Goal: Information Seeking & Learning: Learn about a topic

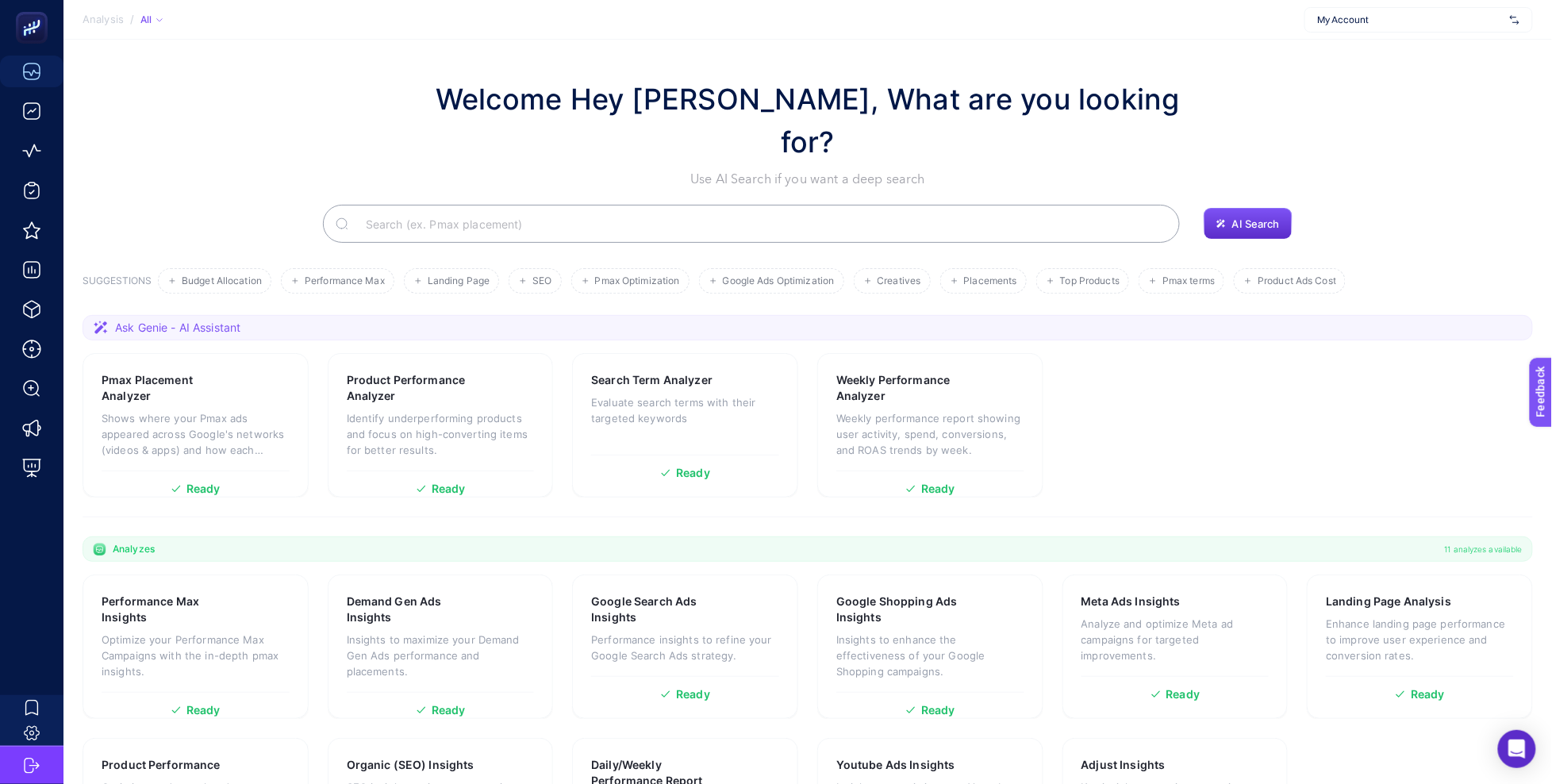
click at [1332, 24] on span "My Account" at bounding box center [1411, 19] width 185 height 13
type input "adida"
click at [1334, 23] on input "adida" at bounding box center [1411, 19] width 185 height 13
type input "özdilek"
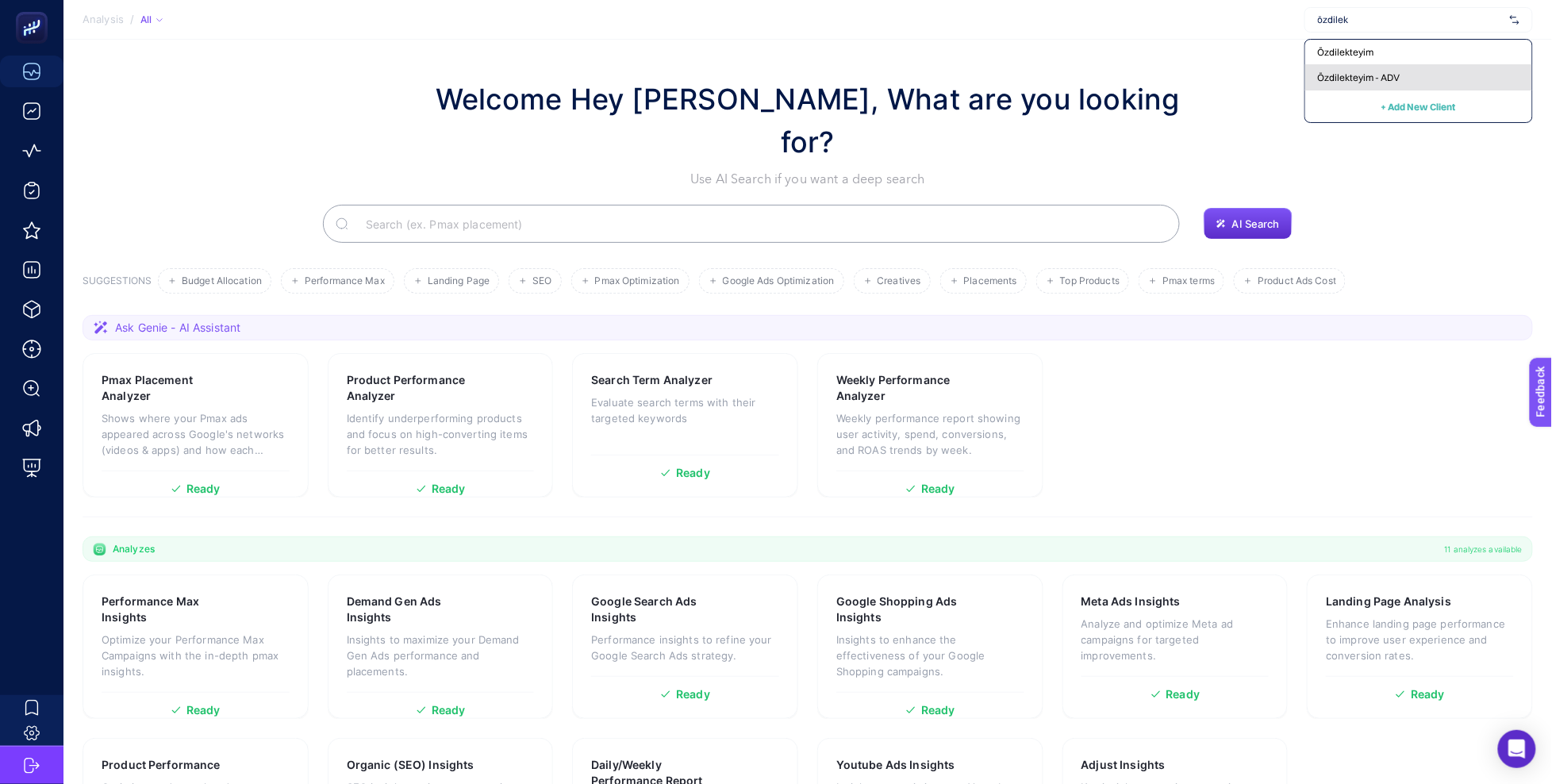
click at [1340, 72] on span "Özdilekteyim - ADV" at bounding box center [1360, 77] width 83 height 13
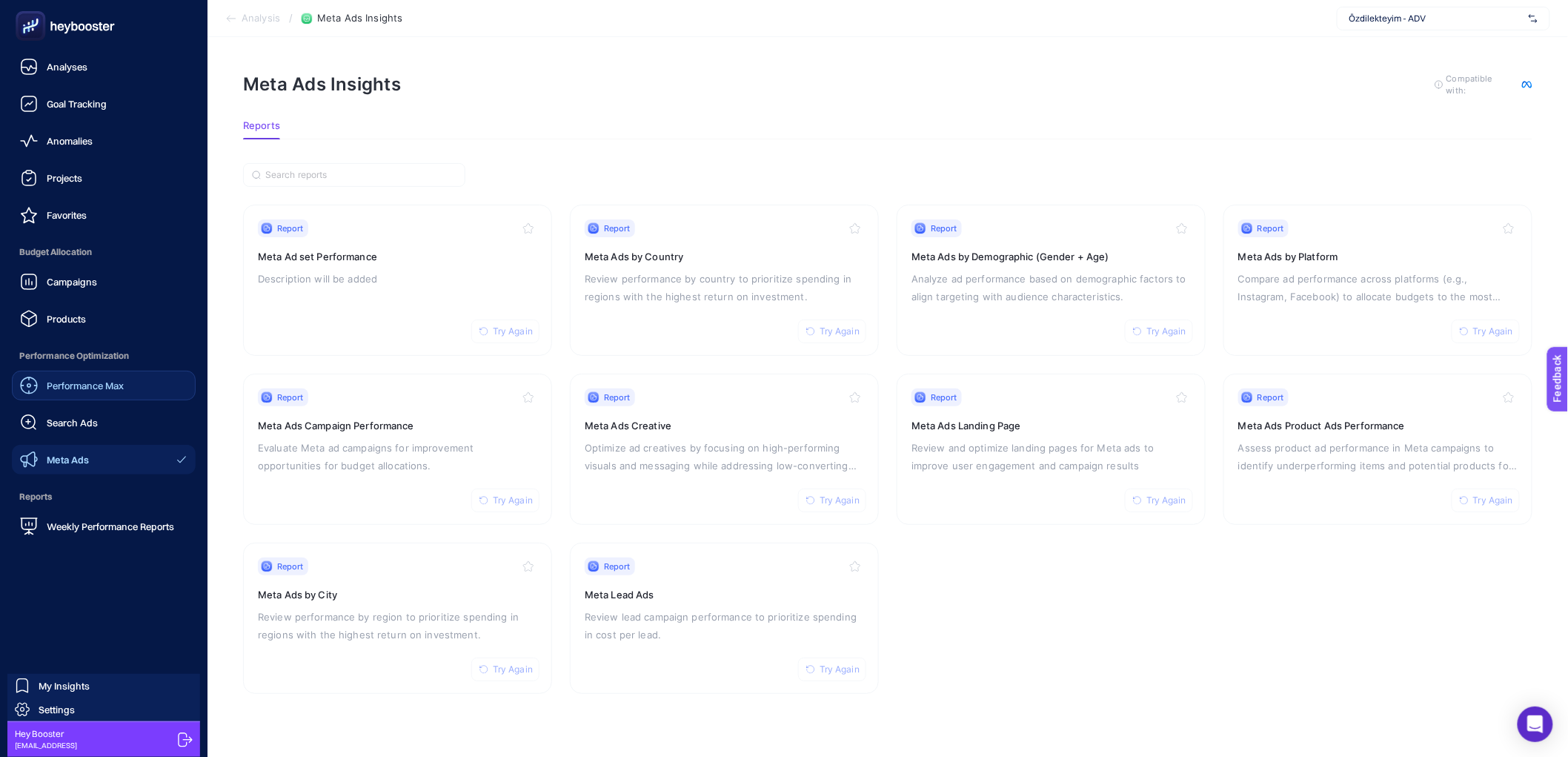
click at [82, 385] on span "Performance Max" at bounding box center [85, 385] width 77 height 12
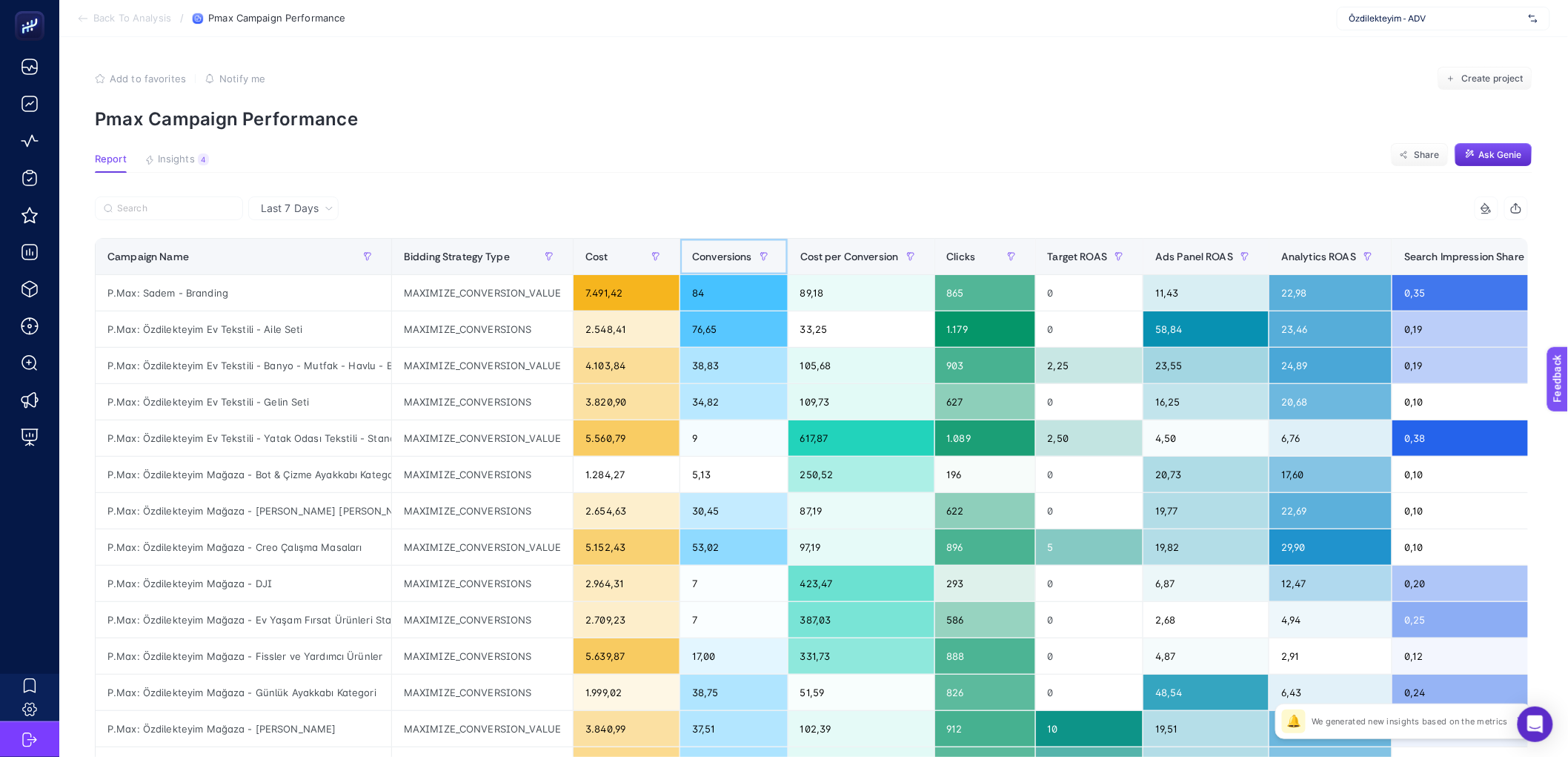
click at [722, 264] on div "Conversions" at bounding box center [734, 257] width 83 height 24
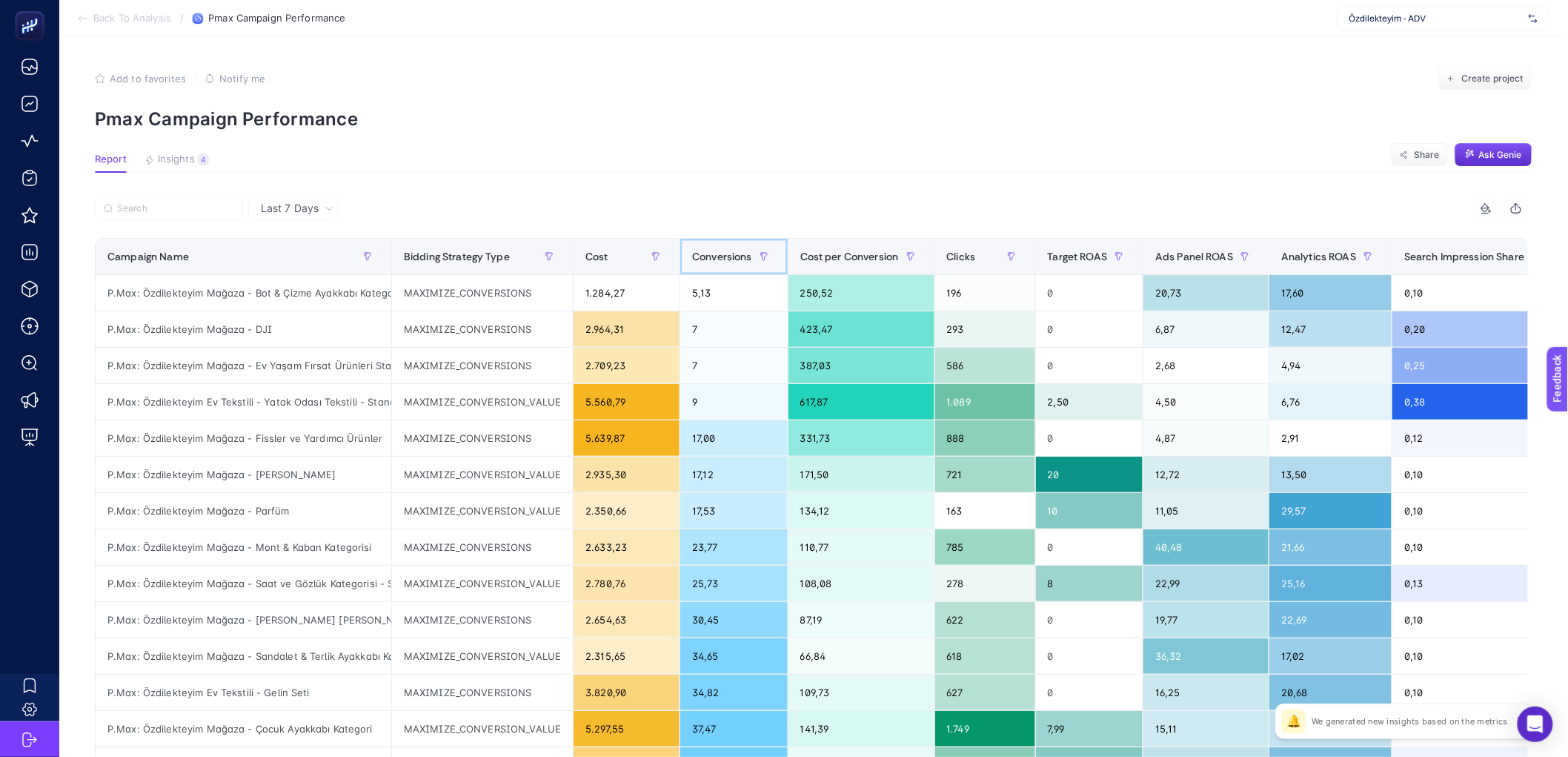
click at [722, 264] on div "Conversions" at bounding box center [734, 257] width 83 height 24
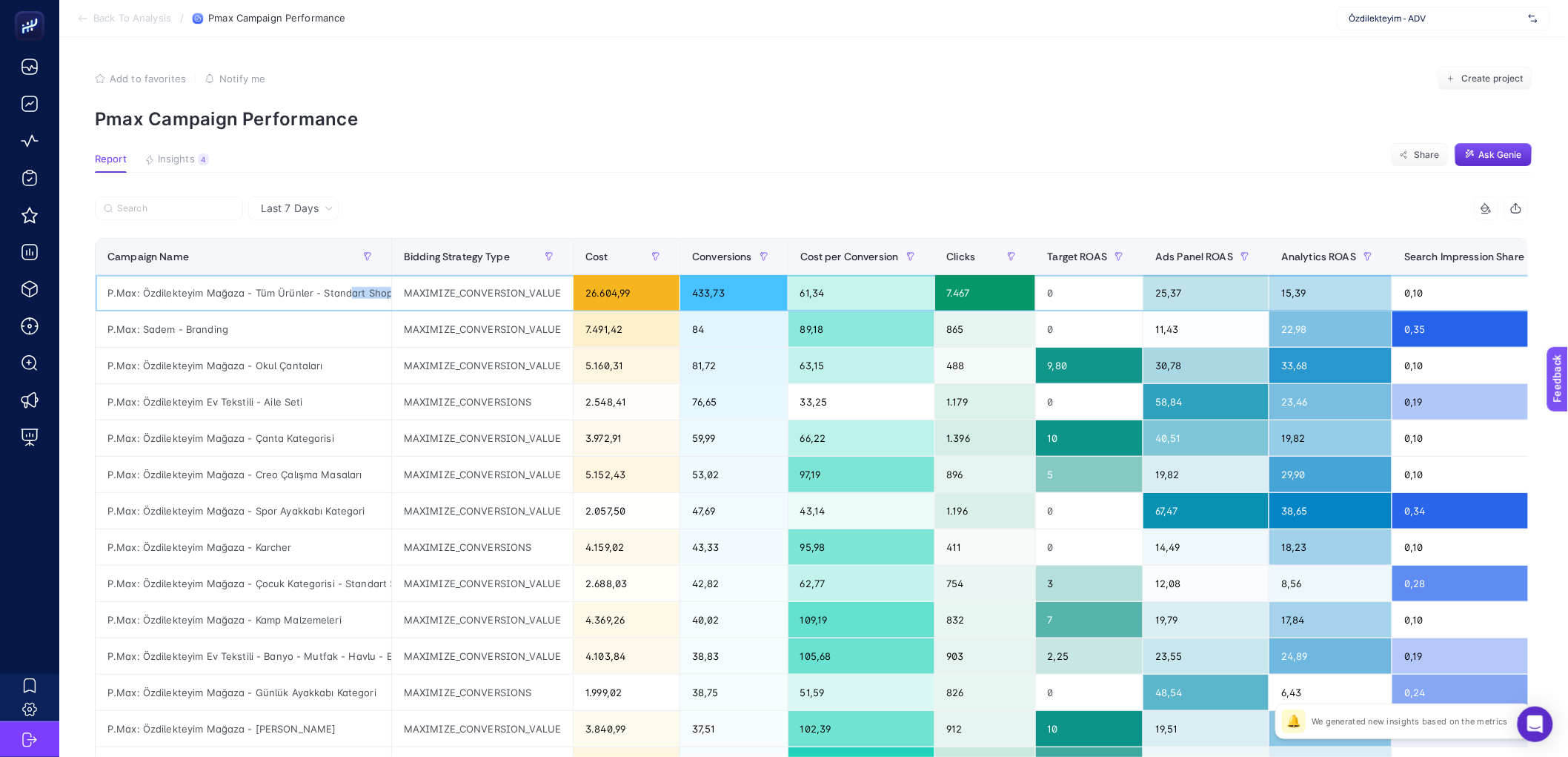
scroll to position [0, 28]
drag, startPoint x: 349, startPoint y: 295, endPoint x: 400, endPoint y: 301, distance: 51.4
click at [400, 301] on tr "P.Max: Özdilekteyim Mağaza - Tüm Ürünler - Standart Shopping MAXIMIZE_CONVERSIO…" at bounding box center [1112, 293] width 2034 height 36
click at [315, 298] on div "P.Max: Özdilekteyim Mağaza - Tüm Ürünler - Standart Shopping" at bounding box center [244, 292] width 296 height 35
drag, startPoint x: 300, startPoint y: 297, endPoint x: 183, endPoint y: 291, distance: 117.2
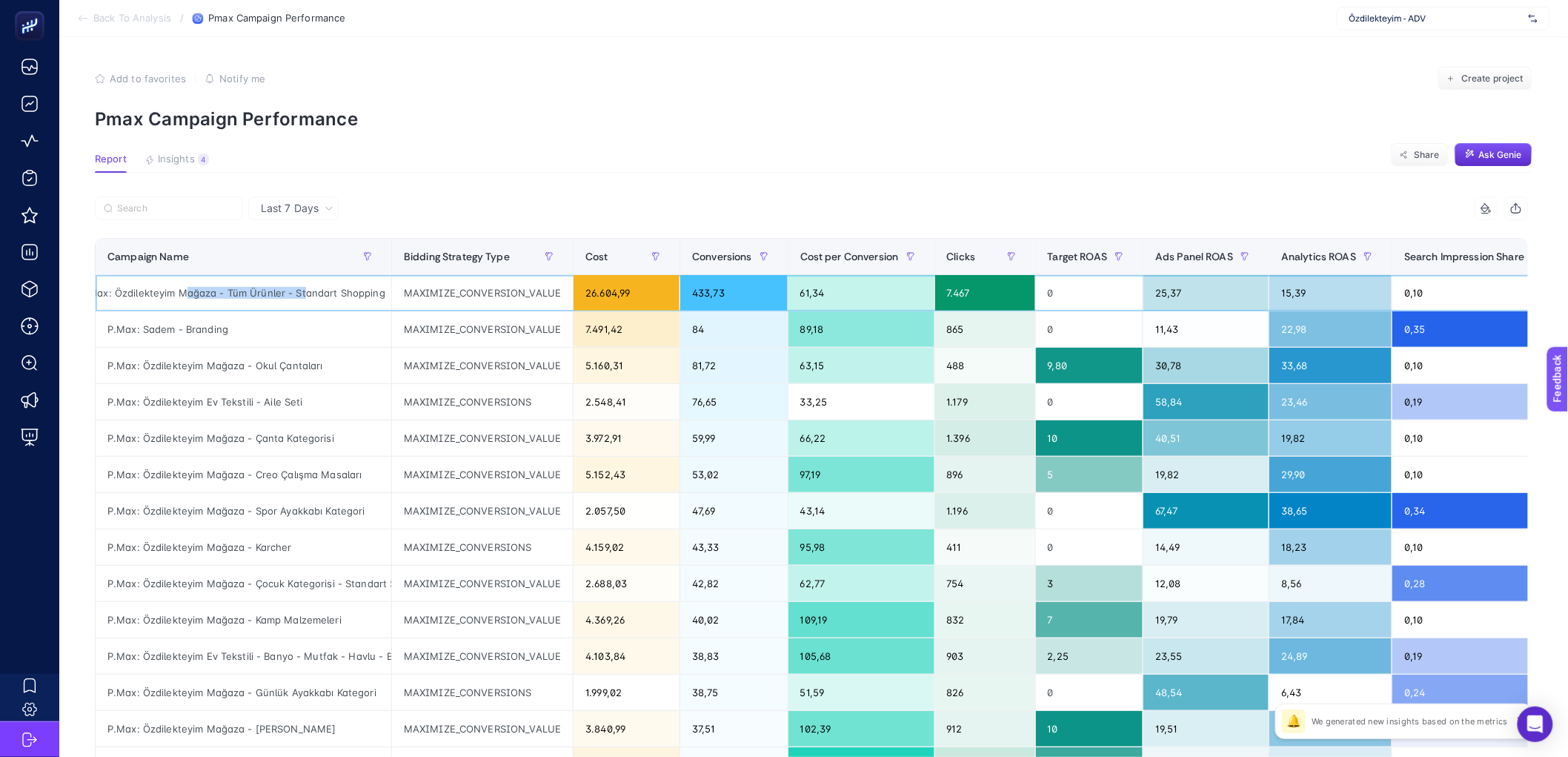
click at [183, 291] on div "P.Max: Özdilekteyim Mağaza - Tüm Ürünler - Standart Shopping" at bounding box center [244, 292] width 296 height 35
click at [311, 305] on div "P.Max: Özdilekteyim Mağaza - Tüm Ürünler - Standart Shopping" at bounding box center [244, 292] width 296 height 35
click at [302, 507] on div "P.Max: Özdilekteyim Mağaza - Spor Ayakkabı Kategori" at bounding box center [244, 510] width 296 height 35
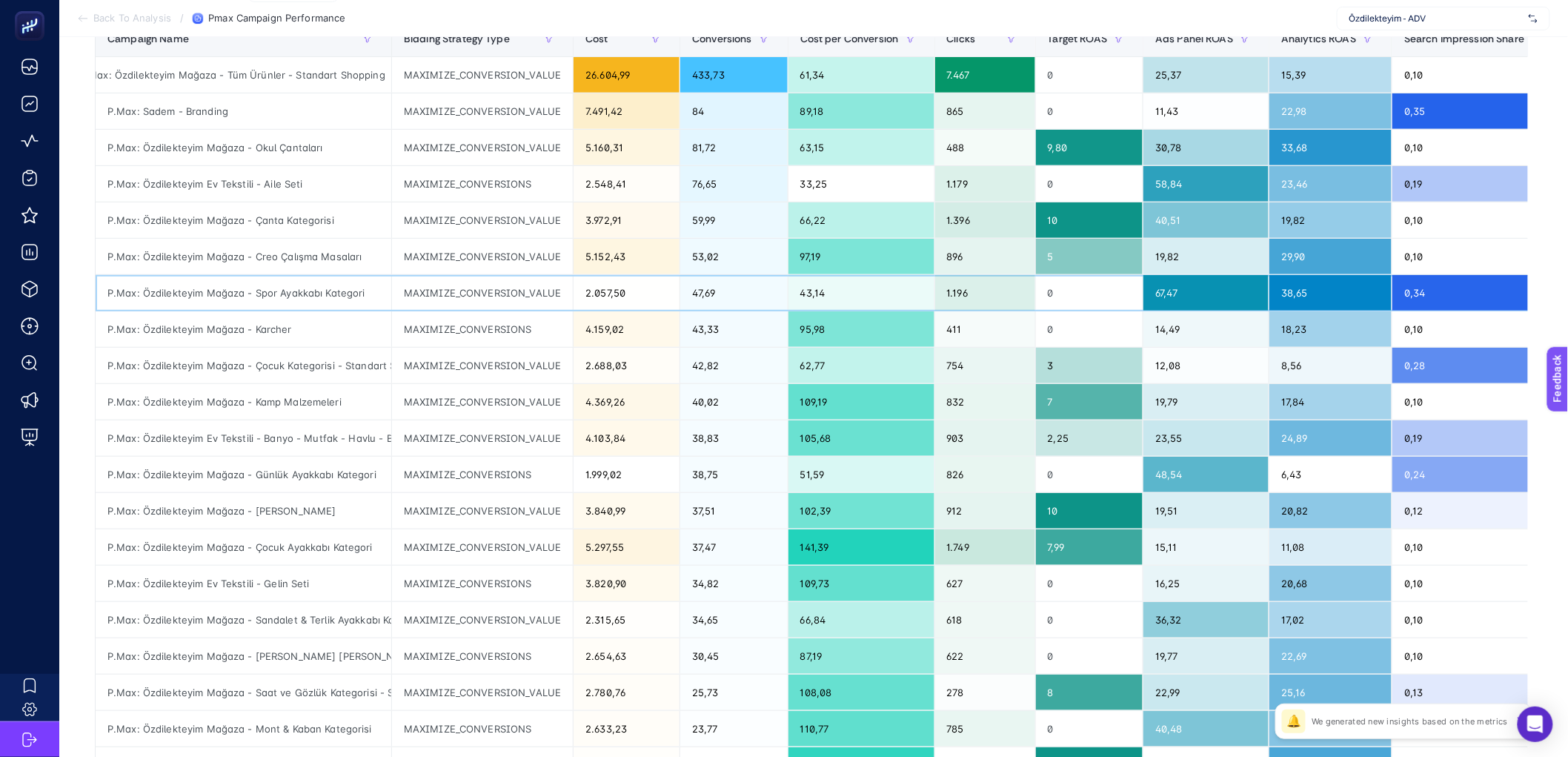
scroll to position [220, 0]
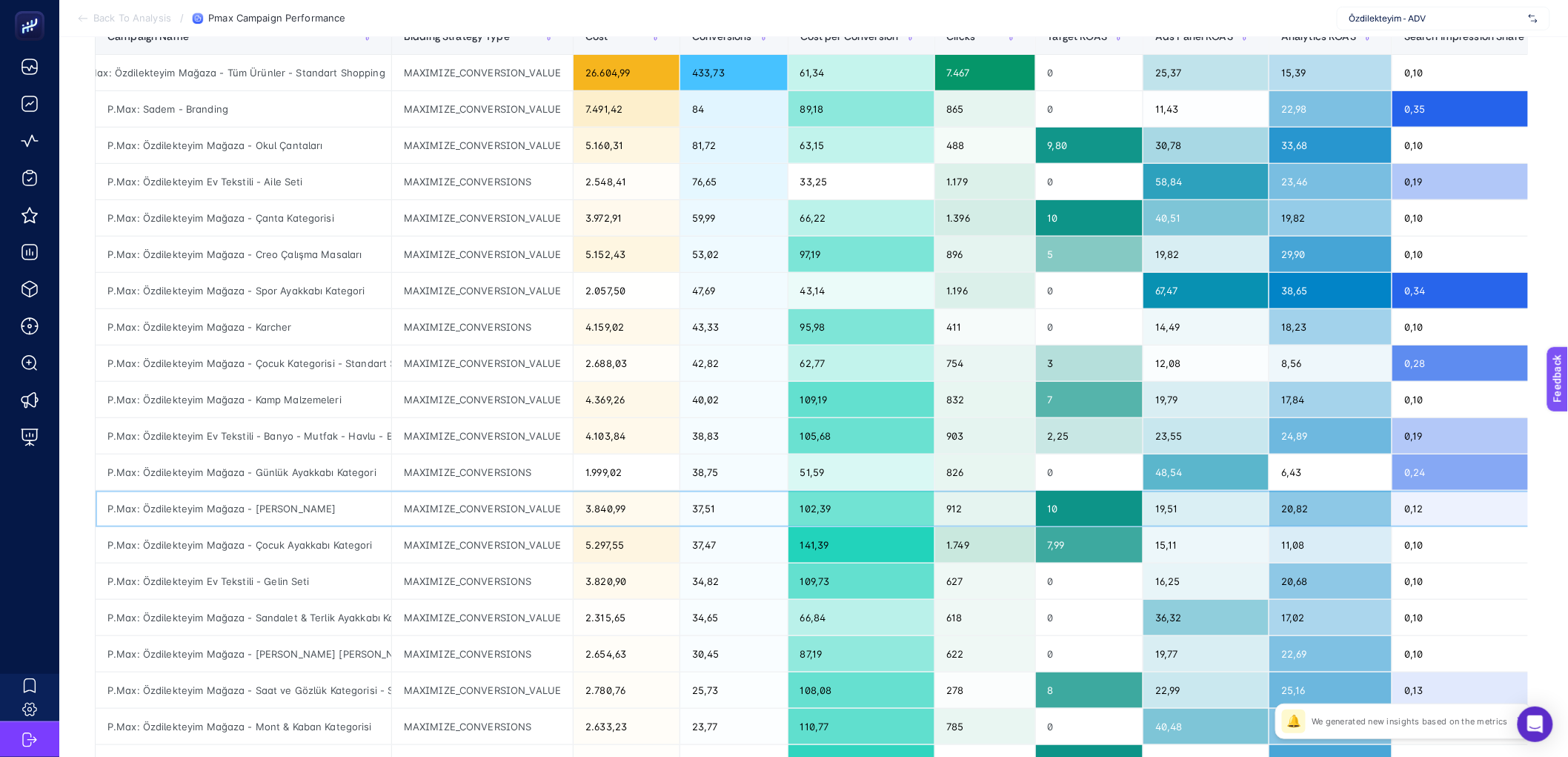
click at [345, 510] on div "P.Max: Özdilekteyim Mağaza - Gıda Dışı - Stanley" at bounding box center [244, 508] width 296 height 35
click at [363, 401] on div "P.Max: Özdilekteyim Mağaza - Kamp Malzemeleri" at bounding box center [244, 399] width 296 height 35
click at [373, 546] on div "P.Max: Özdilekteyim Mağaza - Çocuk Ayakkabı Kategori" at bounding box center [244, 545] width 296 height 35
click at [365, 581] on div "P.Max: Özdilekteyim Ev Tekstili - Gelin Seti" at bounding box center [244, 581] width 296 height 35
click at [383, 508] on div "P.Max: Özdilekteyim Mağaza - Gıda Dışı - Stanley" at bounding box center [244, 508] width 296 height 35
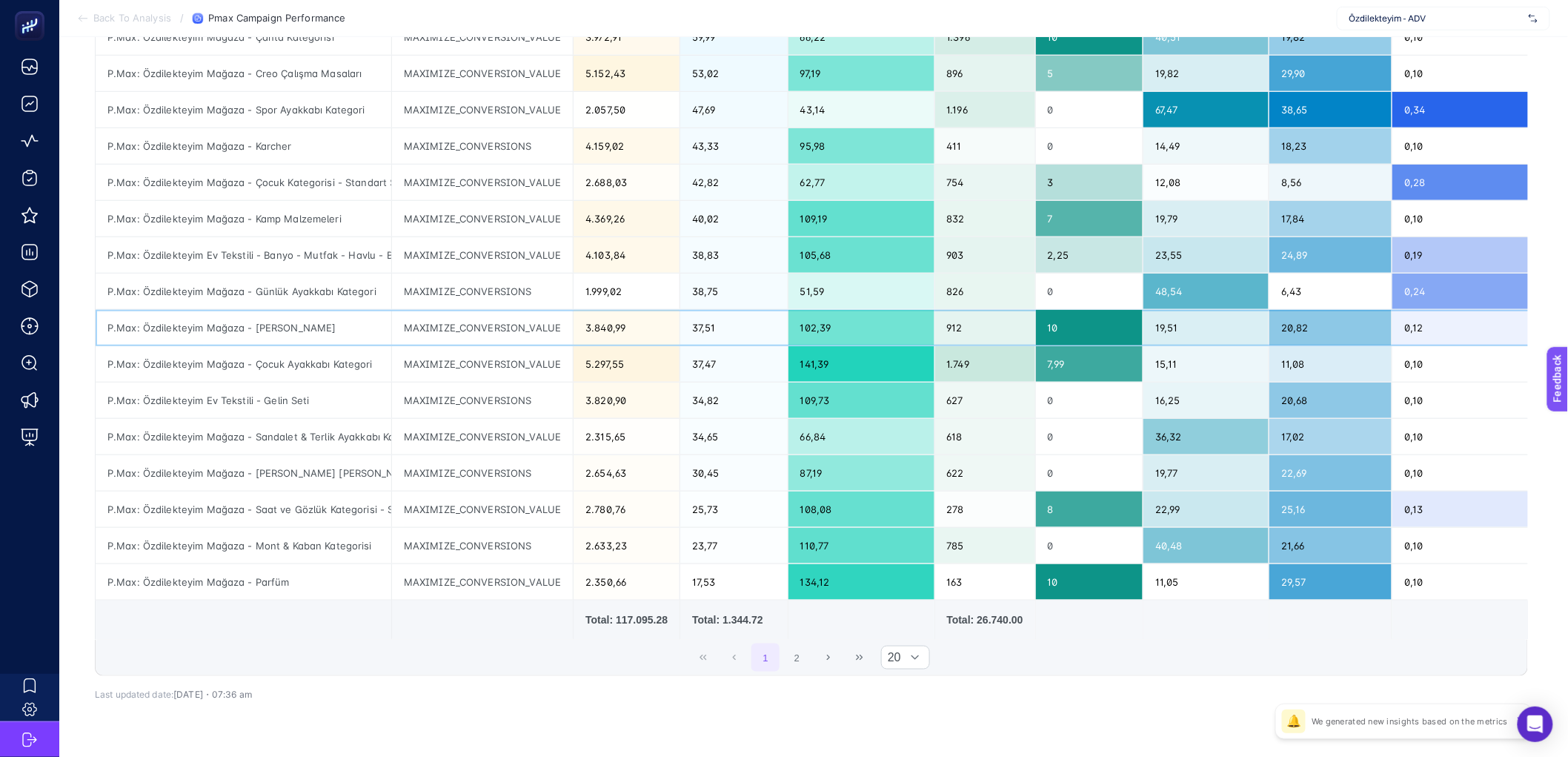
scroll to position [428, 0]
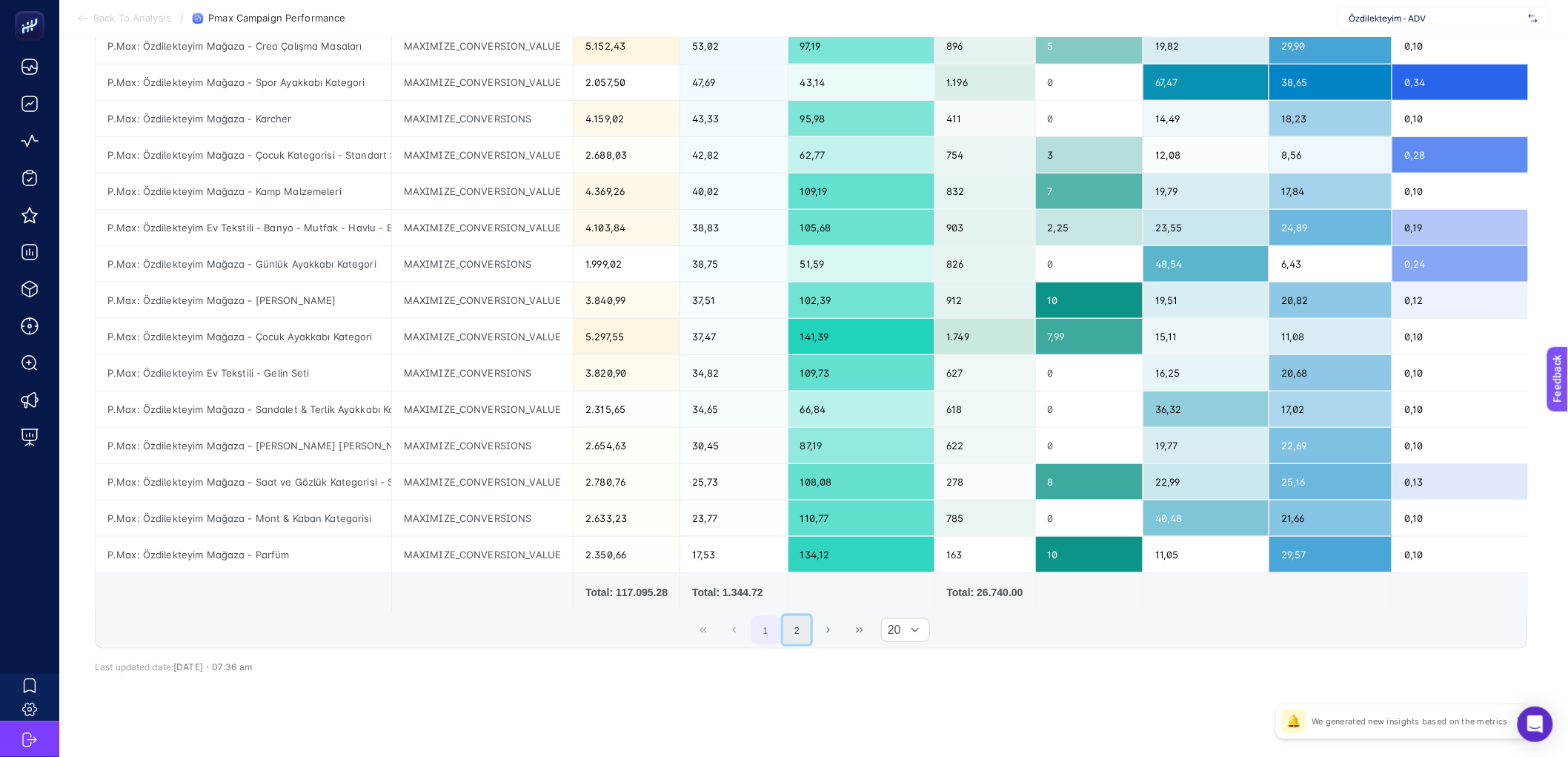
click at [801, 644] on button "2" at bounding box center [798, 630] width 28 height 28
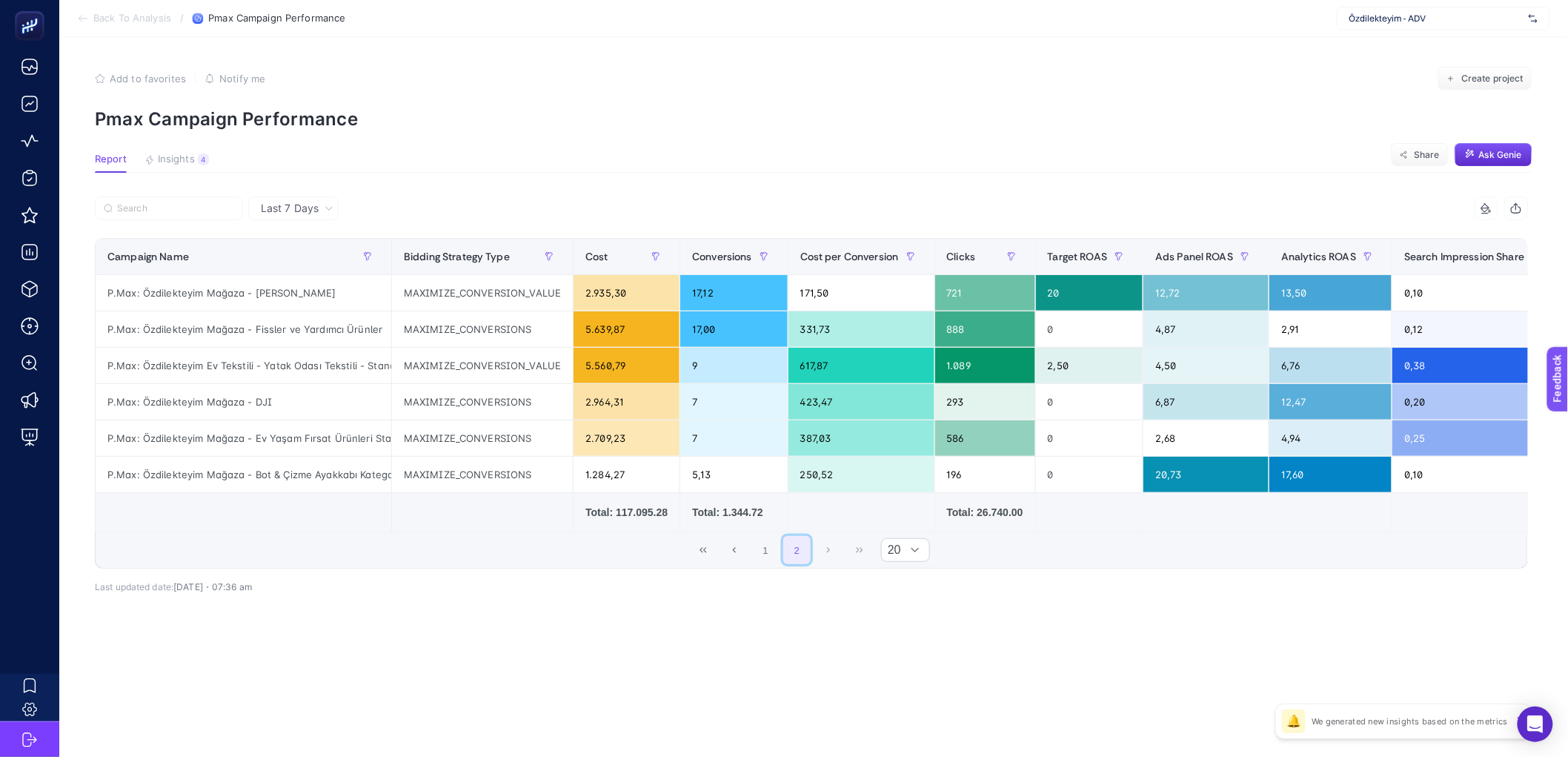
scroll to position [0, 0]
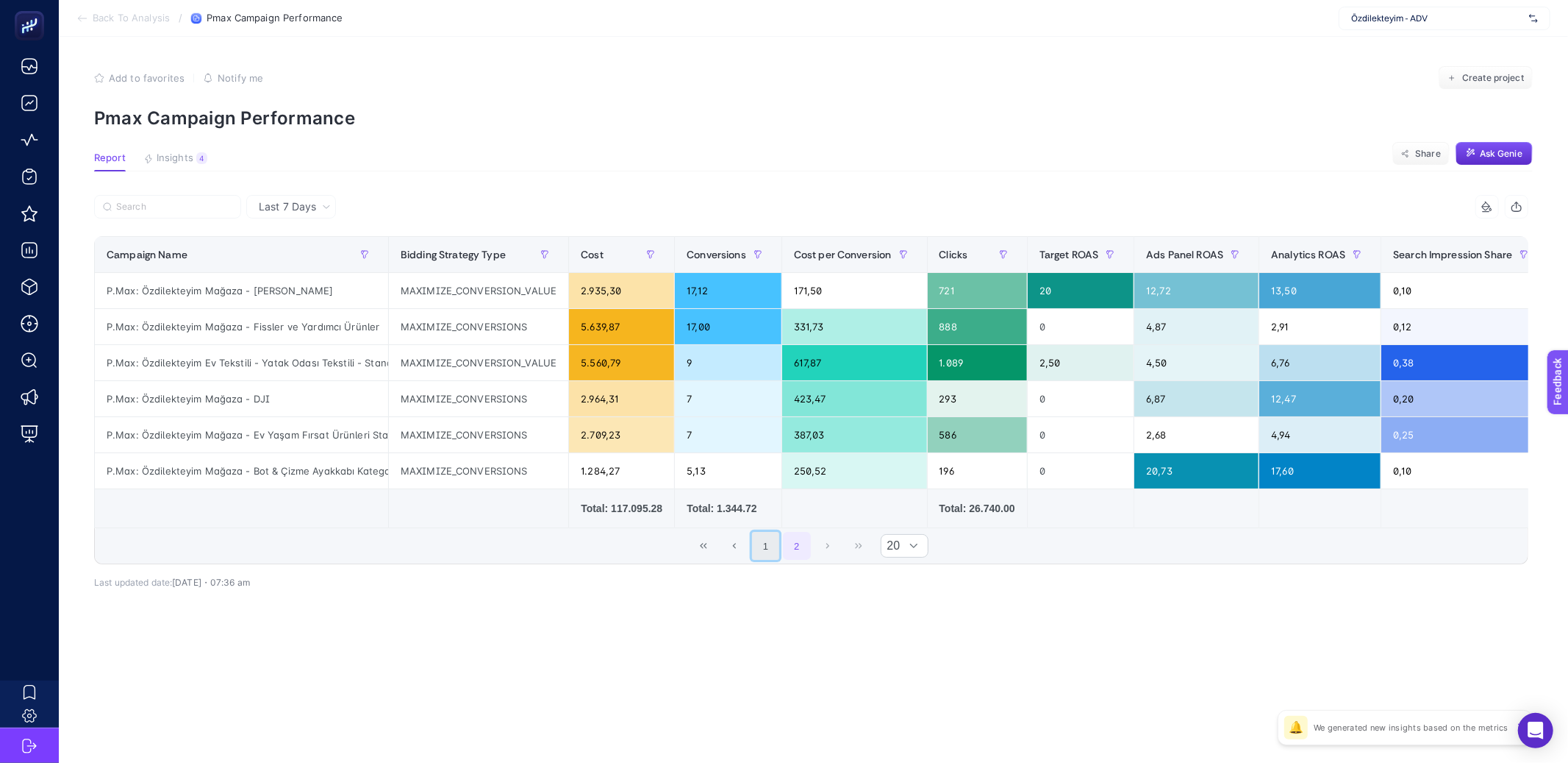
click at [774, 560] on button "1" at bounding box center [766, 546] width 28 height 28
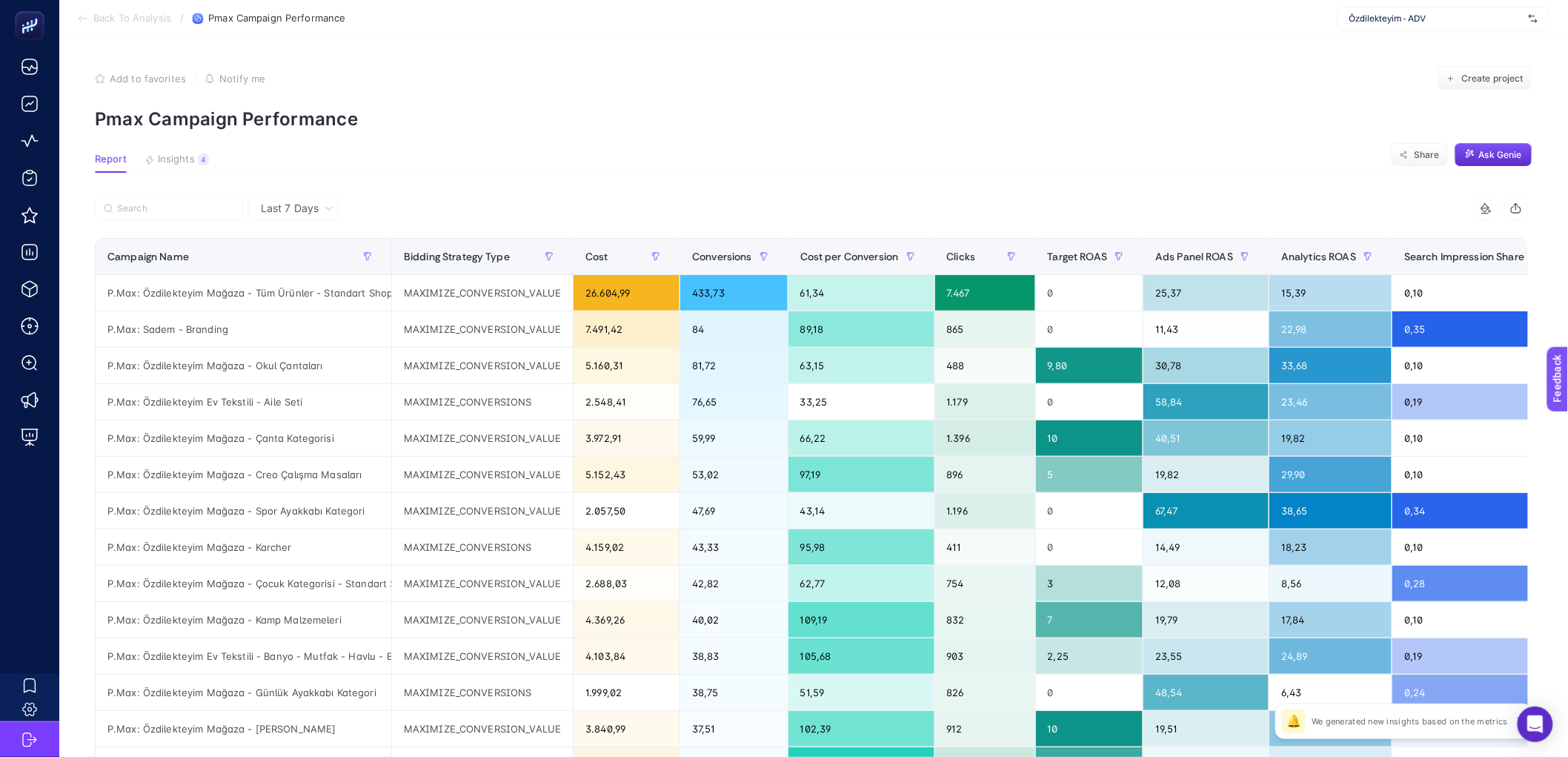
click at [349, 118] on p "Pmax Campaign Performance" at bounding box center [814, 119] width 1437 height 21
click at [243, 120] on p "Pmax Campaign Performance" at bounding box center [814, 119] width 1437 height 21
click at [175, 164] on span "Insights" at bounding box center [176, 159] width 37 height 12
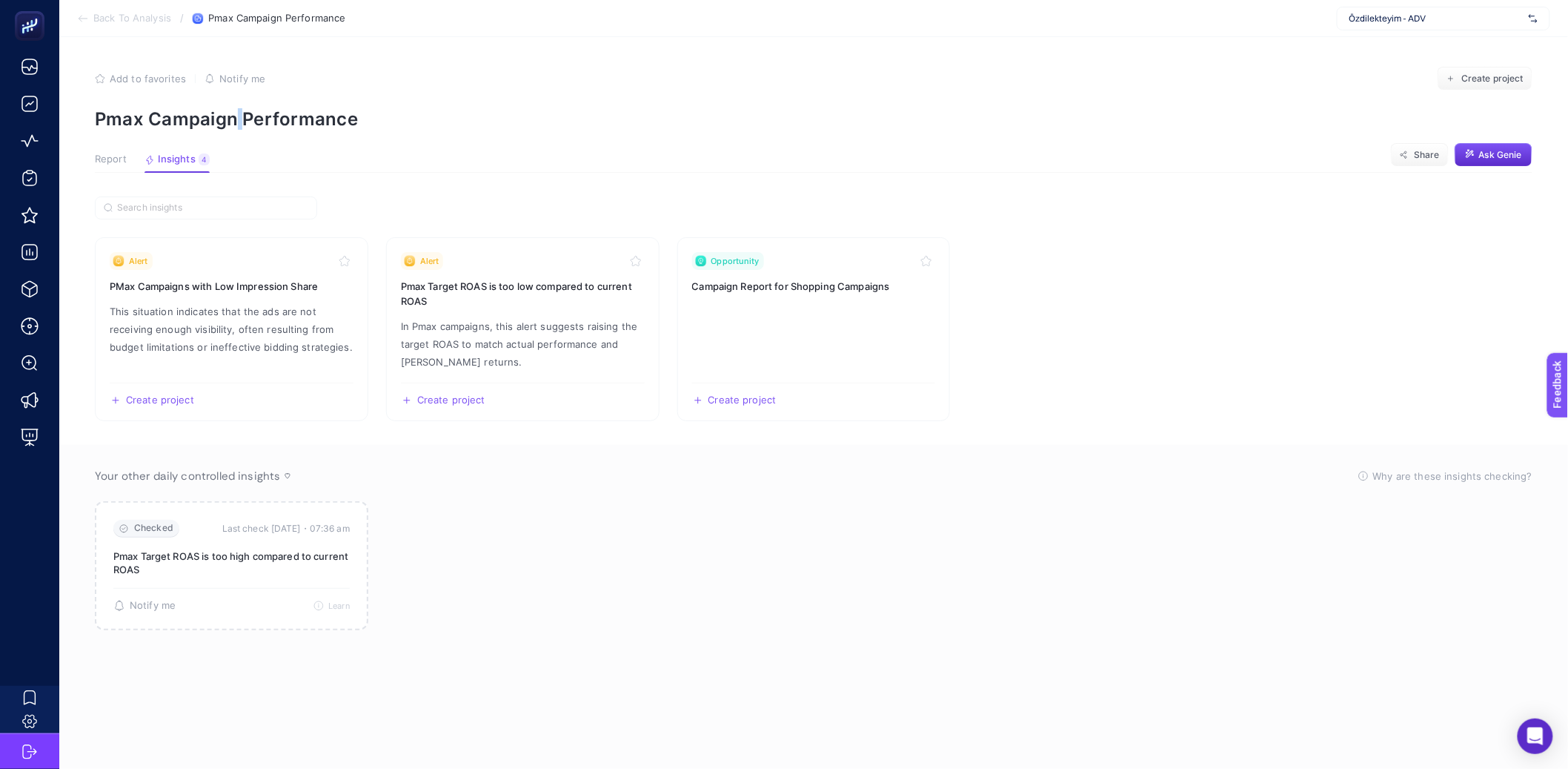
click at [116, 162] on span "Report" at bounding box center [111, 159] width 32 height 12
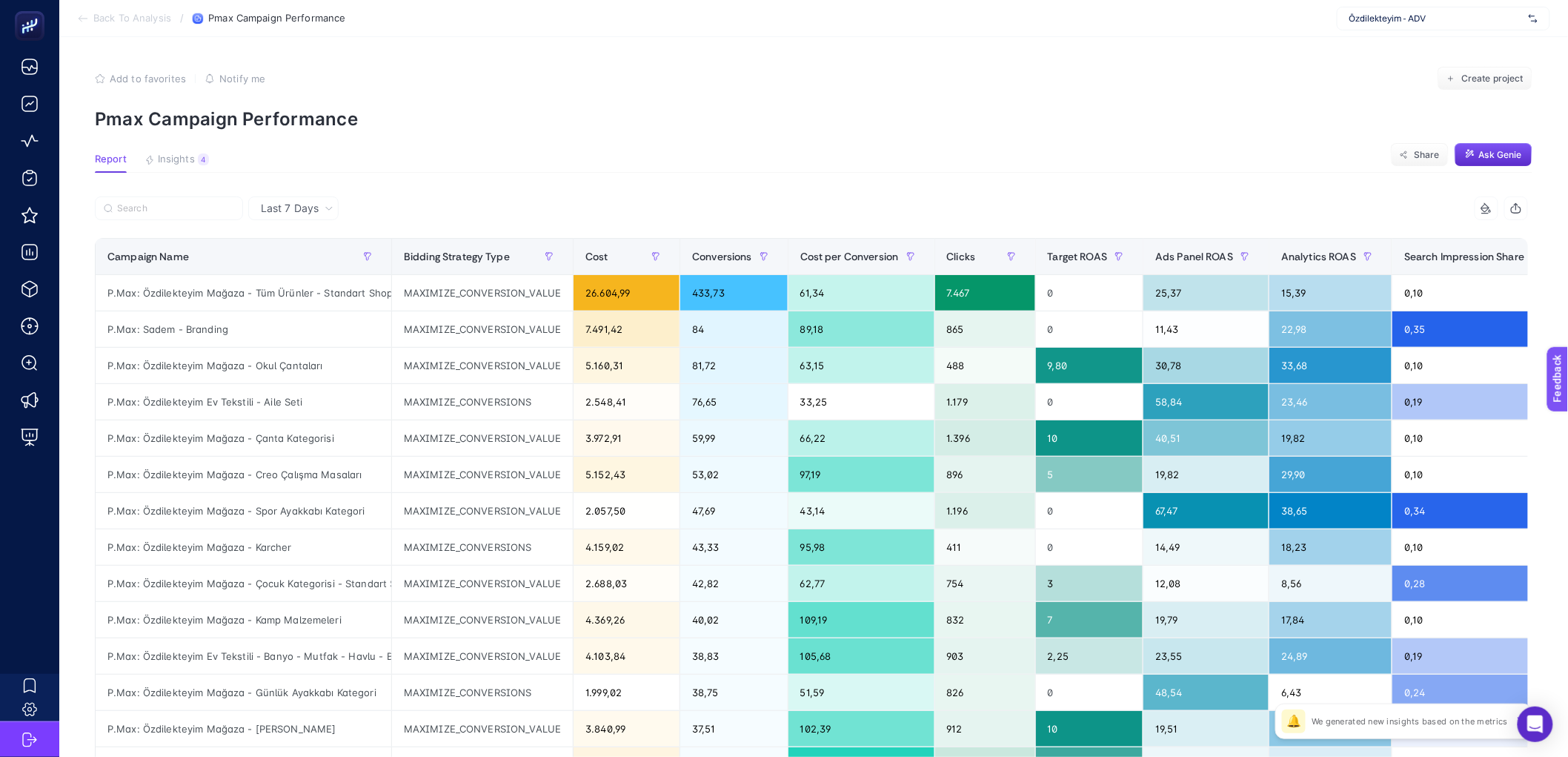
click at [382, 156] on section "Report Insights 4 We generated new insights based on the metrics Share Ask Genie" at bounding box center [814, 163] width 1437 height 19
click at [180, 152] on article "Add to favorites false Notify me Create project Pmax Campaign Performance Repor…" at bounding box center [814, 616] width 1509 height 1158
click at [182, 153] on span "Insights" at bounding box center [176, 159] width 37 height 12
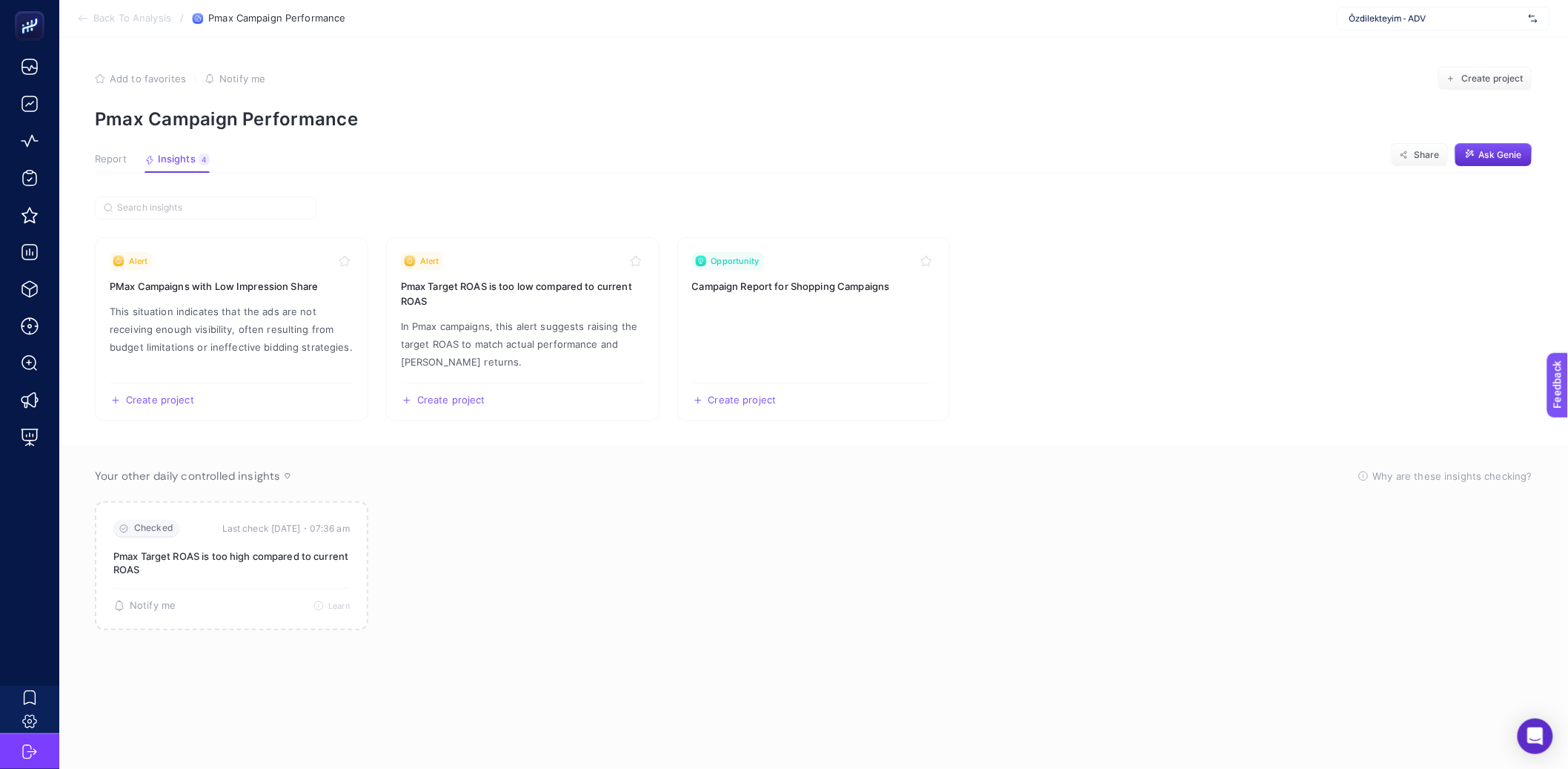
click at [104, 160] on span "Report" at bounding box center [111, 159] width 32 height 12
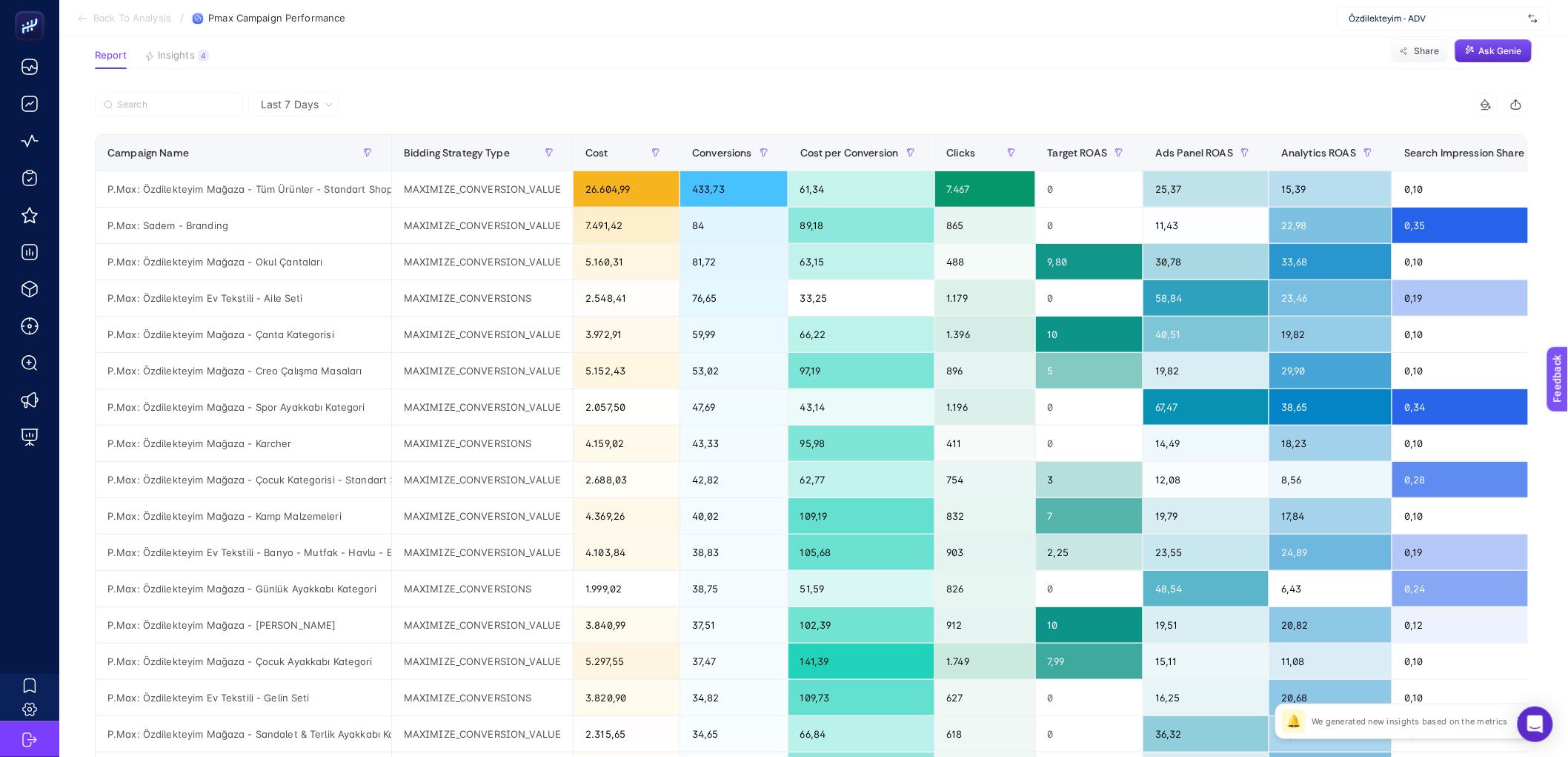
scroll to position [109, 0]
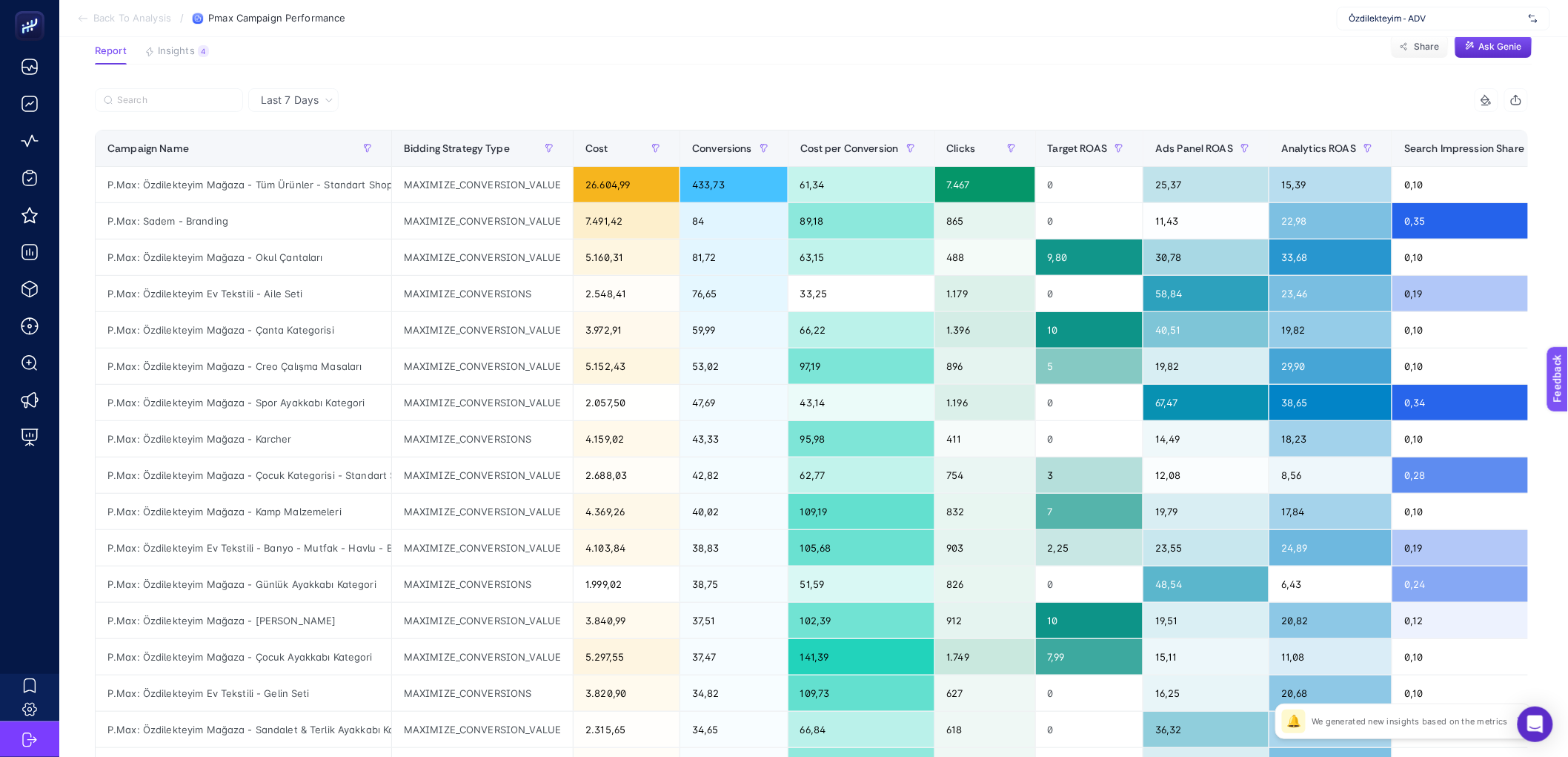
click at [421, 58] on section "Report Insights 4 We generated new insights based on the metrics Share Ask Genie" at bounding box center [814, 54] width 1437 height 19
click at [186, 51] on span "Insights" at bounding box center [176, 50] width 37 height 12
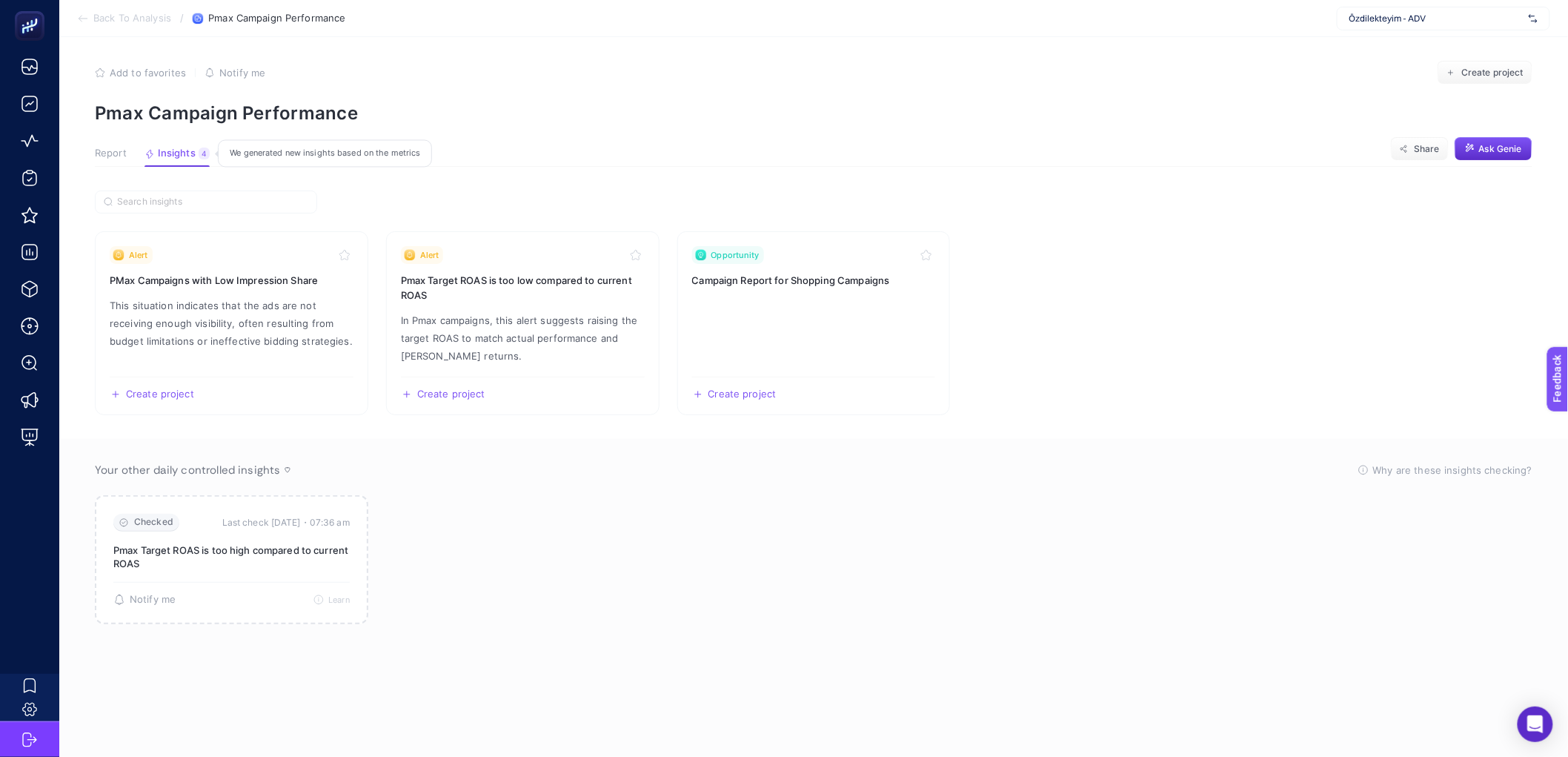
scroll to position [6, 0]
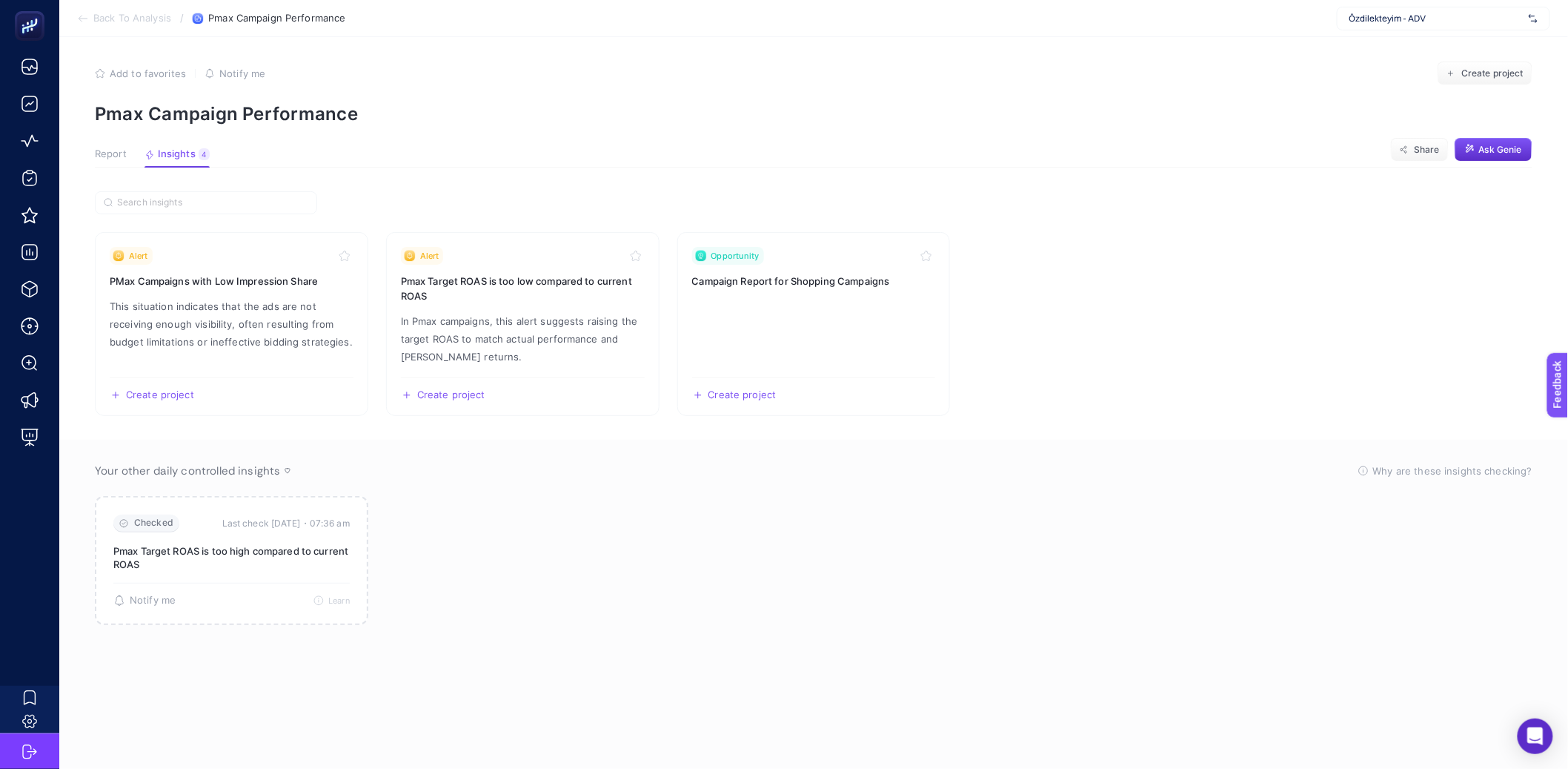
click at [104, 159] on span "Report" at bounding box center [111, 153] width 32 height 12
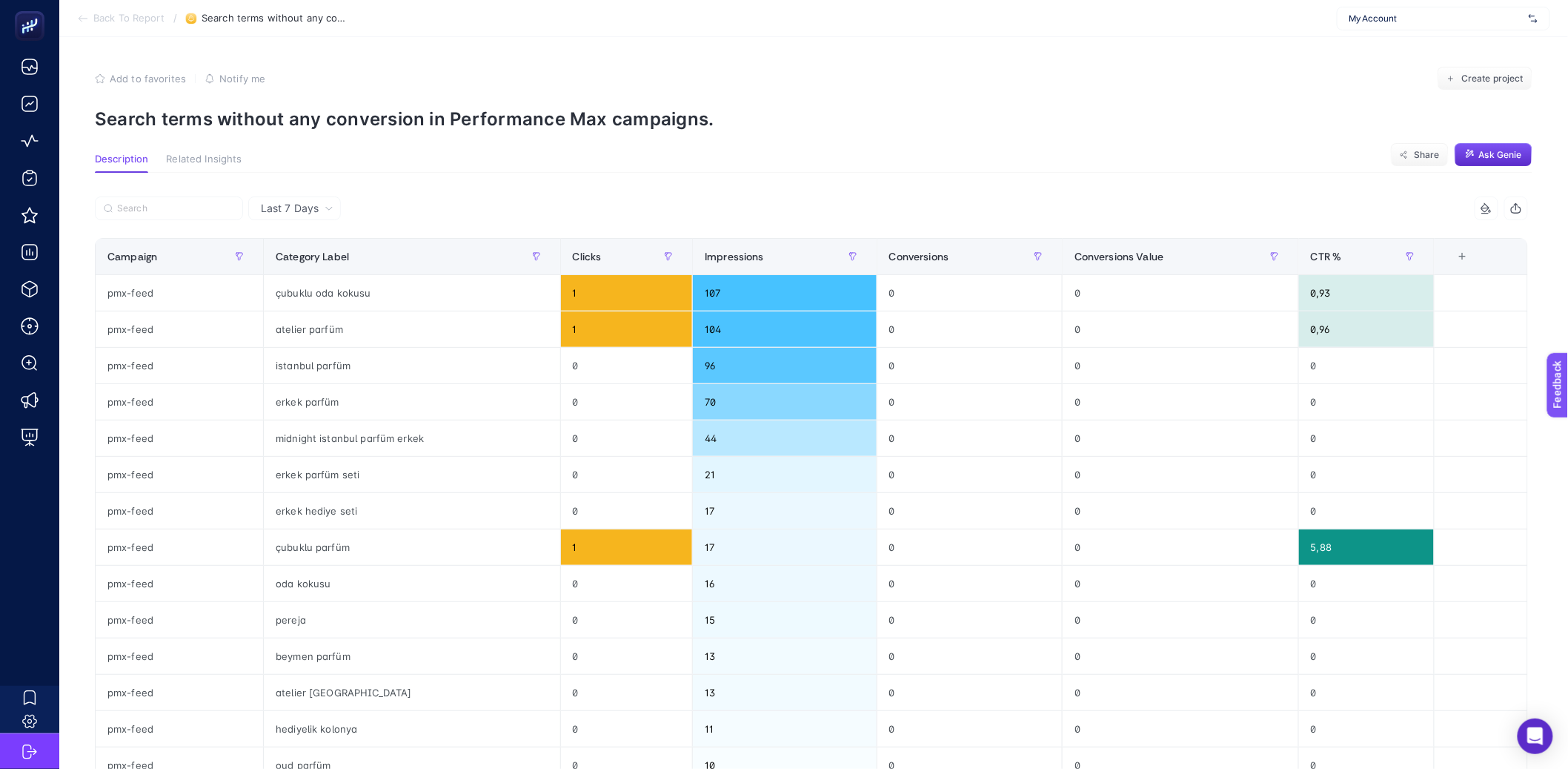
click at [157, 20] on span "Back To Report" at bounding box center [129, 18] width 71 height 12
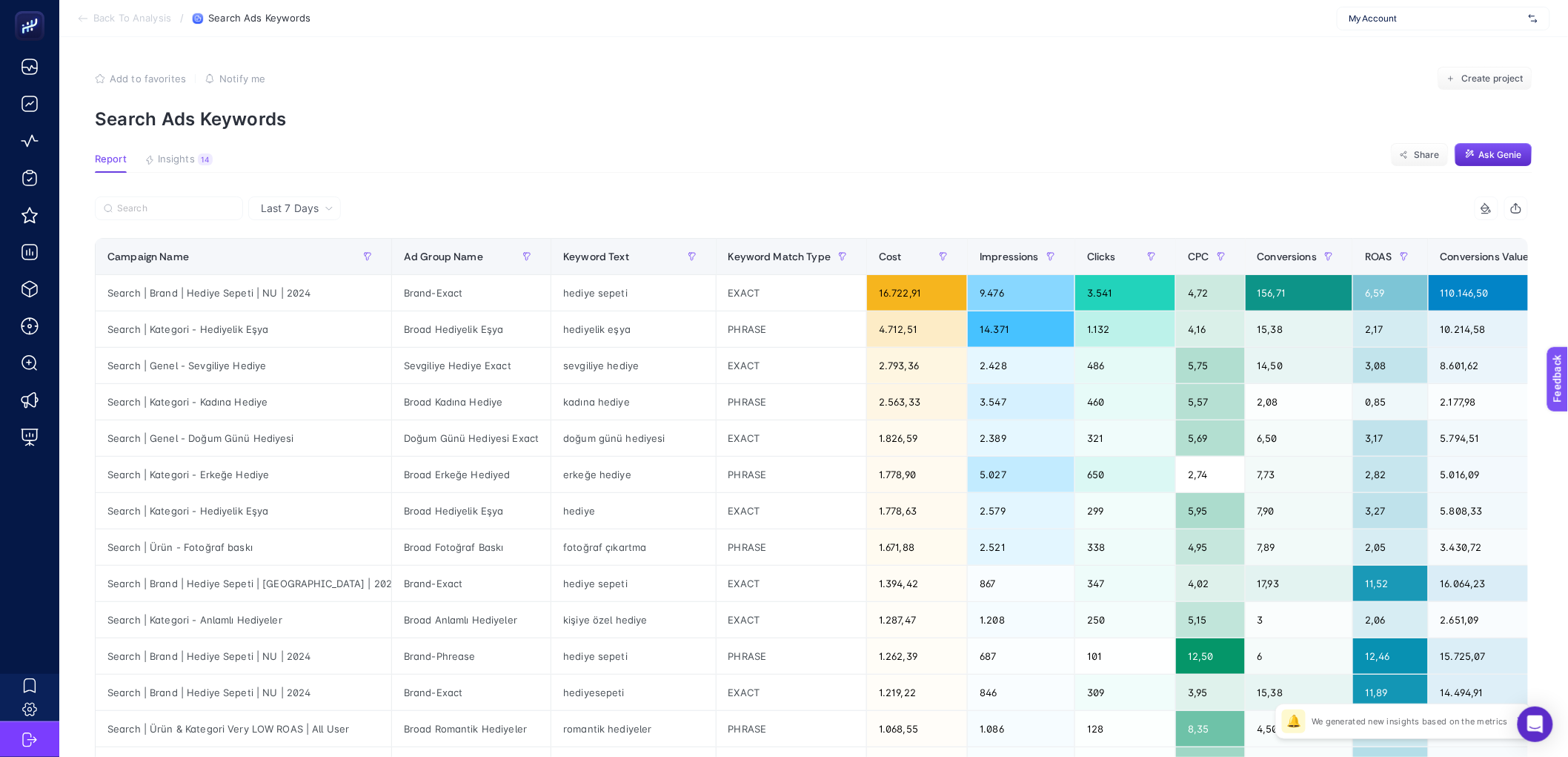
click at [639, 167] on section "Report Insights 14 We generated new insights based on the metrics Share Ask Gen…" at bounding box center [814, 163] width 1437 height 19
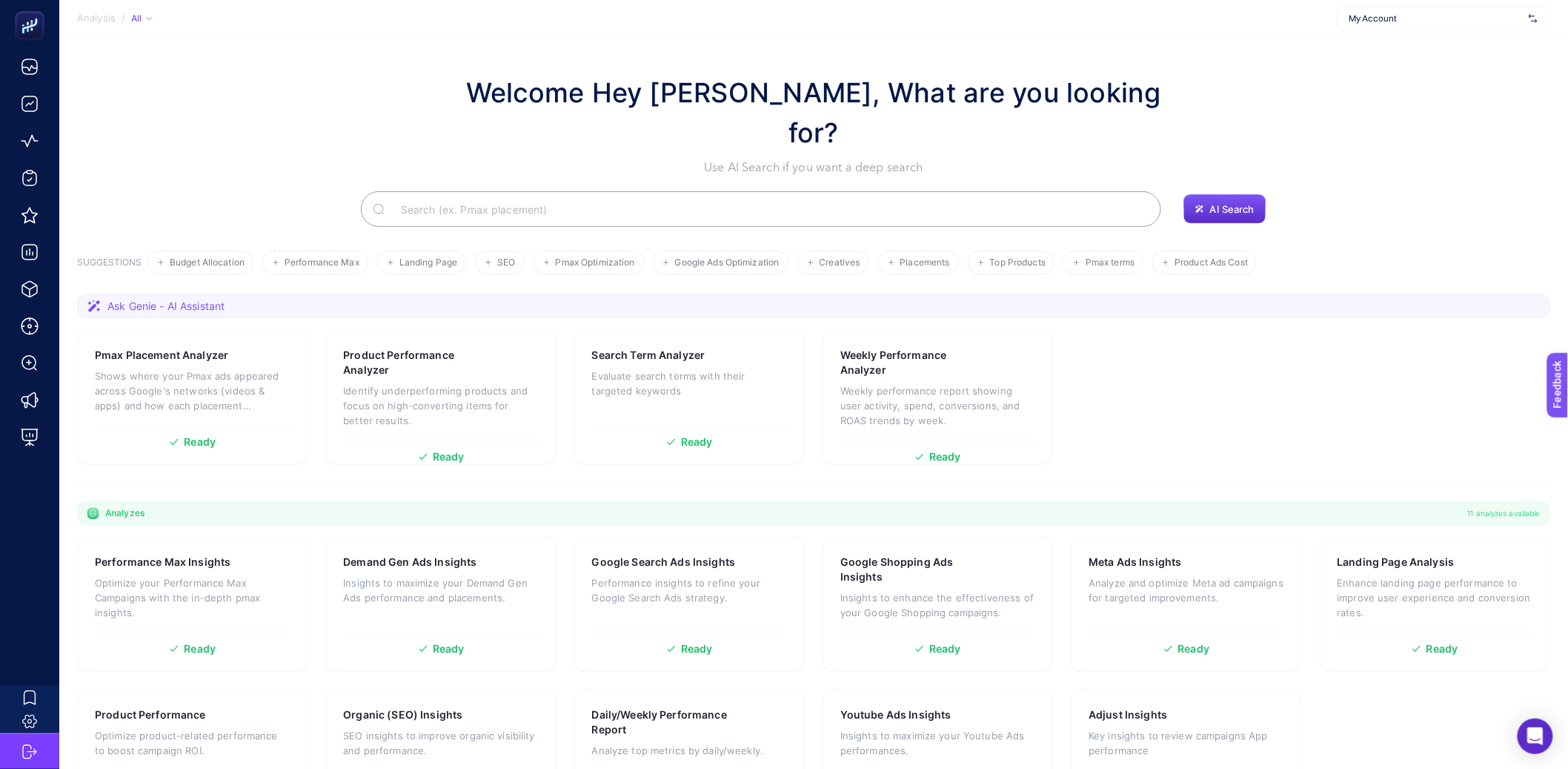
click at [418, 188] on input "Search" at bounding box center [769, 209] width 760 height 42
click at [422, 121] on div "Welcome Hey Booster, What are you looking for? Use AI Search if you want a deep…" at bounding box center [814, 124] width 1474 height 104
click at [338, 191] on div "AI Search" at bounding box center [814, 209] width 1474 height 35
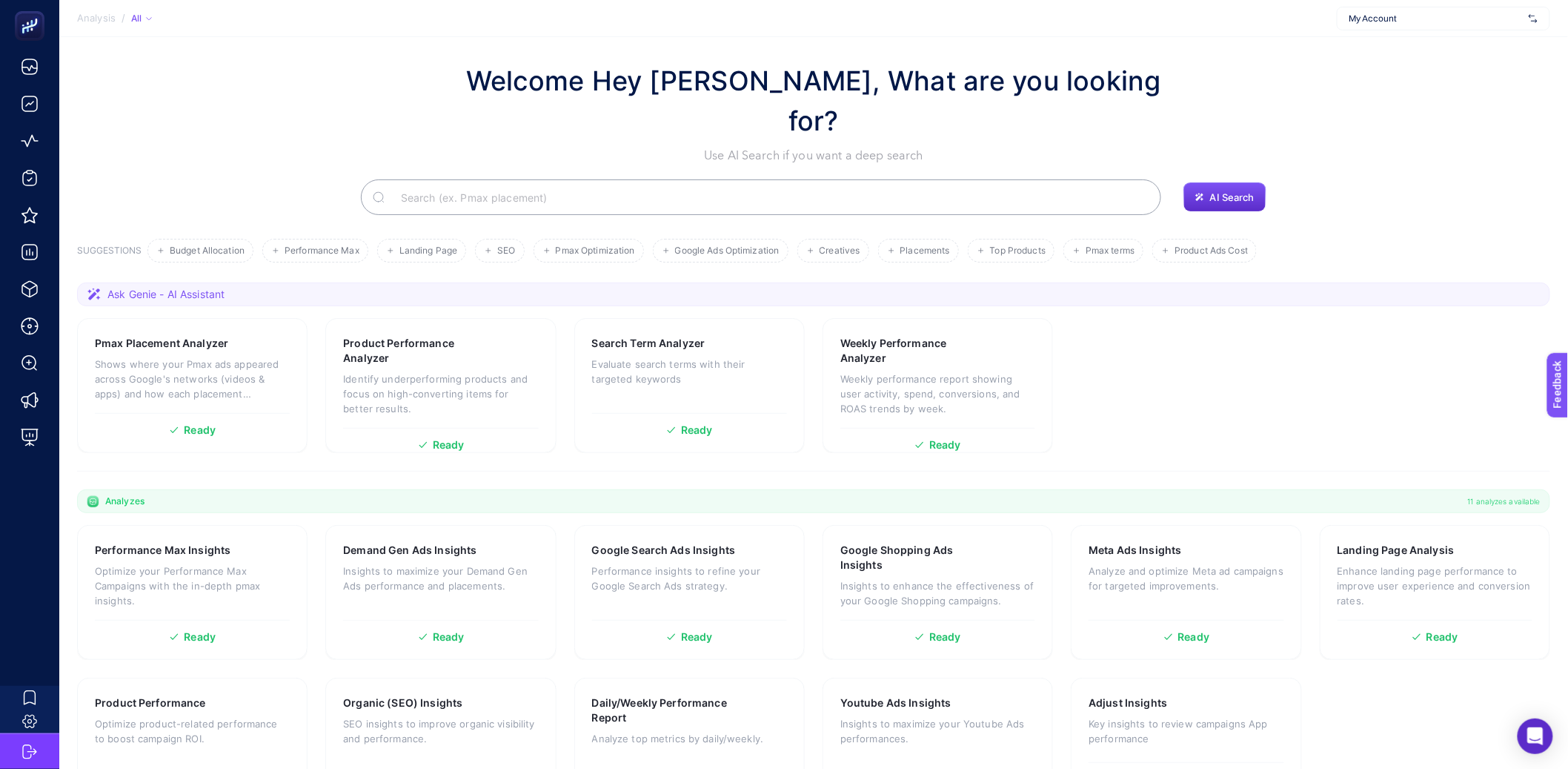
scroll to position [32, 0]
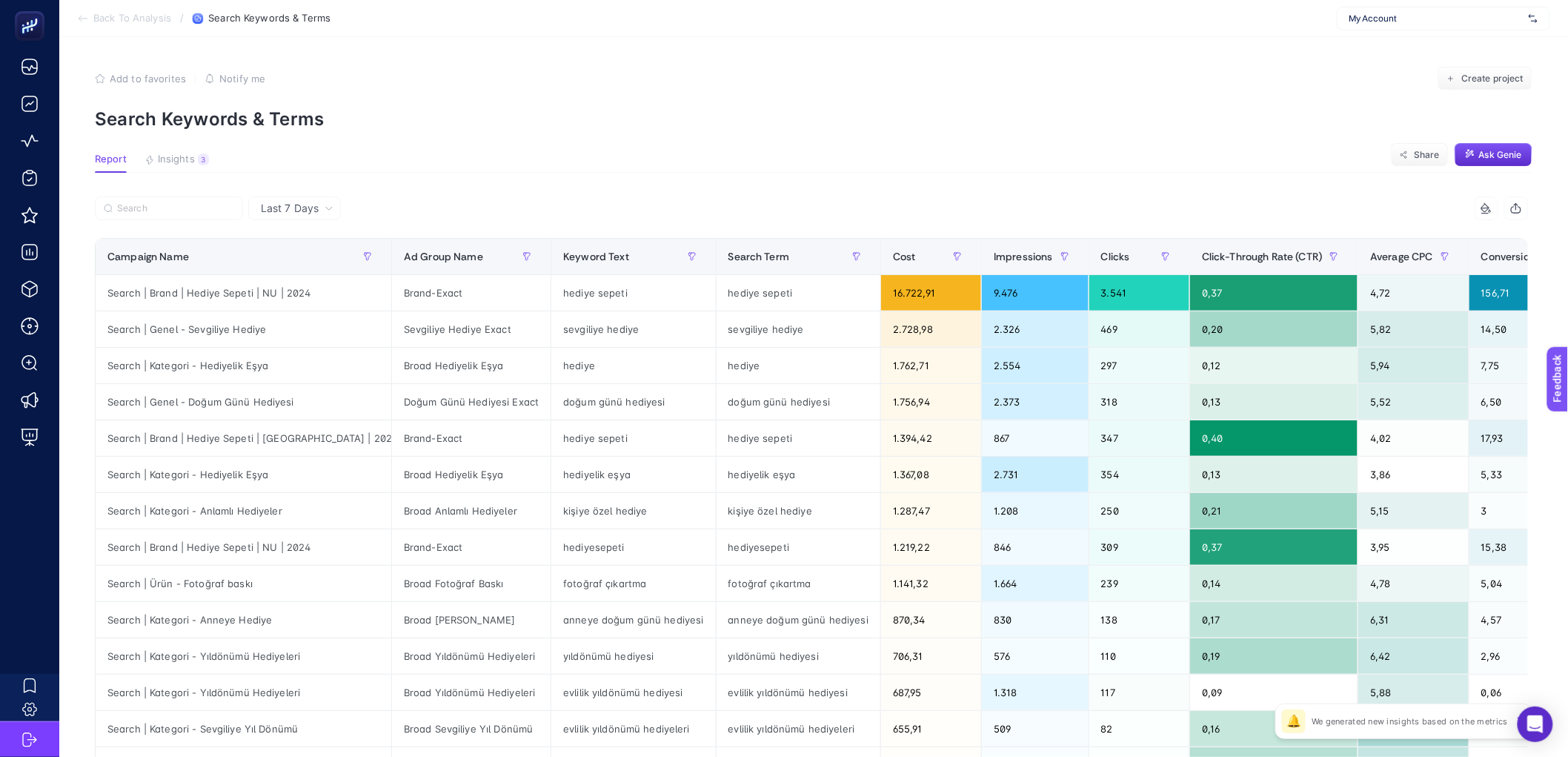
click at [1424, 25] on div "My Account" at bounding box center [1443, 18] width 213 height 24
type input "özdile"
click at [1421, 70] on span "Özdilekteyim - ADV" at bounding box center [1388, 72] width 77 height 12
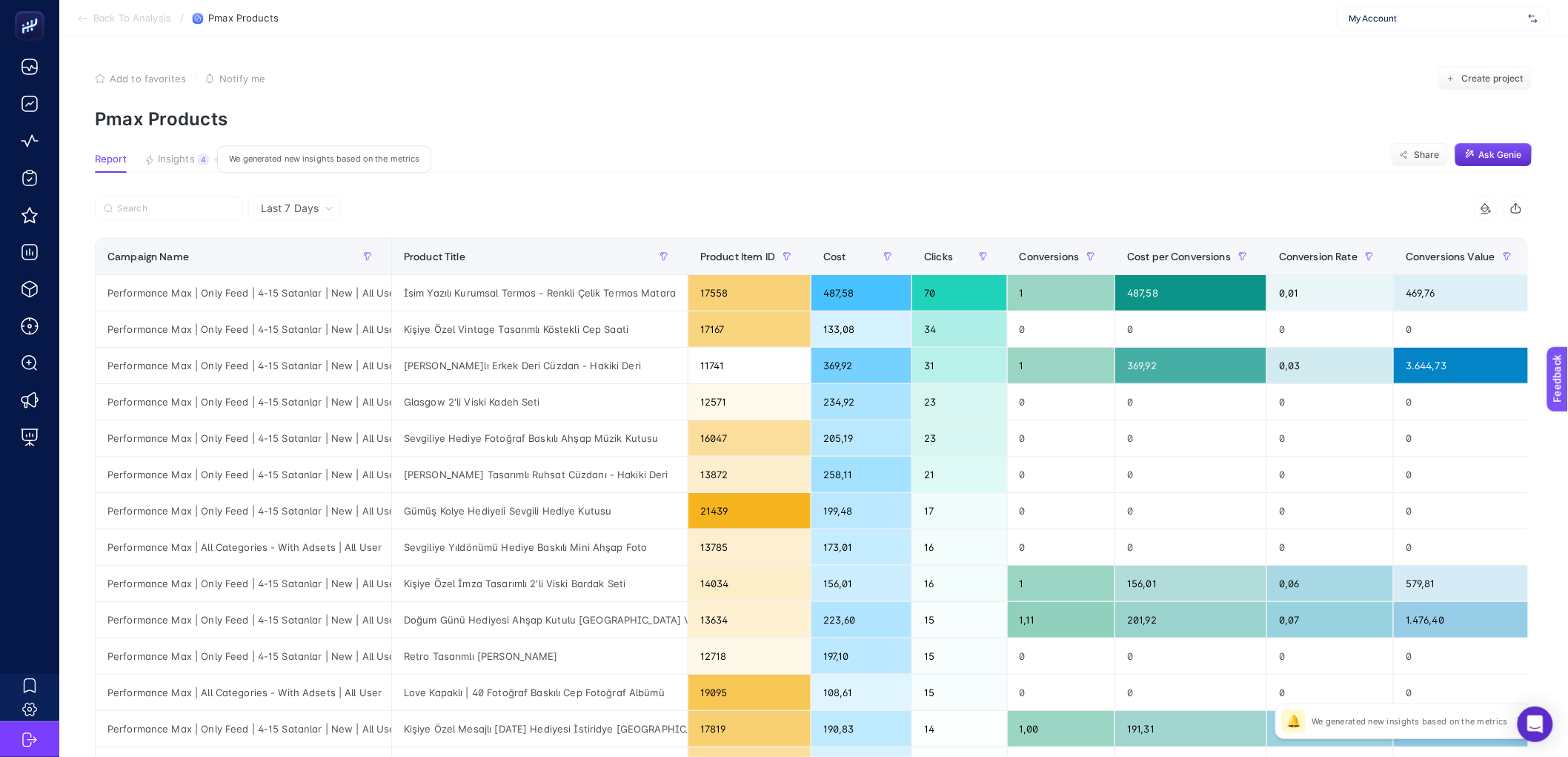
click at [168, 163] on span "Insights" at bounding box center [176, 159] width 37 height 12
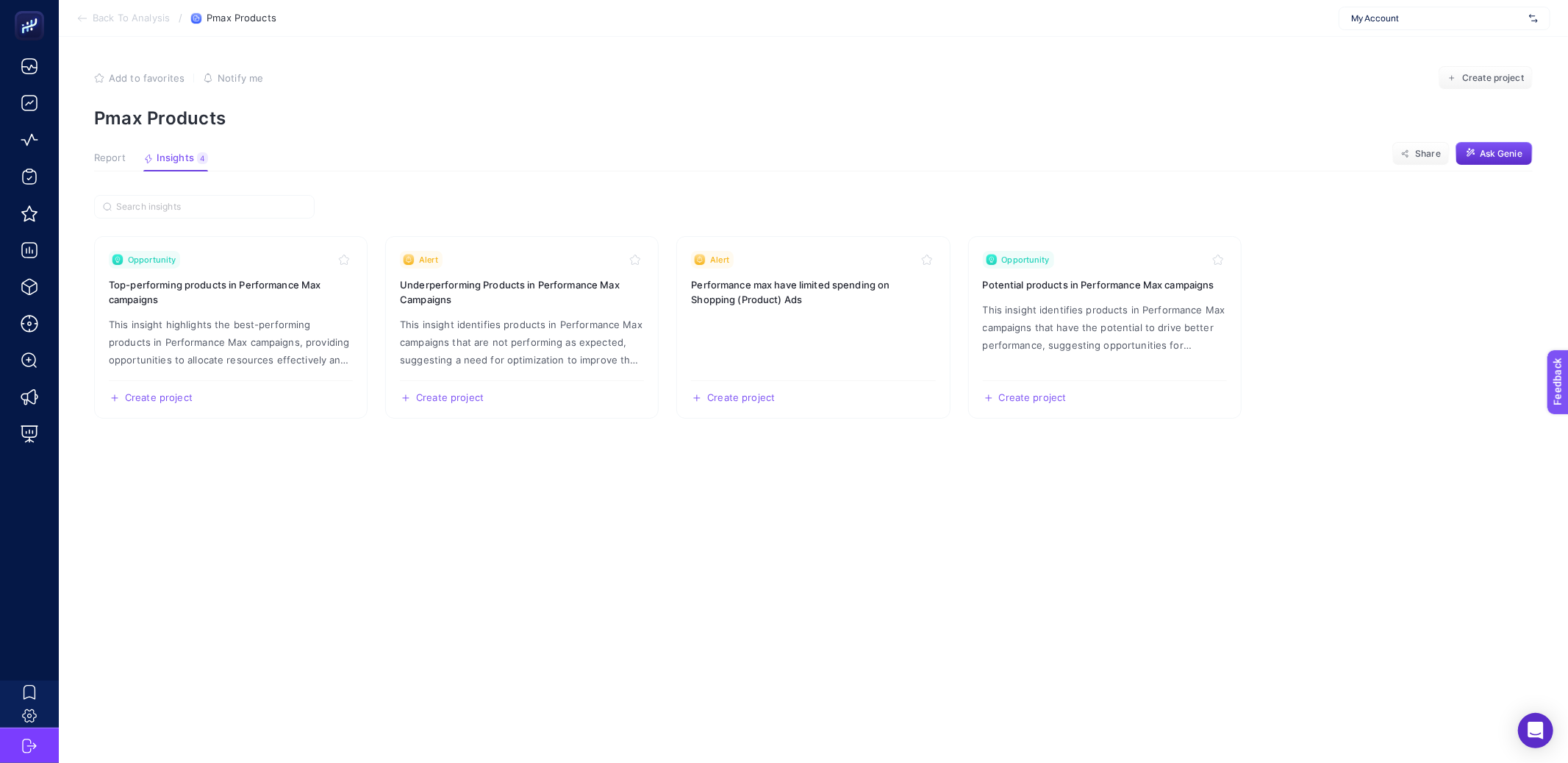
click at [105, 156] on span "Report" at bounding box center [110, 158] width 32 height 12
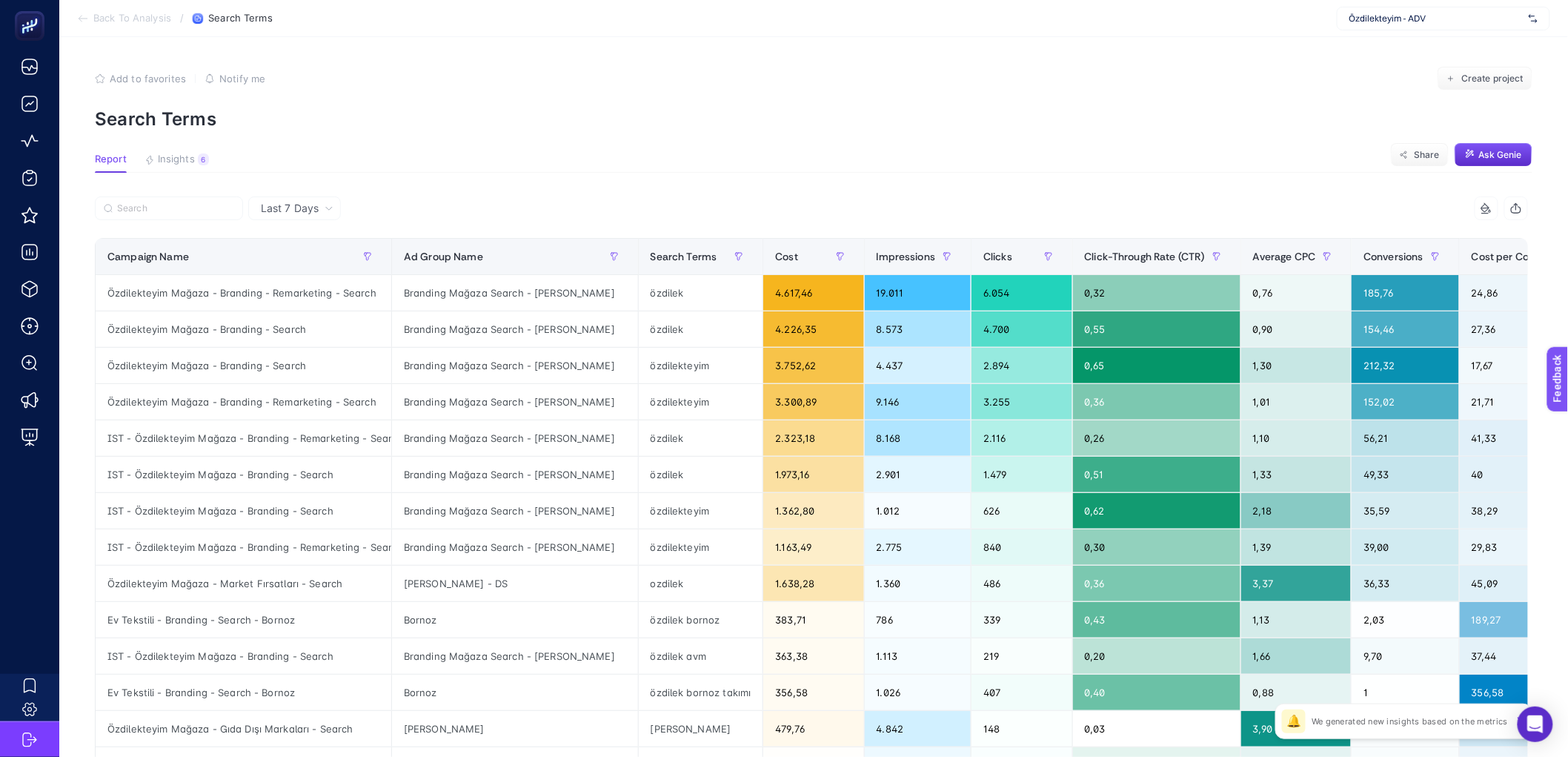
click at [404, 13] on section "Back To Analysis / Search Terms Özdilekteyim - ADV" at bounding box center [814, 18] width 1509 height 37
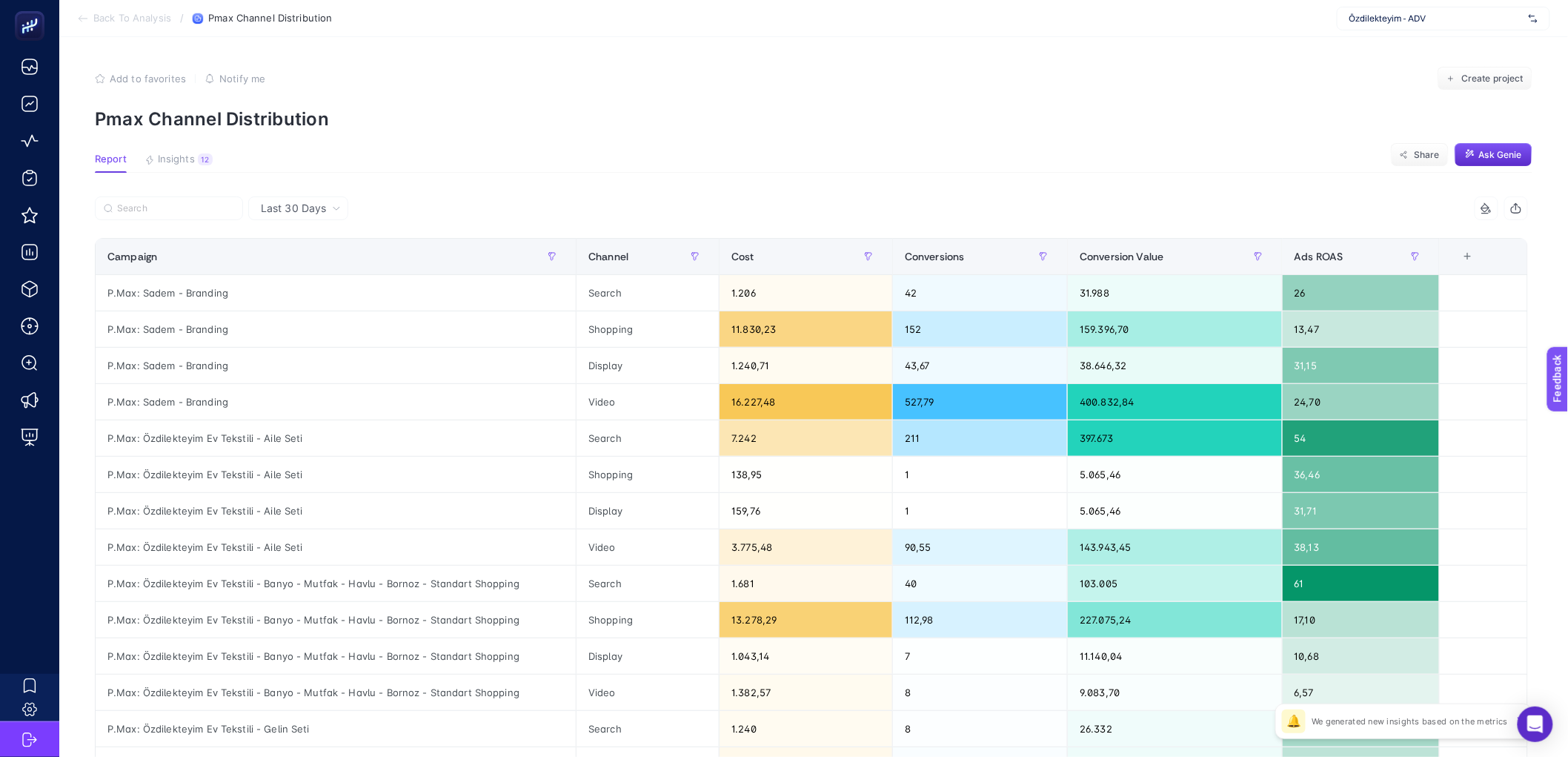
click at [954, 106] on section "Add to favorites false Notify me Create project Pmax Channel Distribution" at bounding box center [814, 98] width 1437 height 63
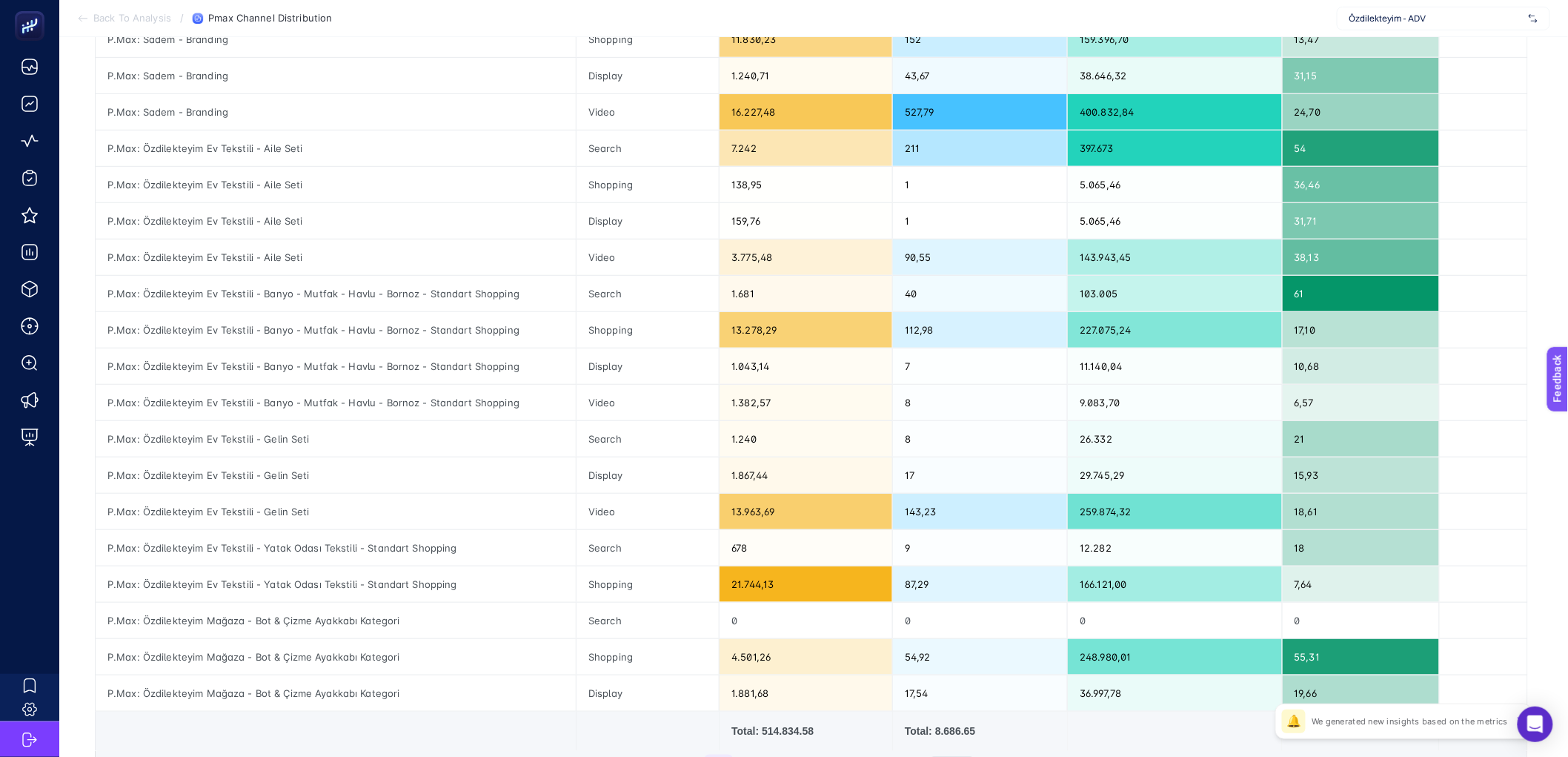
scroll to position [441, 0]
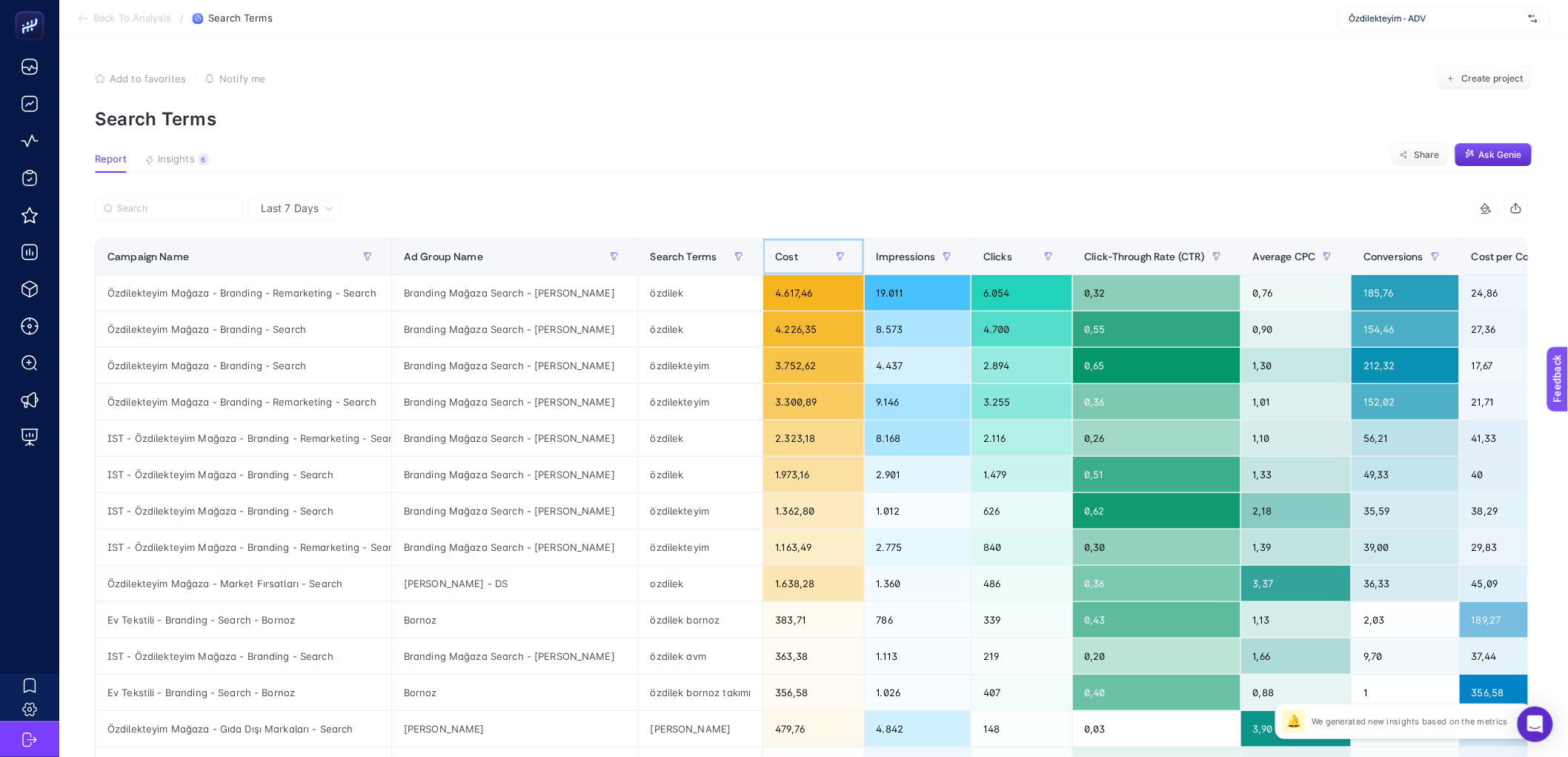
click at [811, 253] on div "Cost" at bounding box center [813, 257] width 76 height 24
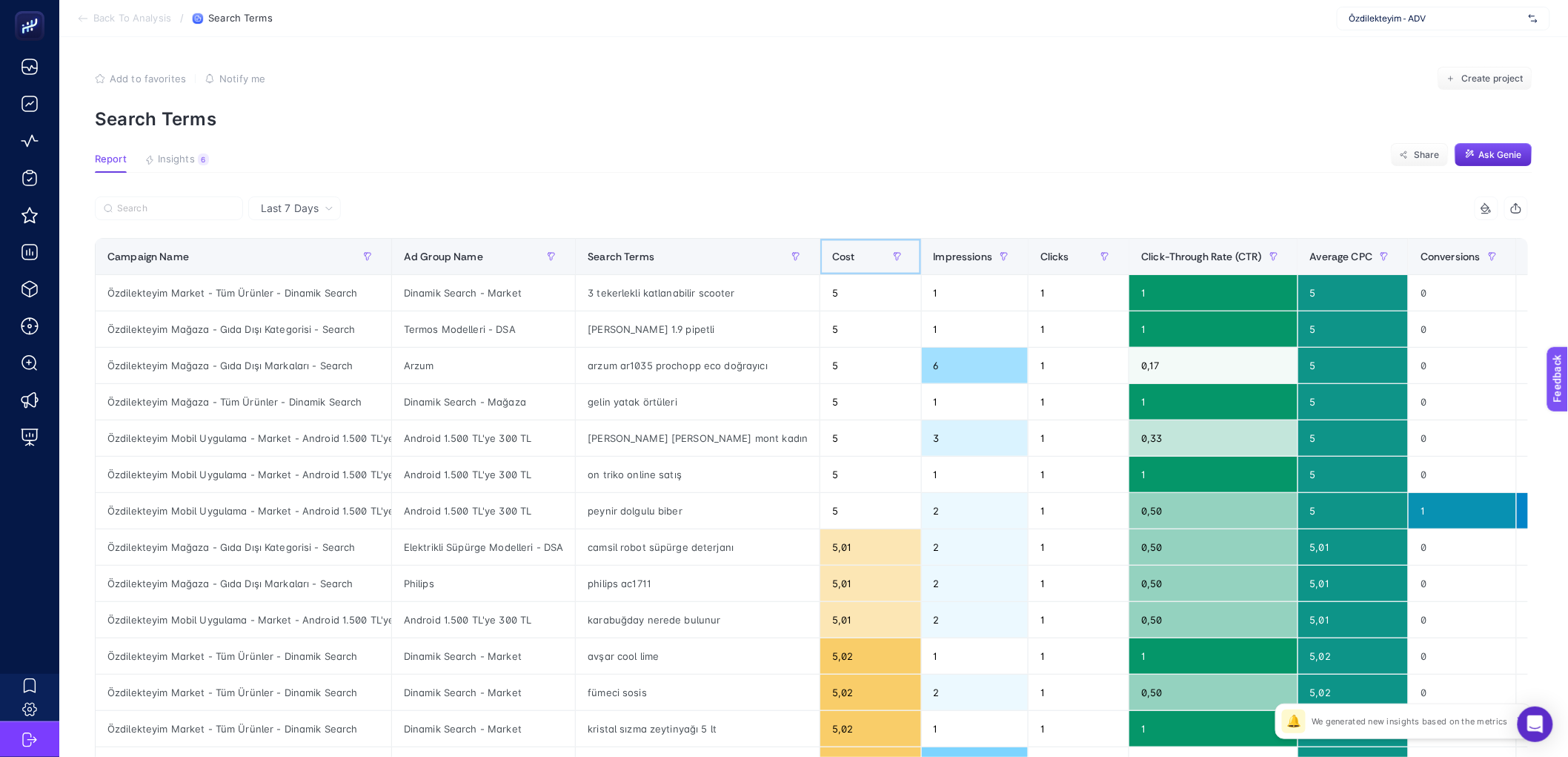
click at [832, 253] on div "Cost" at bounding box center [870, 257] width 76 height 24
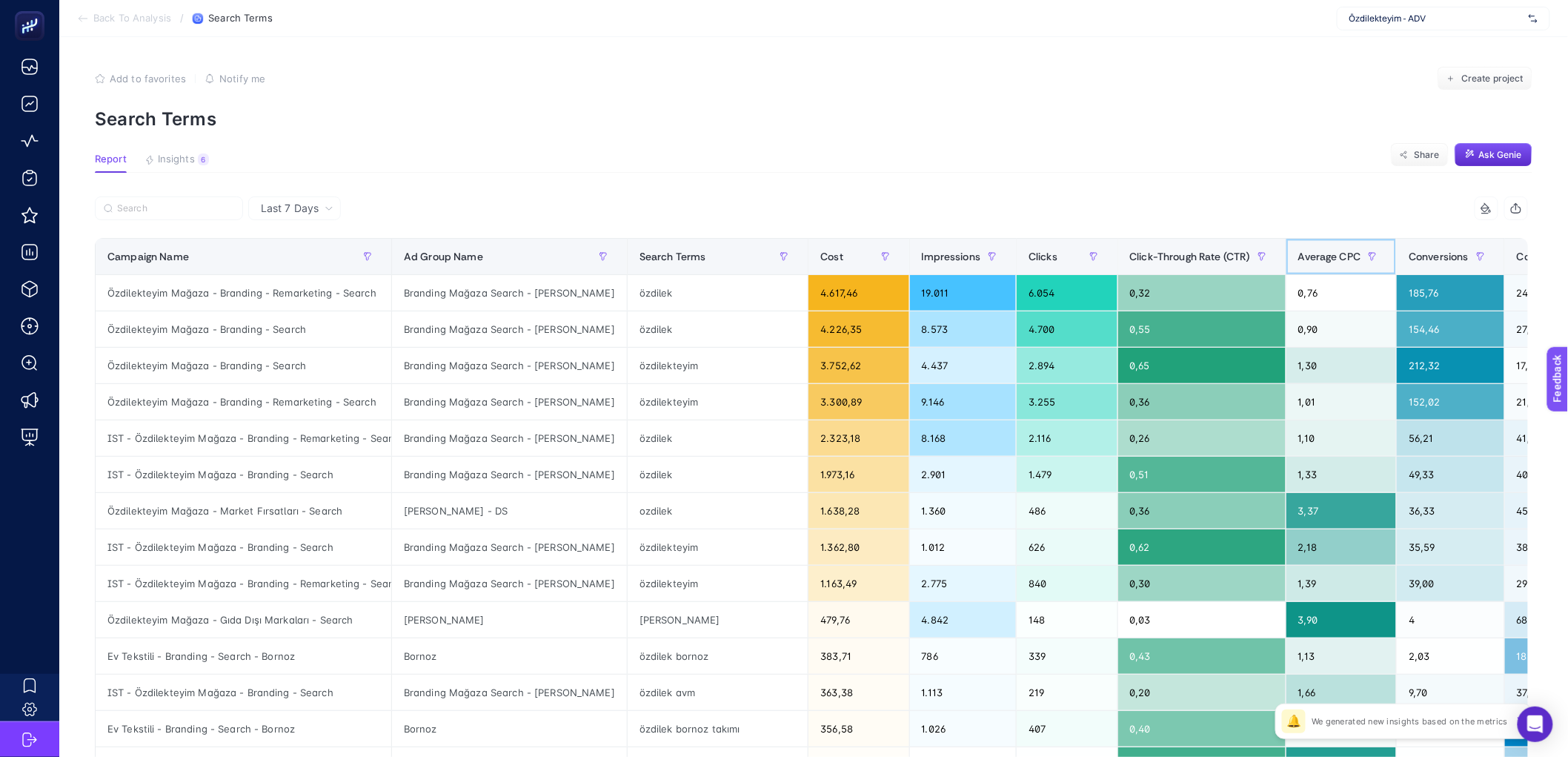
click at [1298, 253] on span "Average CPC" at bounding box center [1330, 256] width 63 height 12
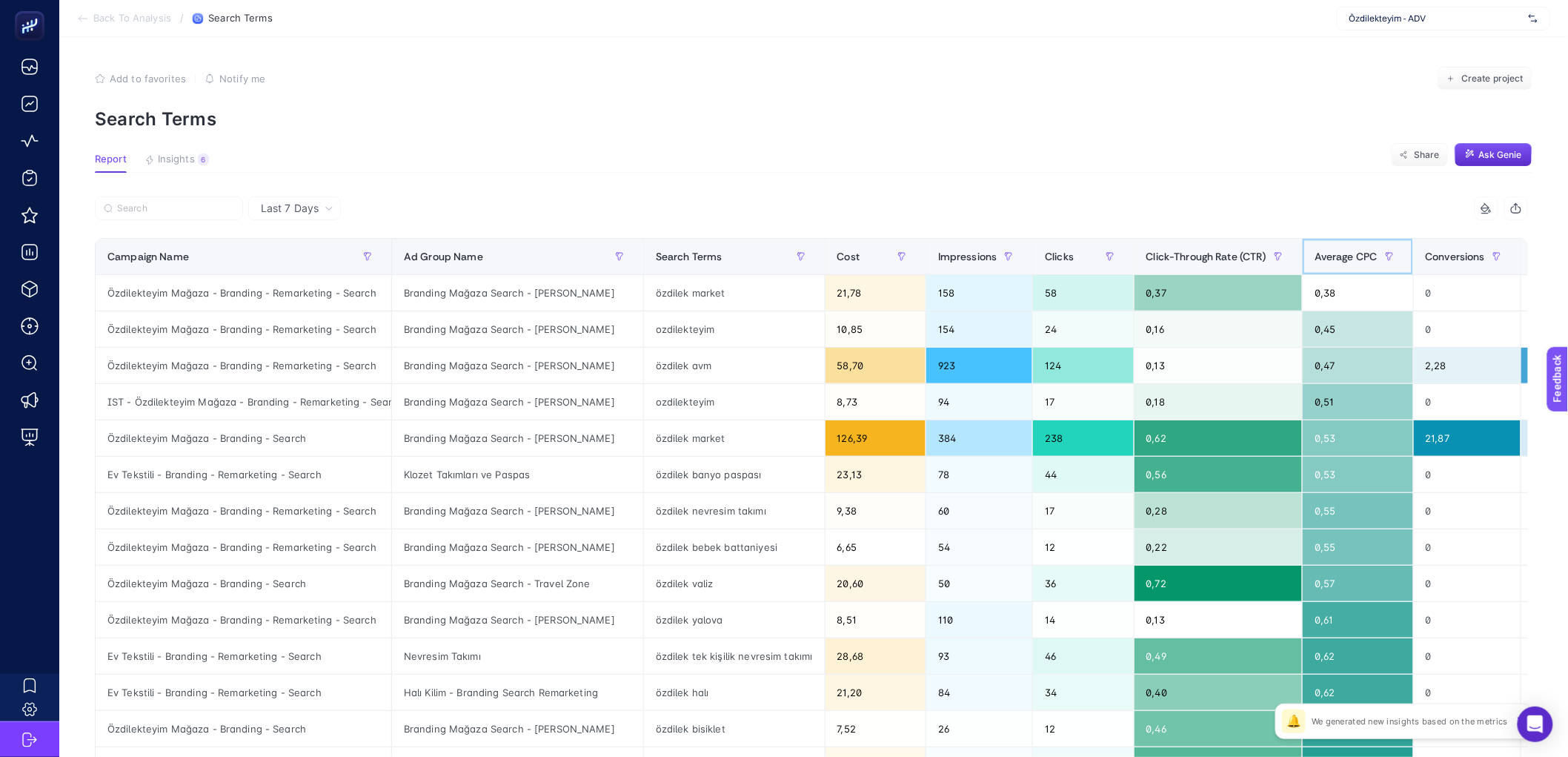
click at [1363, 250] on span "Average CPC" at bounding box center [1346, 256] width 63 height 12
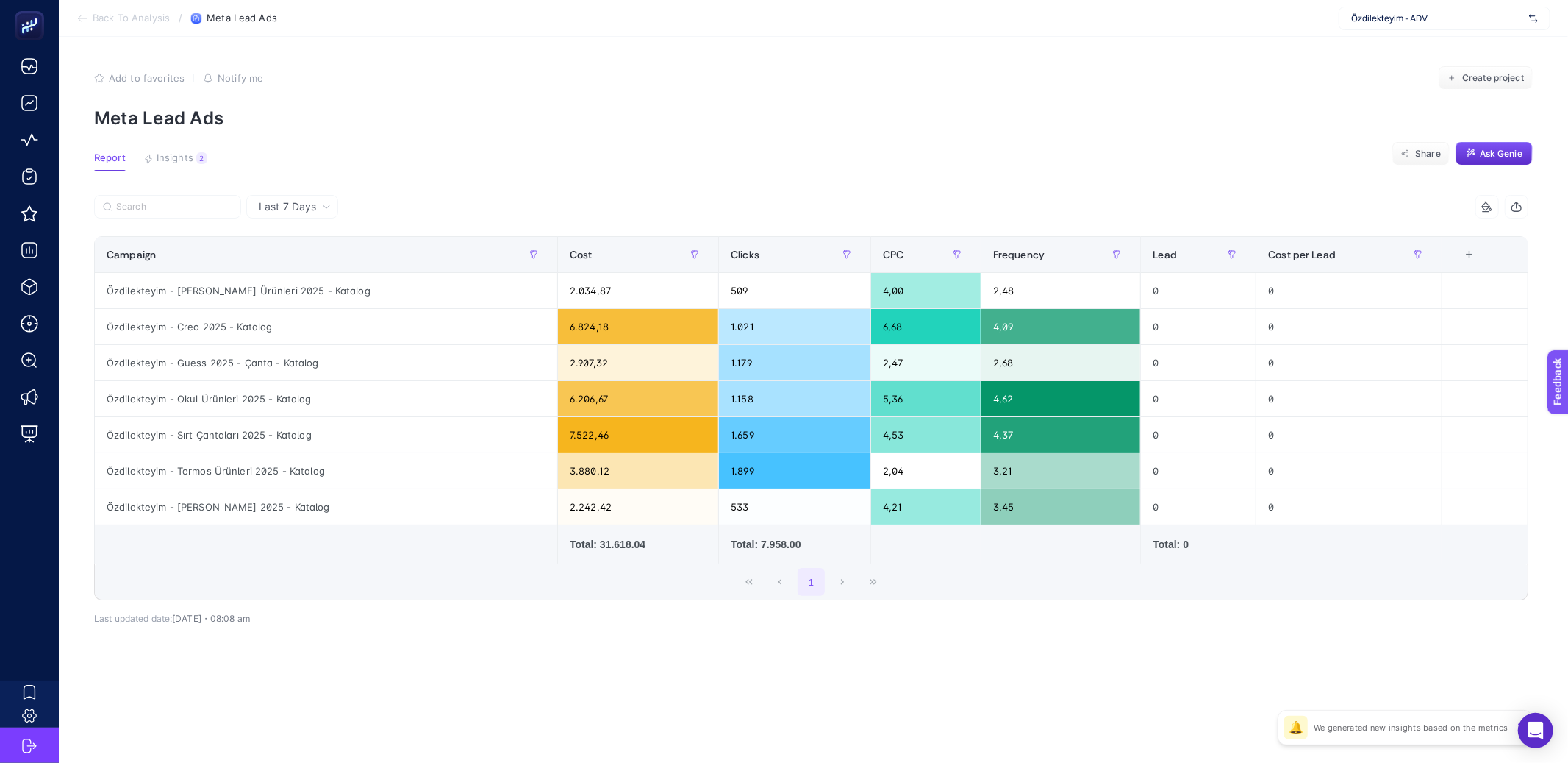
click at [434, 162] on section "Report Insights 2 We generated new insights based on the metrics Share Ask Genie" at bounding box center [813, 162] width 1438 height 19
click at [505, 162] on section "Report Insights 2 We generated new insights based on the metrics Share Ask Genie" at bounding box center [813, 162] width 1438 height 19
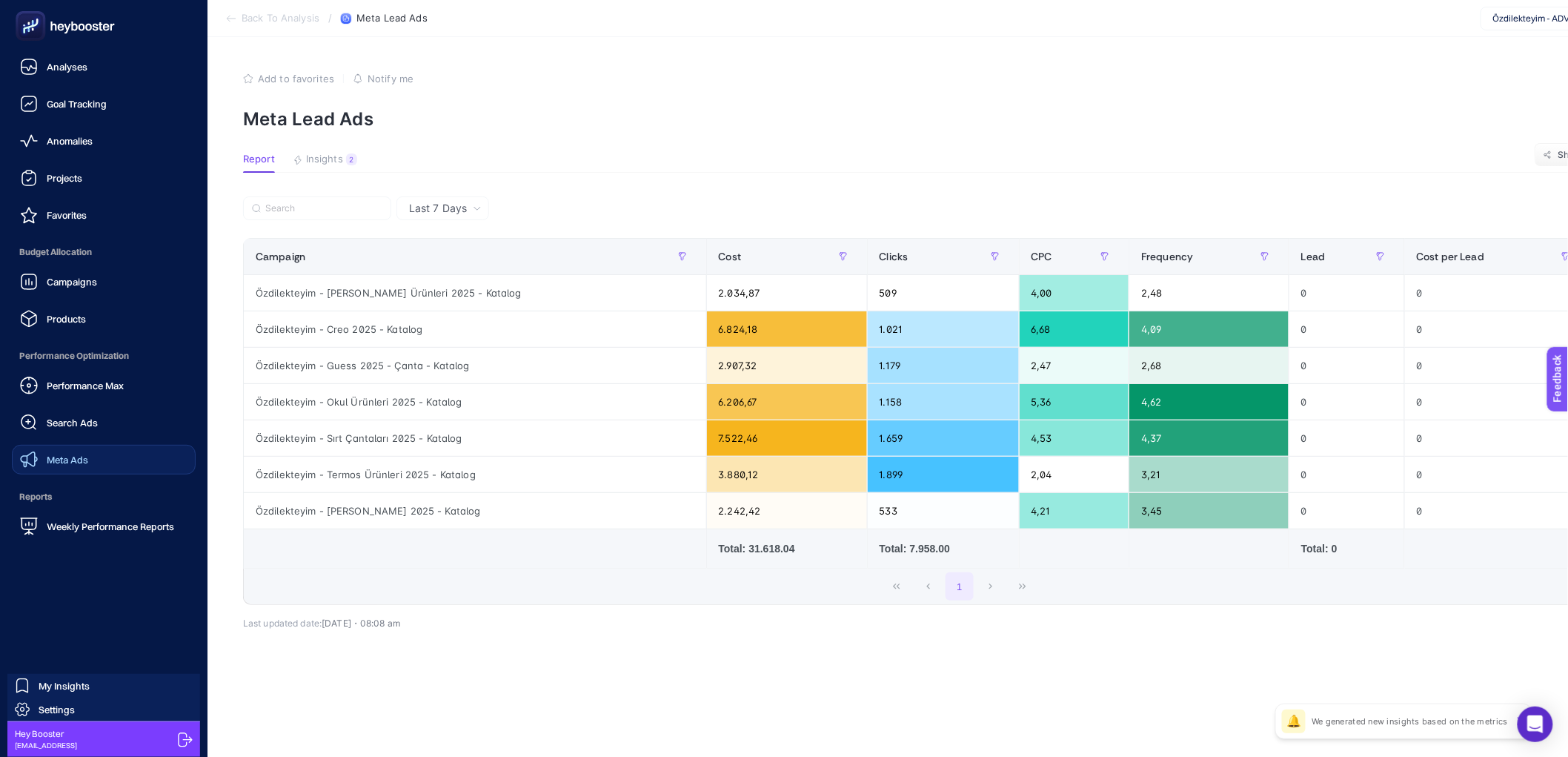
click at [47, 466] on div "Meta Ads" at bounding box center [53, 460] width 68 height 18
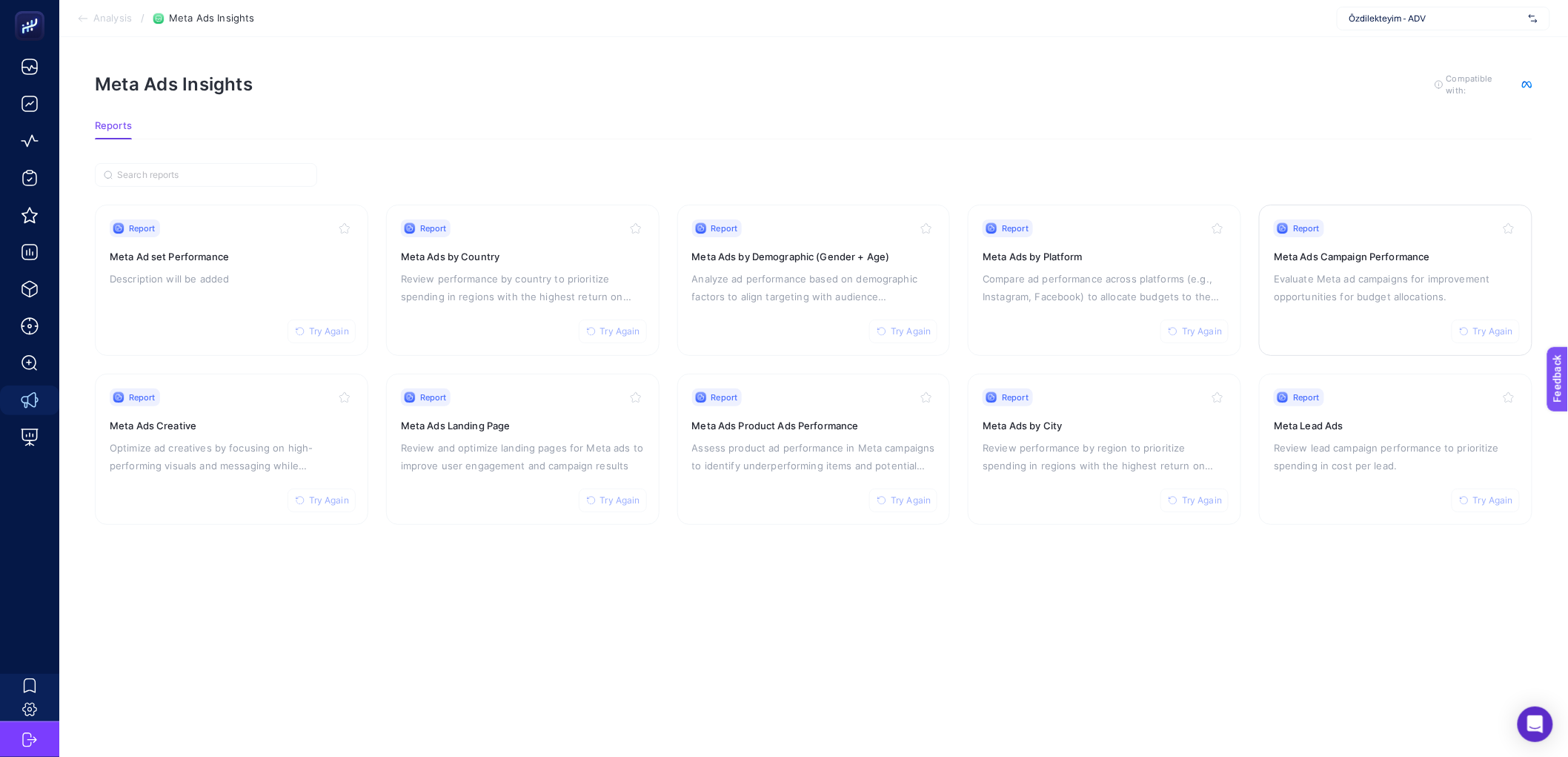
click at [1172, 309] on div "Report Try Again Meta Ads Campaign Performance Evaluate Meta ad campaigns for i…" at bounding box center [1396, 280] width 244 height 121
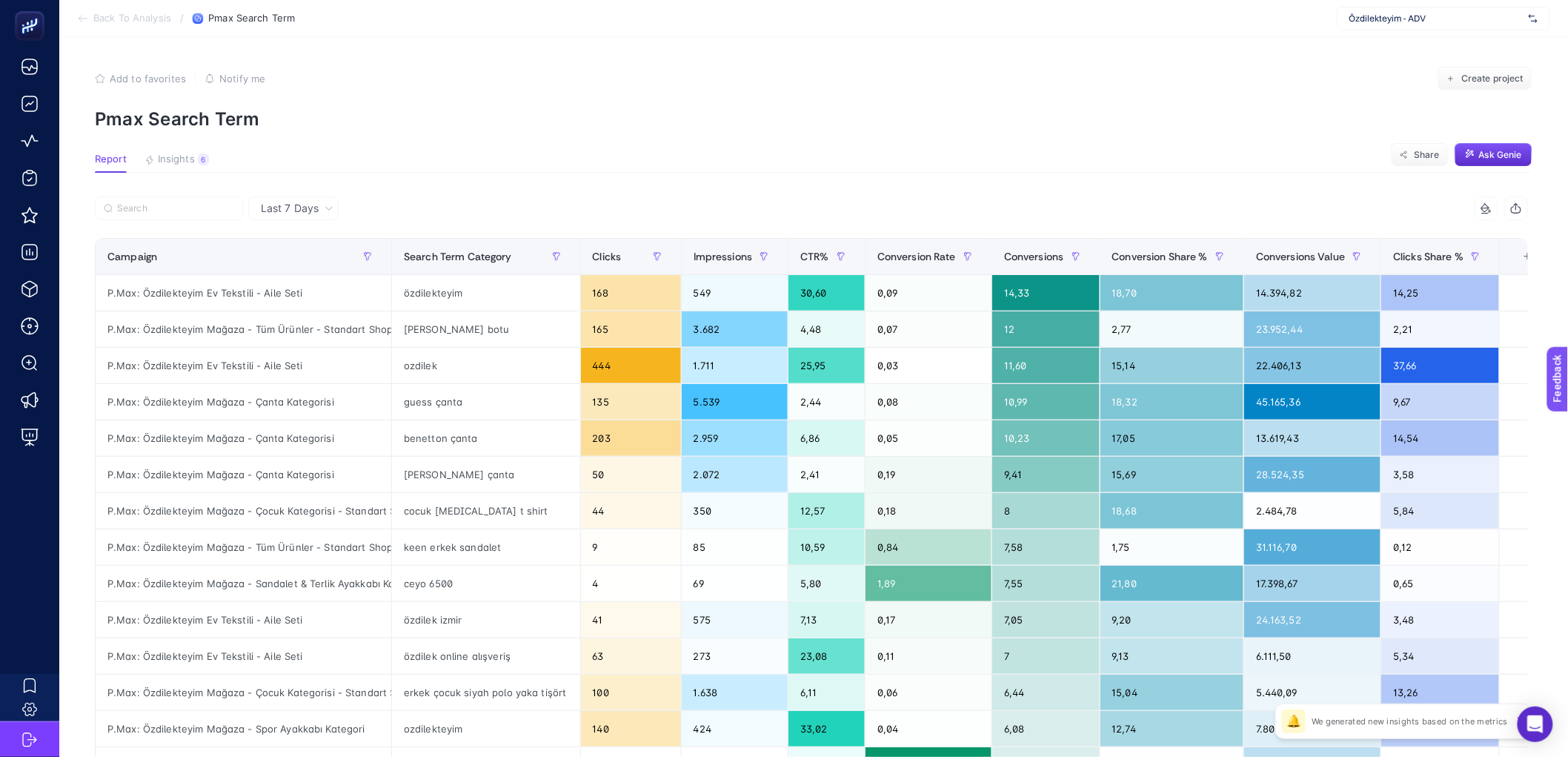
click at [633, 92] on section "Add to favorites false Notify me Create project Pmax Search Term" at bounding box center [814, 98] width 1437 height 63
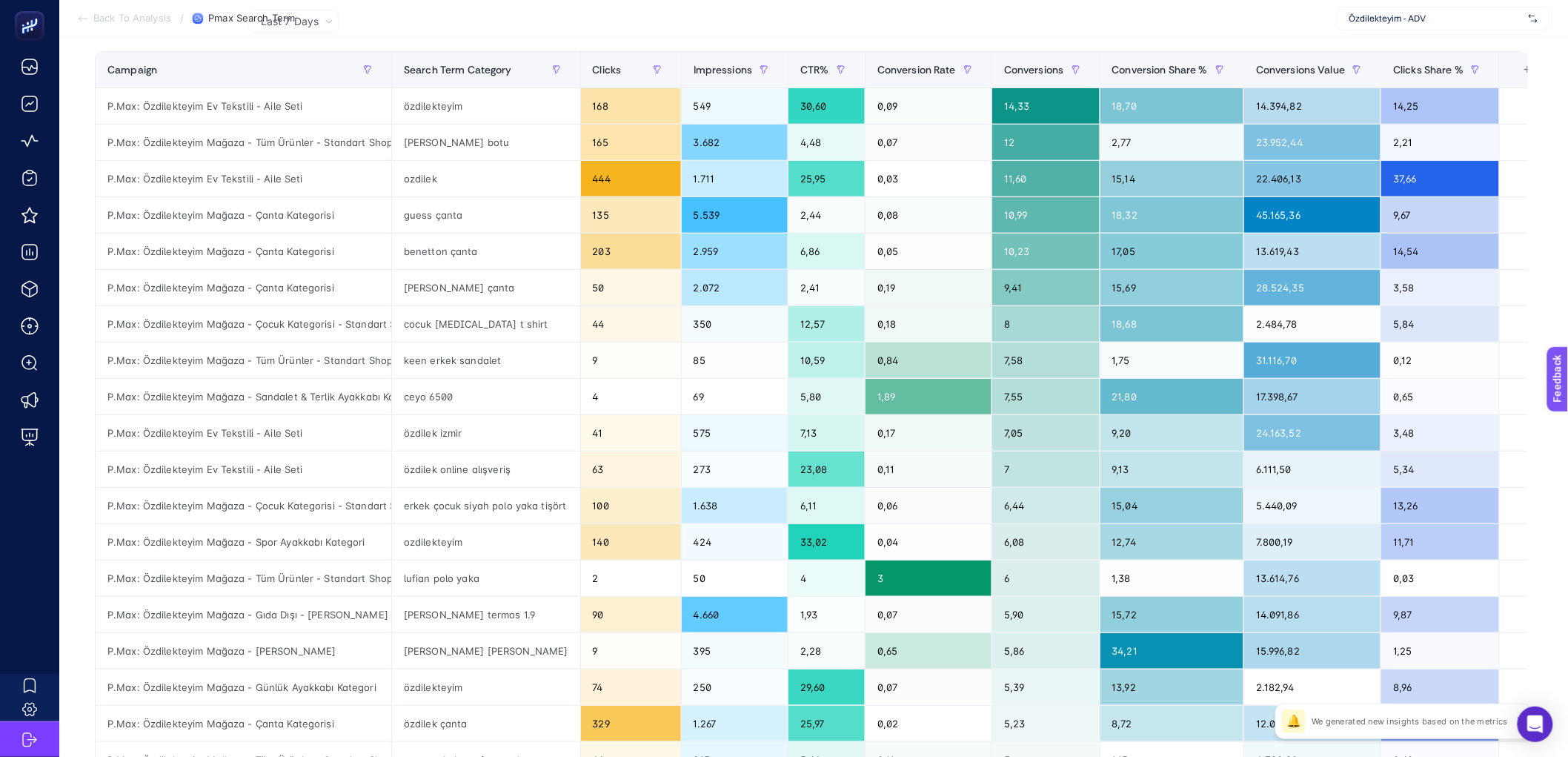
scroll to position [174, 0]
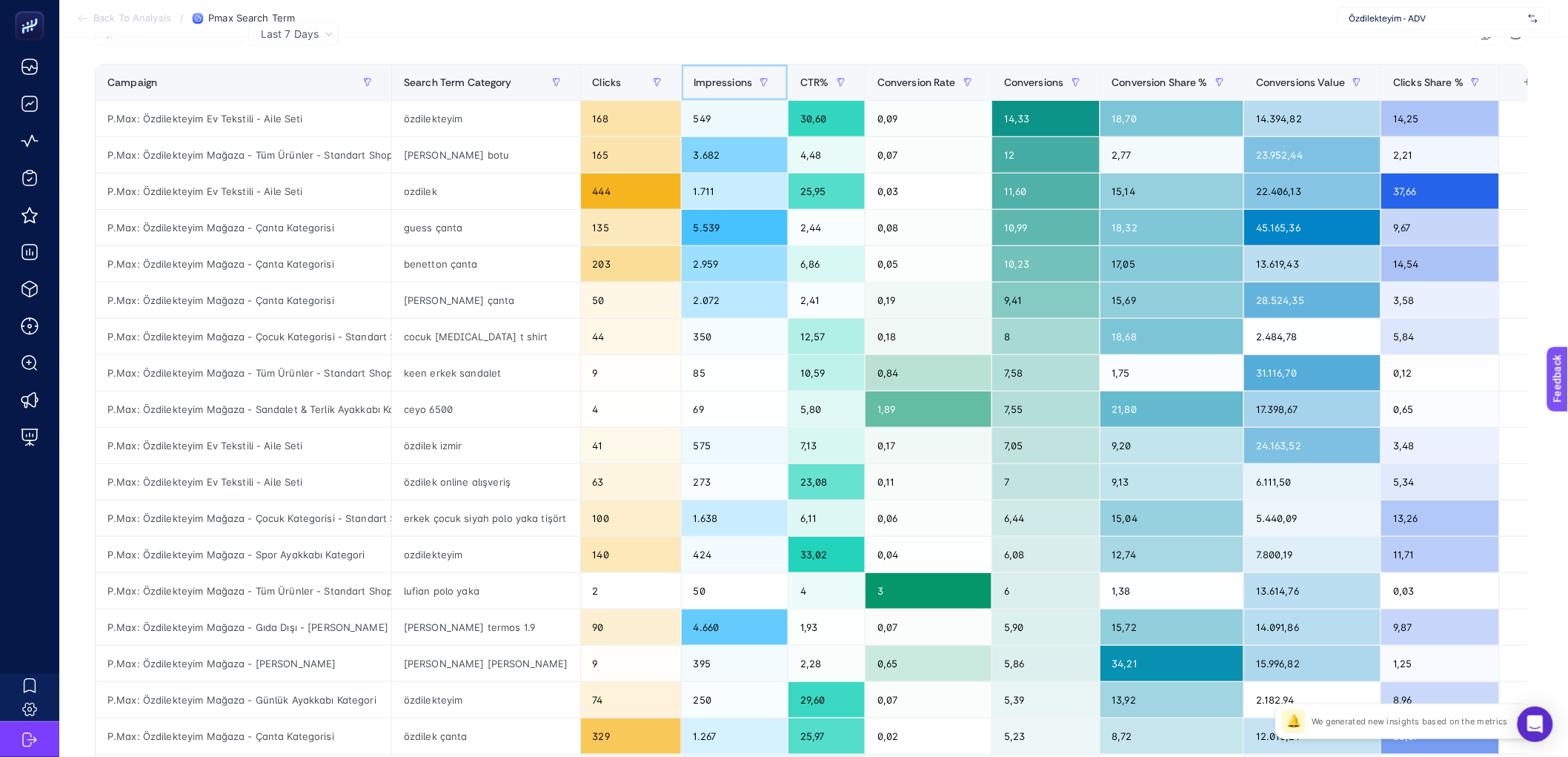
click at [709, 91] on div "Impressions" at bounding box center [736, 82] width 83 height 24
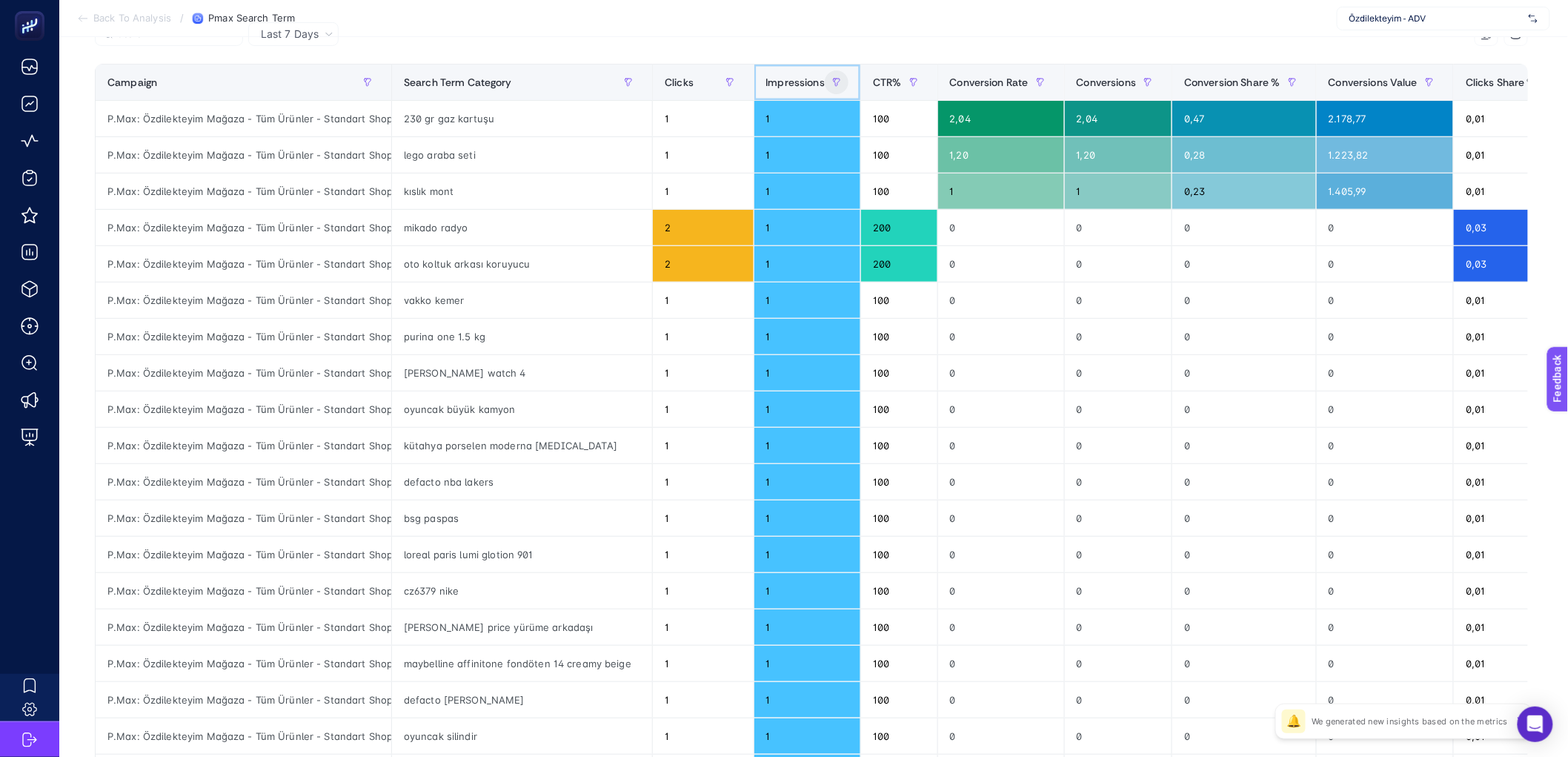
click at [772, 83] on span "Impressions" at bounding box center [795, 82] width 59 height 12
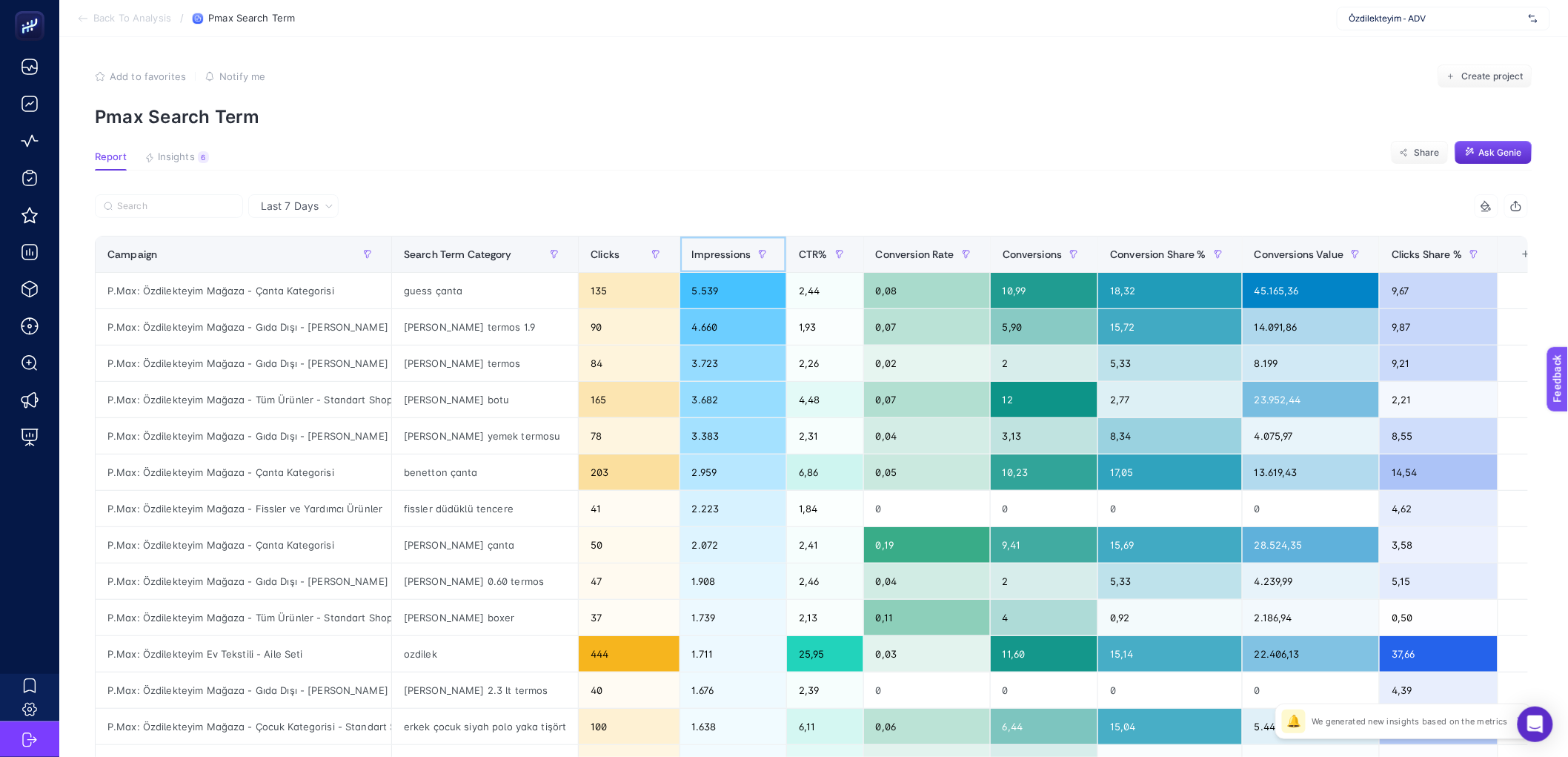
scroll to position [0, 0]
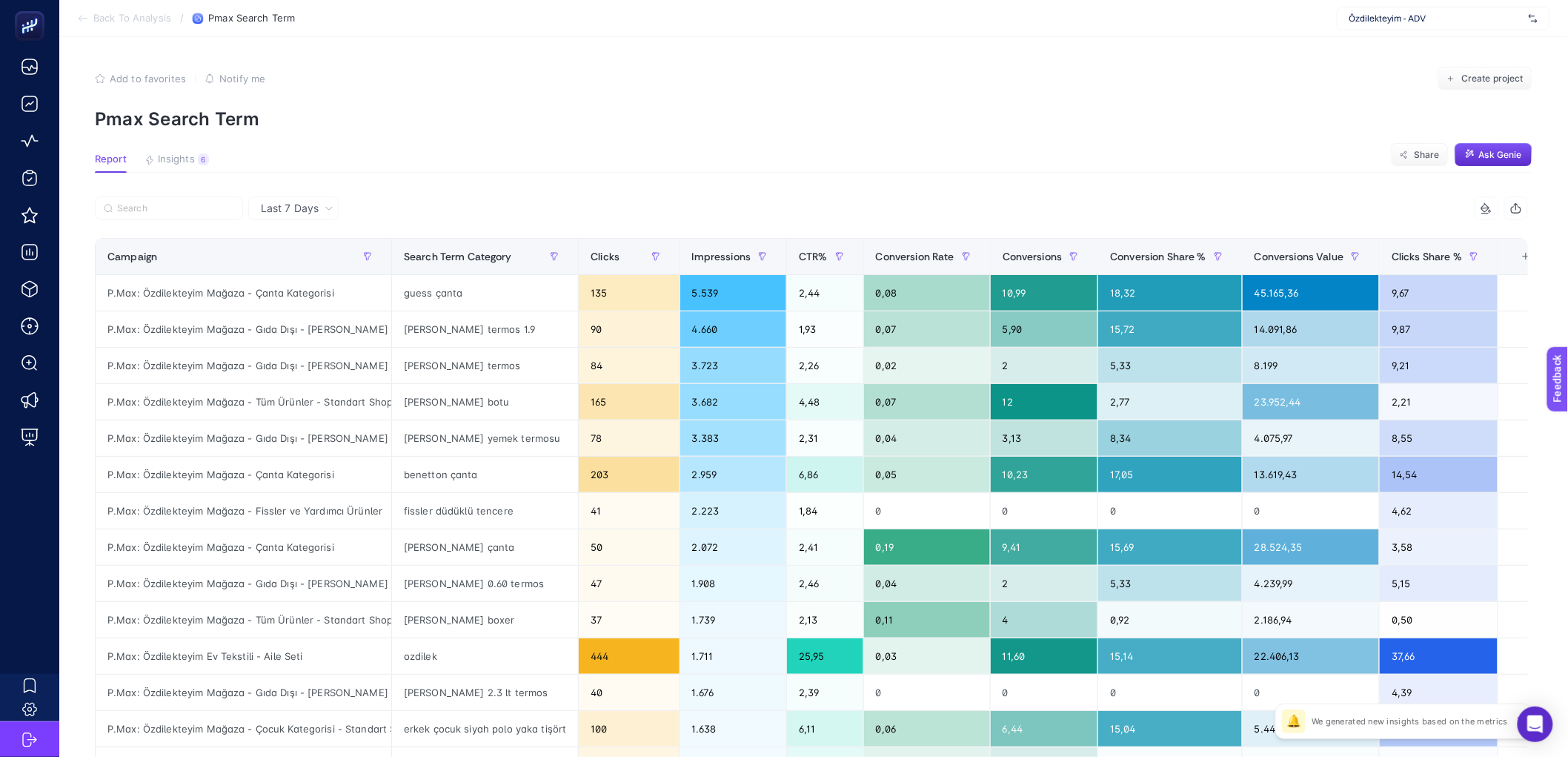
click at [1015, 128] on p "Pmax Search Term" at bounding box center [814, 119] width 1437 height 21
click at [1112, 190] on article "Add to favorites false Notify me Create project Pmax Search Term Report Insight…" at bounding box center [814, 616] width 1509 height 1158
click at [164, 211] on input "Search" at bounding box center [175, 209] width 117 height 11
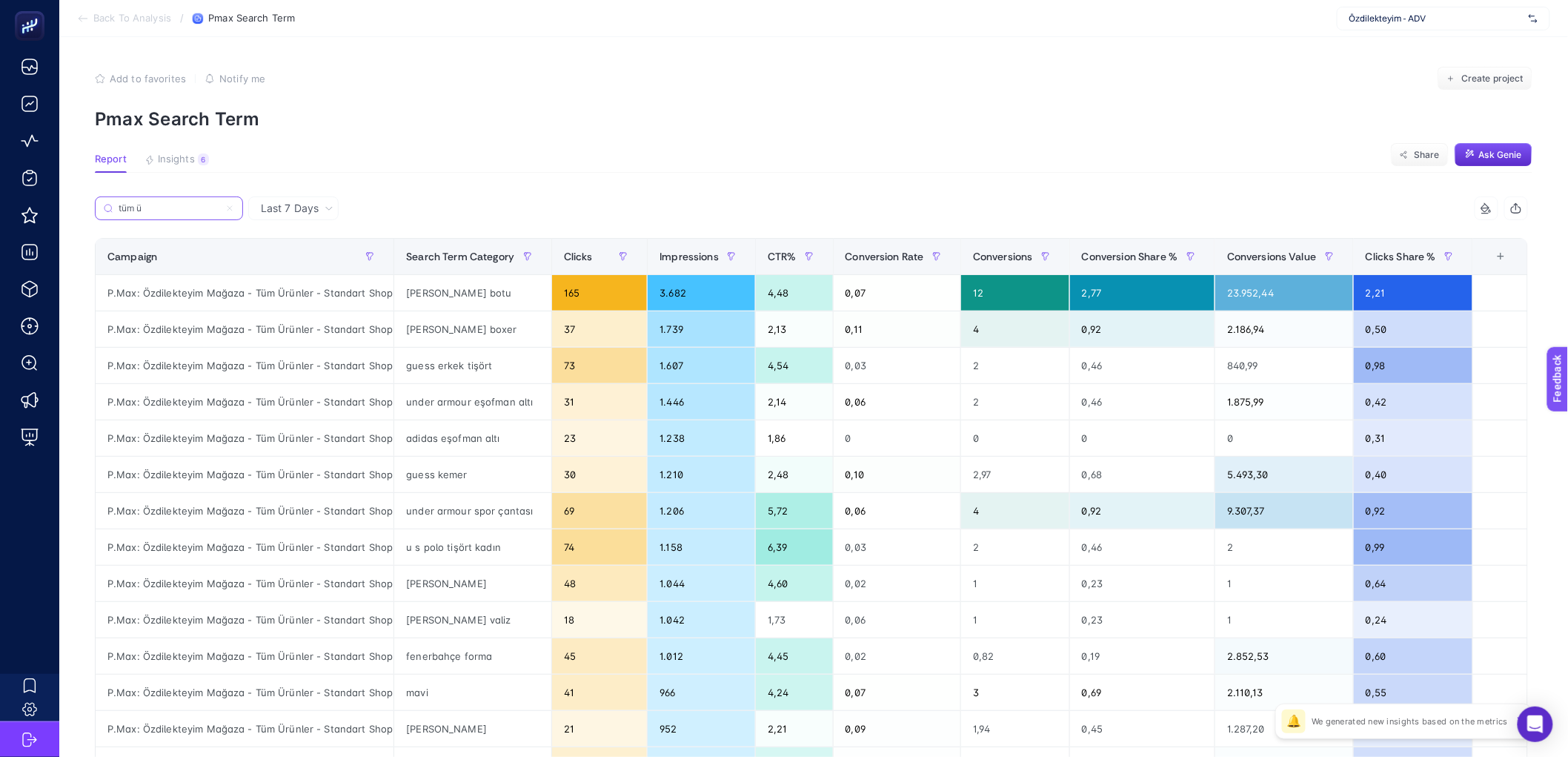
type input "tüm ü"
click at [584, 268] on th "Clicks" at bounding box center [600, 257] width 96 height 36
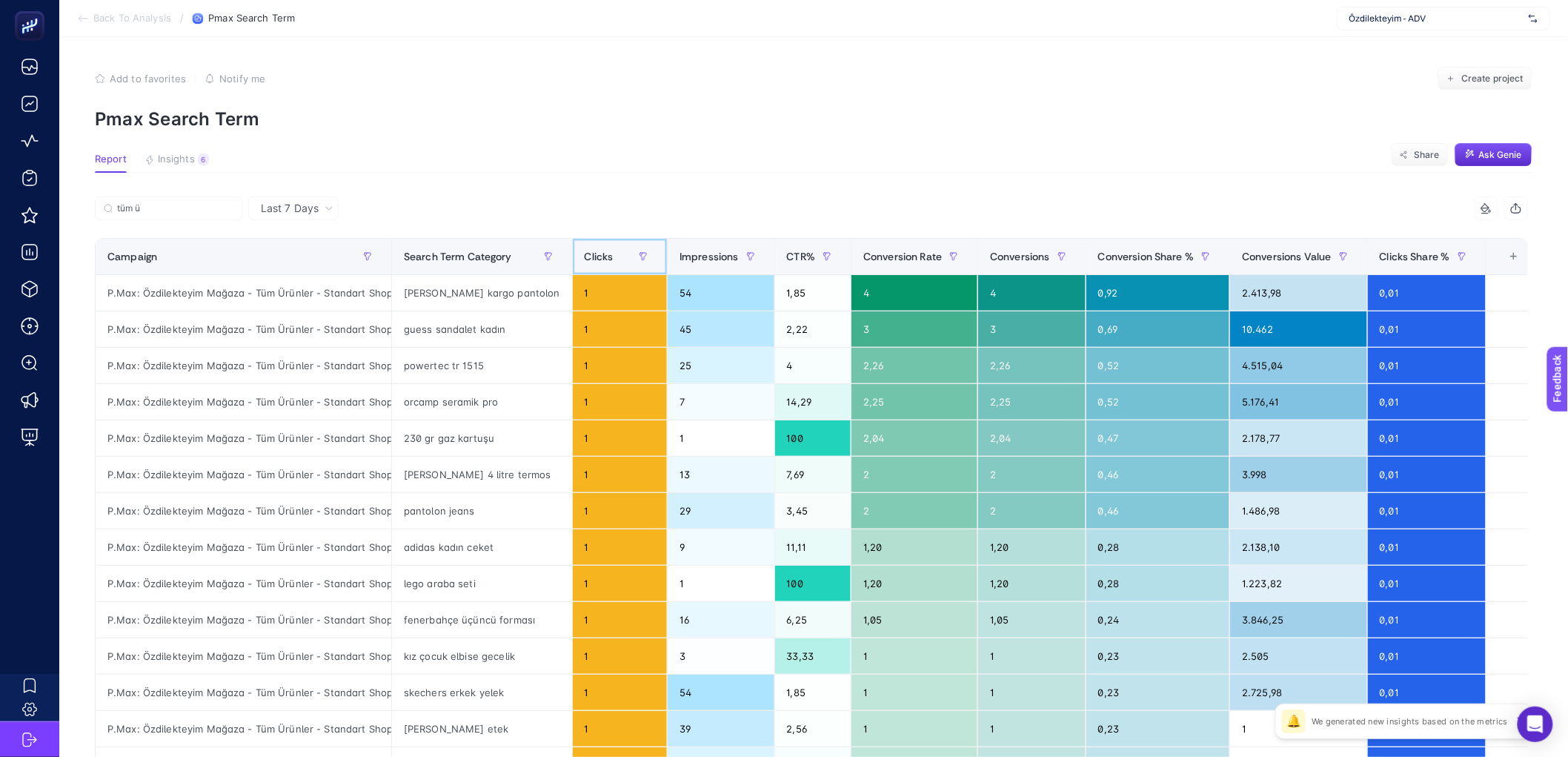
click at [585, 265] on div "Clicks" at bounding box center [619, 257] width 70 height 24
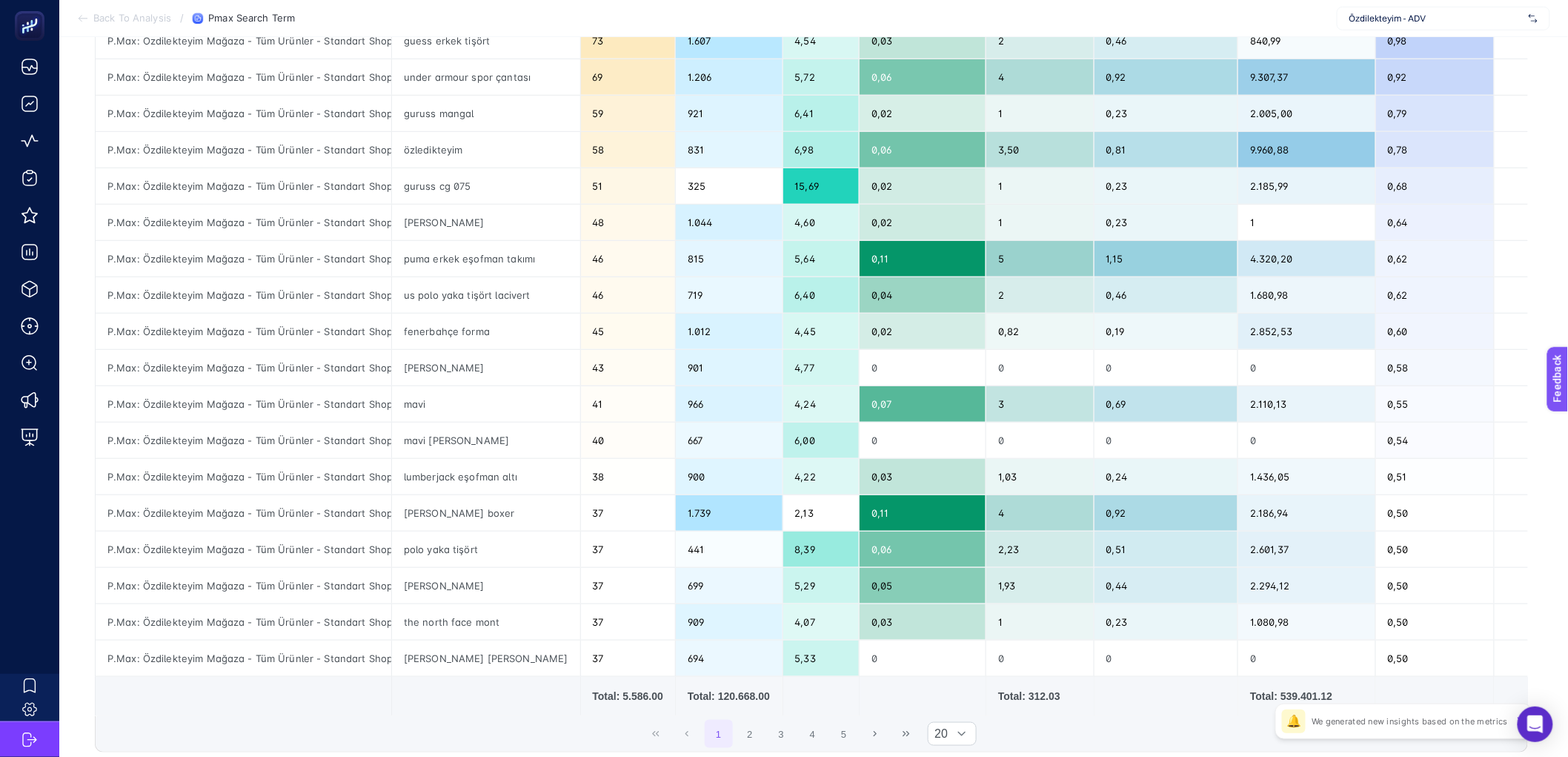
scroll to position [335, 0]
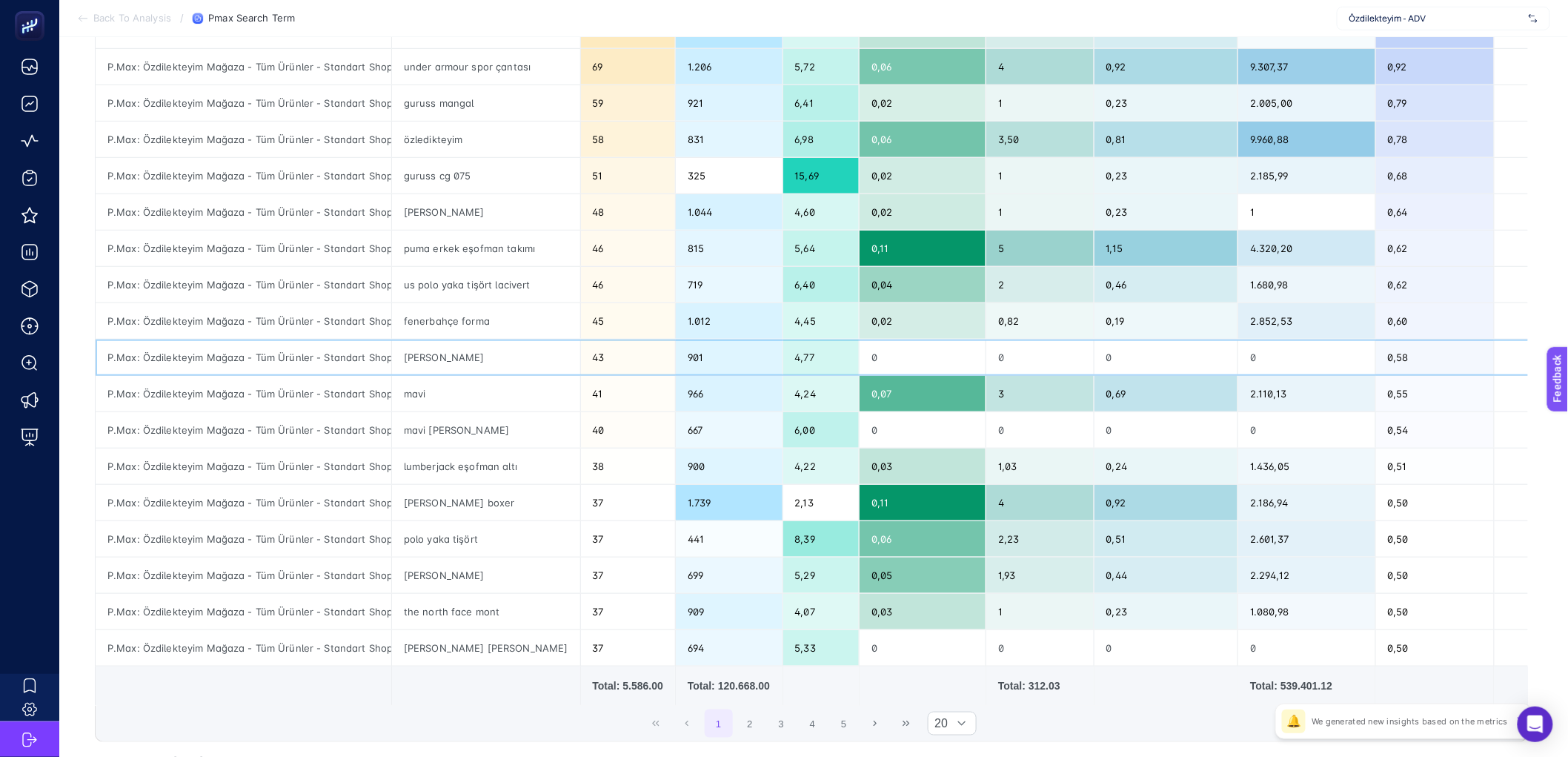
click at [1029, 357] on div "0" at bounding box center [1040, 356] width 108 height 35
click at [1017, 437] on div "0" at bounding box center [1040, 430] width 108 height 35
click at [1002, 655] on div "0" at bounding box center [1040, 648] width 108 height 35
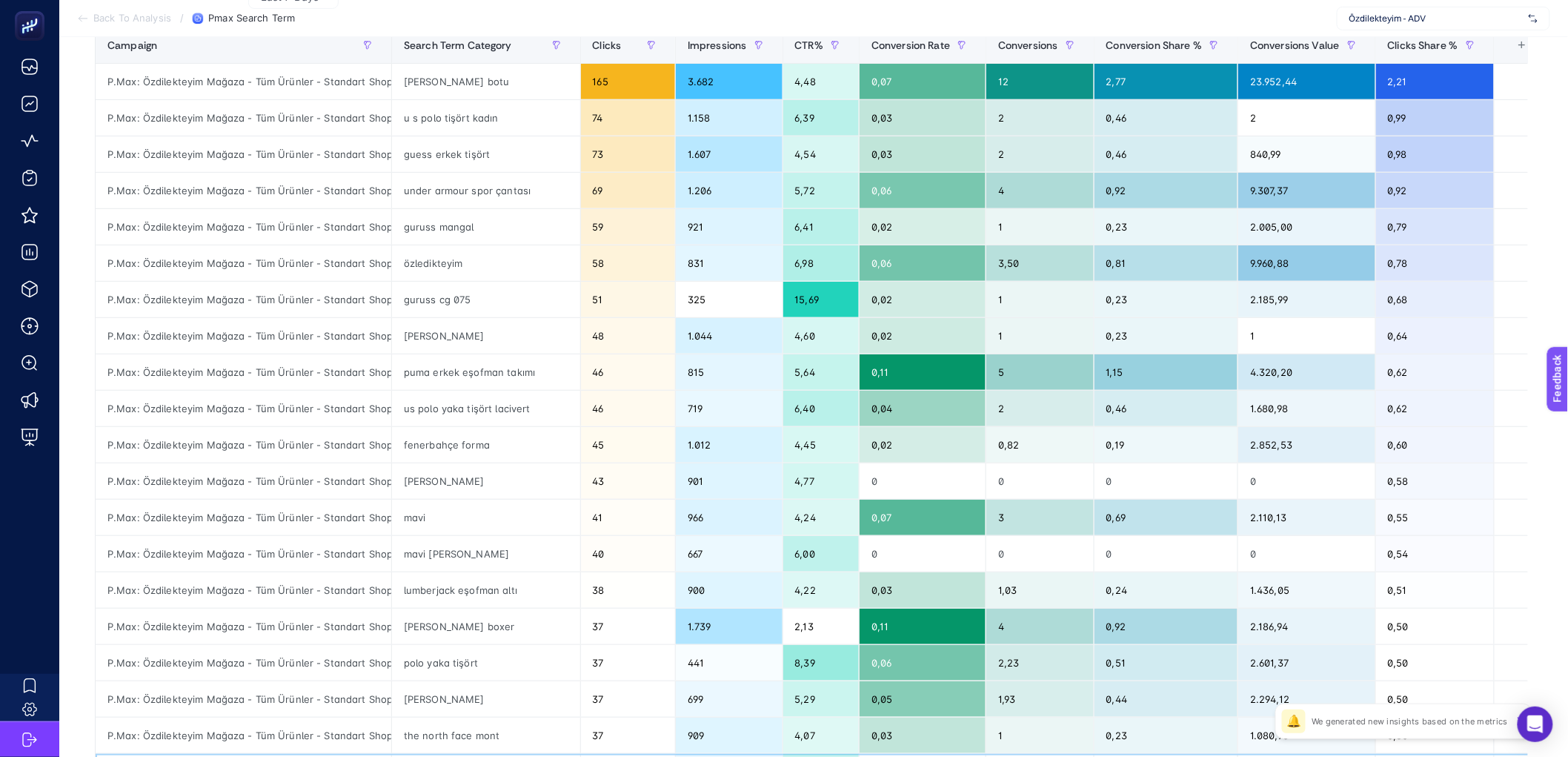
scroll to position [211, 0]
click at [1275, 115] on div "2" at bounding box center [1306, 118] width 136 height 35
click at [458, 265] on div "özledikteyim" at bounding box center [485, 264] width 188 height 35
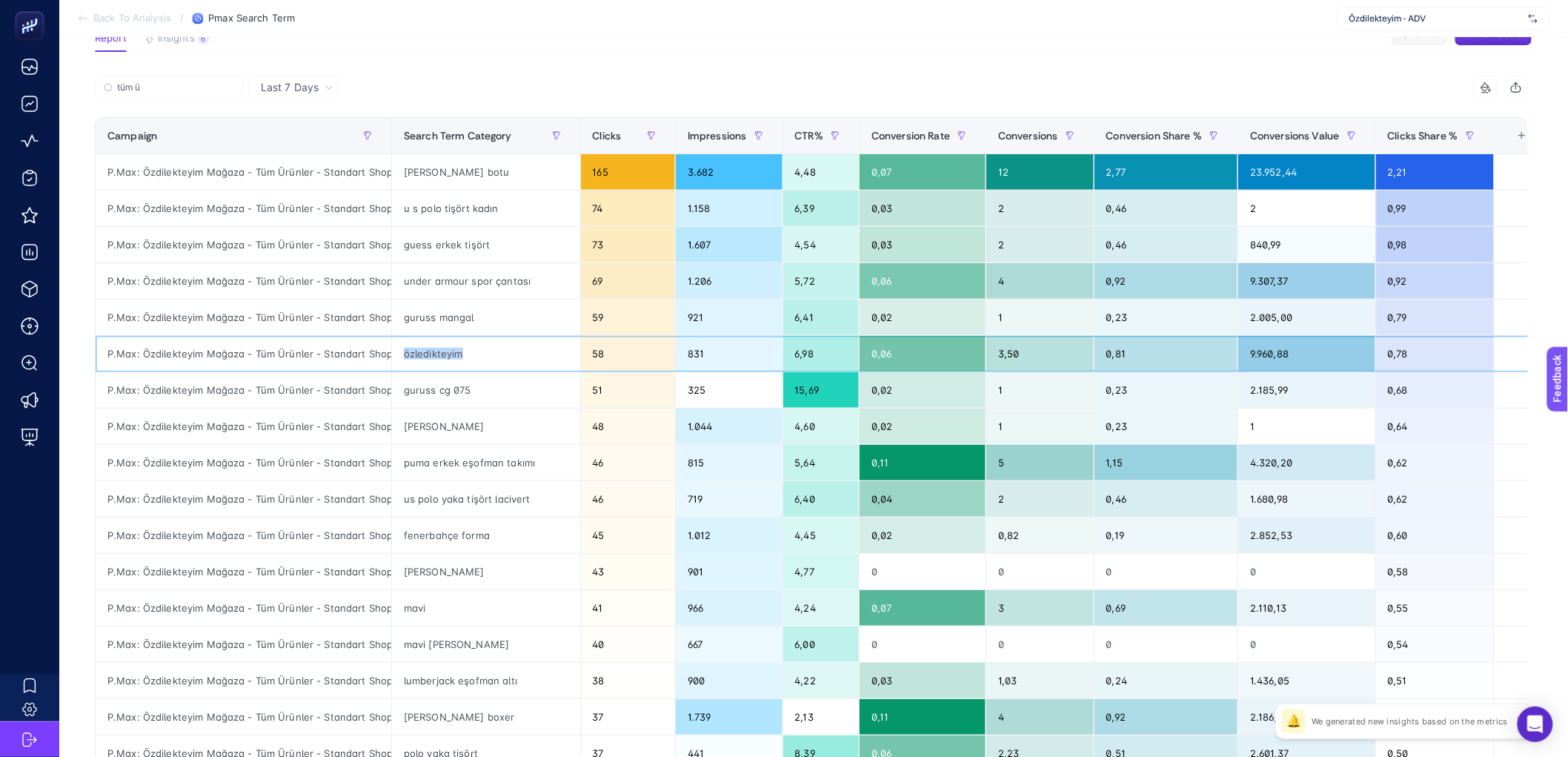
scroll to position [86, 0]
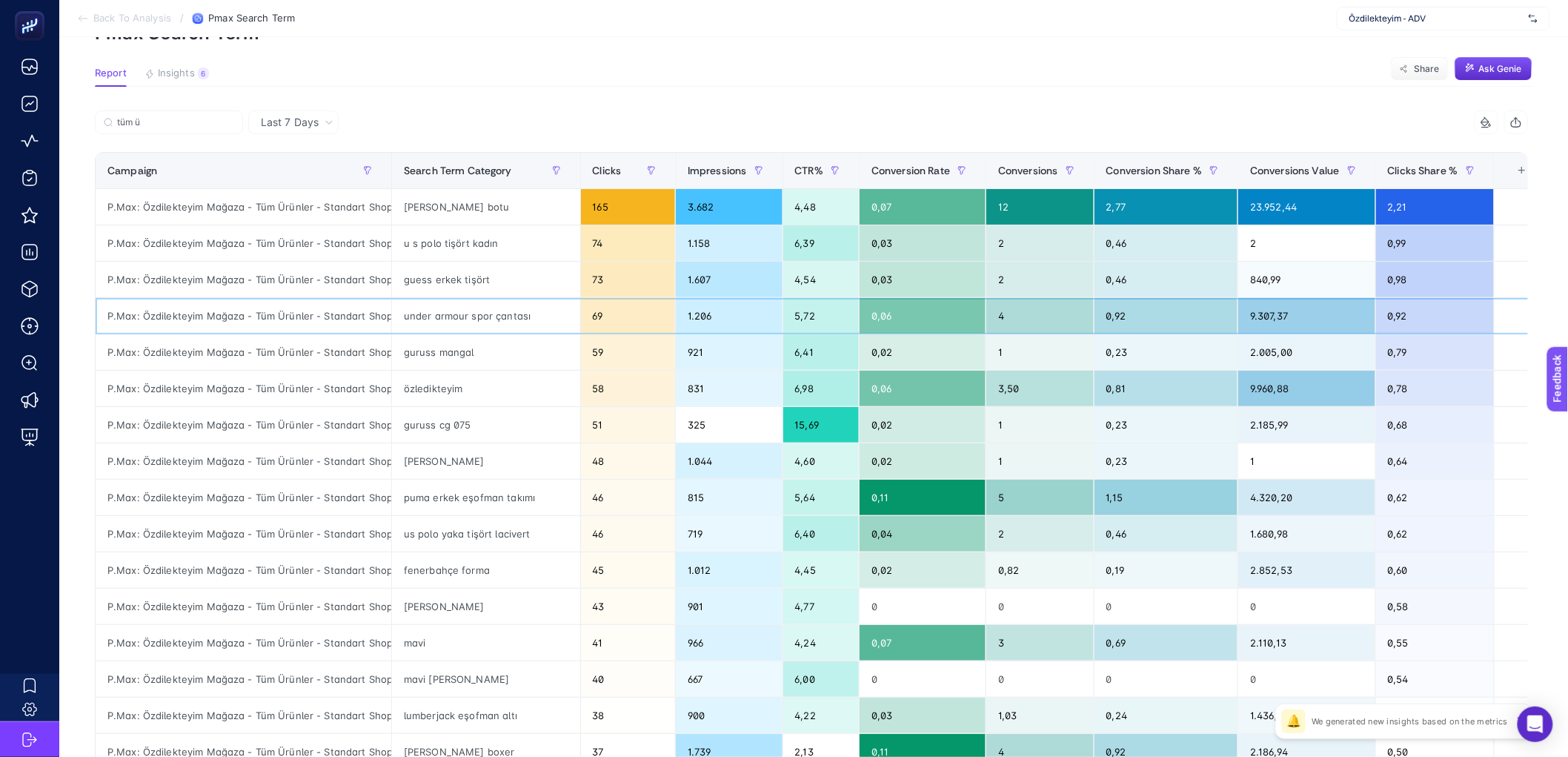
click at [511, 311] on div "under armour spor çantası" at bounding box center [485, 316] width 188 height 35
click at [513, 332] on div "under armour spor çantası" at bounding box center [485, 316] width 188 height 35
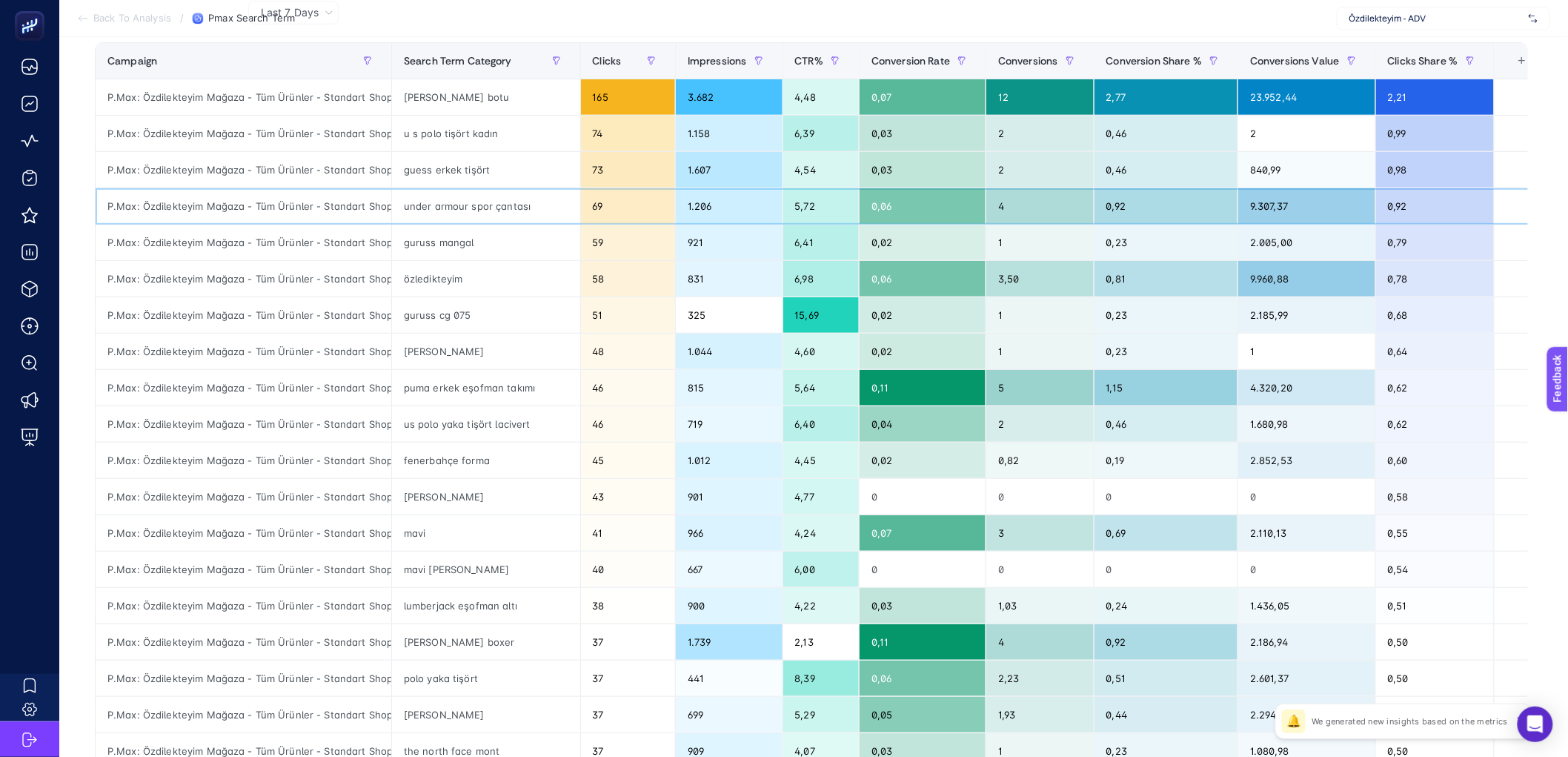
scroll to position [147, 0]
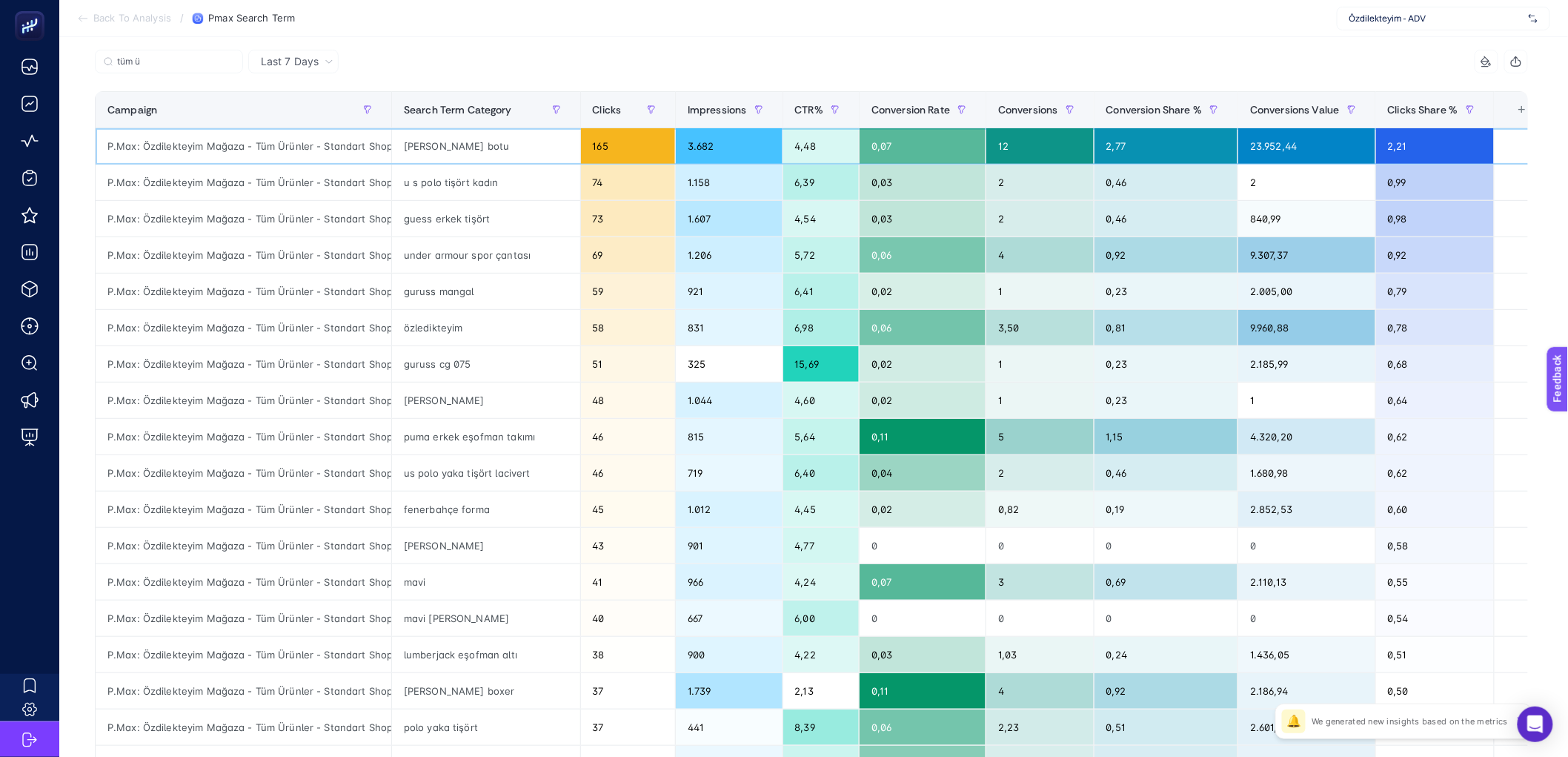
click at [445, 149] on div "igor yağmur botu" at bounding box center [485, 146] width 188 height 35
click at [1007, 146] on div "12" at bounding box center [1040, 146] width 108 height 35
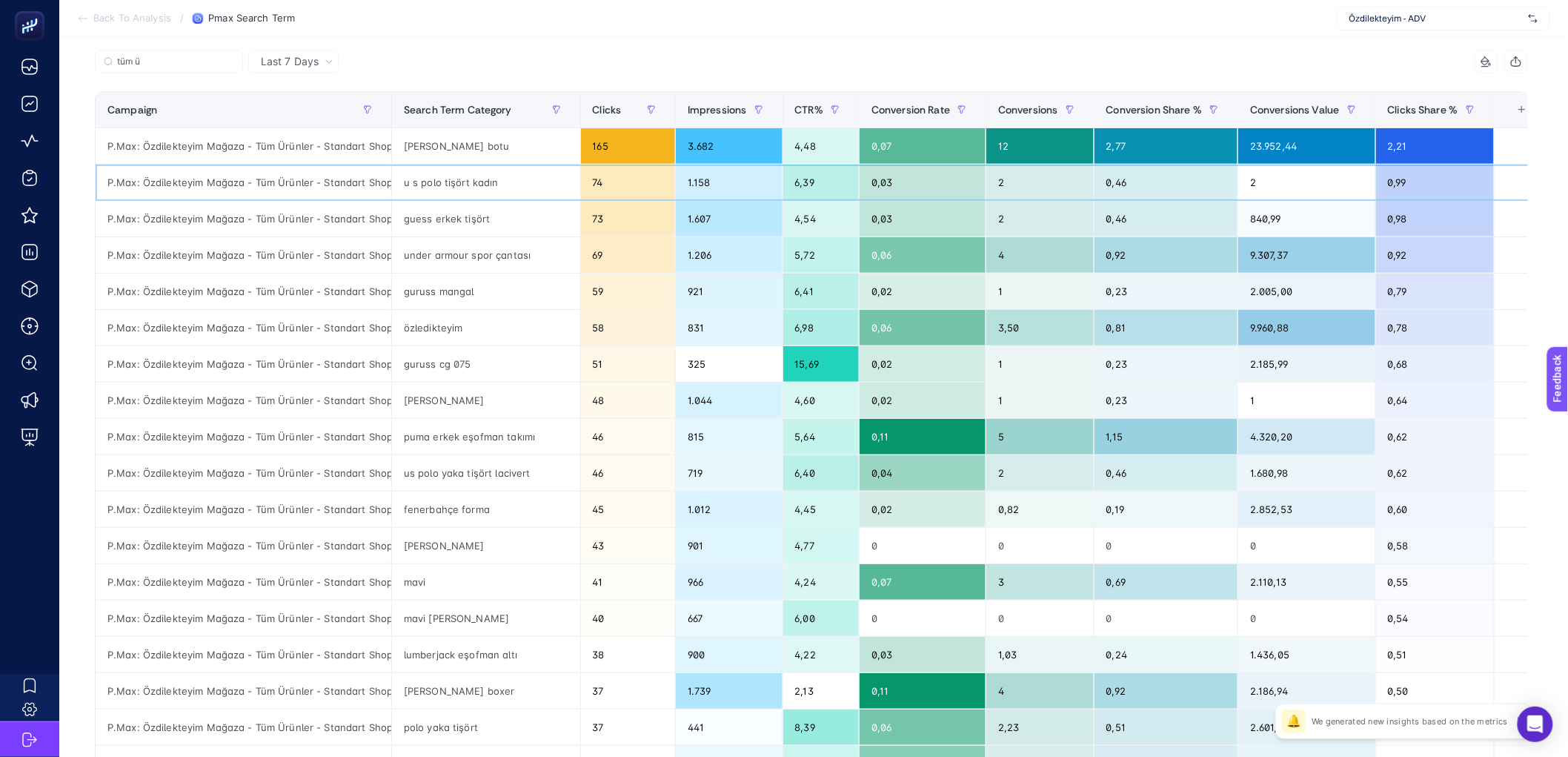
click at [1009, 184] on div "2" at bounding box center [1040, 182] width 108 height 35
click at [1023, 152] on div "12" at bounding box center [1040, 146] width 108 height 35
click at [1024, 192] on div "2" at bounding box center [1040, 182] width 108 height 35
drag, startPoint x: 1026, startPoint y: 156, endPoint x: 1028, endPoint y: 169, distance: 13.2
click at [1027, 156] on div "12" at bounding box center [1040, 146] width 108 height 35
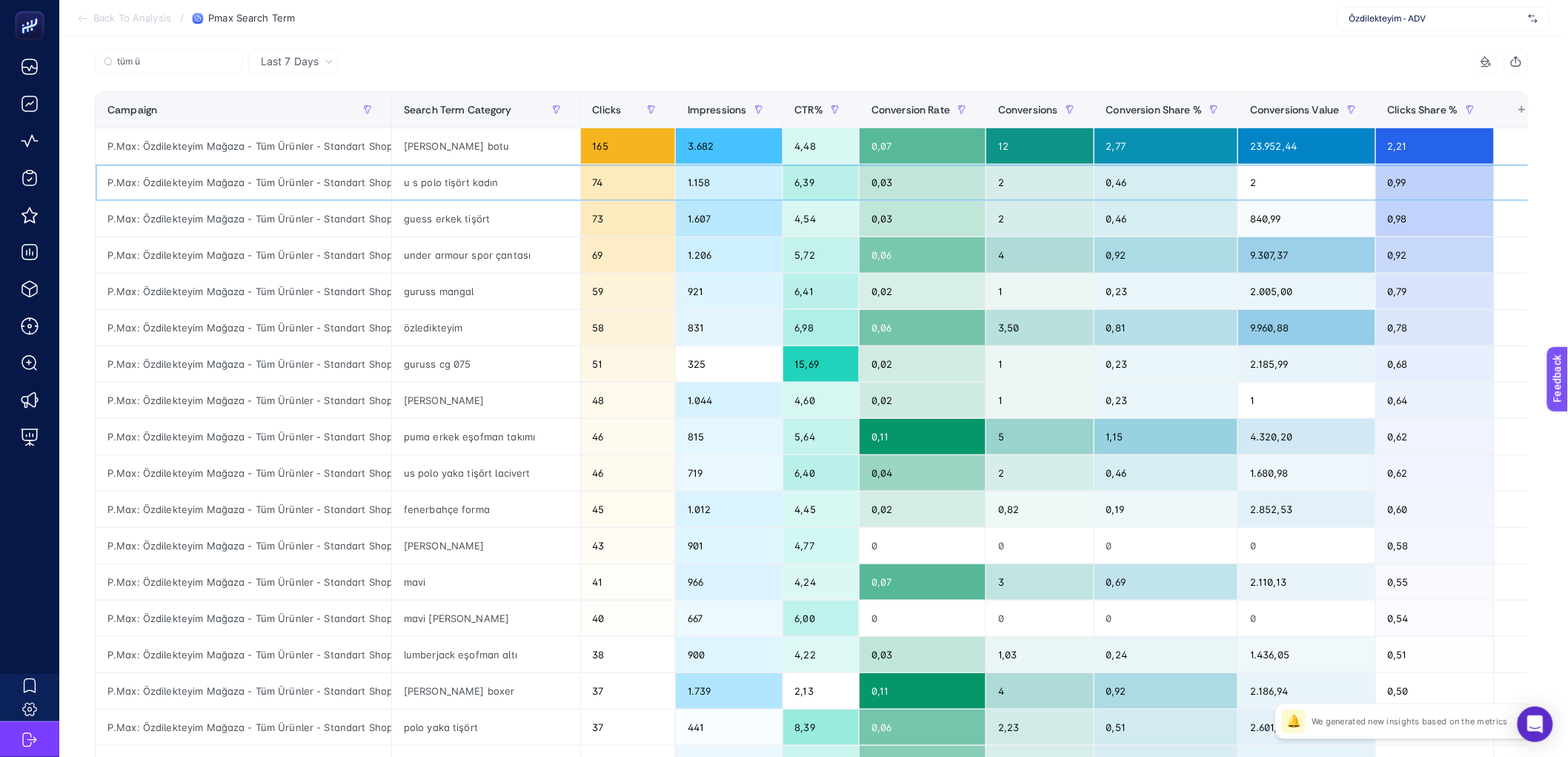
click at [1029, 176] on div "2" at bounding box center [1040, 182] width 108 height 35
click at [633, 152] on div "165" at bounding box center [629, 146] width 94 height 35
click at [448, 142] on div "igor yağmur botu" at bounding box center [485, 146] width 188 height 35
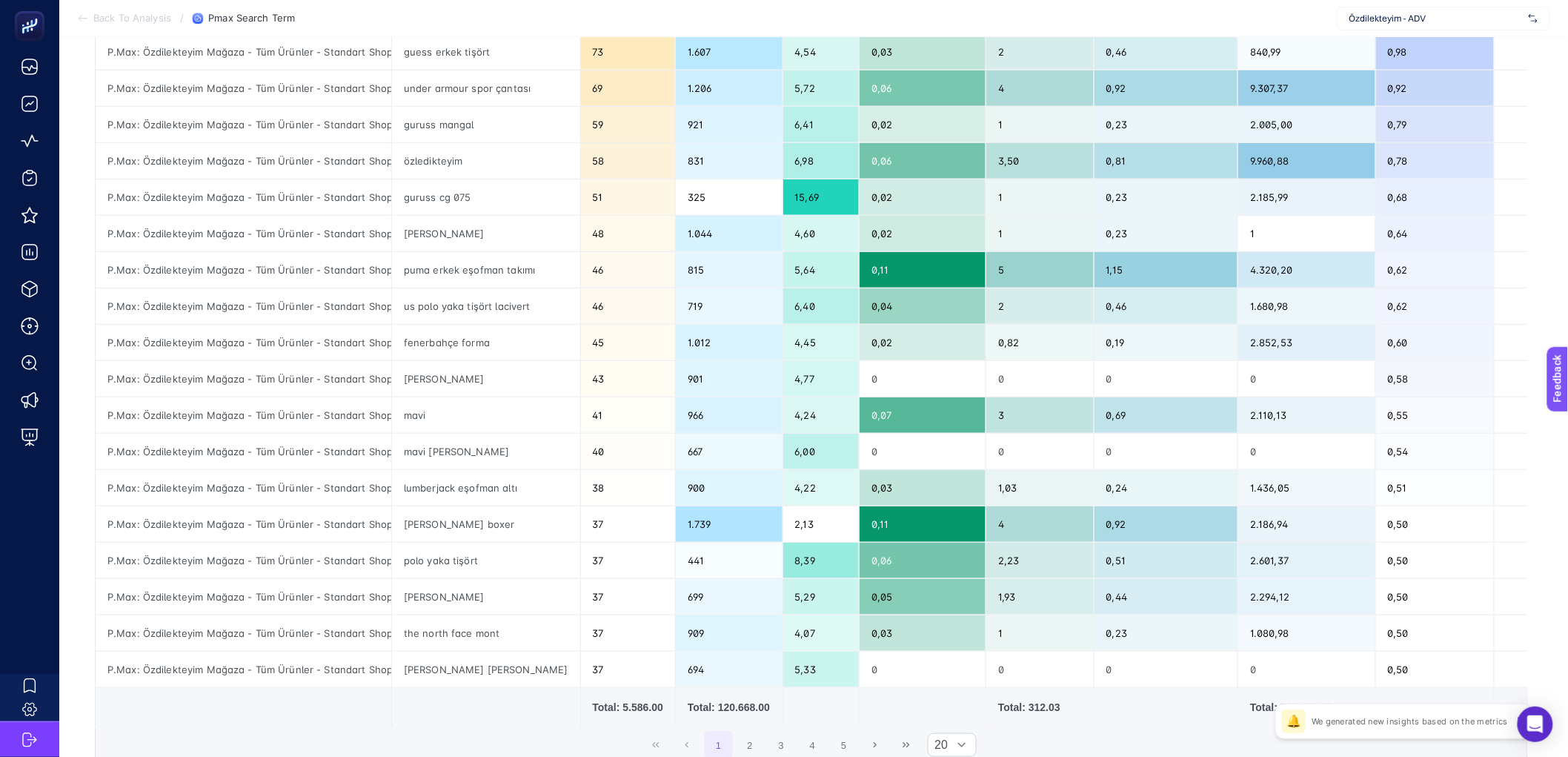
scroll to position [316, 0]
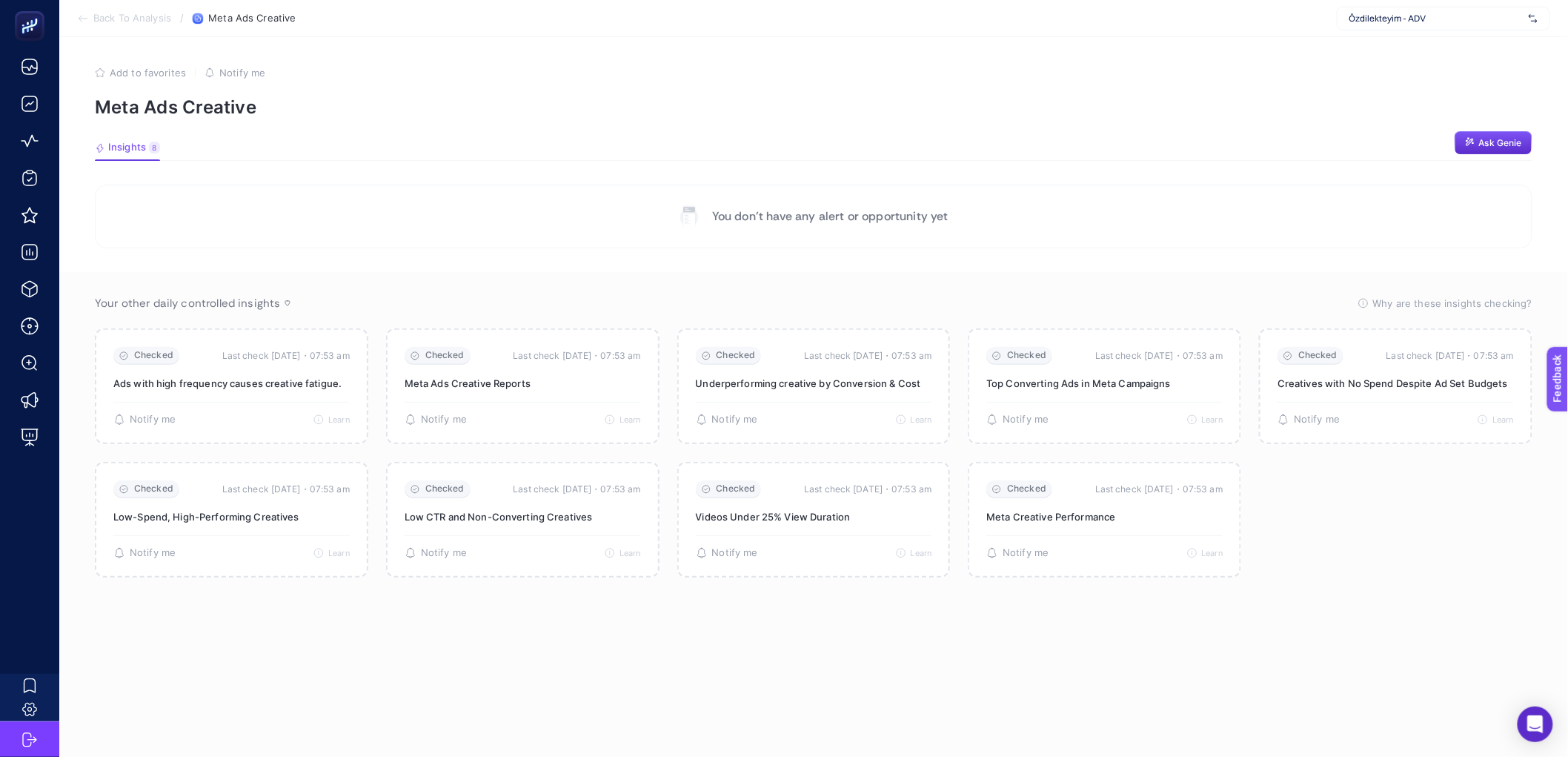
click at [776, 146] on section "Insights 8 We generated new insights based on the metrics Ask Genie" at bounding box center [814, 151] width 1437 height 19
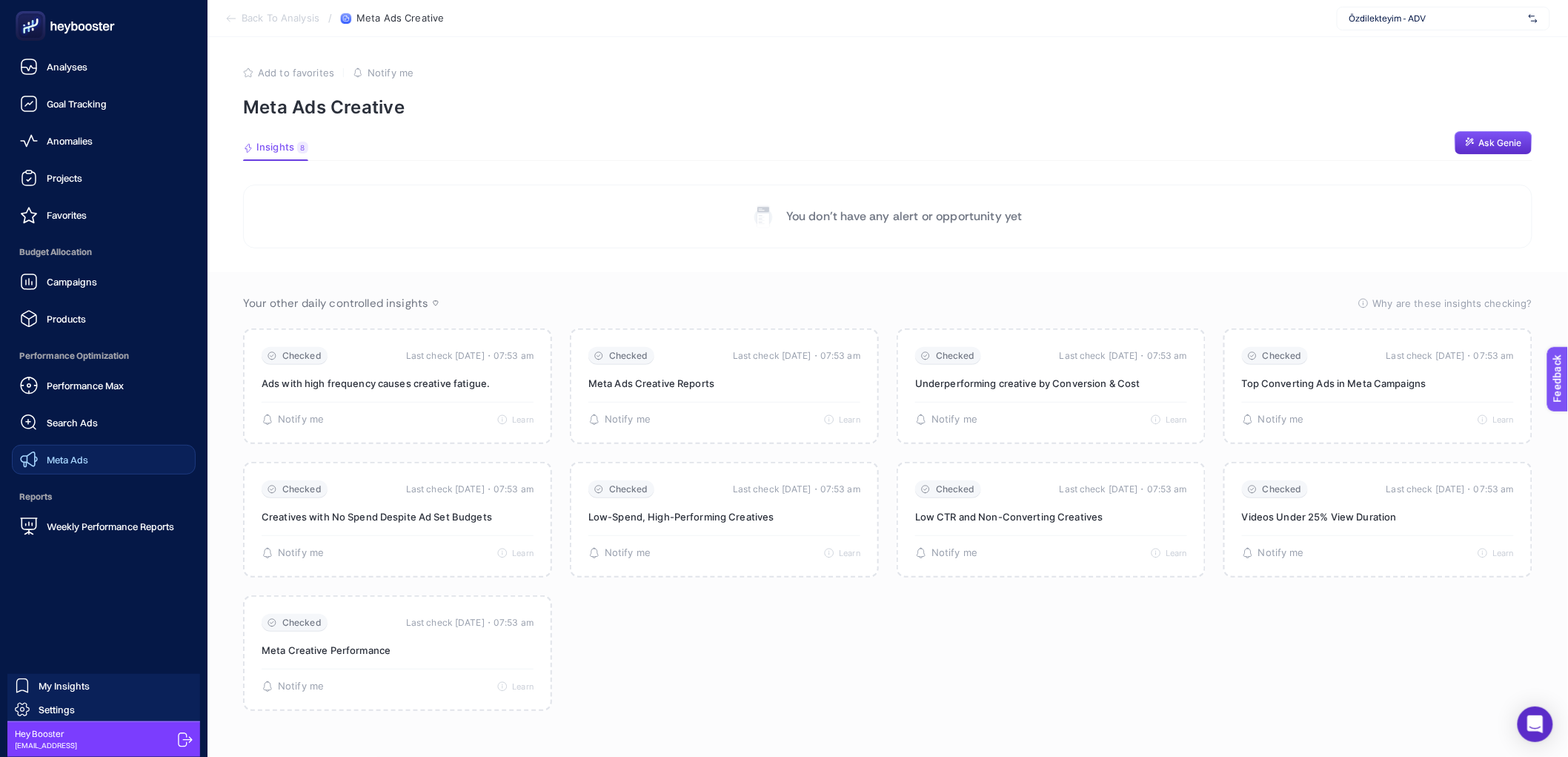
click at [57, 456] on span "Meta Ads" at bounding box center [67, 459] width 42 height 12
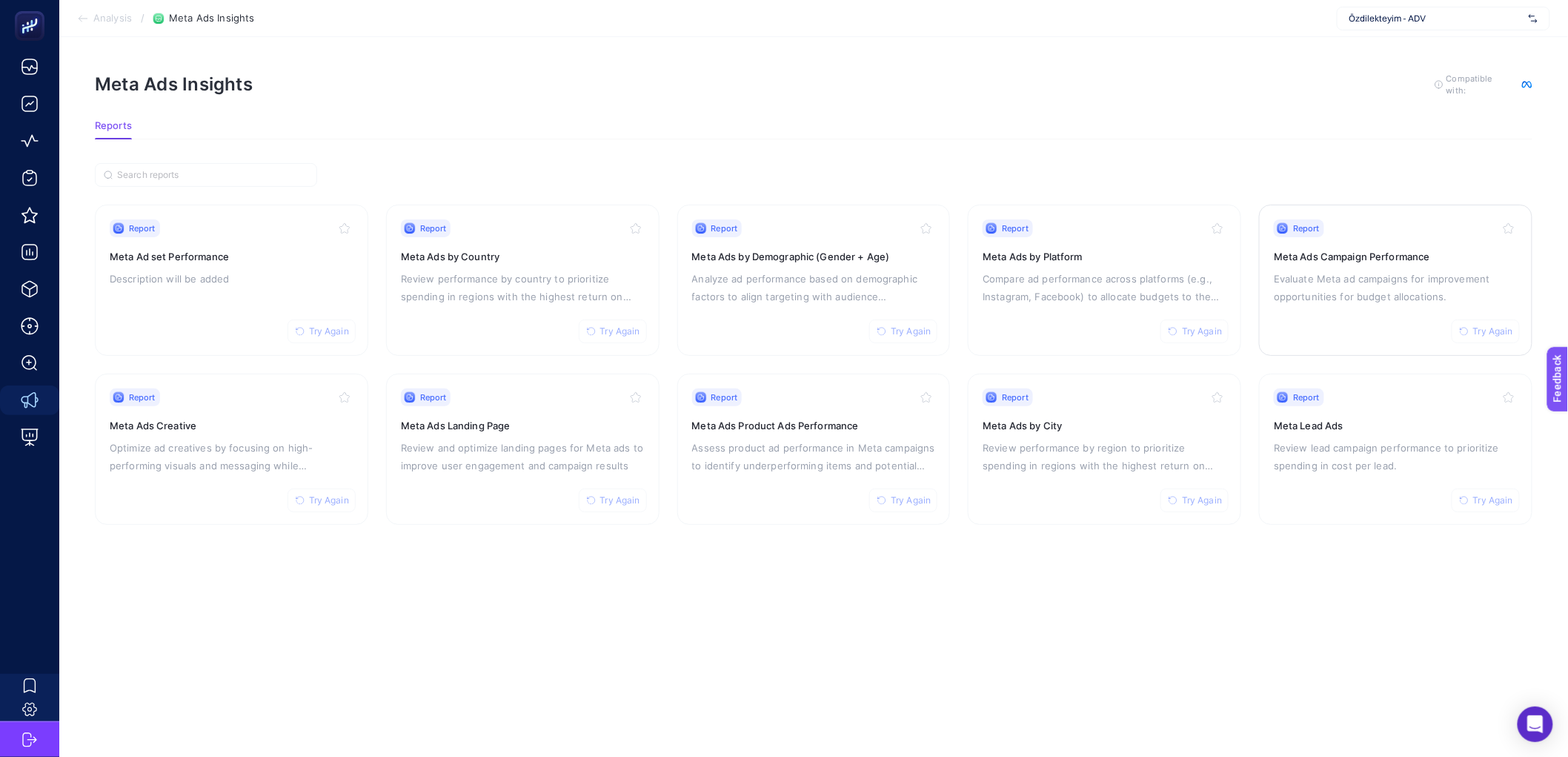
click at [1272, 333] on link "Report Try Again Meta Ads Campaign Performance Evaluate Meta ad campaigns for i…" at bounding box center [1396, 280] width 274 height 151
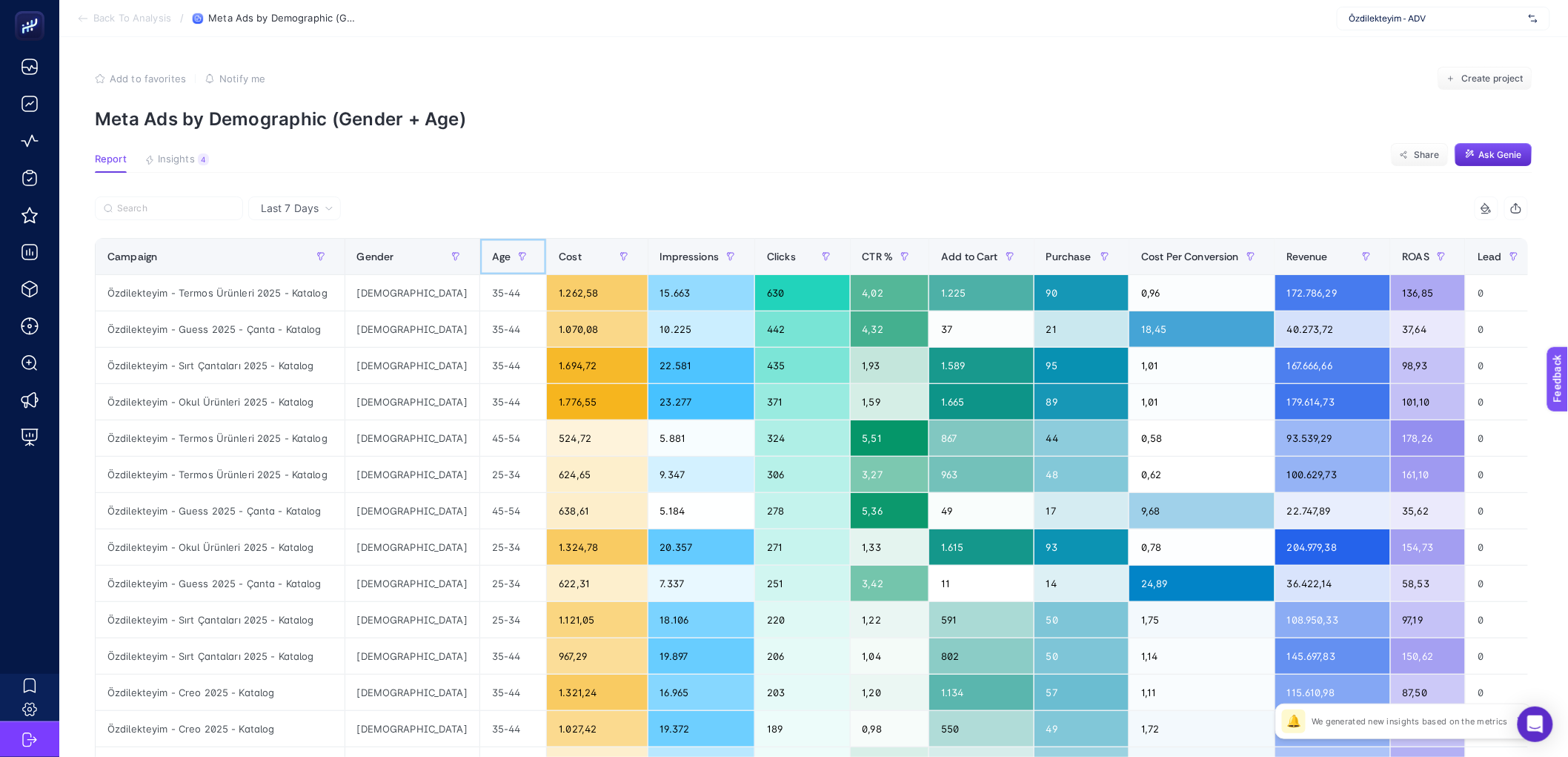
click at [492, 261] on span "Age" at bounding box center [501, 256] width 19 height 12
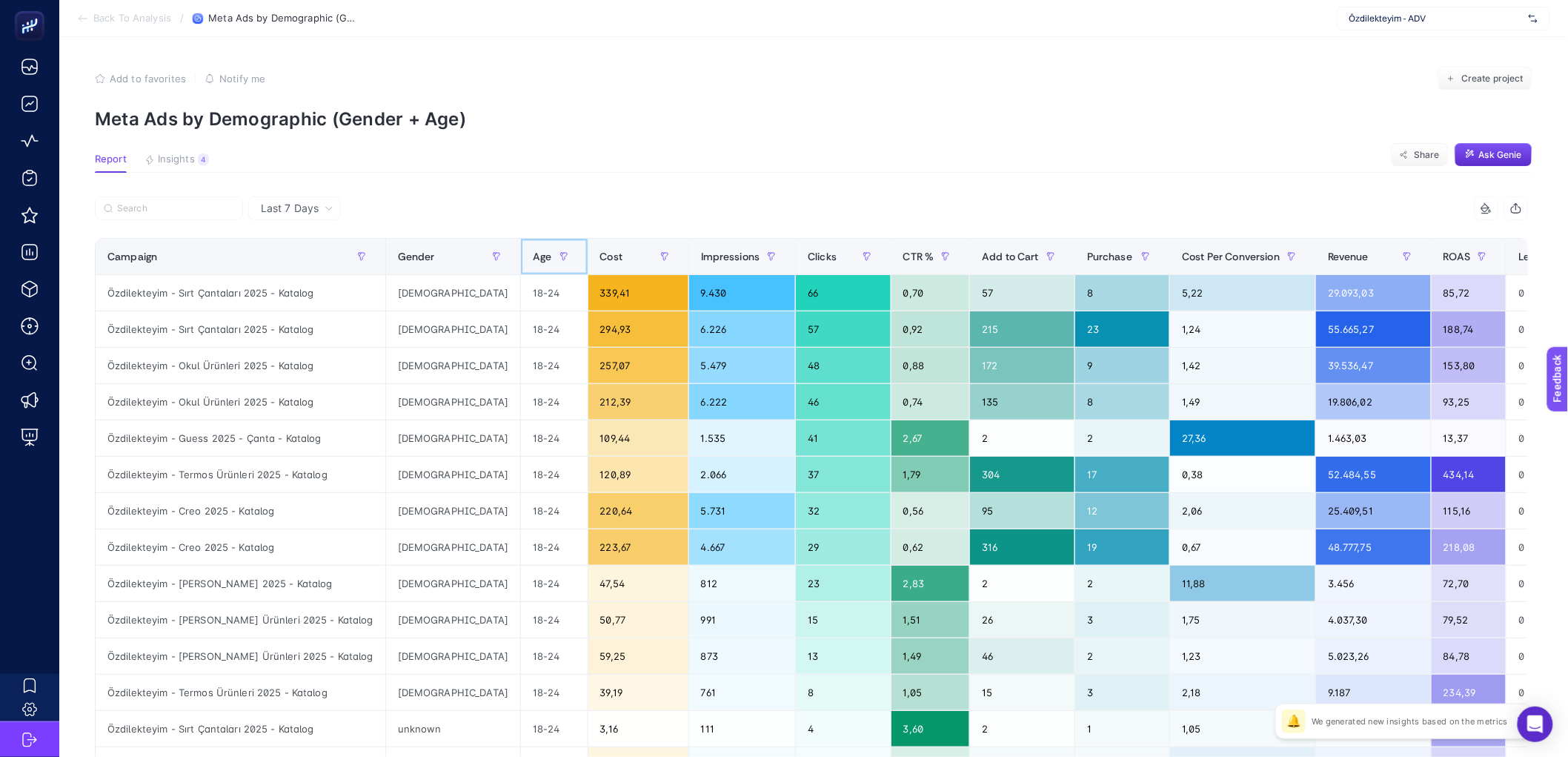
click at [521, 261] on th "Age" at bounding box center [554, 257] width 67 height 36
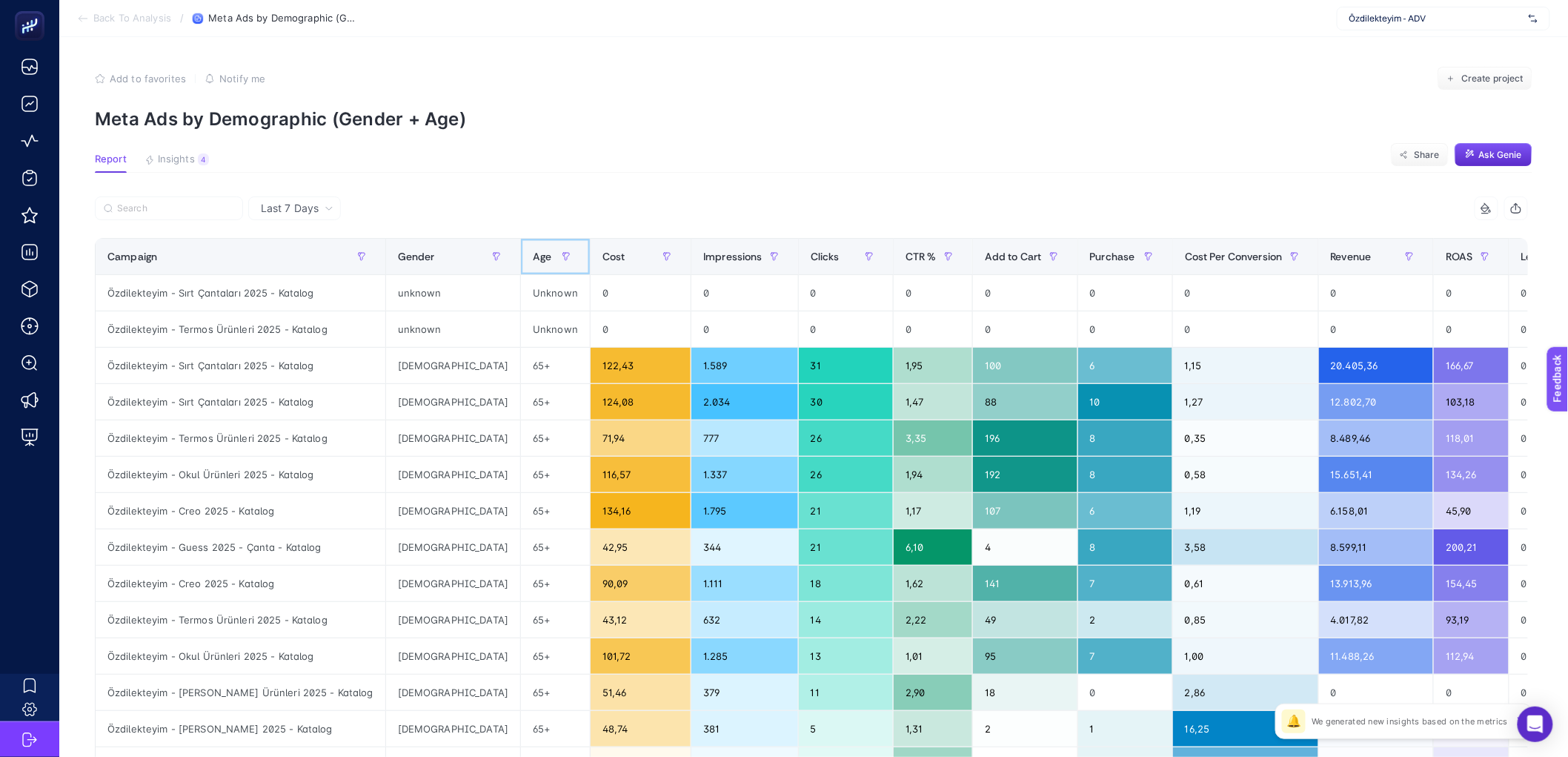
click at [521, 265] on th "Age" at bounding box center [555, 257] width 70 height 36
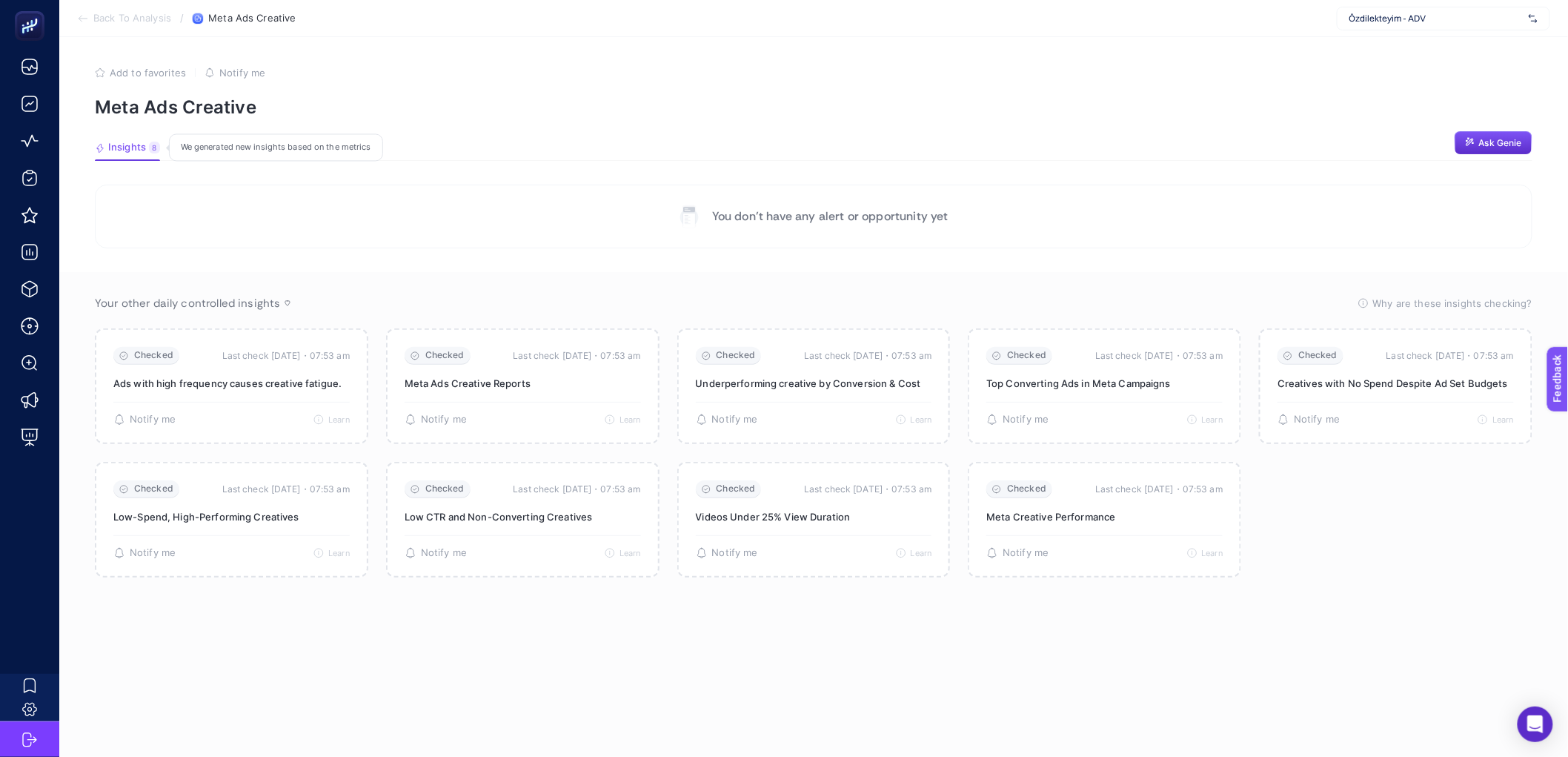
click at [116, 151] on span "Insights" at bounding box center [127, 147] width 38 height 12
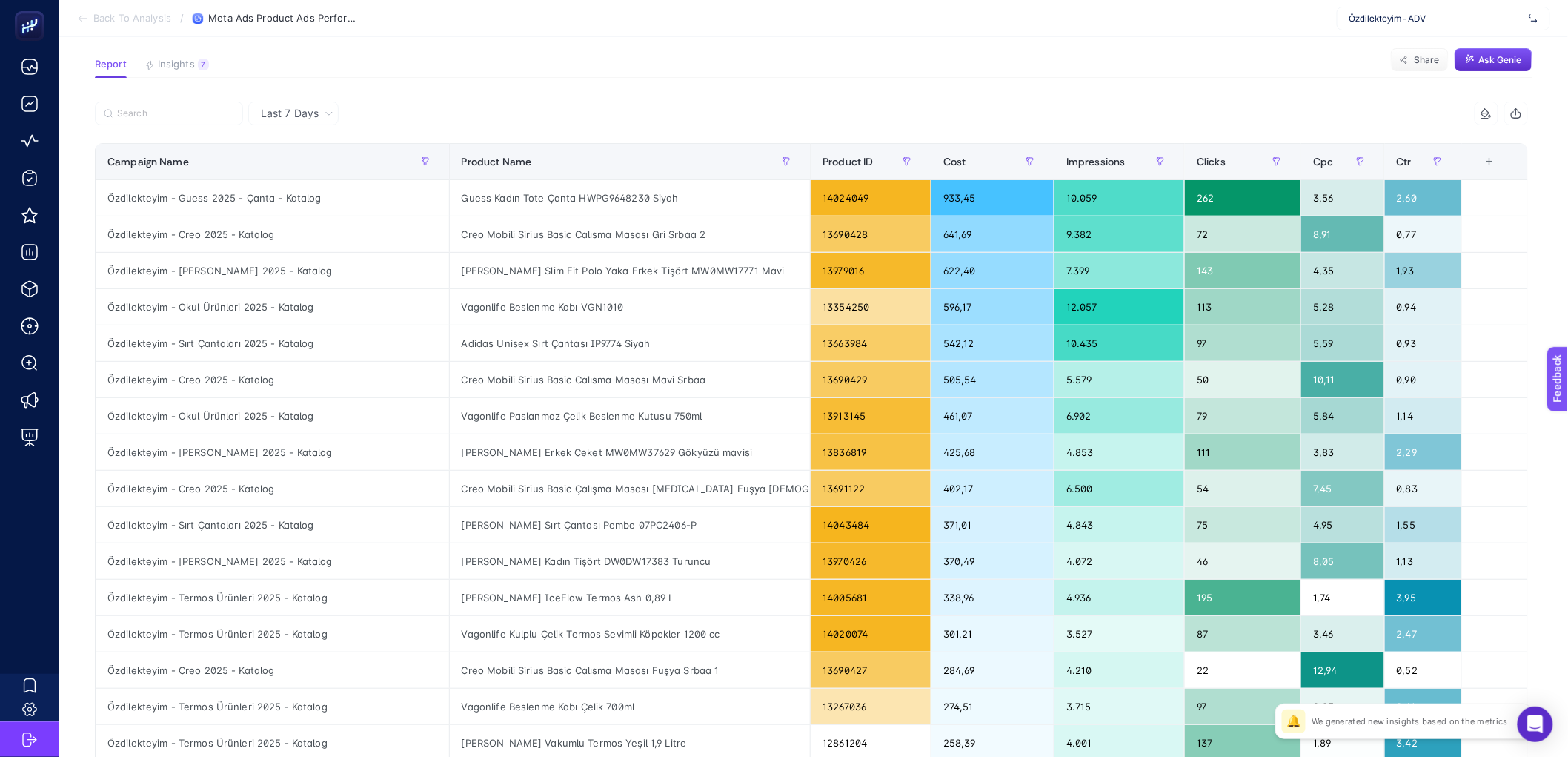
scroll to position [160, 0]
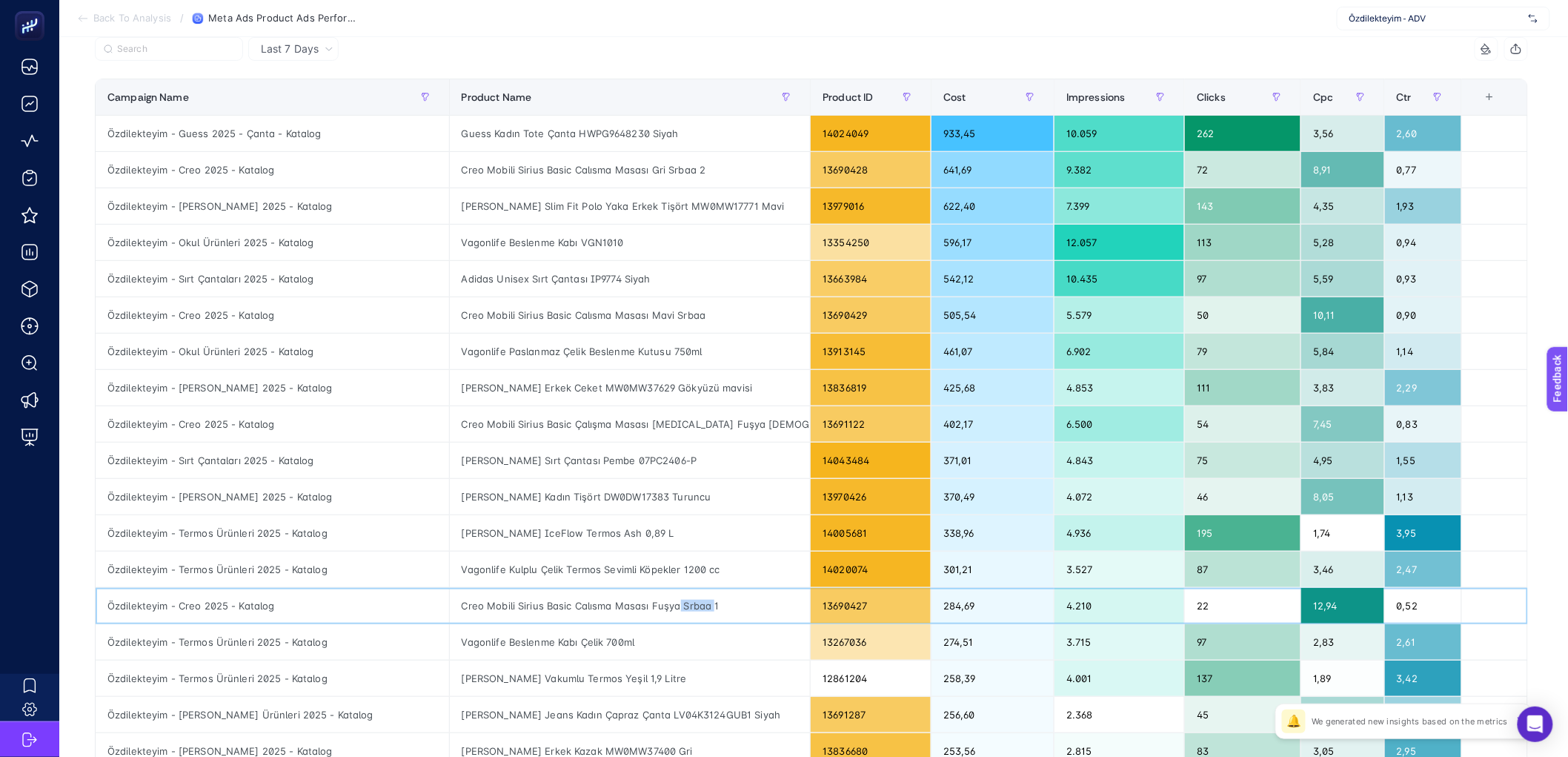
drag, startPoint x: 688, startPoint y: 607, endPoint x: 655, endPoint y: 604, distance: 33.1
click at [655, 604] on div "Creo Mobili Sirius Basic Calısma Masası Fuşya Srbaa 1" at bounding box center [630, 605] width 361 height 35
click at [645, 615] on div "Creo Mobili Sirius Basic Calısma Masası Fuşya Srbaa 1" at bounding box center [630, 605] width 361 height 35
click at [644, 610] on div "Creo Mobili Sirius Basic Calısma Masası Fuşya Srbaa 1" at bounding box center [630, 605] width 361 height 35
click at [677, 641] on div "Vagonlife Beslenme Kabı Çelik 700ml" at bounding box center [630, 641] width 361 height 35
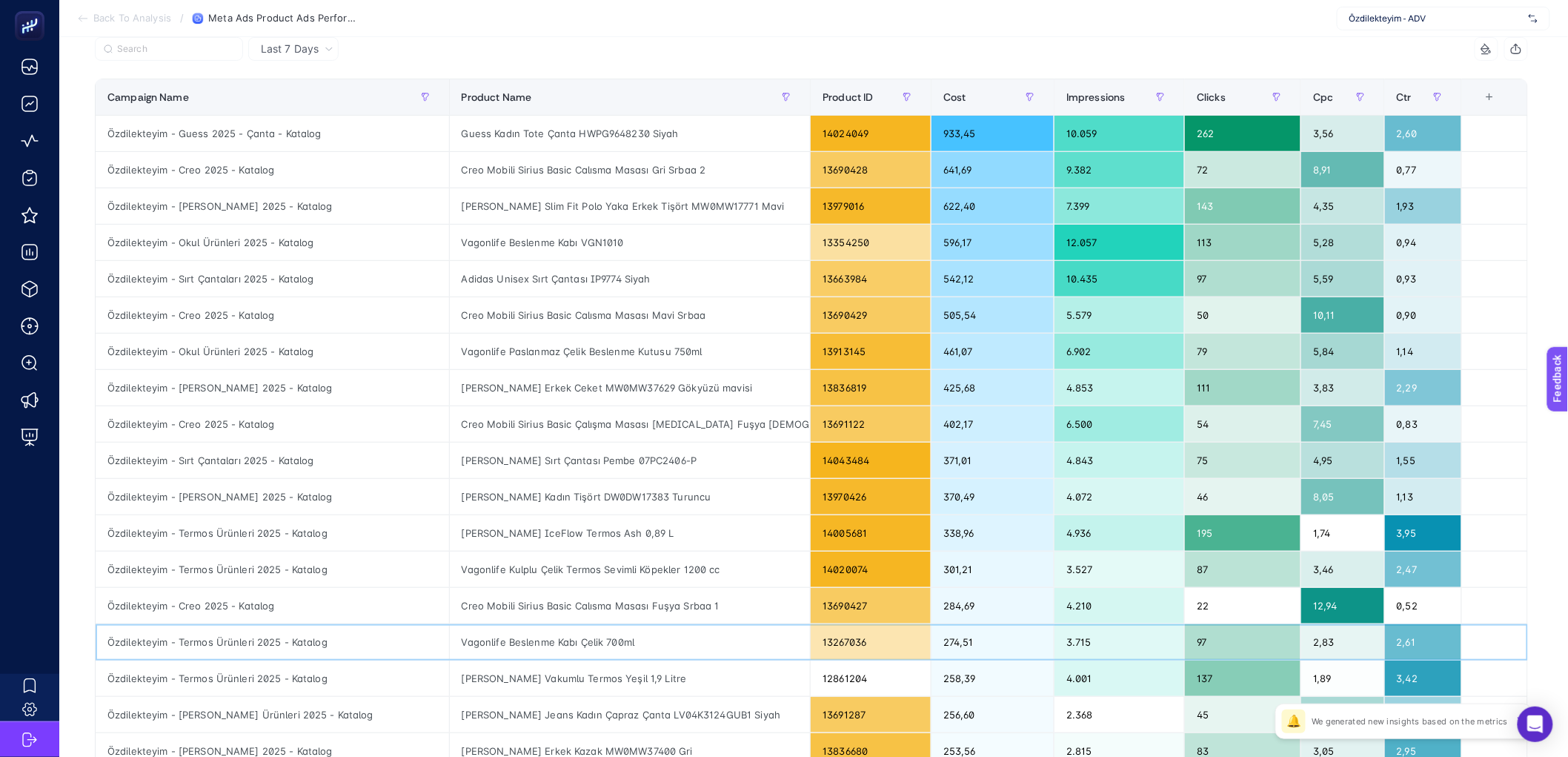
click at [677, 641] on div "Vagonlife Beslenme Kabı Çelik 700ml" at bounding box center [630, 641] width 361 height 35
click at [681, 609] on div "Creo Mobili Sirius Basic Calısma Masası Fuşya Srbaa 1" at bounding box center [630, 605] width 361 height 35
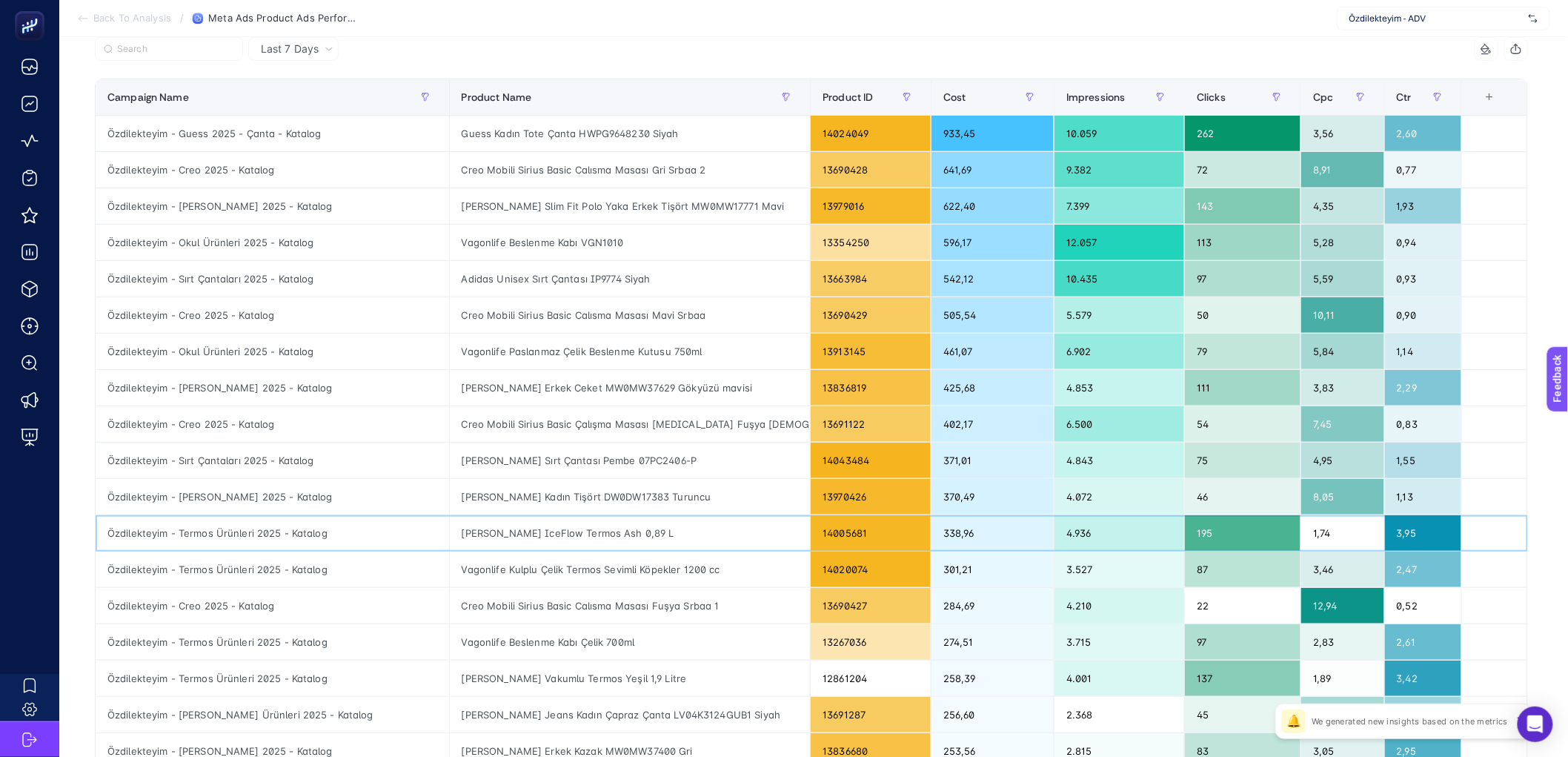
click at [605, 536] on div "[PERSON_NAME] IceFlow Termos Ash 0,89 L" at bounding box center [630, 533] width 361 height 35
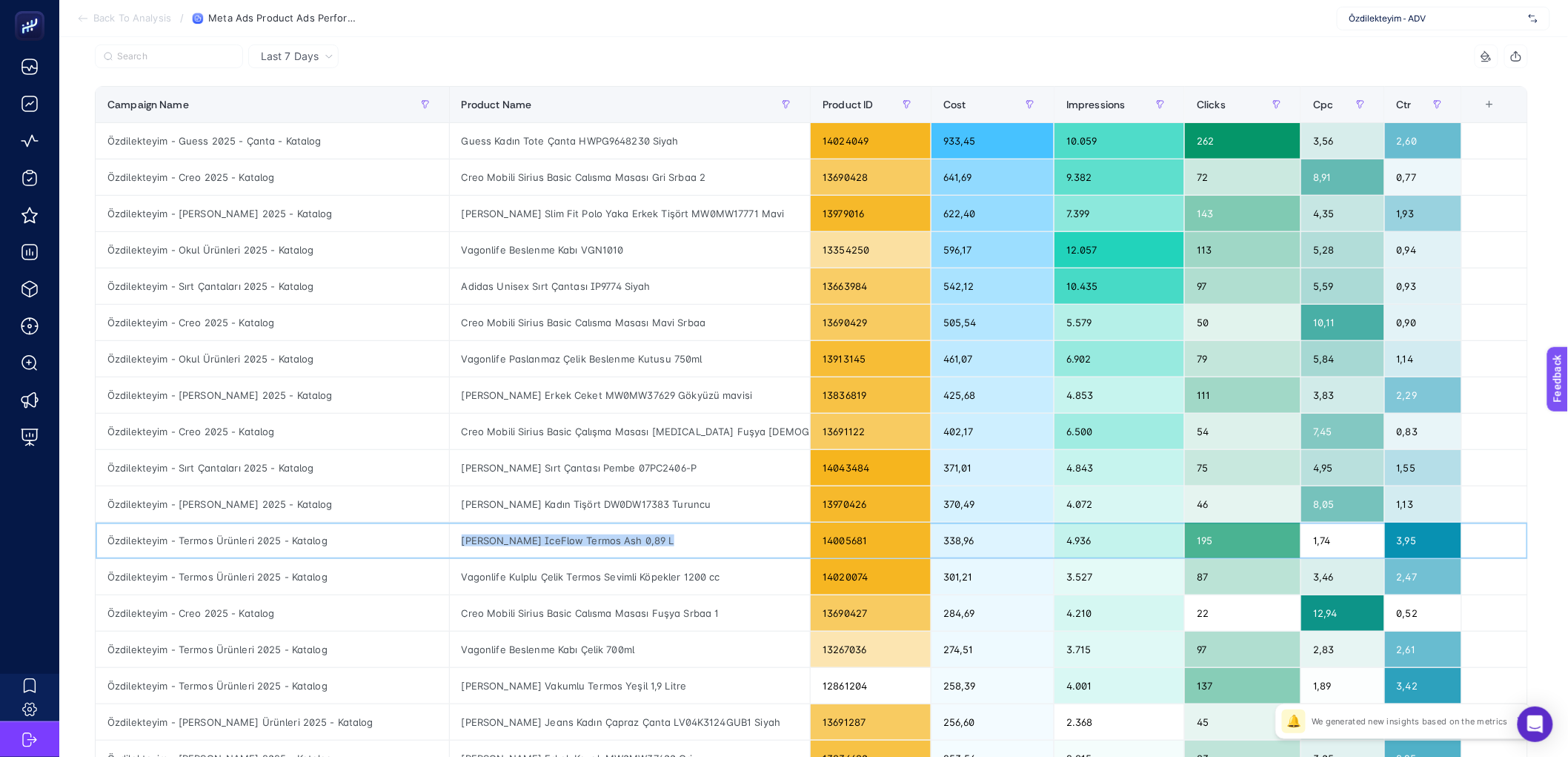
scroll to position [172, 0]
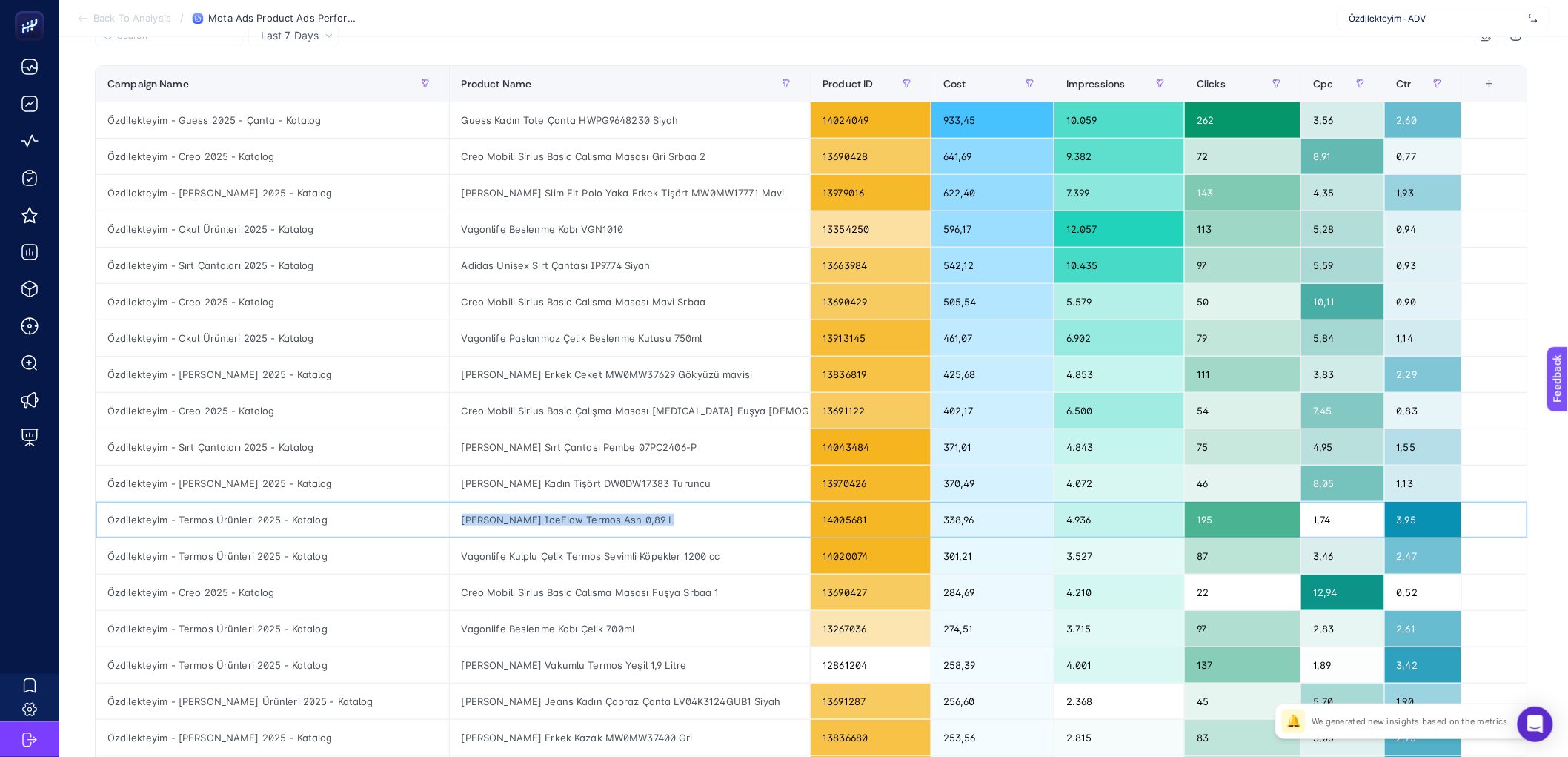
click at [644, 528] on div "[PERSON_NAME] IceFlow Termos Ash 0,89 L" at bounding box center [630, 519] width 361 height 35
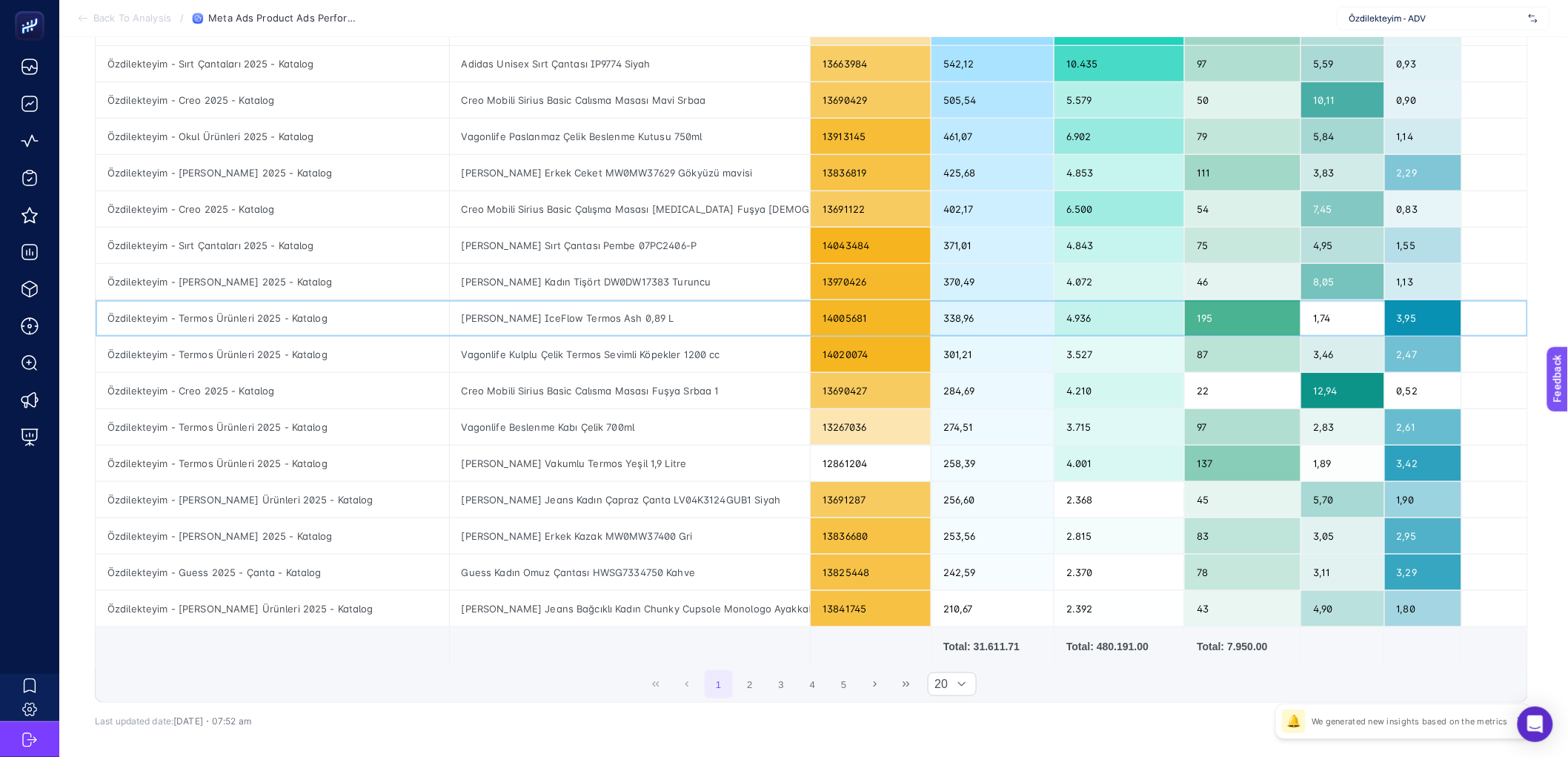
scroll to position [441, 0]
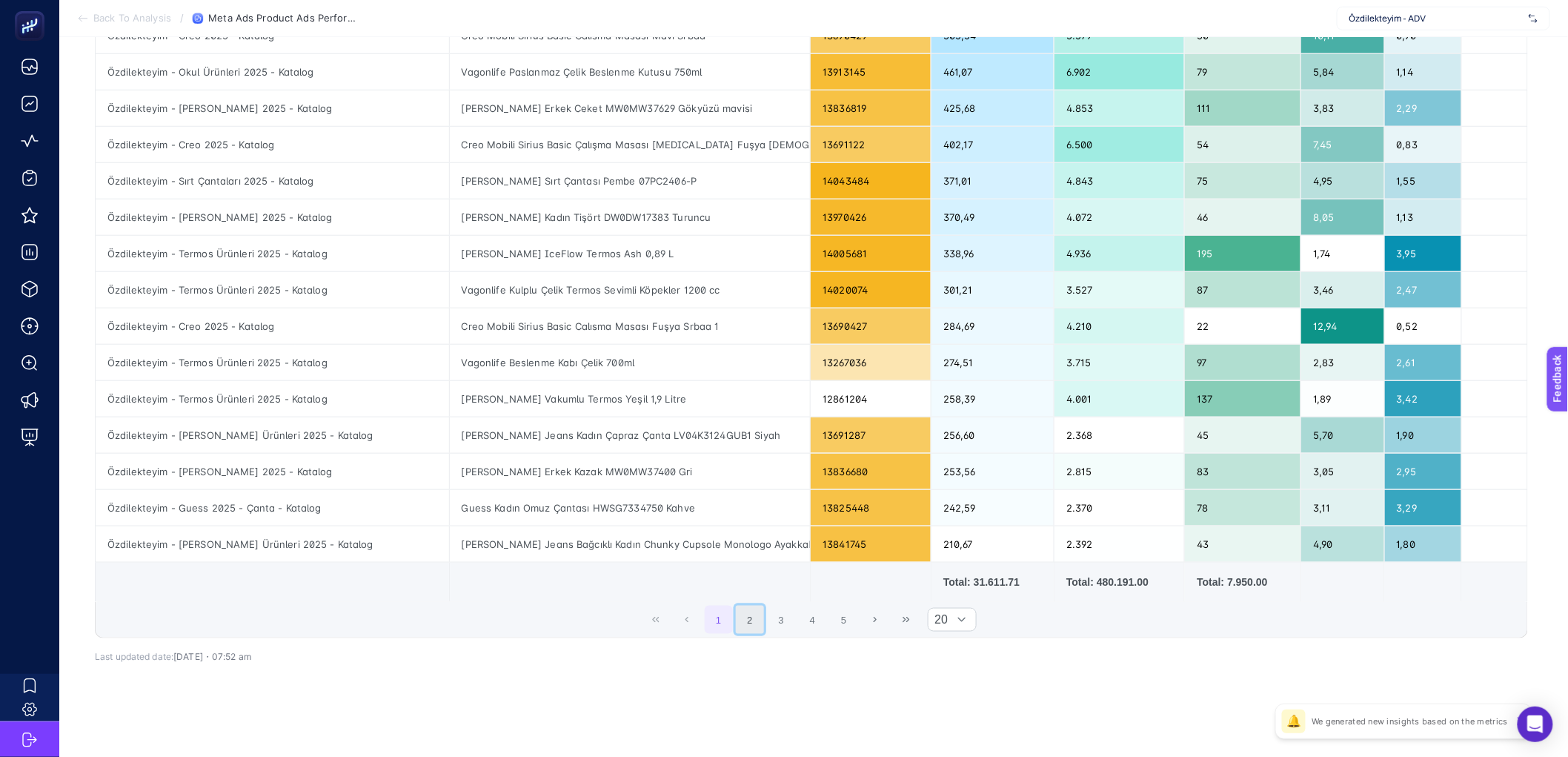
click at [754, 614] on button "2" at bounding box center [750, 620] width 28 height 28
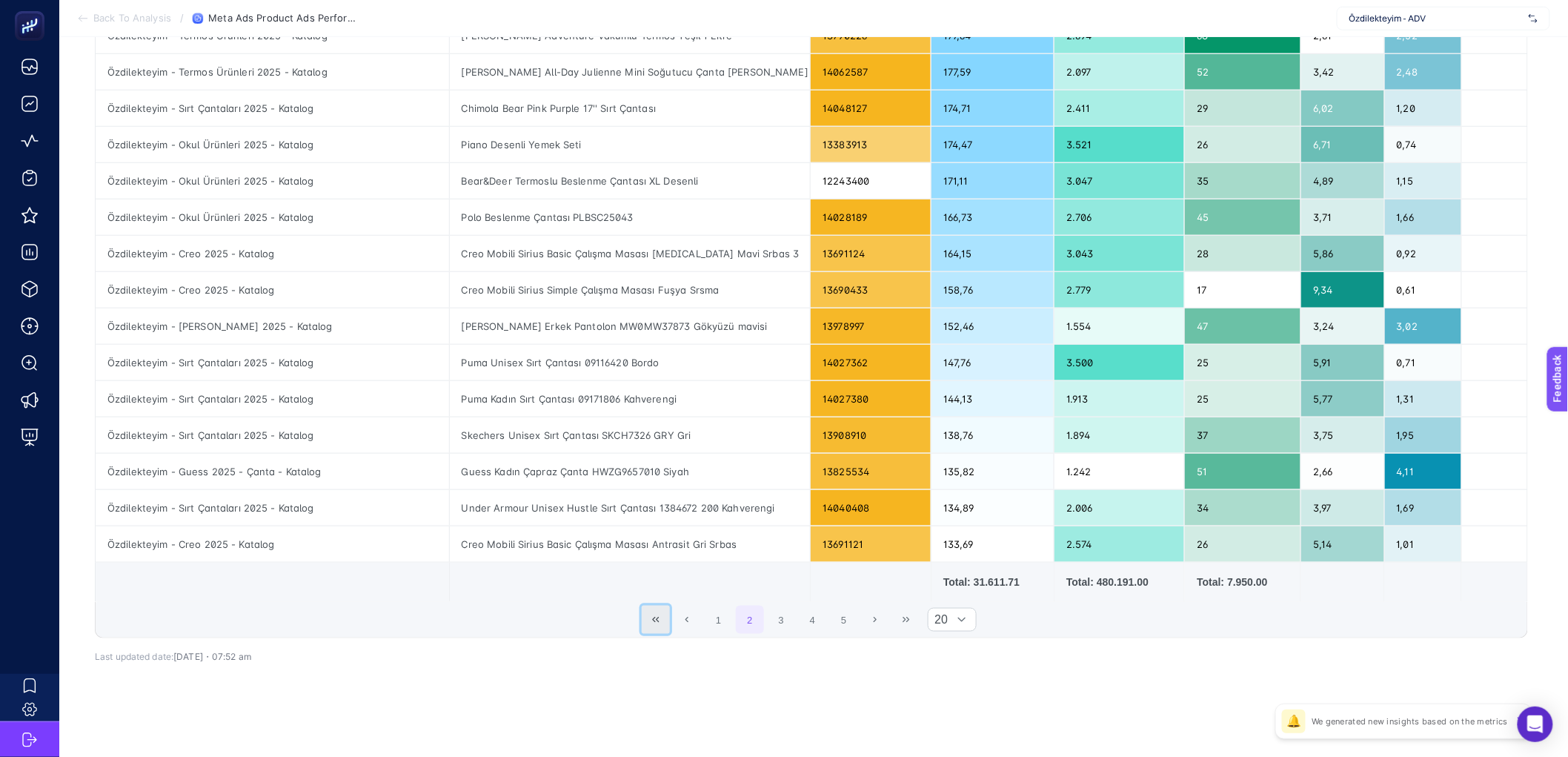
click at [667, 616] on button "First Page" at bounding box center [656, 620] width 28 height 28
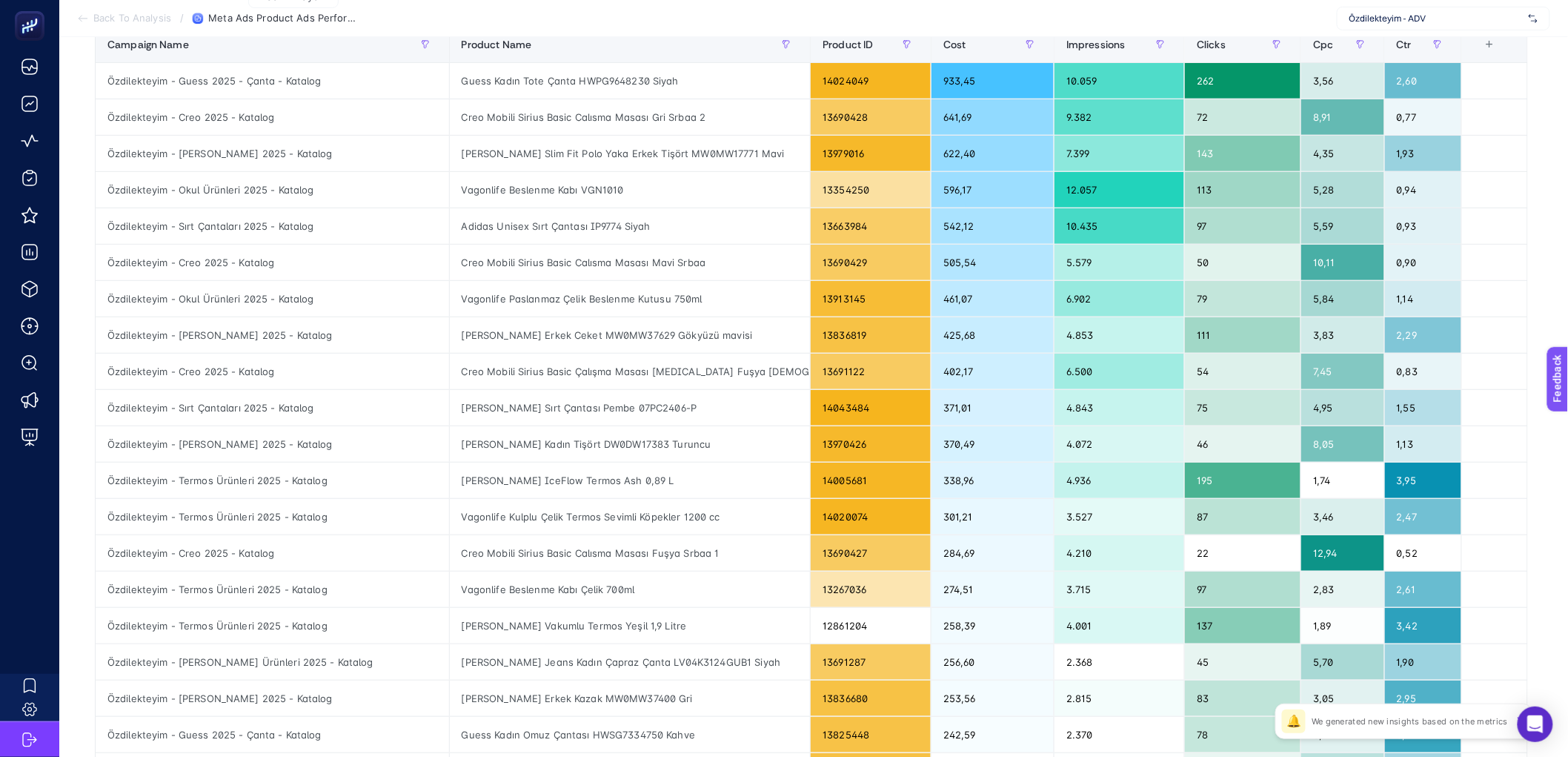
scroll to position [202, 0]
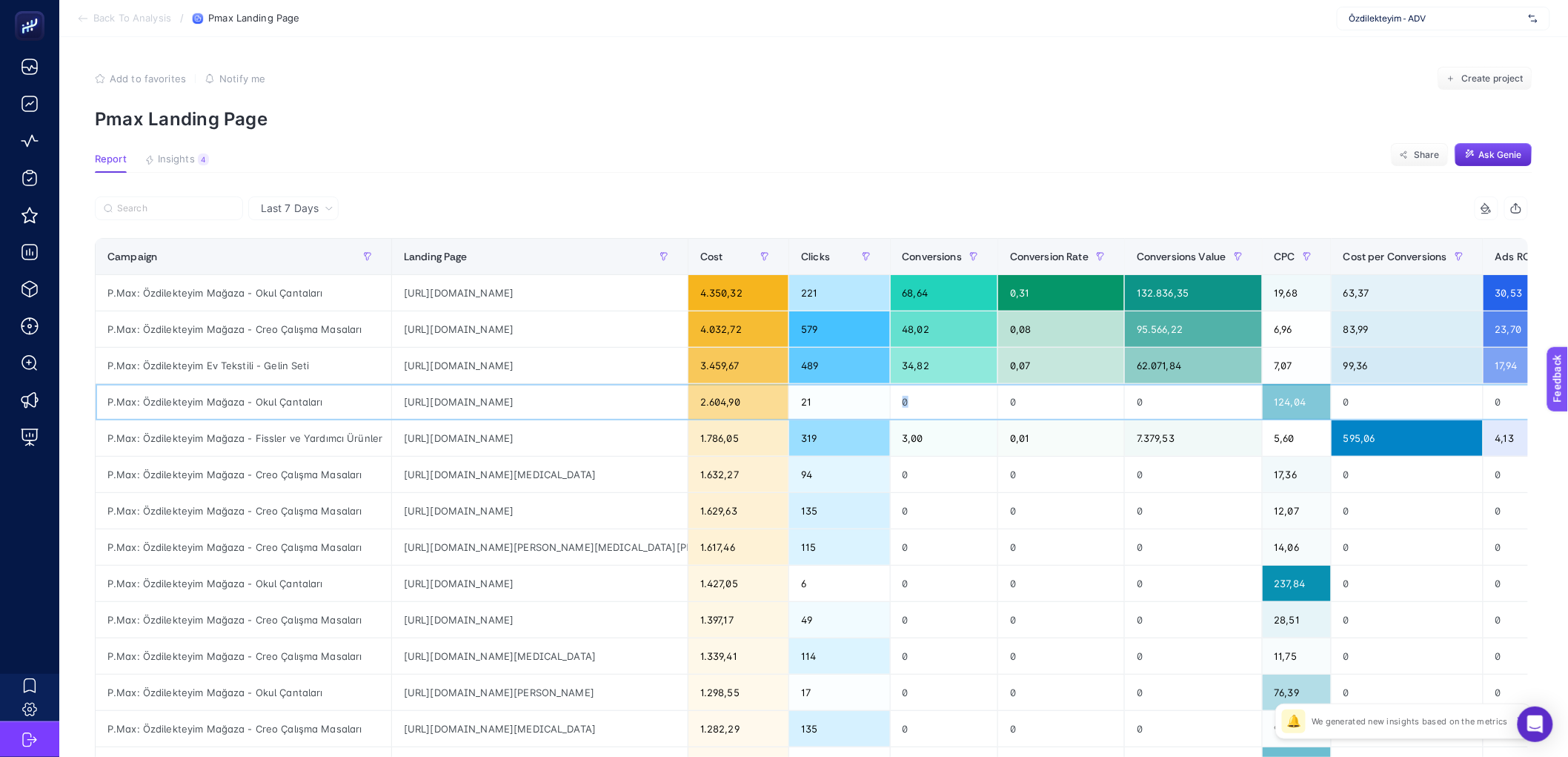
click at [913, 402] on div "0" at bounding box center [944, 401] width 108 height 35
click at [921, 404] on div "0" at bounding box center [944, 401] width 108 height 35
click at [154, 216] on label at bounding box center [169, 209] width 148 height 24
click at [154, 214] on input "Search" at bounding box center [175, 209] width 117 height 11
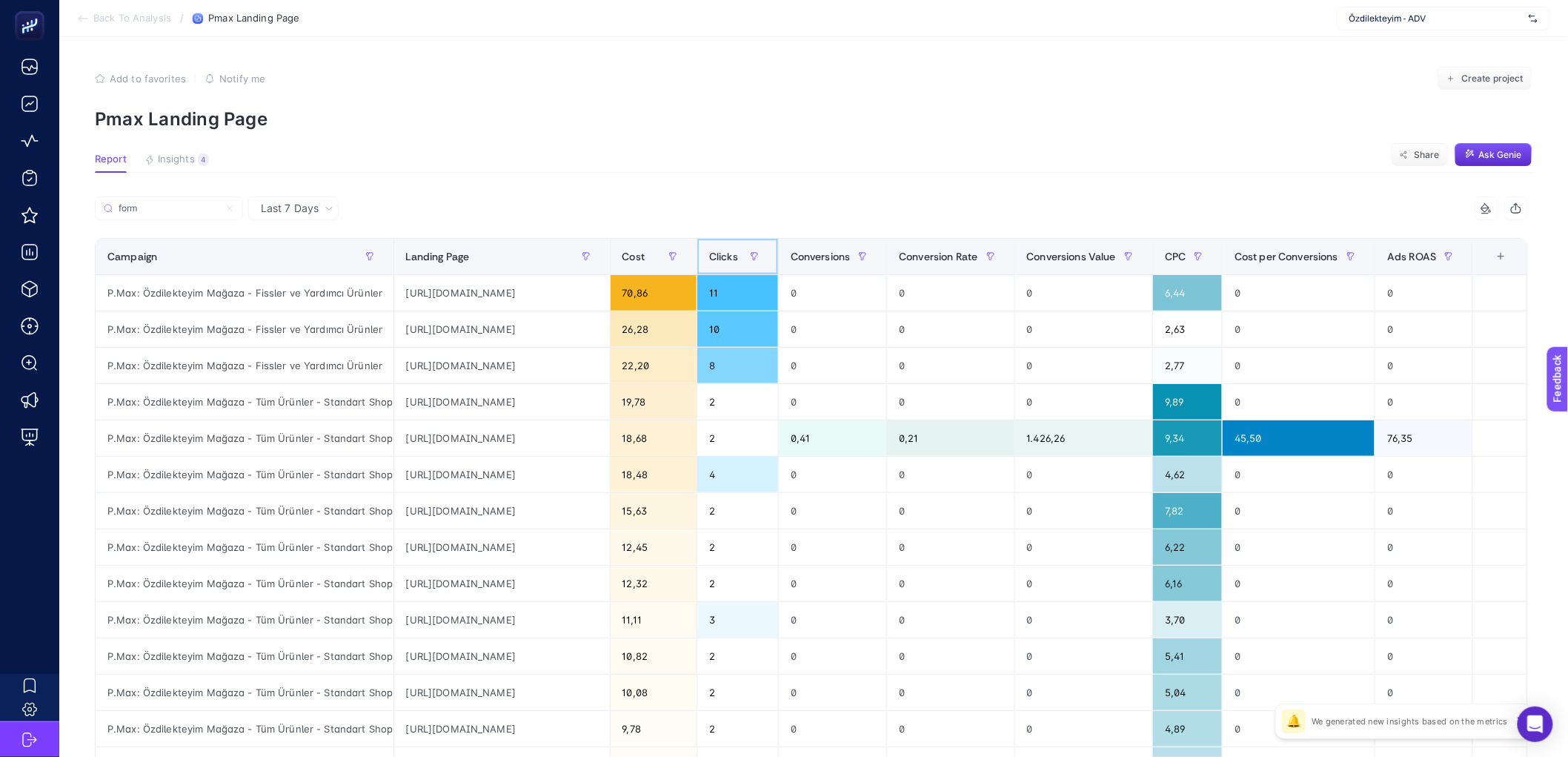
click at [766, 267] on div "Clicks" at bounding box center [737, 257] width 57 height 24
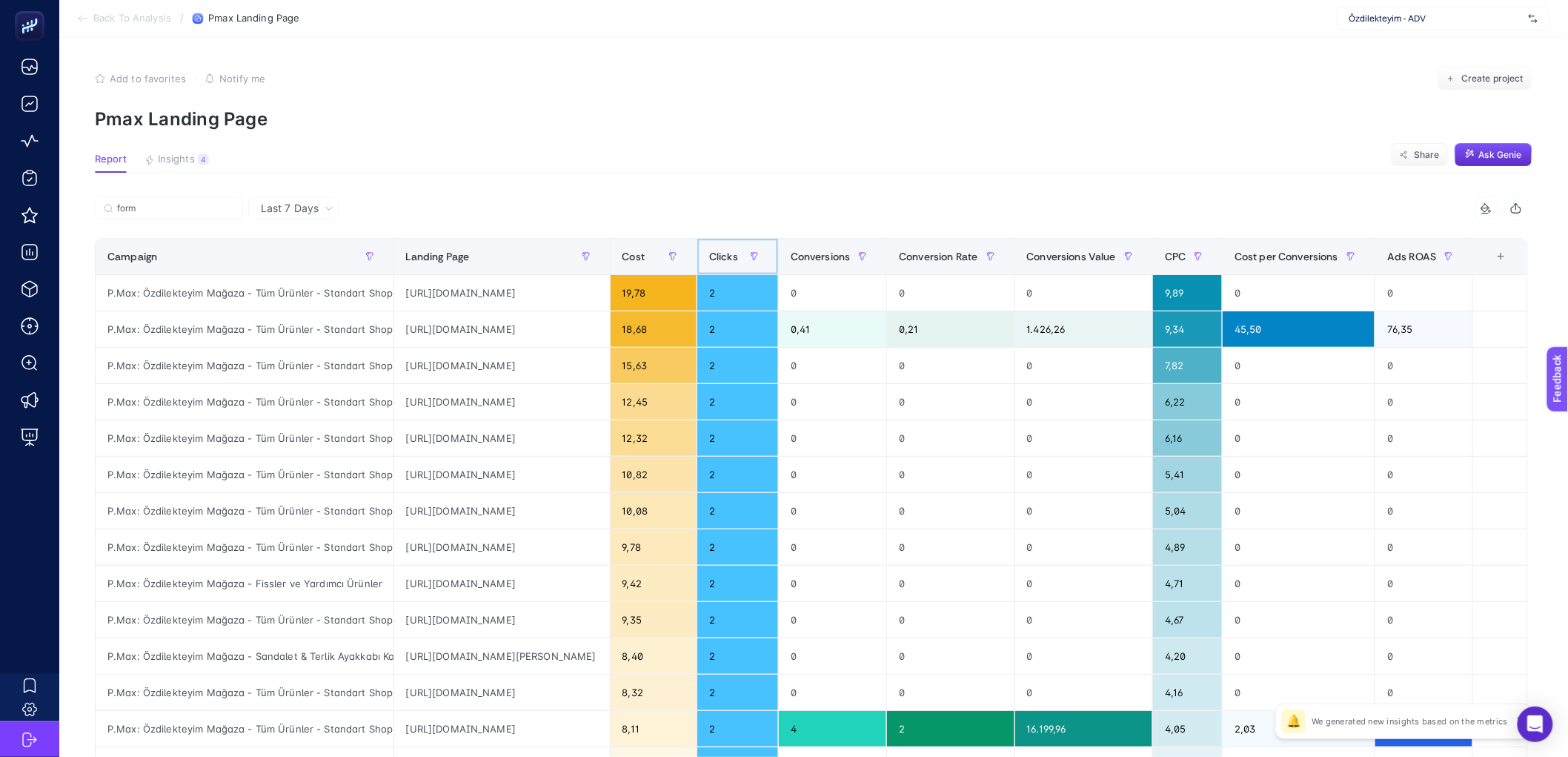
click at [766, 267] on div "Clicks" at bounding box center [737, 257] width 57 height 24
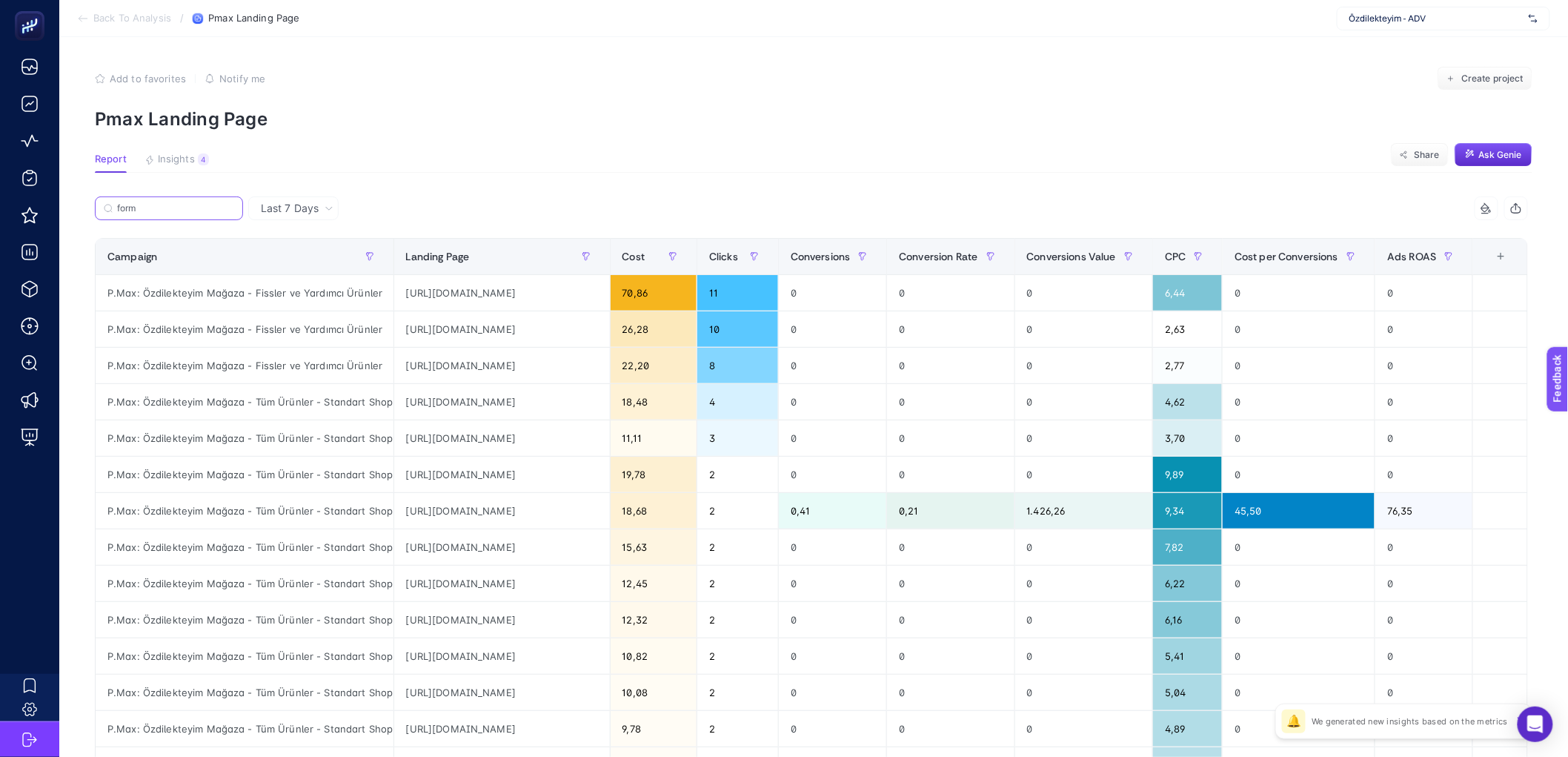
click at [201, 209] on input "form" at bounding box center [175, 209] width 117 height 11
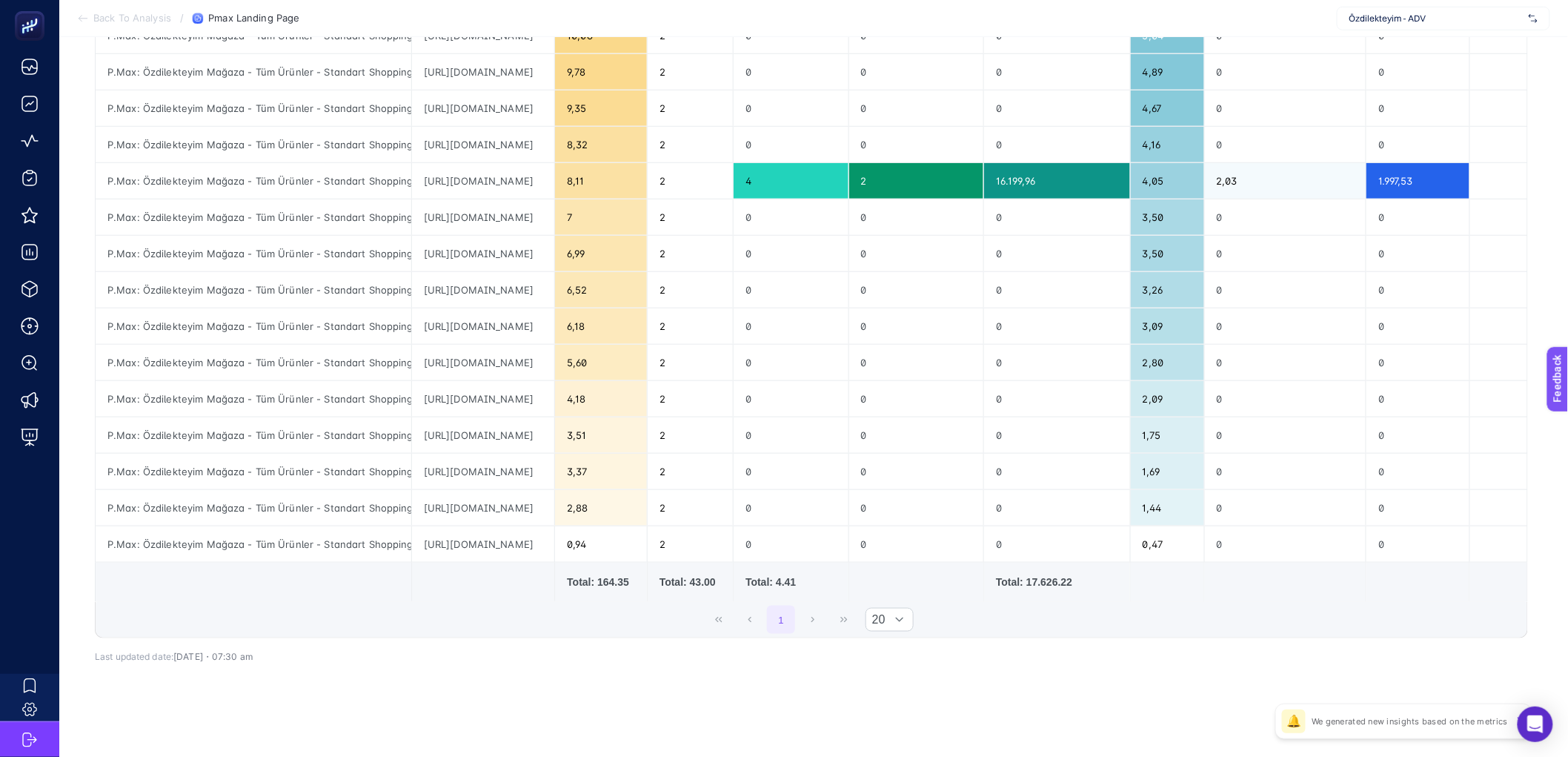
scroll to position [210, 0]
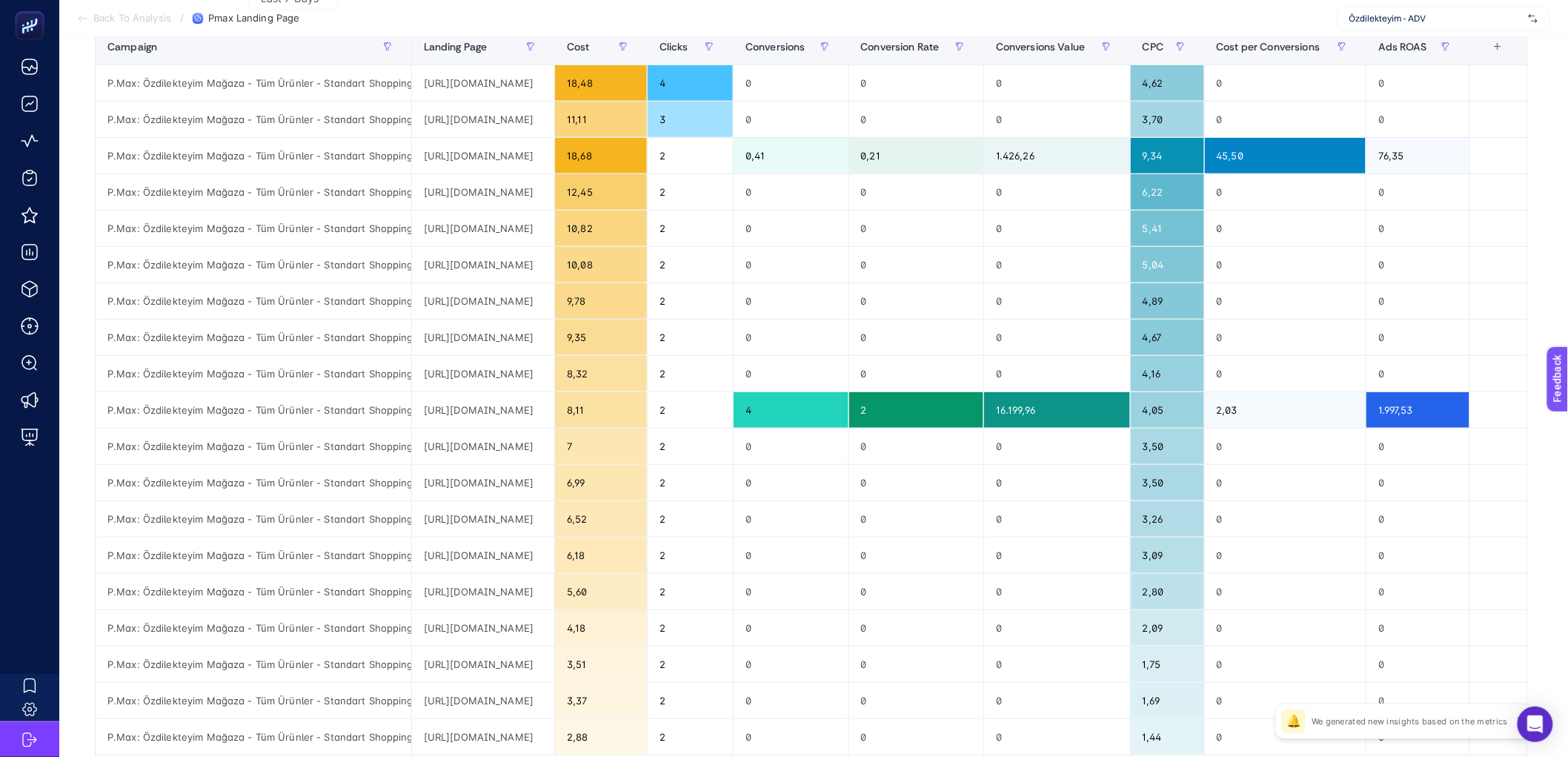
type input "forma"
drag, startPoint x: 661, startPoint y: 408, endPoint x: 688, endPoint y: 416, distance: 28.2
click at [688, 416] on tr "P.Max: Özdilekteyim Mağaza - Tüm Ürünler - Standart Shopping https://www.ozdile…" at bounding box center [812, 410] width 1433 height 36
click at [555, 410] on div "https://www.ozdilekteyim.com/magaza/puma-galatasaray-2526-erkek-deplasman-forma…" at bounding box center [484, 409] width 143 height 35
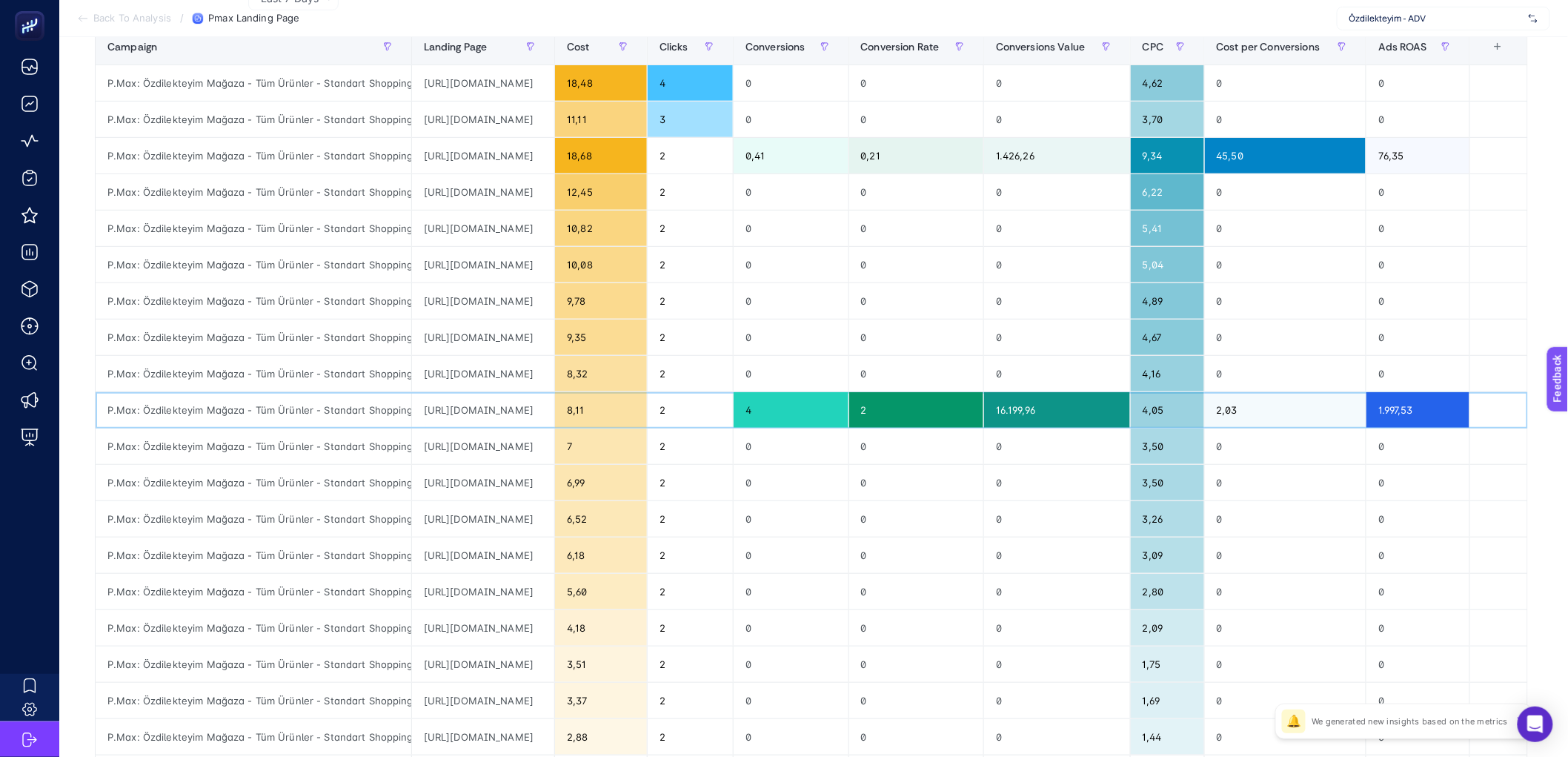
click at [555, 418] on div "https://www.ozdilekteyim.com/magaza/puma-galatasaray-2526-erkek-deplasman-forma…" at bounding box center [484, 409] width 143 height 35
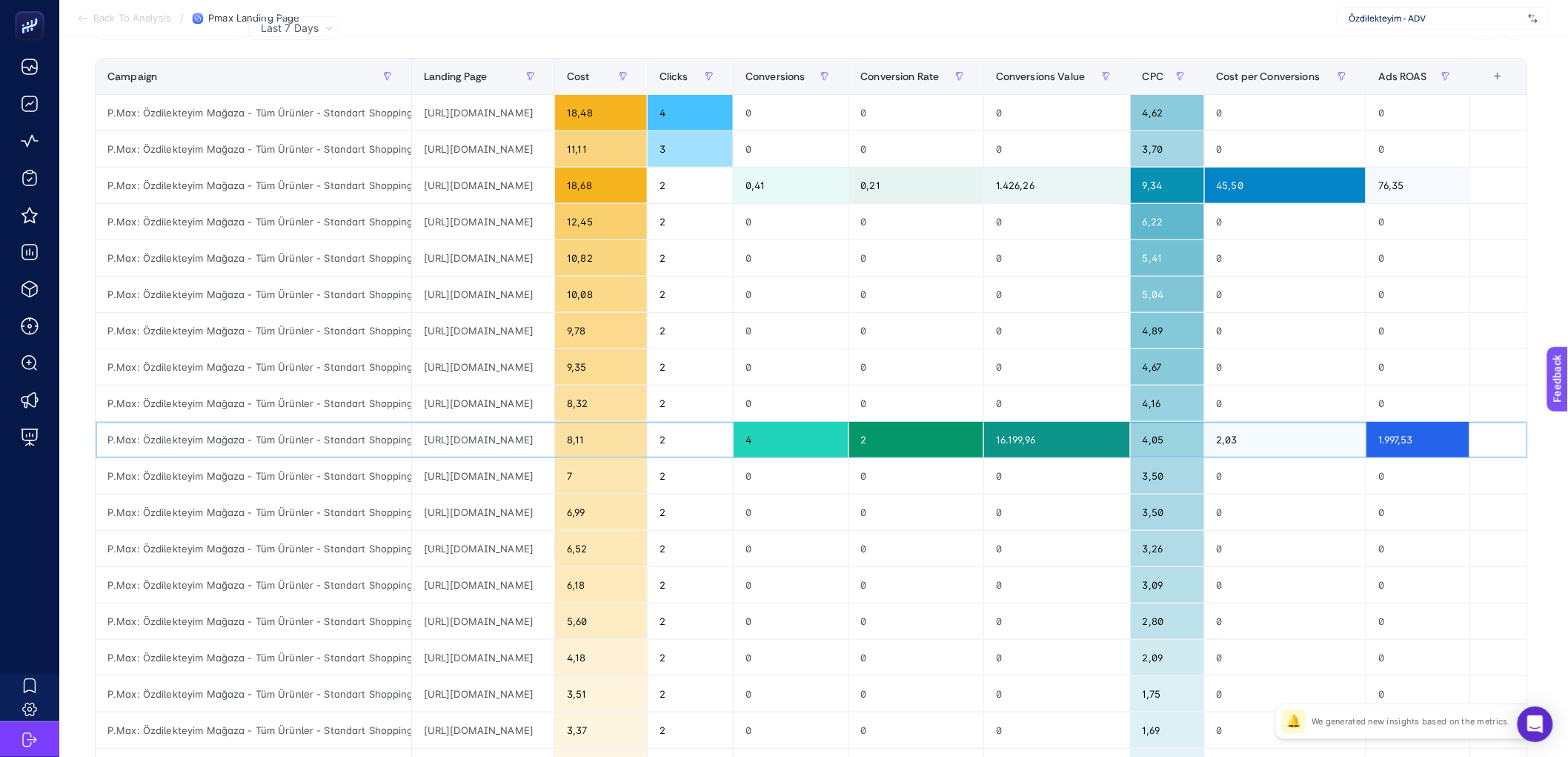
scroll to position [0, 0]
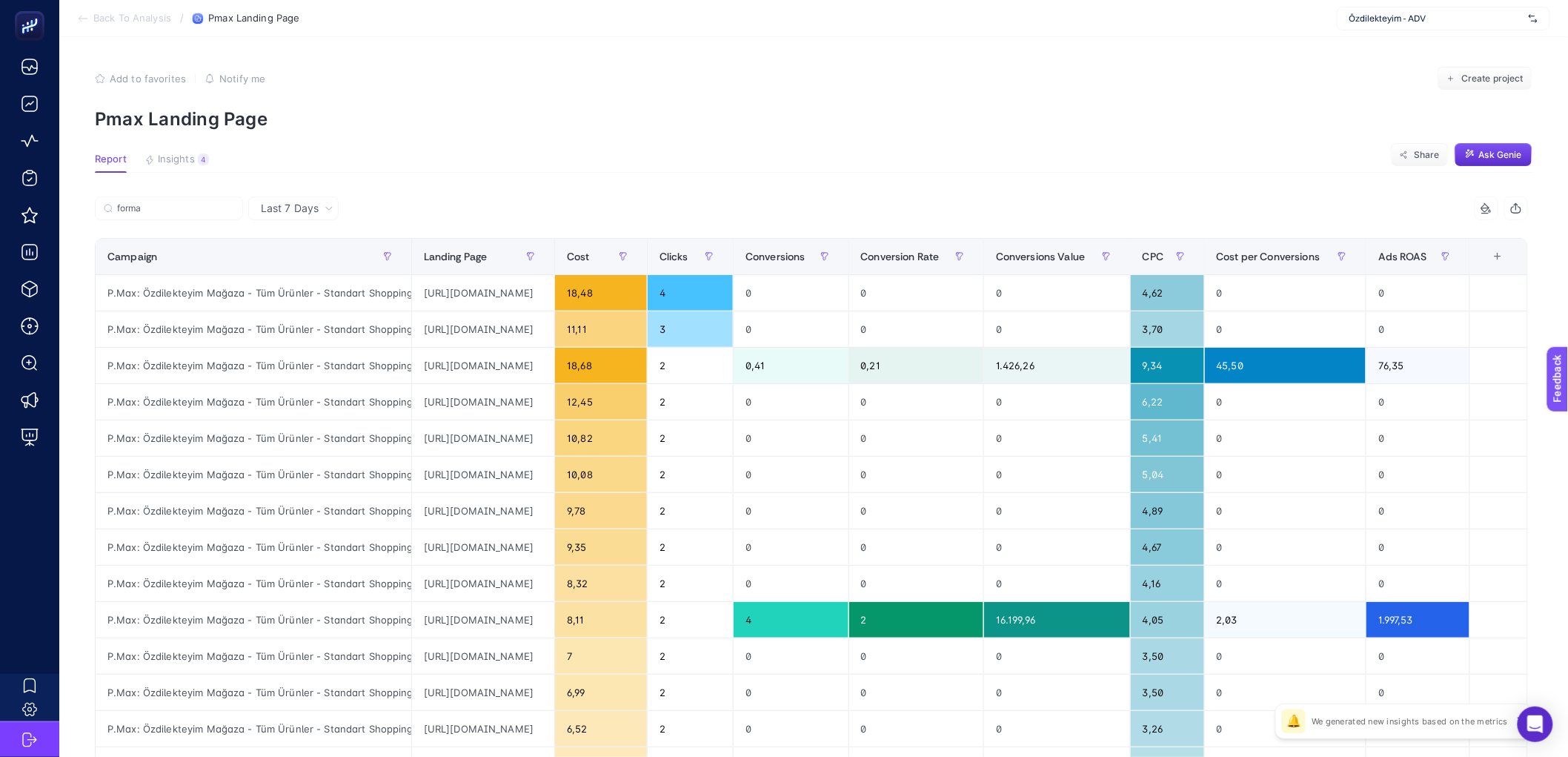
click at [307, 205] on span "Last 7 Days" at bounding box center [290, 208] width 57 height 15
click at [300, 262] on li "Last 30 Days" at bounding box center [293, 266] width 82 height 27
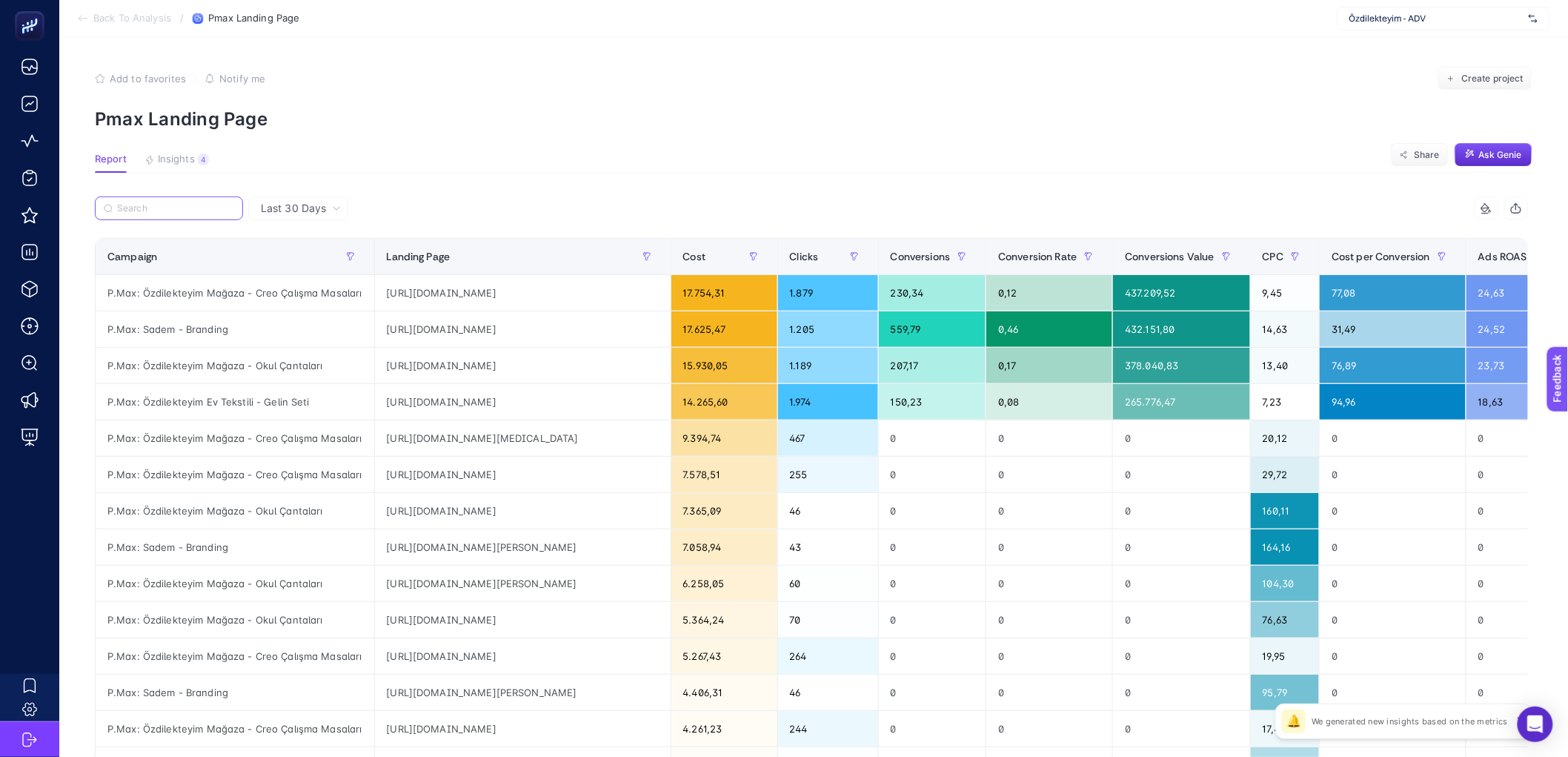
click at [158, 211] on input "Search" at bounding box center [175, 209] width 117 height 11
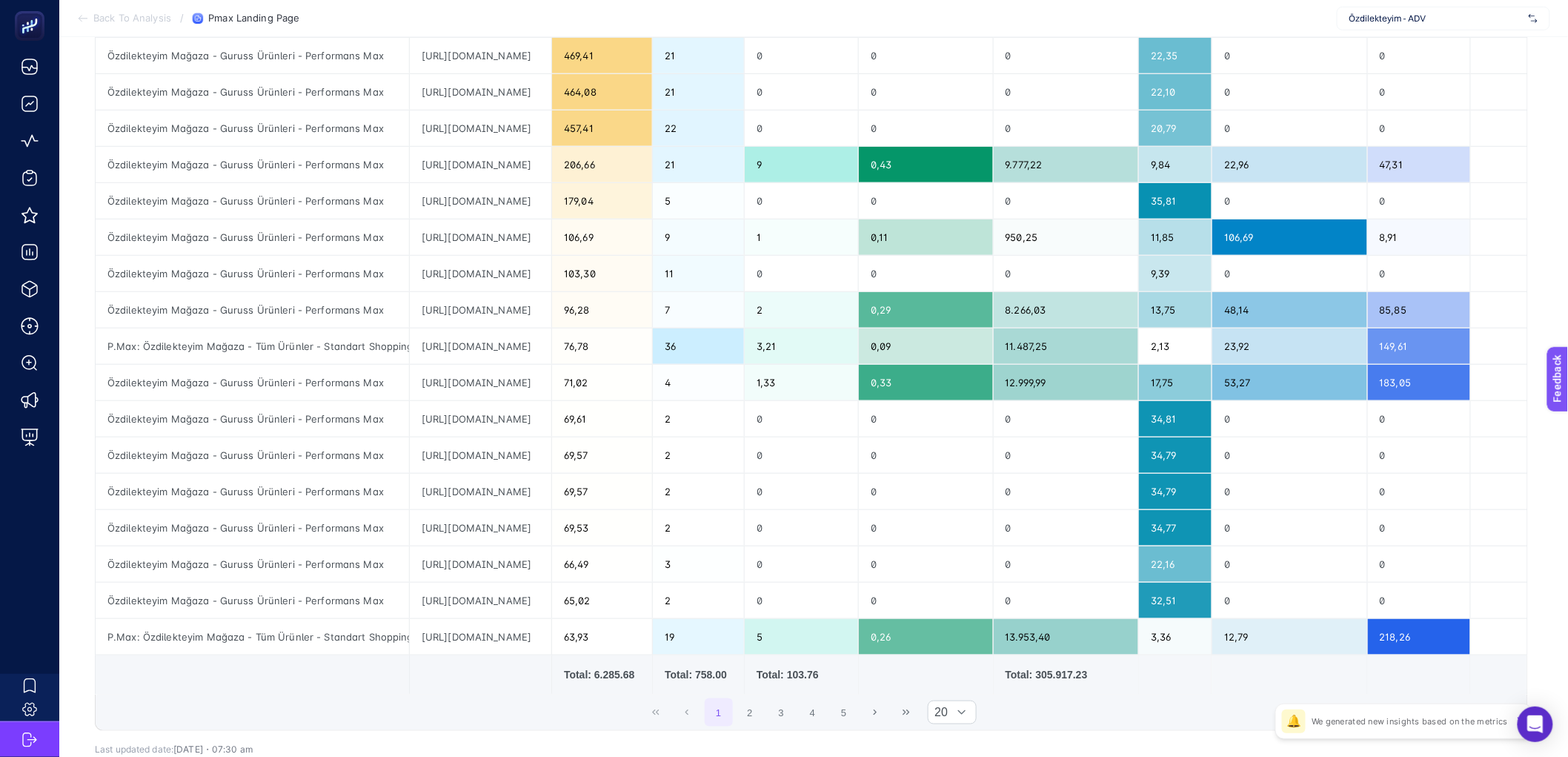
scroll to position [354, 0]
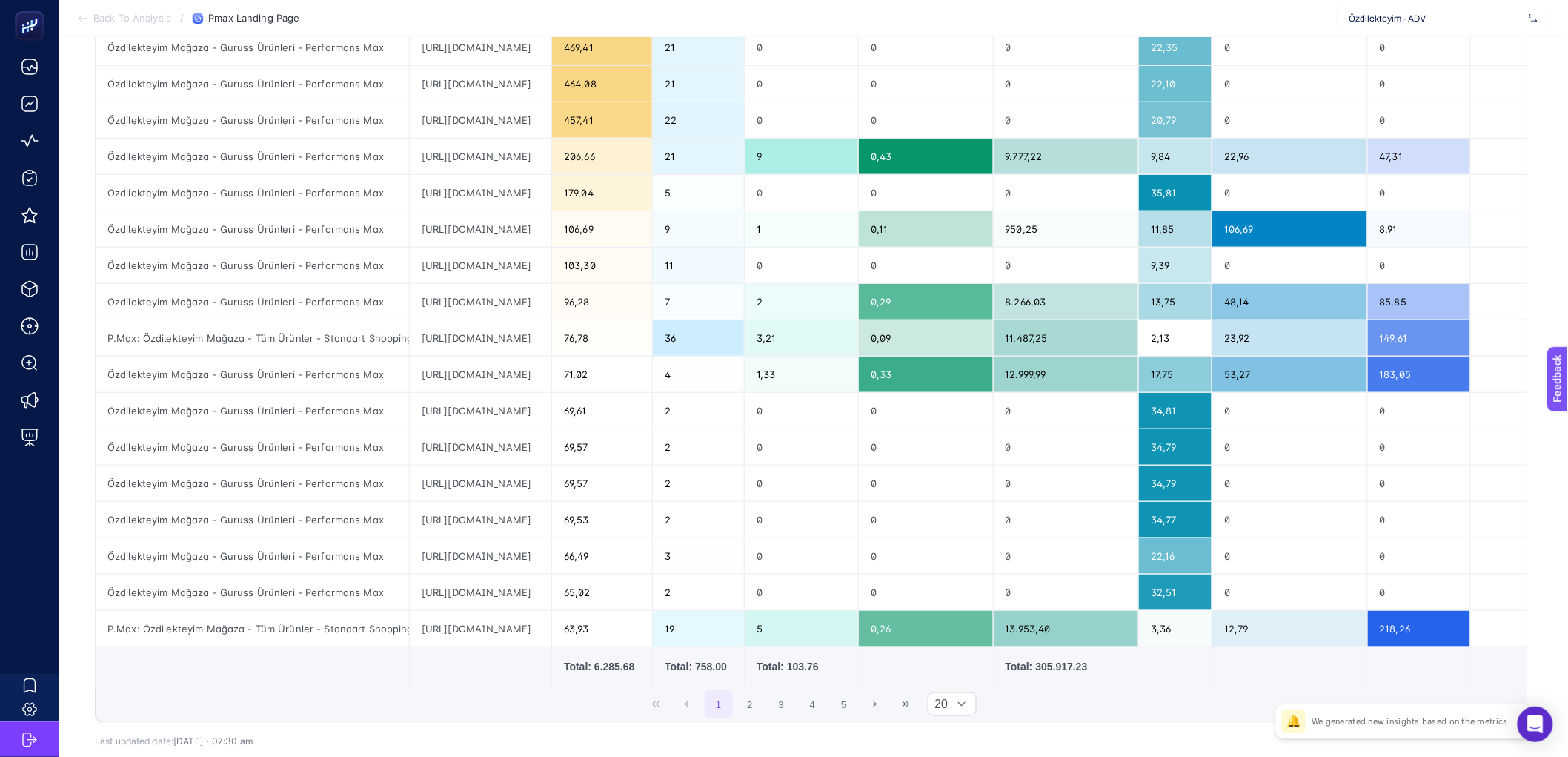
type input "forma"
click at [552, 337] on div "https://www.ozdilekteyim.com/magaza/adidas-fenerbahce-2526-erkek-ucuncu-forma-k…" at bounding box center [481, 338] width 142 height 35
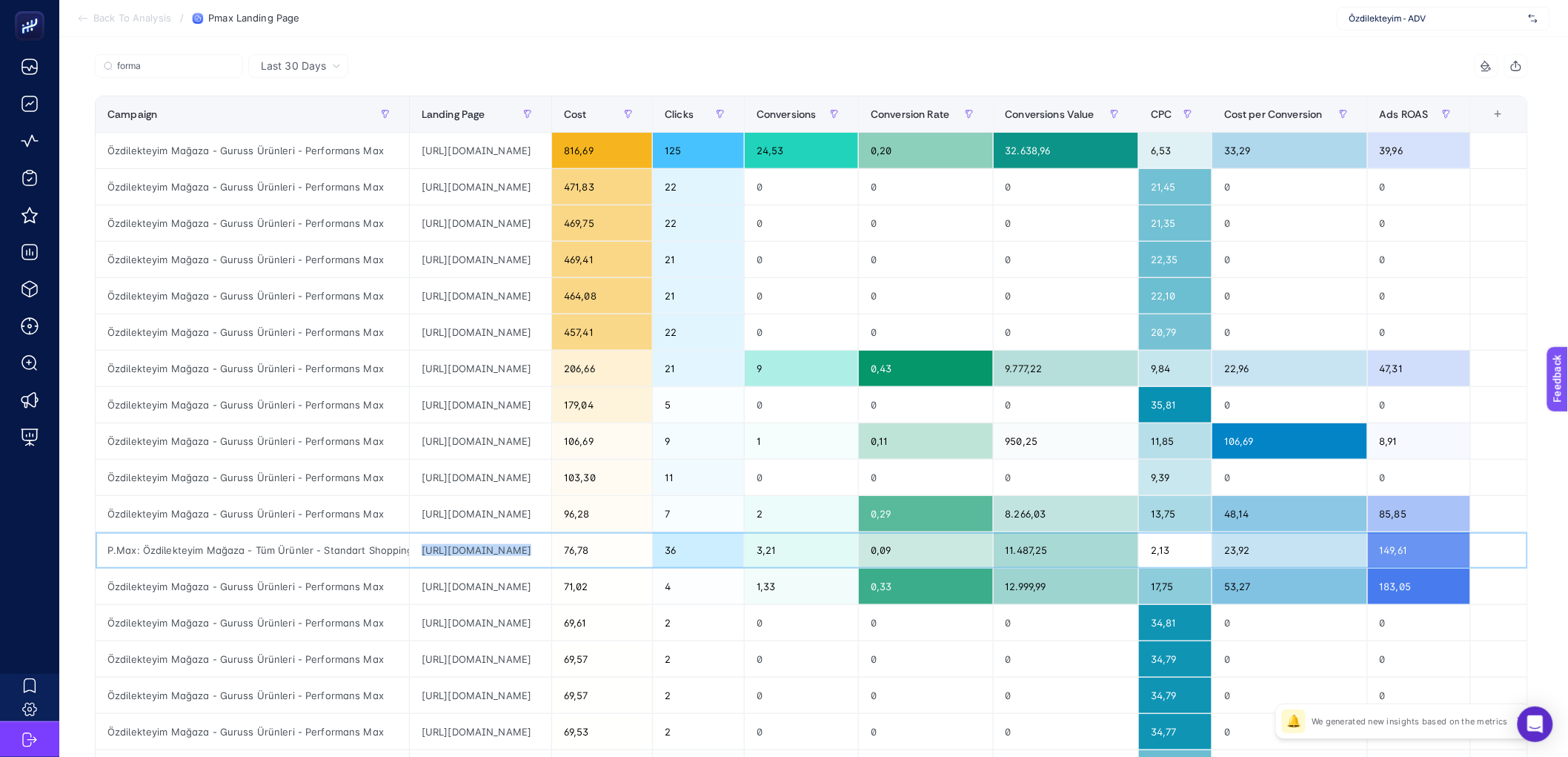
scroll to position [160, 0]
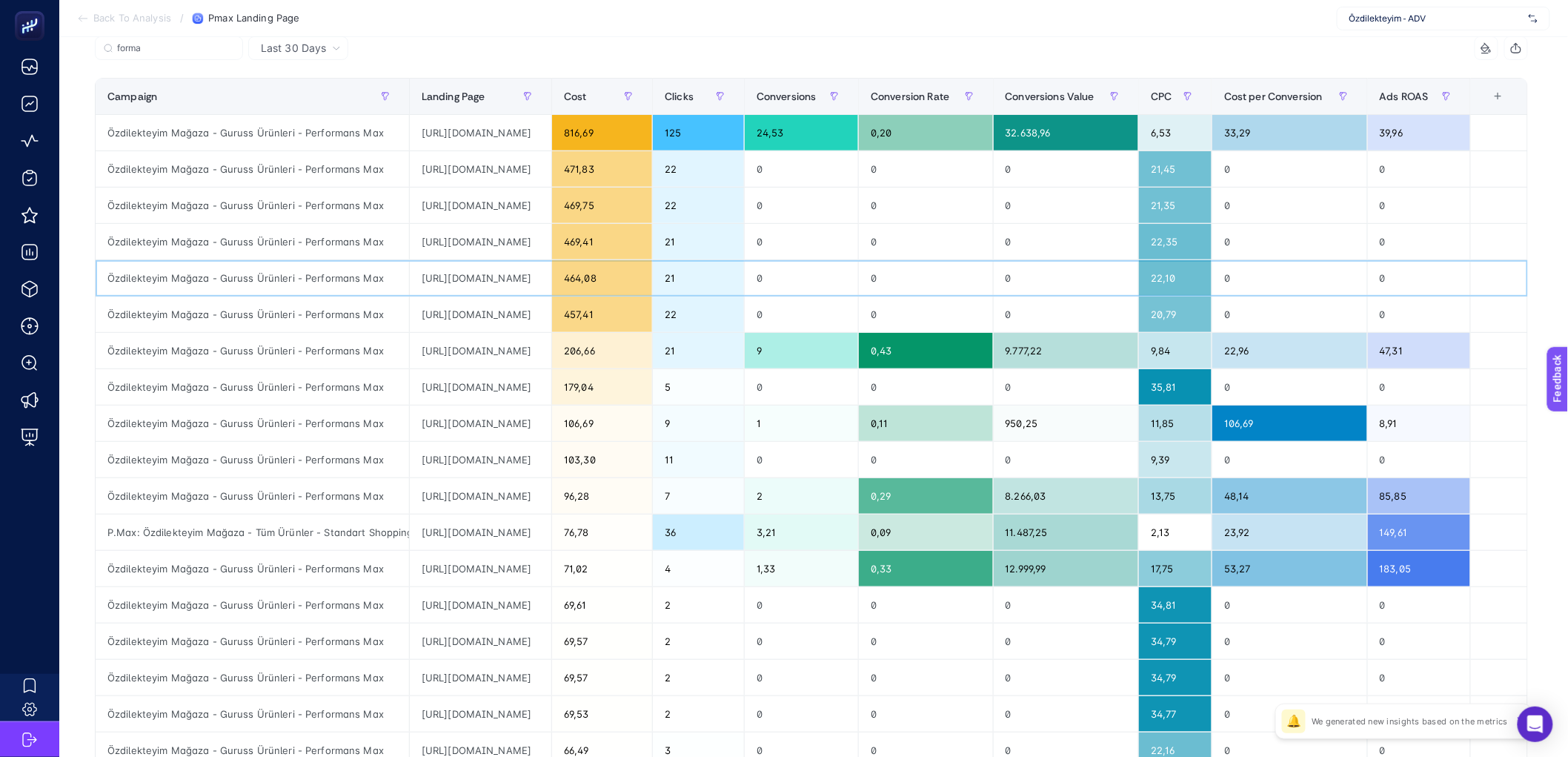
drag, startPoint x: 620, startPoint y: 285, endPoint x: 676, endPoint y: 289, distance: 56.1
click at [552, 289] on div "https://www.ozdilekteyim.com/magaza/guruss-volcano-tutusturma-bacasi" at bounding box center [481, 278] width 142 height 35
drag, startPoint x: 641, startPoint y: 280, endPoint x: 685, endPoint y: 286, distance: 44.4
click at [552, 286] on div "https://www.ozdilekteyim.com/magaza/guruss-volcano-tutusturma-bacasi" at bounding box center [481, 278] width 142 height 35
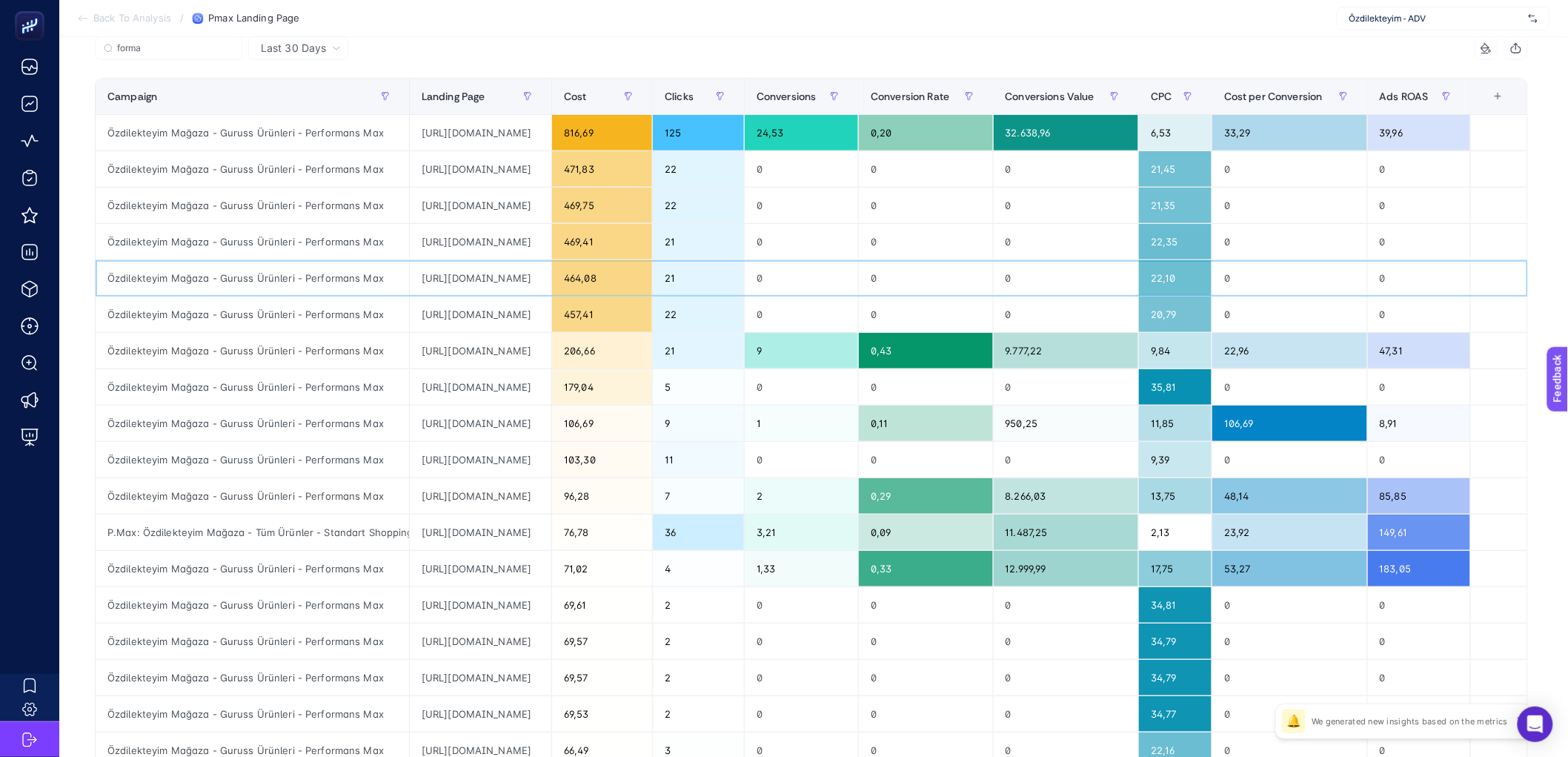
click at [552, 286] on div "https://www.ozdilekteyim.com/magaza/guruss-volcano-tutusturma-bacasi" at bounding box center [481, 278] width 142 height 35
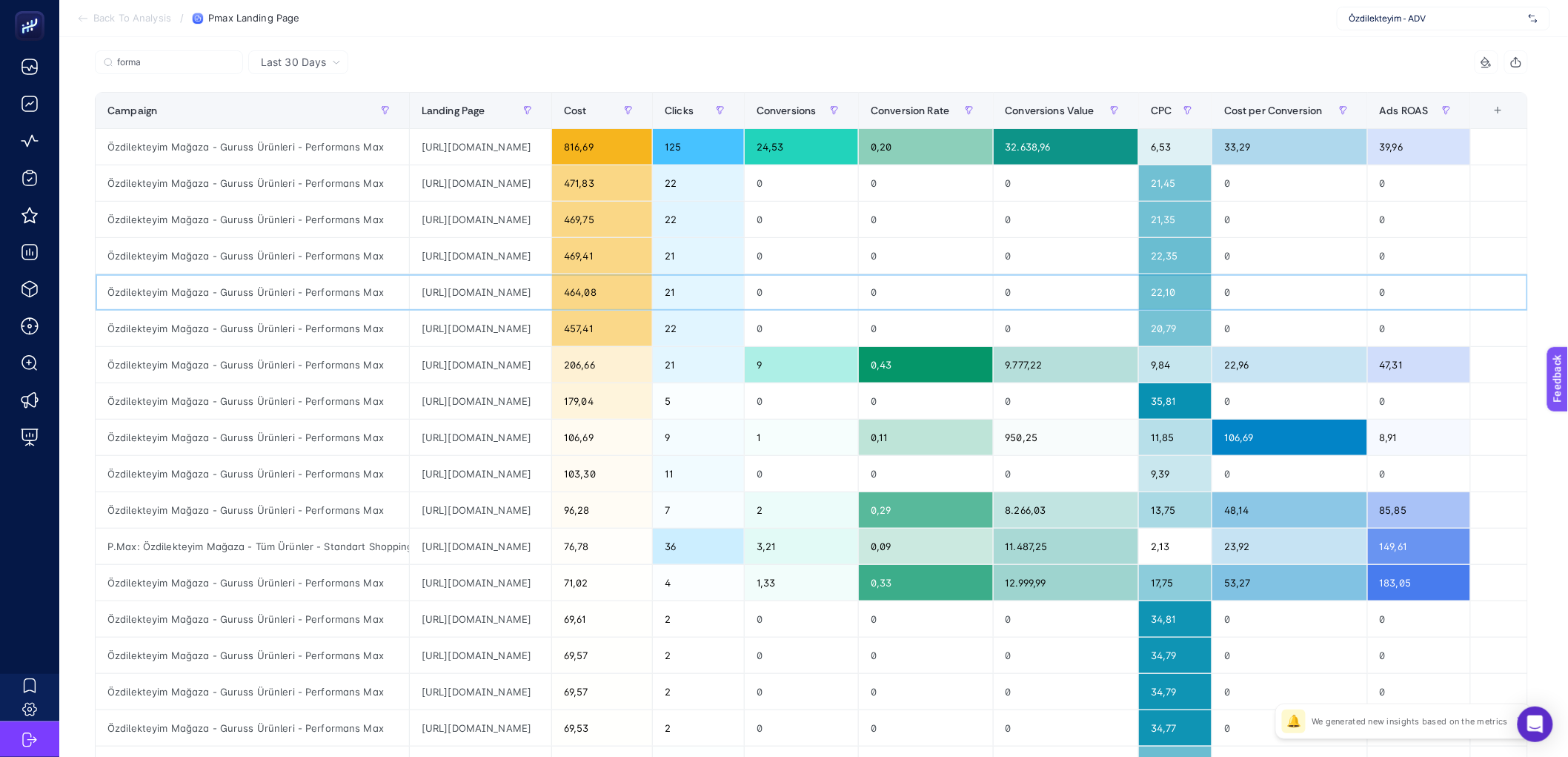
scroll to position [146, 0]
click at [531, 111] on icon "button" at bounding box center [528, 111] width 6 height 7
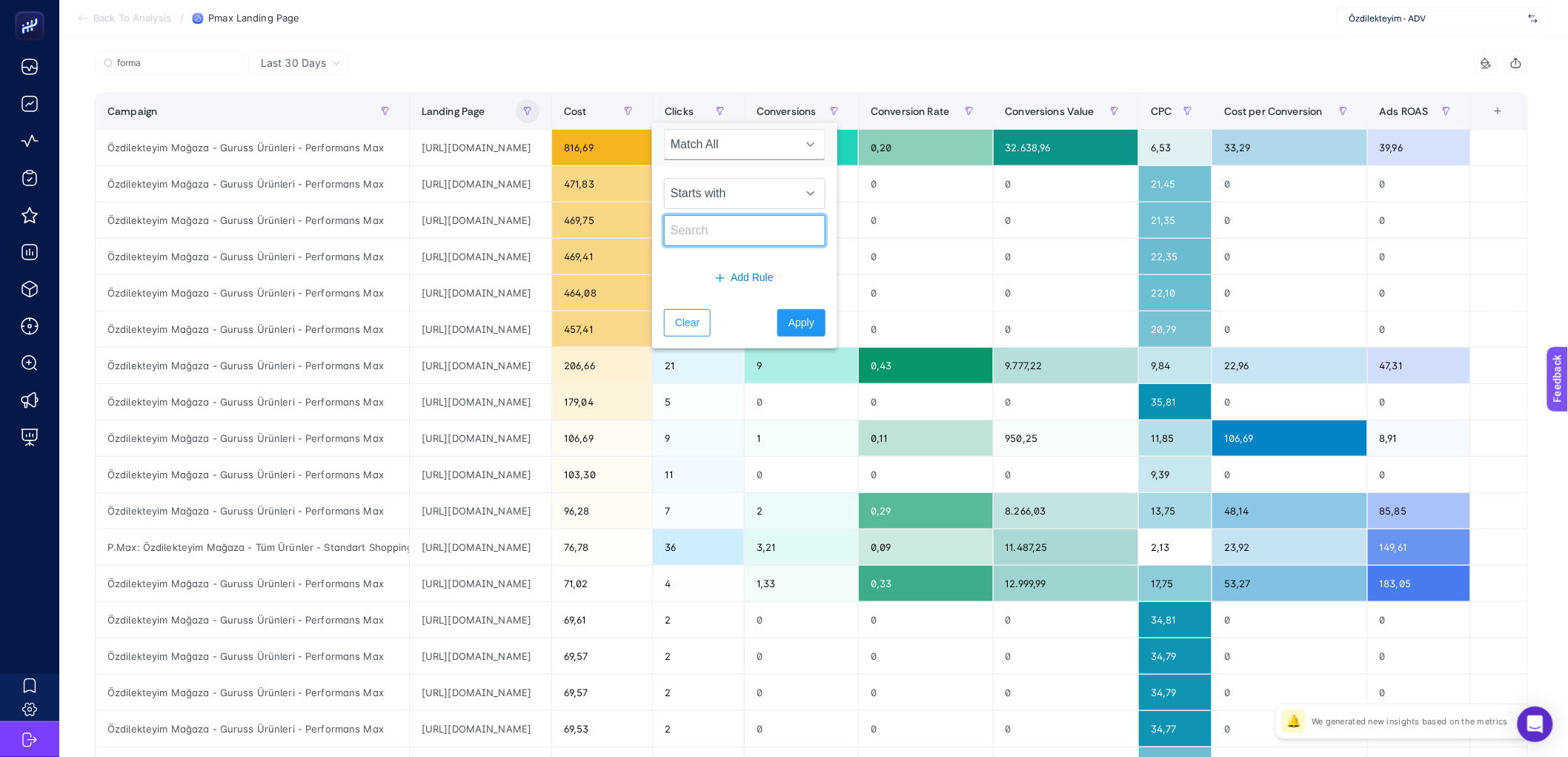
click at [691, 224] on input "text" at bounding box center [744, 231] width 161 height 31
click at [718, 234] on input "text" at bounding box center [744, 231] width 161 height 31
type input "forma"
click at [773, 190] on span "Starts with" at bounding box center [731, 194] width 132 height 30
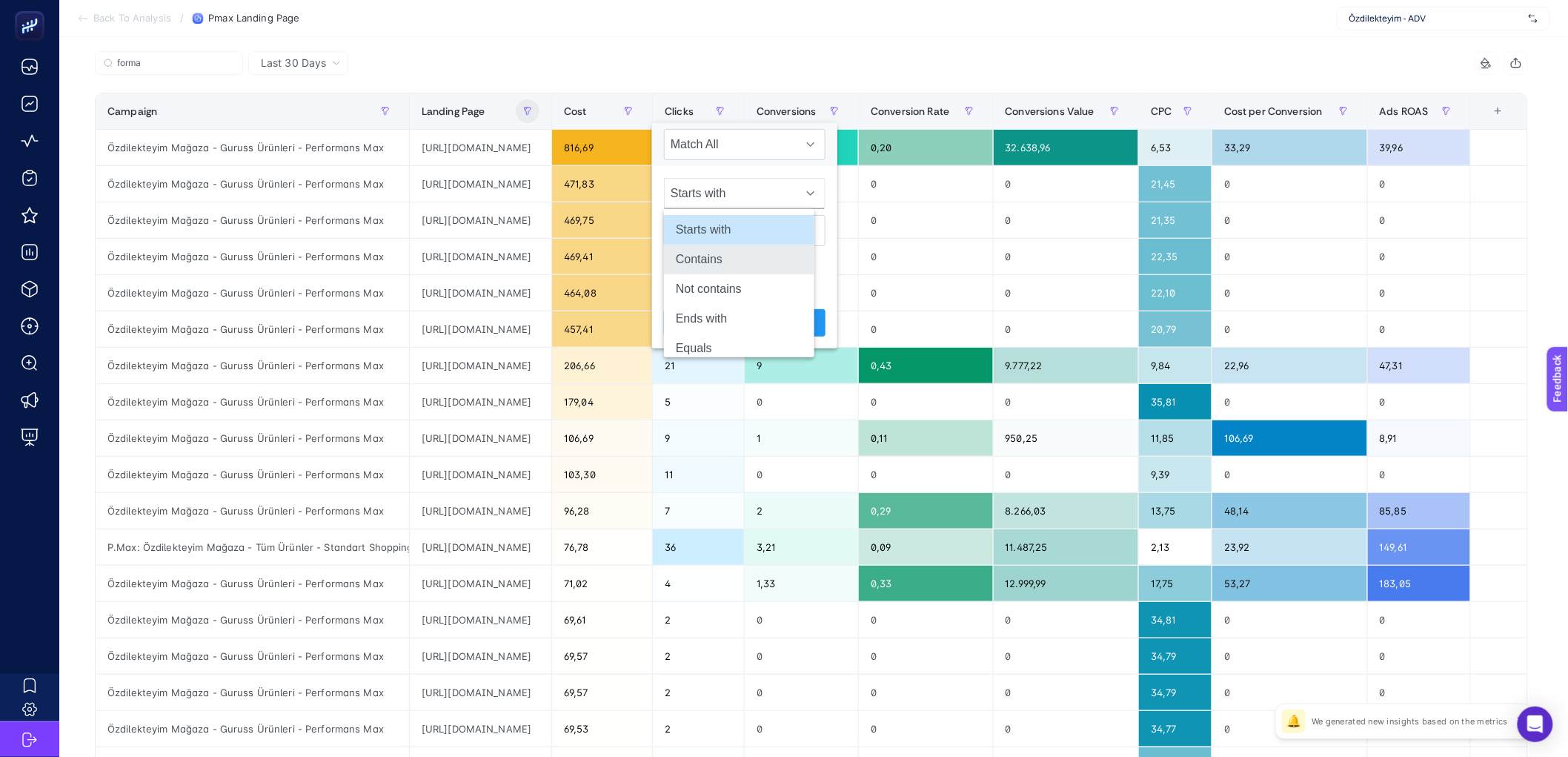
click at [733, 262] on li "Contains" at bounding box center [739, 260] width 150 height 30
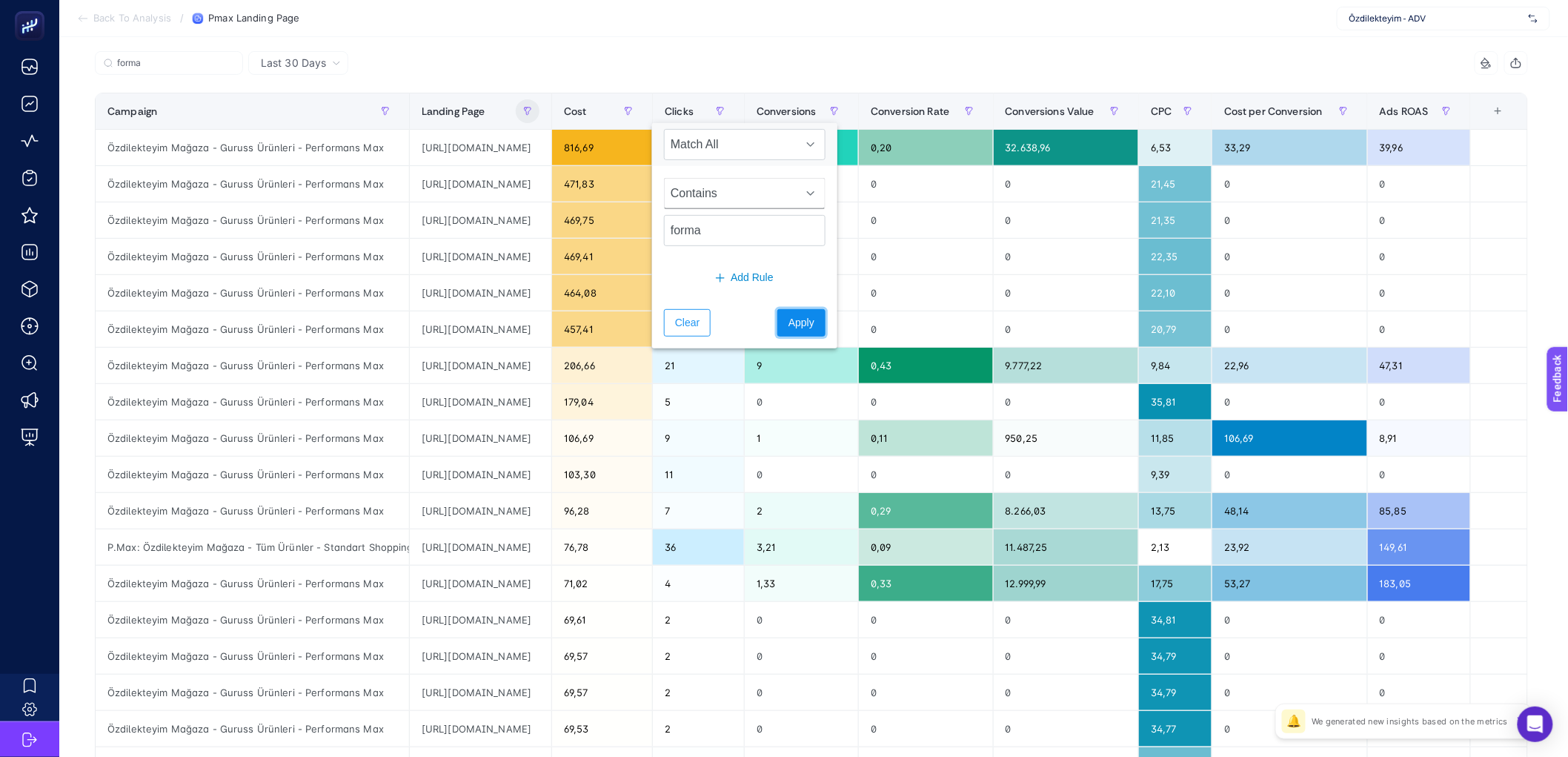
click at [777, 315] on button "Apply" at bounding box center [801, 323] width 48 height 28
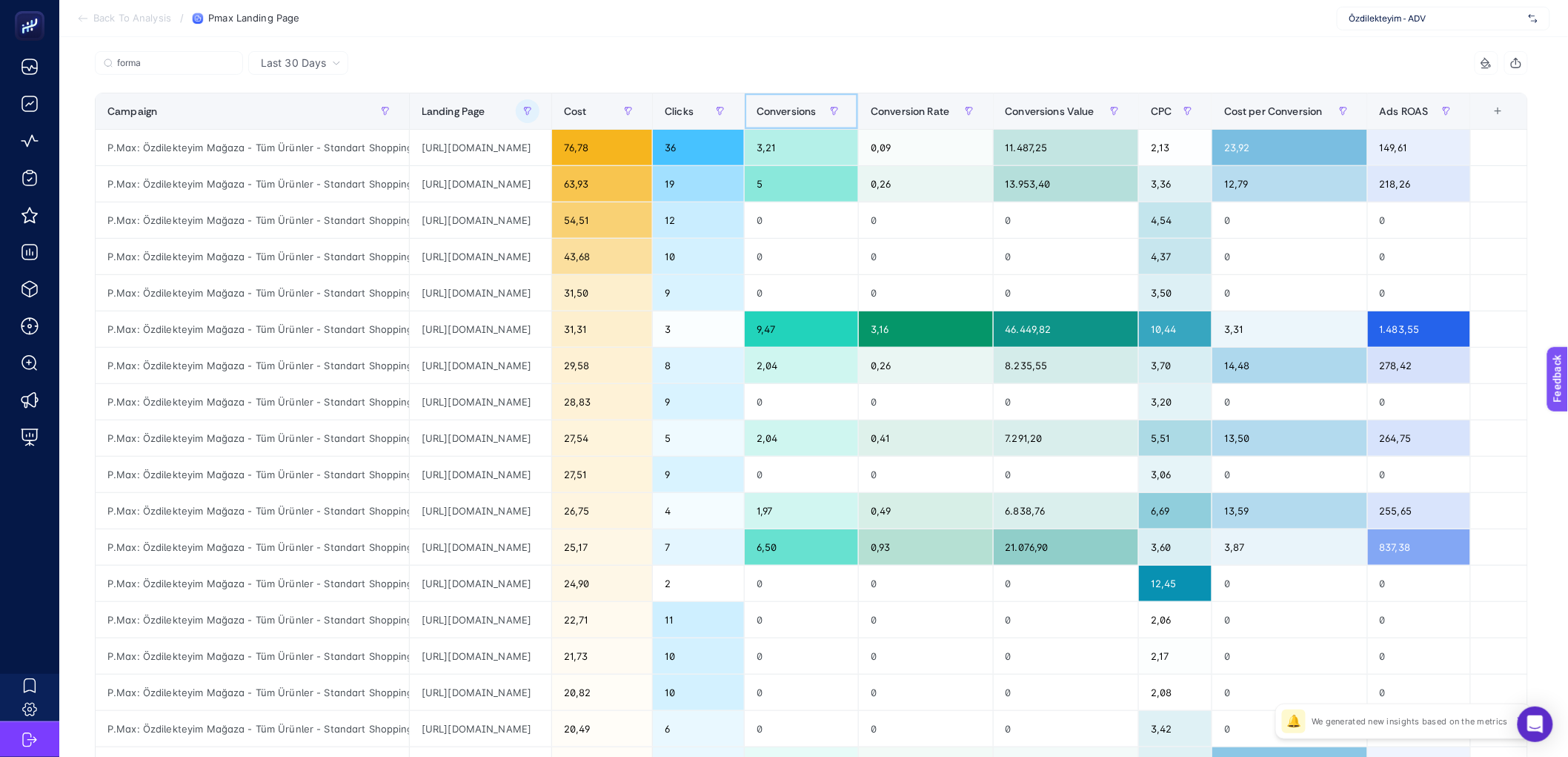
click at [847, 119] on div "Conversions" at bounding box center [802, 111] width 90 height 24
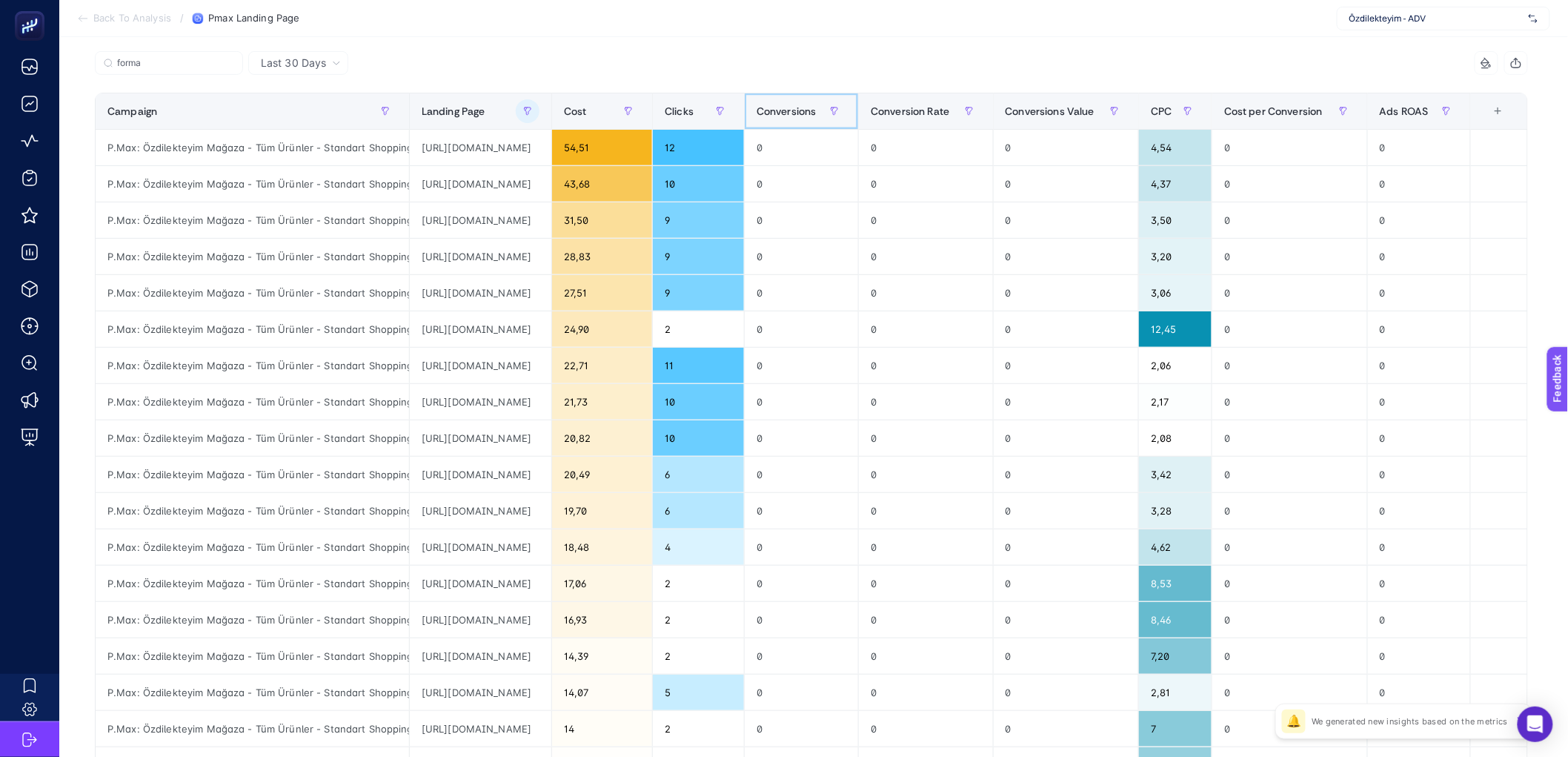
click at [817, 113] on span "Conversions" at bounding box center [787, 111] width 60 height 12
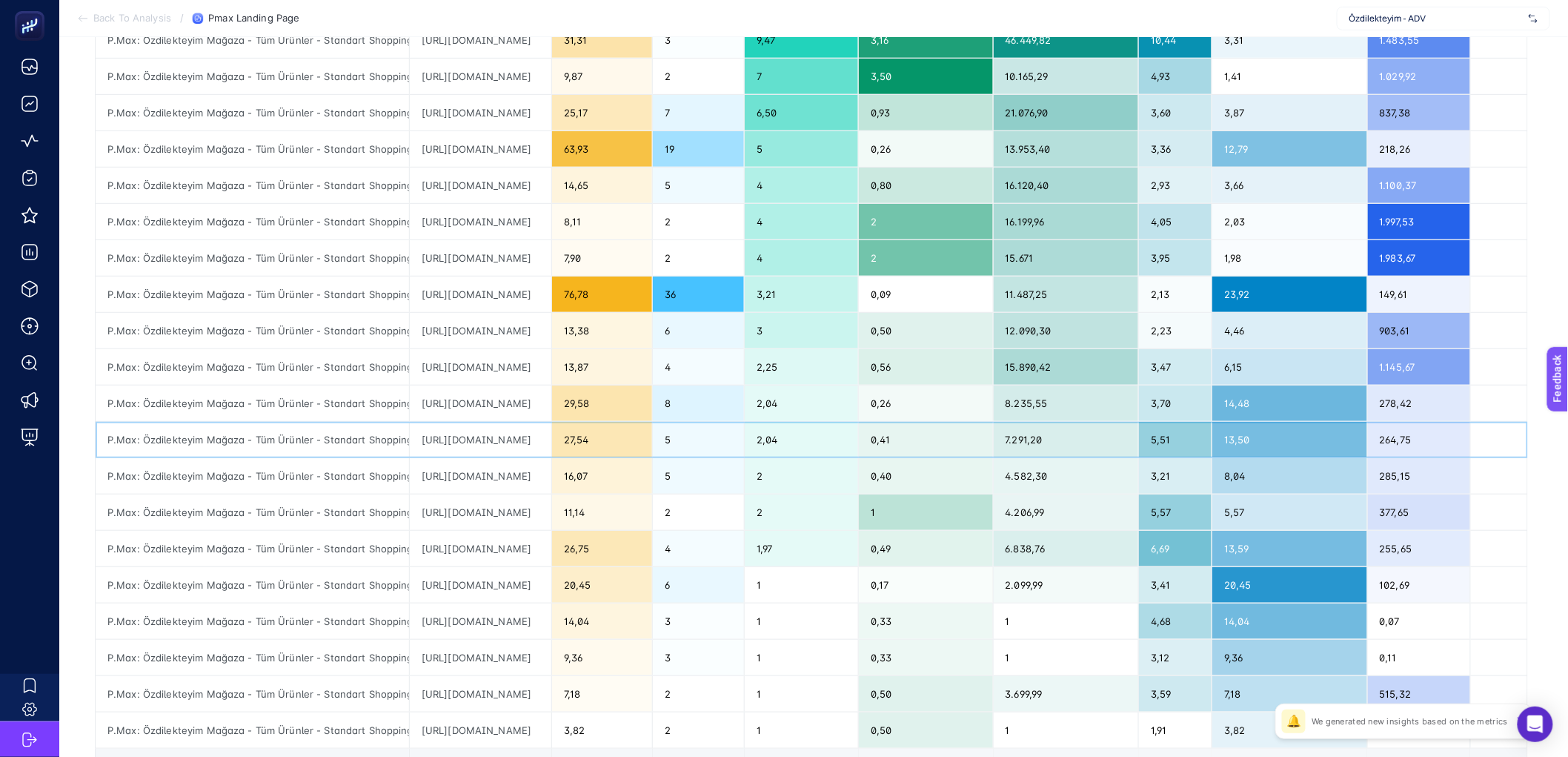
scroll to position [0, 697]
drag, startPoint x: 612, startPoint y: 441, endPoint x: 709, endPoint y: 441, distance: 97.0
click at [709, 441] on tr "P.Max: Özdilekteyim Mağaza - Tüm Ürünler - Standart Shopping https://www.ozdile…" at bounding box center [812, 440] width 1433 height 36
click at [552, 441] on div "https://www.ozdilekteyim.com/magaza/adidas-fenerbahce-2526-erkek-ucuncu-forma-k…" at bounding box center [481, 439] width 142 height 35
click at [552, 479] on div "https://www.ozdilekteyim.com/magaza/adidas-fenerbahce-2526-erkek-ucuncu-forma-k…" at bounding box center [481, 475] width 142 height 35
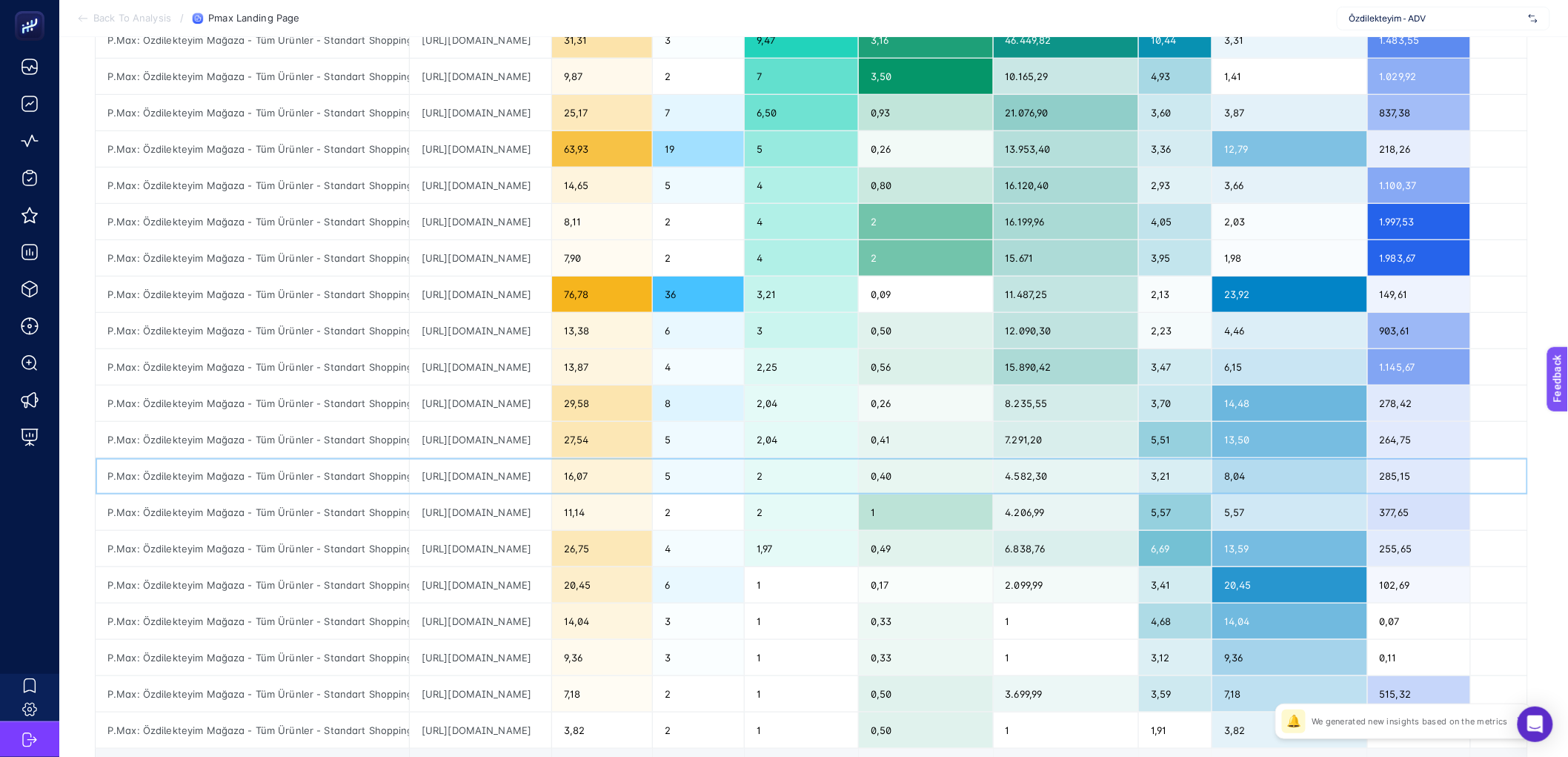
drag, startPoint x: 586, startPoint y: 479, endPoint x: 658, endPoint y: 478, distance: 72.0
click at [552, 478] on div "https://www.ozdilekteyim.com/magaza/adidas-fenerbahce-2526-erkek-ucuncu-forma-k…" at bounding box center [481, 475] width 142 height 35
drag, startPoint x: 623, startPoint y: 518, endPoint x: 638, endPoint y: 519, distance: 15.0
click at [552, 519] on div "https://www.ozdilekteyim.com/magaza/puma-erkek-galatasaray-formasi-77965001-p-1…" at bounding box center [481, 511] width 142 height 35
click at [552, 552] on div "https://www.ozdilekteyim.com/magaza/adidas-fenerbahce-2526-erkek-ucuncu-forma-k…" at bounding box center [481, 548] width 142 height 35
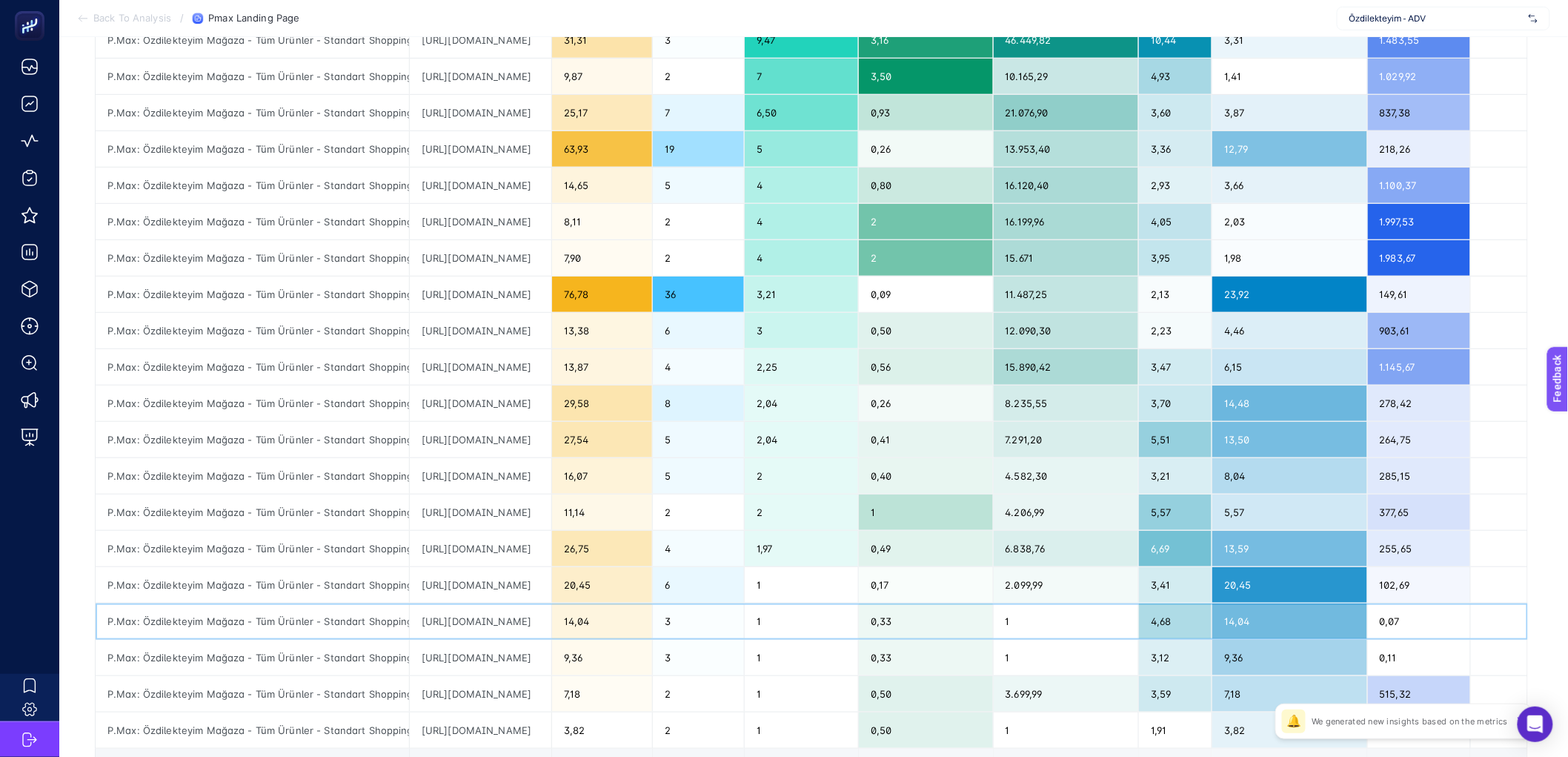
drag, startPoint x: 600, startPoint y: 622, endPoint x: 665, endPoint y: 629, distance: 65.4
click at [552, 629] on div "https://www.ozdilekteyim.com/magaza/adidas-fenerbahce-2526-erkek-ucuncu-forma-k…" at bounding box center [481, 621] width 142 height 35
click at [552, 627] on div "https://www.ozdilekteyim.com/magaza/adidas-fenerbahce-2526-erkek-ucuncu-forma-k…" at bounding box center [481, 621] width 142 height 35
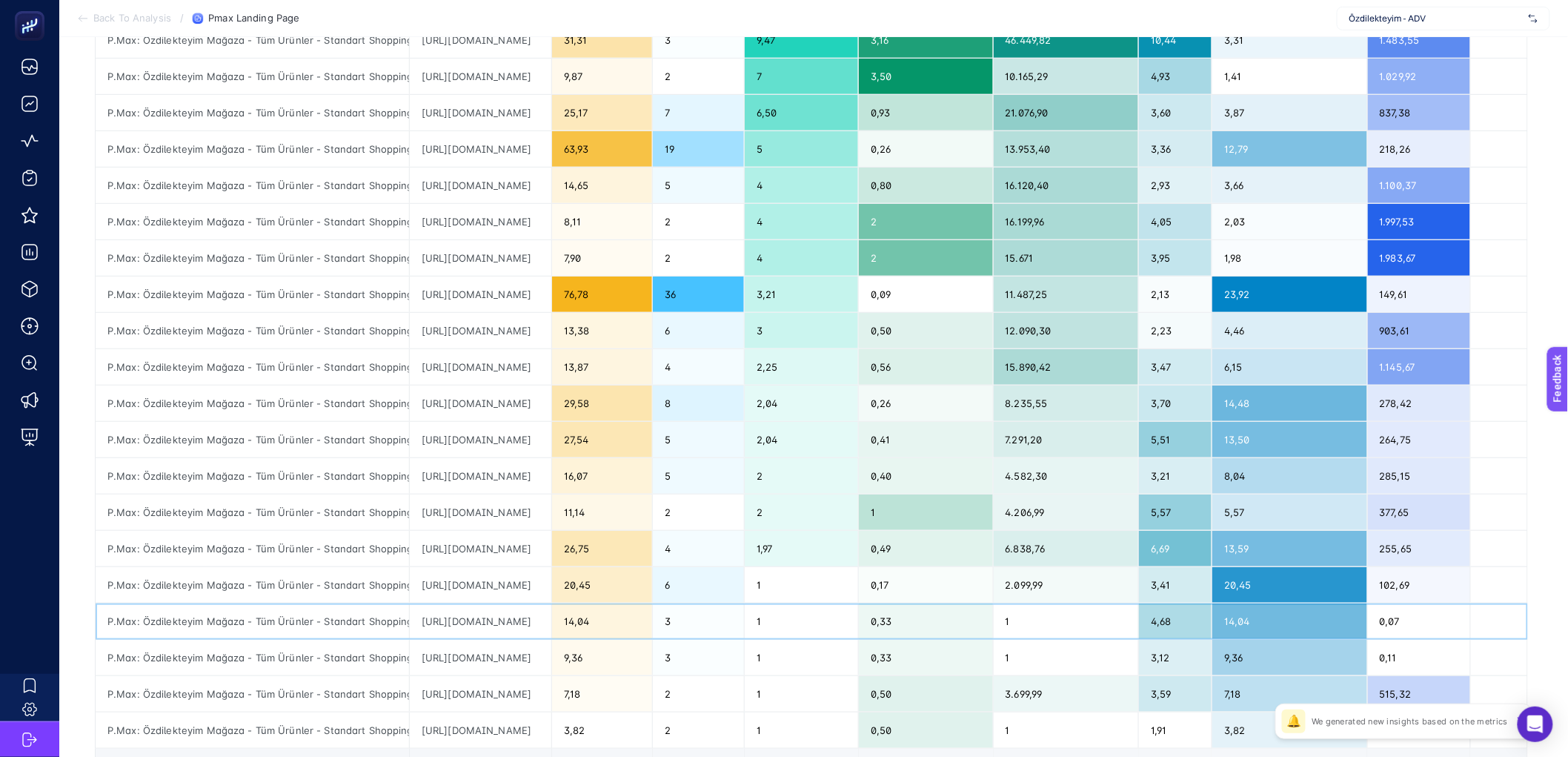
drag, startPoint x: 655, startPoint y: 622, endPoint x: 683, endPoint y: 629, distance: 28.9
click at [683, 629] on tr "P.Max: Özdilekteyim Mağaza - Tüm Ürünler - Standart Shopping https://www.ozdile…" at bounding box center [812, 622] width 1433 height 36
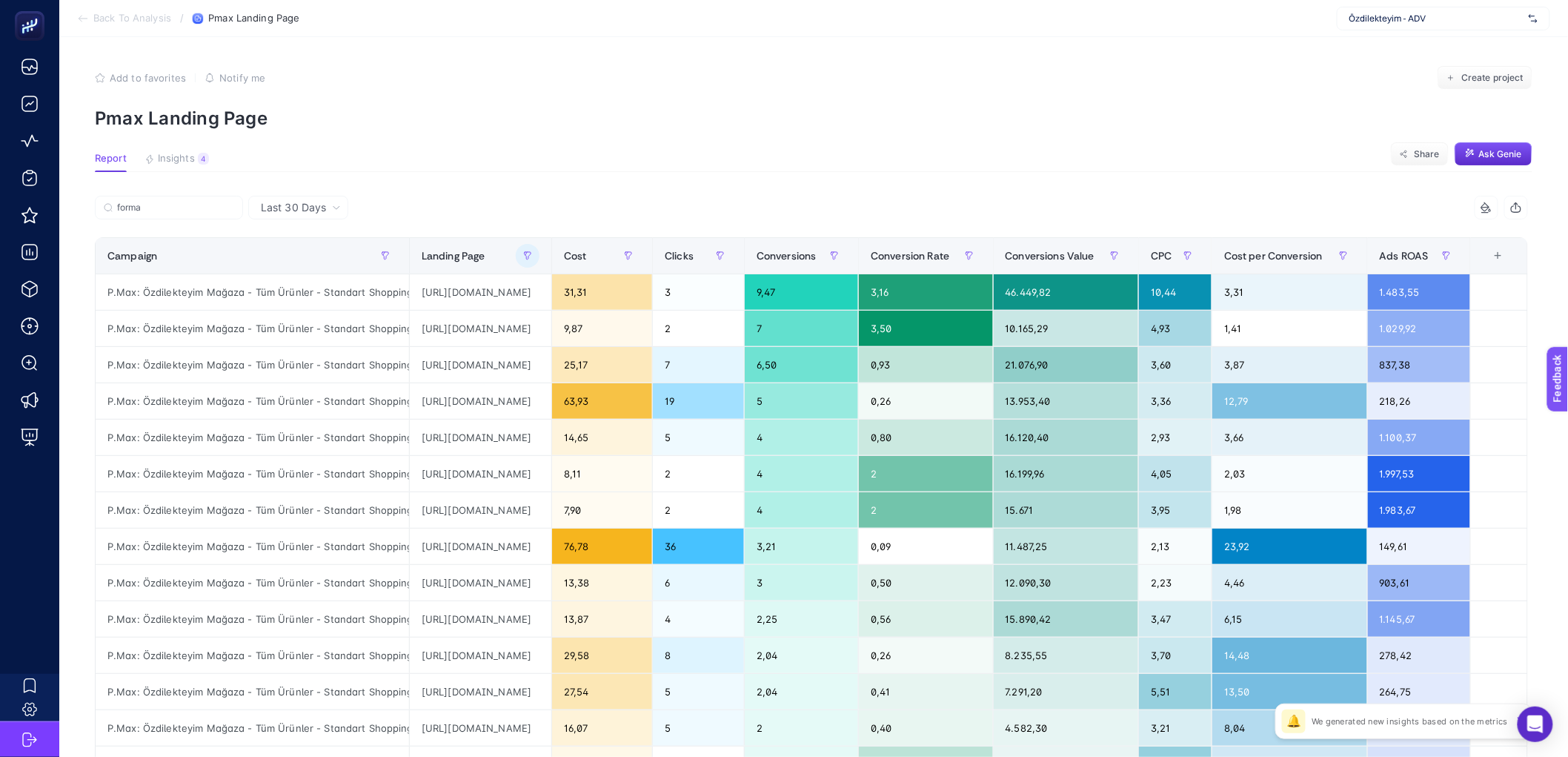
scroll to position [0, 8]
click at [744, 401] on div "19" at bounding box center [699, 401] width 91 height 35
click at [744, 408] on div "19" at bounding box center [699, 401] width 91 height 35
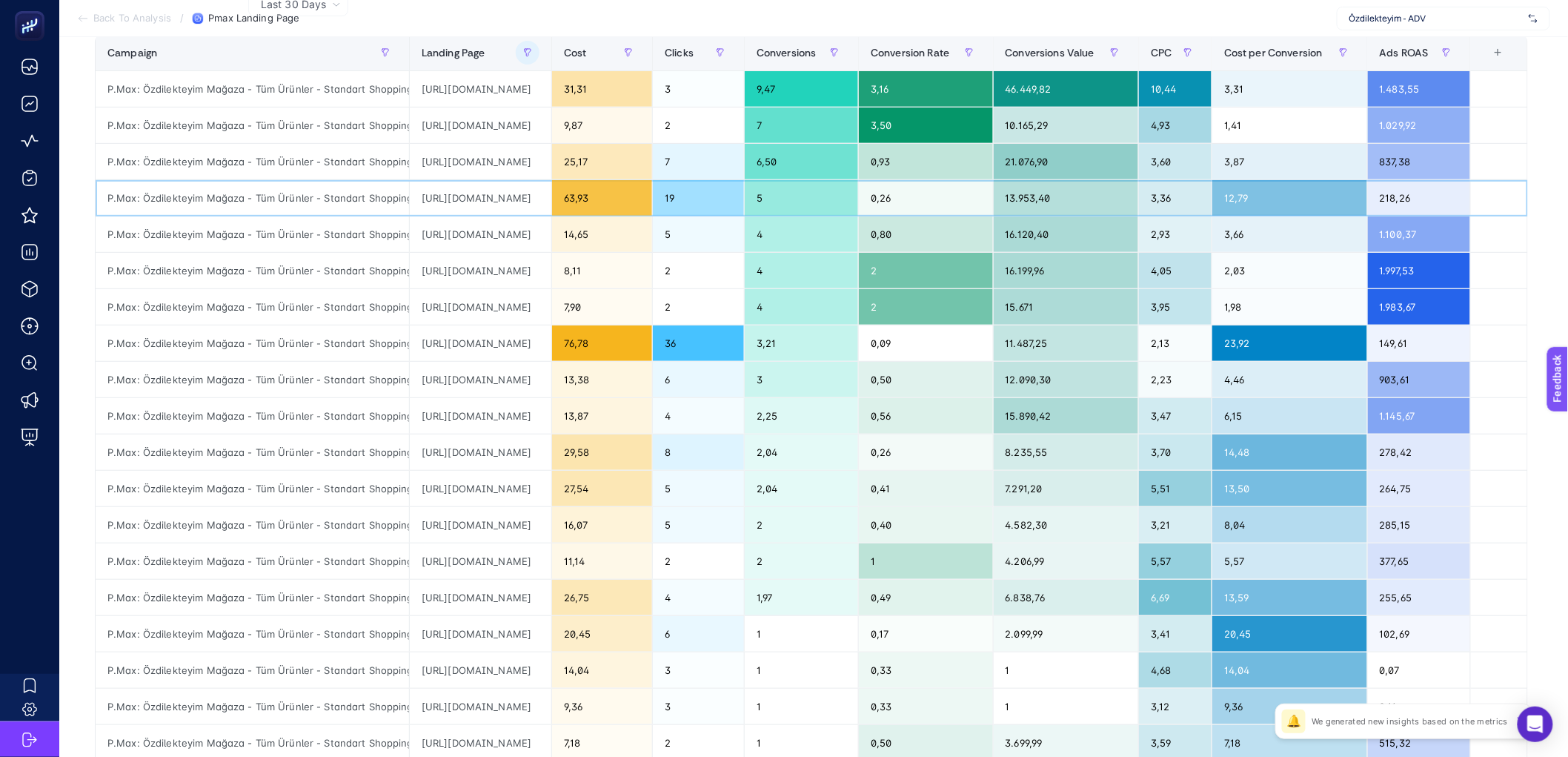
scroll to position [453, 8]
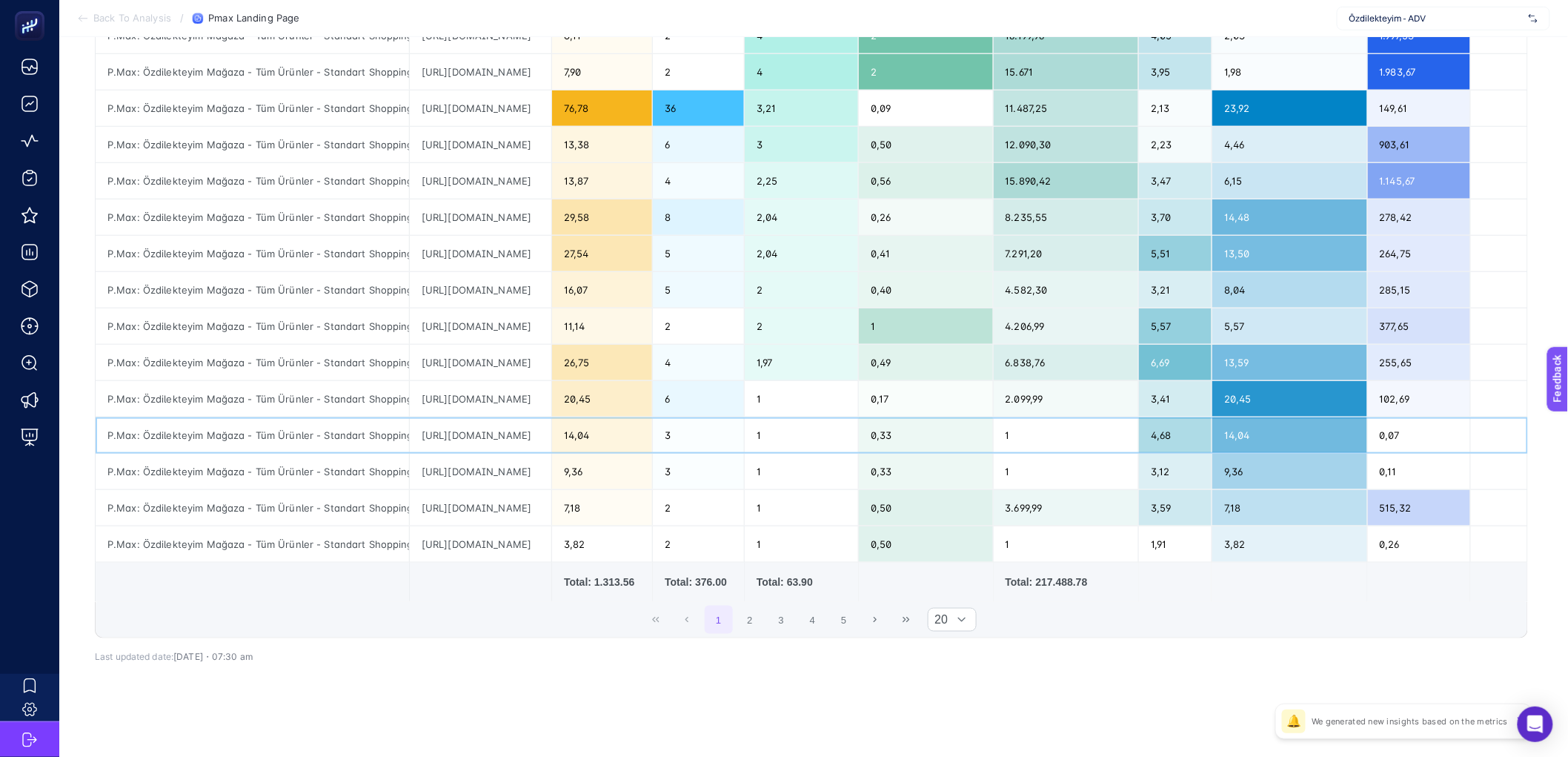
click at [534, 428] on div "https://www.ozdilekteyim.com/magaza/adidas-fenerbahce-2526-erkek-ucuncu-forma-k…" at bounding box center [481, 434] width 142 height 35
drag, startPoint x: 540, startPoint y: 426, endPoint x: 371, endPoint y: 424, distance: 169.0
click at [371, 424] on tr "P.Max: Özdilekteyim Mağaza - Tüm Ürünler - Standart Shopping https://www.ozdile…" at bounding box center [812, 435] width 1433 height 36
click at [455, 453] on div "https://www.ozdilekteyim.com/magaza/adidas-fenerbahce-2526-erkek-ucuncu-forma-k…" at bounding box center [481, 471] width 142 height 35
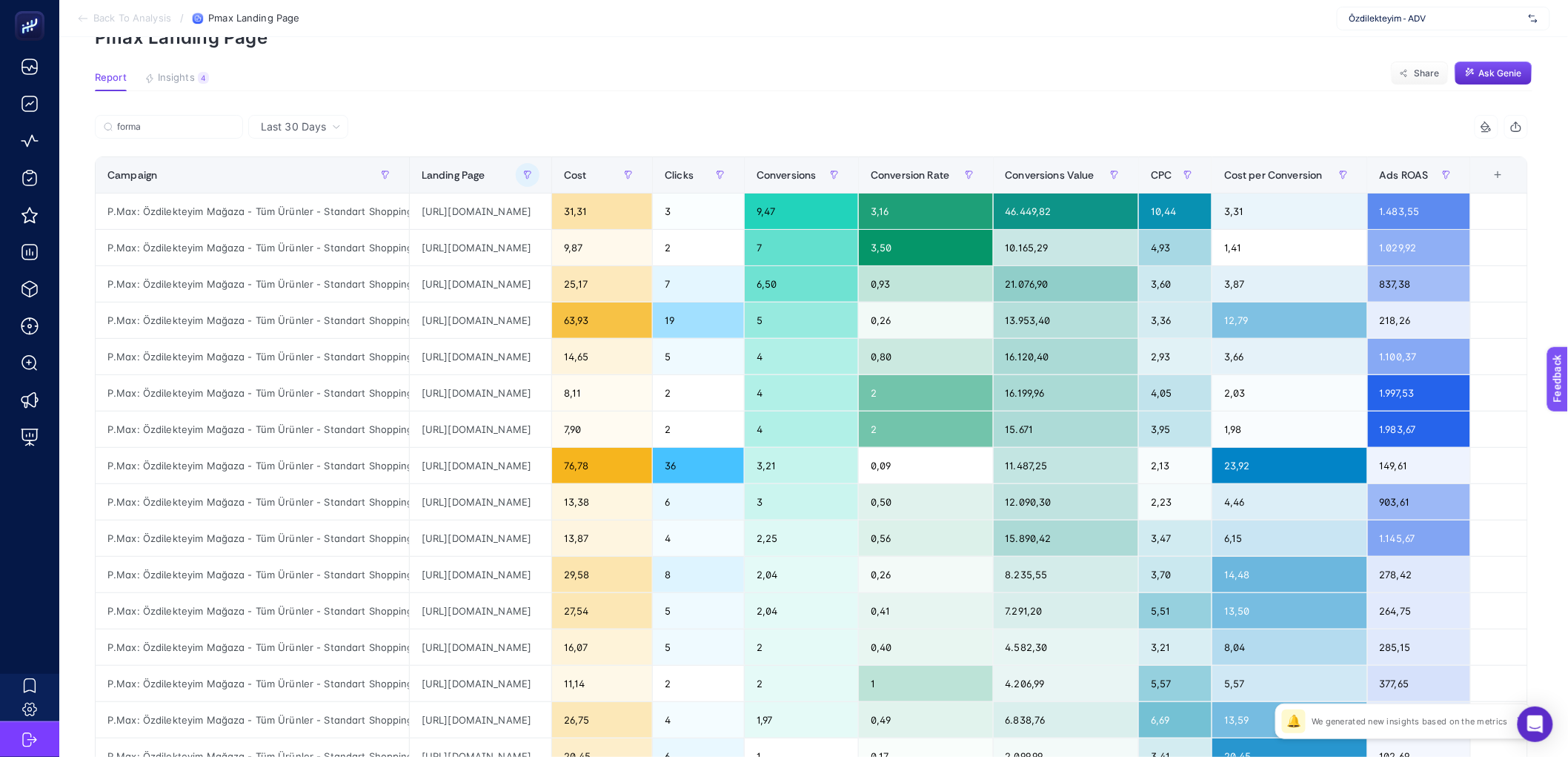
scroll to position [74, 8]
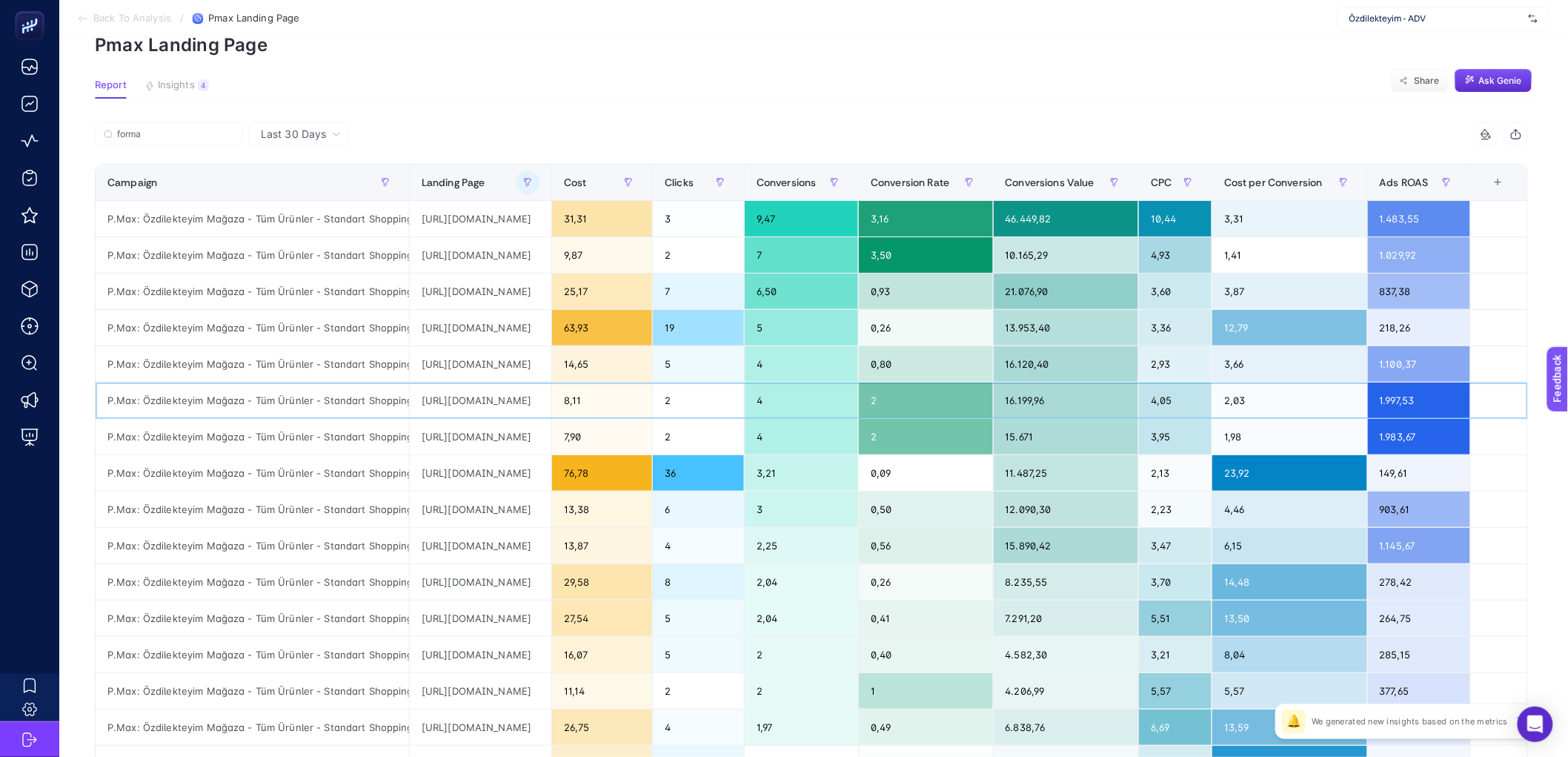
click at [479, 403] on div "https://www.ozdilekteyim.com/magaza/puma-galatasaray-2526-erkek-deplasman-forma…" at bounding box center [481, 400] width 142 height 35
click at [736, 122] on div "forma" at bounding box center [453, 138] width 717 height 32
click at [185, 79] on span "Insights" at bounding box center [176, 85] width 37 height 12
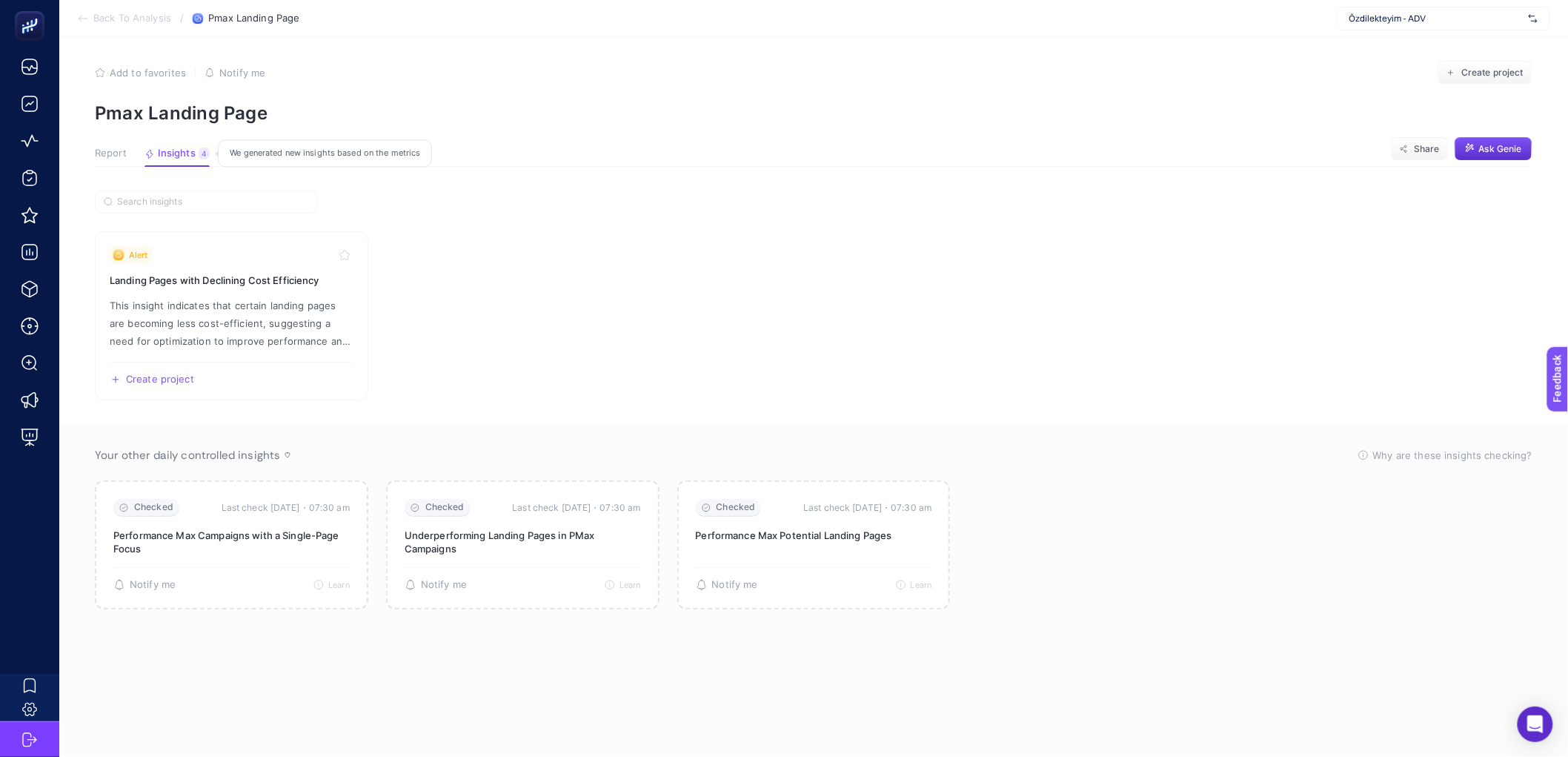
scroll to position [6, 0]
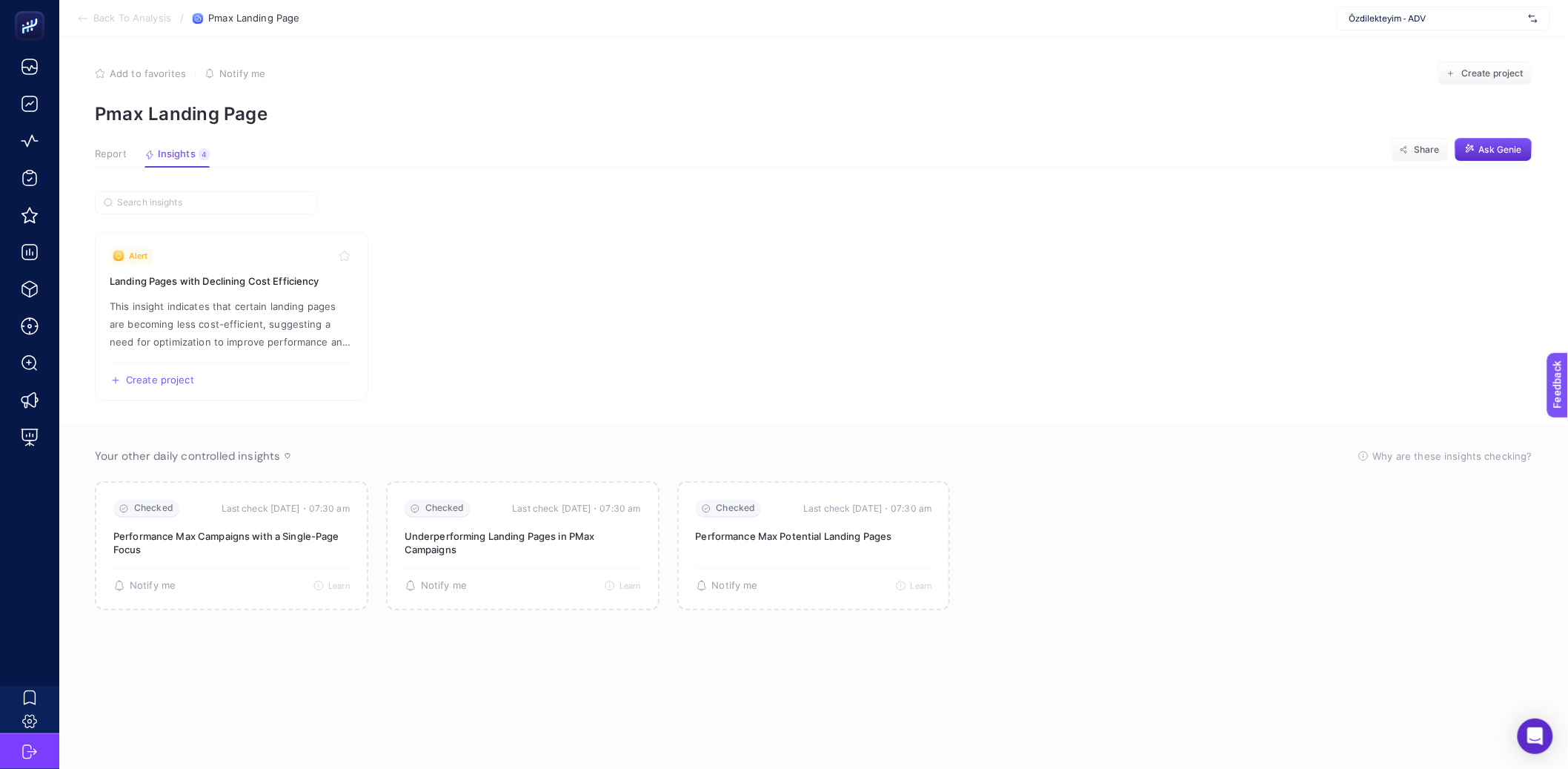
click at [112, 156] on span "Report" at bounding box center [111, 153] width 32 height 12
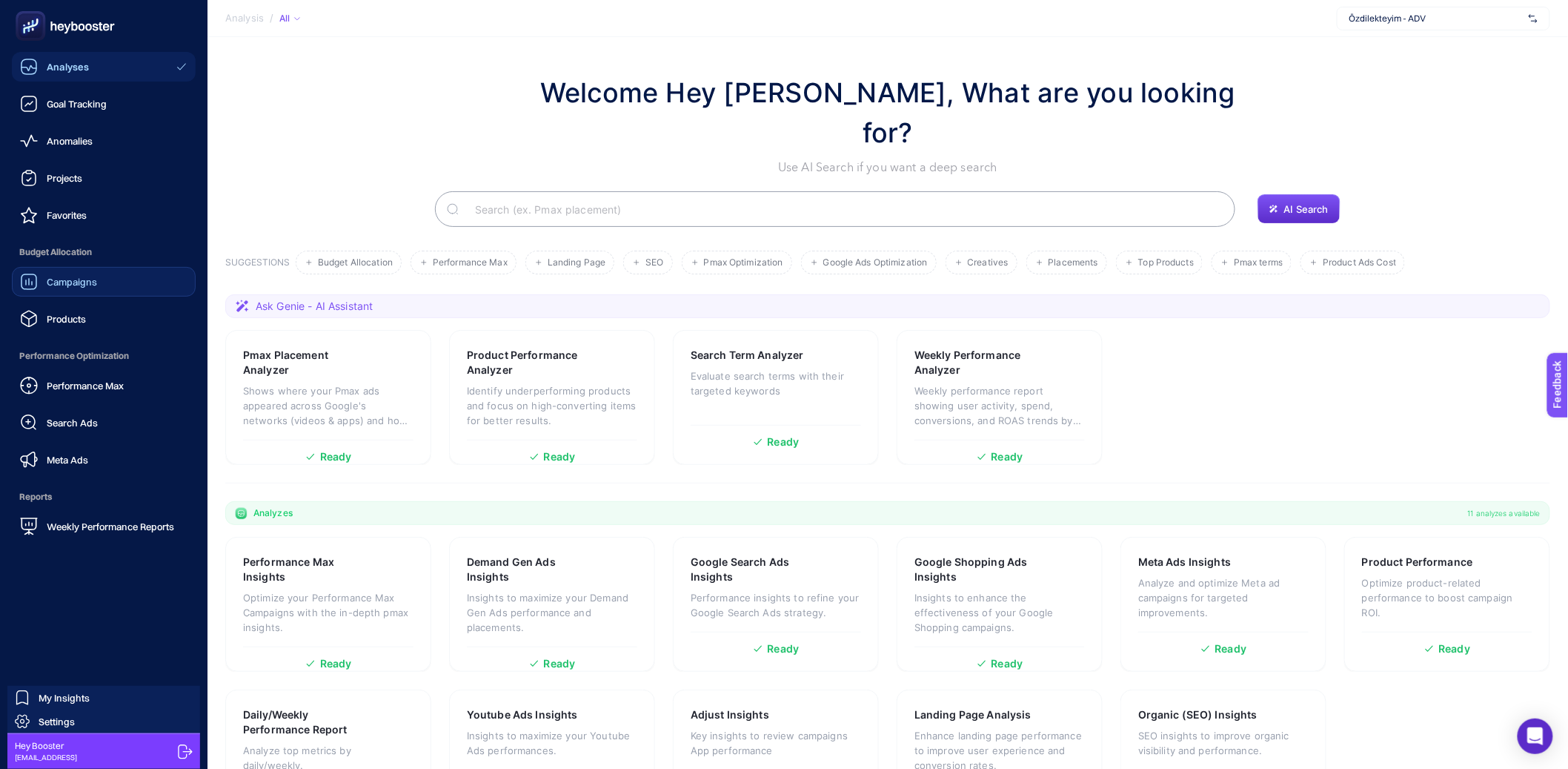
click at [59, 279] on span "Campaigns" at bounding box center [72, 281] width 50 height 12
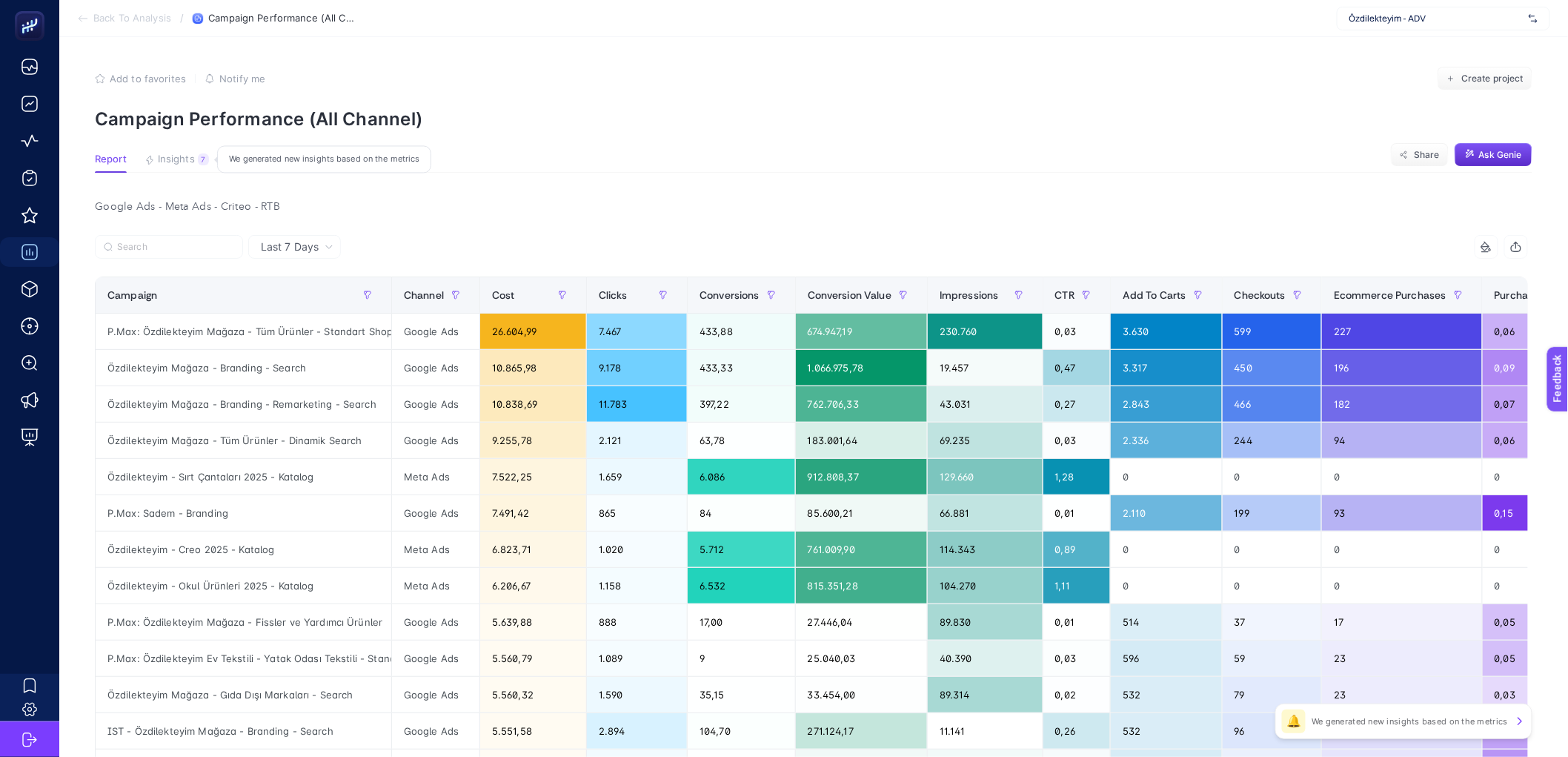
click at [162, 162] on span "Insights" at bounding box center [176, 159] width 37 height 12
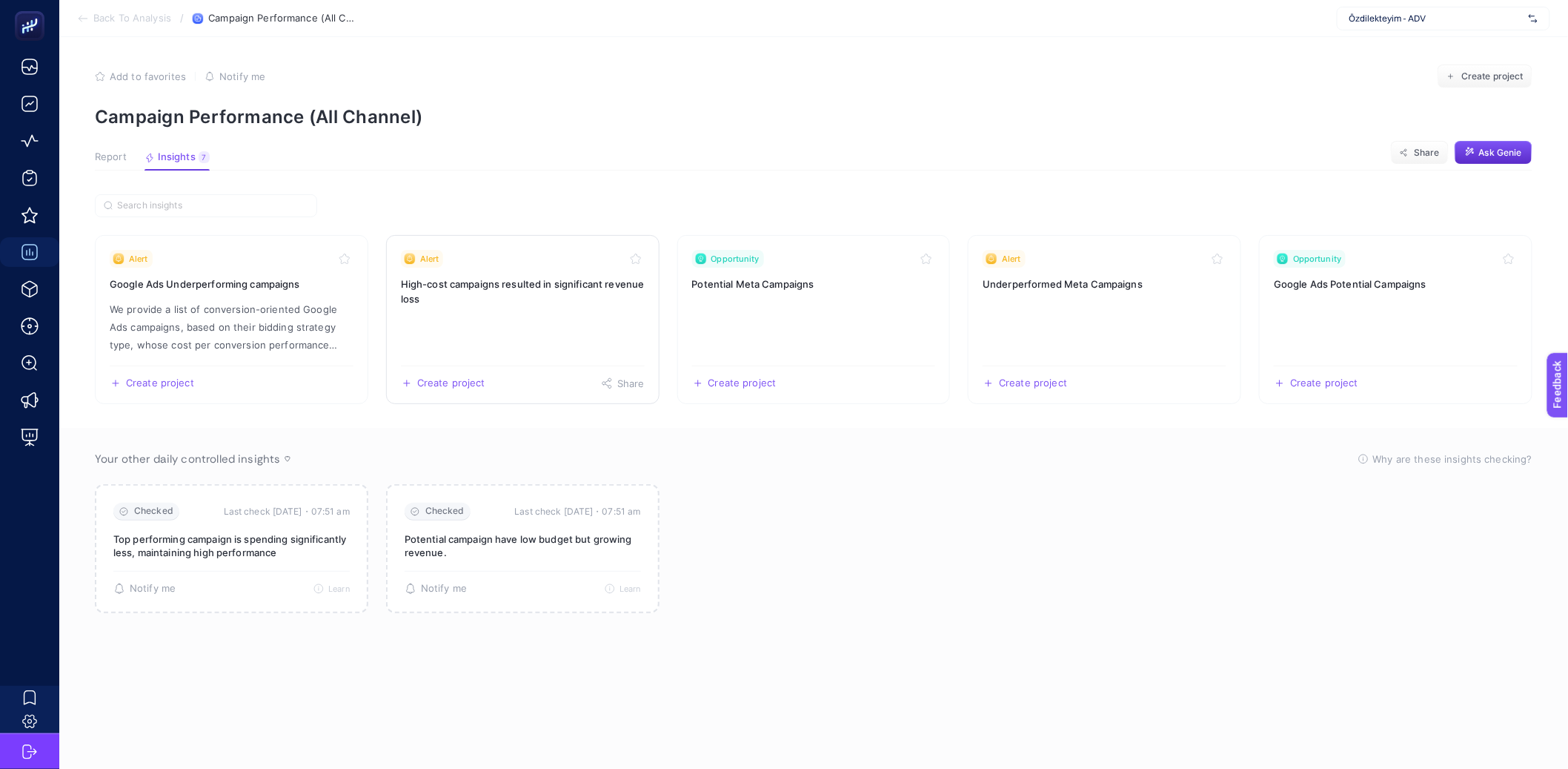
scroll to position [3, 0]
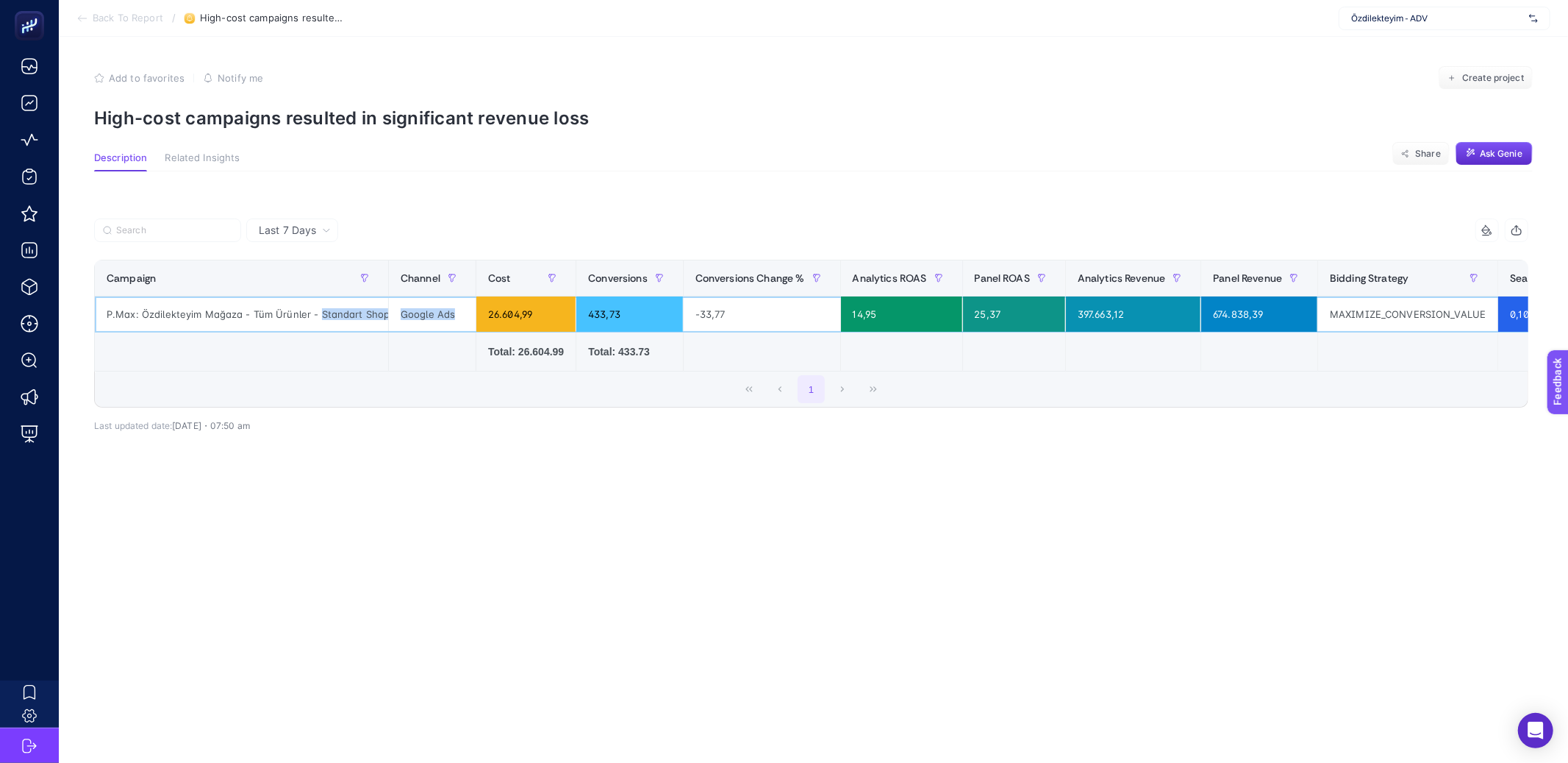
scroll to position [0, 28]
drag, startPoint x: 318, startPoint y: 317, endPoint x: 418, endPoint y: 330, distance: 100.8
click at [418, 330] on tr "P.Max: Özdilekteyim Mağaza - Tüm Ürünler - Standart Shopping Google Ads 26.604,…" at bounding box center [1029, 315] width 1868 height 36
click at [355, 406] on div "1" at bounding box center [812, 389] width 1433 height 35
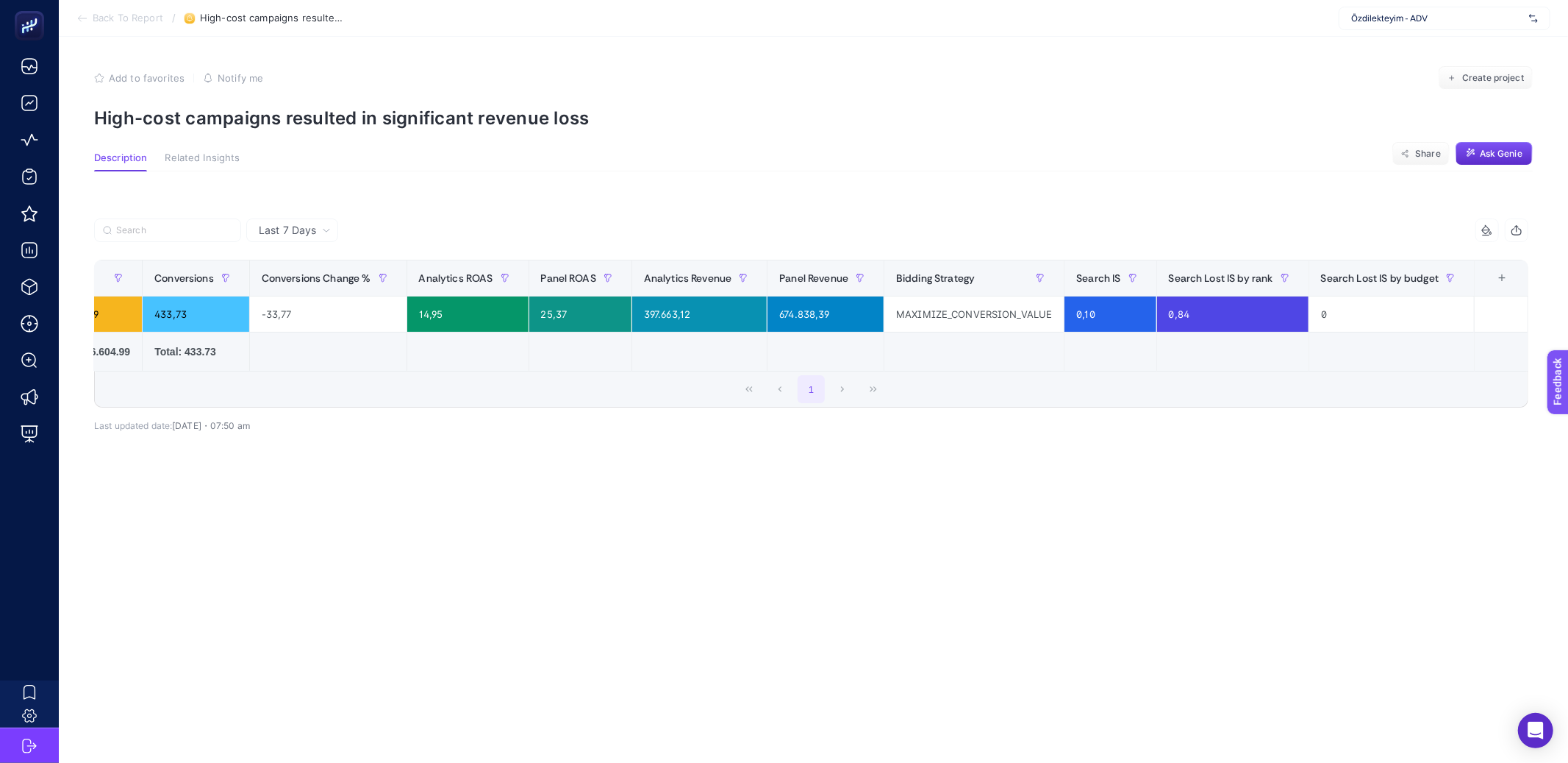
click at [1491, 279] on div "+" at bounding box center [1502, 278] width 28 height 12
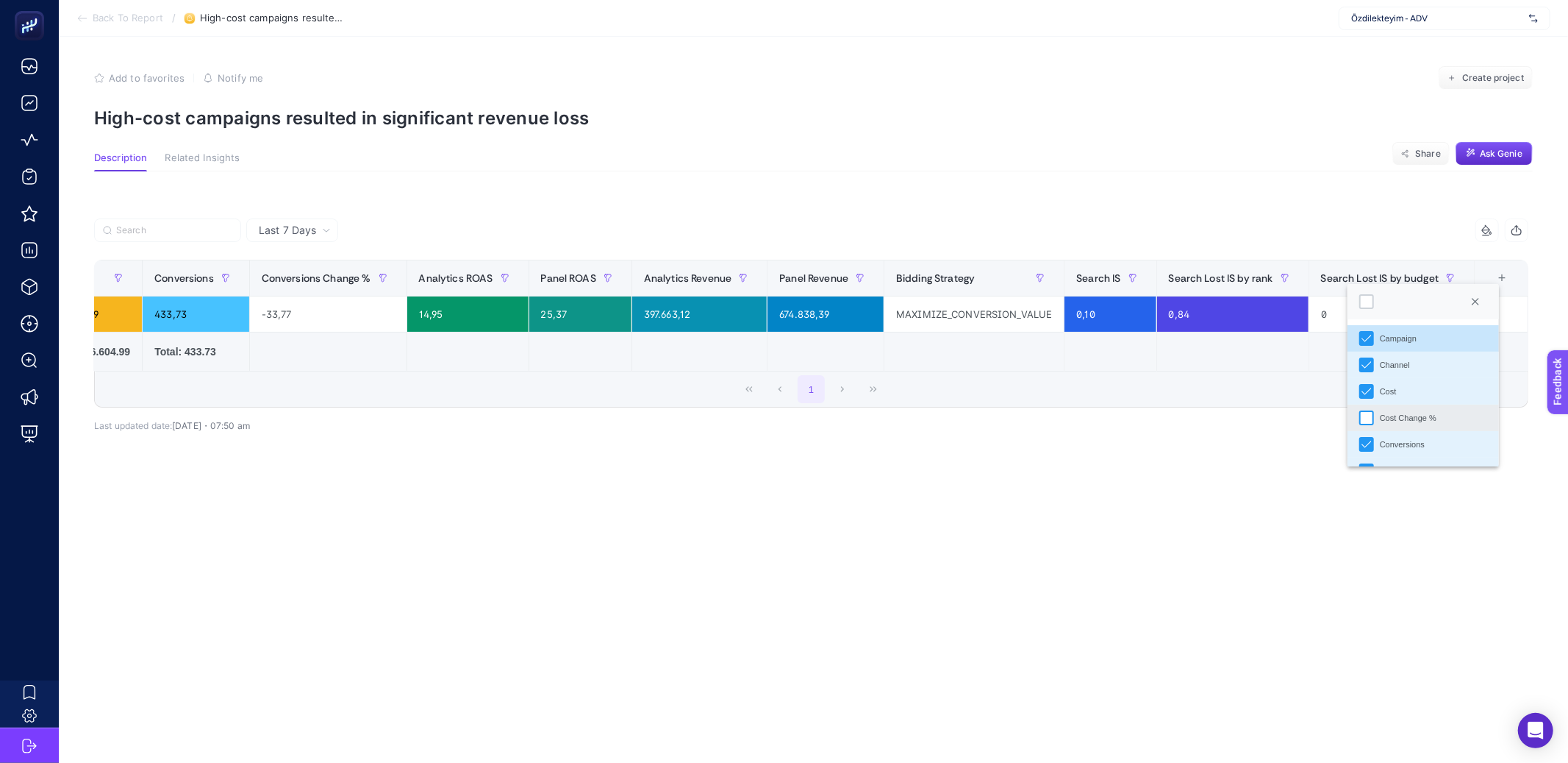
click at [1367, 418] on div "Cost Change %" at bounding box center [1367, 418] width 15 height 15
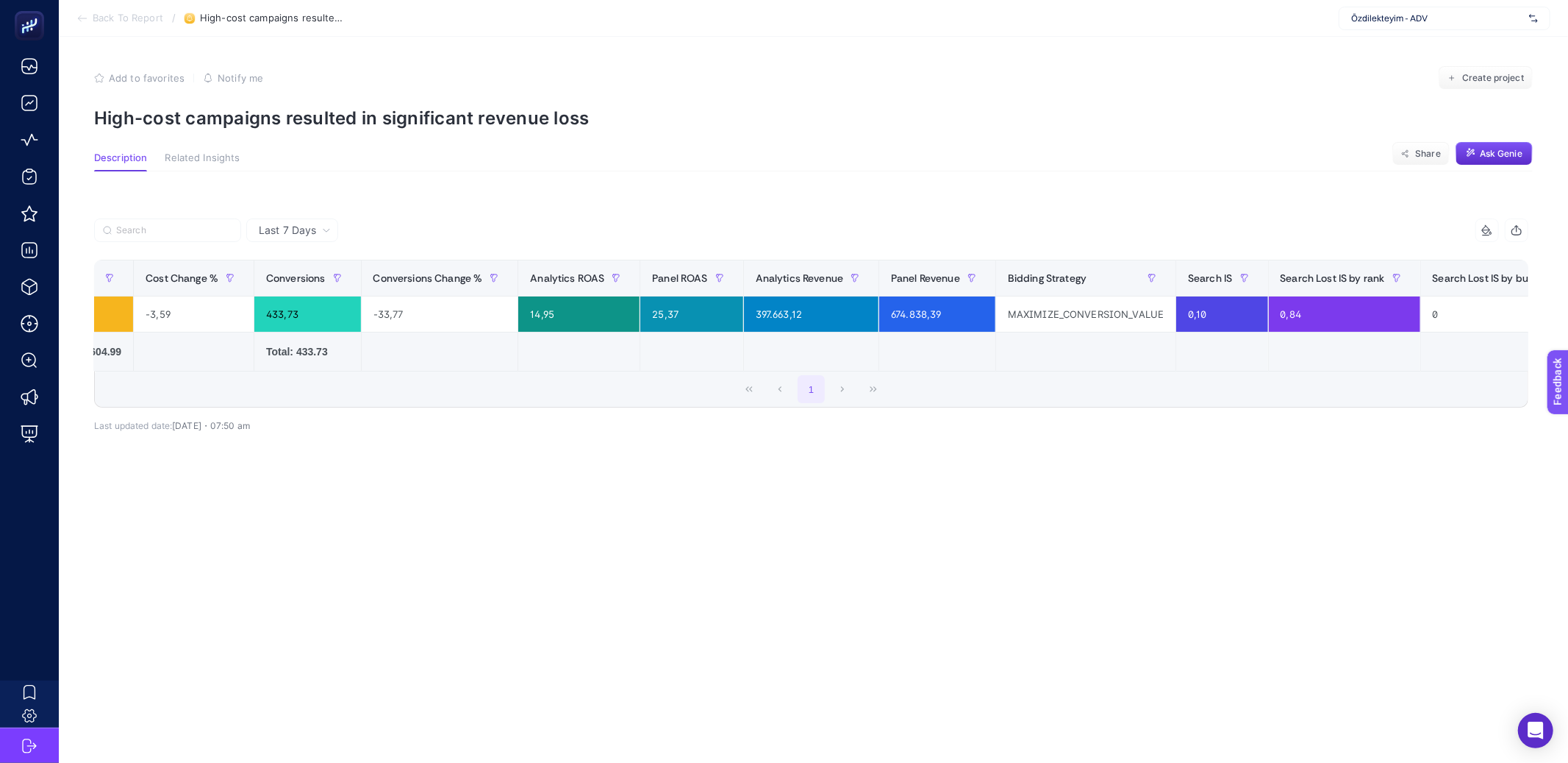
click at [1232, 407] on div "1" at bounding box center [812, 389] width 1433 height 35
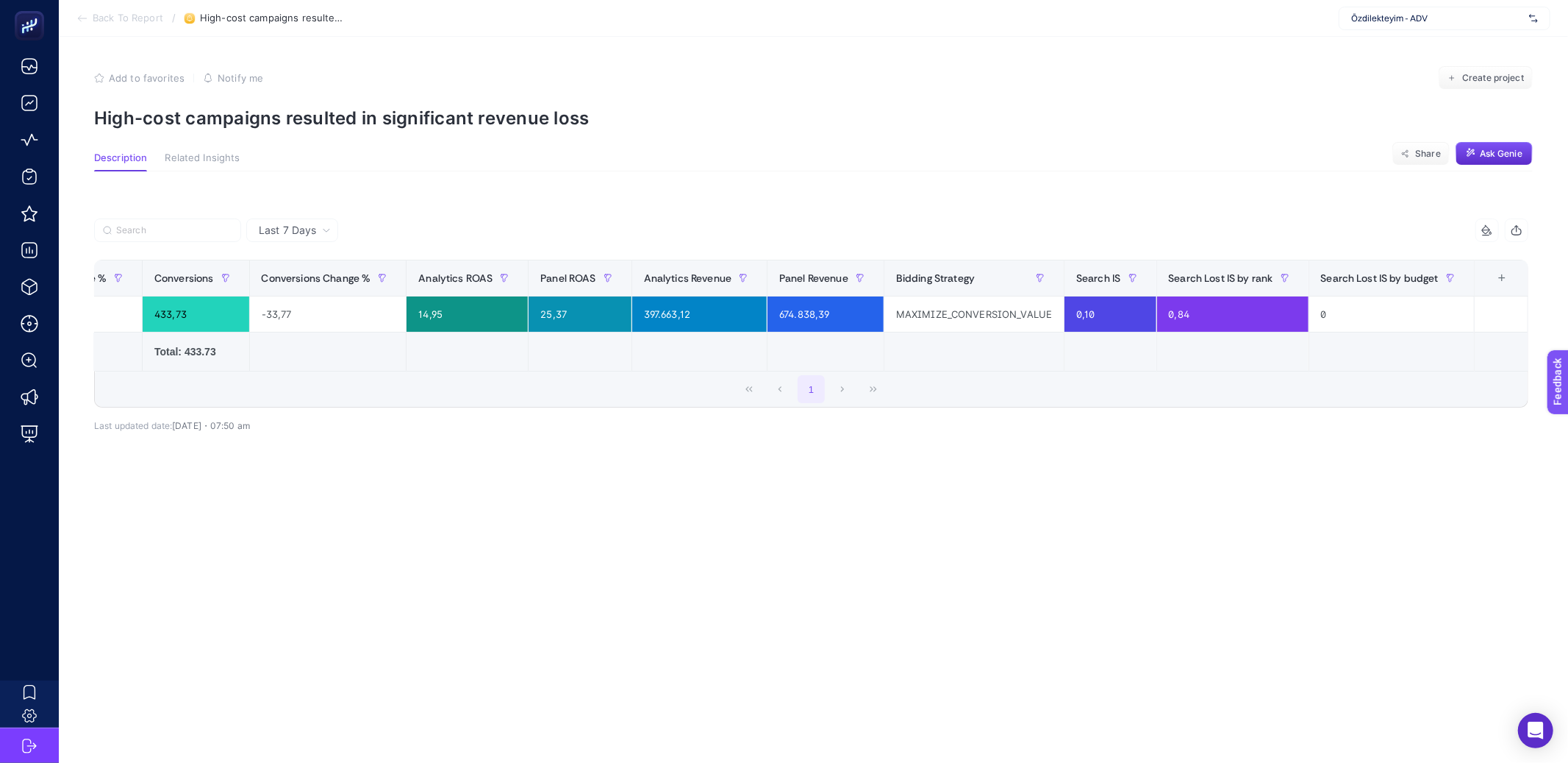
click at [1492, 275] on div "+" at bounding box center [1502, 278] width 28 height 12
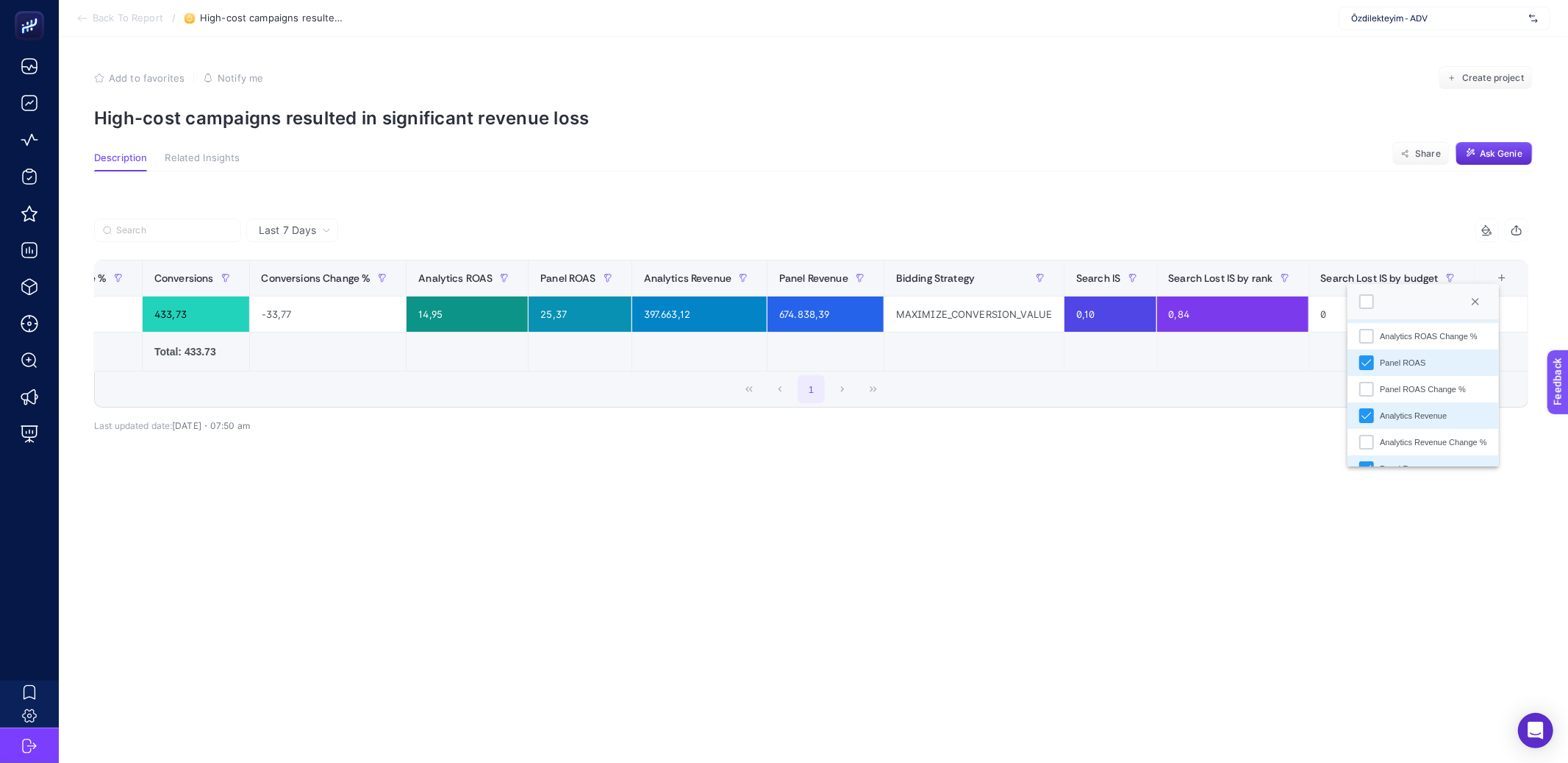
scroll to position [233, 0]
click at [1364, 399] on div "Analytics Revenue Change %" at bounding box center [1367, 397] width 15 height 15
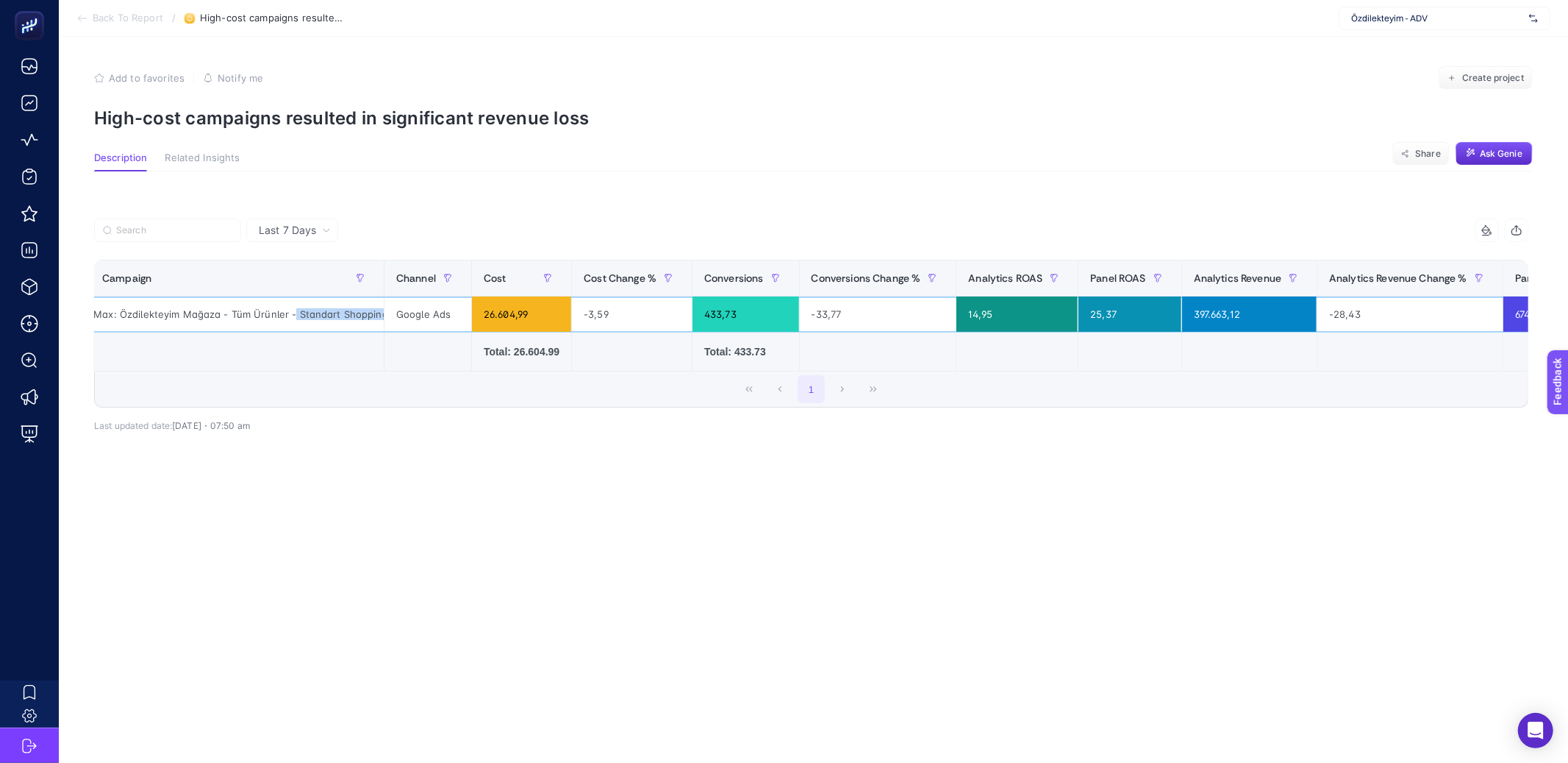
scroll to position [0, 28]
drag, startPoint x: 308, startPoint y: 318, endPoint x: 374, endPoint y: 320, distance: 66.0
click at [374, 320] on div "P.Max: Özdilekteyim Mağaza - Tüm Ürünler - Standart Shopping" at bounding box center [237, 314] width 293 height 35
click at [266, 323] on div "P.Max: Özdilekteyim Mağaza - Tüm Ürünler - Standart Shopping" at bounding box center [237, 314] width 293 height 35
drag, startPoint x: 368, startPoint y: 316, endPoint x: 141, endPoint y: 315, distance: 227.0
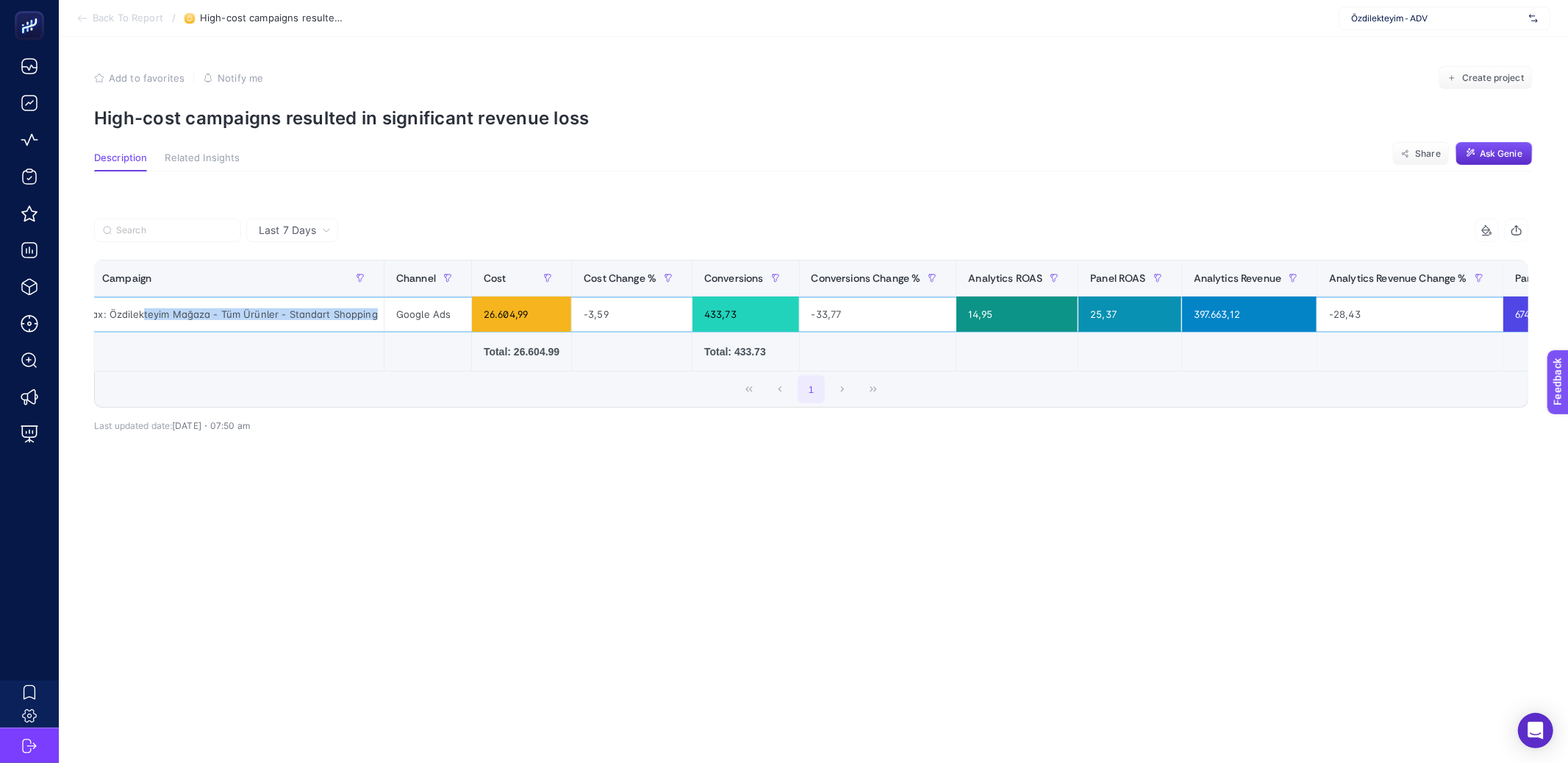
click at [141, 315] on div "P.Max: Özdilekteyim Mağaza - Tüm Ürünler - Standart Shopping" at bounding box center [237, 314] width 293 height 35
click at [199, 311] on div "P.Max: Özdilekteyim Mağaza - Tüm Ürünler - Standart Shopping" at bounding box center [237, 314] width 293 height 35
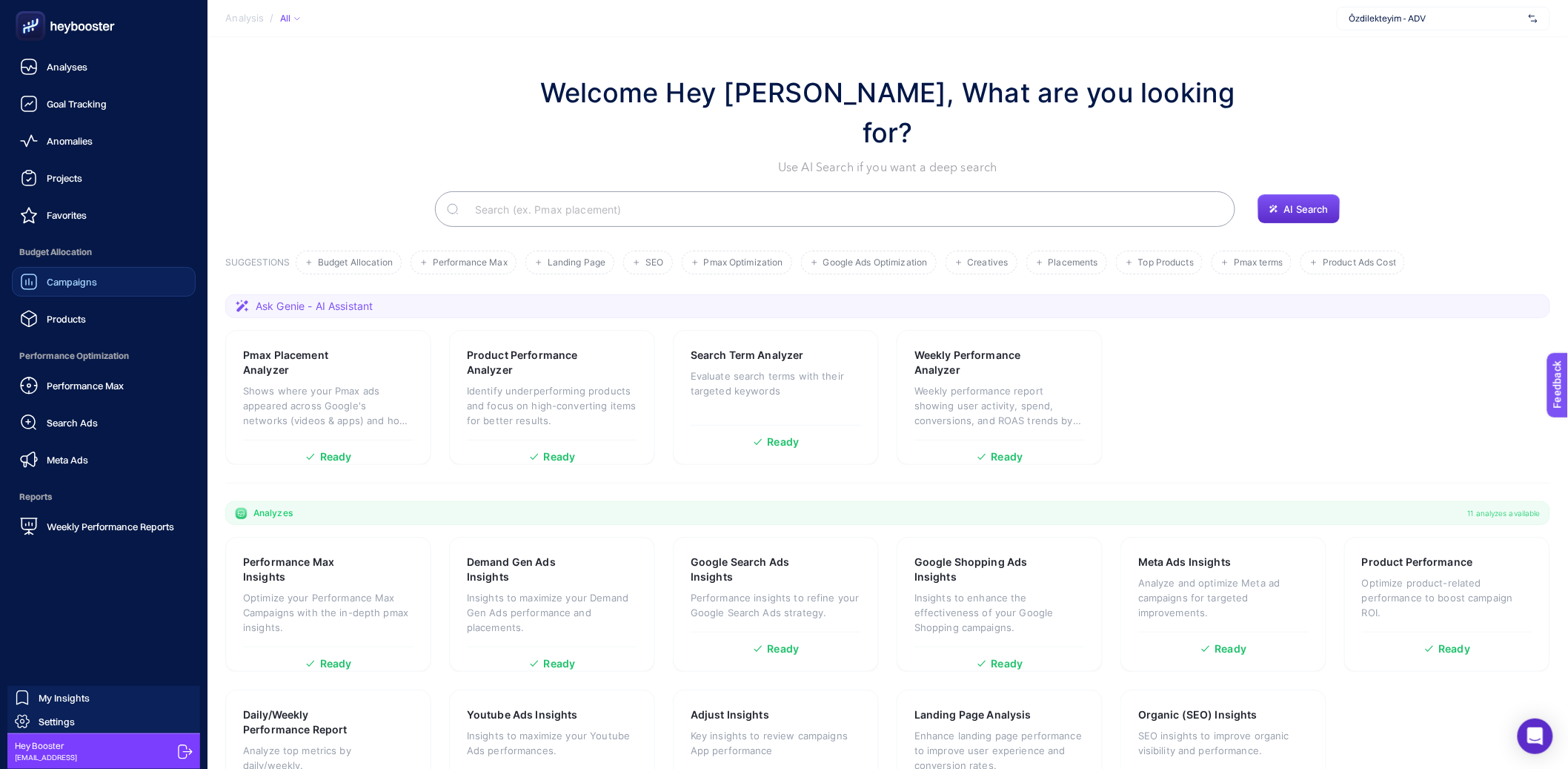
click at [78, 278] on span "Campaigns" at bounding box center [72, 281] width 50 height 12
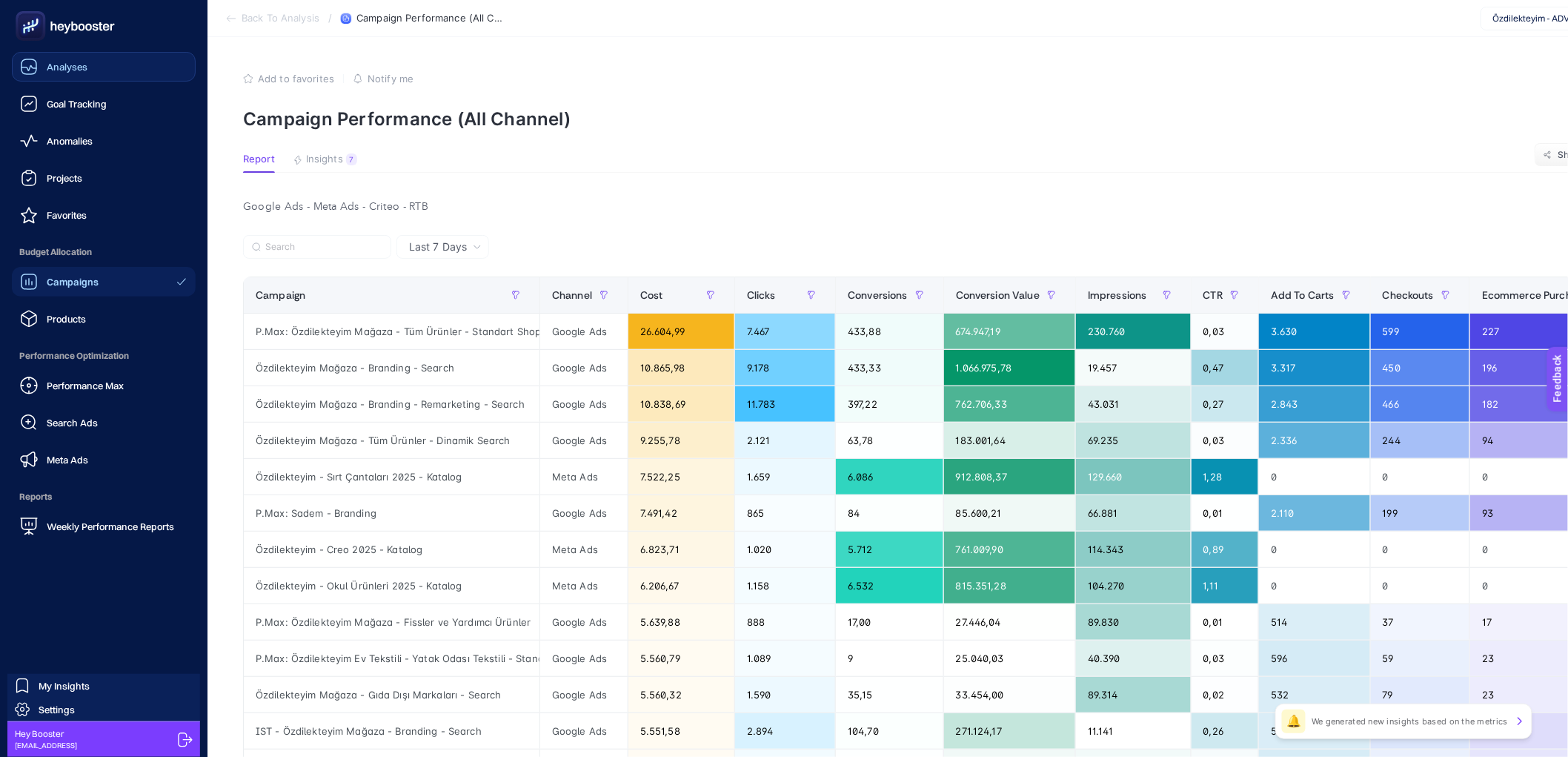
click at [61, 70] on span "Analyses" at bounding box center [67, 66] width 41 height 12
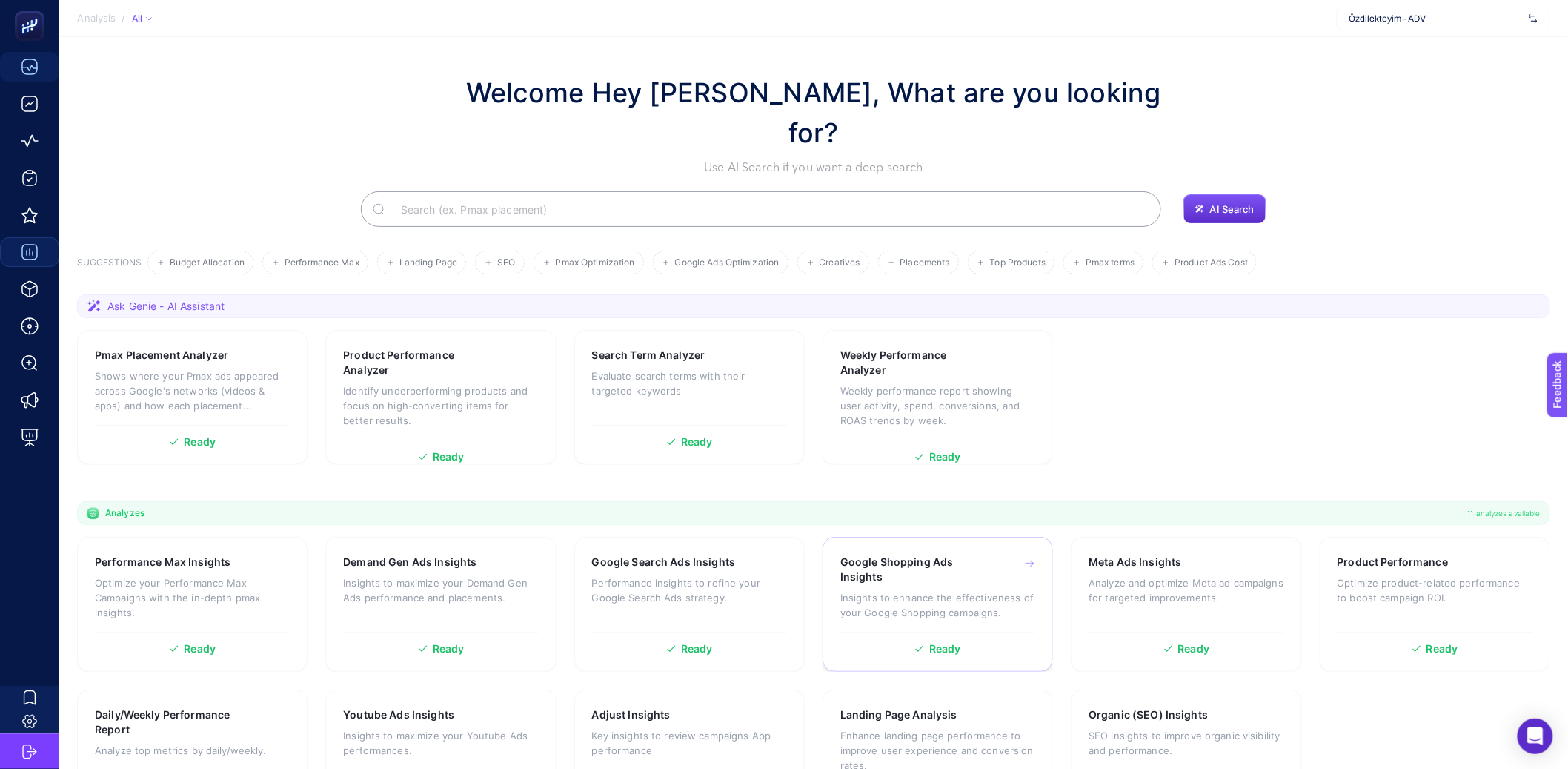
click at [1006, 590] on p "Insights to enhance the effectiveness of your Google Shopping campaigns." at bounding box center [938, 605] width 195 height 30
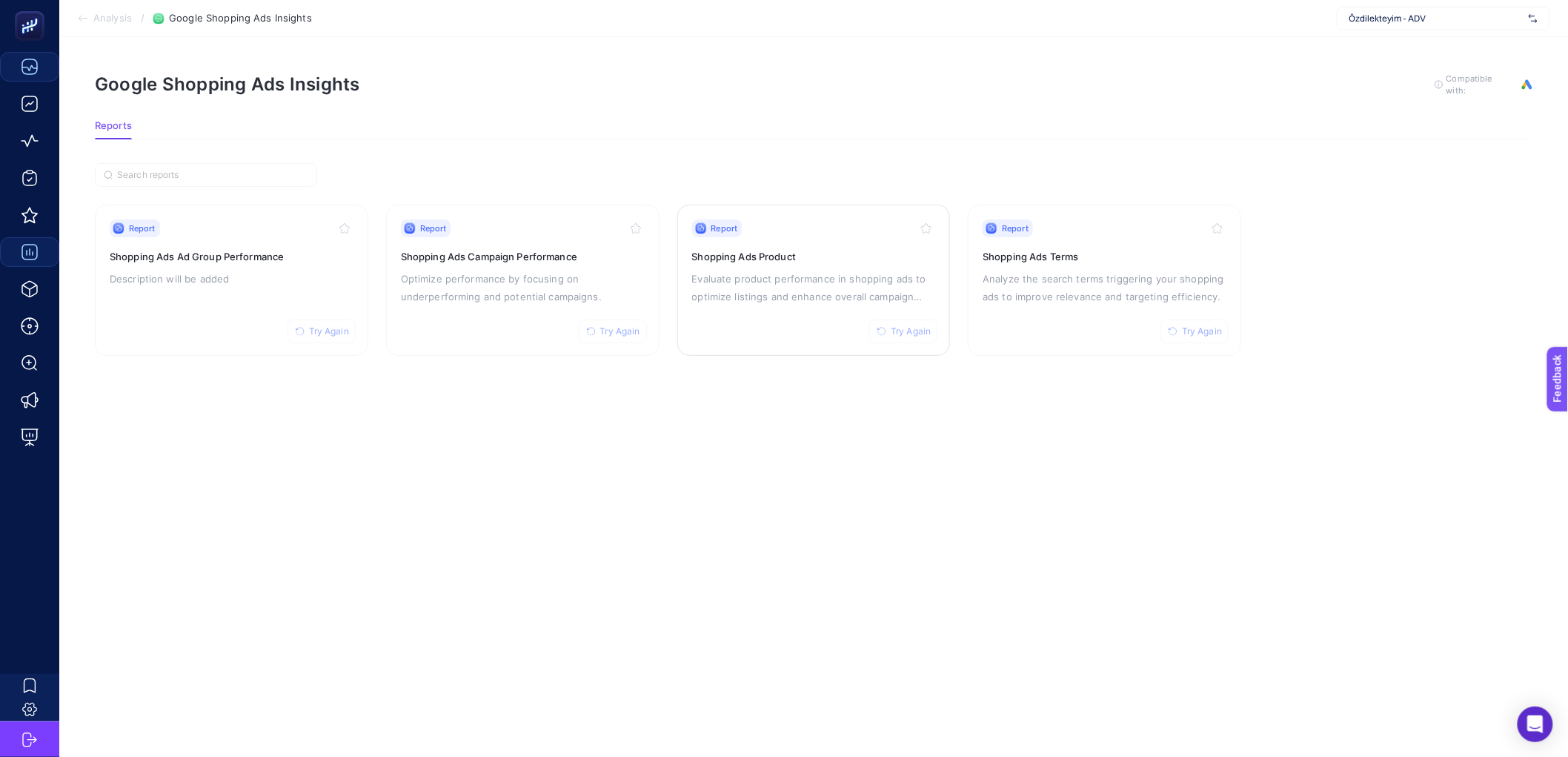
click at [713, 280] on p "Evaluate product performance in shopping ads to optimize listings and enhance o…" at bounding box center [814, 287] width 244 height 35
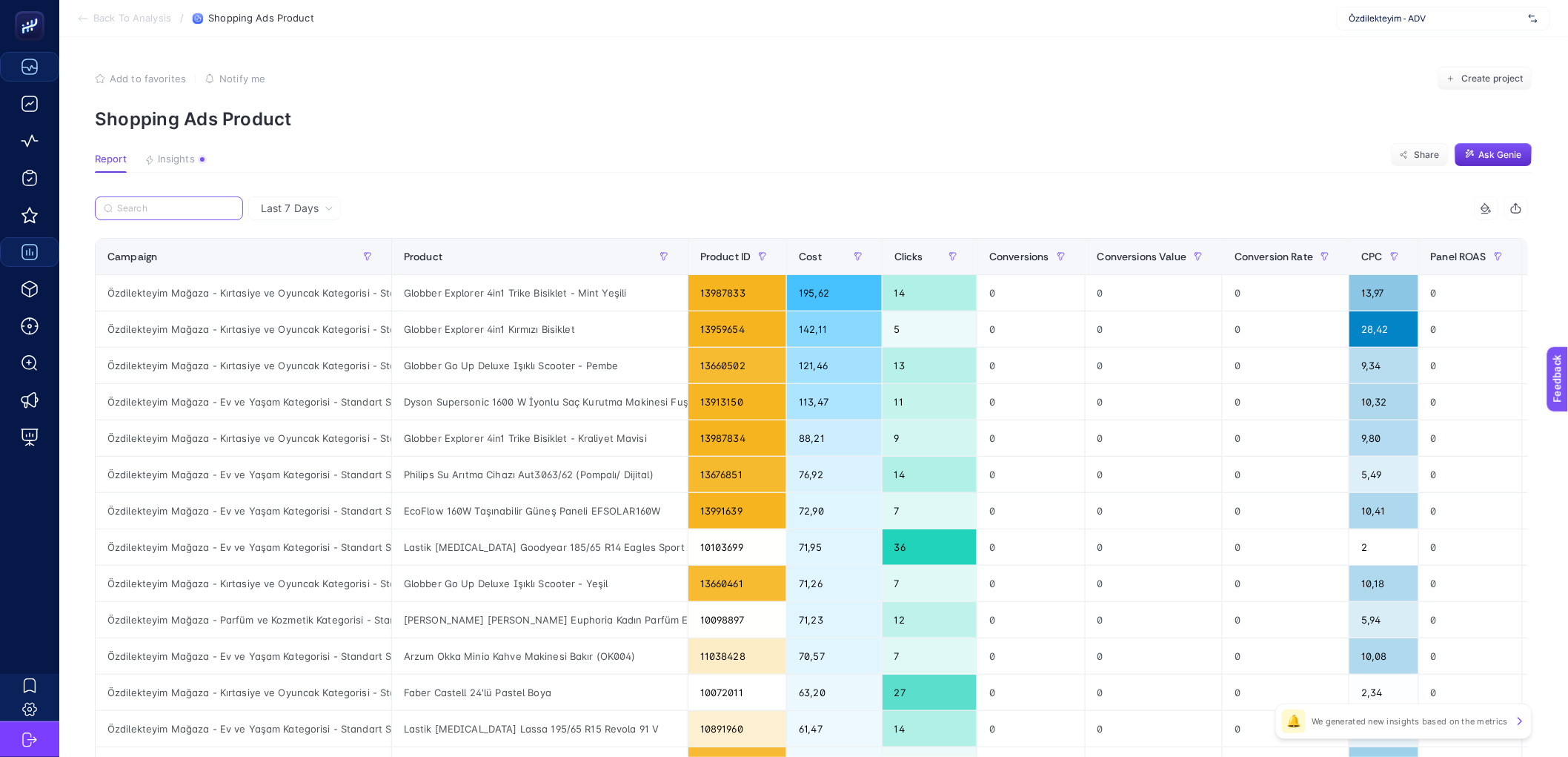
click at [175, 212] on input "Search" at bounding box center [175, 209] width 117 height 11
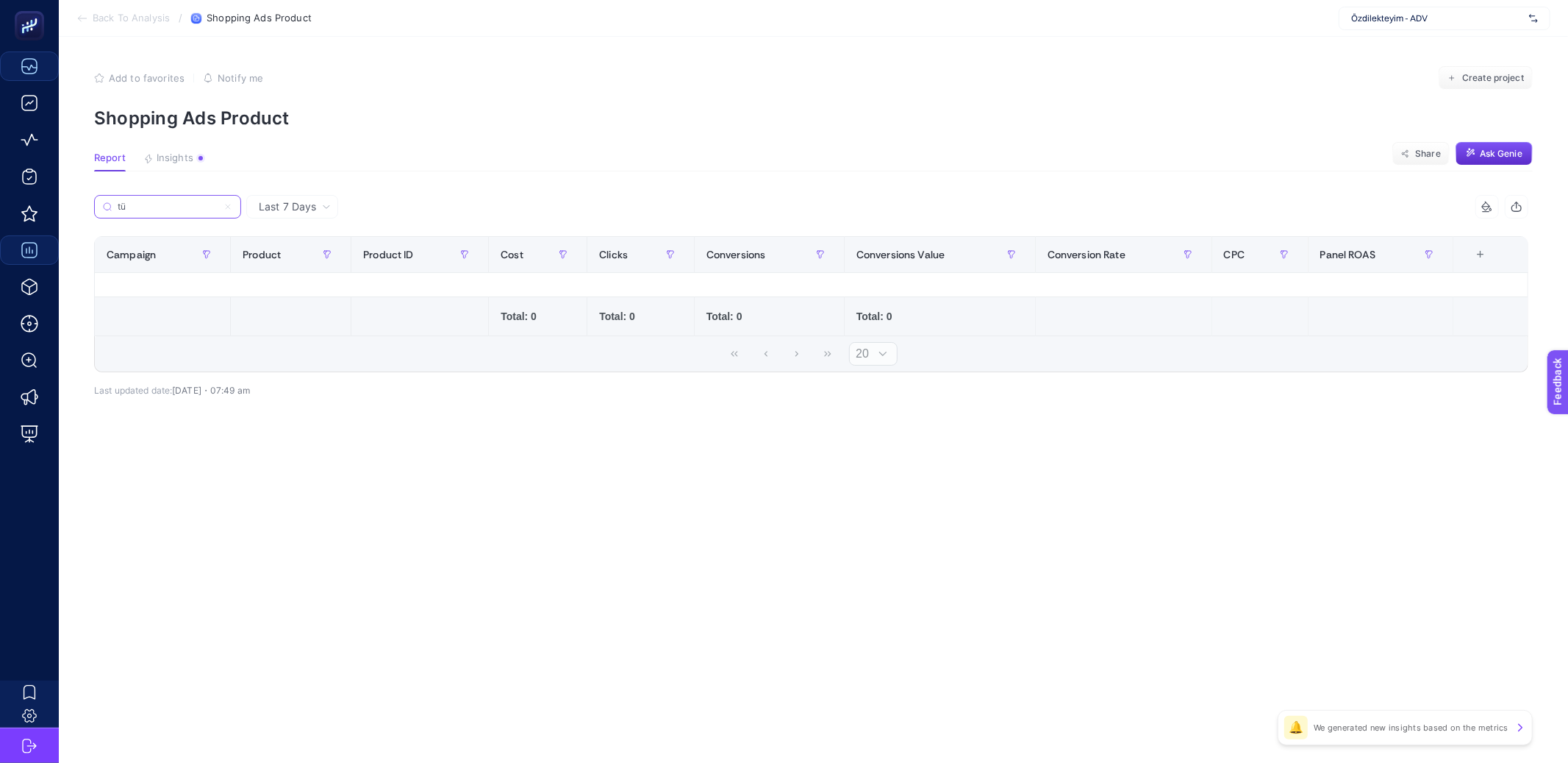
type input "t"
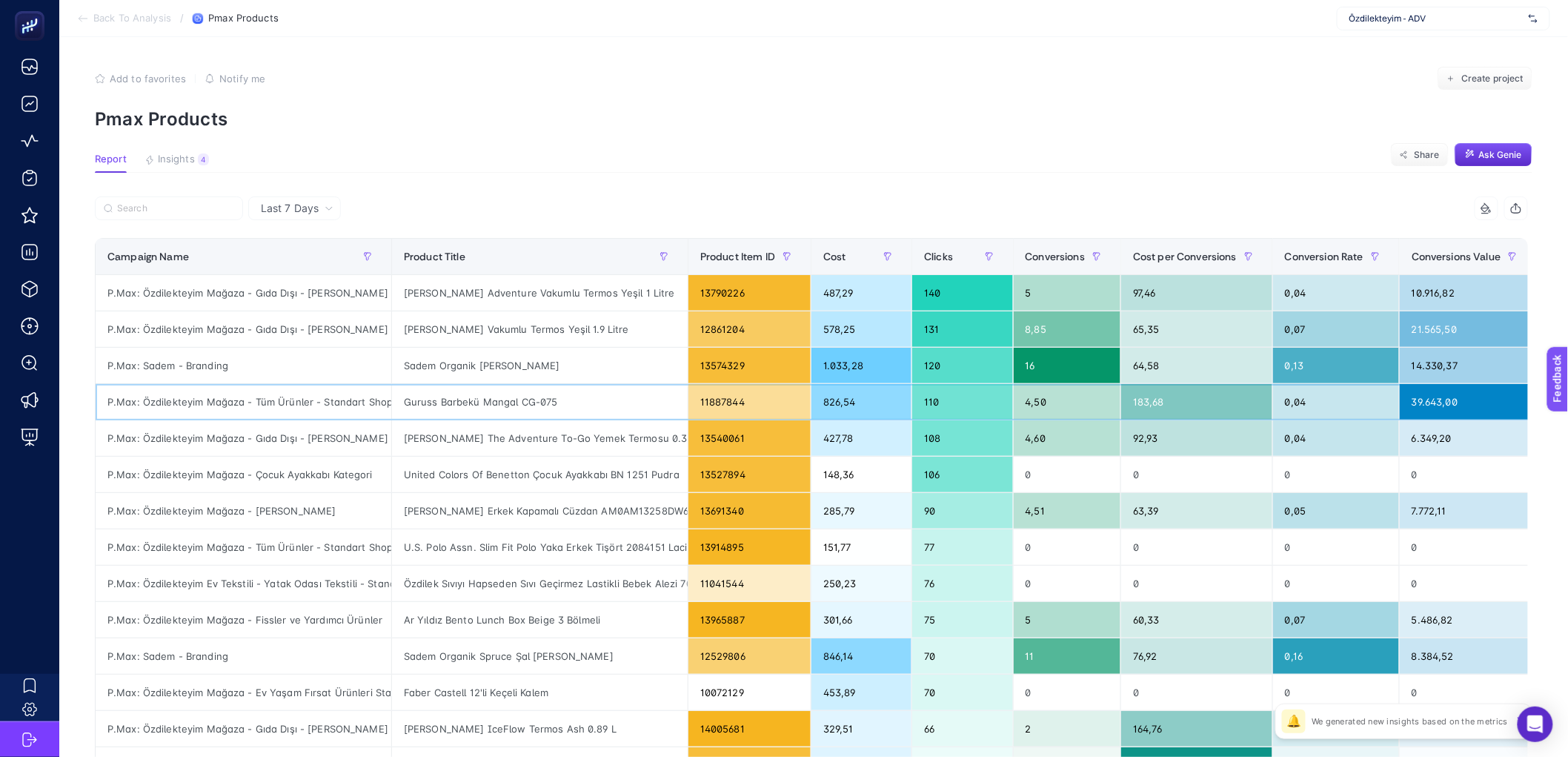
click at [500, 391] on div "Guruss Barbekü Mangal CG-075" at bounding box center [540, 401] width 296 height 35
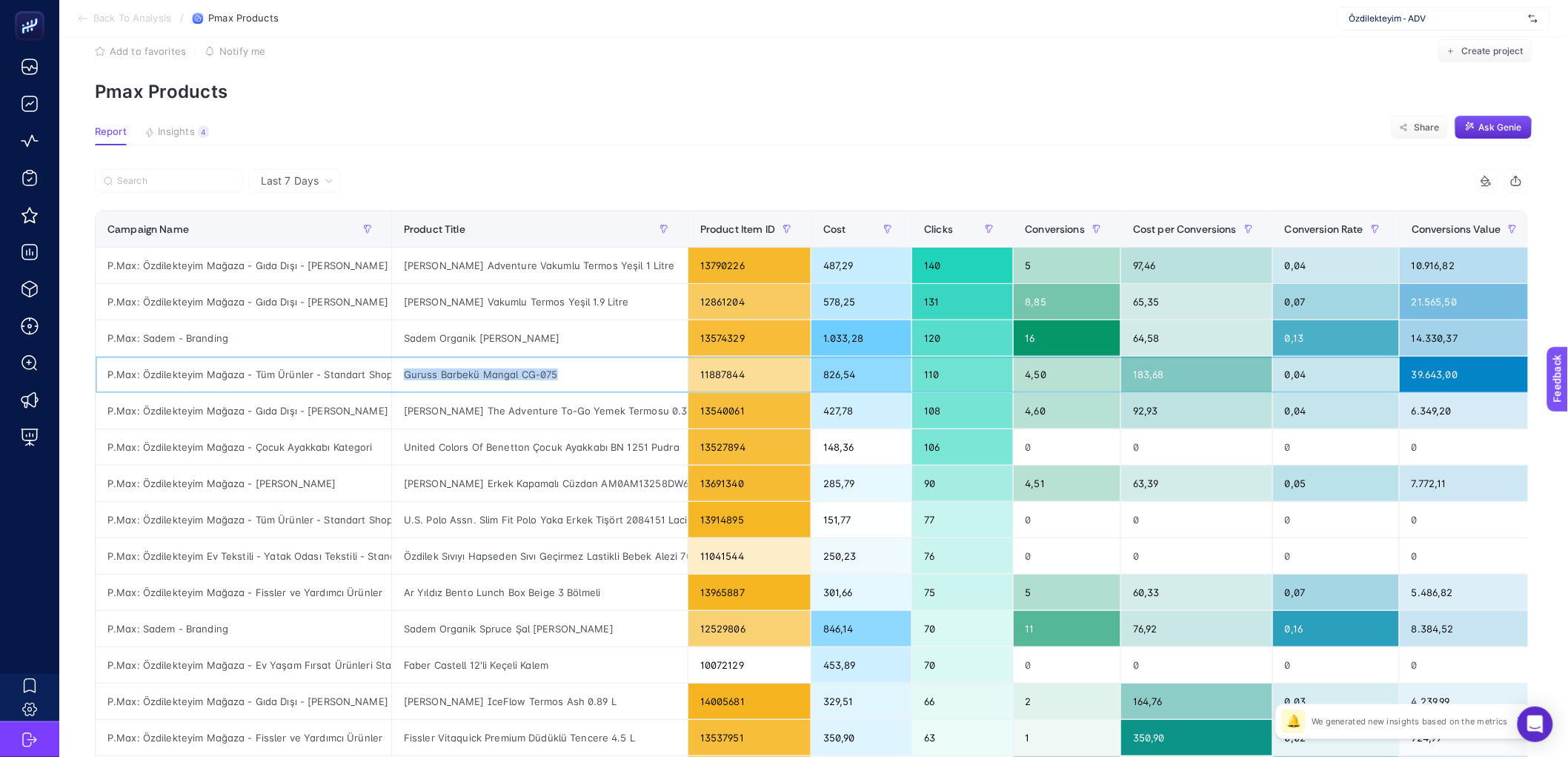
scroll to position [31, 0]
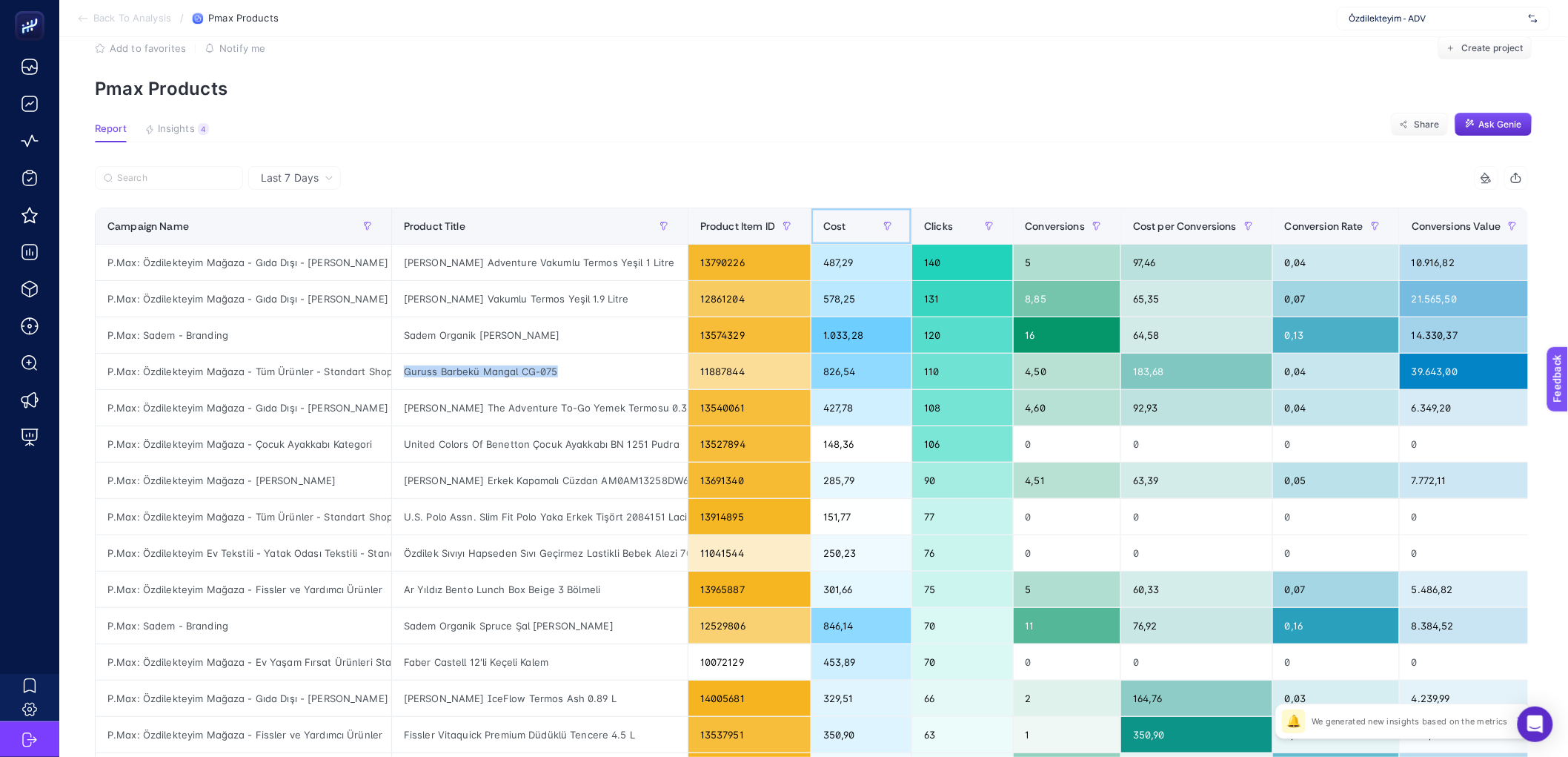
click at [839, 237] on div "Cost" at bounding box center [861, 226] width 76 height 24
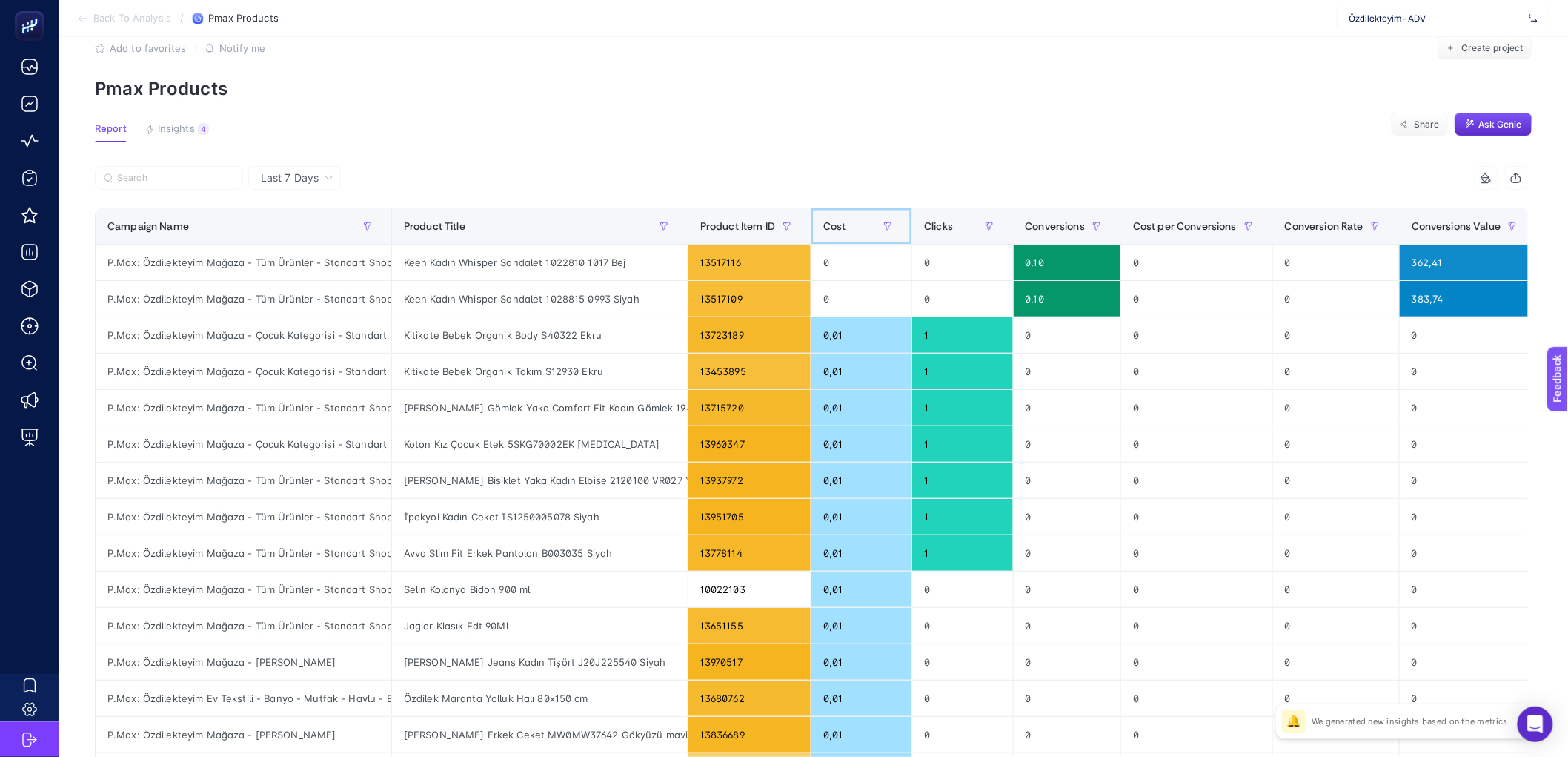
click at [839, 237] on div "Cost" at bounding box center [861, 226] width 76 height 24
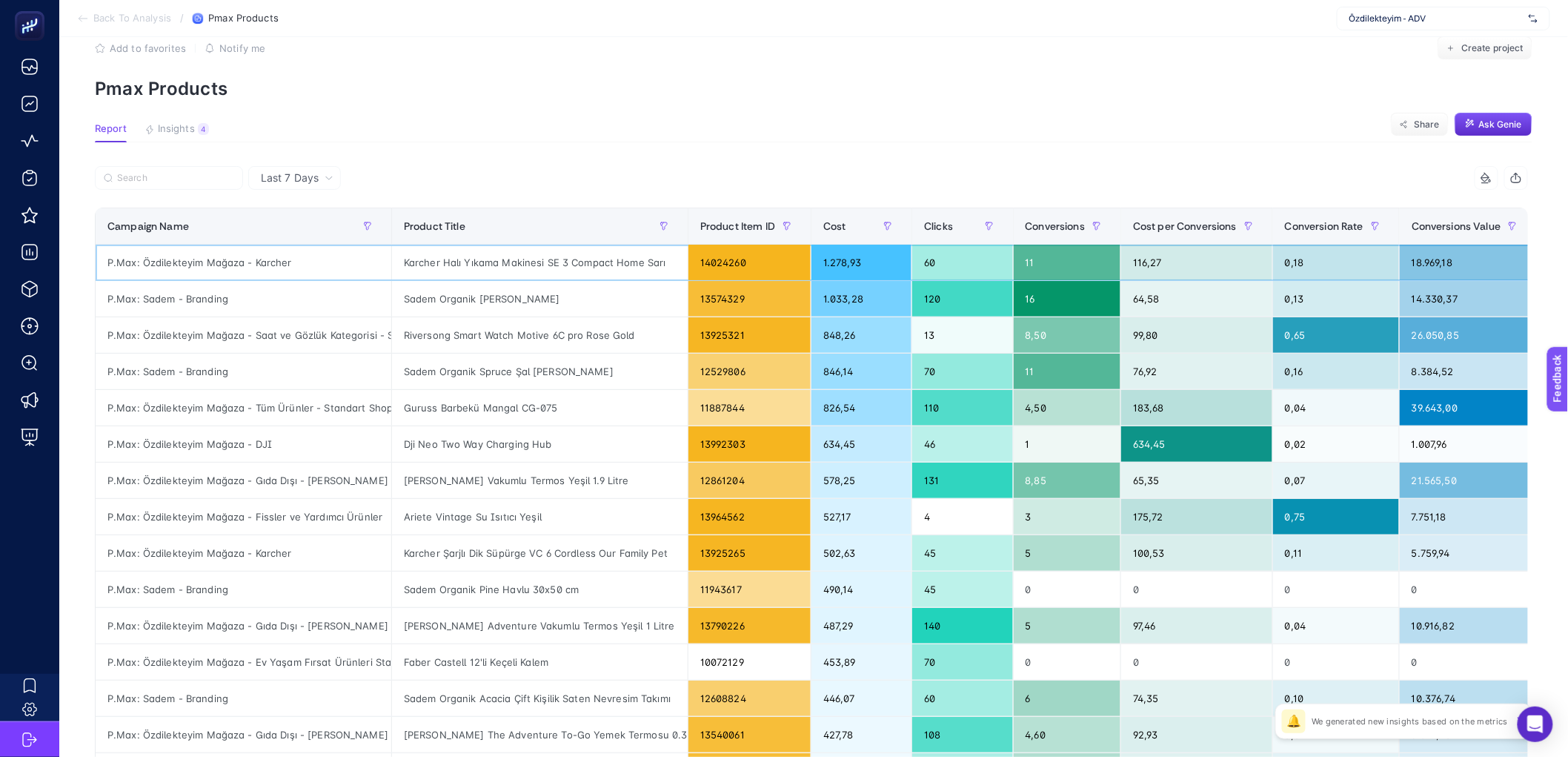
click at [570, 271] on div "Karcher Halı Yıkama Makinesi SE 3 Compact Home Sarı" at bounding box center [540, 262] width 296 height 35
click at [566, 286] on div "Sadem Organik Plaid Şal Yaka Bornoz" at bounding box center [540, 298] width 296 height 35
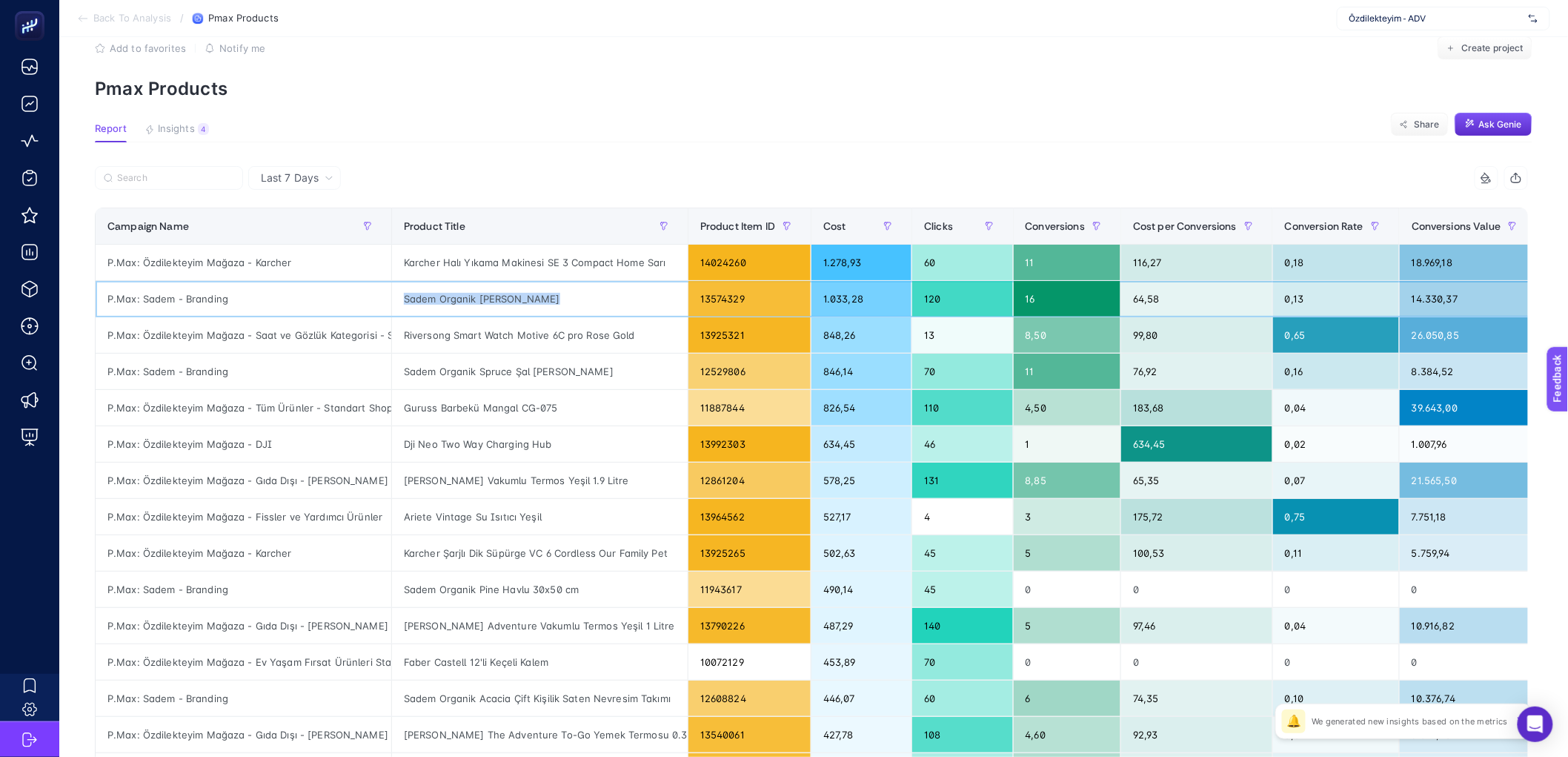
click at [566, 286] on div "Sadem Organik Plaid Şal Yaka Bornoz" at bounding box center [540, 298] width 296 height 35
click at [560, 341] on div "Riversong Smart Watch Motive 6C pro Rose Gold" at bounding box center [540, 334] width 296 height 35
click at [647, 379] on div "Sadem Organik Spruce Şal Yaka Bornoz" at bounding box center [540, 371] width 296 height 35
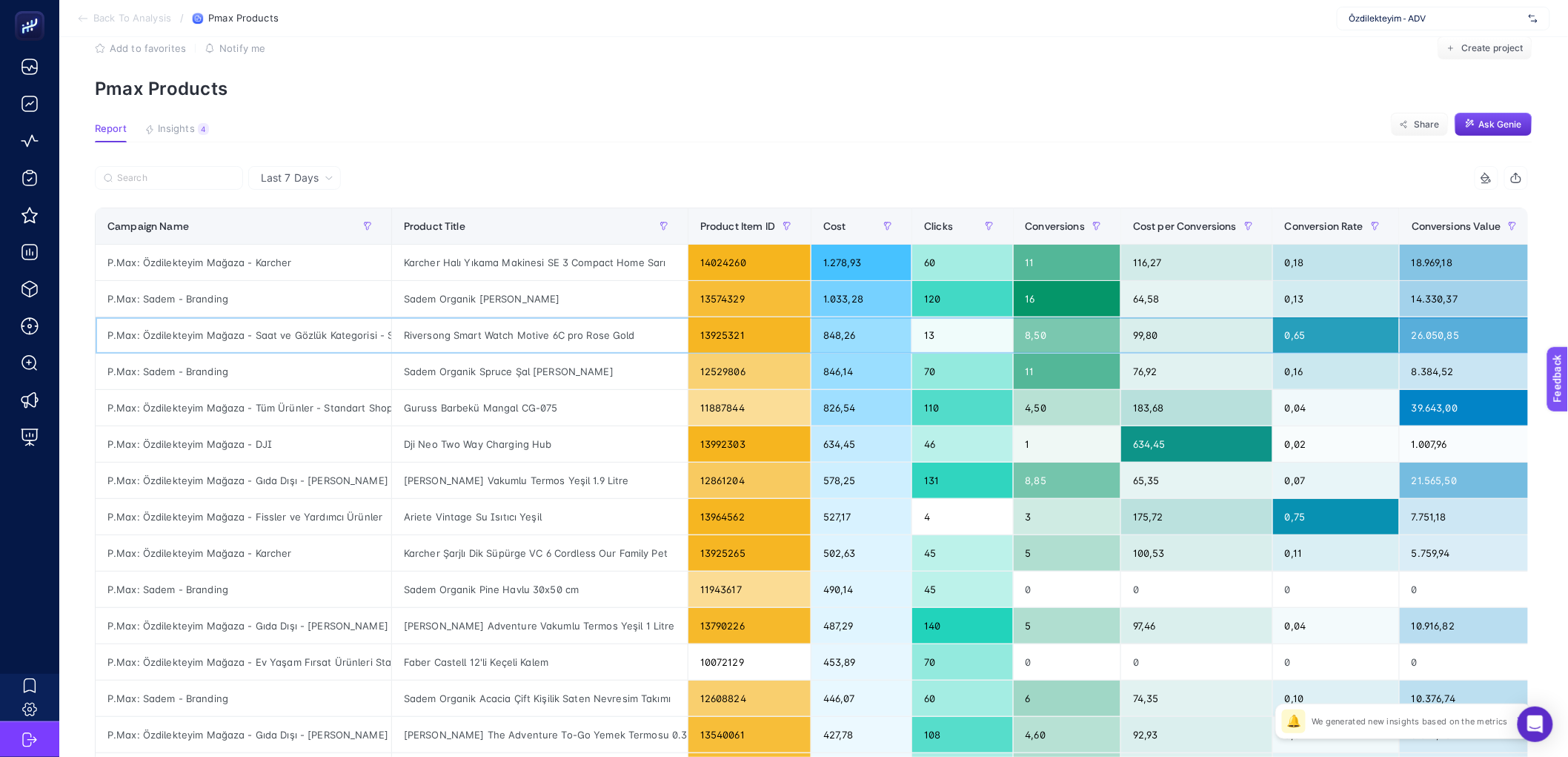
click at [653, 333] on div "Riversong Smart Watch Motive 6C pro Rose Gold" at bounding box center [540, 334] width 296 height 35
click at [647, 375] on div "Sadem Organik Spruce Şal Yaka Bornoz" at bounding box center [540, 371] width 296 height 35
click at [648, 297] on div "Sadem Organik Plaid Şal Yaka Bornoz" at bounding box center [540, 298] width 296 height 35
click at [639, 360] on div "Sadem Organik Spruce Şal Yaka Bornoz" at bounding box center [540, 371] width 296 height 35
click at [652, 435] on div "Dji Neo Two Way Charging Hub" at bounding box center [540, 444] width 296 height 35
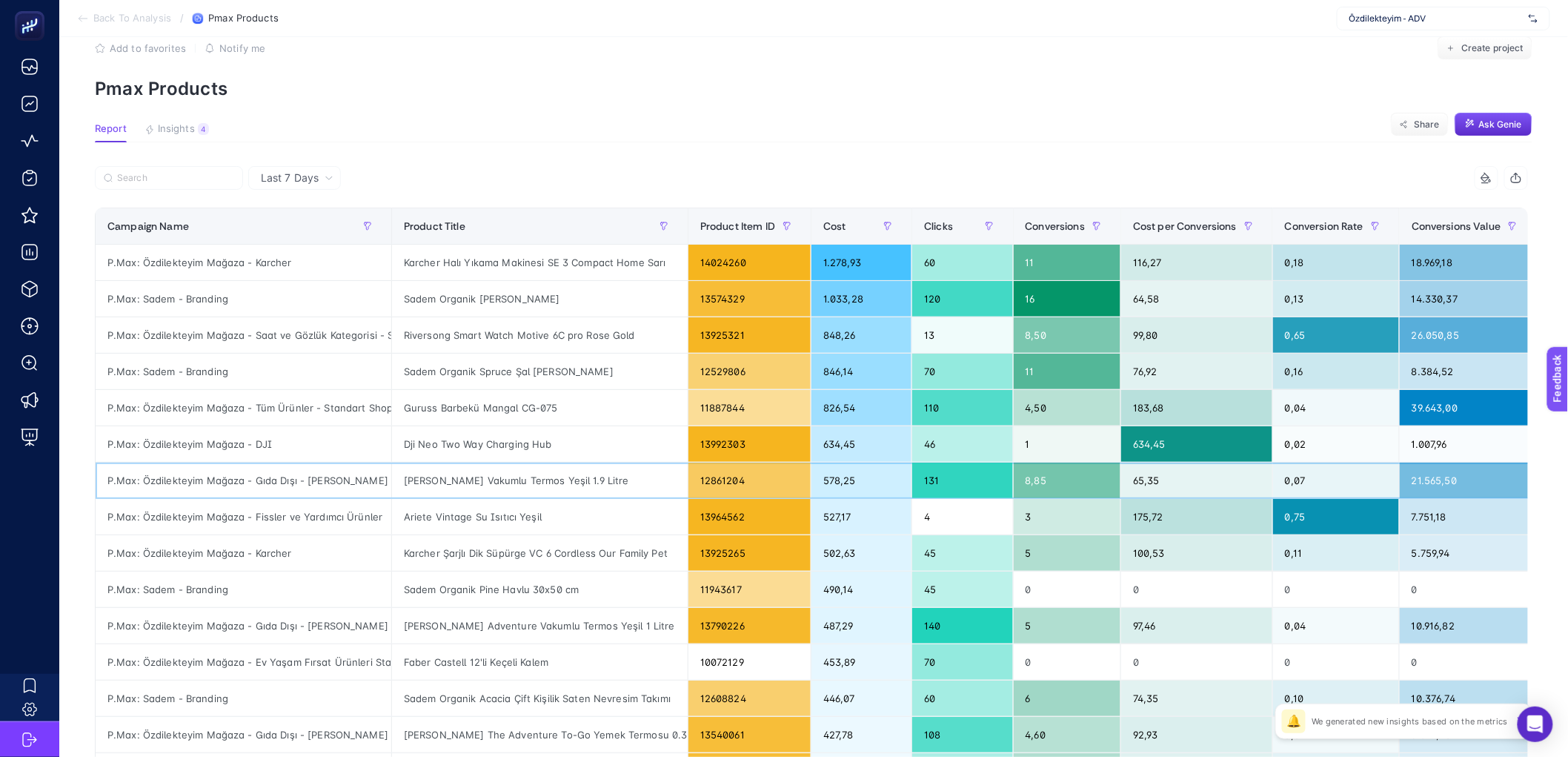
click at [659, 467] on div "Stanley Klasik Vakumlu Termos Yeşil 1.9 Litre" at bounding box center [540, 480] width 296 height 35
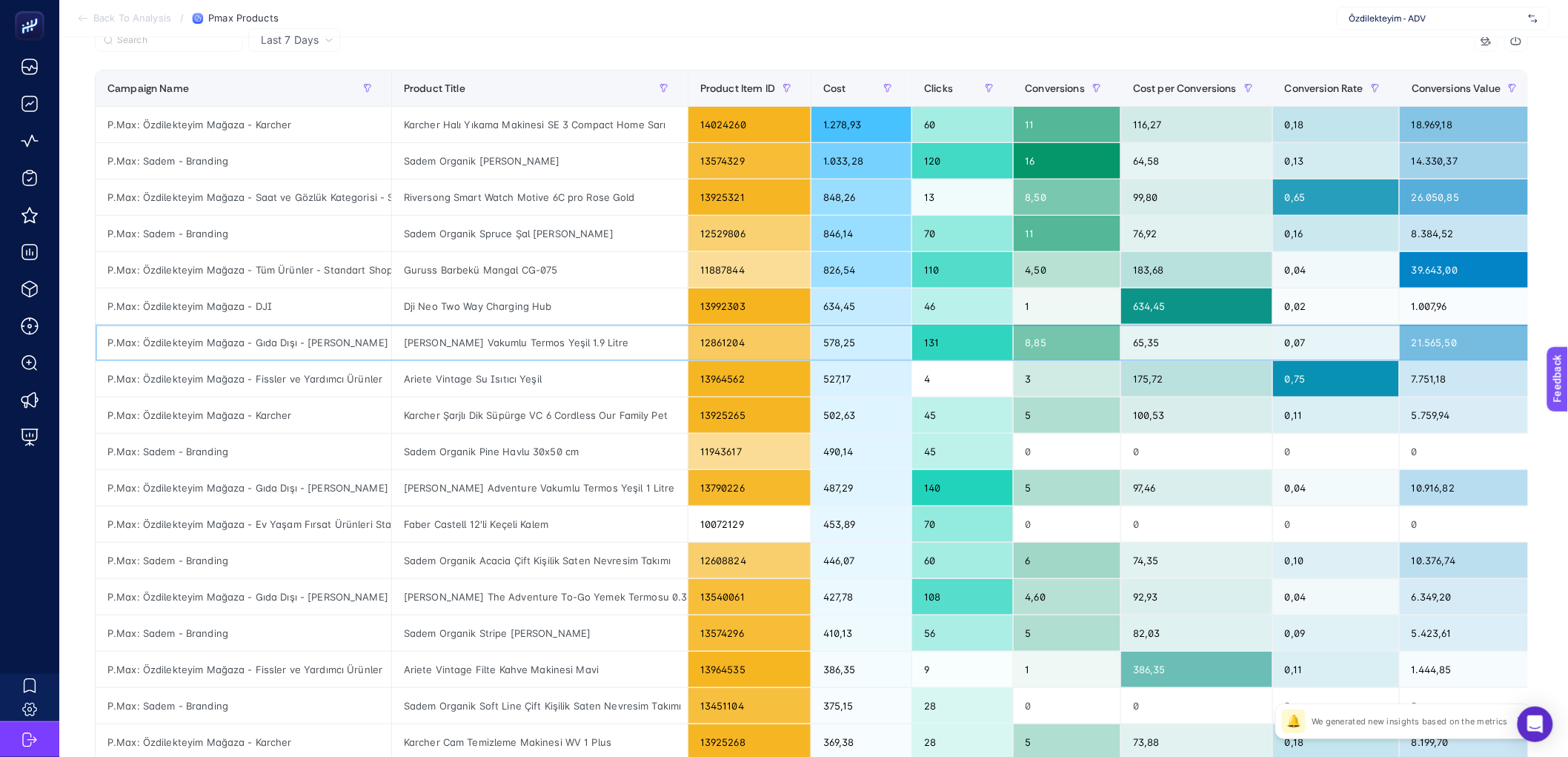
scroll to position [223, 0]
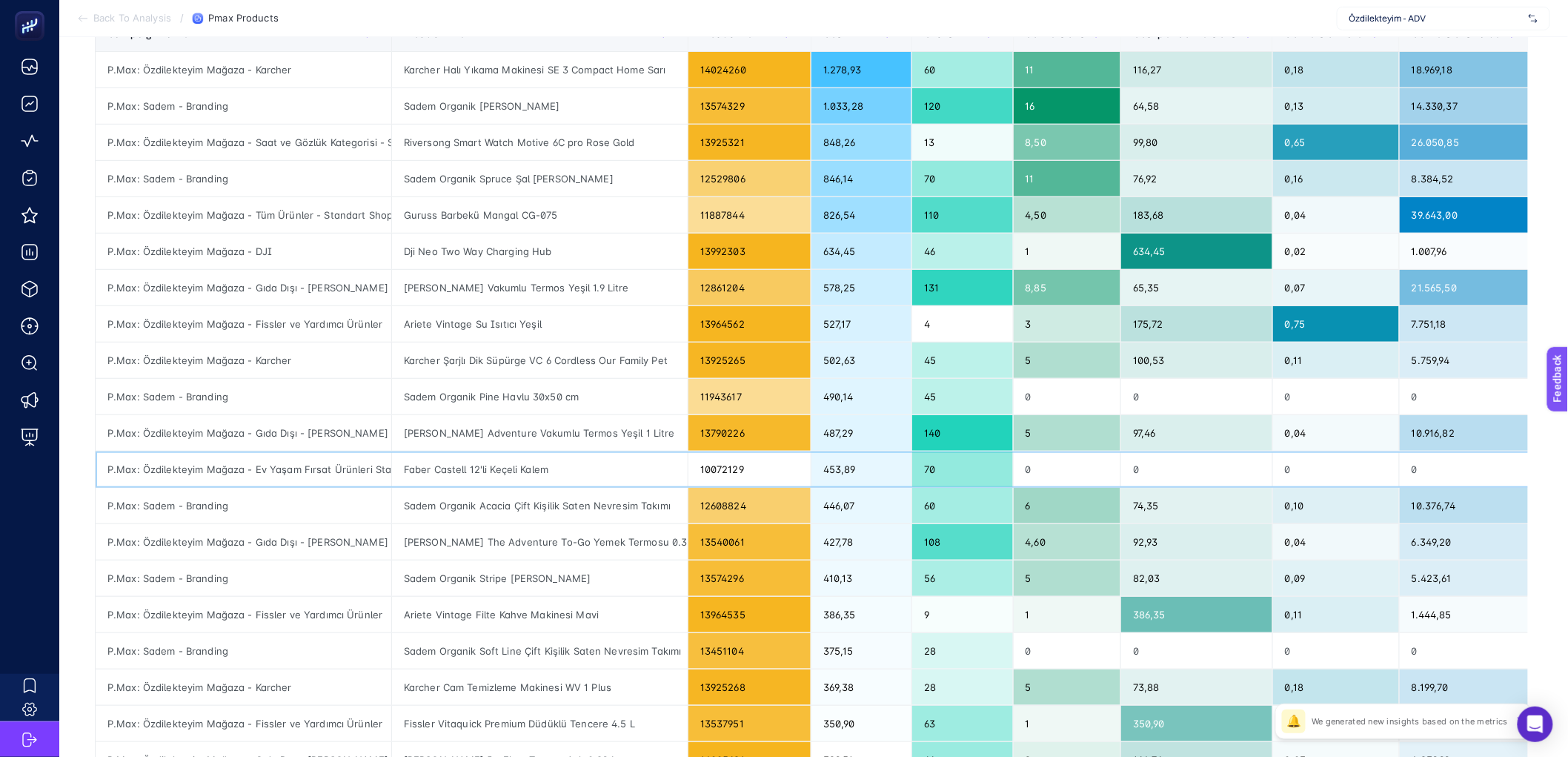
click at [659, 466] on div "Faber Castell 12'li Keçeli Kalem" at bounding box center [540, 469] width 296 height 35
click at [656, 445] on div "Stanley Adventure Vakumlu Termos Yeşil 1 Litre" at bounding box center [540, 433] width 296 height 35
click at [648, 287] on div "Stanley Klasik Vakumlu Termos Yeşil 1.9 Litre" at bounding box center [540, 287] width 296 height 35
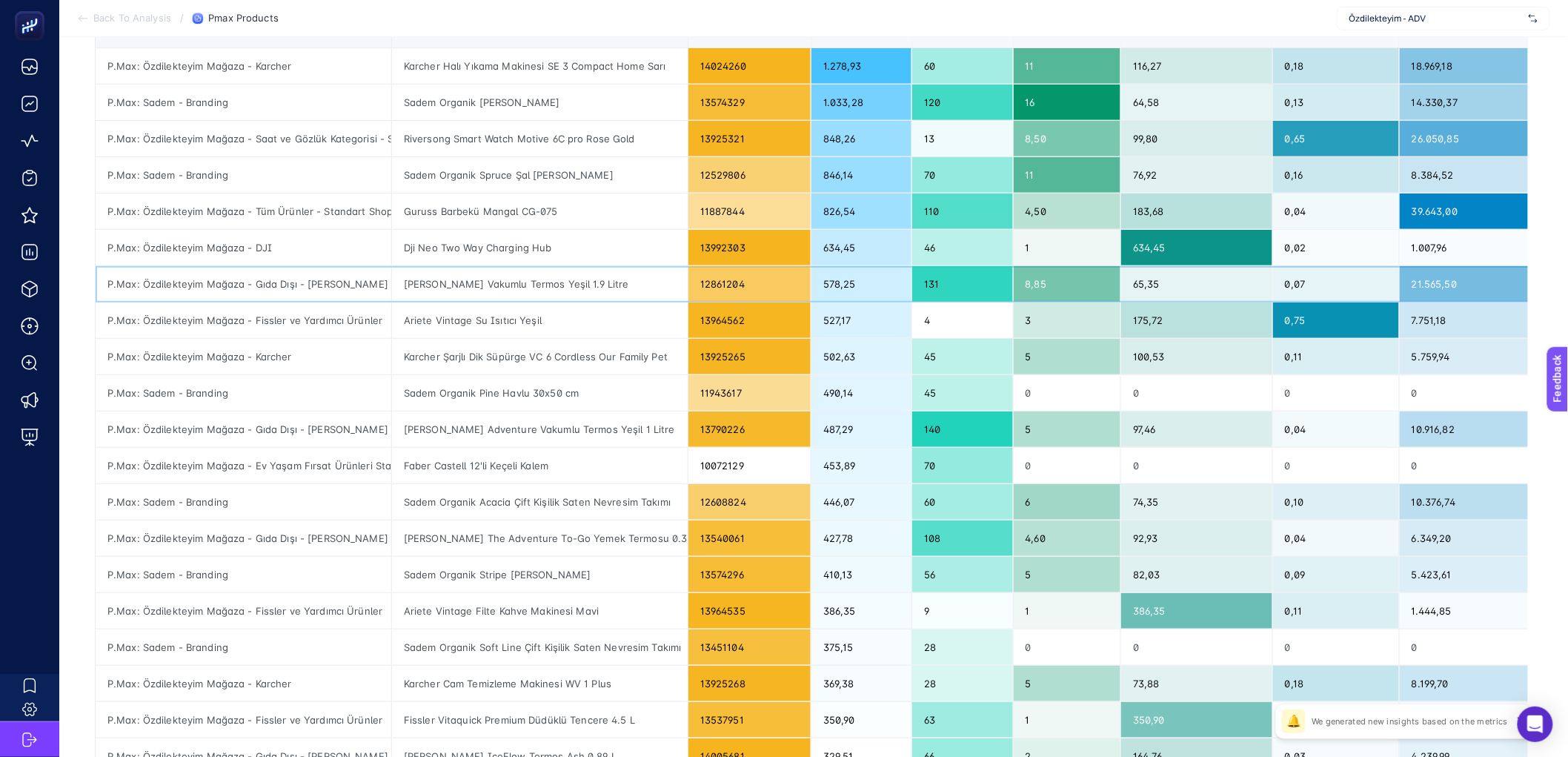
scroll to position [227, 0]
click at [462, 321] on div "Ariete Vintage Su Isıtıcı Yeşil" at bounding box center [540, 319] width 296 height 35
copy tr "Ariete Vintage Su Isıtıcı Yeşil"
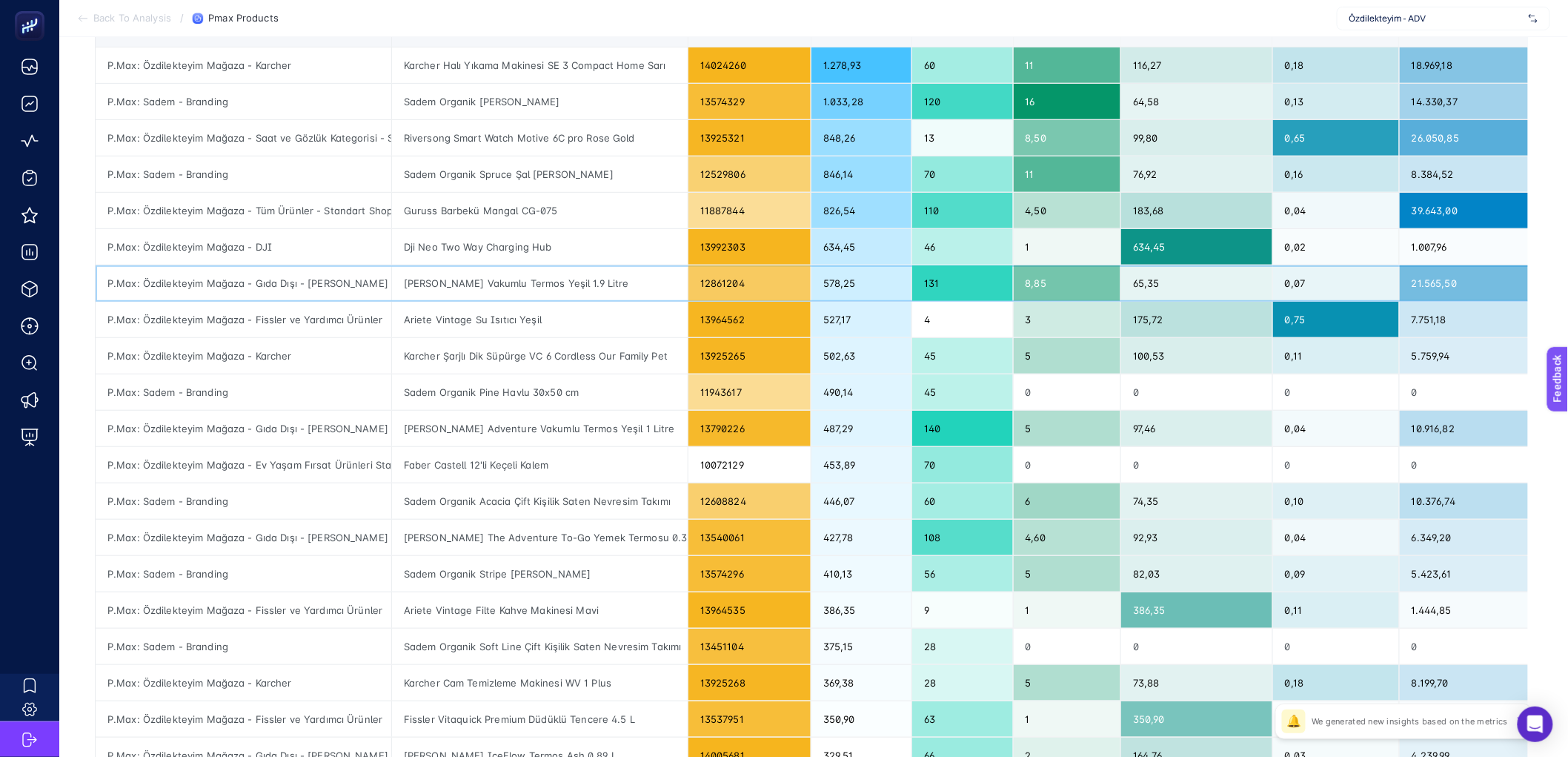
click at [523, 276] on div "Stanley Klasik Vakumlu Termos Yeşil 1.9 Litre" at bounding box center [540, 282] width 296 height 35
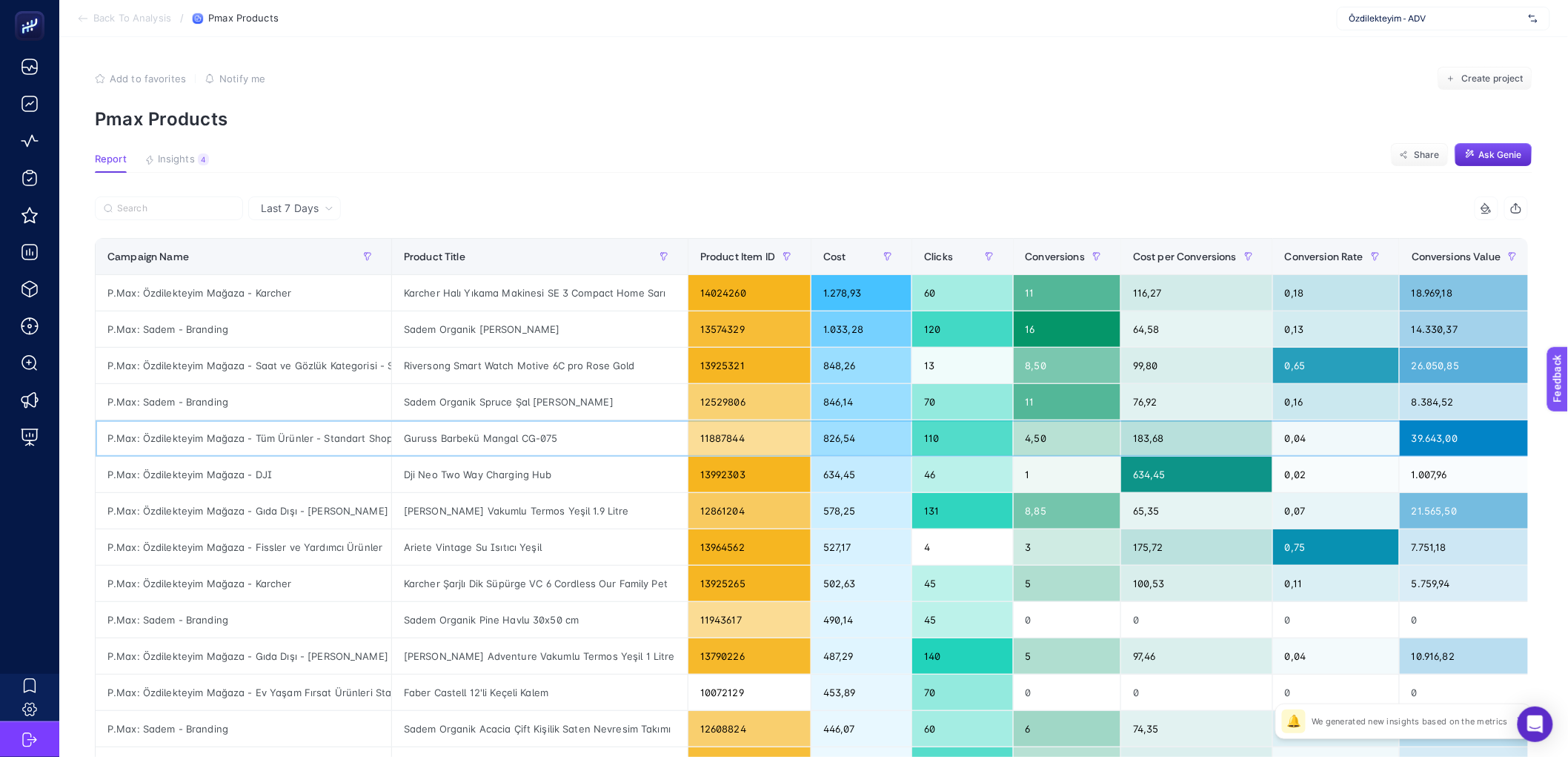
click at [266, 430] on div "P.Max: Özdilekteyim Mağaza - Tüm Ürünler - Standart Shopping" at bounding box center [244, 438] width 296 height 35
click at [267, 430] on div "P.Max: Özdilekteyim Mağaza - Tüm Ürünler - Standart Shopping" at bounding box center [244, 438] width 296 height 35
copy tr "P.Max: Özdilekteyim Mağaza - Tüm Ürünler - Standart Shopping"
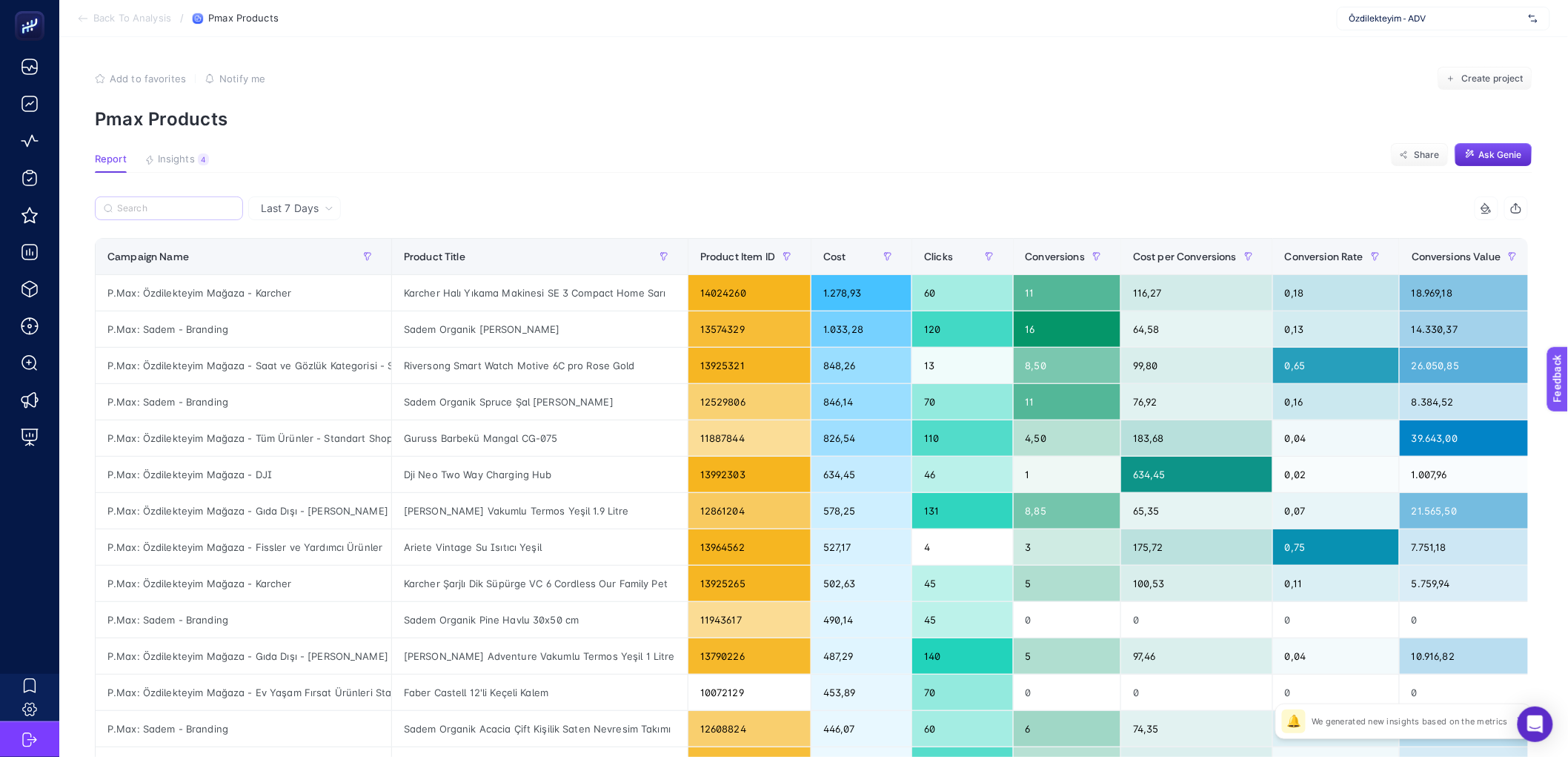
click at [204, 216] on label at bounding box center [169, 209] width 148 height 24
click at [204, 214] on input "Search" at bounding box center [175, 209] width 117 height 11
paste input "P.Max: Özdilekteyim Mağaza - Tüm Ürünler - Standart Shopping"
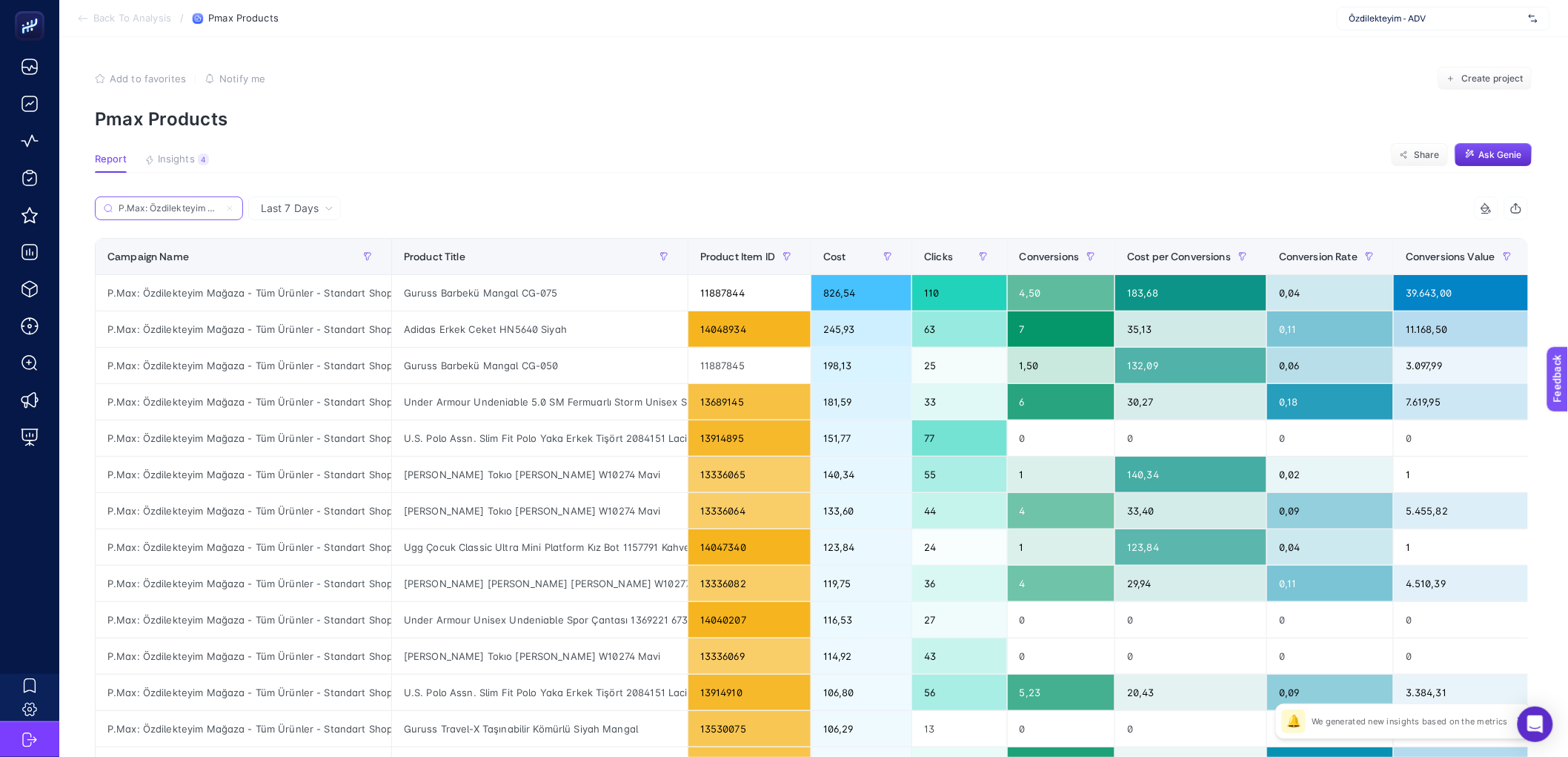
scroll to position [0, 173]
type input "P.Max: Özdilekteyim Mağaza - Tüm Ürünler - Standart Shopping"
click at [519, 367] on div "Guruss Barbekü Mangal CG-050" at bounding box center [540, 365] width 296 height 35
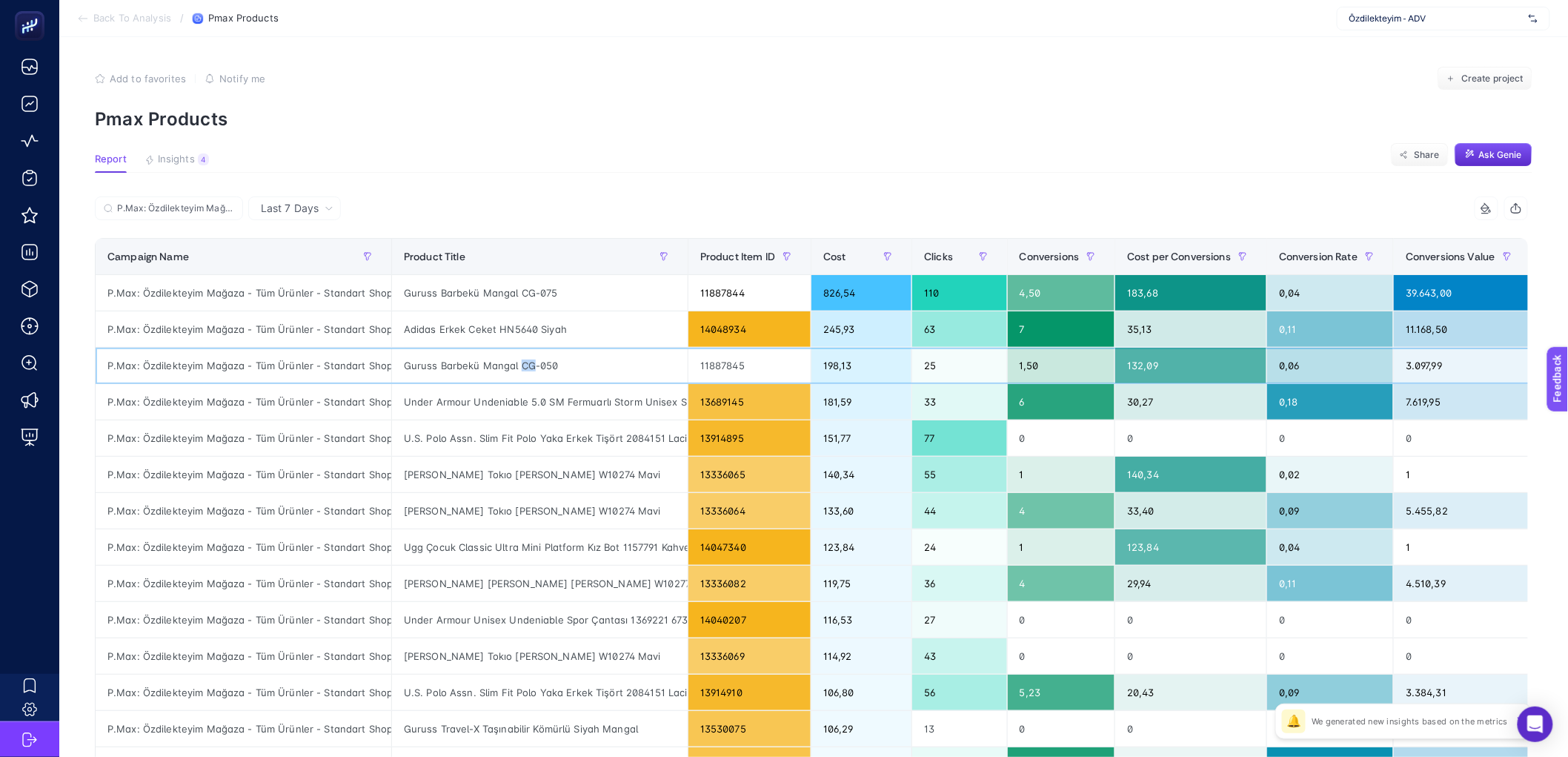
click at [519, 367] on div "Guruss Barbekü Mangal CG-050" at bounding box center [540, 365] width 296 height 35
drag, startPoint x: 406, startPoint y: 294, endPoint x: 428, endPoint y: 296, distance: 22.1
click at [428, 296] on div "Guruss Barbekü Mangal CG-075" at bounding box center [540, 292] width 296 height 35
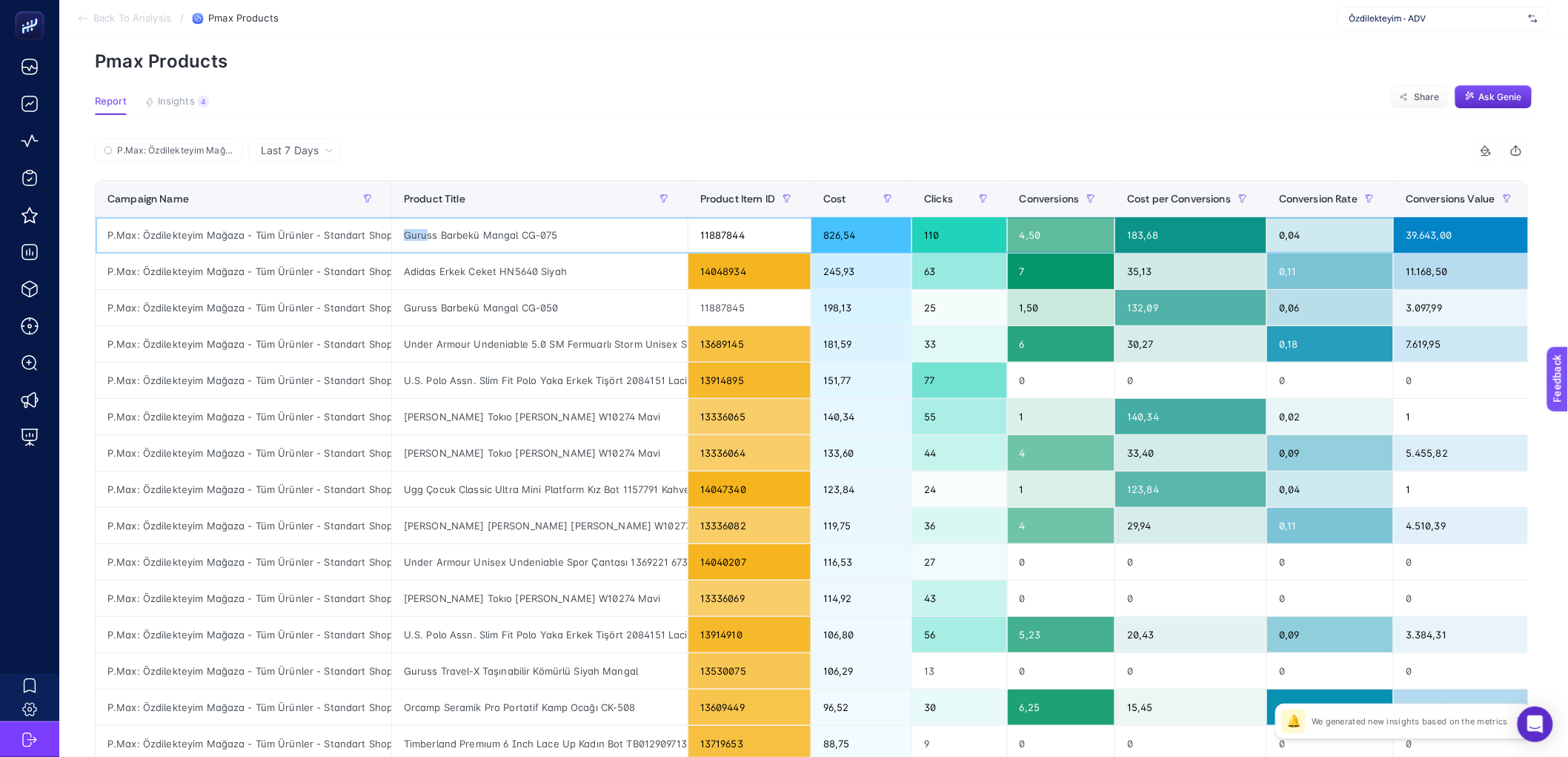
scroll to position [65, 0]
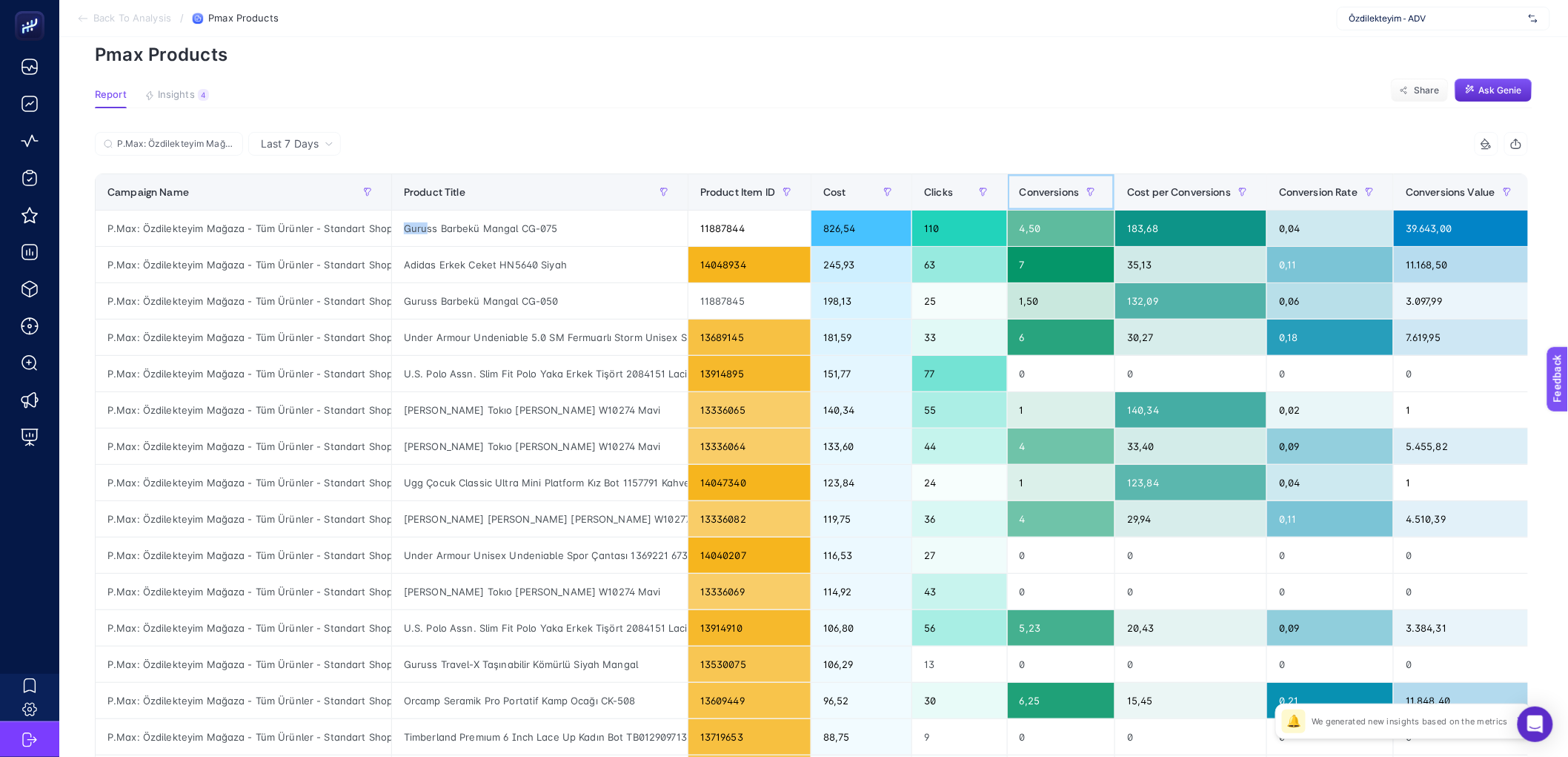
click at [1067, 181] on div "Conversions" at bounding box center [1061, 192] width 83 height 24
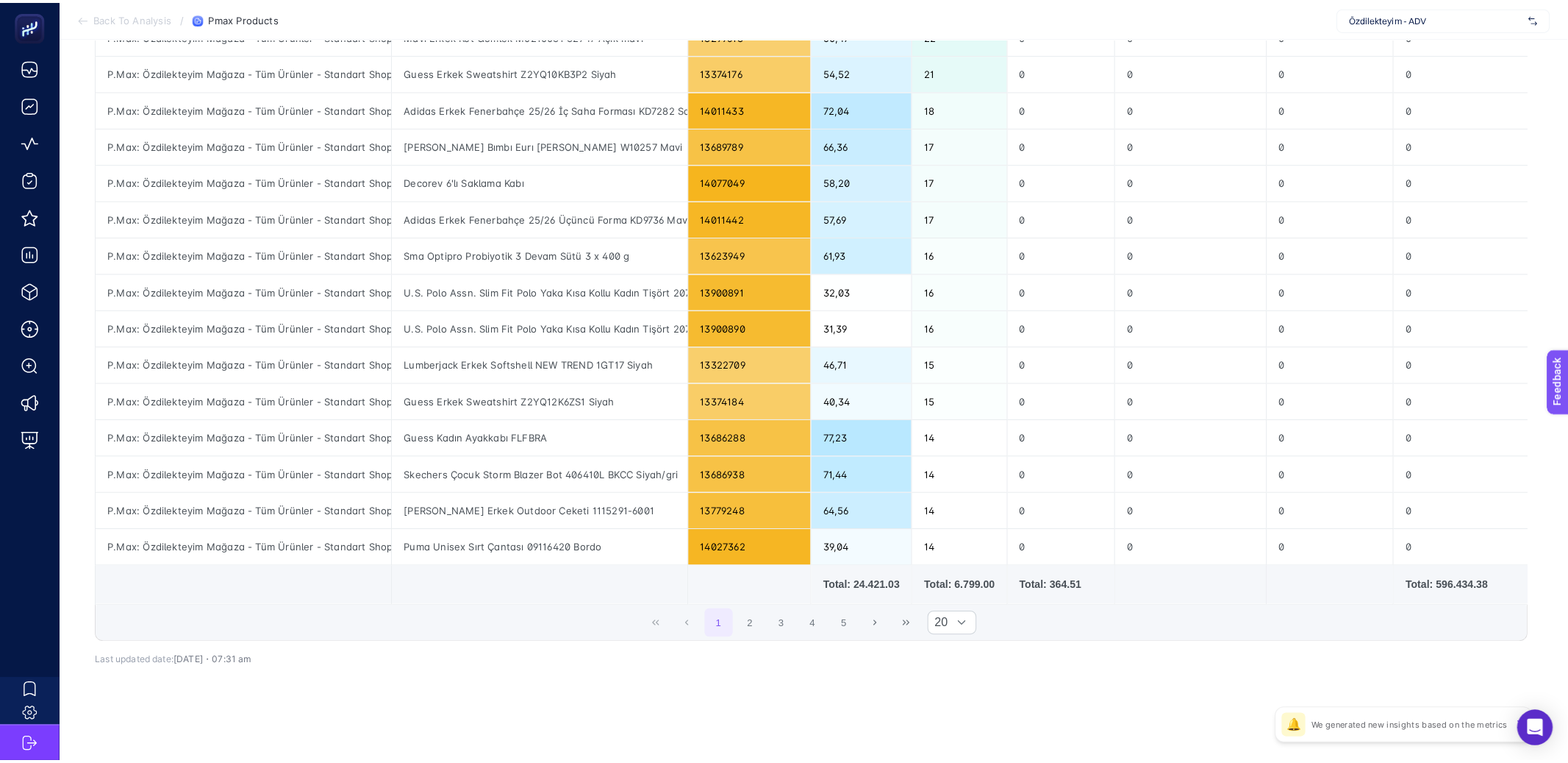
scroll to position [0, 0]
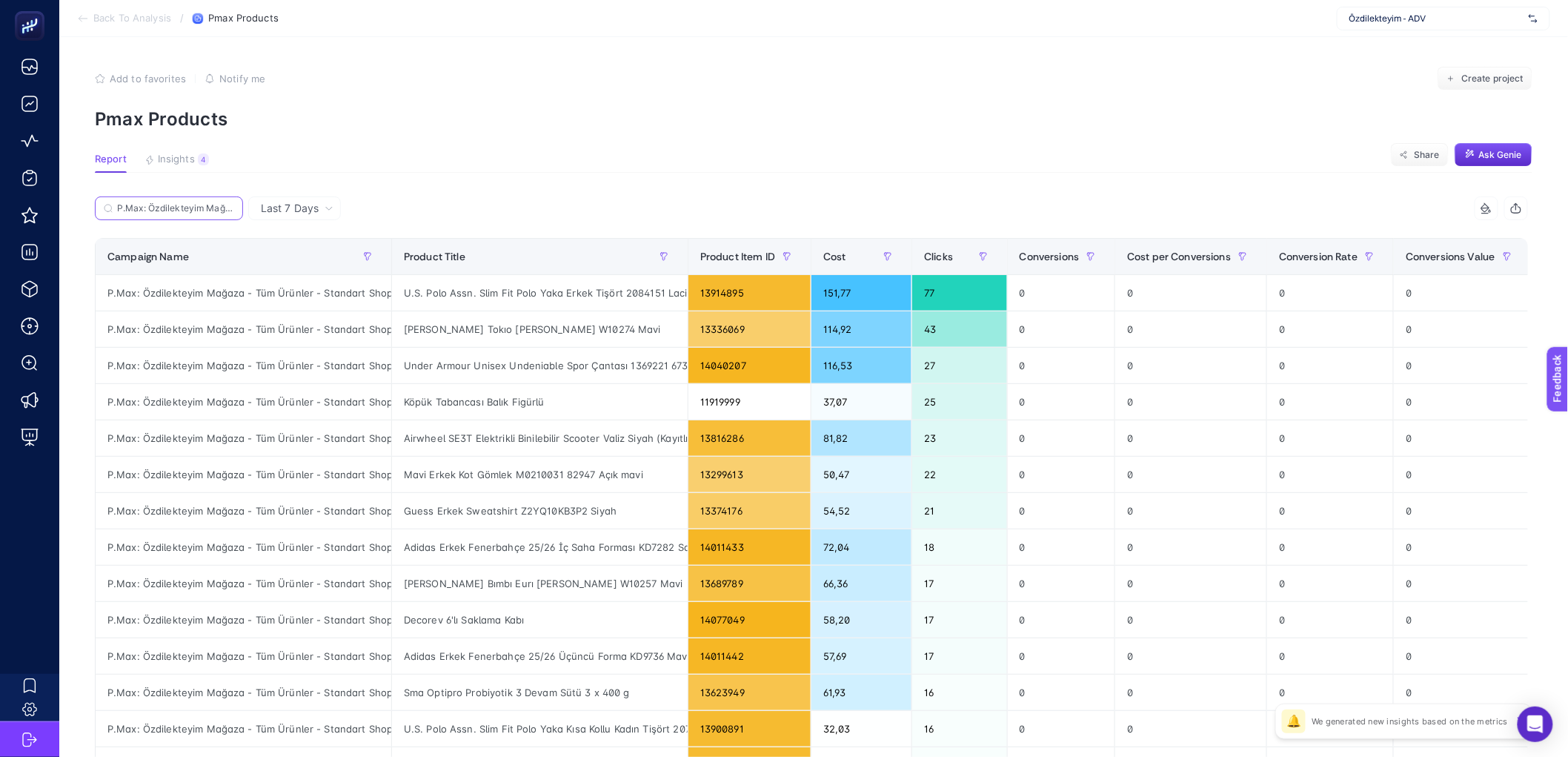
click at [194, 203] on input "P.Max: Özdilekteyim Mağaza - Tüm Ürünler - Standart Shopping" at bounding box center [175, 209] width 117 height 11
click at [231, 210] on icon at bounding box center [230, 209] width 5 height 5
click at [220, 210] on input "P.Max: Özdilekteyim Mağaza - Tüm Ürünler - Standart Shopping" at bounding box center [169, 209] width 101 height 11
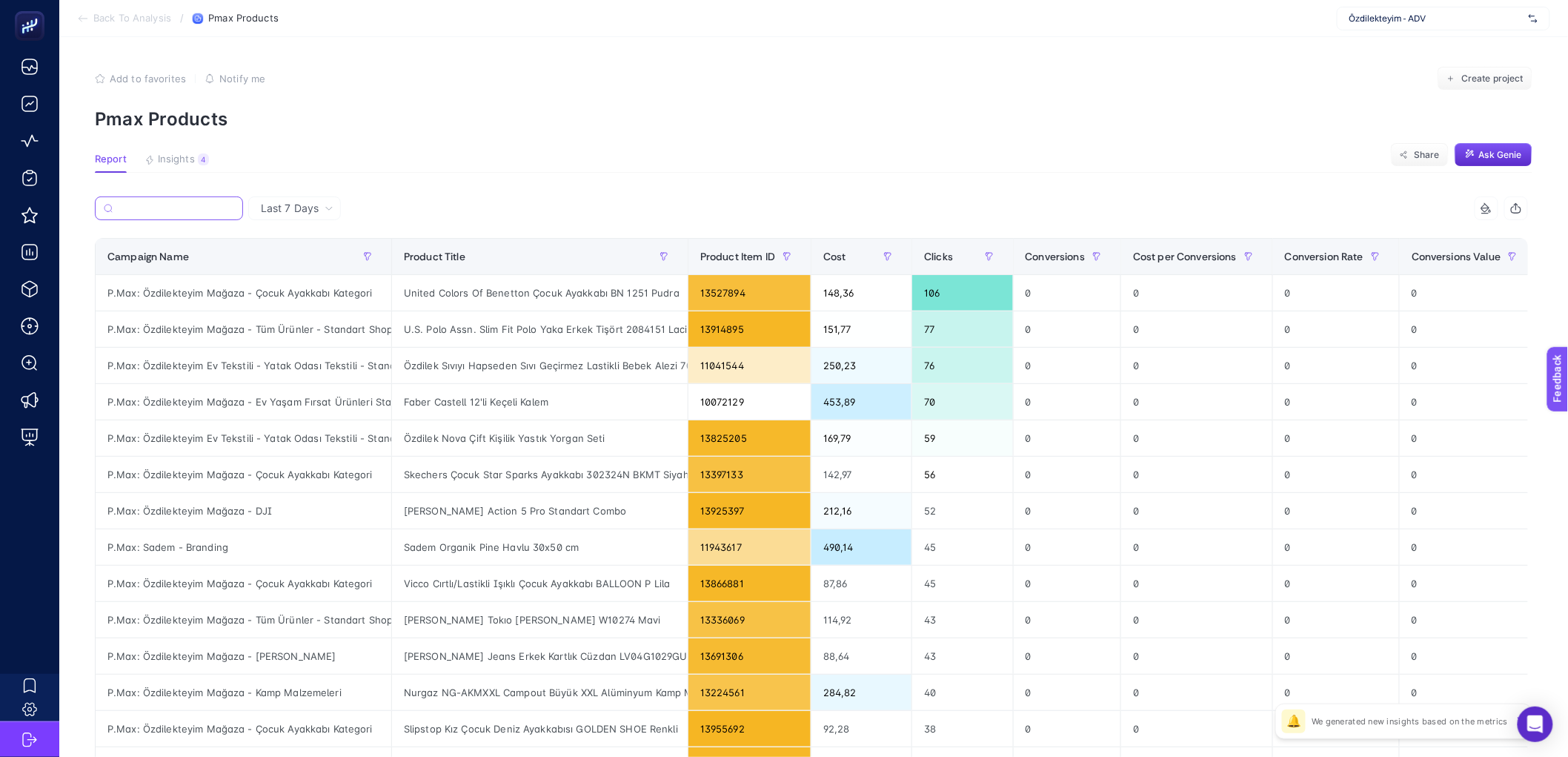
click at [201, 210] on input "Search" at bounding box center [176, 209] width 116 height 11
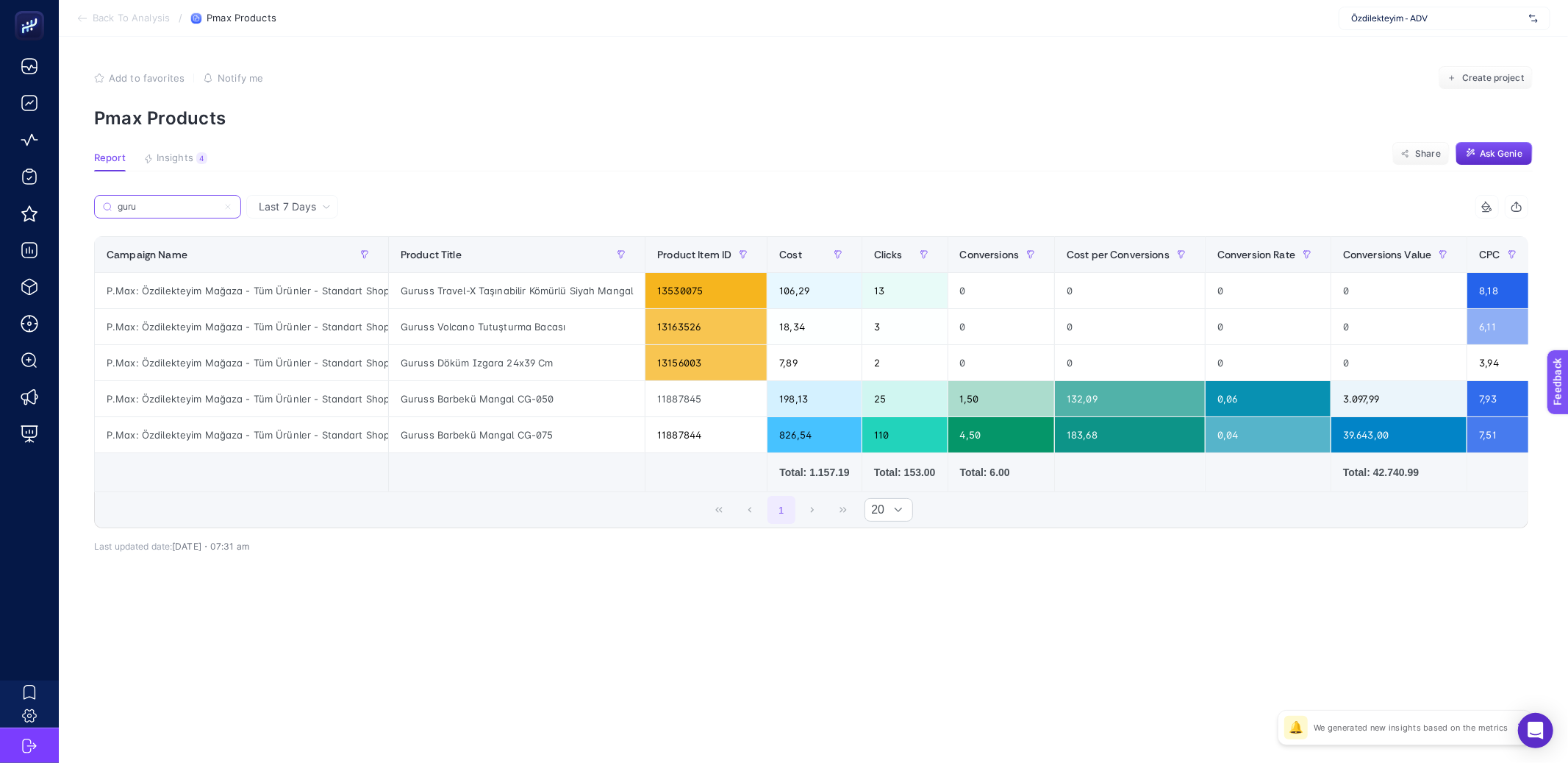
type input "guru"
click at [478, 437] on div "Guruss Barbekü Mangal CG-075" at bounding box center [517, 434] width 256 height 35
click at [482, 401] on div "Guruss Barbekü Mangal CG-050" at bounding box center [517, 398] width 256 height 35
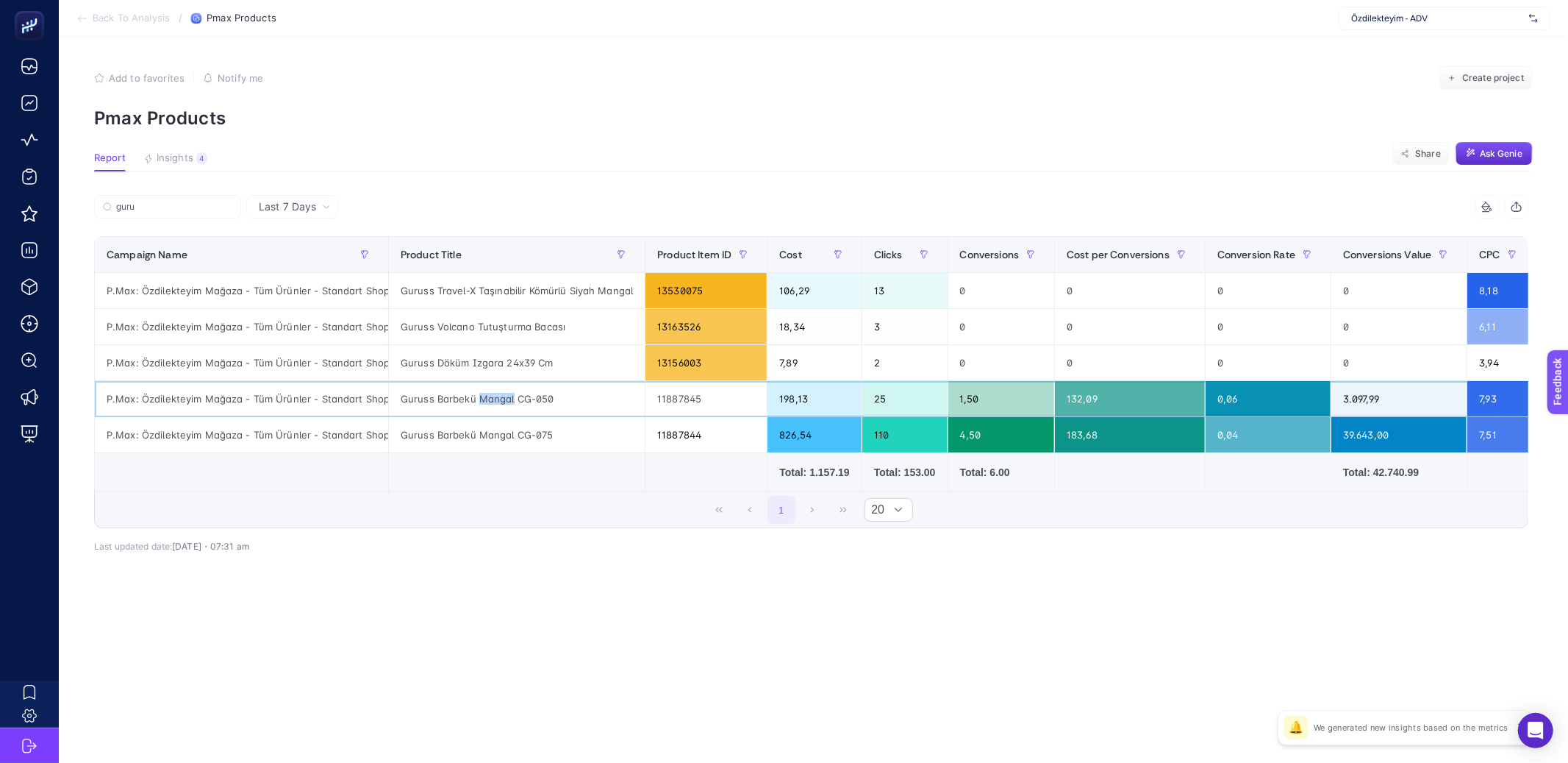
click at [482, 401] on div "Guruss Barbekü Mangal CG-050" at bounding box center [517, 398] width 256 height 35
click at [486, 472] on td at bounding box center [517, 472] width 257 height 39
click at [308, 209] on span "Last 7 Days" at bounding box center [287, 206] width 57 height 15
click at [808, 437] on div "826,54" at bounding box center [814, 434] width 94 height 35
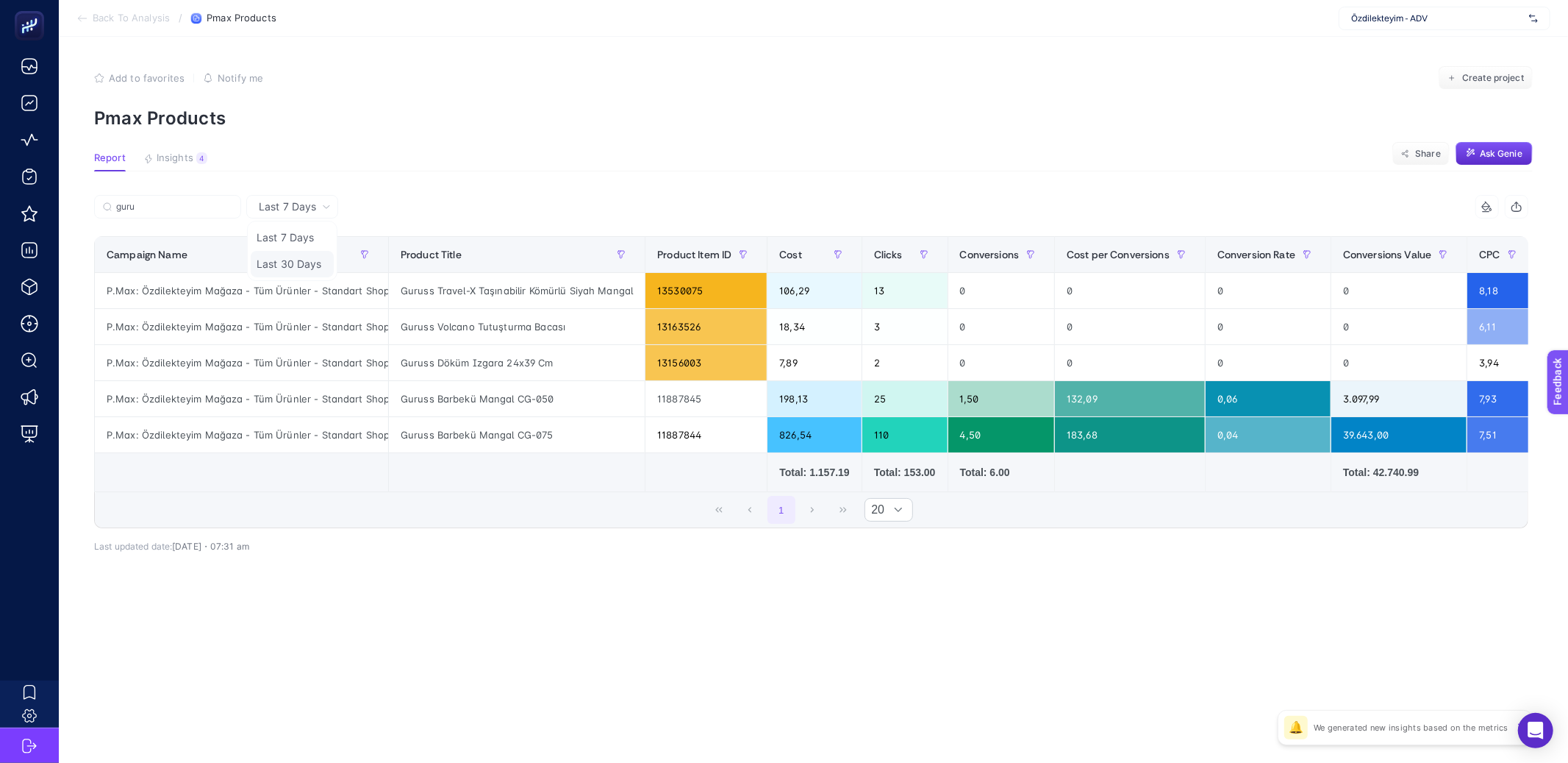
click at [287, 266] on li "Last 30 Days" at bounding box center [292, 264] width 83 height 27
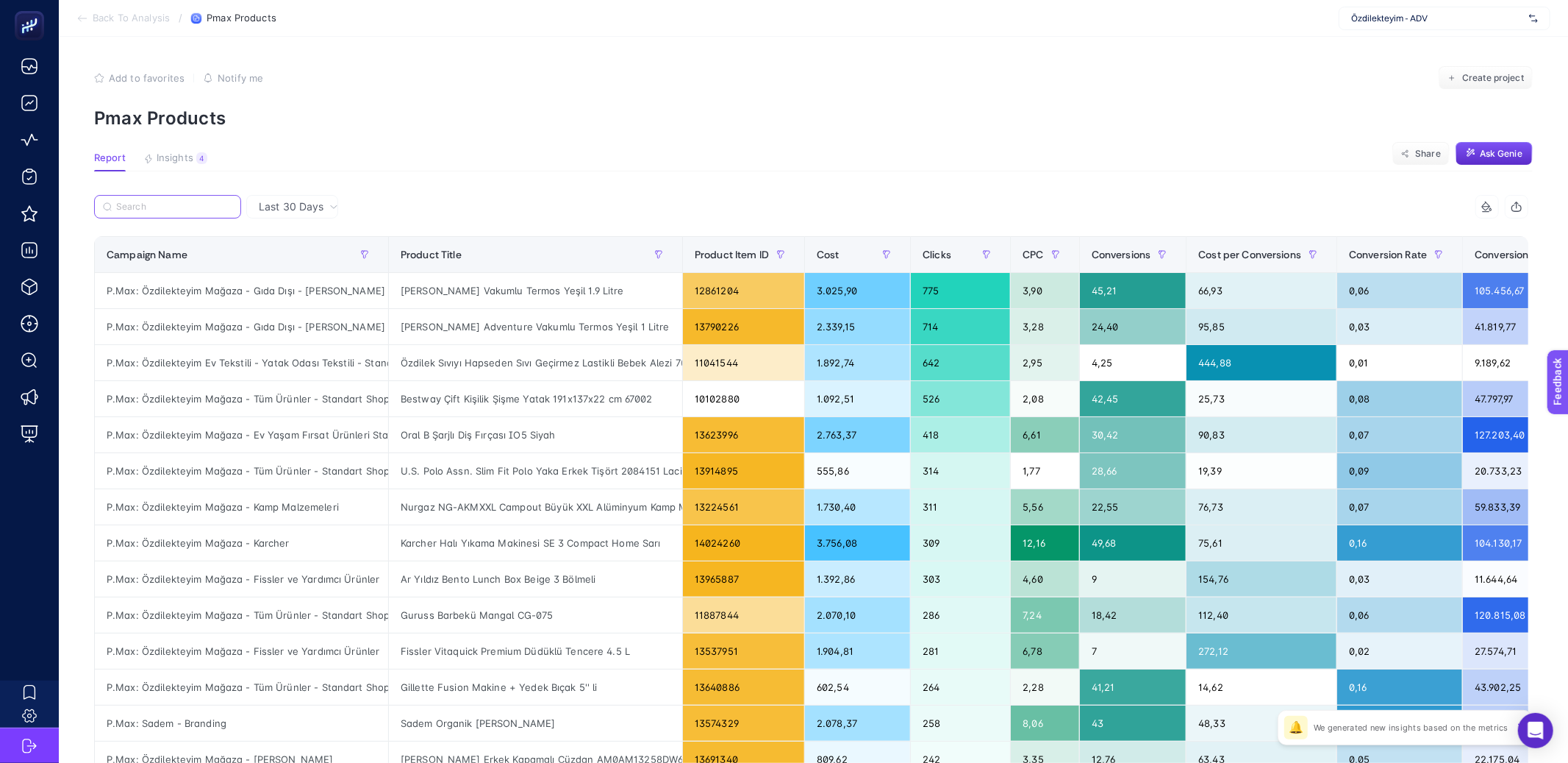
click at [210, 210] on input "Search" at bounding box center [174, 207] width 116 height 11
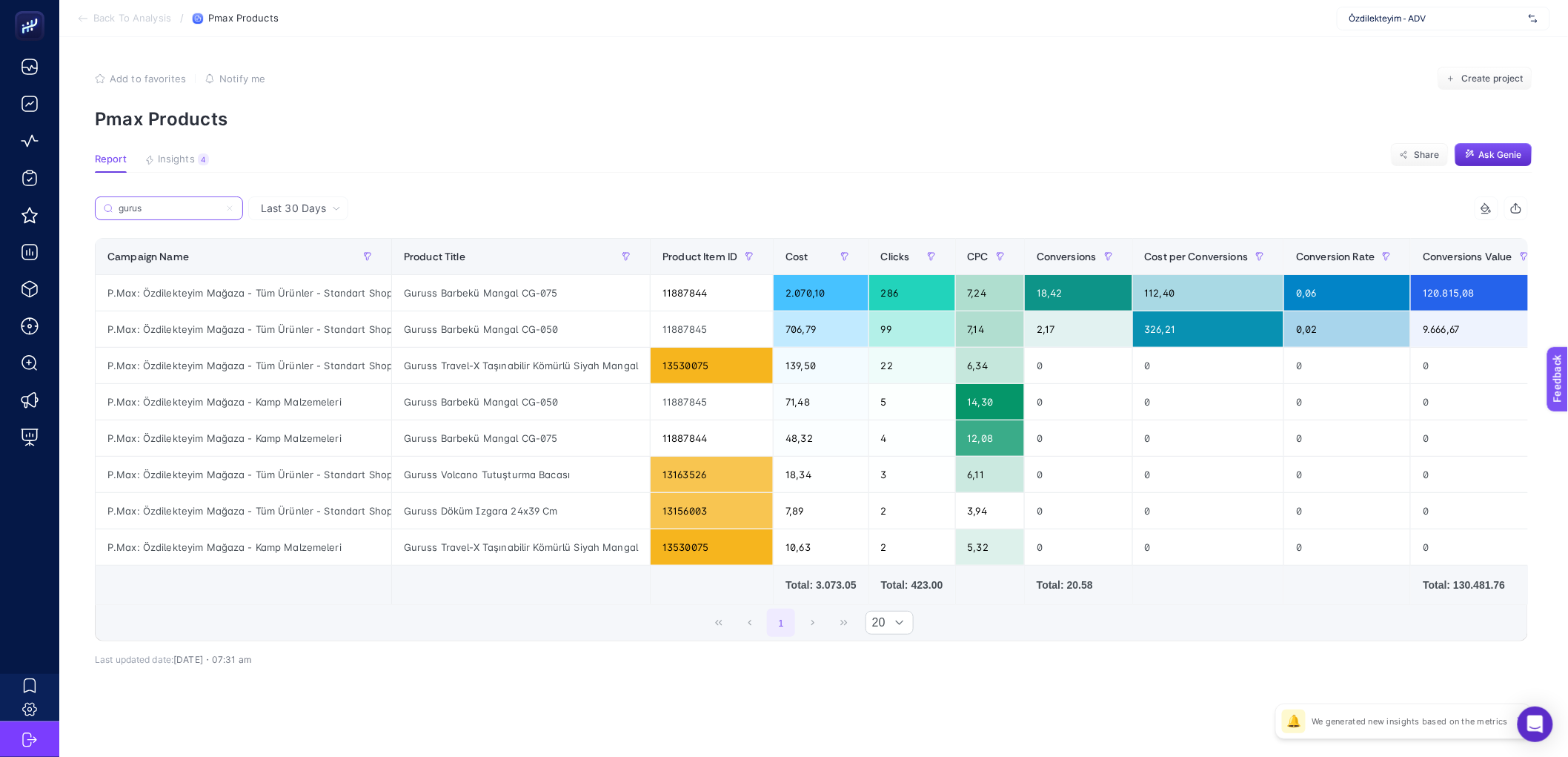
type input "gurus"
click at [500, 296] on div "Guruss Barbekü Mangal CG-075" at bounding box center [521, 292] width 258 height 35
copy tr "Guruss Barbekü Mangal CG-075"
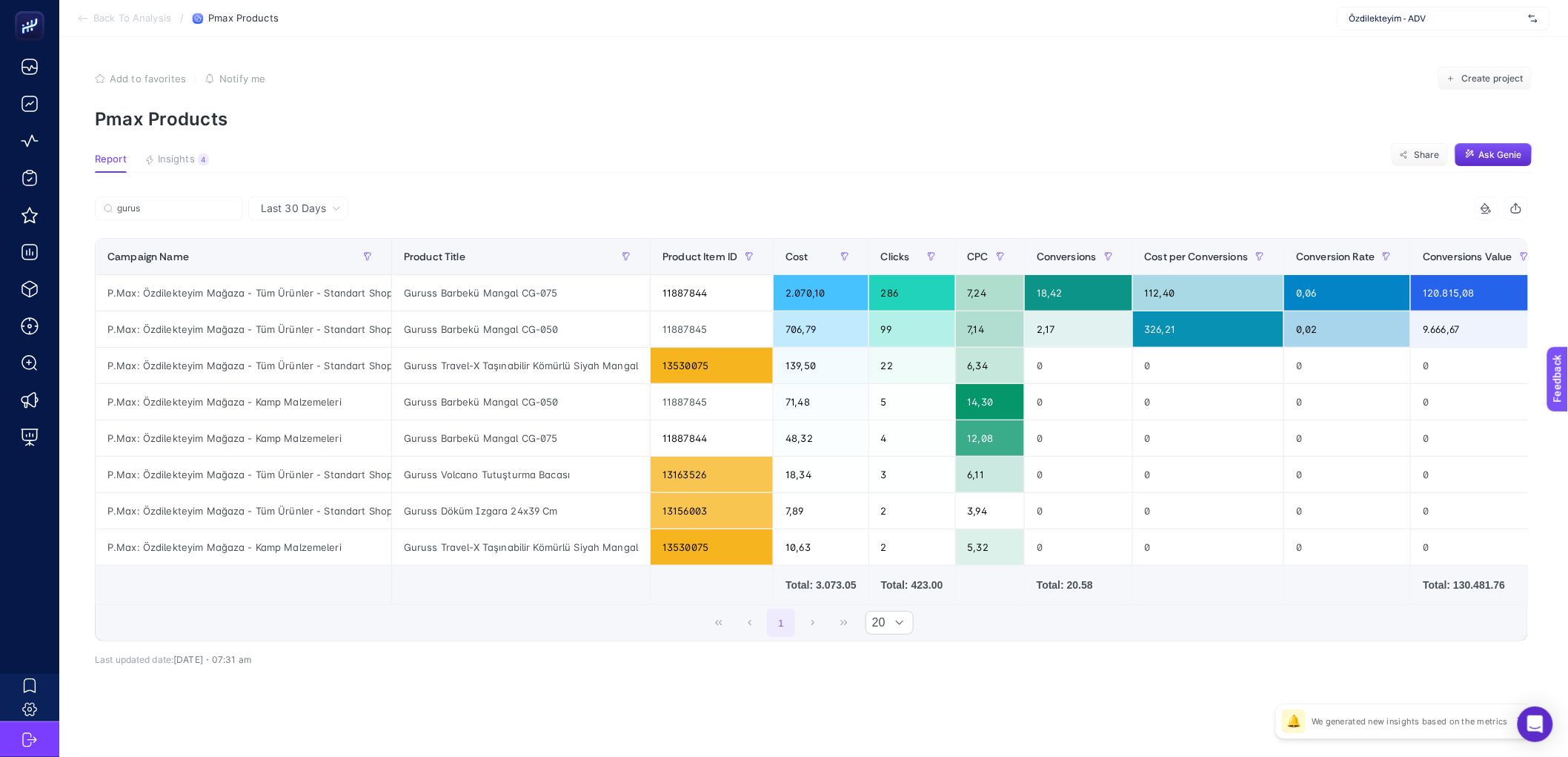
click at [600, 191] on article "Add to favorites false Notify me Create project Pmax Products Report Insights 4…" at bounding box center [814, 398] width 1509 height 722
click at [195, 208] on input "gurus" at bounding box center [175, 209] width 117 height 11
click at [195, 209] on input "gurus" at bounding box center [175, 209] width 117 height 11
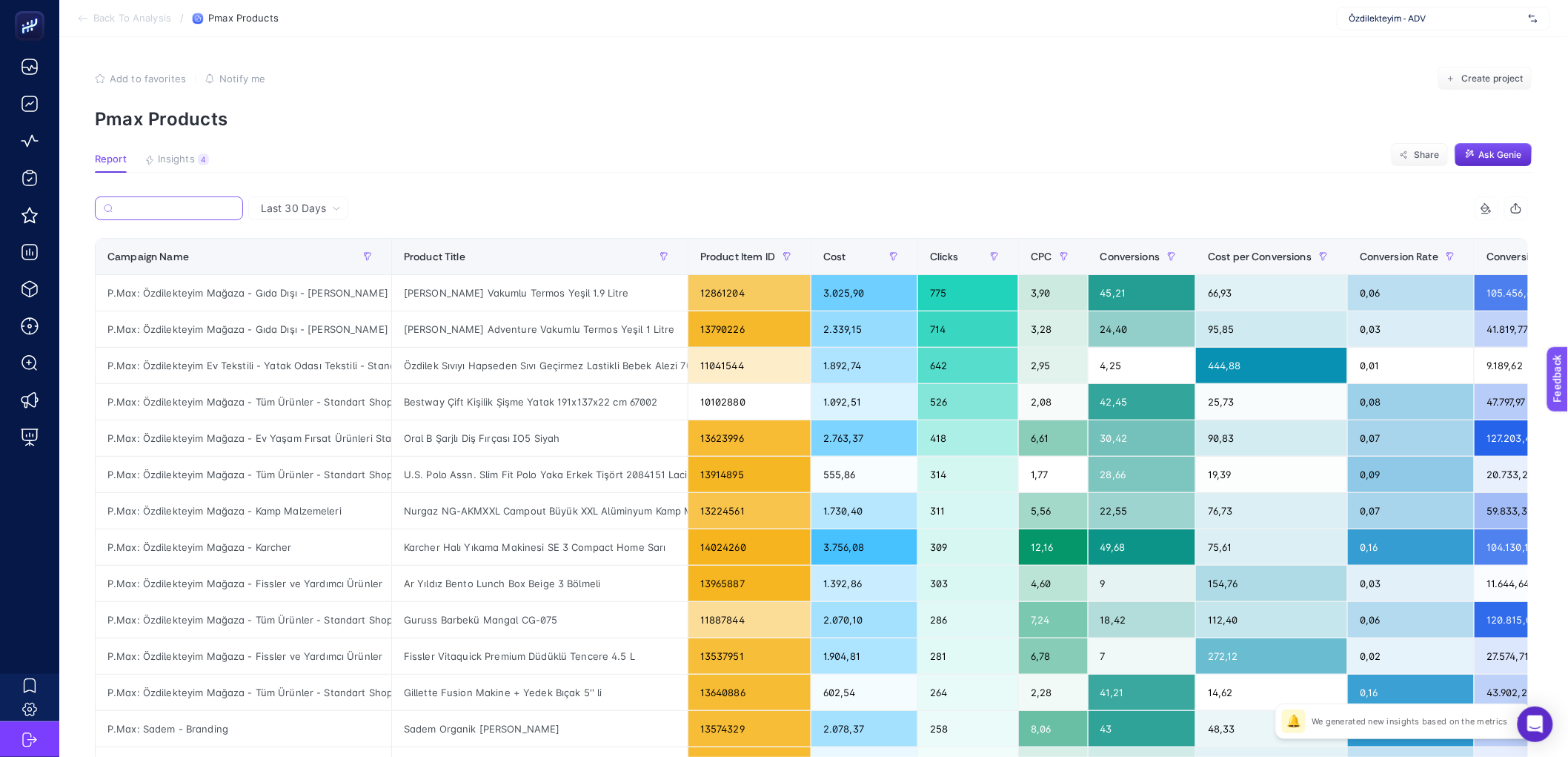
paste input "Guruss Barbekü Mangal CG-075"
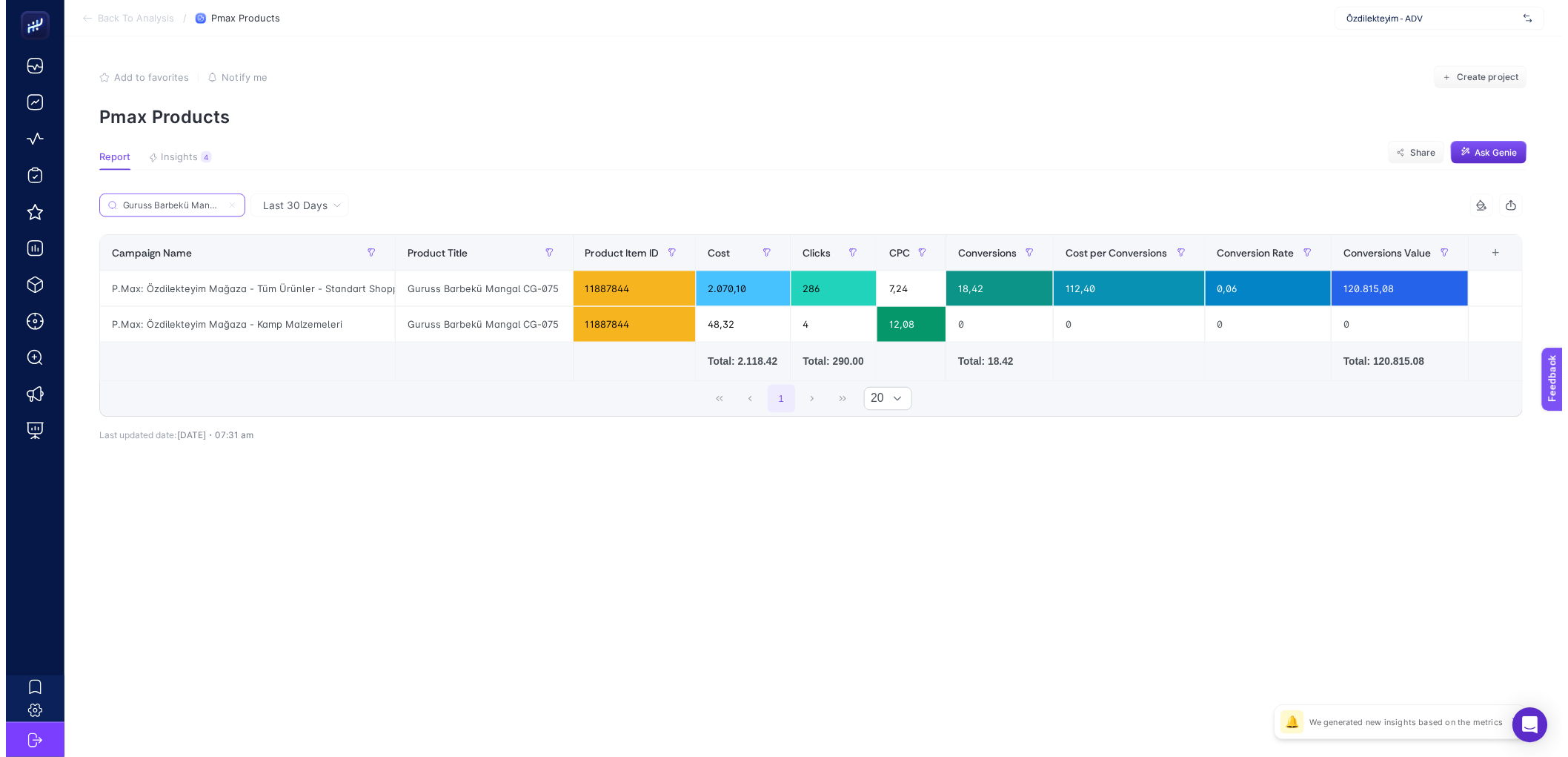
scroll to position [0, 37]
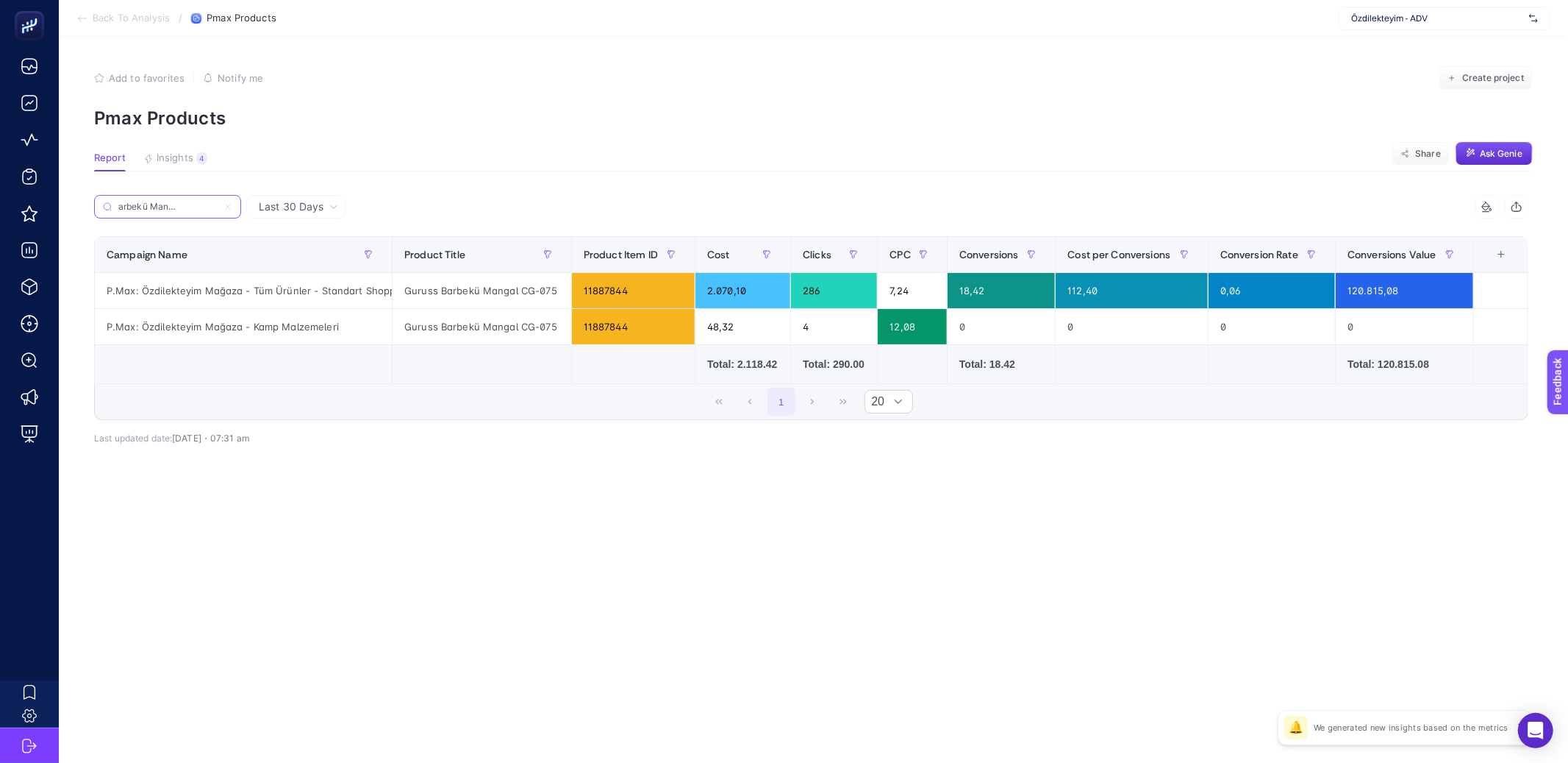
click at [180, 206] on input "Guruss Barbekü Mangal CG-075" at bounding box center [168, 207] width 100 height 11
type input "Guruss Barbekü Mangal CG-075"
click at [229, 208] on icon at bounding box center [227, 206] width 9 height 9
click at [0, 0] on input "guru" at bounding box center [0, 0] width 0 height 0
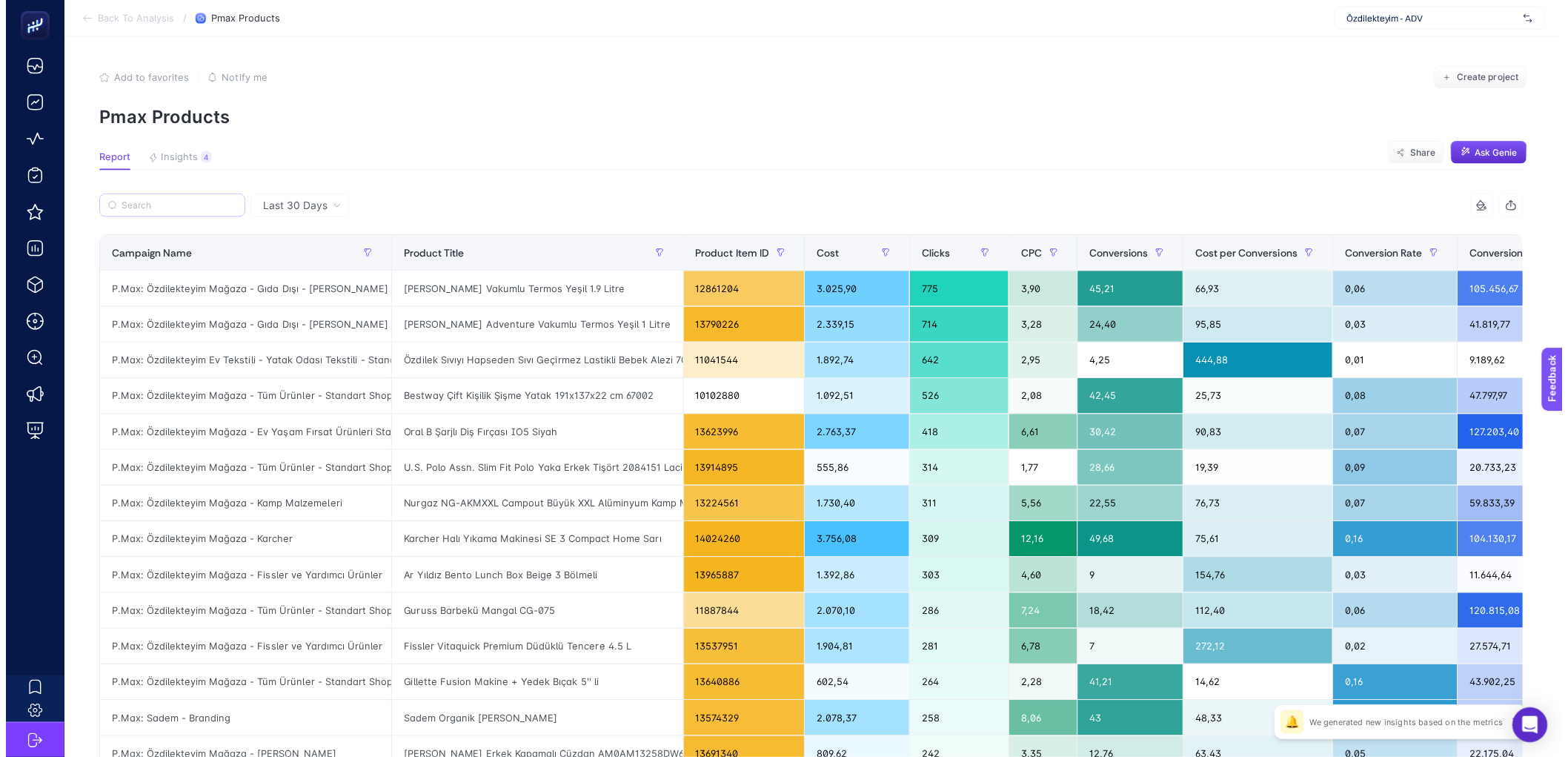
scroll to position [0, 0]
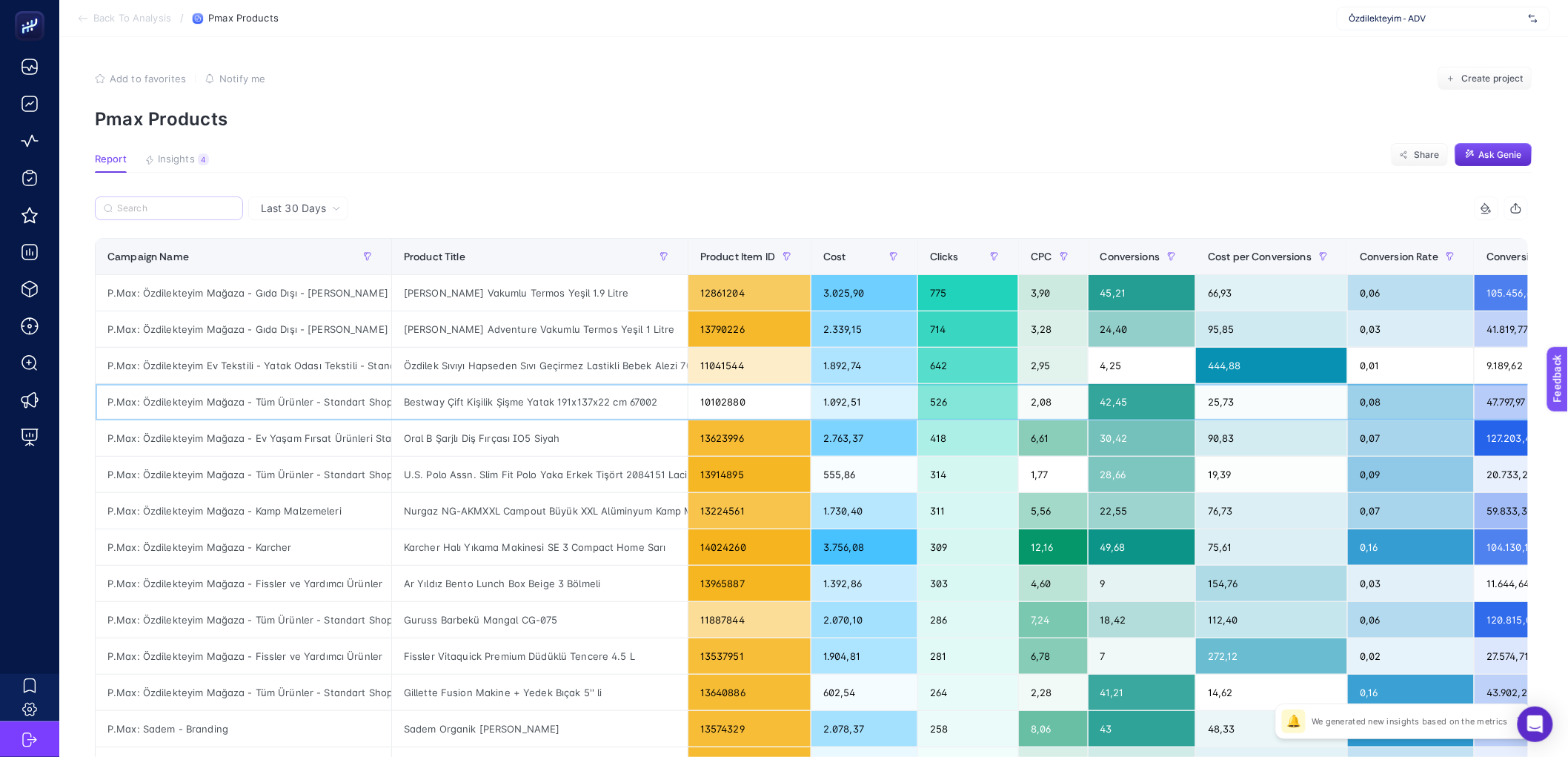
click at [275, 403] on div "P.Max: Özdilekteyim Mağaza - Tüm Ürünler - Standart Shopping" at bounding box center [244, 401] width 296 height 35
copy tr "P.Max: Özdilekteyim Mağaza - Tüm Ürünler - Standart Shopping"
click at [160, 200] on label at bounding box center [169, 209] width 148 height 24
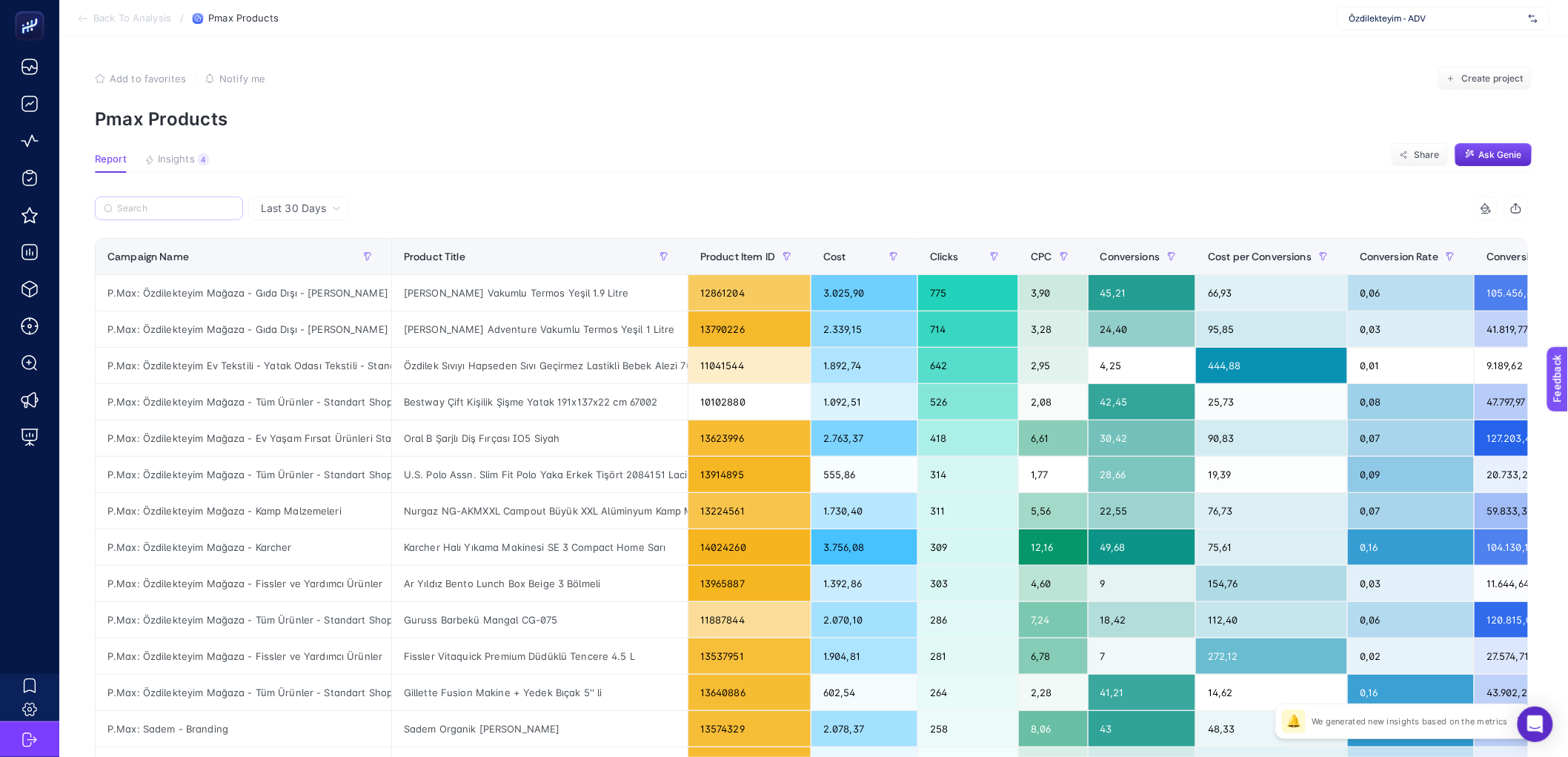
click at [0, 0] on input "guru" at bounding box center [0, 0] width 0 height 0
click at [161, 208] on input "Search" at bounding box center [175, 209] width 117 height 11
paste input "P.Max: Özdilekteyim Mağaza - Tüm Ürünler - Standart Shopping"
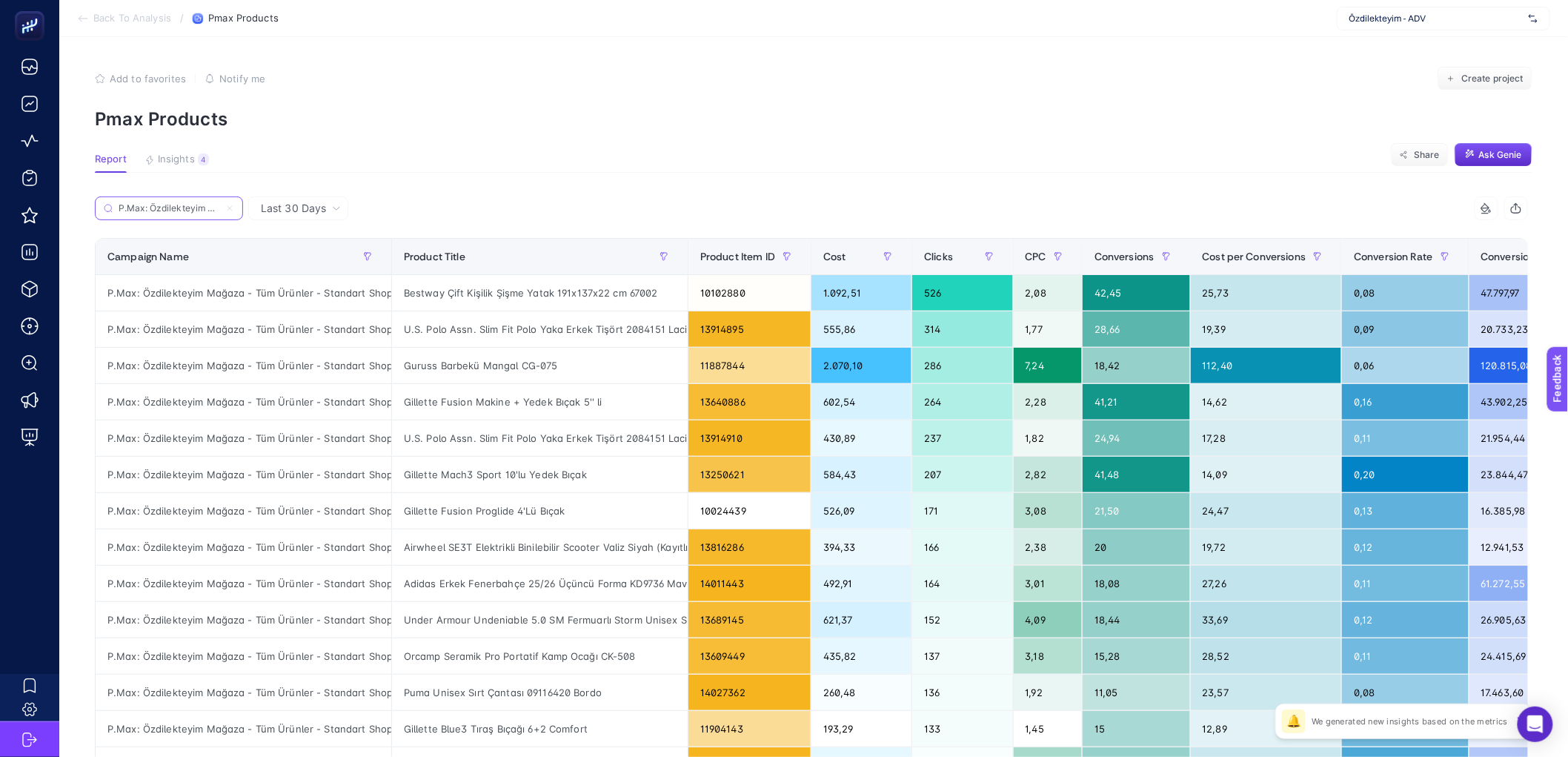
scroll to position [0, 173]
type input "P.Max: Özdilekteyim Mağaza - Tüm Ürünler - Standart Shopping"
click at [1116, 255] on span "Conversions" at bounding box center [1124, 256] width 60 height 12
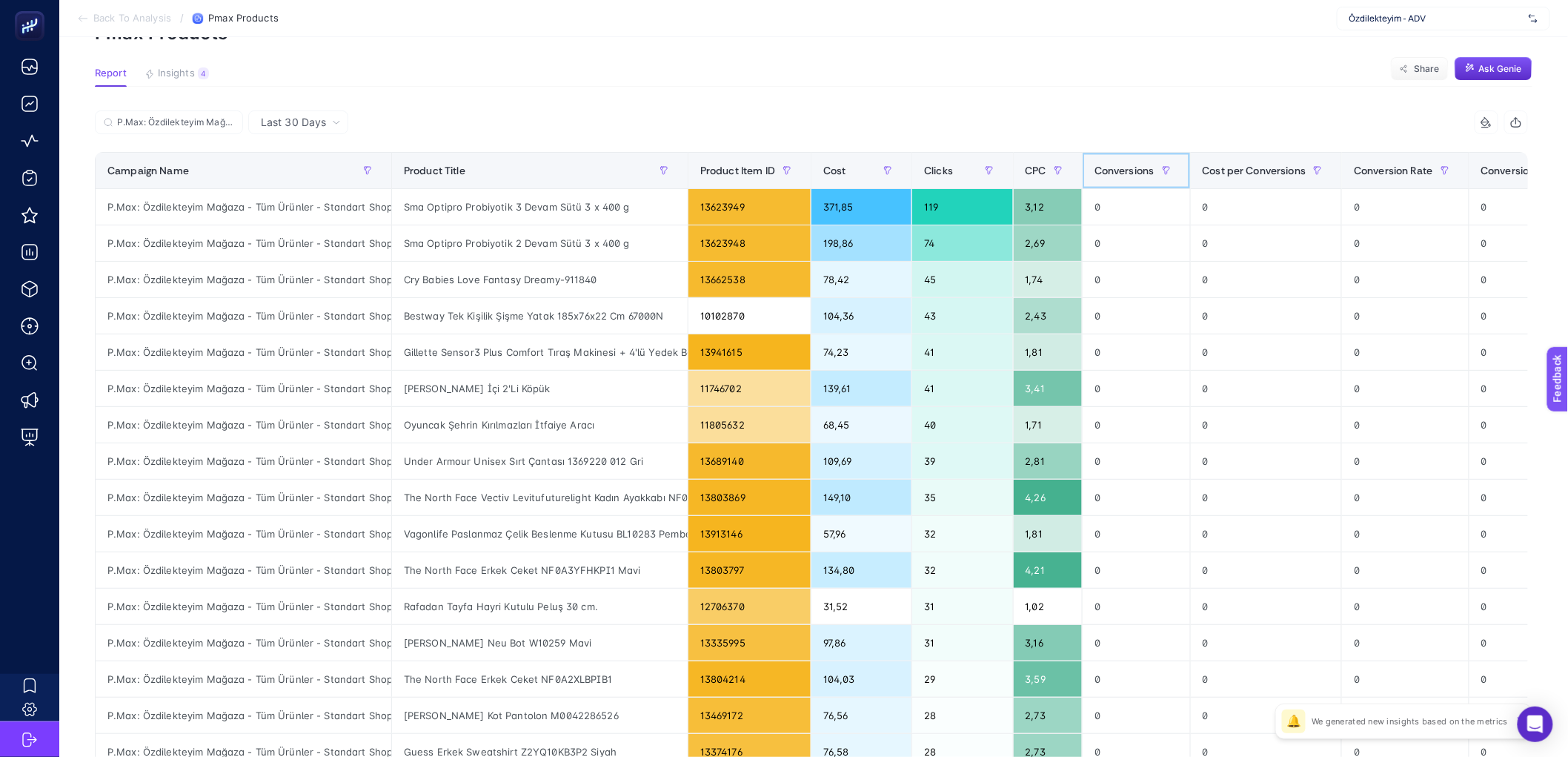
scroll to position [80, 0]
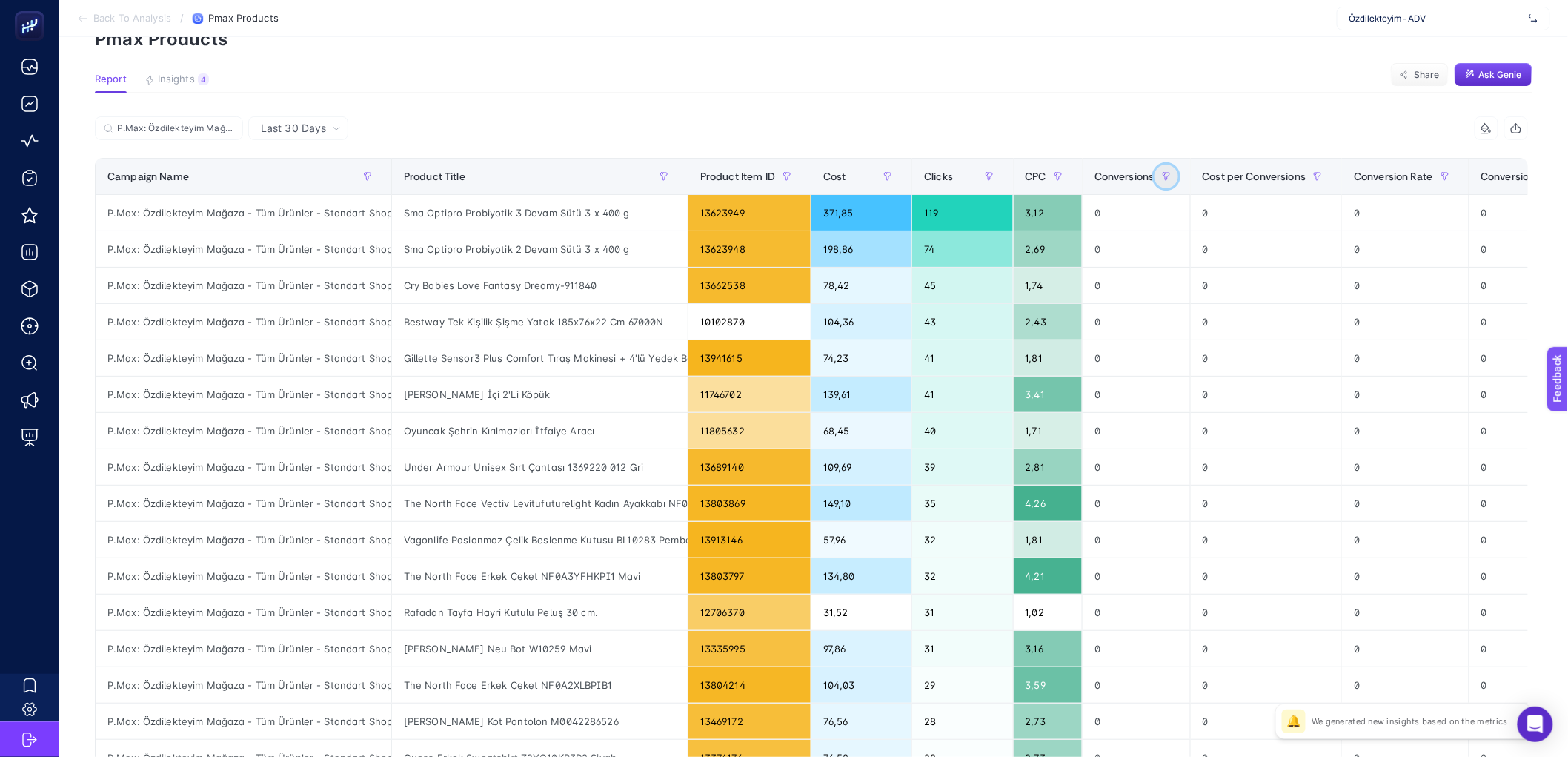
click at [1171, 178] on icon "button" at bounding box center [1166, 176] width 9 height 9
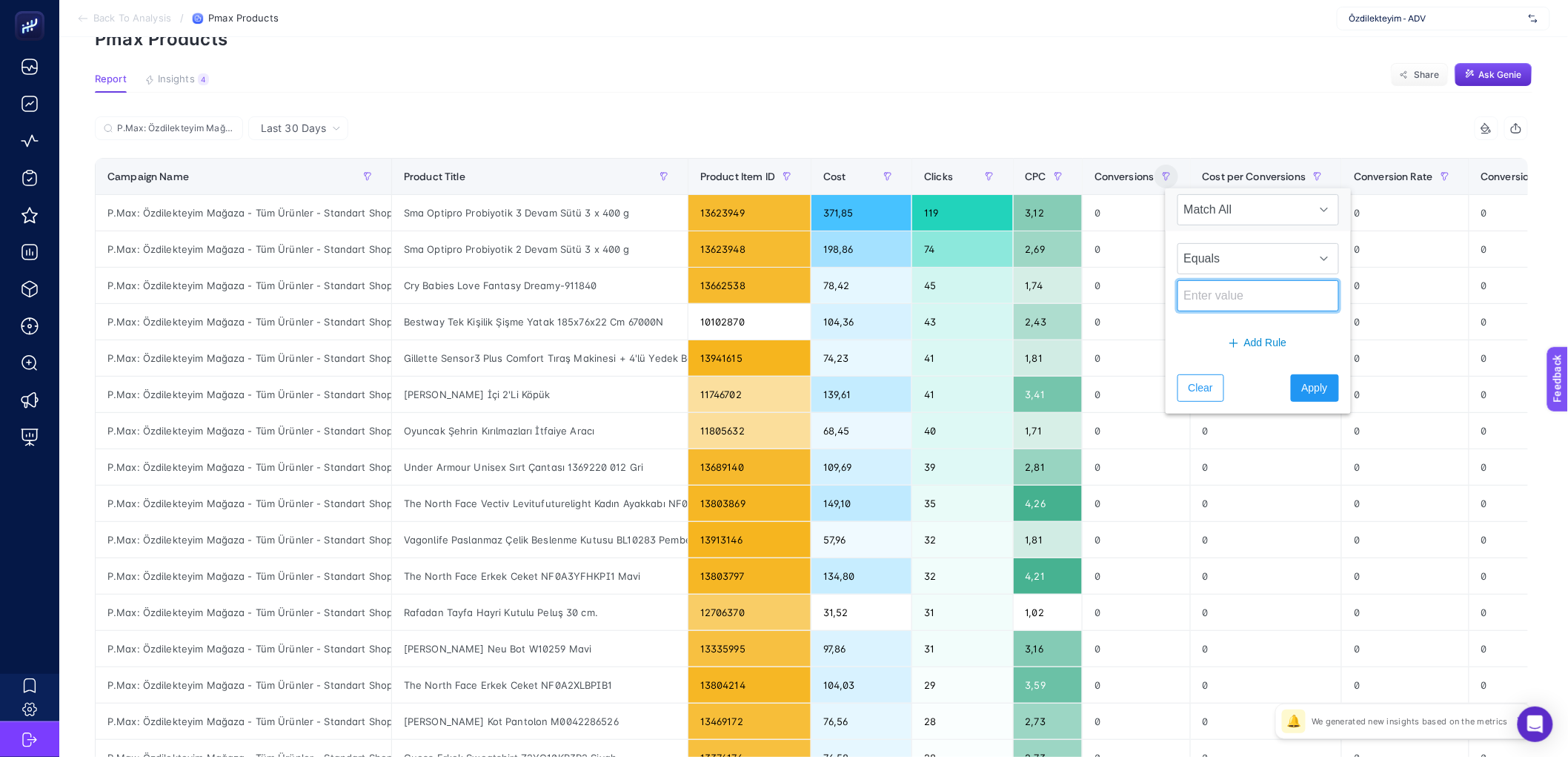
click at [1202, 294] on input at bounding box center [1258, 296] width 161 height 31
type input "0"
click at [1302, 382] on span "Apply" at bounding box center [1315, 388] width 26 height 16
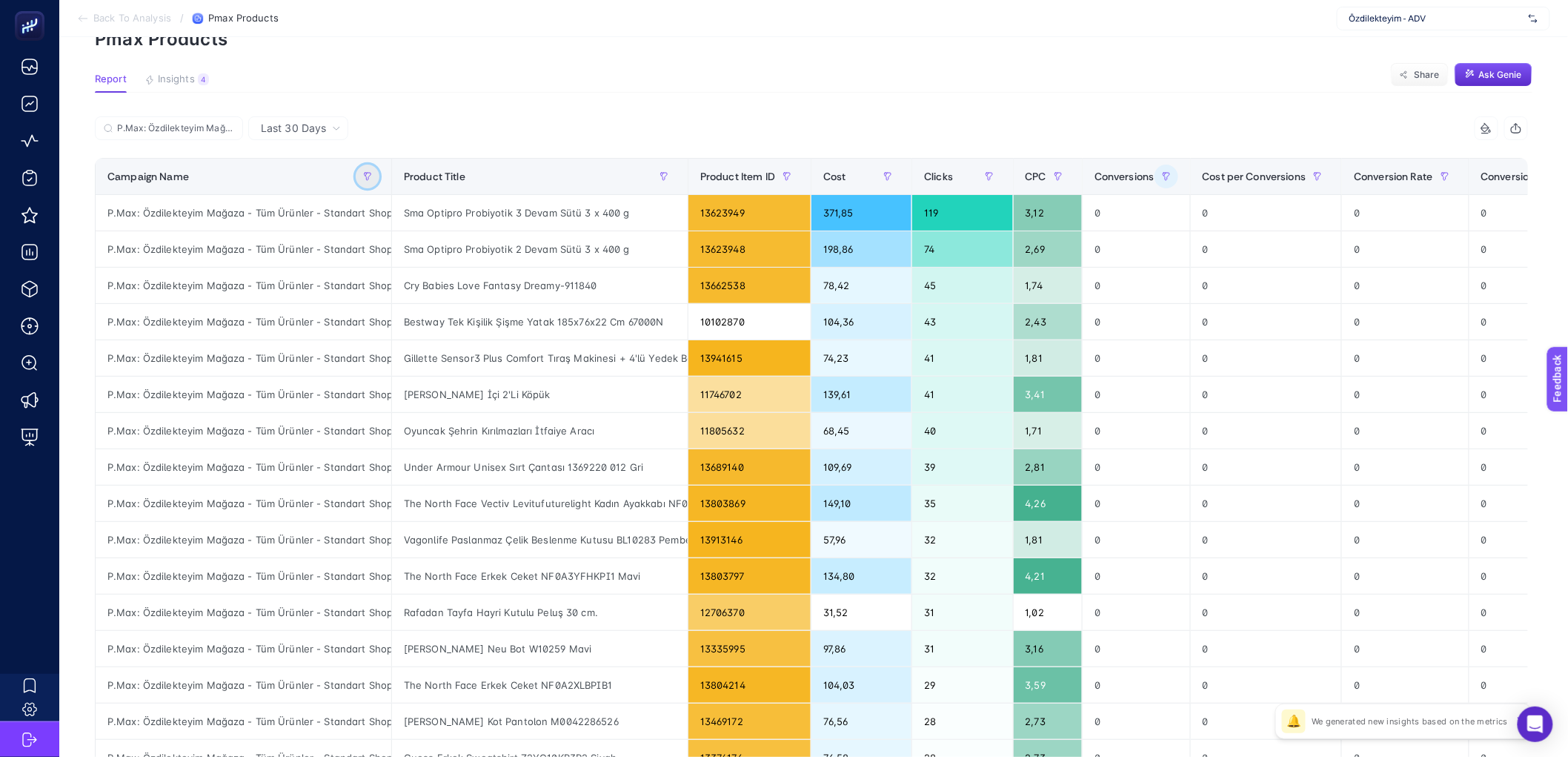
click at [365, 173] on icon "button" at bounding box center [366, 174] width 2 height 3
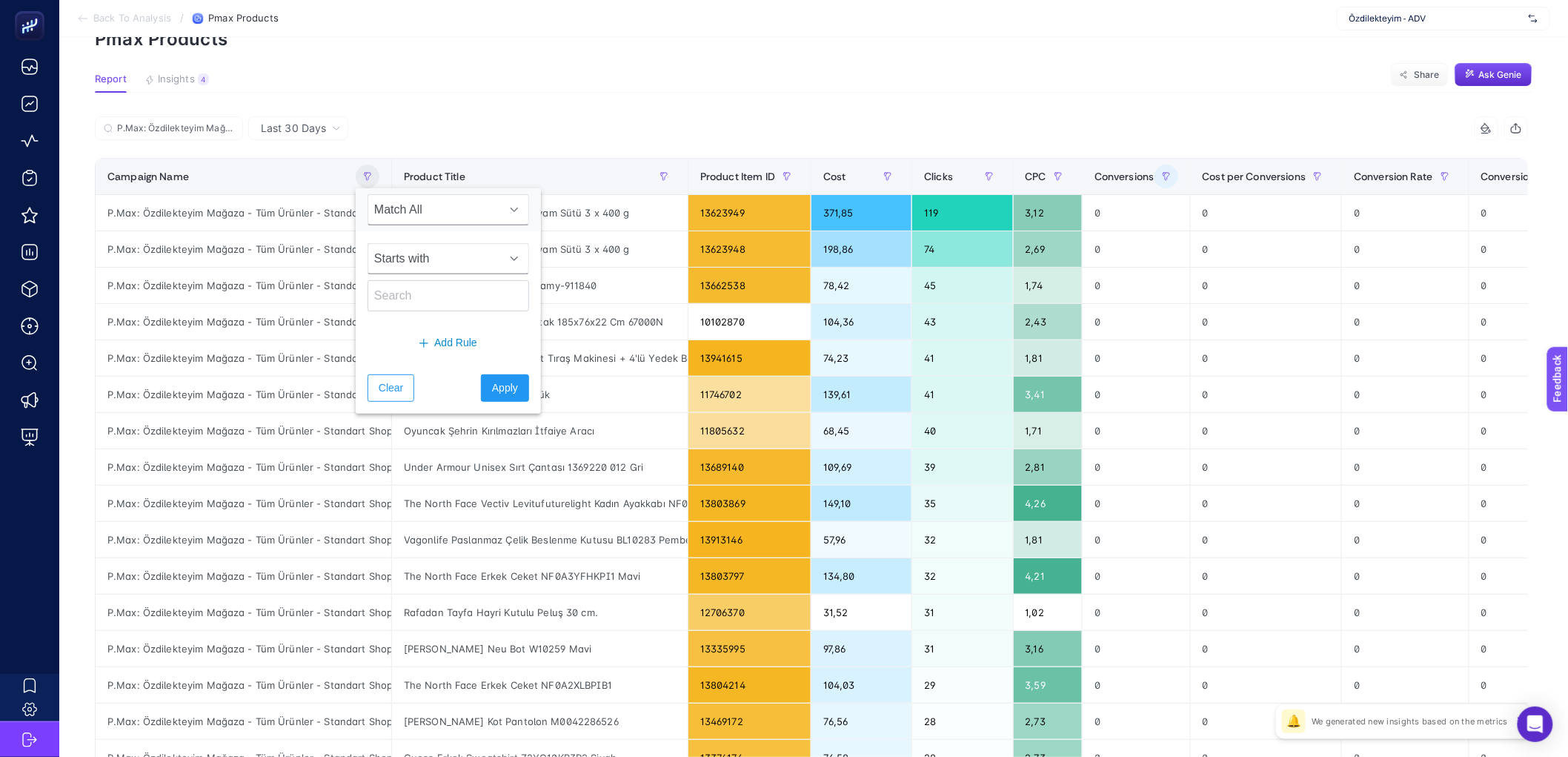
click at [389, 253] on span "Starts with" at bounding box center [434, 259] width 132 height 30
click at [400, 409] on li "Equals" at bounding box center [442, 414] width 150 height 30
click at [415, 287] on input "text" at bounding box center [448, 296] width 161 height 31
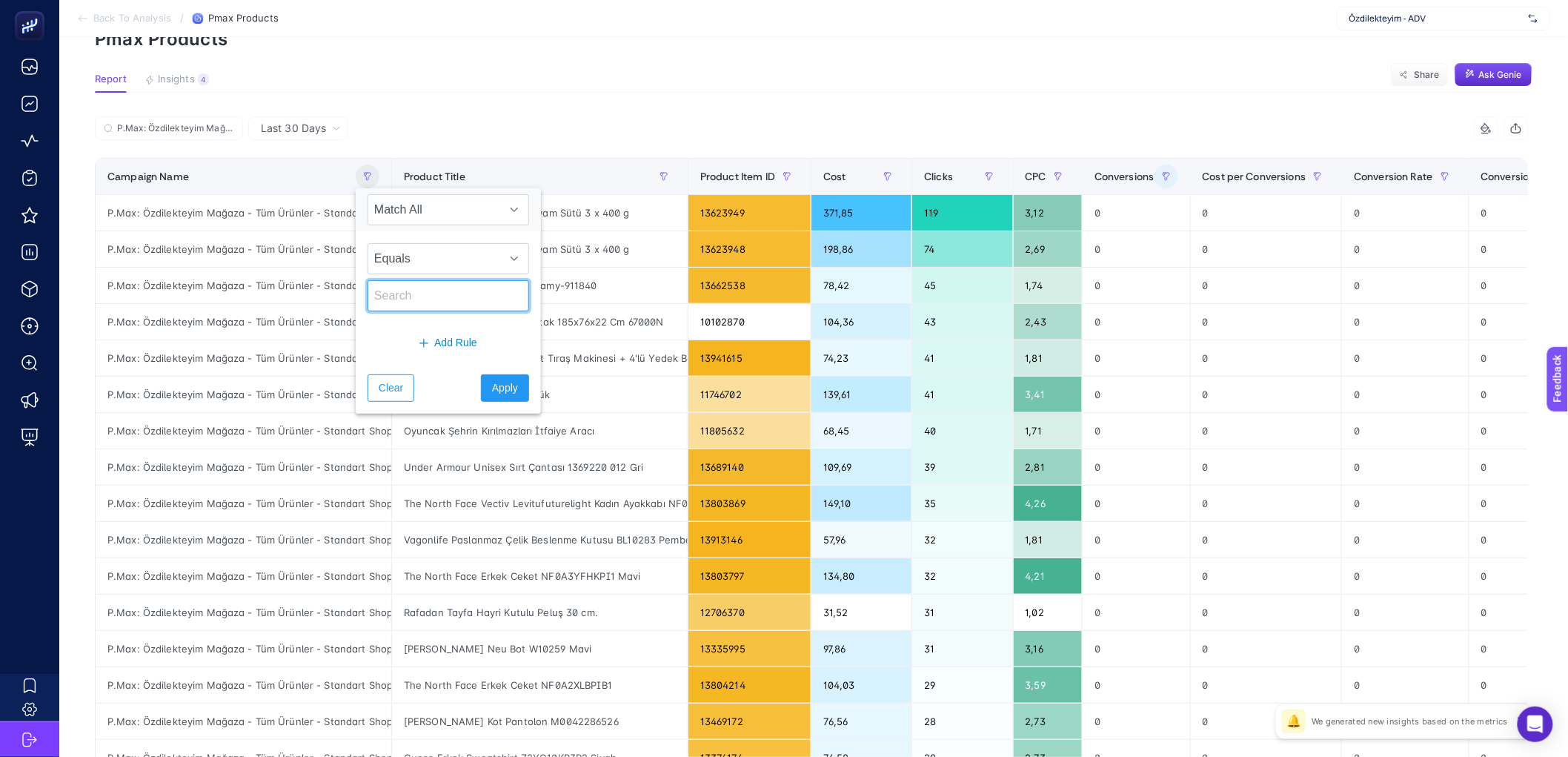
paste input "P.Max: Özdilekteyim Mağaza - Tüm Ürünler - Standart Shopping"
type input "P.Max: Özdilekteyim Mağaza - Tüm Ürünler - Standart Shopping"
click at [492, 393] on span "Apply" at bounding box center [504, 388] width 26 height 16
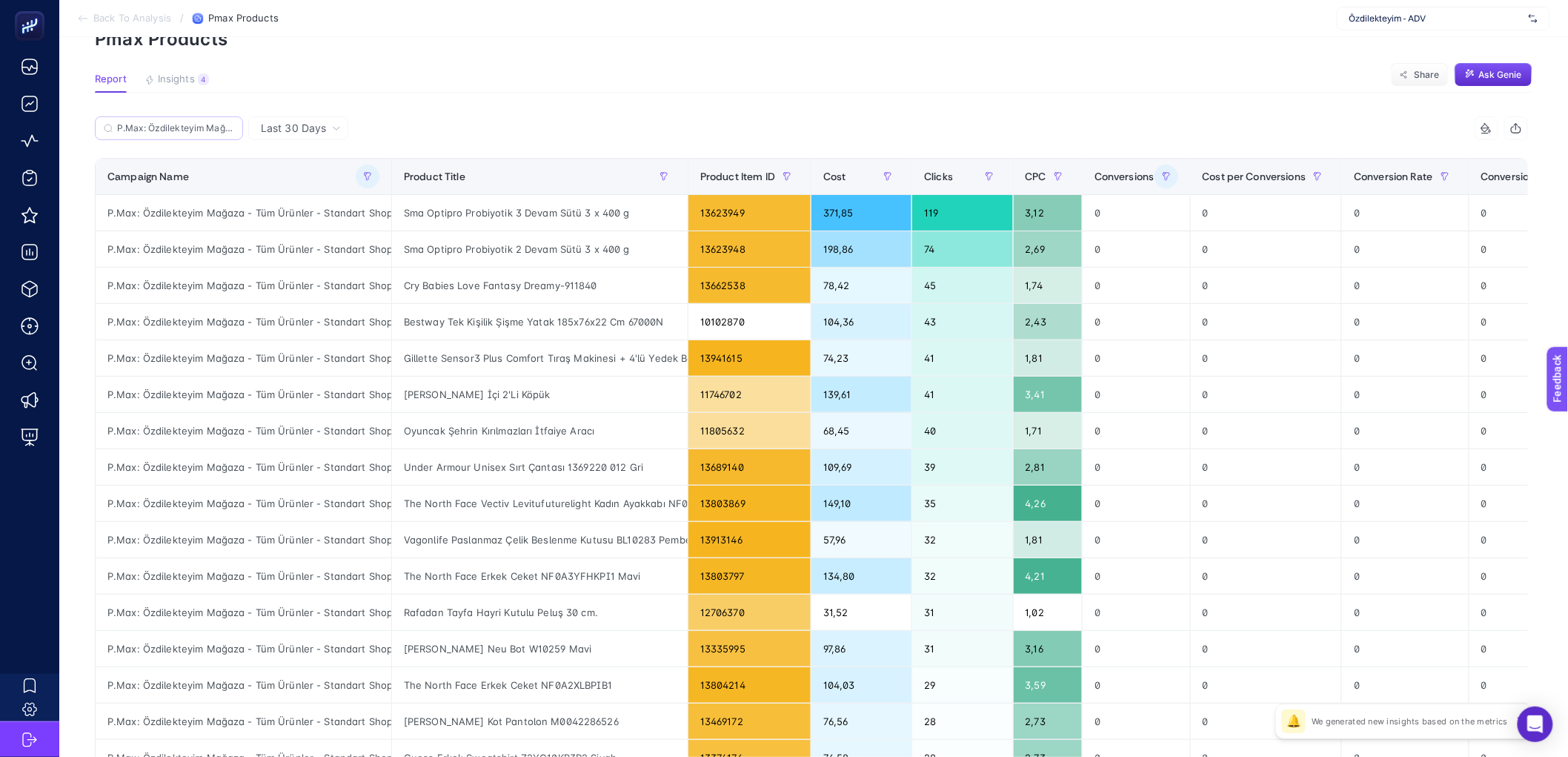
click at [198, 120] on label "P.Max: Özdilekteyim Mağaza - Tüm Ürünler - Standart Shopping" at bounding box center [169, 128] width 148 height 24
click at [0, 0] on input "guru" at bounding box center [0, 0] width 0 height 0
click at [197, 123] on input "P.Max: Özdilekteyim Mağaza - Tüm Ürünler - Standart Shopping" at bounding box center [175, 128] width 117 height 11
click at [225, 127] on icon at bounding box center [229, 127] width 9 height 9
click at [0, 0] on input "guru" at bounding box center [0, 0] width 0 height 0
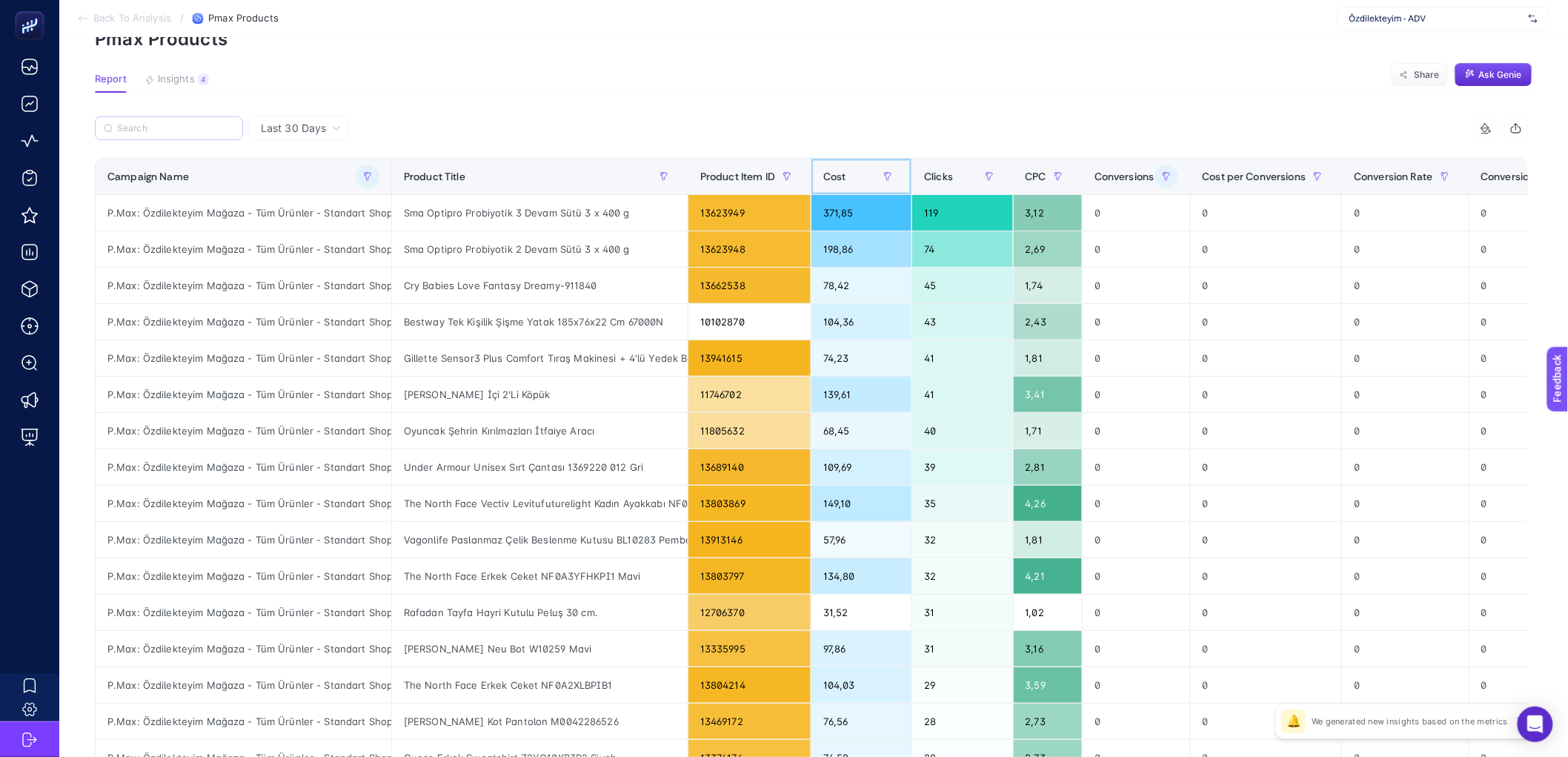
click at [824, 175] on span "Cost" at bounding box center [835, 176] width 23 height 12
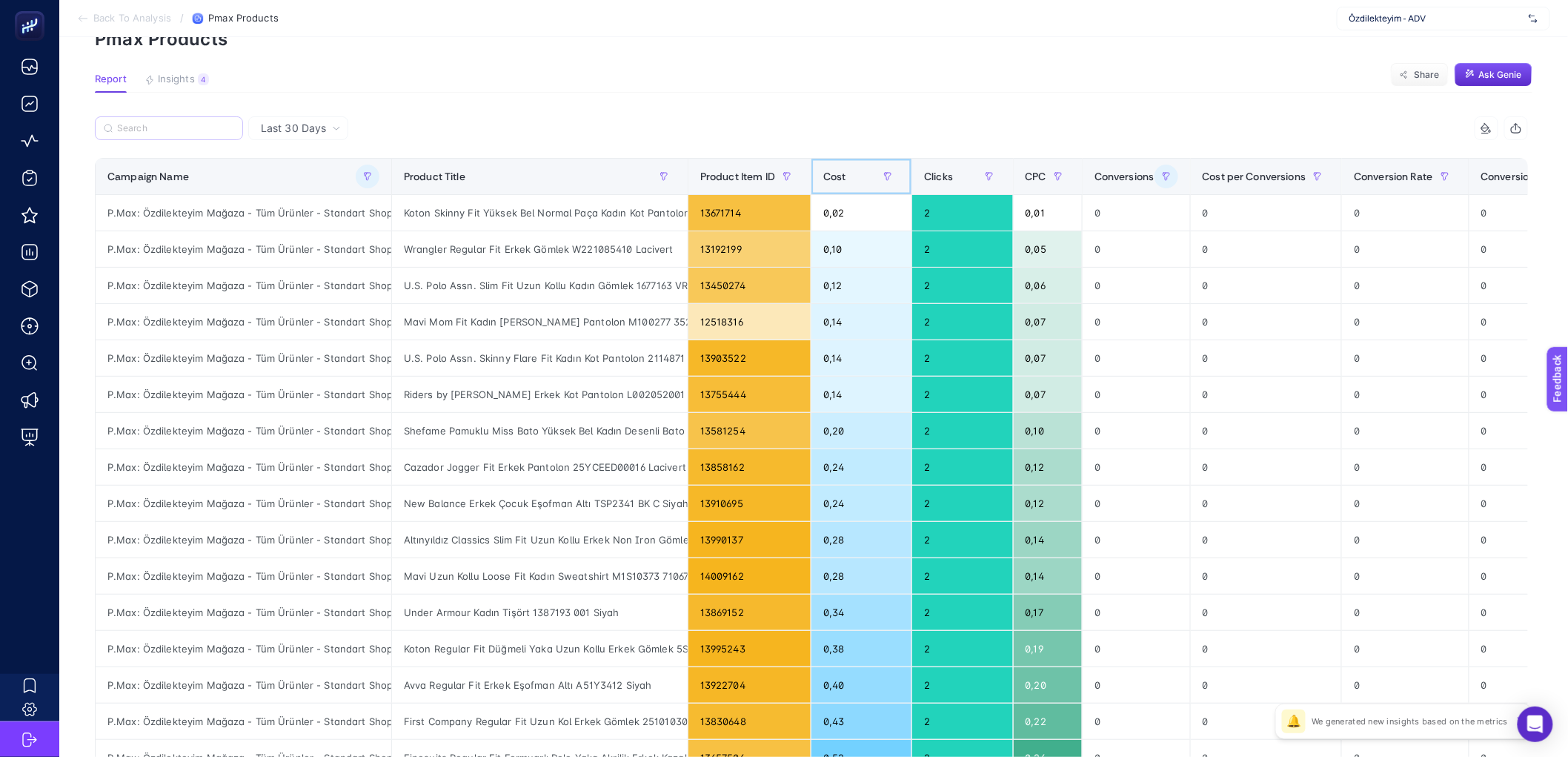
click at [835, 175] on span "Cost" at bounding box center [835, 176] width 23 height 12
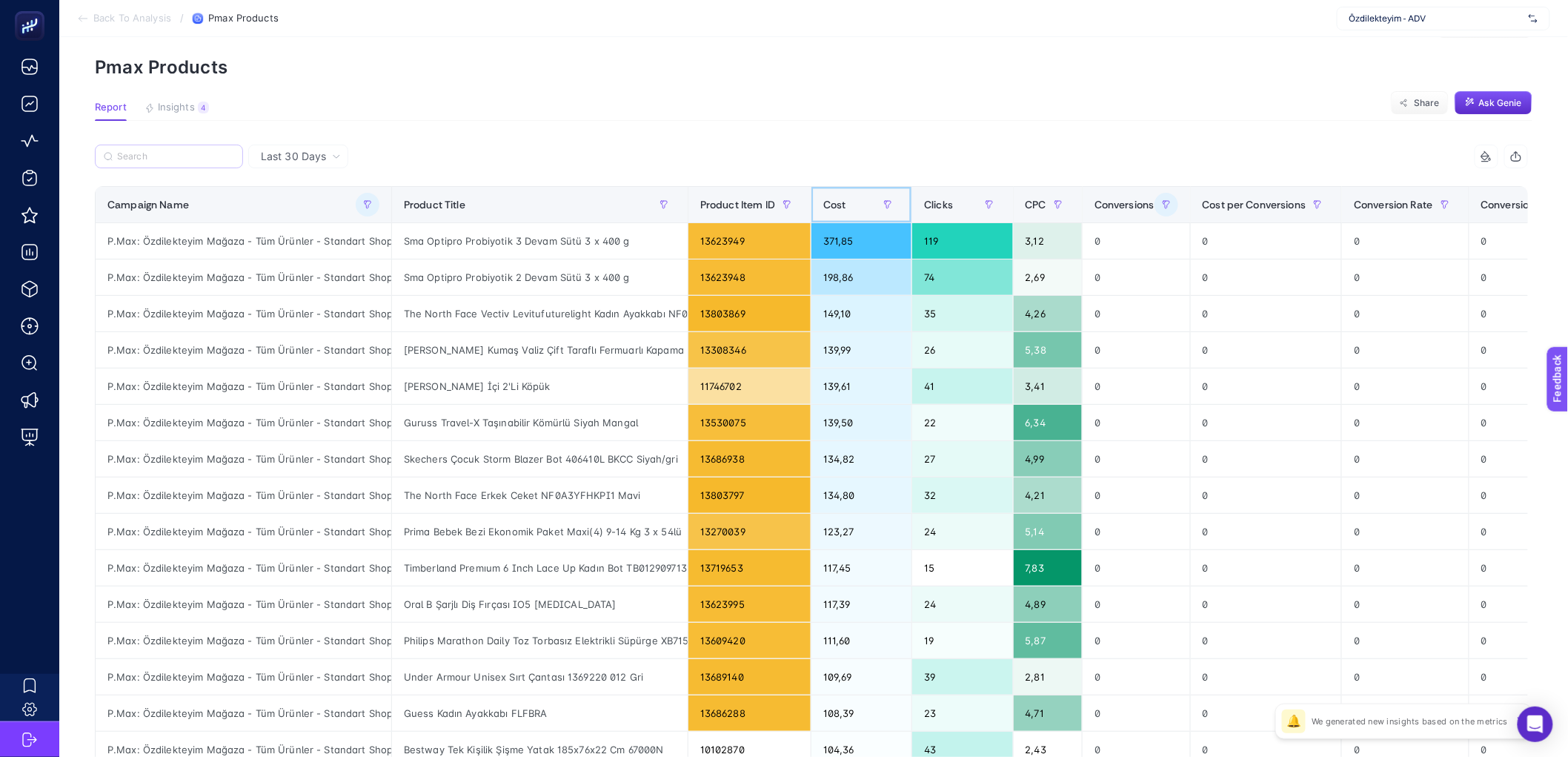
scroll to position [53, 8]
click at [515, 242] on div "Sma Optipro Probiyotik 3 Devam Sütü 3 x 400 g" at bounding box center [540, 240] width 296 height 35
click at [513, 283] on div "Sma Optipro Probiyotik 2 Devam Sütü 3 x 400 g" at bounding box center [540, 276] width 296 height 35
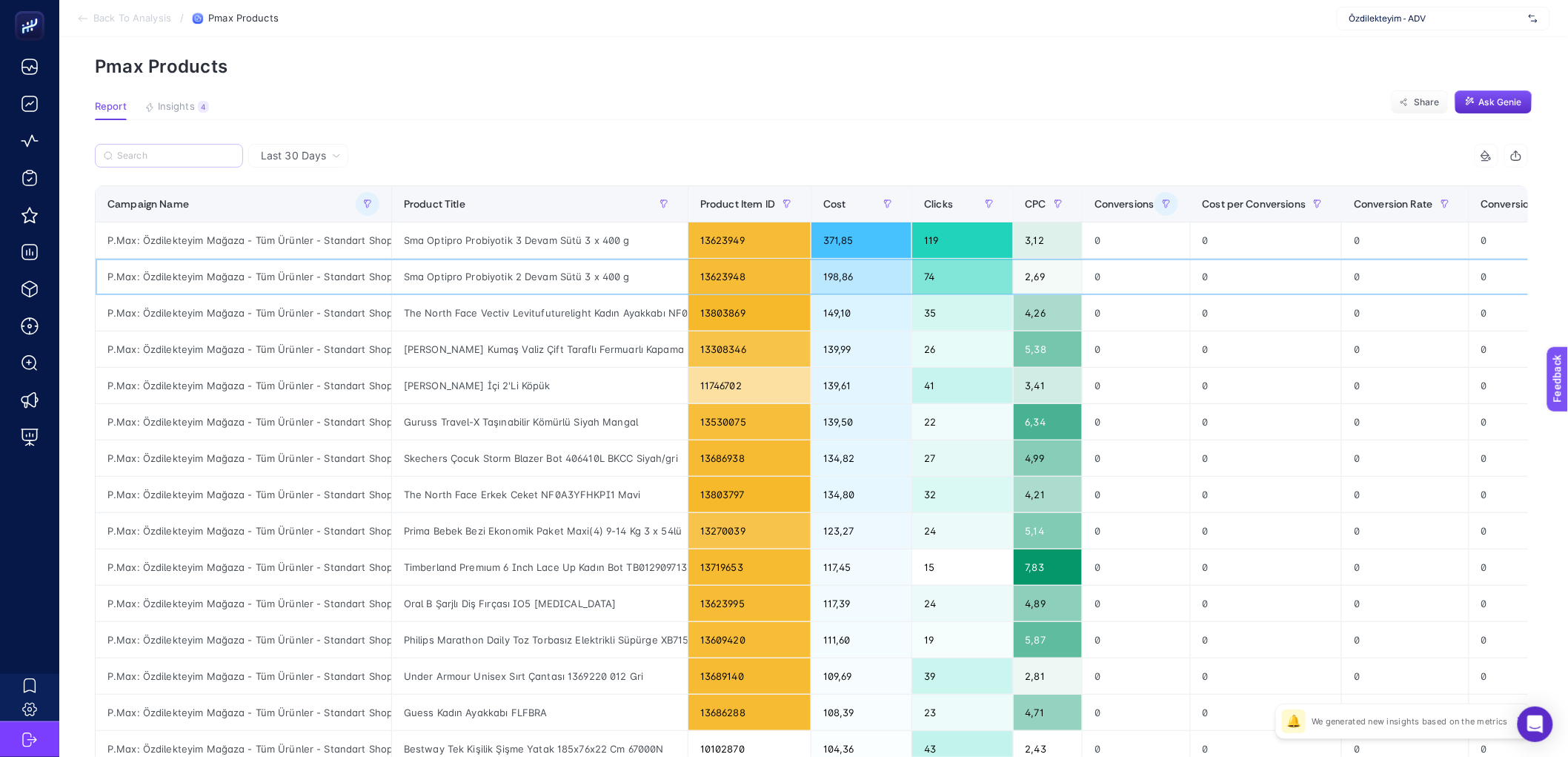
click at [513, 283] on div "Sma Optipro Probiyotik 2 Devam Sütü 3 x 400 g" at bounding box center [540, 276] width 296 height 35
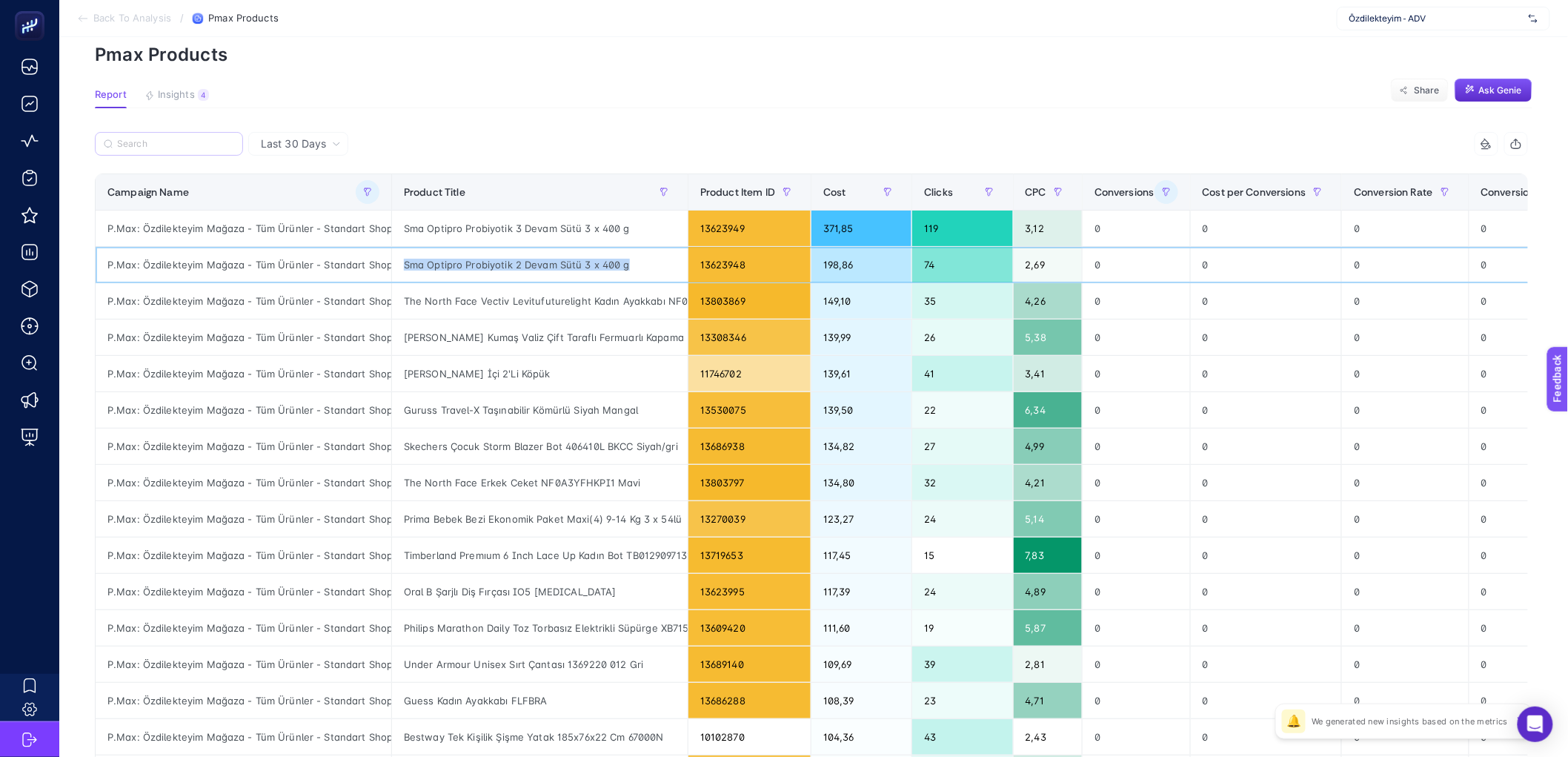
scroll to position [57, 8]
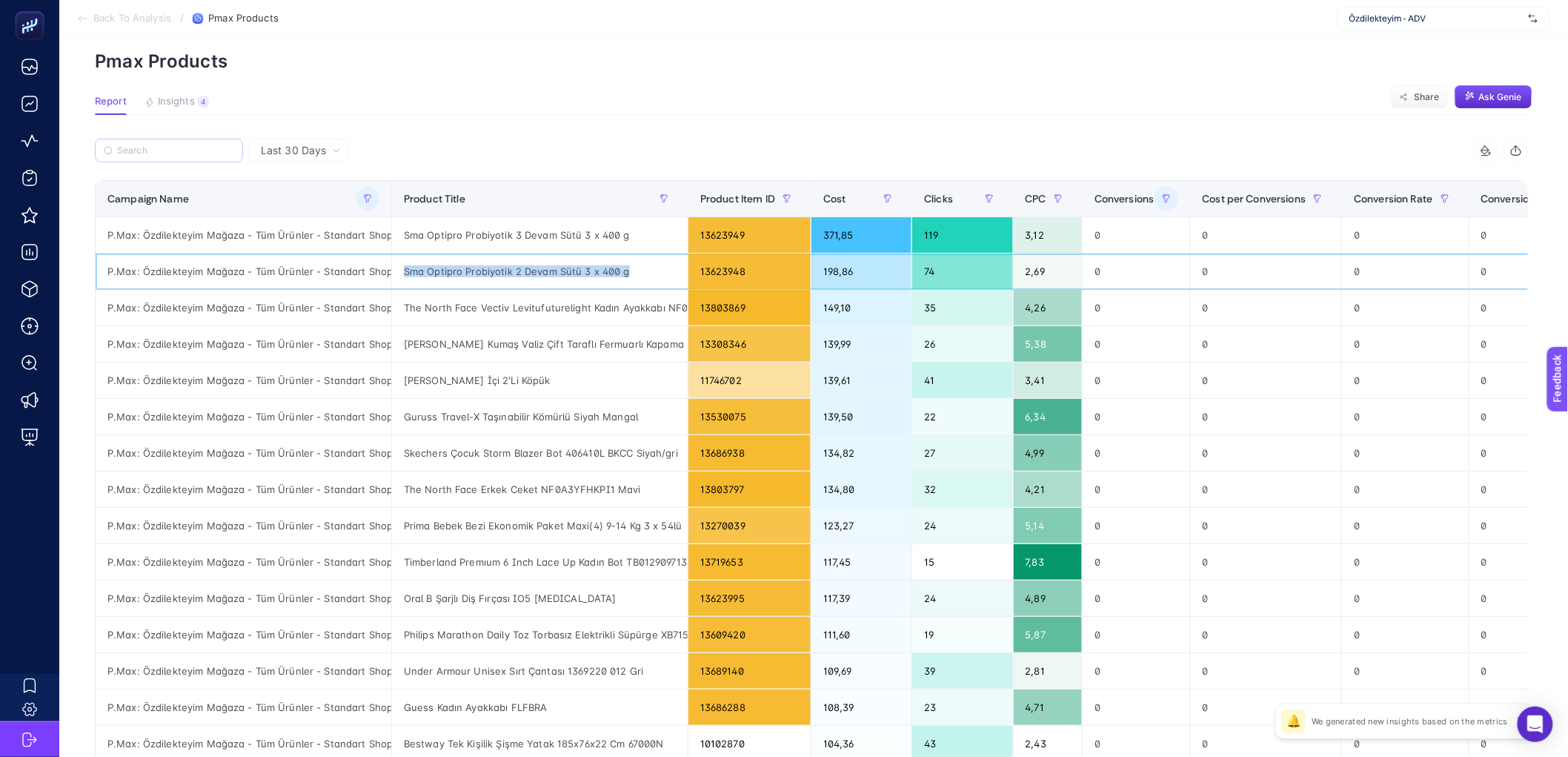
copy tr "Sma Optipro Probiyotik 2 Devam Sütü 3 x 400 g"
click at [628, 190] on div "Product Title" at bounding box center [540, 198] width 272 height 24
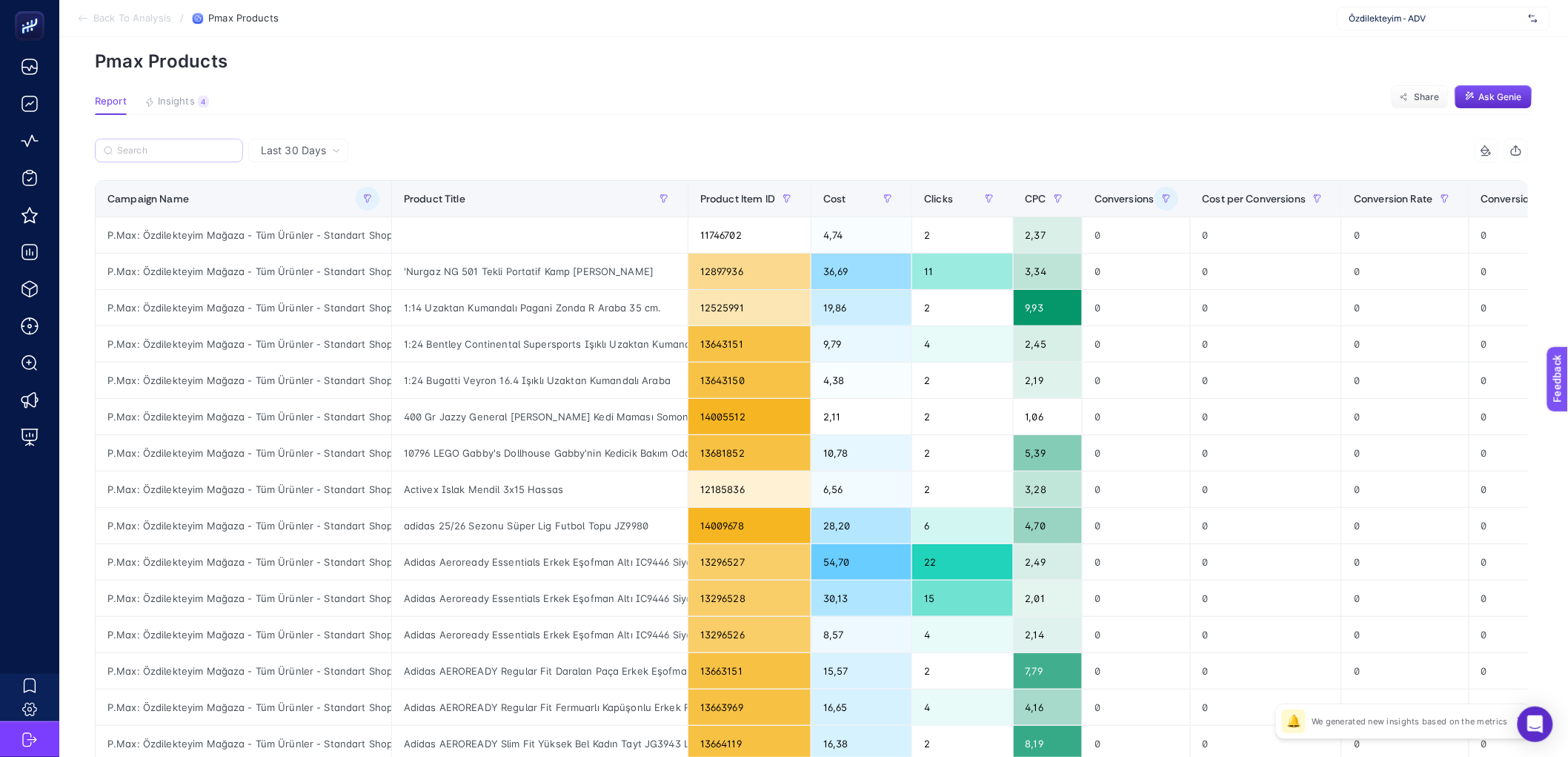
click at [641, 119] on article "Add to favorites false Notify me Create project Pmax Products Report Insights 4…" at bounding box center [814, 559] width 1509 height 1158
click at [880, 125] on article "Add to favorites false Notify me Create project Pmax Products Report Insights 4…" at bounding box center [814, 559] width 1509 height 1158
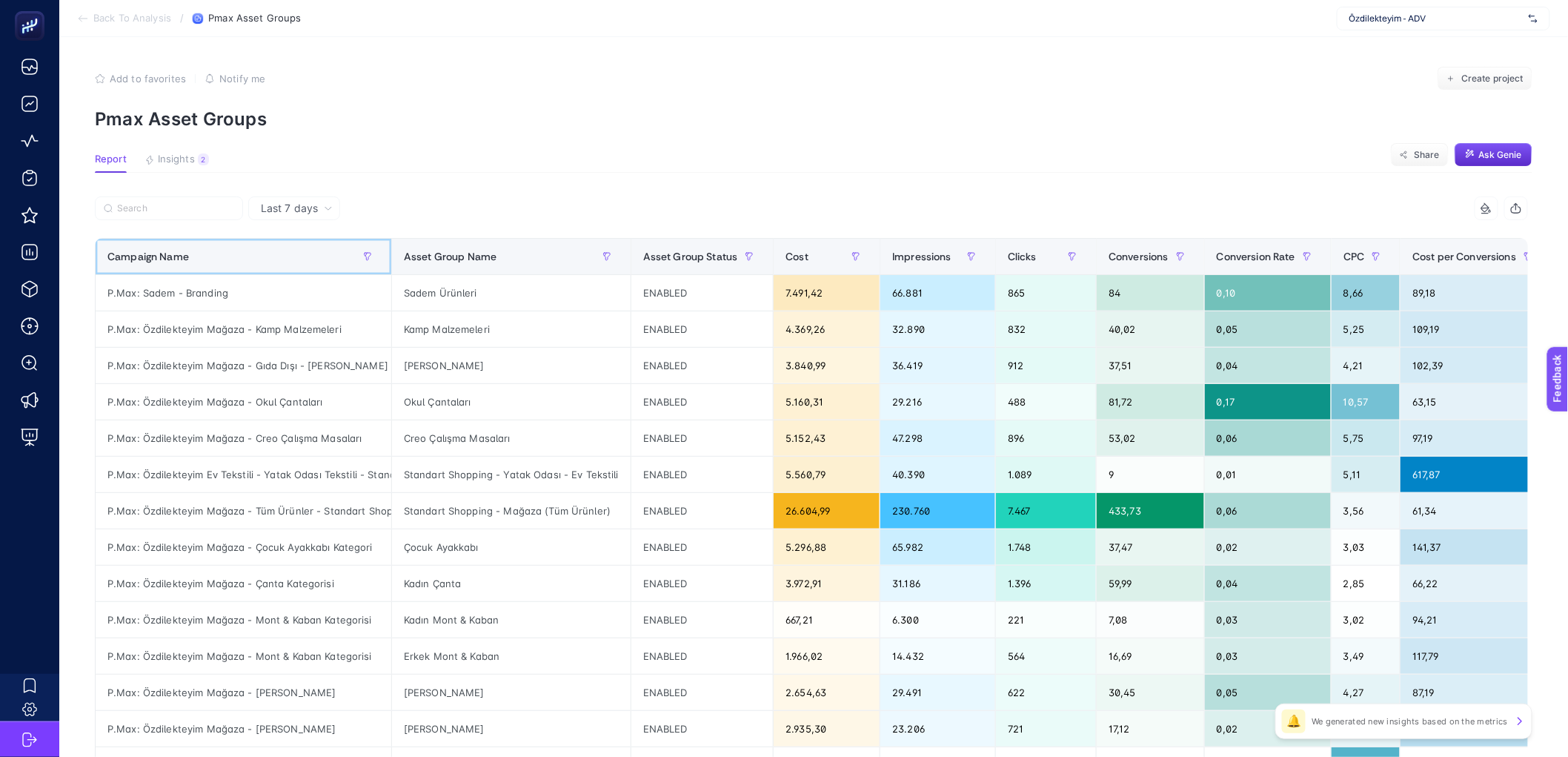
click at [252, 249] on div "Campaign Name" at bounding box center [244, 257] width 272 height 24
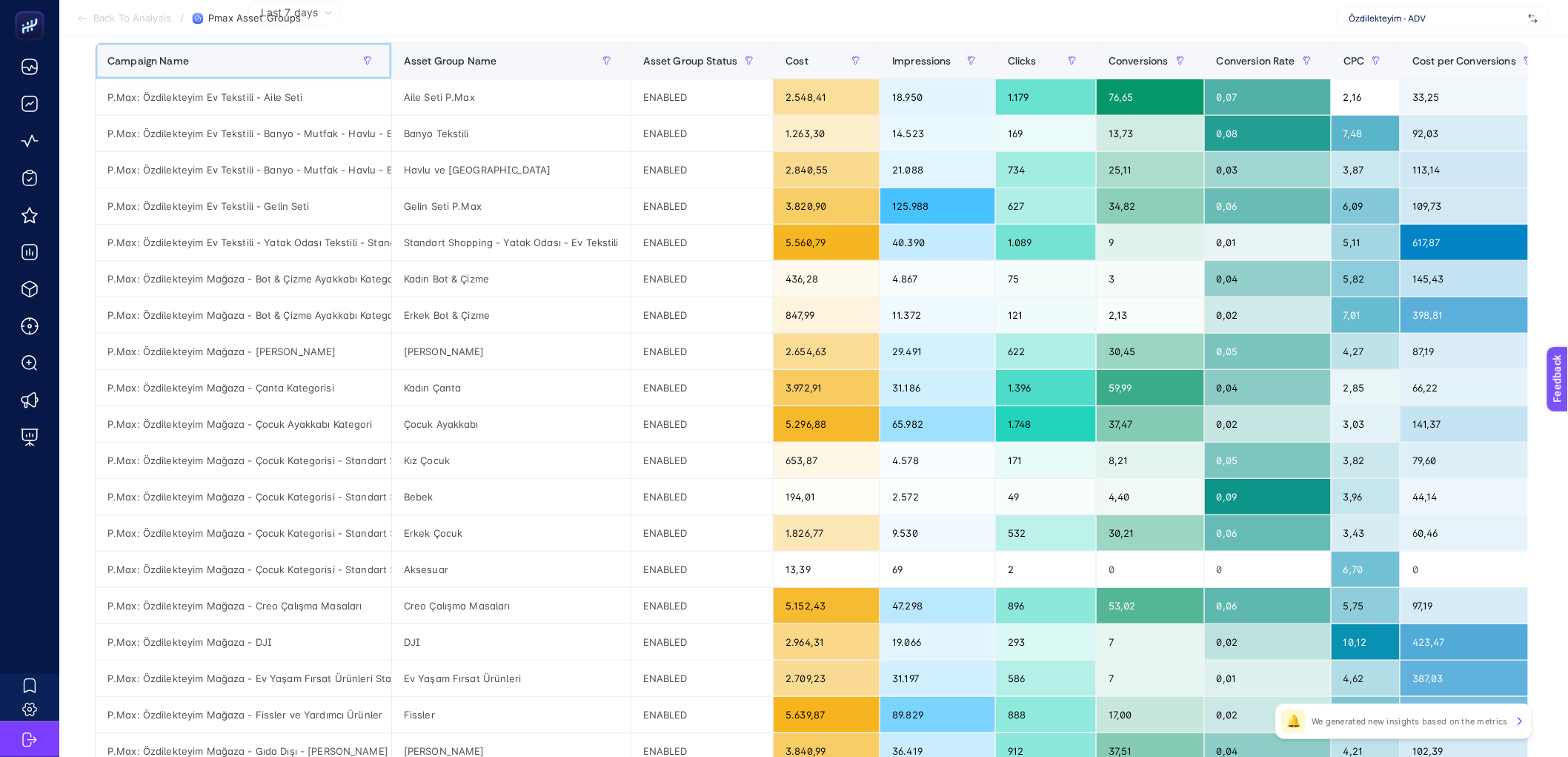
scroll to position [391, 0]
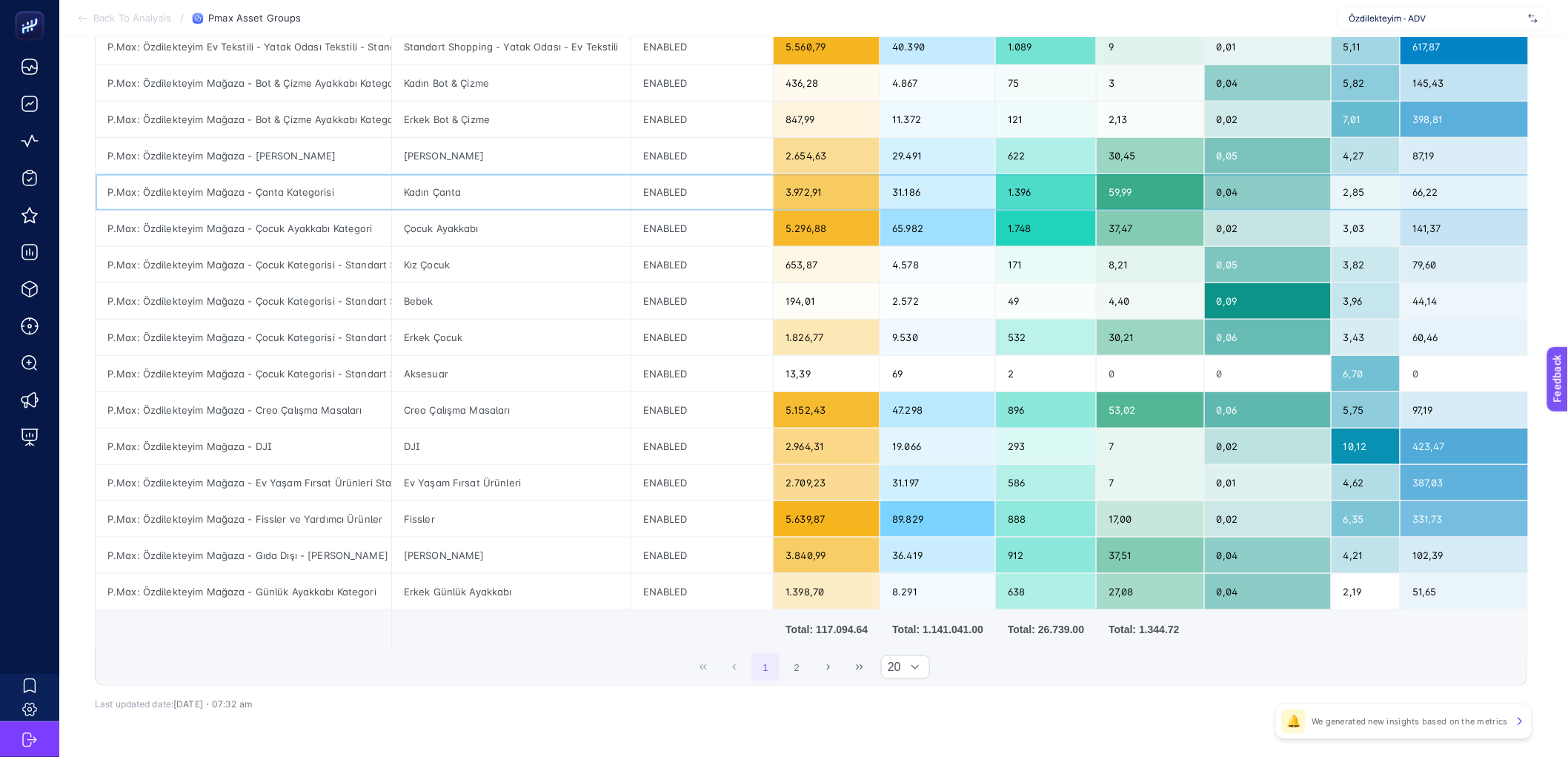
click at [341, 195] on div "P.Max: Özdilekteyim Mağaza - Çanta Kategorisi" at bounding box center [244, 191] width 296 height 35
click at [426, 199] on div "Kadın Çanta" at bounding box center [511, 191] width 238 height 35
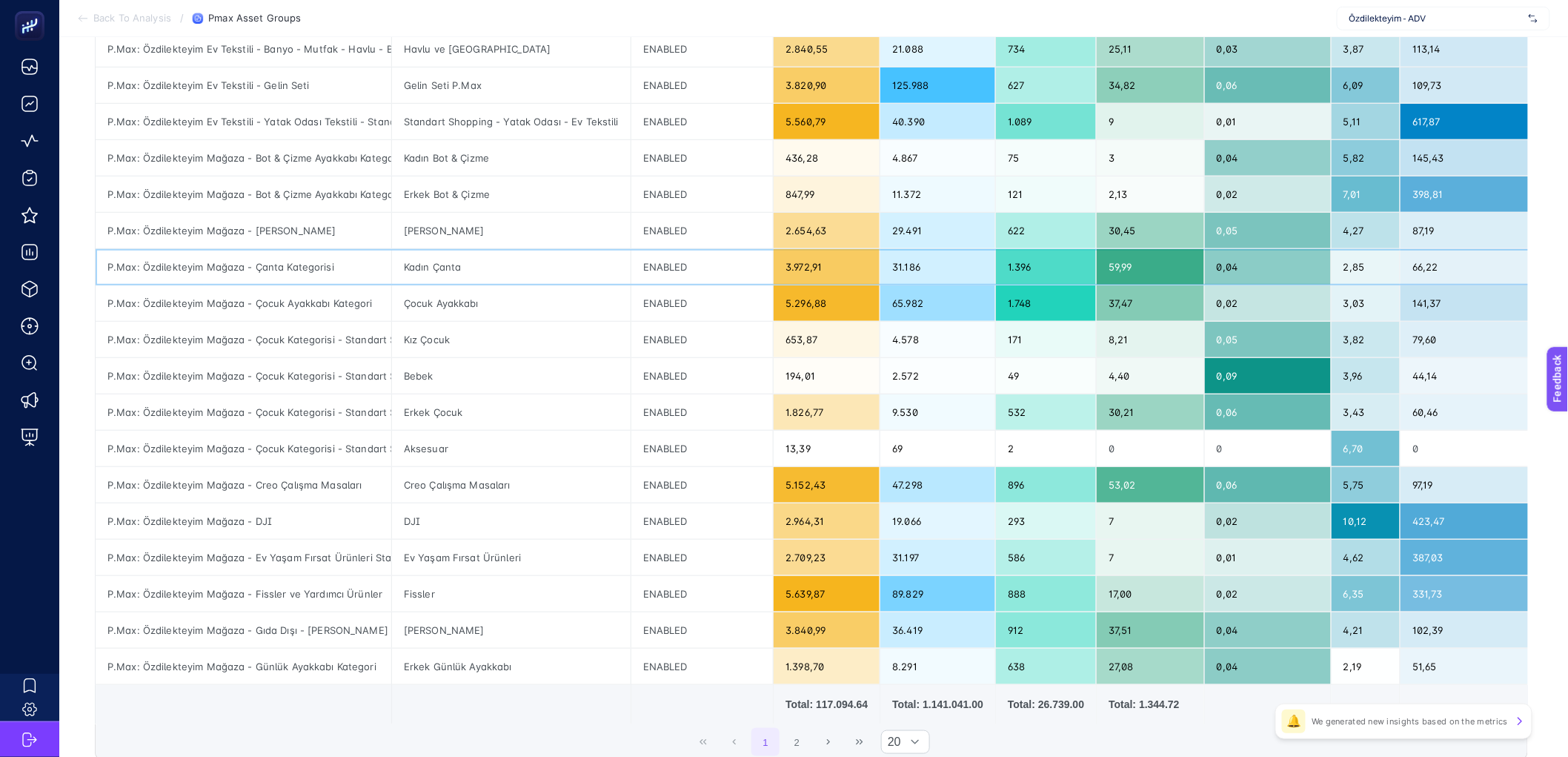
scroll to position [308, 0]
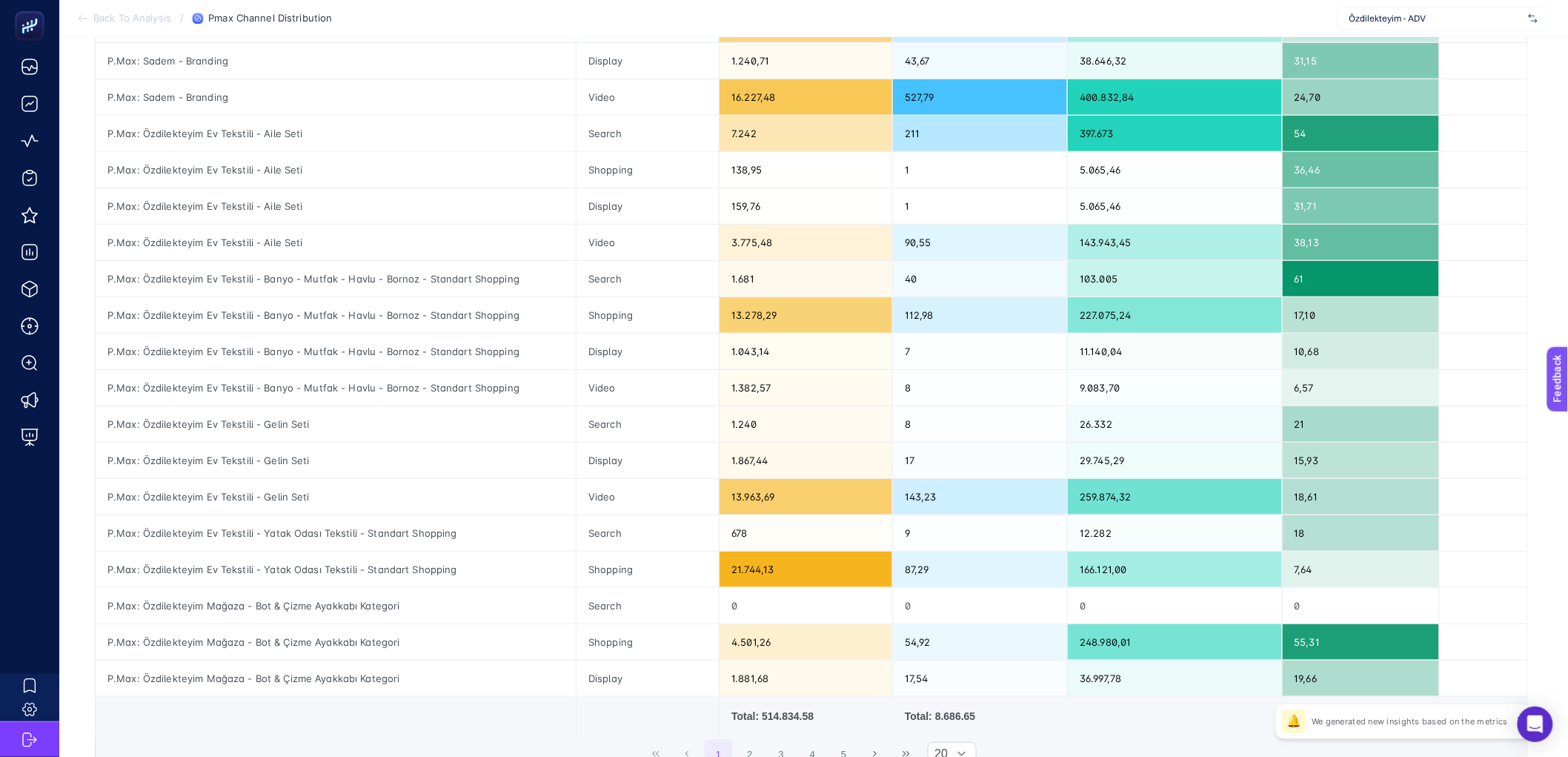
scroll to position [261, 0]
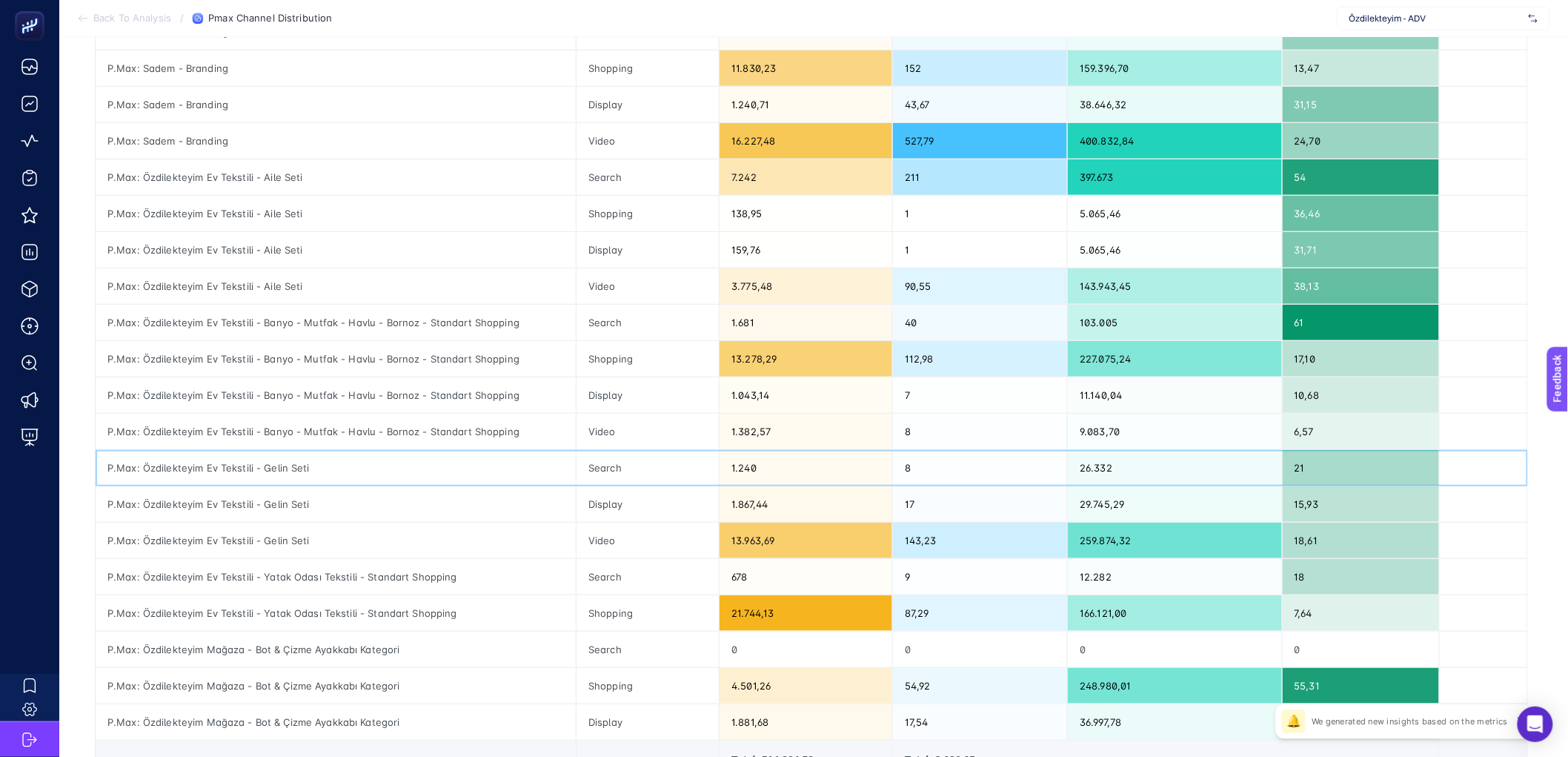
click at [522, 462] on div "P.Max: Özdilekteyim Ev Tekstili - Gelin Seti" at bounding box center [336, 467] width 480 height 35
click at [520, 490] on div "P.Max: Özdilekteyim Ev Tekstili - Gelin Seti" at bounding box center [336, 504] width 480 height 35
click at [517, 532] on div "P.Max: Özdilekteyim Ev Tekstili - Gelin Seti" at bounding box center [336, 540] width 480 height 35
click at [777, 541] on div "13.963,69" at bounding box center [806, 540] width 172 height 35
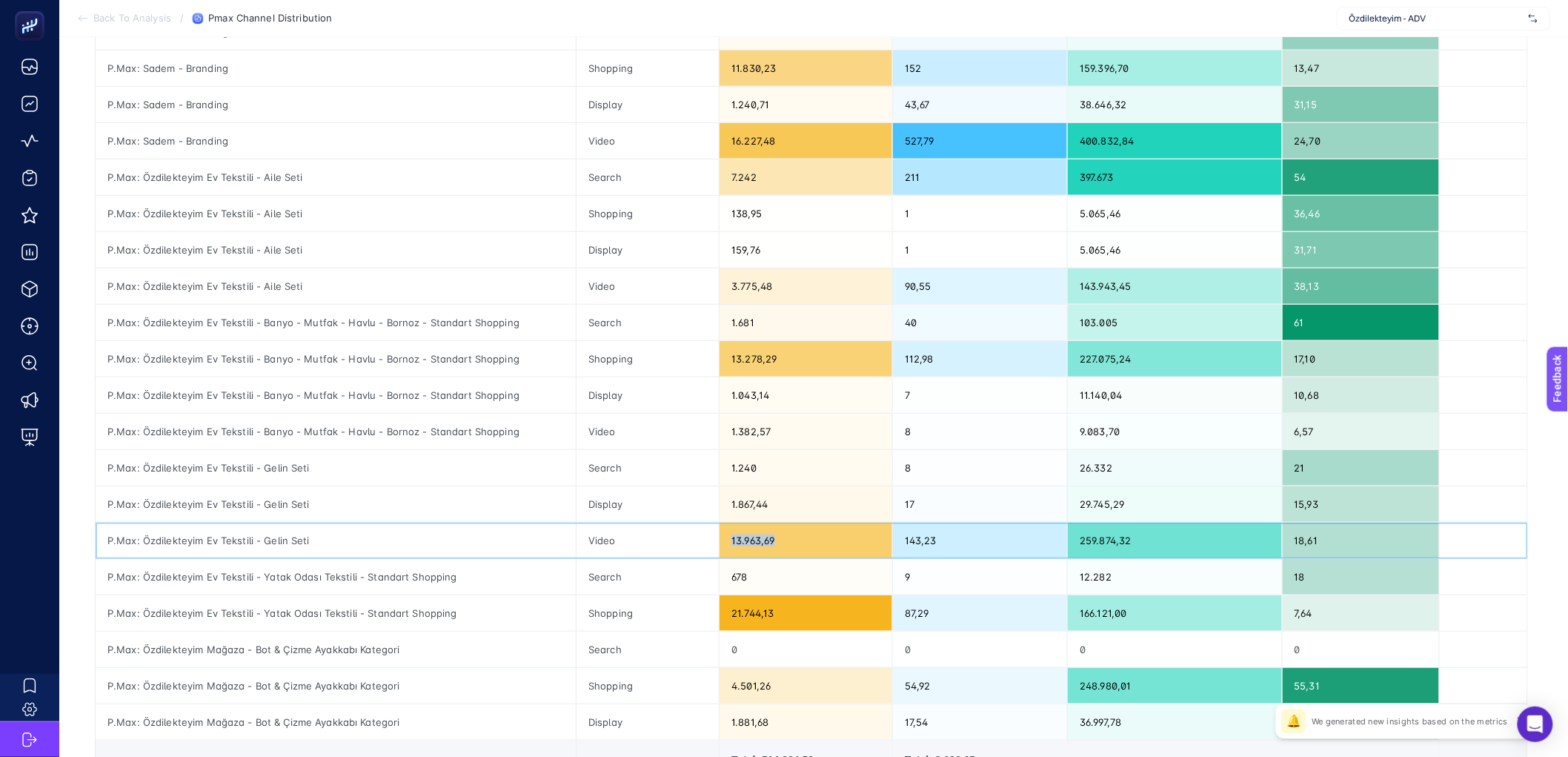
click at [777, 541] on div "13.963,69" at bounding box center [806, 540] width 172 height 35
click at [499, 474] on div "P.Max: Özdilekteyim Ev Tekstili - Gelin Seti" at bounding box center [336, 467] width 480 height 35
click at [260, 543] on div "P.Max: Özdilekteyim Ev Tekstili - Gelin Seti" at bounding box center [336, 540] width 480 height 35
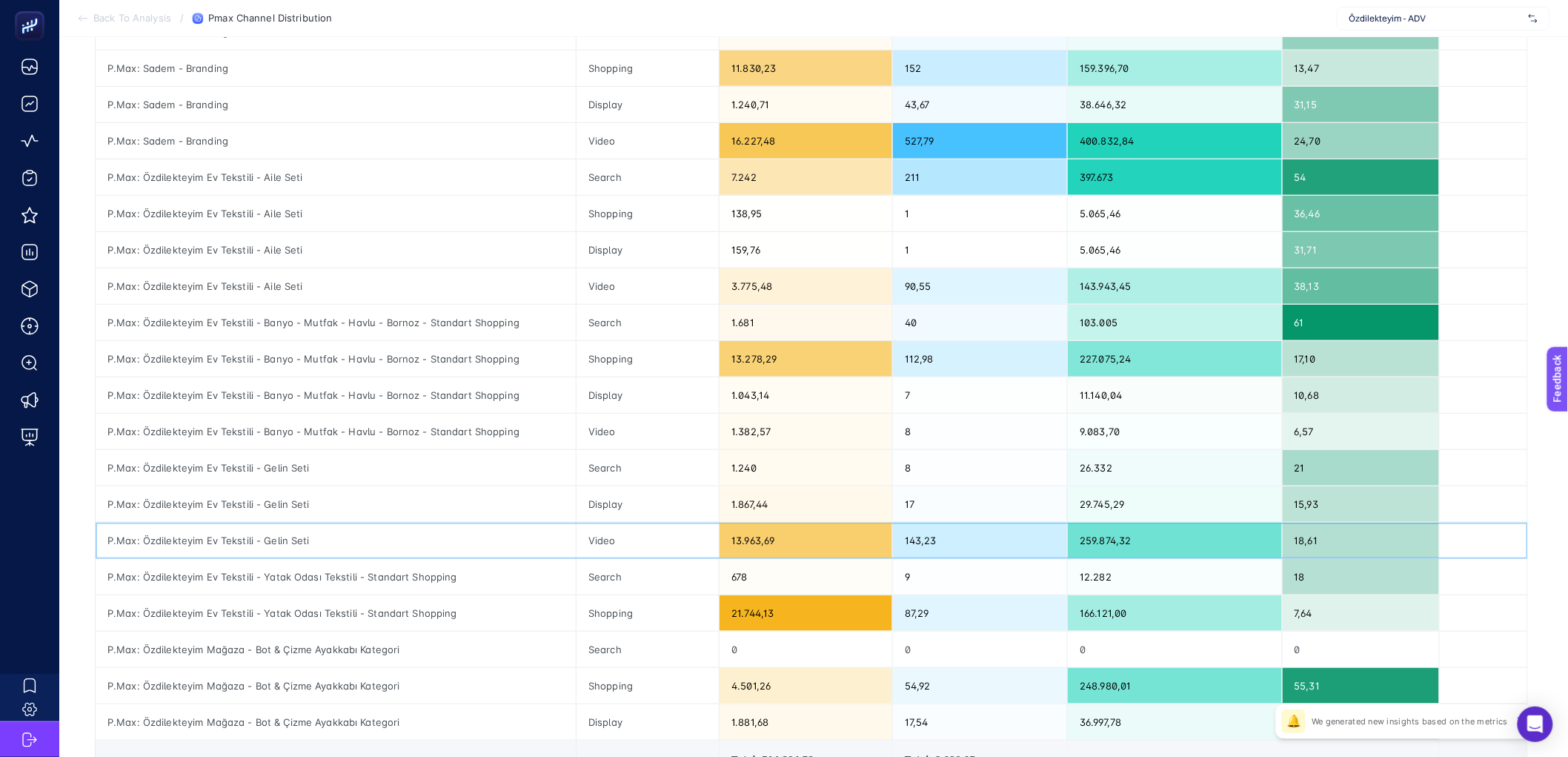
click at [625, 537] on div "Video" at bounding box center [647, 540] width 142 height 35
click at [708, 351] on div "Shopping" at bounding box center [647, 358] width 142 height 35
click at [709, 331] on div "Search" at bounding box center [647, 322] width 142 height 35
click at [706, 360] on div "Shopping" at bounding box center [647, 358] width 142 height 35
click at [705, 395] on div "Display" at bounding box center [647, 394] width 142 height 35
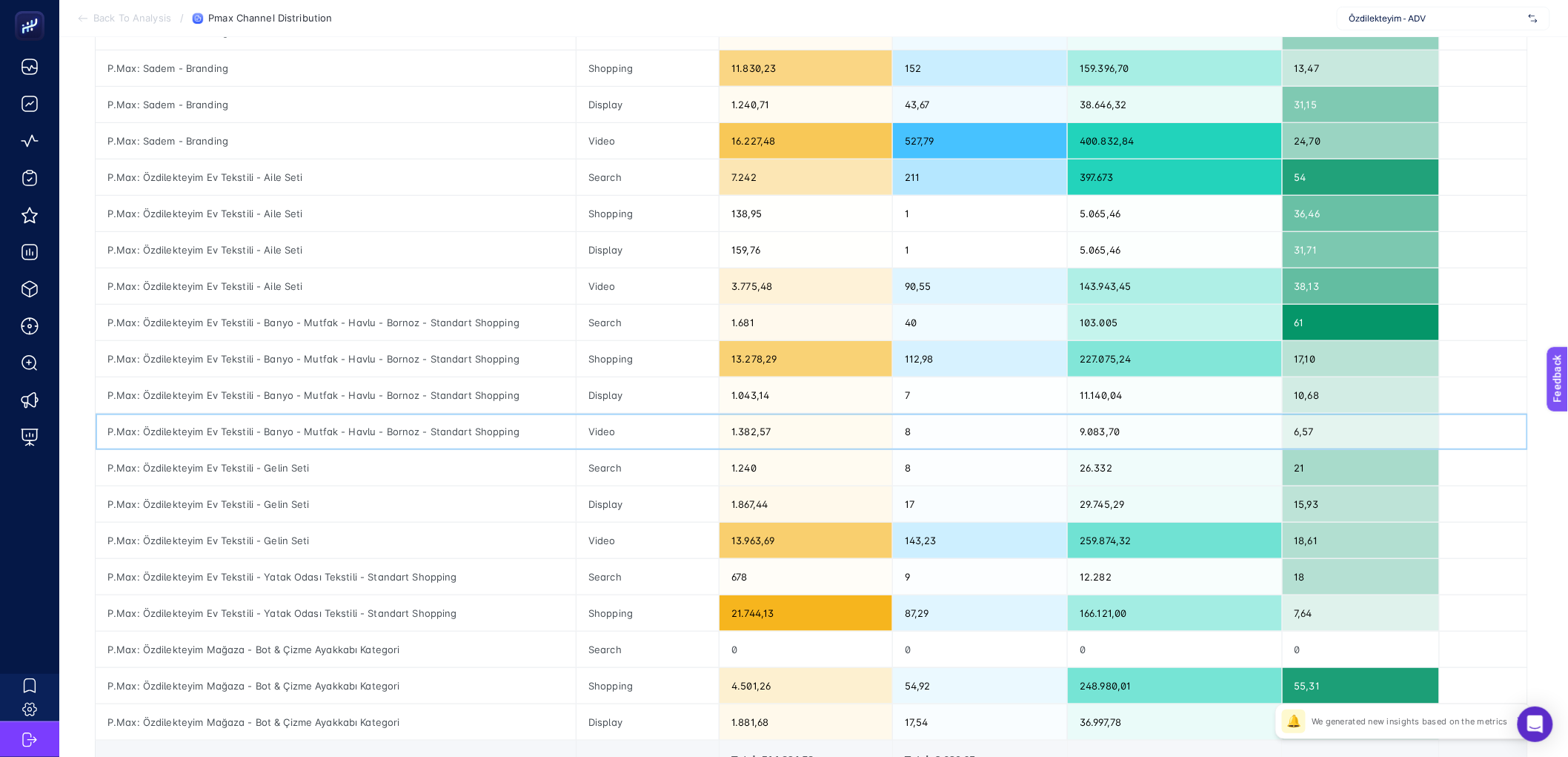
click at [703, 434] on div "Video" at bounding box center [647, 431] width 142 height 35
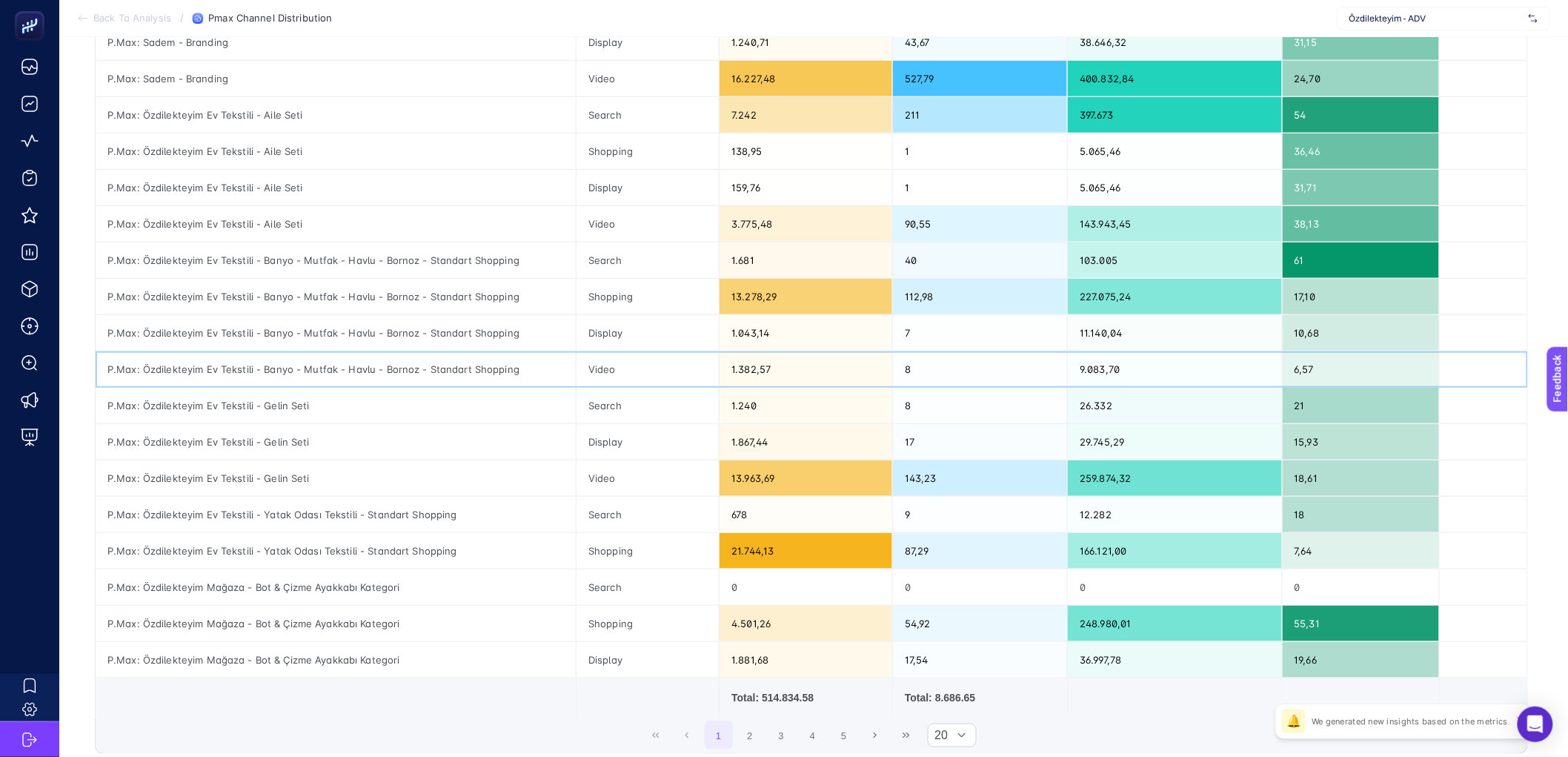
scroll to position [322, 0]
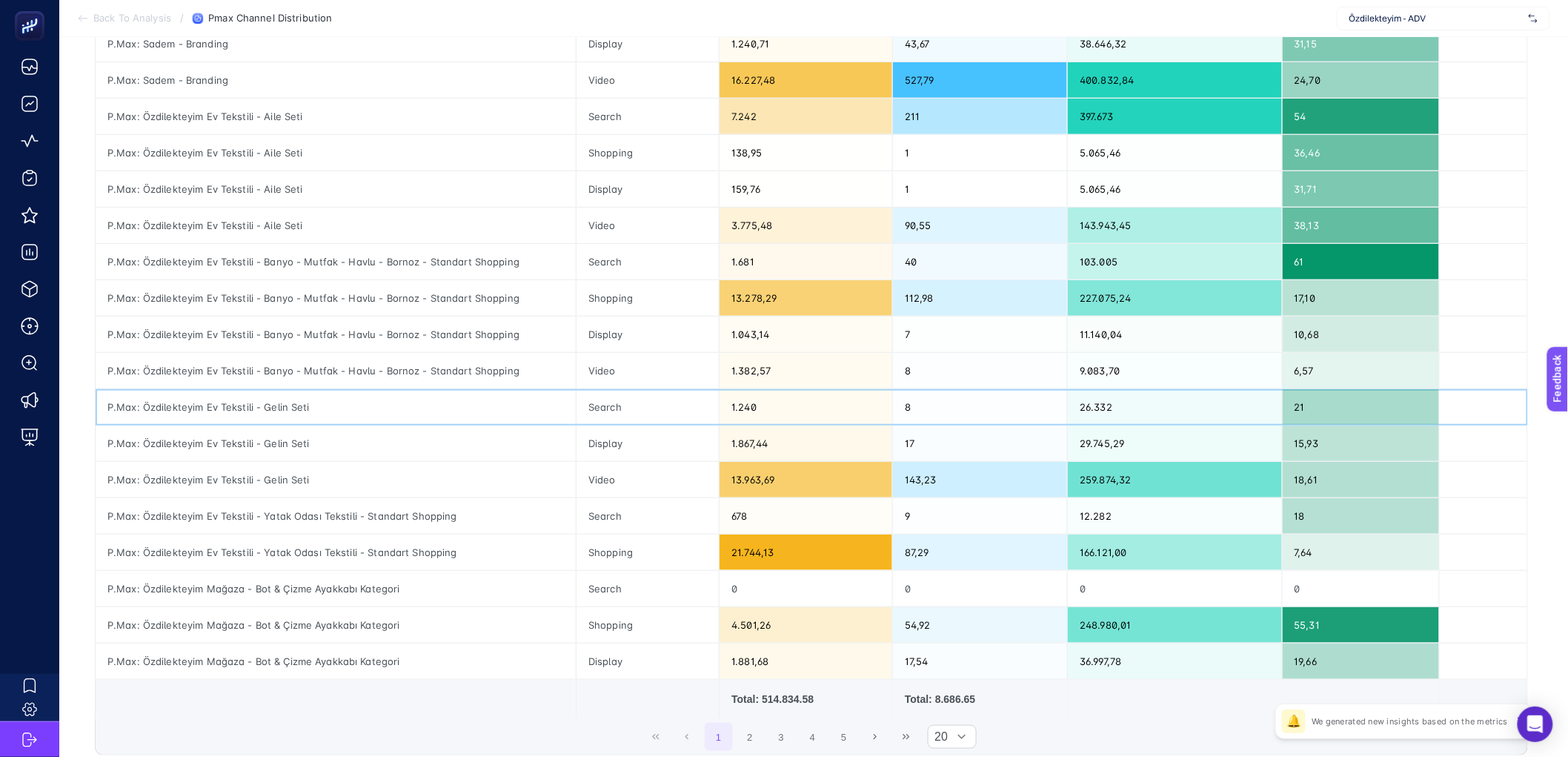
click at [931, 412] on div "8" at bounding box center [980, 407] width 174 height 35
click at [924, 452] on div "17" at bounding box center [980, 443] width 174 height 35
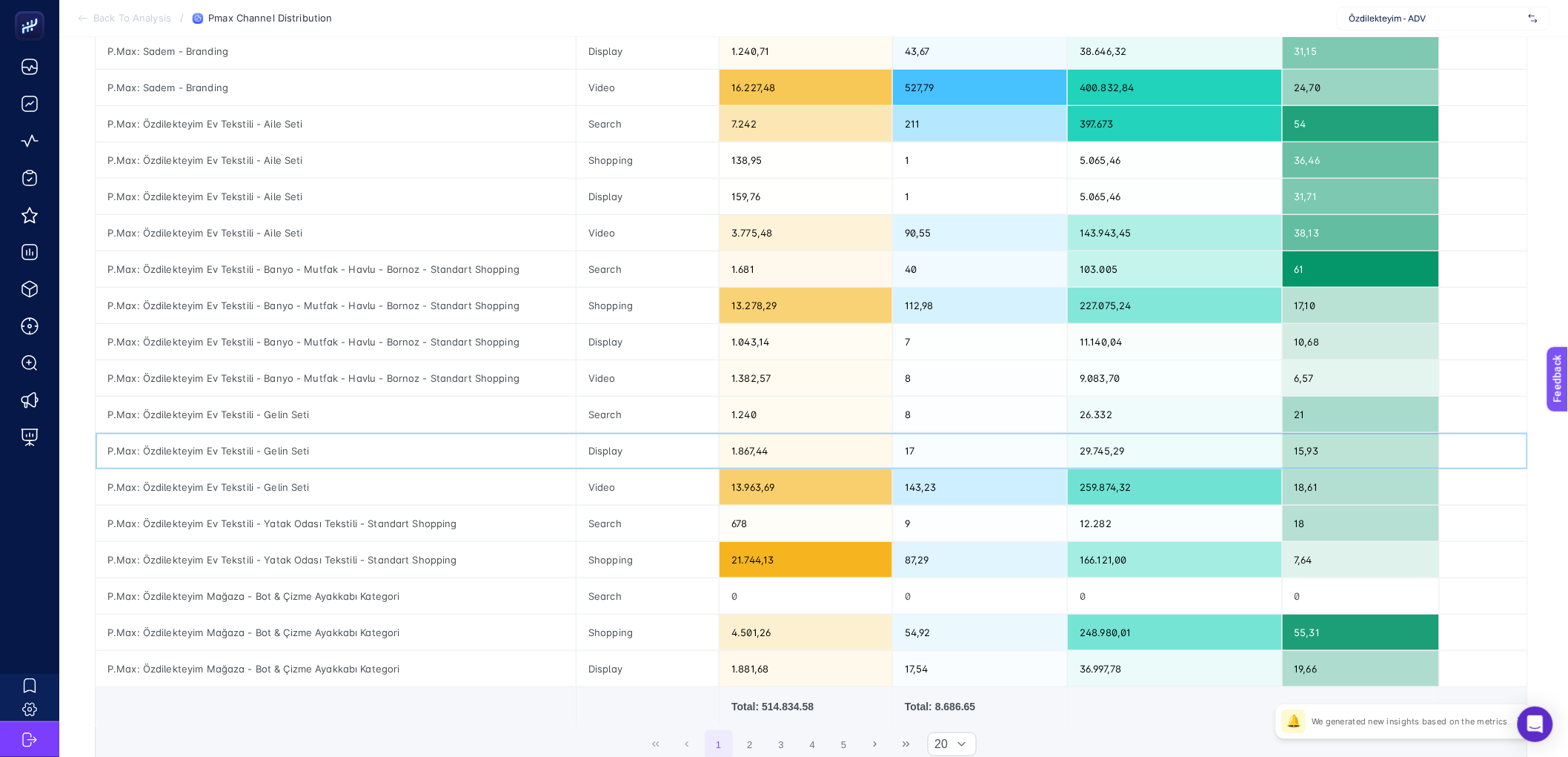
scroll to position [315, 0]
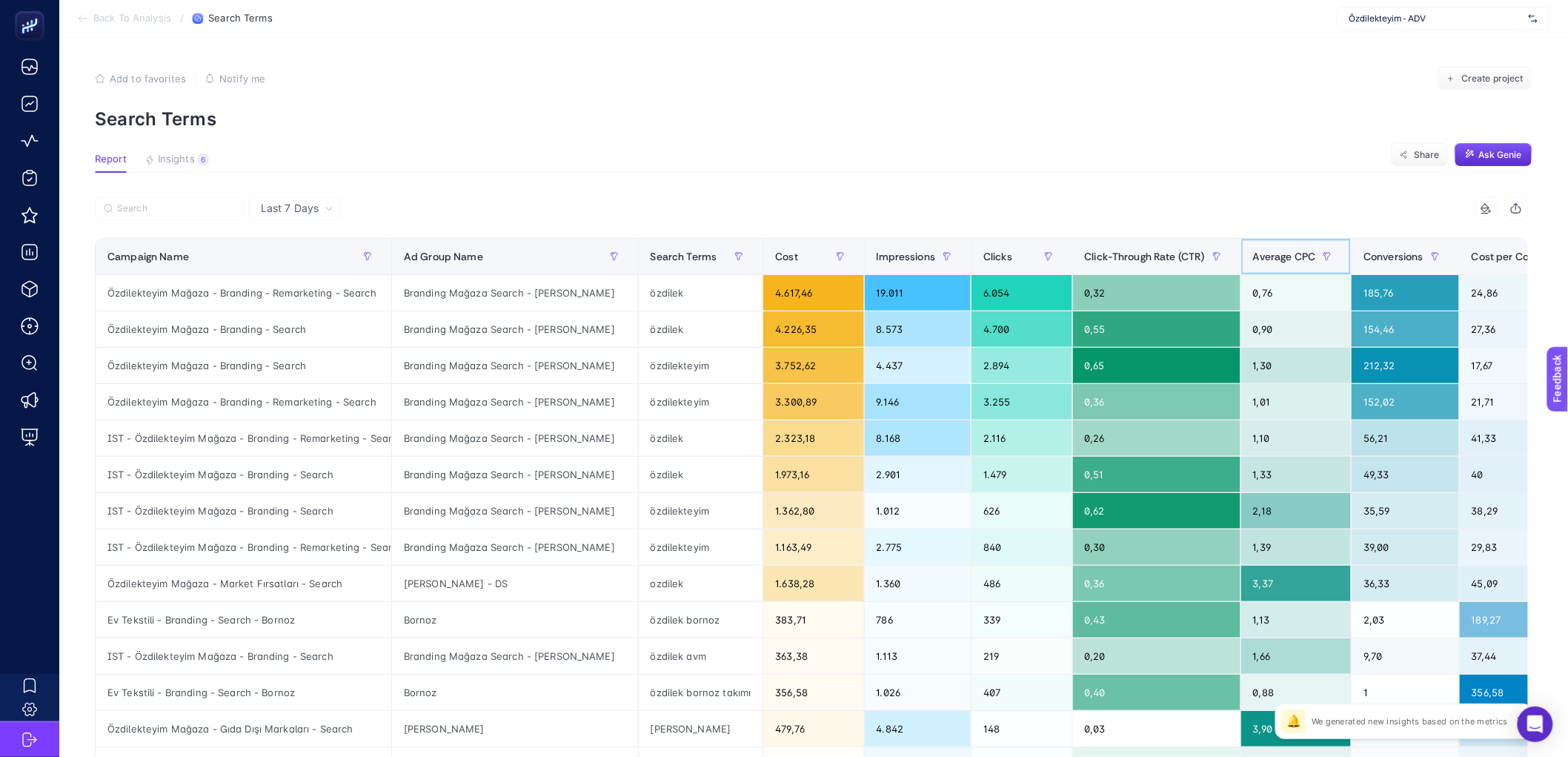
click at [1297, 250] on span "Average CPC" at bounding box center [1285, 256] width 63 height 12
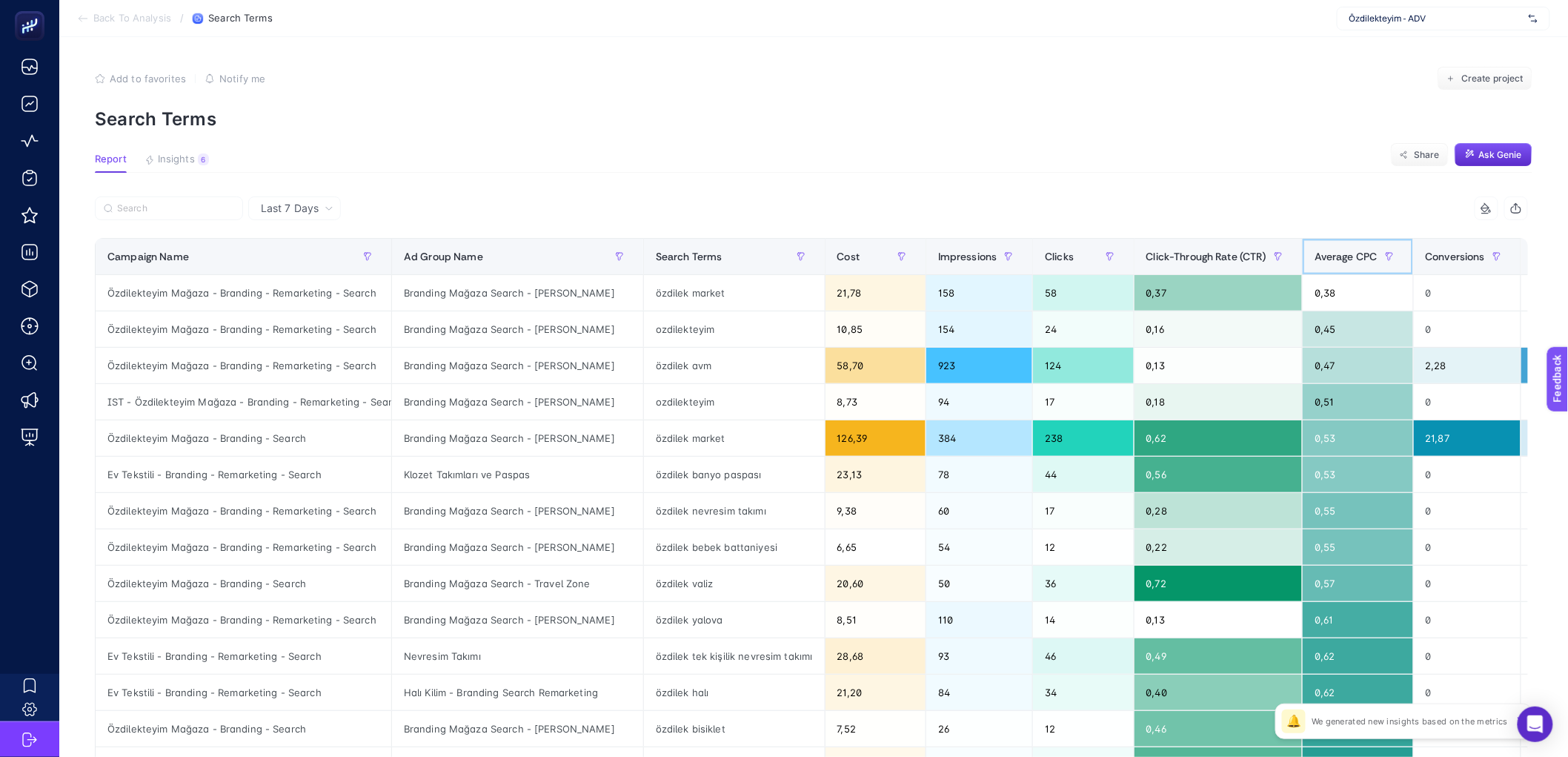
click at [1337, 252] on span "Average CPC" at bounding box center [1346, 256] width 63 height 12
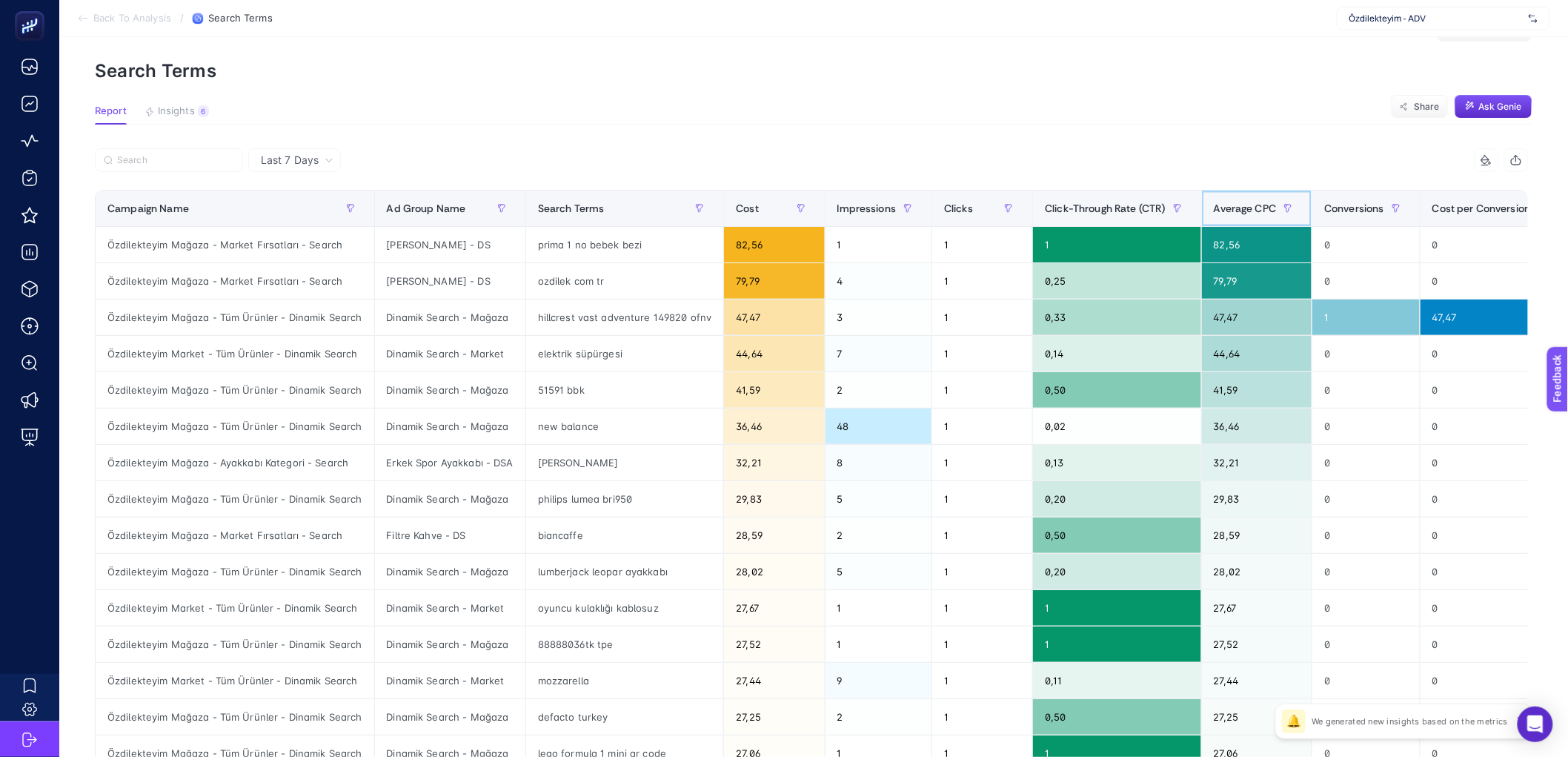
scroll to position [52, 0]
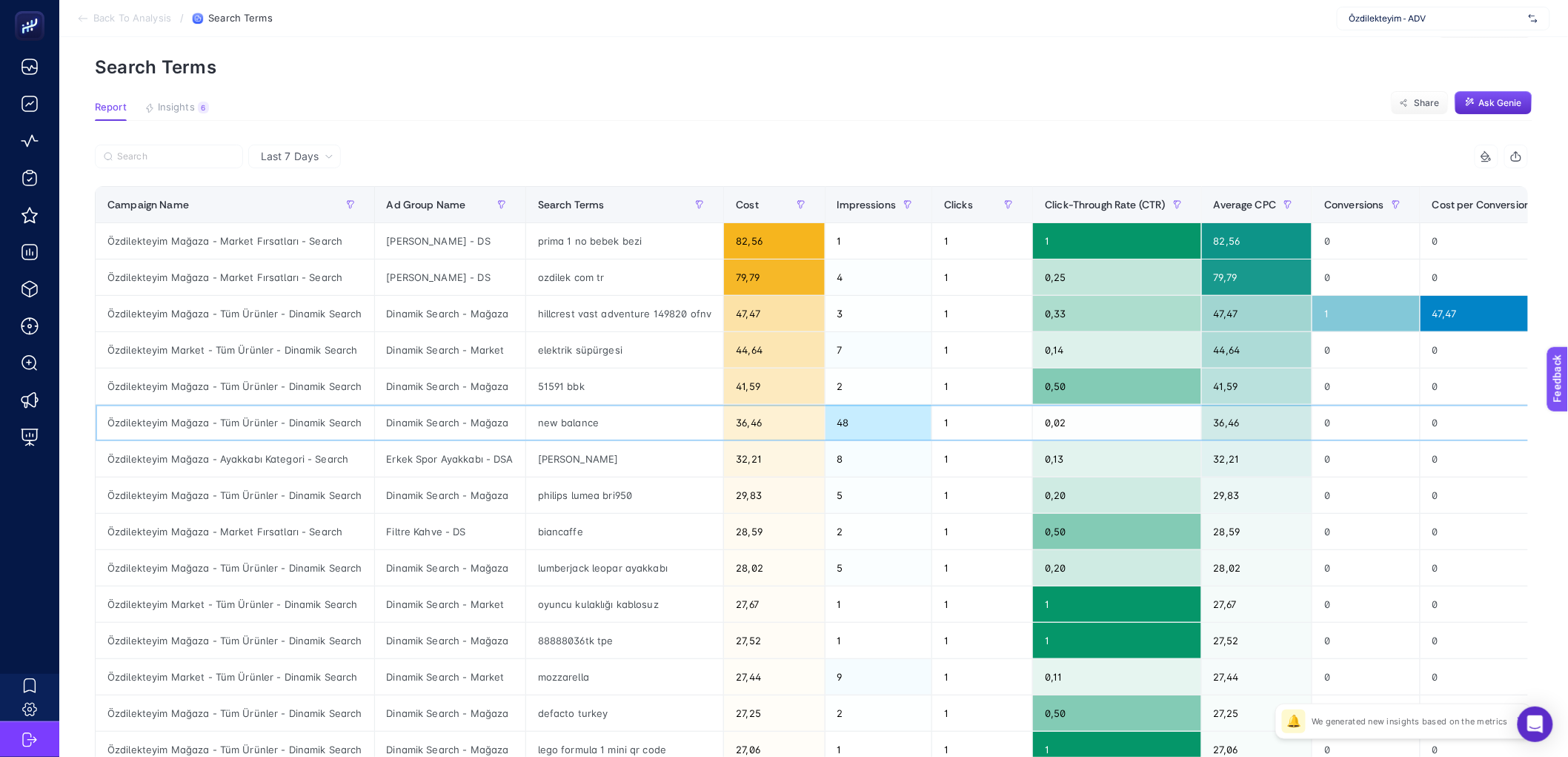
click at [435, 423] on div "Dinamik Search - Mağaza" at bounding box center [450, 422] width 150 height 35
click at [451, 392] on div "Dinamik Search - Mağaza" at bounding box center [450, 386] width 150 height 35
click at [488, 319] on div "Dinamik Search - Mağaza" at bounding box center [450, 313] width 150 height 35
click at [489, 353] on div "Dinamik Search - Market" at bounding box center [450, 349] width 150 height 35
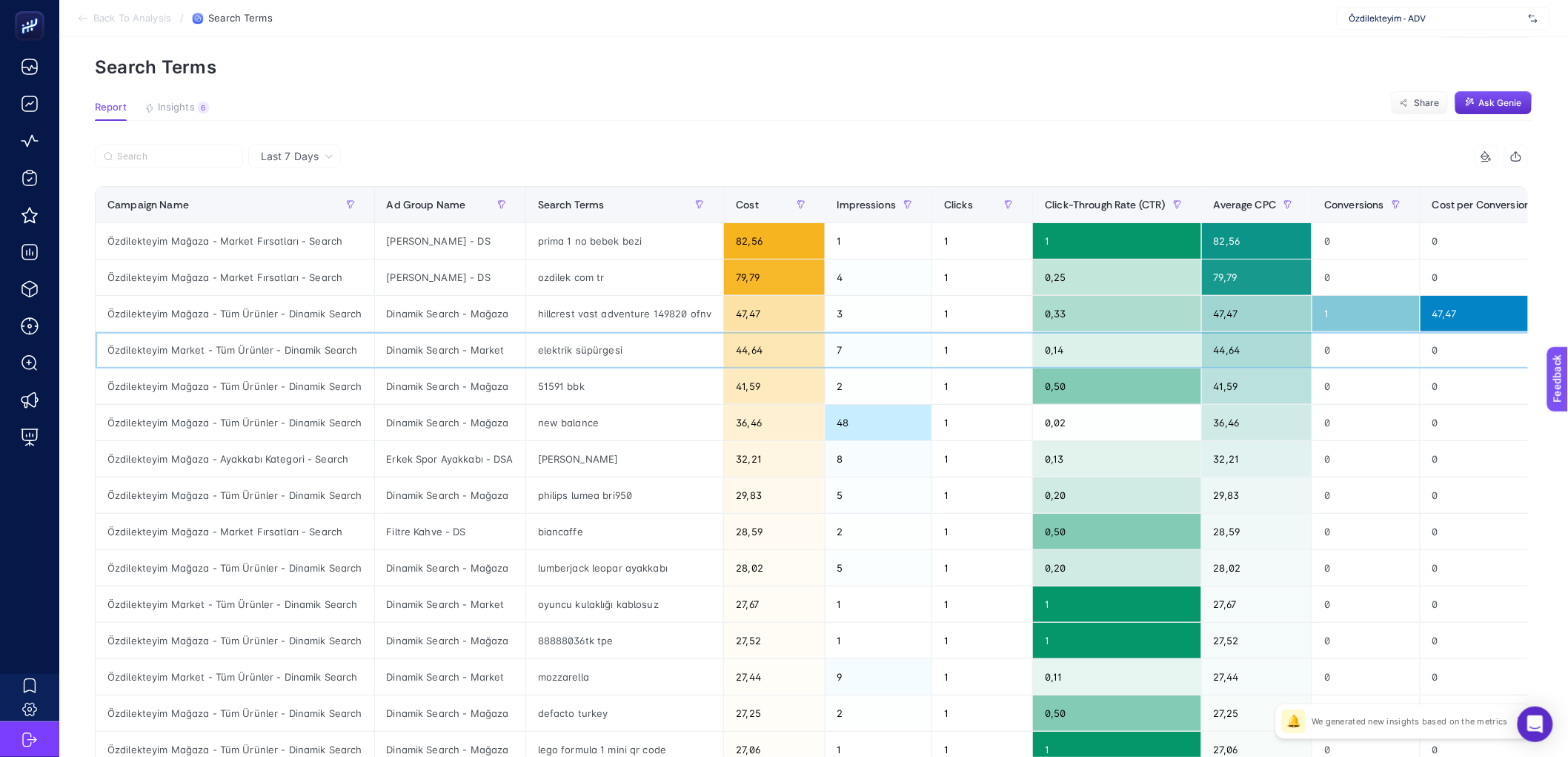
click at [555, 353] on div "elektrik süpürgesi" at bounding box center [625, 349] width 198 height 35
click at [322, 353] on div "Özdilekteyim Market - Tüm Ürünler - Dinamik Search" at bounding box center [235, 349] width 279 height 35
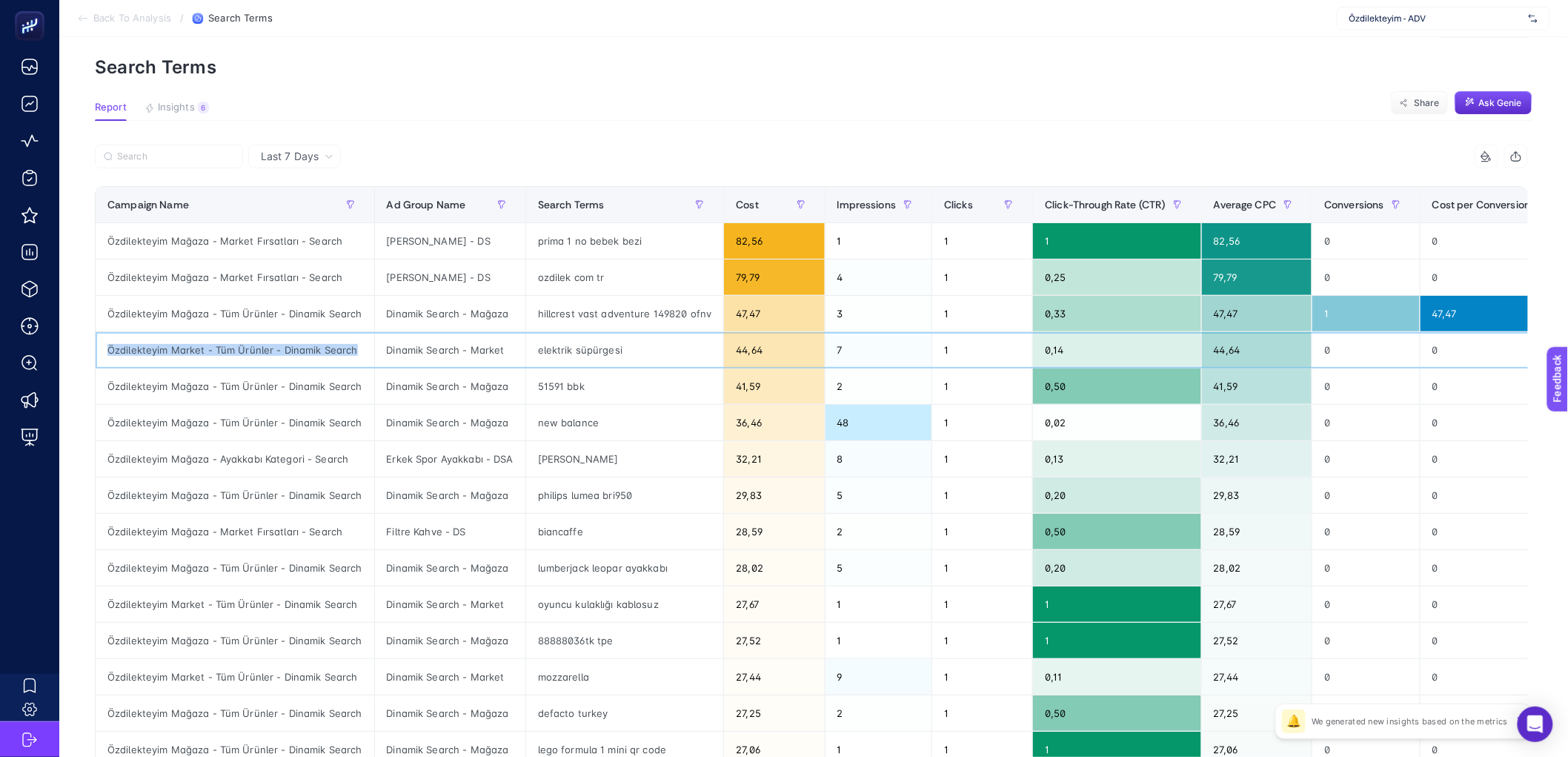
click at [322, 353] on div "Özdilekteyim Market - Tüm Ürünler - Dinamik Search" at bounding box center [235, 349] width 279 height 35
click at [483, 136] on article "Add to favorites false Notify me Create project Search Terms Report Insights 6 …" at bounding box center [814, 564] width 1509 height 1158
drag, startPoint x: 283, startPoint y: 349, endPoint x: 320, endPoint y: 351, distance: 37.1
click at [320, 351] on div "Özdilekteyim Market - Tüm Ürünler - Dinamik Search" at bounding box center [235, 349] width 279 height 35
copy div "Dinamik"
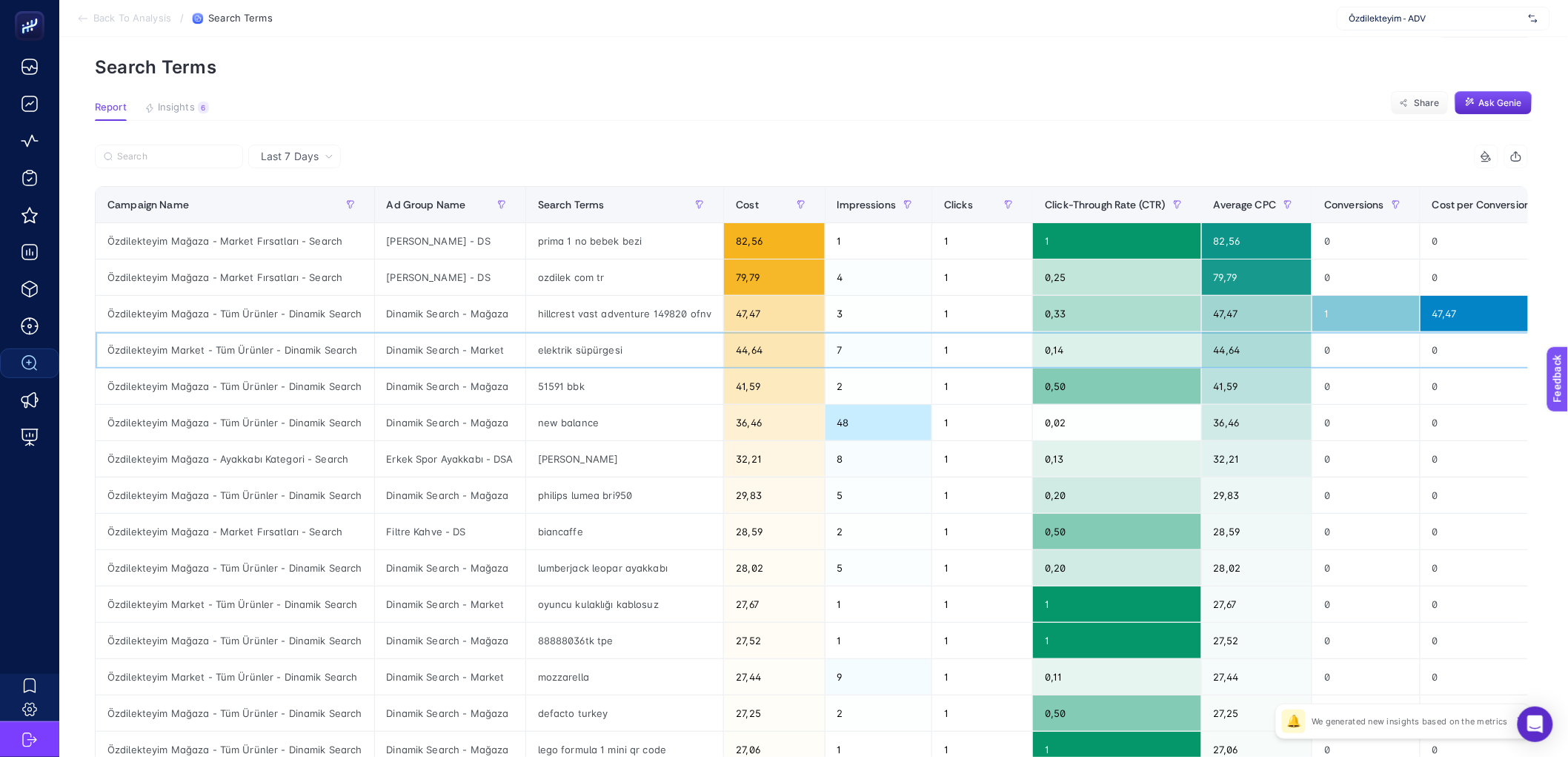
click at [588, 347] on div "elektrik süpürgesi" at bounding box center [625, 349] width 198 height 35
drag, startPoint x: 1224, startPoint y: 354, endPoint x: 1243, endPoint y: 356, distance: 19.1
click at [1243, 356] on div "44,64" at bounding box center [1257, 349] width 110 height 35
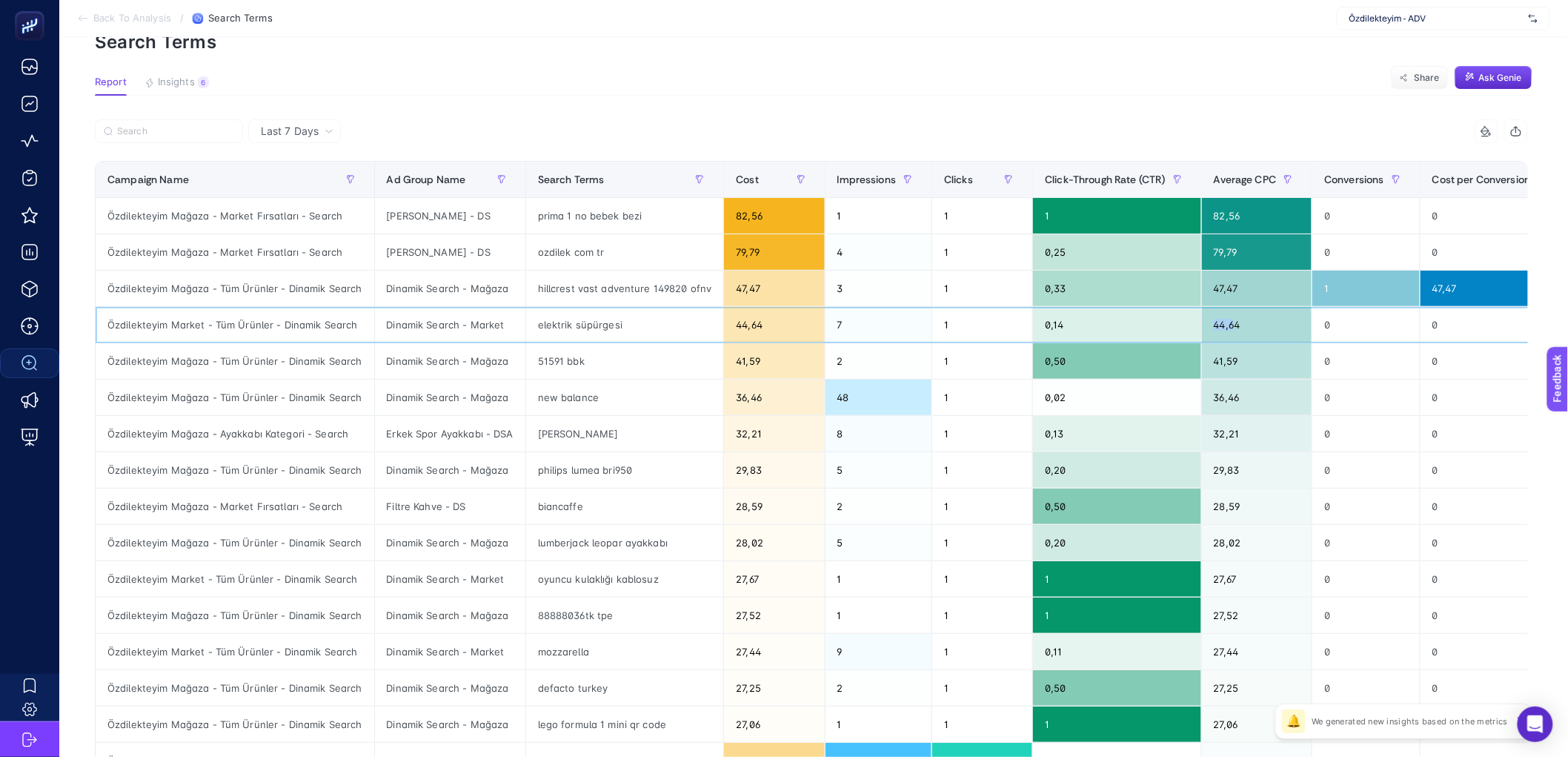
scroll to position [79, 0]
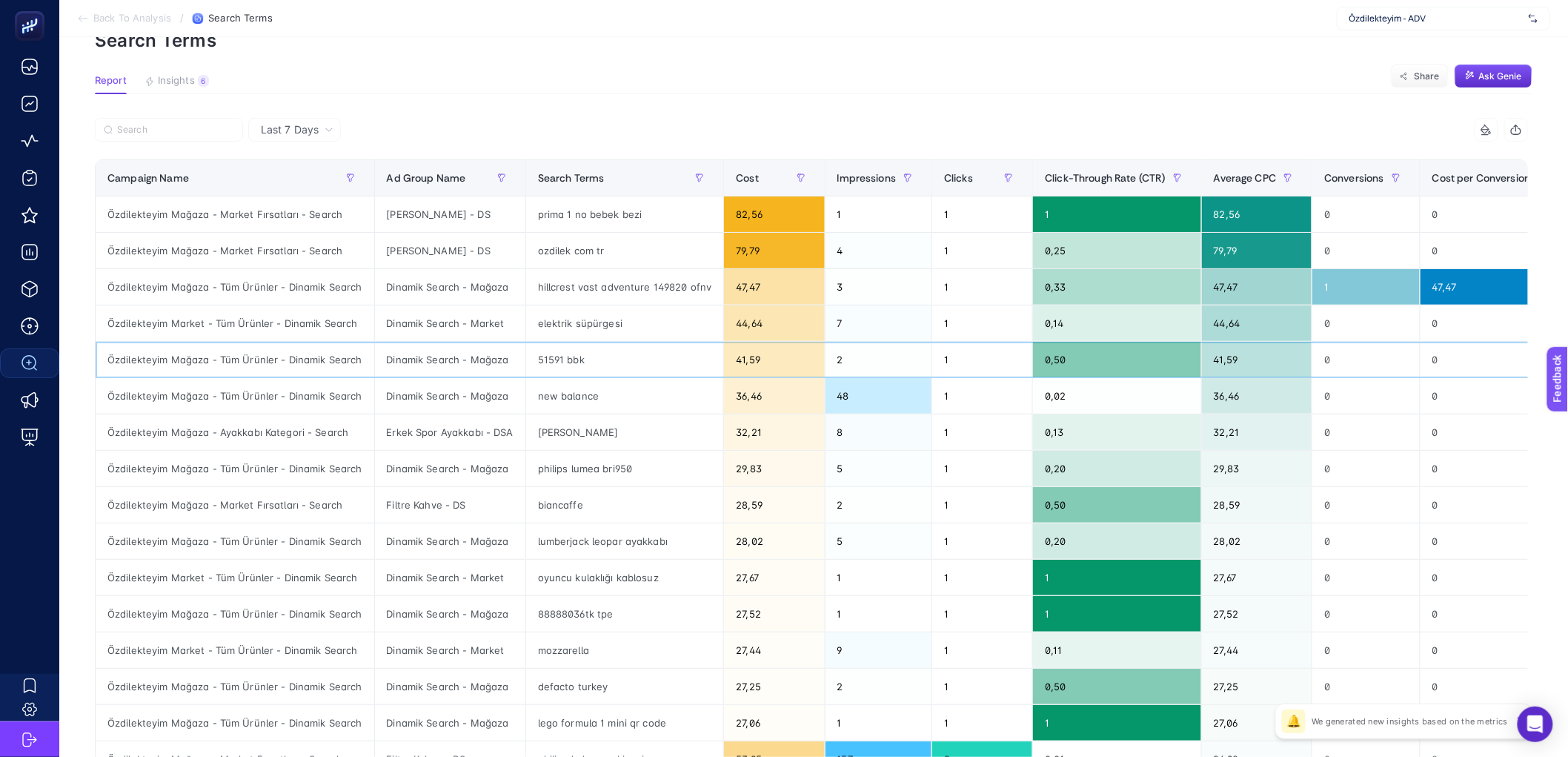
click at [1236, 358] on div "41,59" at bounding box center [1257, 359] width 110 height 35
click at [1238, 378] on div "36,46" at bounding box center [1257, 395] width 110 height 35
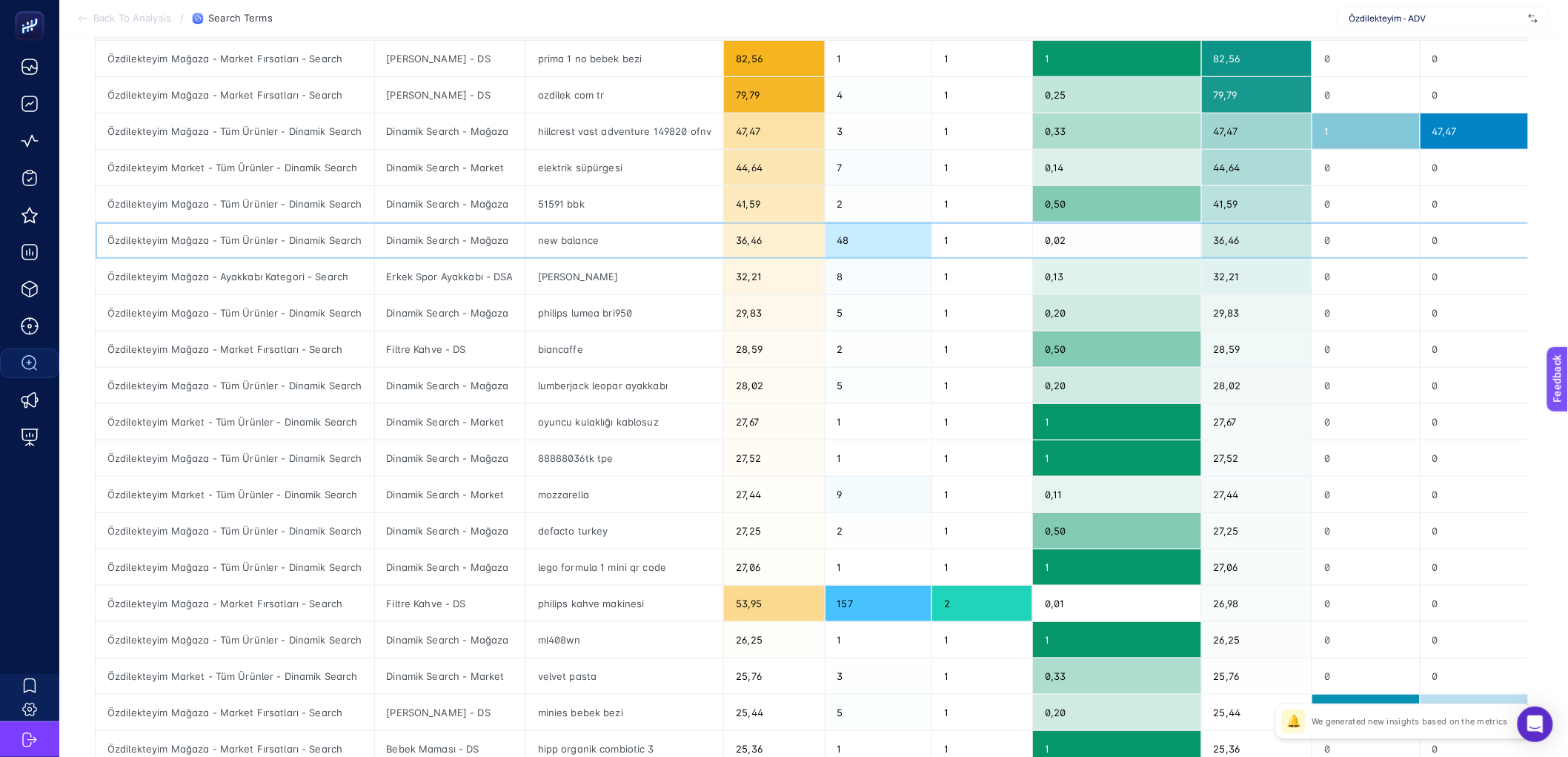
scroll to position [193, 0]
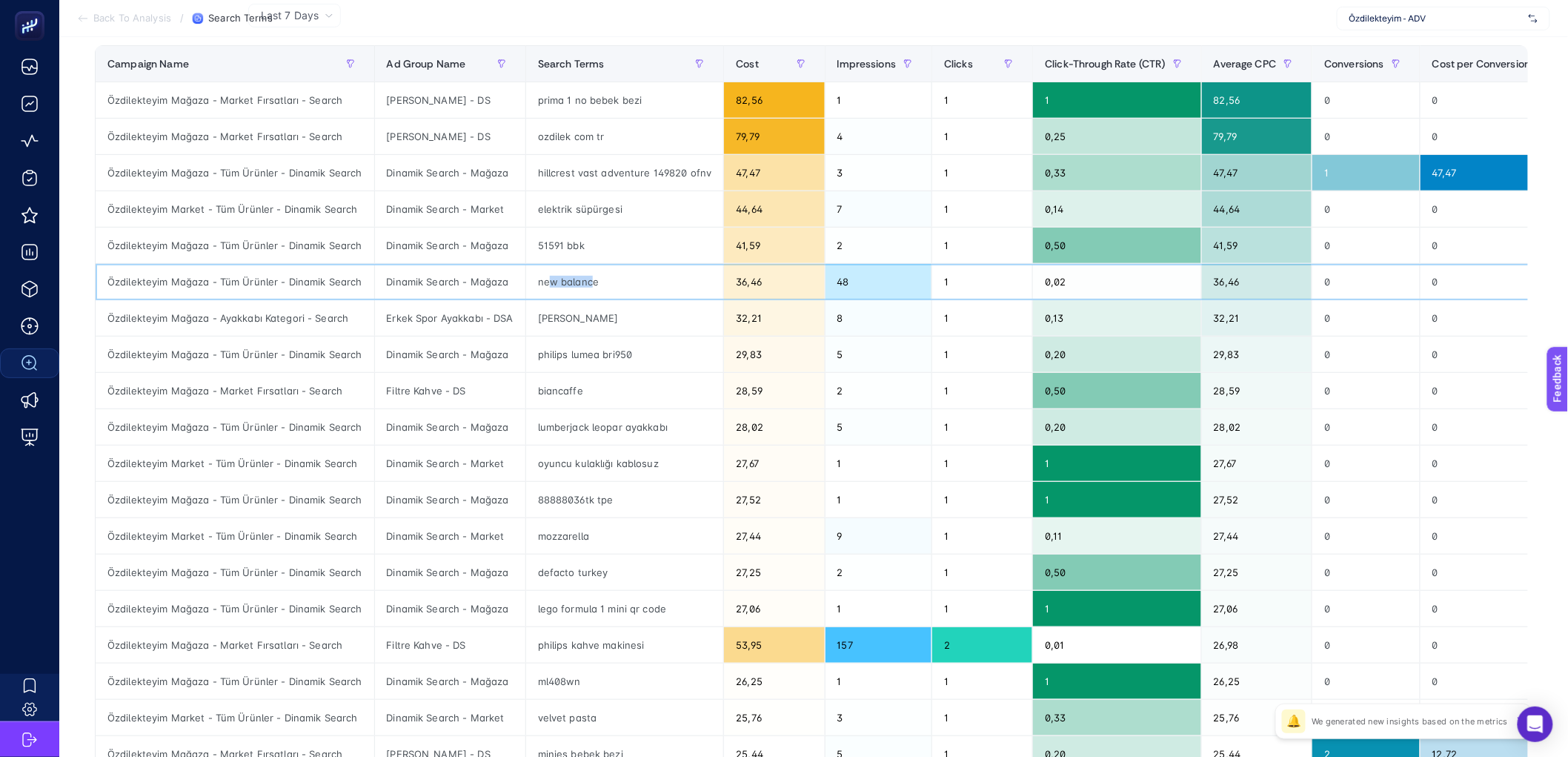
drag, startPoint x: 545, startPoint y: 279, endPoint x: 586, endPoint y: 280, distance: 41.0
click at [586, 280] on div "new balance" at bounding box center [625, 281] width 198 height 35
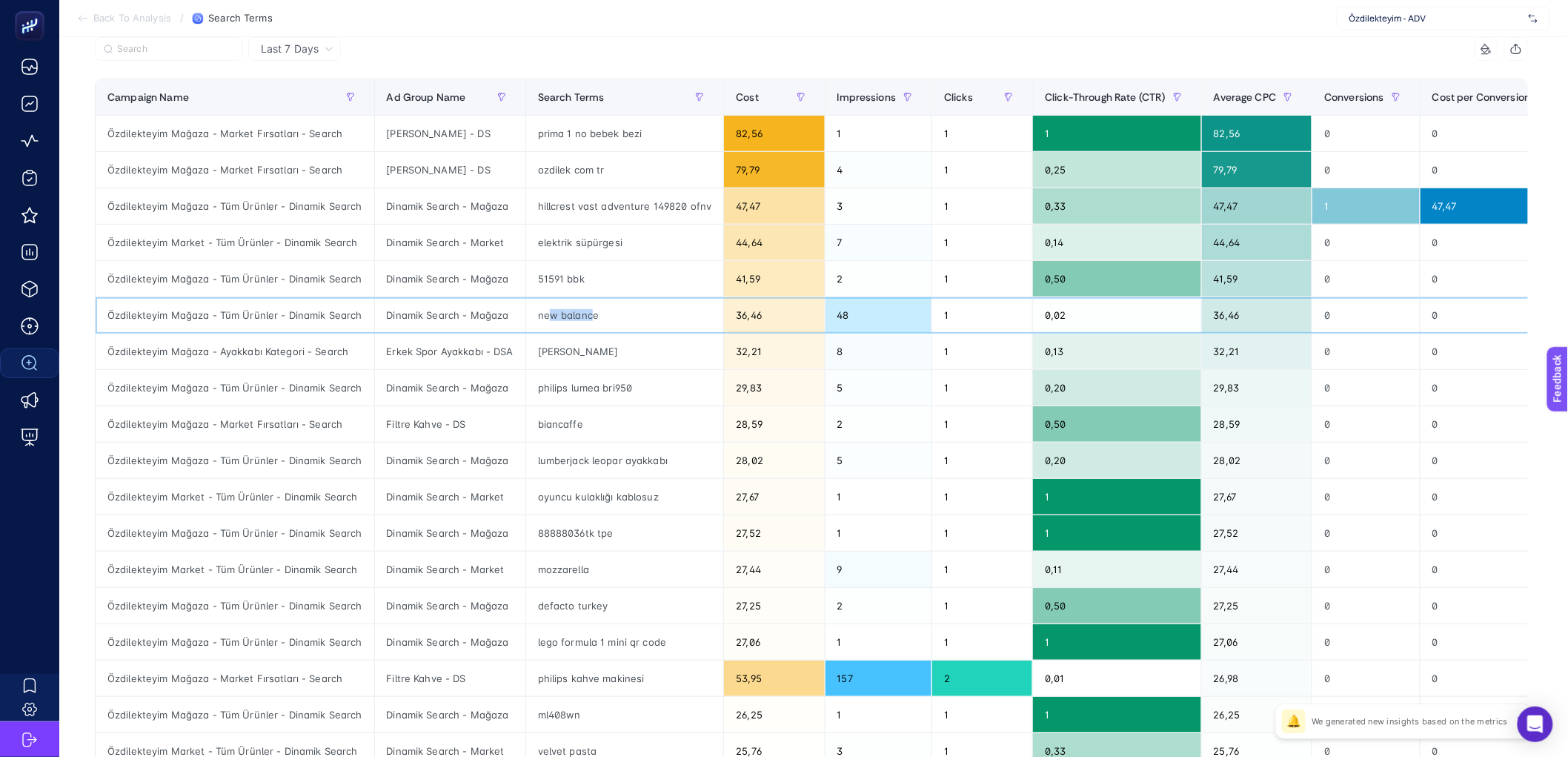
scroll to position [159, 0]
click at [584, 244] on div "elektrik süpürgesi" at bounding box center [625, 242] width 198 height 35
click at [198, 250] on div "Özdilekteyim Market - Tüm Ürünler - Dinamik Search" at bounding box center [235, 242] width 279 height 35
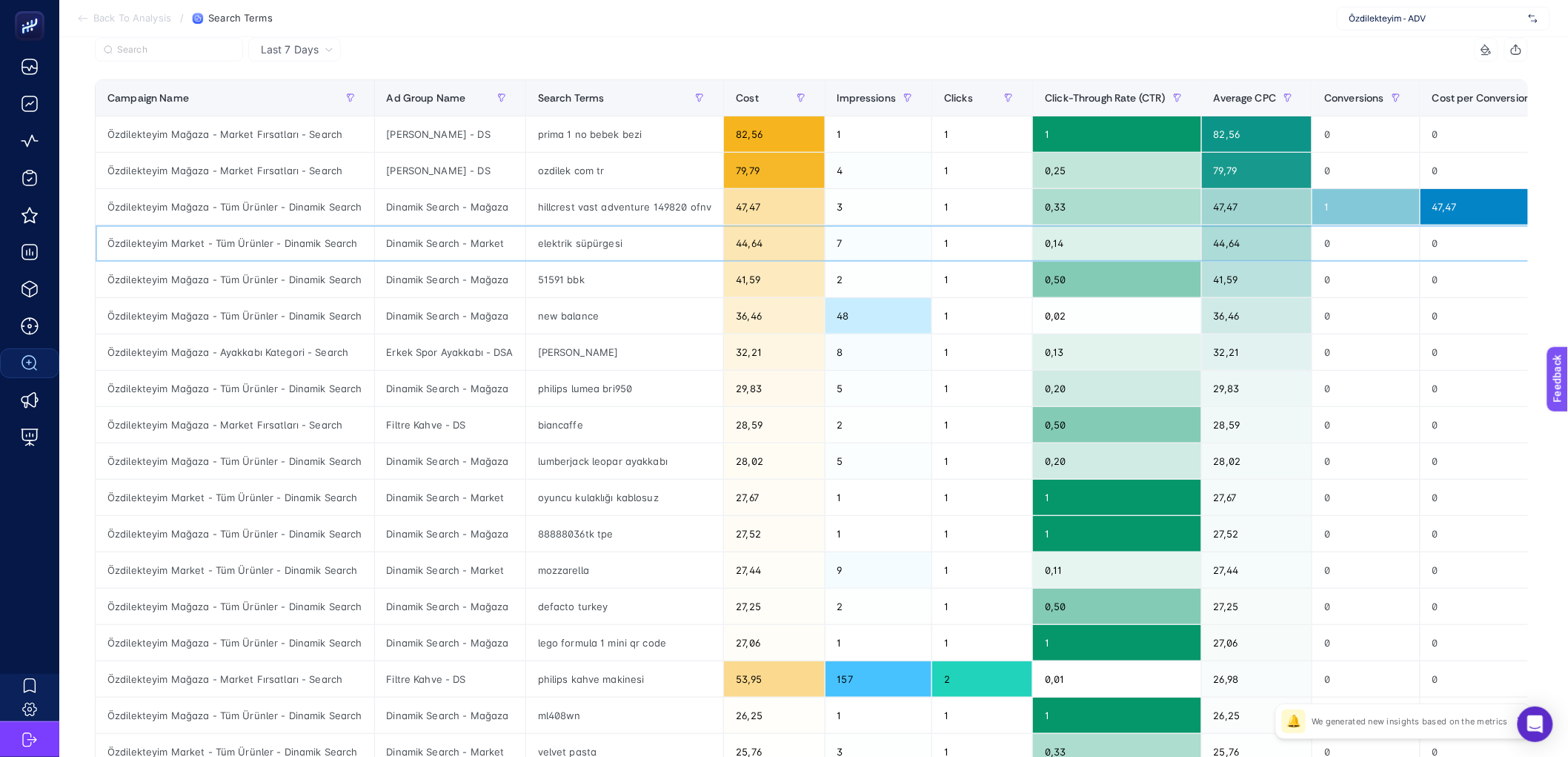
click at [198, 250] on div "Özdilekteyim Market - Tüm Ürünler - Dinamik Search" at bounding box center [235, 242] width 279 height 35
click at [546, 243] on div "elektrik süpürgesi" at bounding box center [625, 242] width 198 height 35
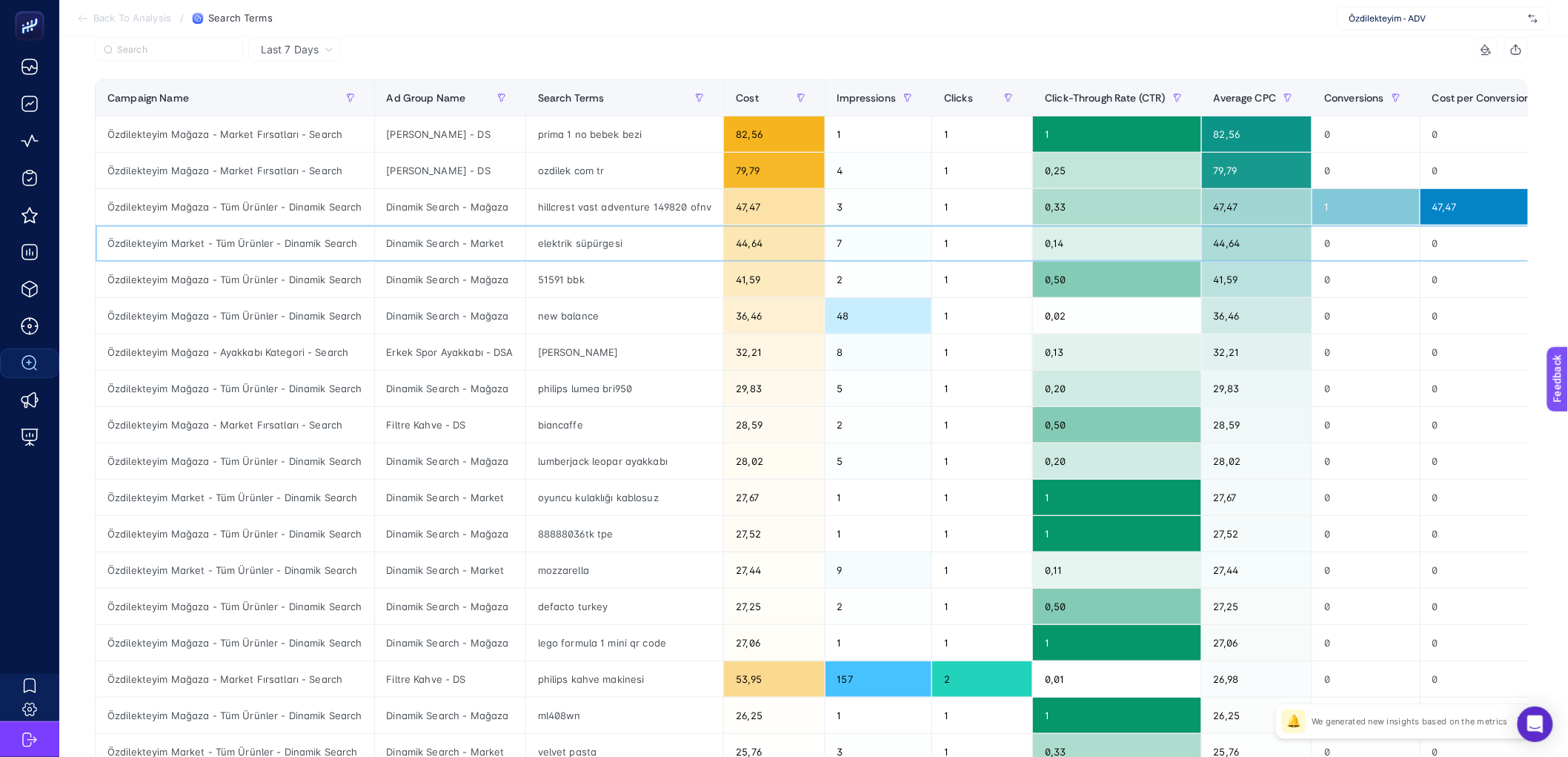
click at [388, 240] on div "Dinamik Search - Market" at bounding box center [450, 242] width 150 height 35
copy tr "Dinamik Search - Market"
click at [211, 42] on label at bounding box center [169, 50] width 148 height 24
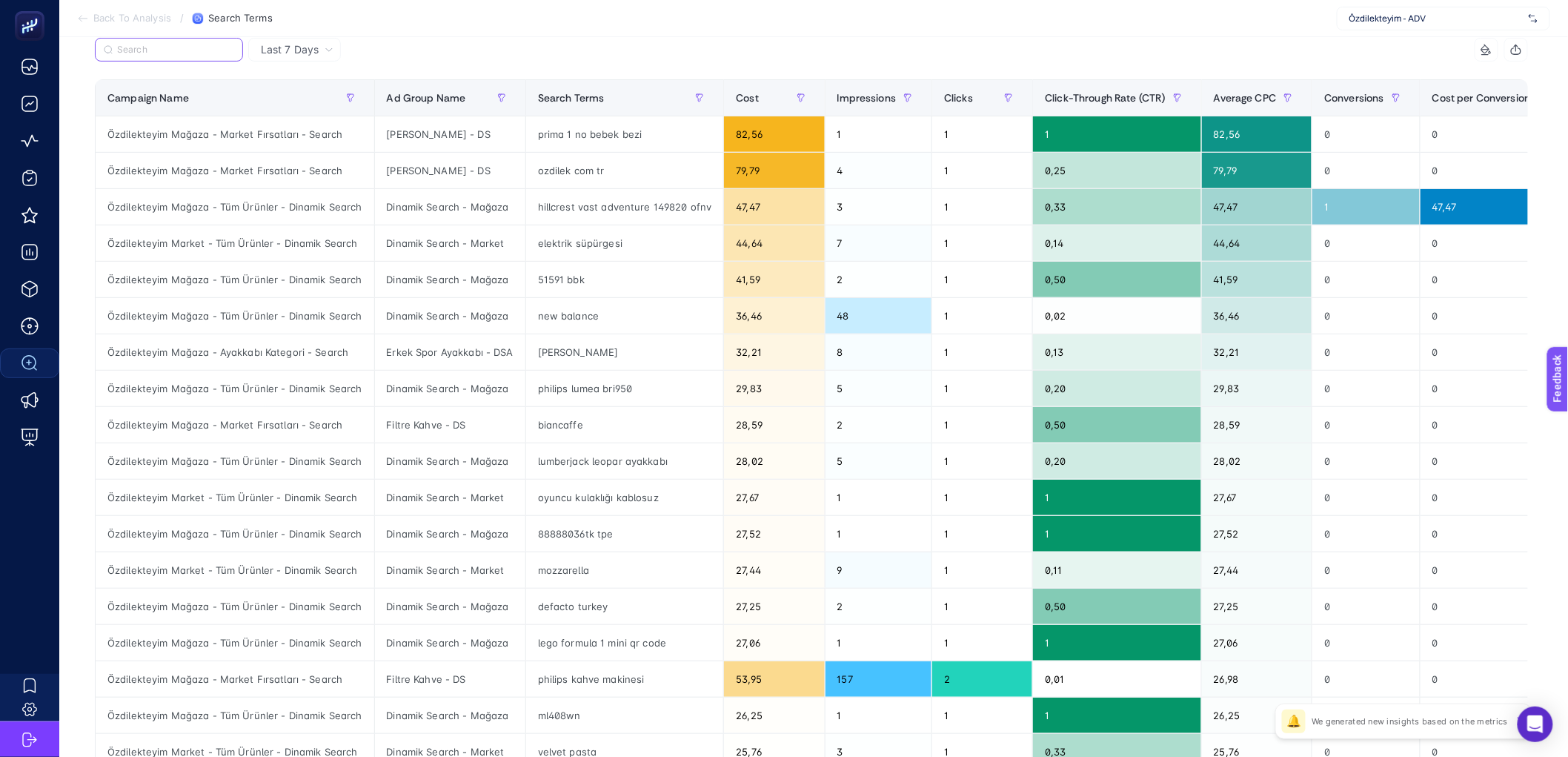
click at [211, 45] on input "Search" at bounding box center [175, 50] width 117 height 11
paste input "Dinamik Search - Market"
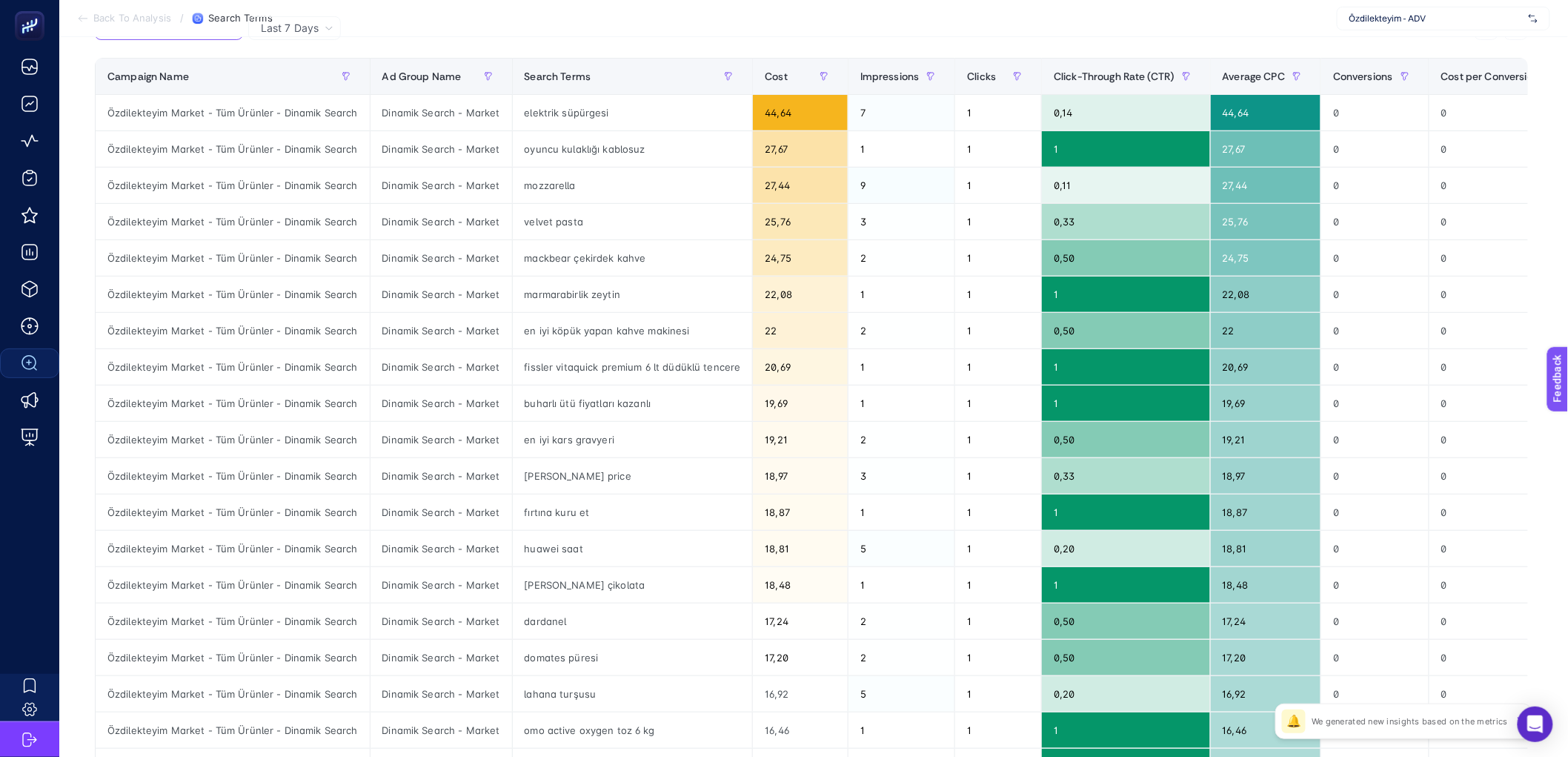
scroll to position [186, 0]
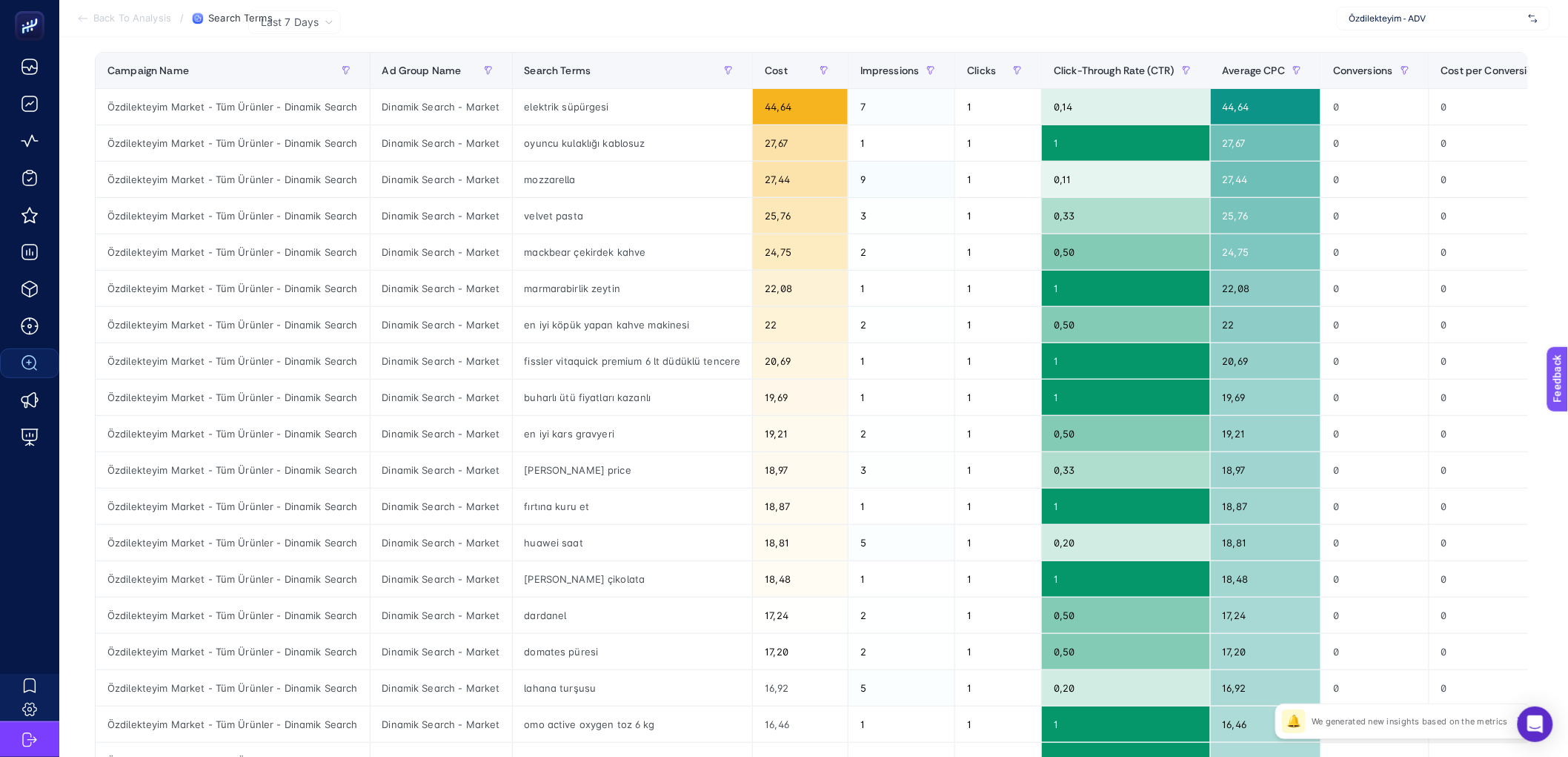
type input "Dinamik Search - Market"
click at [554, 146] on div "oyuncu kulaklığı kablosuz" at bounding box center [633, 142] width 240 height 35
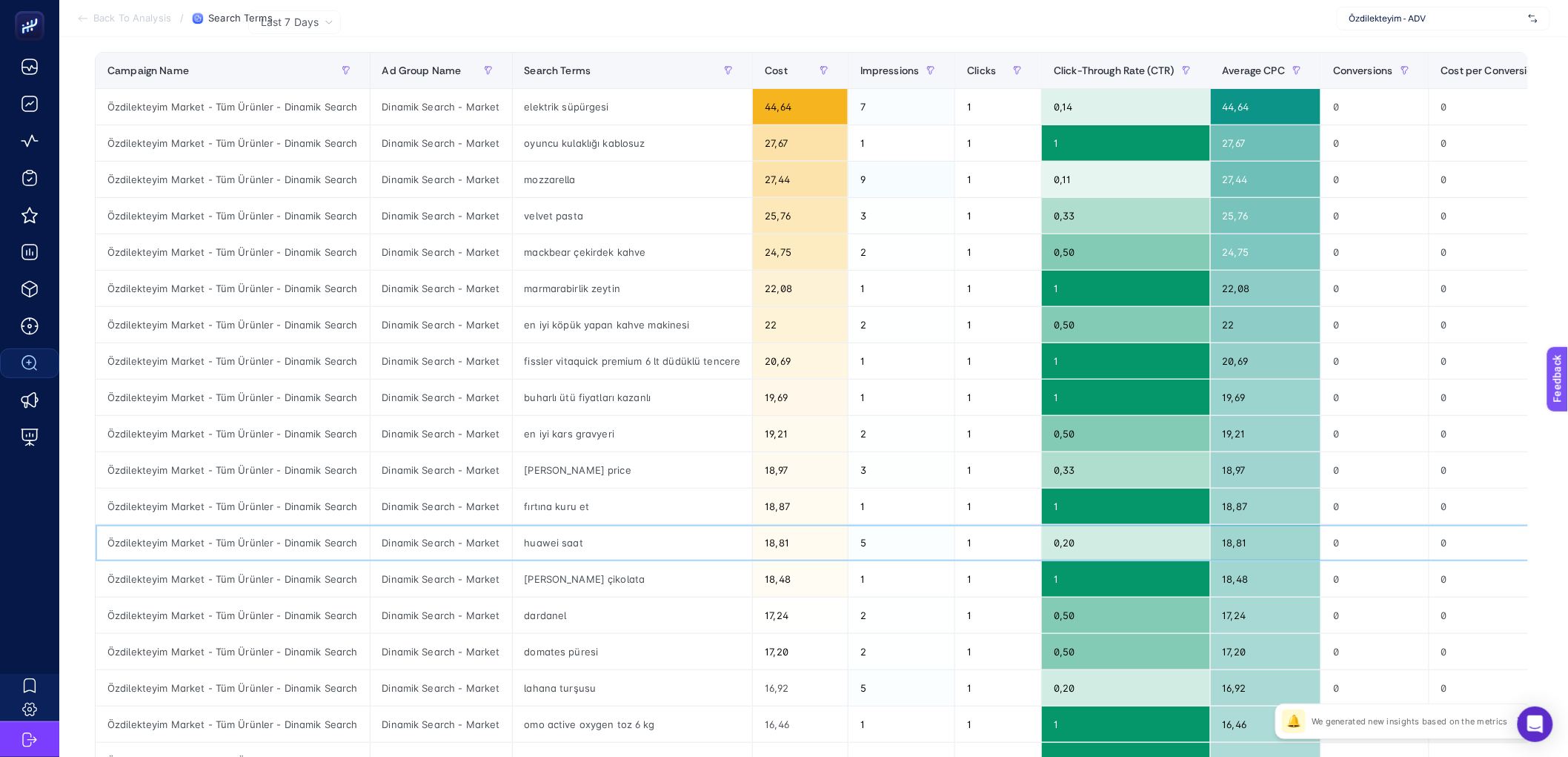
click at [550, 542] on div "huawei saat" at bounding box center [633, 542] width 240 height 35
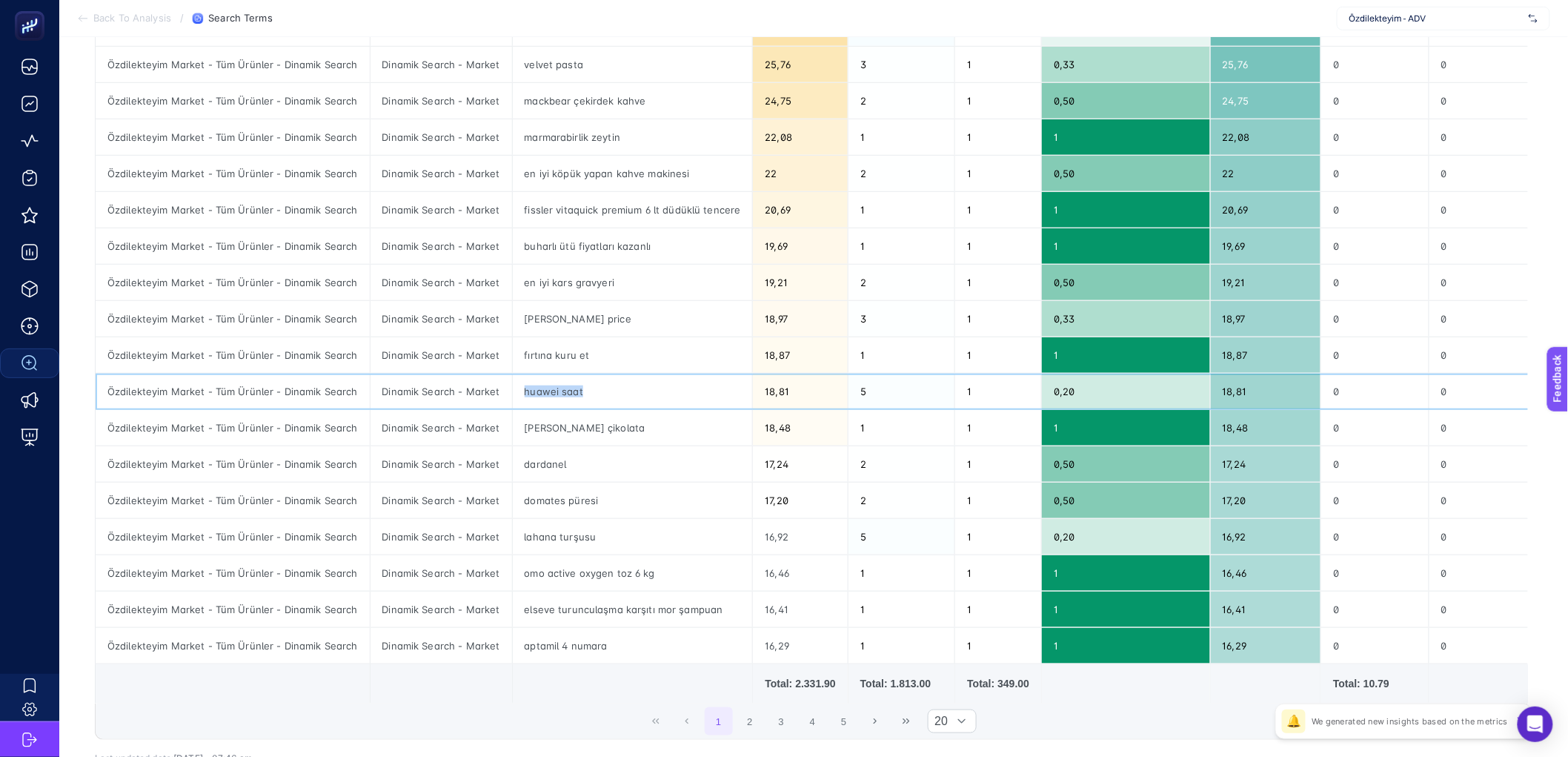
scroll to position [453, 0]
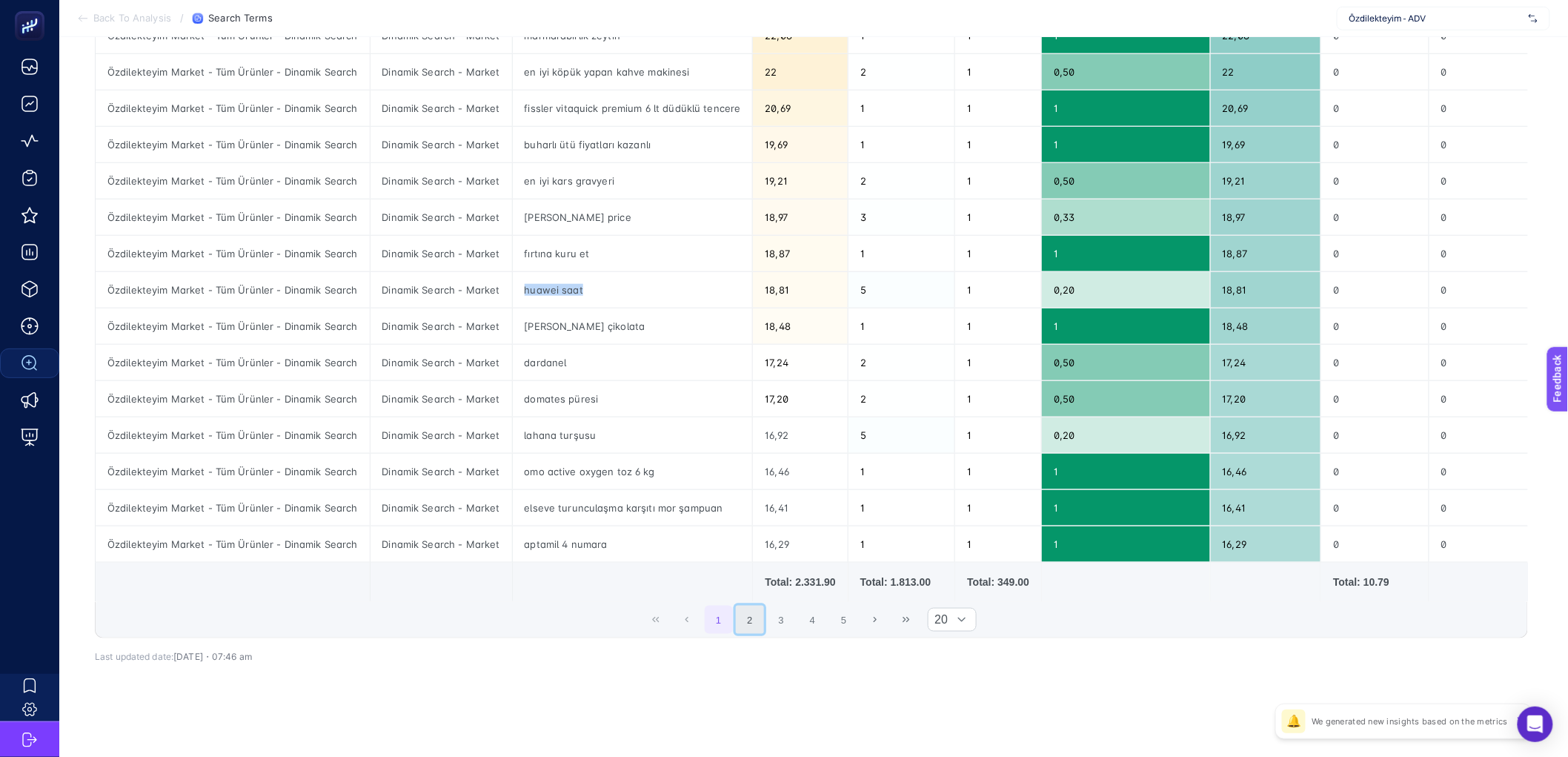
click at [760, 618] on button "2" at bounding box center [750, 620] width 28 height 28
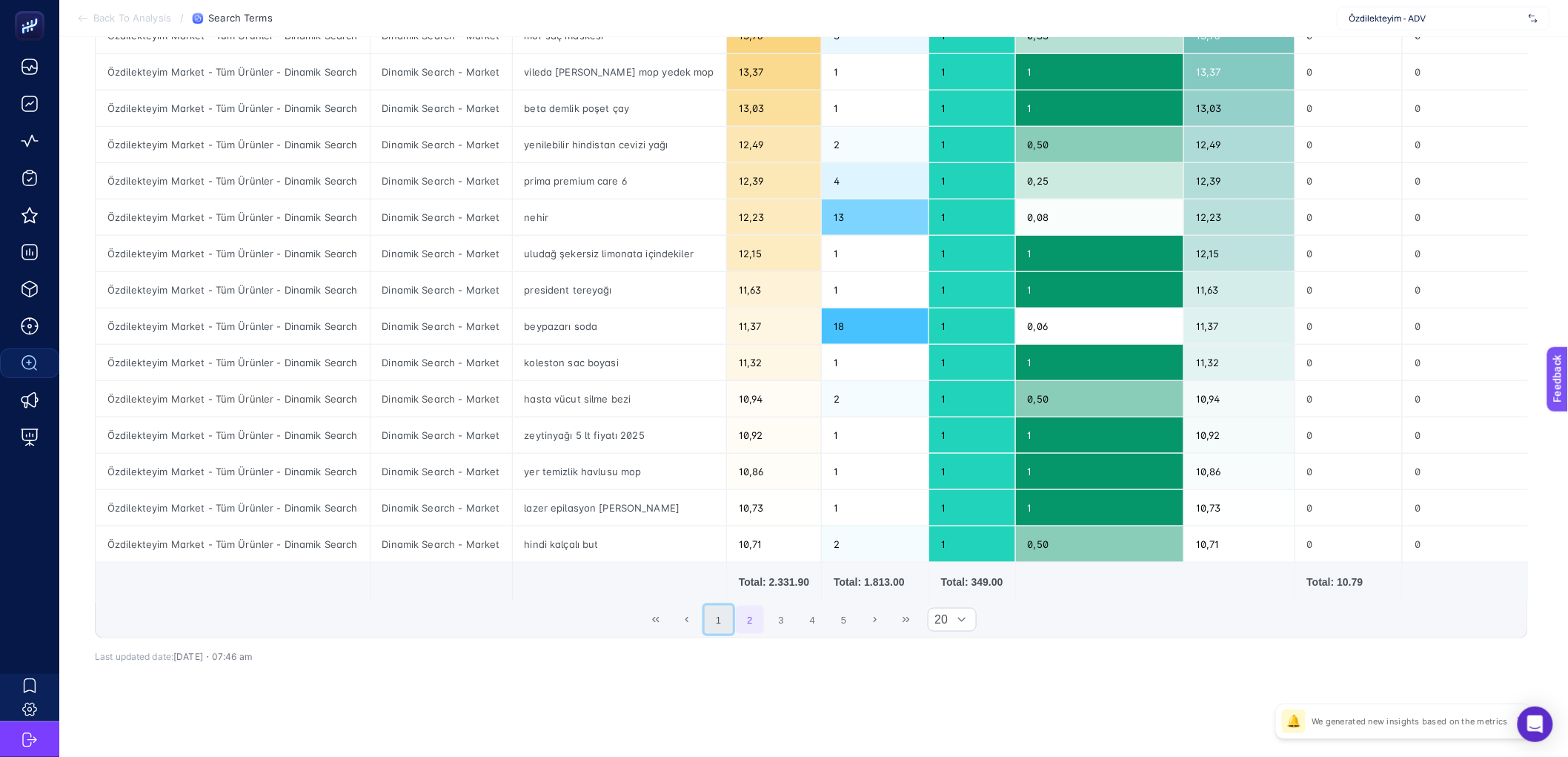
click at [733, 611] on button "1" at bounding box center [719, 620] width 28 height 28
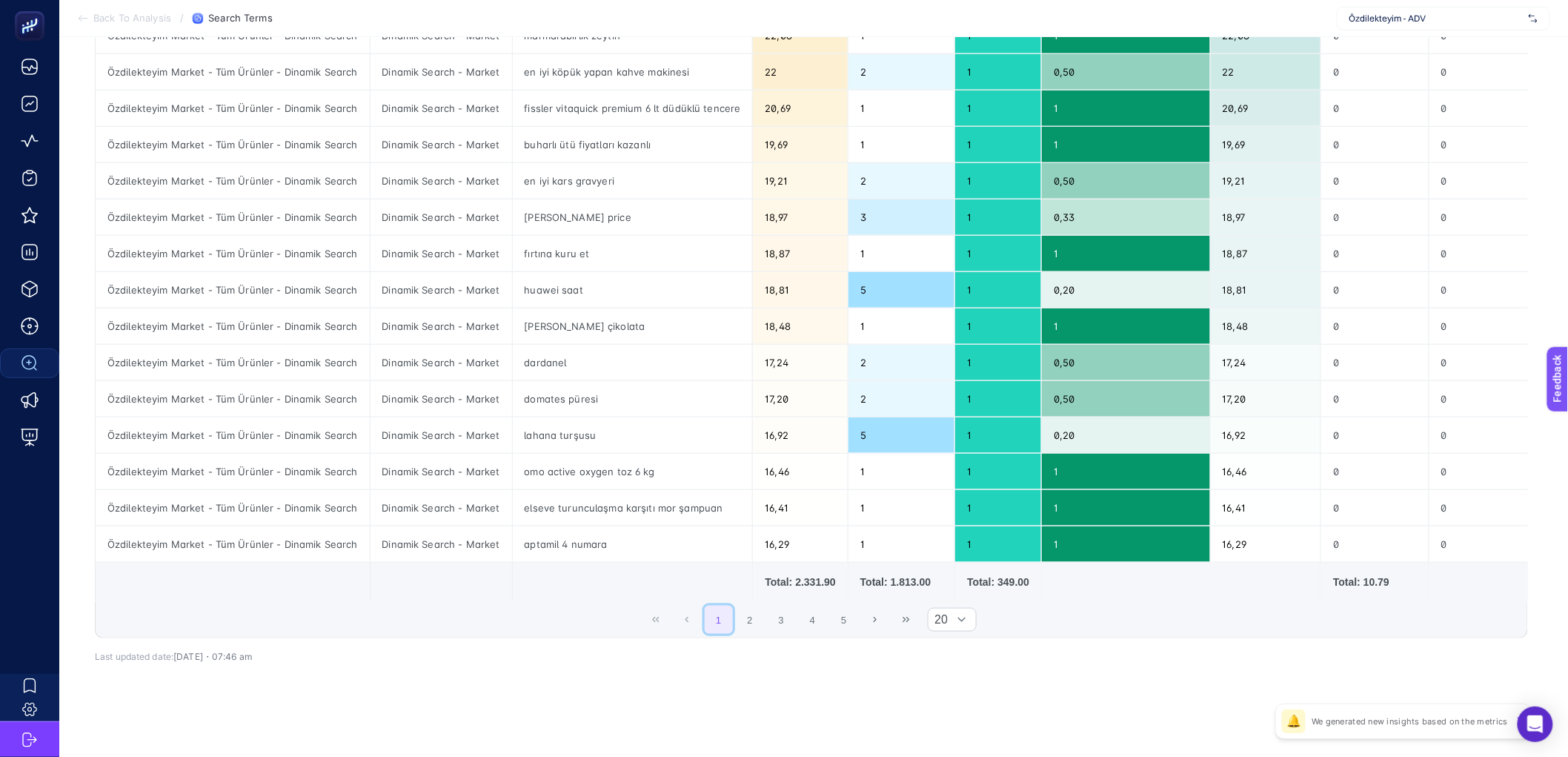
scroll to position [0, 0]
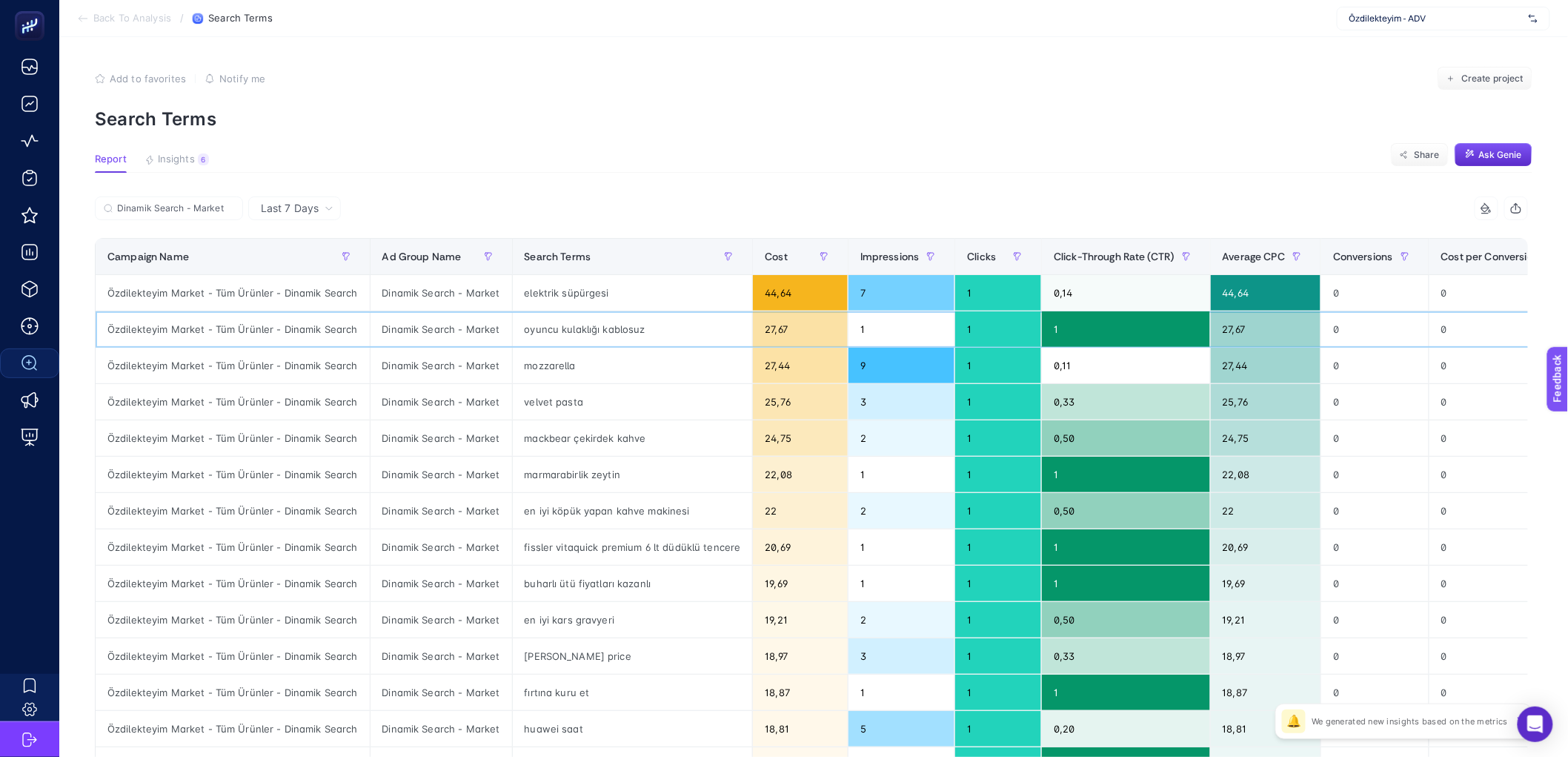
click at [561, 340] on div "oyuncu kulaklığı kablosuz" at bounding box center [633, 329] width 240 height 35
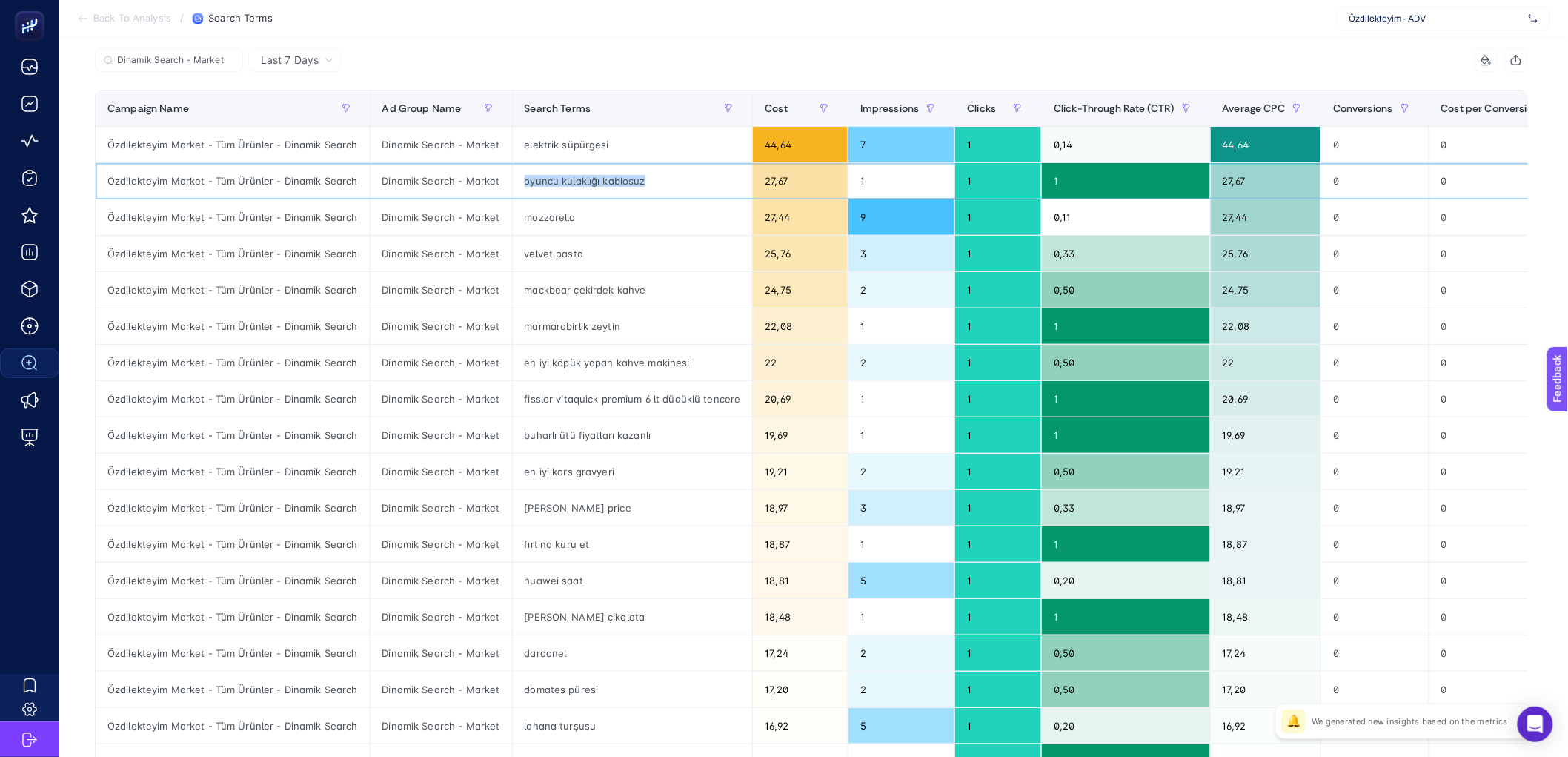
scroll to position [149, 0]
click at [550, 580] on div "huawei saat" at bounding box center [633, 579] width 240 height 35
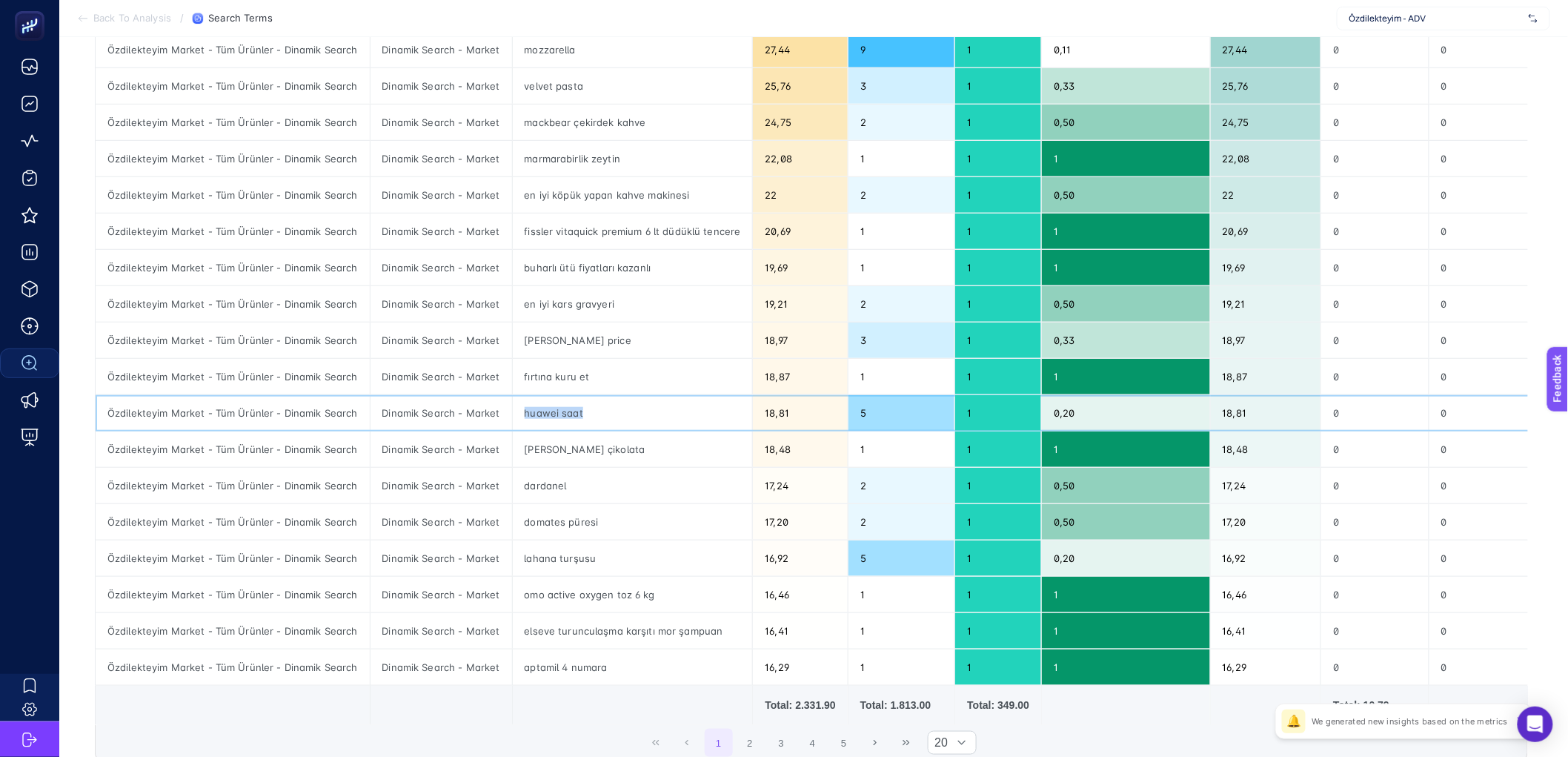
scroll to position [453, 0]
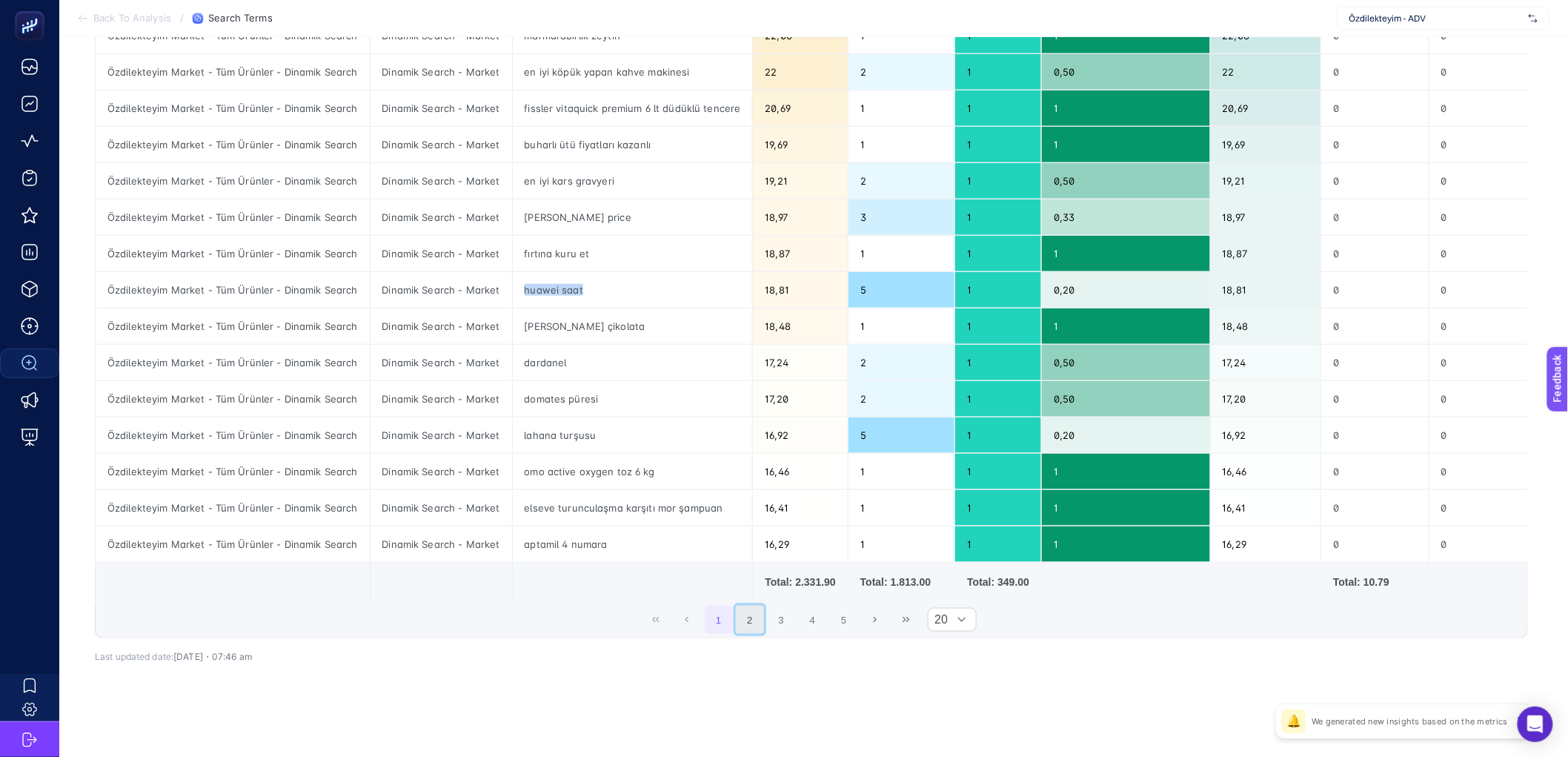
click at [763, 622] on button "2" at bounding box center [750, 620] width 28 height 28
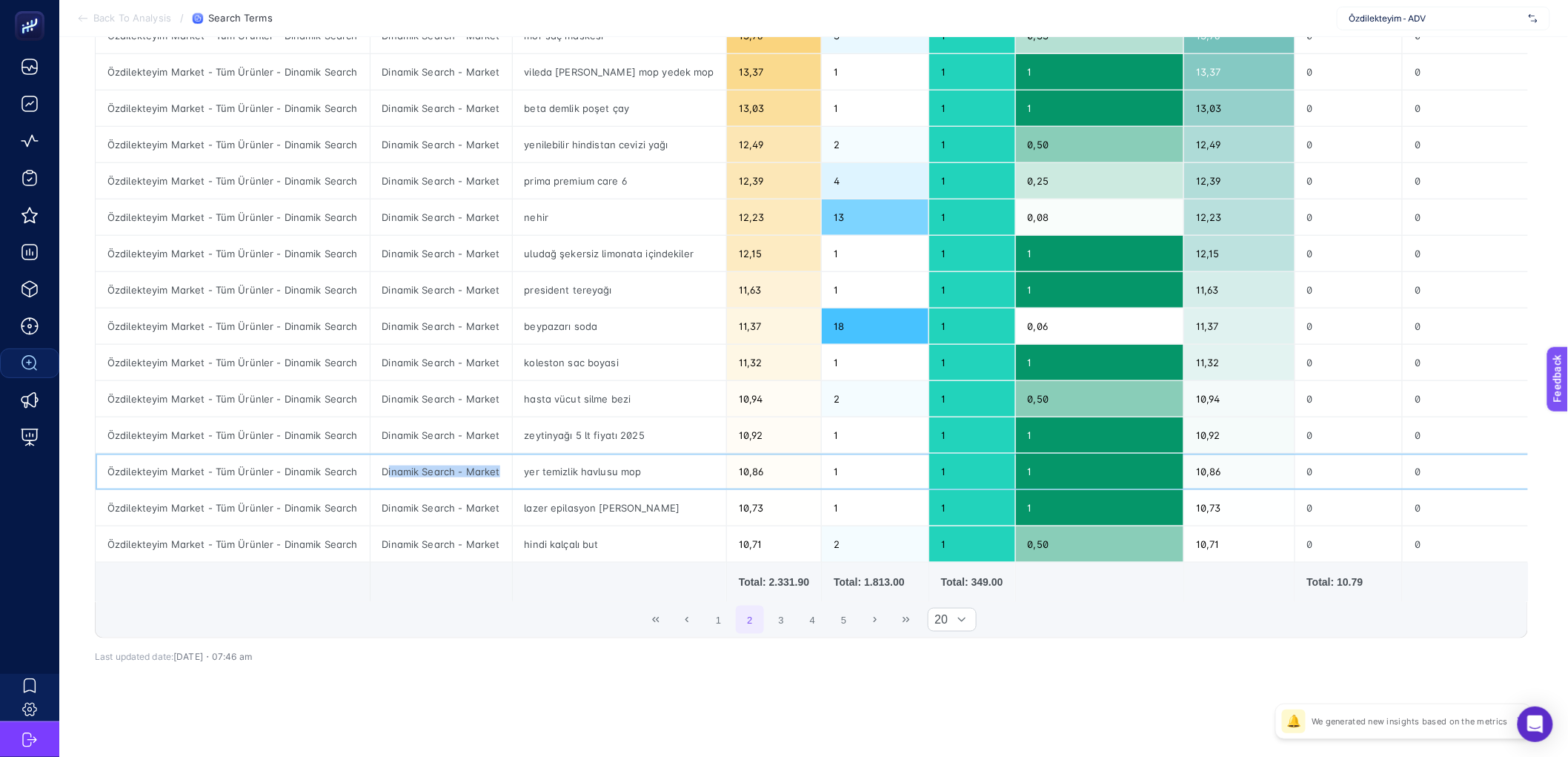
drag, startPoint x: 386, startPoint y: 464, endPoint x: 496, endPoint y: 464, distance: 110.0
click at [496, 464] on div "Dinamik Search - Market" at bounding box center [441, 471] width 142 height 35
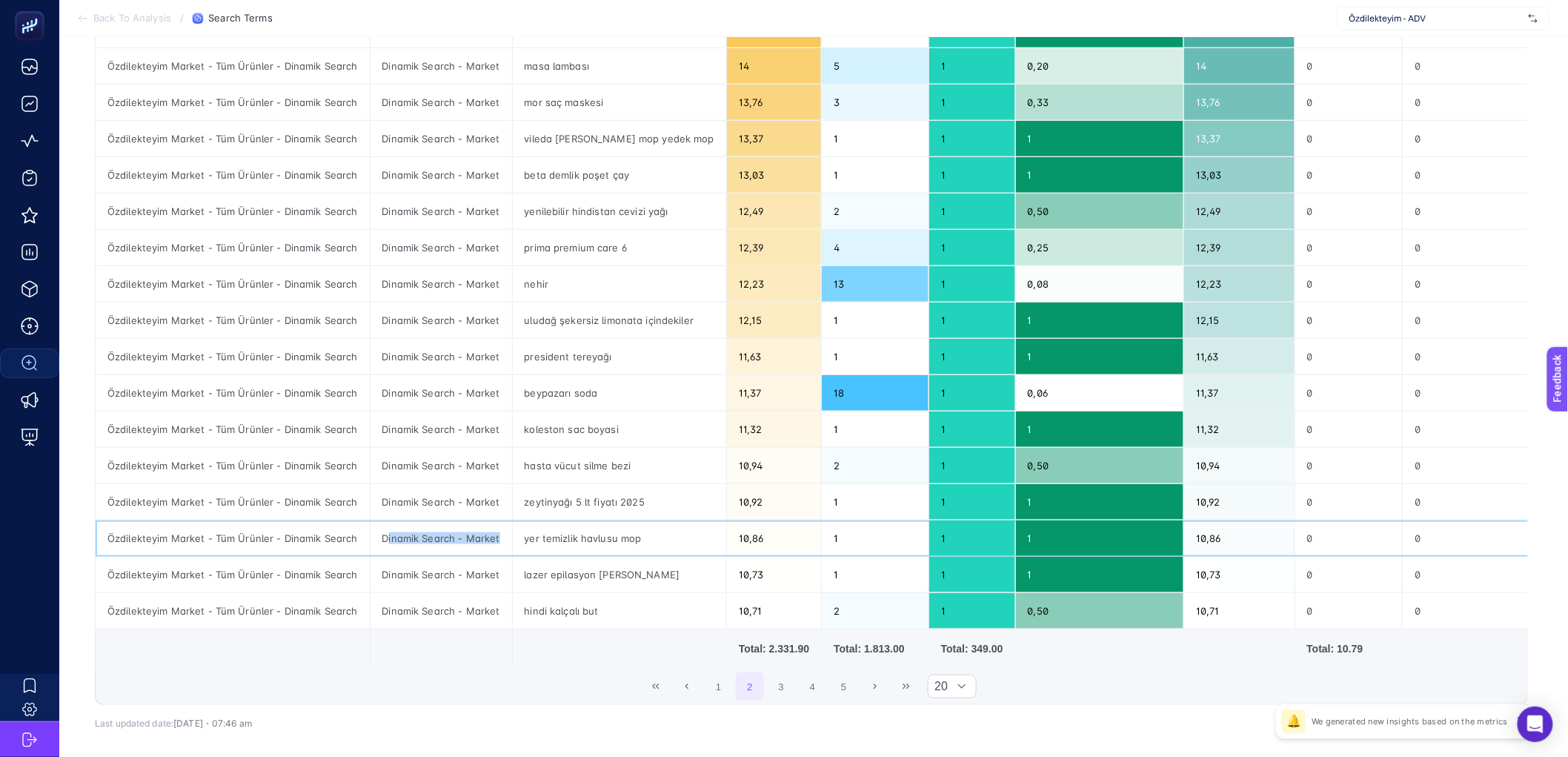
scroll to position [368, 0]
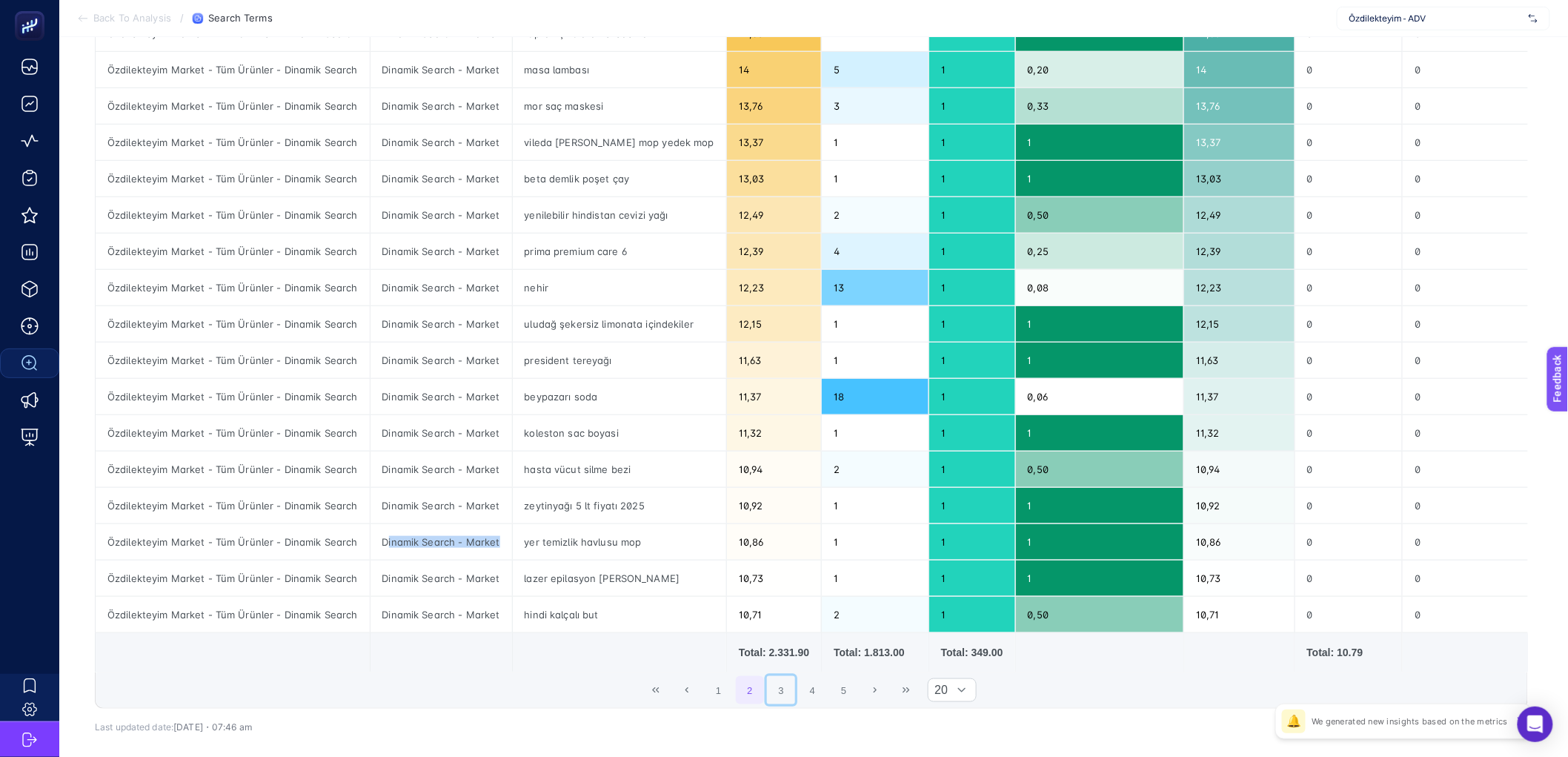
click at [795, 696] on button "3" at bounding box center [781, 690] width 28 height 28
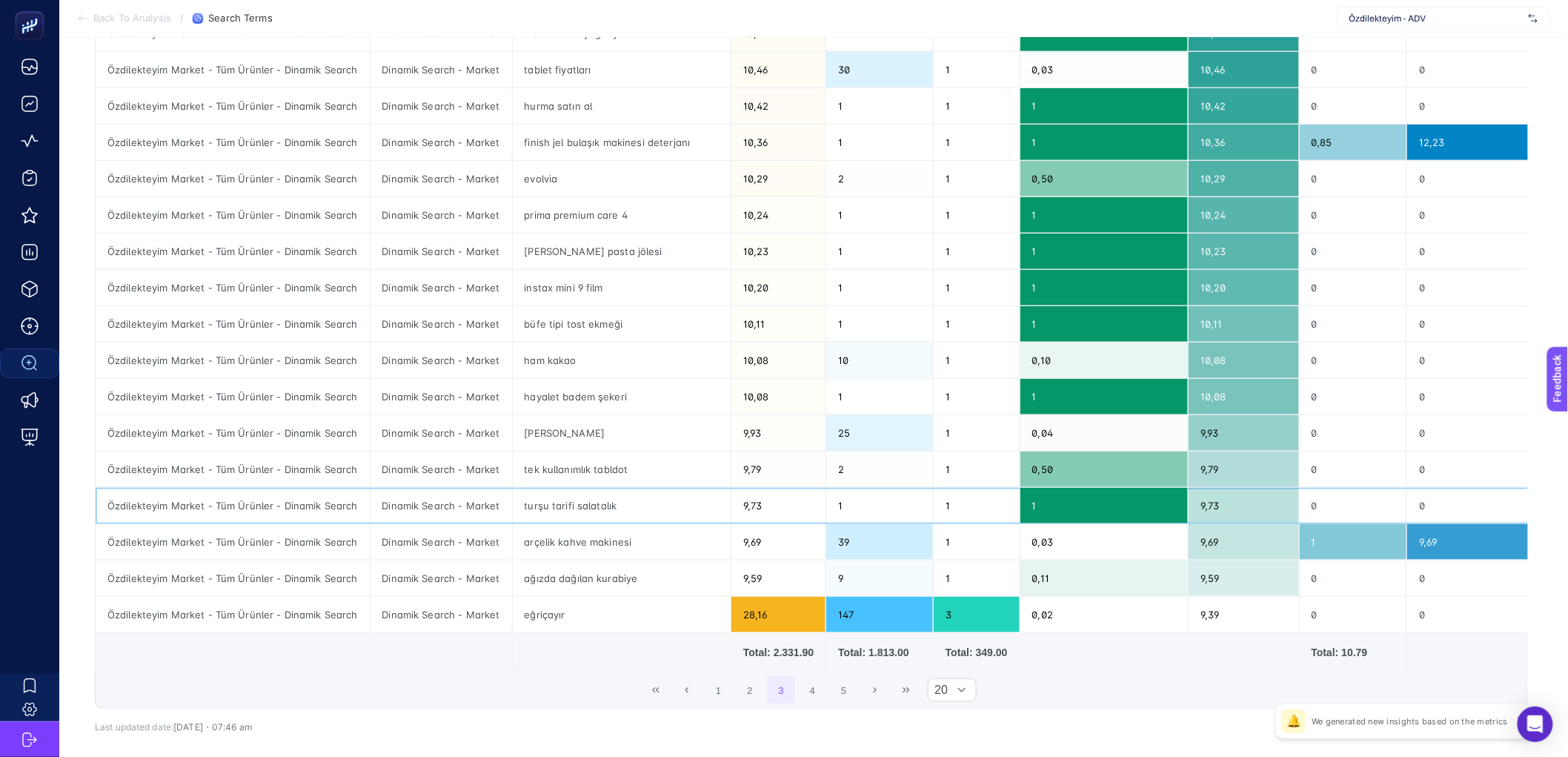
click at [241, 504] on div "Özdilekteyim Market - Tüm Ürünler - Dinamik Search" at bounding box center [233, 505] width 275 height 35
click at [480, 507] on div "Dinamik Search - Market" at bounding box center [441, 505] width 142 height 35
click at [820, 703] on button "4" at bounding box center [813, 690] width 28 height 28
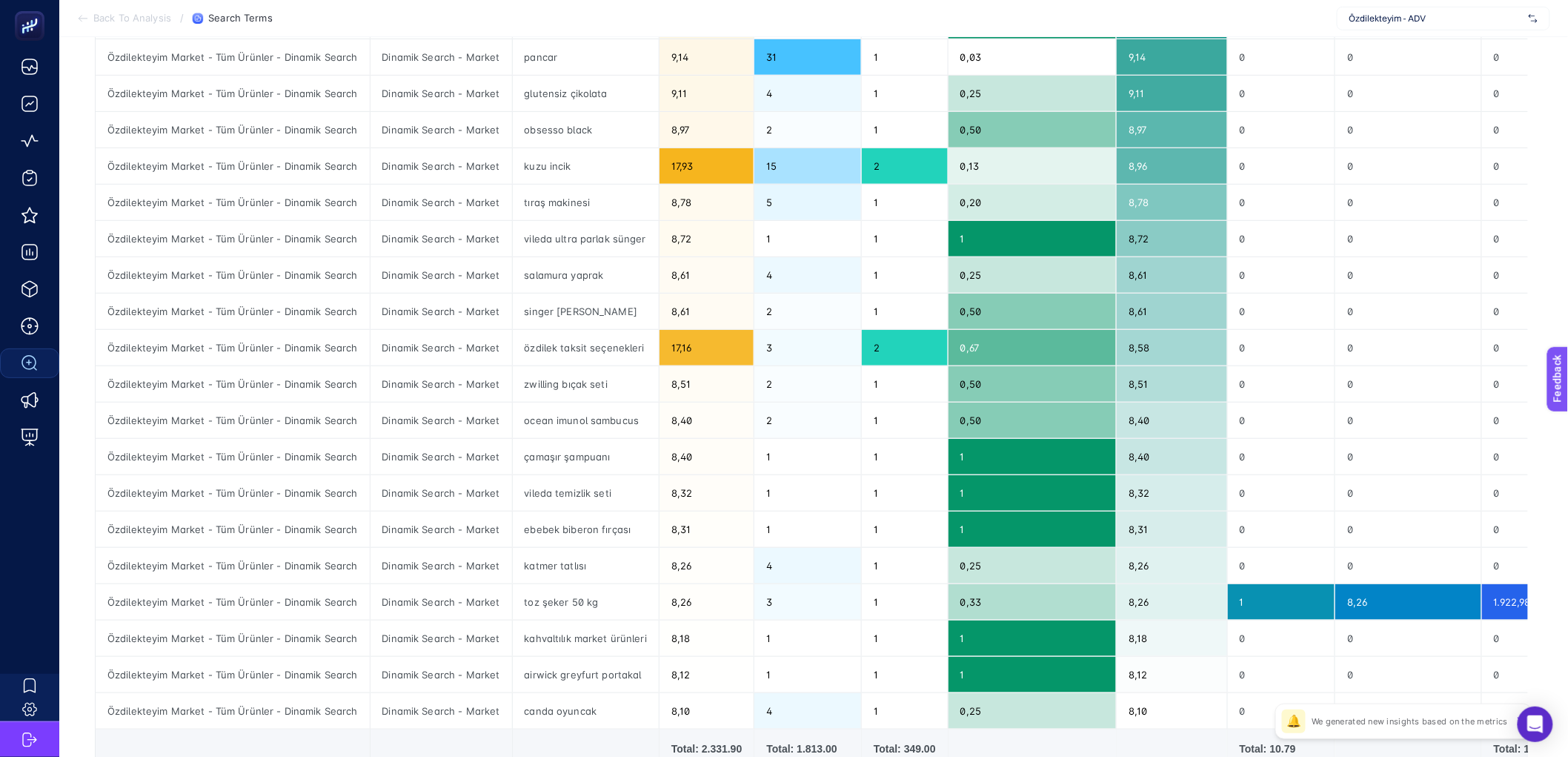
scroll to position [453, 0]
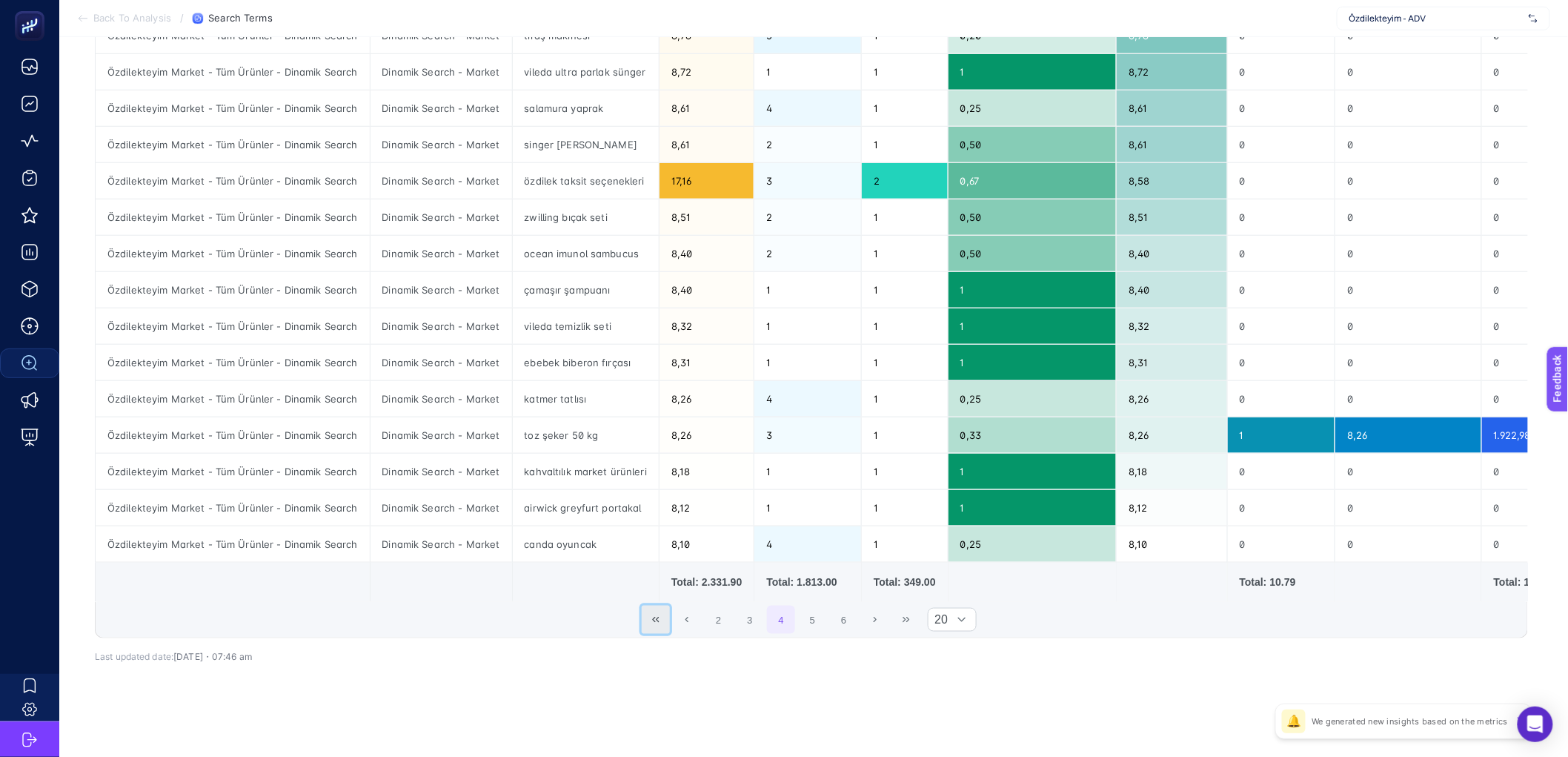
click at [660, 620] on icon "First Page" at bounding box center [655, 619] width 9 height 9
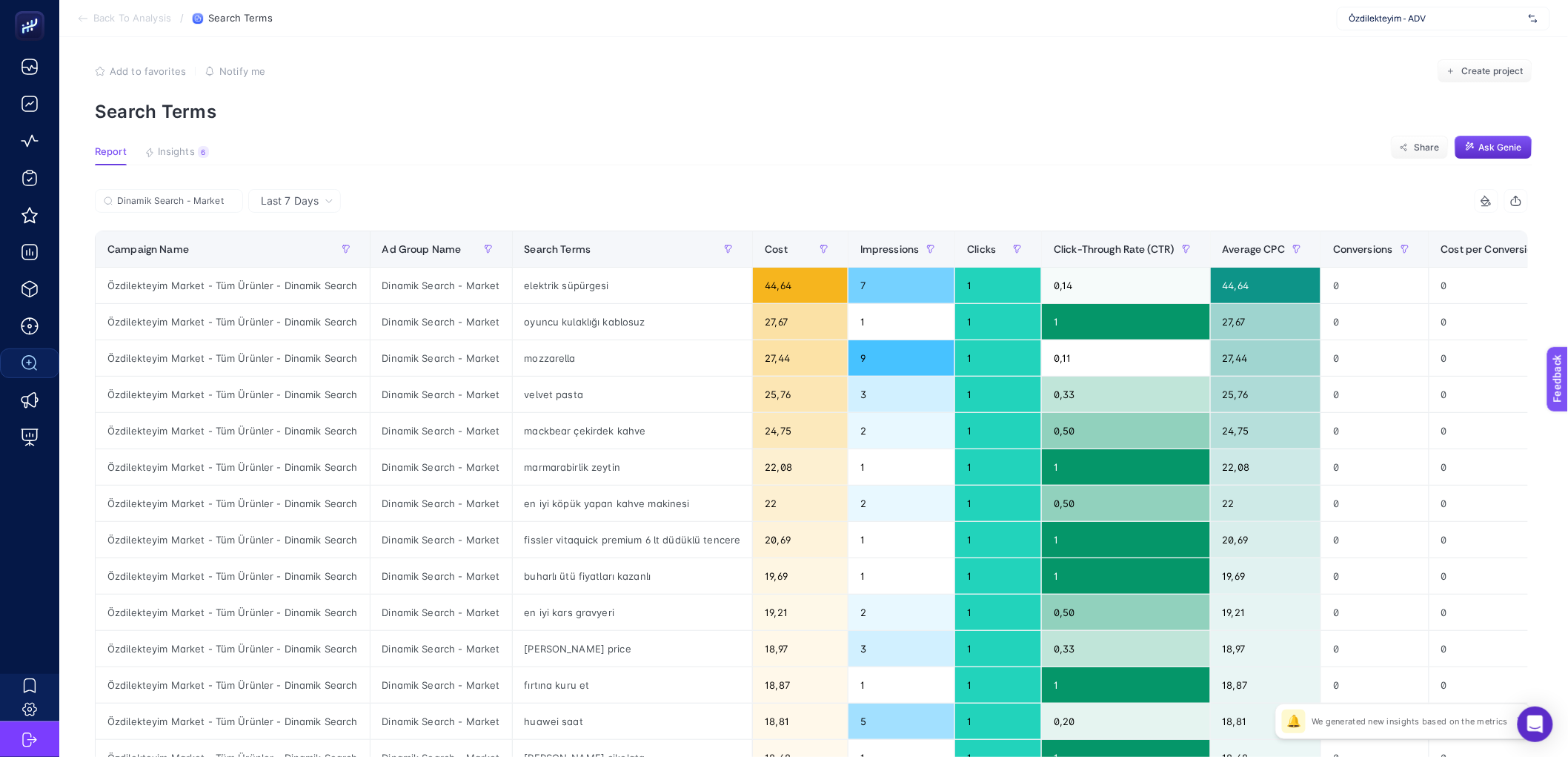
scroll to position [0, 0]
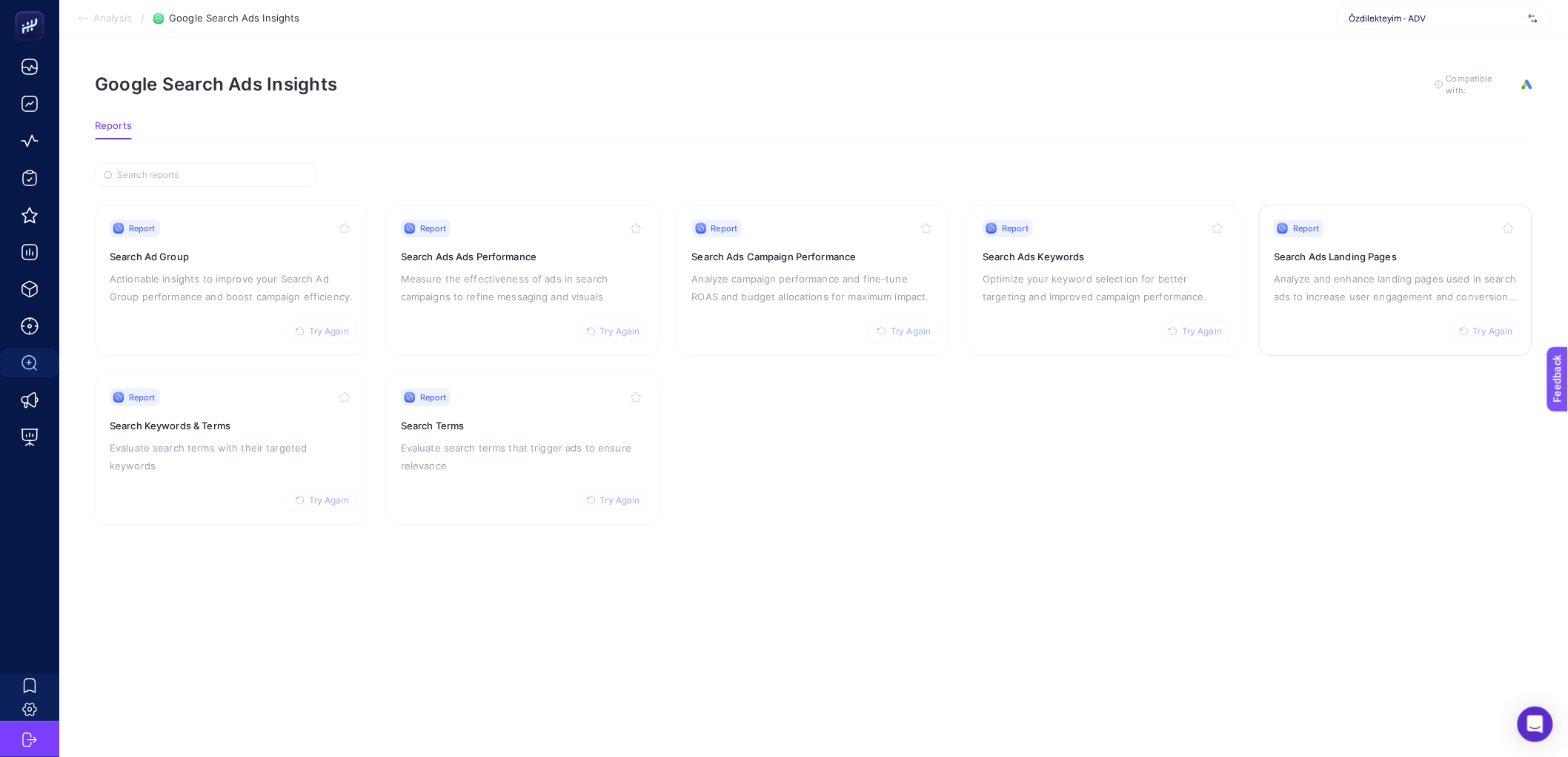
click at [1339, 275] on p "Analyze and enhance landing pages used in search ads to increase user engagemen…" at bounding box center [1396, 287] width 244 height 35
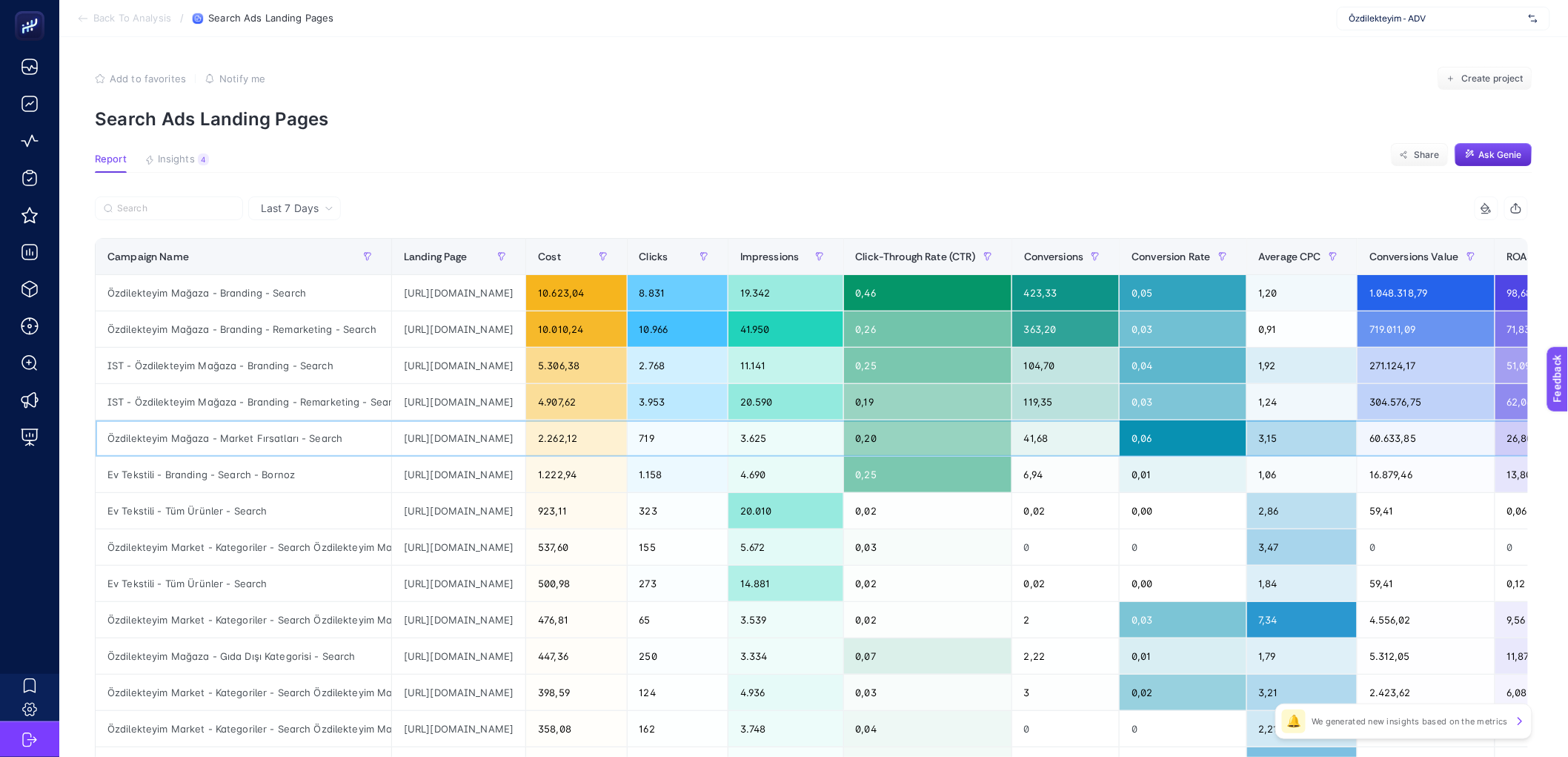
click at [526, 441] on div "[URL][DOMAIN_NAME]" at bounding box center [459, 438] width 134 height 35
click at [526, 480] on div "https://www.ozdilekteyim.com/magaza/bornoz-2" at bounding box center [459, 474] width 134 height 35
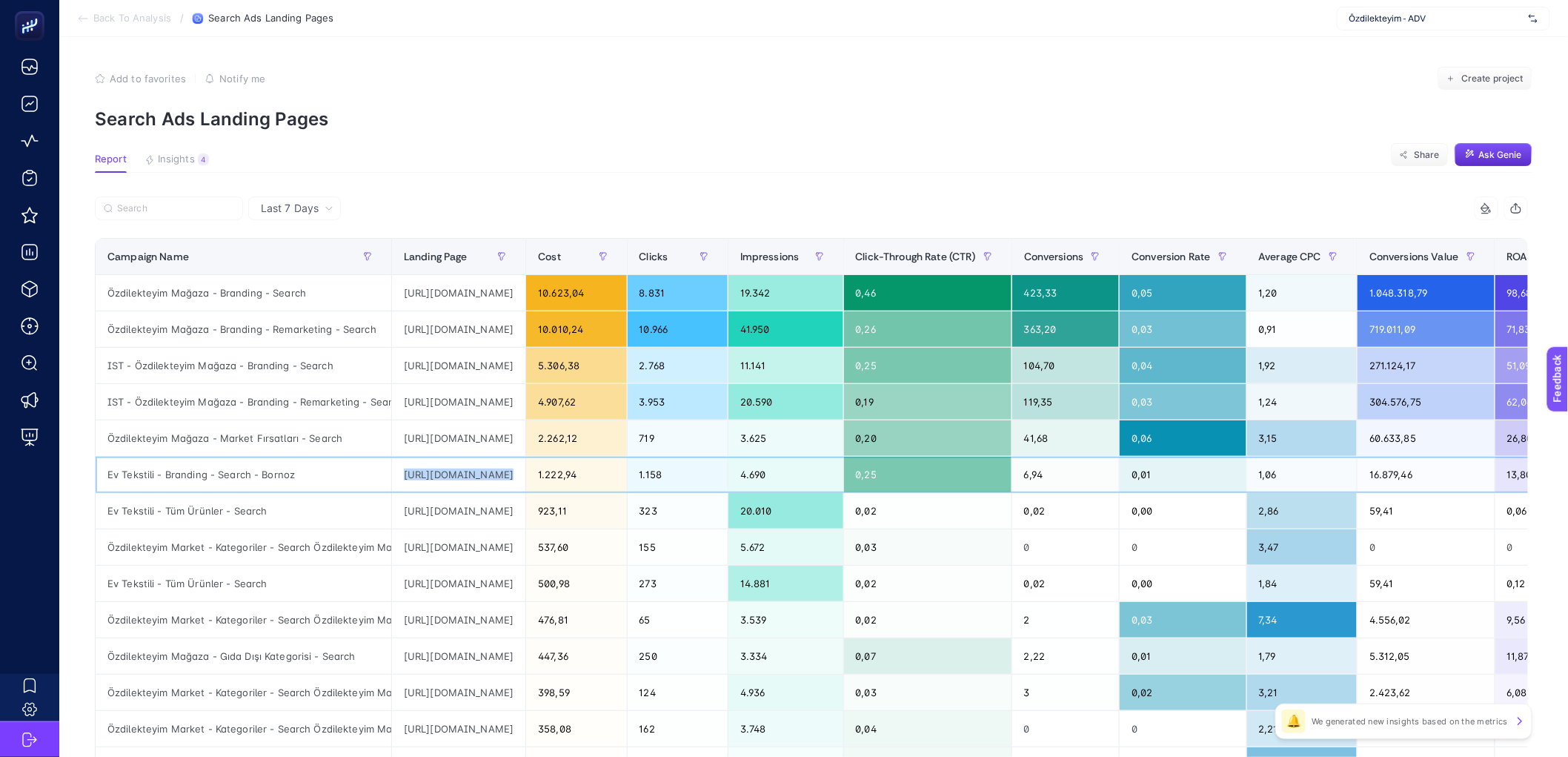
click at [526, 480] on div "https://www.ozdilekteyim.com/magaza/bornoz-2" at bounding box center [459, 474] width 134 height 35
click at [526, 453] on div "https://www.ozdilekteyim.com/magaza/market-firsatlari?query=:smartSort:allCateg…" at bounding box center [459, 438] width 134 height 35
click at [189, 211] on input "Search" at bounding box center [175, 209] width 117 height 11
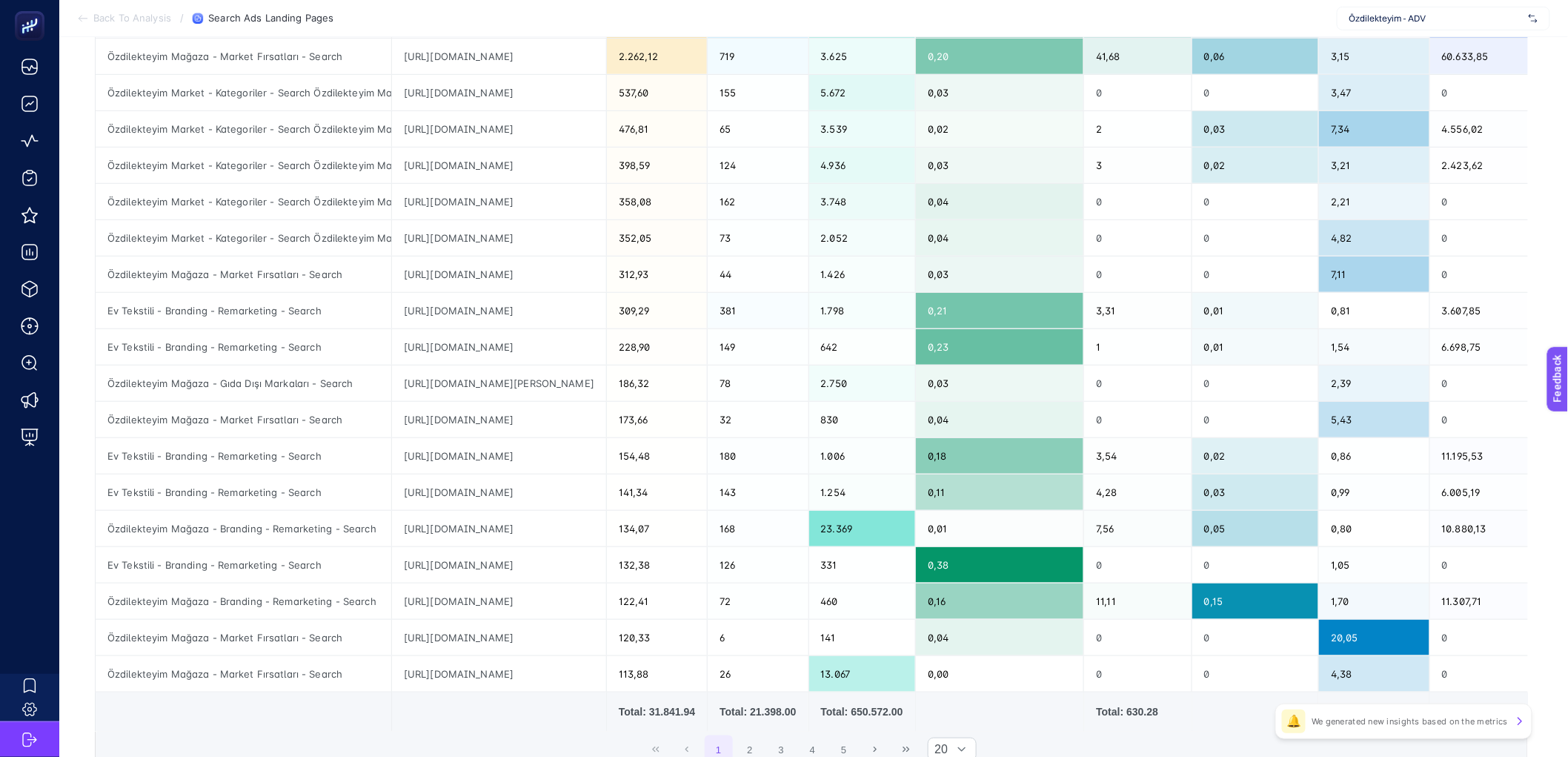
scroll to position [312, 0]
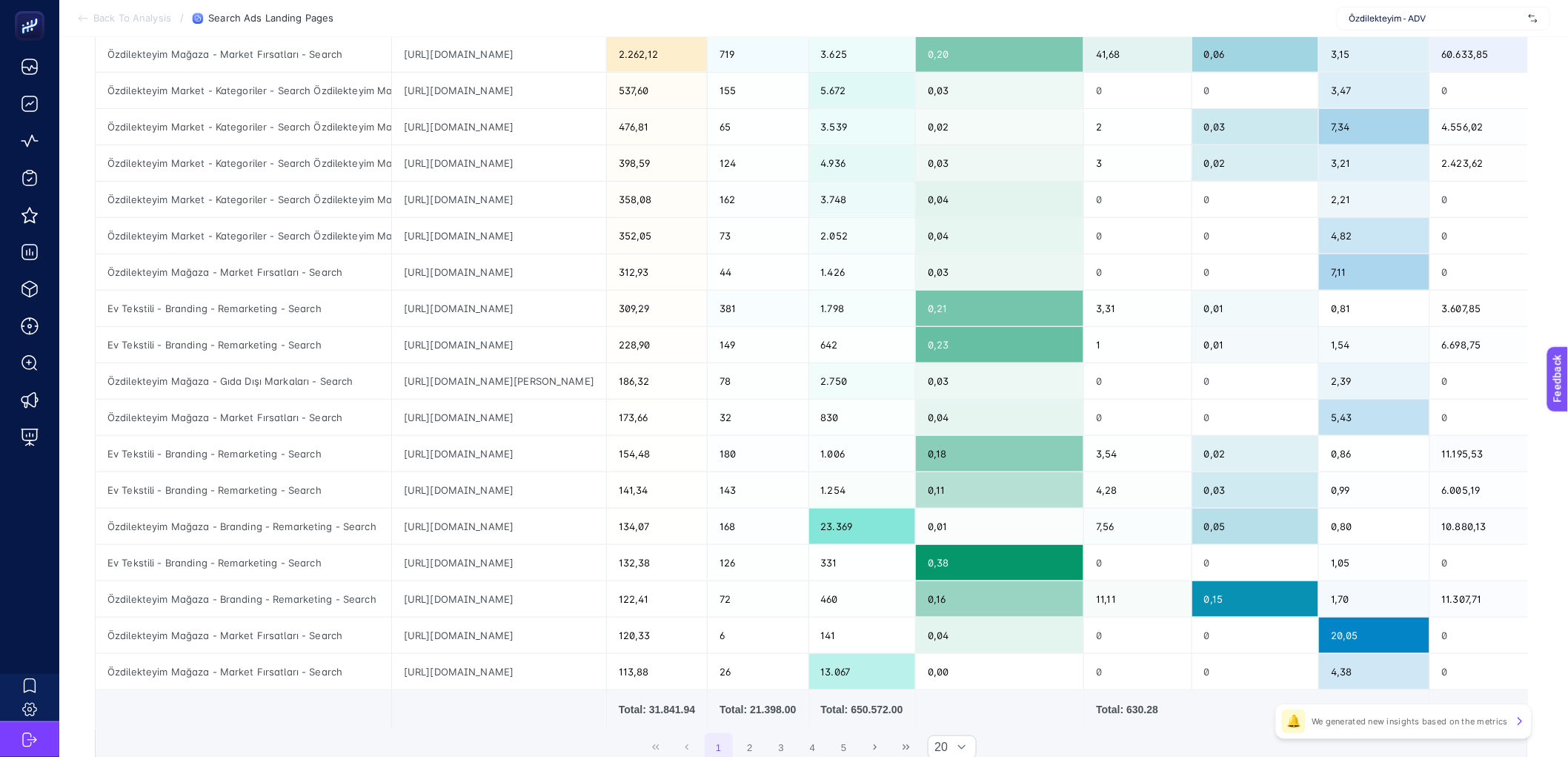
type input "market"
click at [557, 669] on div "https://www.ozdilekteyim.com/magaza/aile-seti-kategori" at bounding box center [499, 671] width 214 height 35
copy tr "https://www.ozdilekteyim.com/magaza/aile-seti-kategori"
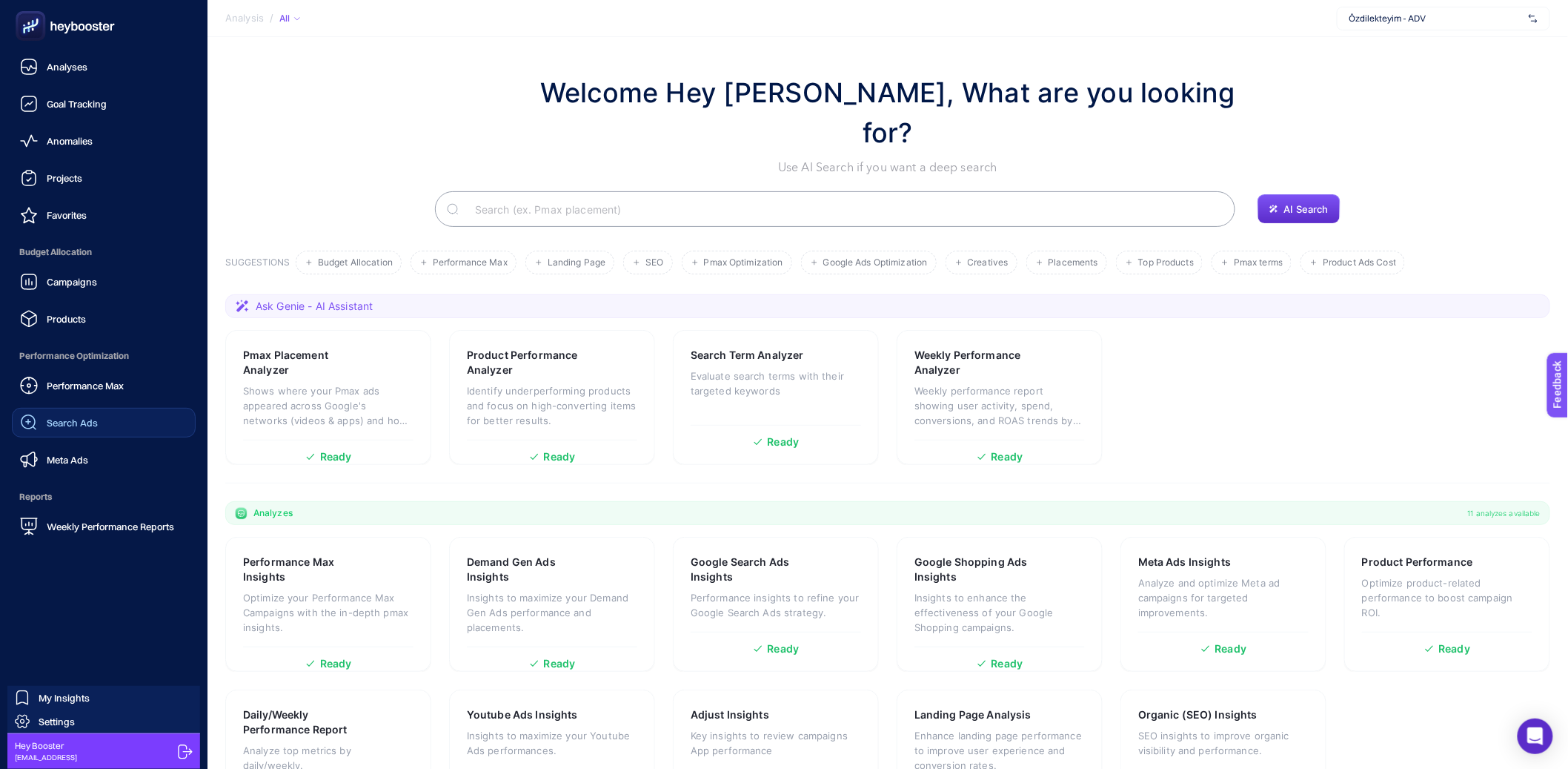
click at [61, 431] on div "Search Ads" at bounding box center [58, 423] width 78 height 18
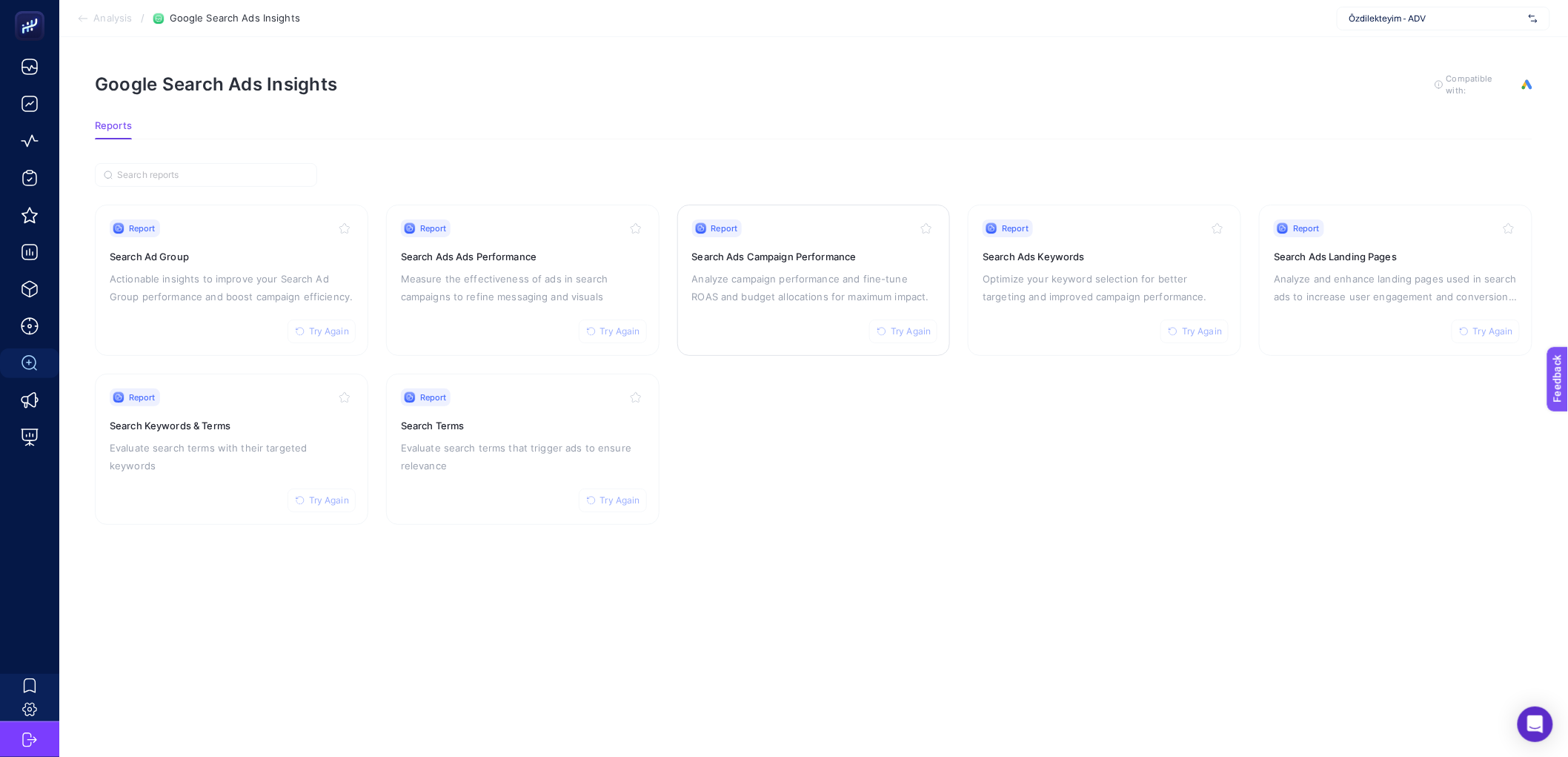
click at [794, 262] on div "Report Try Again Search Ads Campaign Performance Analyze campaign performance a…" at bounding box center [814, 280] width 244 height 121
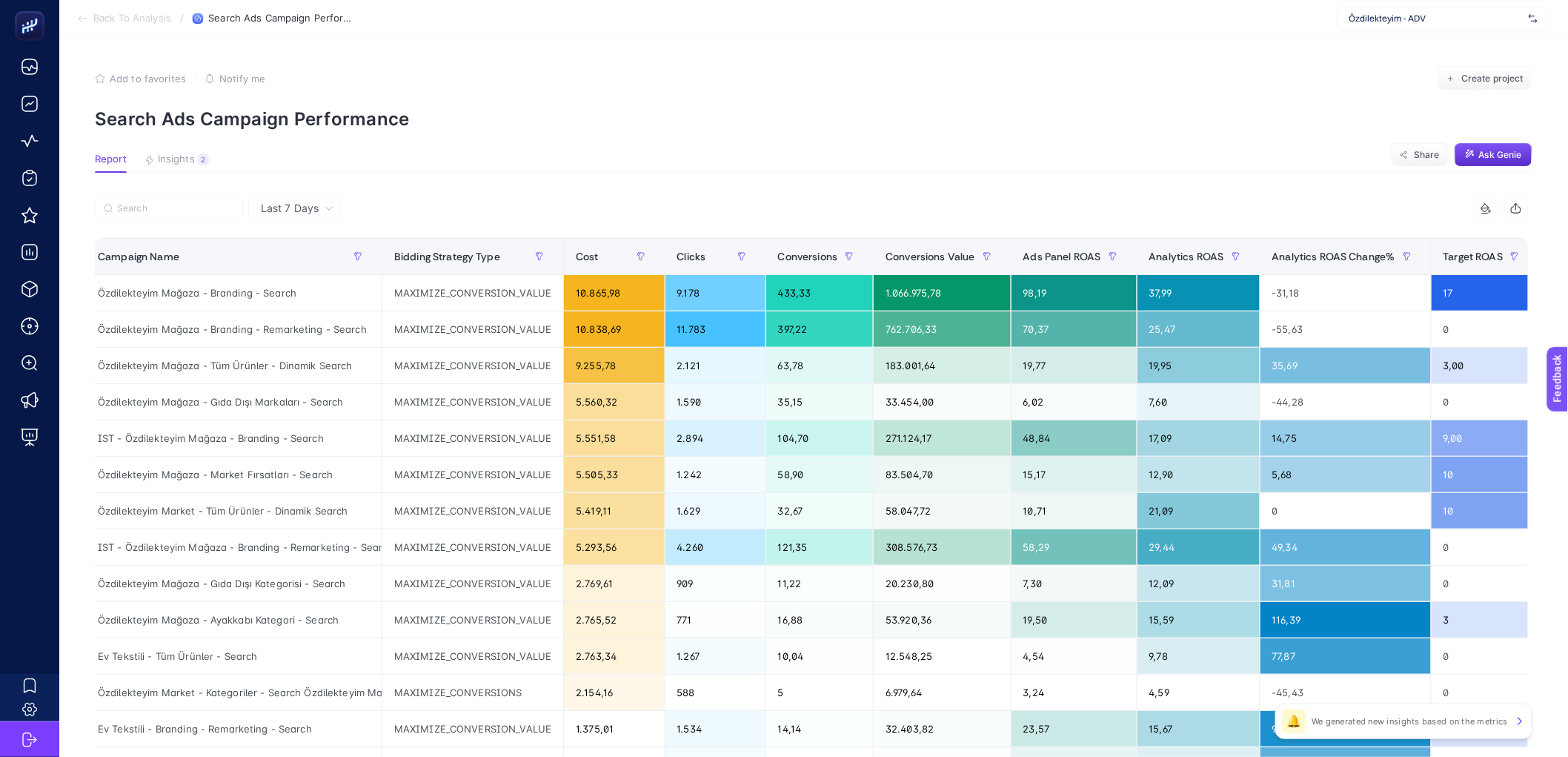
scroll to position [0, 8]
click at [295, 205] on span "Last 7 Days" at bounding box center [290, 208] width 57 height 15
click at [295, 264] on li "Last 30 Days" at bounding box center [294, 266] width 83 height 27
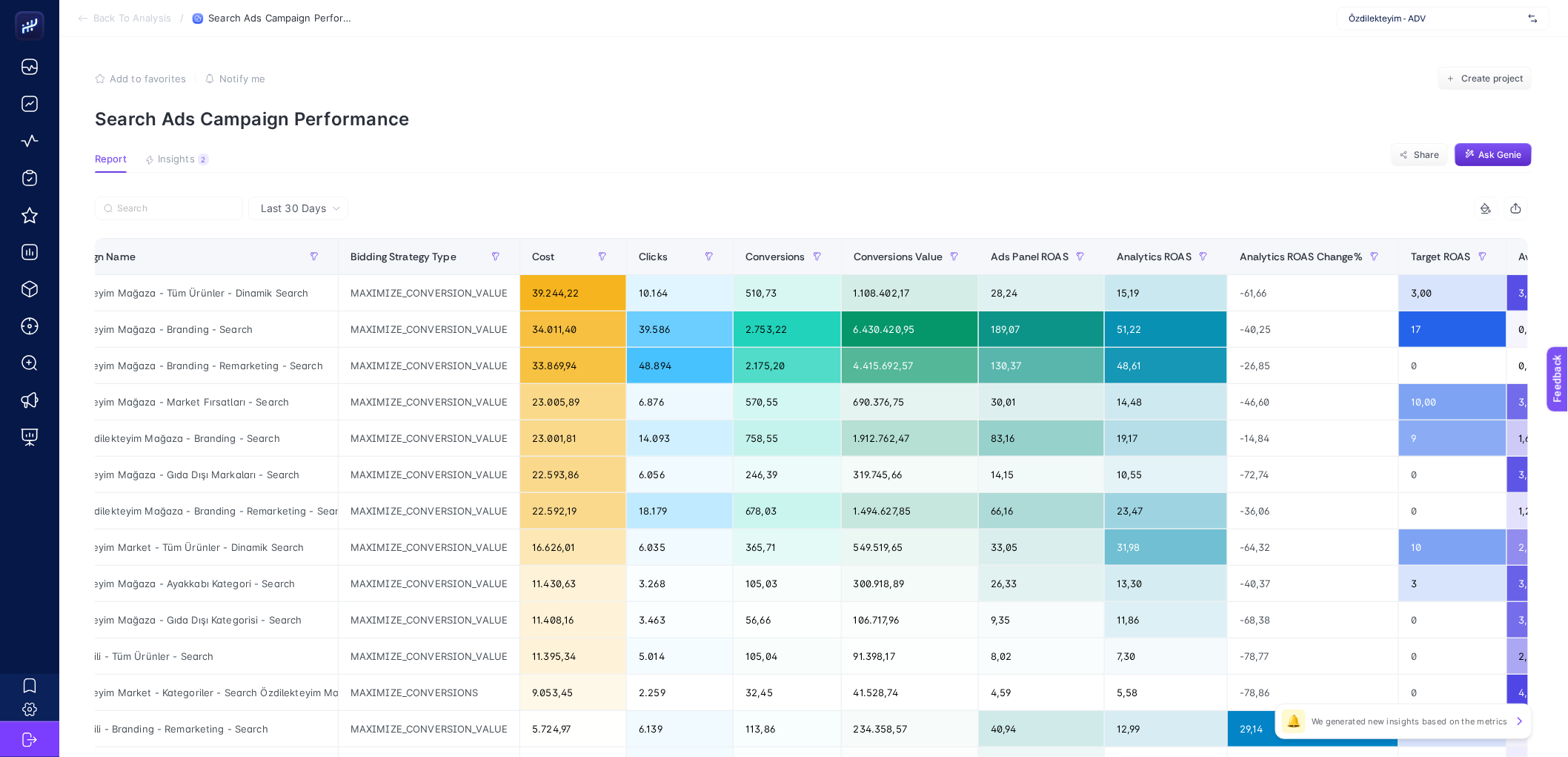
scroll to position [0, 53]
click at [766, 345] on div "2.753,22" at bounding box center [788, 329] width 108 height 35
click at [765, 330] on div "2.753,22" at bounding box center [788, 329] width 108 height 35
click at [765, 329] on div "2.753,22" at bounding box center [788, 329] width 108 height 35
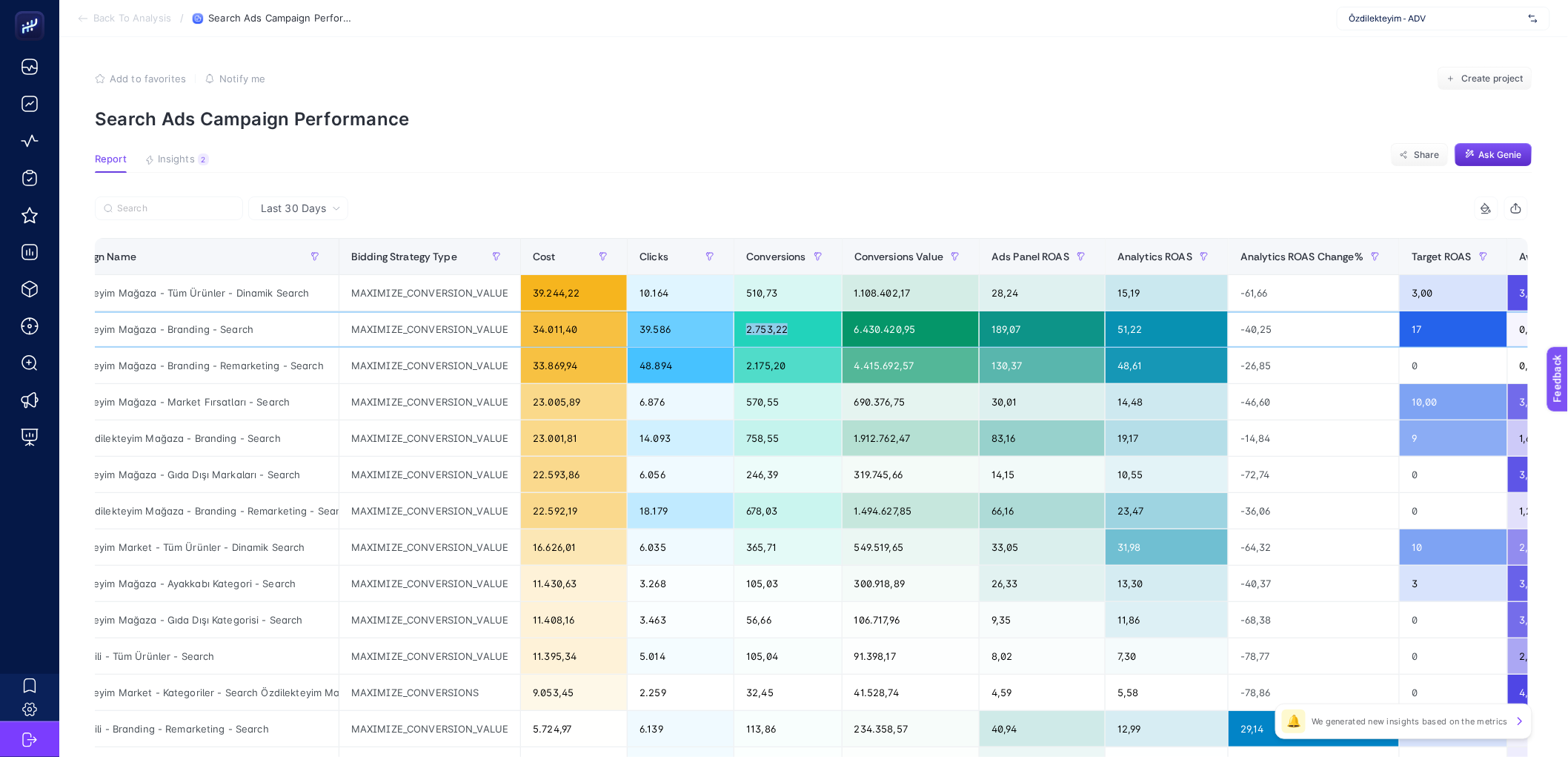
click at [765, 329] on div "2.753,22" at bounding box center [788, 329] width 108 height 35
click at [334, 330] on div "Özdilekteyim Mağaza - Branding - Search" at bounding box center [191, 329] width 296 height 35
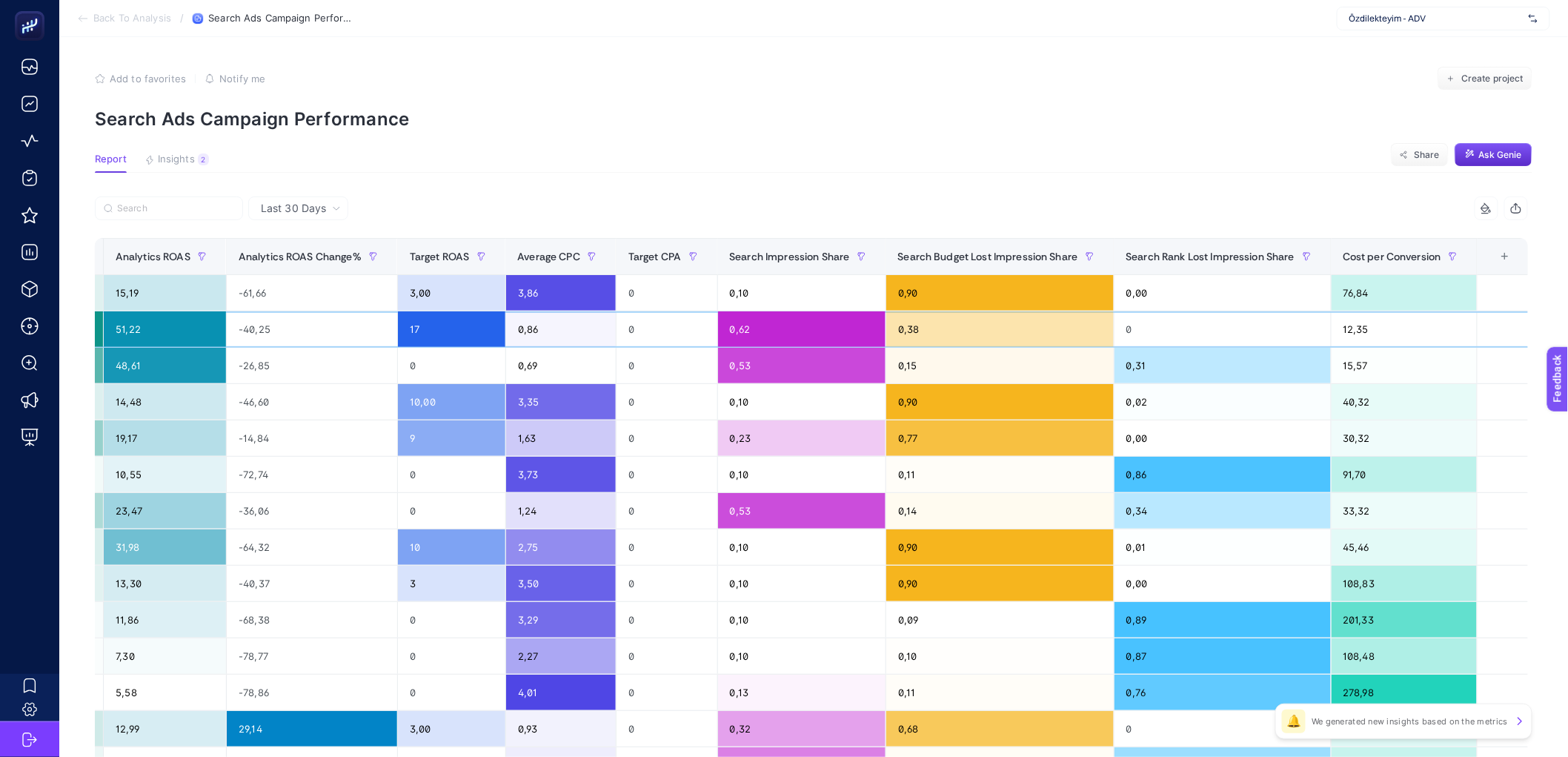
scroll to position [0, 1057]
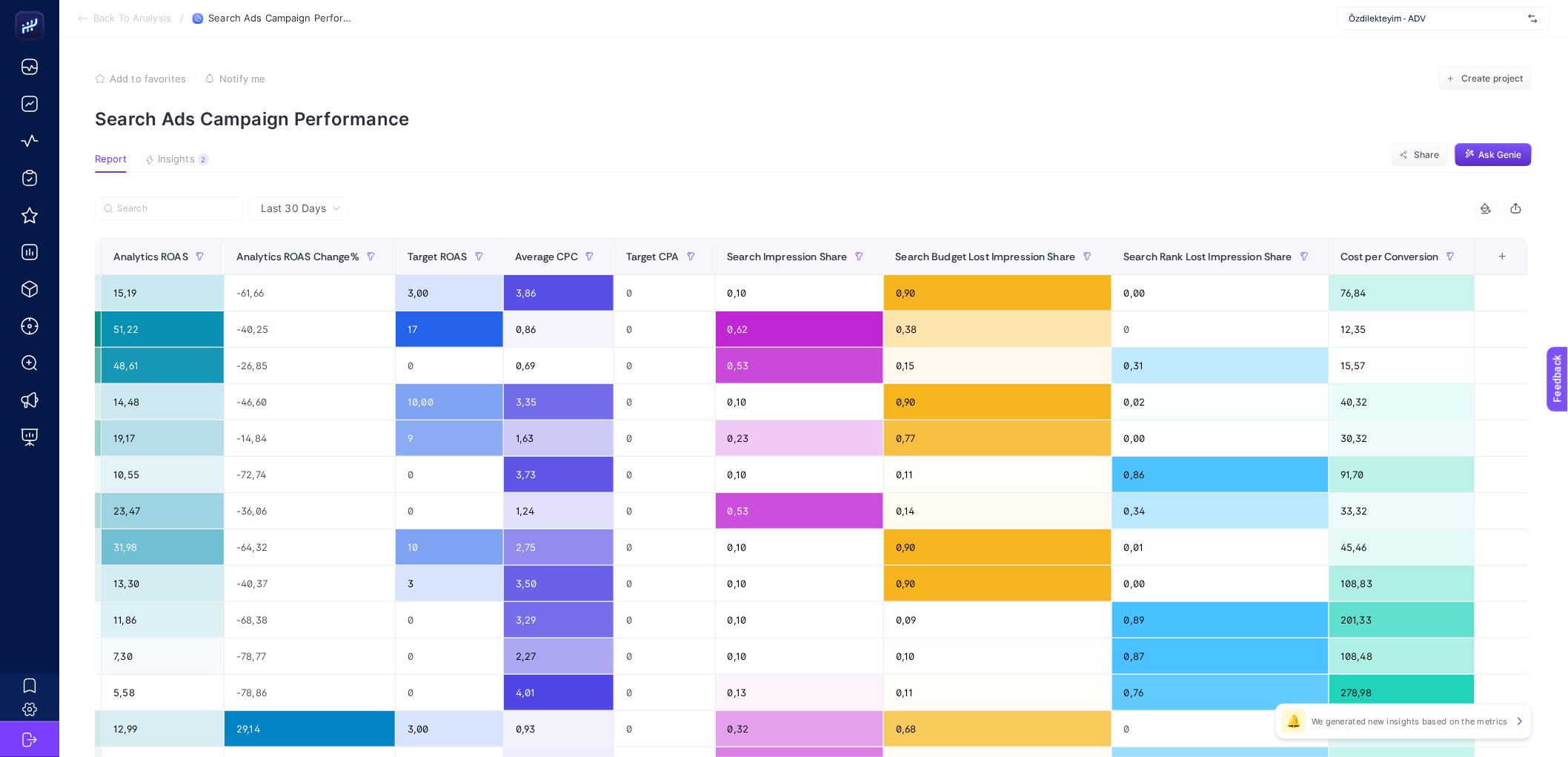
click at [1510, 251] on div "+" at bounding box center [1503, 256] width 28 height 12
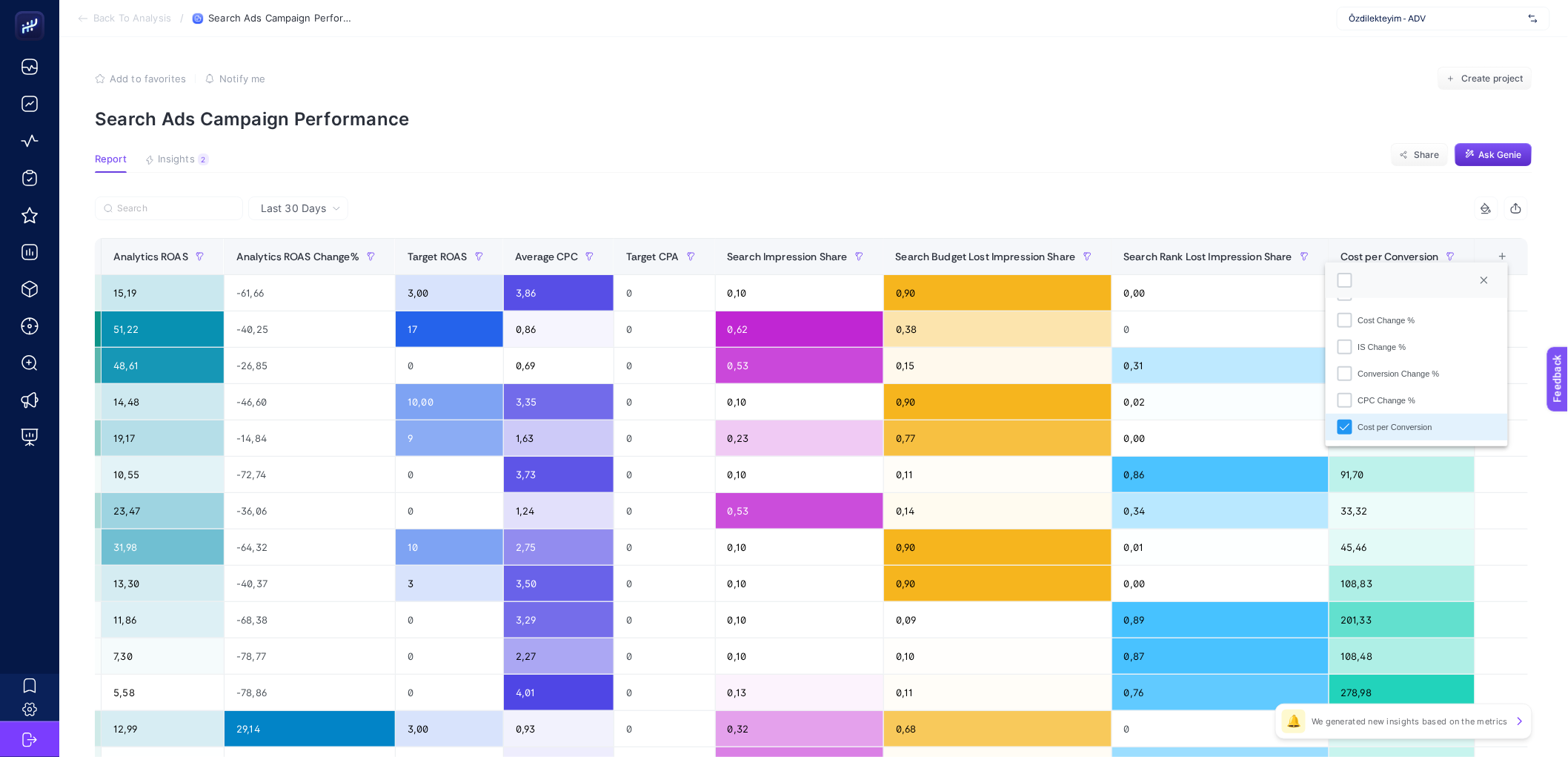
scroll to position [556, 0]
click at [1345, 349] on div "IS Change %" at bounding box center [1345, 347] width 15 height 15
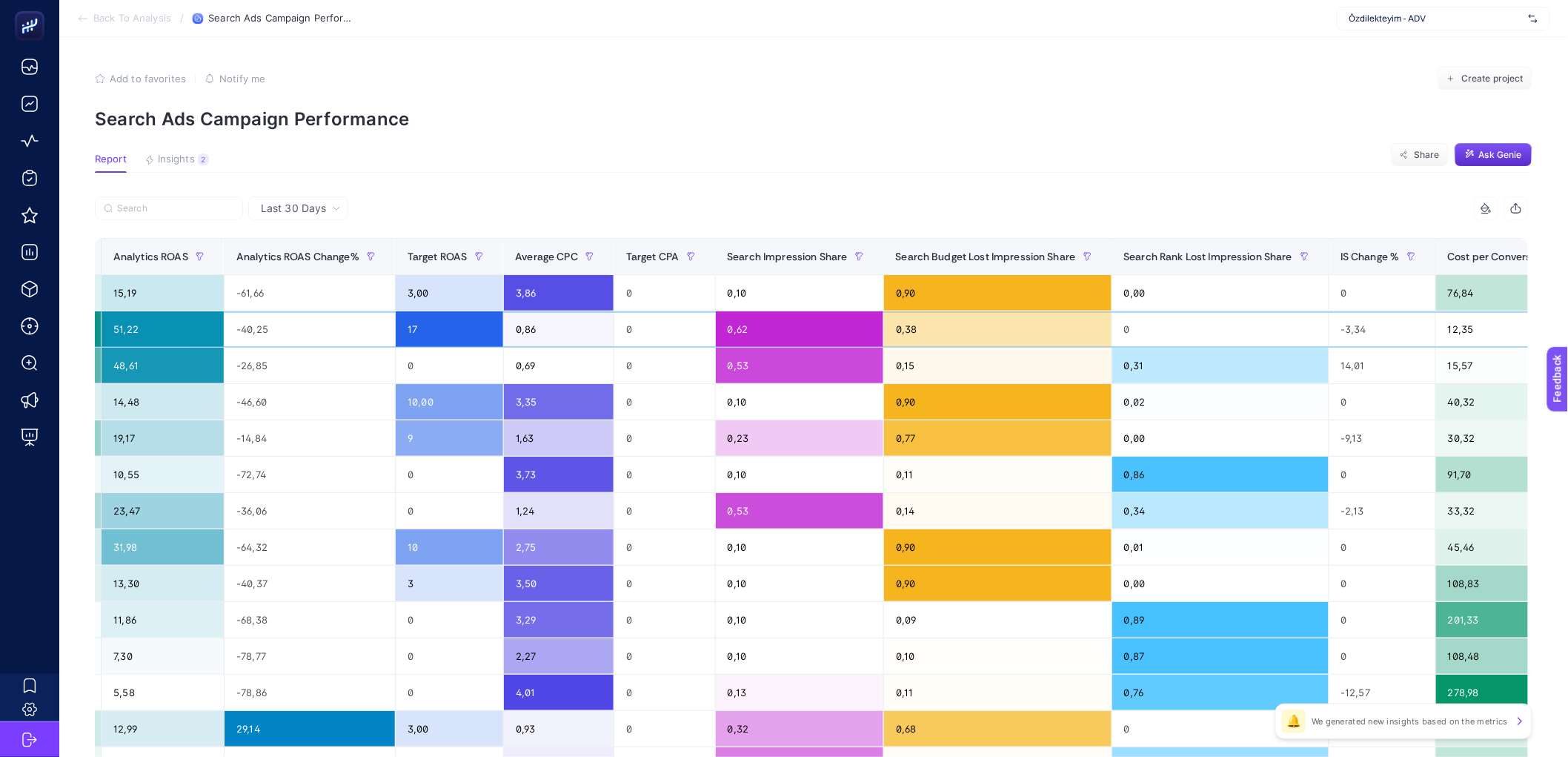
click at [1367, 327] on div "-3,34" at bounding box center [1383, 329] width 107 height 35
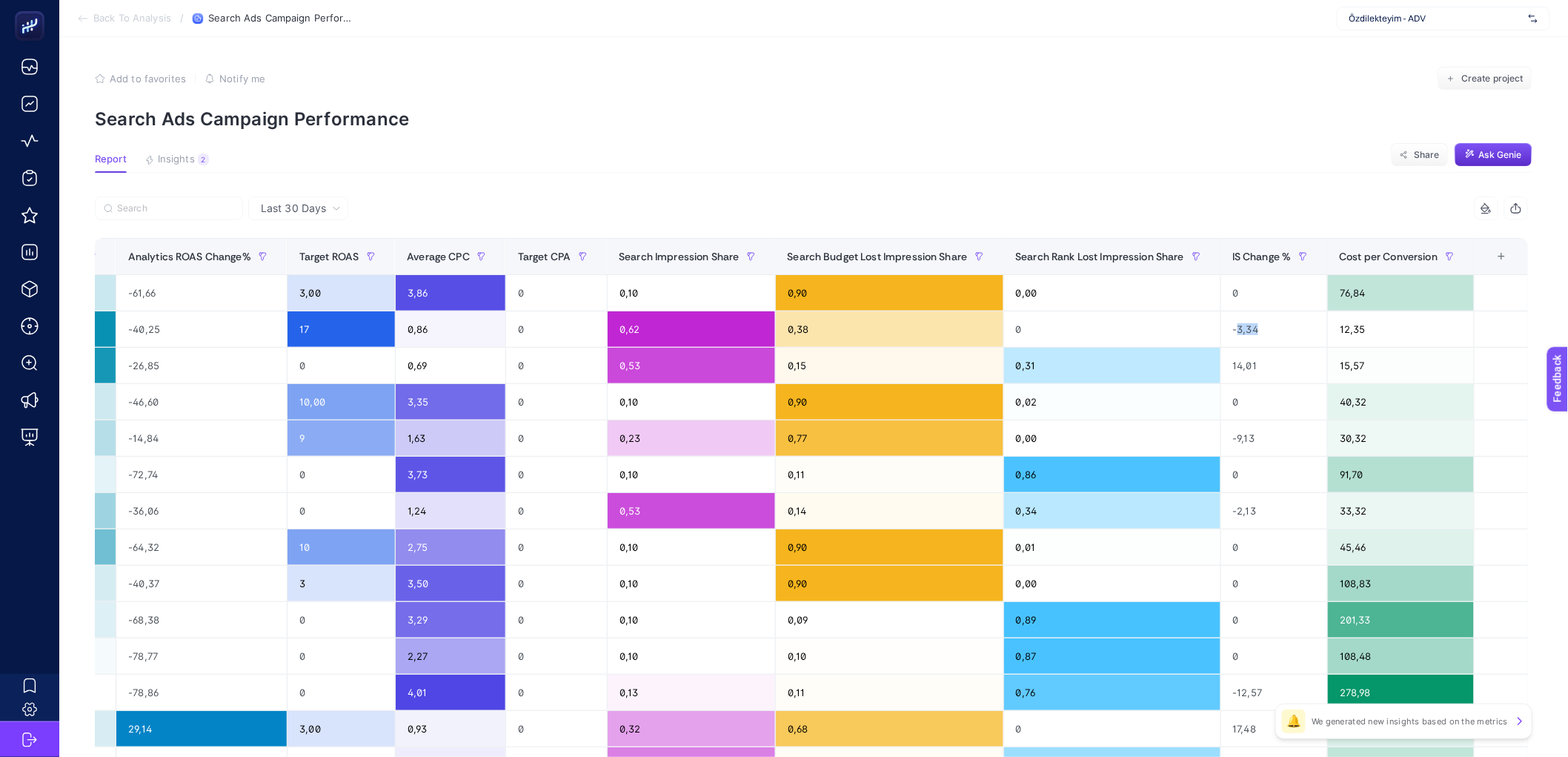
click at [1509, 253] on div "+" at bounding box center [1502, 256] width 28 height 12
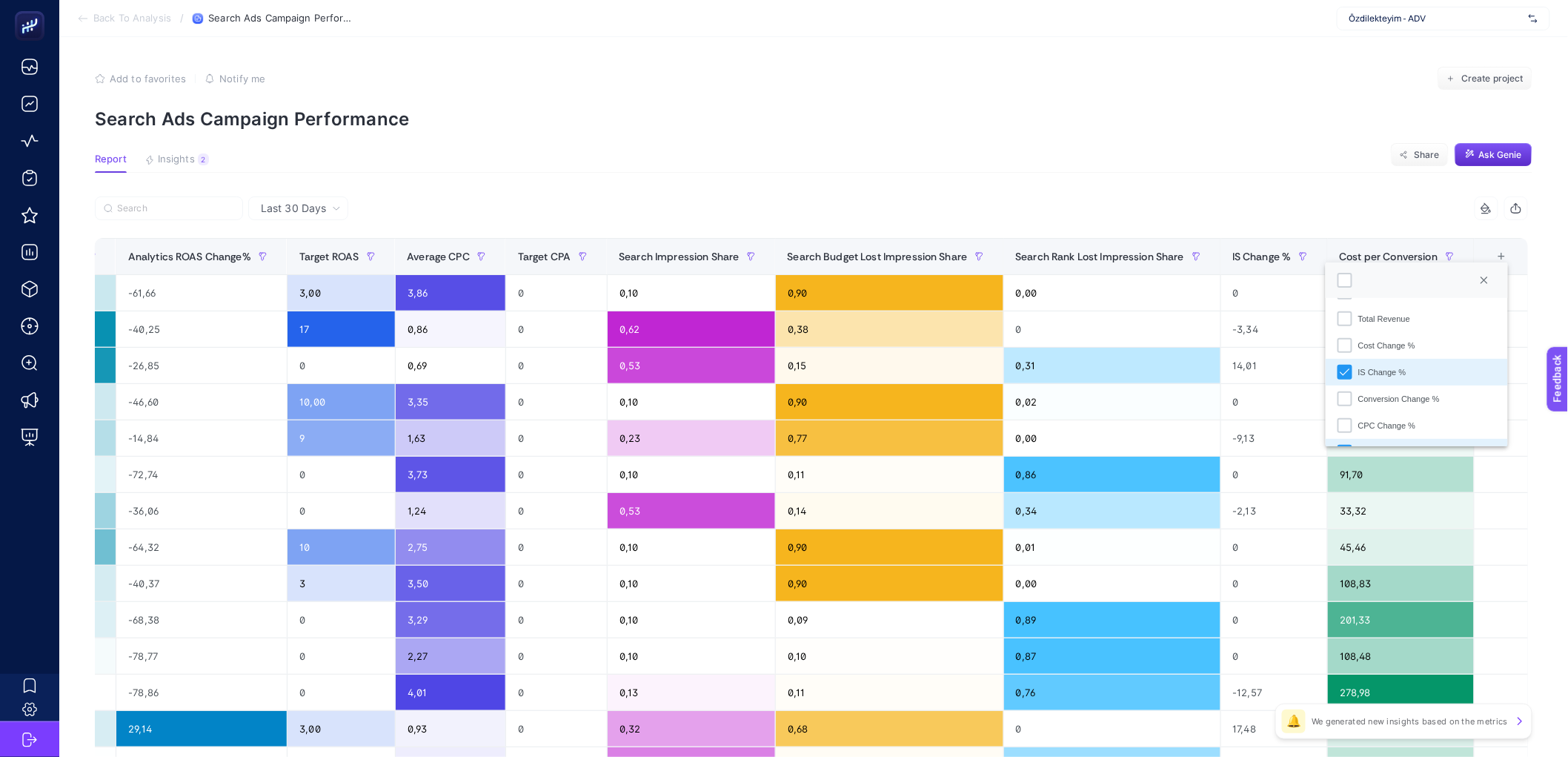
scroll to position [534, 0]
click at [1338, 399] on div "Conversion Change %" at bounding box center [1345, 397] width 15 height 15
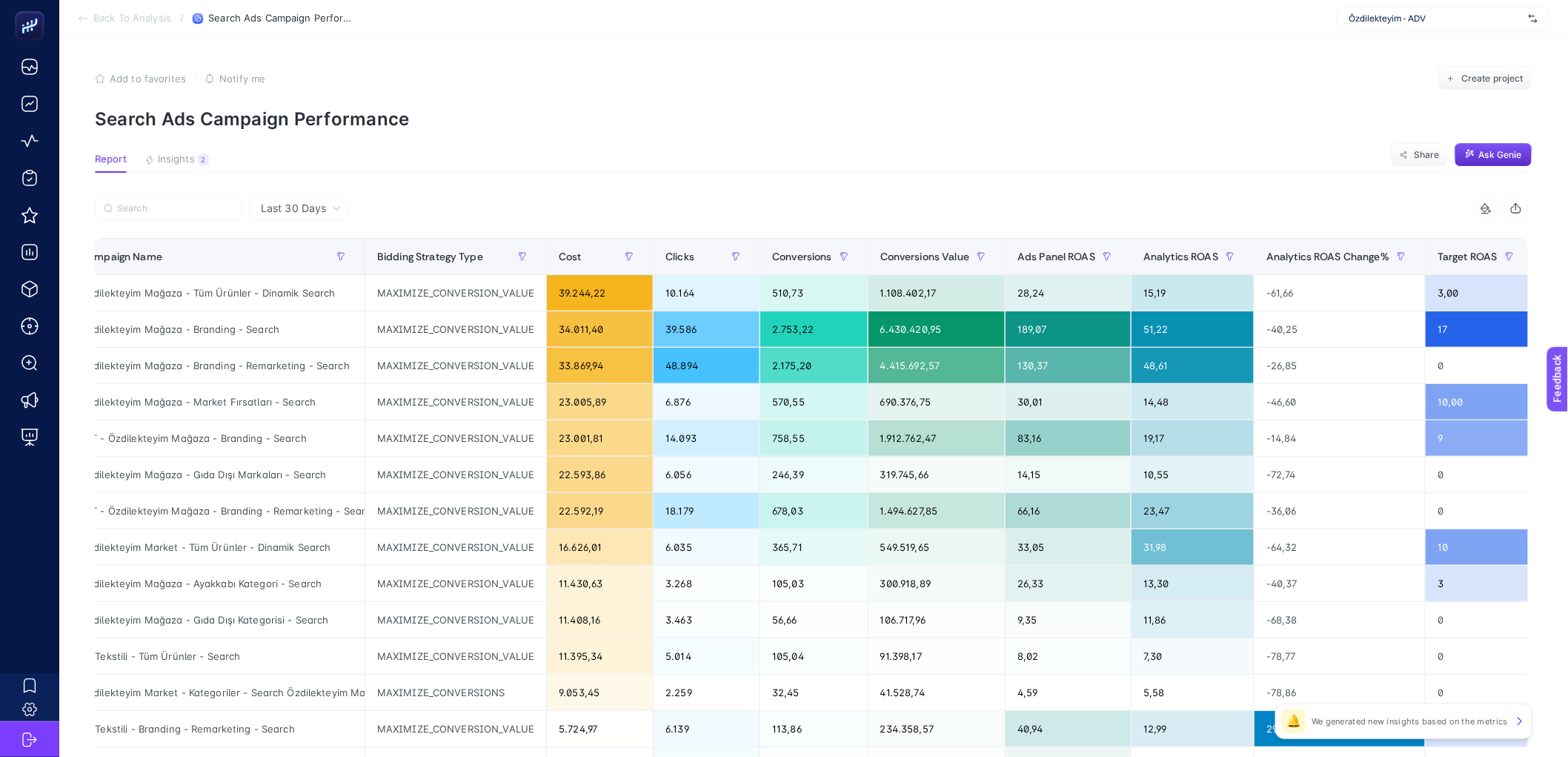
scroll to position [0, 0]
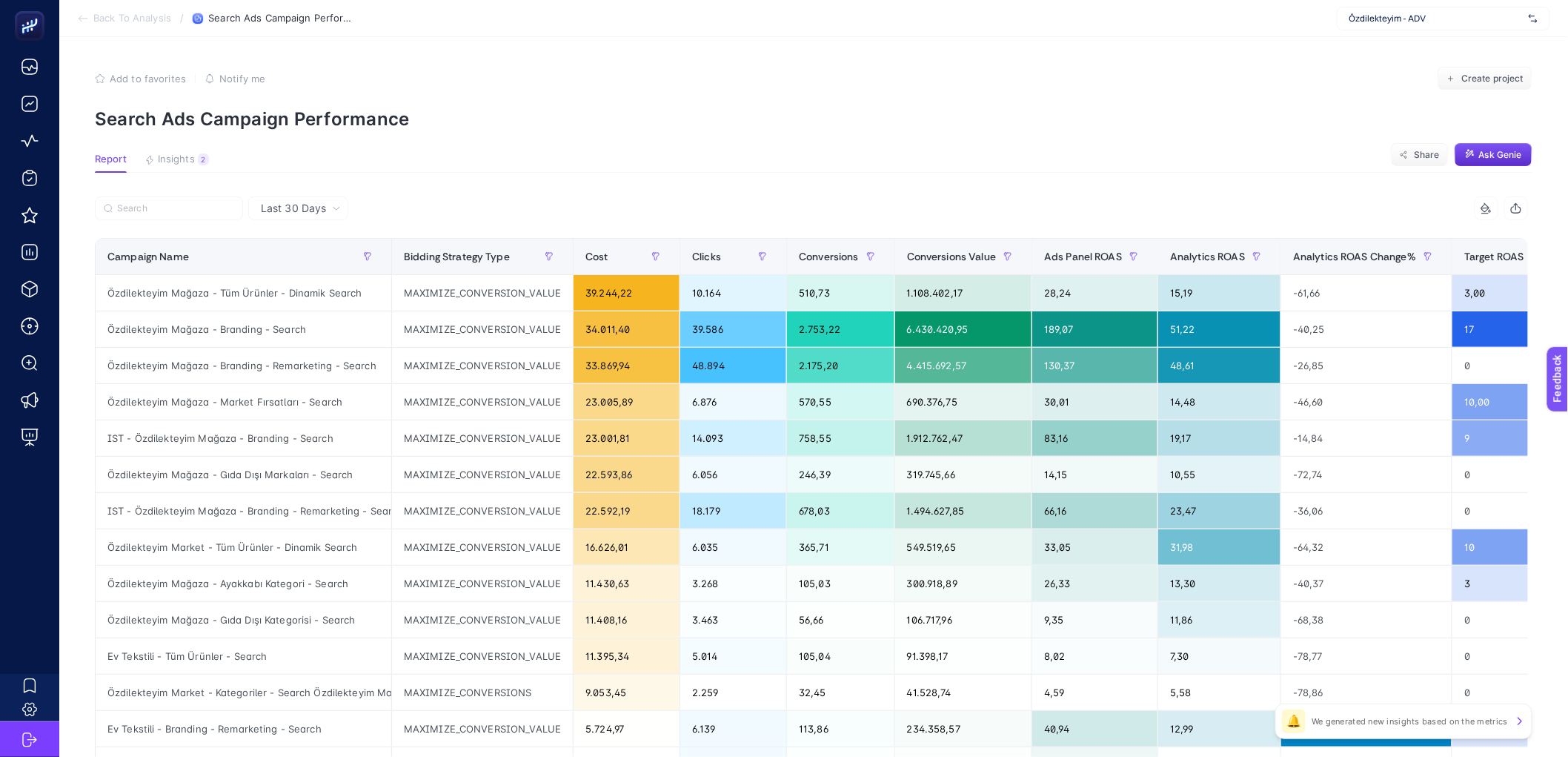
click at [293, 208] on span "Last 30 Days" at bounding box center [293, 208] width 65 height 15
click at [293, 242] on li "Last 7 Days" at bounding box center [298, 239] width 91 height 27
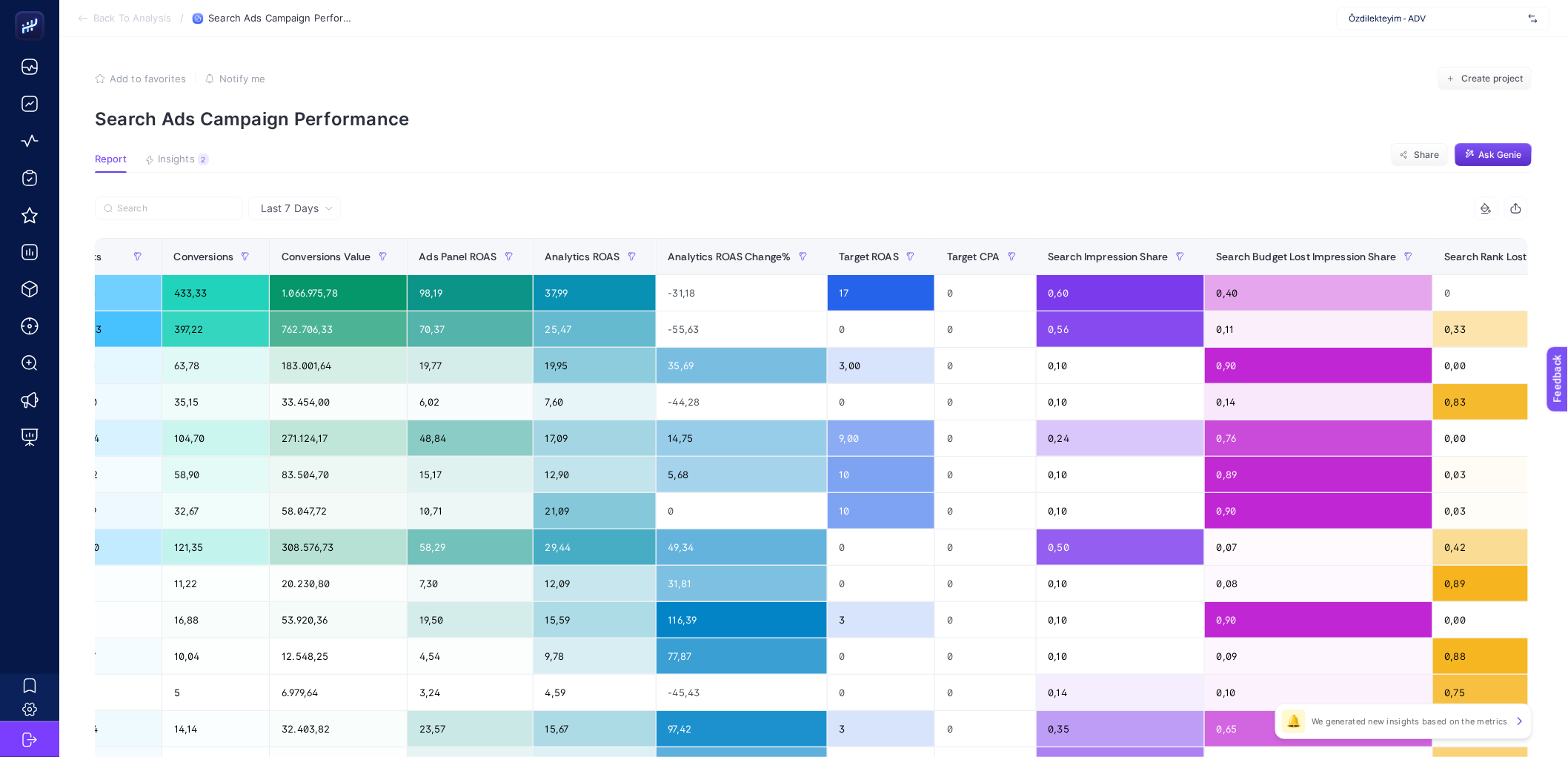
scroll to position [0, 1002]
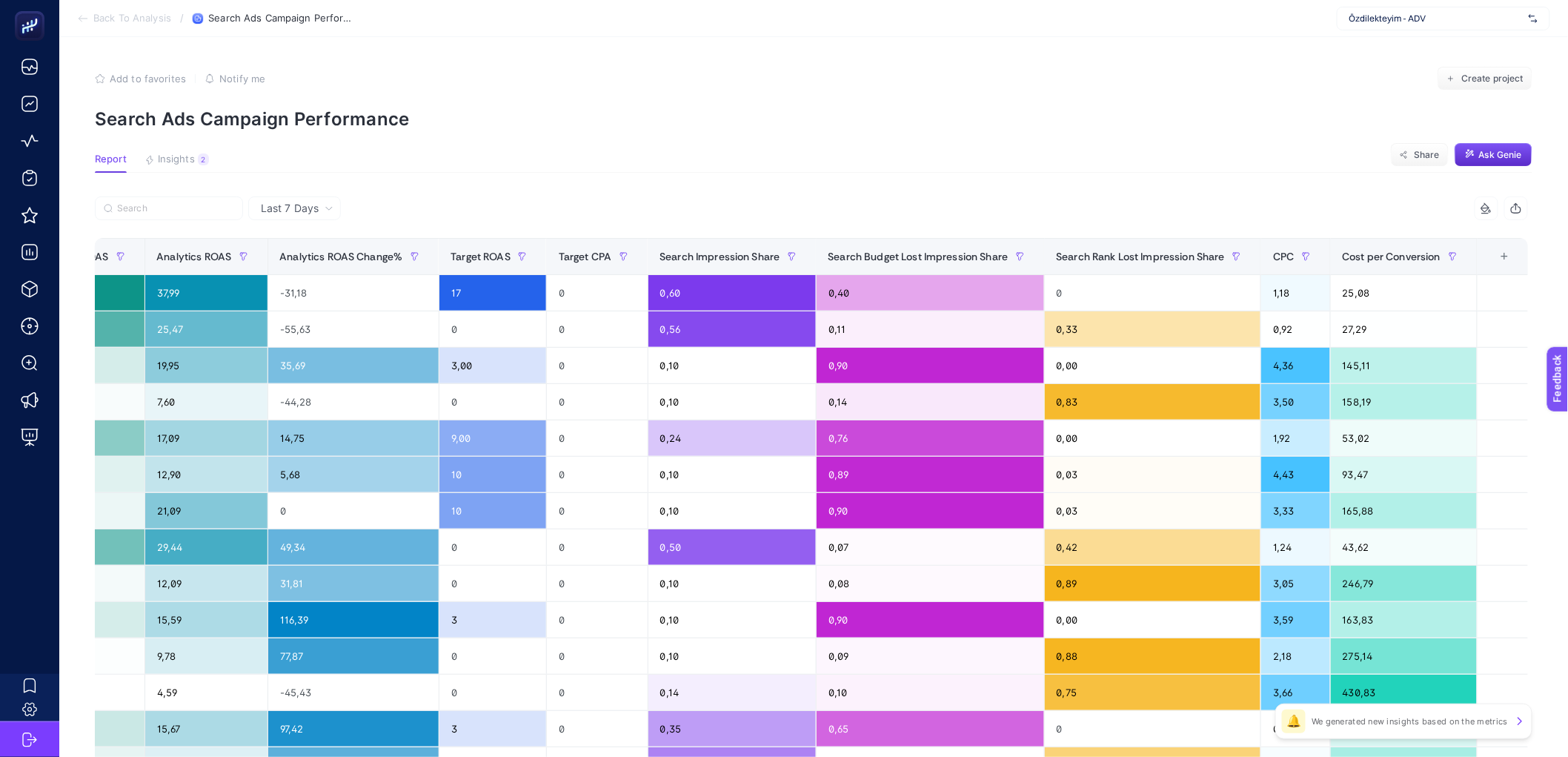
click at [1521, 263] on th "16 items selected +" at bounding box center [1503, 257] width 54 height 36
click at [1510, 259] on div "+" at bounding box center [1505, 256] width 28 height 12
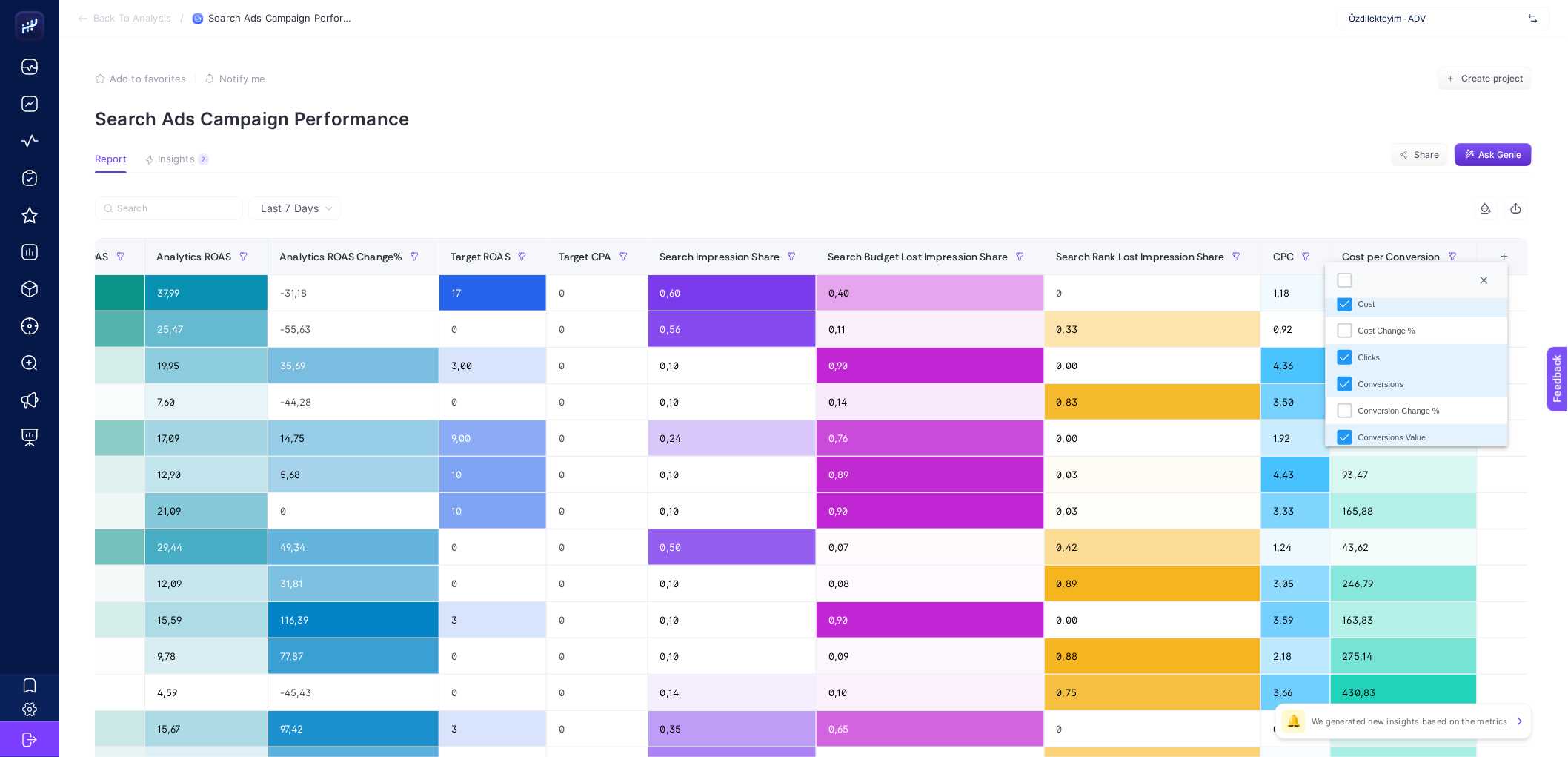
scroll to position [116, 0]
click at [1348, 415] on div "Conversion Change %" at bounding box center [1345, 415] width 15 height 15
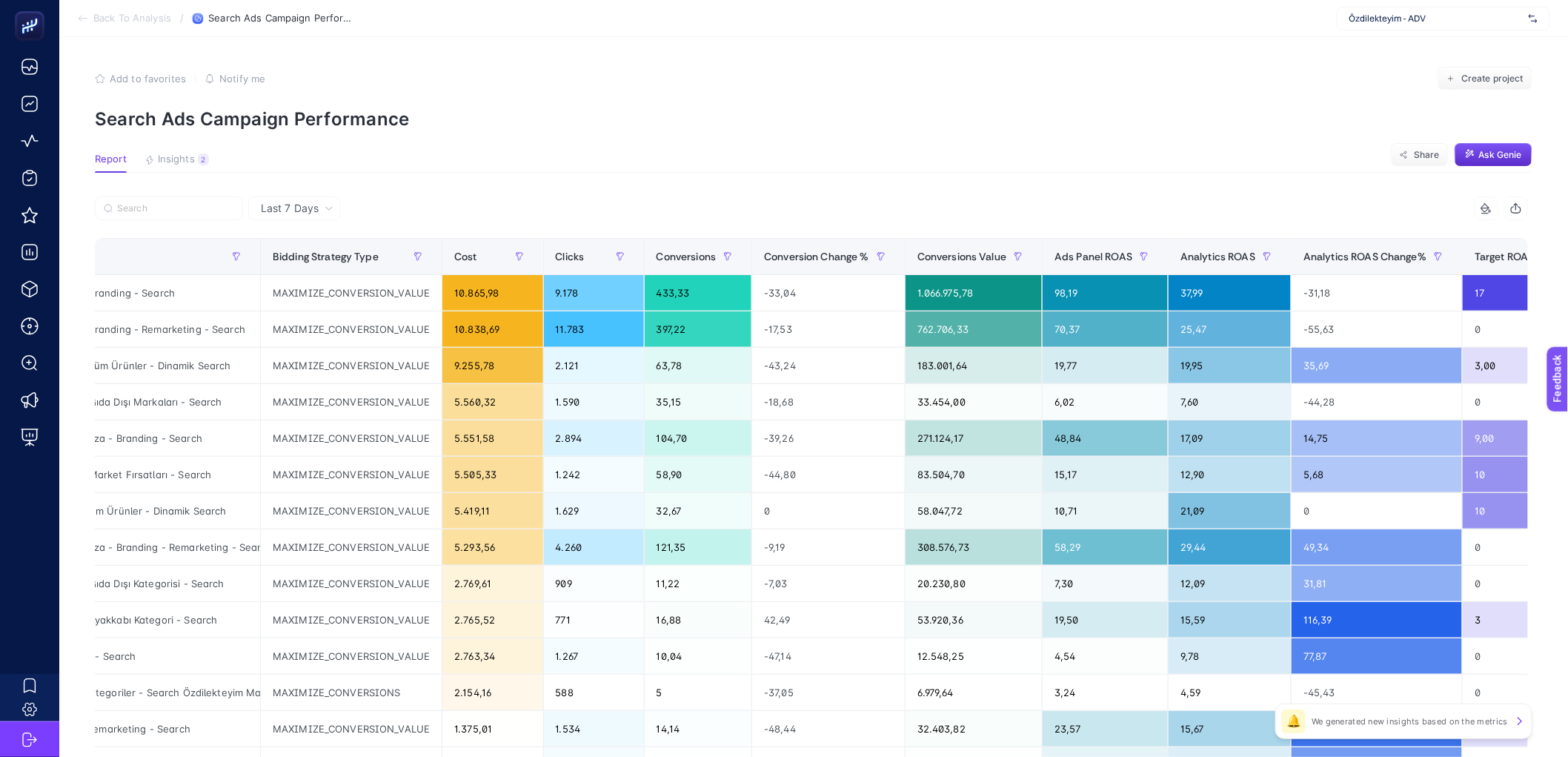
scroll to position [0, 0]
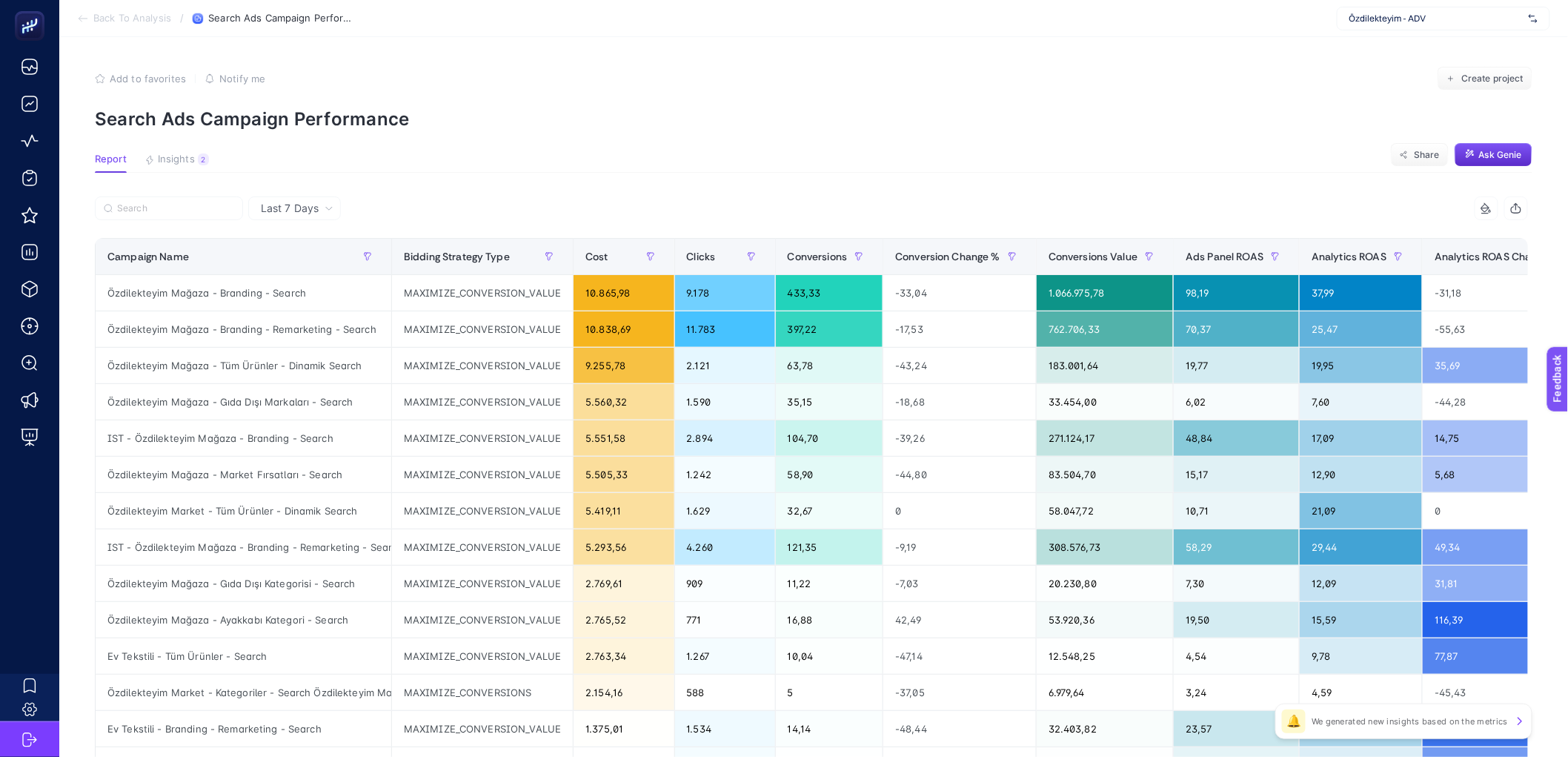
click at [446, 134] on article "Add to favorites false Notify me Create project Search Ads Campaign Performance…" at bounding box center [814, 507] width 1509 height 940
click at [539, 152] on article "Add to favorites false Notify me Create project Search Ads Campaign Performance…" at bounding box center [814, 507] width 1509 height 940
click at [570, 145] on article "Add to favorites false Notify me Create project Search Ads Campaign Performance…" at bounding box center [814, 507] width 1509 height 940
click at [475, 113] on p "Search Ads Campaign Performance" at bounding box center [814, 119] width 1437 height 21
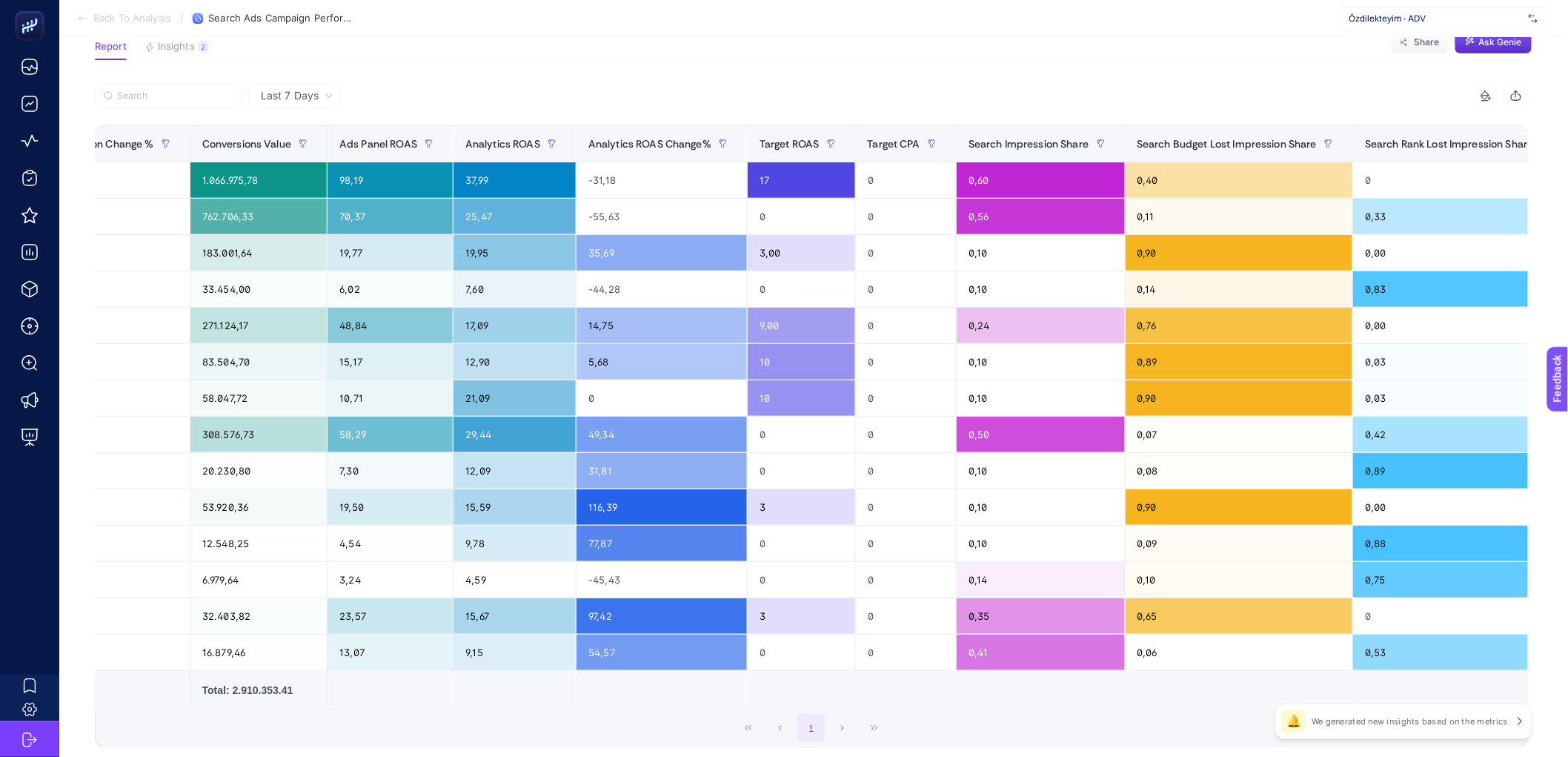
scroll to position [0, 850]
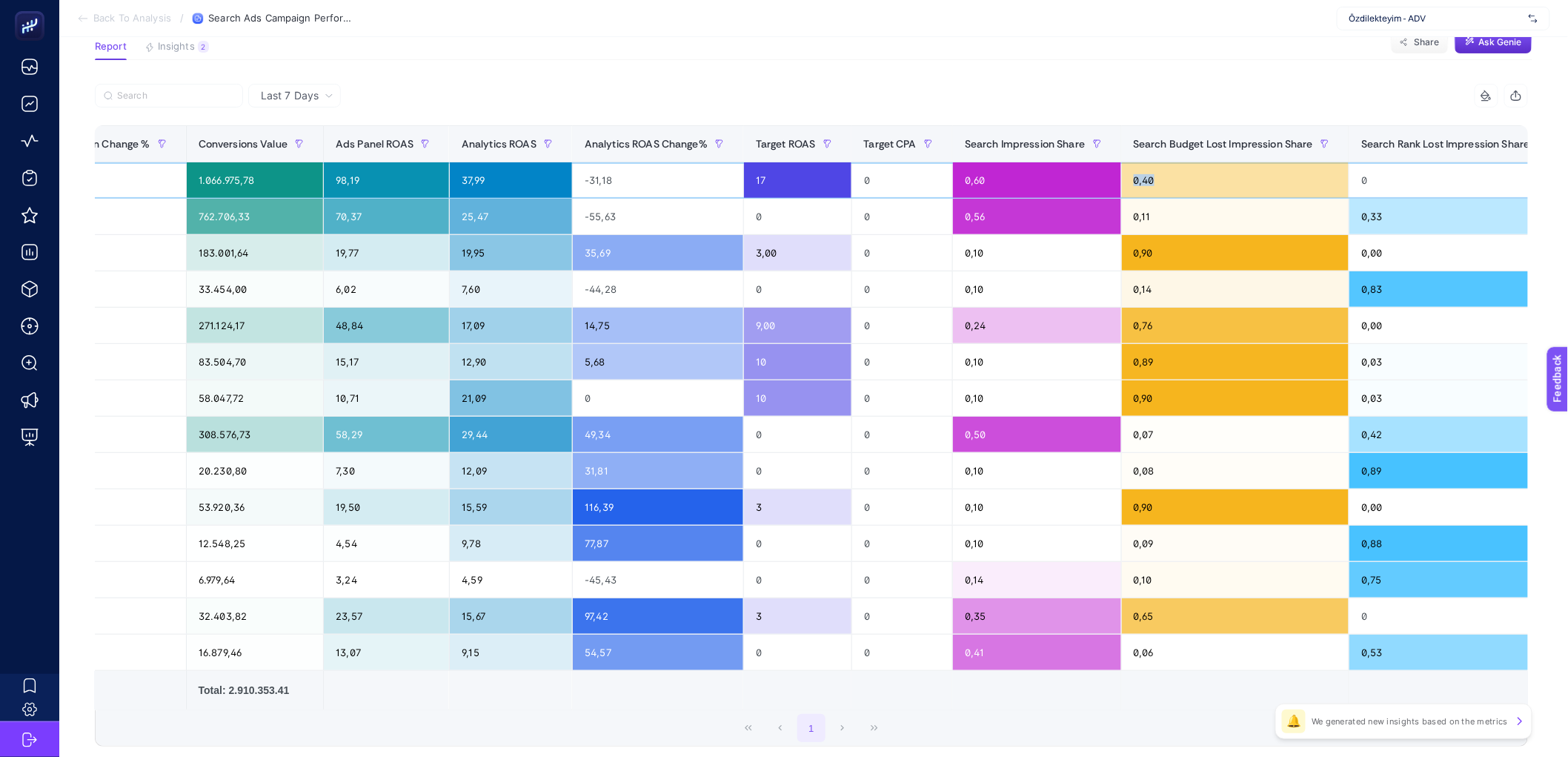
drag, startPoint x: 1144, startPoint y: 179, endPoint x: 1163, endPoint y: 182, distance: 19.2
click at [1163, 182] on div "0,40" at bounding box center [1235, 179] width 227 height 35
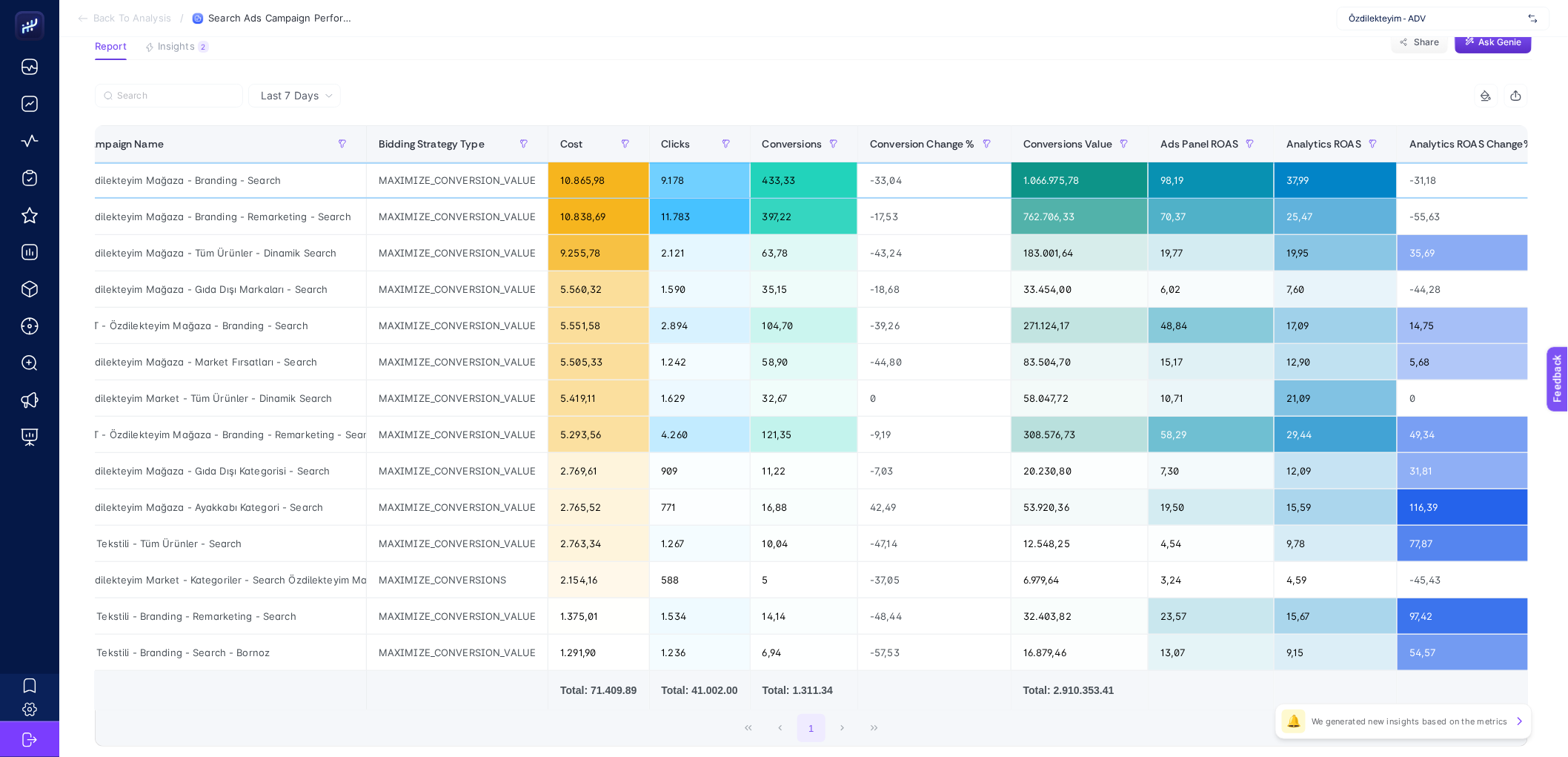
scroll to position [0, 0]
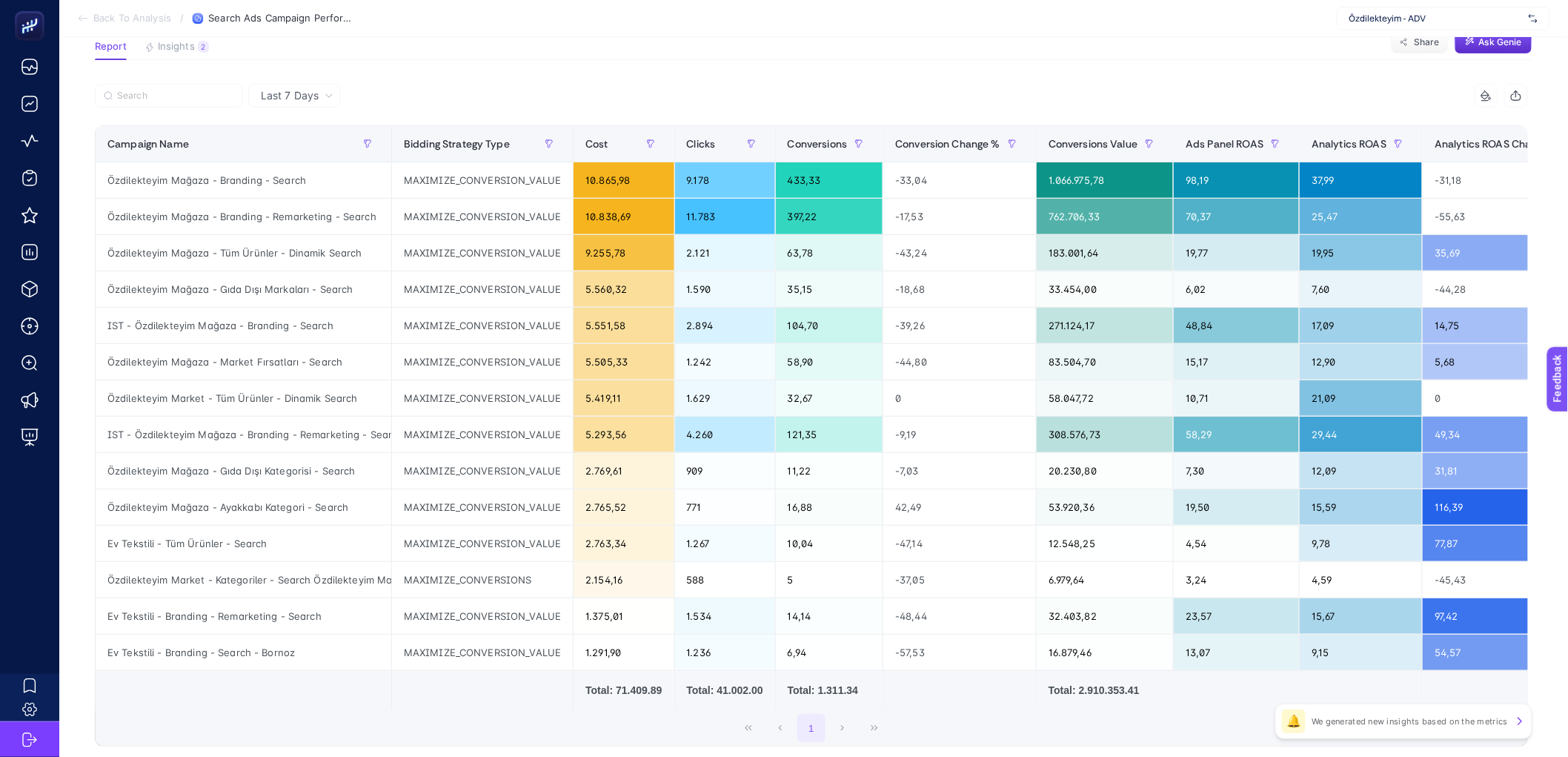
click at [312, 99] on span "Last 7 Days" at bounding box center [290, 95] width 57 height 15
click at [432, 97] on div at bounding box center [453, 99] width 717 height 32
click at [1467, 182] on div "-31,18" at bounding box center [1508, 179] width 171 height 35
click at [668, 72] on article "Add to favorites false Notify me Create project Search Ads Campaign Performance…" at bounding box center [814, 394] width 1509 height 940
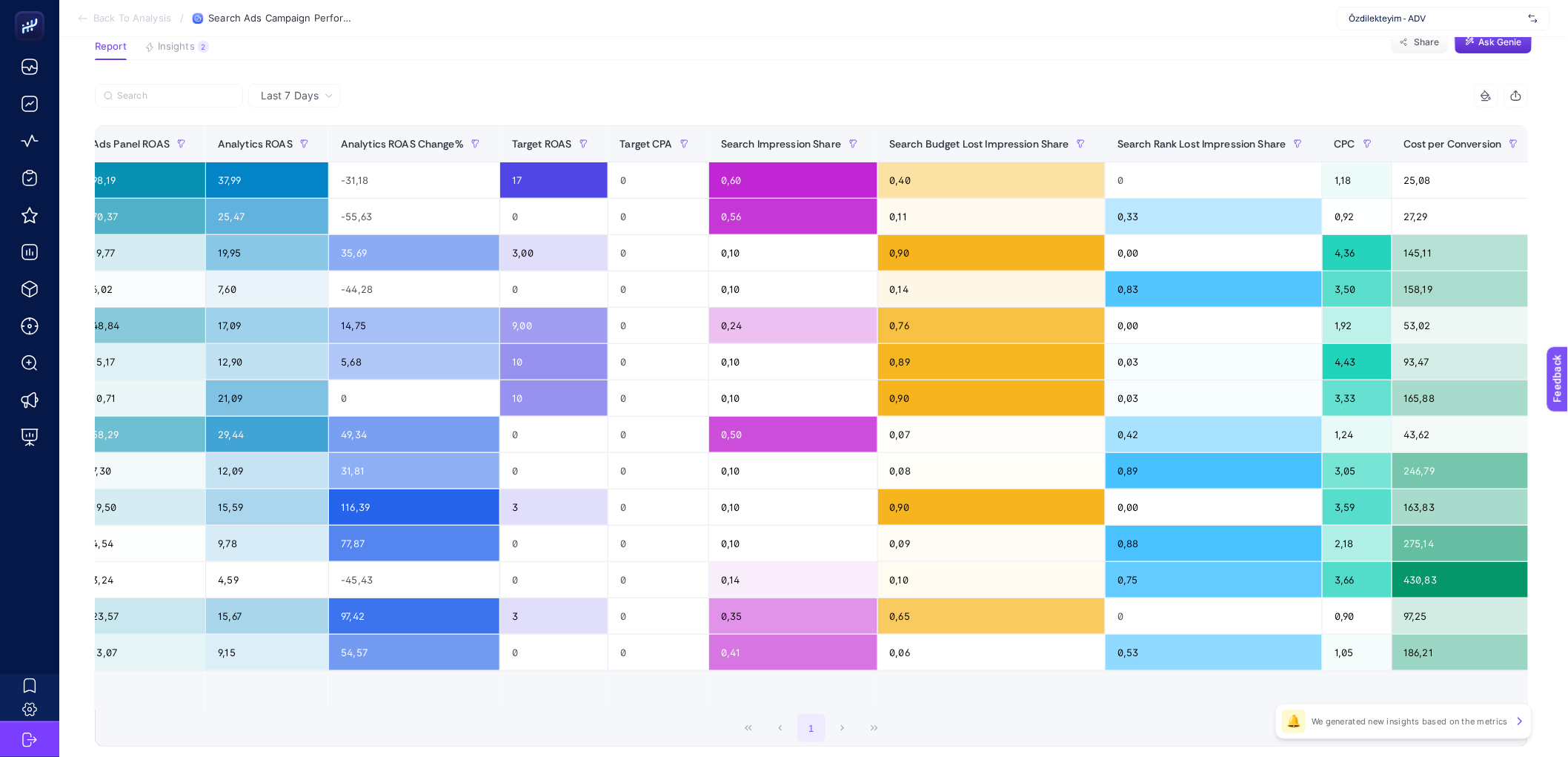
scroll to position [0, 1091]
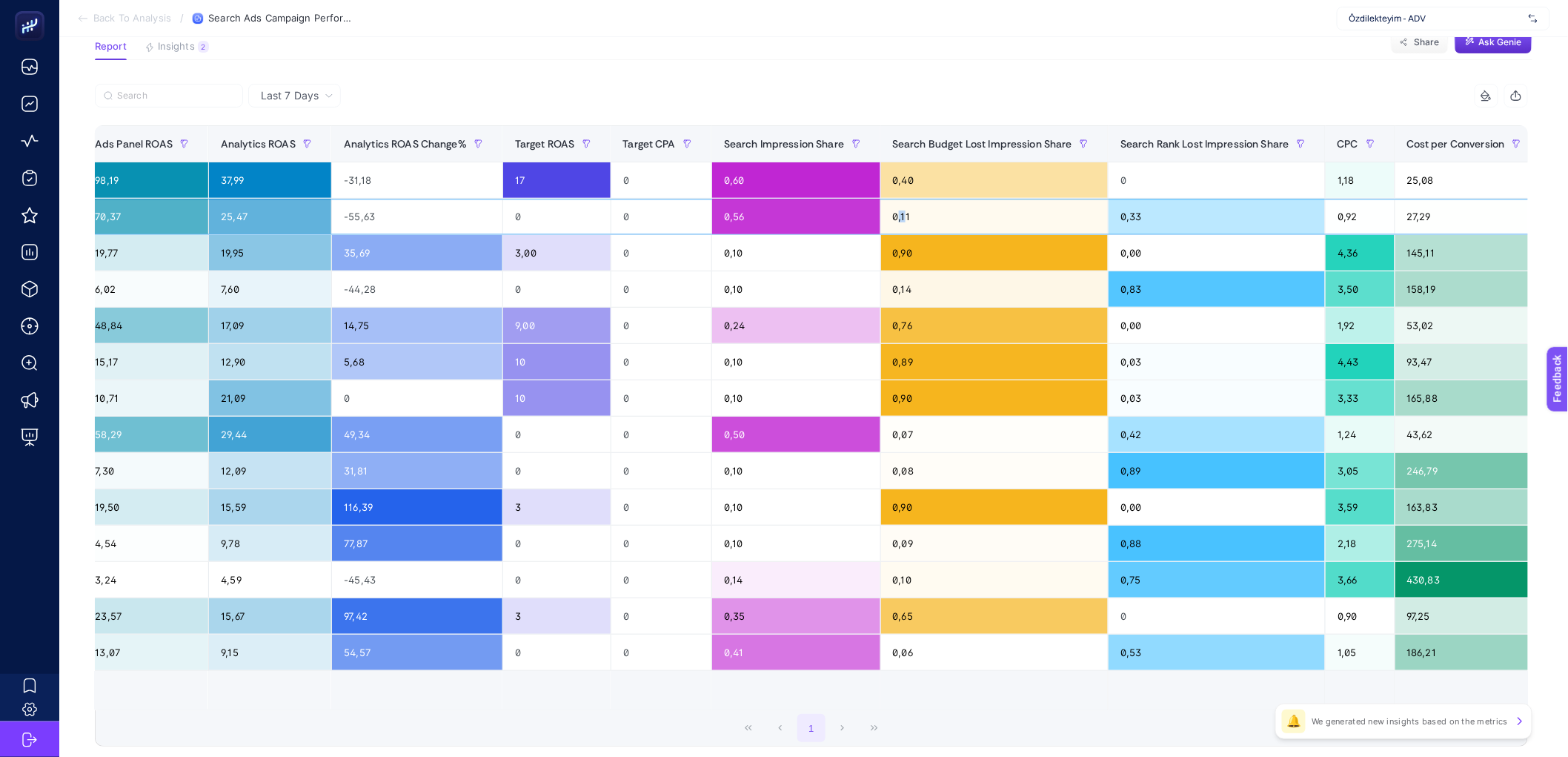
drag, startPoint x: 906, startPoint y: 219, endPoint x: 926, endPoint y: 222, distance: 20.2
click at [921, 221] on div "0,11" at bounding box center [994, 216] width 227 height 35
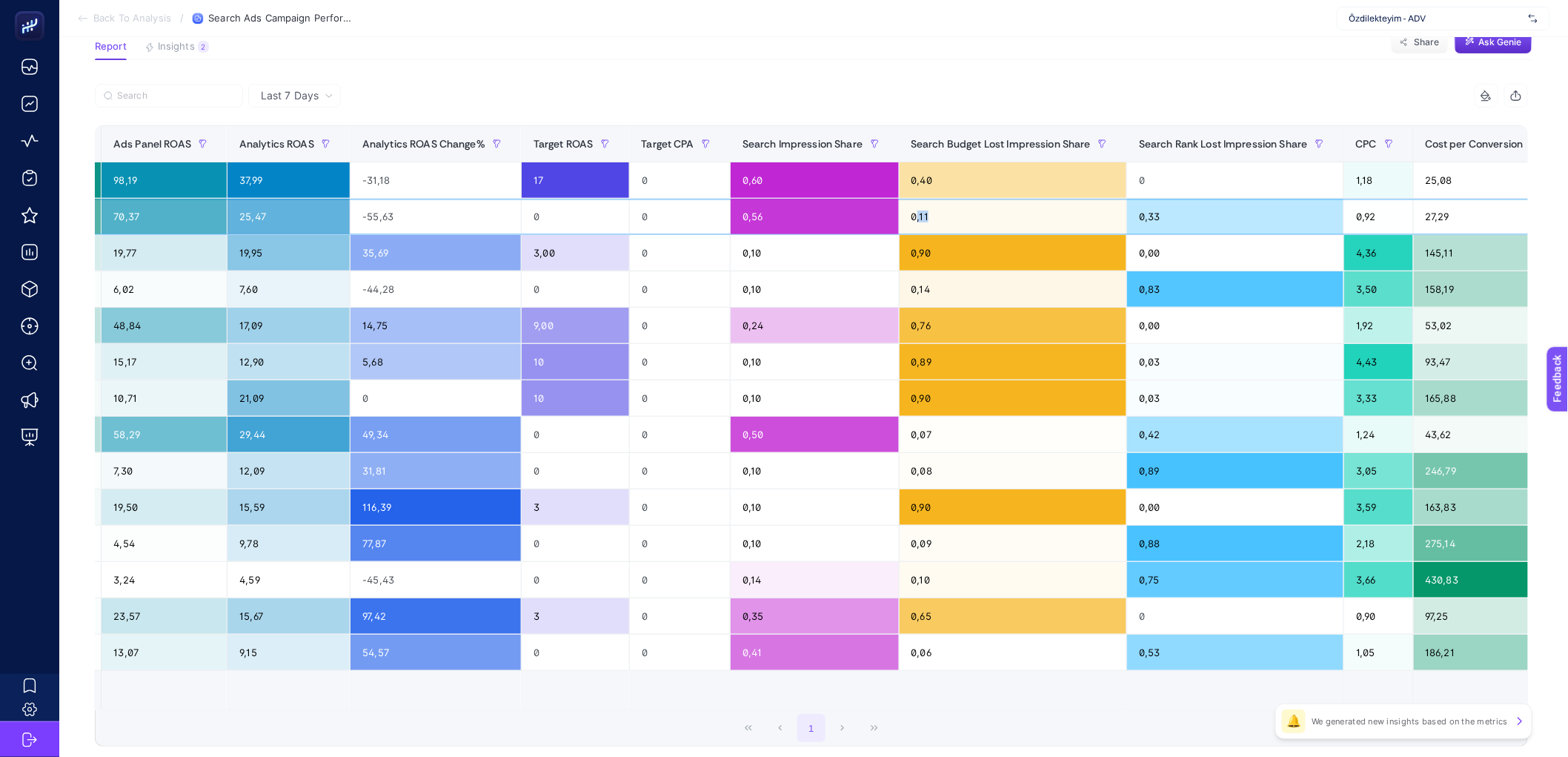
scroll to position [0, 1068]
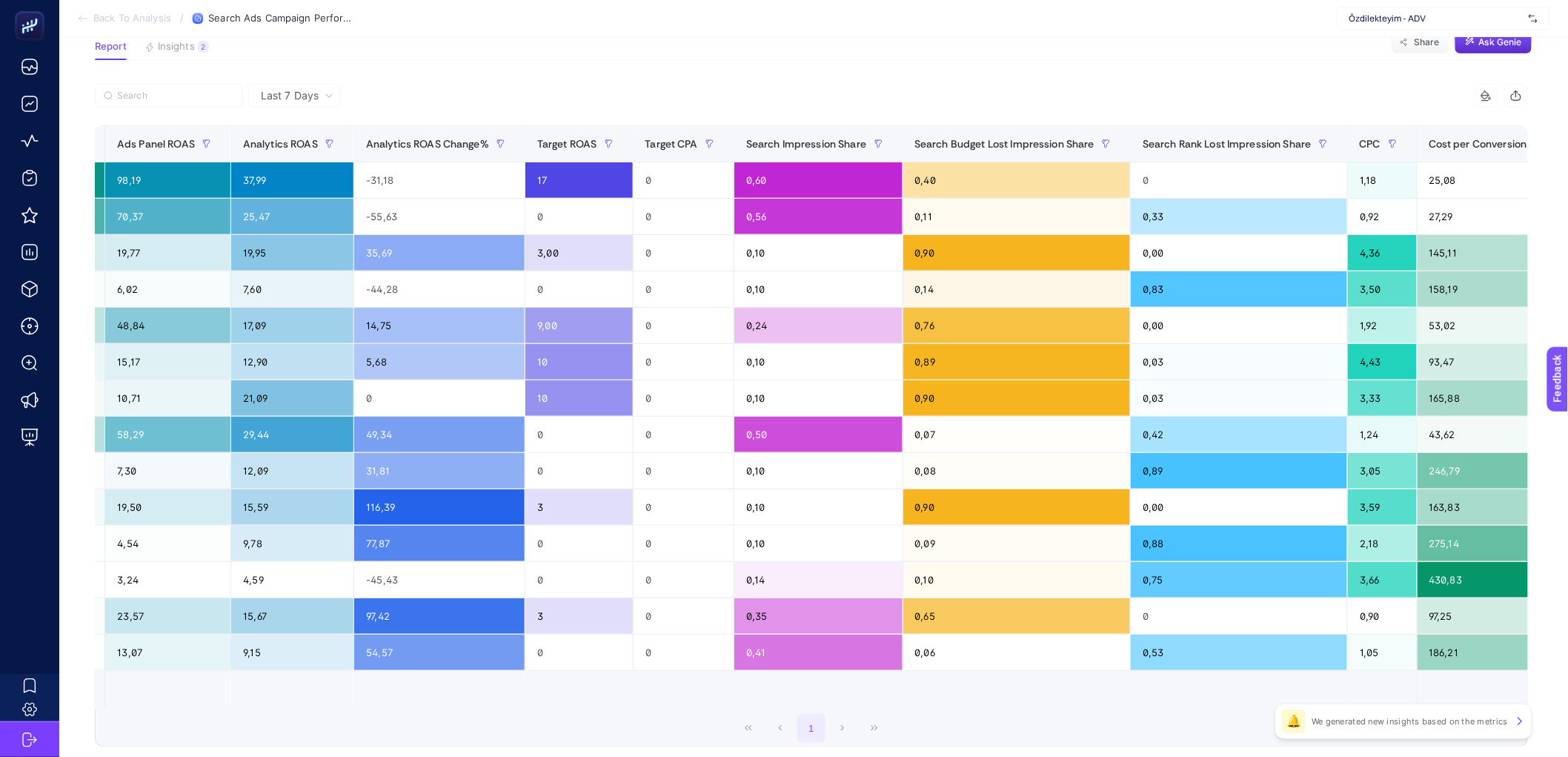
click at [956, 707] on td at bounding box center [1016, 690] width 228 height 39
click at [953, 746] on div "1" at bounding box center [812, 727] width 1432 height 35
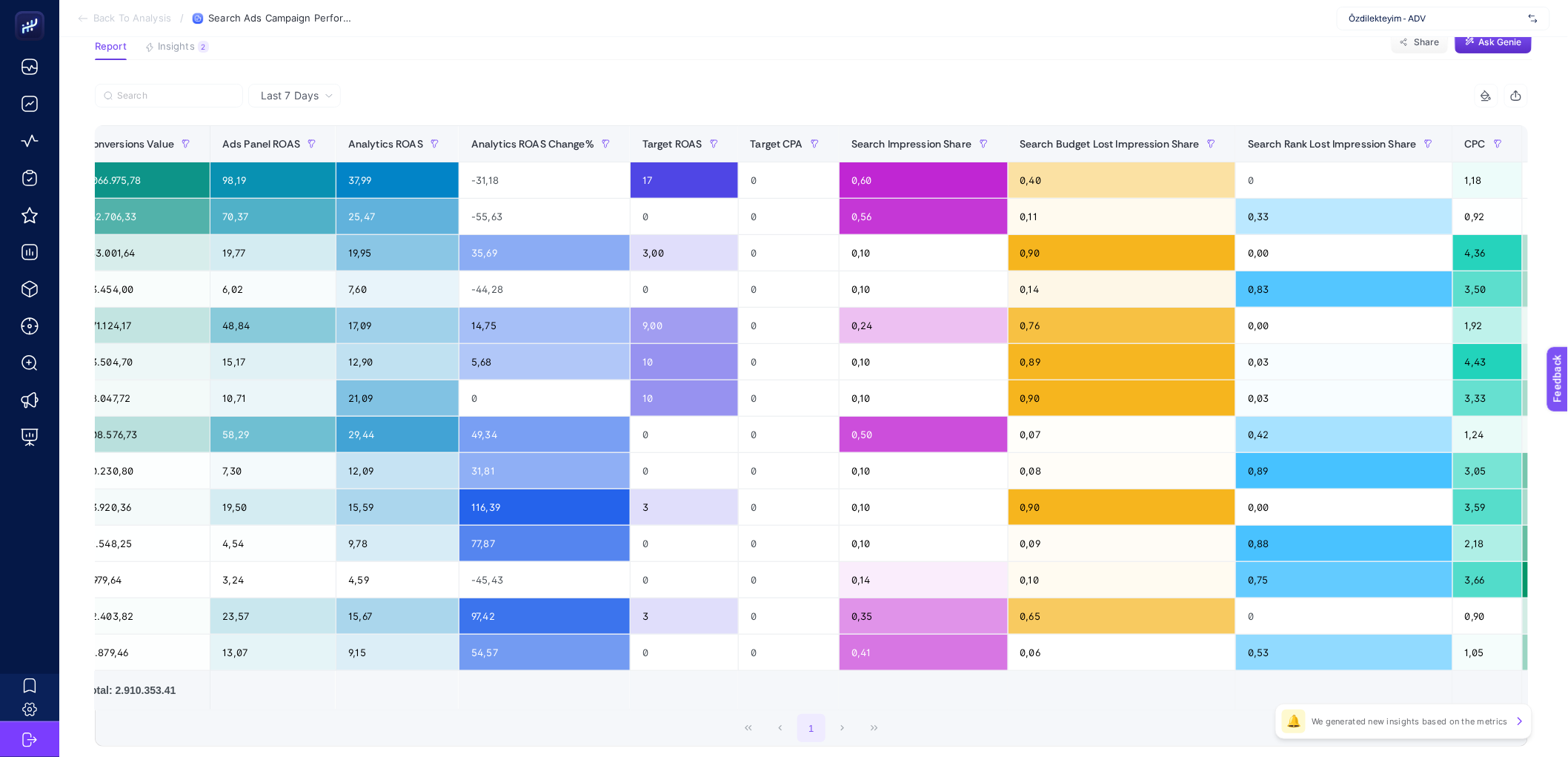
scroll to position [0, 1156]
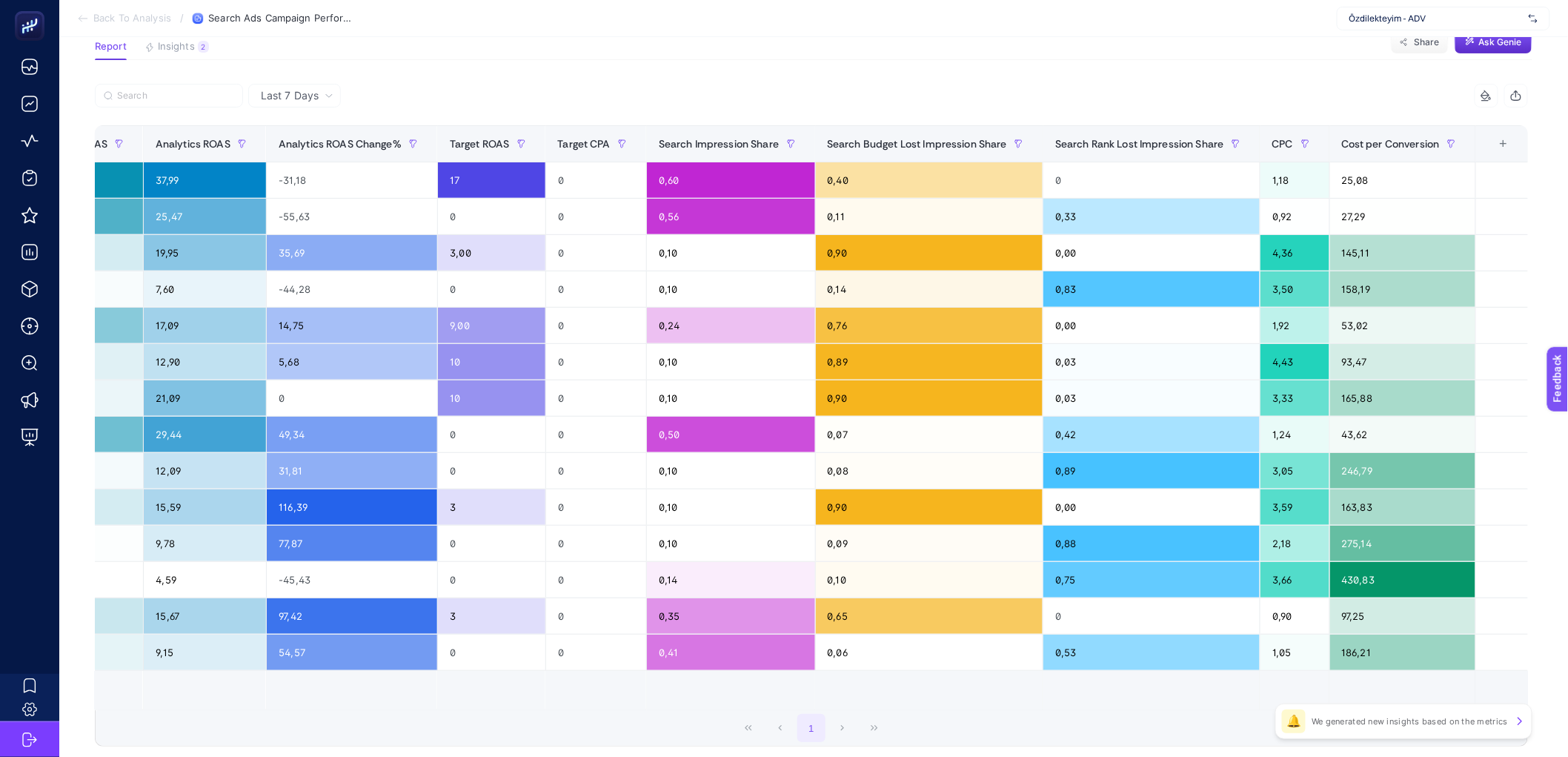
click at [1514, 142] on div "+" at bounding box center [1504, 143] width 28 height 12
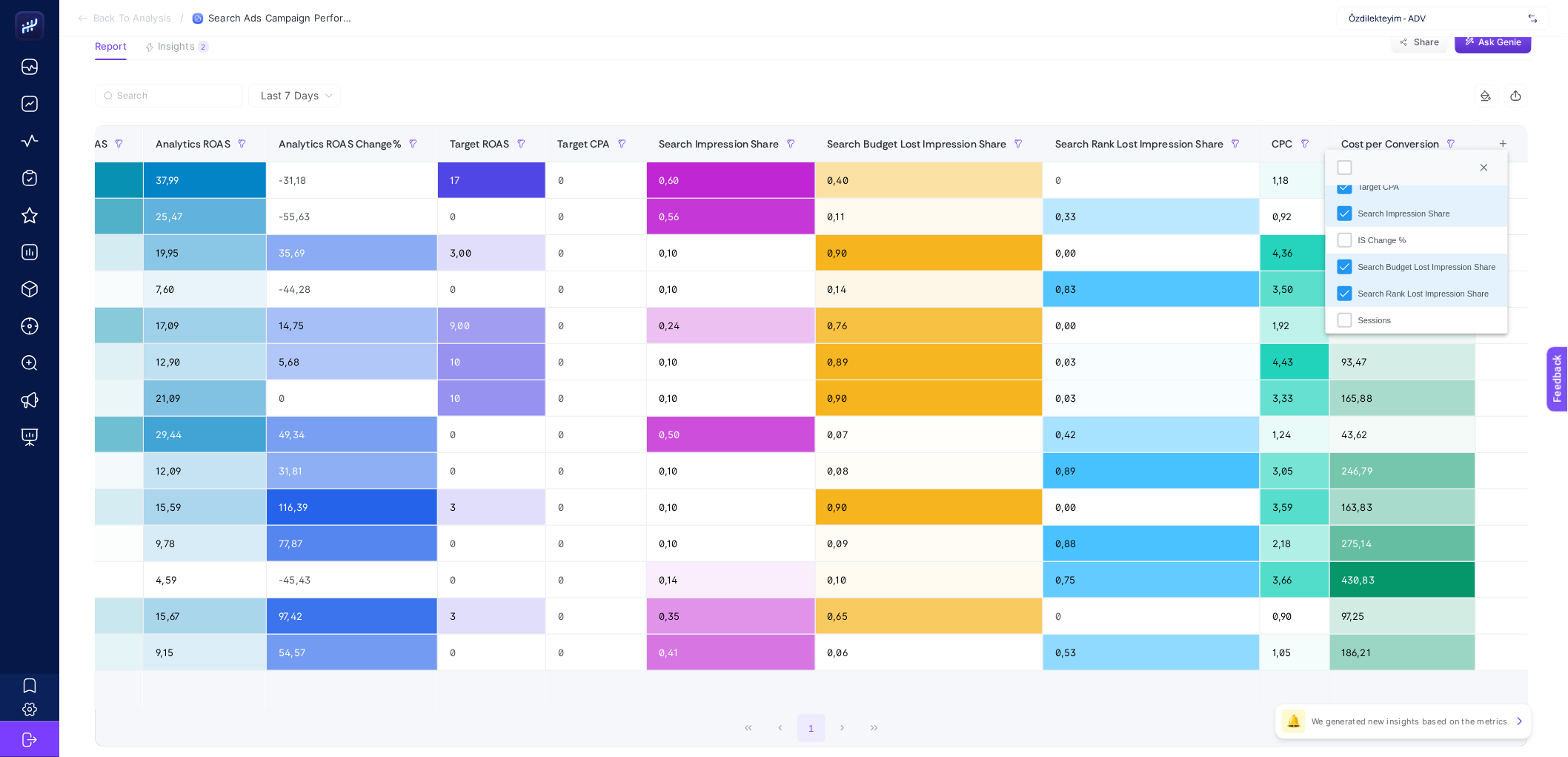
scroll to position [419, 0]
click at [1348, 242] on div "IS Change %" at bounding box center [1345, 239] width 15 height 15
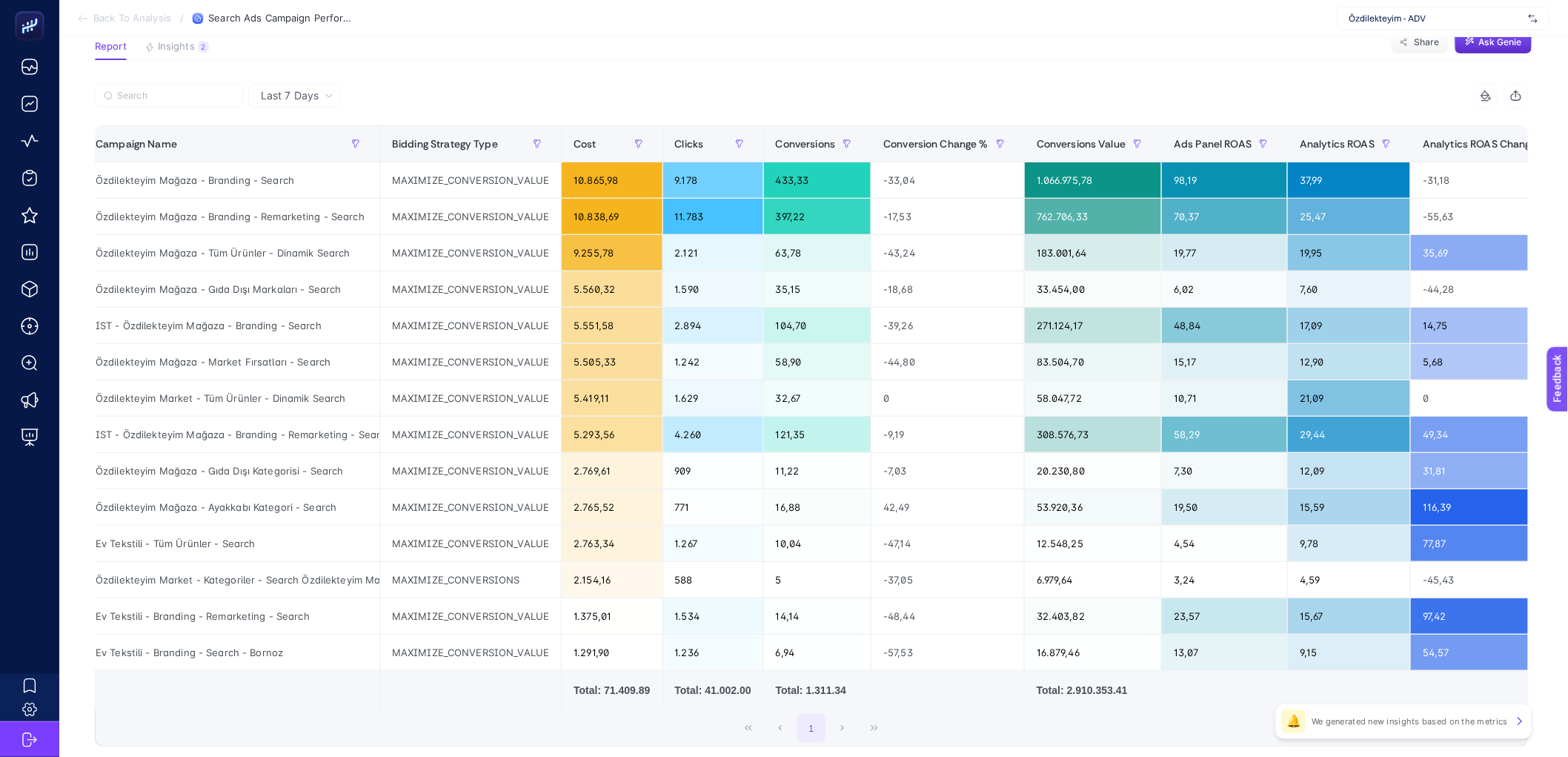
scroll to position [0, 0]
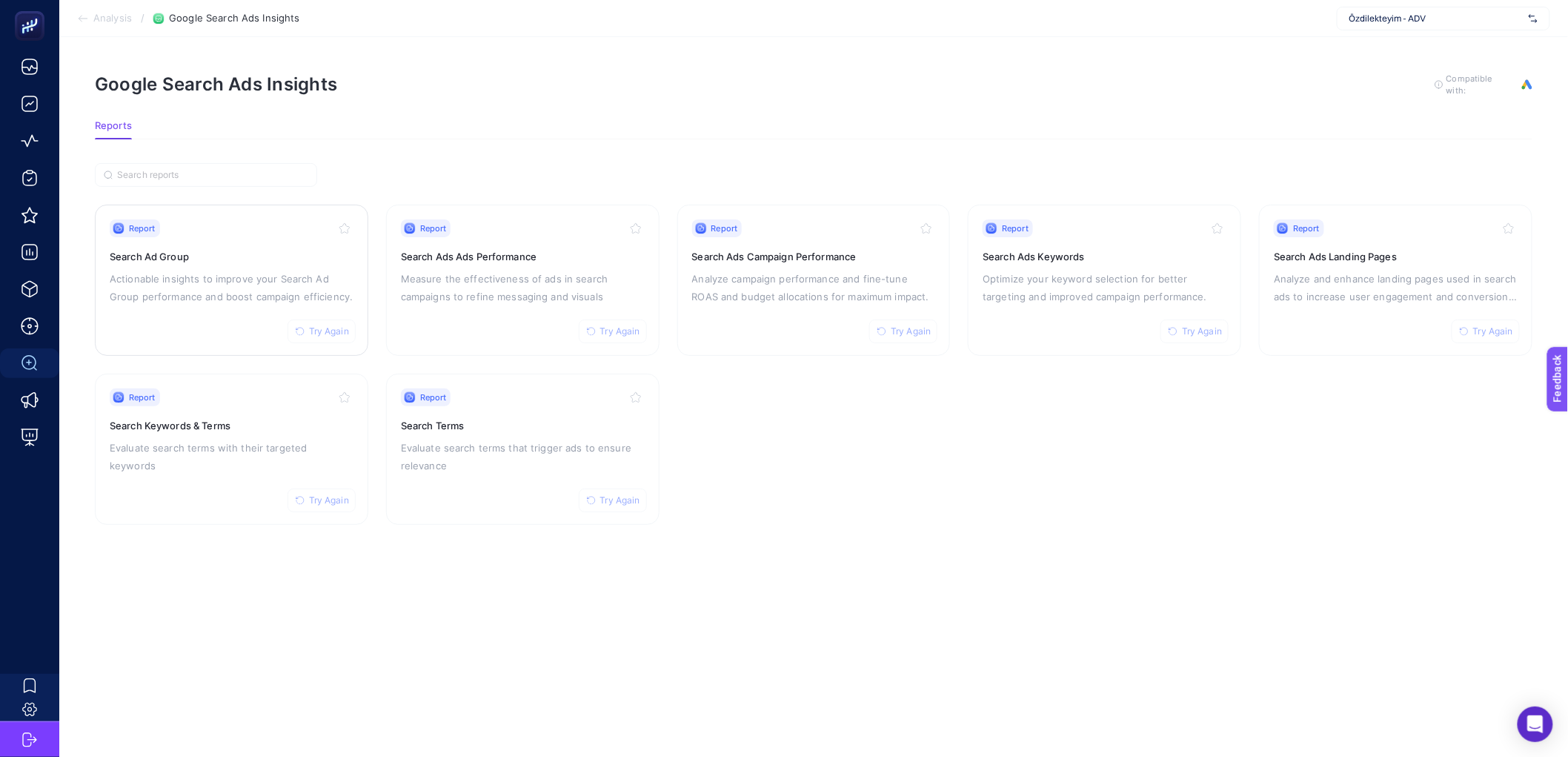
click at [267, 314] on div "Report Try Again Search Ad Group Actionable insights to improve your Search Ad …" at bounding box center [231, 280] width 244 height 121
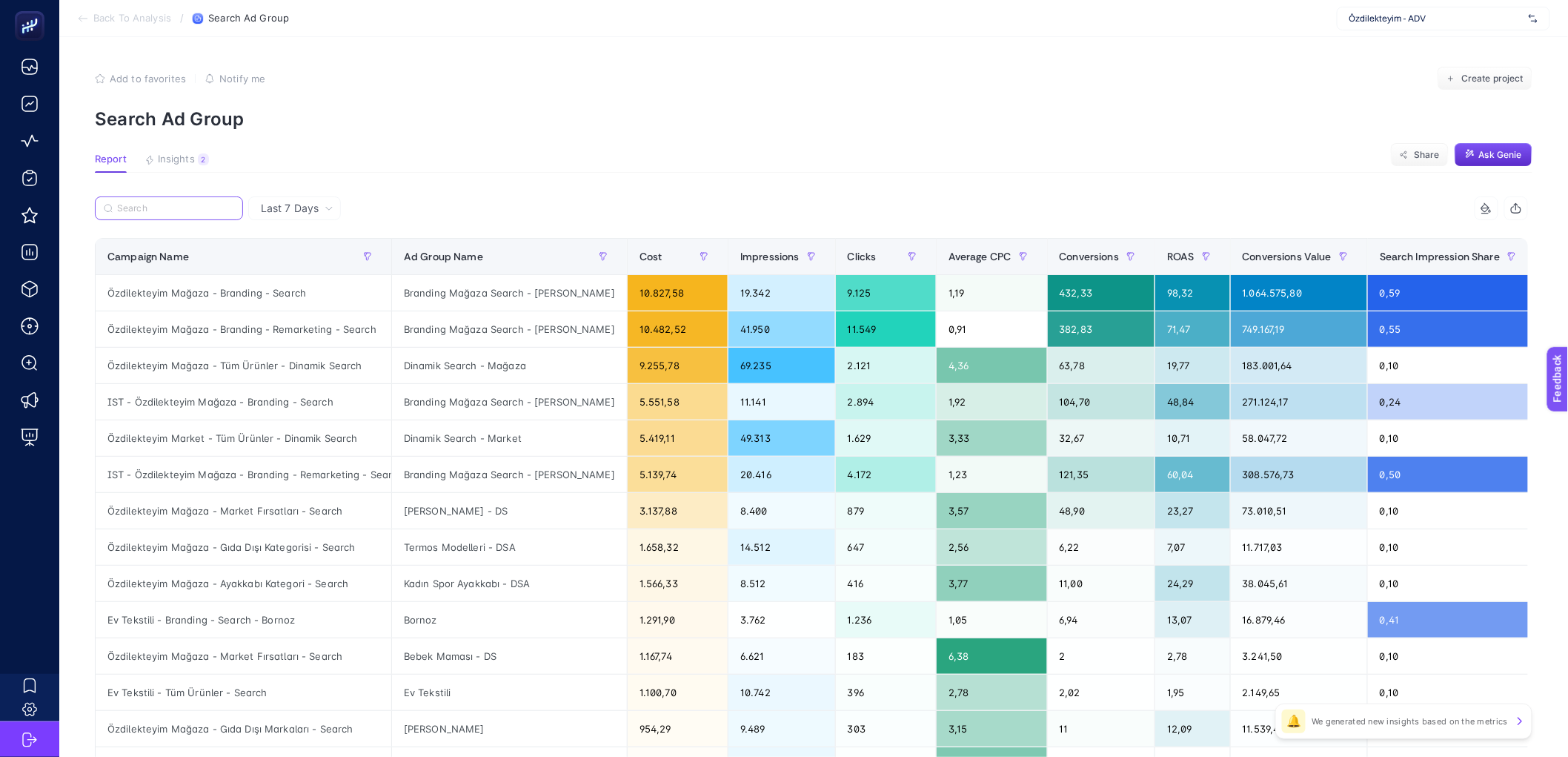
click at [192, 205] on input "Search" at bounding box center [175, 209] width 117 height 11
paste input "Dinamik"
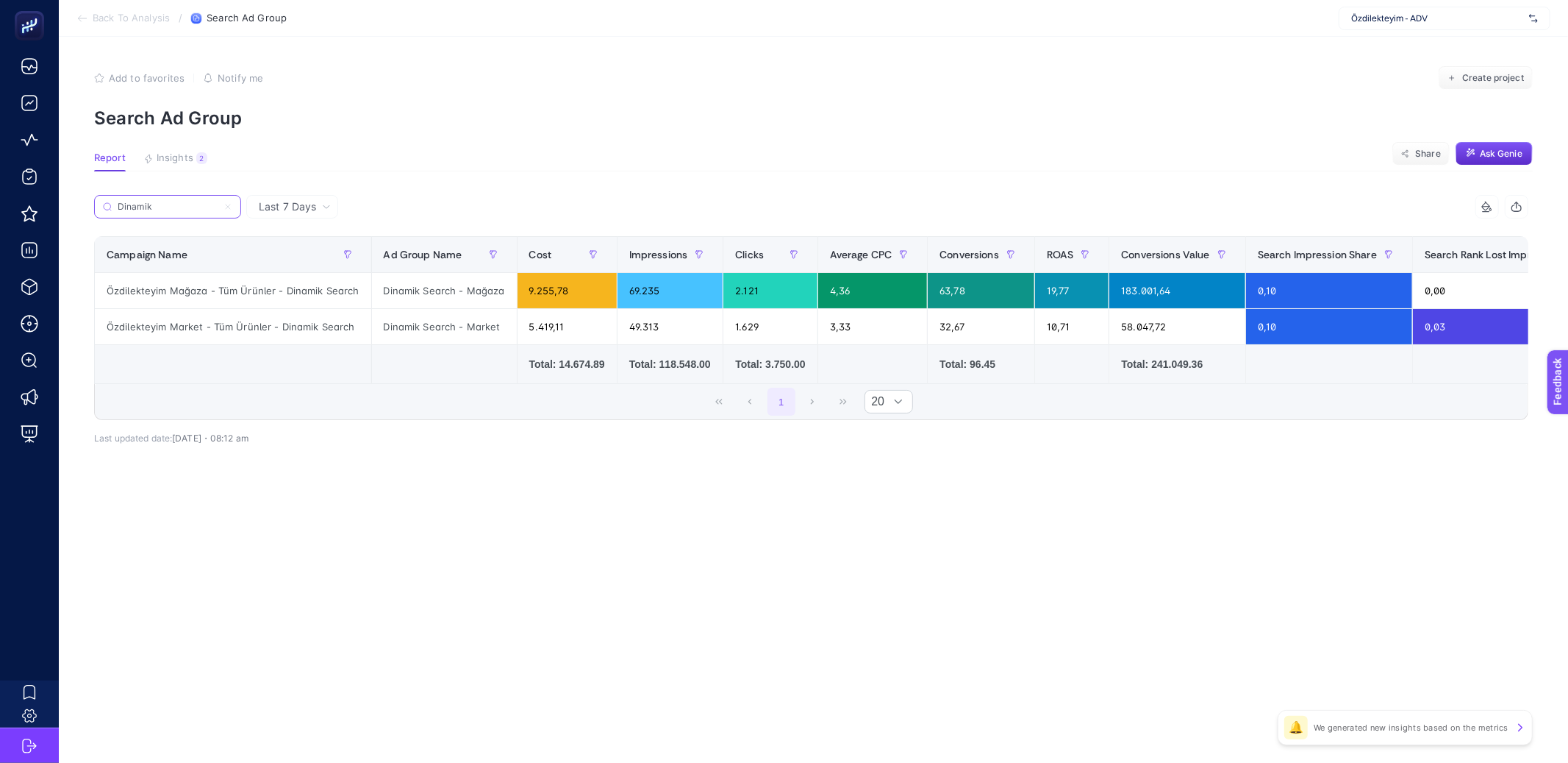
type input "Dinamik"
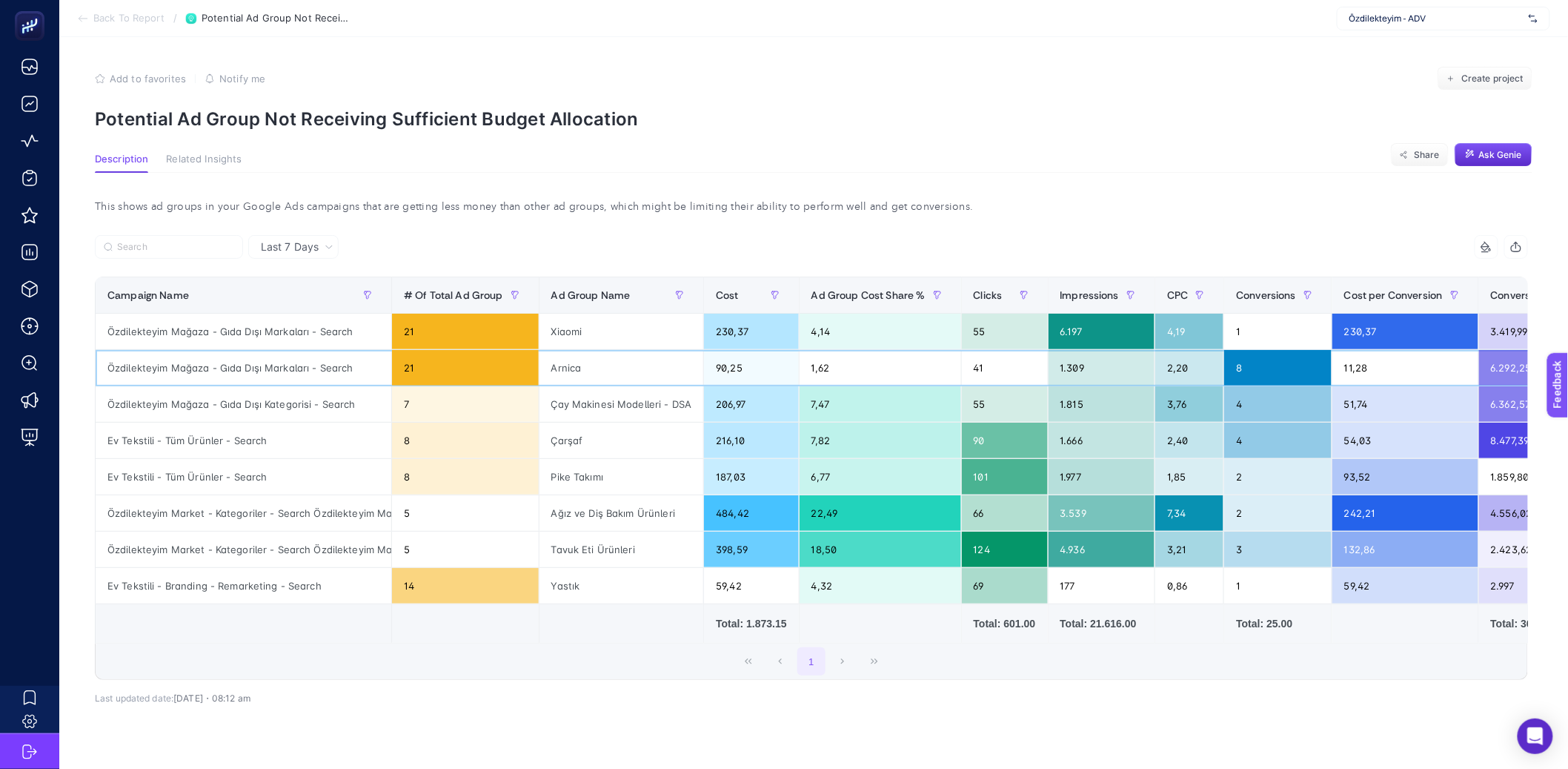
click at [743, 369] on div "90,25" at bounding box center [751, 368] width 94 height 35
click at [742, 401] on div "206,97" at bounding box center [751, 404] width 94 height 35
click at [743, 443] on div "216,10" at bounding box center [751, 440] width 94 height 35
click at [743, 471] on div "187,03" at bounding box center [751, 476] width 94 height 35
click at [743, 437] on div "216,10" at bounding box center [751, 440] width 94 height 35
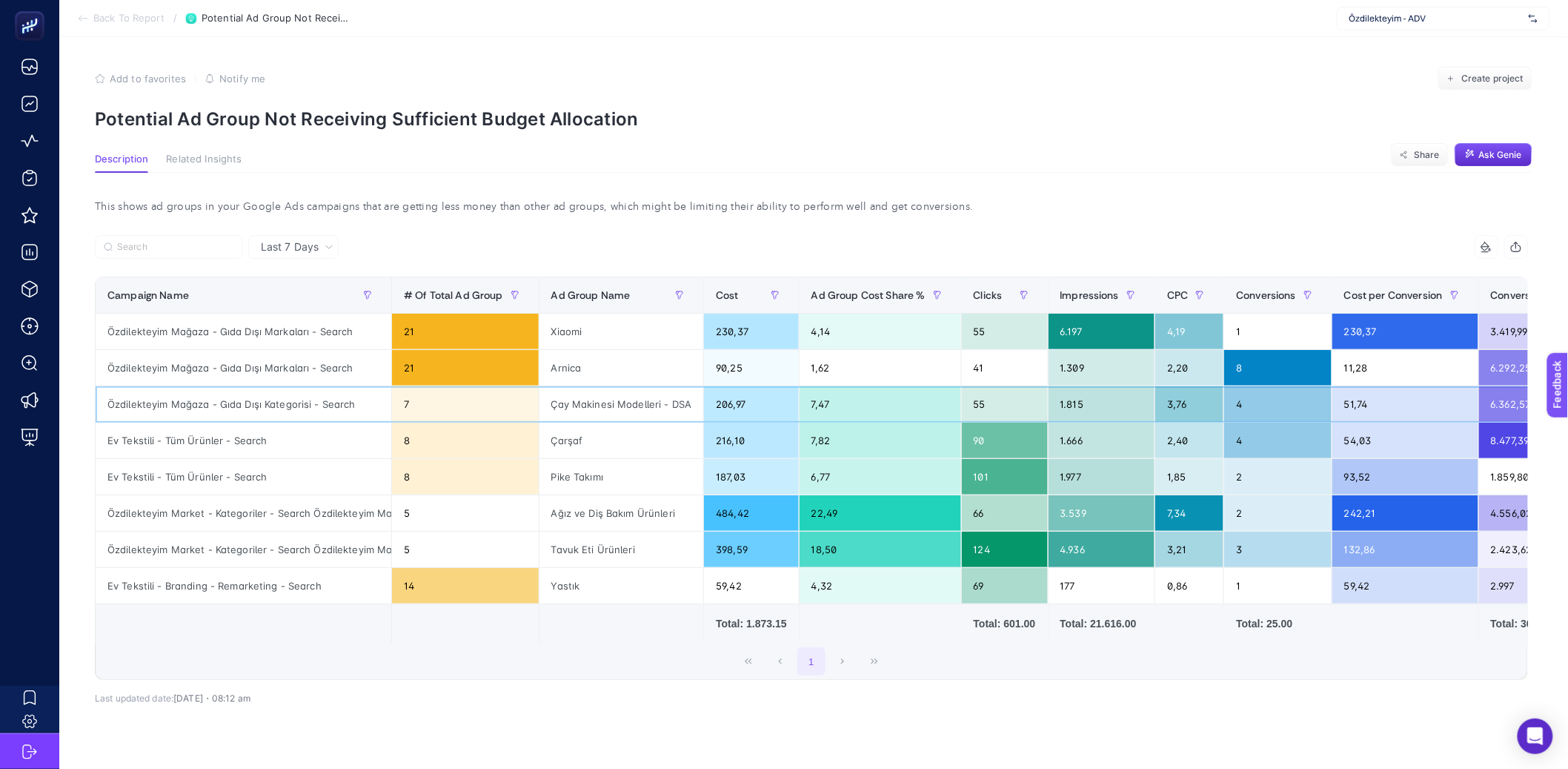
click at [742, 409] on div "206,97" at bounding box center [751, 404] width 94 height 35
click at [628, 476] on div "Pike Takımı" at bounding box center [622, 476] width 164 height 35
click at [868, 164] on section "Description Related Insights Share Ask Genie" at bounding box center [814, 163] width 1437 height 19
click at [1083, 100] on section "Add to favorites false Notify me Create project Potential Ad Group Not Receivin…" at bounding box center [814, 98] width 1437 height 63
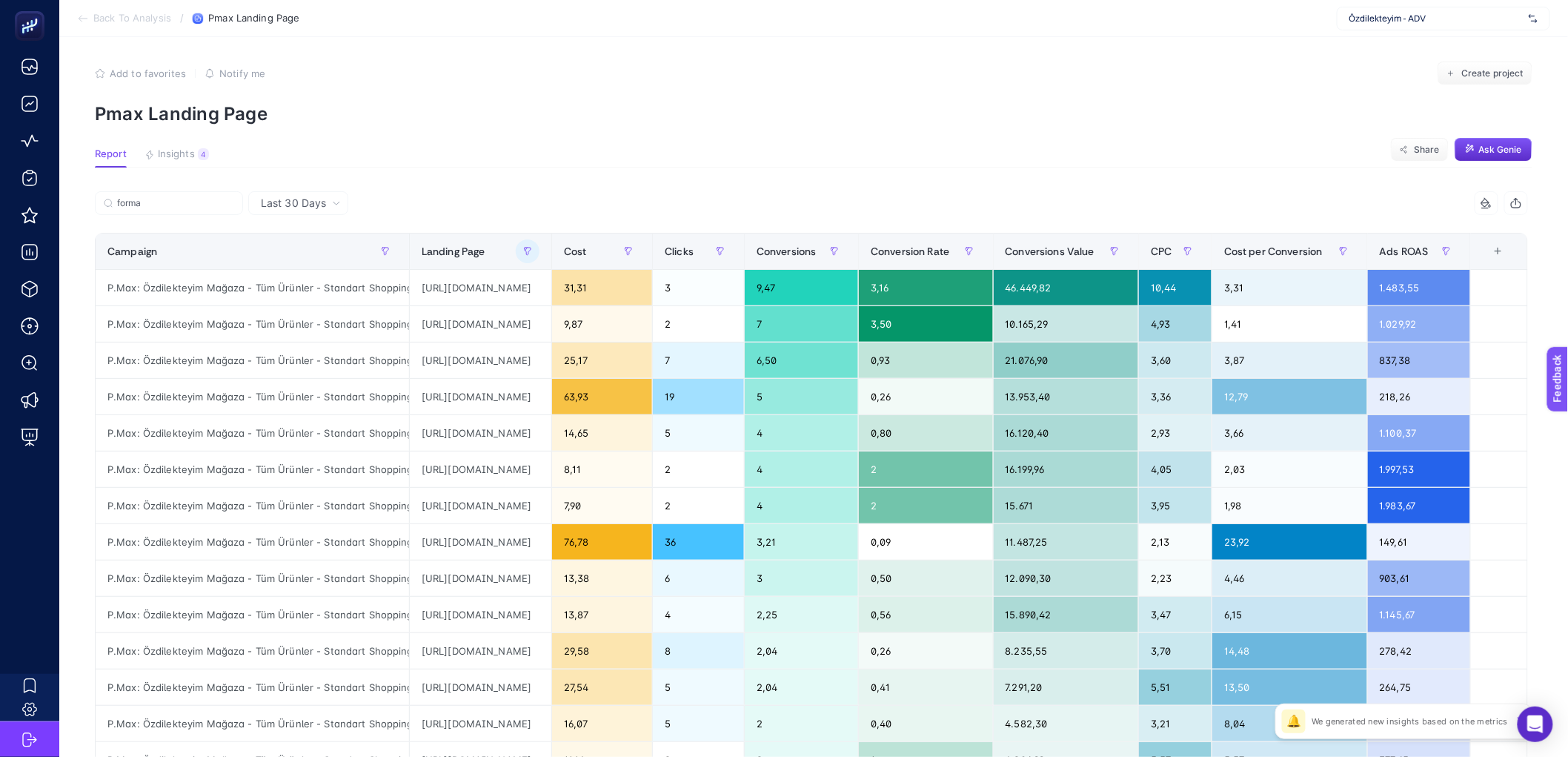
click at [1068, 65] on div "Add to favorites false Notify me Create project" at bounding box center [814, 73] width 1437 height 24
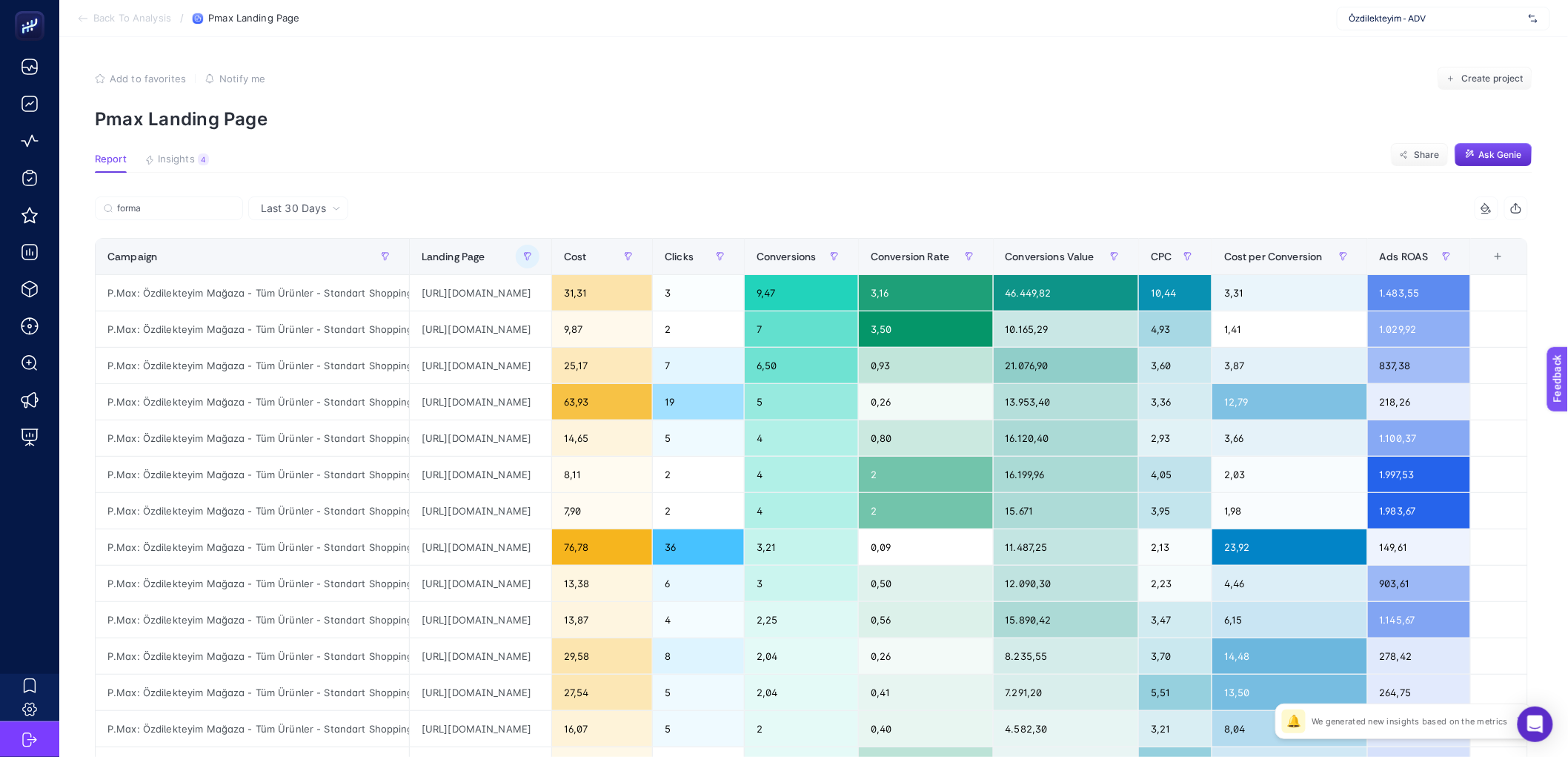
scroll to position [453, 0]
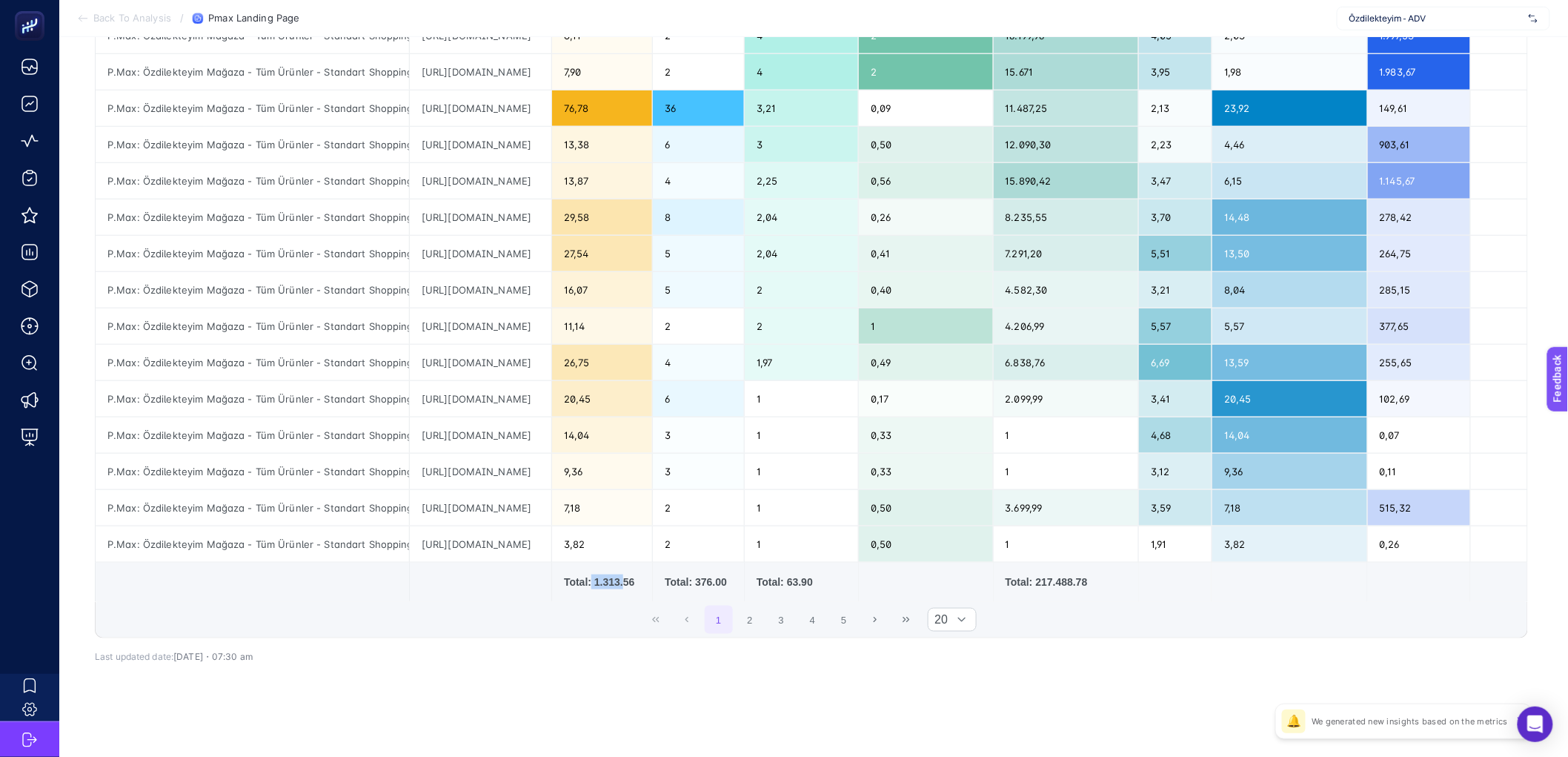
drag, startPoint x: 736, startPoint y: 571, endPoint x: 769, endPoint y: 570, distance: 33.0
click at [640, 574] on div "Total: 1.313.56" at bounding box center [602, 582] width 76 height 15
drag, startPoint x: 1164, startPoint y: 568, endPoint x: 1194, endPoint y: 570, distance: 30.1
click at [1127, 574] on div "Total: 217.488.78" at bounding box center [1066, 582] width 121 height 15
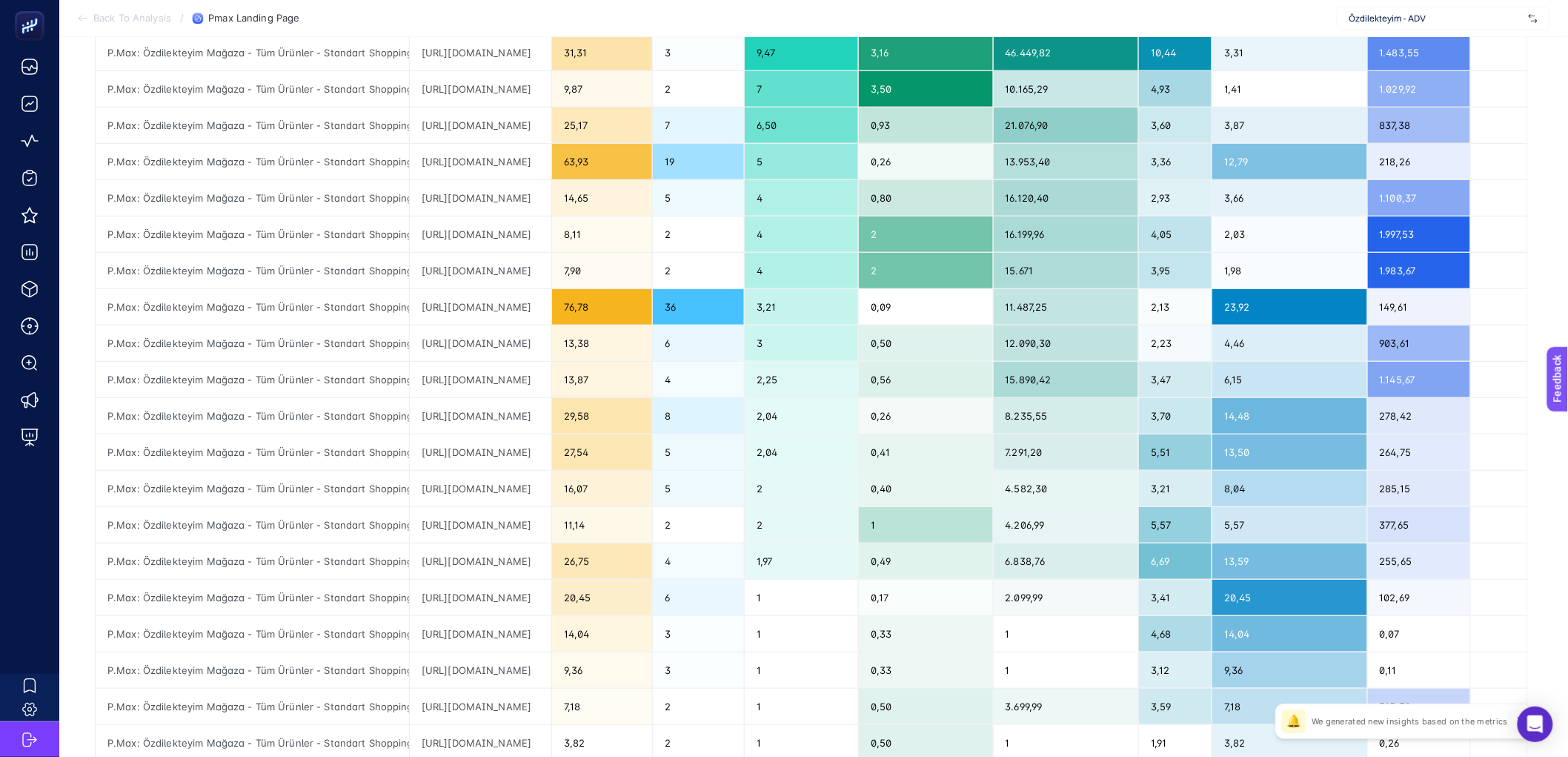
scroll to position [276, 0]
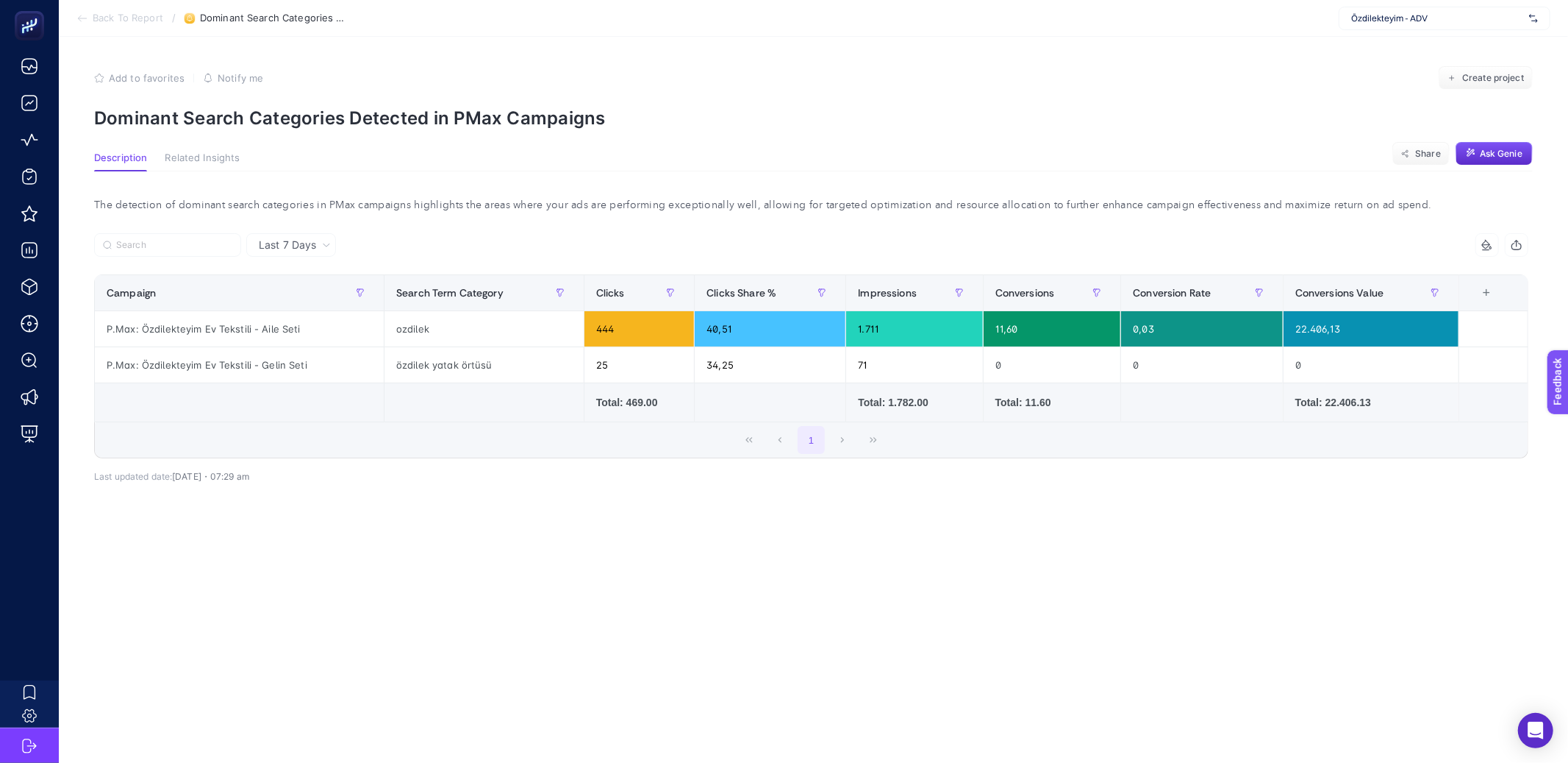
click at [488, 203] on div "The detection of dominant search categories in PMax campaigns highlights the ar…" at bounding box center [812, 205] width 1458 height 20
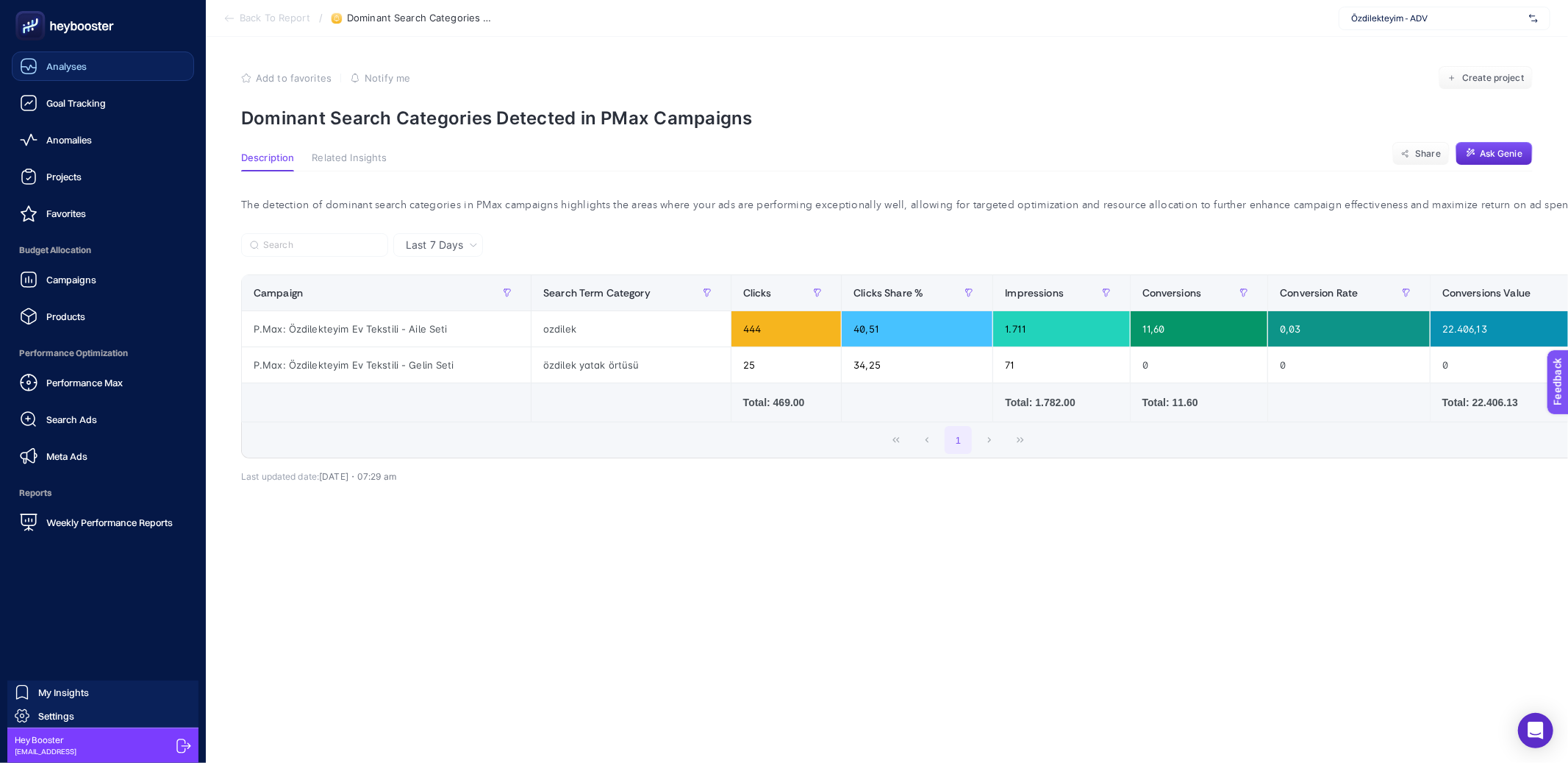
click at [84, 65] on span "Analyses" at bounding box center [66, 66] width 41 height 12
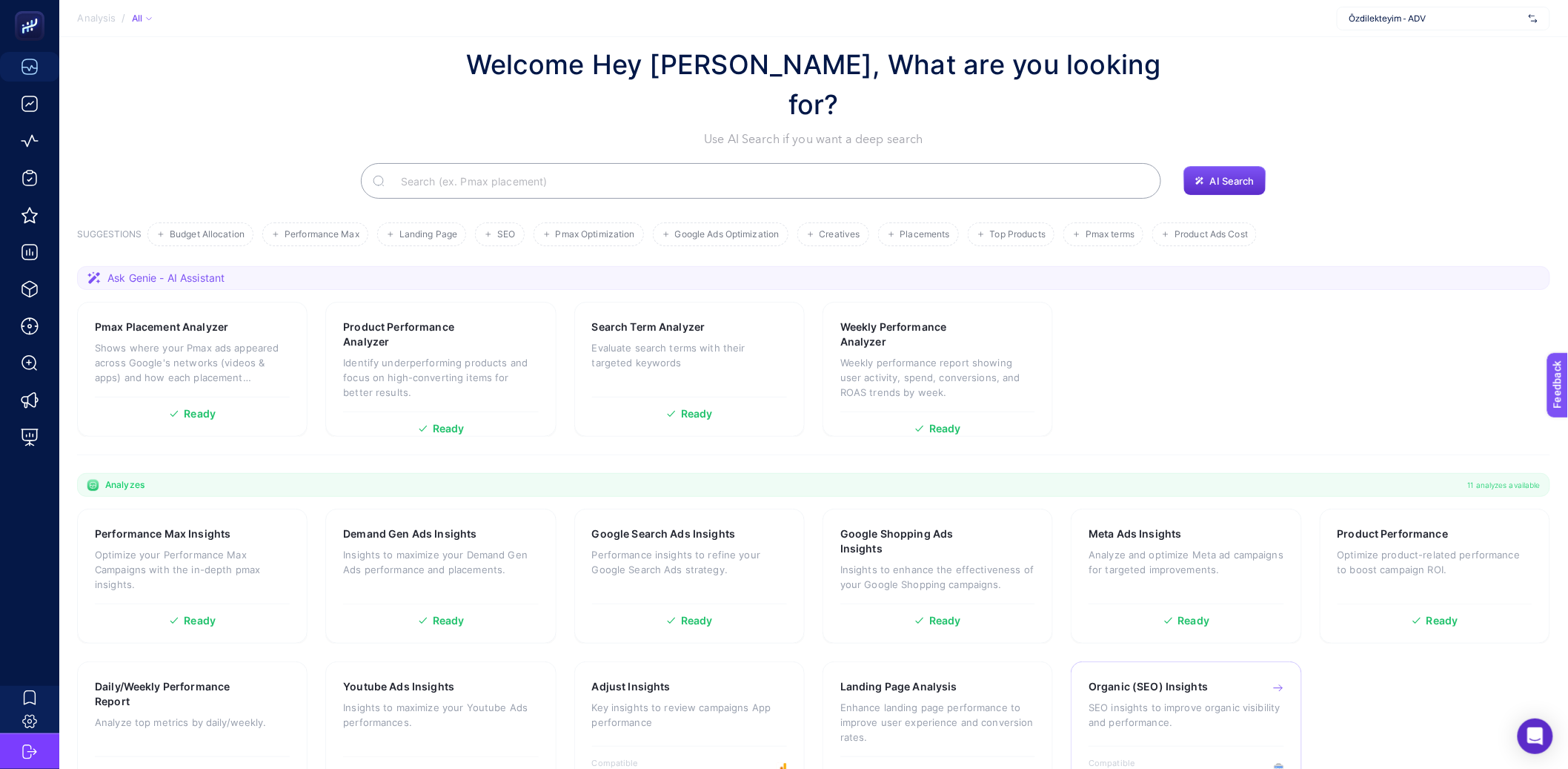
scroll to position [32, 0]
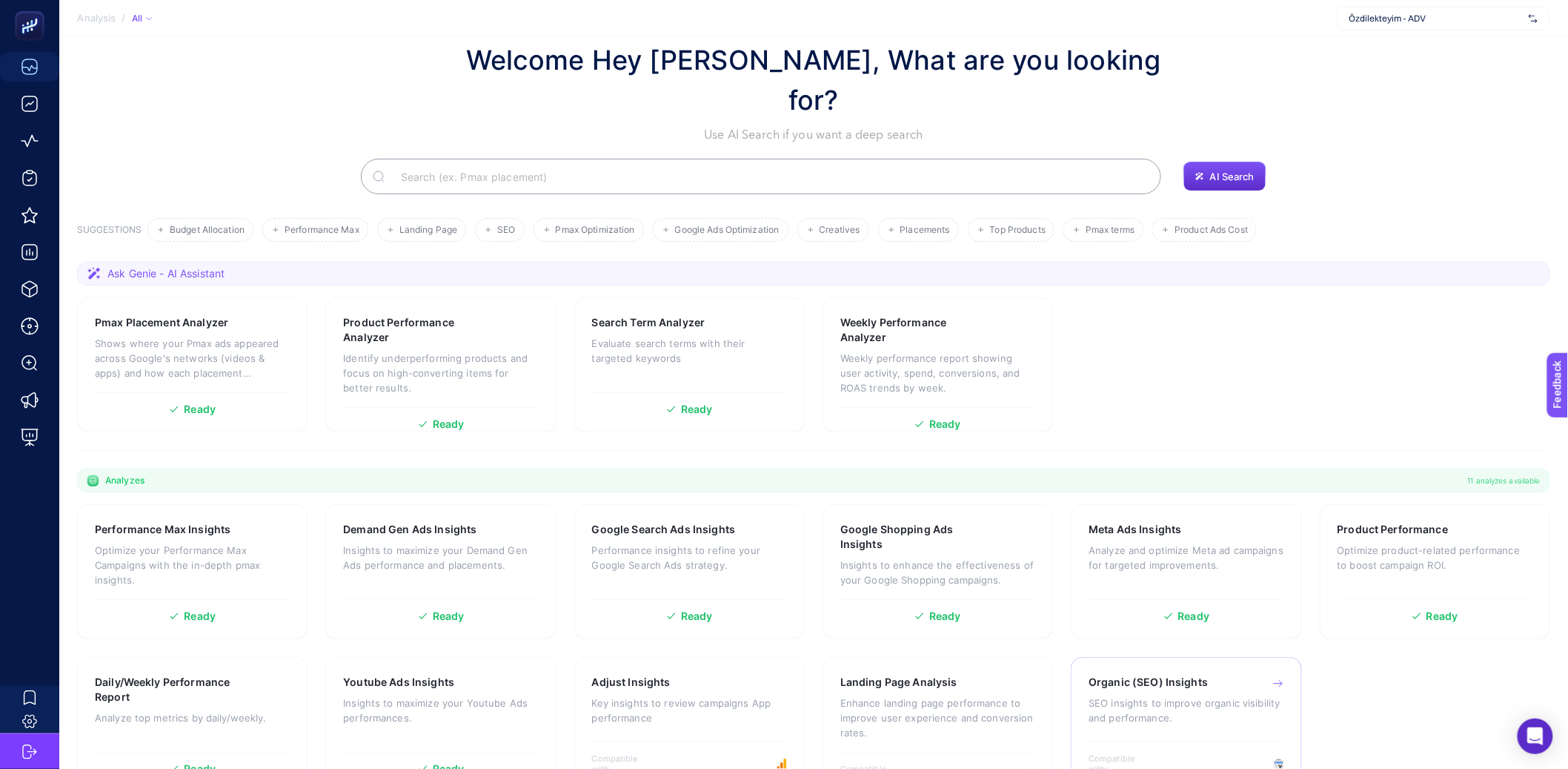
click at [1156, 701] on div "Organic (SEO) Insights SEO insights to improve organic visibility and performan…" at bounding box center [1186, 707] width 195 height 65
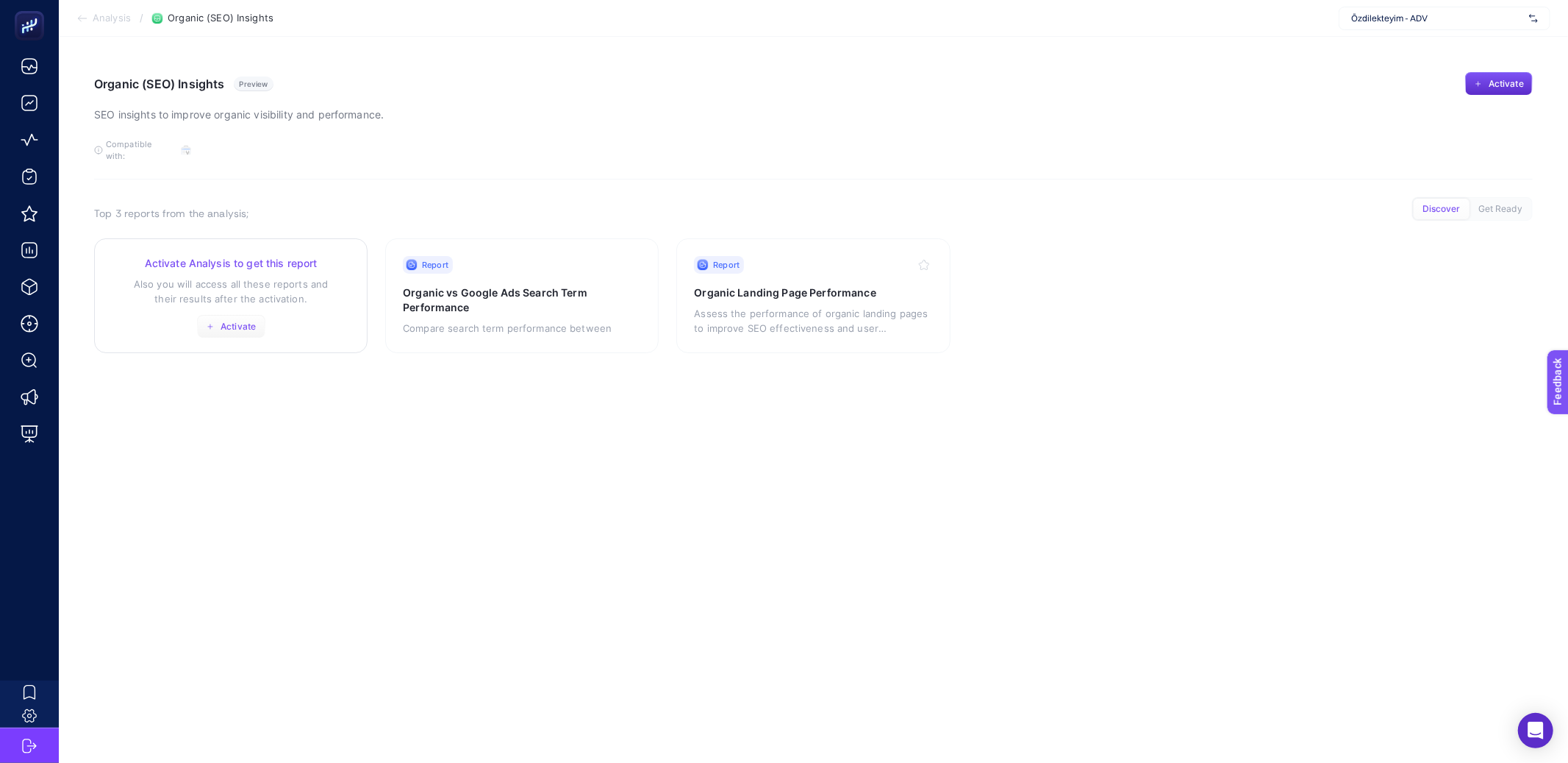
click at [258, 315] on button "Activate" at bounding box center [231, 326] width 69 height 23
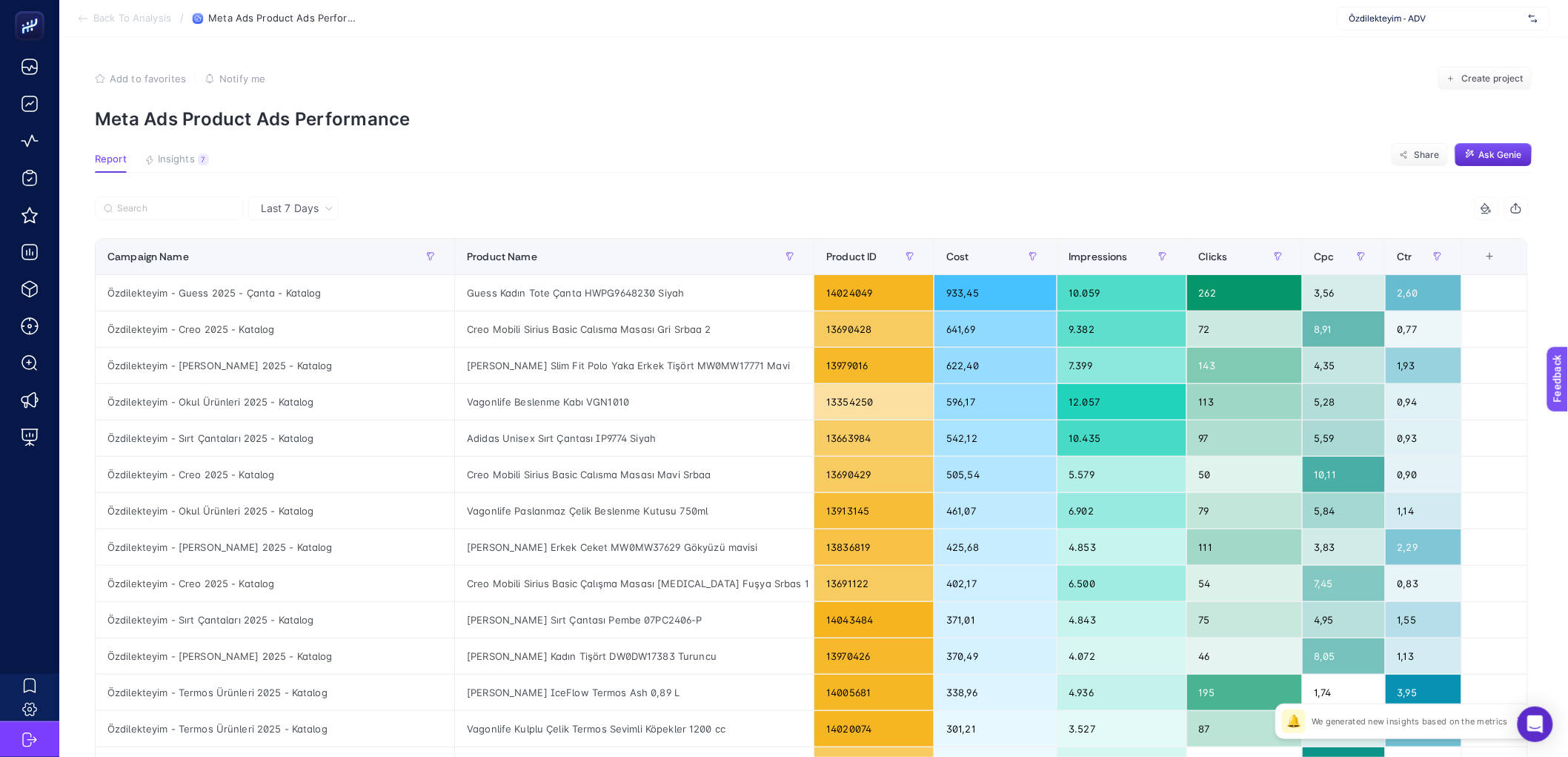
click at [1385, 23] on span "Özdilekteyim - ADV" at bounding box center [1436, 18] width 173 height 12
type input "özdilek"
click at [1389, 40] on div "Özdilekteyim" at bounding box center [1443, 49] width 212 height 24
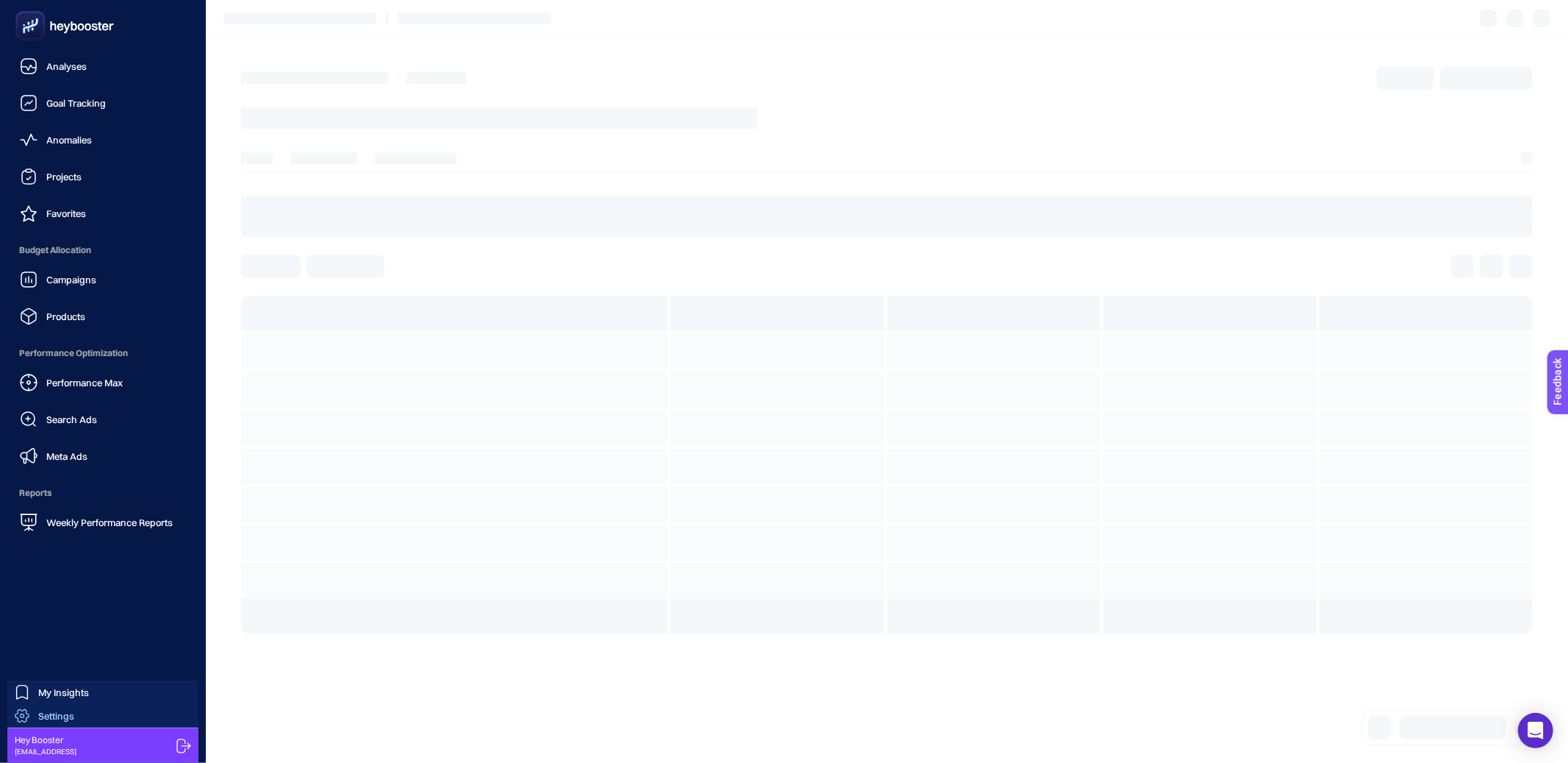
click at [55, 723] on div "Settings" at bounding box center [44, 715] width 59 height 15
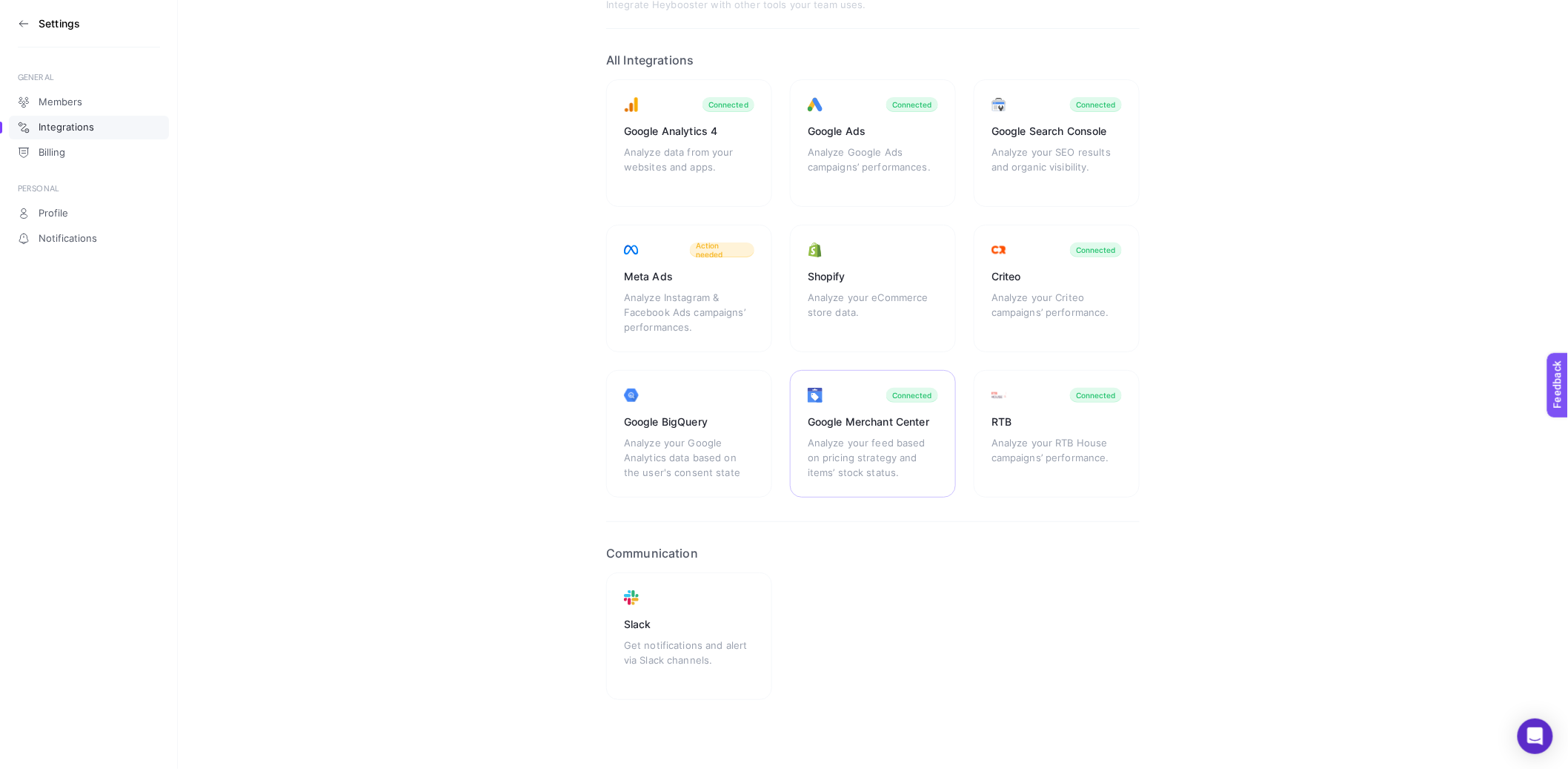
scroll to position [76, 0]
click at [23, 19] on icon at bounding box center [24, 24] width 12 height 12
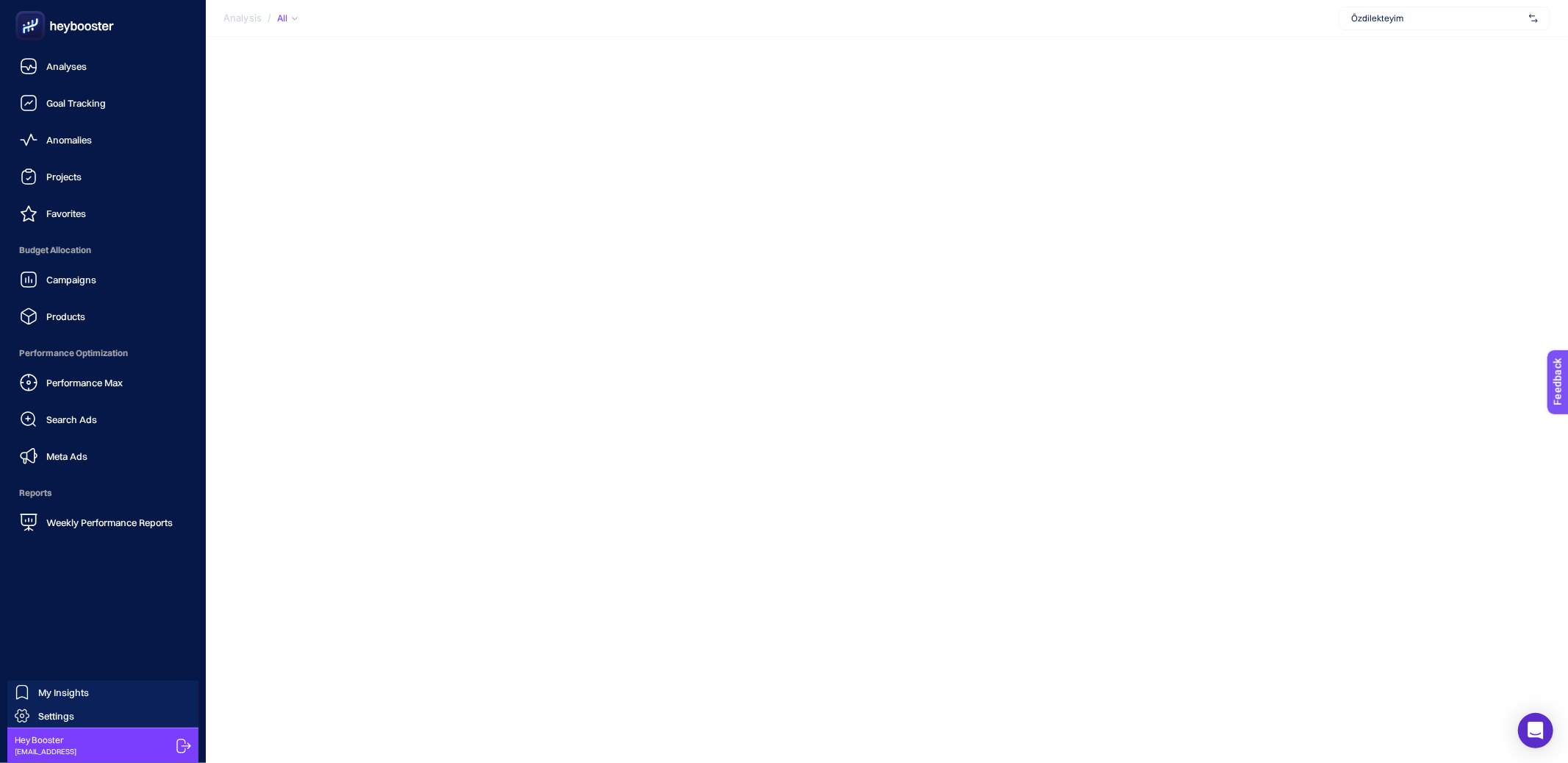
click at [95, 260] on span "Budget Allocation" at bounding box center [103, 250] width 183 height 30
click at [95, 273] on link "Campaigns" at bounding box center [103, 280] width 183 height 30
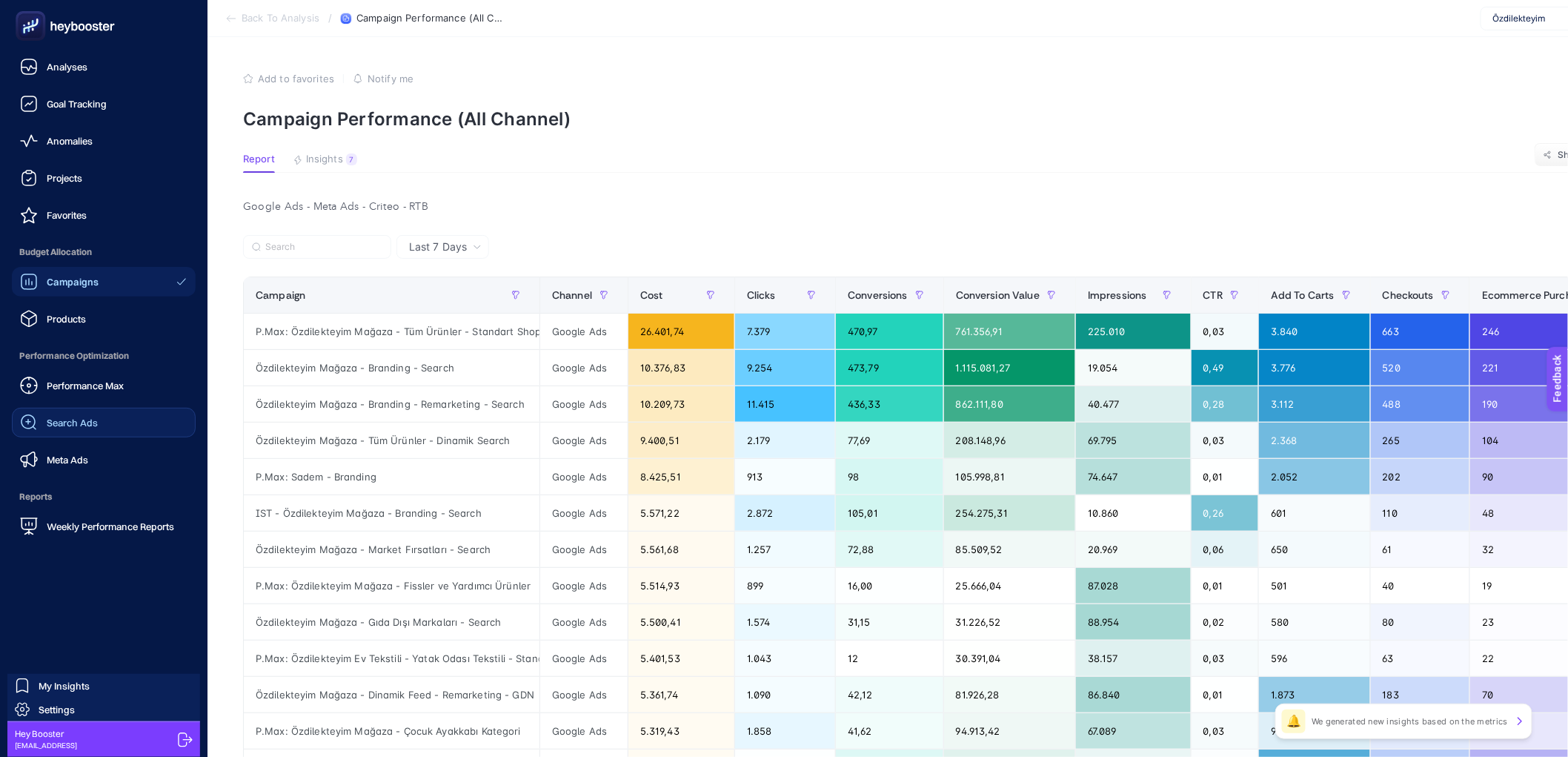
click at [87, 423] on span "Search Ads" at bounding box center [72, 422] width 51 height 12
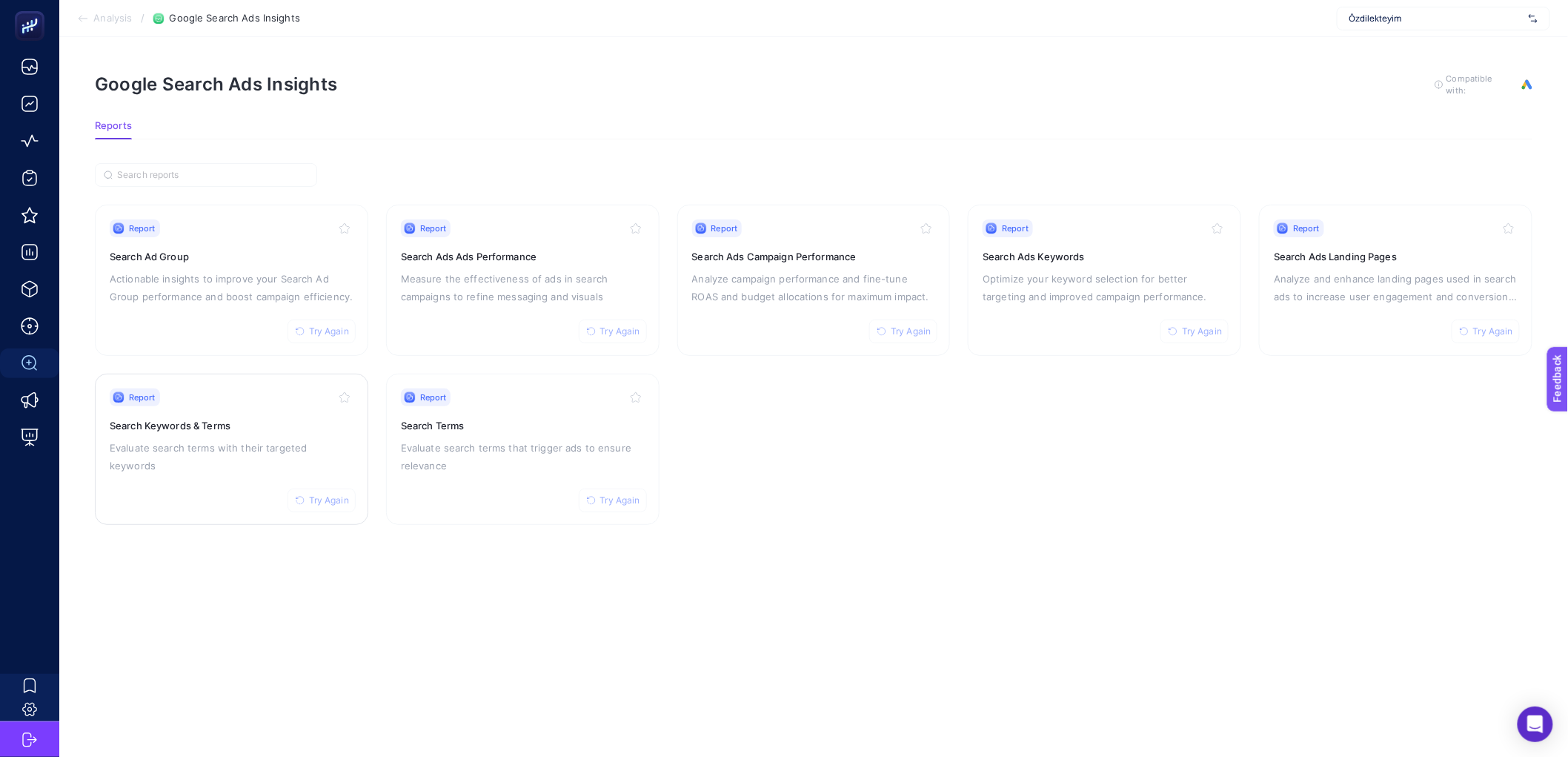
click at [237, 439] on p "Evaluate search terms with their targeted keywords" at bounding box center [231, 456] width 244 height 35
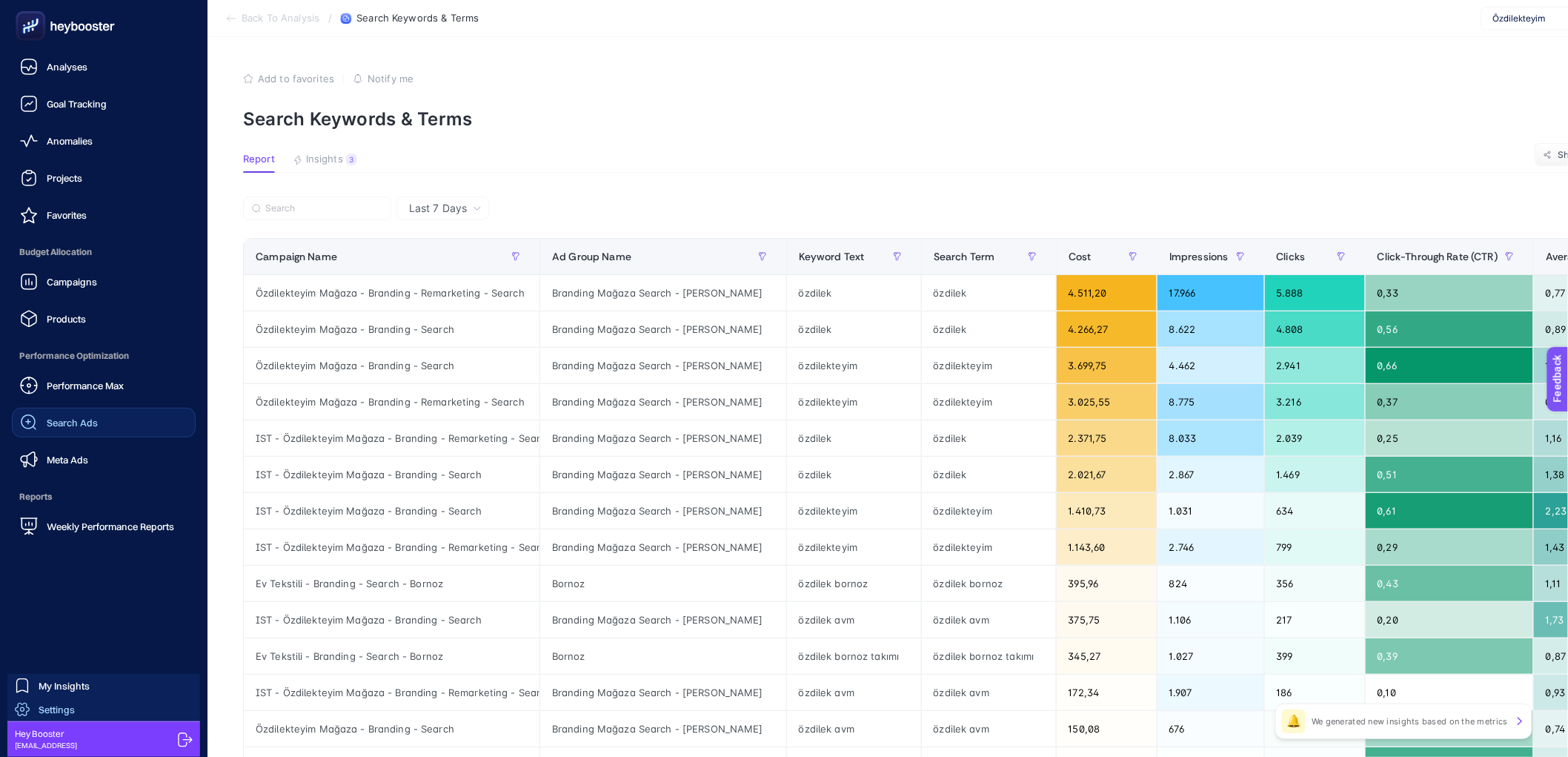
click at [63, 707] on span "Settings" at bounding box center [57, 709] width 36 height 12
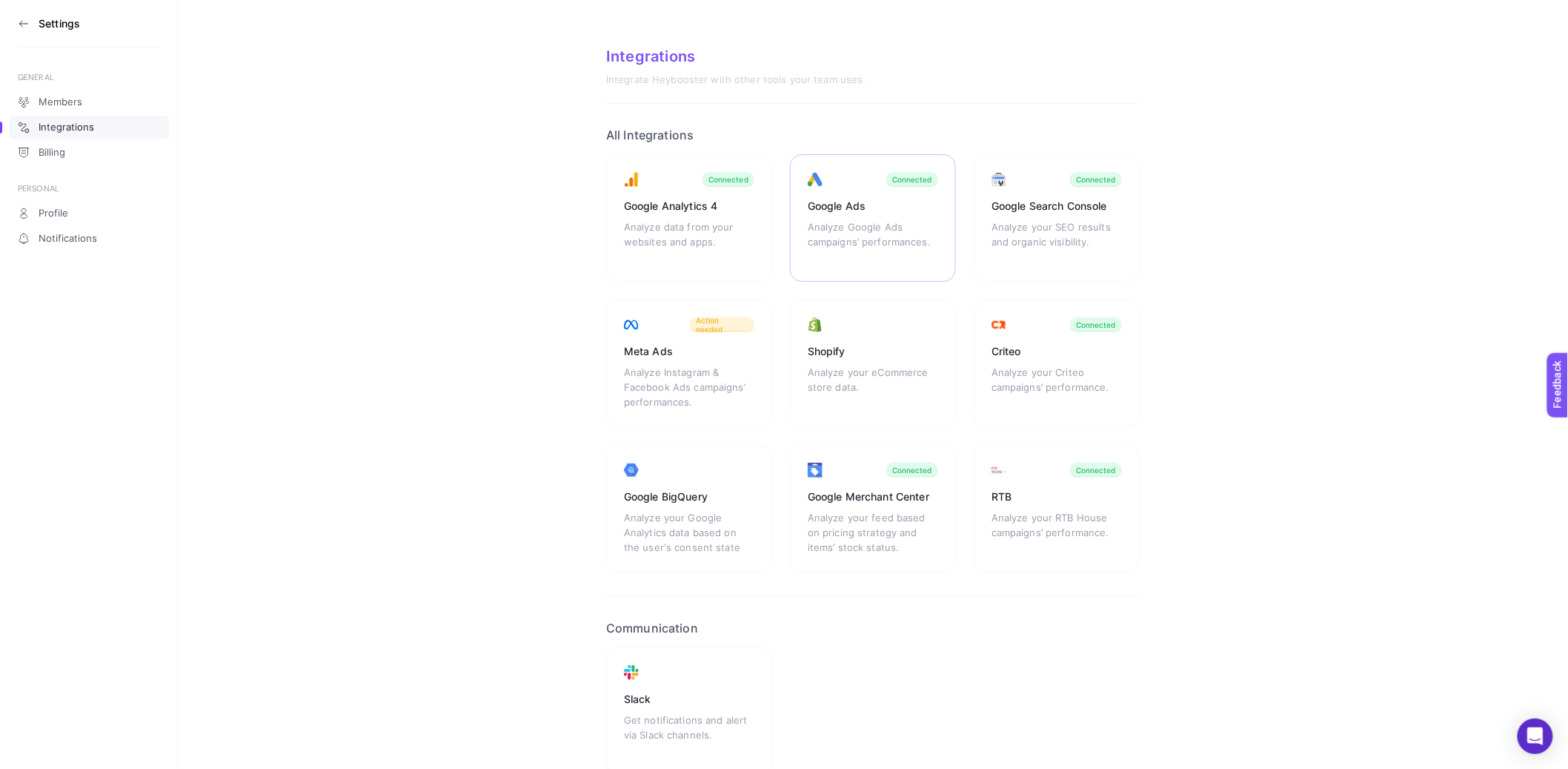
click at [889, 234] on div "Analyze Google Ads campaigns’ performances." at bounding box center [873, 242] width 131 height 45
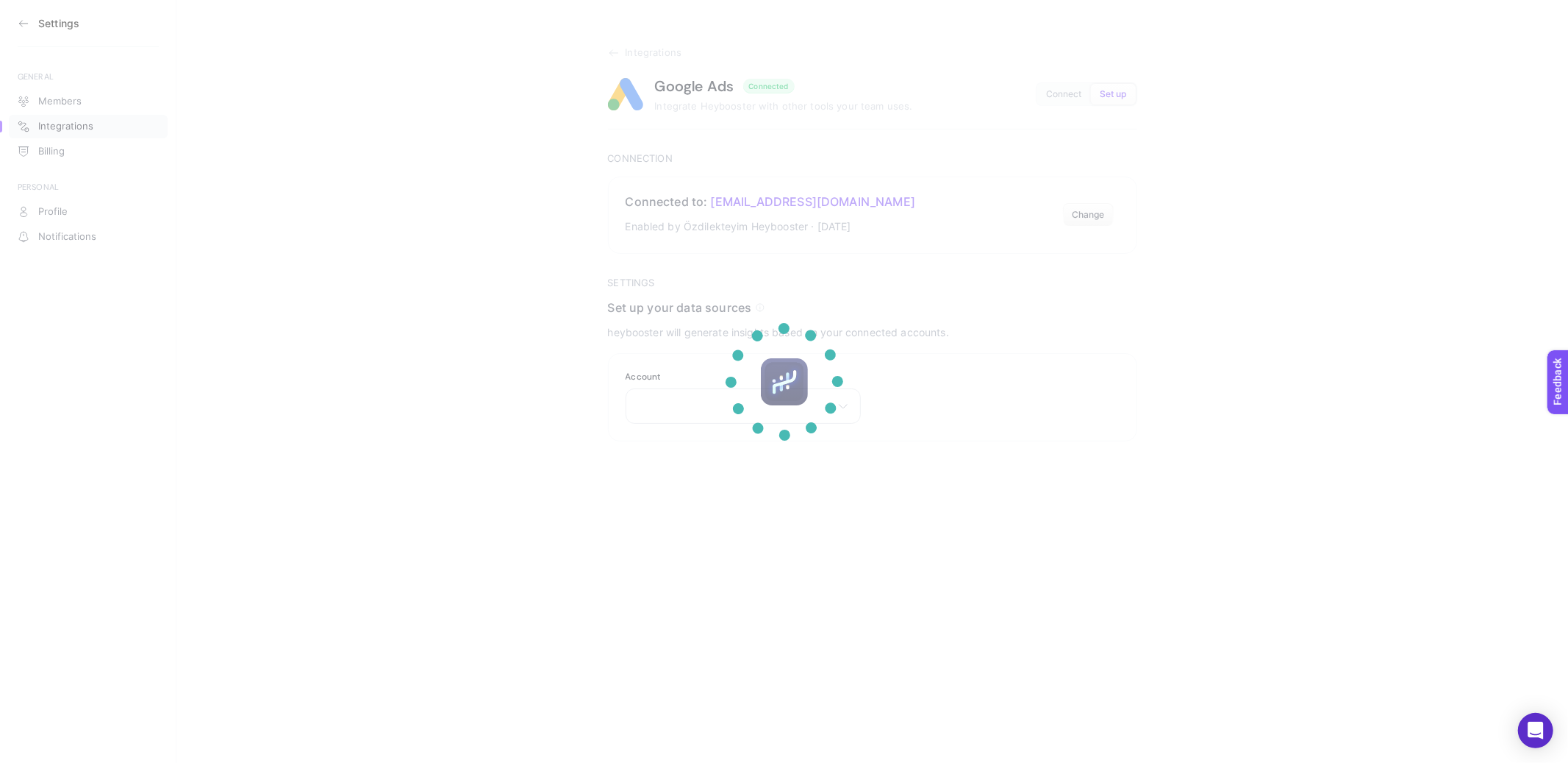
click at [616, 56] on section at bounding box center [784, 381] width 1568 height 763
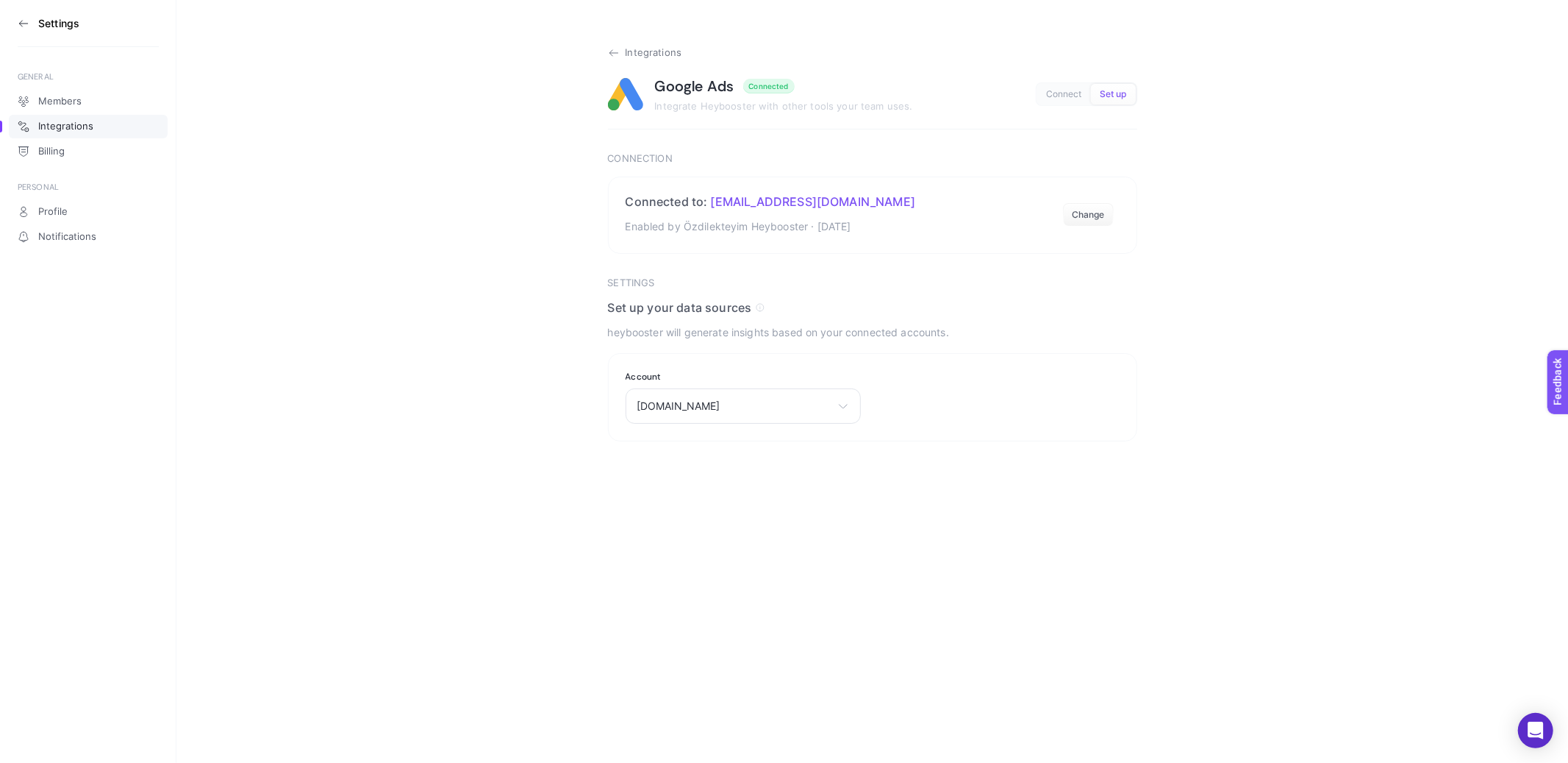
click at [614, 55] on icon at bounding box center [613, 52] width 12 height 12
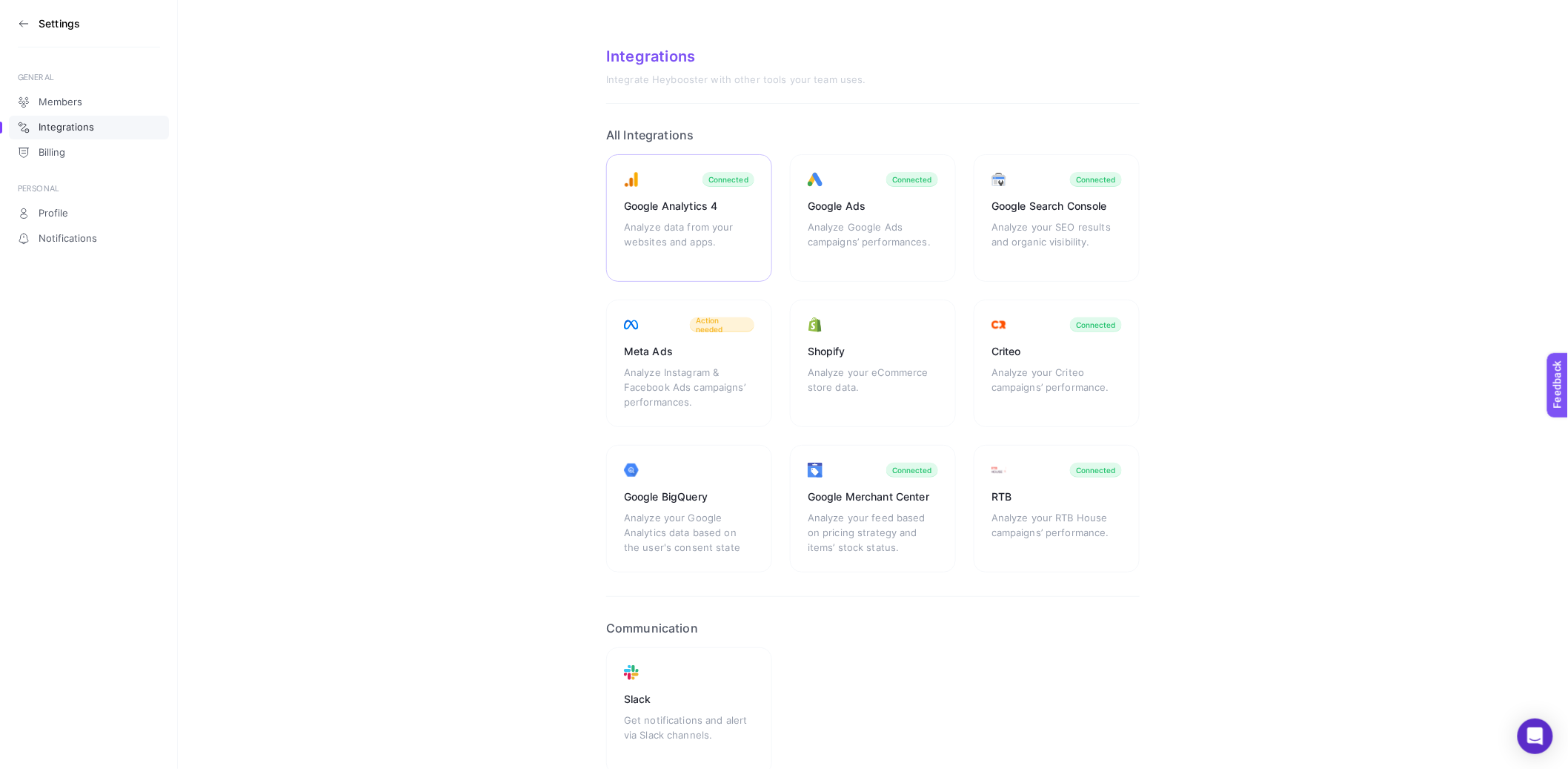
click at [661, 243] on div "Analyze data from your websites and apps." at bounding box center [689, 242] width 131 height 45
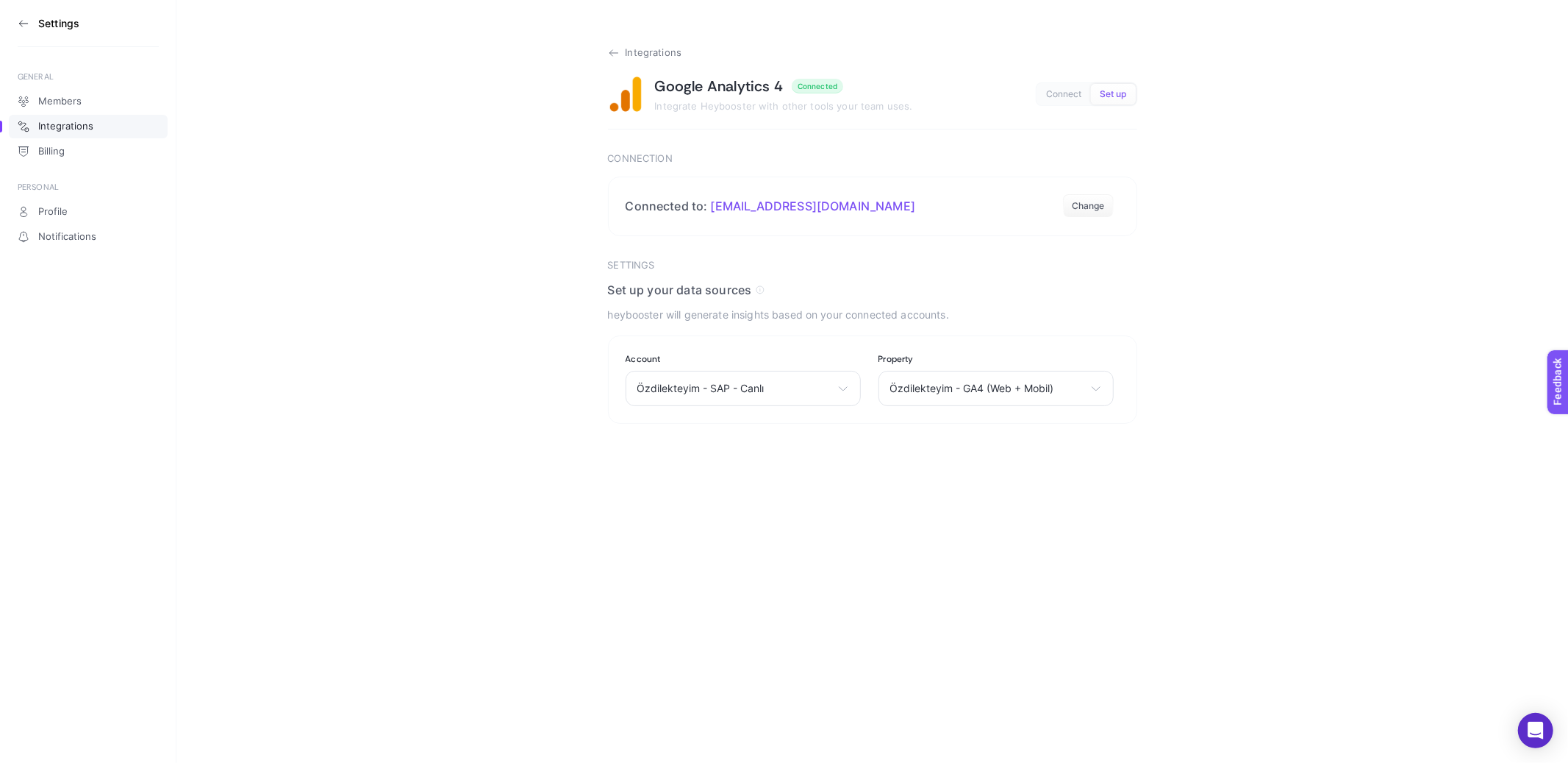
click at [613, 53] on icon at bounding box center [613, 53] width 8 height 0
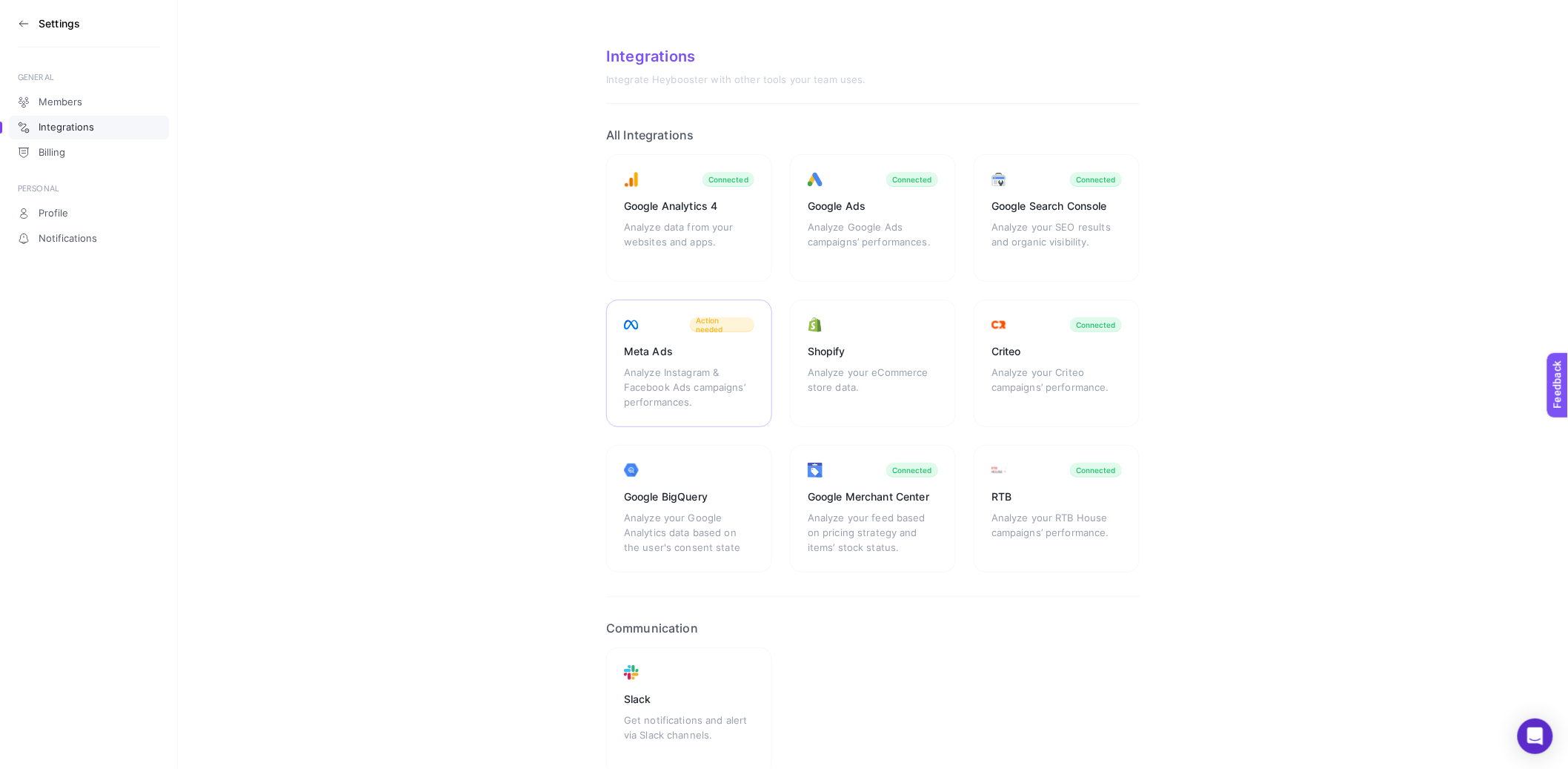
click at [677, 363] on div "Meta Ads Analyze Instagram & Facebook Ads campaigns’ performances. Action needed" at bounding box center [689, 364] width 166 height 128
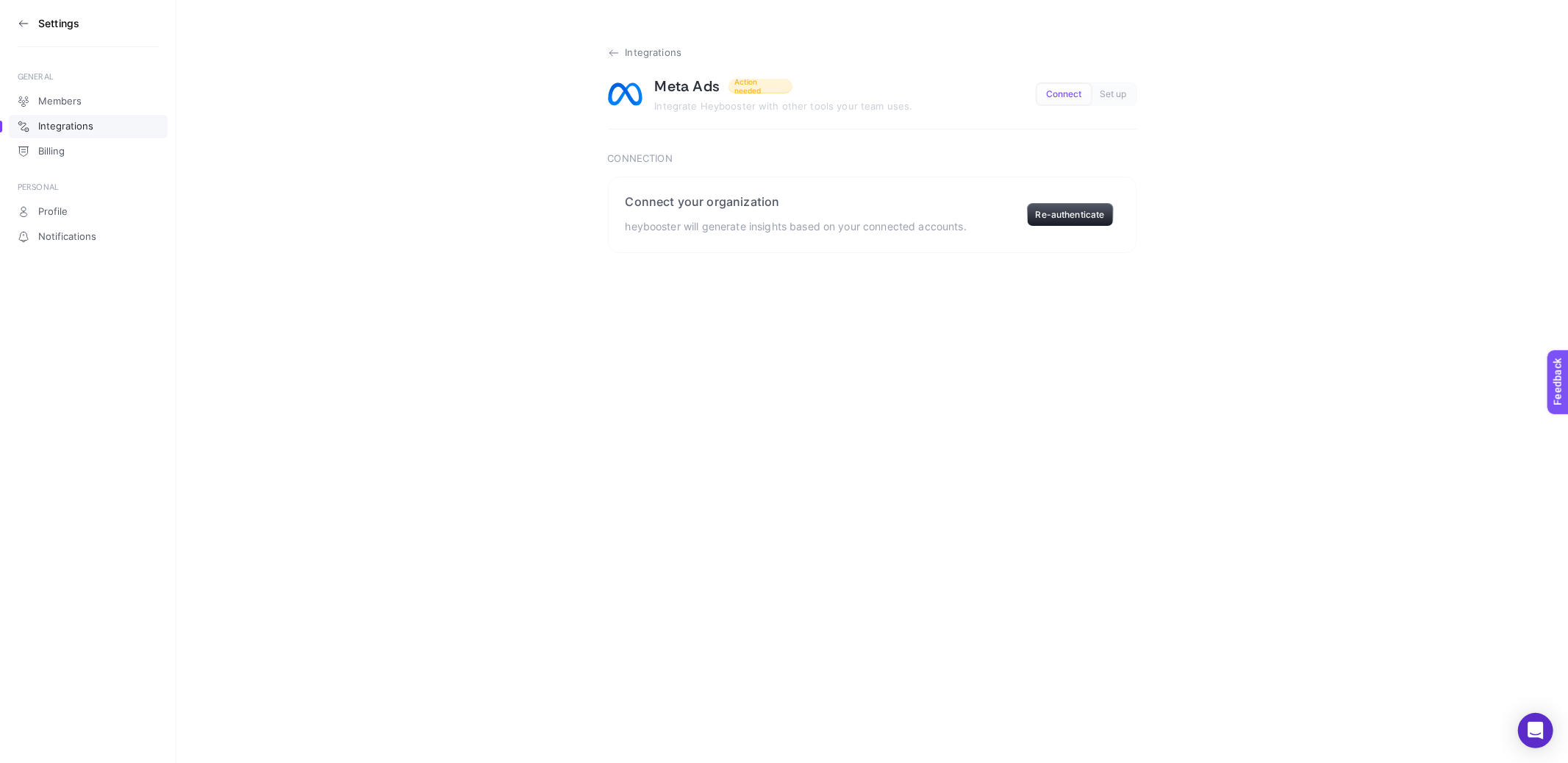
click at [614, 54] on icon at bounding box center [613, 52] width 12 height 12
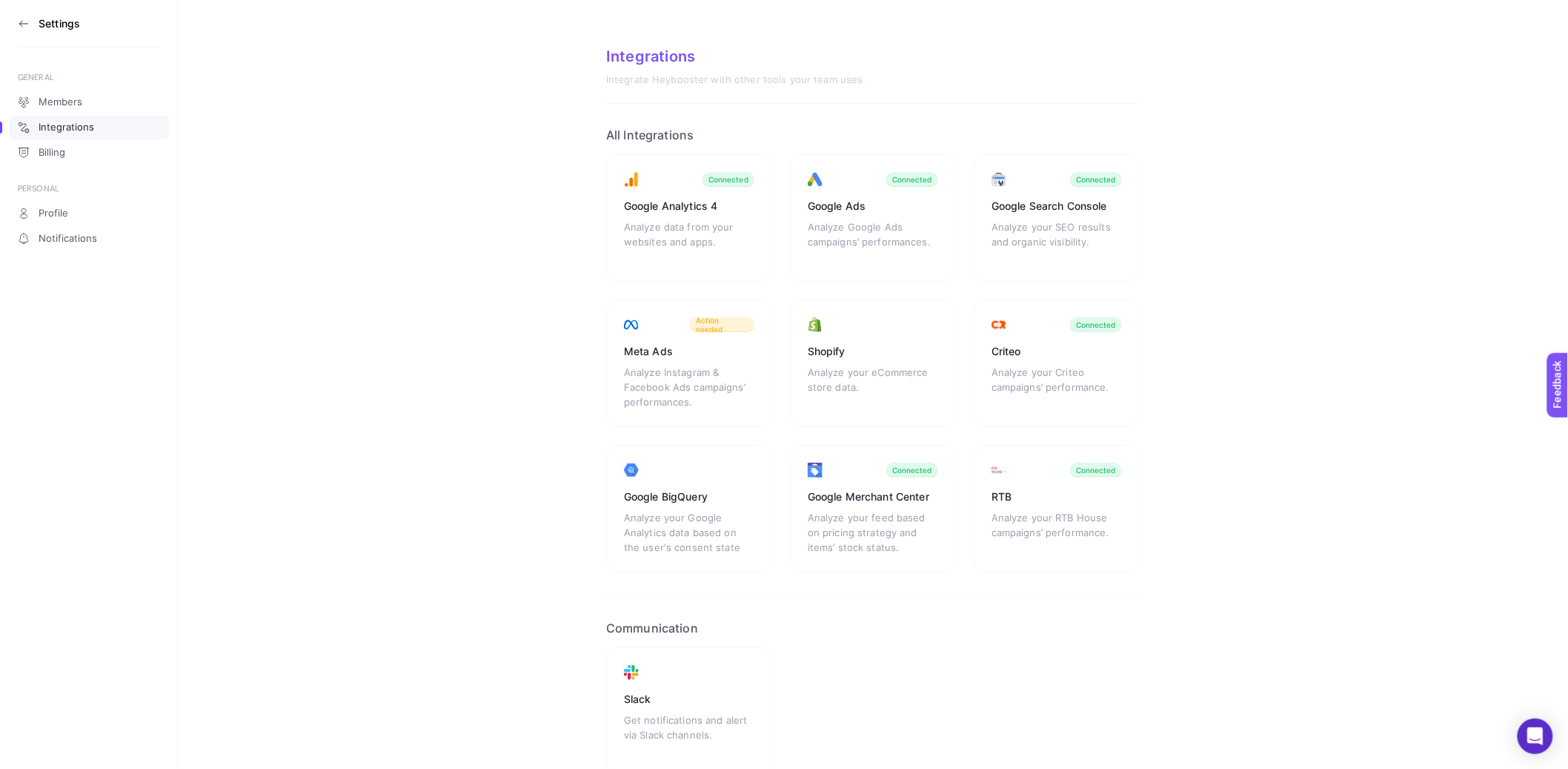
click at [23, 24] on icon at bounding box center [24, 24] width 12 height 12
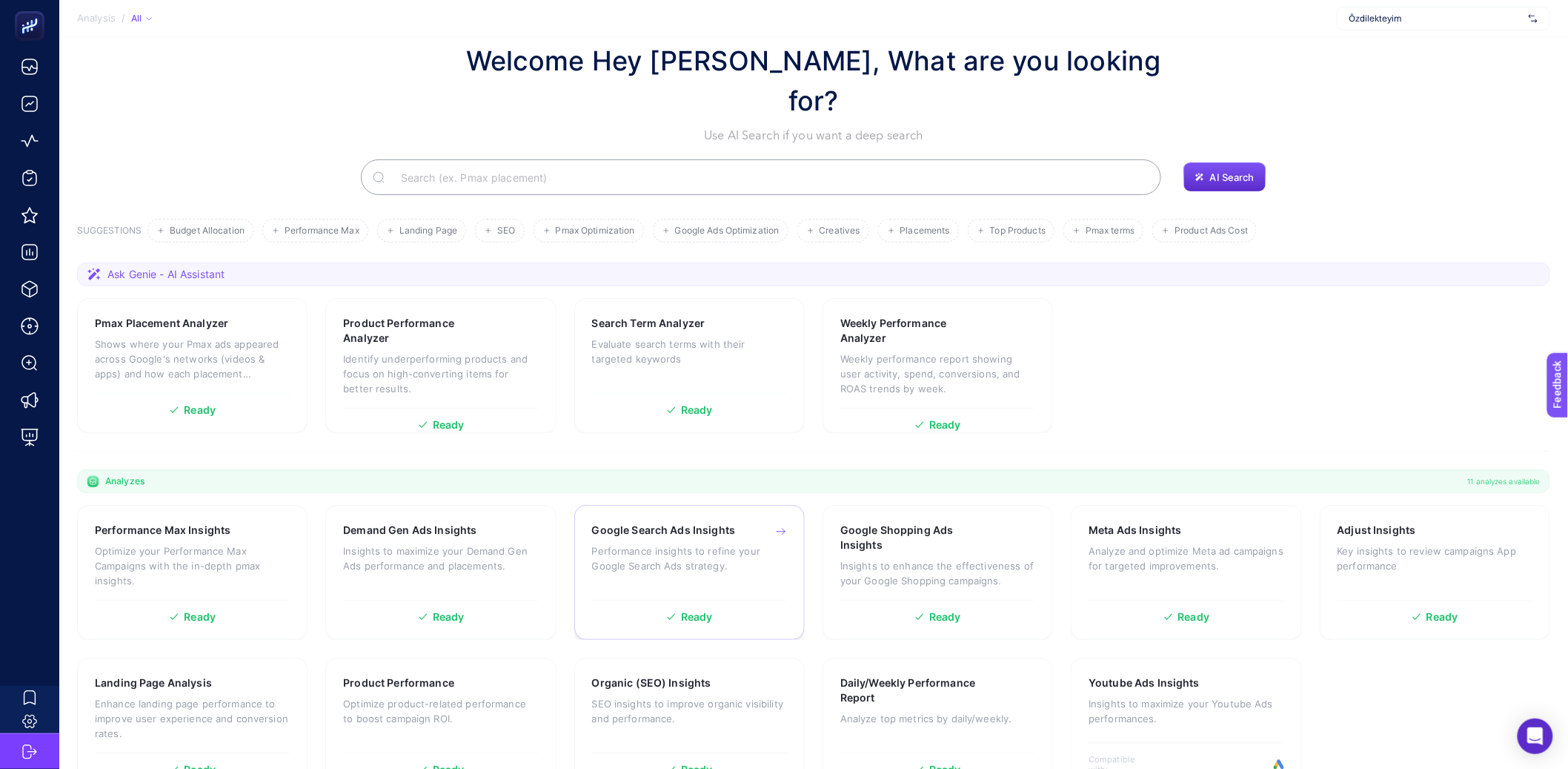
scroll to position [32, 0]
click at [647, 675] on h3 "Organic (SEO) Insights" at bounding box center [652, 682] width 120 height 15
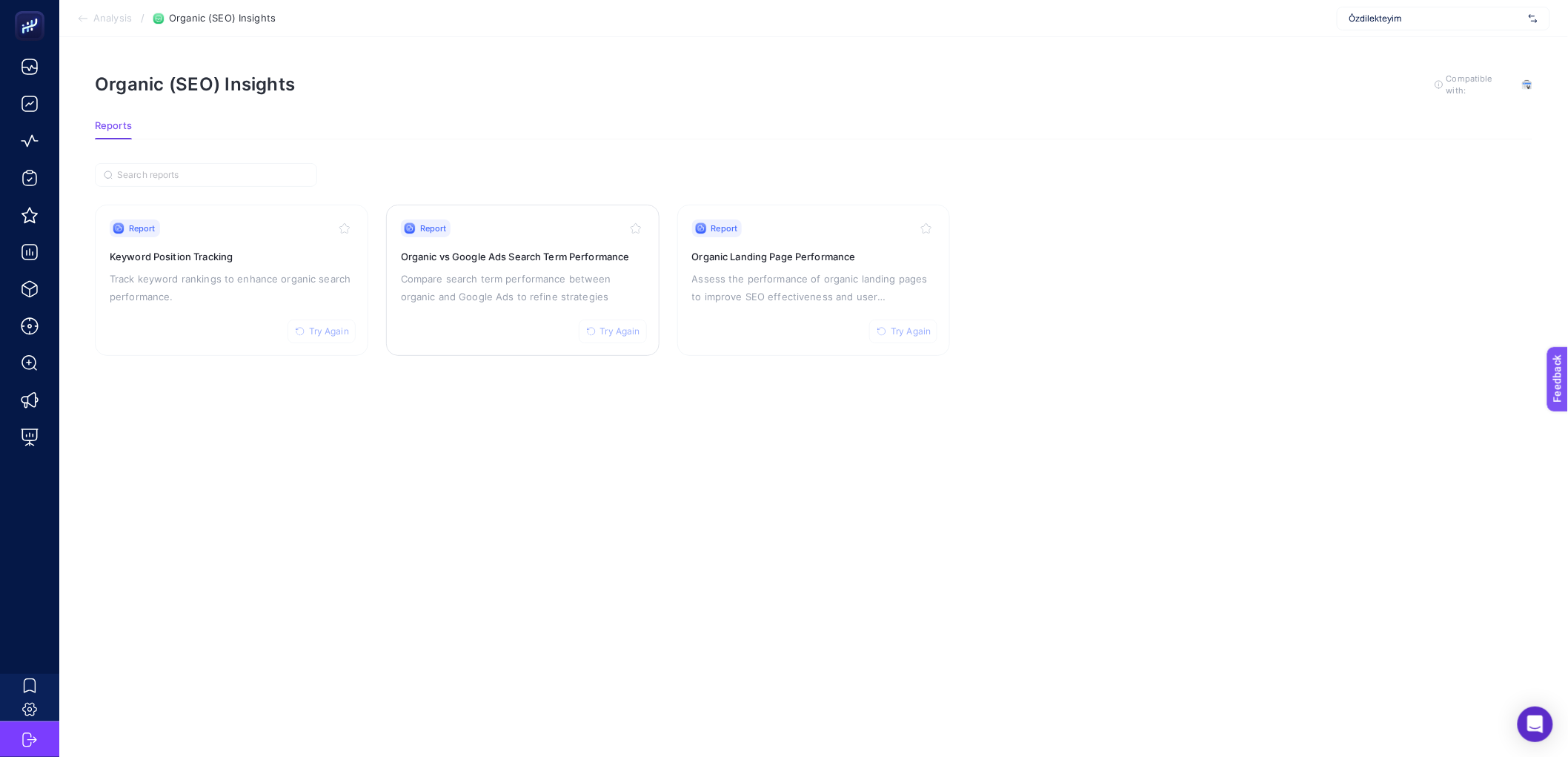
click at [475, 270] on p "Compare search term performance between organic and Google Ads to refine strate…" at bounding box center [523, 287] width 244 height 35
click at [1009, 163] on section "Report Try Again Keyword Position Tracking Track keyword rankings to enhance or…" at bounding box center [814, 259] width 1437 height 193
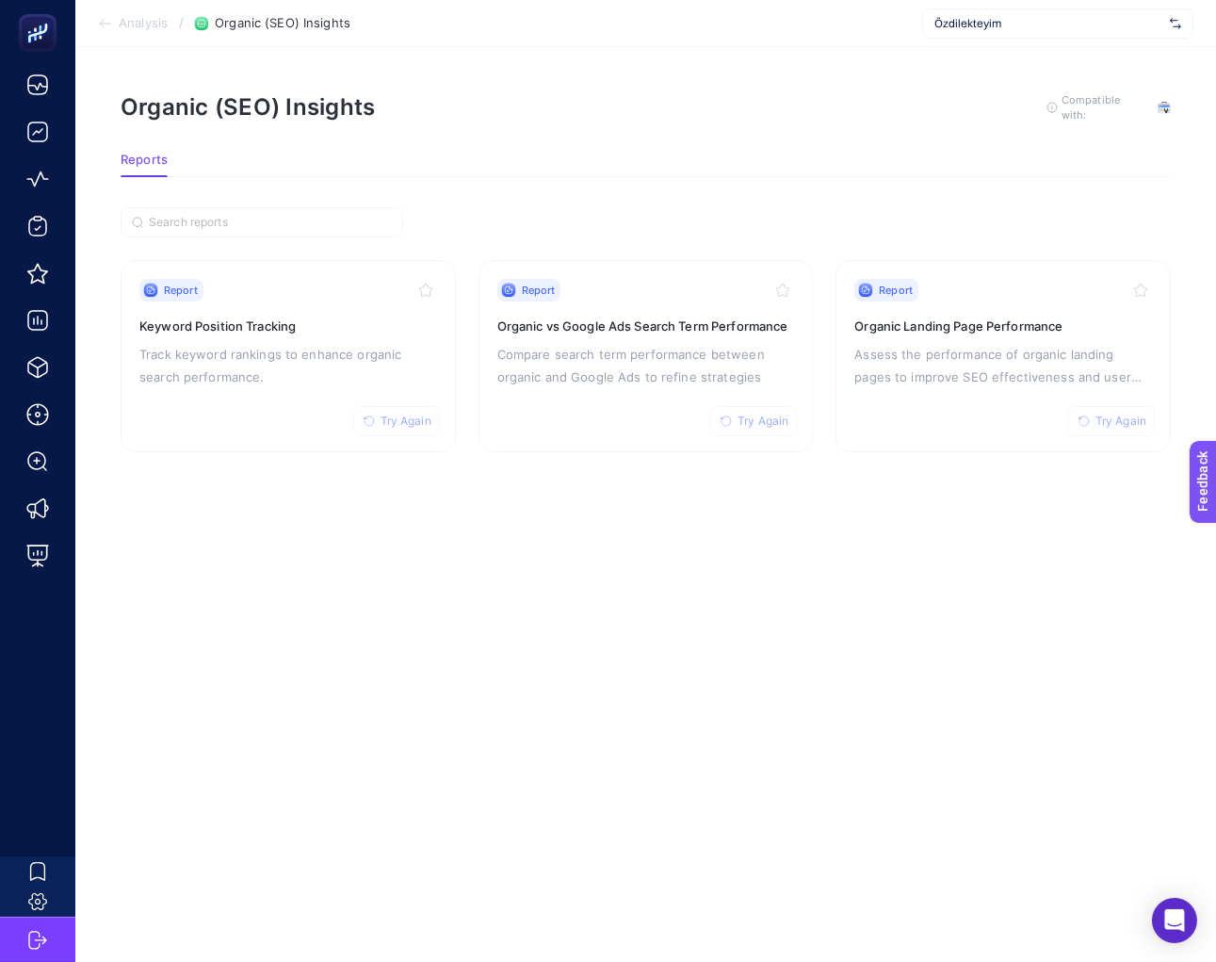
click at [966, 20] on span "Özdilekteyim" at bounding box center [1048, 23] width 228 height 15
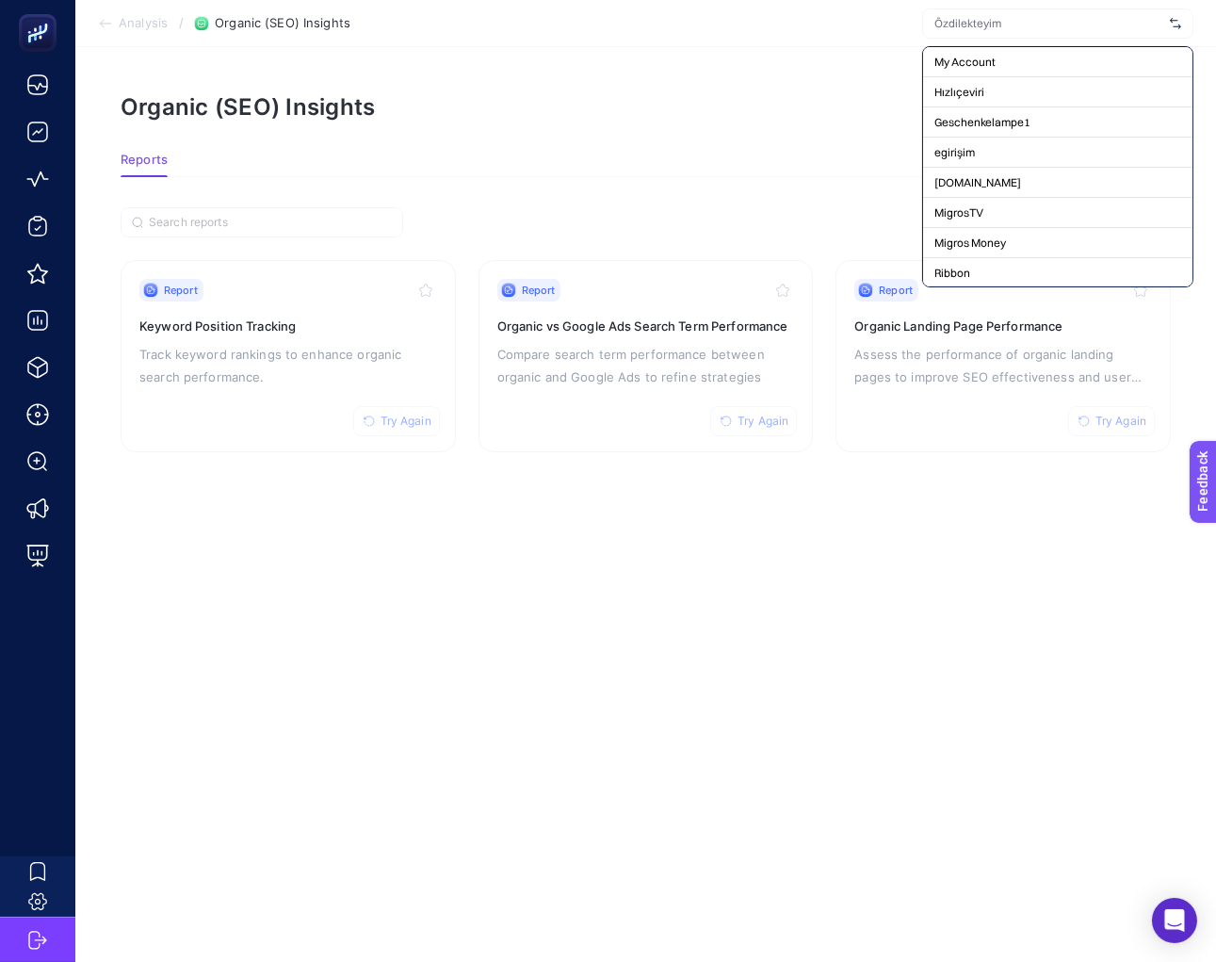
type input "f"
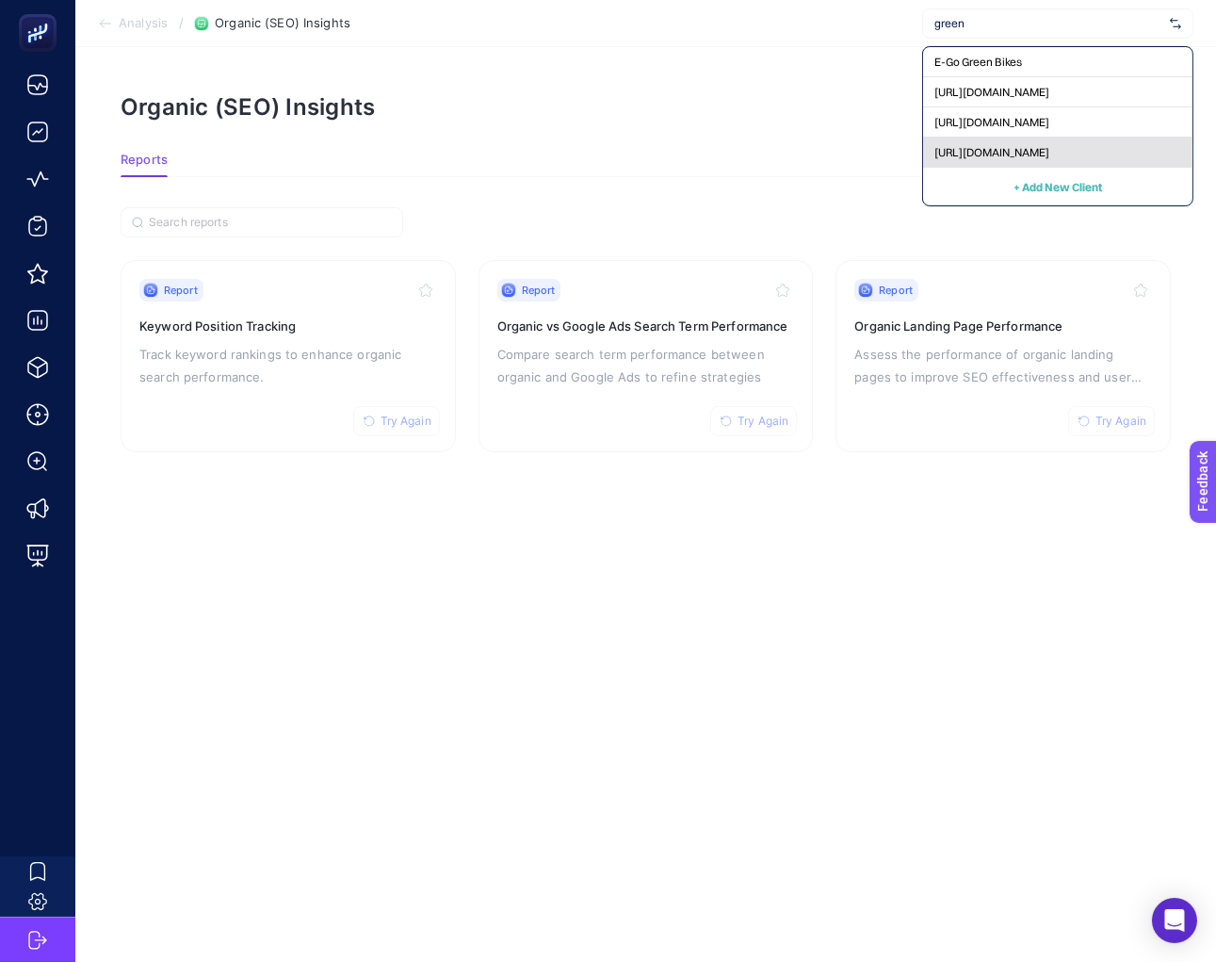
type input "green"
click at [1021, 139] on div "[URL][DOMAIN_NAME]" at bounding box center [1057, 153] width 269 height 30
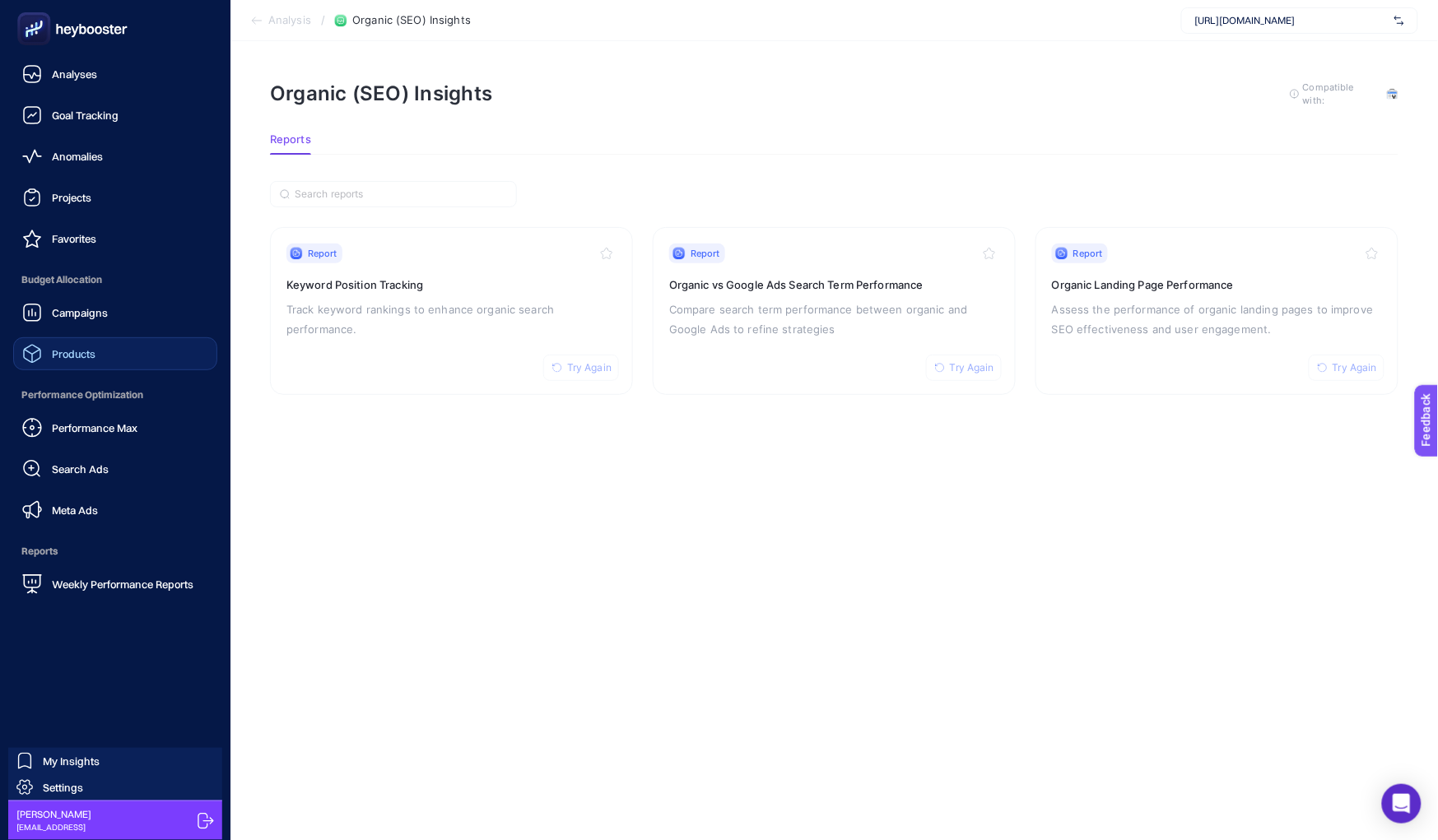
click at [70, 340] on link "Products" at bounding box center [115, 354] width 204 height 33
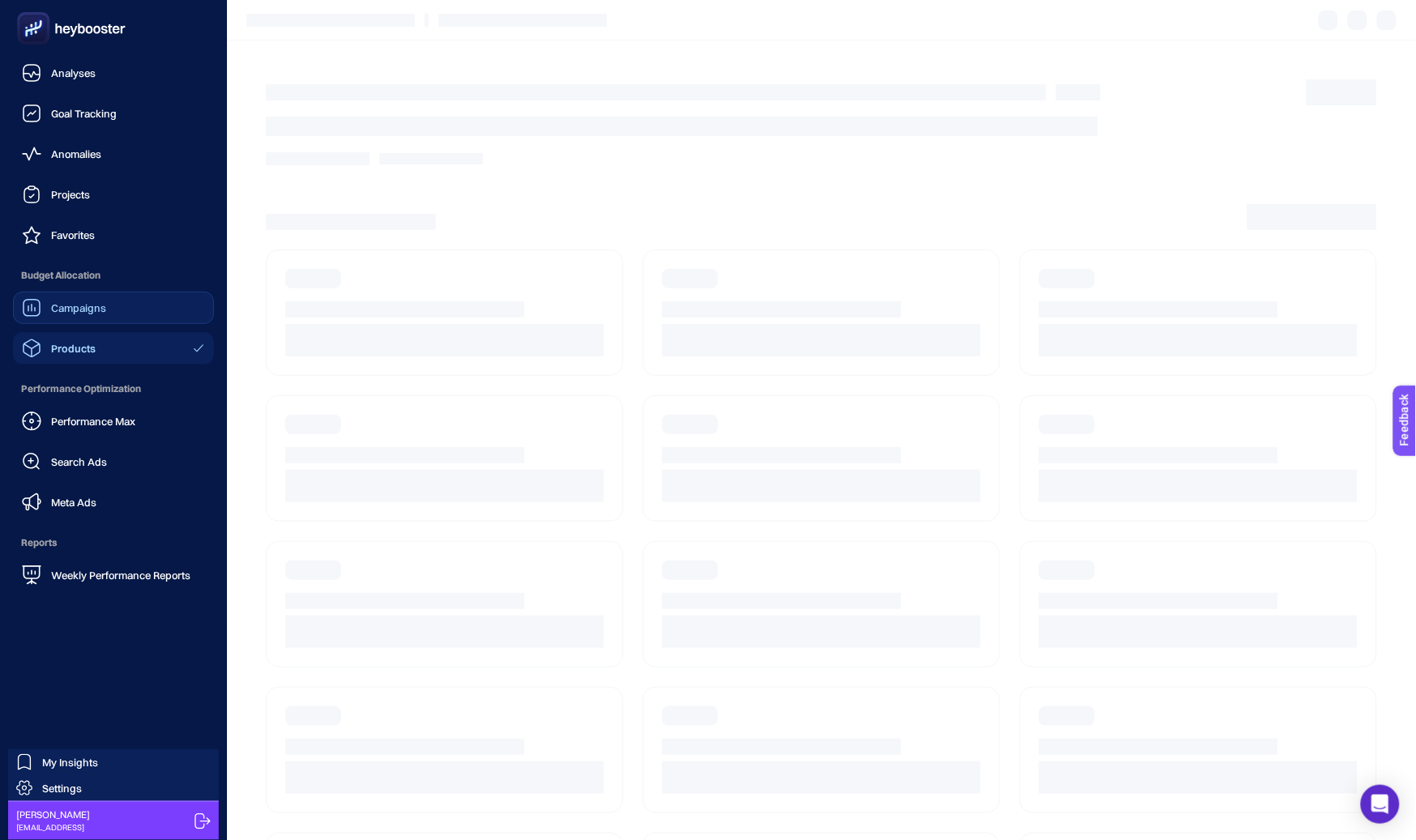
click at [75, 316] on div "Campaigns" at bounding box center [64, 308] width 84 height 20
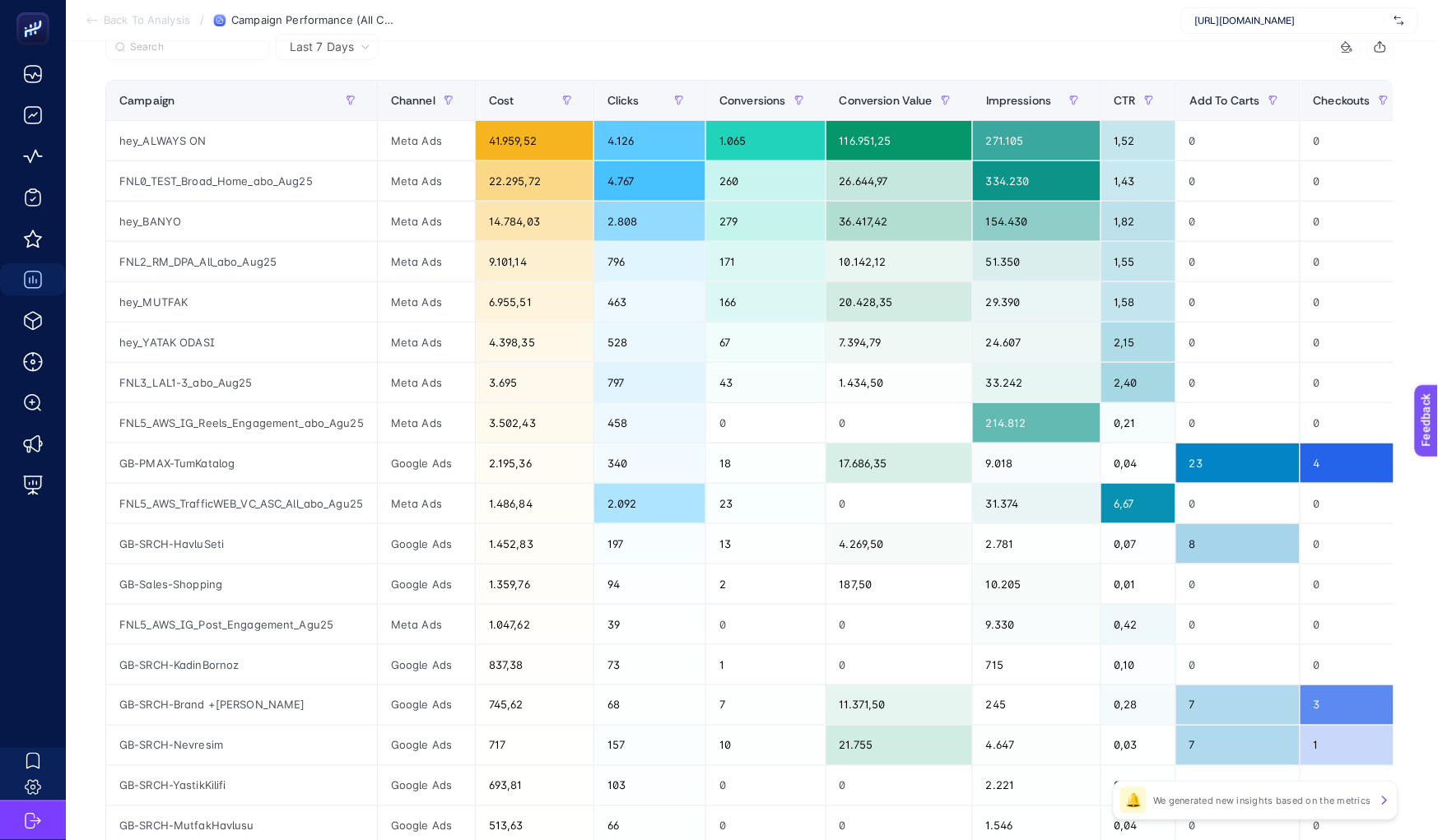
scroll to position [231, 0]
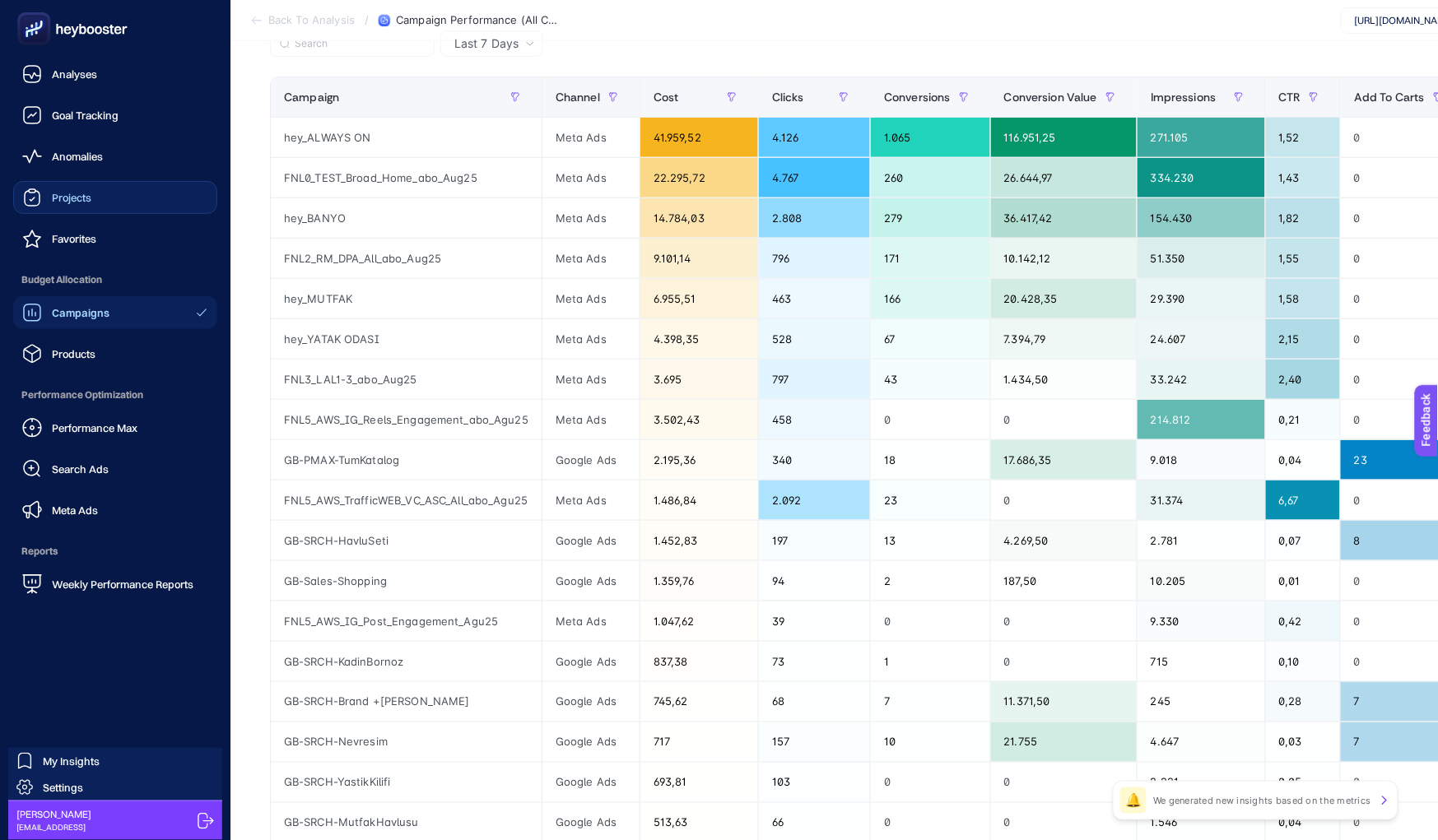
click at [59, 206] on div "Projects" at bounding box center [56, 197] width 69 height 20
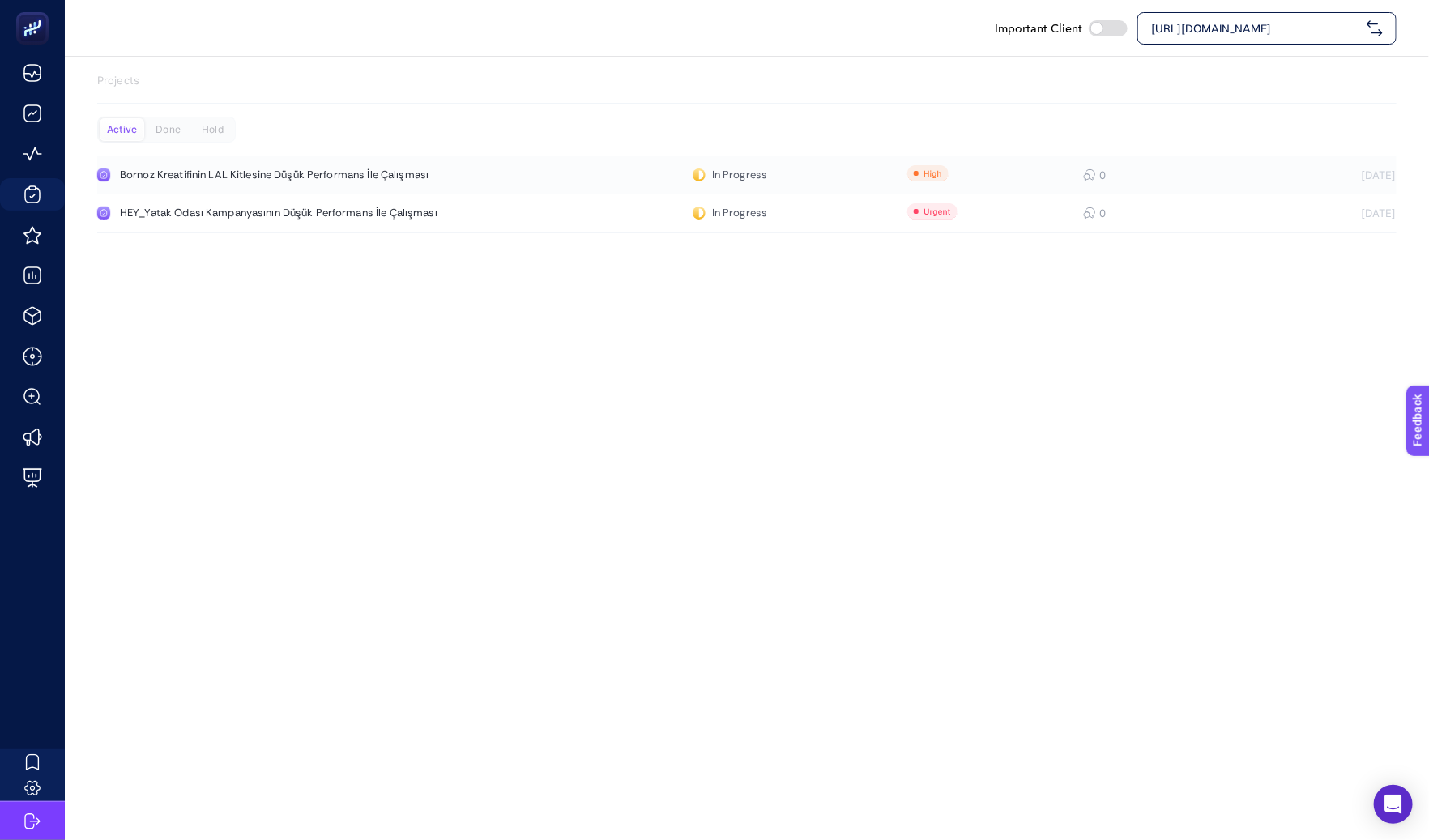
click at [252, 179] on div "Bornoz Kreatifinin LAL Kitlesine Düşük Performans İle Çalışması" at bounding box center [306, 175] width 374 height 13
click at [347, 214] on div "HEY_Yatak Odası Kampanyasının Düşük Performans İle Çalışması" at bounding box center [306, 212] width 374 height 13
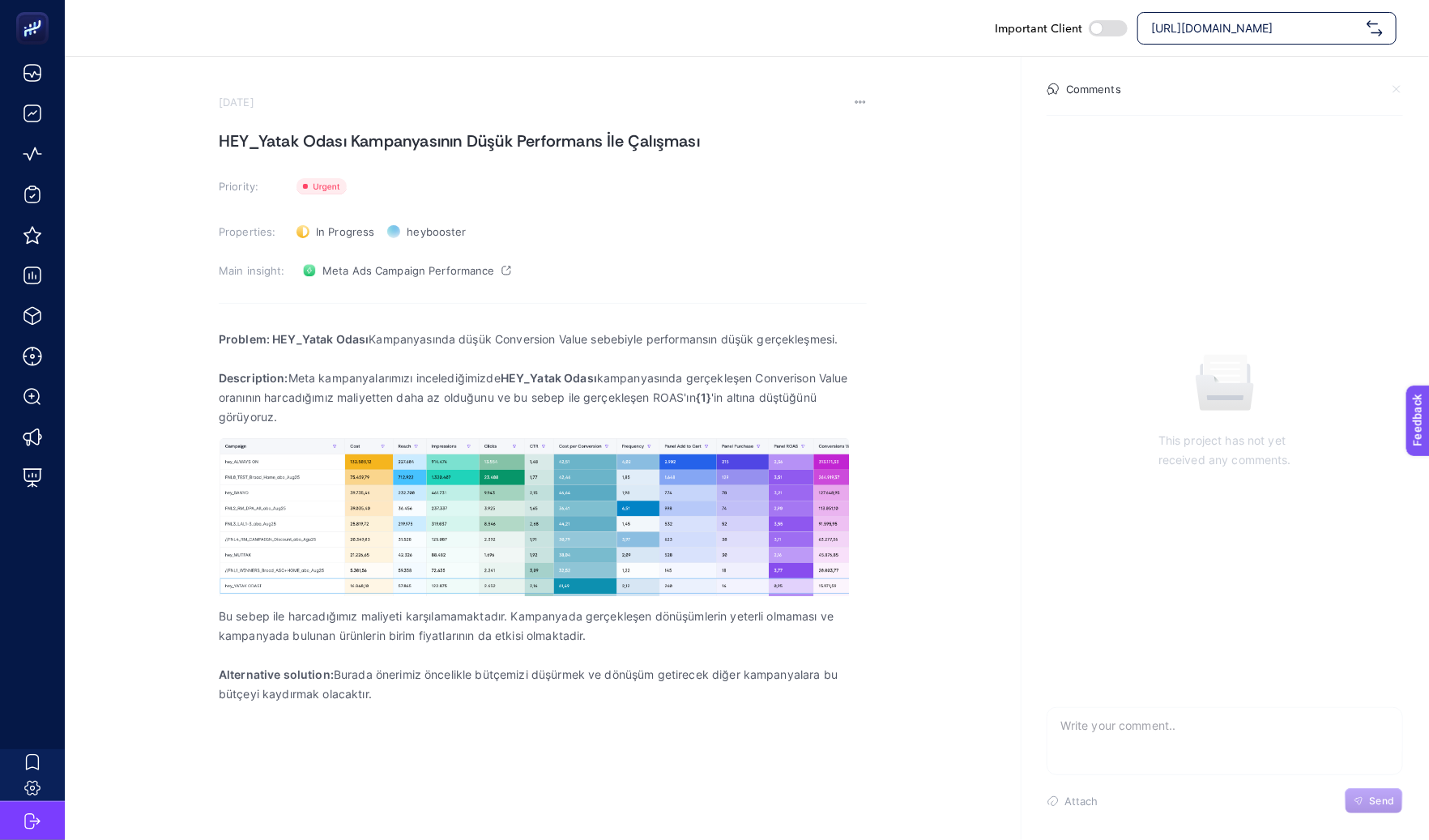
click at [269, 337] on strong "Problem: HEY_Yatak Odası" at bounding box center [293, 339] width 150 height 14
drag, startPoint x: 273, startPoint y: 337, endPoint x: 291, endPoint y: 337, distance: 18.0
click at [291, 337] on strong "Problem: HEY_Yatak Odası" at bounding box center [293, 339] width 150 height 14
click at [495, 336] on p "Problem: HEY_Yatak Odası Kampanyasında düşük Conversion Value sebebiyle perform…" at bounding box center [543, 339] width 648 height 20
click at [469, 395] on p "Description: Meta kampanyalarımızı incelediğimizde HEY_Yatak Odası kampanyasınd…" at bounding box center [543, 398] width 648 height 58
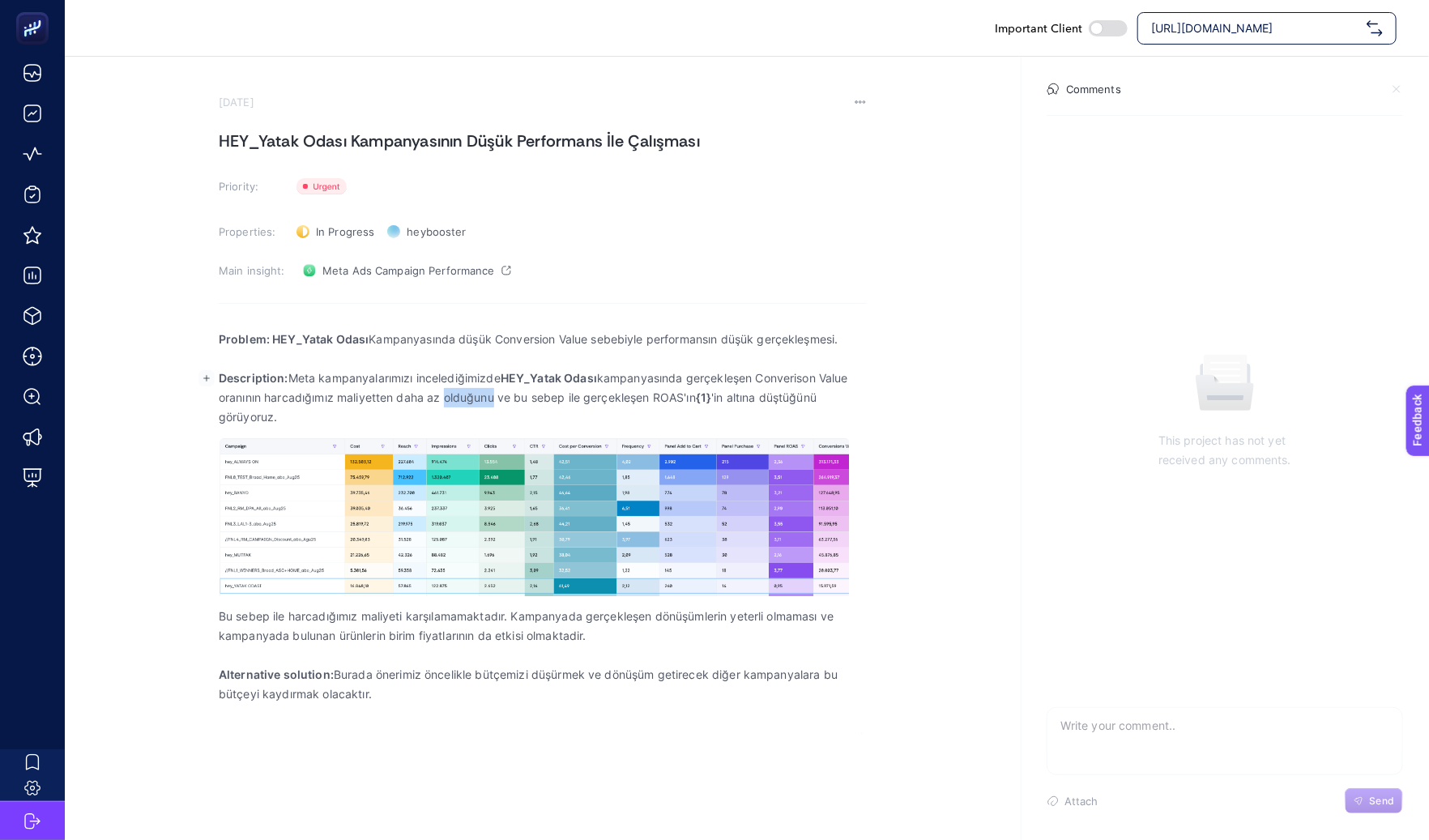
click at [469, 395] on p "Description: Meta kampanyalarımızı incelediğimizde HEY_Yatak Odası kampanyasınd…" at bounding box center [543, 398] width 648 height 58
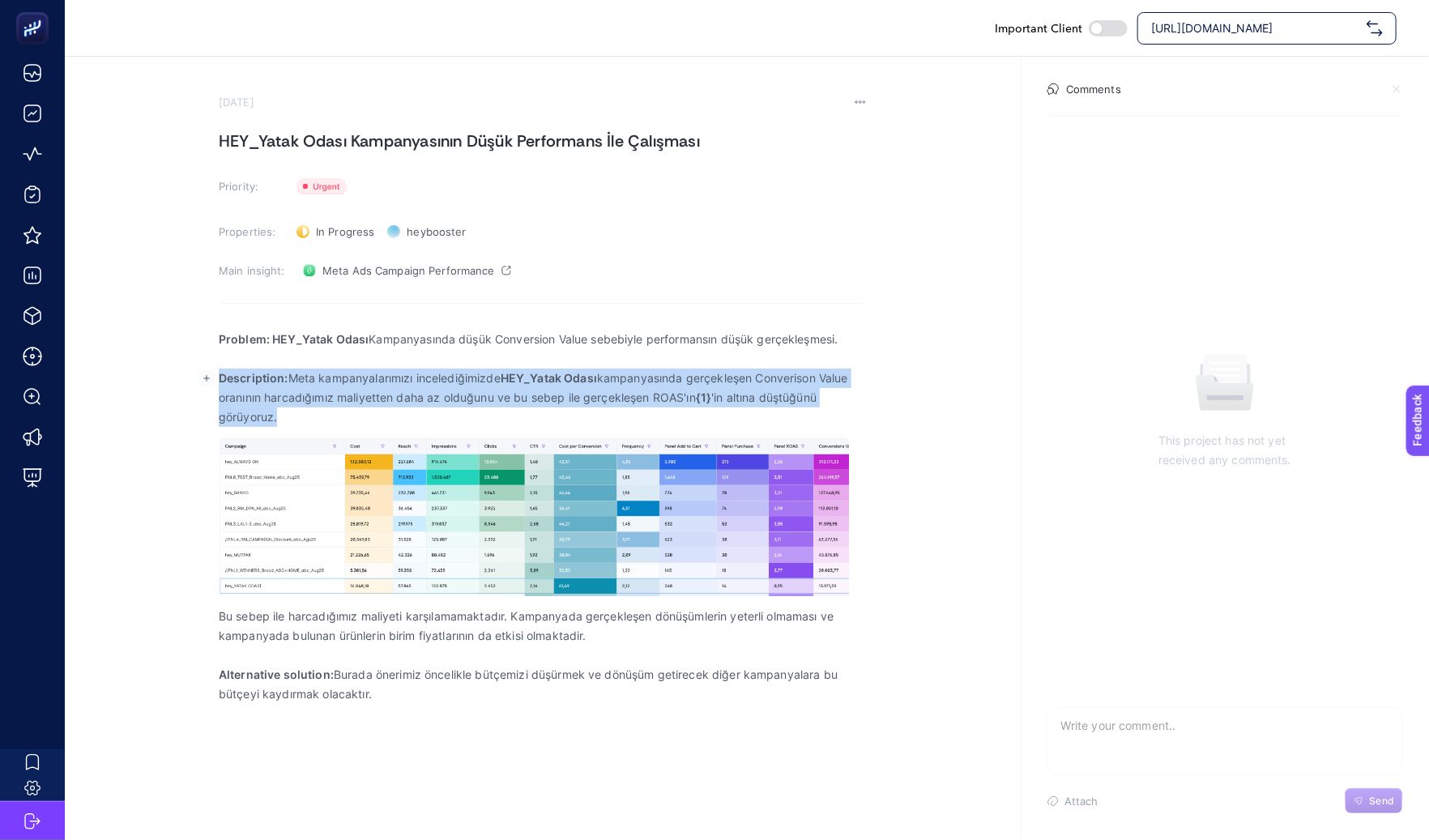
click at [469, 395] on p "Description: Meta kampanyalarımızı incelediğimizde HEY_Yatak Odası kampanyasınd…" at bounding box center [543, 398] width 648 height 58
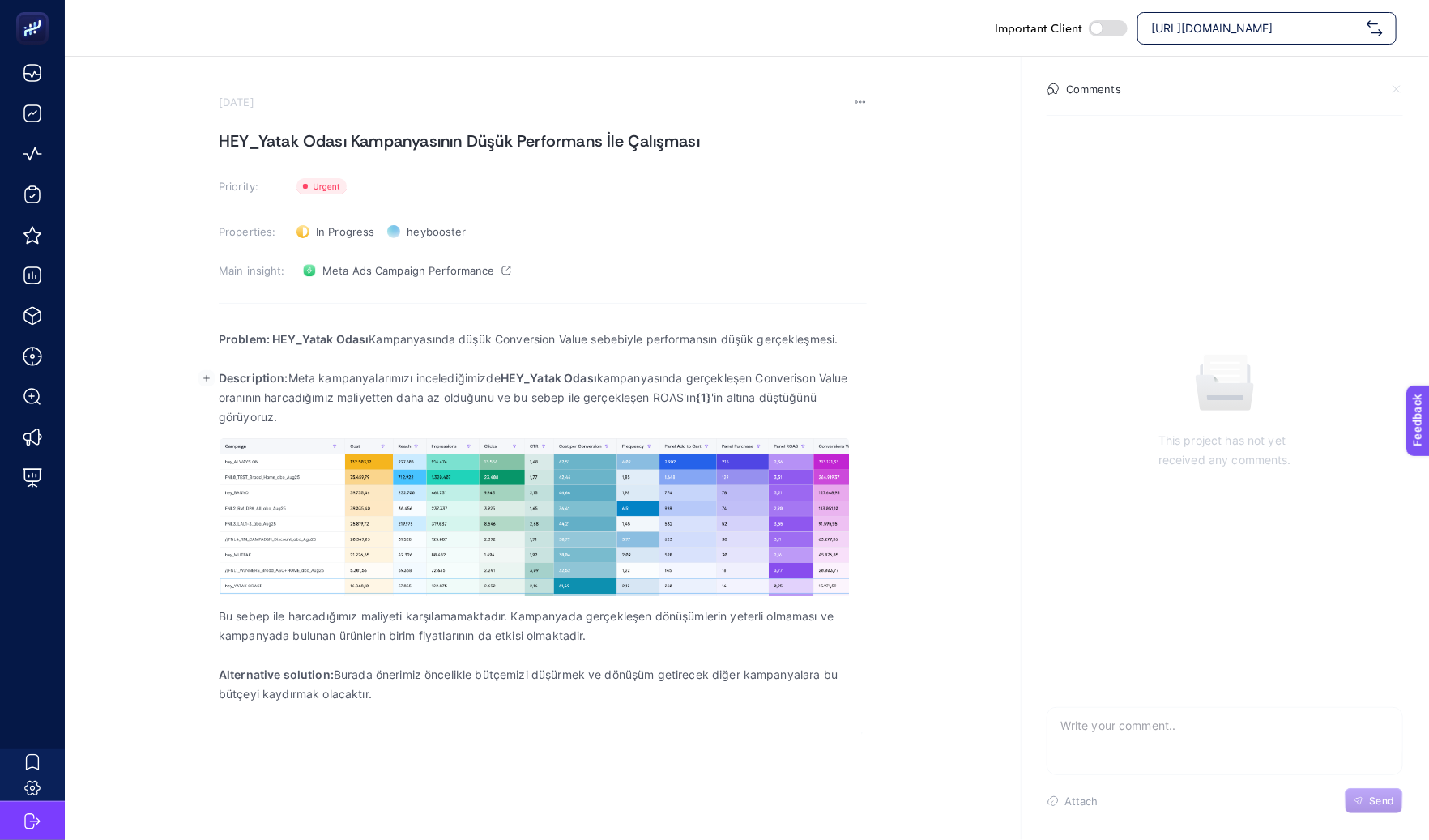
click at [466, 427] on div "Problem: HEY_Yatak Odası Kampanyasında düşük Conversion Value sebebiyle perform…" at bounding box center [543, 525] width 648 height 414
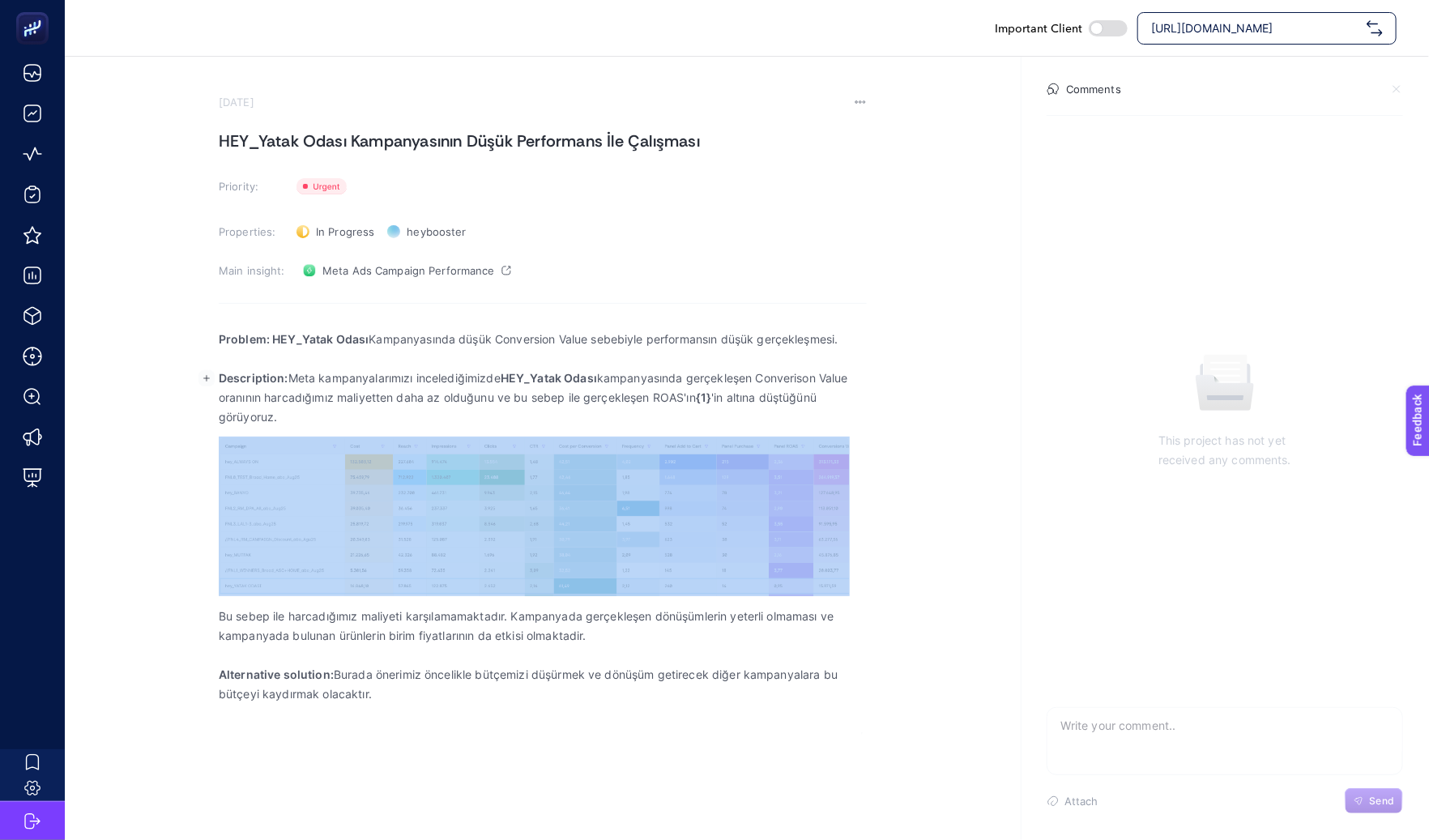
click at [466, 427] on div "Problem: HEY_Yatak Odası Kampanyasında düşük Conversion Value sebebiyle perform…" at bounding box center [543, 525] width 648 height 414
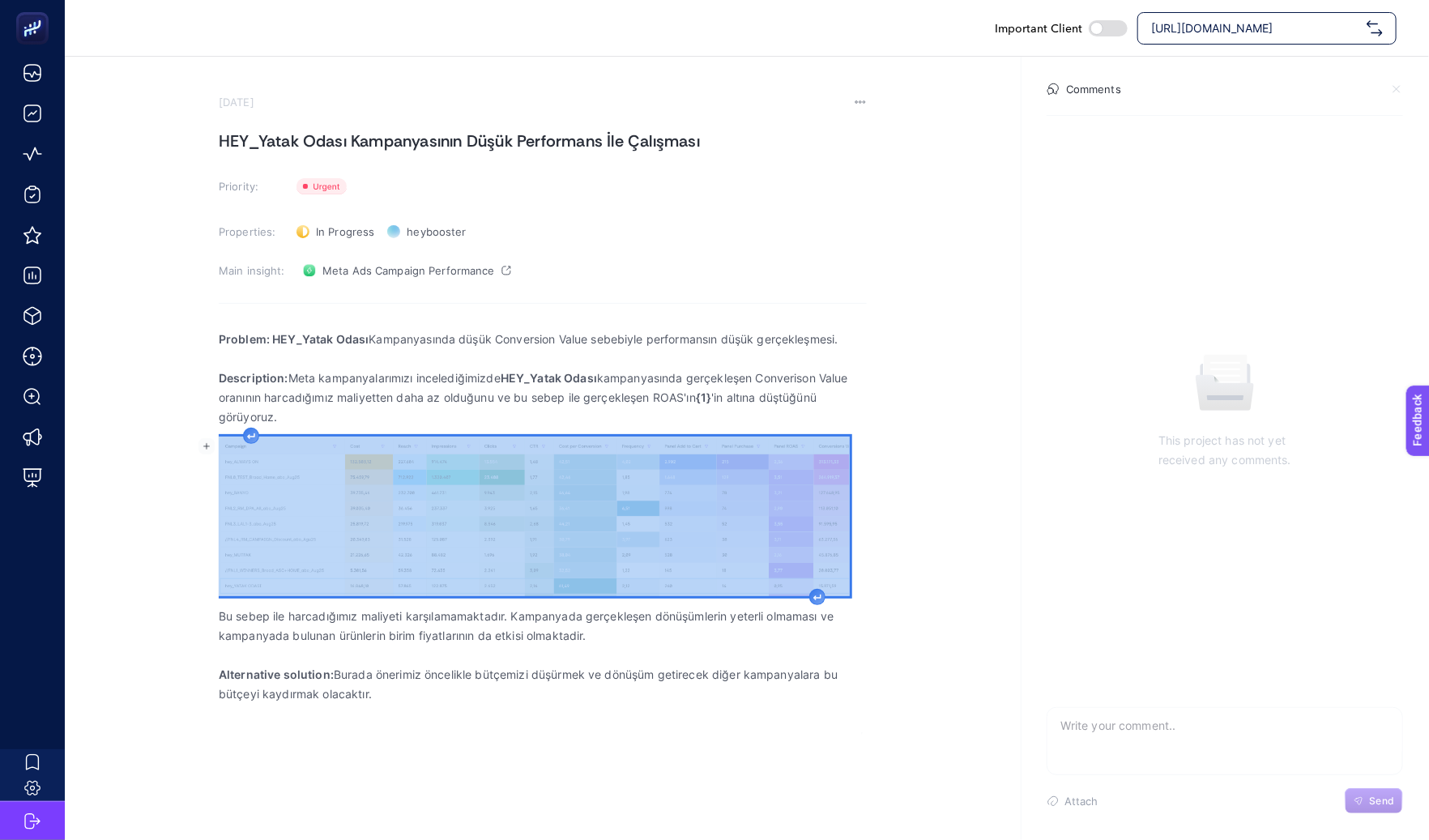
click at [466, 427] on div "Problem: HEY_Yatak Odası Kampanyasında düşük Conversion Value sebebiyle perform…" at bounding box center [543, 525] width 648 height 414
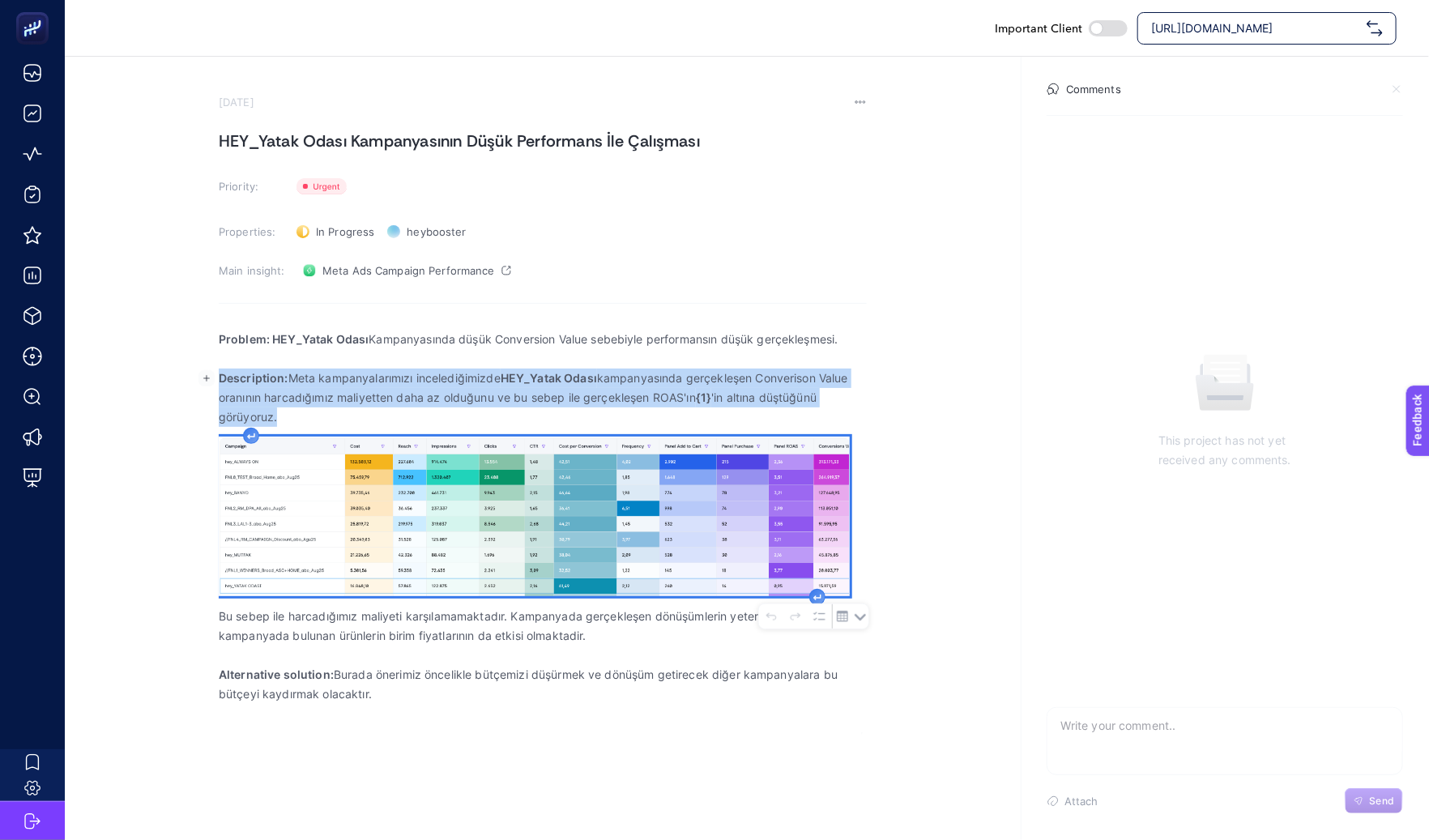
click at [468, 419] on p "Description: Meta kampanyalarımızı incelediğimizde HEY_Yatak Odası kampanyasınd…" at bounding box center [543, 398] width 648 height 58
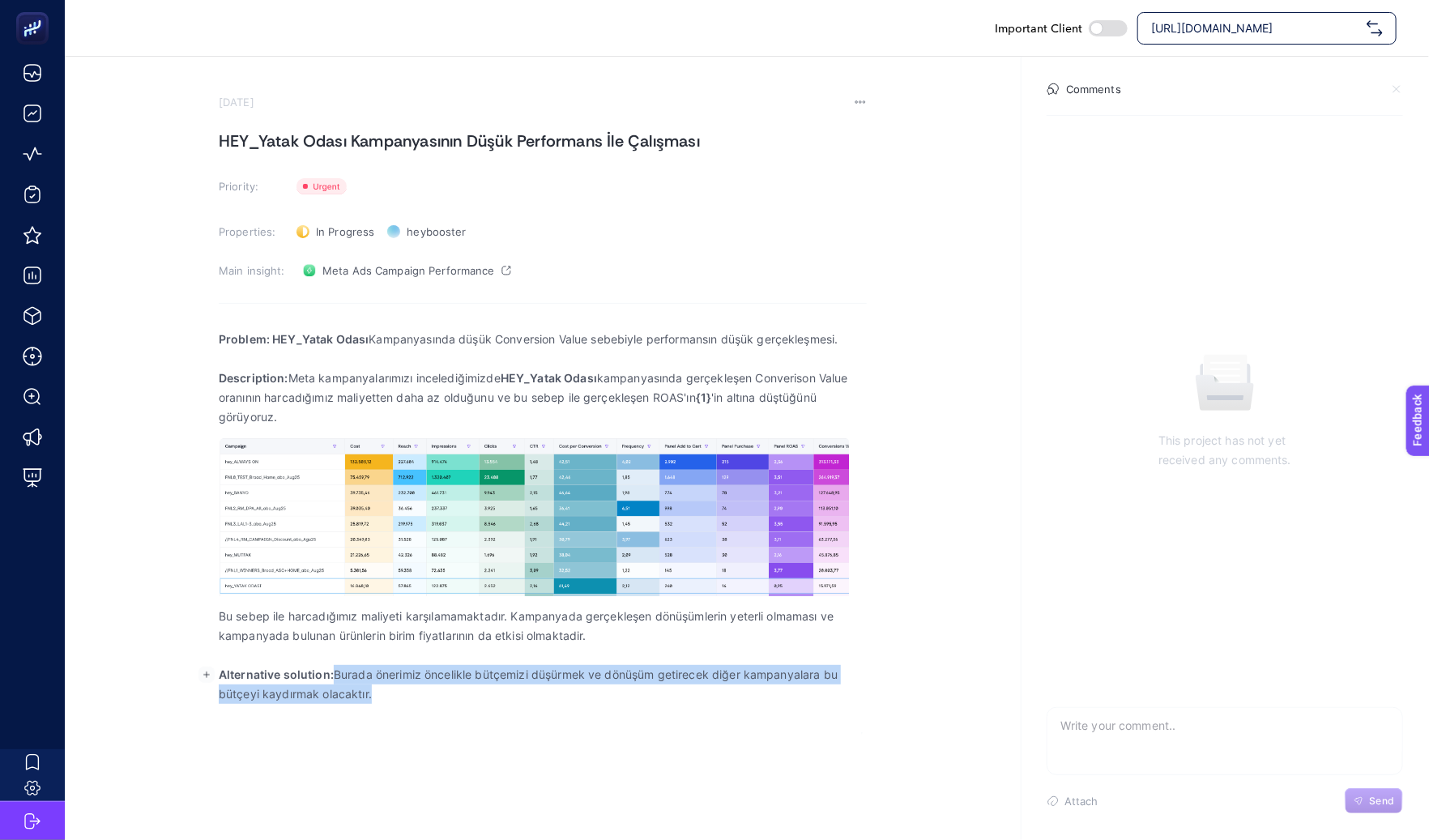
drag, startPoint x: 371, startPoint y: 694, endPoint x: 337, endPoint y: 678, distance: 37.6
click at [337, 678] on p "Alternative solution: Burada önerimiz öncelikle bütçemizi düşürmek ve dönüşüm g…" at bounding box center [543, 684] width 648 height 39
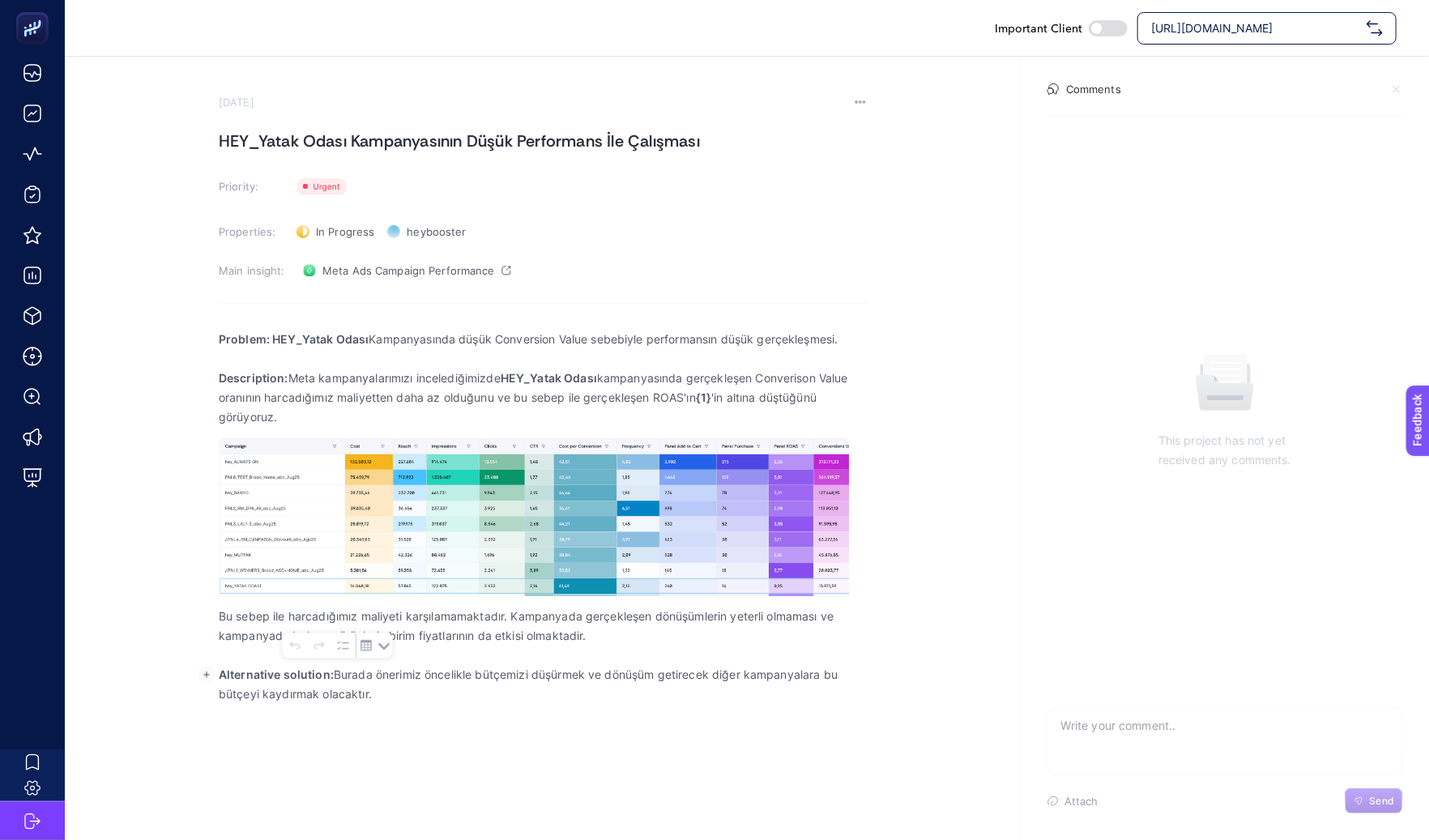
click at [340, 718] on p "Rich Text Editor. Editing area: main" at bounding box center [543, 714] width 648 height 20
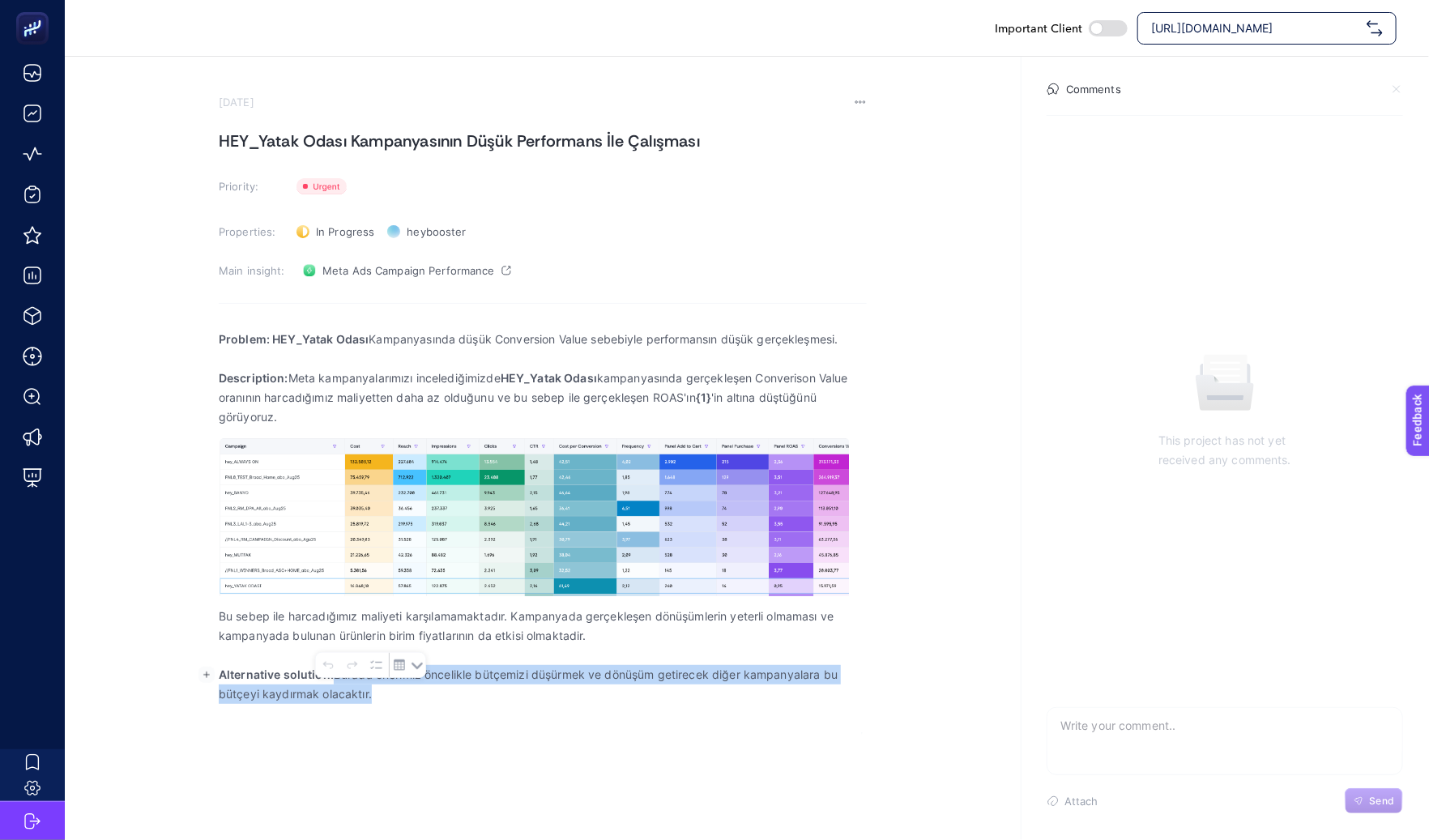
drag, startPoint x: 339, startPoint y: 675, endPoint x: 390, endPoint y: 692, distance: 53.8
click at [390, 692] on p "Alternative solution: Burada önerimiz öncelikle bütçemizi düşürmek ve dönüşüm g…" at bounding box center [543, 684] width 648 height 39
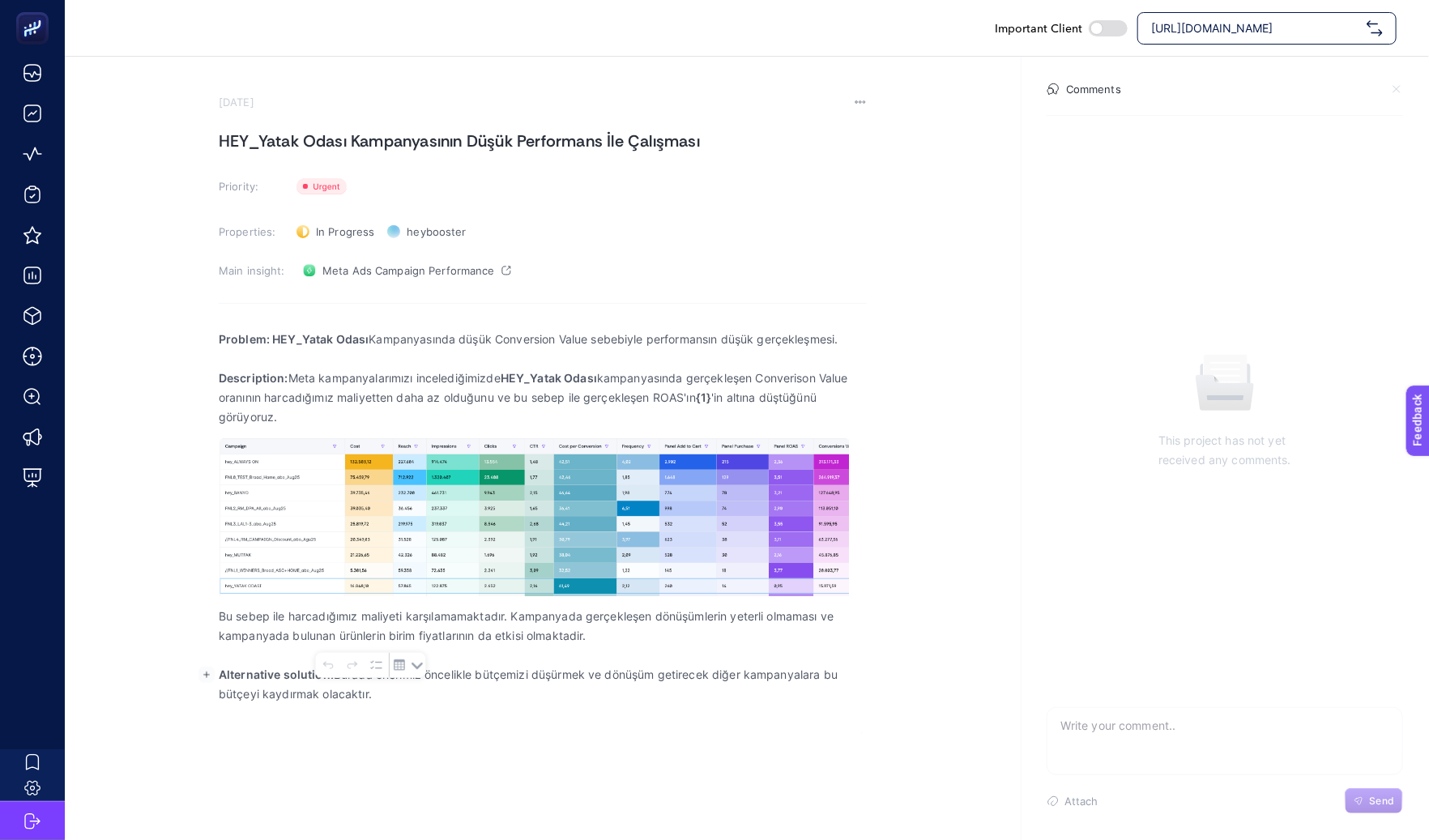
click at [392, 762] on div "Important Client https://greenblack.com.tr September 16, 2025 HEY_Yatak Odası K…" at bounding box center [714, 420] width 1429 height 840
drag, startPoint x: 291, startPoint y: 677, endPoint x: 199, endPoint y: 677, distance: 92.0
click at [199, 677] on body "Important Client https://greenblack.com.tr September 16, 2025 HEY_Yatak Odası K…" at bounding box center [714, 420] width 1429 height 840
click at [322, 744] on div "Important Client https://greenblack.com.tr September 16, 2025 HEY_Yatak Odası K…" at bounding box center [714, 420] width 1429 height 840
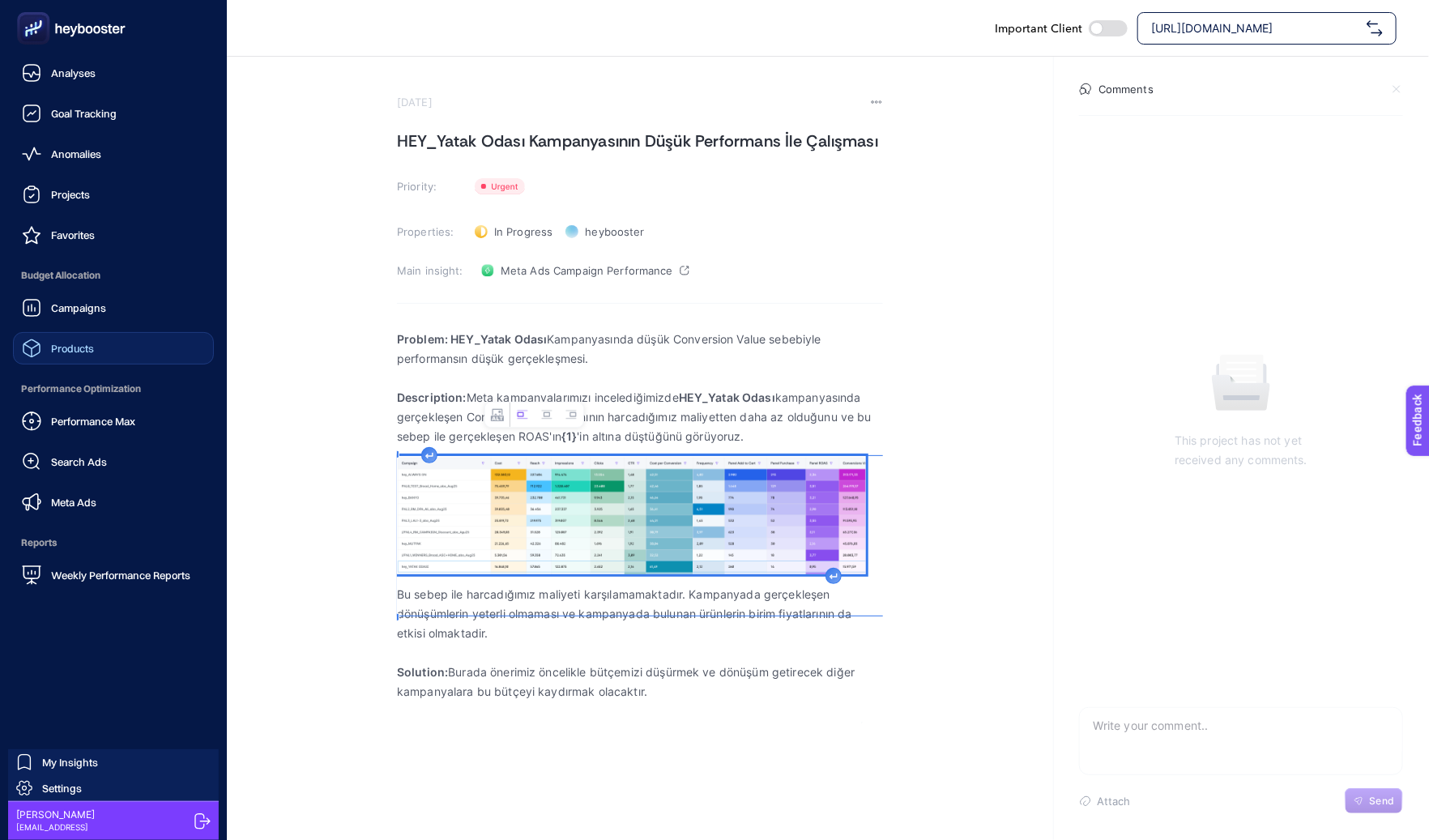
click at [58, 351] on span "Products" at bounding box center [72, 348] width 43 height 13
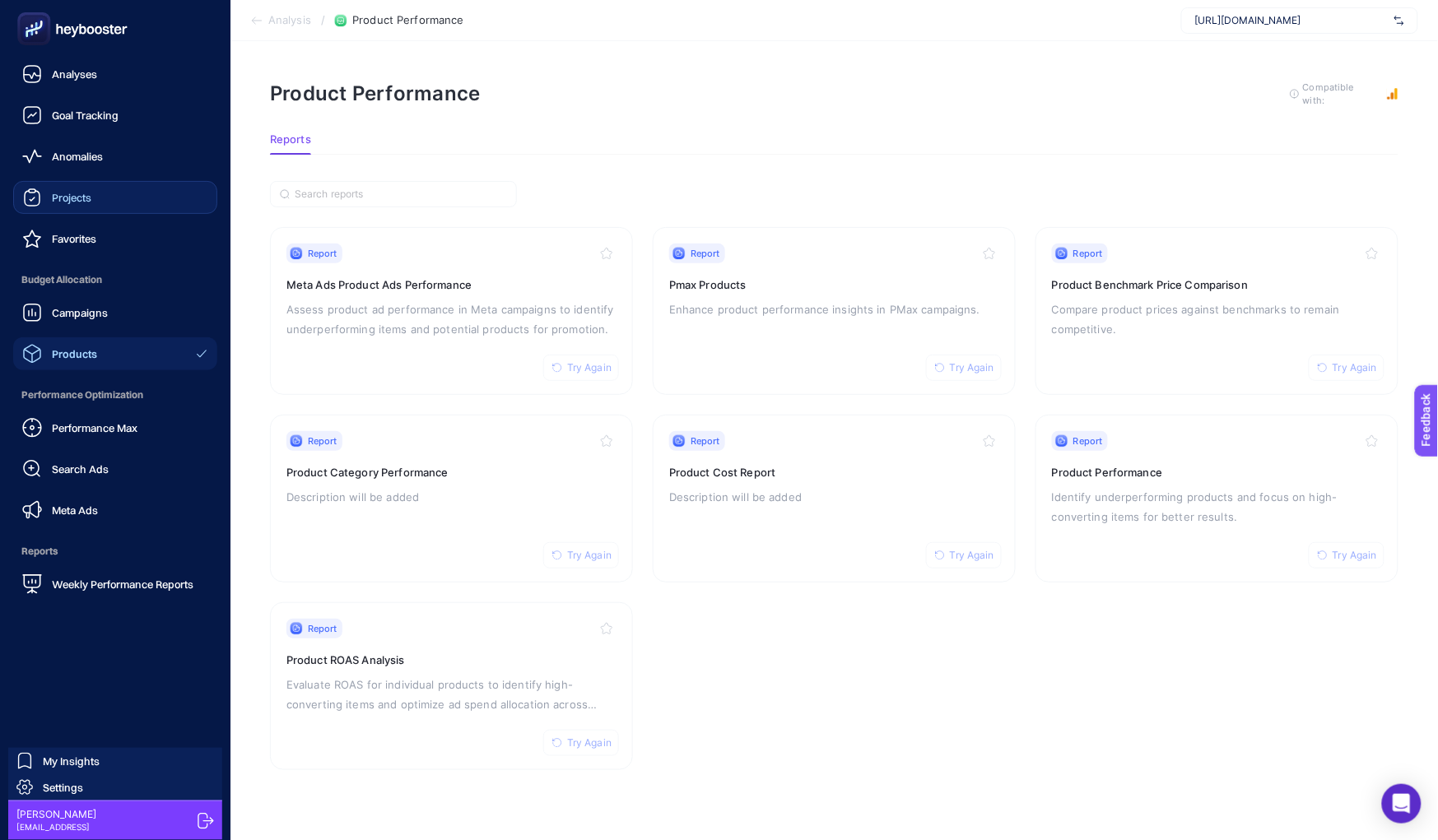
click at [73, 191] on span "Projects" at bounding box center [71, 197] width 39 height 13
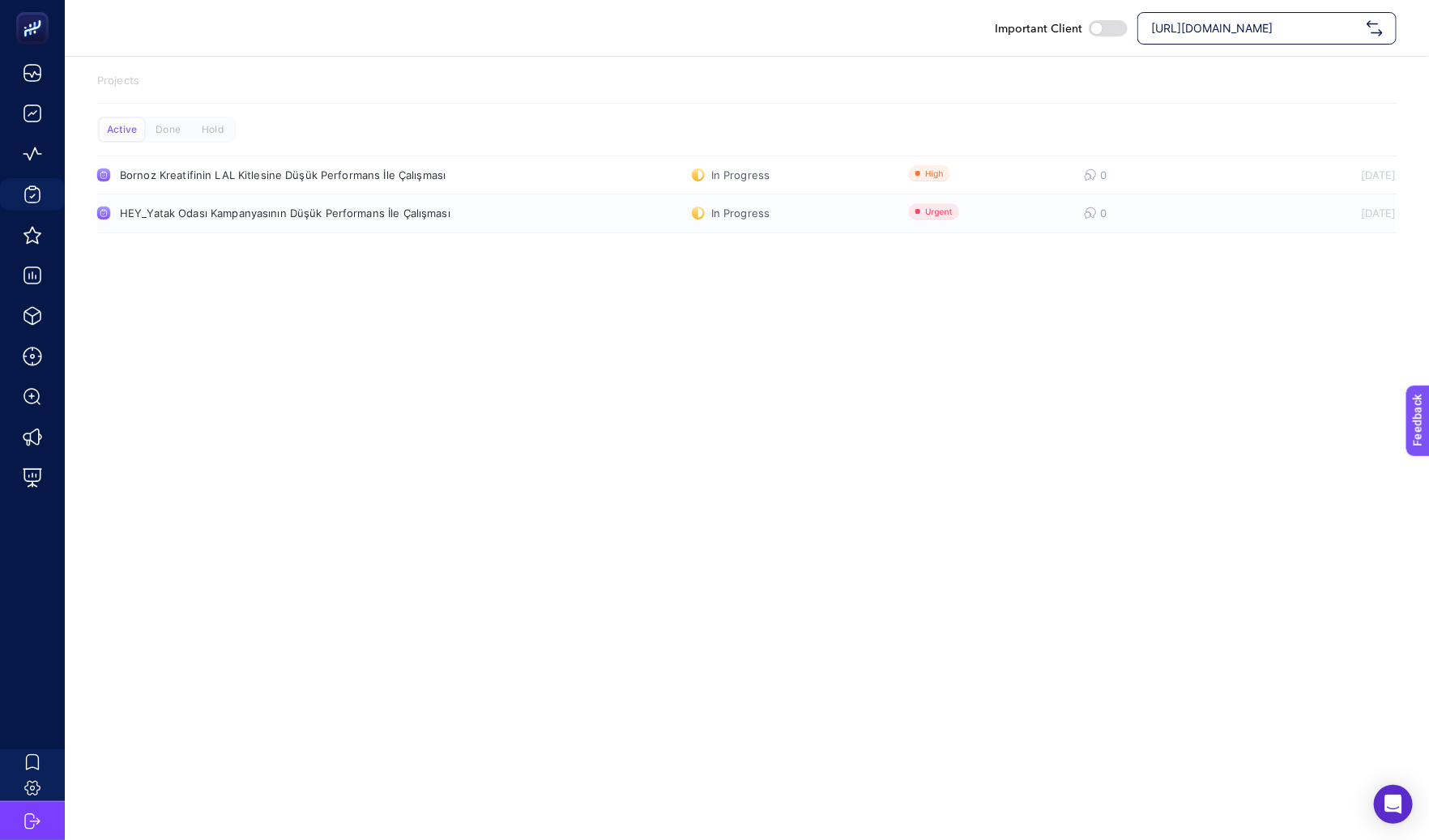
click at [266, 223] on link "HEY_Yatak Odası Kampanyasının Düşük Performans İle Çalışması In Progress 0 9/16…" at bounding box center [746, 213] width 1299 height 39
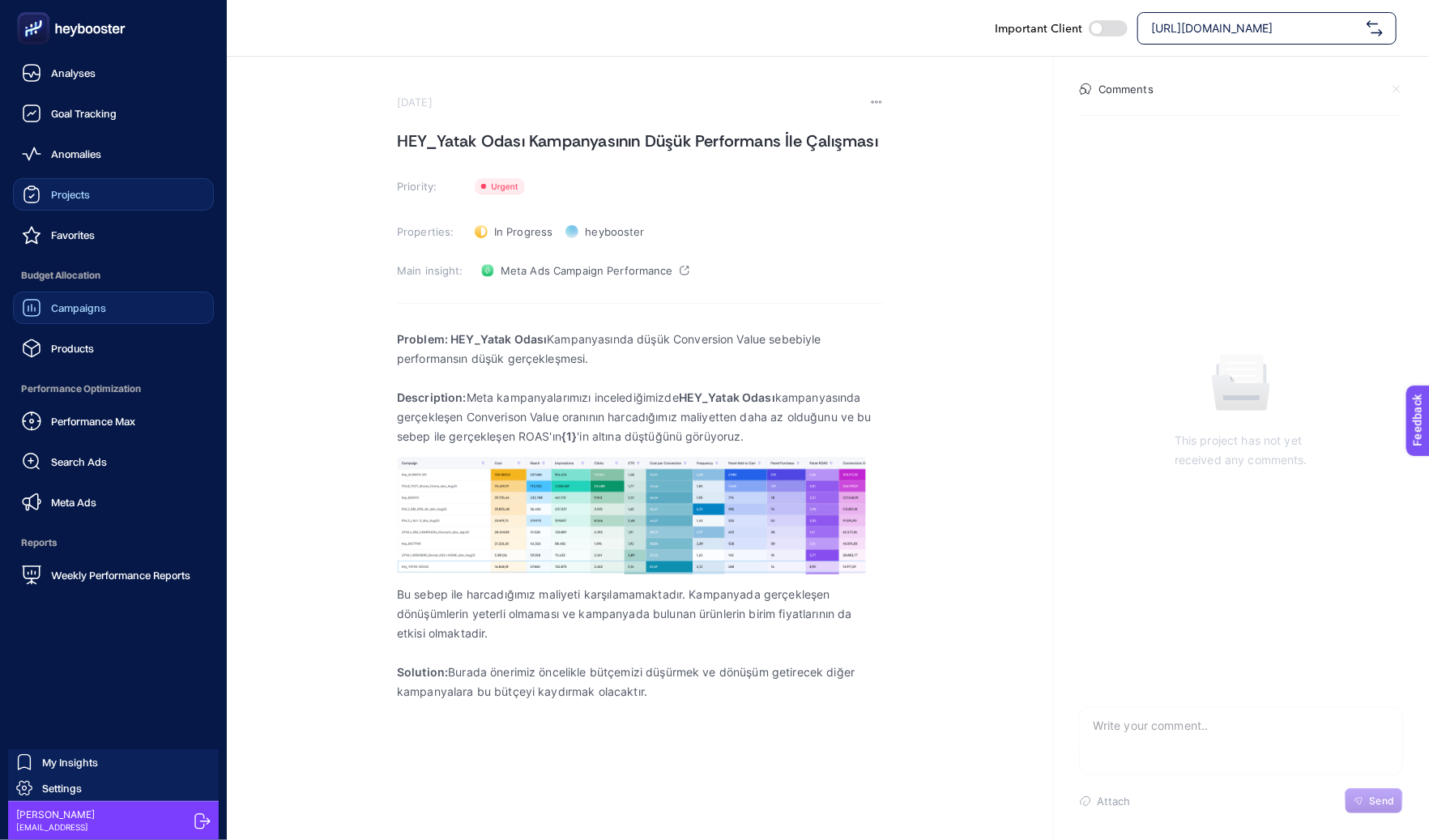
click at [101, 310] on span "Campaigns" at bounding box center [78, 307] width 55 height 13
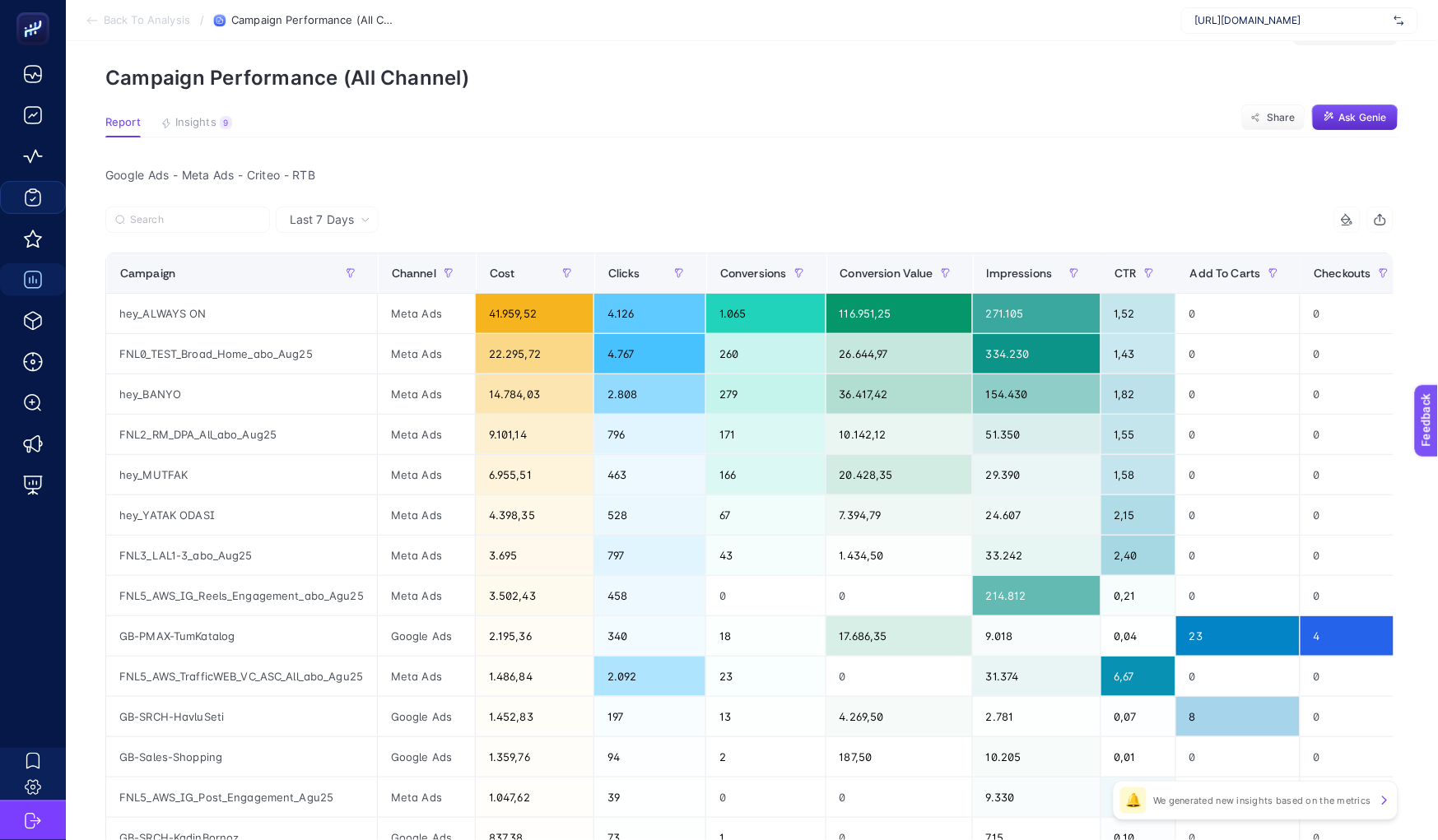
scroll to position [56, 0]
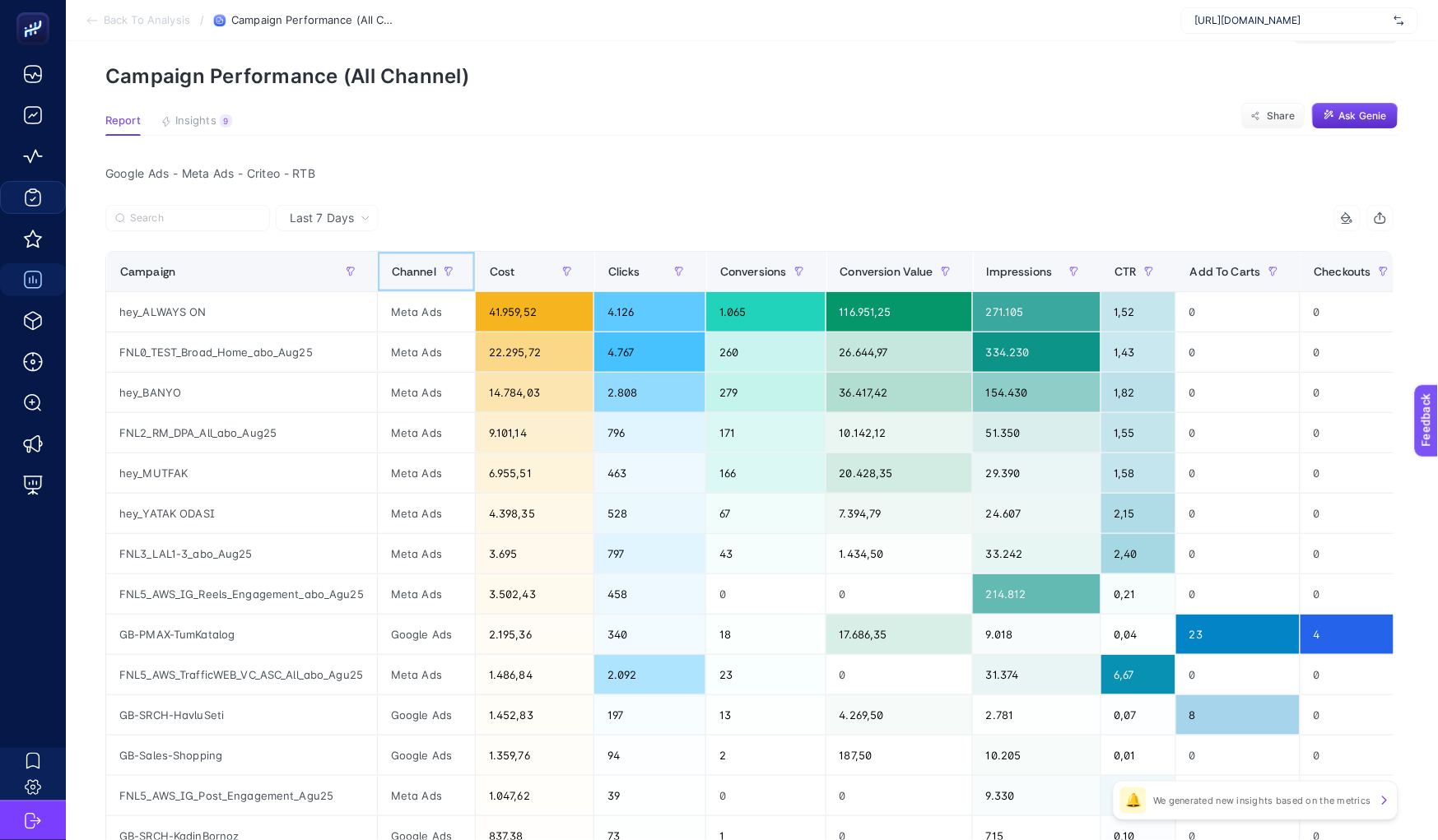
click at [404, 277] on div "Channel" at bounding box center [425, 272] width 71 height 26
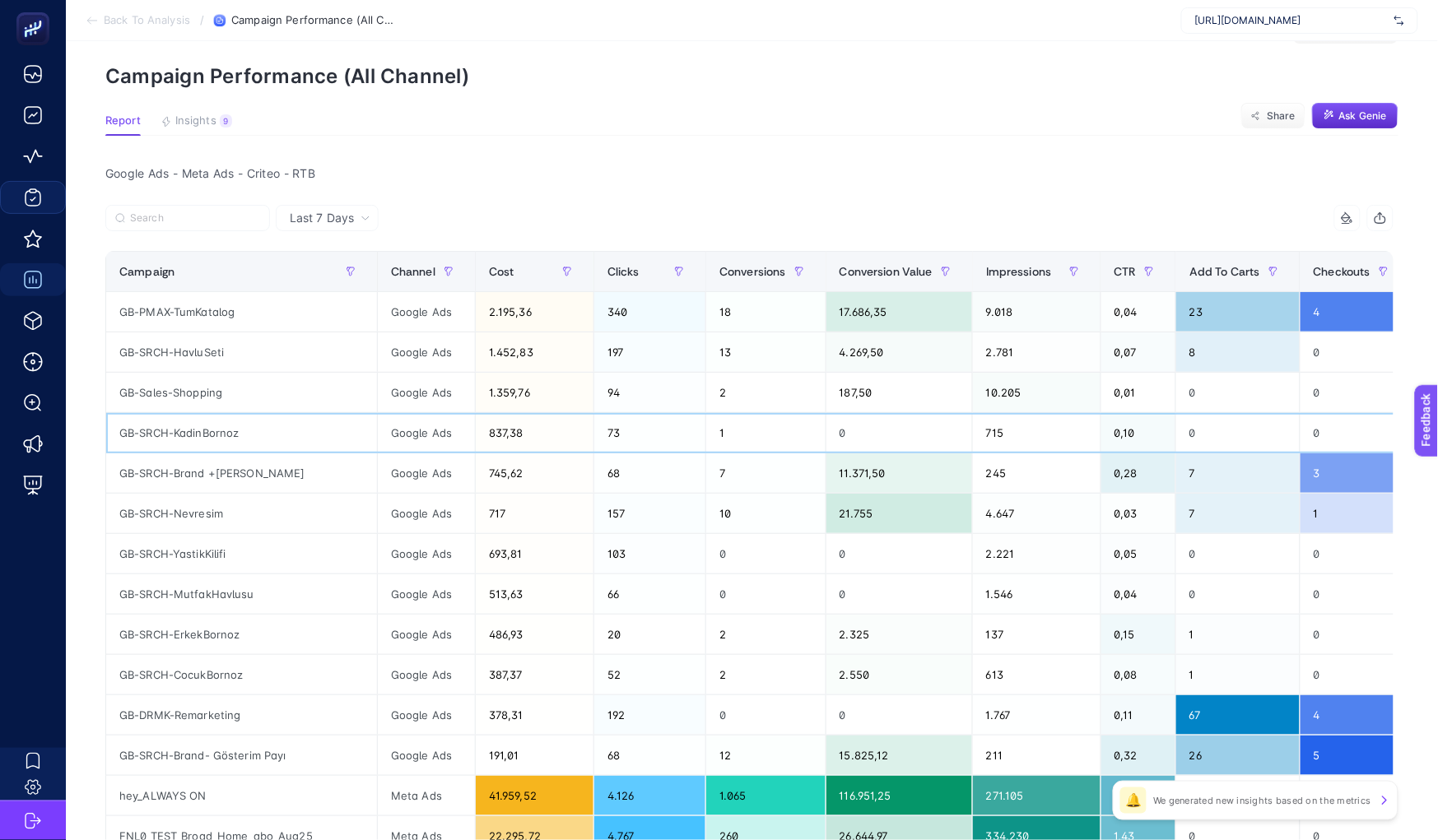
click at [393, 432] on div "Google Ads" at bounding box center [425, 432] width 97 height 39
click at [398, 515] on div "Google Ads" at bounding box center [425, 513] width 97 height 39
click at [402, 578] on div "Google Ads" at bounding box center [425, 593] width 97 height 39
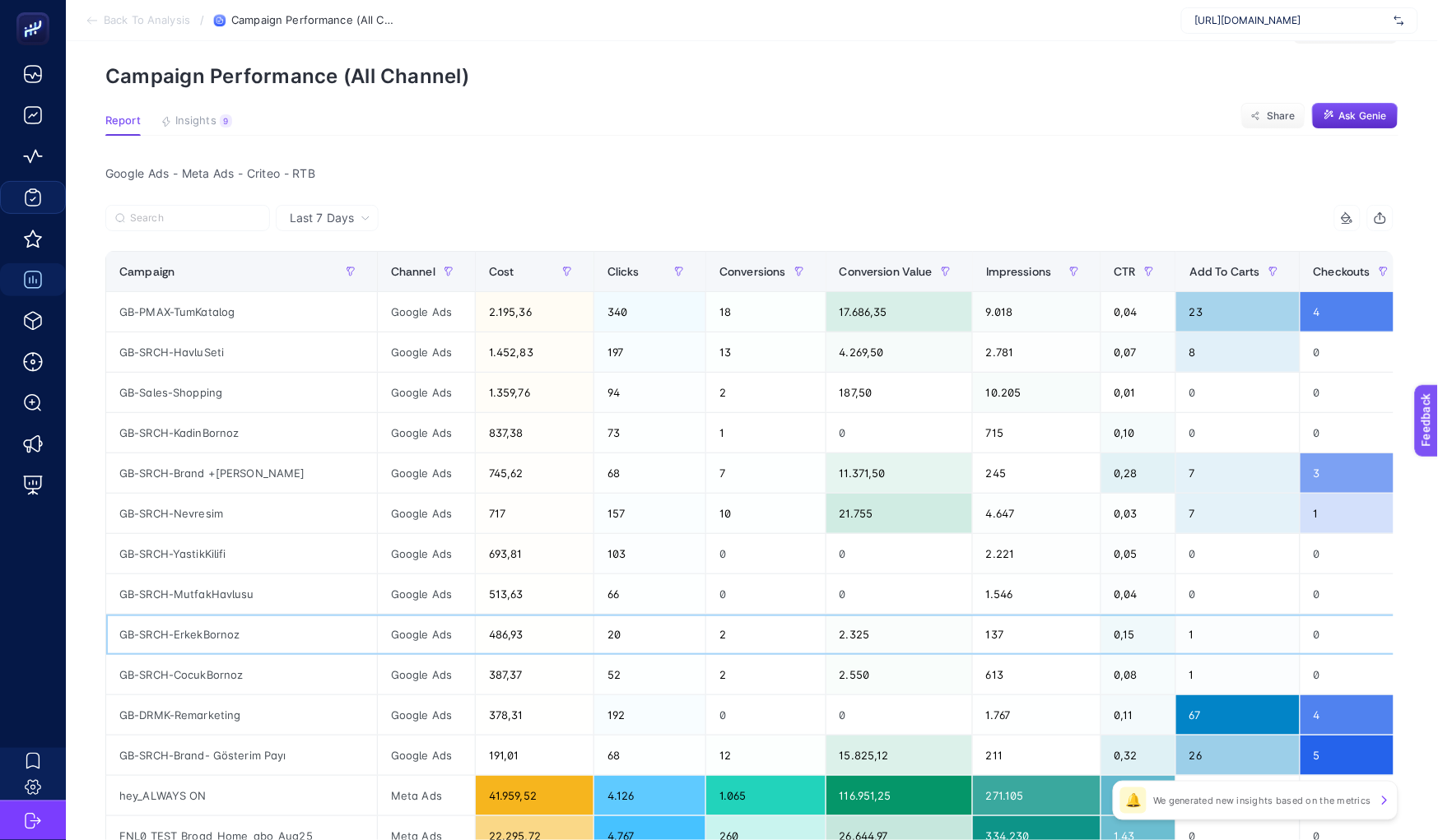
click at [414, 645] on div "Google Ads" at bounding box center [425, 634] width 97 height 39
click at [420, 673] on div "Google Ads" at bounding box center [425, 674] width 97 height 39
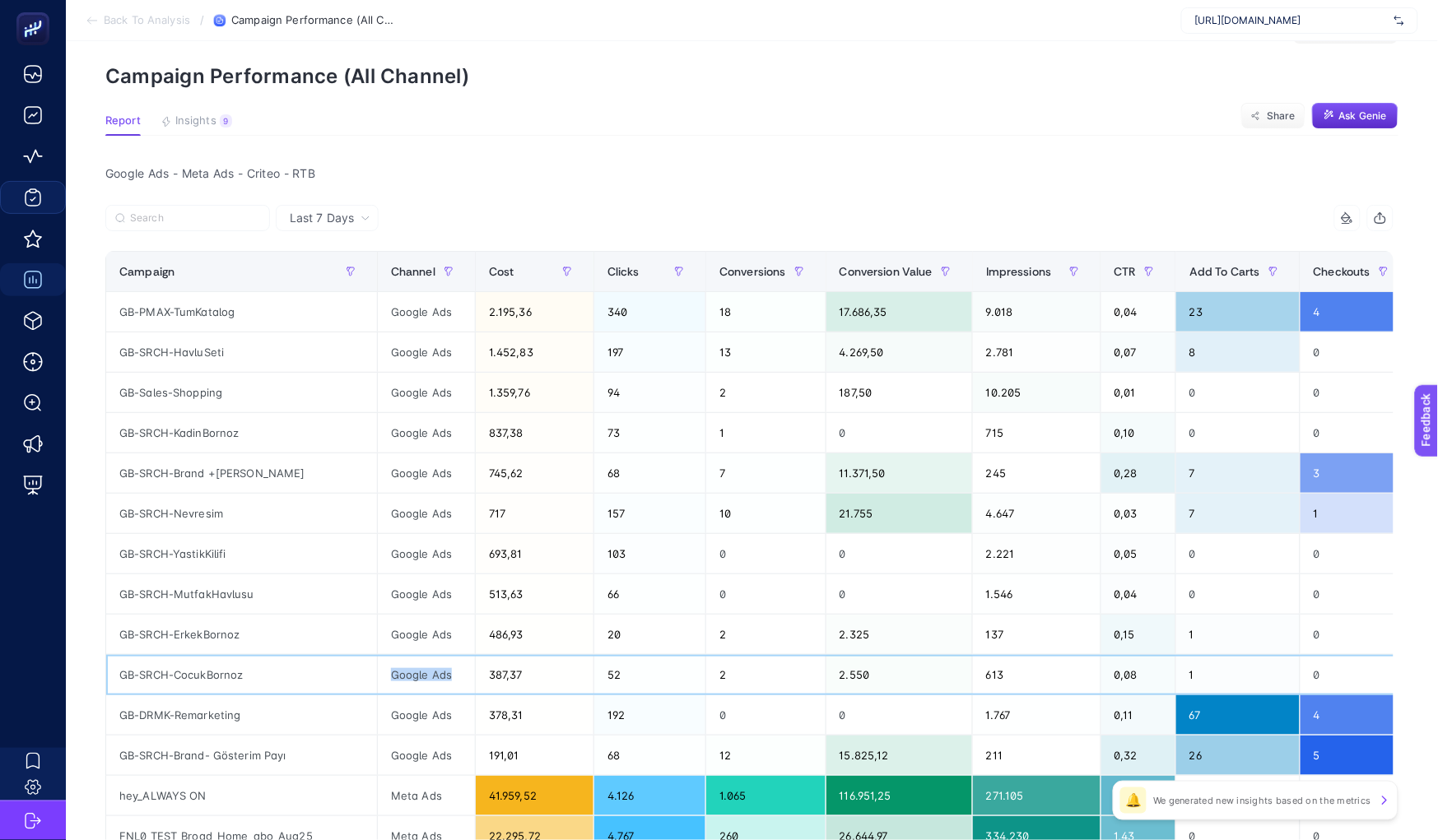
click at [420, 673] on div "Google Ads" at bounding box center [425, 674] width 97 height 39
click at [433, 630] on div "Google Ads" at bounding box center [425, 634] width 97 height 39
click at [434, 596] on div "Google Ads" at bounding box center [425, 593] width 97 height 39
click at [432, 631] on div "Google Ads" at bounding box center [425, 634] width 97 height 39
click at [426, 658] on div "Google Ads" at bounding box center [425, 674] width 97 height 39
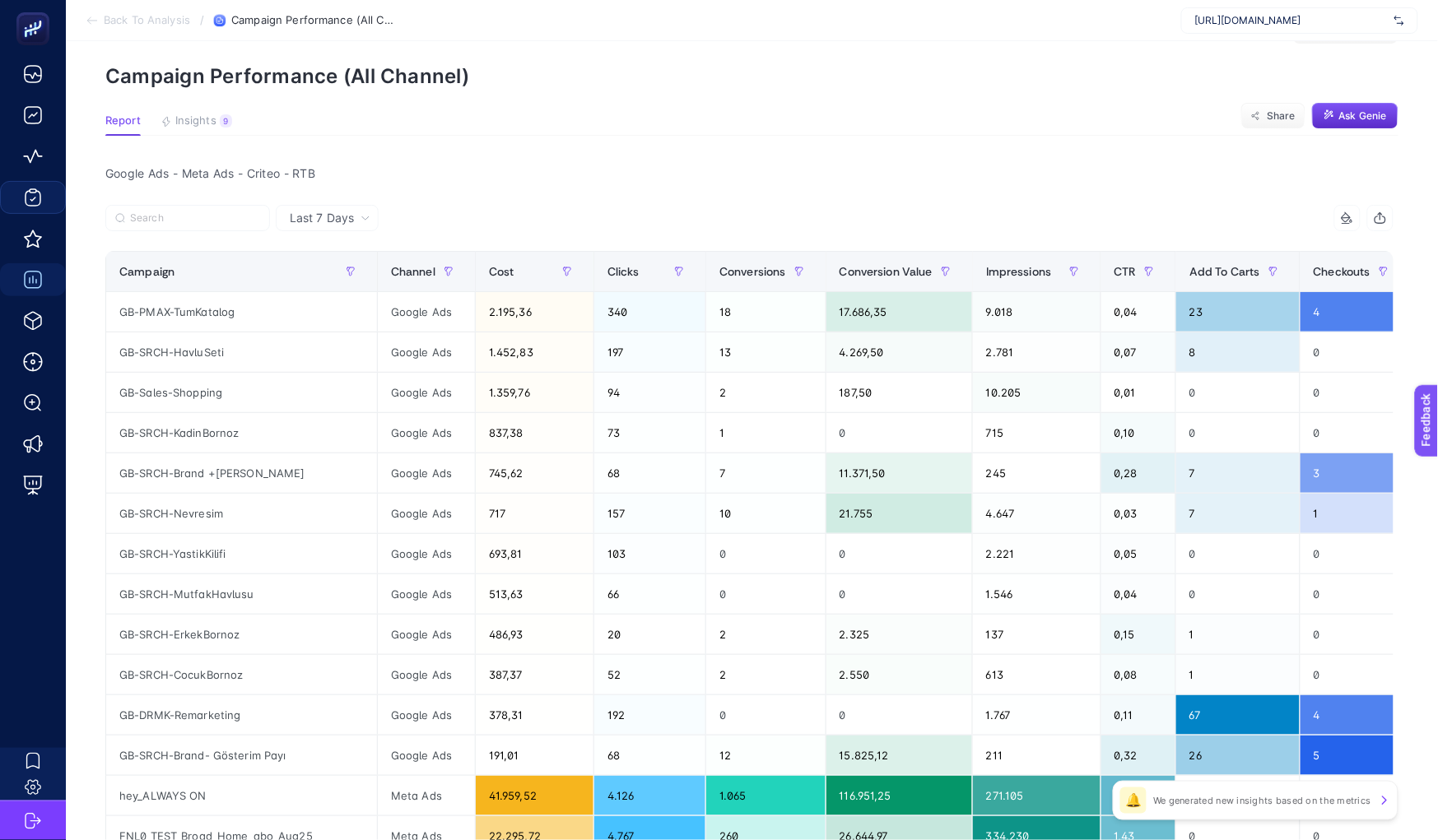
click at [310, 231] on div at bounding box center [428, 223] width 645 height 36
click at [311, 227] on div "Last 7 Days" at bounding box center [328, 218] width 103 height 26
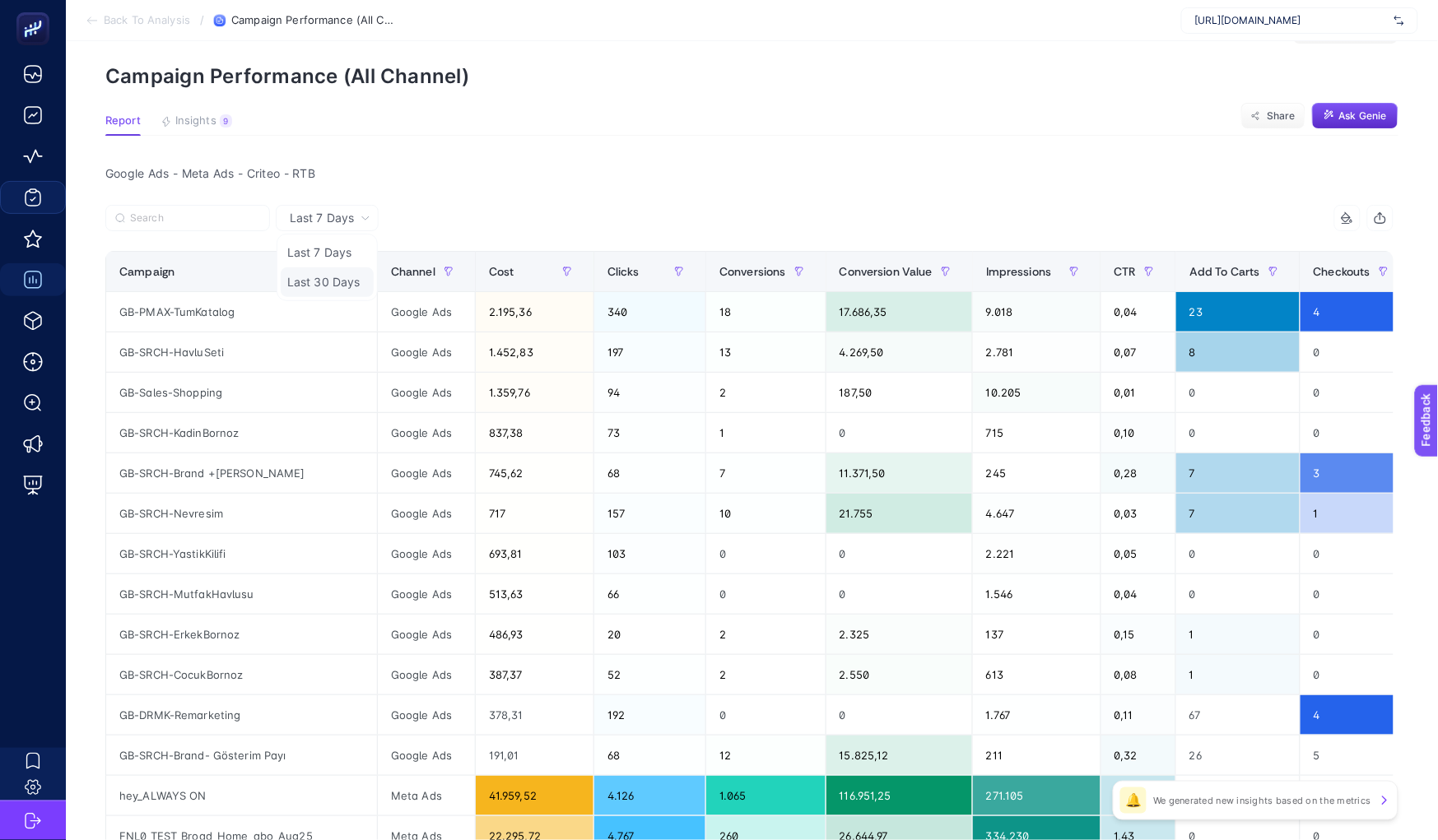
click at [309, 272] on li "Last 30 Days" at bounding box center [327, 282] width 93 height 30
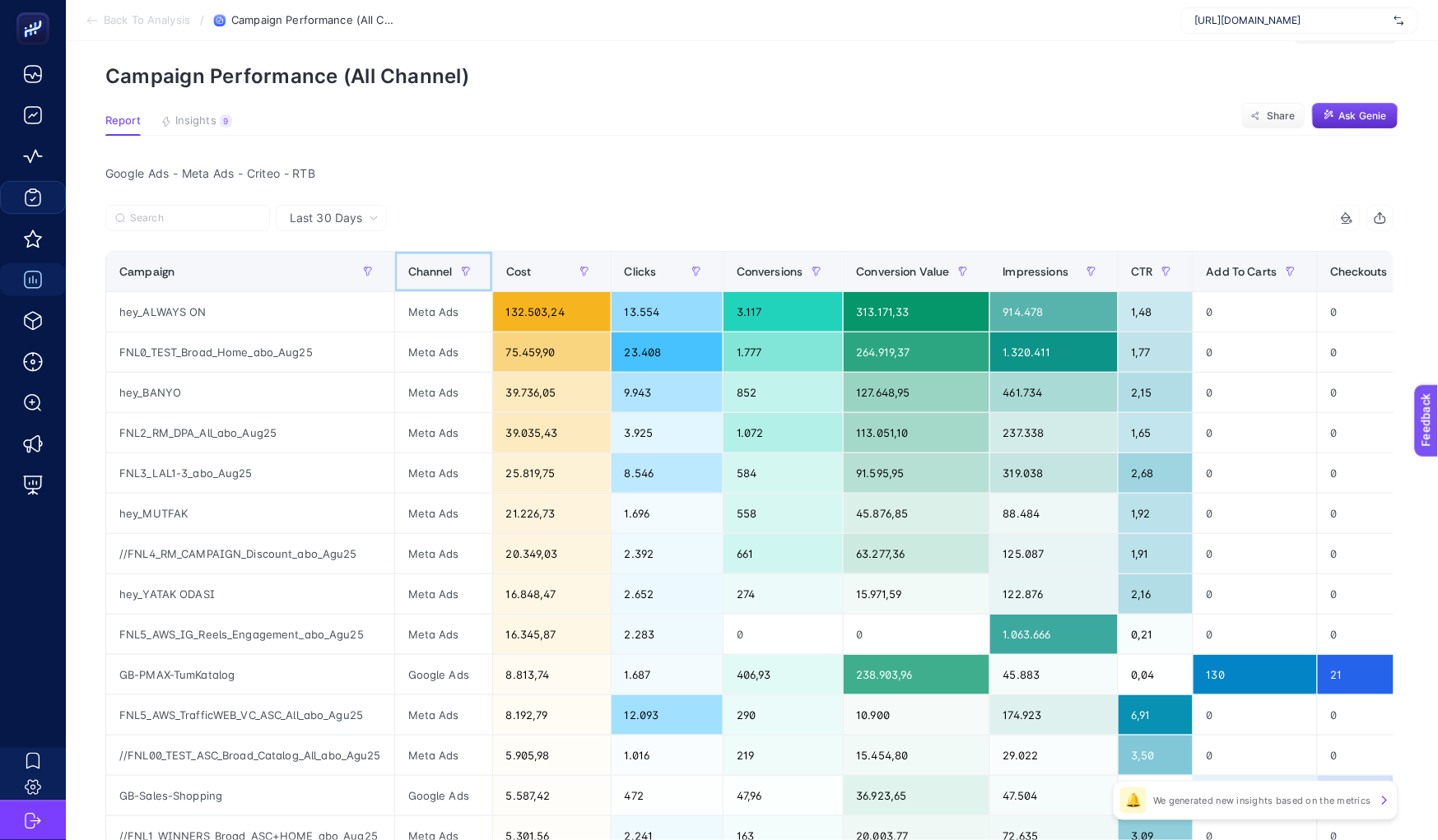
click at [422, 265] on span "Channel" at bounding box center [430, 271] width 45 height 13
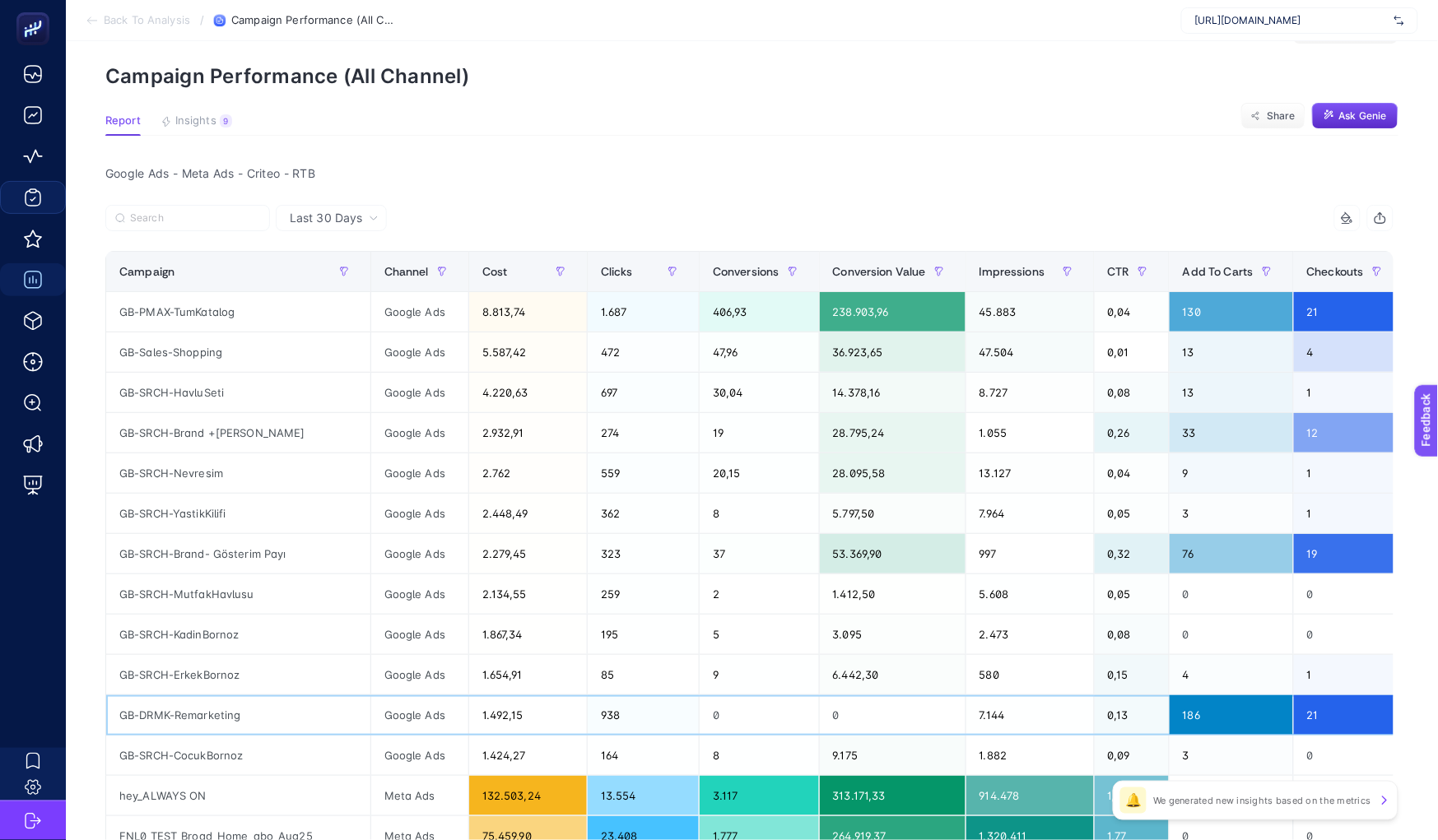
click at [734, 703] on div "0" at bounding box center [759, 714] width 120 height 39
click at [746, 735] on td "8" at bounding box center [760, 755] width 121 height 40
click at [750, 722] on div "0" at bounding box center [759, 714] width 120 height 39
click at [363, 218] on div "Last 30 Days" at bounding box center [334, 217] width 102 height 11
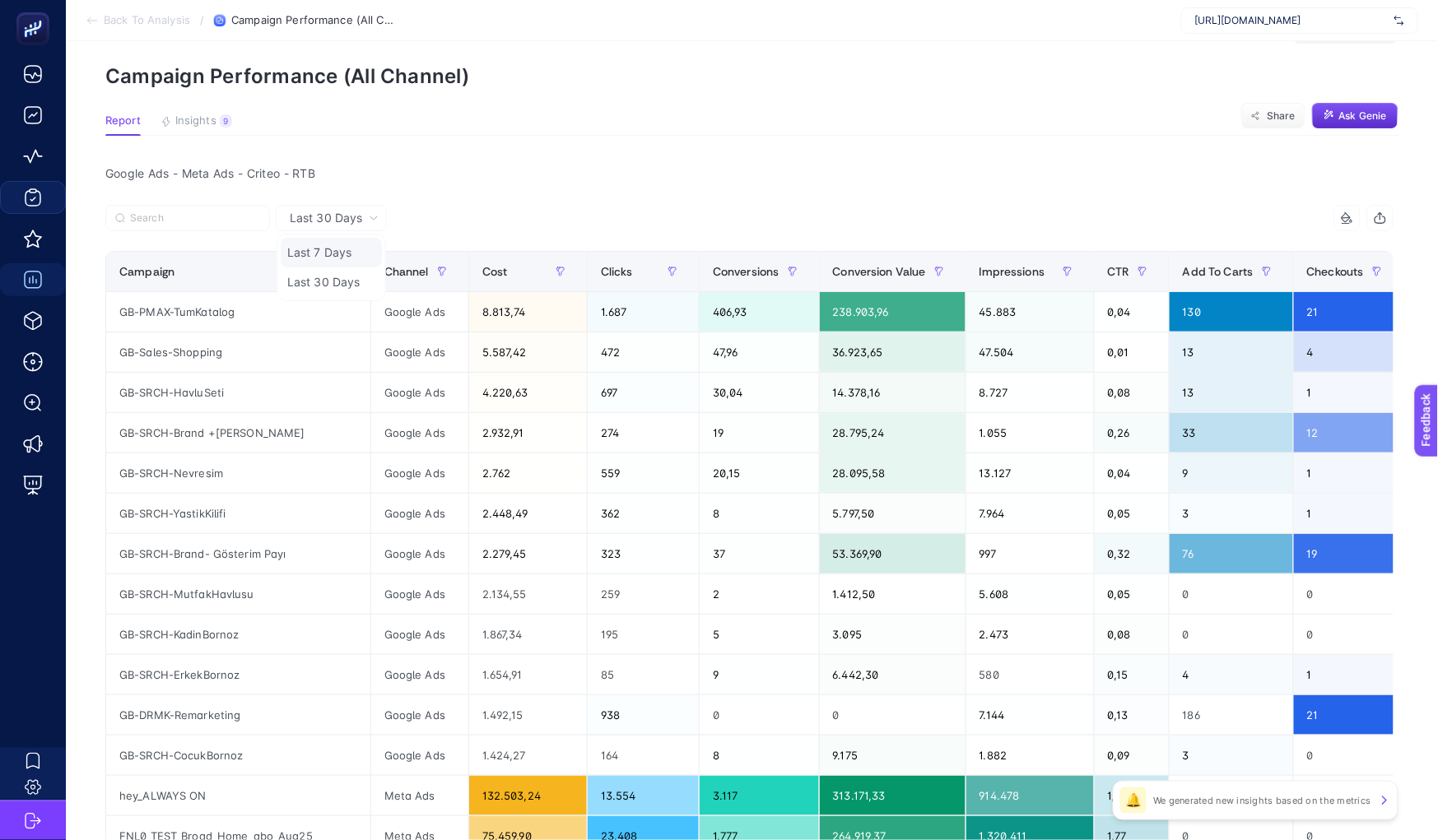
click at [319, 254] on li "Last 7 Days" at bounding box center [331, 252] width 101 height 30
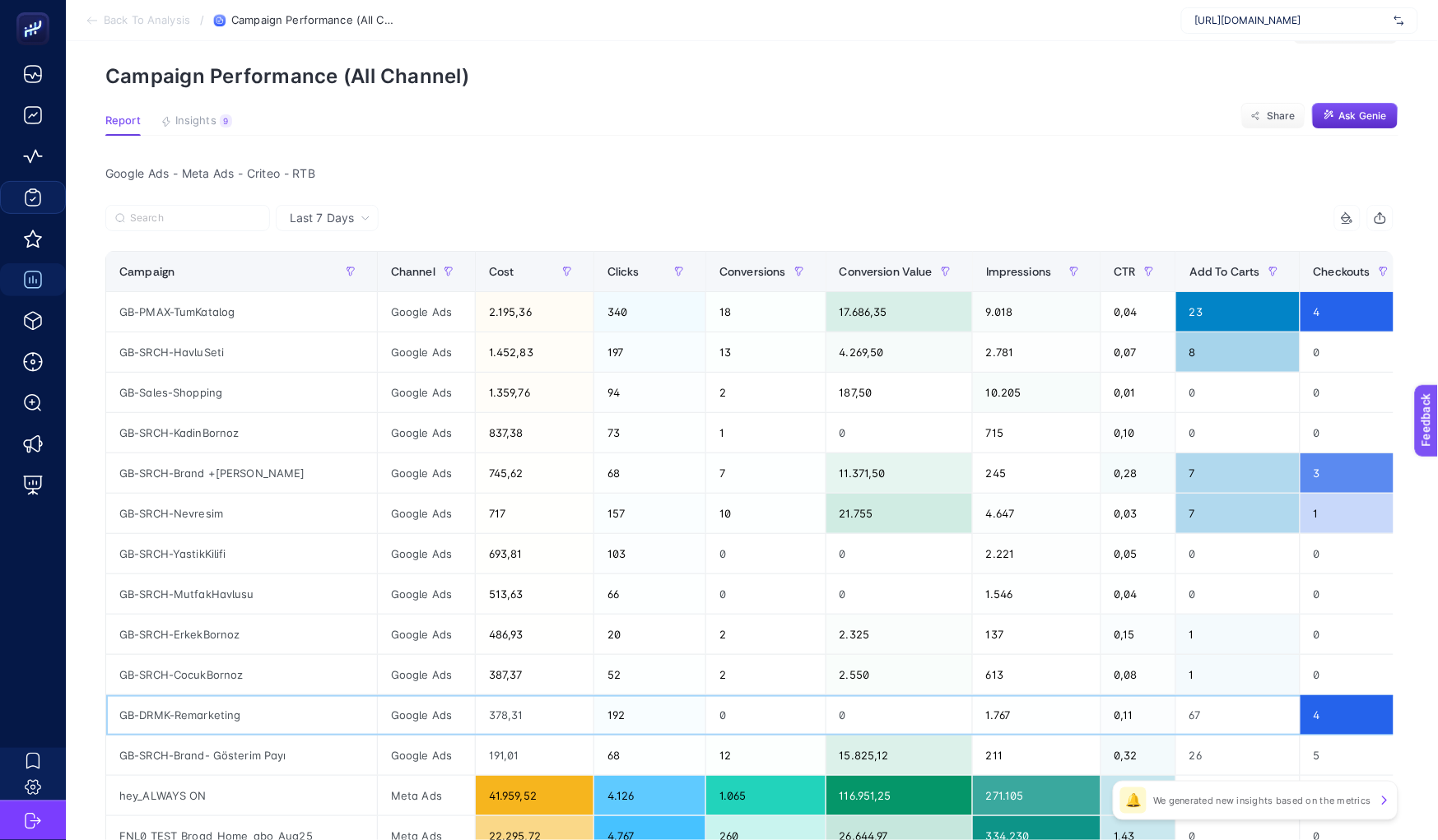
click at [224, 720] on div "GB-DRMK-Remarketing" at bounding box center [242, 714] width 271 height 39
click at [295, 213] on span "Last 7 Days" at bounding box center [321, 217] width 64 height 17
click at [312, 279] on li "Last 30 Days" at bounding box center [327, 282] width 93 height 30
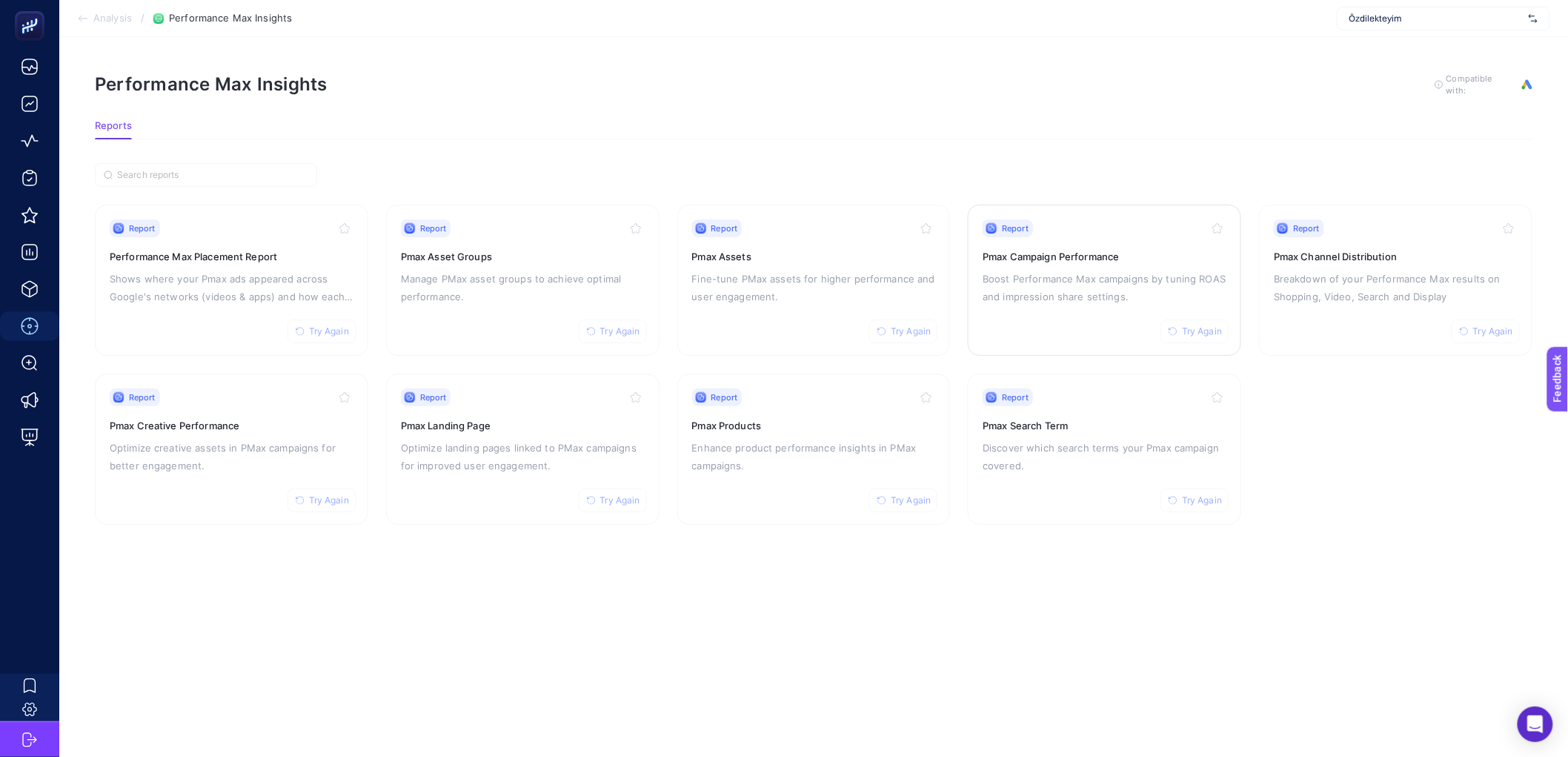
click at [1035, 279] on p "Boost Performance Max campaigns by tuning ROAS and impression share settings." at bounding box center [1105, 287] width 244 height 35
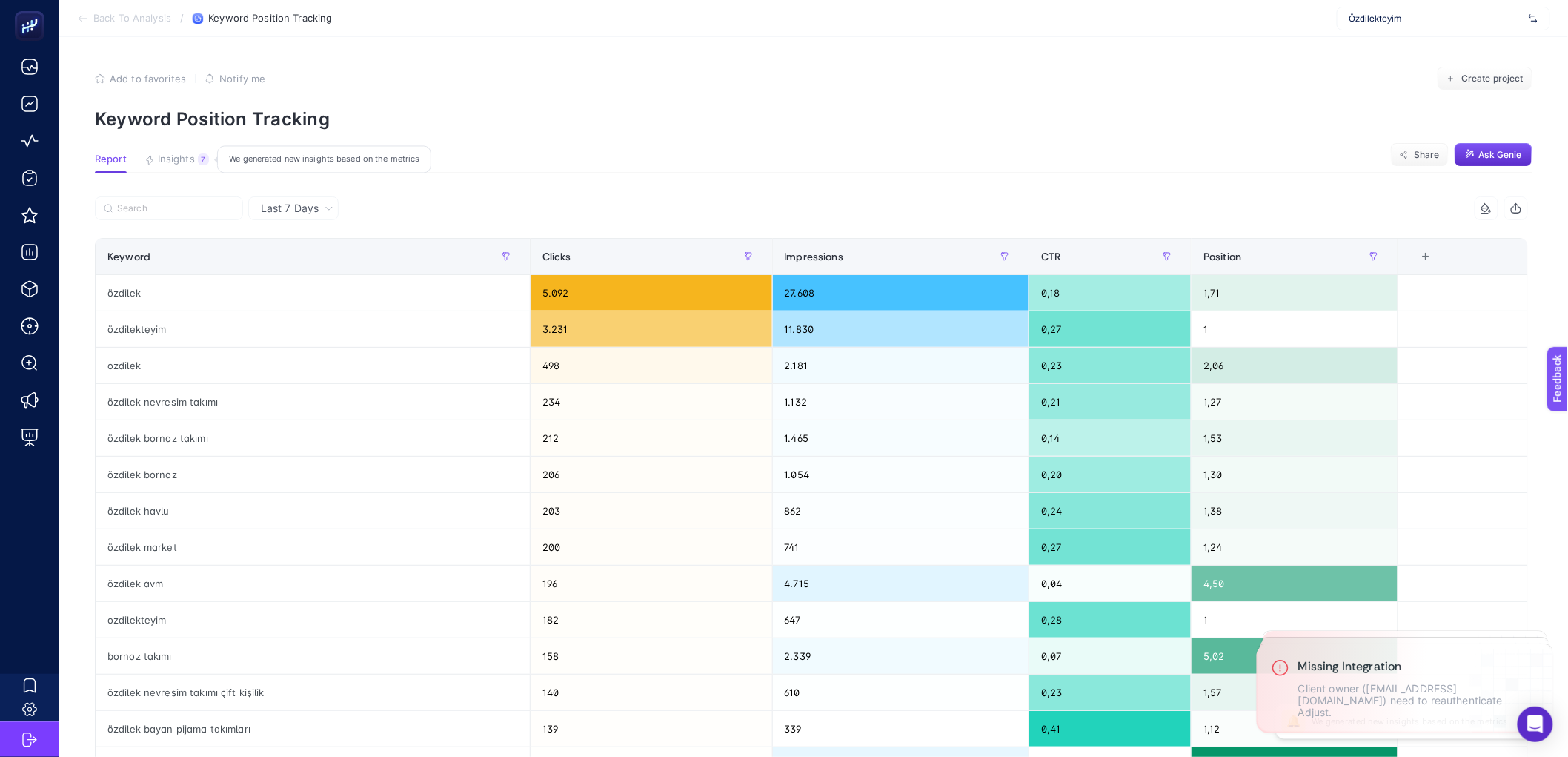
click at [177, 165] on button "Insights 7 We generated new insights based on the metrics" at bounding box center [177, 163] width 65 height 19
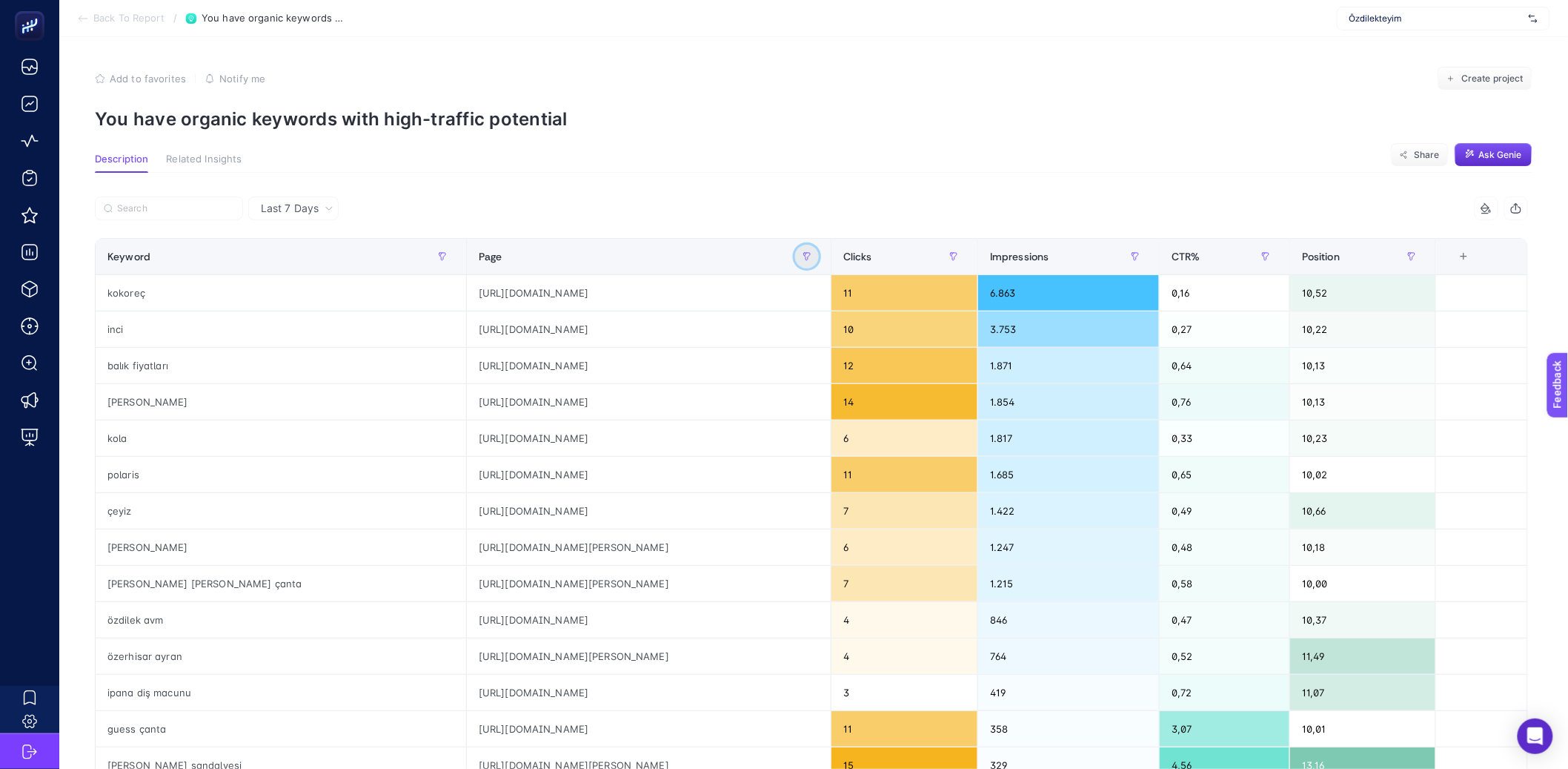
click at [819, 257] on button "button" at bounding box center [807, 257] width 24 height 24
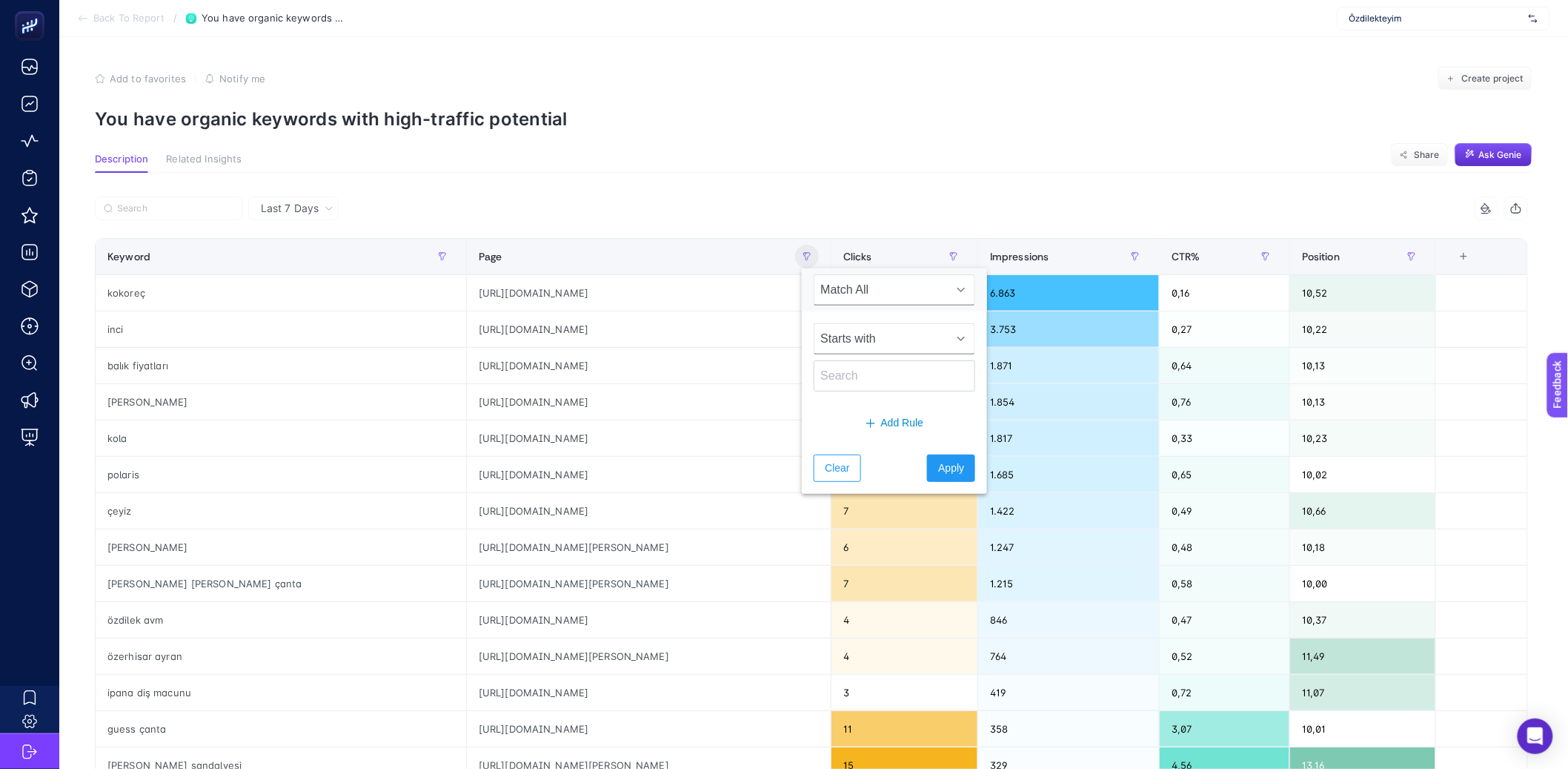
click at [830, 346] on span "Starts with" at bounding box center [880, 339] width 132 height 30
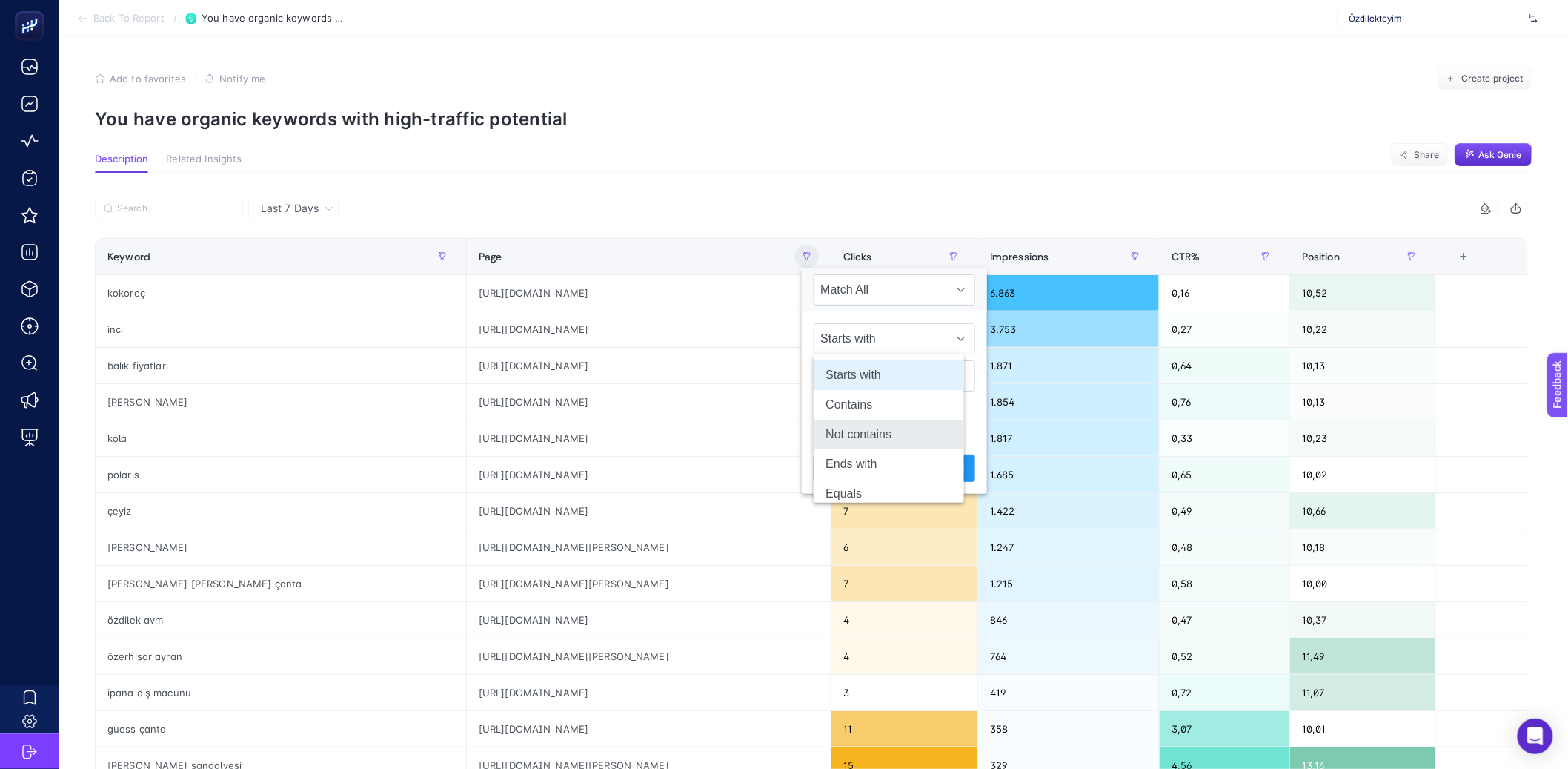
click at [852, 427] on li "Not contains" at bounding box center [888, 434] width 150 height 30
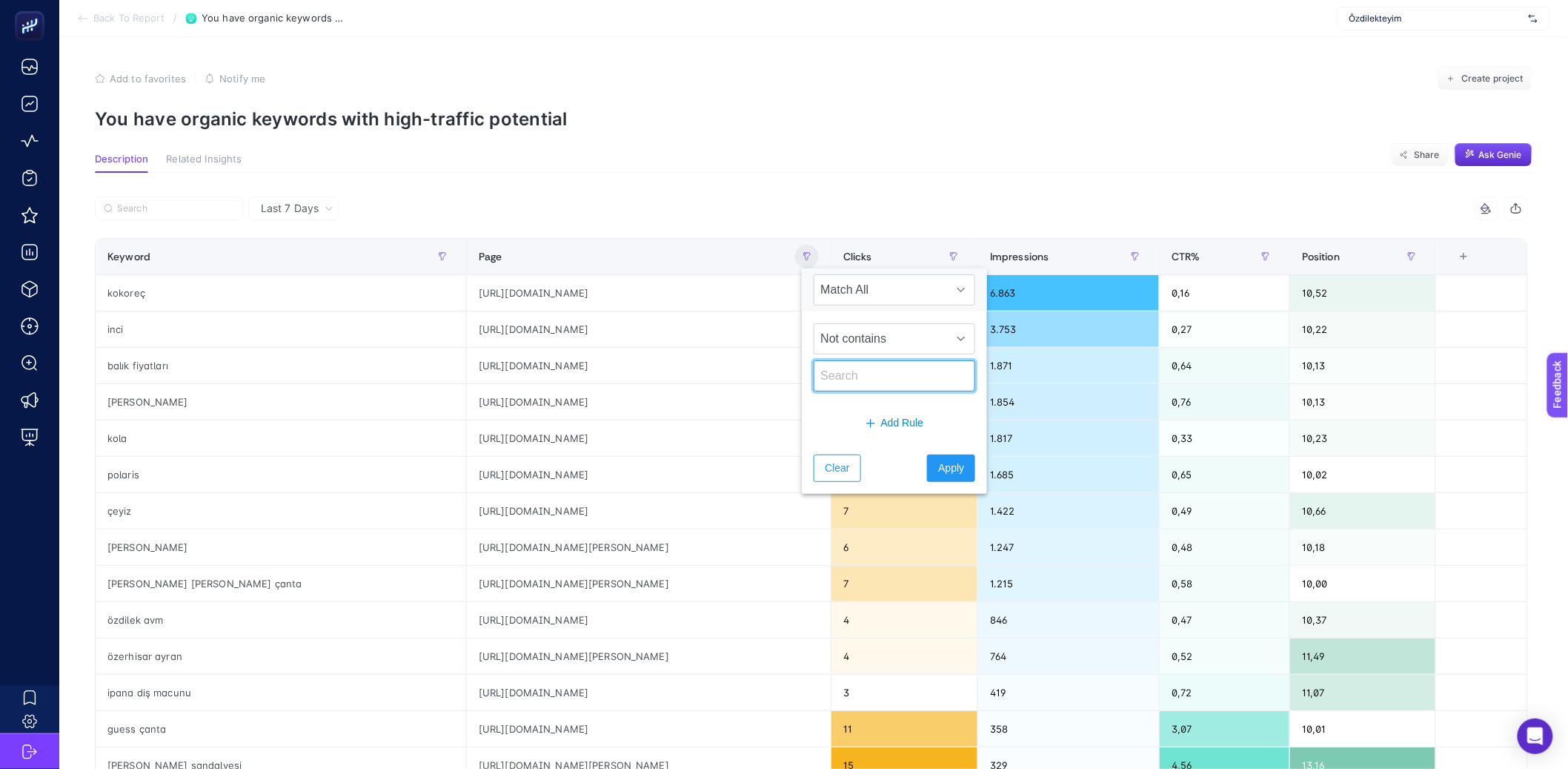
click at [858, 379] on input "text" at bounding box center [894, 376] width 161 height 31
type input "market"
click at [939, 468] on span "Apply" at bounding box center [951, 468] width 26 height 16
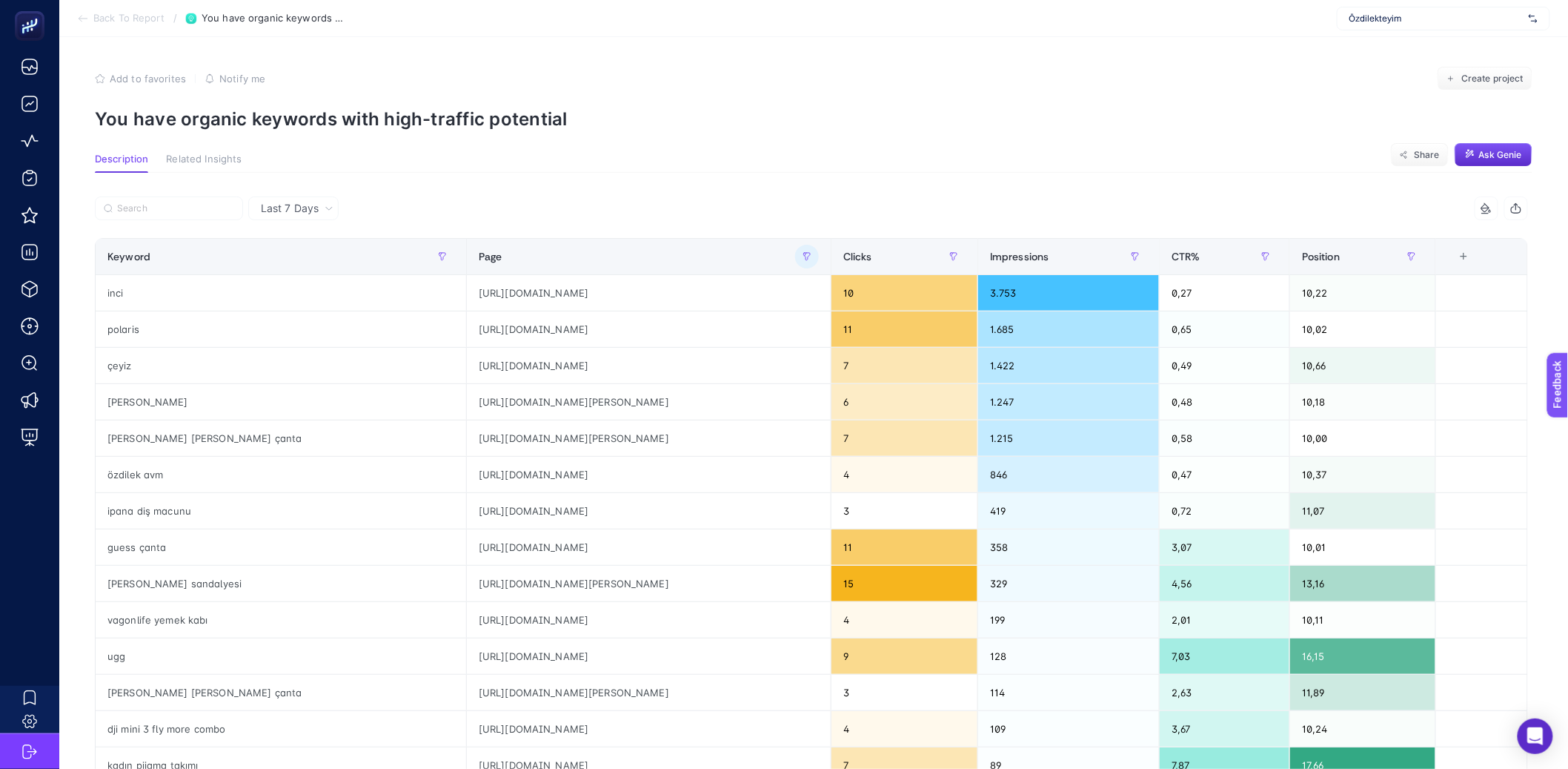
click at [801, 198] on div at bounding box center [453, 213] width 717 height 32
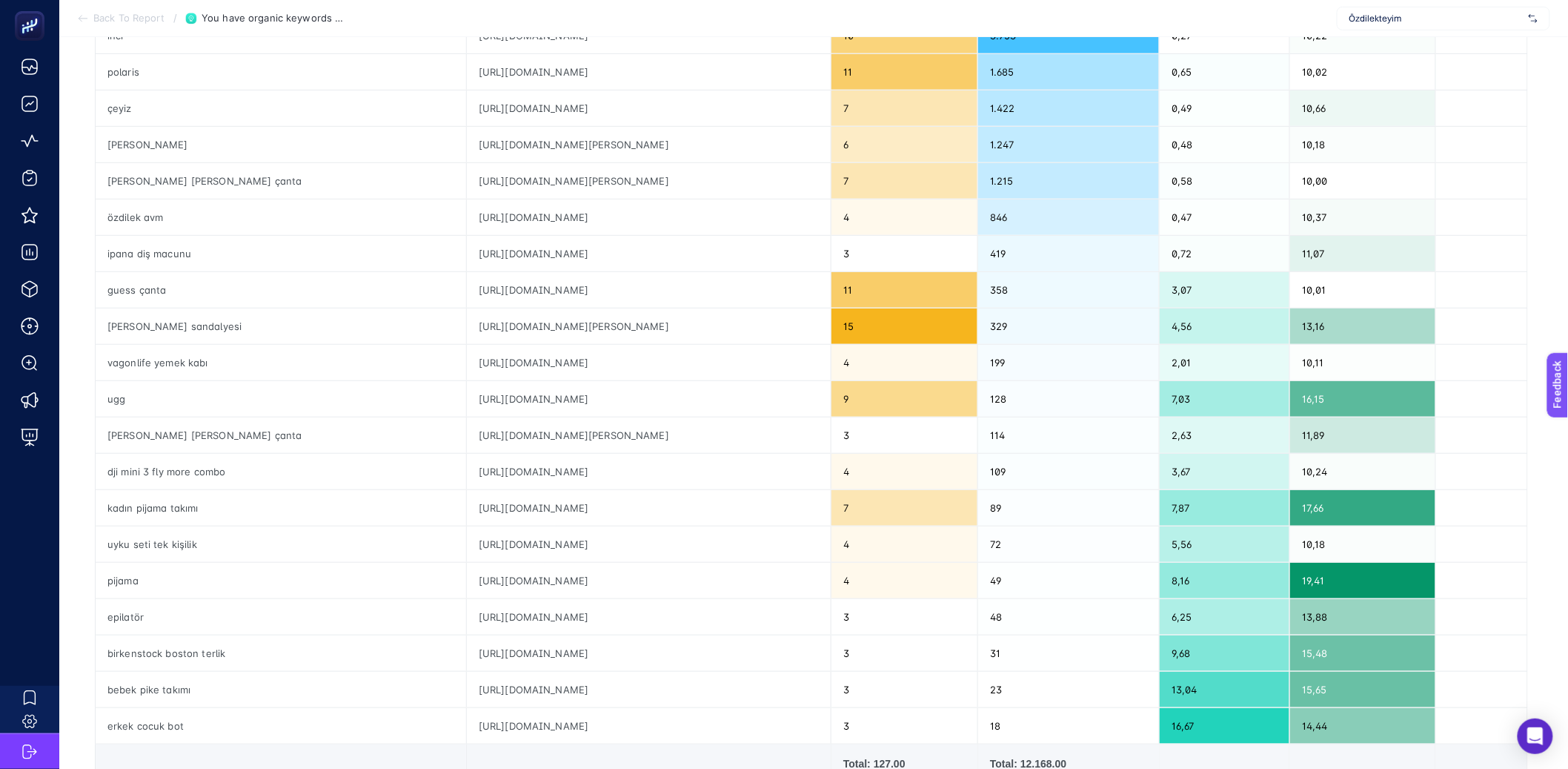
scroll to position [257, 0]
click at [133, 402] on div "ugg" at bounding box center [281, 399] width 371 height 35
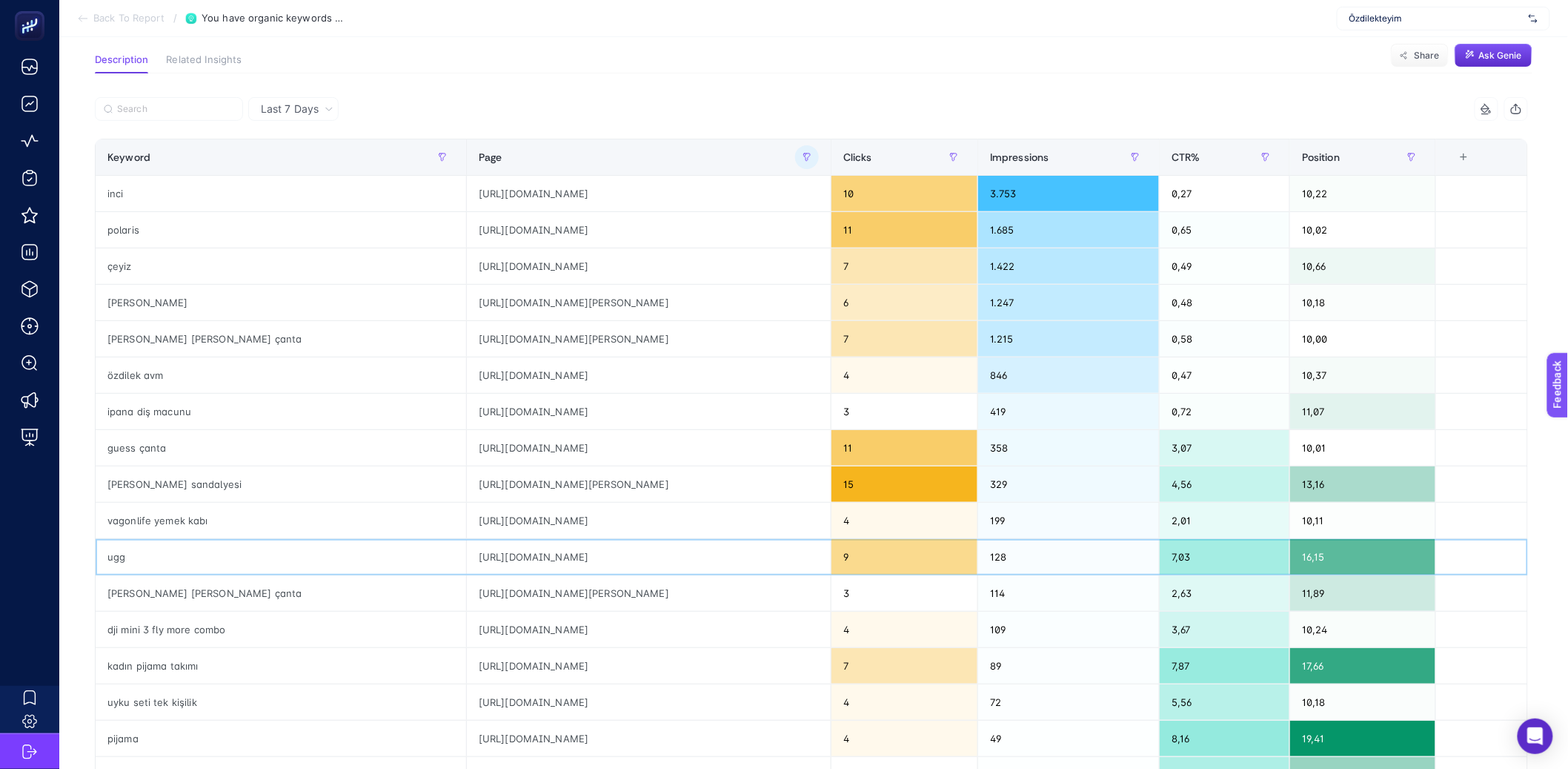
scroll to position [63, 0]
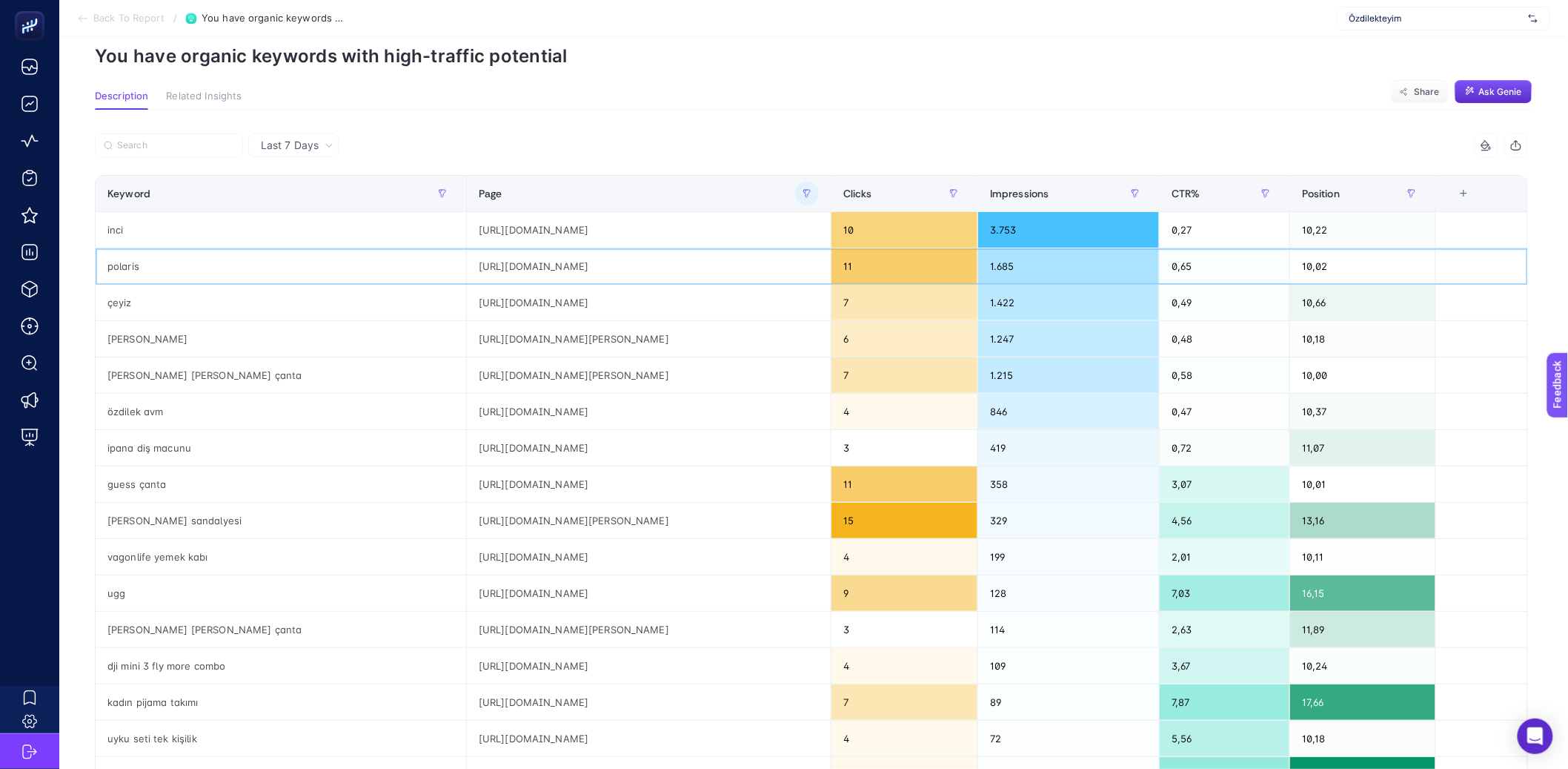
click at [156, 270] on div "polaris" at bounding box center [281, 266] width 371 height 35
click at [172, 236] on div "inci" at bounding box center [281, 229] width 371 height 35
click at [175, 265] on div "polaris" at bounding box center [281, 266] width 371 height 35
click at [167, 459] on div "ipana diş macunu" at bounding box center [281, 447] width 371 height 35
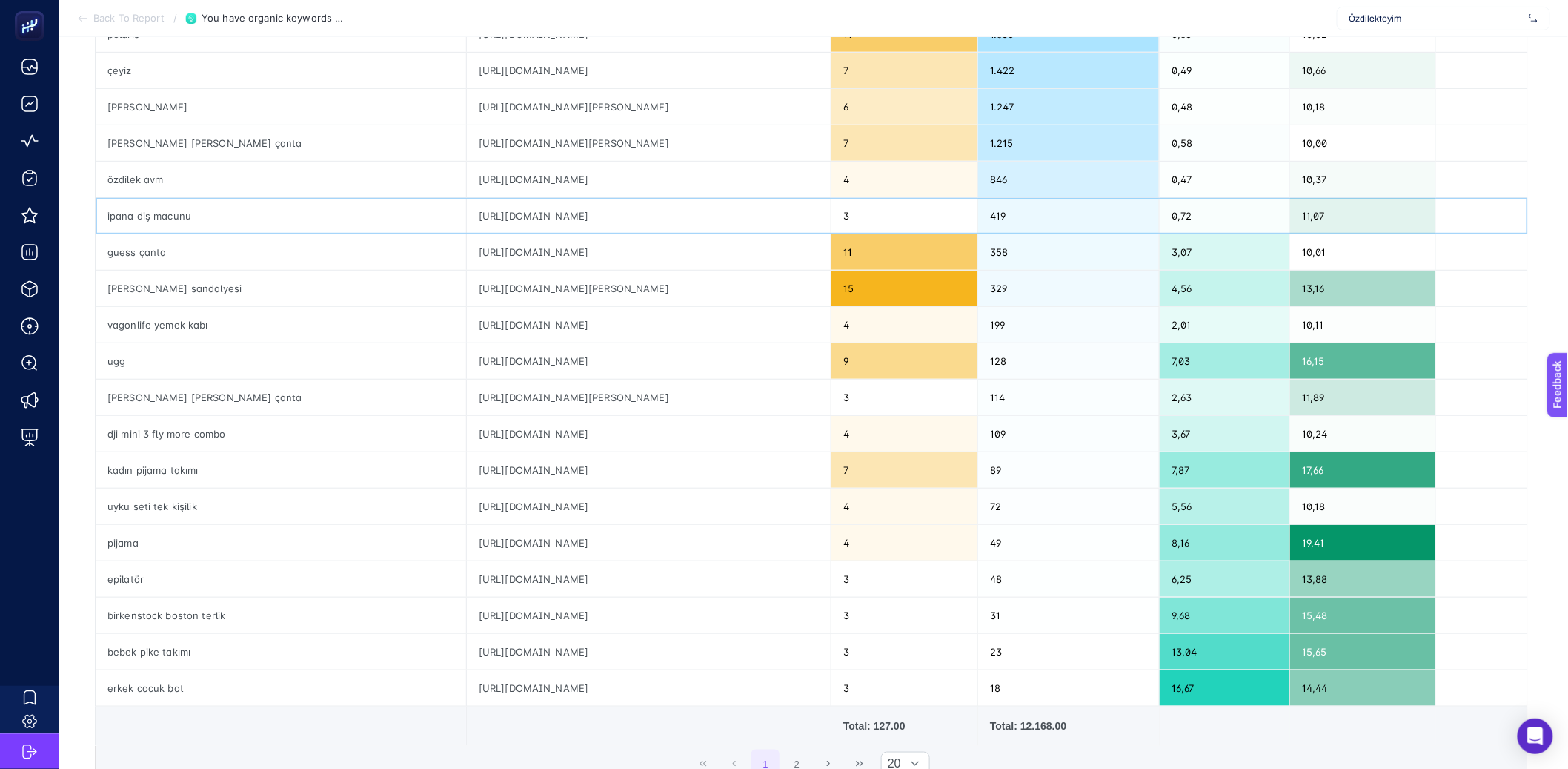
scroll to position [304, 0]
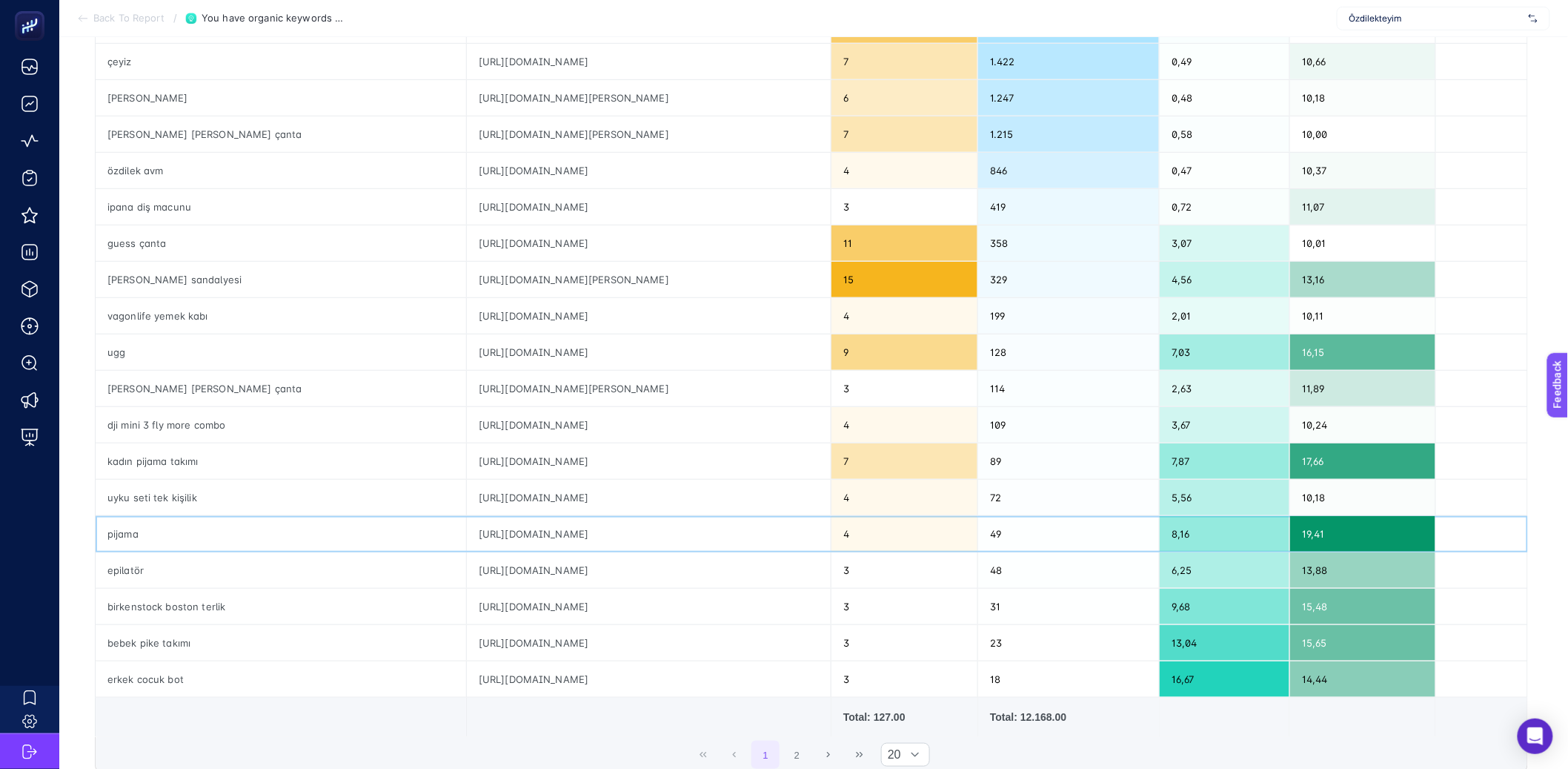
click at [270, 535] on div "pijama" at bounding box center [281, 534] width 371 height 35
click at [276, 505] on div "uyku seti tek kişilik" at bounding box center [281, 497] width 371 height 35
drag, startPoint x: 106, startPoint y: 428, endPoint x: 121, endPoint y: 429, distance: 15.0
click at [121, 429] on div "dji mini 3 fly more combo" at bounding box center [281, 424] width 371 height 35
click at [242, 424] on div "dji mini 3 fly more combo" at bounding box center [281, 424] width 371 height 35
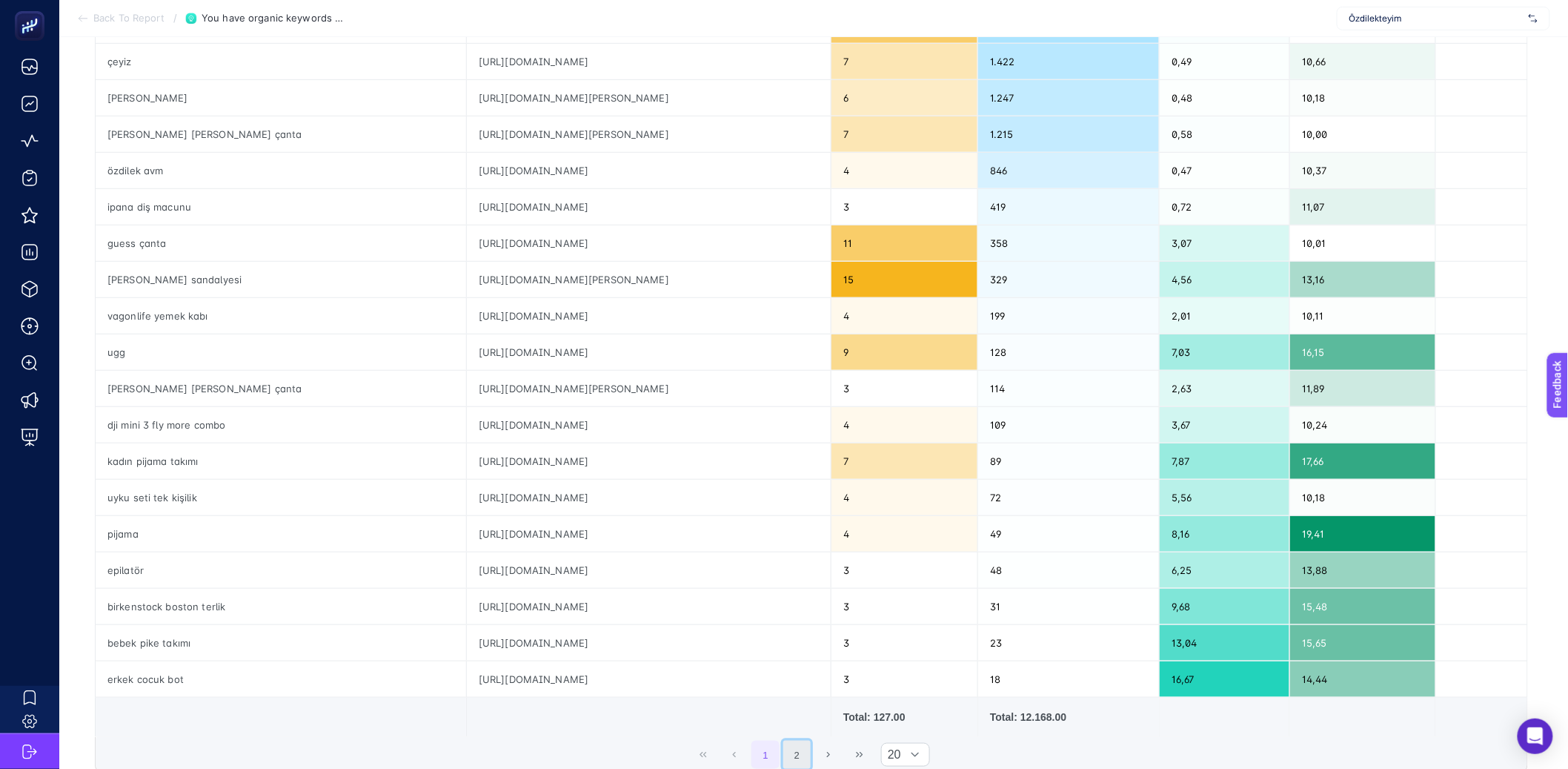
click at [806, 750] on button "2" at bounding box center [798, 755] width 28 height 28
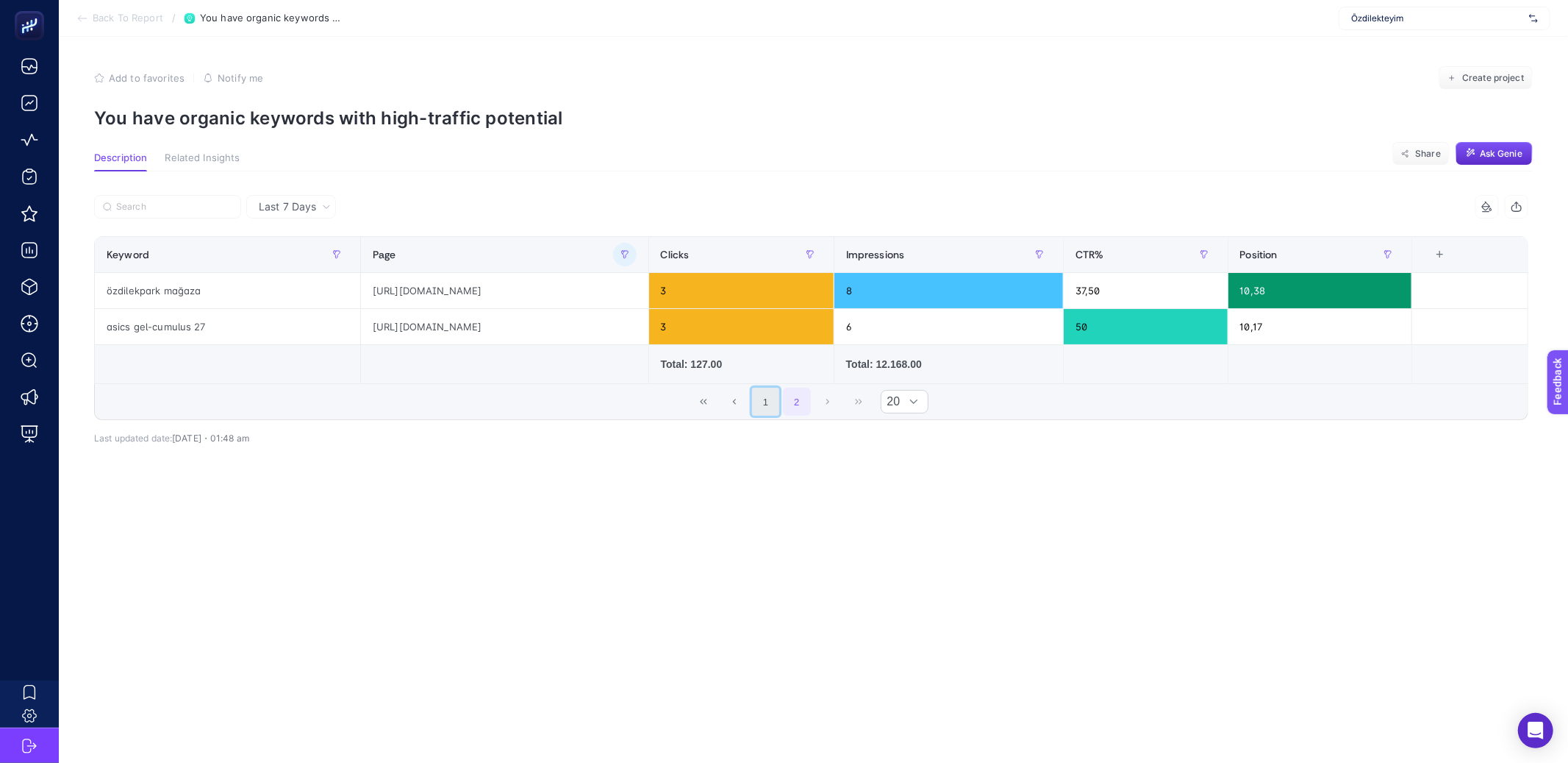
click at [770, 403] on button "1" at bounding box center [766, 401] width 28 height 28
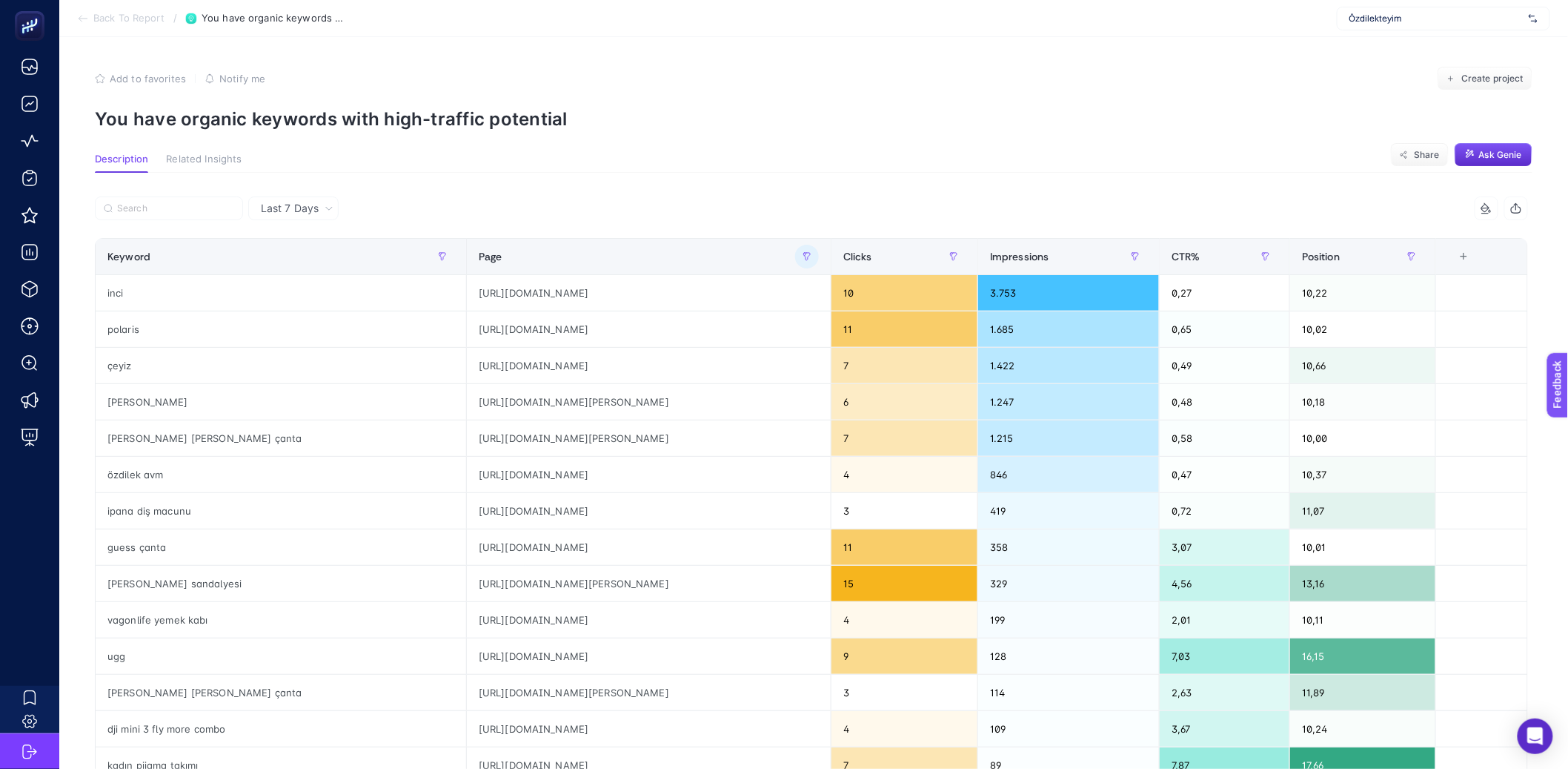
click at [828, 139] on article "Add to favorites false Notify me Create project You have organic keywords with …" at bounding box center [814, 622] width 1509 height 1170
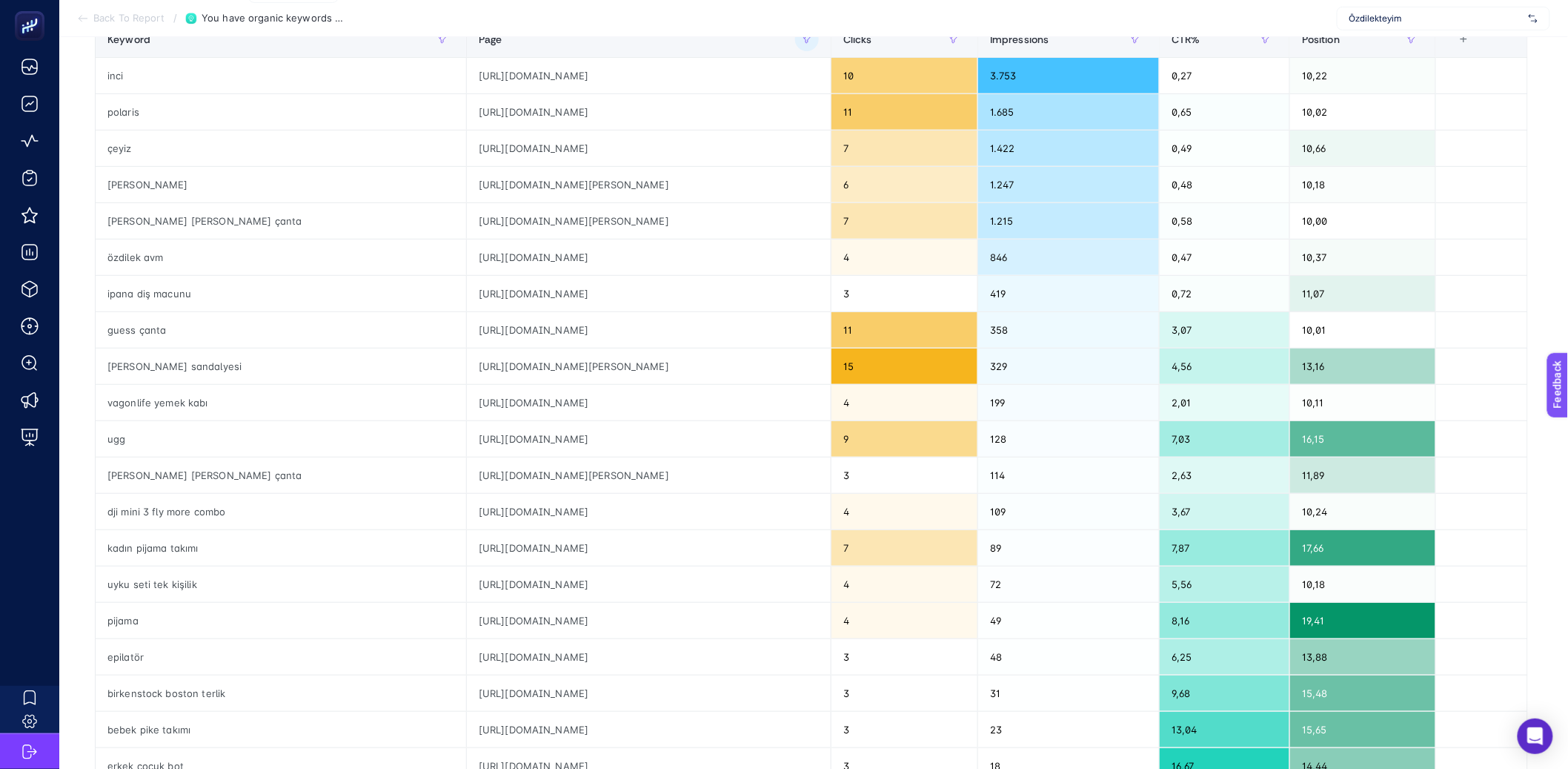
scroll to position [218, 0]
click at [1355, 51] on th "Position" at bounding box center [1363, 39] width 146 height 36
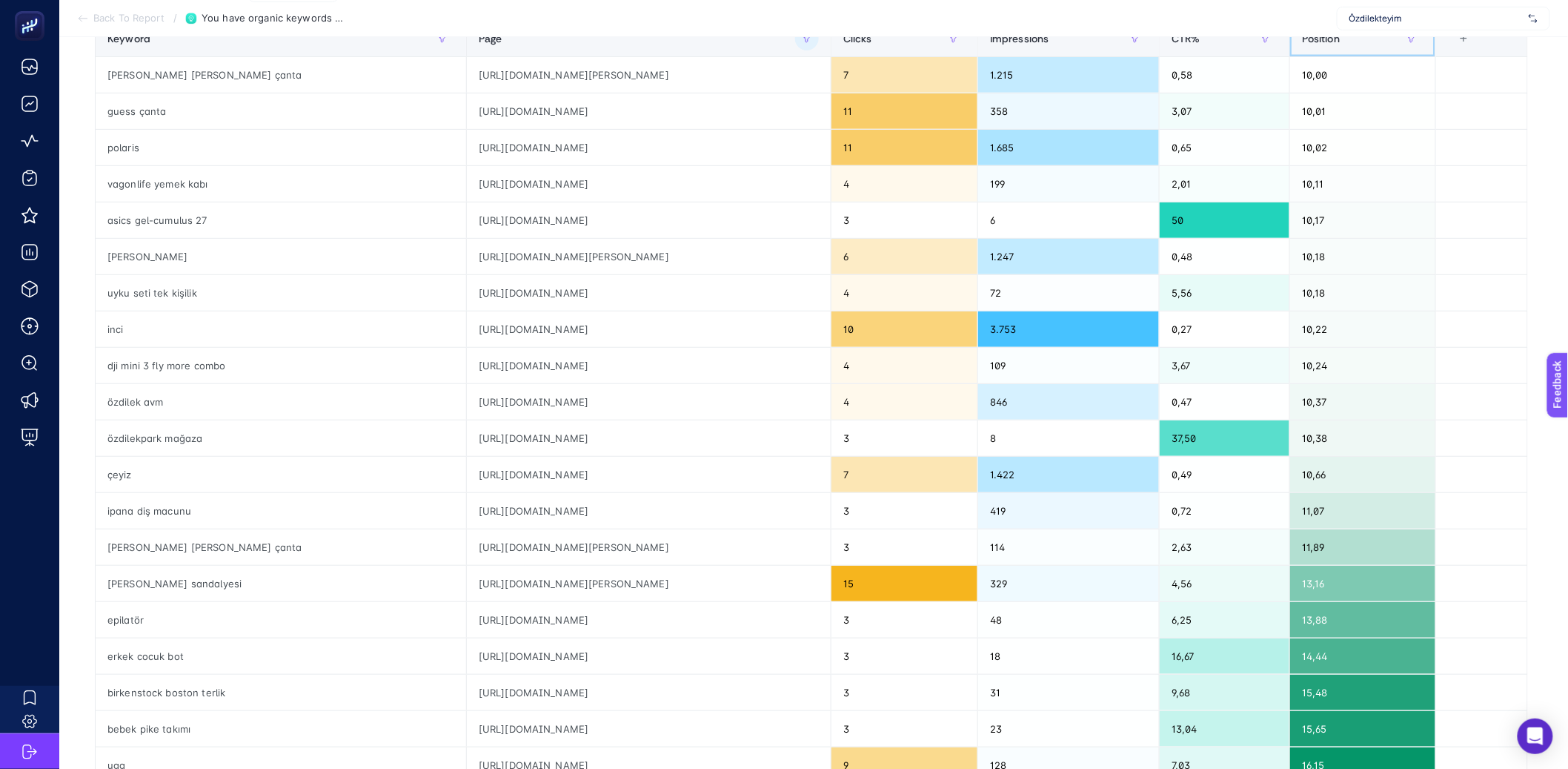
click at [1354, 52] on th "Position" at bounding box center [1363, 39] width 146 height 36
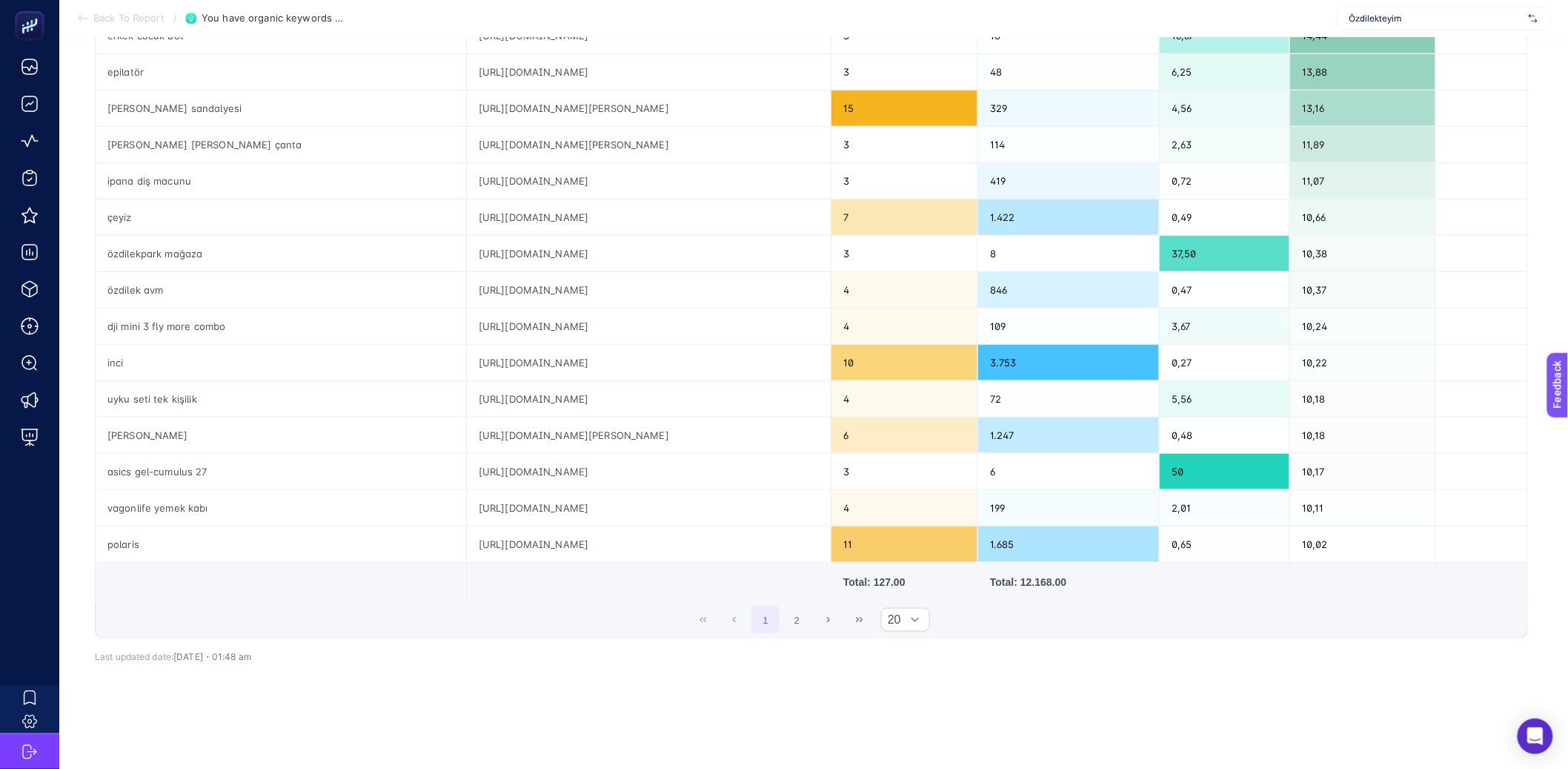
scroll to position [453, 0]
click at [806, 612] on button "2" at bounding box center [798, 620] width 28 height 28
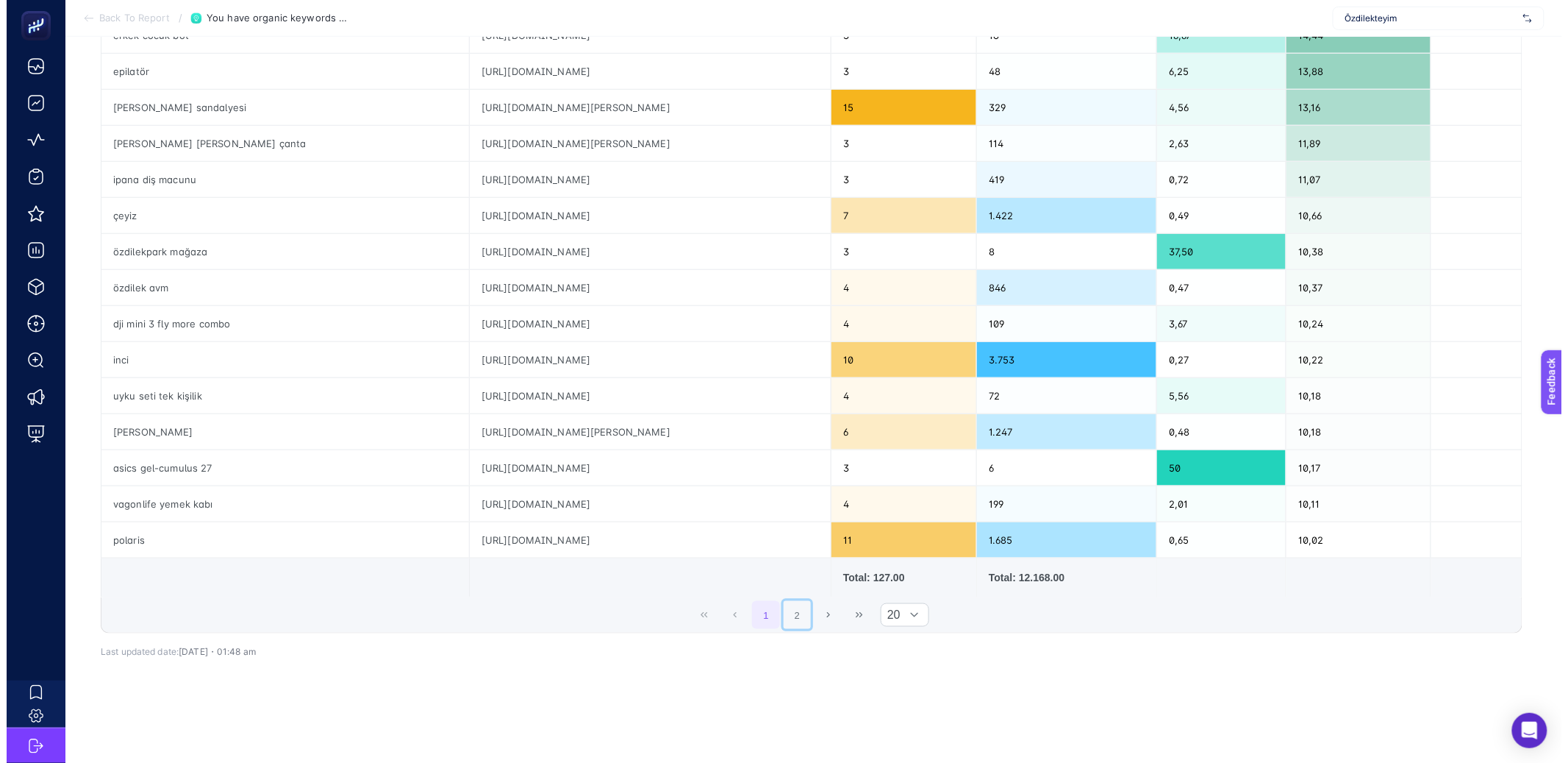
scroll to position [0, 0]
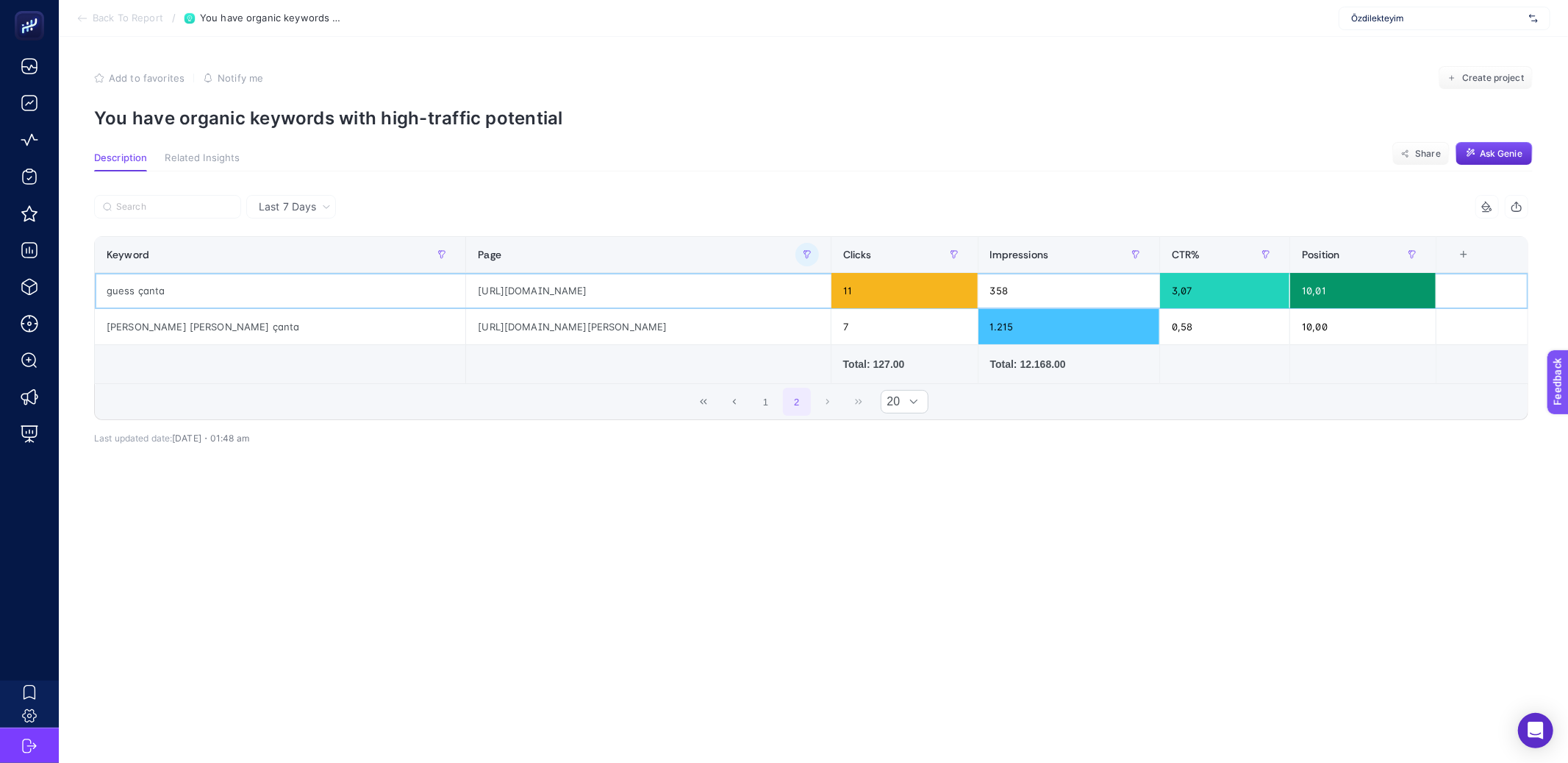
click at [539, 288] on div "[URL][DOMAIN_NAME]" at bounding box center [648, 290] width 364 height 35
copy tr "[URL][DOMAIN_NAME]"
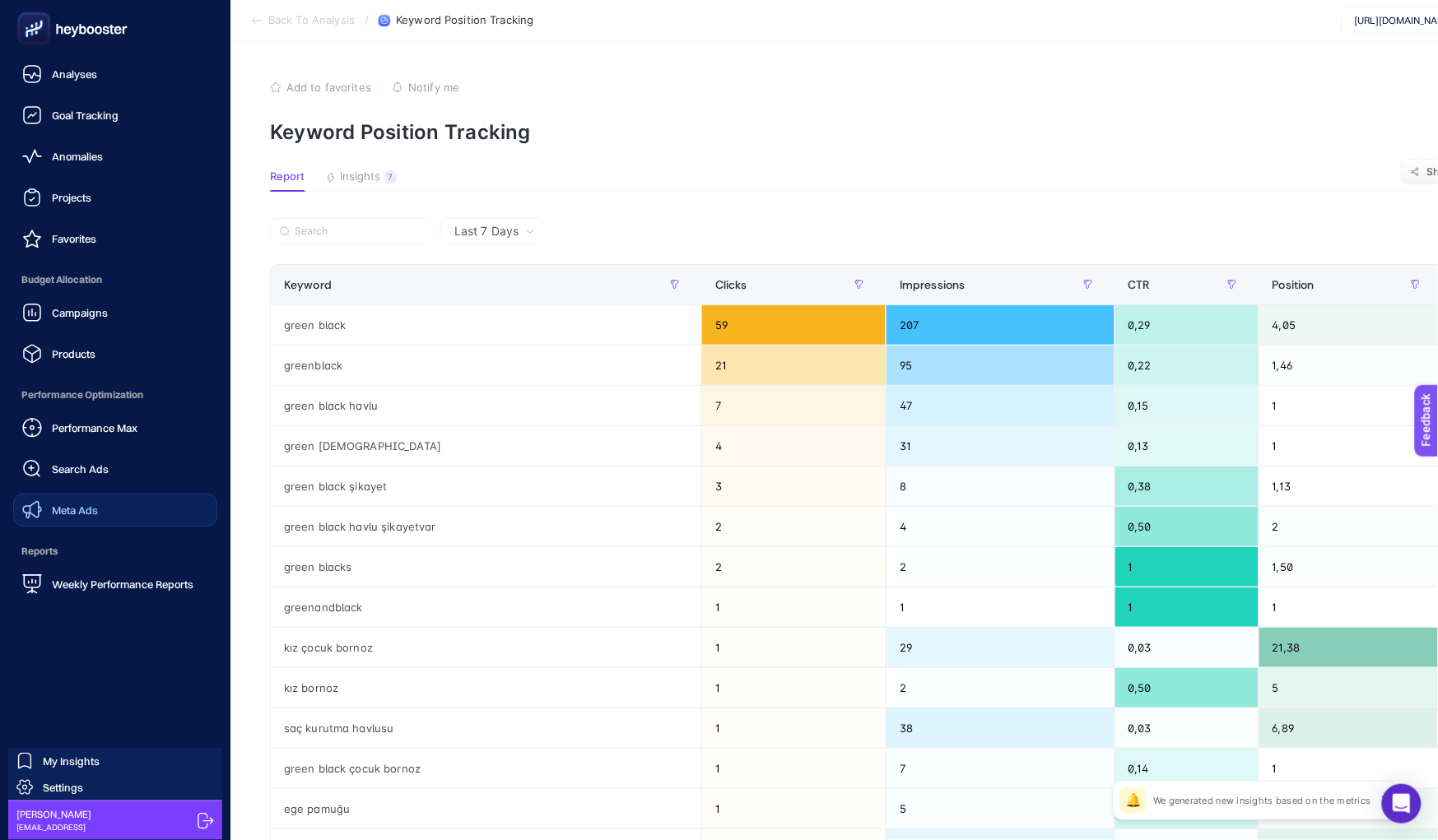
click at [45, 514] on div "Meta Ads" at bounding box center [59, 510] width 76 height 20
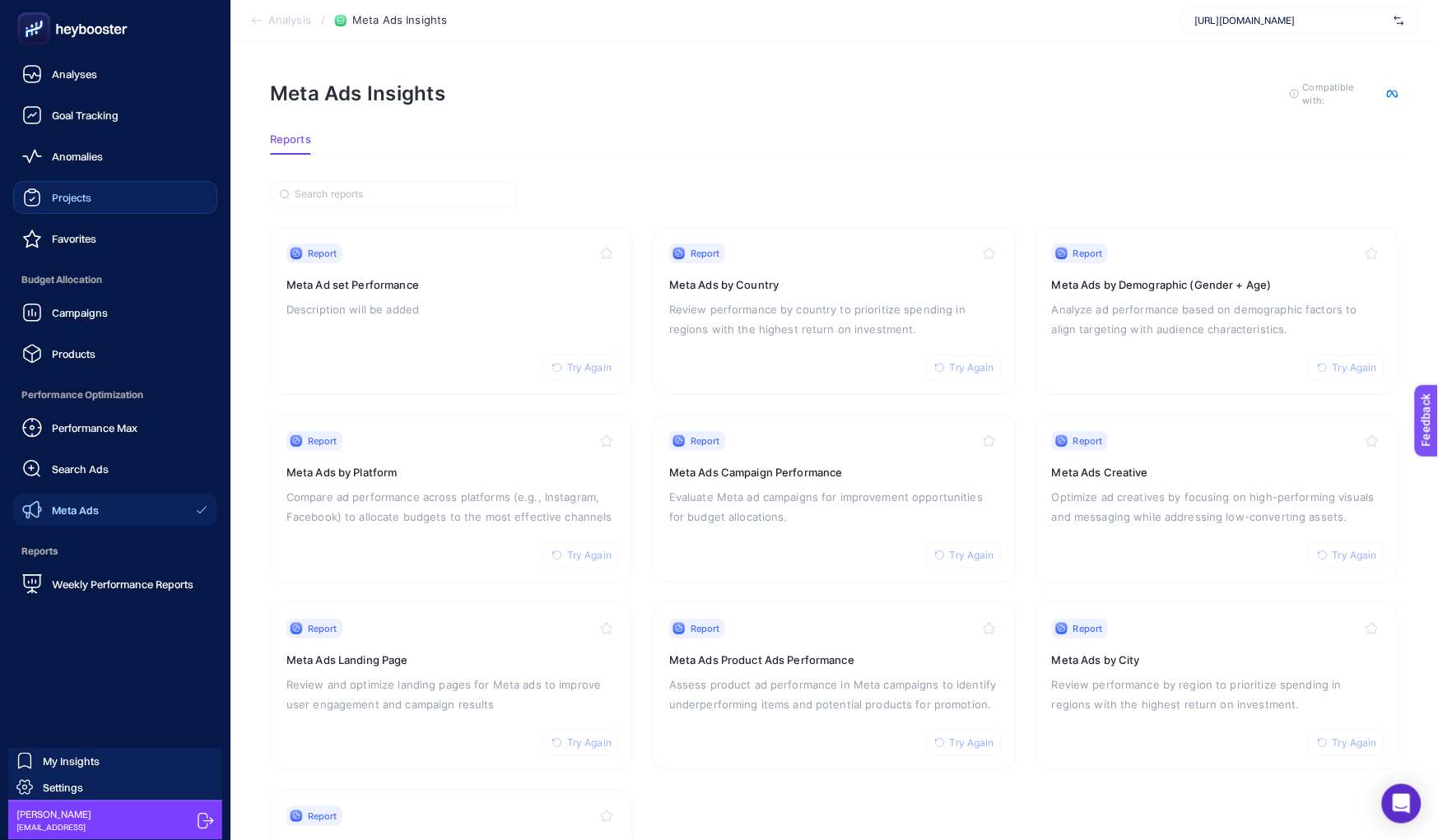
click at [58, 204] on div "Projects" at bounding box center [56, 197] width 69 height 20
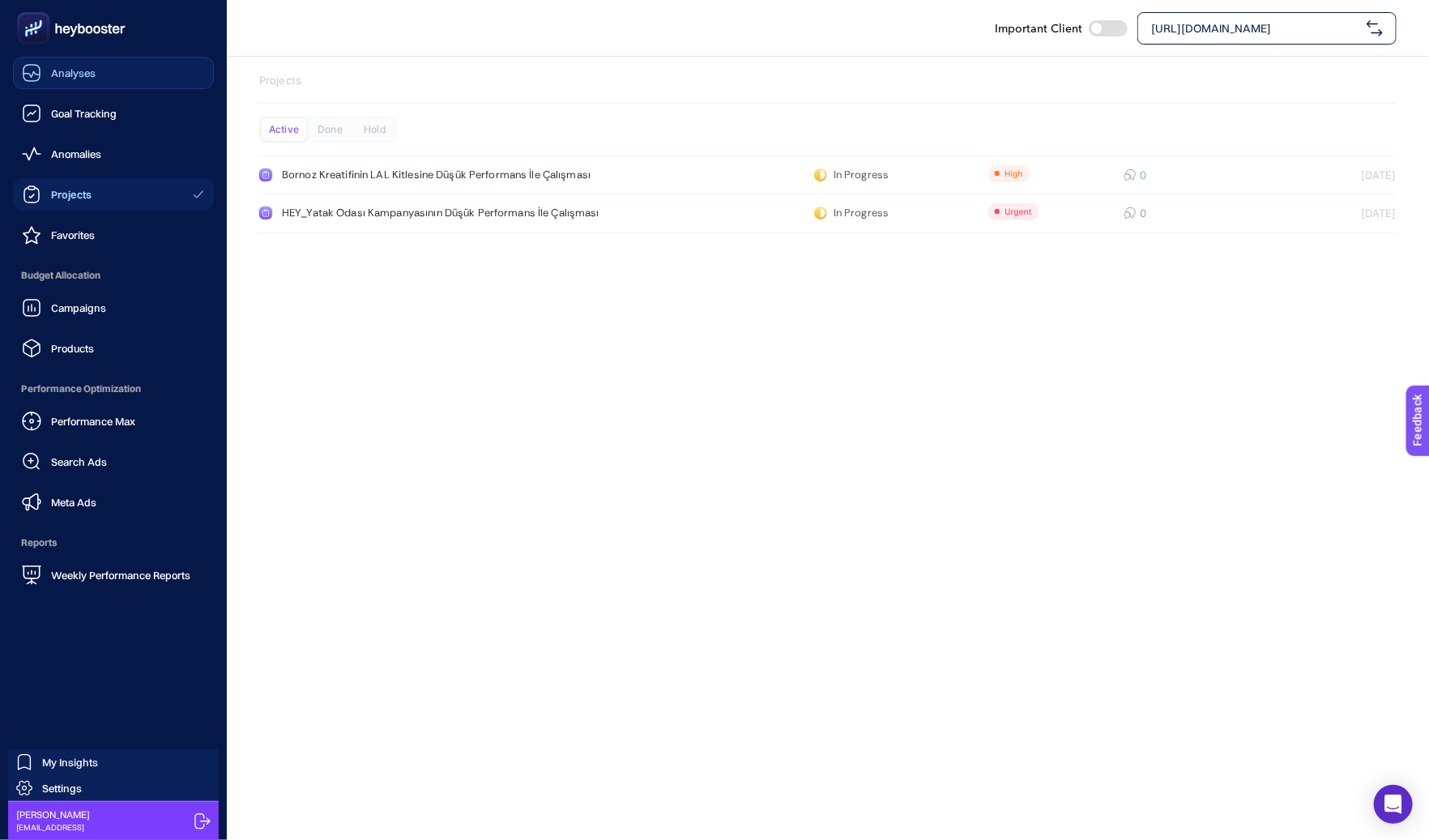
click at [71, 61] on link "Analyses" at bounding box center [113, 73] width 201 height 33
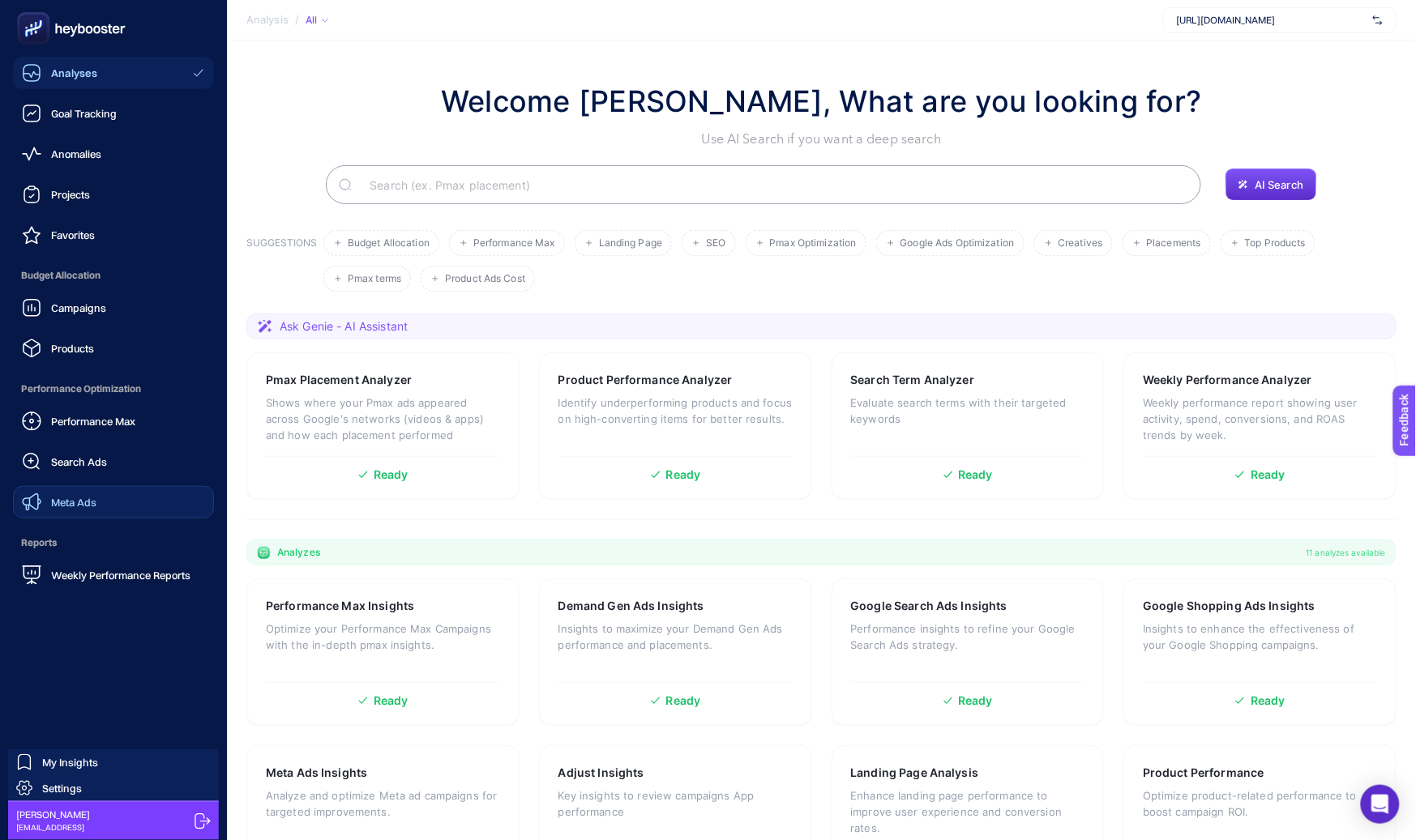
click at [68, 506] on span "Meta Ads" at bounding box center [73, 501] width 46 height 13
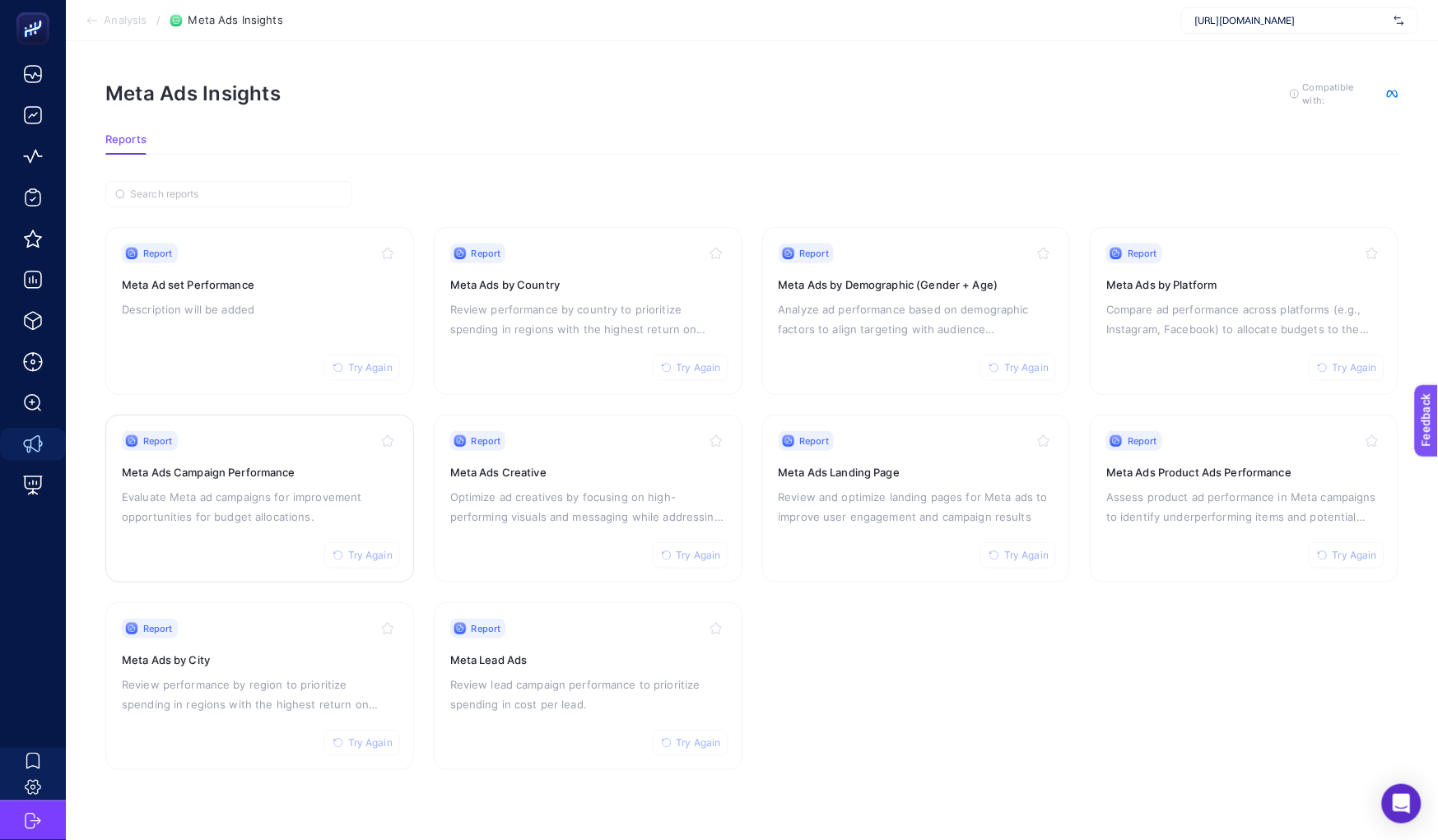
click at [259, 437] on div "Report Try Again" at bounding box center [259, 441] width 276 height 20
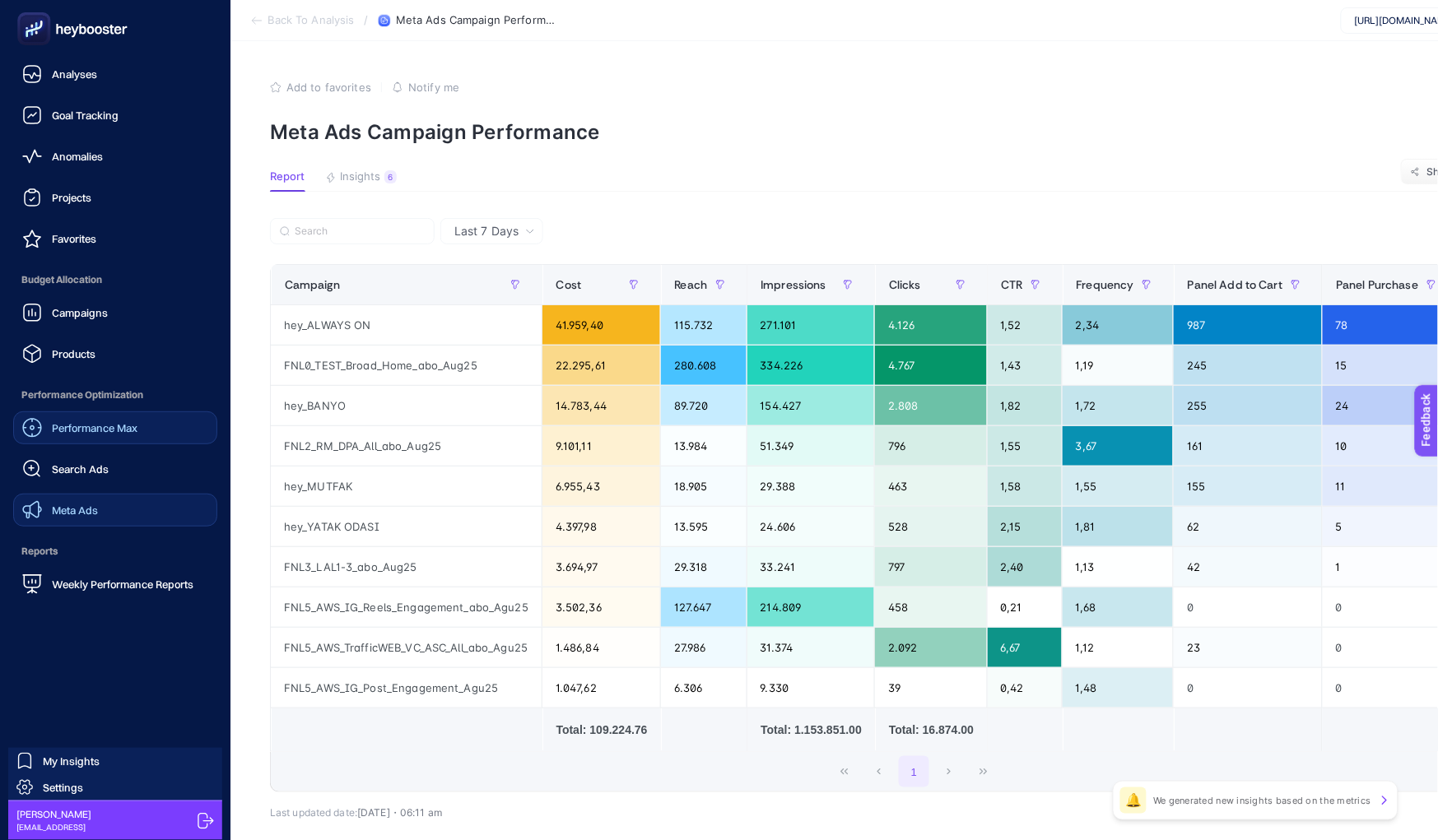
click at [100, 426] on span "Performance Max" at bounding box center [94, 427] width 86 height 13
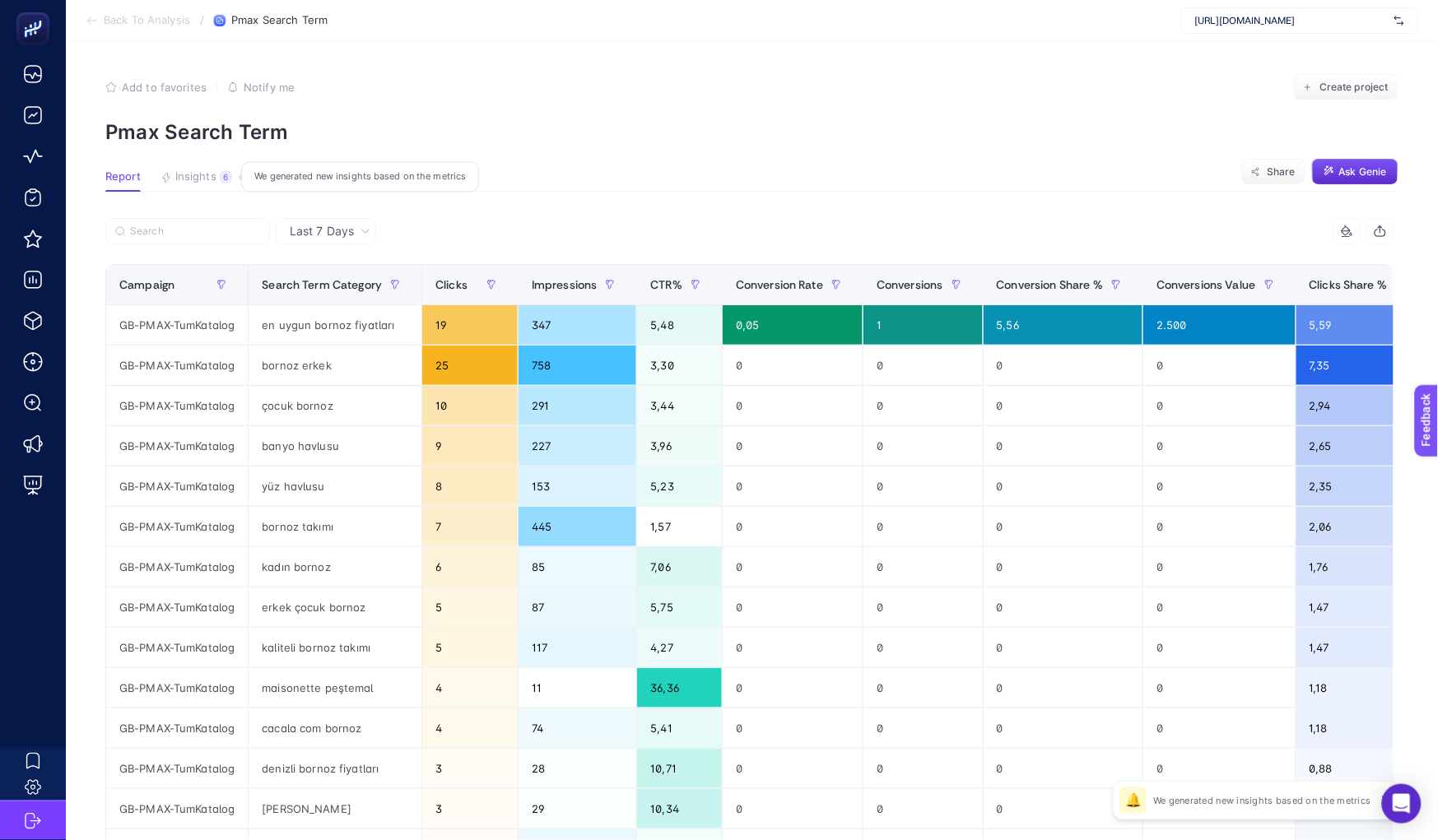
click at [211, 180] on span "Insights" at bounding box center [196, 176] width 41 height 13
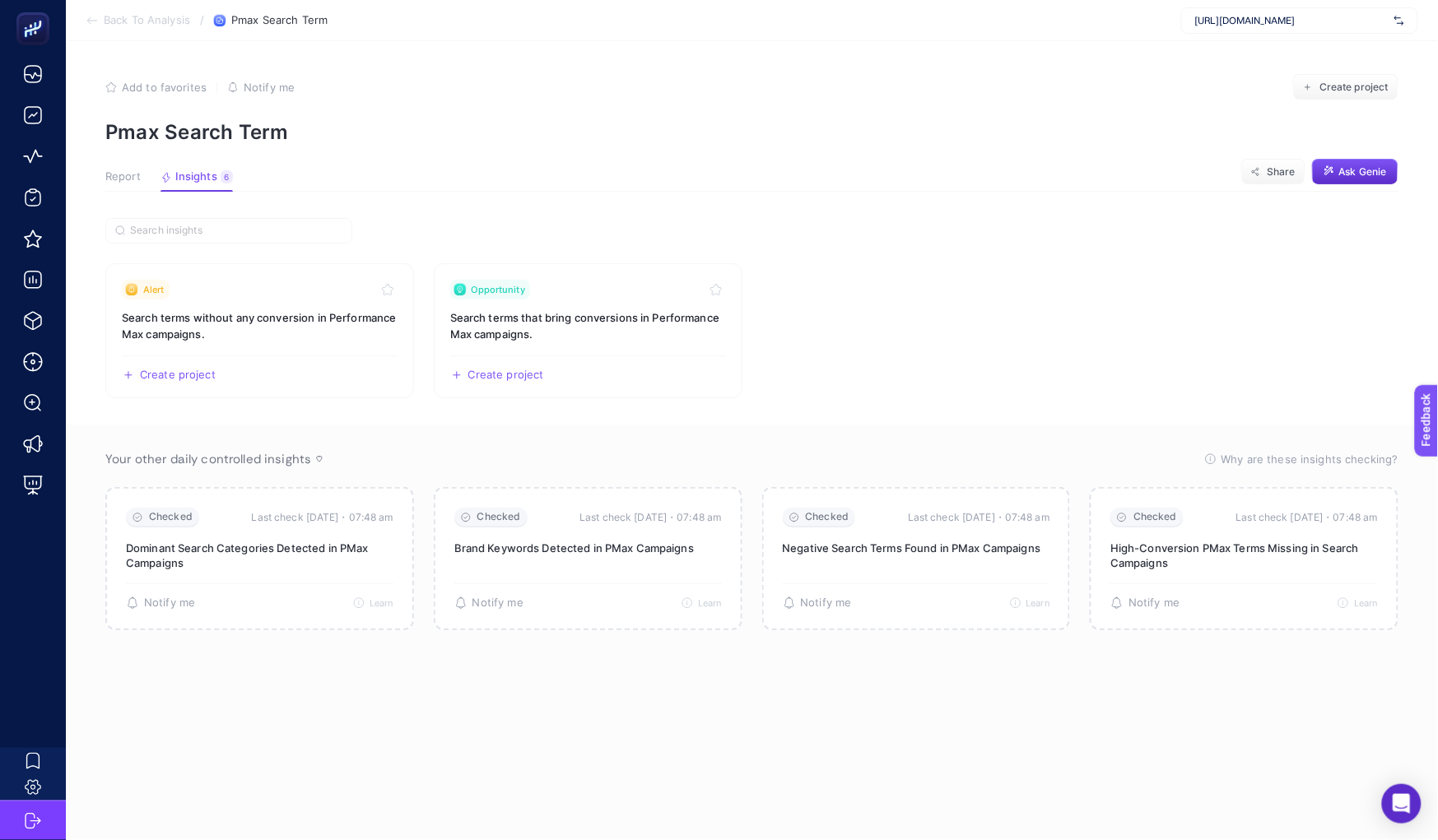
click at [126, 178] on span "Report" at bounding box center [123, 176] width 36 height 13
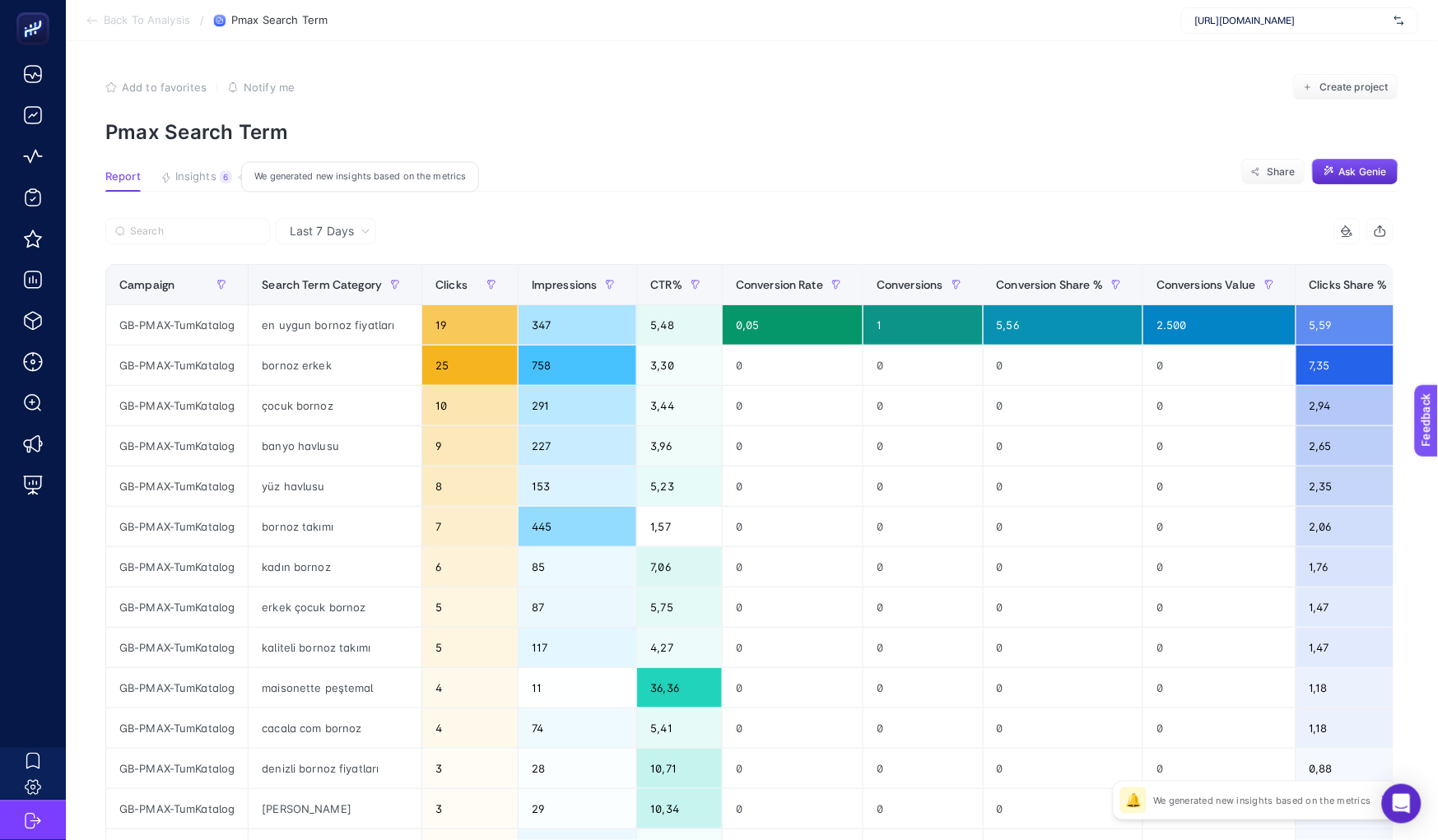
click at [193, 176] on span "Insights" at bounding box center [196, 176] width 41 height 13
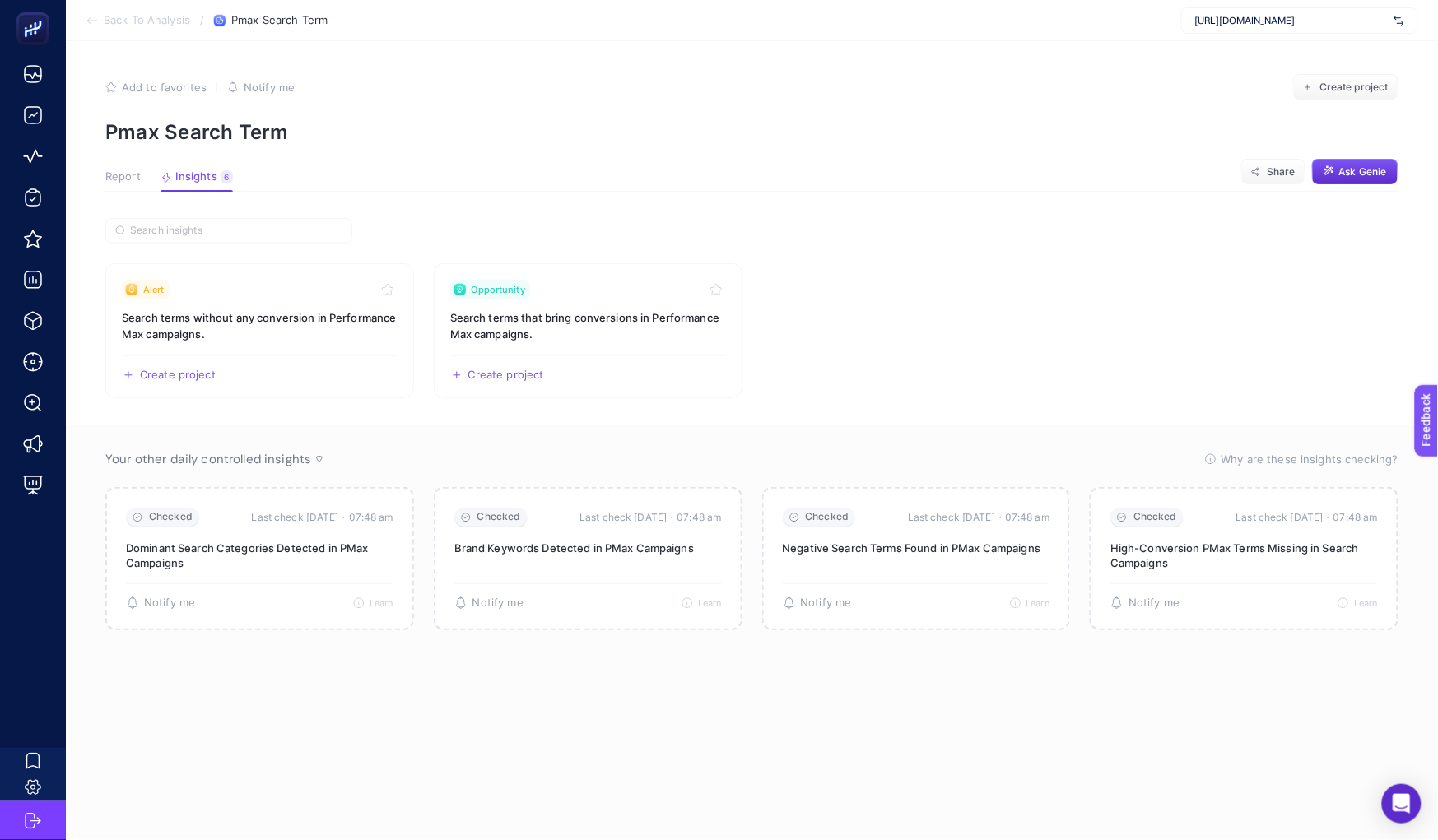
click at [121, 171] on span "Report" at bounding box center [123, 176] width 36 height 13
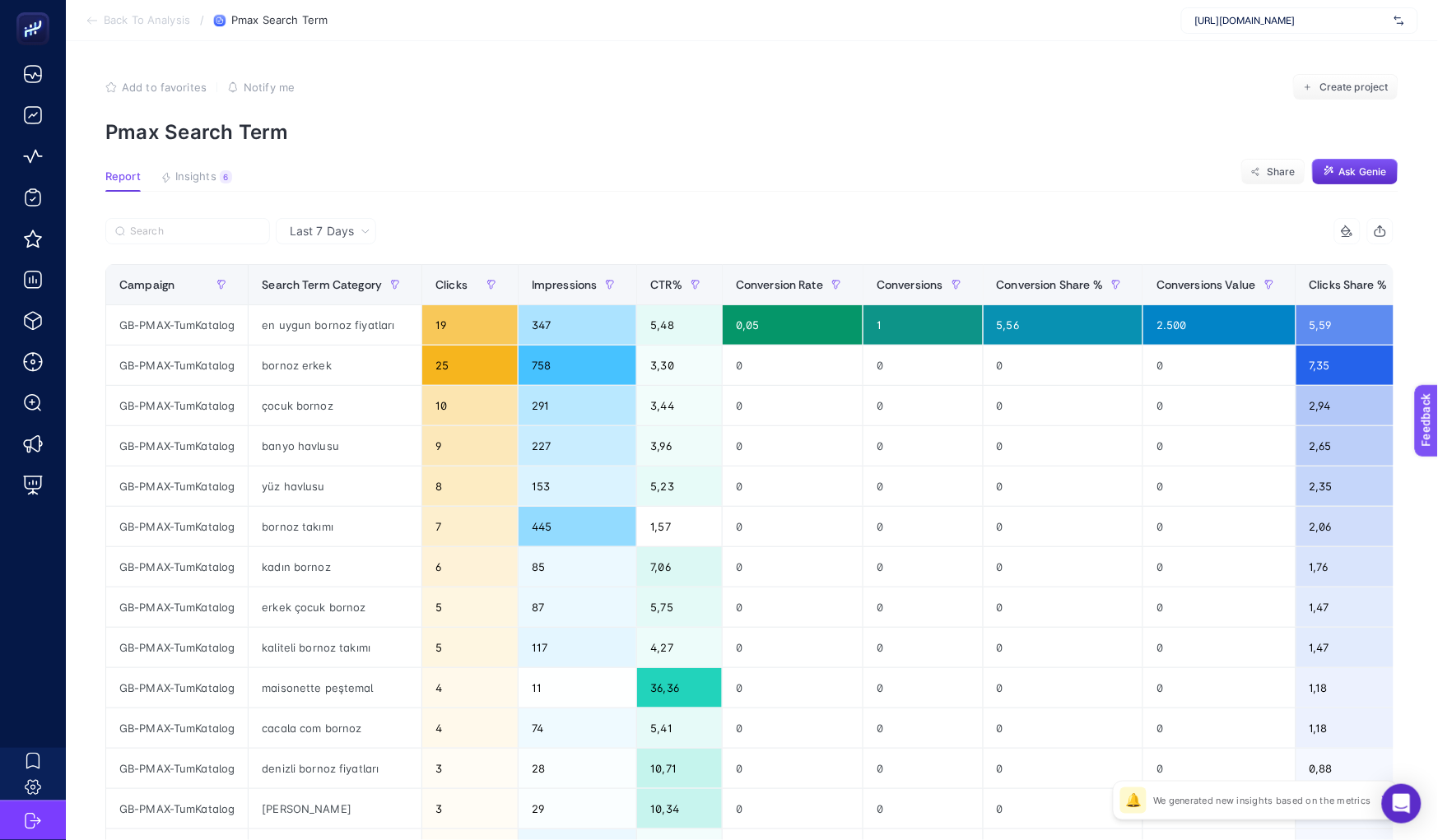
click at [468, 183] on section "Report Insights 6 We generated new insights based on the metrics Share Ask Genie" at bounding box center [752, 181] width 1293 height 21
click at [905, 290] on span "Conversions" at bounding box center [909, 284] width 66 height 13
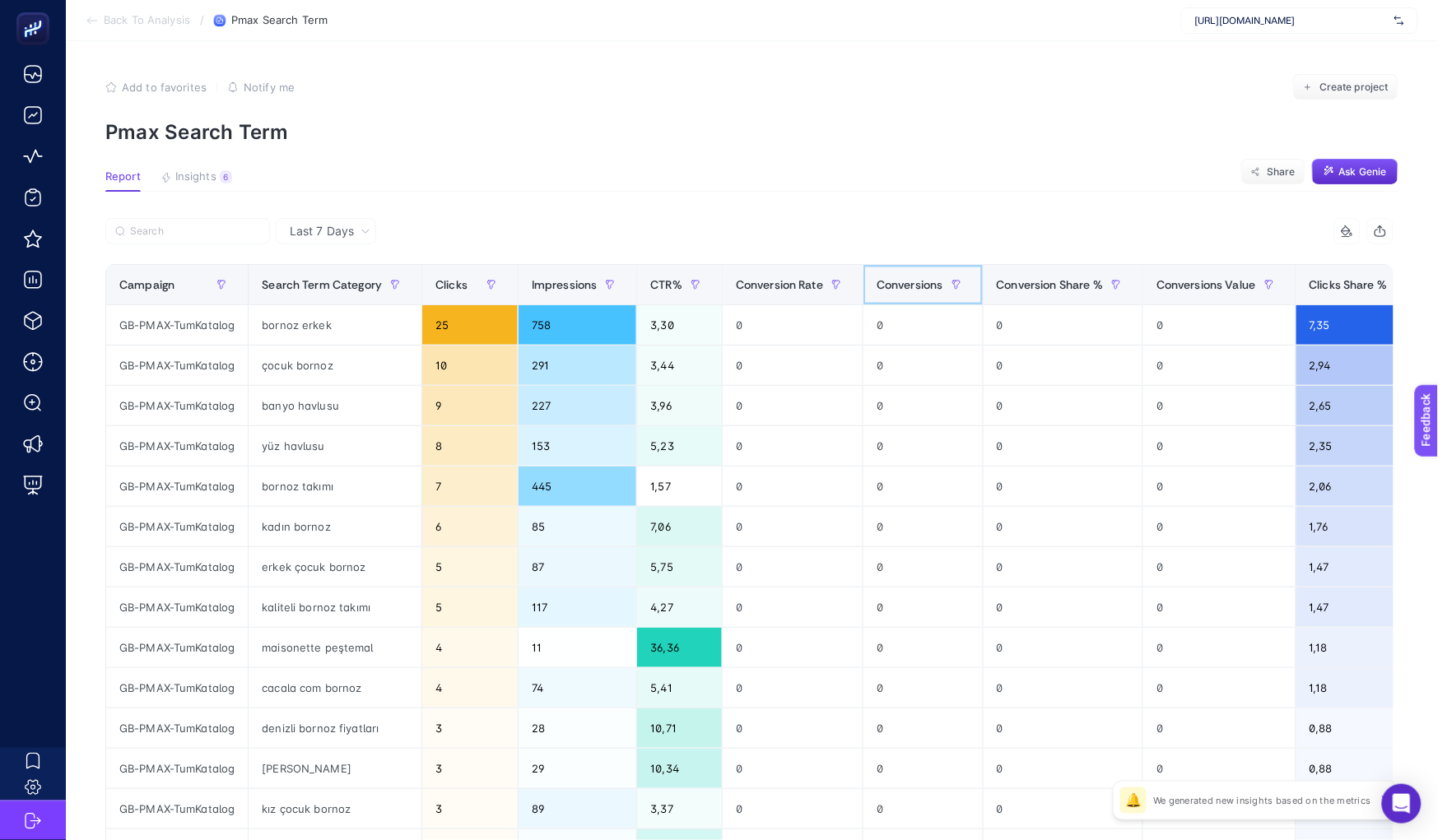
click at [905, 290] on span "Conversions" at bounding box center [909, 284] width 66 height 13
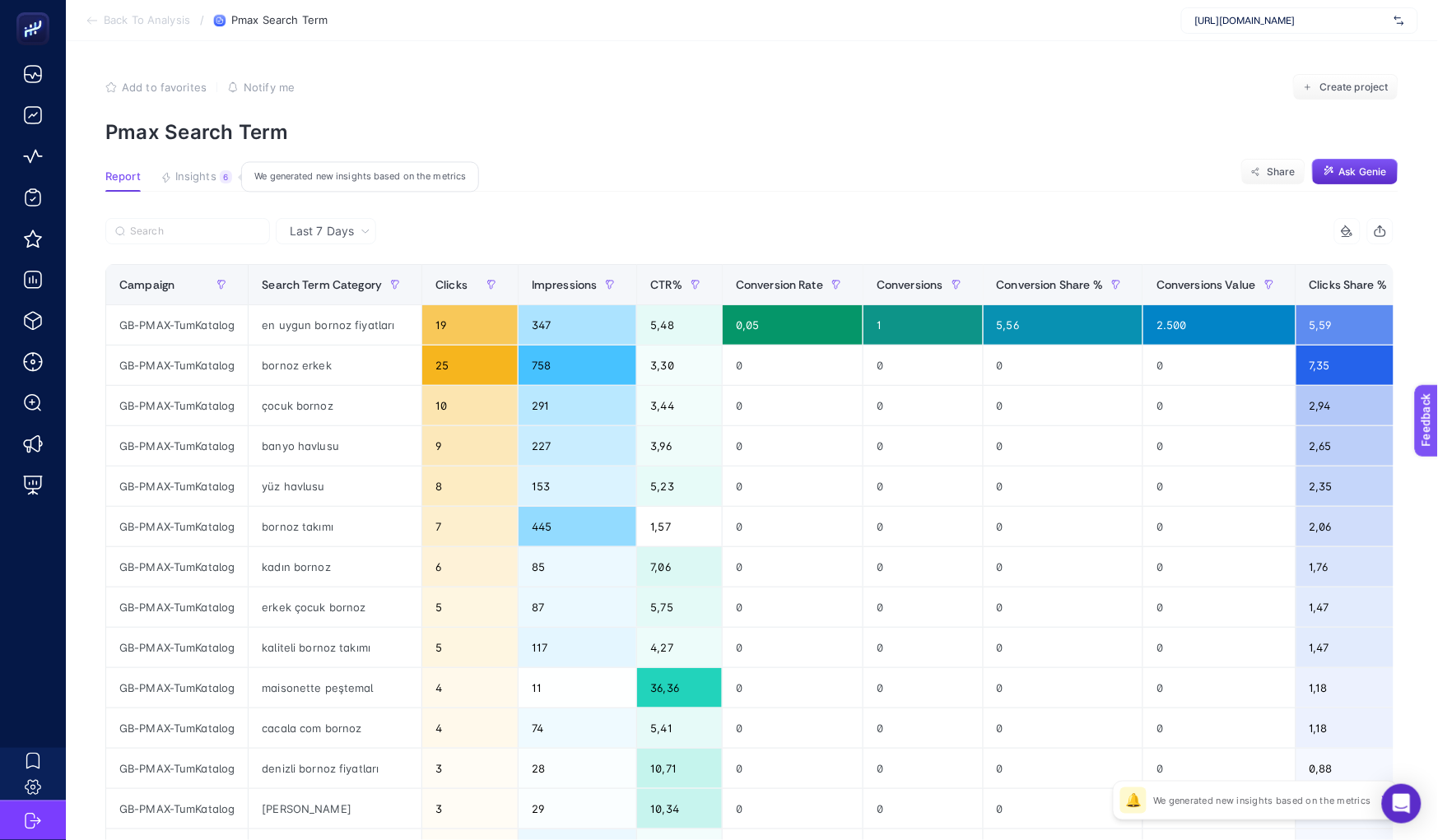
click at [205, 175] on span "Insights" at bounding box center [196, 176] width 41 height 13
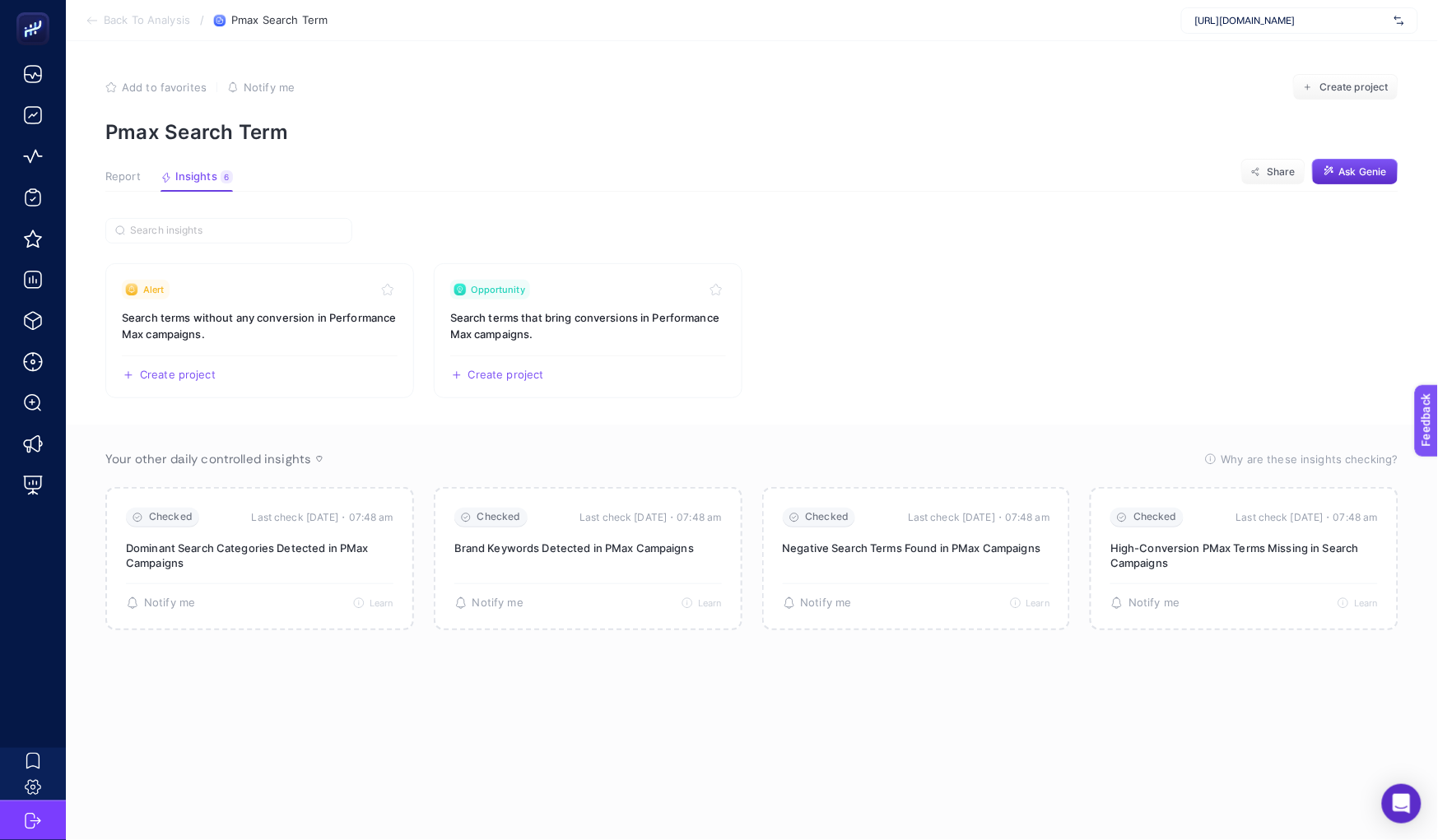
click at [116, 191] on section "Report Insights 6 We generated new insights based on the metrics Share Ask Genie" at bounding box center [752, 181] width 1293 height 21
click at [119, 181] on span "Report" at bounding box center [123, 176] width 36 height 13
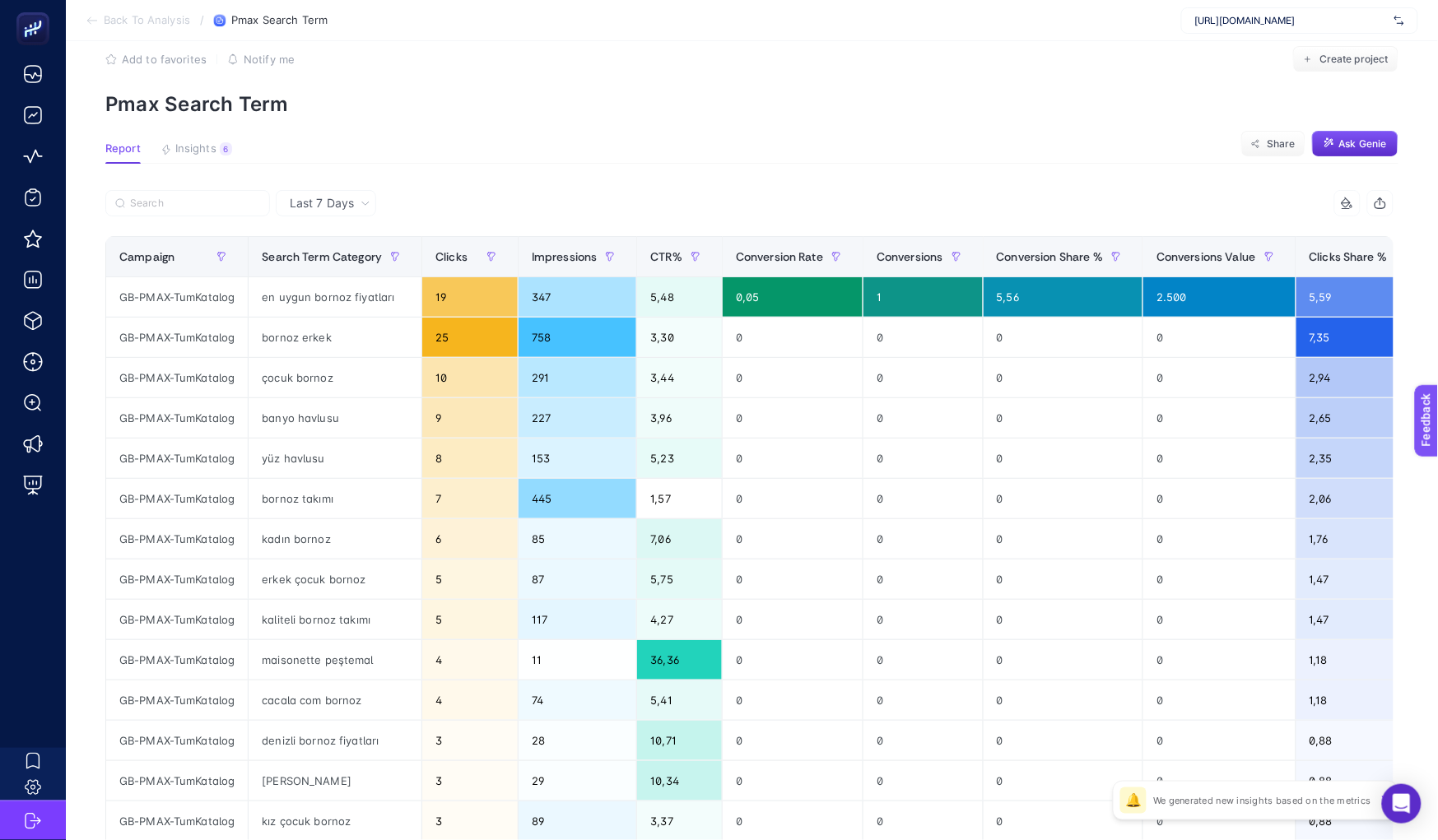
scroll to position [29, 0]
click span "Impressions"
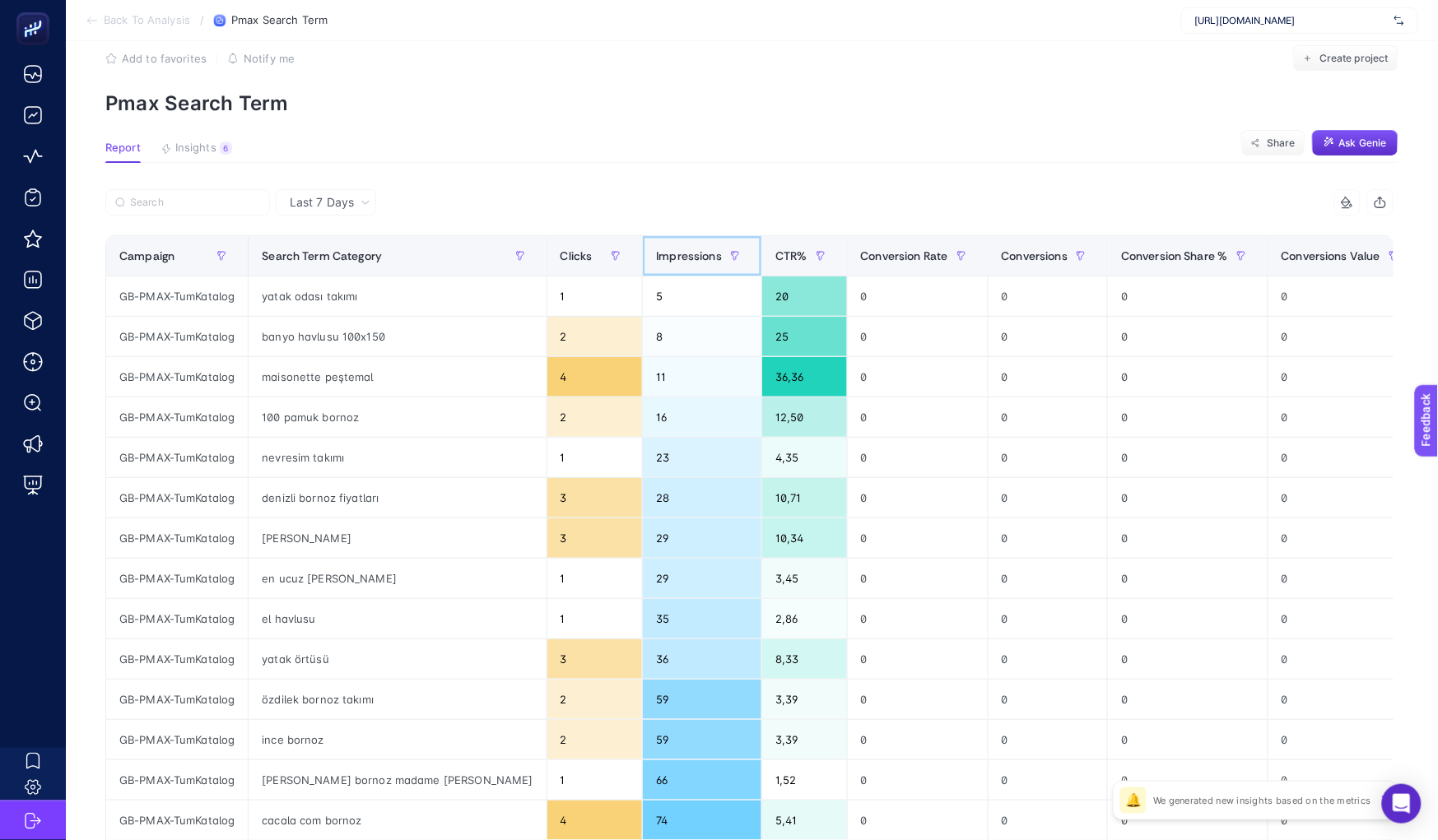
click span "Impressions"
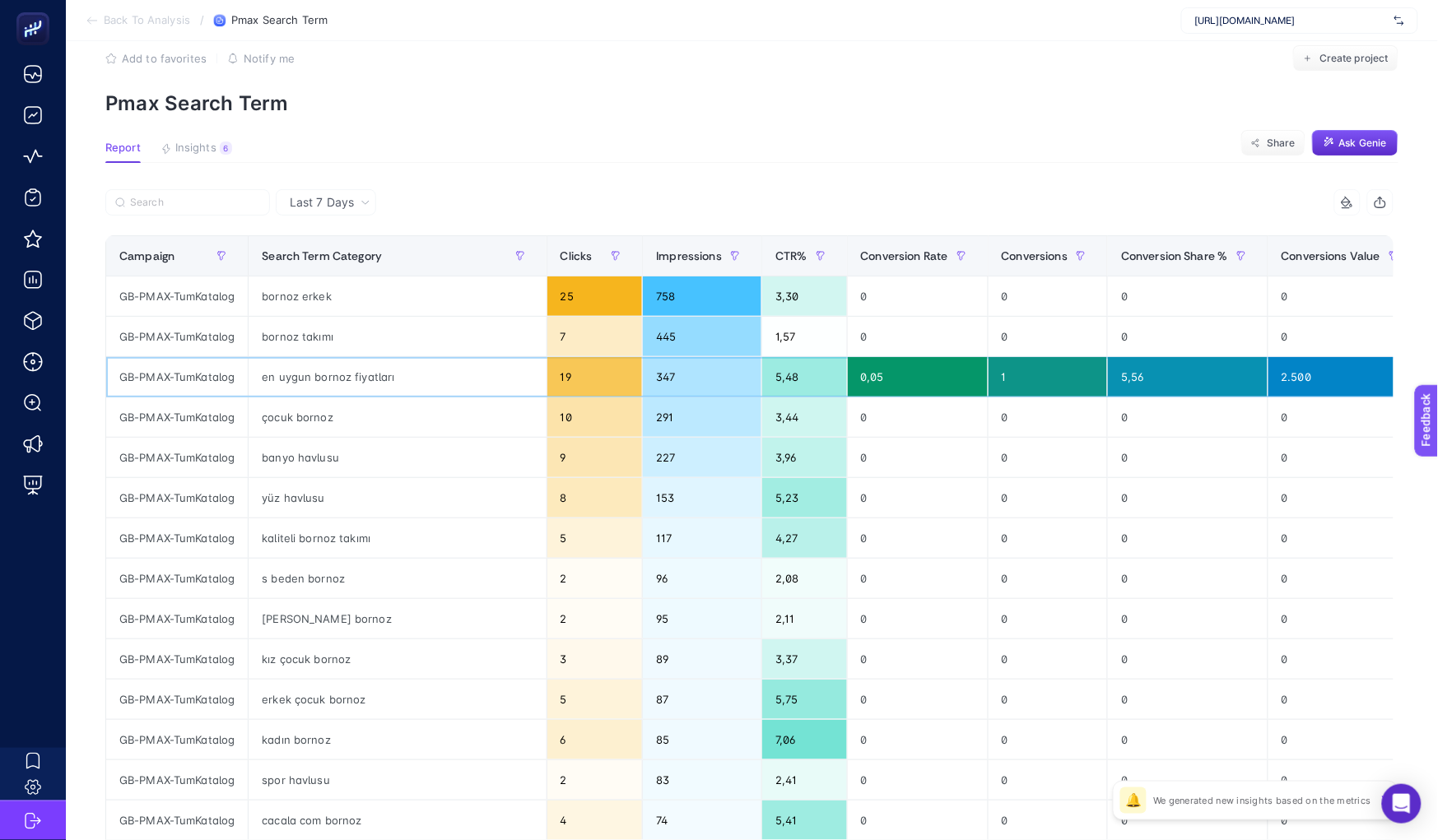
drag, startPoint x: 697, startPoint y: 376, endPoint x: 795, endPoint y: 378, distance: 98.0
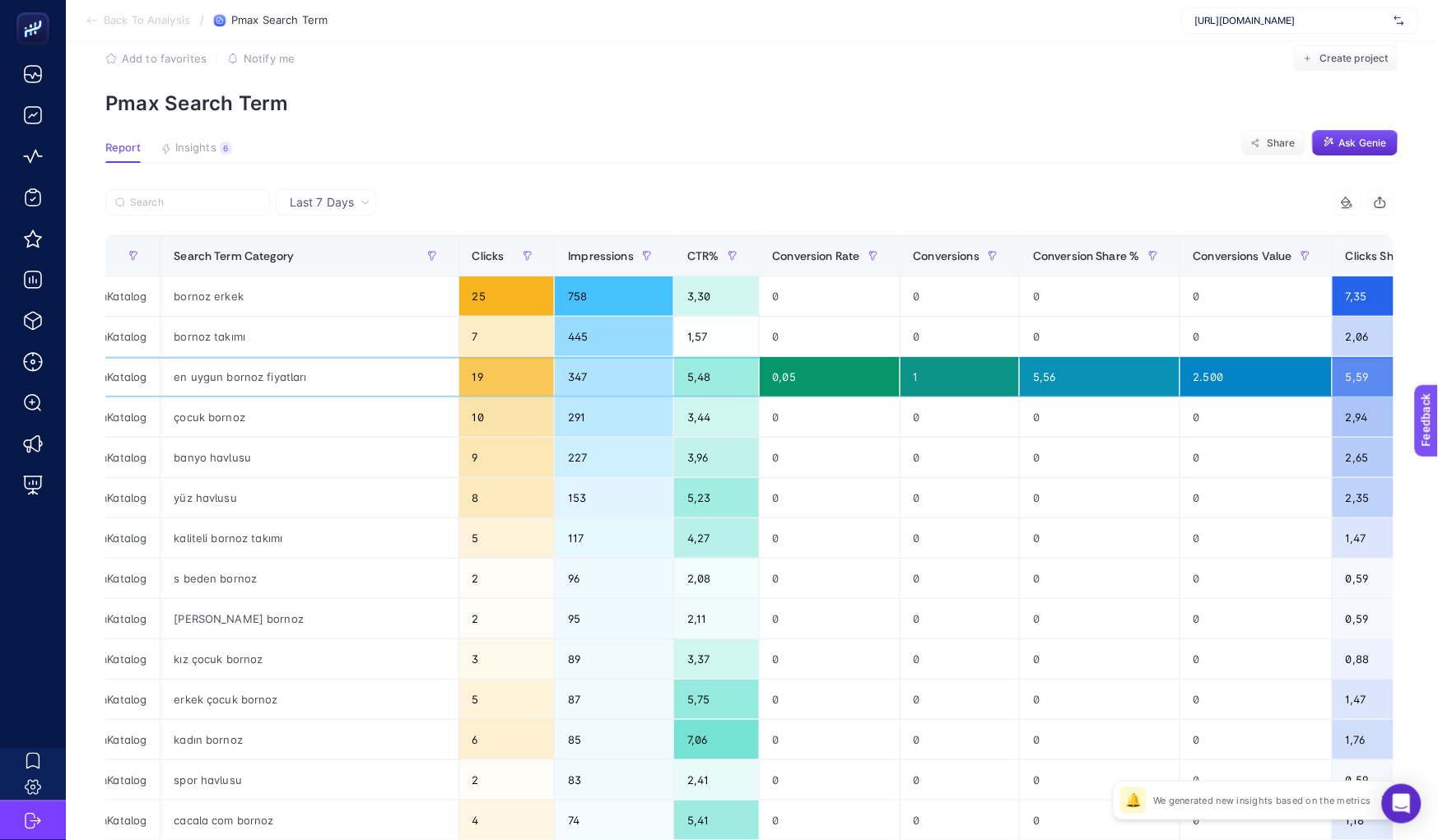
scroll to position [0, 0]
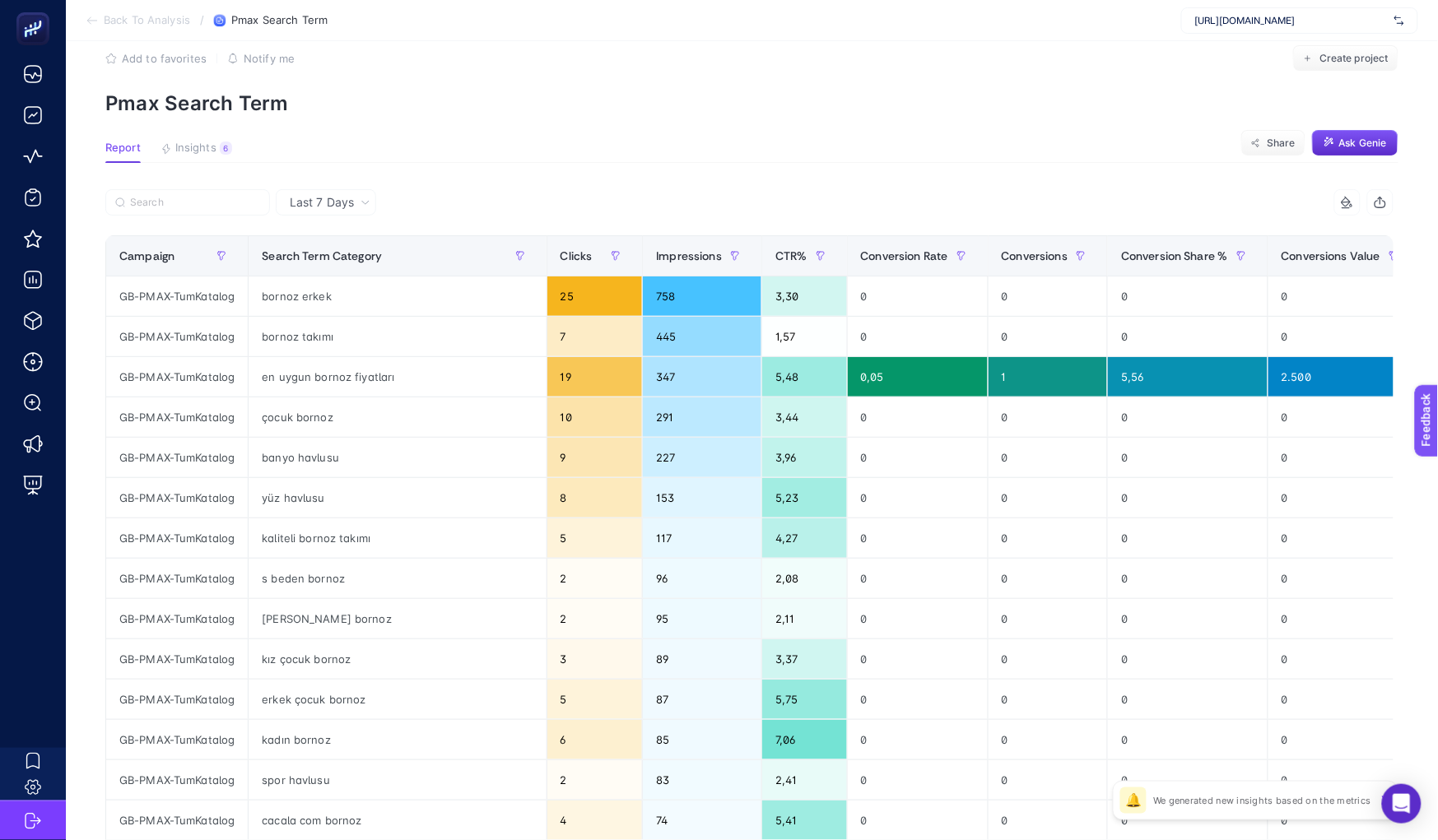
click article "Add to favorites false Notify me Create project Pmax Search Term Report Insight…"
click span "https://greenblack.com.tr"
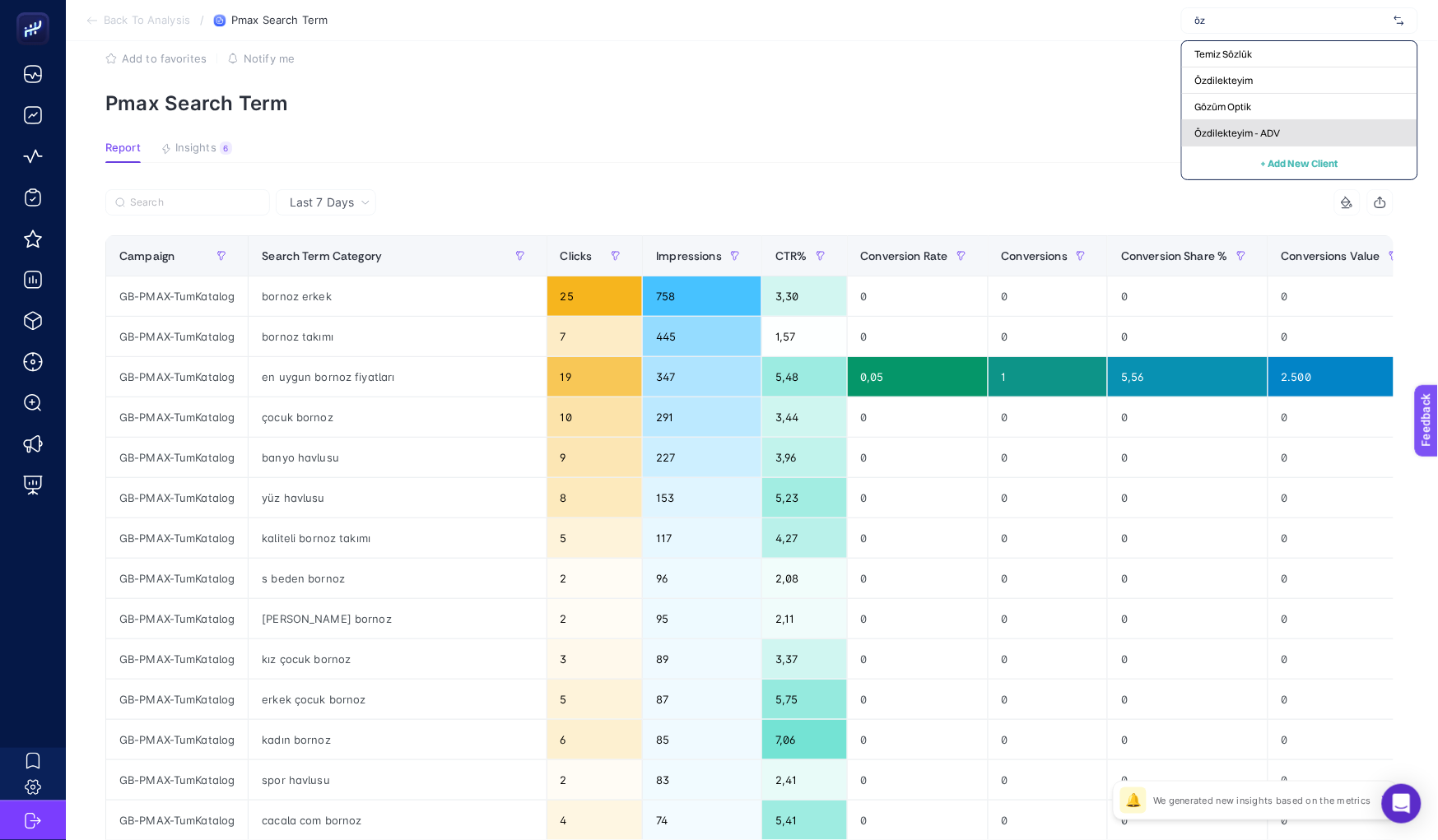
type input "öz"
click div "Özdilekteyim - ADV"
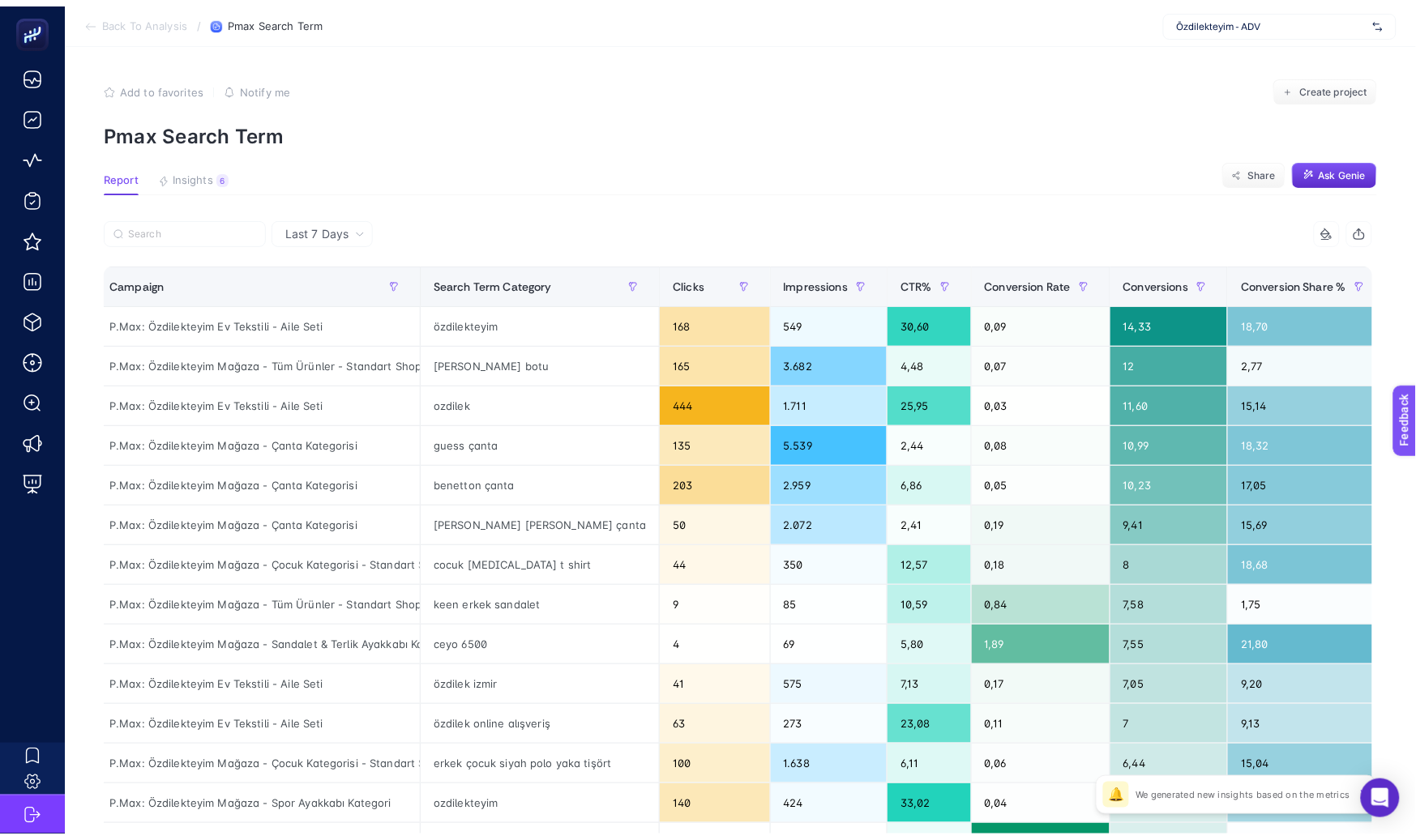
scroll to position [0, 0]
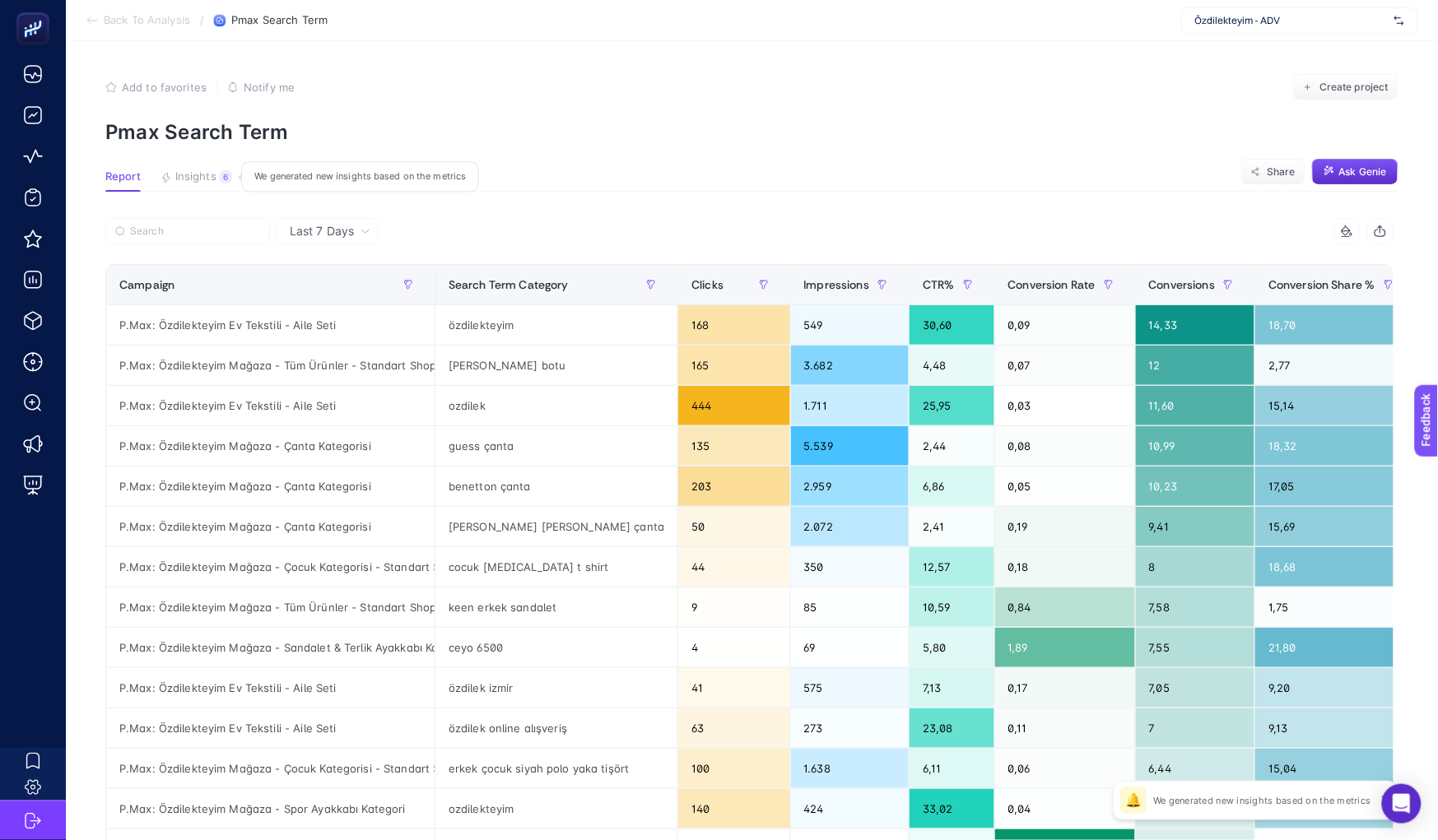
click span "Insights"
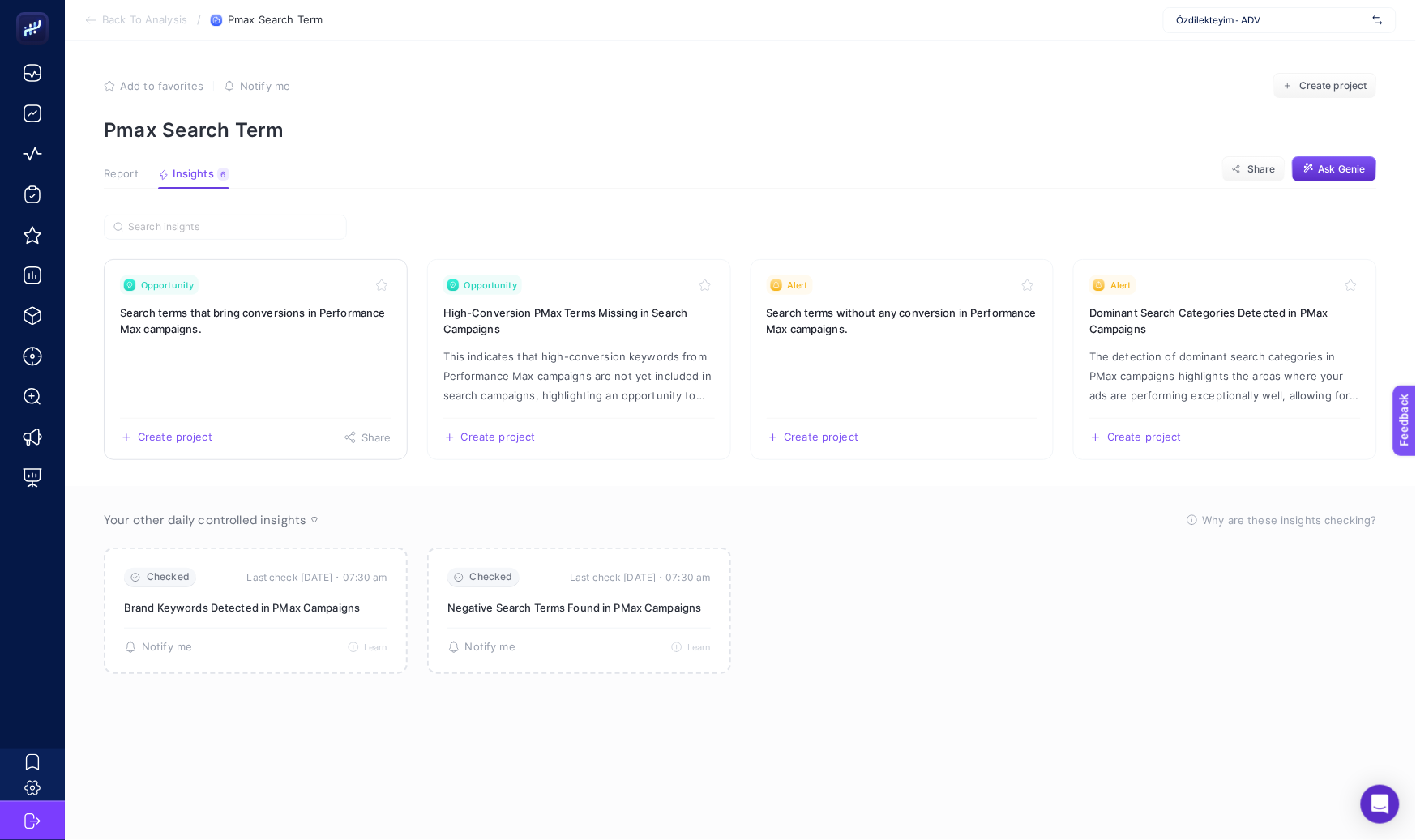
click link "Opportunity Search terms that bring conversions in Performance Max campaigns. C…"
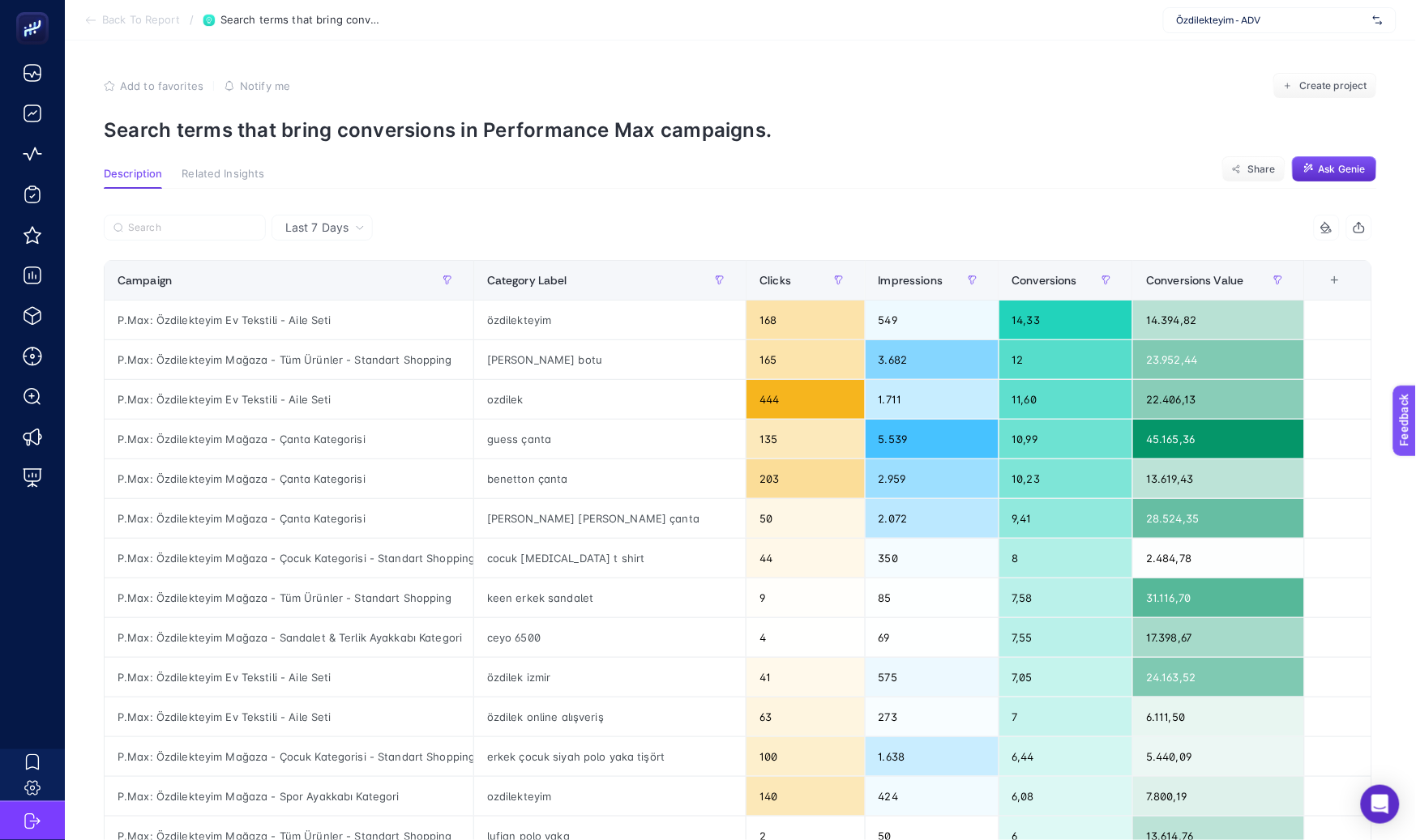
click span "Özdilekteyim - ADV"
type input "greenblack"
click span "https://greenblack.com.tr"
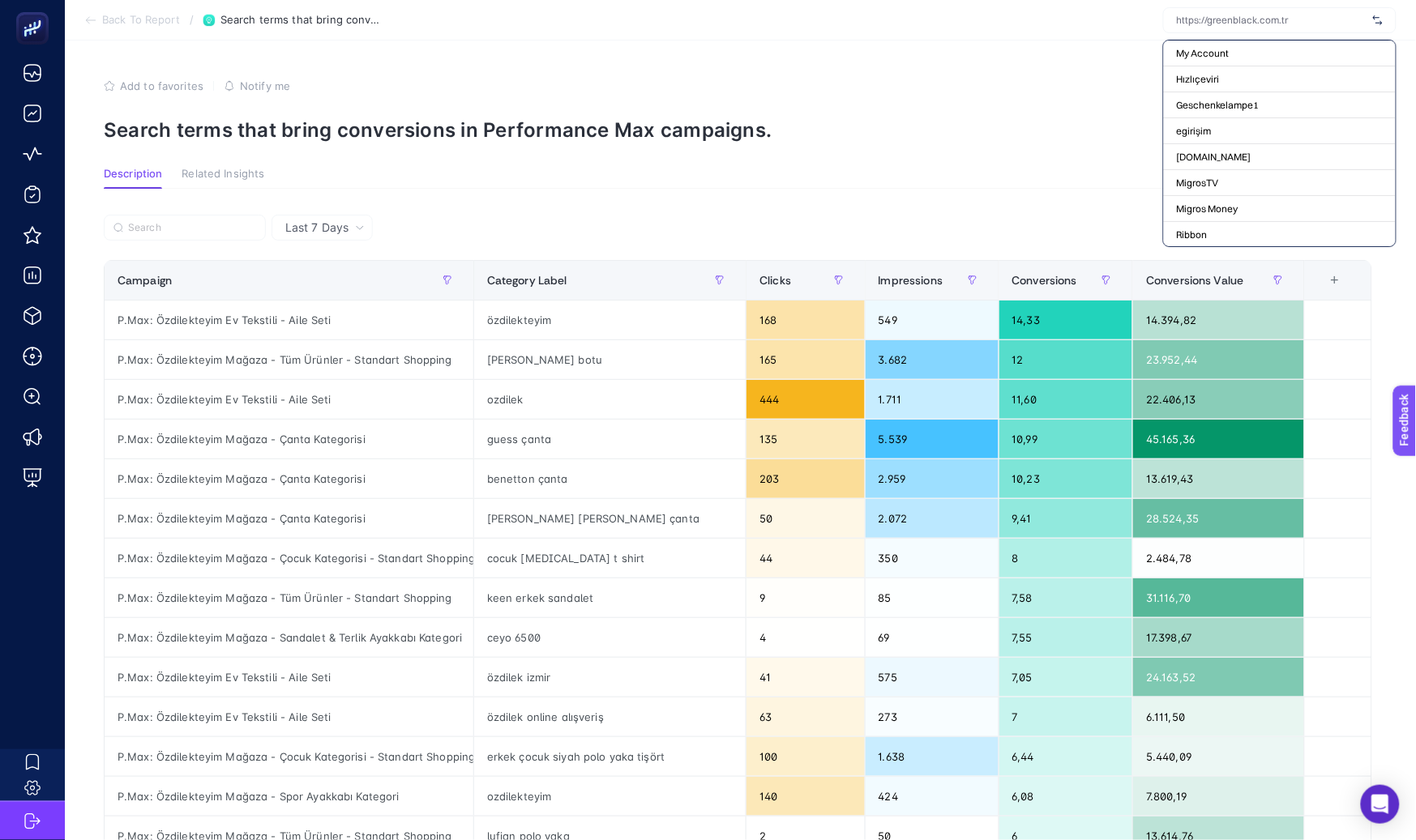
click div "Add to favorites false Notify me Create project"
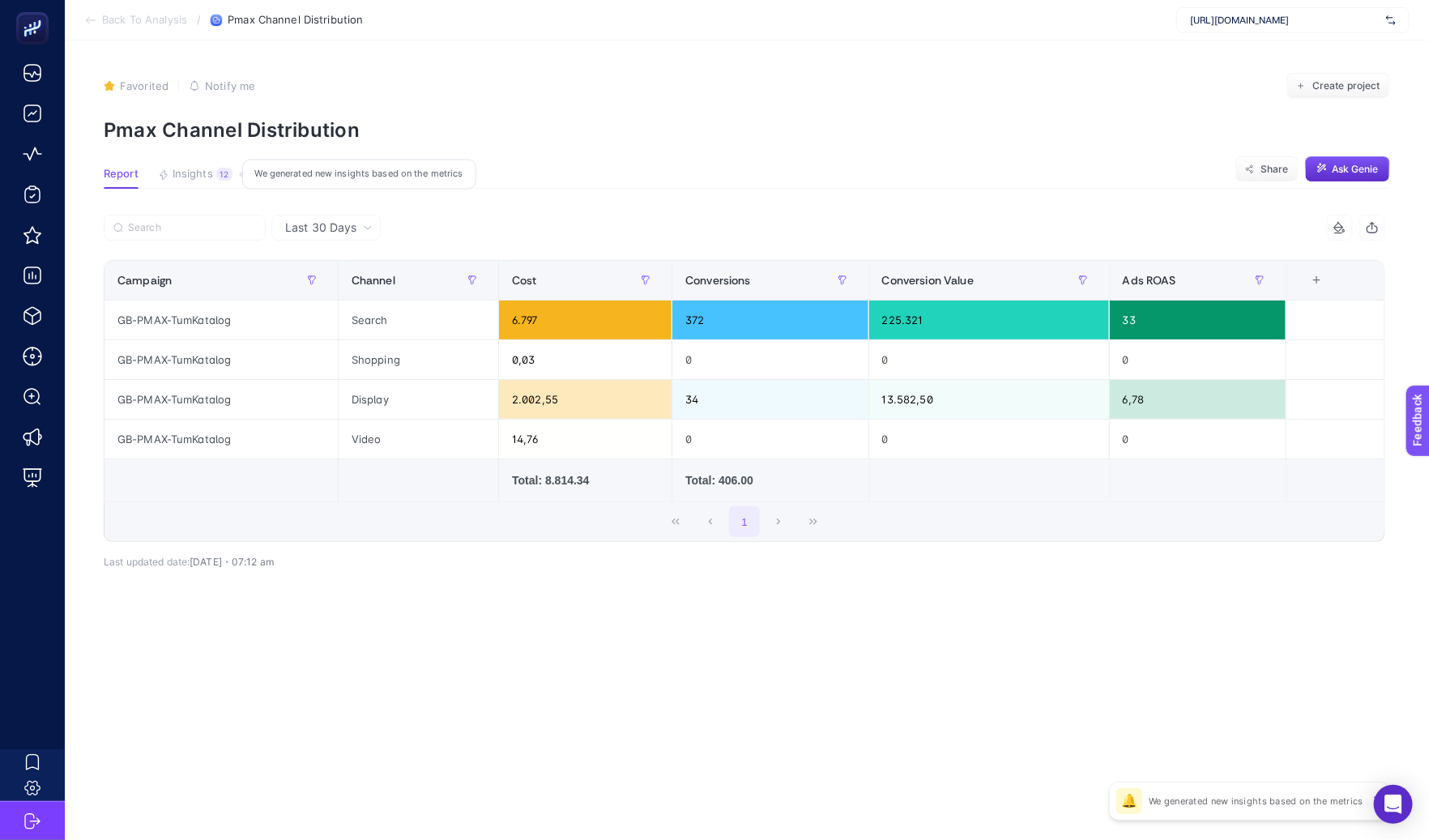
click at [217, 175] on div "12" at bounding box center [224, 174] width 16 height 13
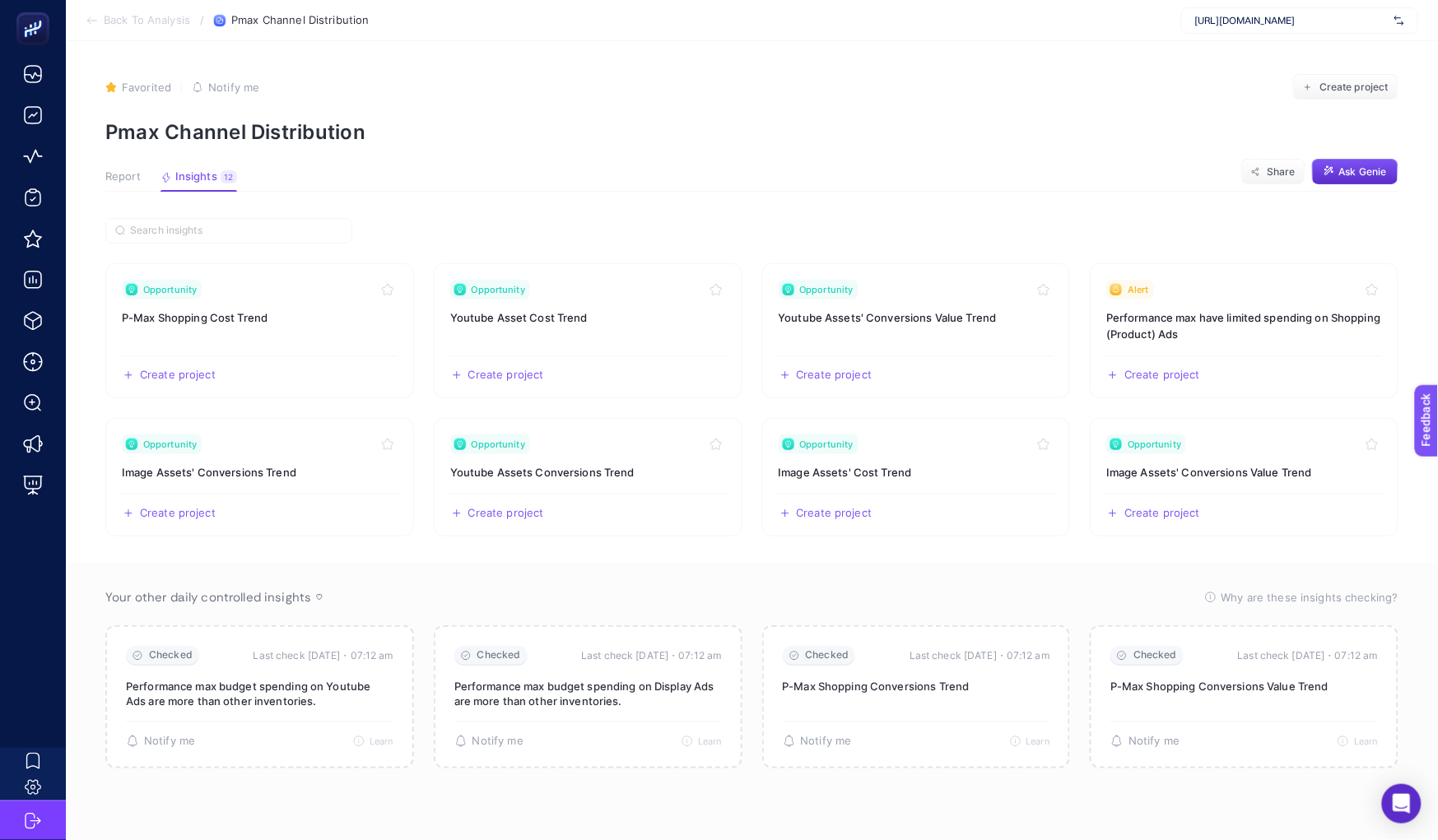
click at [121, 180] on span "Report" at bounding box center [123, 176] width 36 height 13
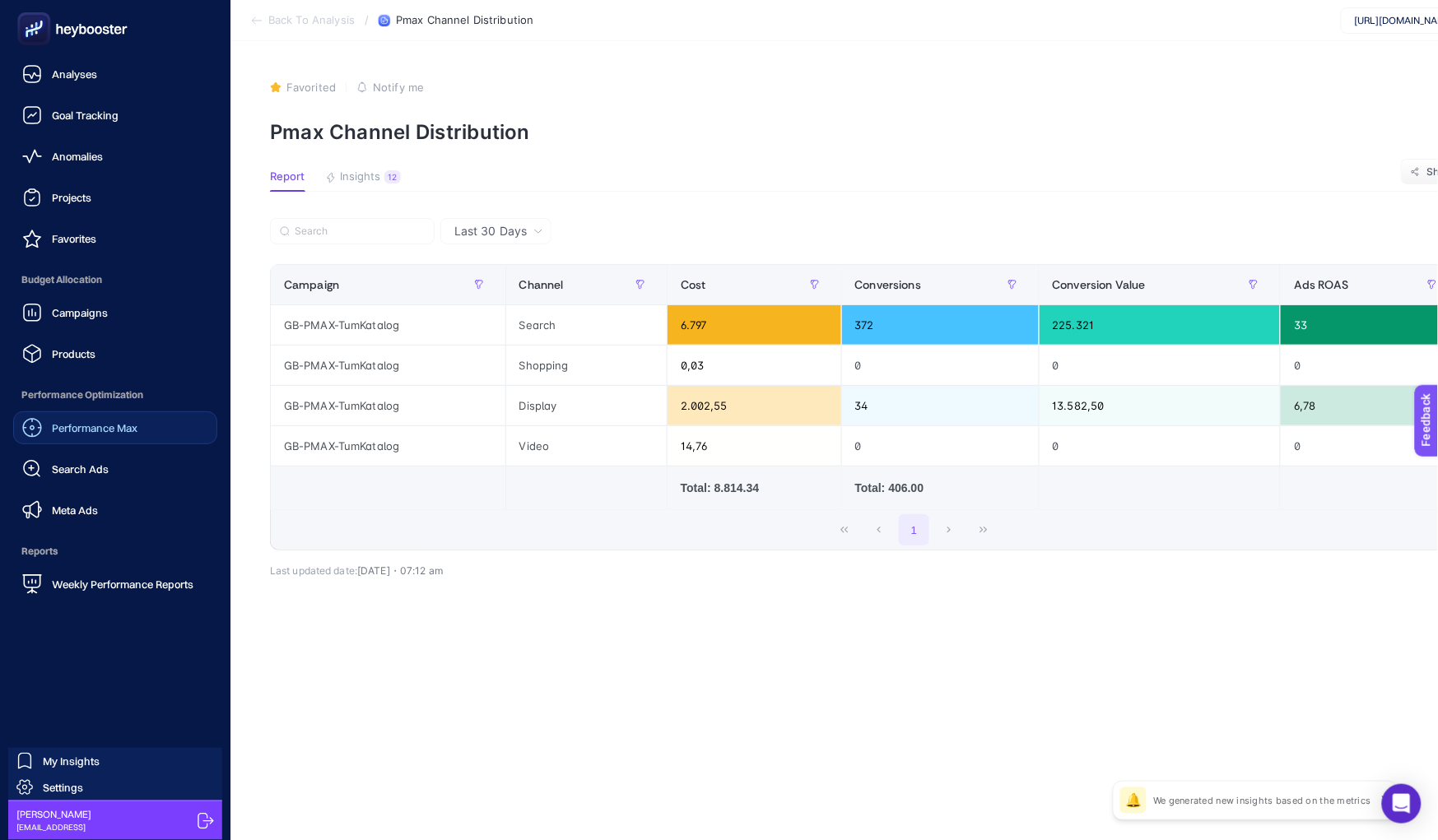
click at [61, 418] on div "Performance Max" at bounding box center [80, 428] width 115 height 20
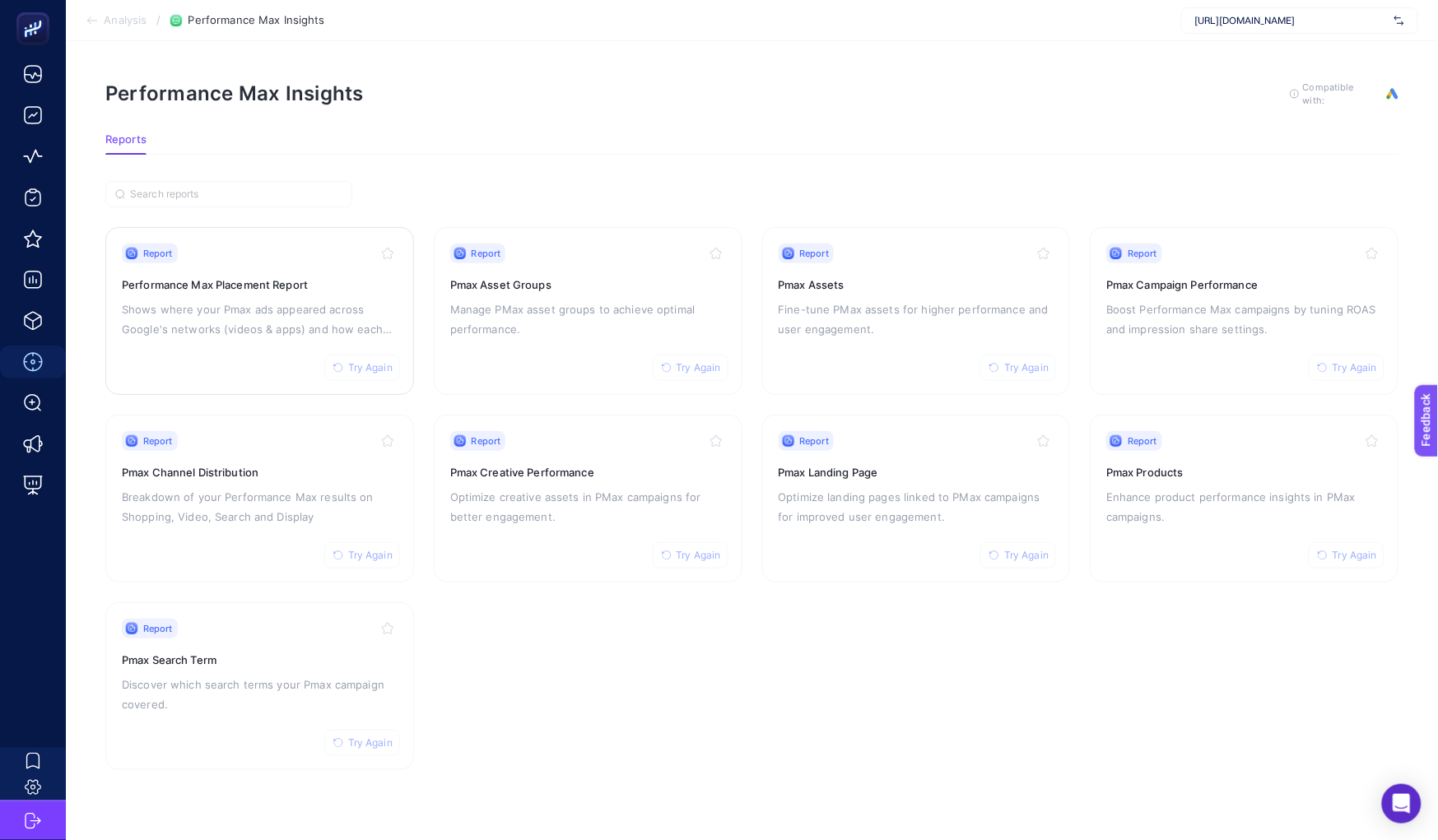
click at [290, 305] on p "Shows where your Pmax ads appeared across Google's networks (videos & apps) and…" at bounding box center [259, 319] width 276 height 39
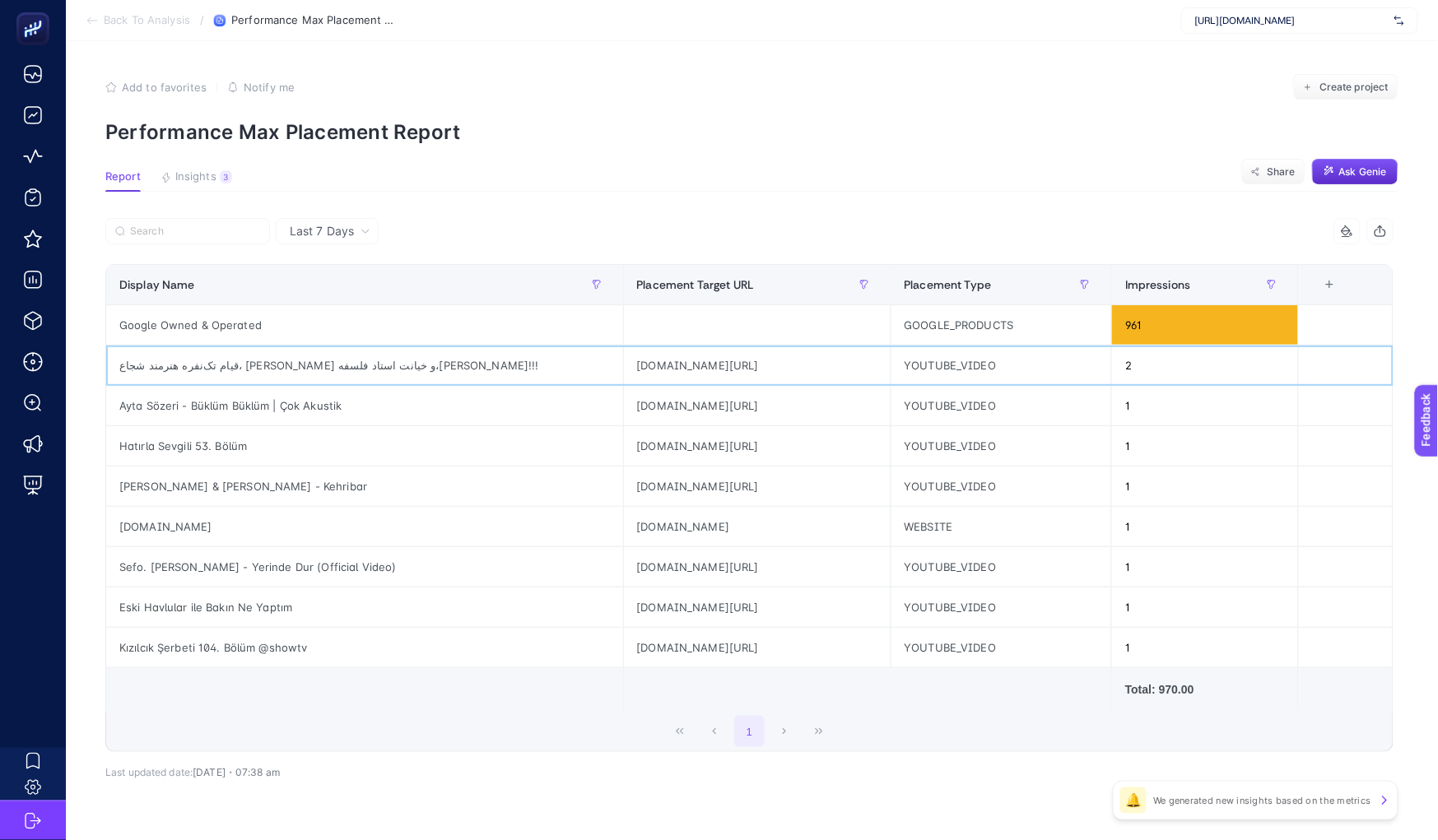
click at [308, 364] on div "قیام تک‌نفره هنرمند شجاع، [PERSON_NAME] و خیانت استاد فلسفه،[PERSON_NAME]!!!" at bounding box center [365, 365] width 517 height 39
click at [308, 364] on div "قیام تک‌نفره هنرمند شجاع، شهرام گودرزی و خیانت استاد فلسفه،بیژن عبدالکریمی!!!" at bounding box center [365, 365] width 517 height 39
copy tr "قیام تک‌نفره هنرمند شجاع، شهرام گودرزی و خیانت استاد فلسفه،بیژن عبدالکریمی!!!"
click at [348, 229] on span "Last 7 Days" at bounding box center [321, 231] width 64 height 17
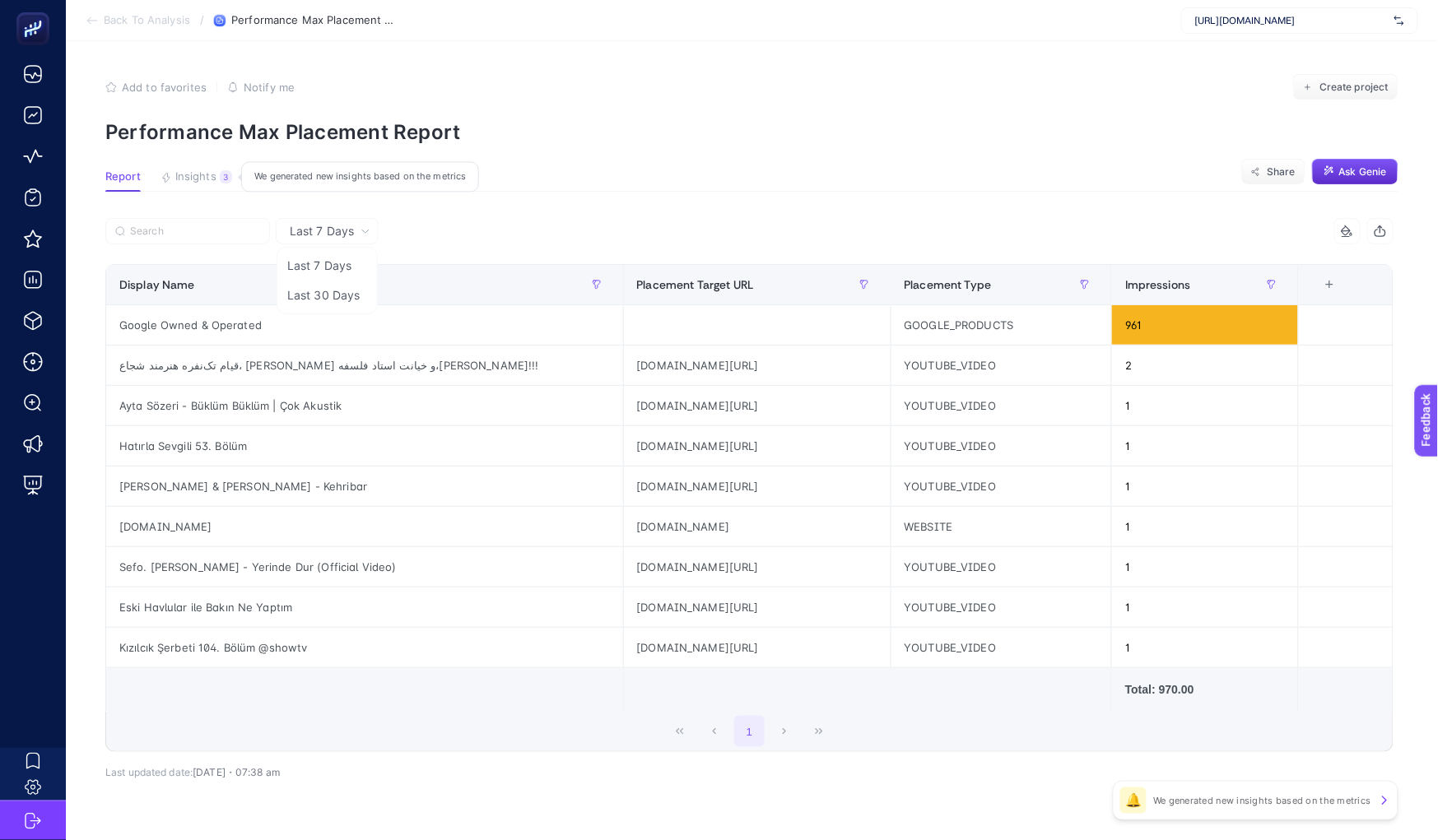
click at [224, 173] on div "3" at bounding box center [226, 176] width 12 height 13
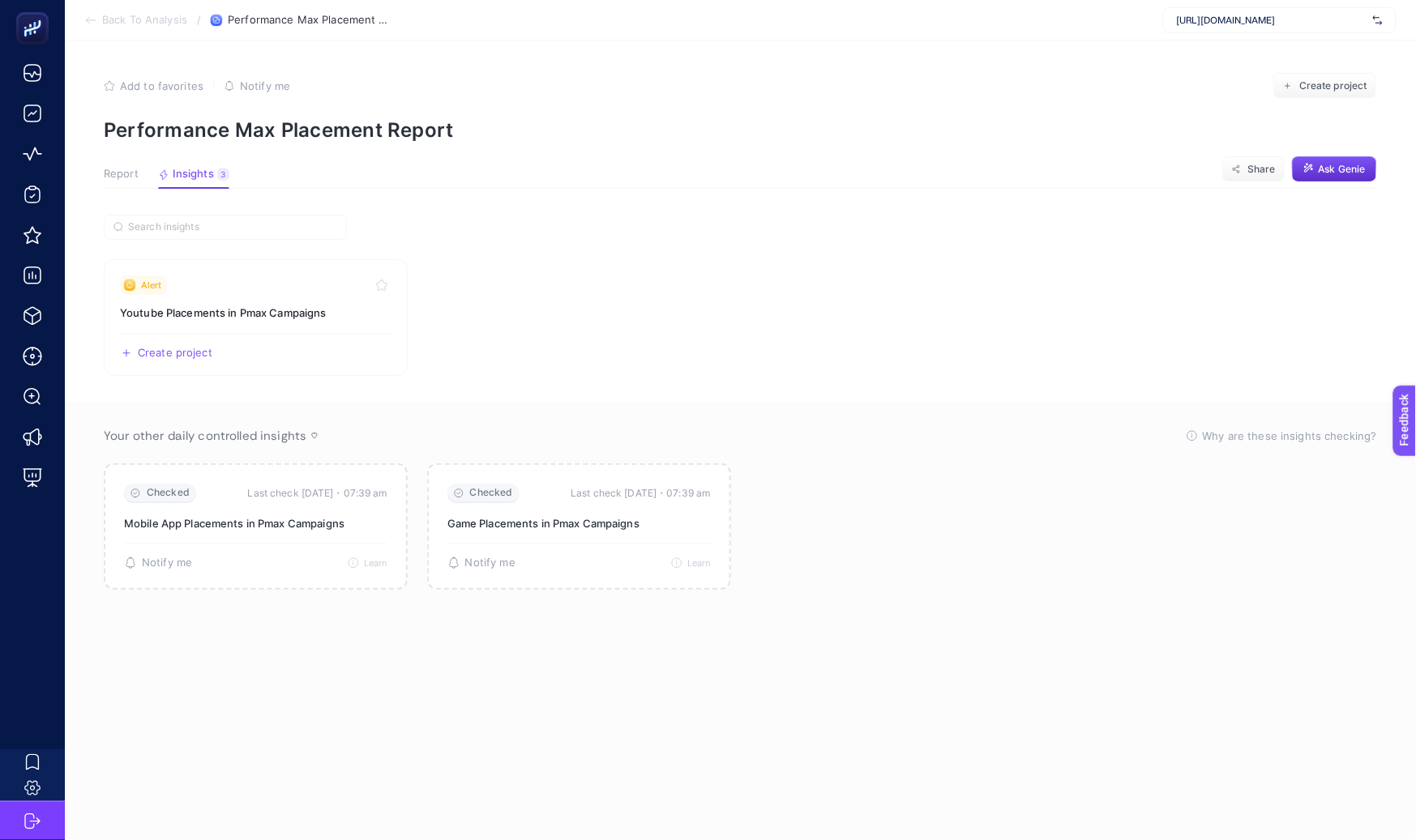
click at [133, 169] on span "Report" at bounding box center [121, 174] width 35 height 13
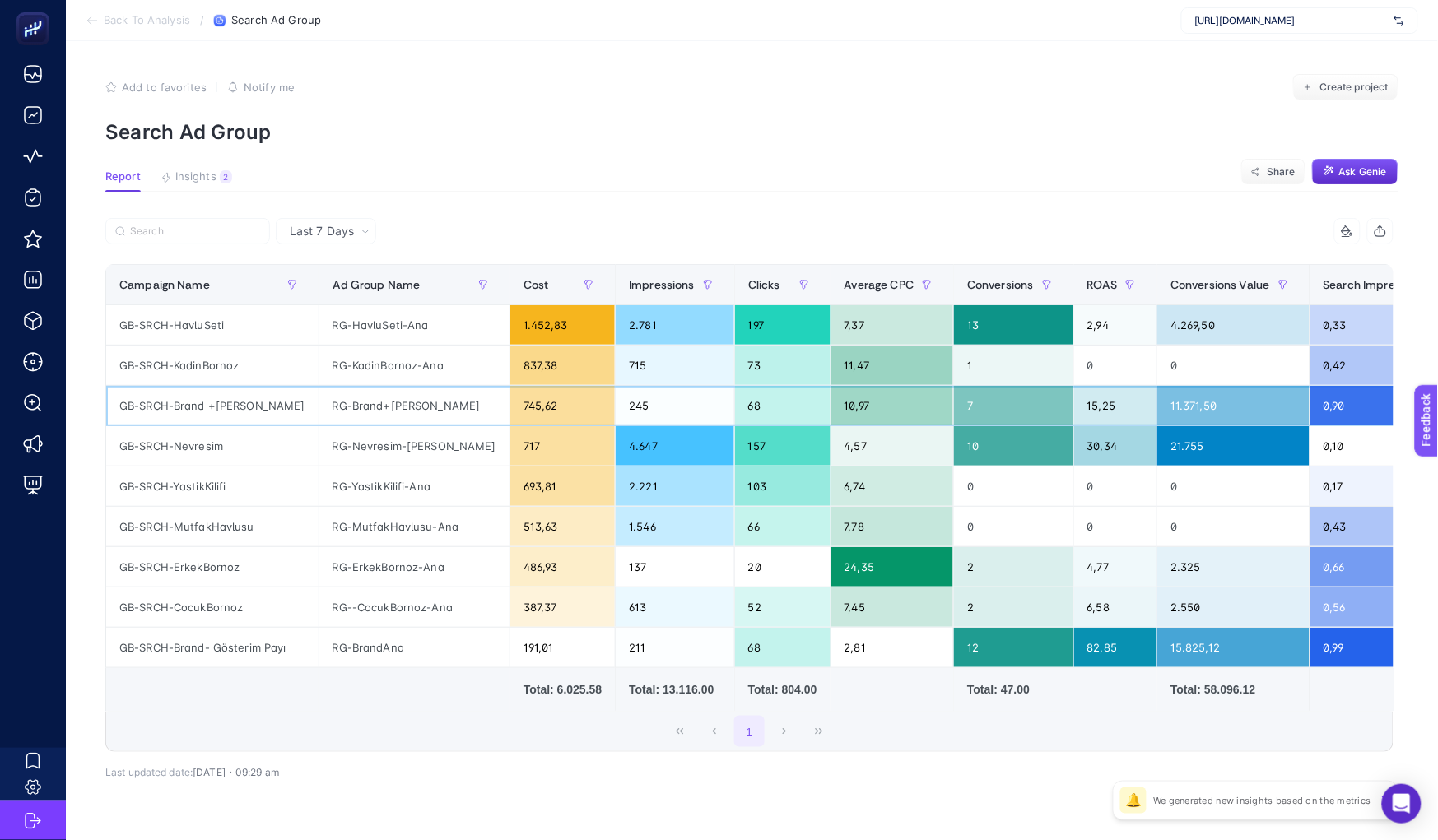
click at [260, 405] on div "GB-SRCH-Brand +[PERSON_NAME]" at bounding box center [212, 405] width 212 height 39
click at [510, 405] on div "745,62" at bounding box center [563, 405] width 105 height 39
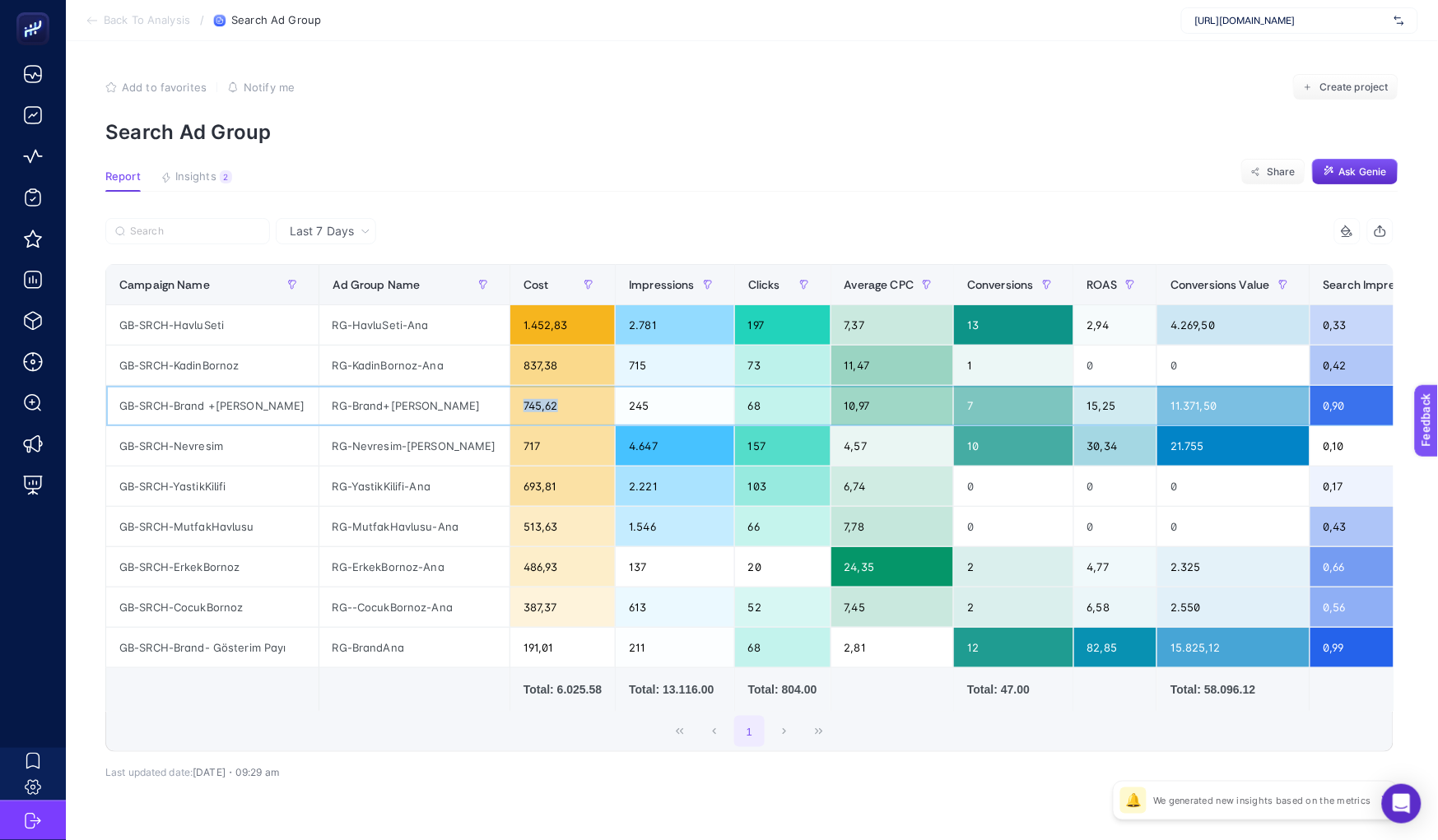
click at [510, 405] on div "745,62" at bounding box center [563, 405] width 105 height 39
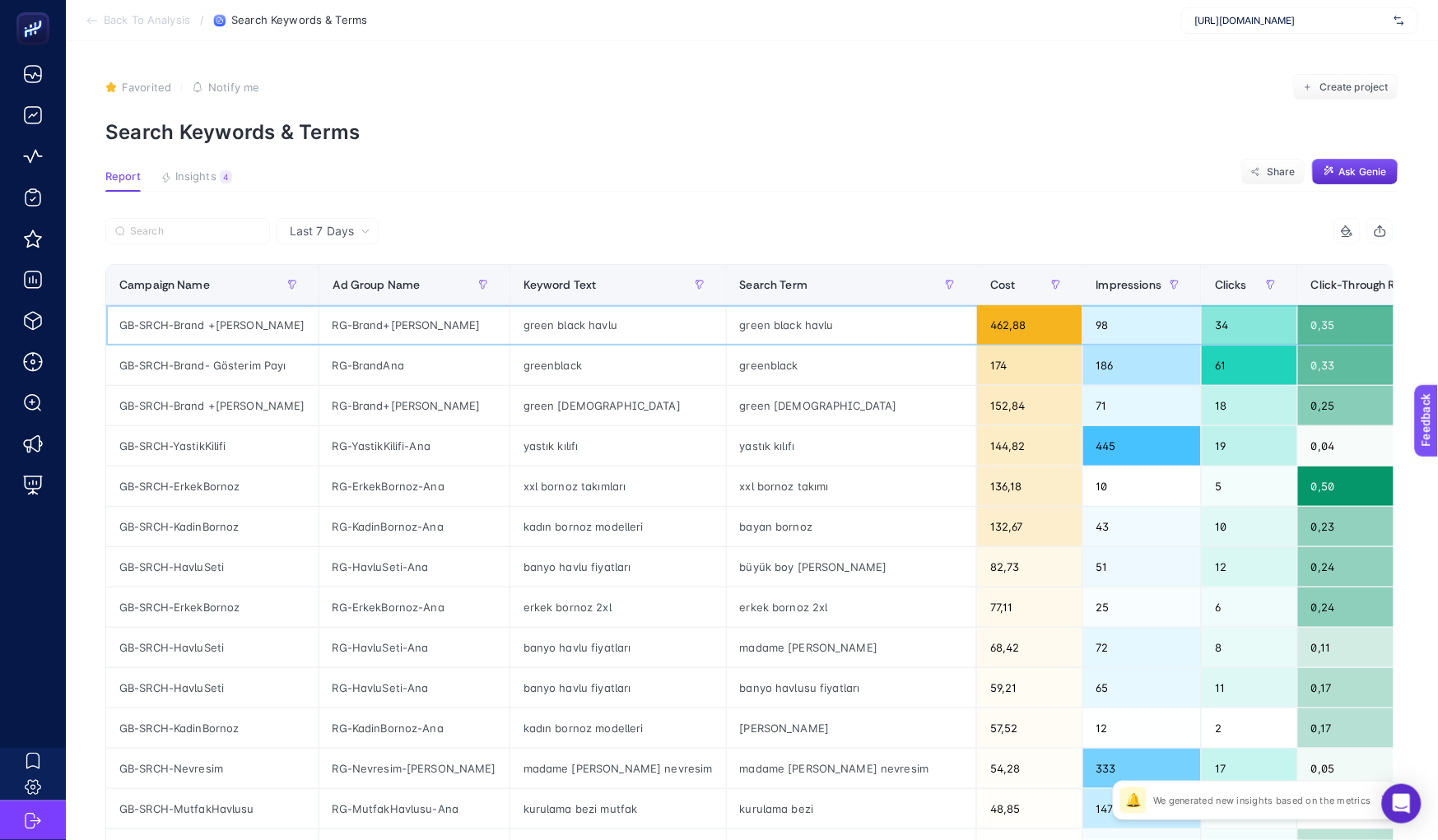
click at [210, 324] on div "GB-SRCH-Brand +[PERSON_NAME]" at bounding box center [212, 324] width 212 height 39
copy tr "GB-SRCH-Brand +[PERSON_NAME]"
click at [194, 236] on input "Search" at bounding box center [195, 231] width 130 height 12
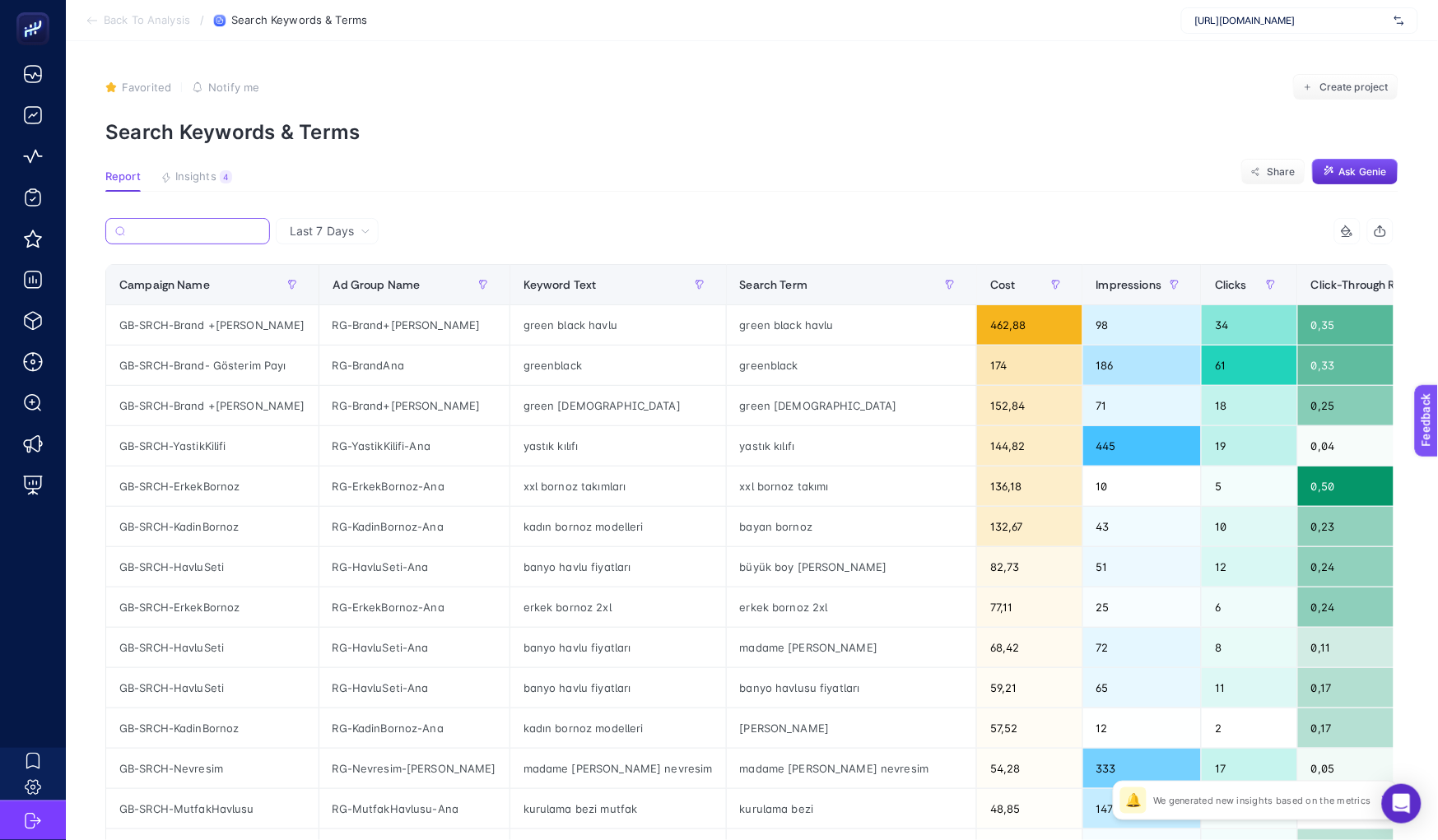
paste input "GB-SRCH-Brand +[PERSON_NAME]"
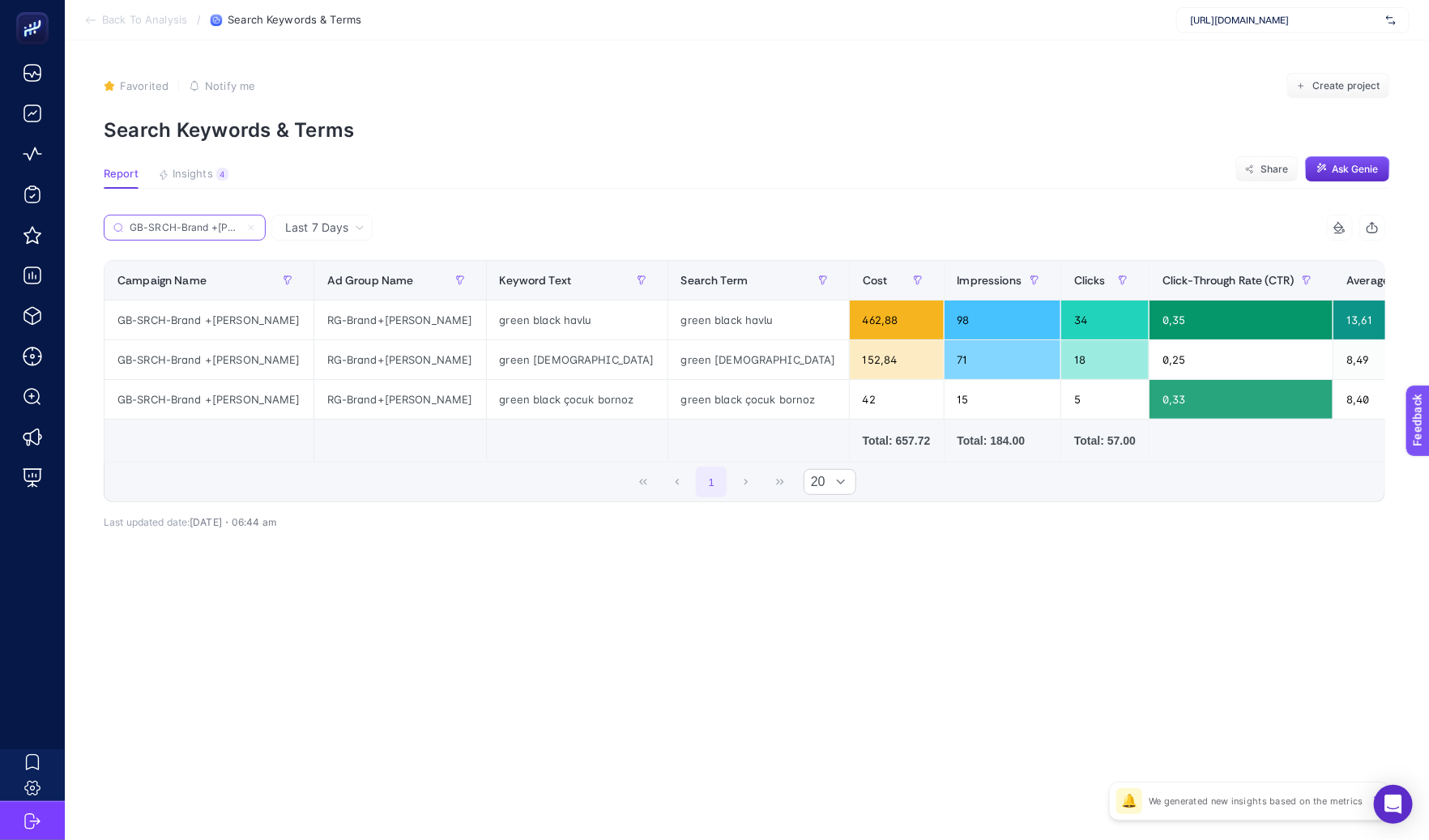
scroll to position [0, 57]
type input "GB-SRCH-Brand +[PERSON_NAME]"
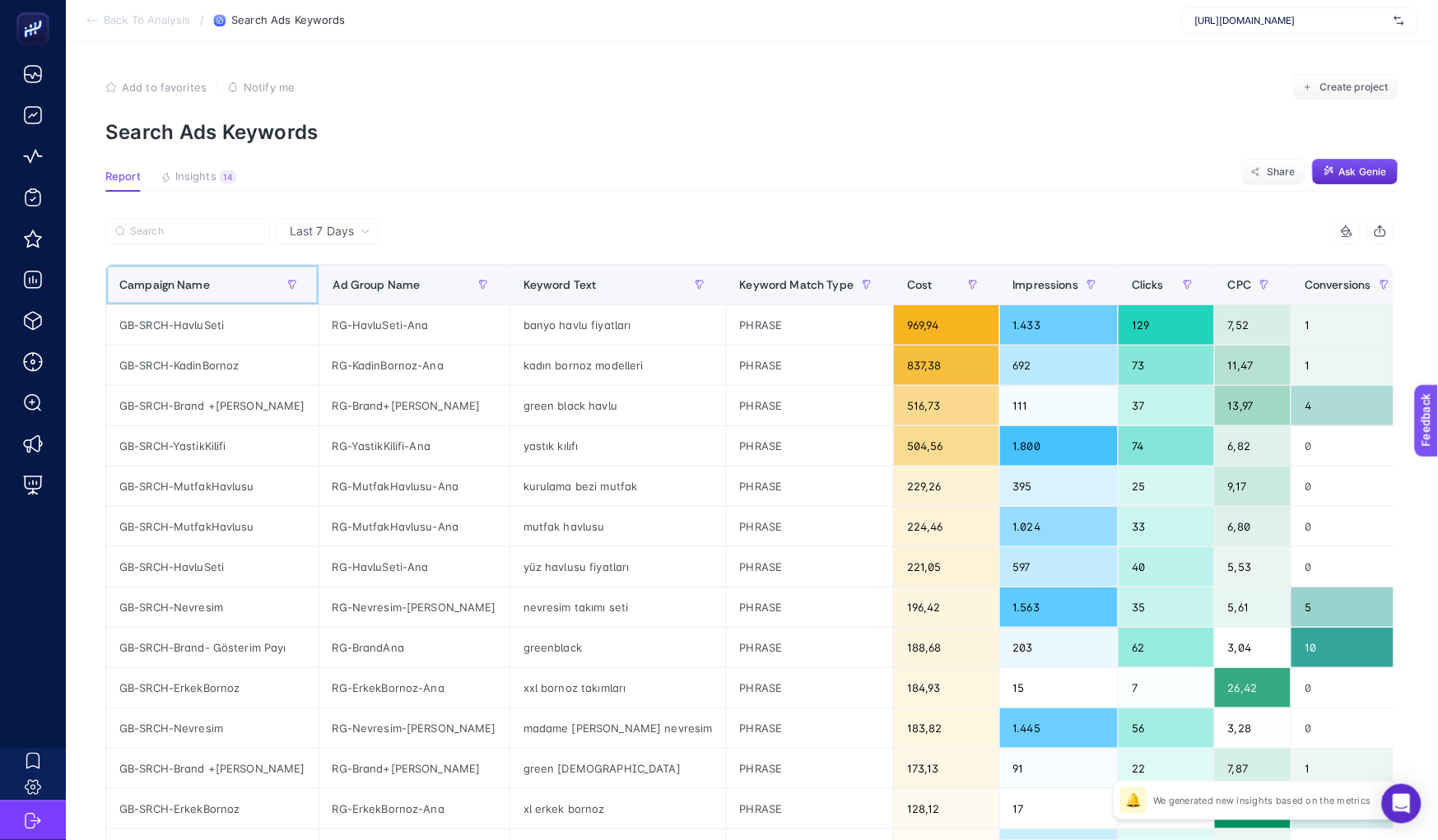
click at [216, 272] on div "Campaign Name" at bounding box center [212, 285] width 186 height 26
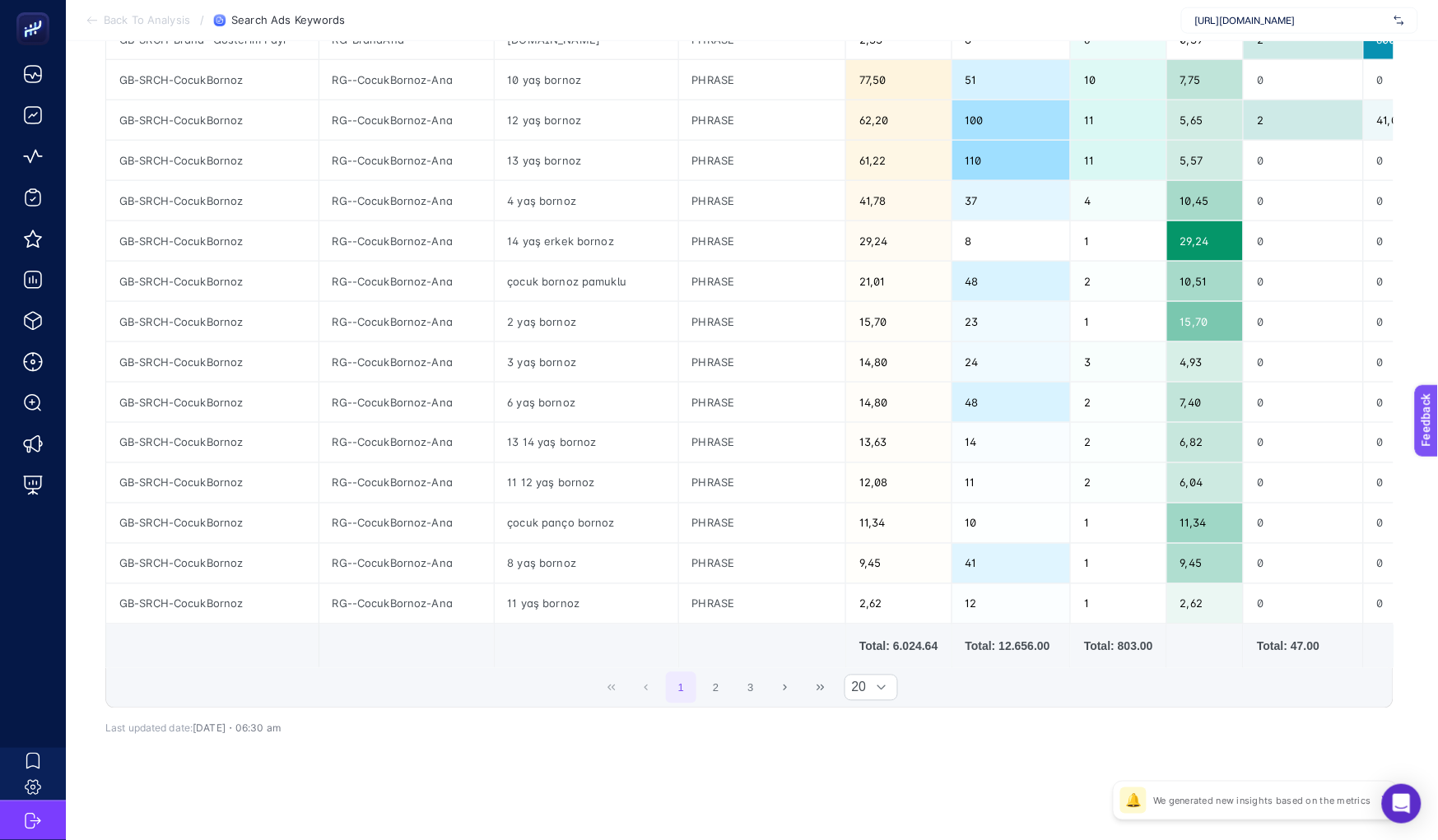
scroll to position [503, 0]
click at [720, 689] on button "2" at bounding box center [716, 688] width 31 height 31
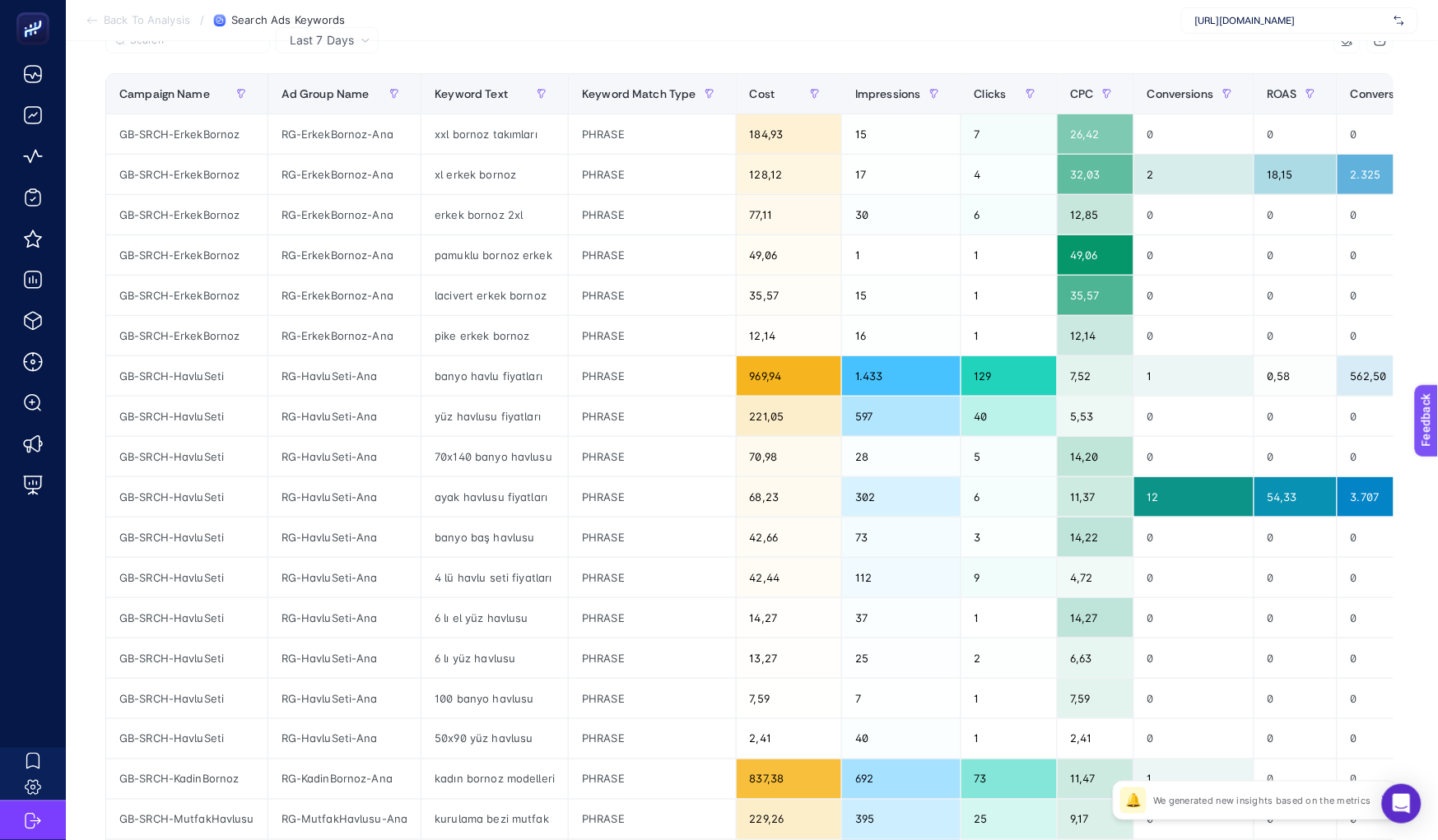
scroll to position [191, 0]
click at [473, 366] on div "banyo havlu fiyatları" at bounding box center [494, 375] width 147 height 39
click at [473, 375] on div "banyo havlu fiyatları" at bounding box center [494, 375] width 147 height 39
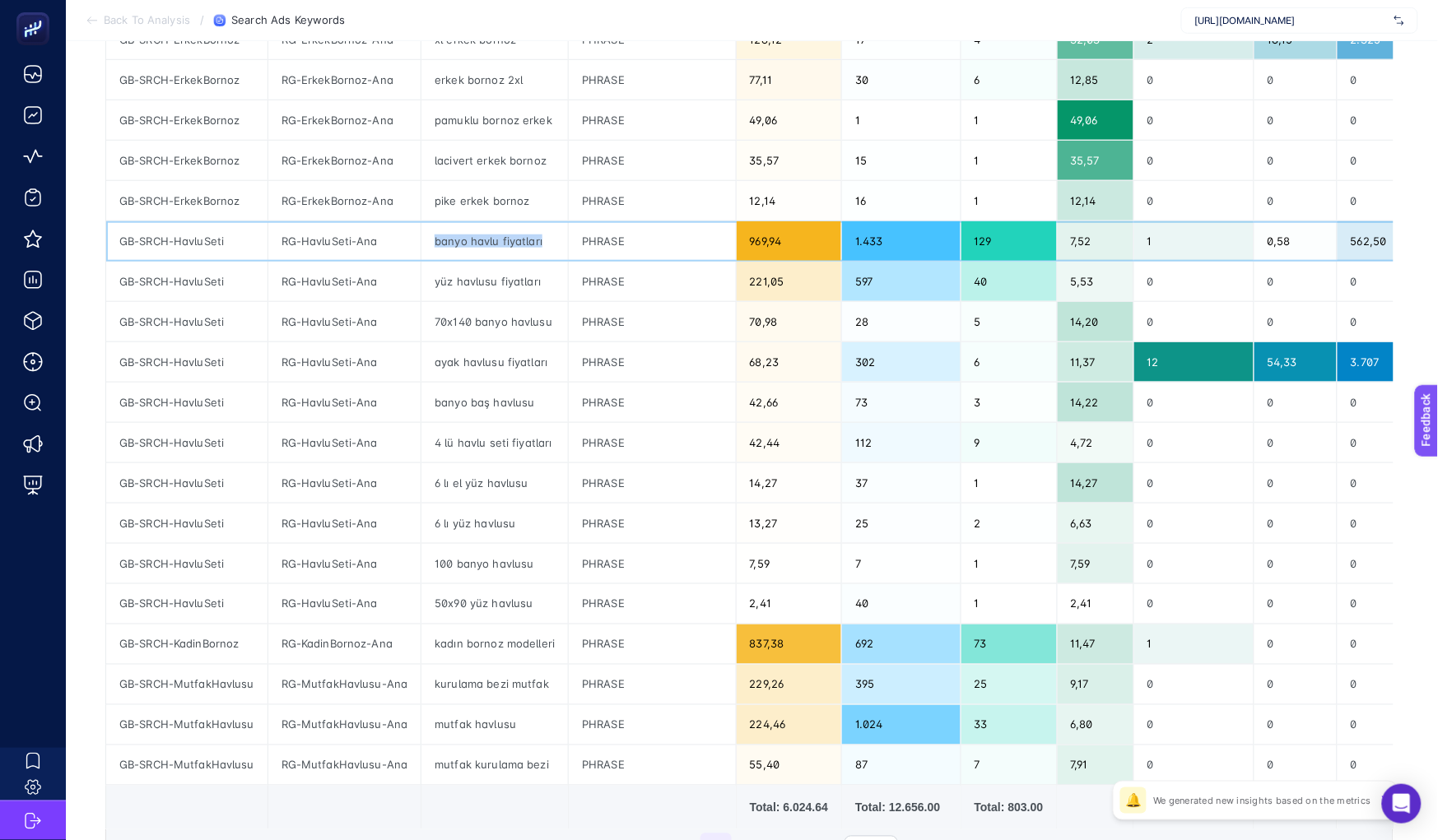
scroll to position [389, 0]
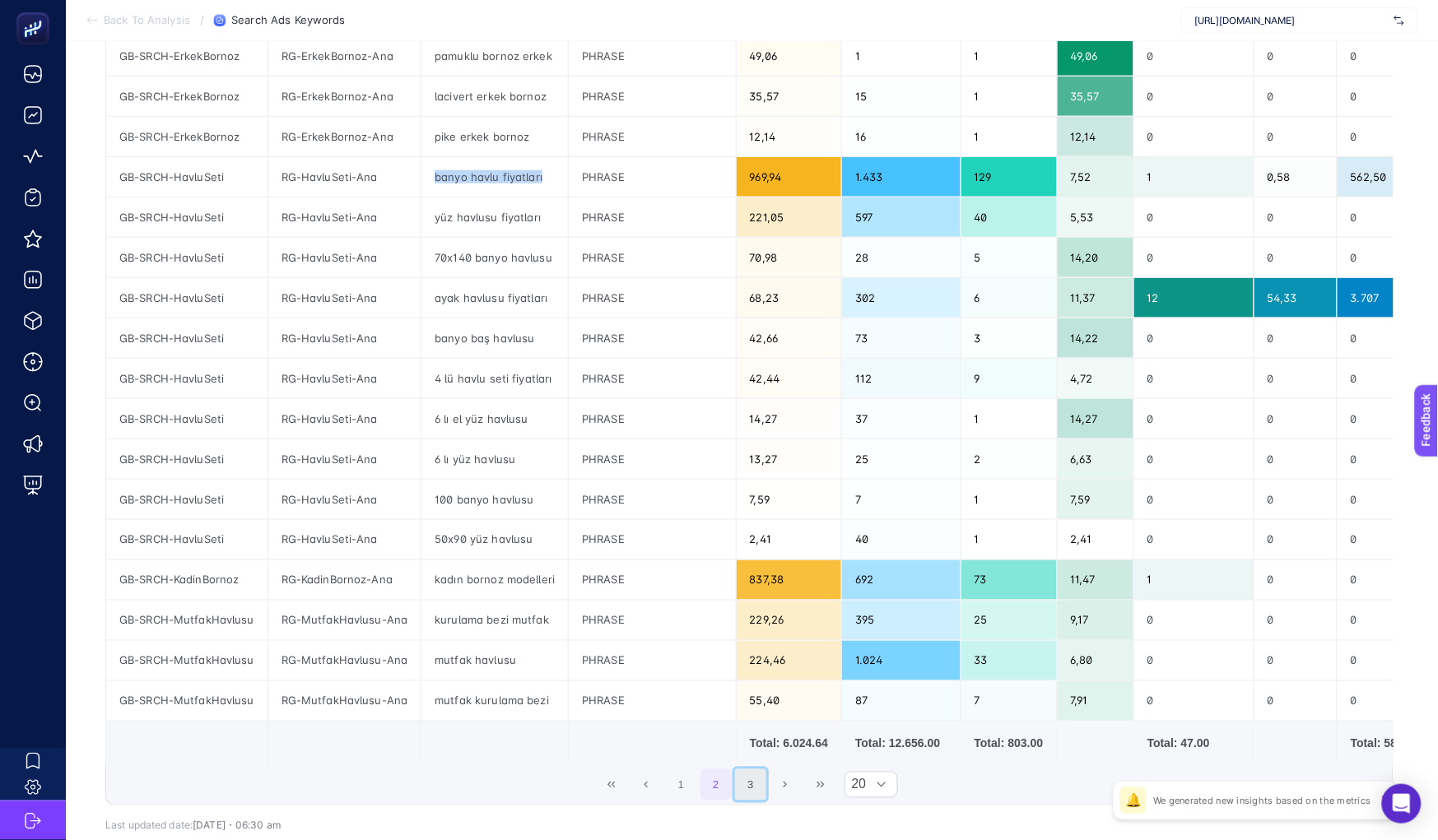
click at [752, 801] on button "3" at bounding box center [750, 785] width 31 height 31
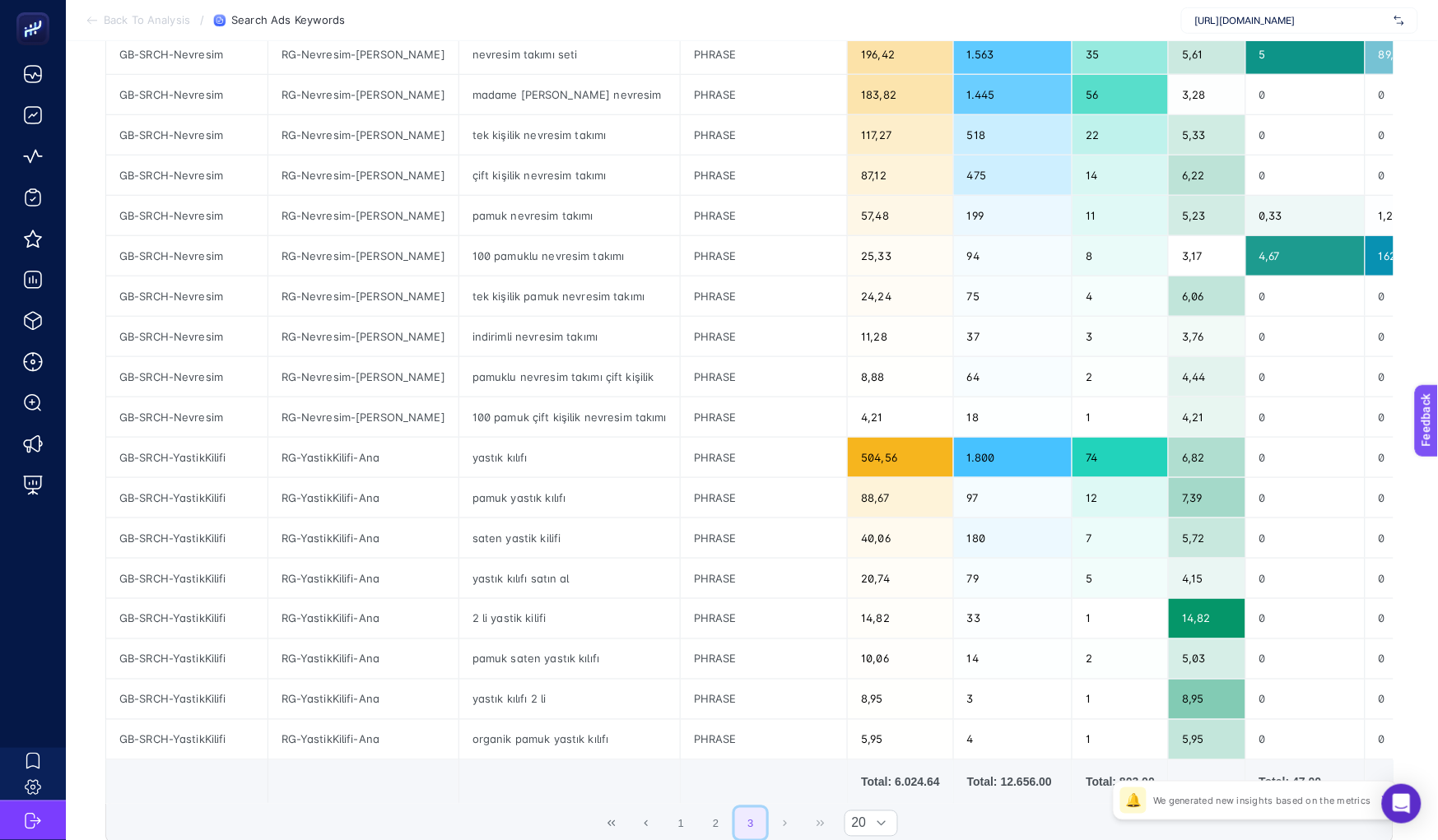
scroll to position [462, 0]
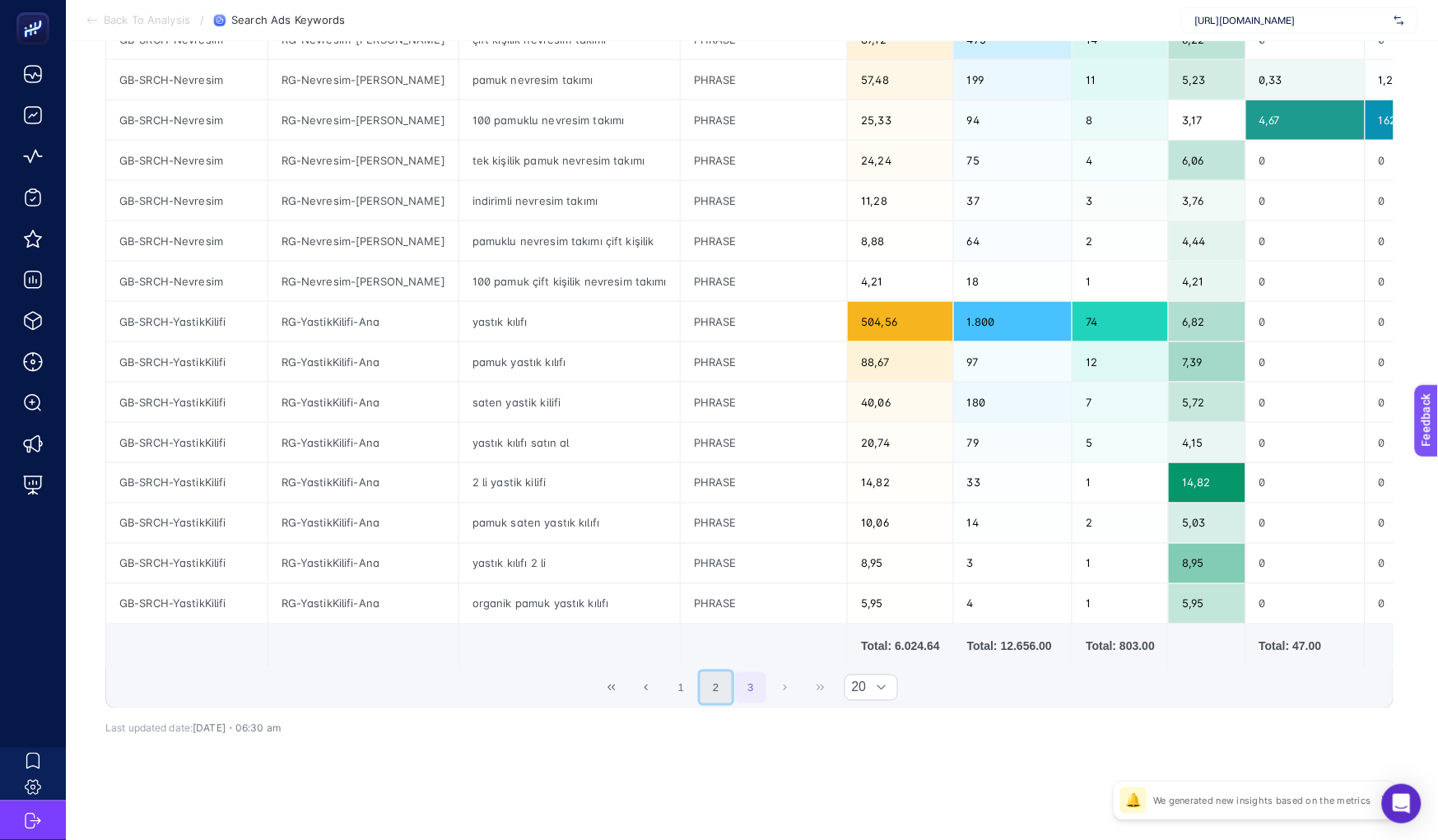
click at [721, 695] on button "2" at bounding box center [716, 688] width 31 height 31
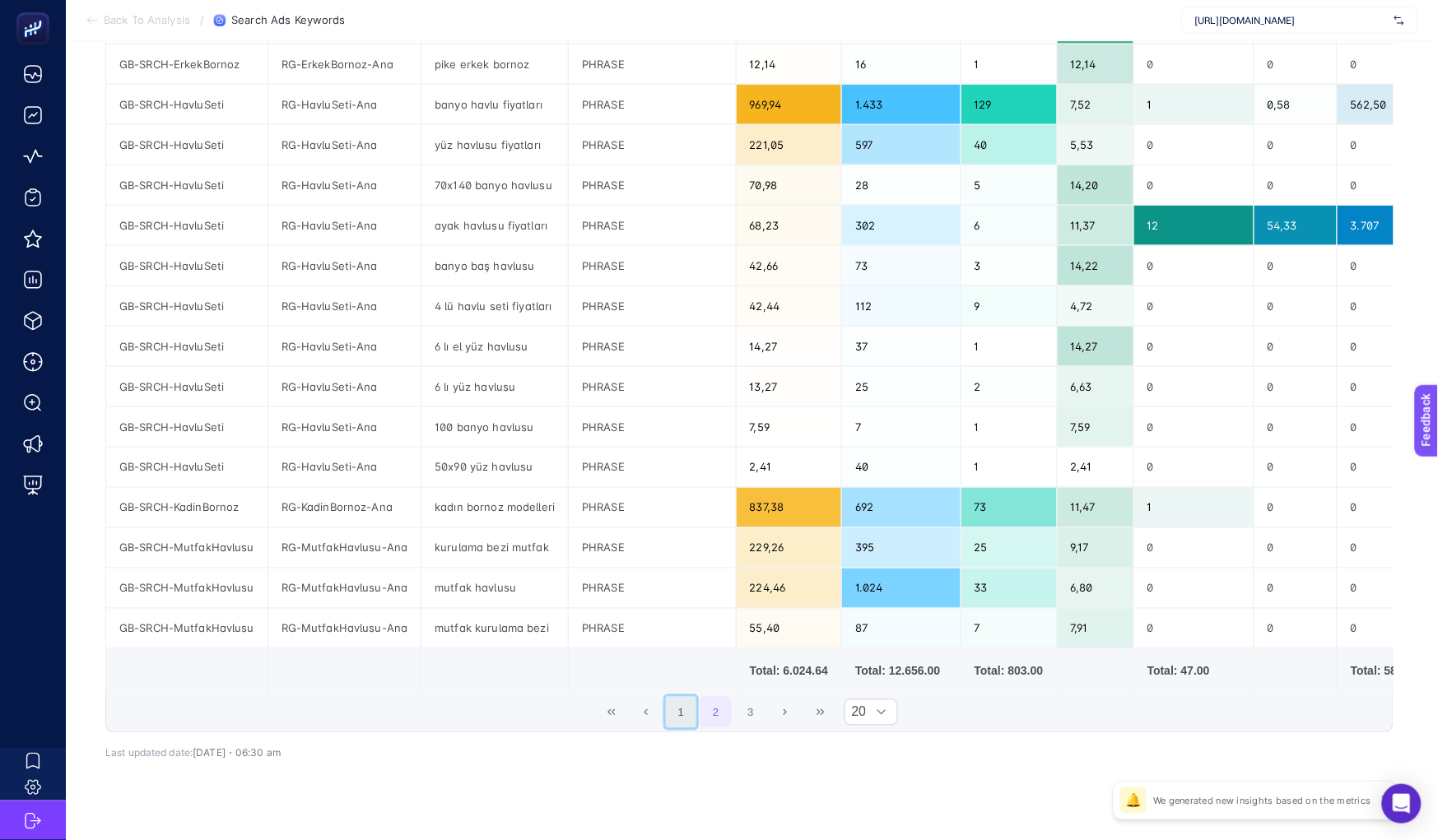
click at [683, 728] on button "1" at bounding box center [681, 713] width 31 height 31
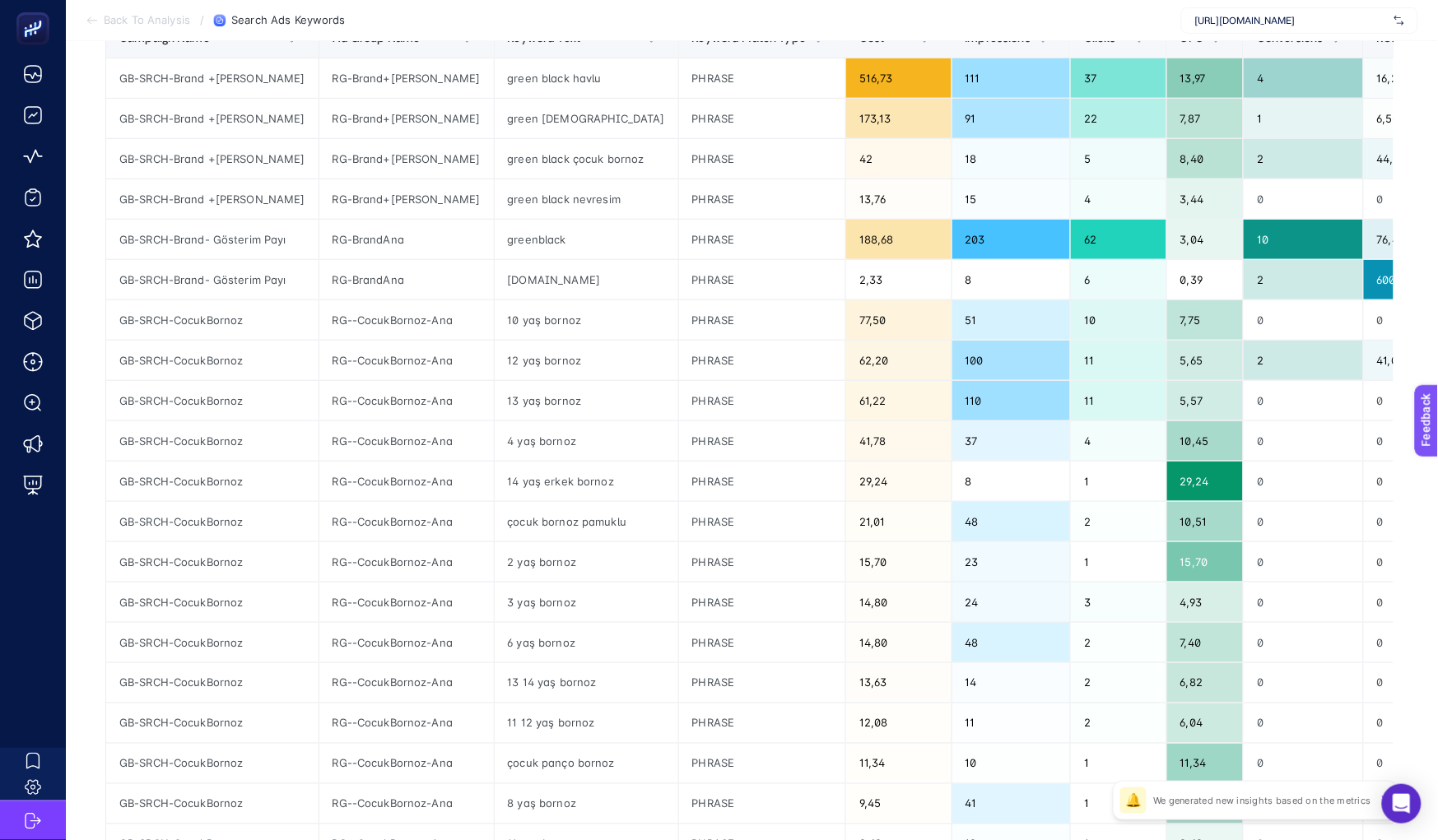
scroll to position [0, 0]
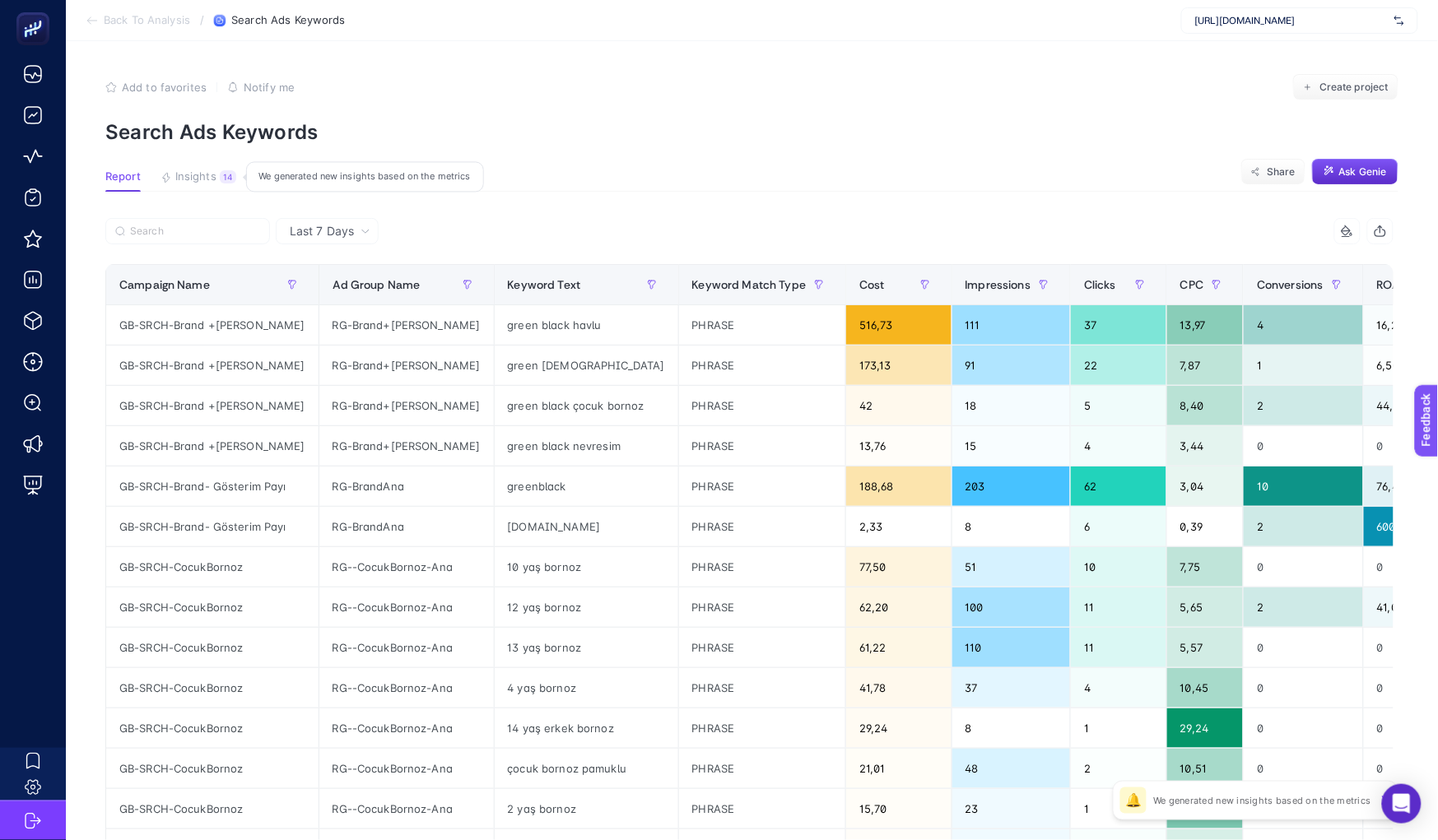
click at [210, 174] on span "Insights" at bounding box center [196, 176] width 41 height 13
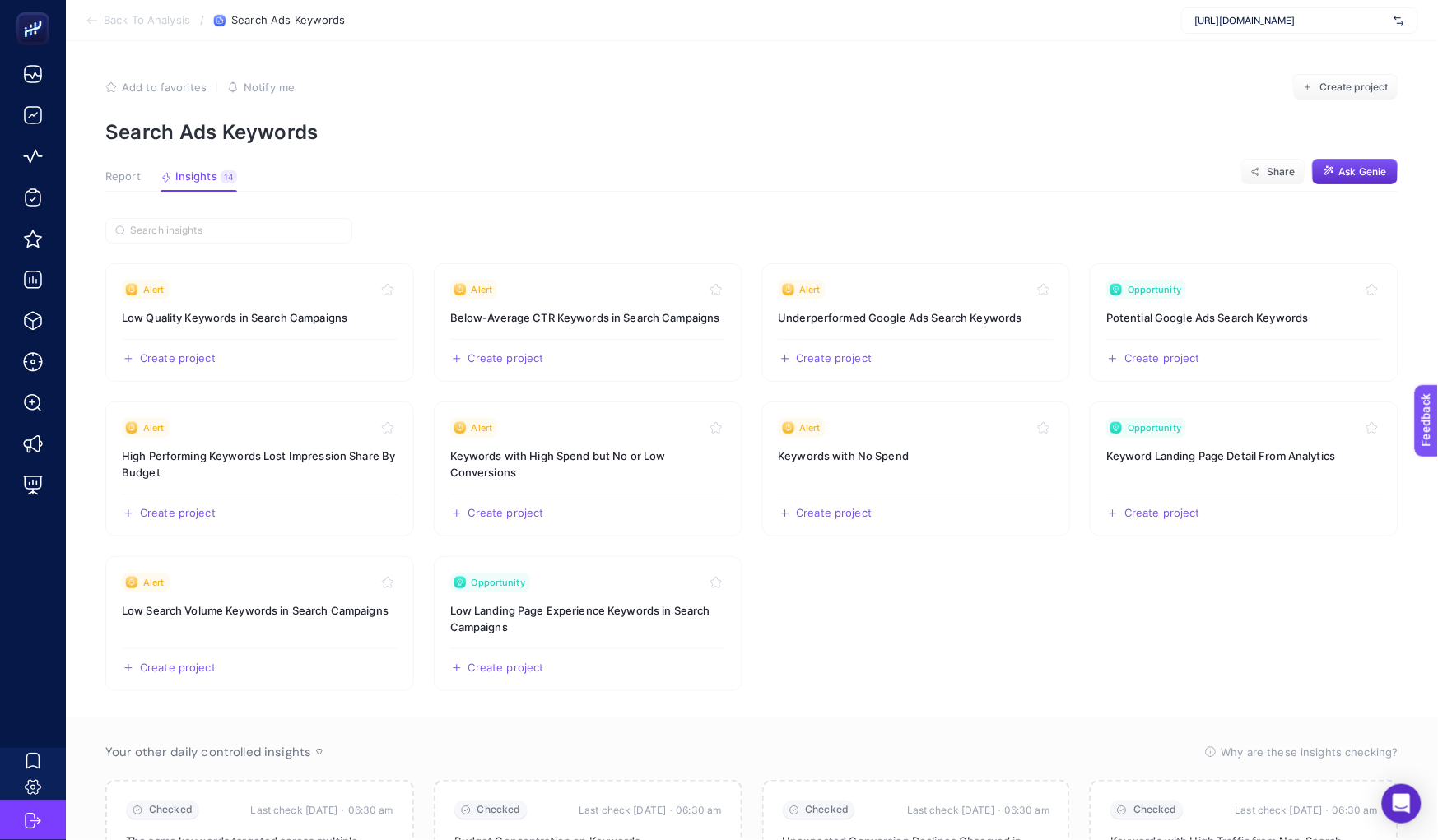
click at [135, 188] on button "Report" at bounding box center [123, 181] width 36 height 21
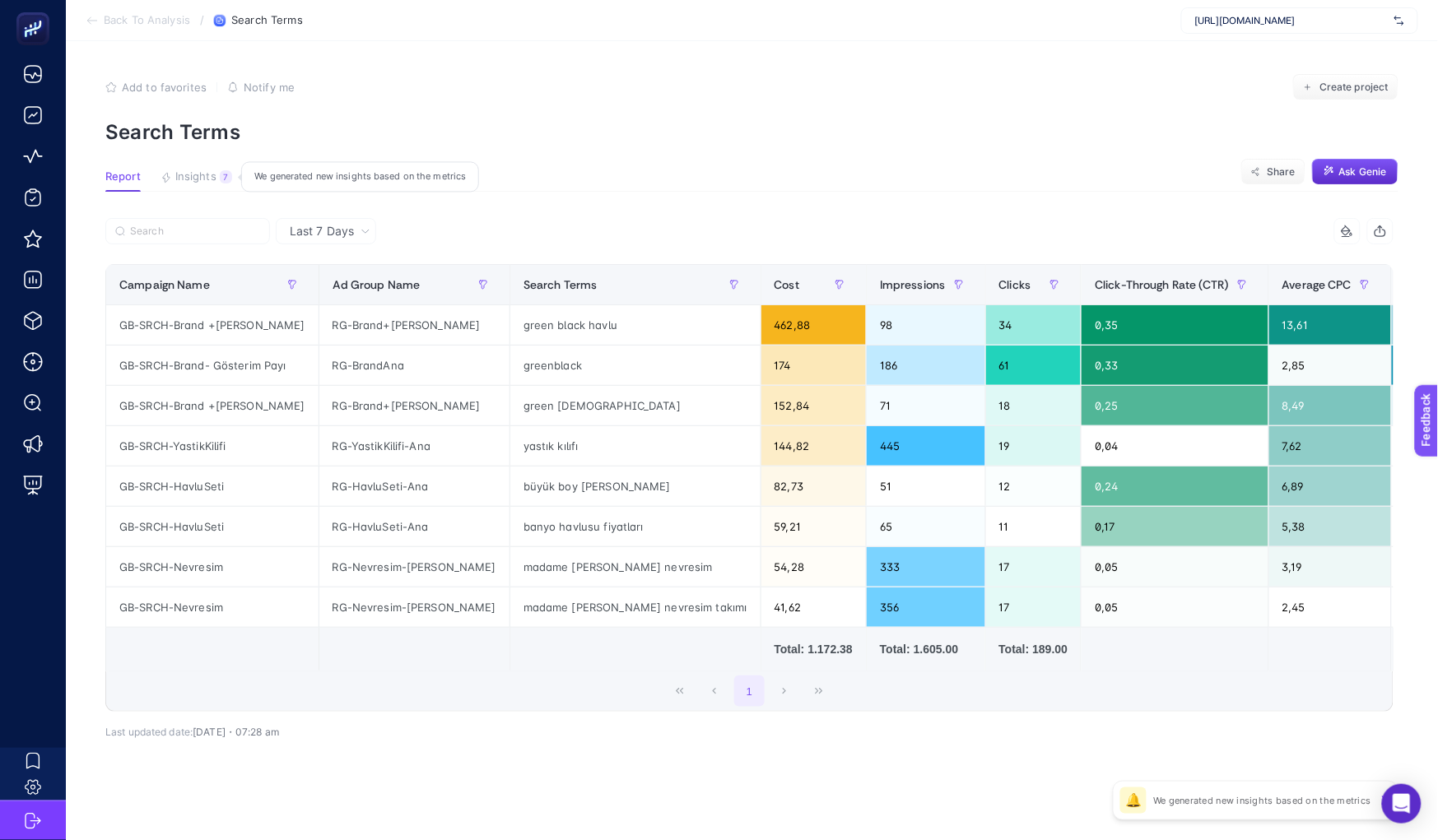
click at [193, 182] on span "Insights" at bounding box center [196, 176] width 41 height 13
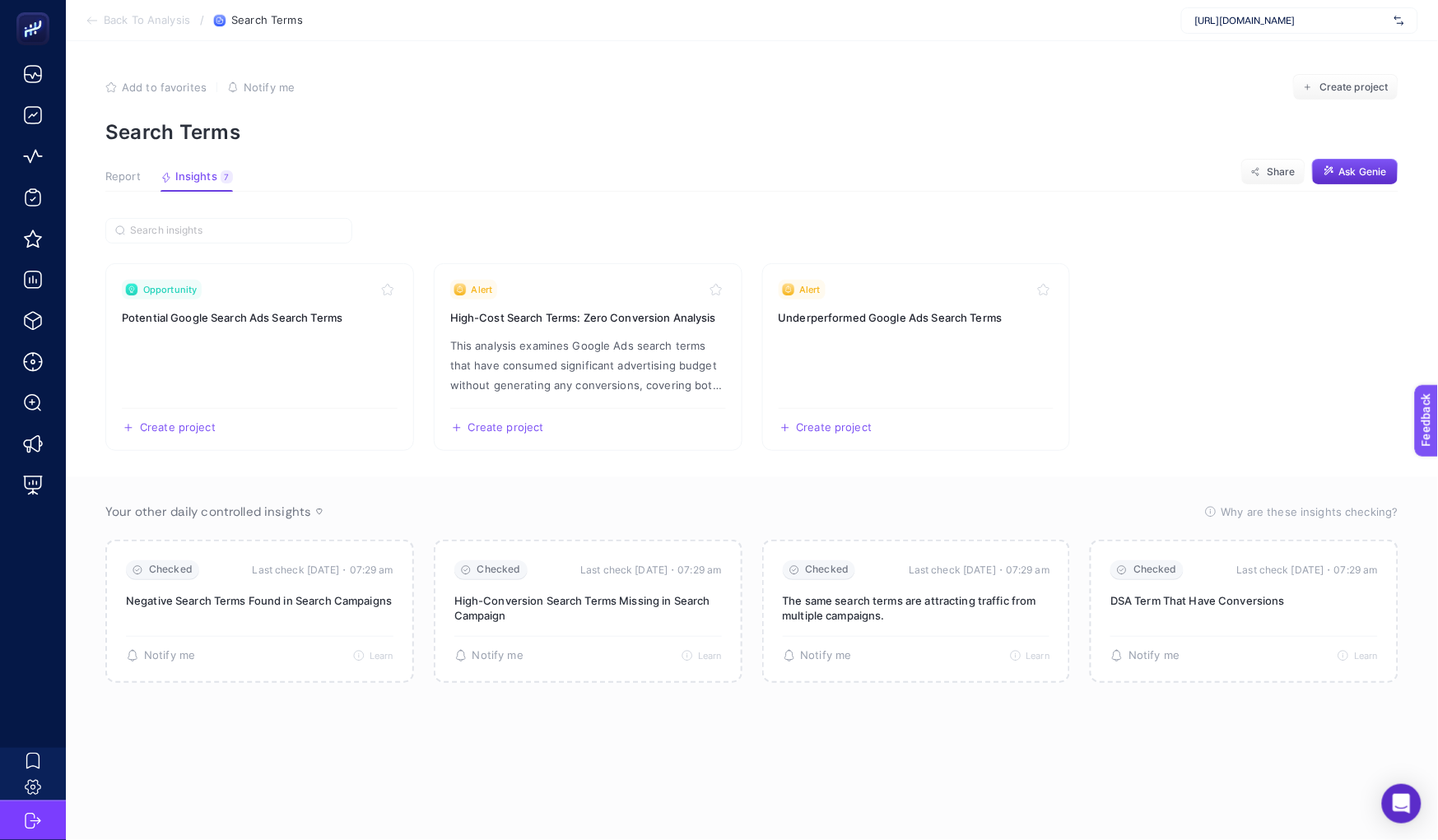
click at [142, 182] on div "Report Insights 7 We generated new insights based on the metrics" at bounding box center [169, 181] width 128 height 21
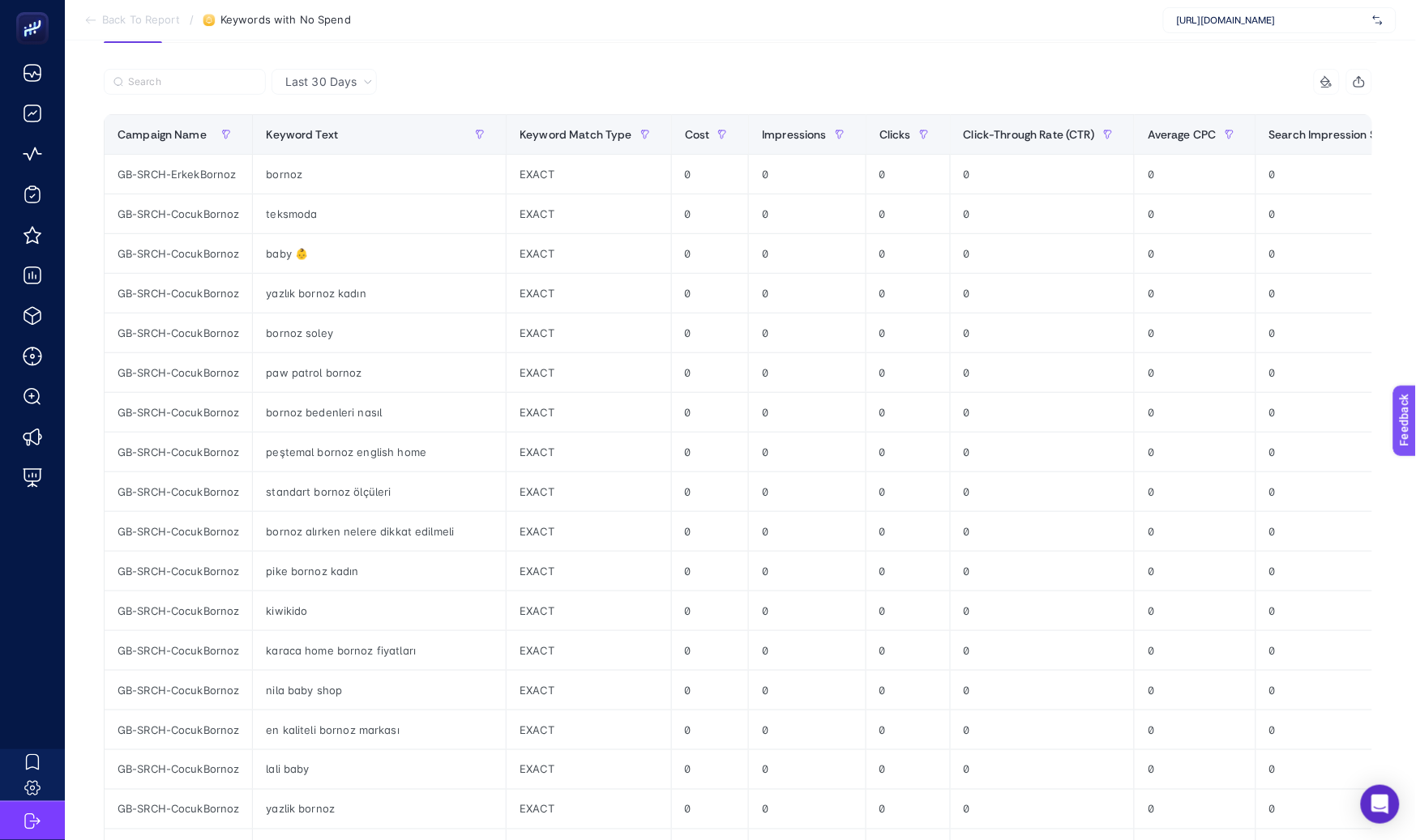
scroll to position [240, 0]
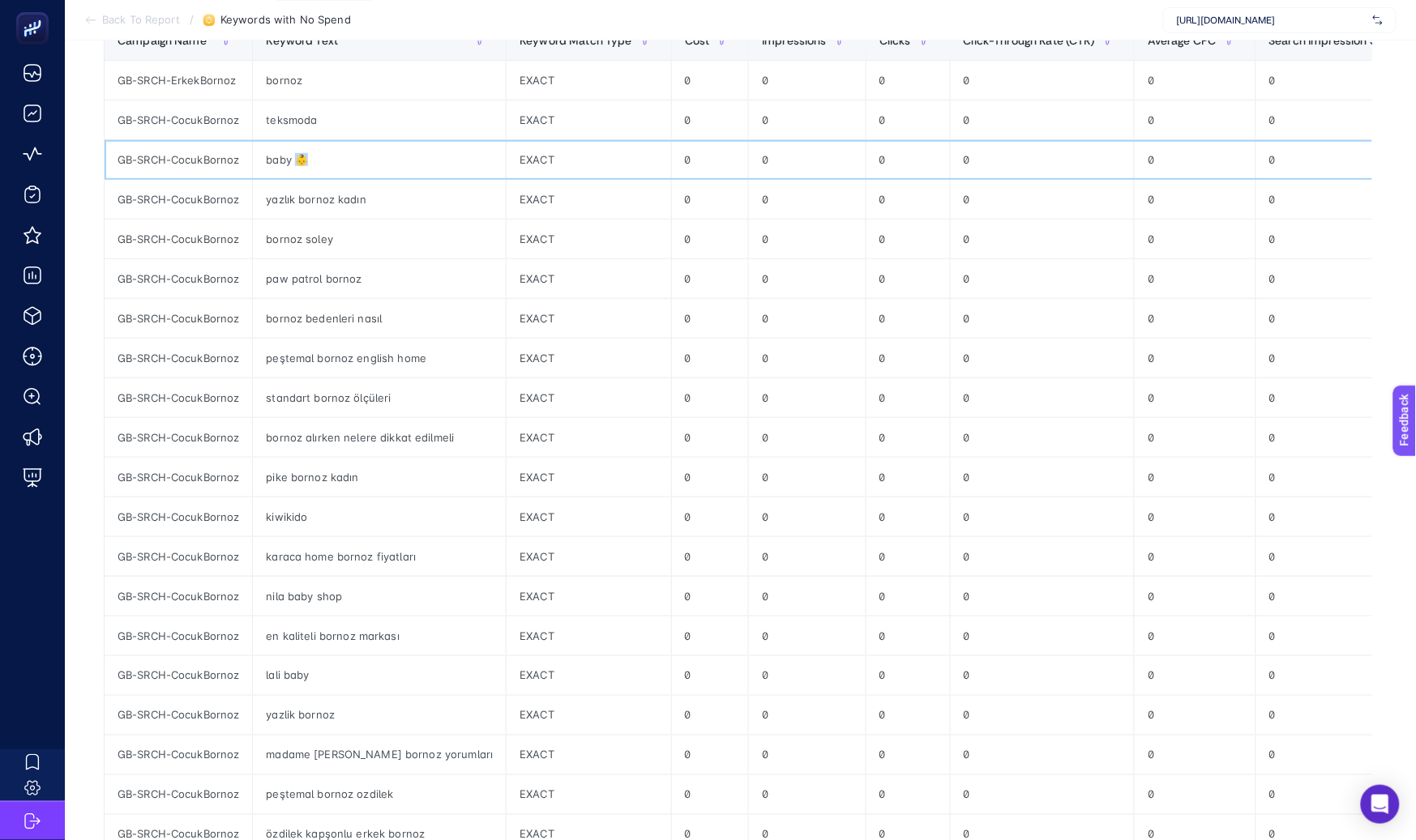
drag, startPoint x: 295, startPoint y: 155, endPoint x: 314, endPoint y: 159, distance: 19.4
click at [314, 158] on div "baby 👶" at bounding box center [379, 159] width 253 height 39
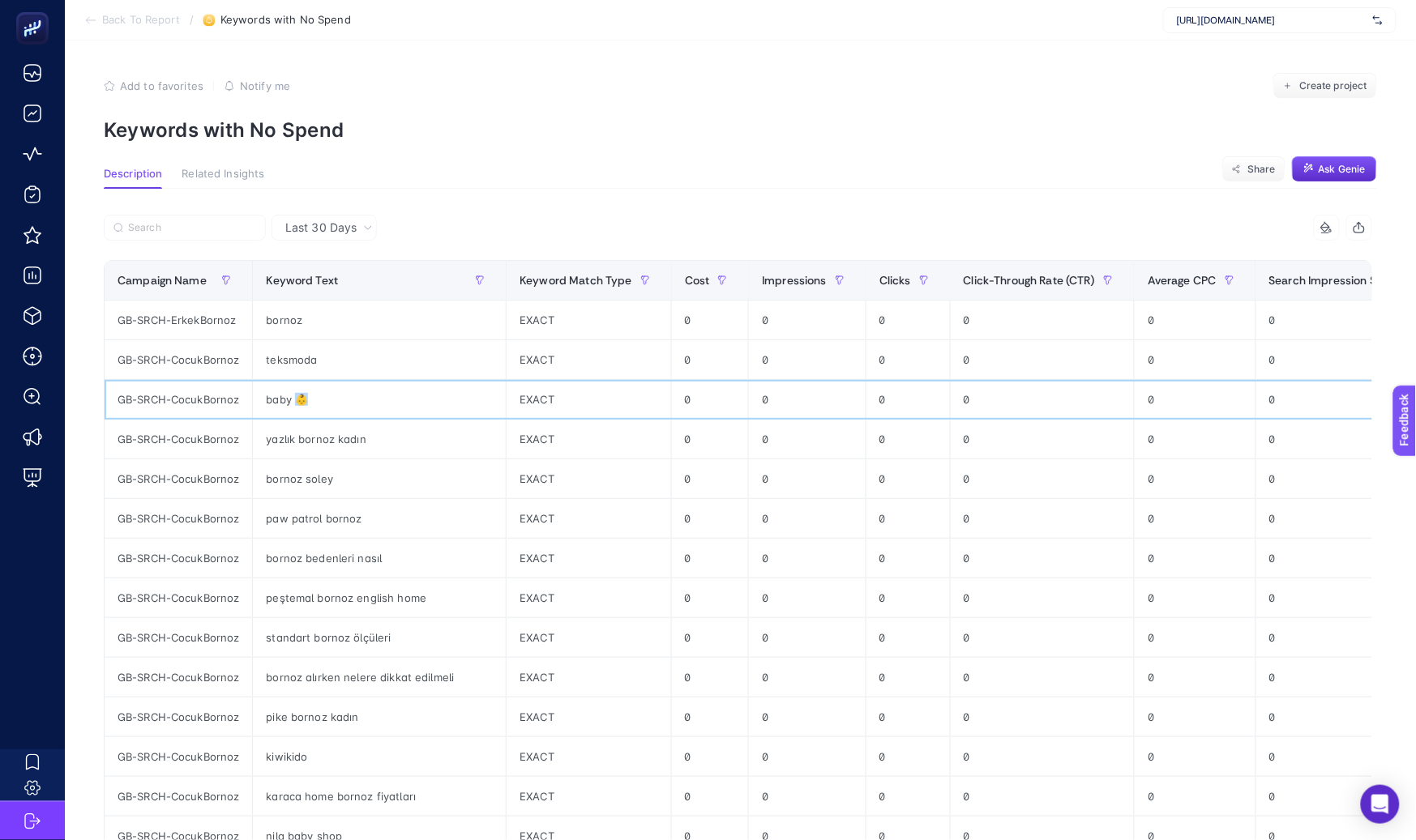
scroll to position [507, 0]
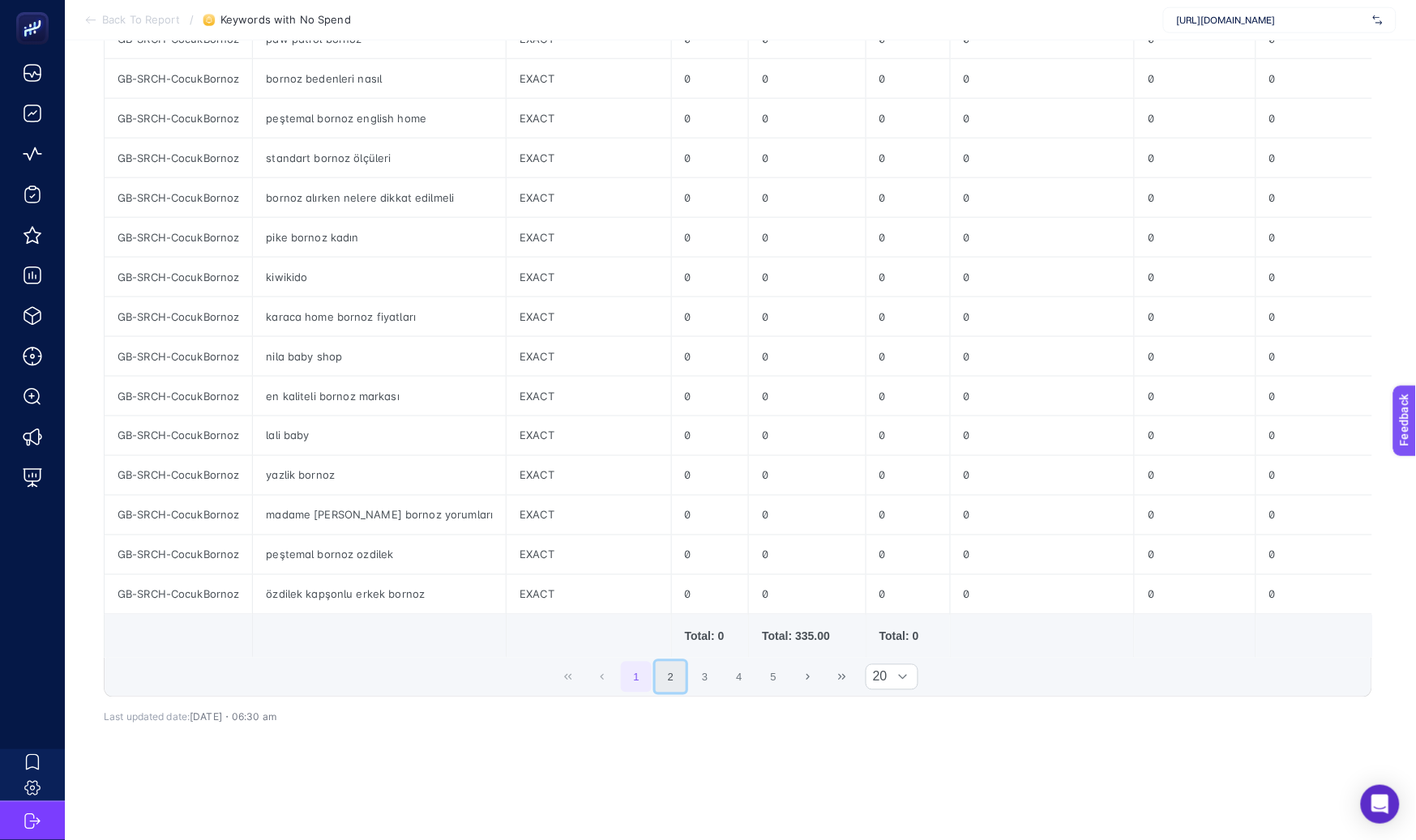
click at [674, 662] on button "2" at bounding box center [671, 678] width 31 height 31
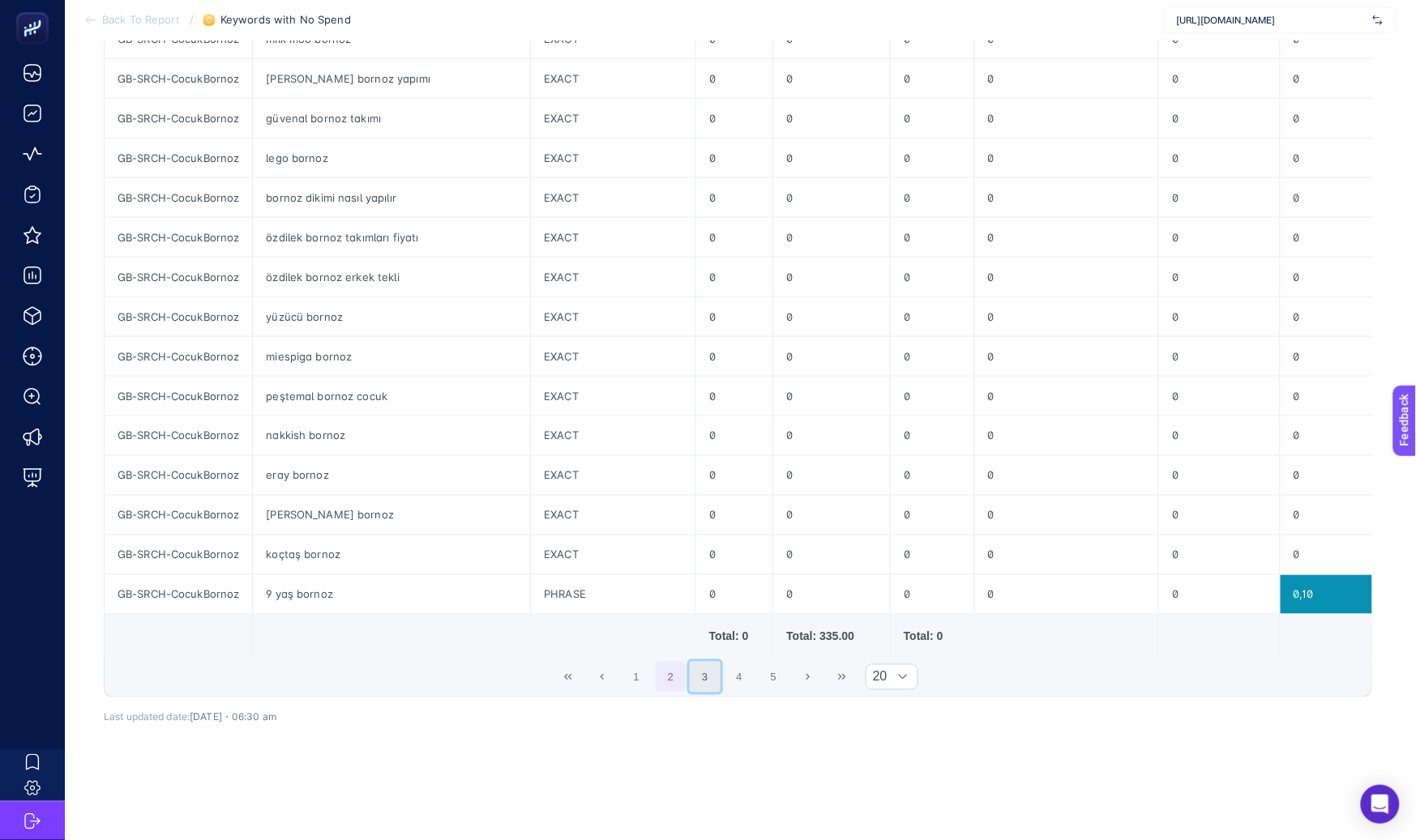
click at [713, 662] on button "3" at bounding box center [705, 678] width 31 height 31
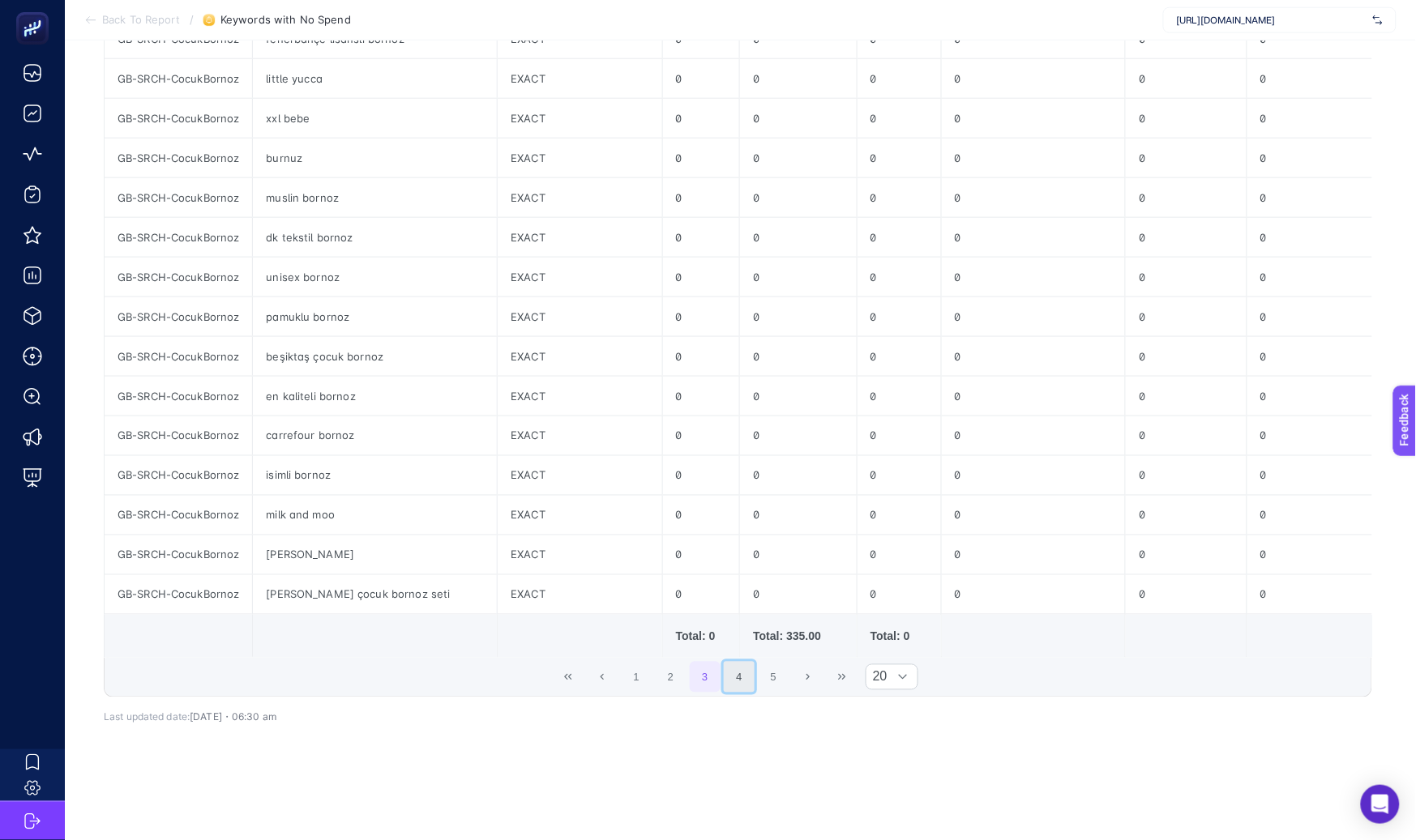
click at [742, 663] on button "4" at bounding box center [739, 678] width 31 height 31
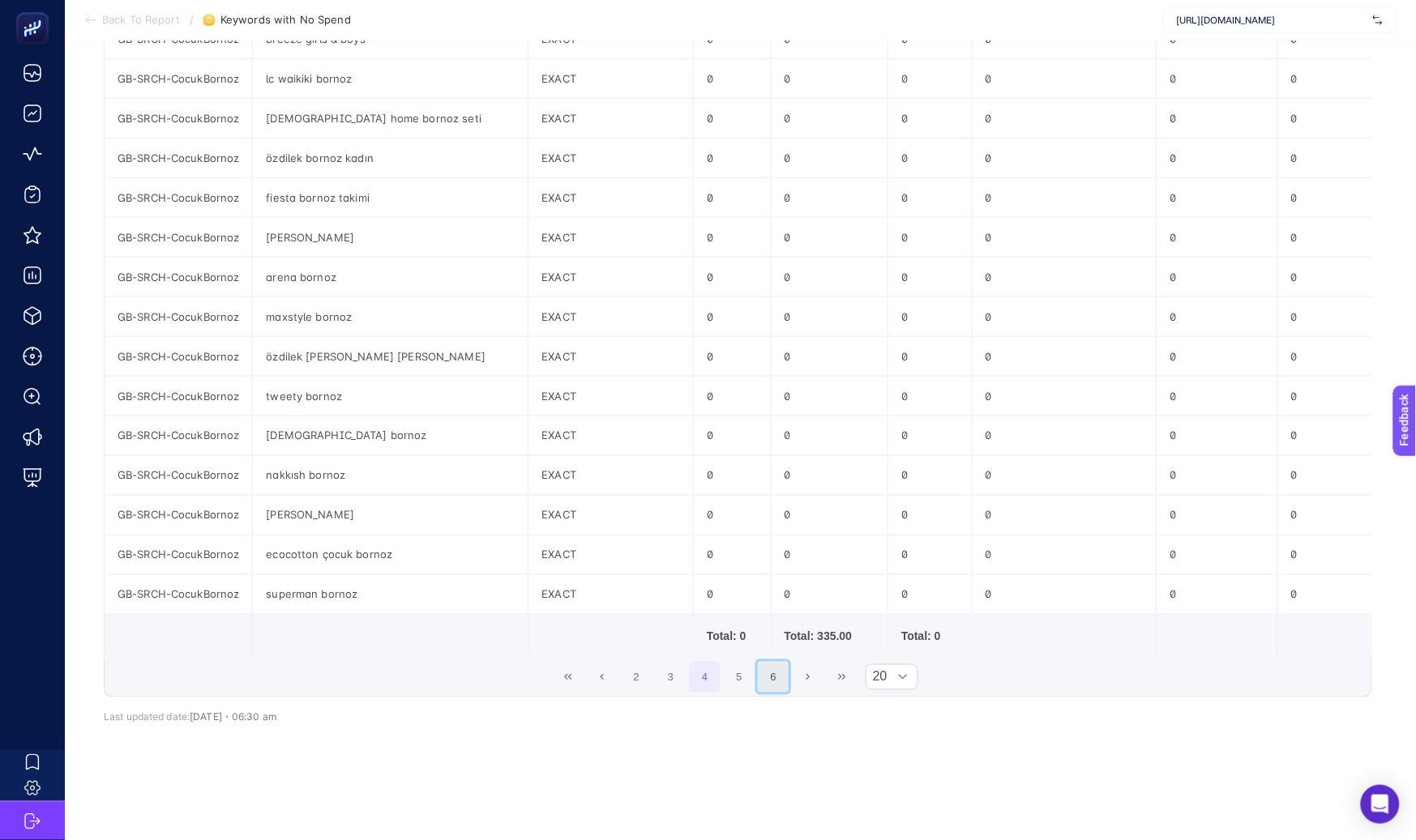
click at [773, 665] on button "6" at bounding box center [773, 678] width 31 height 31
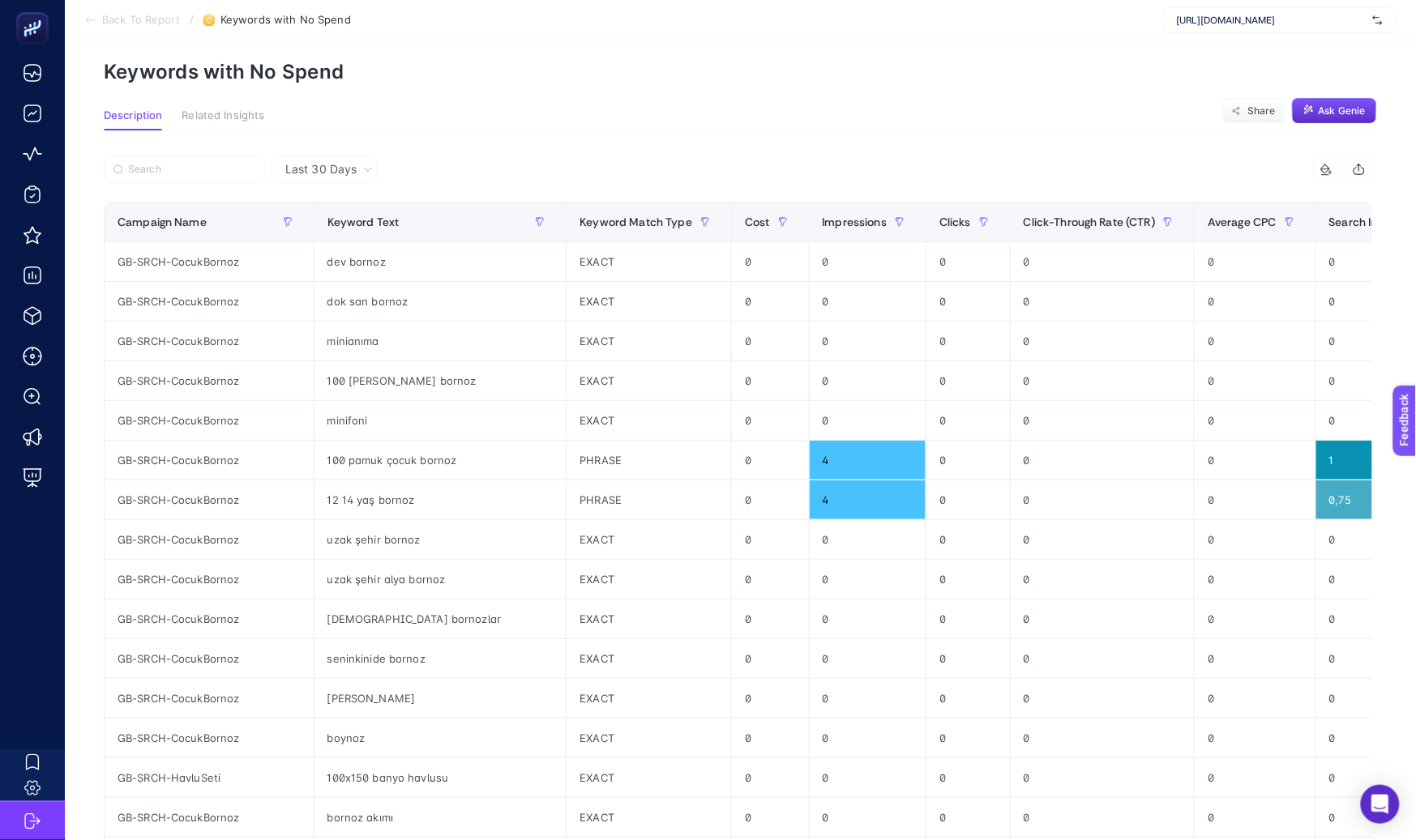
scroll to position [55, 0]
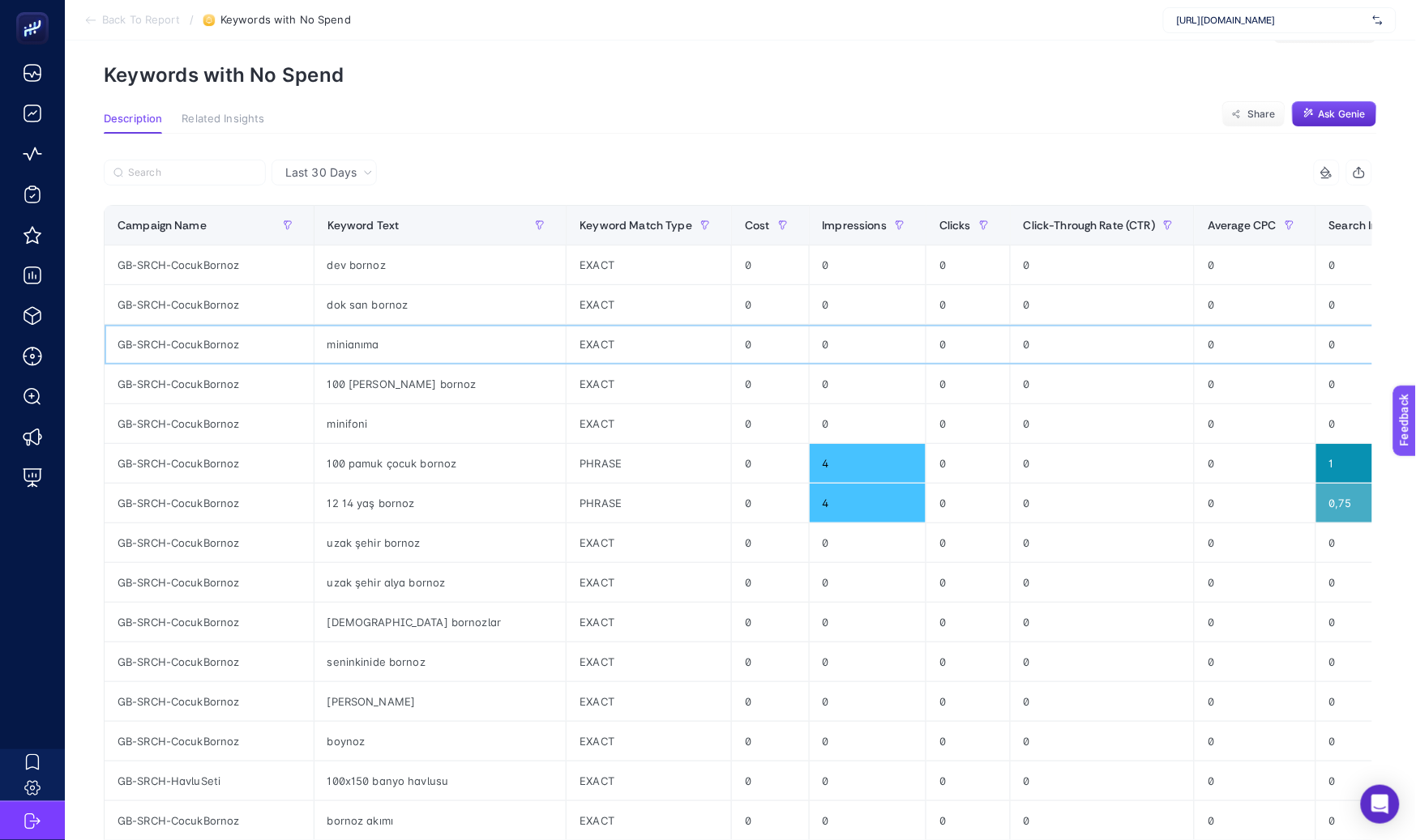
click at [352, 340] on div "minianıma" at bounding box center [440, 344] width 252 height 39
copy tr "minianıma"
click at [404, 337] on div "minianıma" at bounding box center [440, 344] width 252 height 39
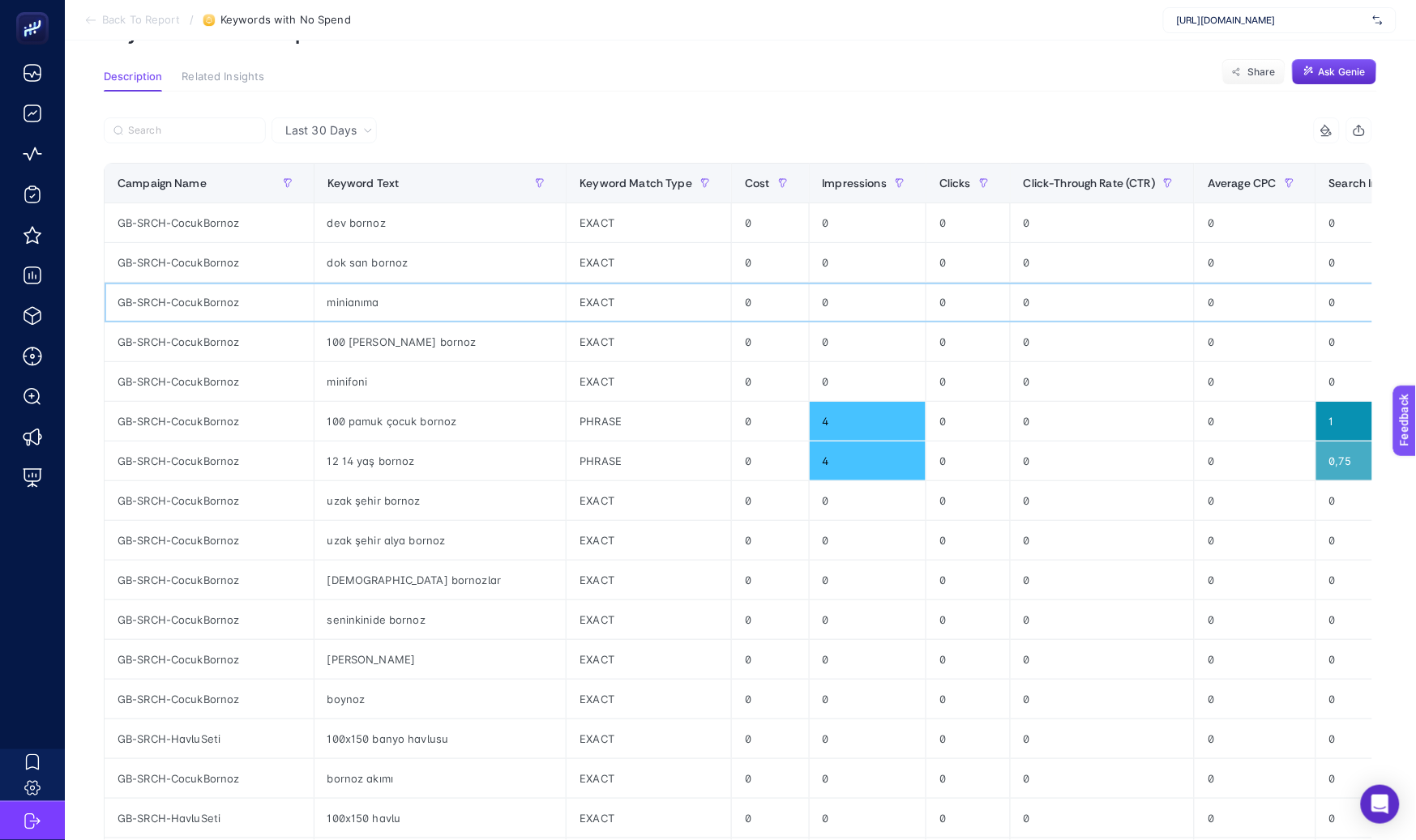
scroll to position [150, 0]
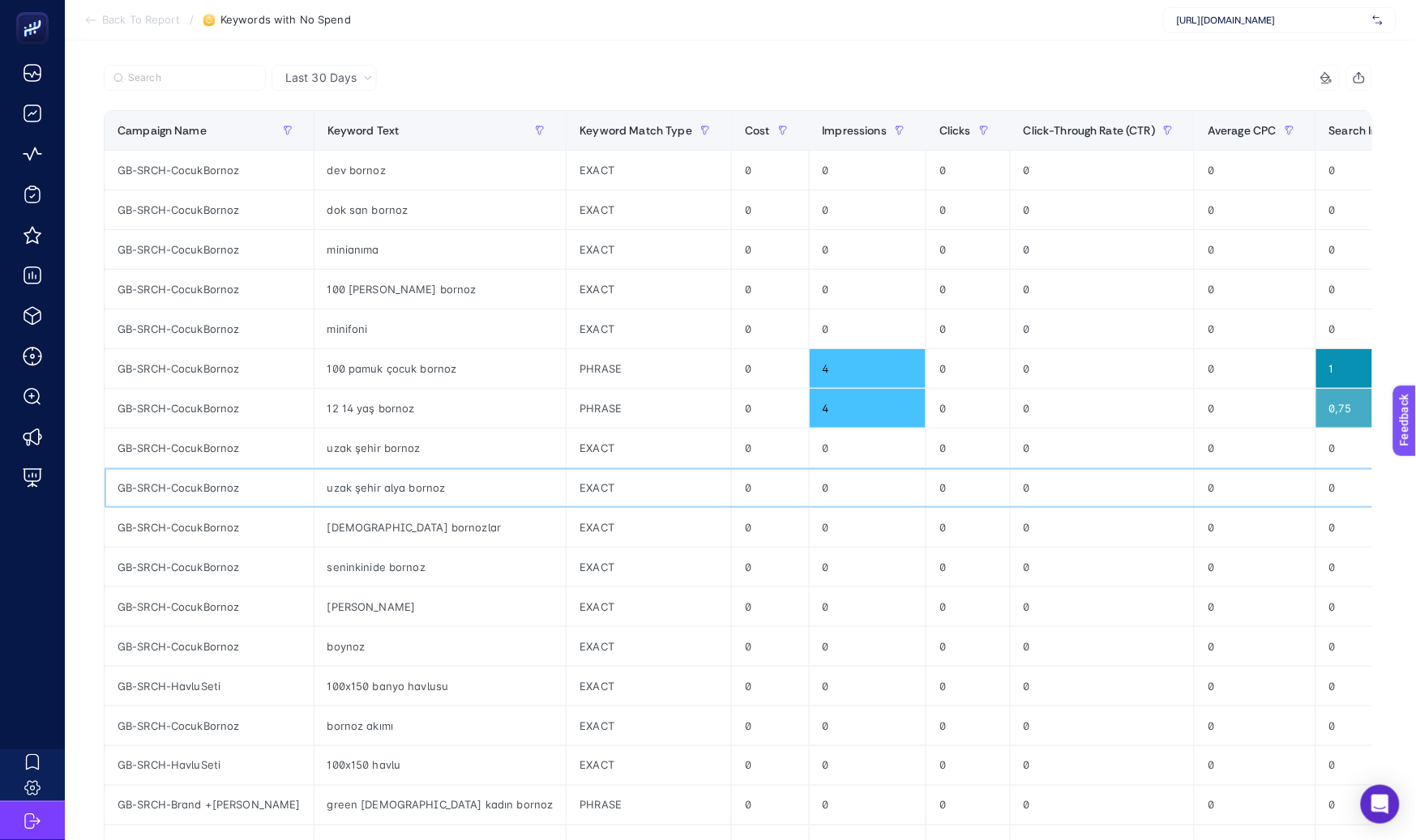
click at [412, 487] on div "uzak şehir alya bornoz" at bounding box center [440, 487] width 252 height 39
copy tr "uzak şehir alya bornoz"
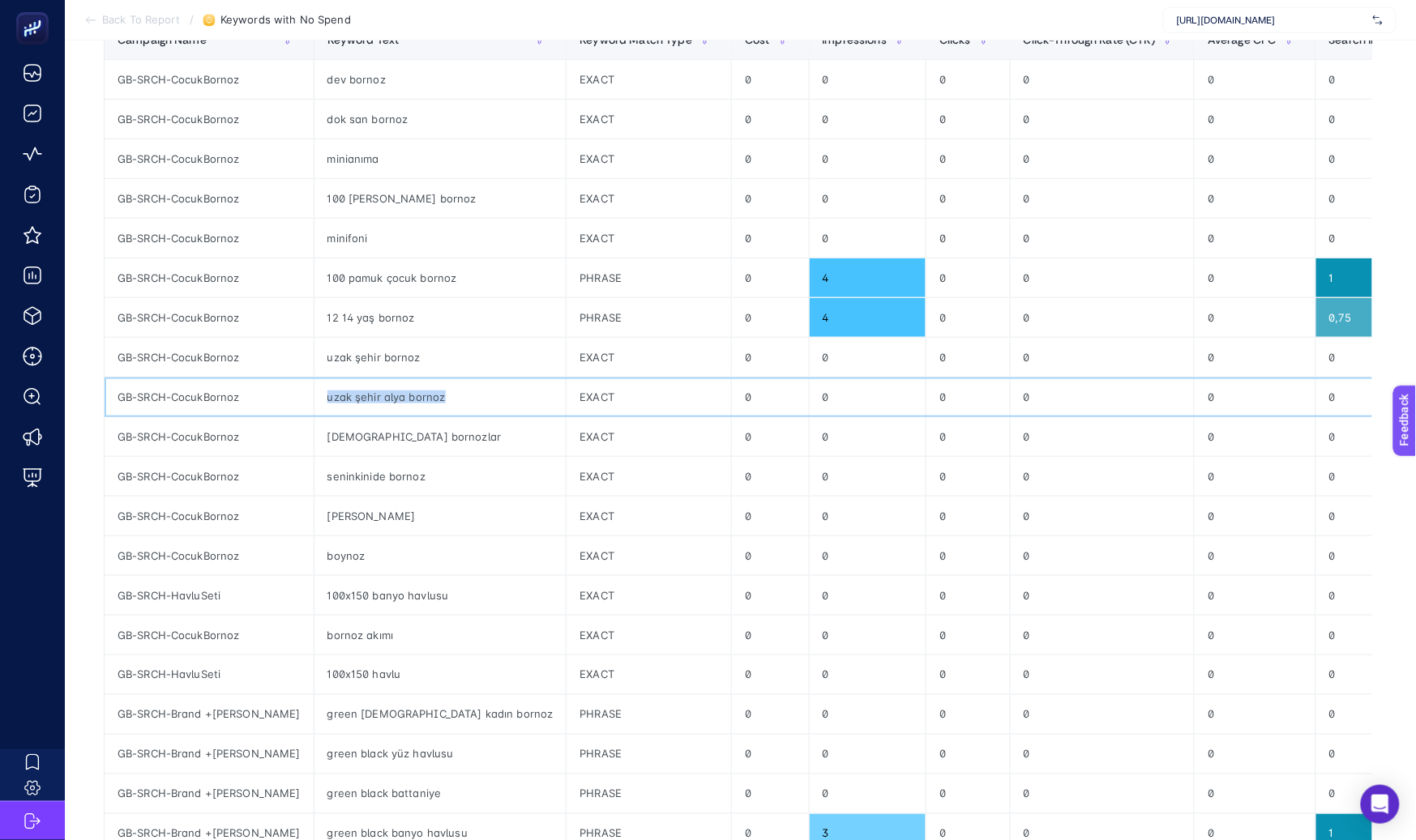
scroll to position [158, 0]
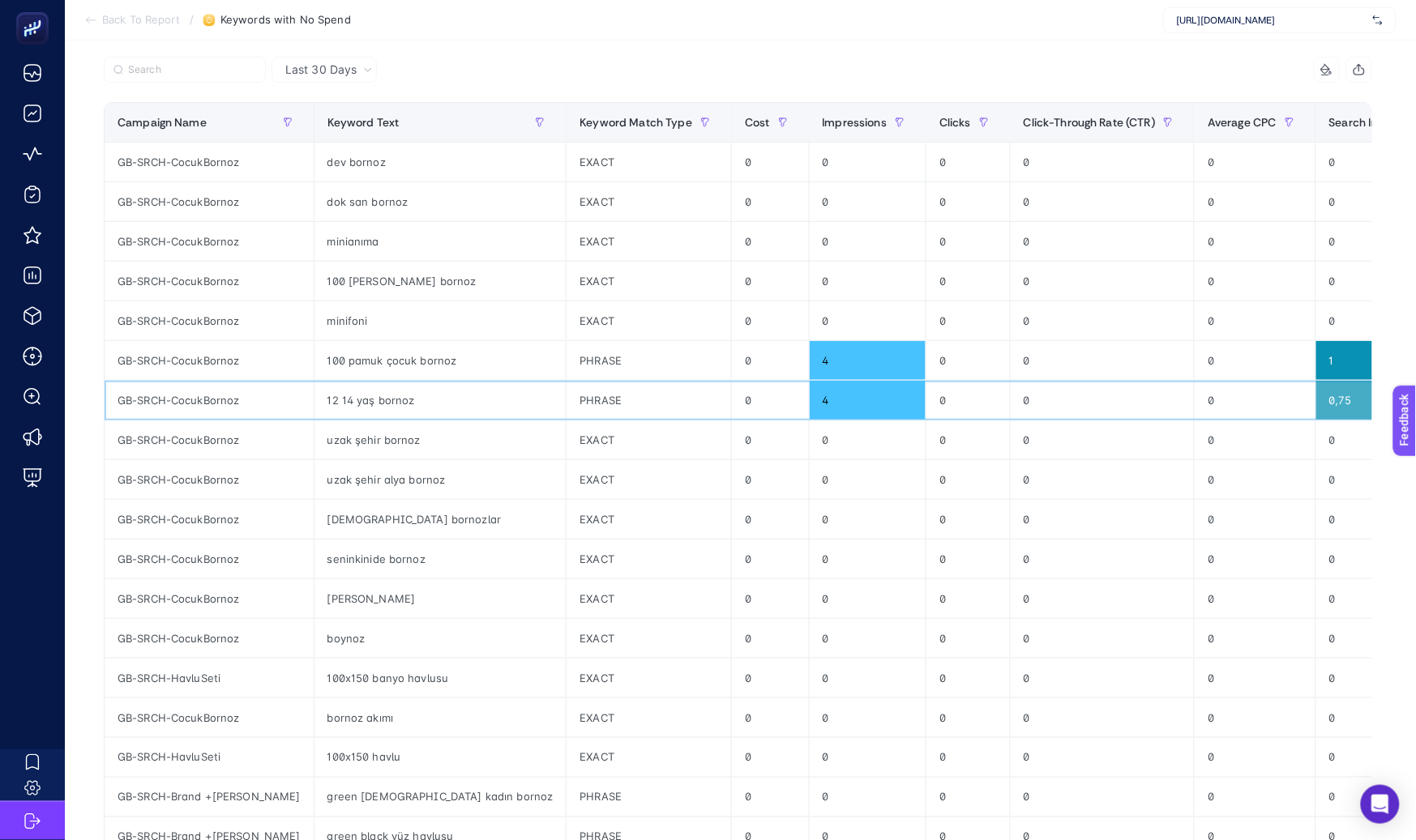
click at [566, 404] on div "PHRASE" at bounding box center [648, 400] width 164 height 39
click at [822, 132] on div "Impressions" at bounding box center [868, 122] width 91 height 26
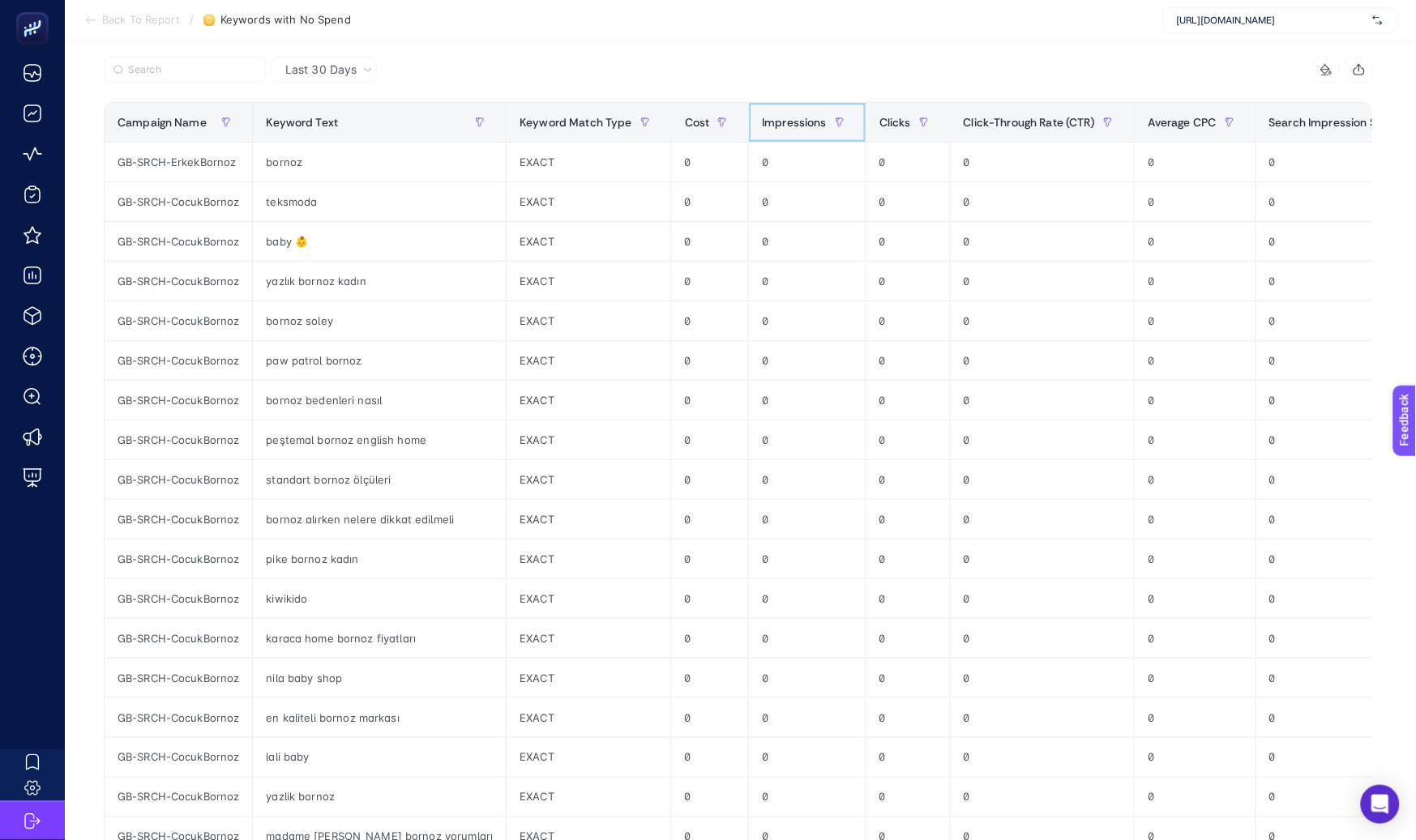
click at [771, 126] on span "Impressions" at bounding box center [793, 122] width 65 height 13
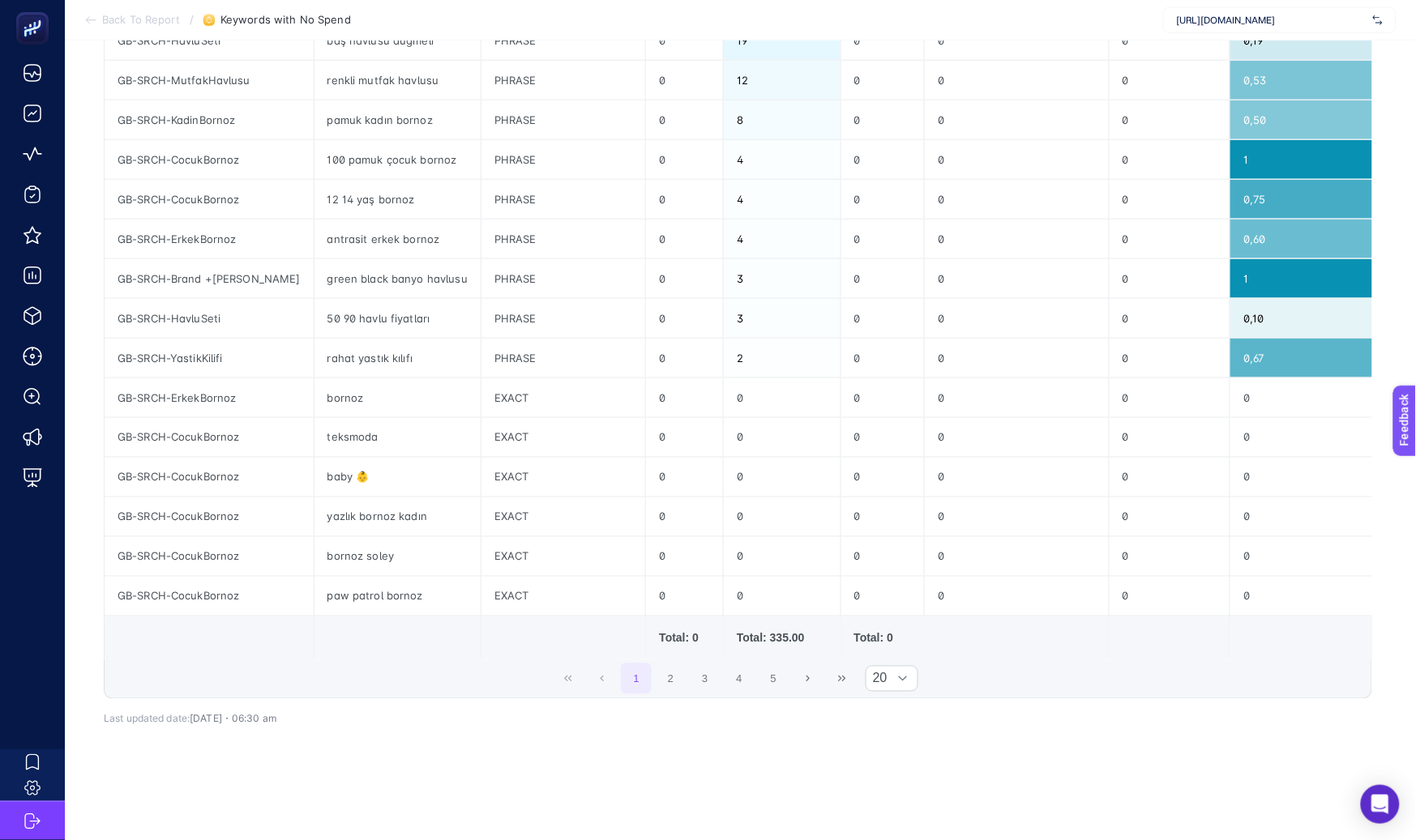
scroll to position [480, 0]
click at [677, 690] on button "2" at bounding box center [671, 678] width 31 height 31
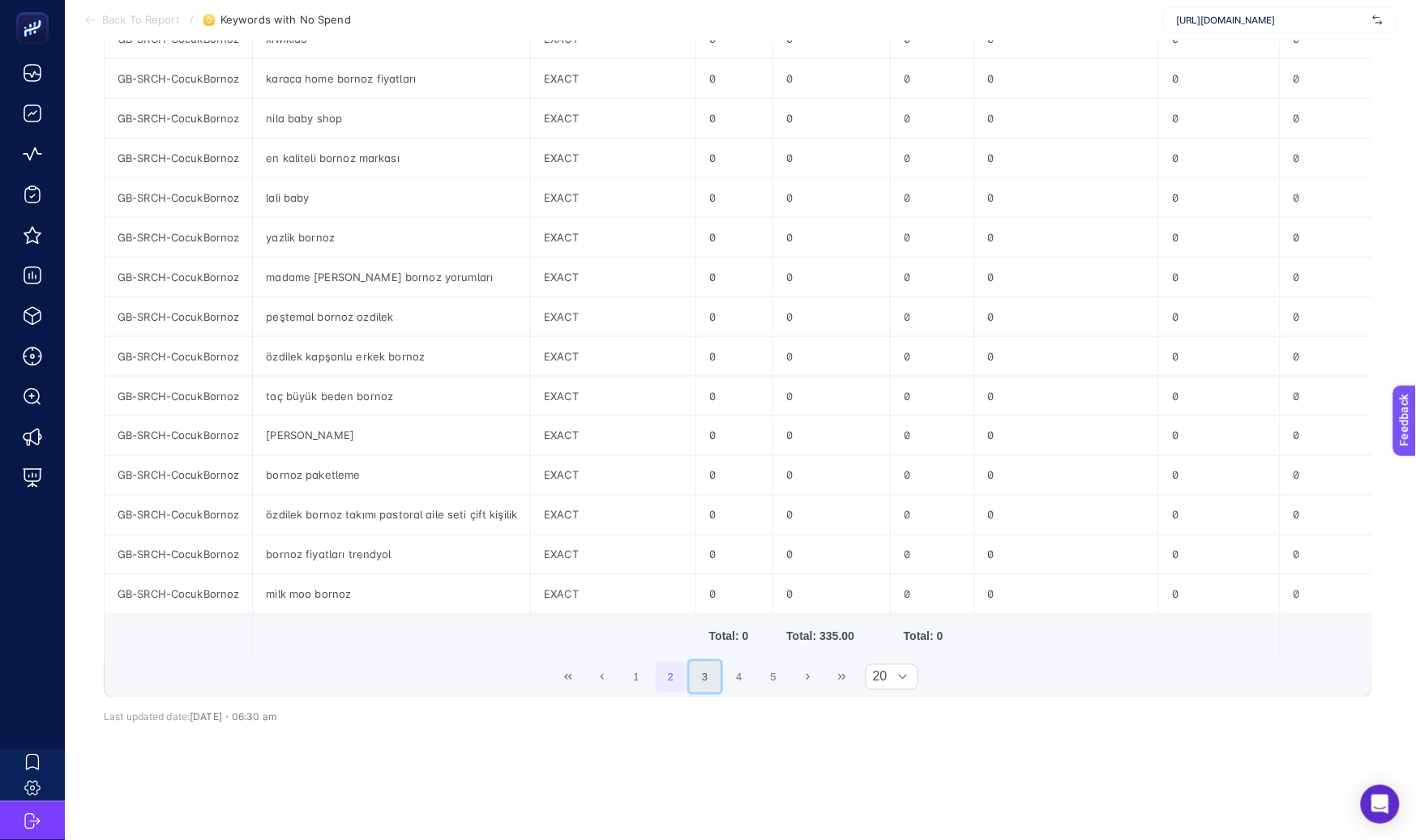
click at [713, 691] on button "3" at bounding box center [705, 678] width 31 height 31
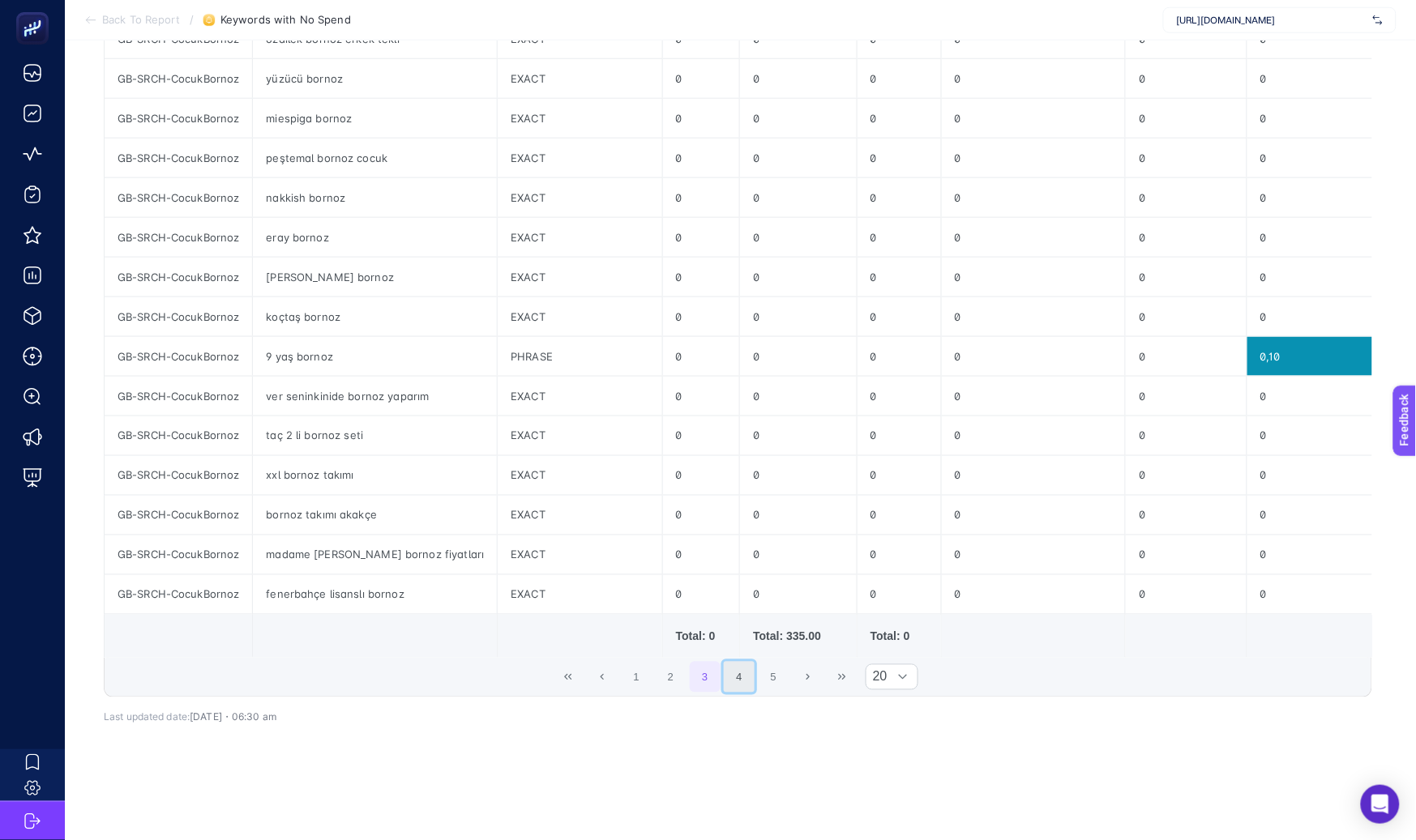
click at [740, 692] on button "4" at bounding box center [739, 678] width 31 height 31
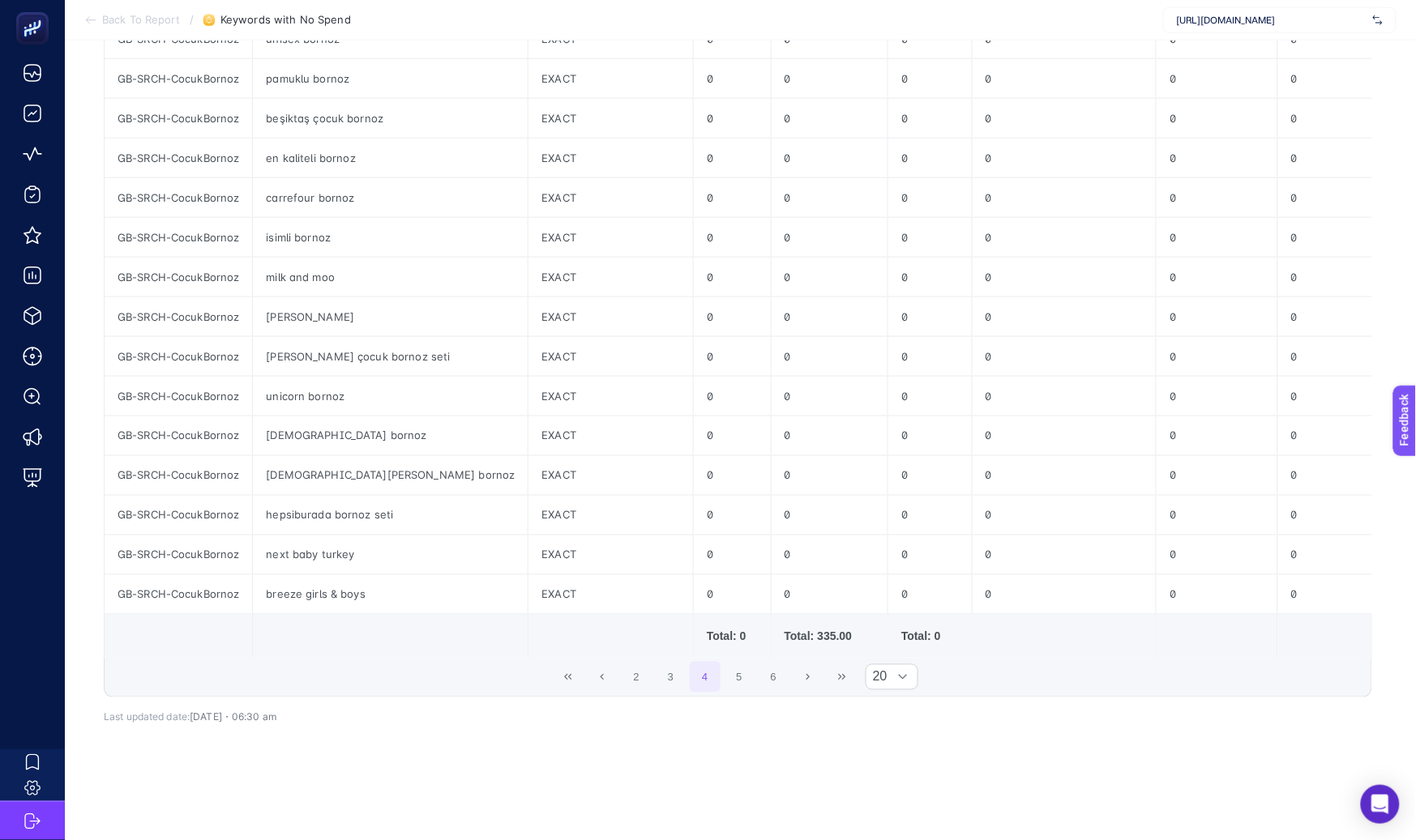
click at [761, 694] on span "2 3 4 5 6" at bounding box center [705, 678] width 171 height 34
click at [751, 691] on button "5" at bounding box center [739, 678] width 31 height 31
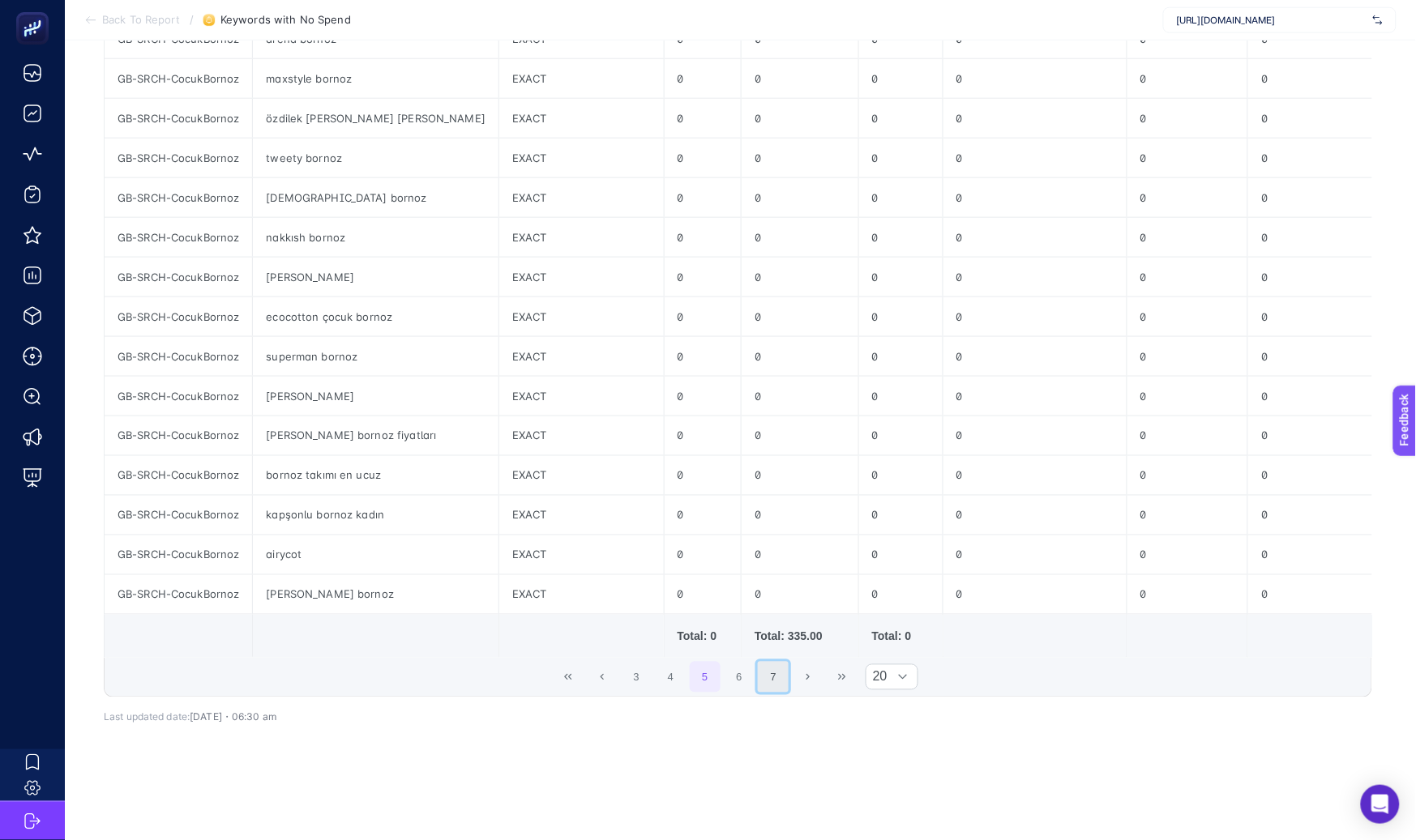
click at [766, 691] on button "7" at bounding box center [773, 678] width 31 height 31
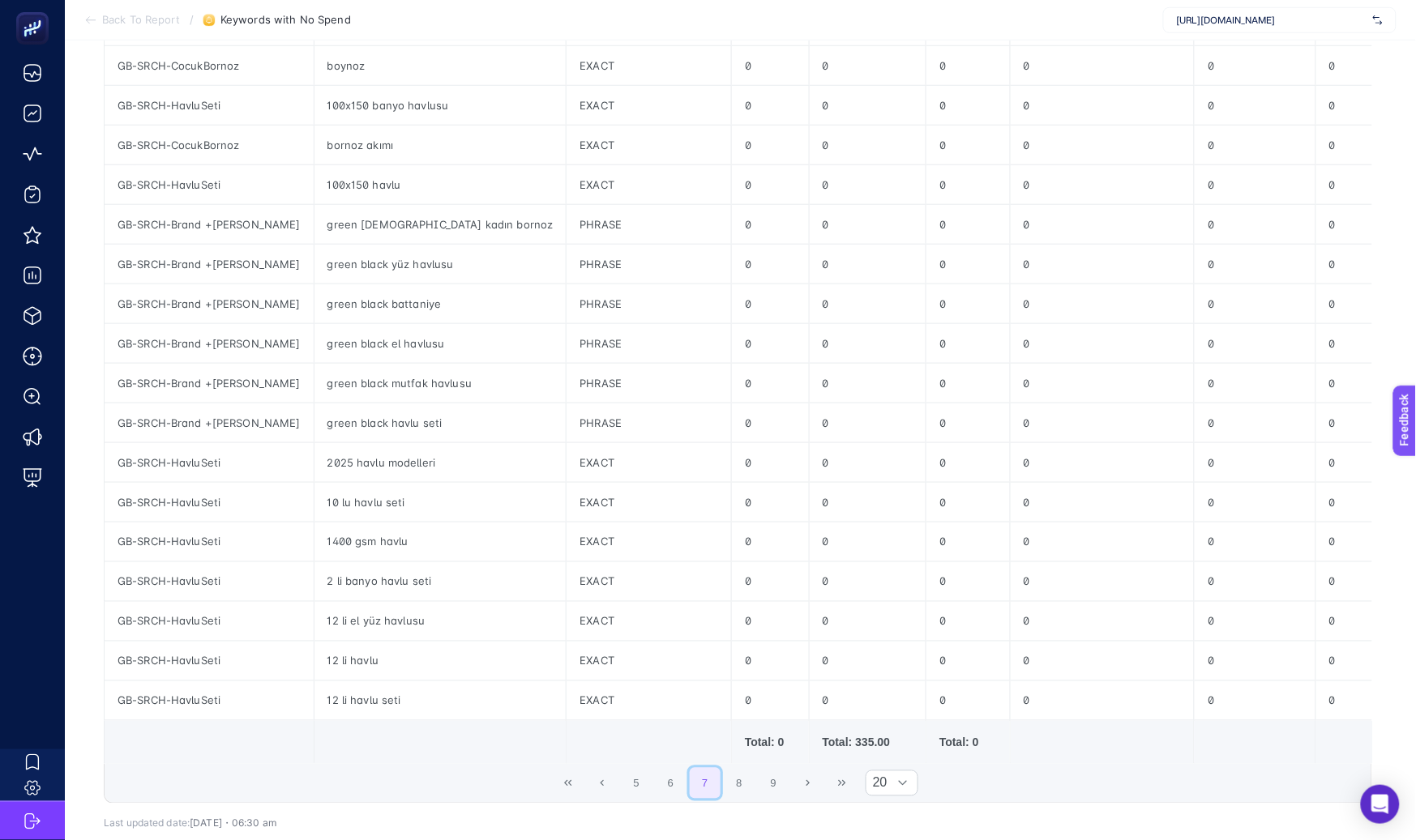
scroll to position [460, 0]
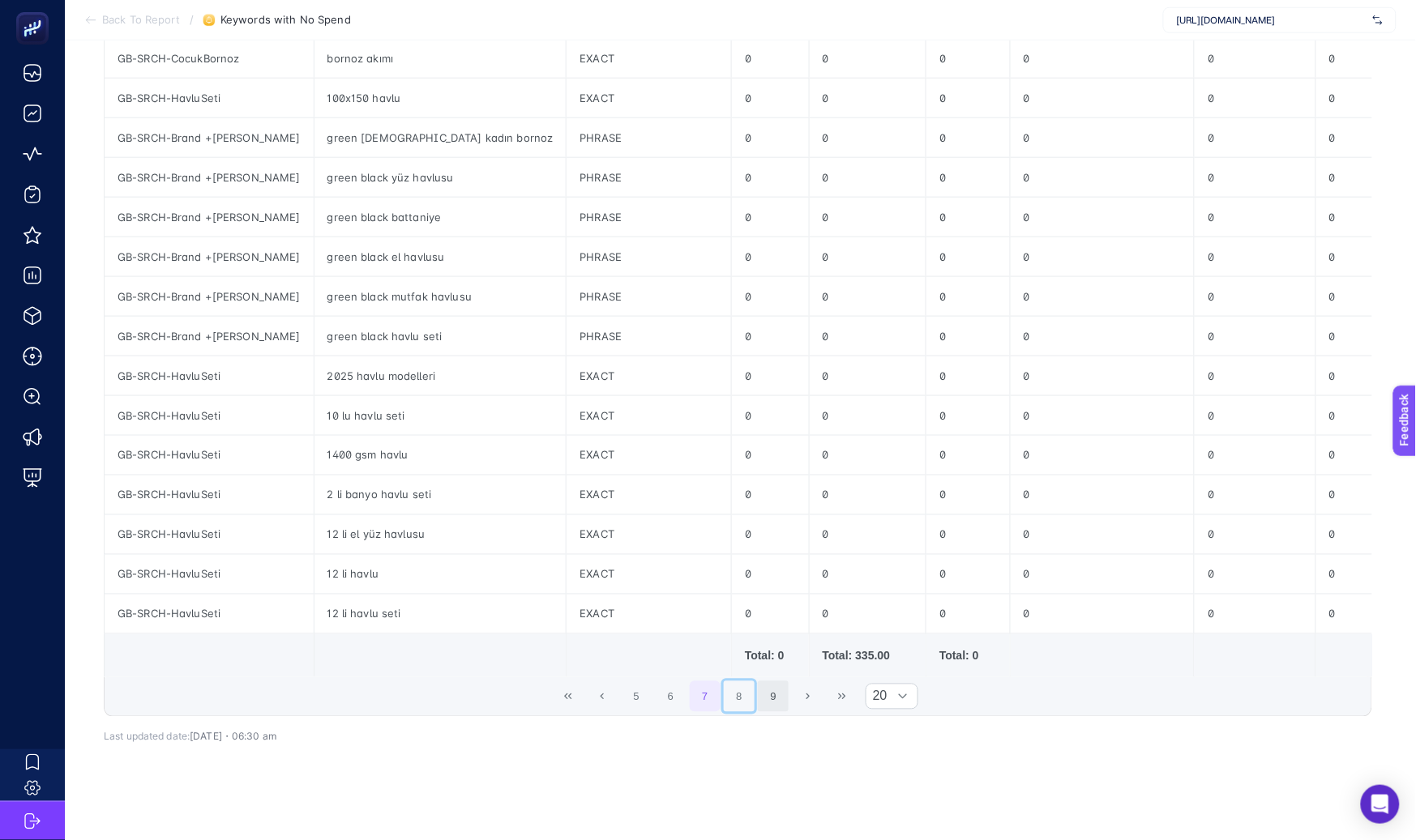
click at [753, 712] on button "8" at bounding box center [739, 696] width 31 height 31
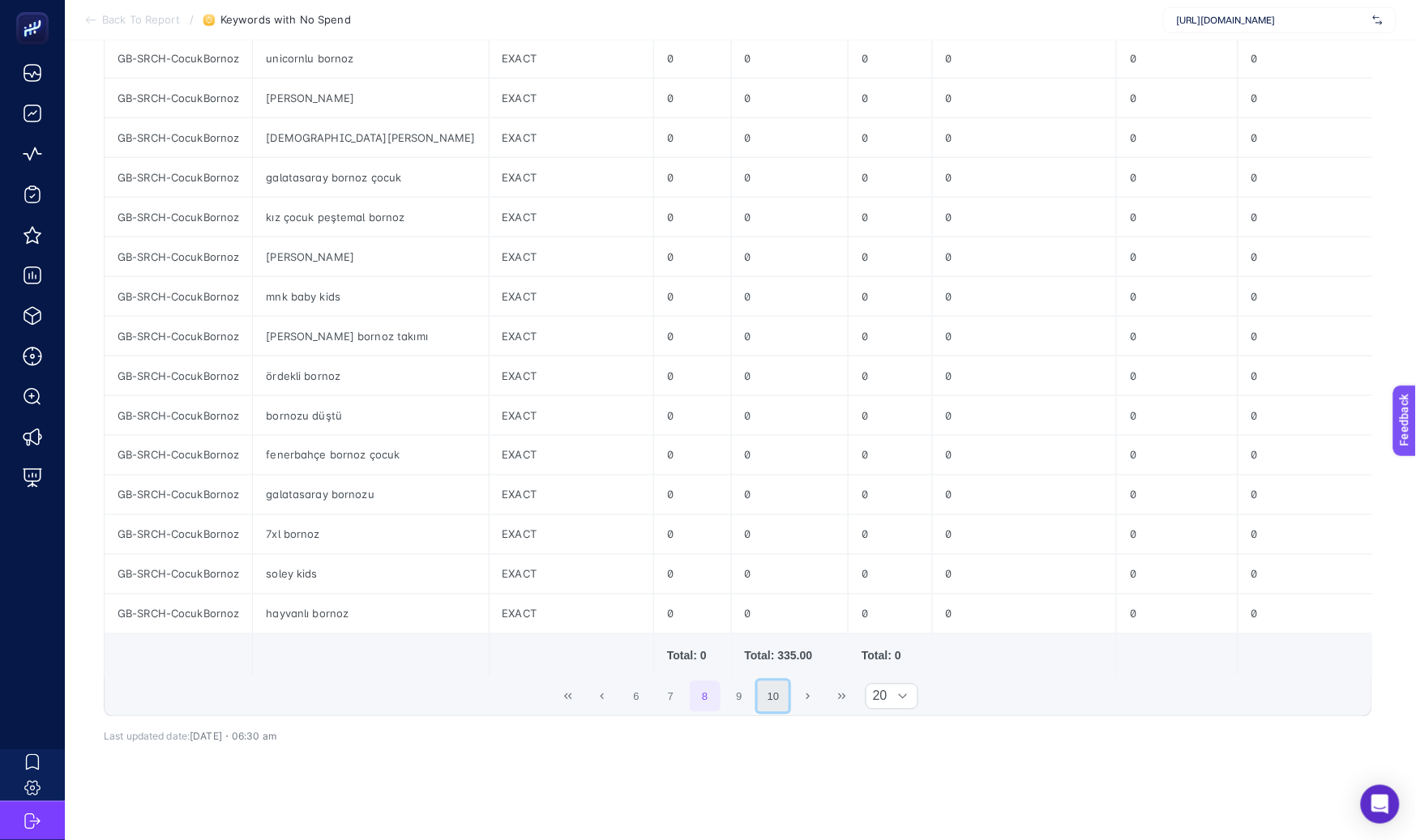
click at [775, 712] on button "10" at bounding box center [773, 696] width 31 height 31
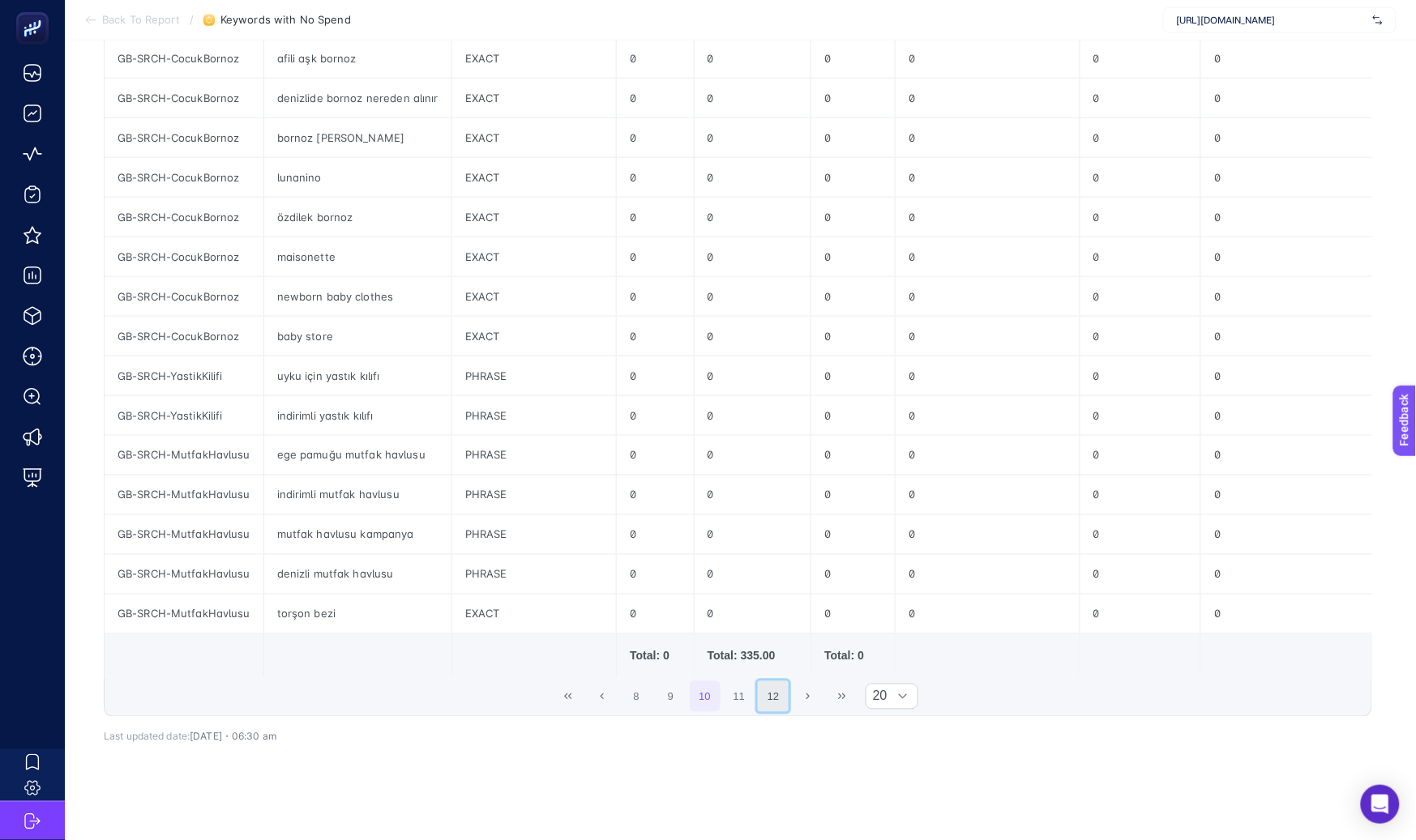
click at [779, 712] on button "12" at bounding box center [773, 696] width 31 height 31
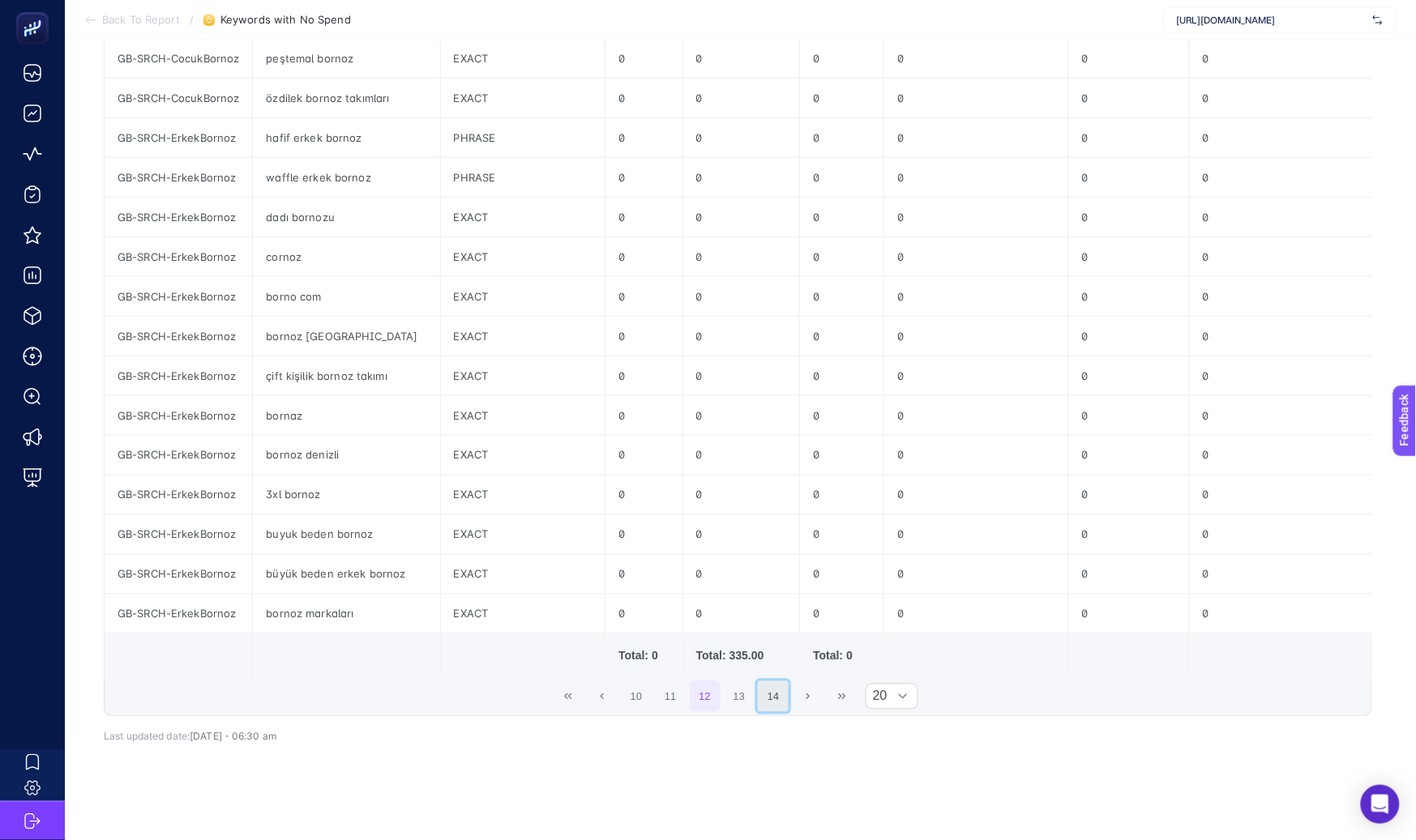
click at [789, 712] on button "14" at bounding box center [773, 696] width 31 height 31
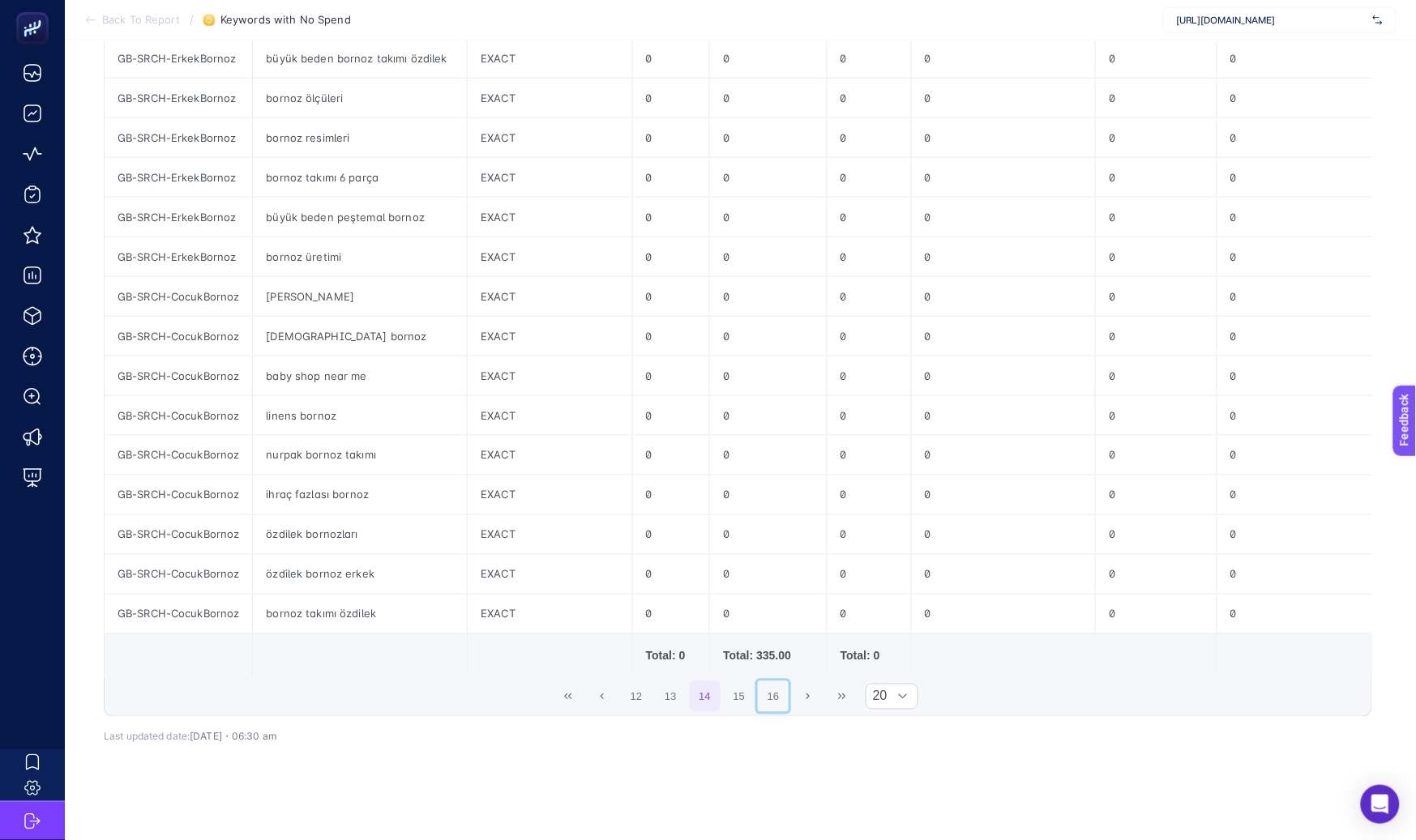
click at [789, 712] on button "16" at bounding box center [773, 696] width 31 height 31
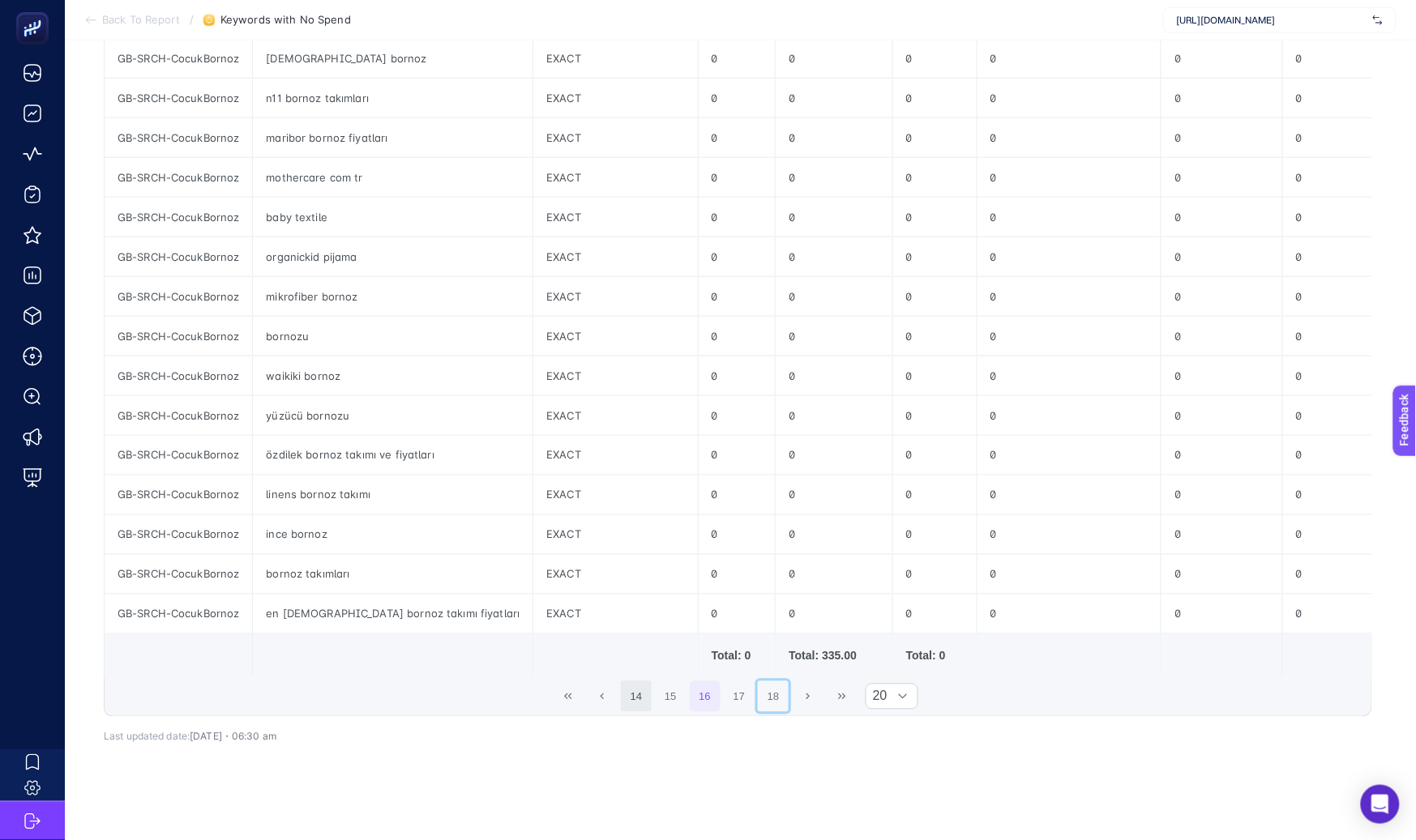
click at [789, 712] on button "18" at bounding box center [773, 696] width 31 height 31
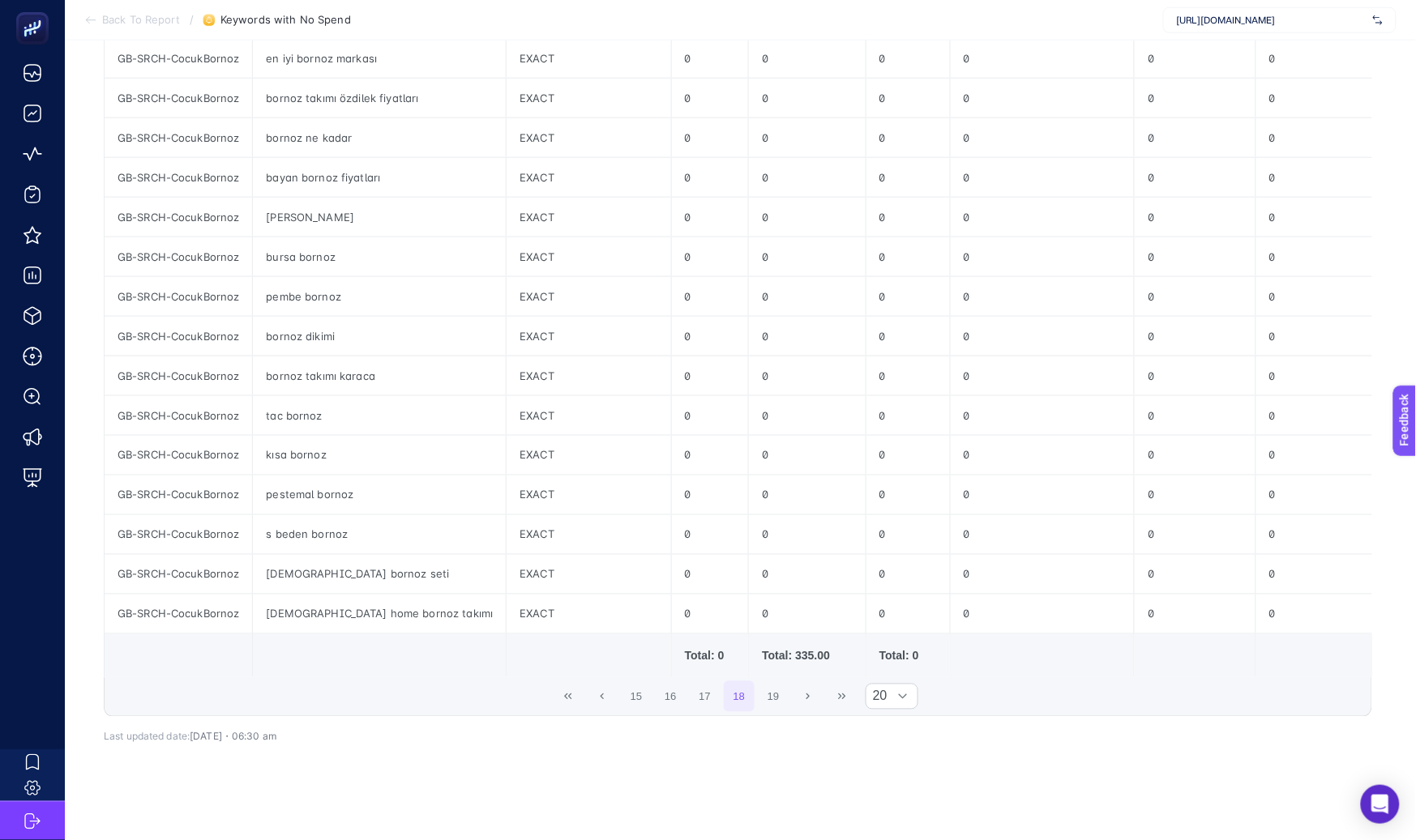
click at [789, 712] on button "19" at bounding box center [773, 696] width 31 height 31
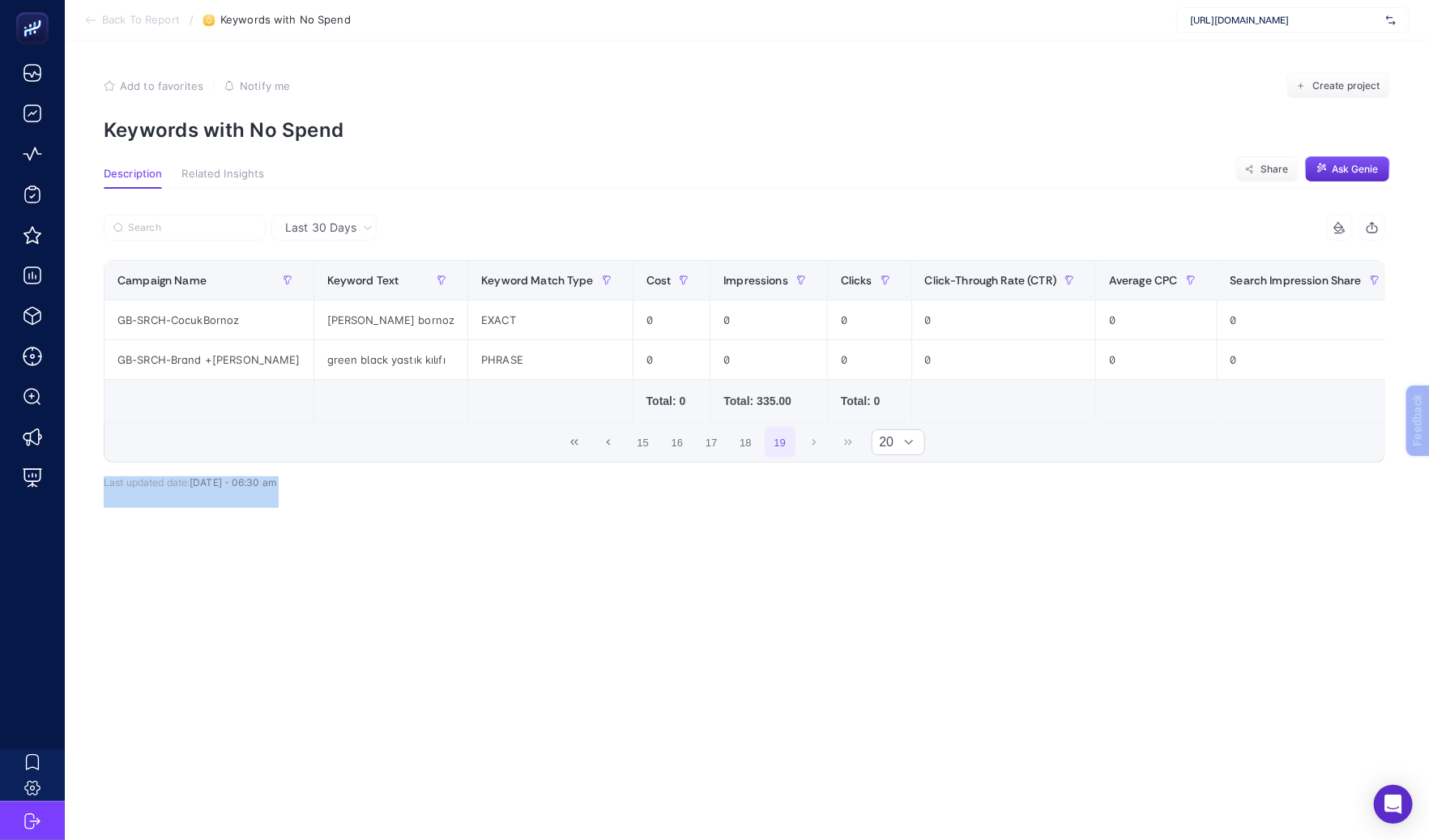
click at [788, 714] on article "Add to favorites false Notify me Create project Keywords with No Spend Descript…" at bounding box center [746, 440] width 1364 height 800
click at [642, 635] on article "Add to favorites false Notify me Create project Keywords with No Spend Descript…" at bounding box center [746, 440] width 1364 height 800
click at [570, 447] on icon "First Page" at bounding box center [573, 442] width 9 height 9
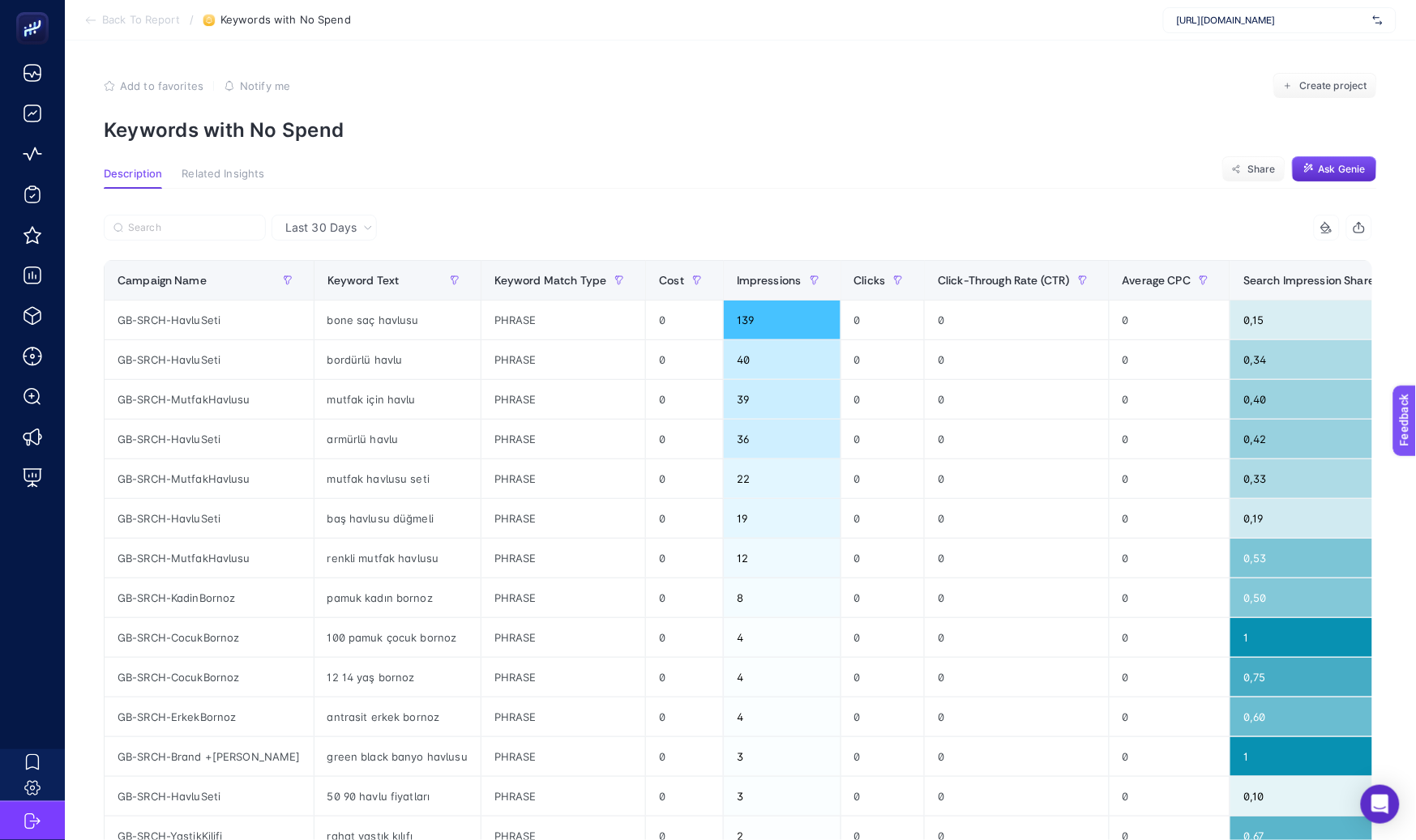
click at [401, 133] on p "Keywords with No Spend" at bounding box center [741, 130] width 1273 height 23
click at [475, 176] on section "Description Related Insights Share Ask Genie" at bounding box center [741, 178] width 1273 height 21
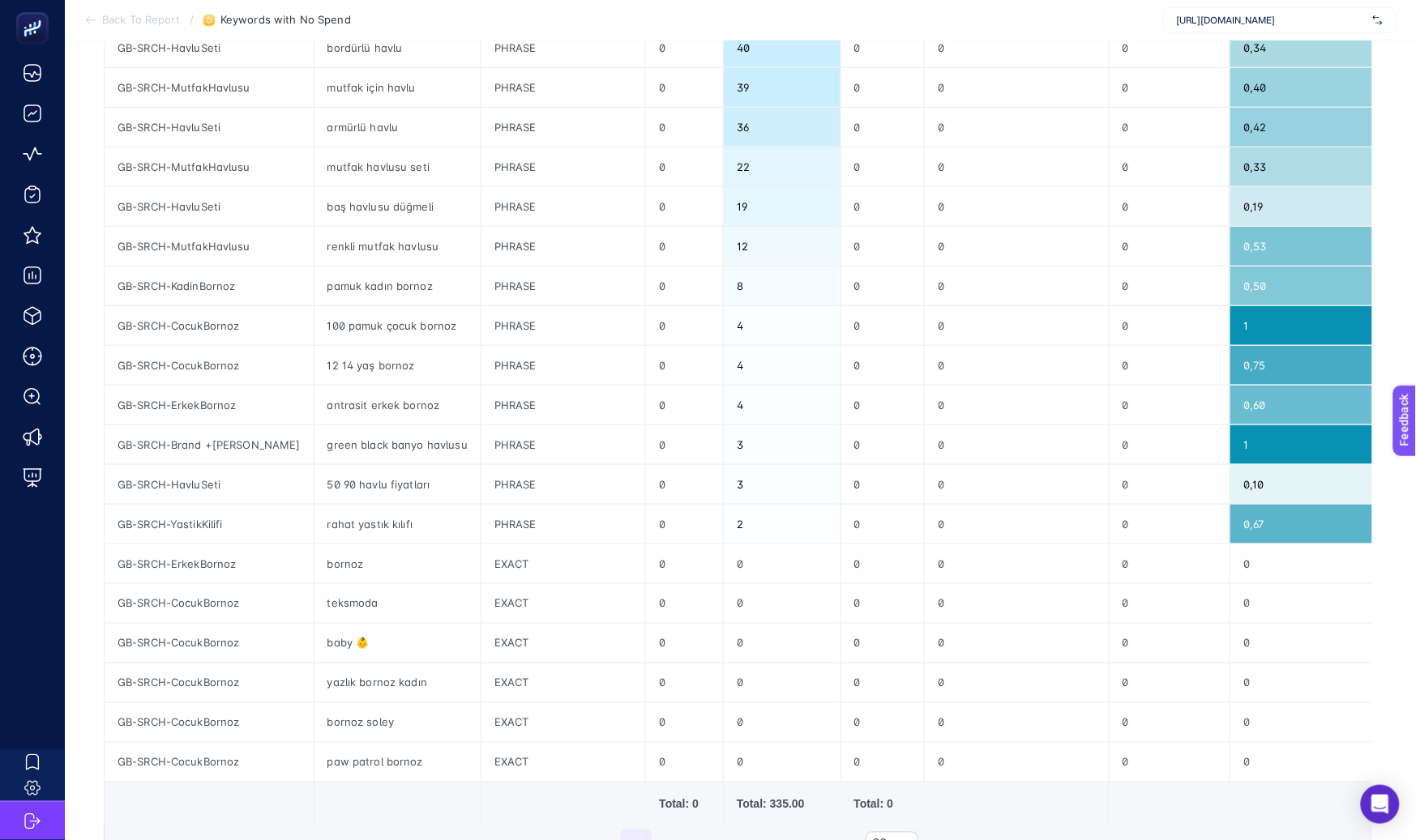
scroll to position [472, 0]
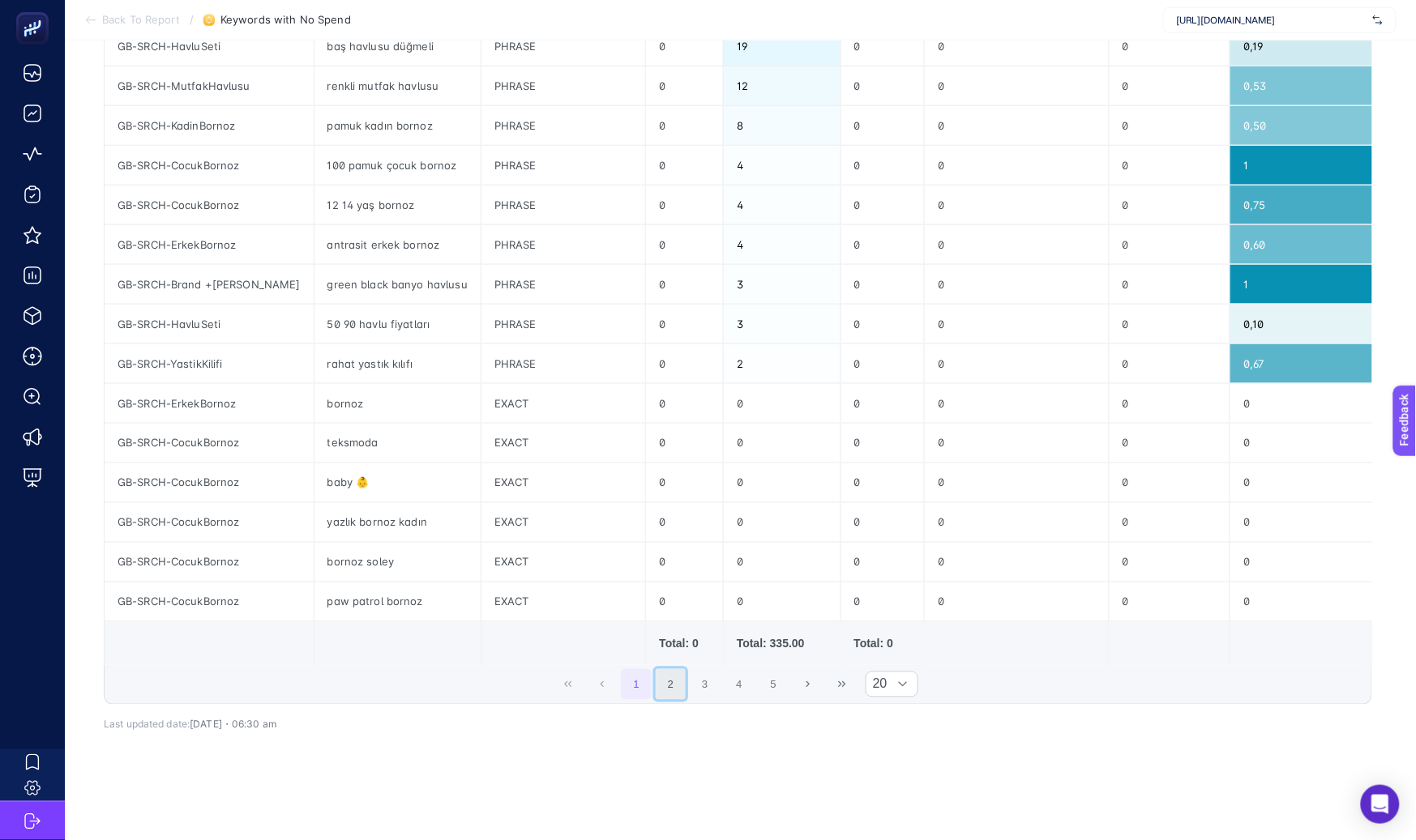
click at [677, 690] on button "2" at bounding box center [671, 684] width 31 height 31
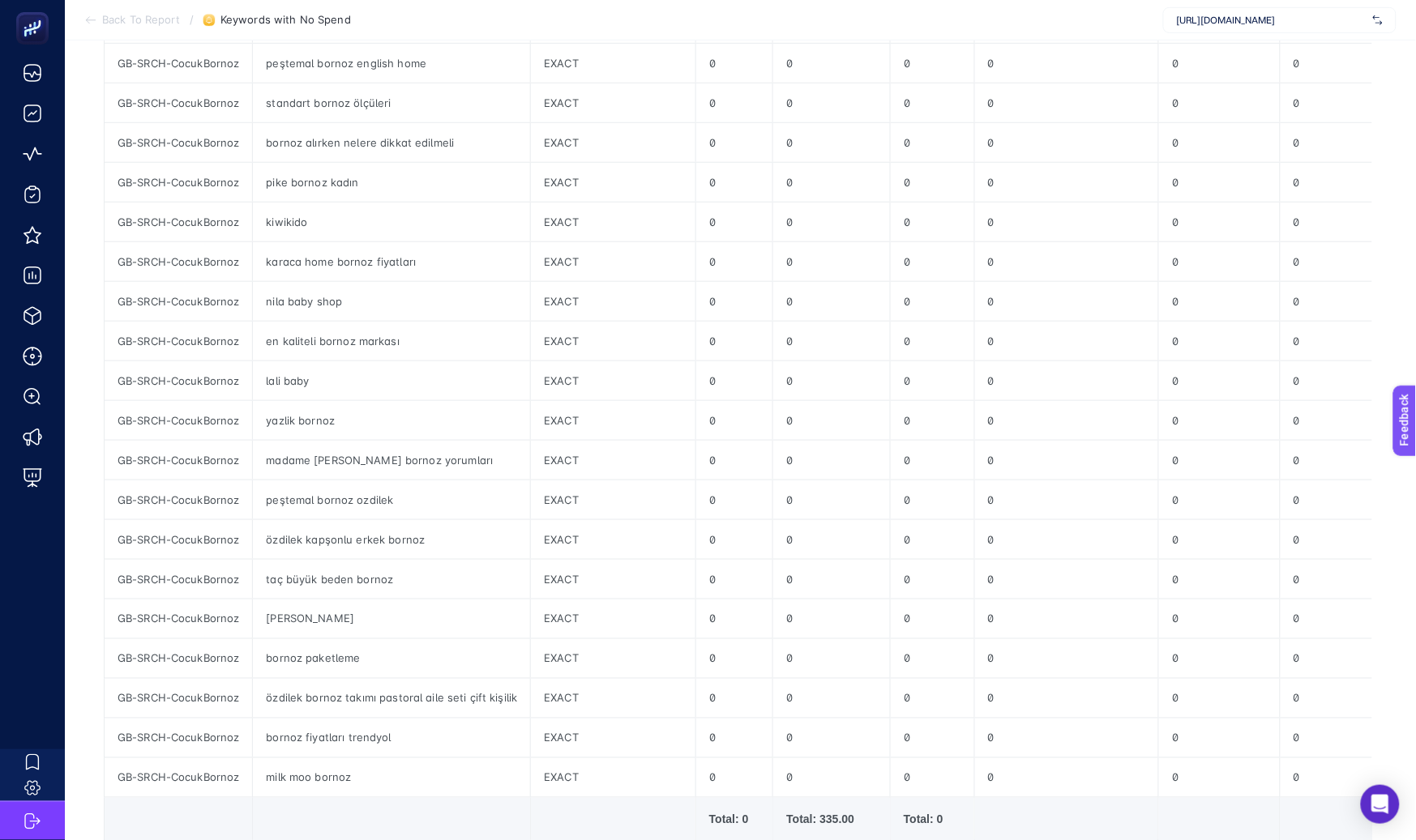
scroll to position [481, 0]
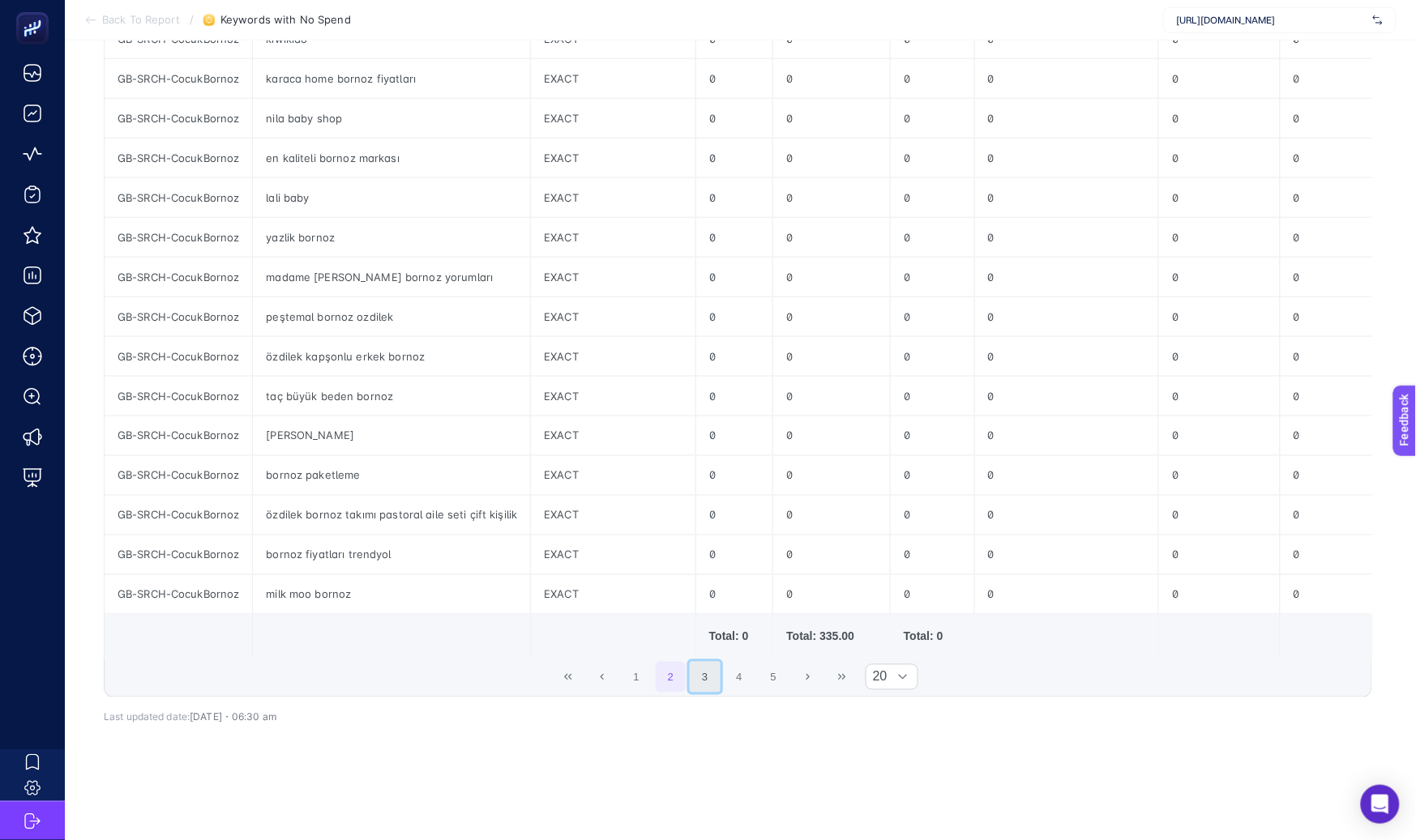
click at [718, 692] on button "3" at bounding box center [705, 678] width 31 height 31
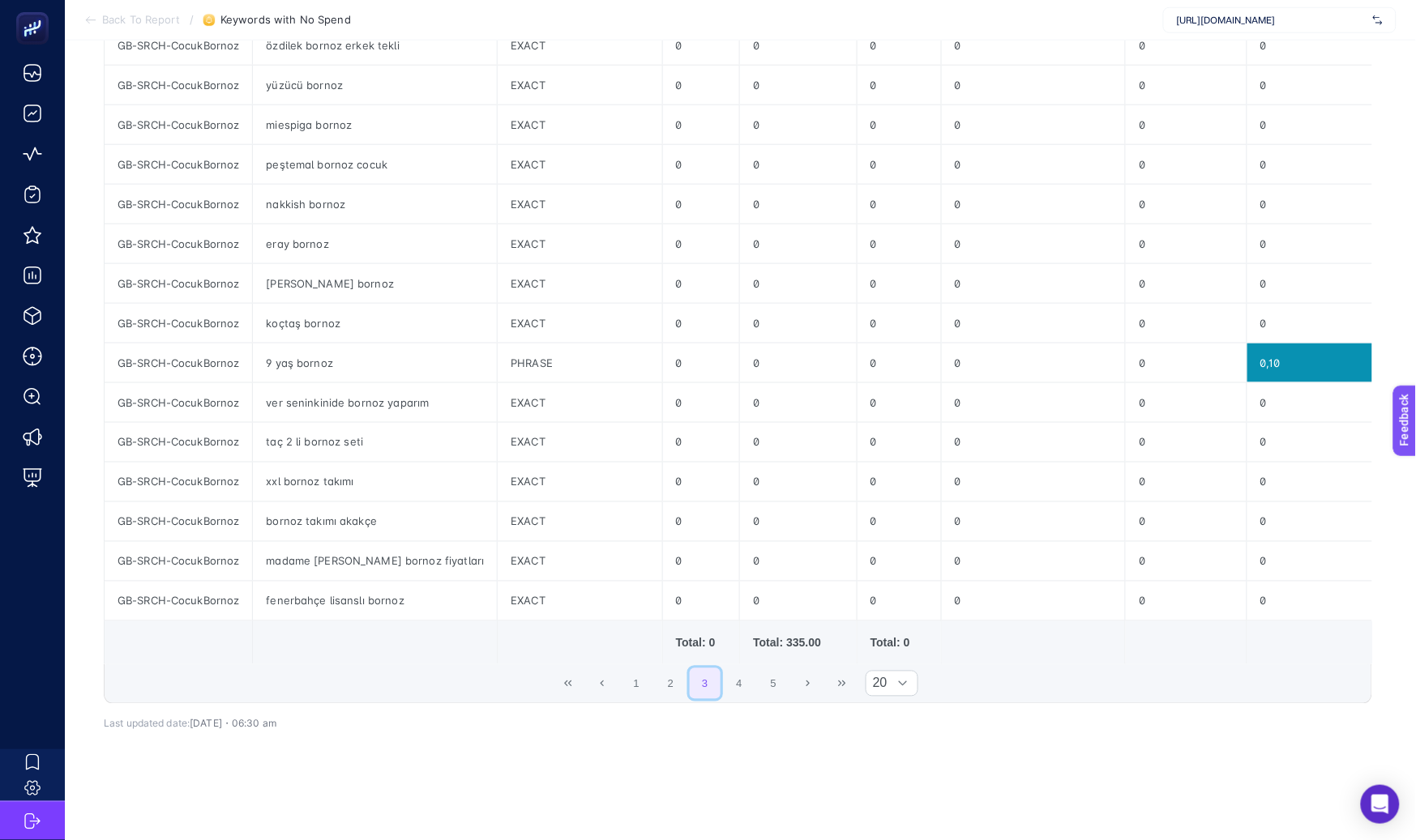
scroll to position [470, 0]
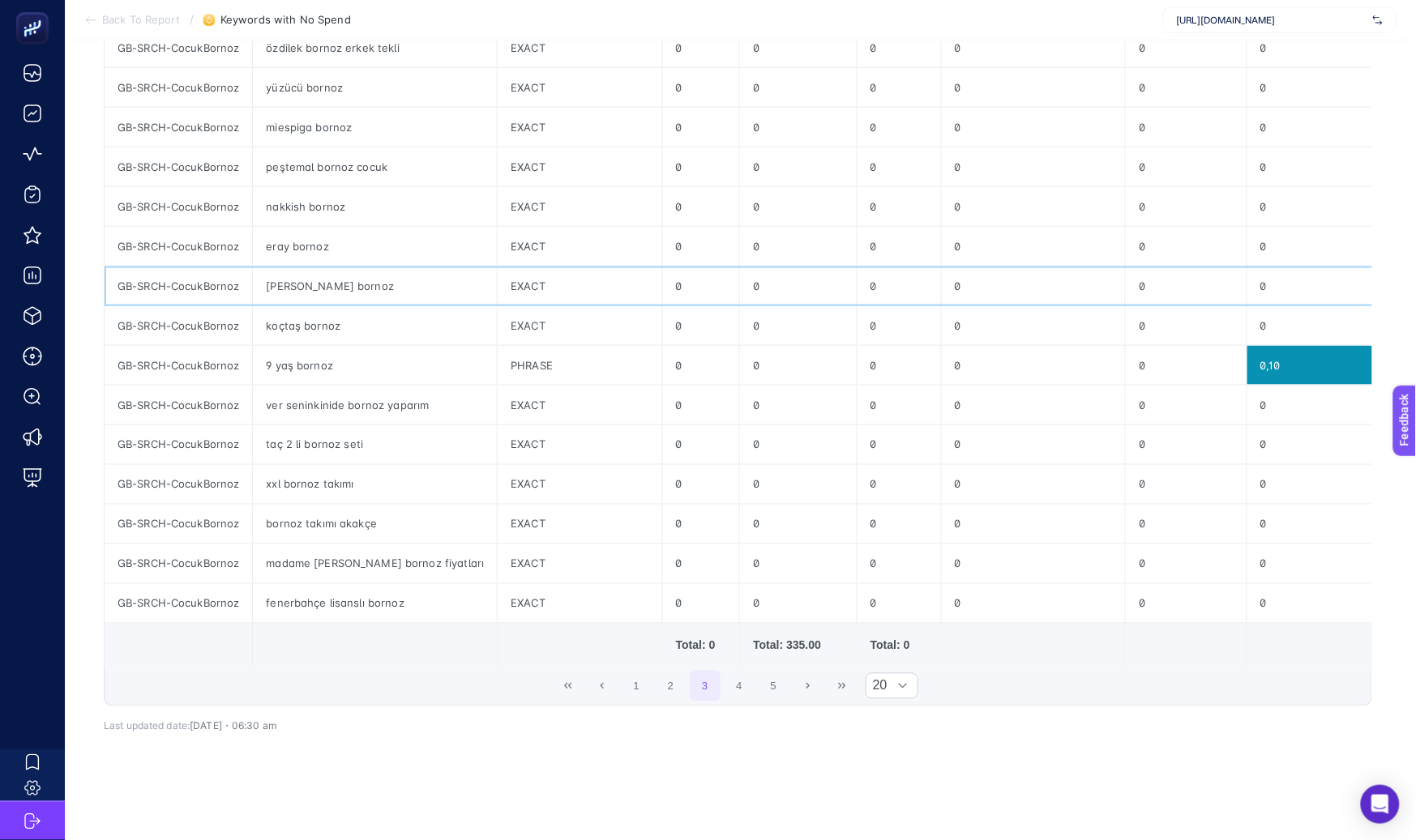
click at [307, 286] on div "arka sokaklar bornoz" at bounding box center [375, 285] width 244 height 39
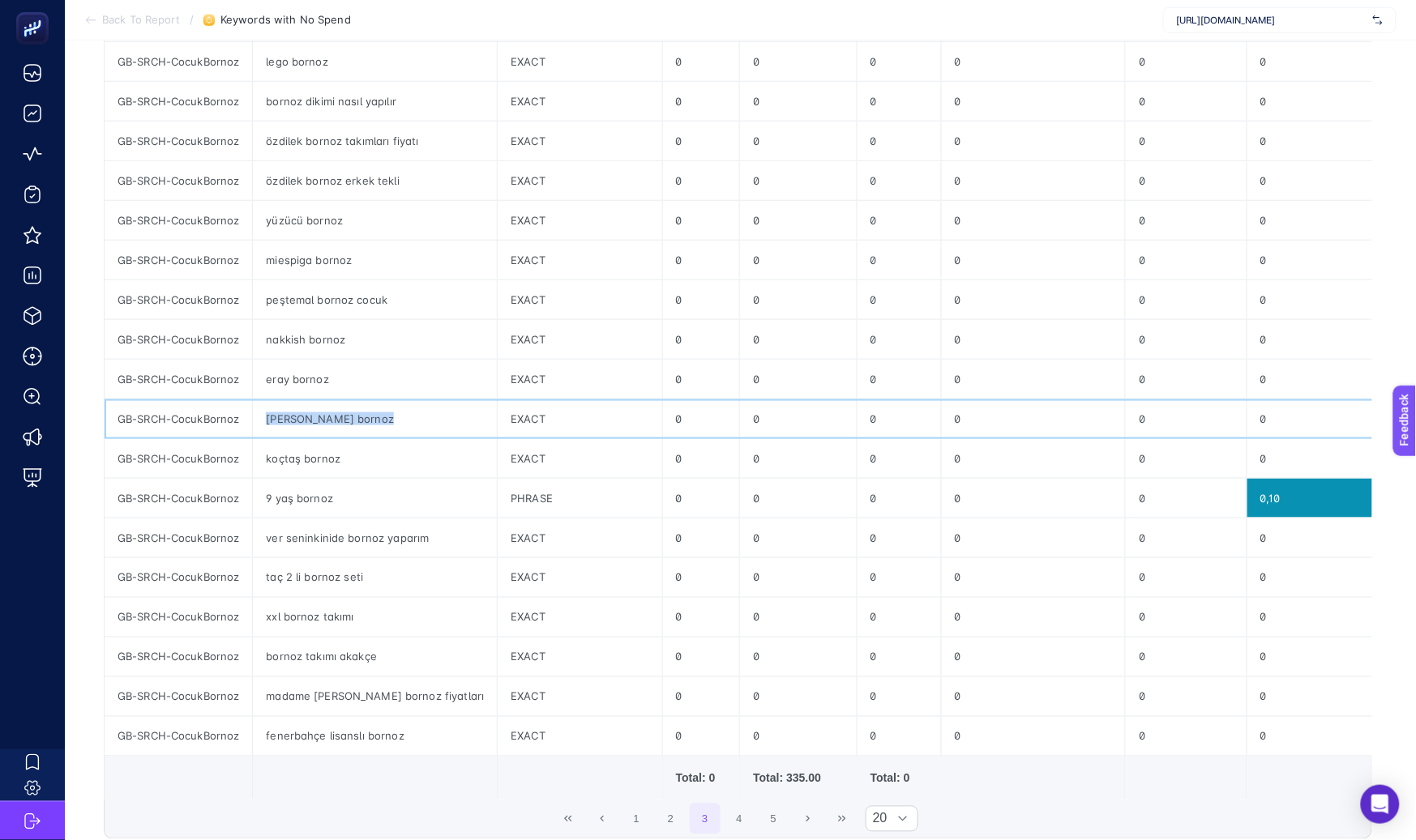
scroll to position [507, 0]
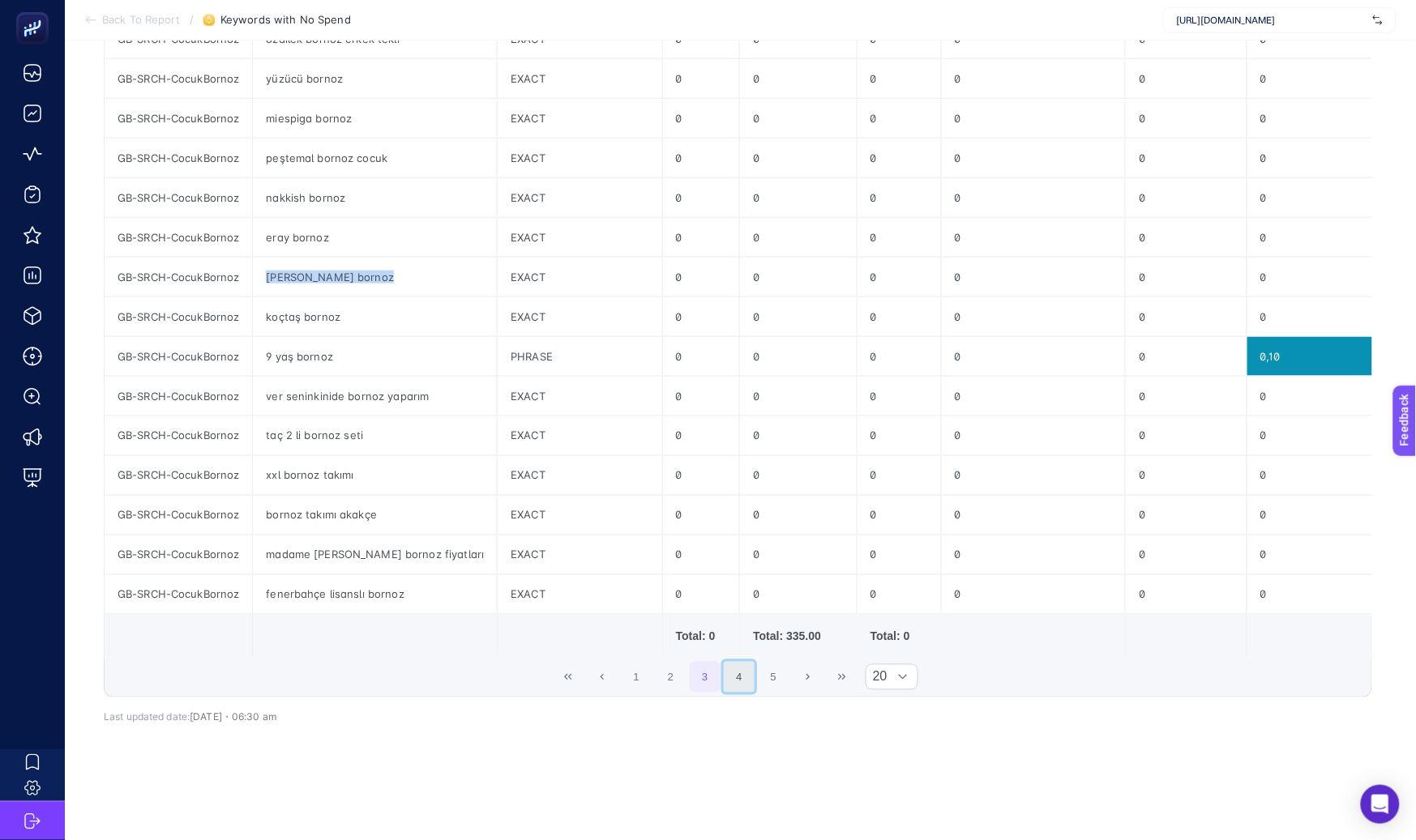
click at [740, 666] on button "4" at bounding box center [739, 678] width 31 height 31
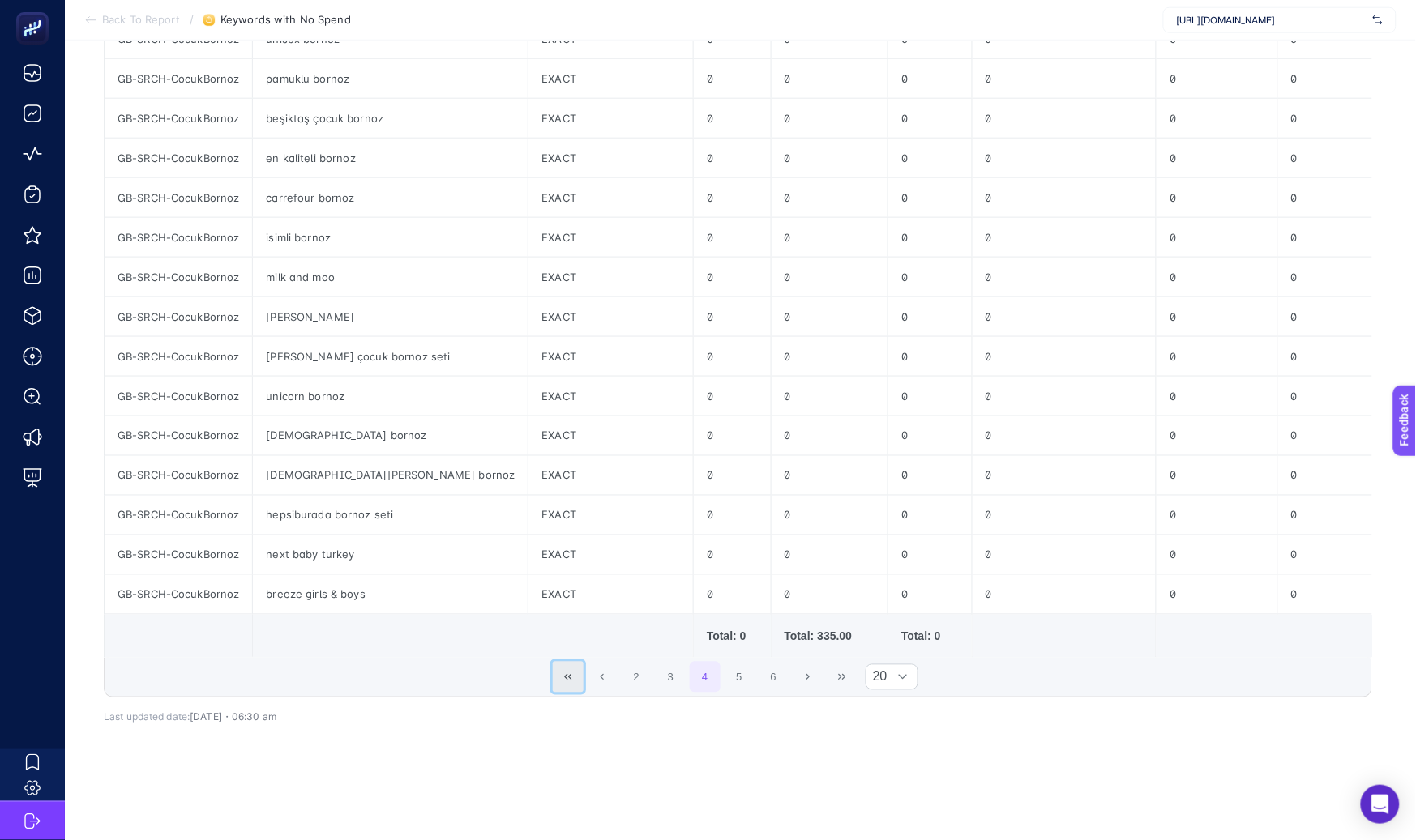
click at [580, 662] on button "First Page" at bounding box center [568, 678] width 31 height 31
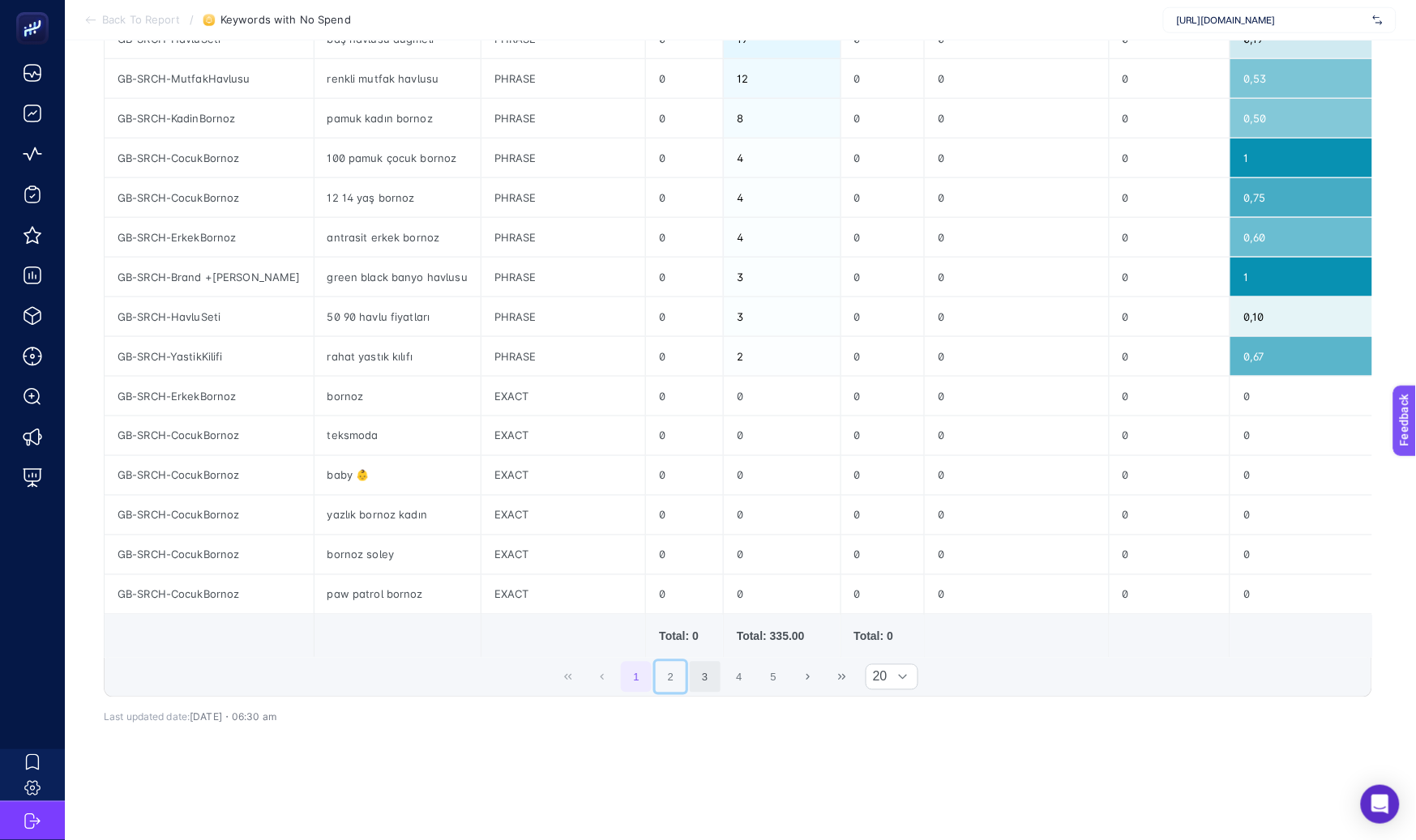
click at [683, 667] on button "2" at bounding box center [671, 678] width 31 height 31
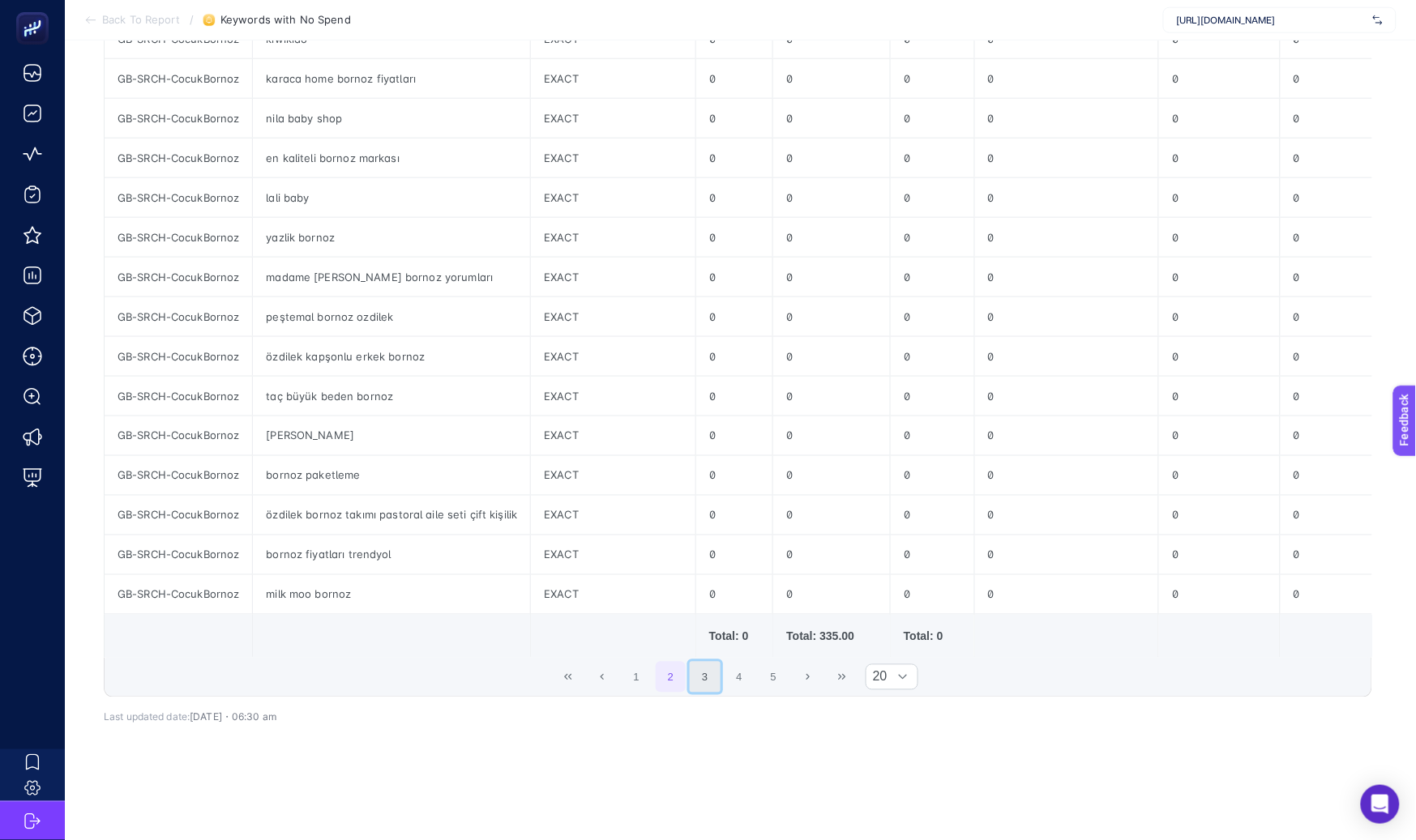
click at [718, 667] on button "3" at bounding box center [705, 678] width 31 height 31
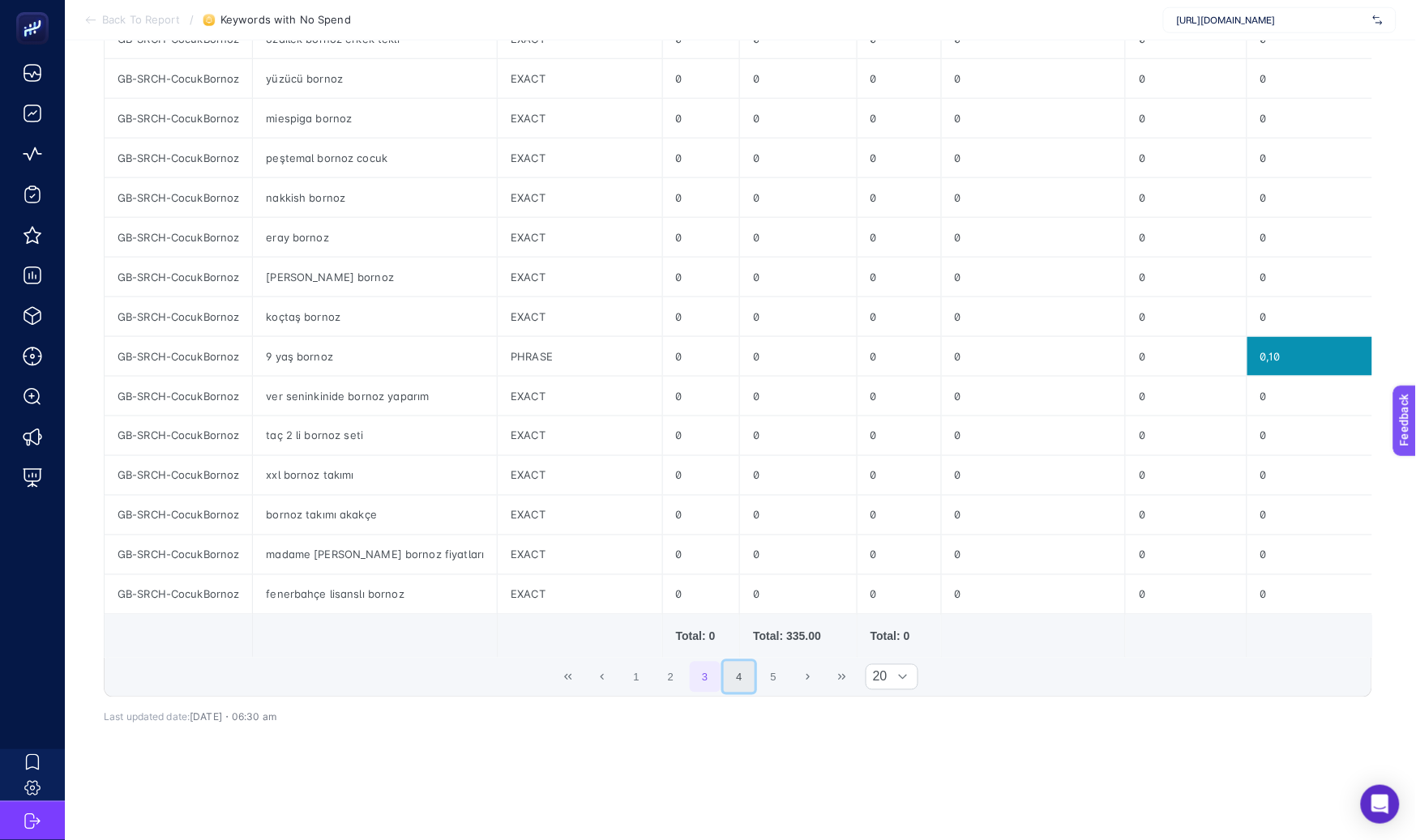
click at [733, 667] on button "4" at bounding box center [739, 678] width 31 height 31
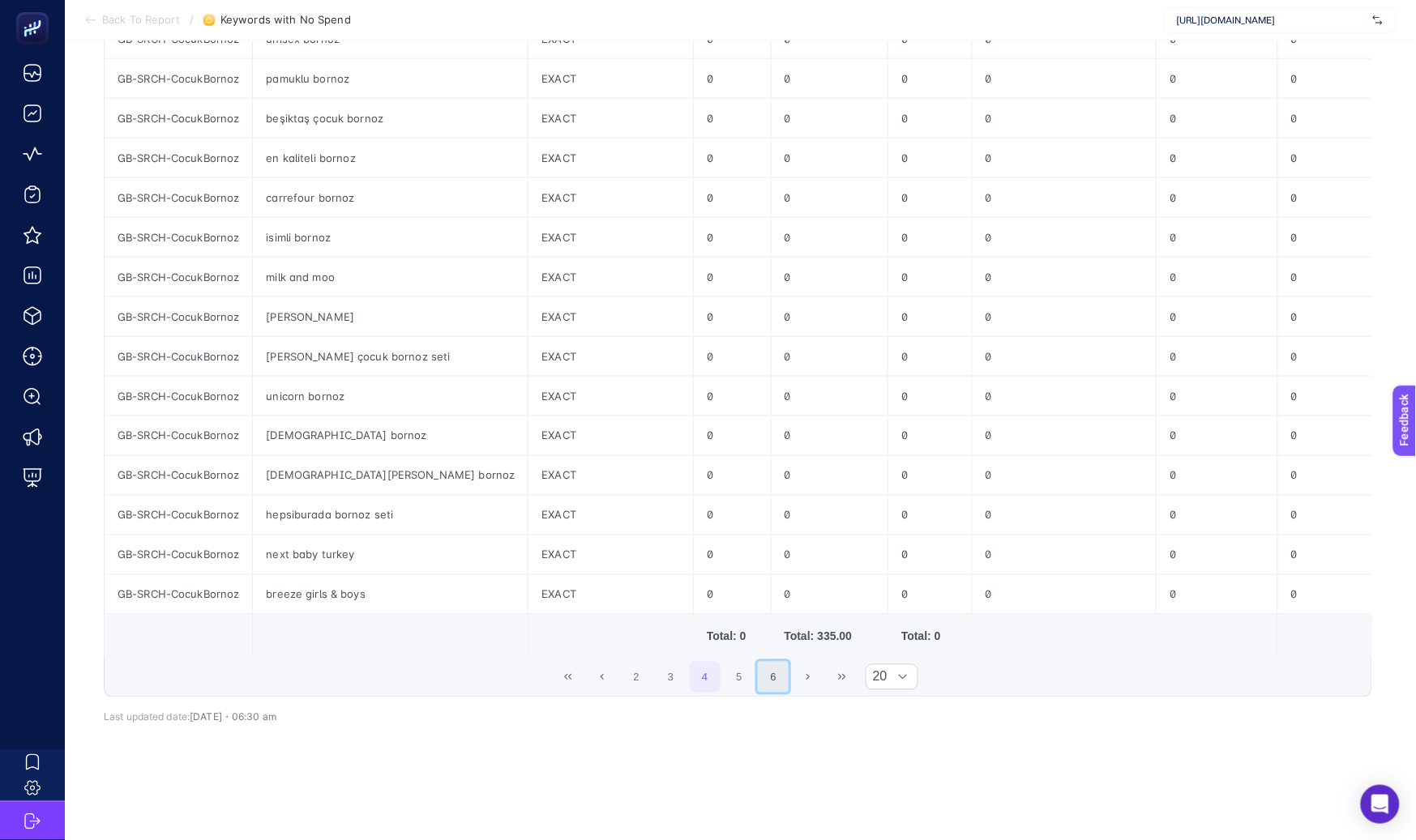
click at [765, 665] on button "6" at bounding box center [773, 678] width 31 height 31
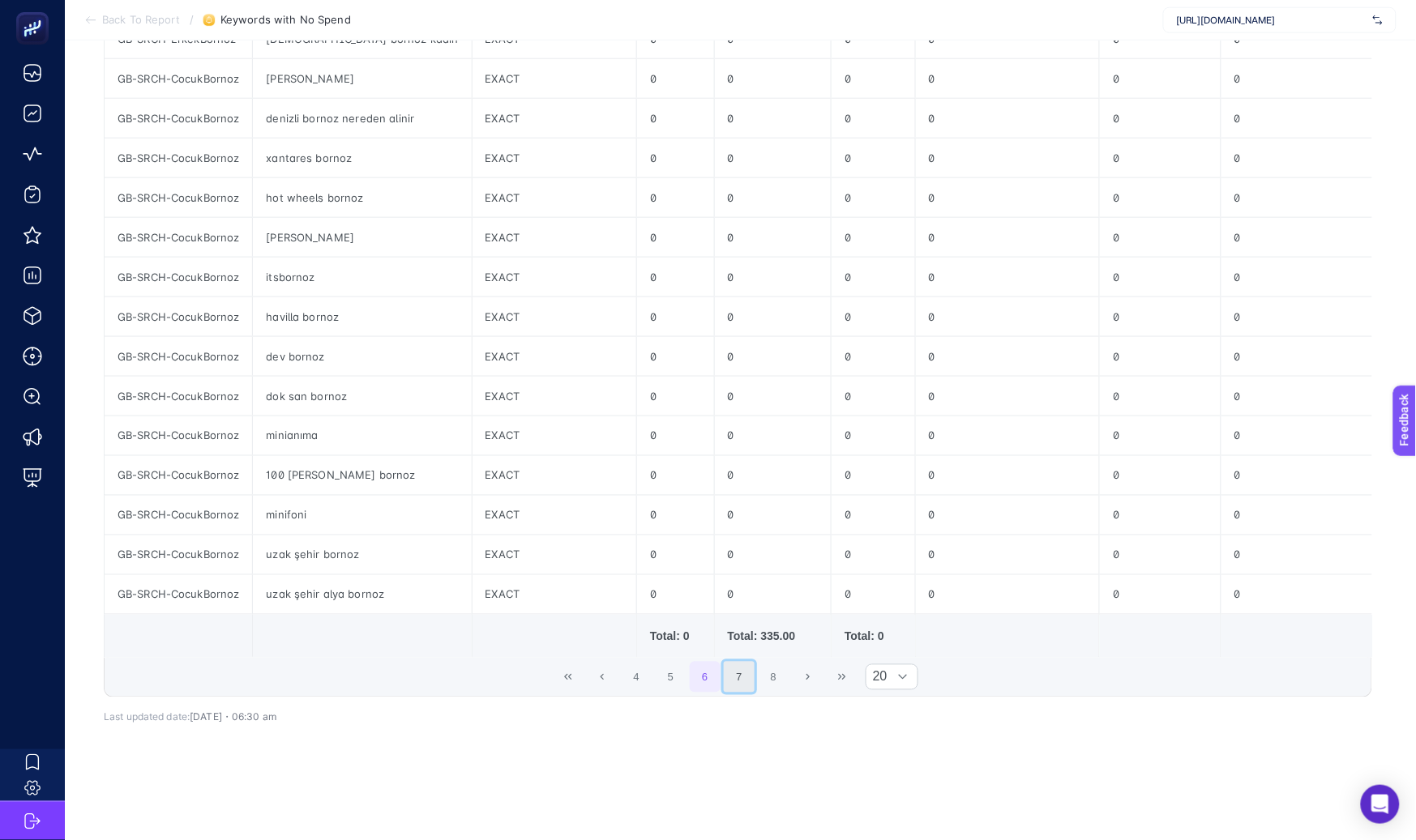
click at [752, 663] on button "7" at bounding box center [739, 678] width 31 height 31
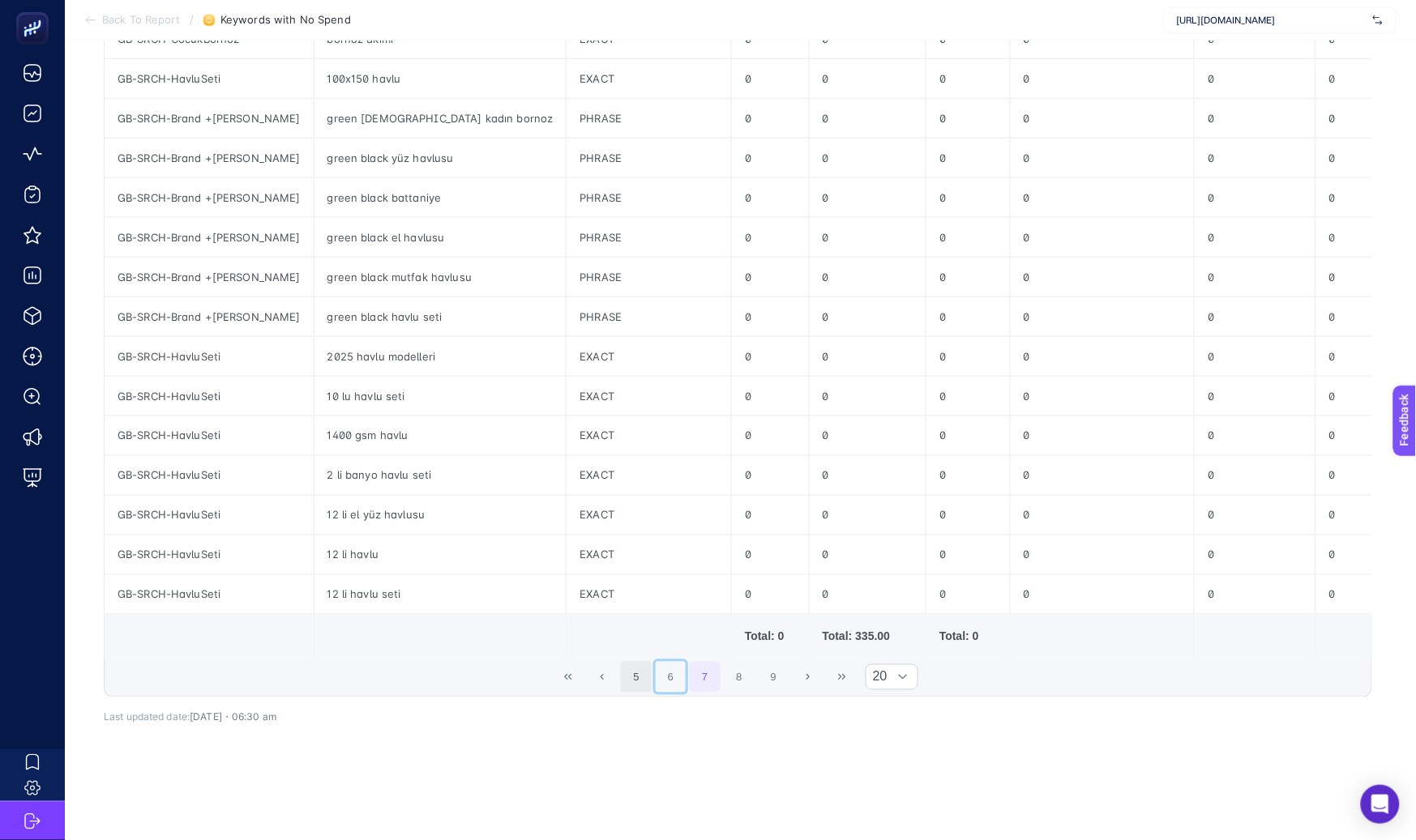
click at [682, 663] on button "6" at bounding box center [671, 678] width 31 height 31
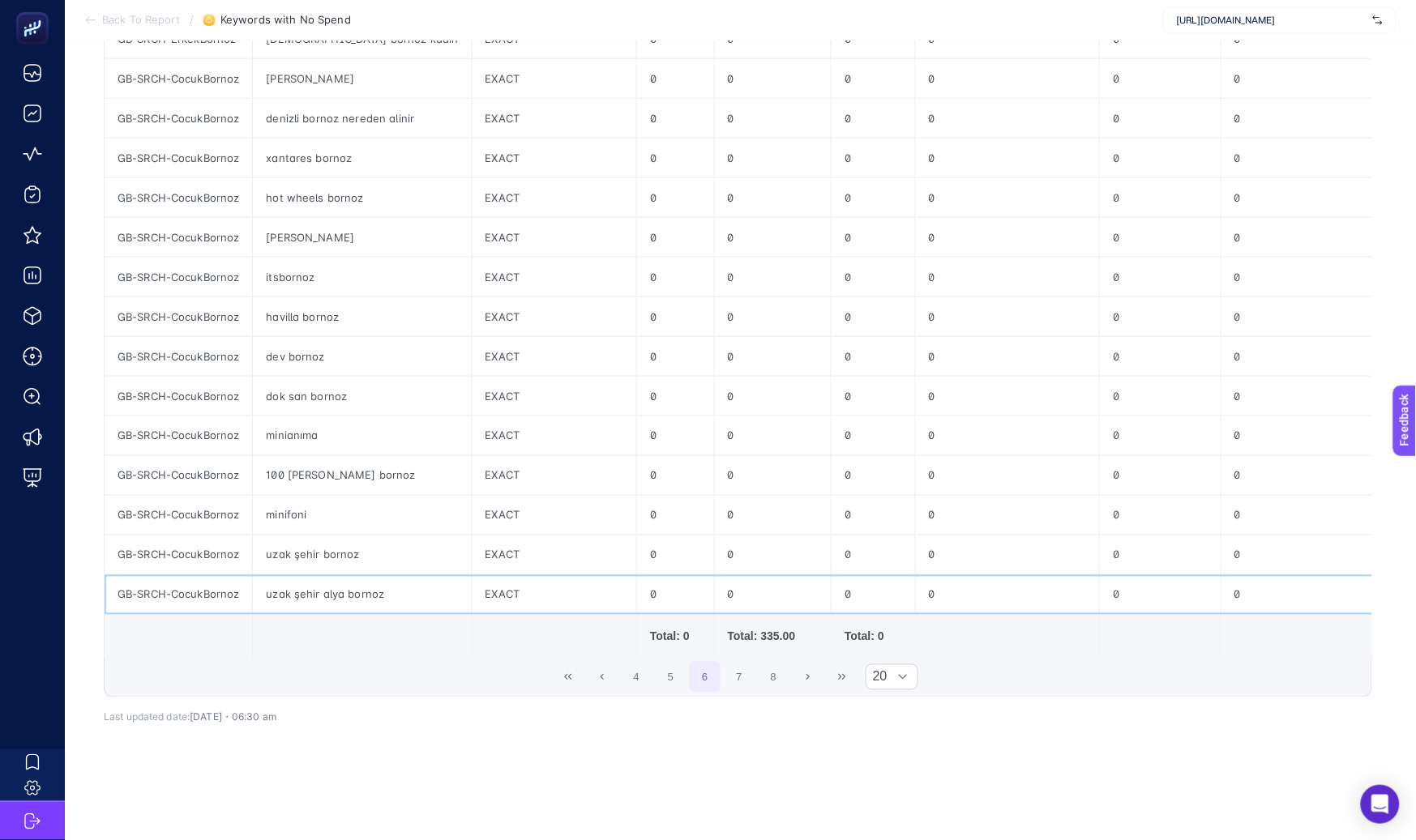
click at [294, 575] on div "uzak şehir alya bornoz" at bounding box center [361, 594] width 218 height 39
copy tr "uzak şehir alya bornoz"
click at [306, 615] on td at bounding box center [362, 636] width 219 height 43
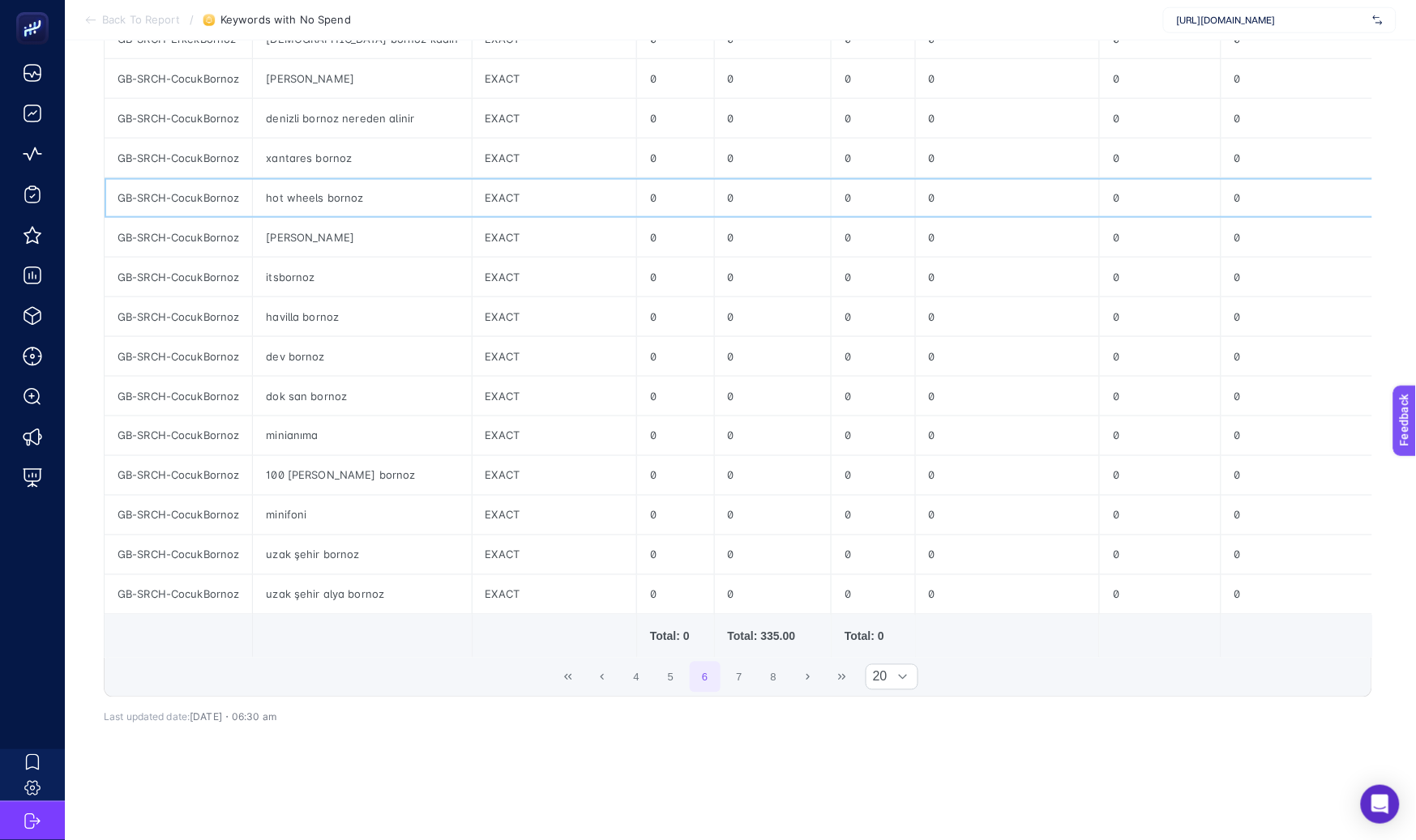
click at [310, 178] on div "hot wheels bornoz" at bounding box center [361, 197] width 218 height 39
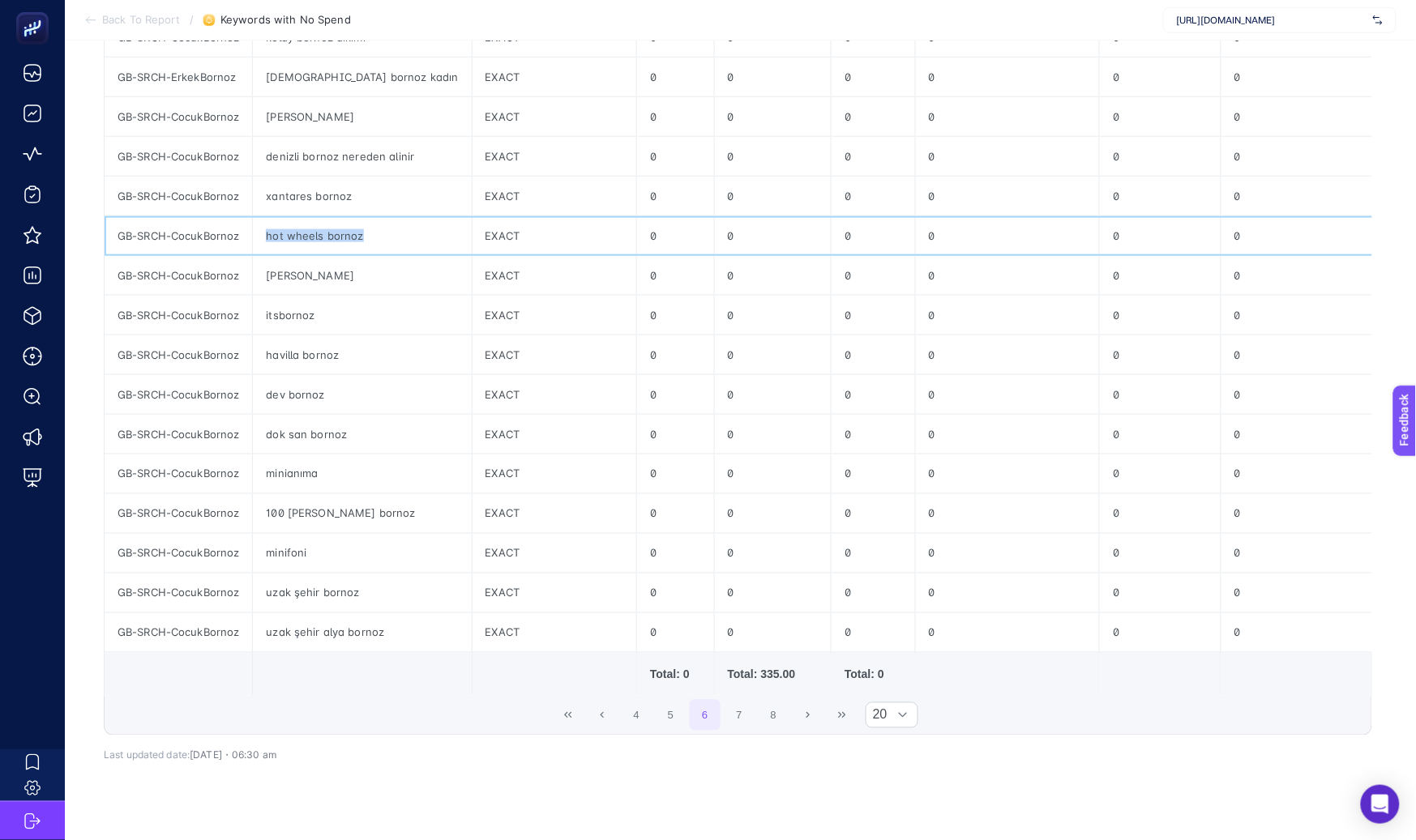
scroll to position [433, 0]
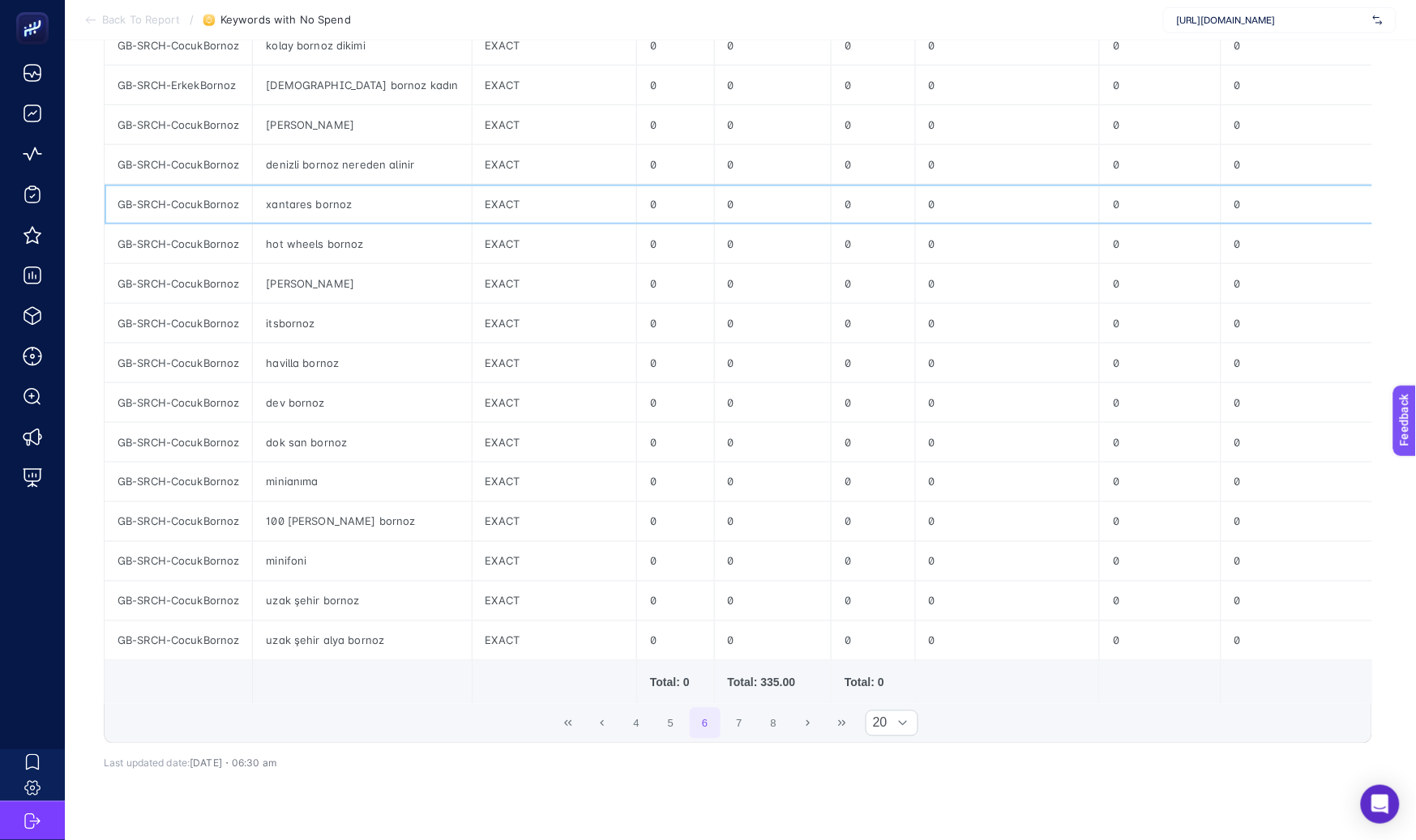
click at [302, 205] on div "xantares bornoz" at bounding box center [361, 204] width 218 height 39
click at [304, 244] on div "hot wheels bornoz" at bounding box center [361, 243] width 218 height 39
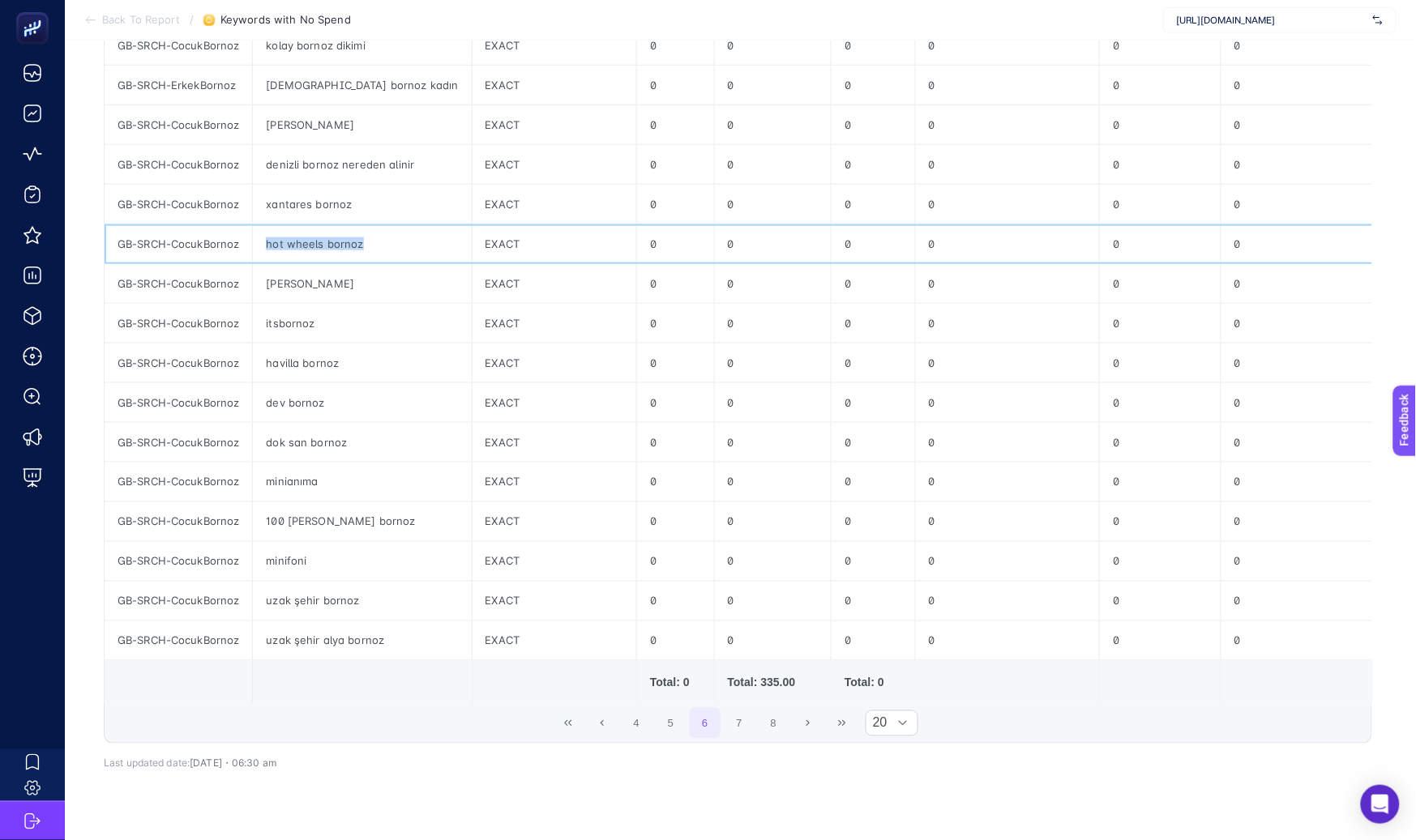
click at [304, 244] on div "hot wheels bornoz" at bounding box center [361, 243] width 218 height 39
click at [748, 727] on button "7" at bounding box center [739, 723] width 31 height 31
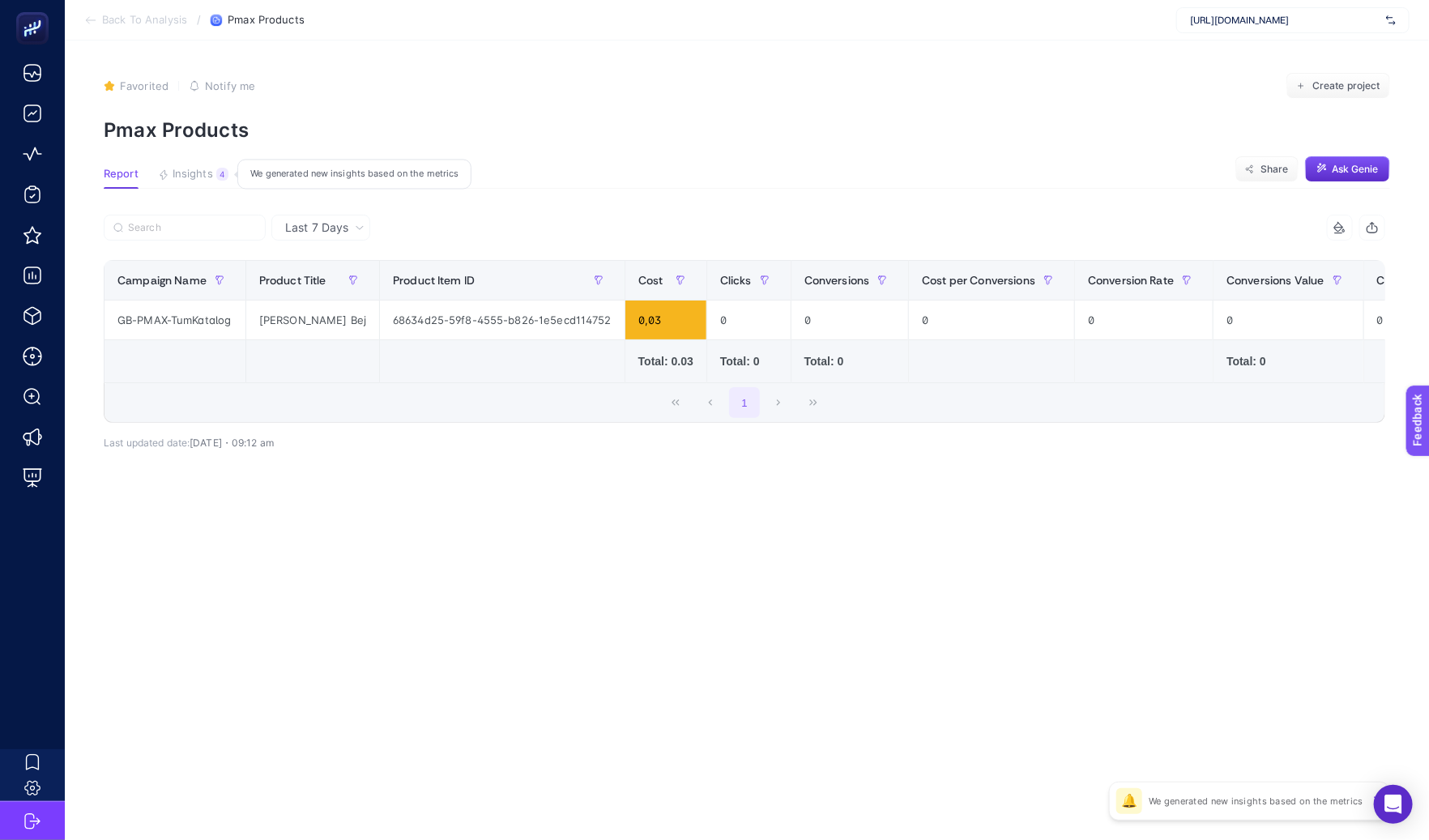
click at [208, 177] on span "Insights" at bounding box center [193, 174] width 40 height 13
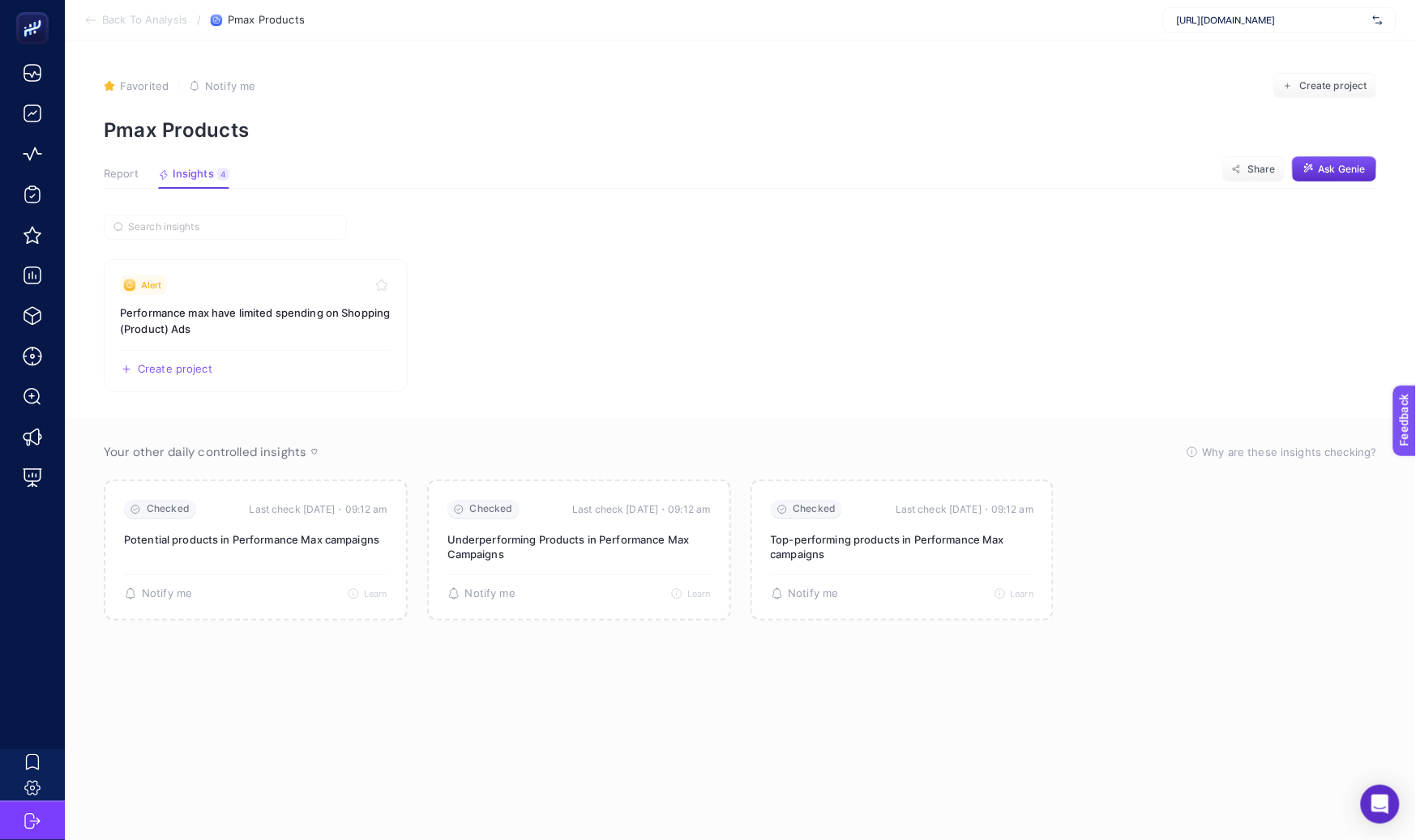
click at [108, 177] on span "Report" at bounding box center [121, 174] width 35 height 13
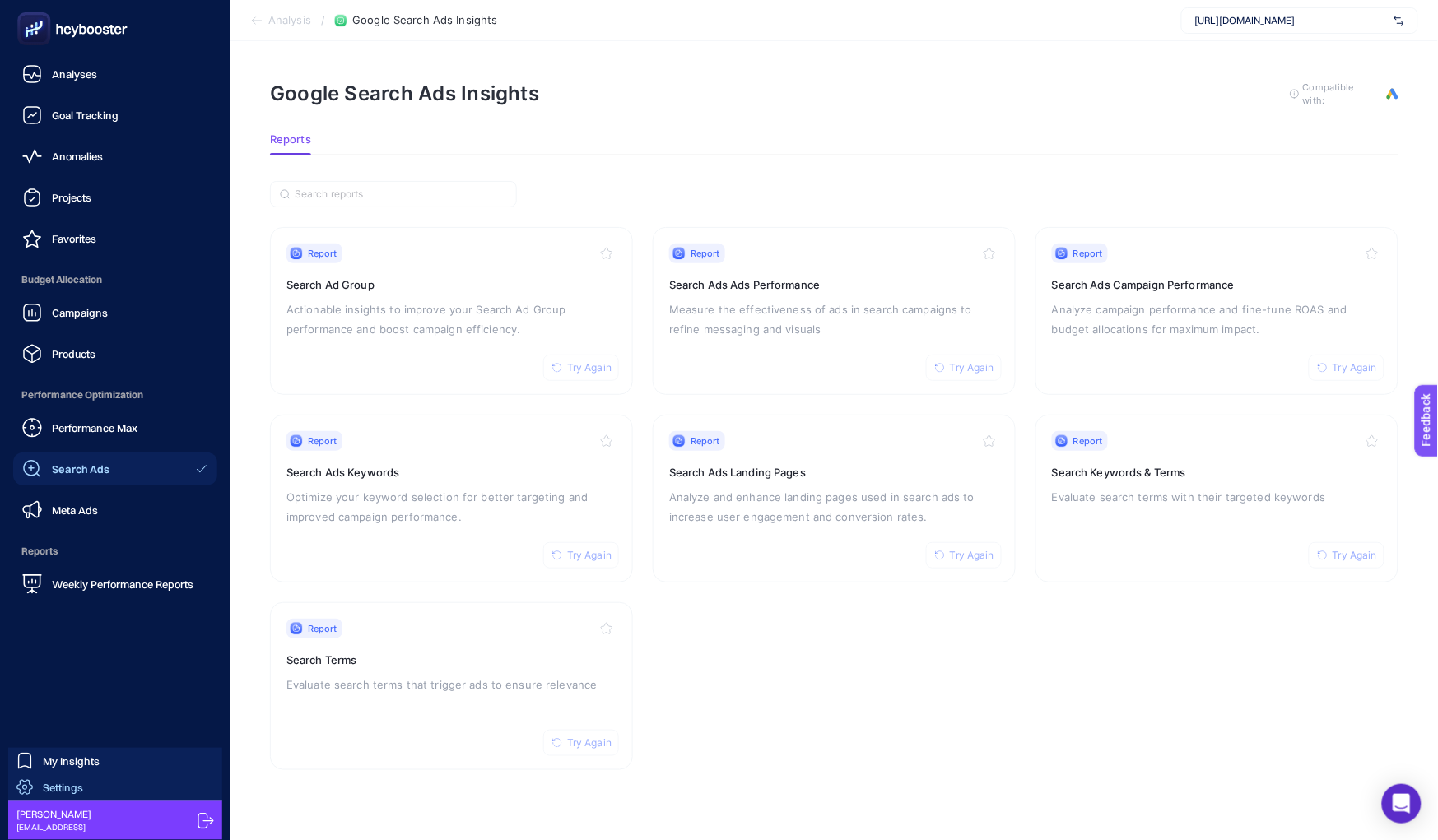
click at [73, 788] on span "Settings" at bounding box center [63, 787] width 40 height 13
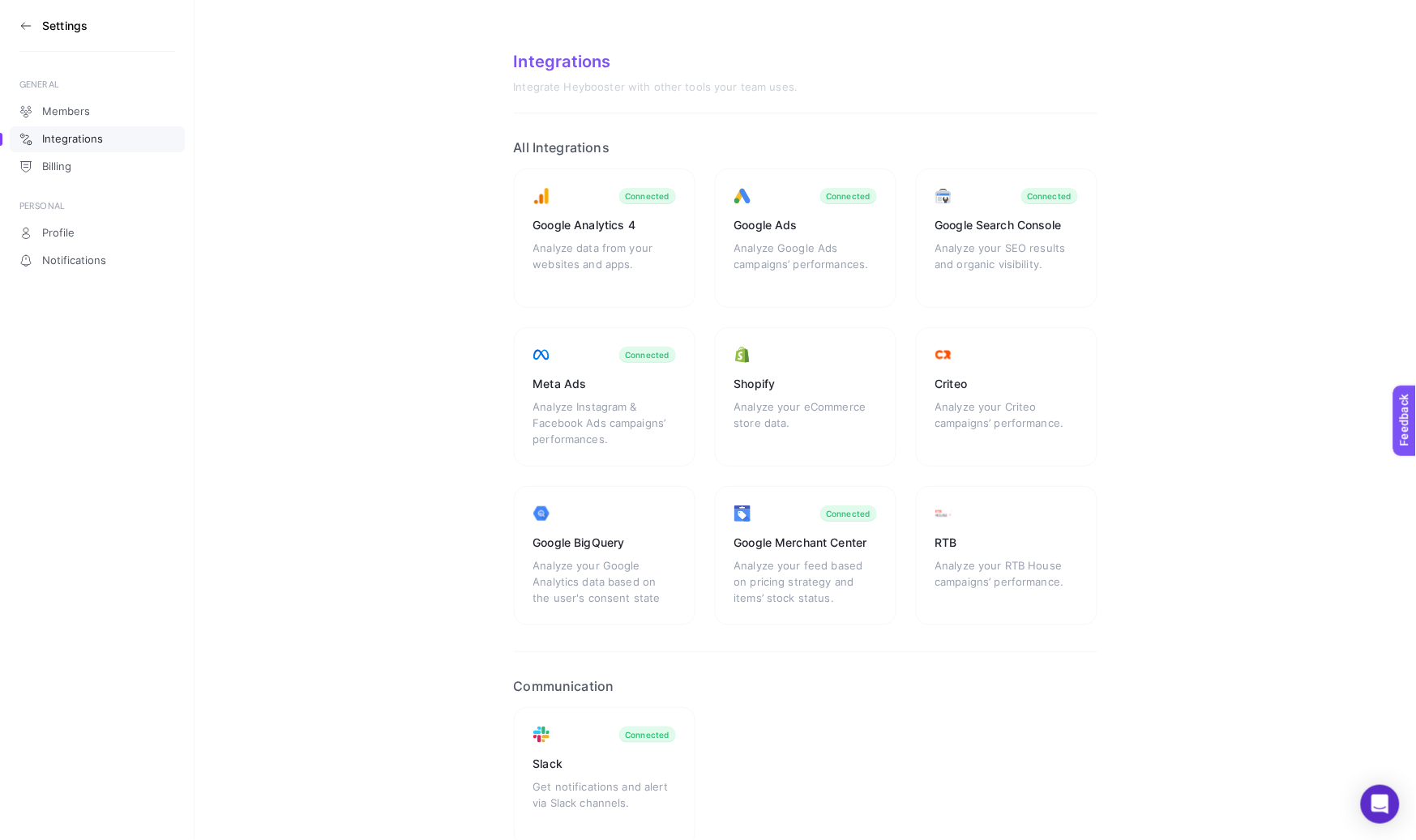
click at [33, 18] on section "Settings" at bounding box center [97, 26] width 156 height 52
click at [24, 24] on icon at bounding box center [26, 26] width 13 height 13
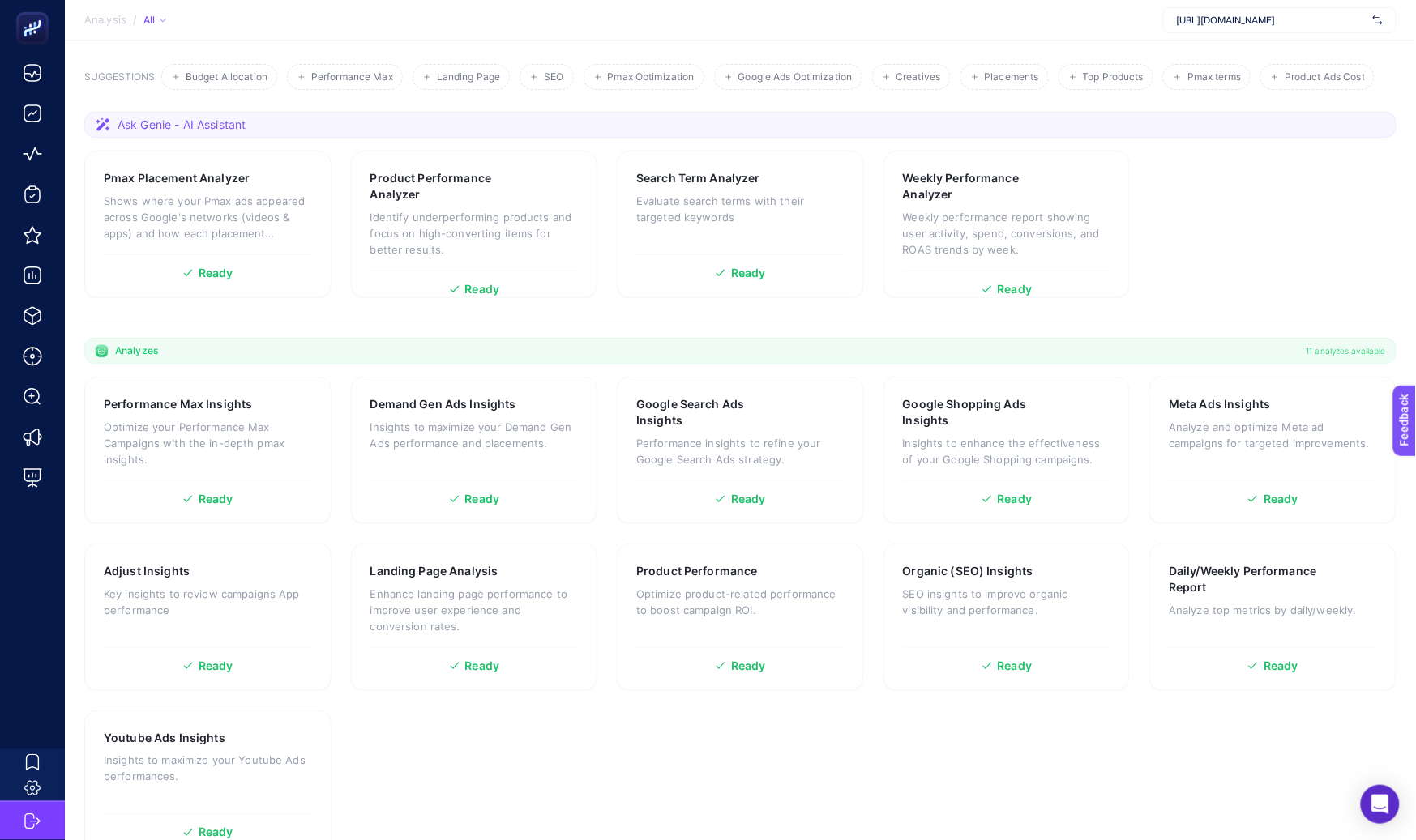
scroll to position [183, 0]
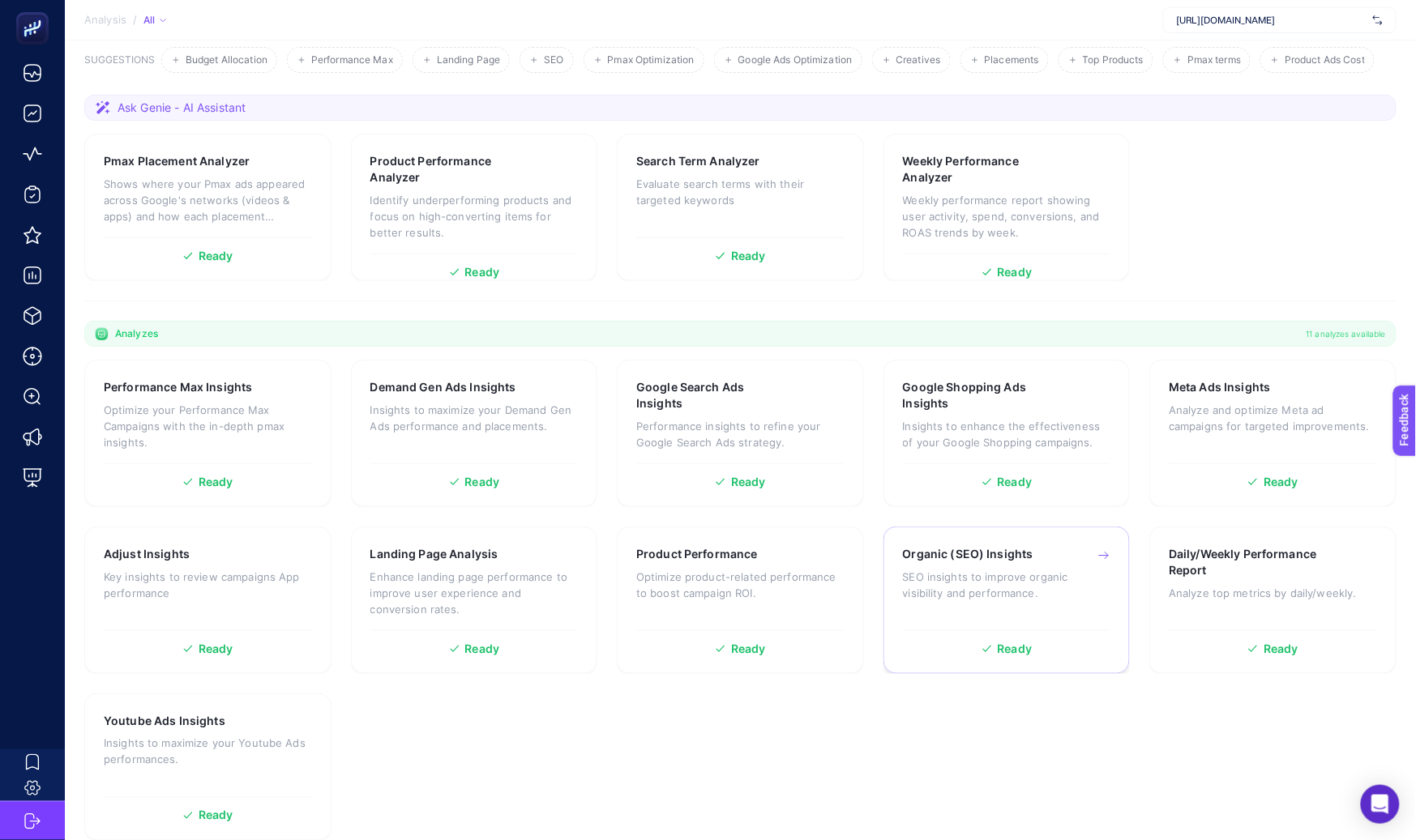
click at [945, 559] on h3 "Organic (SEO) Insights" at bounding box center [968, 554] width 131 height 16
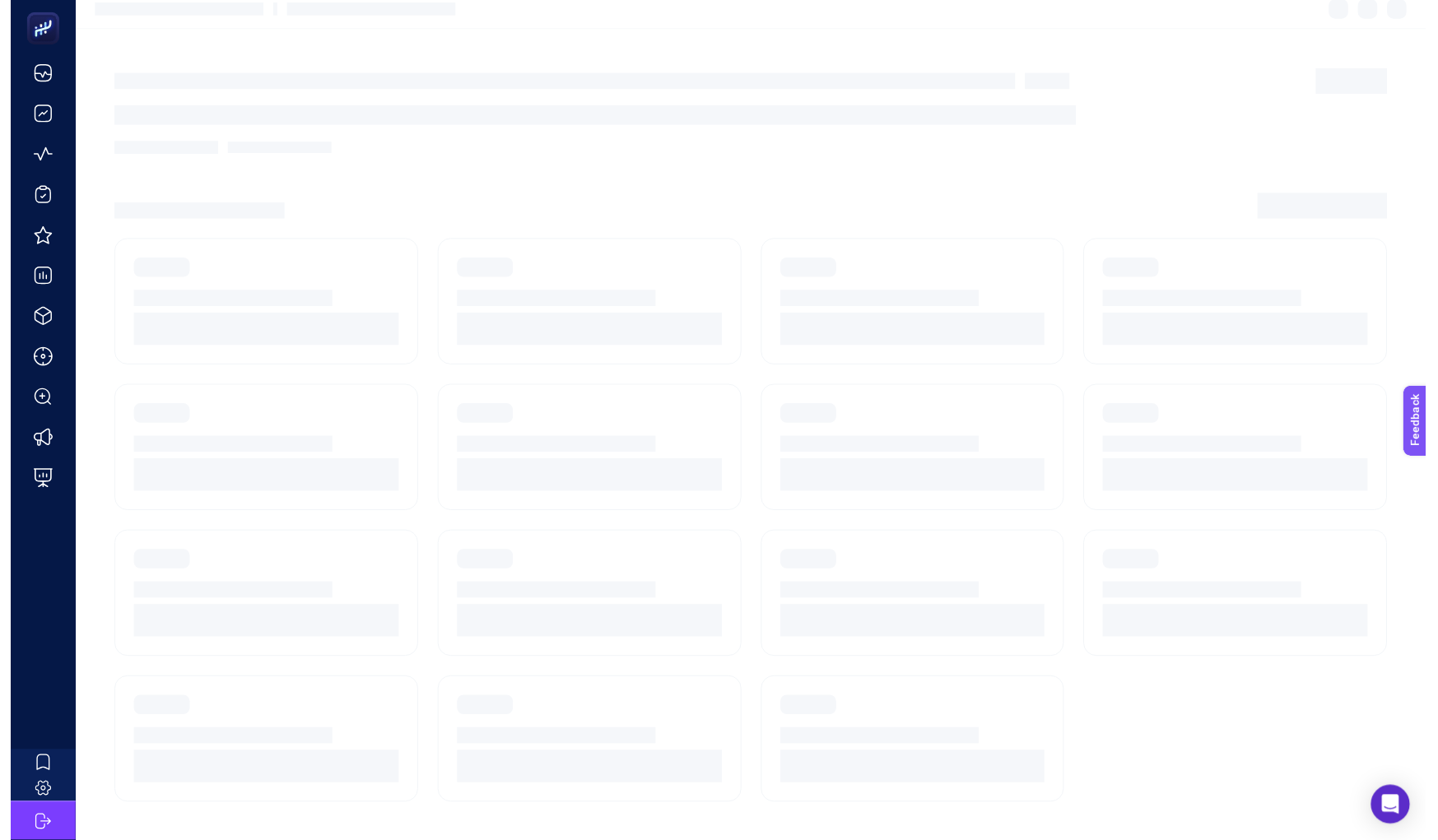
scroll to position [13, 0]
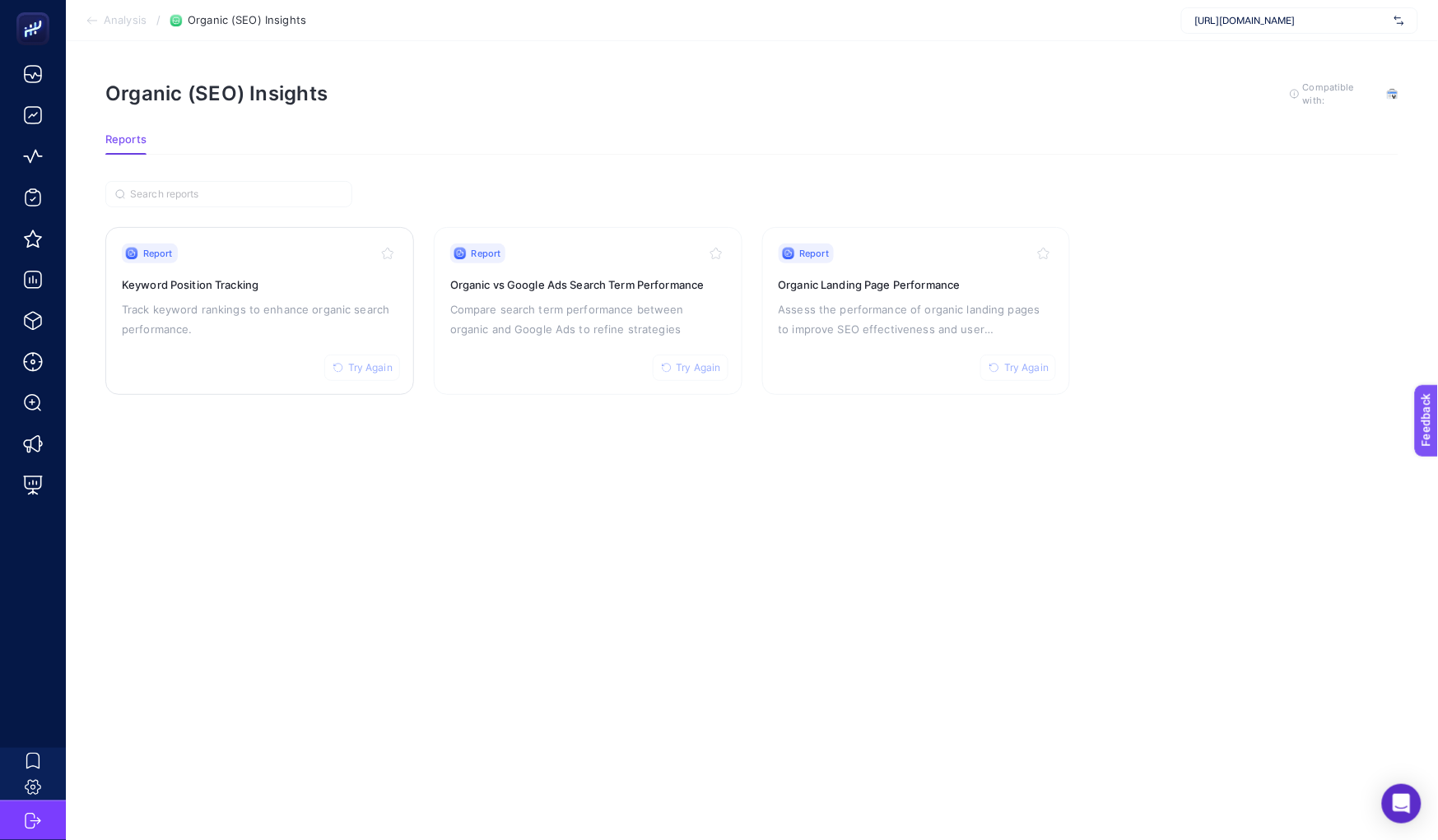
click at [218, 277] on h3 "Keyword Position Tracking" at bounding box center [259, 285] width 276 height 17
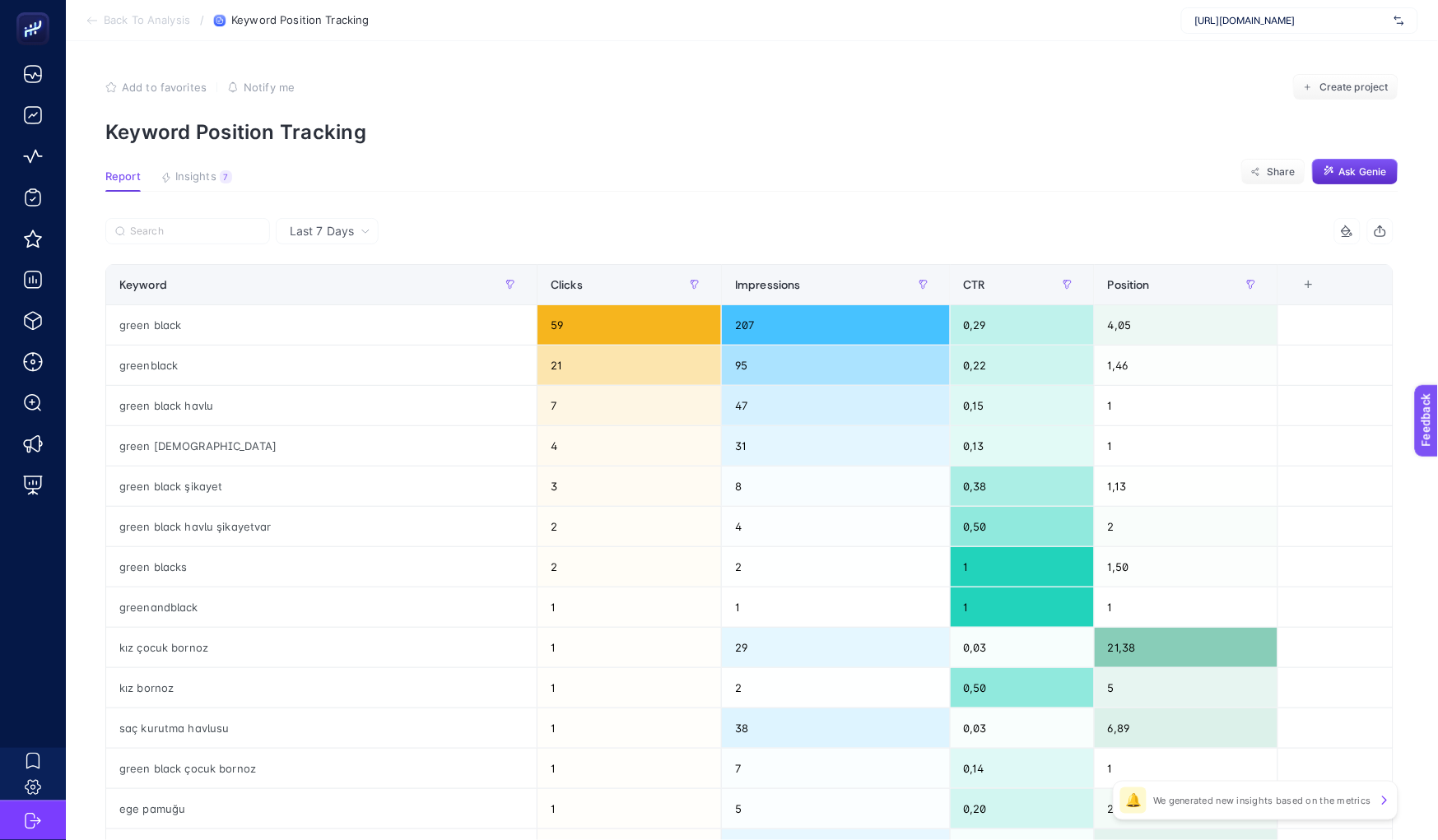
click at [212, 163] on article "Add to favorites false Notify me Create project Keyword Position Tracking Repor…" at bounding box center [751, 684] width 1372 height 1285
click at [211, 172] on span "Insights" at bounding box center [196, 176] width 41 height 13
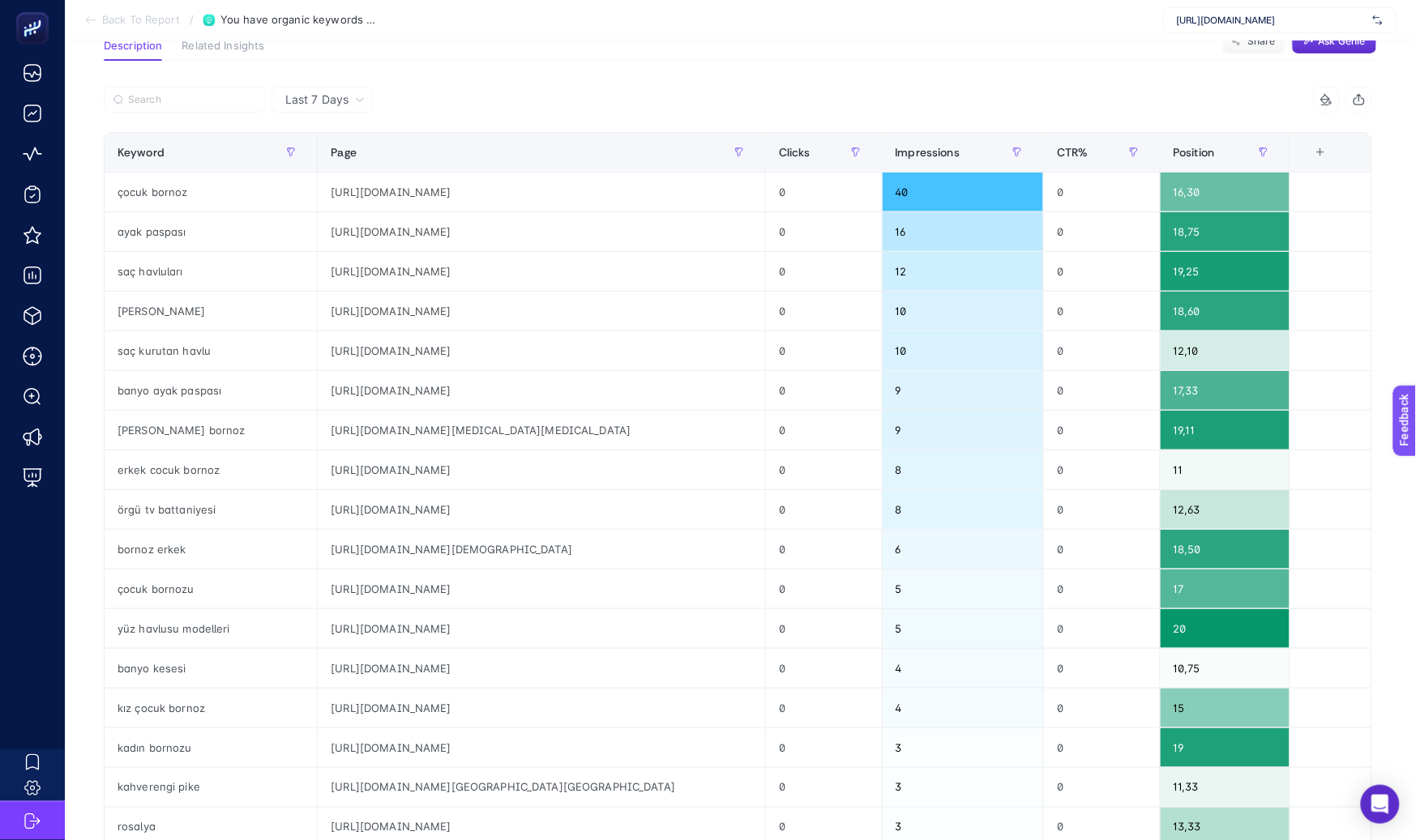
scroll to position [175, 0]
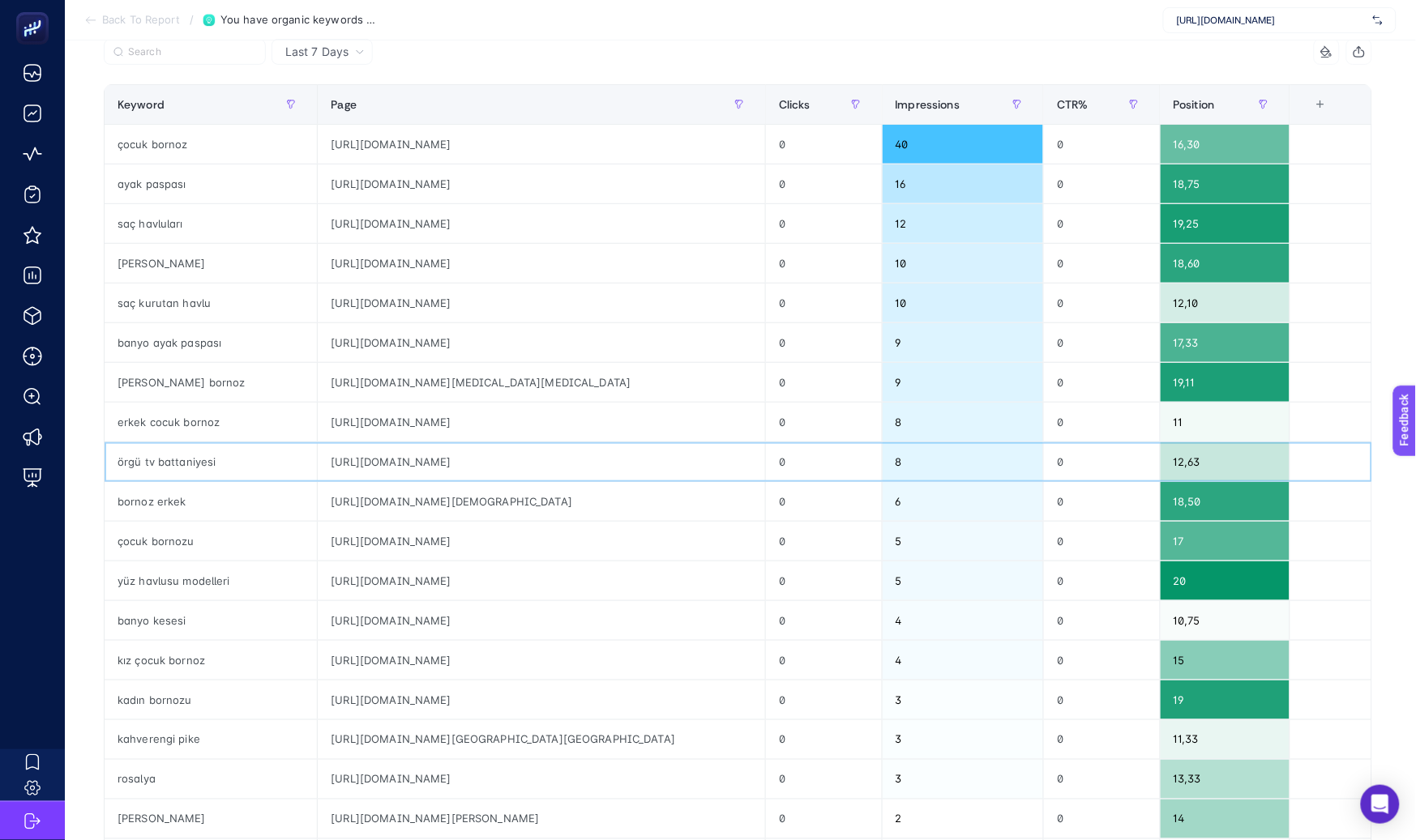
click at [469, 463] on div "[URL][DOMAIN_NAME]" at bounding box center [541, 461] width 447 height 39
click at [477, 514] on div "https://greenblack.com.tr/afra-erkek-pike-bornoz-antrasit-ebrafr-r007-antrasit" at bounding box center [541, 500] width 447 height 39
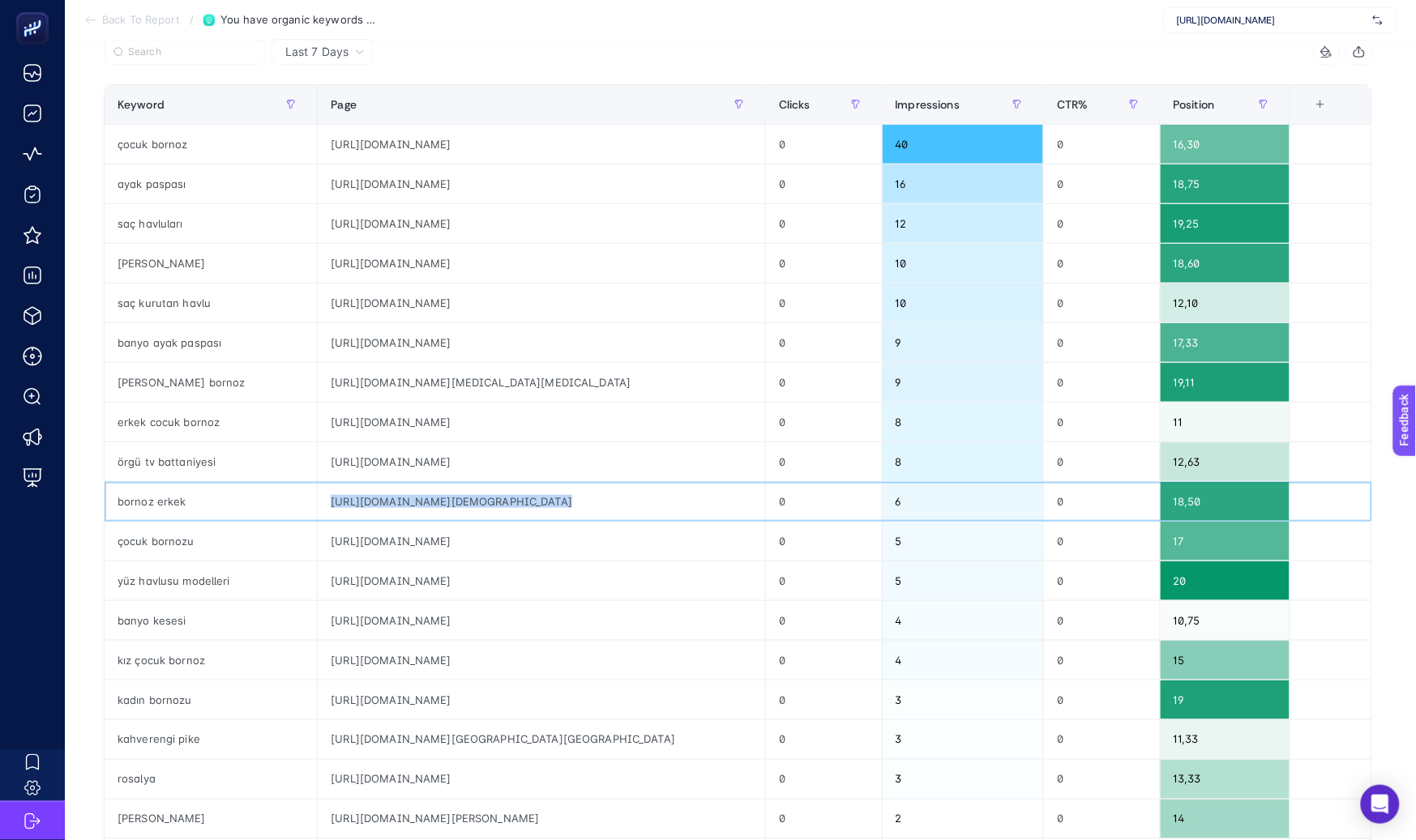
click at [477, 514] on div "https://greenblack.com.tr/afra-erkek-pike-bornoz-antrasit-ebrafr-r007-antrasit" at bounding box center [541, 500] width 447 height 39
click at [483, 537] on div "https://greenblack.com.tr/be-happy-kiz-cocuk-bornoz-terra-cbrhpy-r006-terra" at bounding box center [541, 541] width 447 height 39
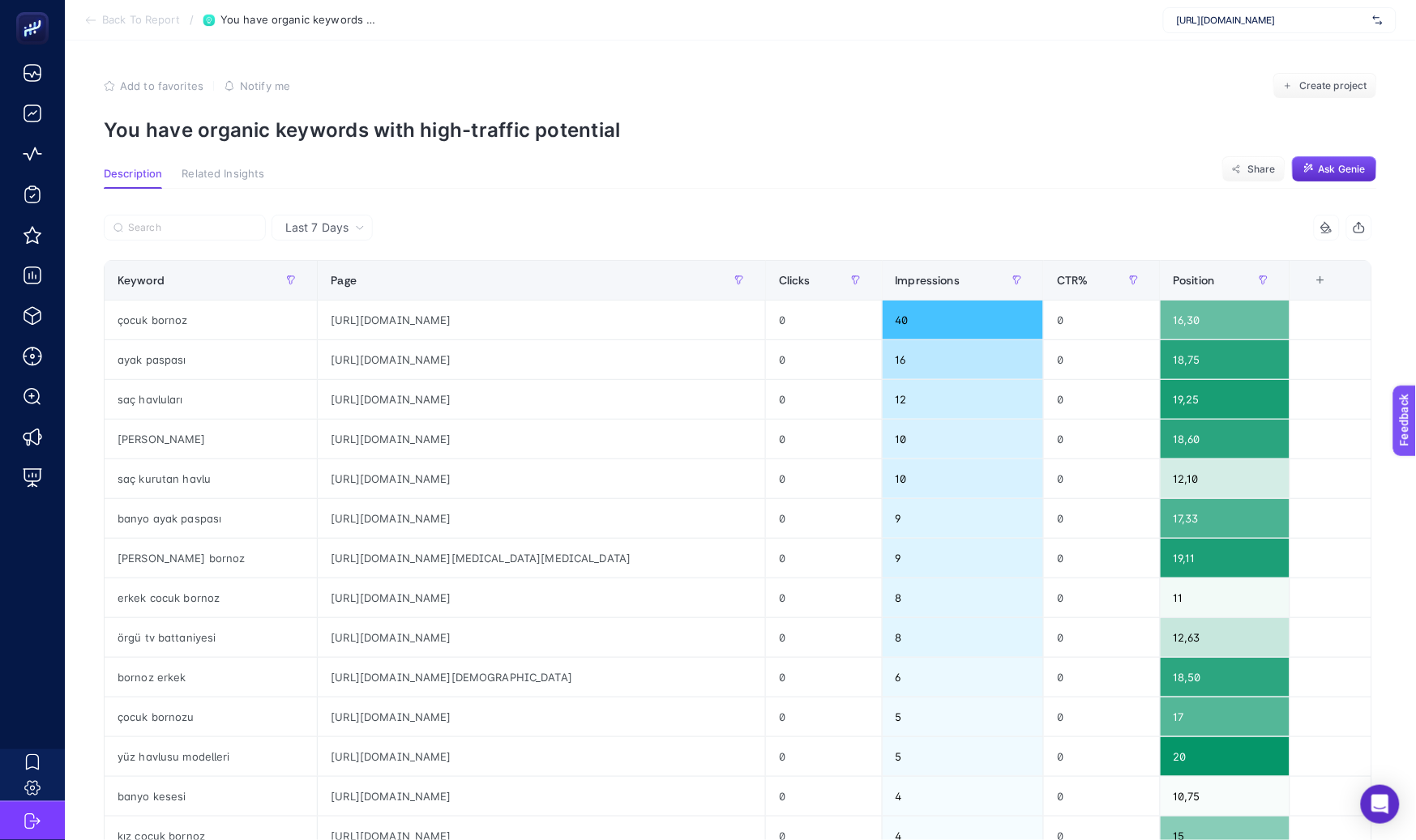
click at [605, 173] on section "Description Related Insights Share Ask Genie" at bounding box center [741, 178] width 1273 height 21
click at [331, 133] on p "You have organic keywords with high-traffic potential" at bounding box center [741, 130] width 1273 height 23
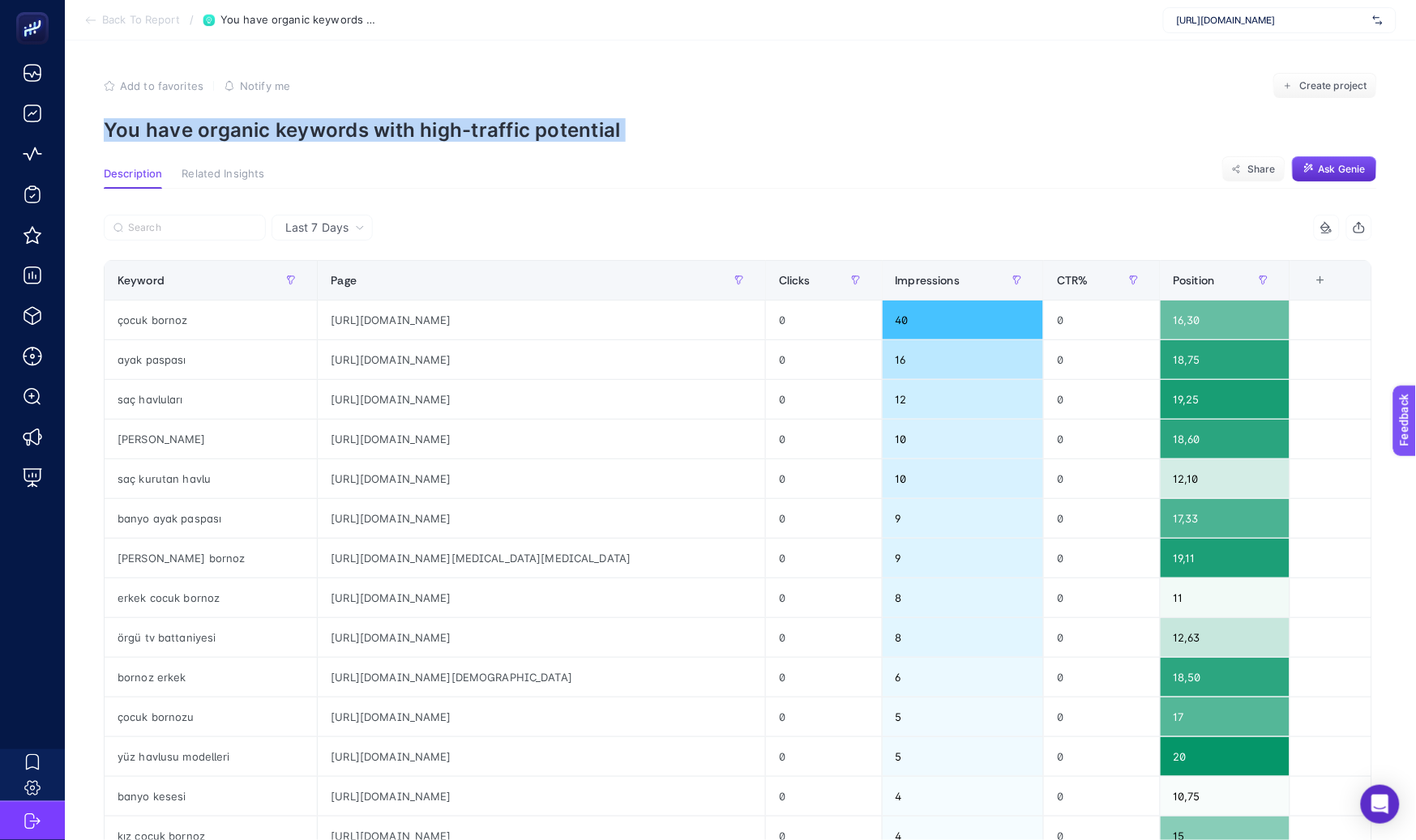
click at [331, 133] on p "You have organic keywords with high-traffic potential" at bounding box center [741, 130] width 1273 height 23
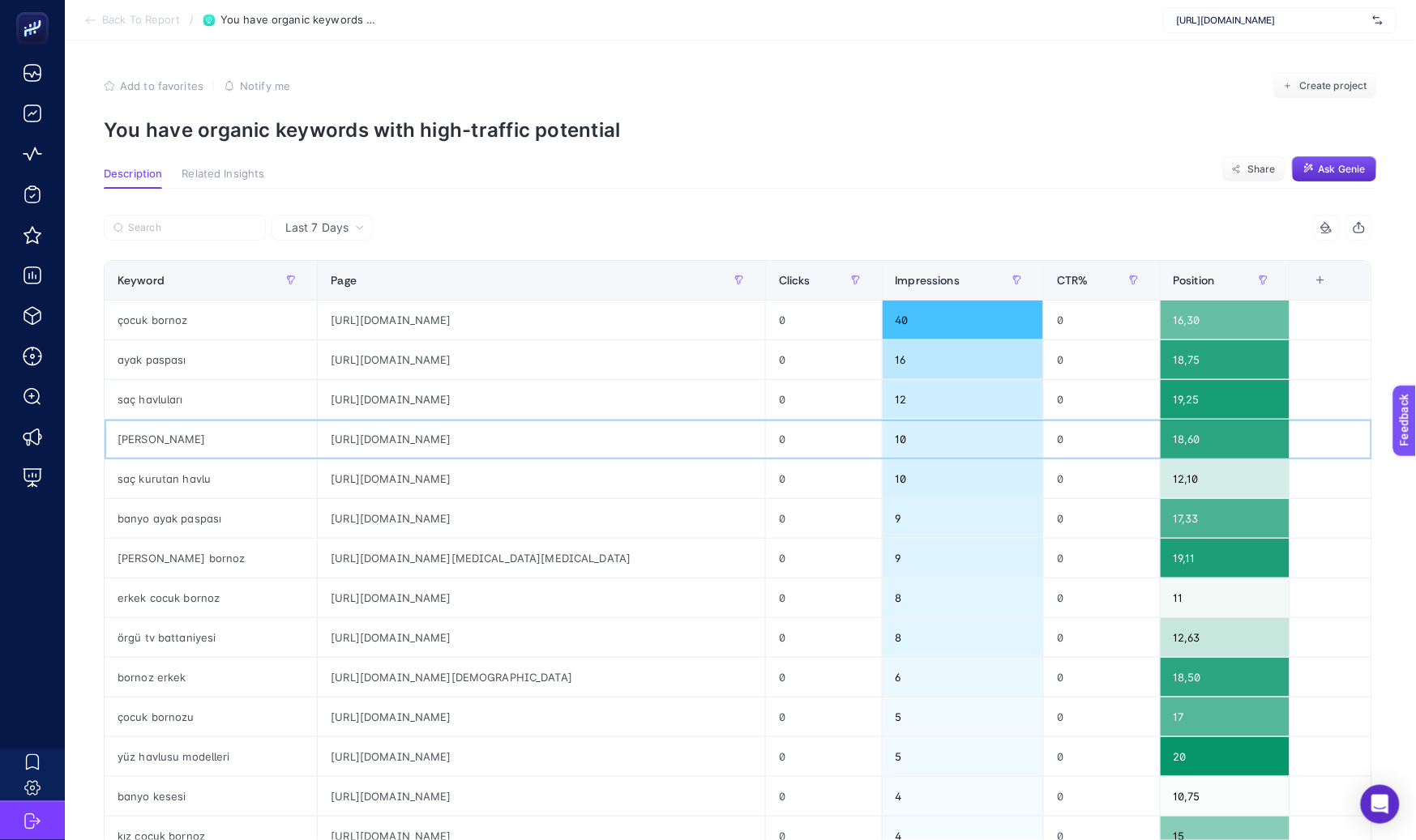
click at [621, 445] on div "https://greenblack.com.tr/banyo-paspasi-ayak-havlusu" at bounding box center [541, 438] width 447 height 39
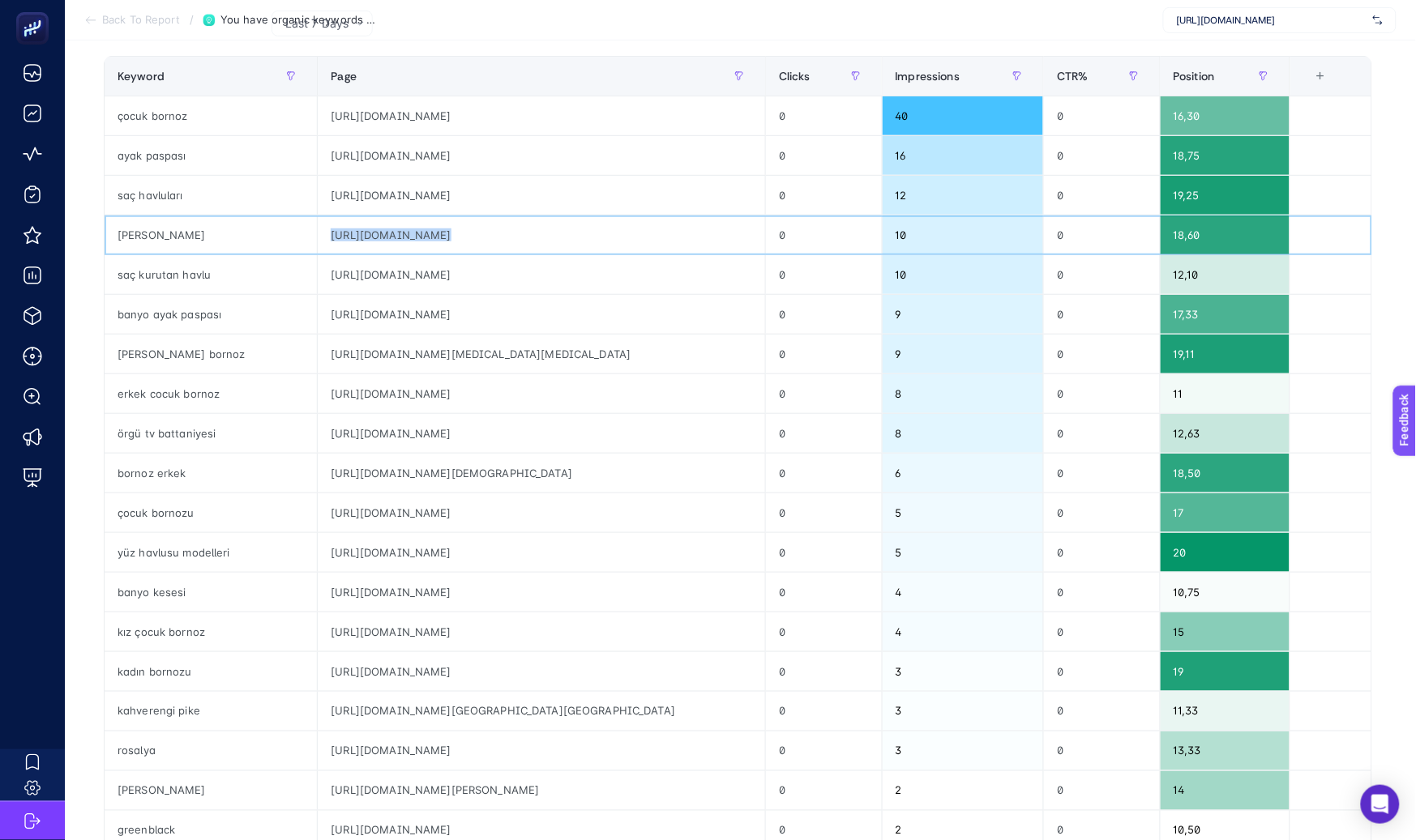
scroll to position [218, 0]
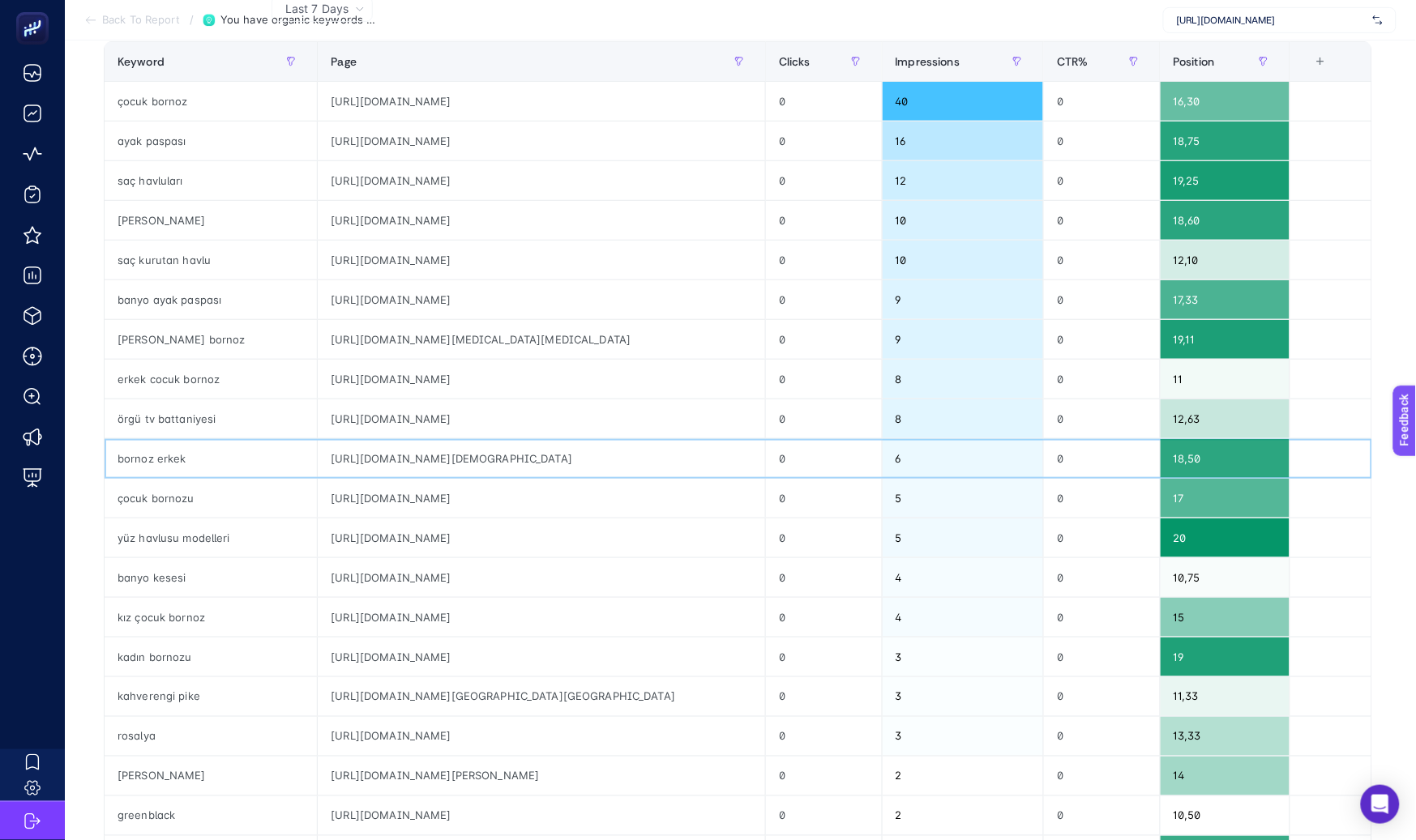
click at [623, 445] on div "https://greenblack.com.tr/afra-erkek-pike-bornoz-antrasit-ebrafr-r007-antrasit" at bounding box center [541, 458] width 447 height 39
click at [650, 495] on div "https://greenblack.com.tr/be-happy-kiz-cocuk-bornoz-terra-cbrhpy-r006-terra" at bounding box center [541, 498] width 447 height 39
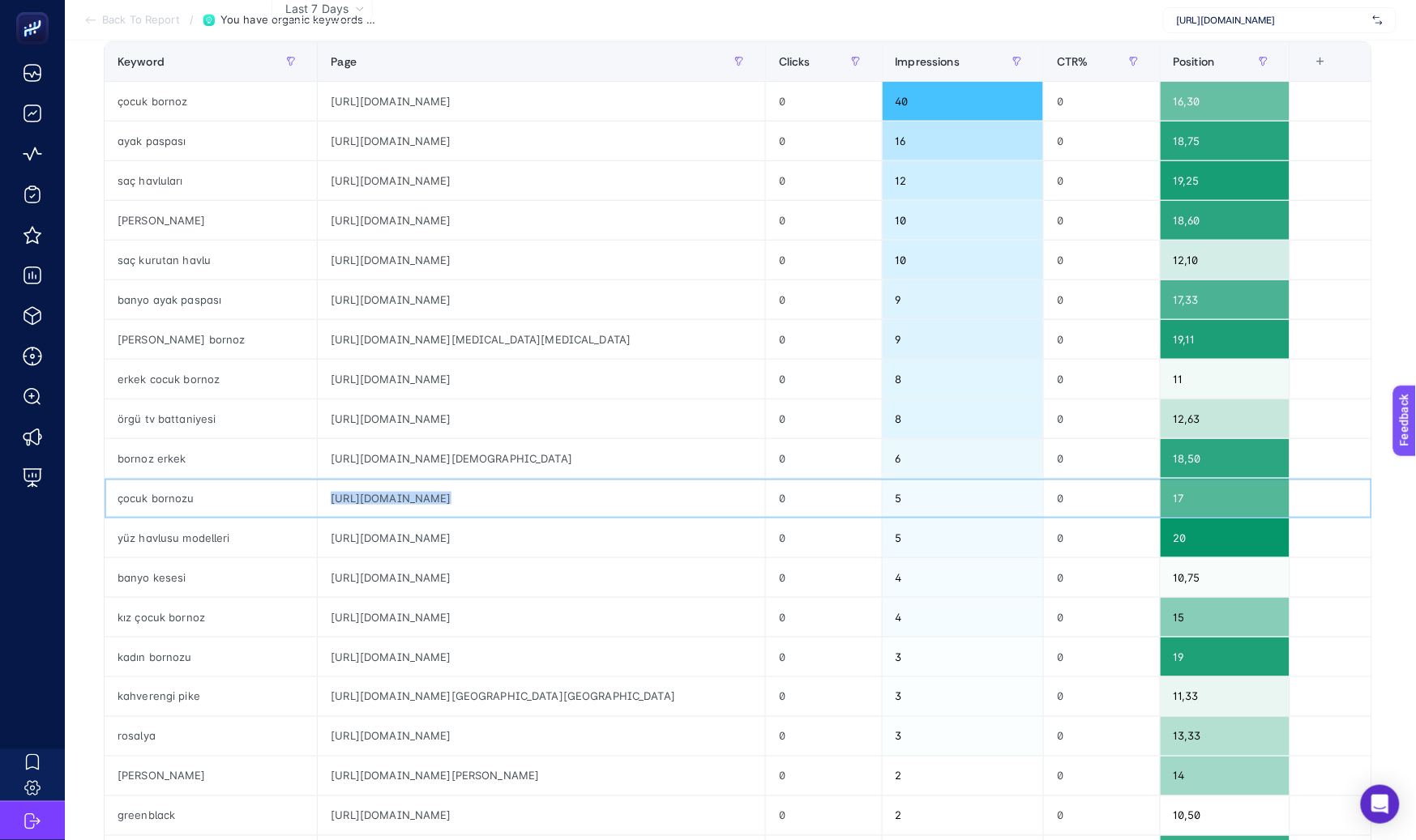
click at [650, 495] on div "https://greenblack.com.tr/be-happy-kiz-cocuk-bornoz-terra-cbrhpy-r006-terra" at bounding box center [541, 498] width 447 height 39
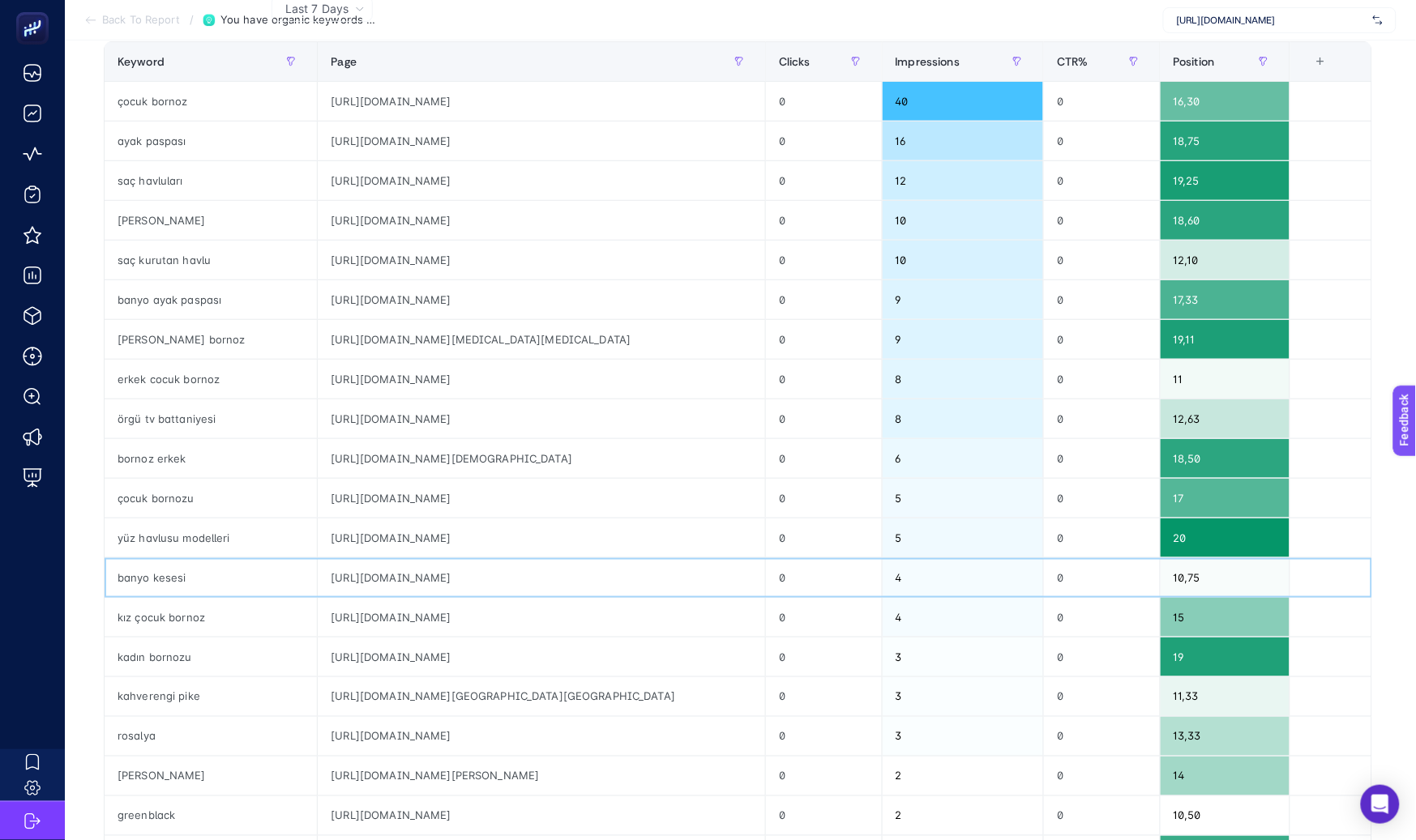
click at [643, 577] on div "https://greenblack.com.tr/banyo-banyo-aksesuarlari-banyo-kesesi" at bounding box center [541, 577] width 447 height 39
click at [688, 536] on div "https://greenblack.com.tr/yuz-havlusu" at bounding box center [541, 537] width 447 height 39
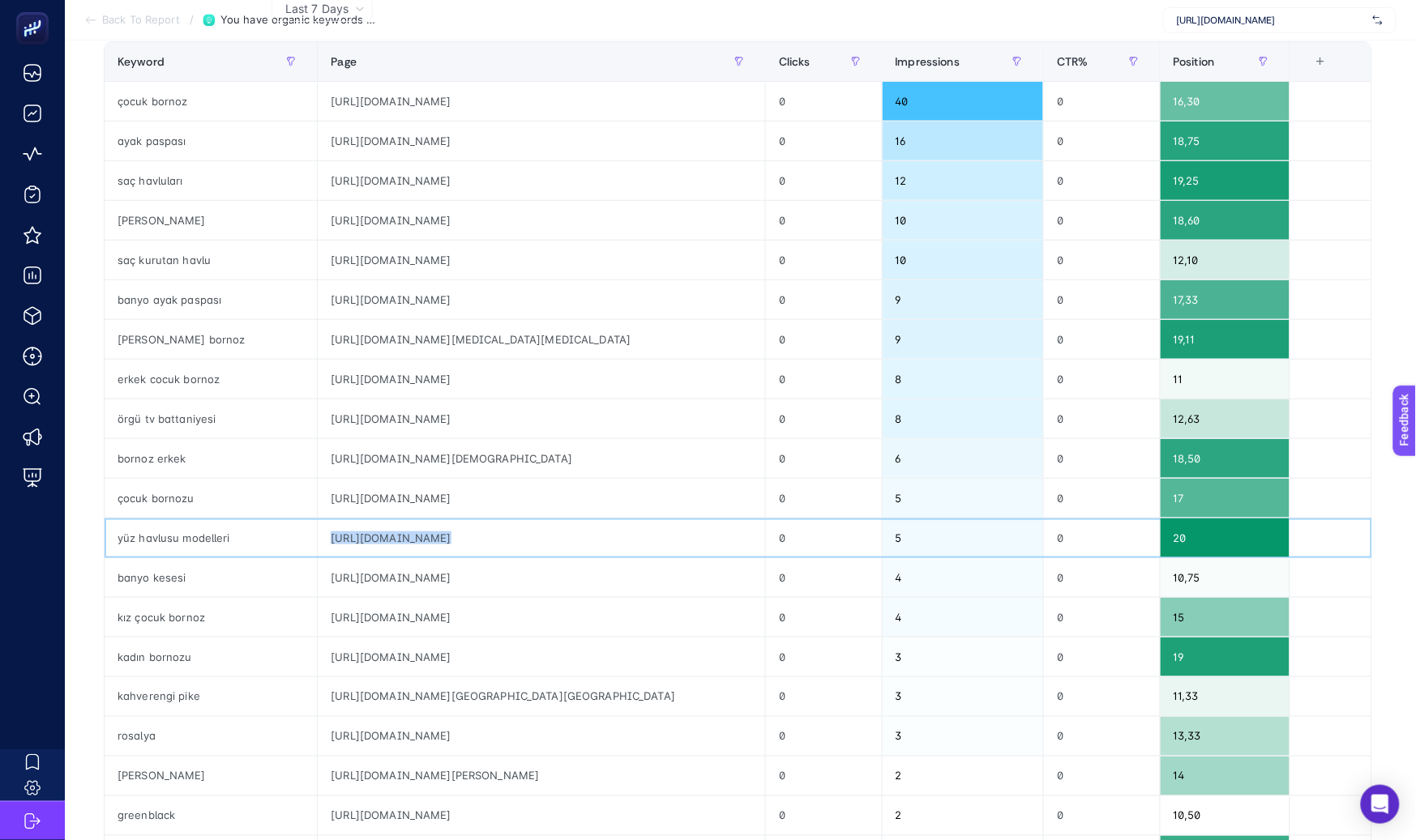
click at [688, 536] on div "https://greenblack.com.tr/yuz-havlusu" at bounding box center [541, 537] width 447 height 39
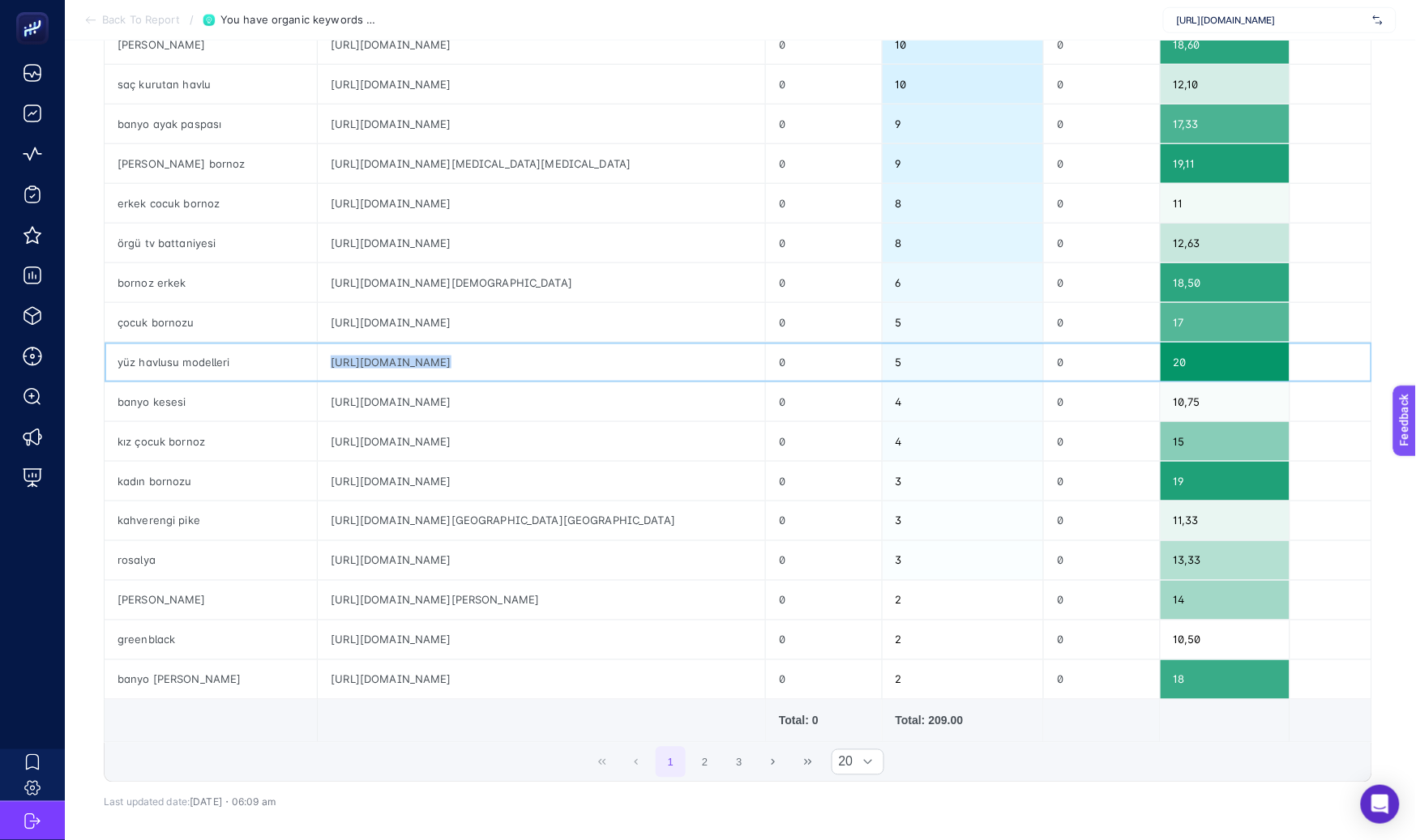
scroll to position [414, 0]
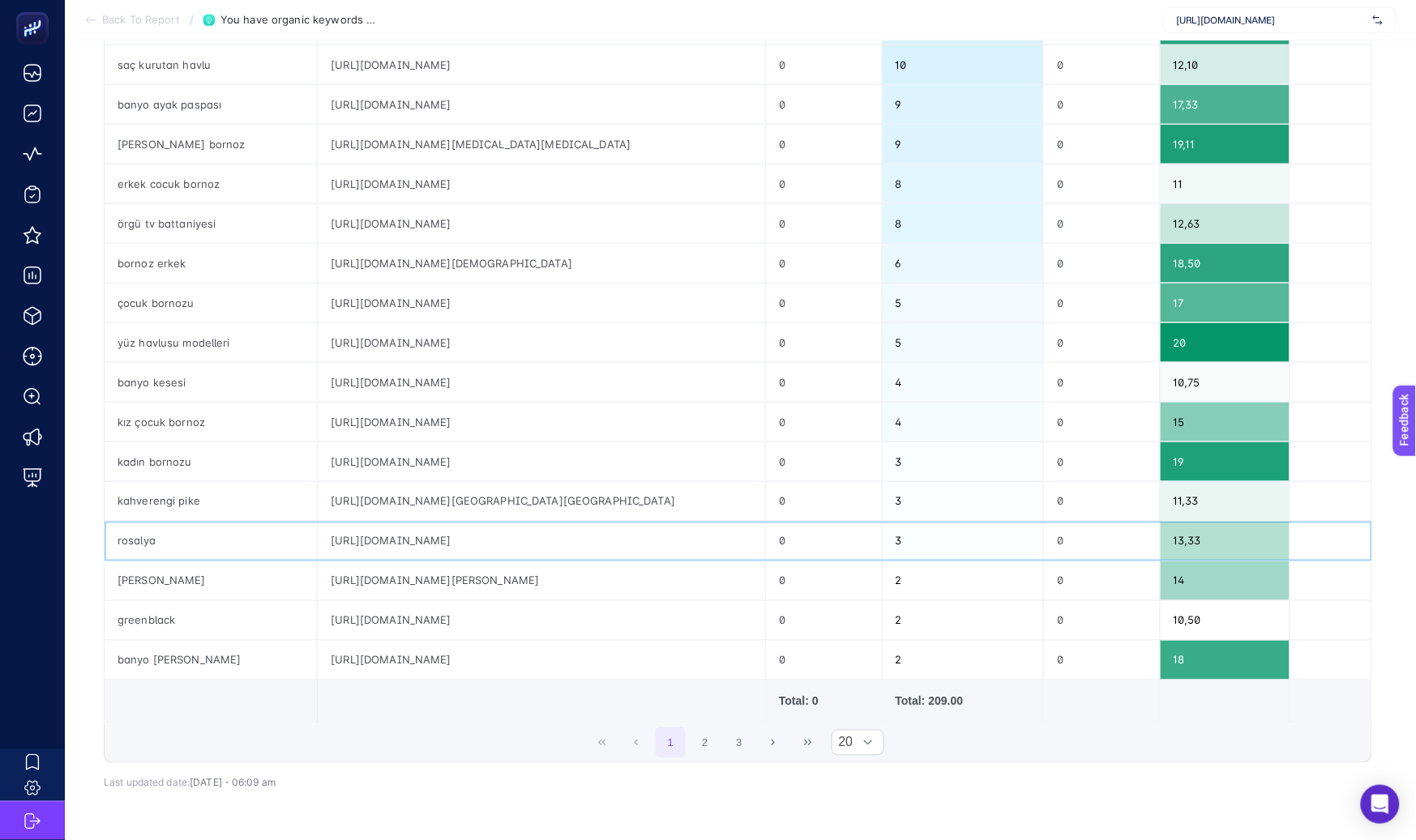
click at [683, 543] on div "https://greenblack.com.tr/rosalya-nevresim-takimi-pamuk-saten-210-tc-bej" at bounding box center [541, 541] width 447 height 39
click at [674, 575] on div "https://greenblack.com.tr/anna-aile-bornoz-seti-terrakrem-ailann-221-mlr221m-l" at bounding box center [541, 580] width 447 height 39
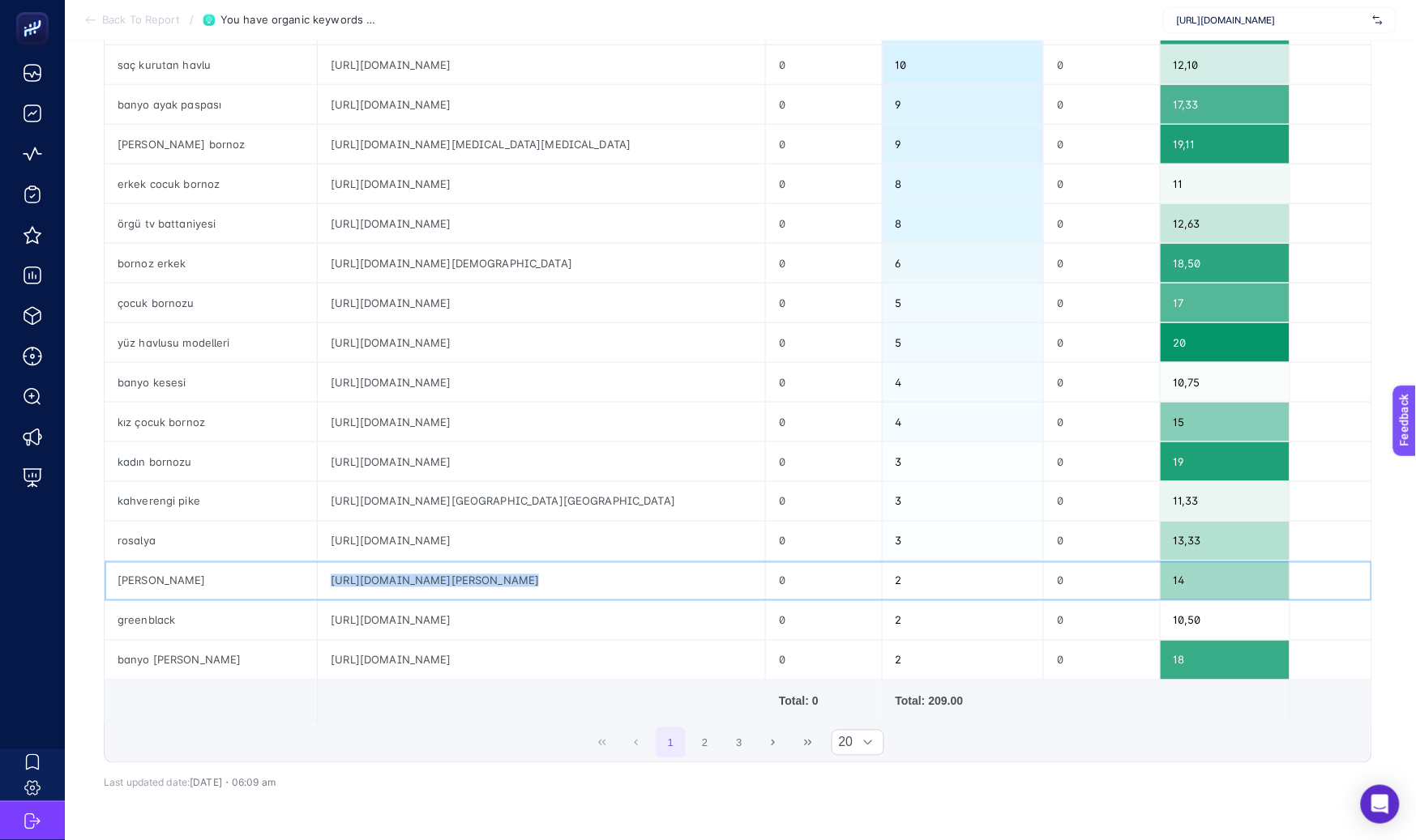
click at [674, 575] on div "https://greenblack.com.tr/anna-aile-bornoz-seti-terrakrem-ailann-221-mlr221m-l" at bounding box center [541, 580] width 447 height 39
click at [660, 705] on td at bounding box center [541, 702] width 448 height 43
click at [710, 748] on button "2" at bounding box center [705, 743] width 31 height 31
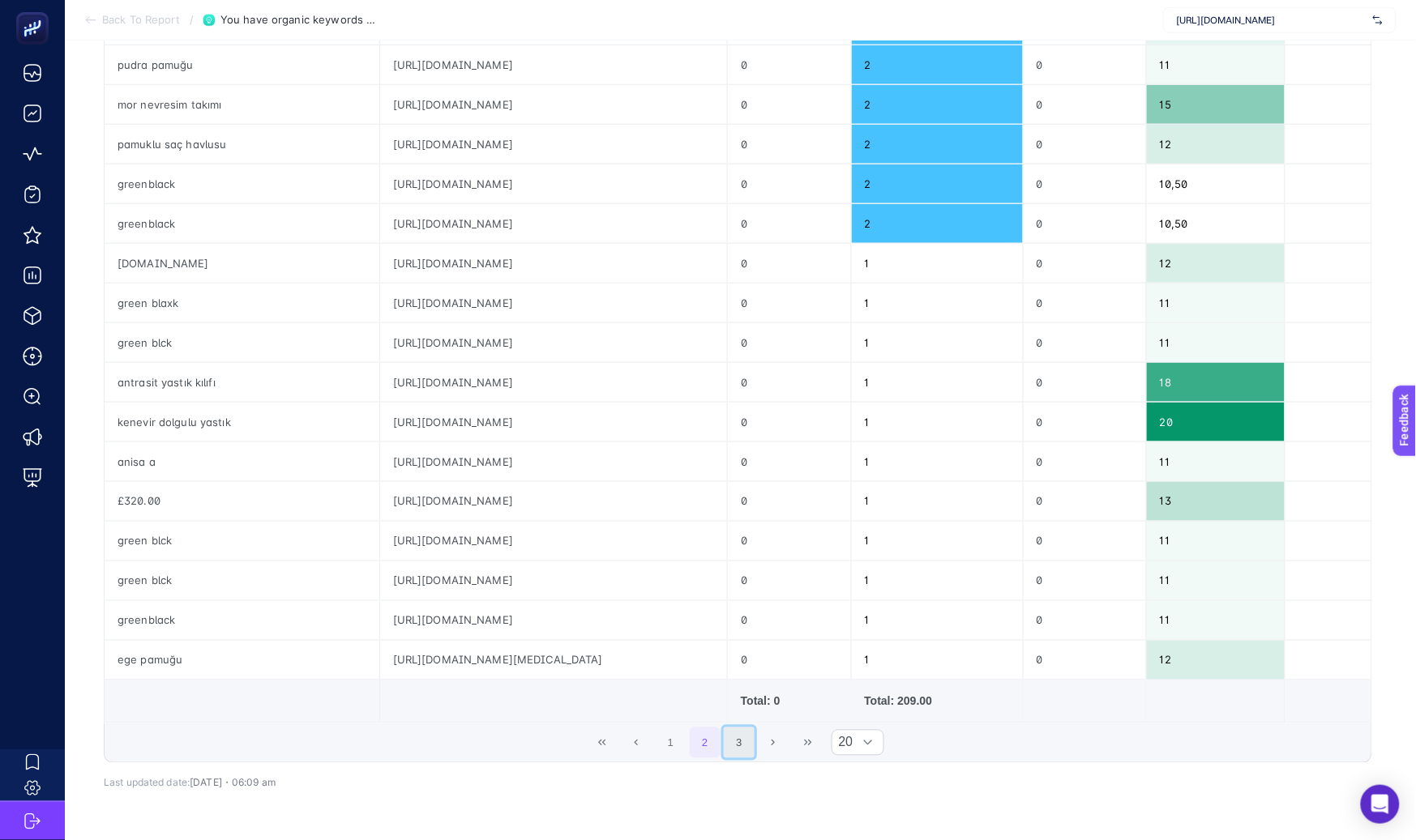
click at [745, 748] on button "3" at bounding box center [739, 743] width 31 height 31
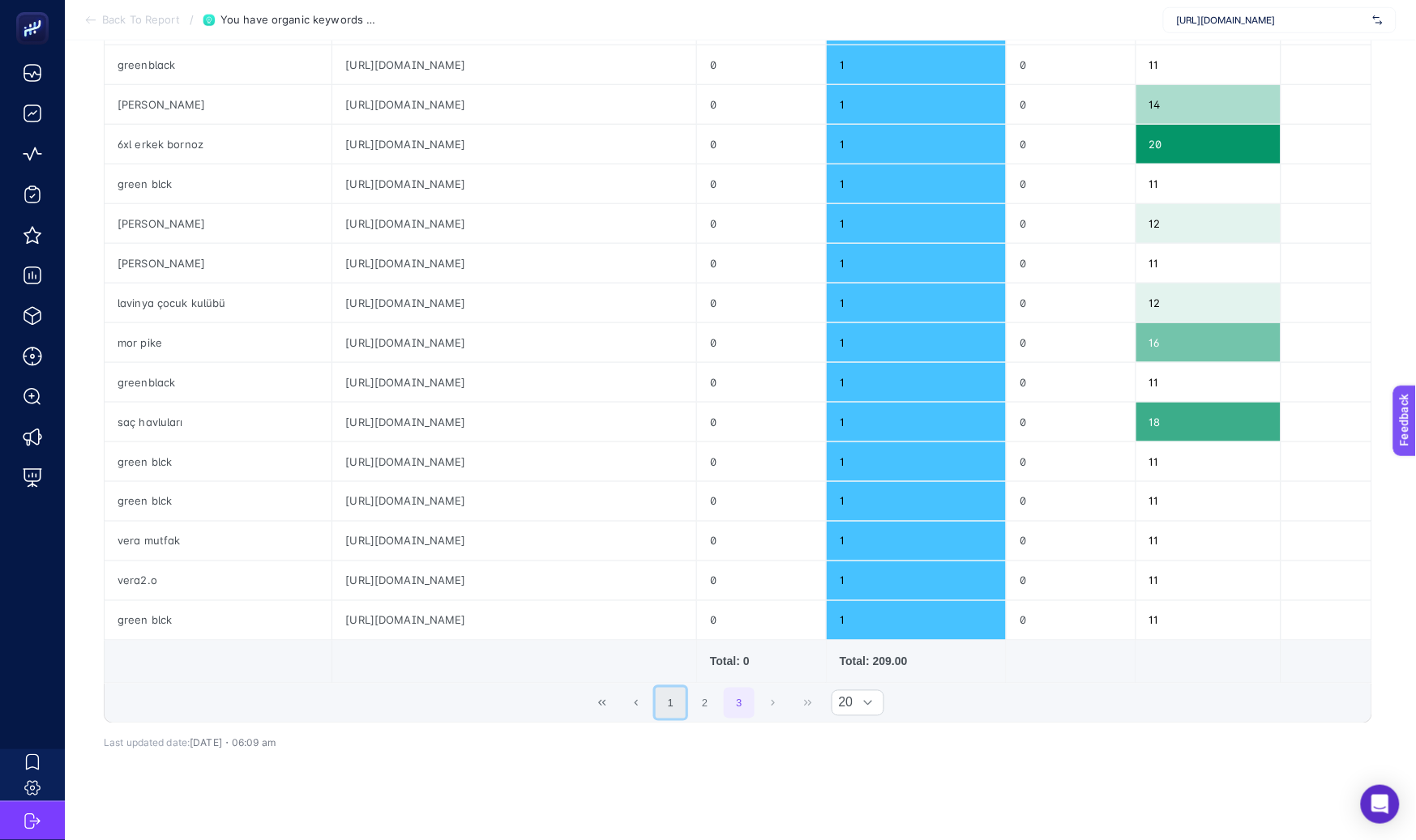
click at [672, 698] on button "1" at bounding box center [671, 703] width 31 height 31
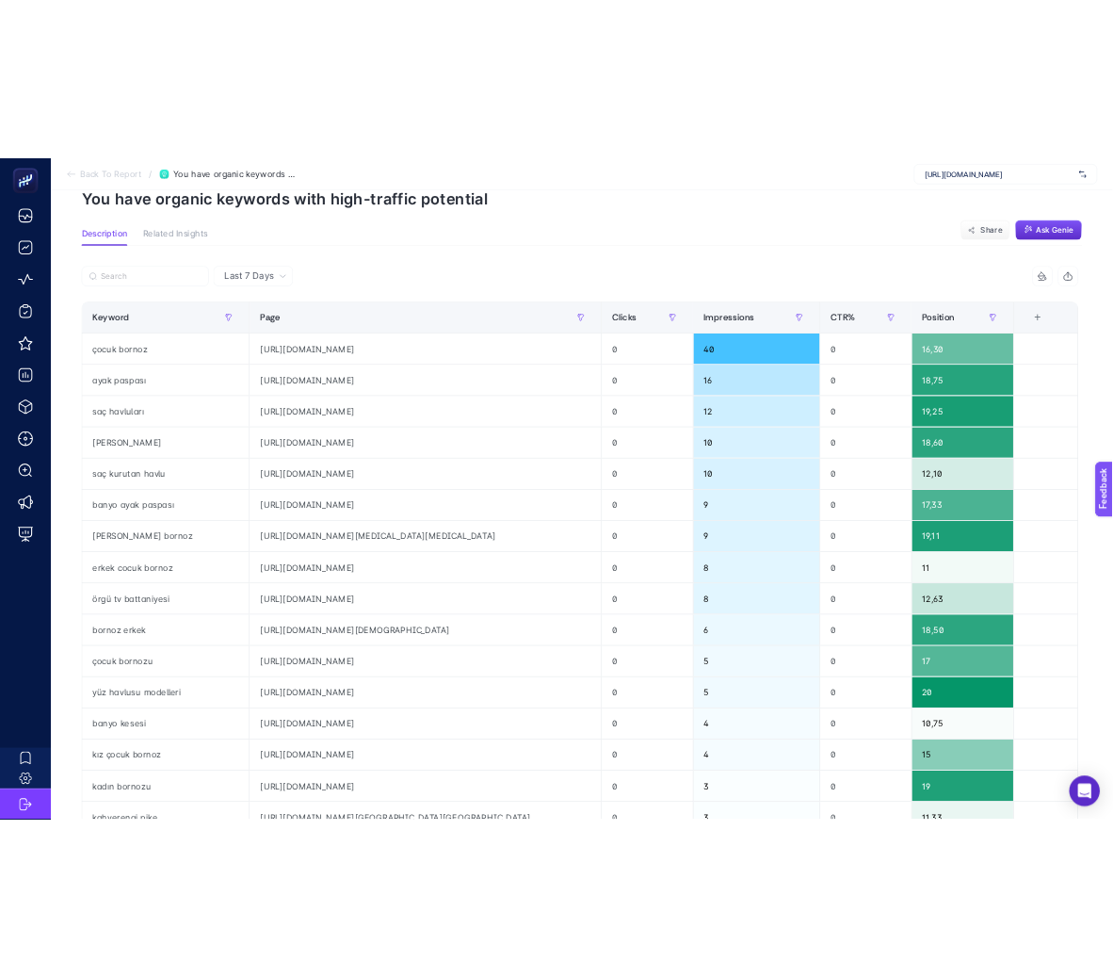
scroll to position [0, 0]
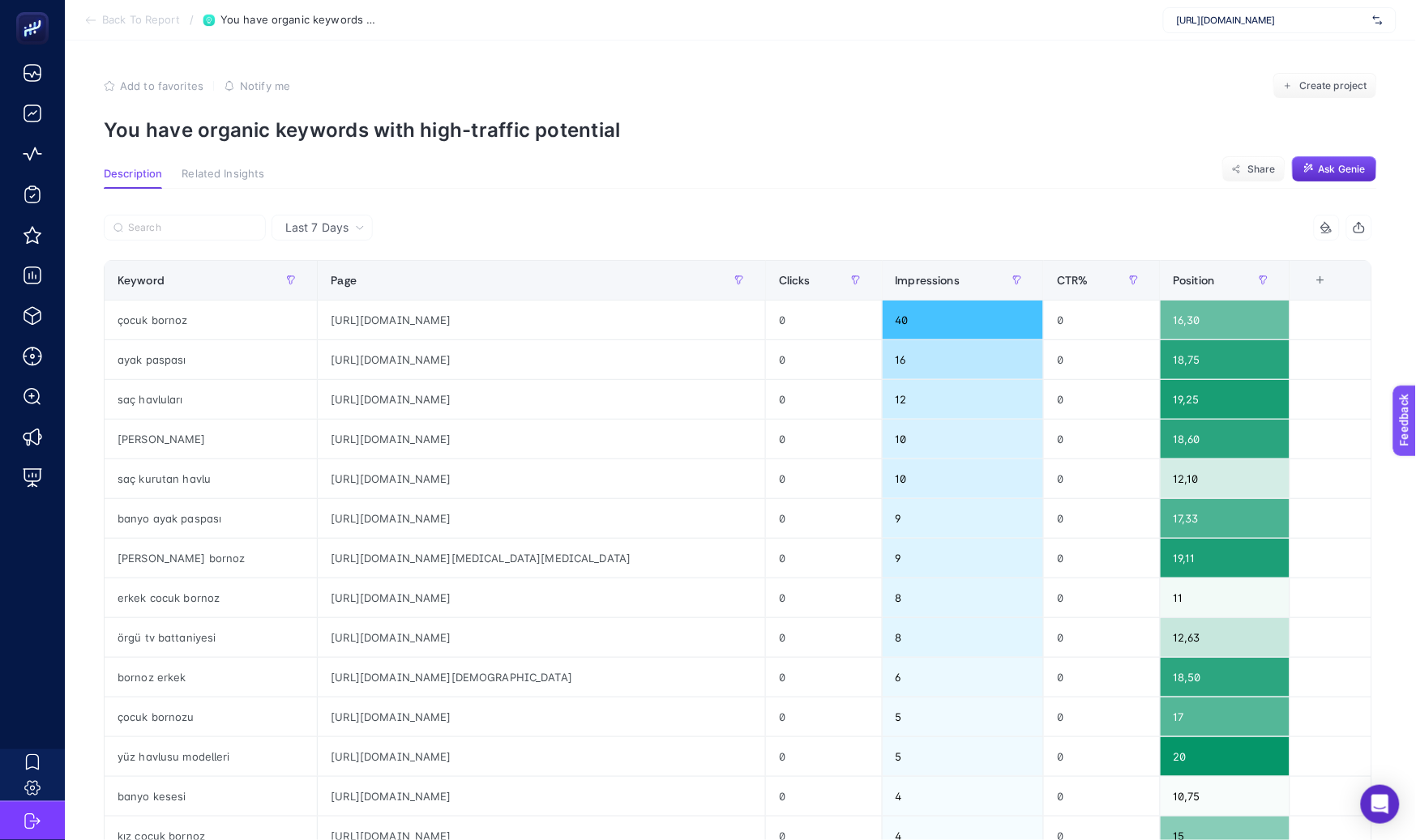
click at [1385, 339] on div "Last 7 Days 4 items selected Keyword Page Clicks Impressions CTR% Position 6 it…" at bounding box center [738, 751] width 1294 height 1072
click at [1186, 219] on div "4 items selected" at bounding box center [1056, 228] width 635 height 26
click at [1140, 153] on article "Add to favorites false Notify me Create project You have organic keywords with …" at bounding box center [740, 679] width 1351 height 1278
click at [1138, 138] on p "You have organic keywords with high-traffic potential" at bounding box center [741, 130] width 1273 height 23
click at [1121, 126] on p "You have organic keywords with high-traffic potential" at bounding box center [741, 130] width 1273 height 23
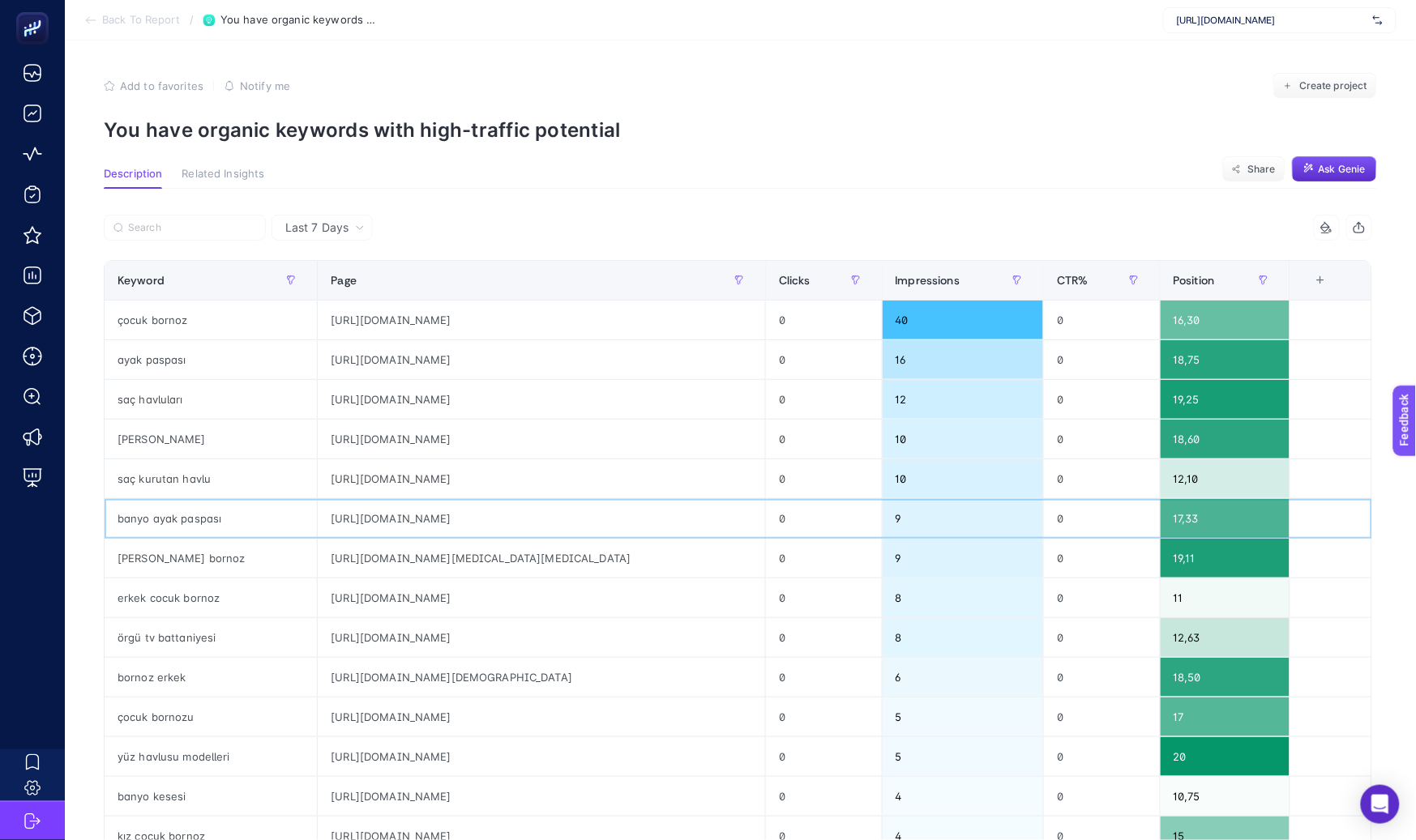
click at [476, 515] on div "https://greenblack.com.tr/banyo-paspasi-ayak-havlusu" at bounding box center [541, 518] width 447 height 39
click at [483, 519] on div "https://greenblack.com.tr/banyo-paspasi-ayak-havlusu" at bounding box center [541, 518] width 447 height 39
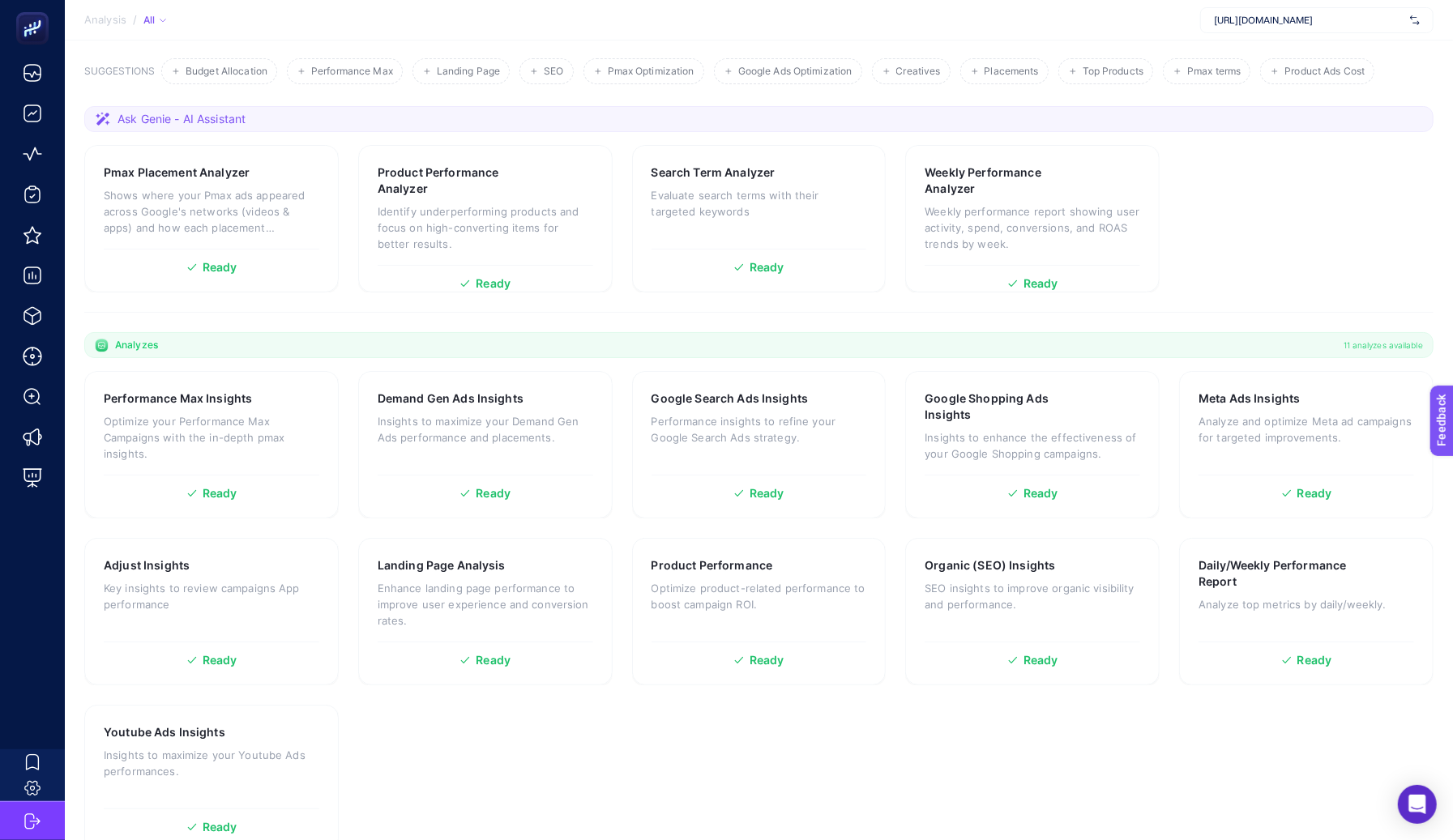
scroll to position [202, 0]
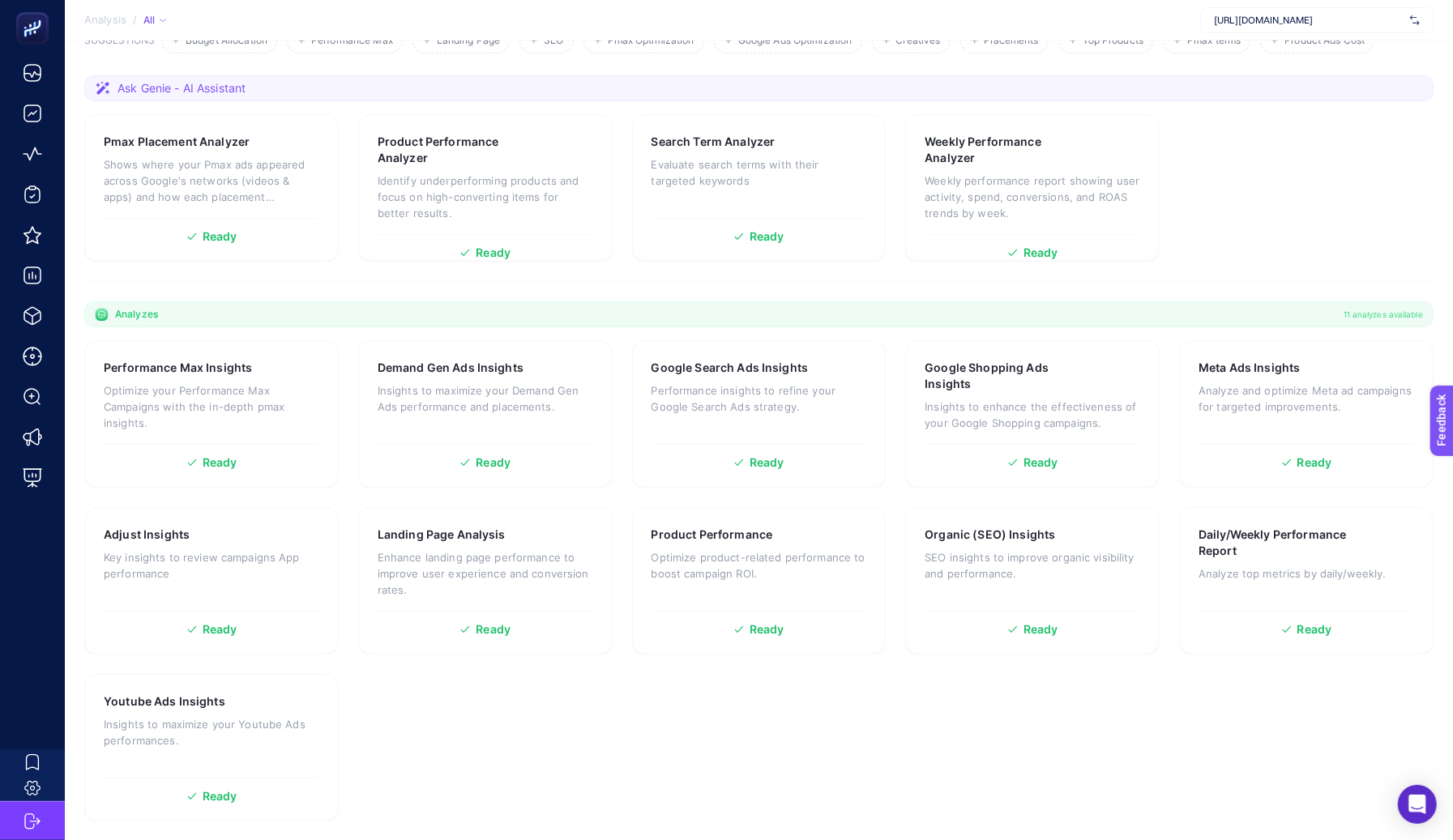
click at [1222, 27] on div "[URL][DOMAIN_NAME]" at bounding box center [1316, 20] width 233 height 26
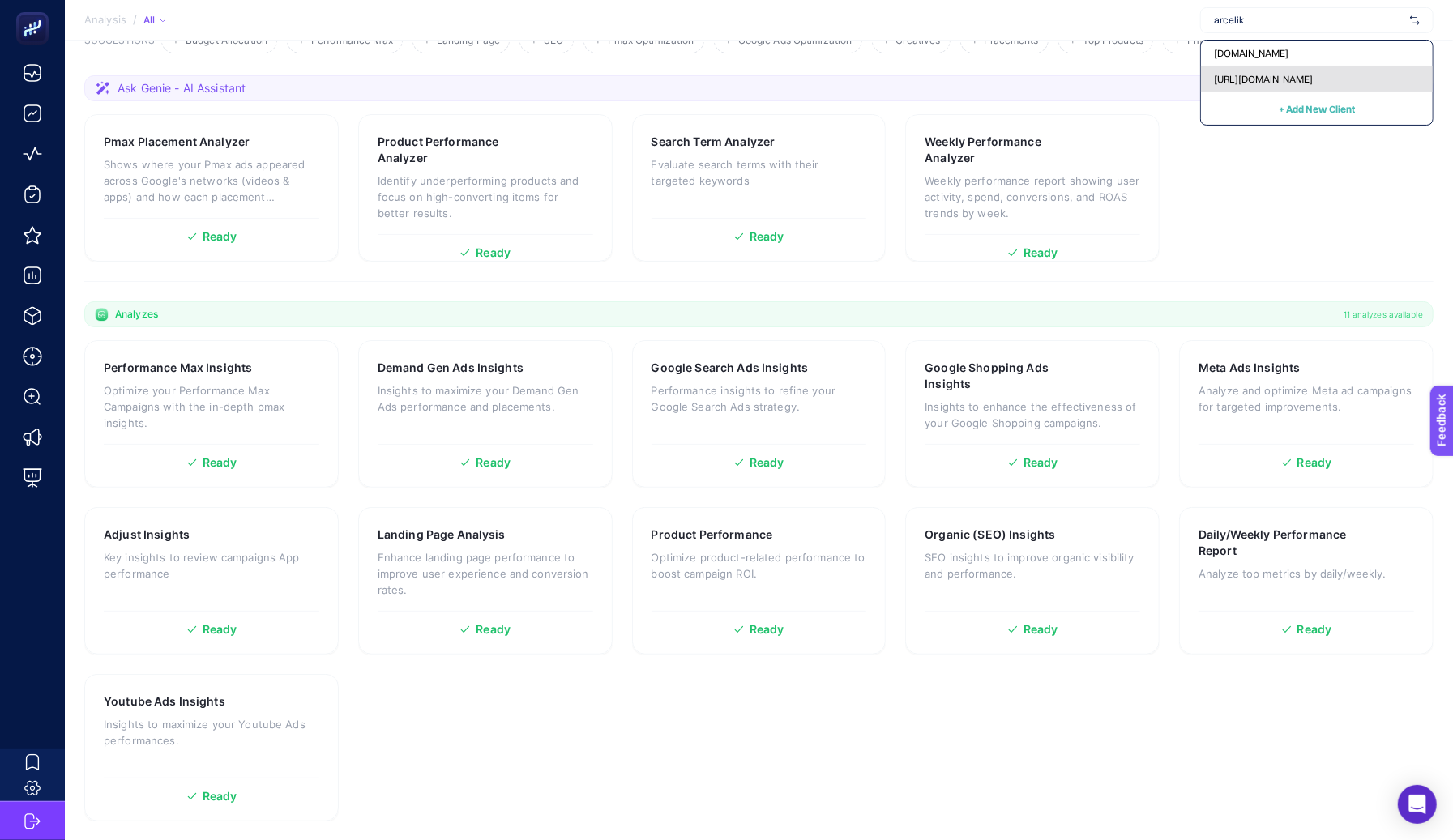
type input "arcelik"
click at [1234, 73] on span "[URL][DOMAIN_NAME]" at bounding box center [1263, 79] width 99 height 13
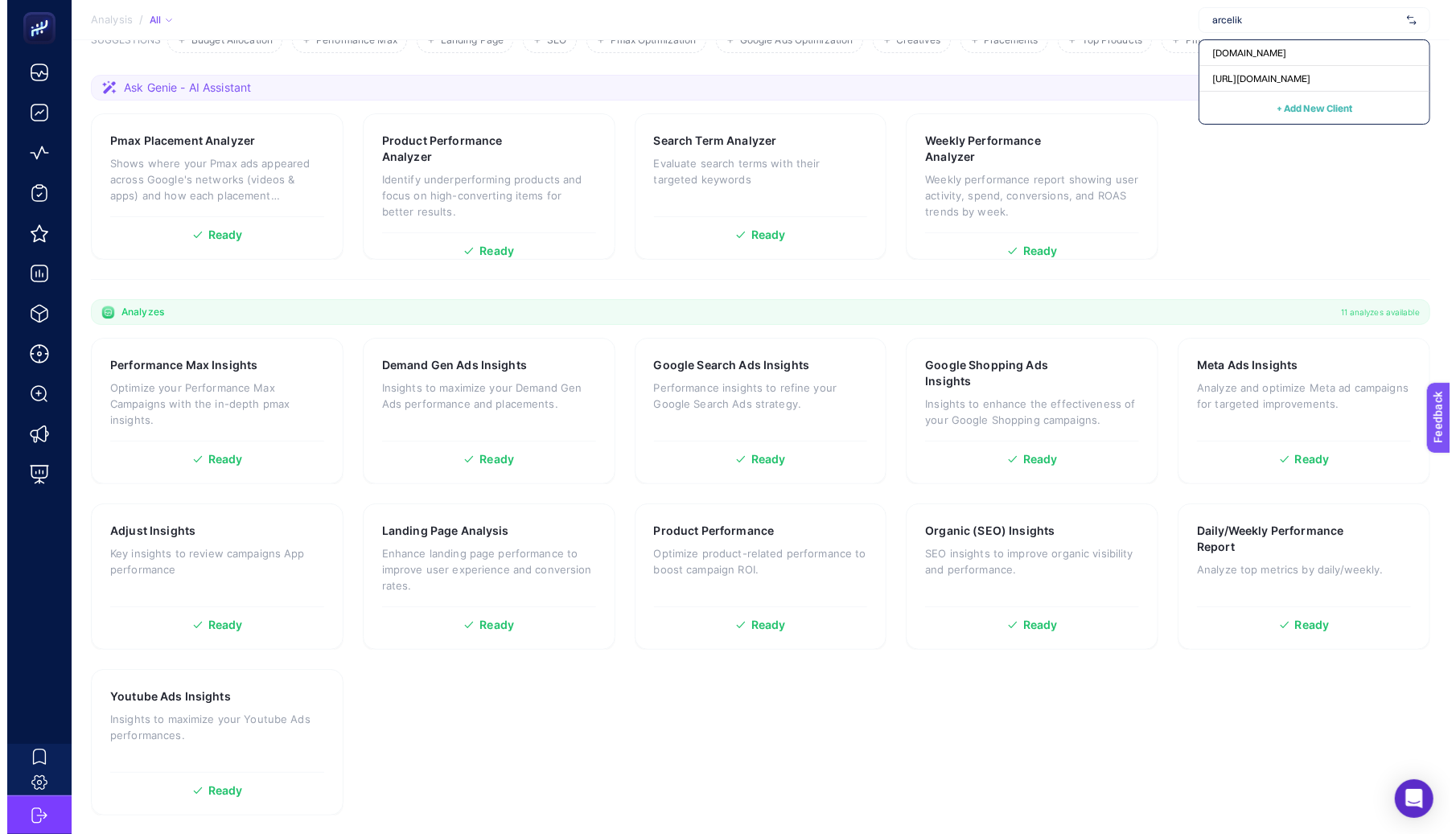
scroll to position [0, 0]
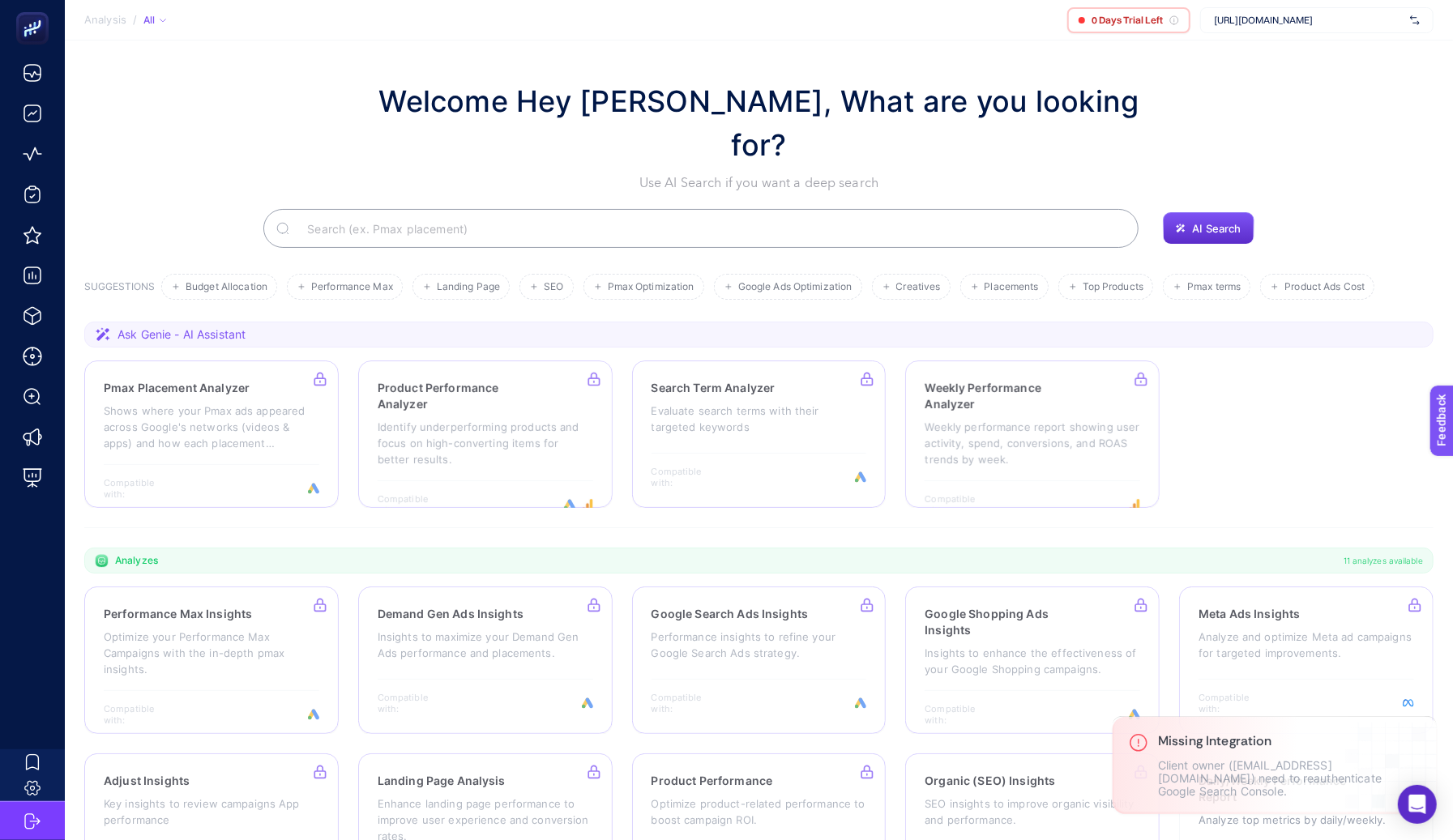
click at [341, 498] on section "Welcome Hey Booster, What are you looking for? Use AI Search if you want a deep…" at bounding box center [759, 563] width 1388 height 1046
click at [1294, 4] on section "Analysis / All 0 Days Trial Left https://www.arcelik.com.tr/" at bounding box center [759, 20] width 1388 height 40
click at [1291, 19] on span "https://www.arcelik.com.tr/" at bounding box center [1308, 20] width 189 height 13
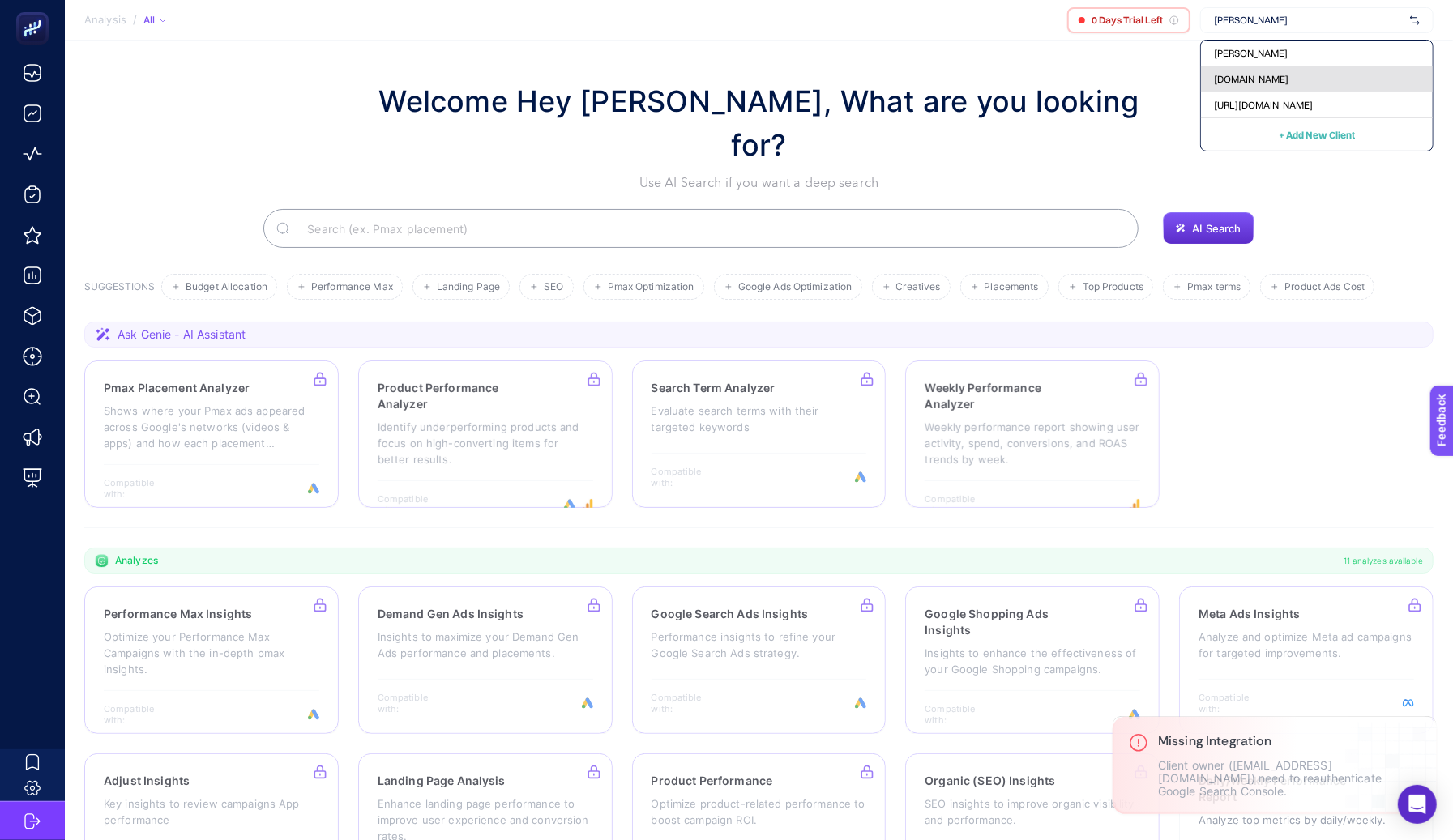
type input "arce"
click at [1252, 75] on span "Arcelik.com.tr" at bounding box center [1251, 79] width 75 height 13
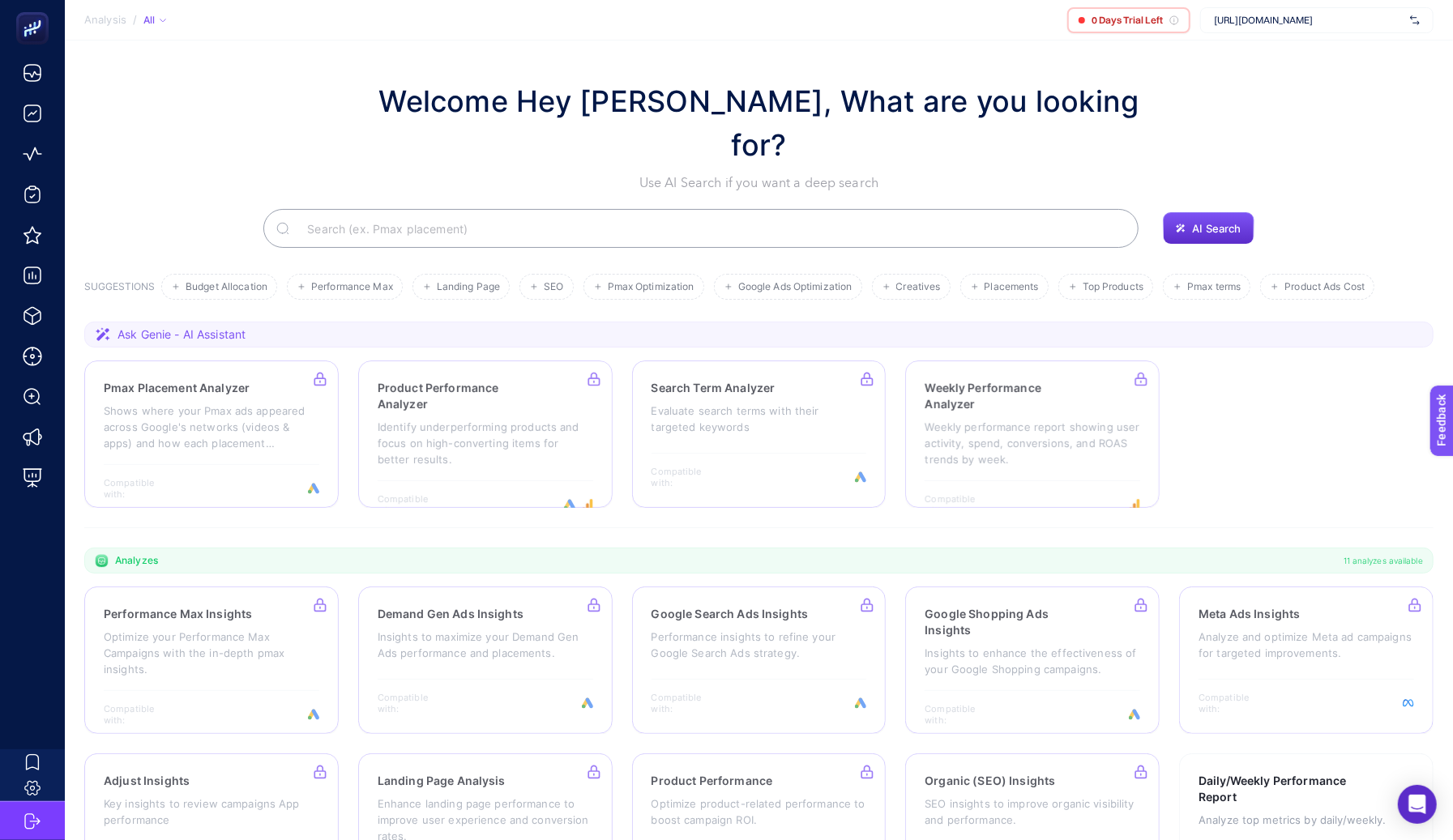
click at [1168, 586] on section "Performance Max Insights Optimize your Performance Max Campaigns with the in-de…" at bounding box center [759, 827] width 1349 height 481
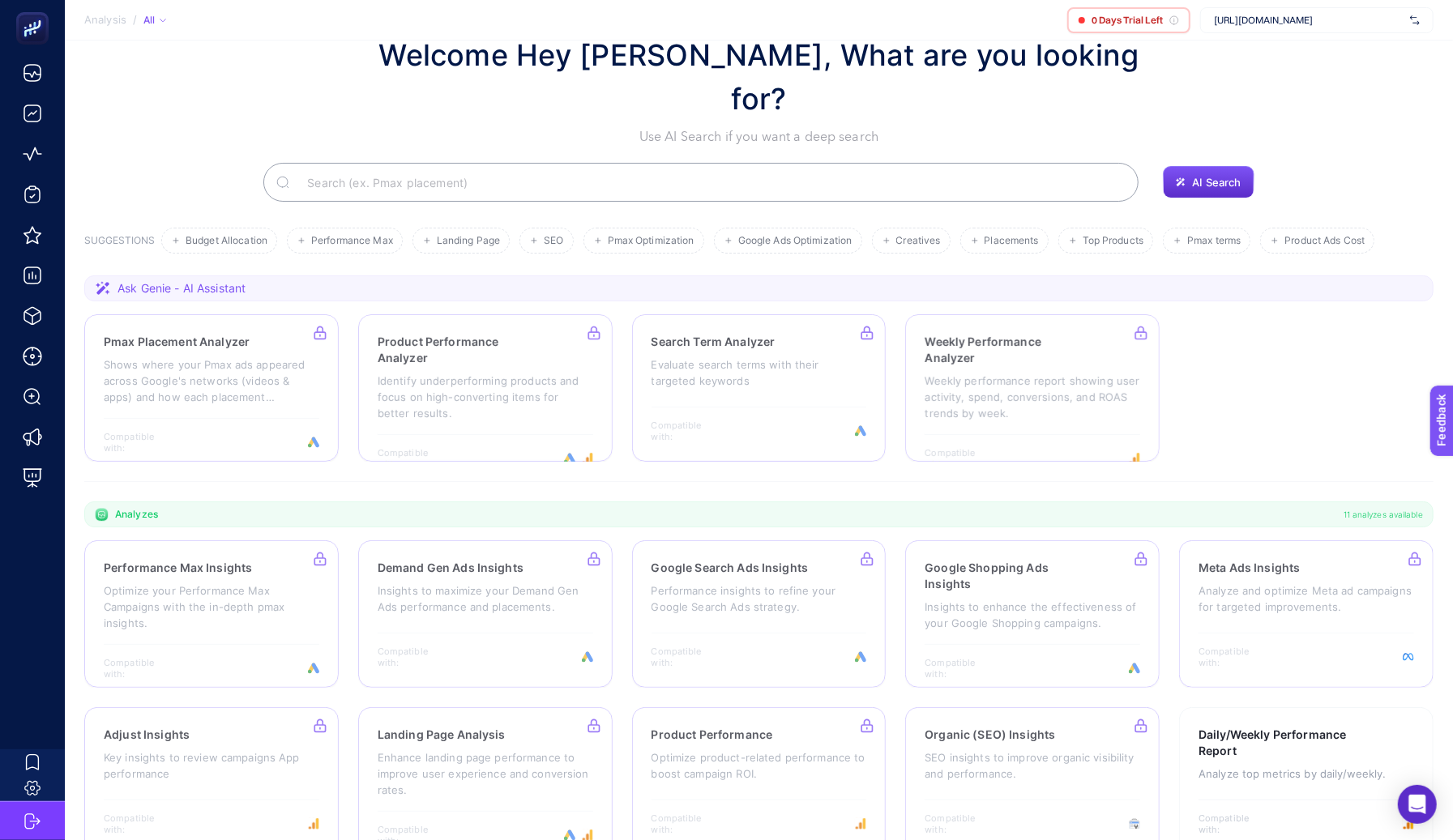
scroll to position [41, 0]
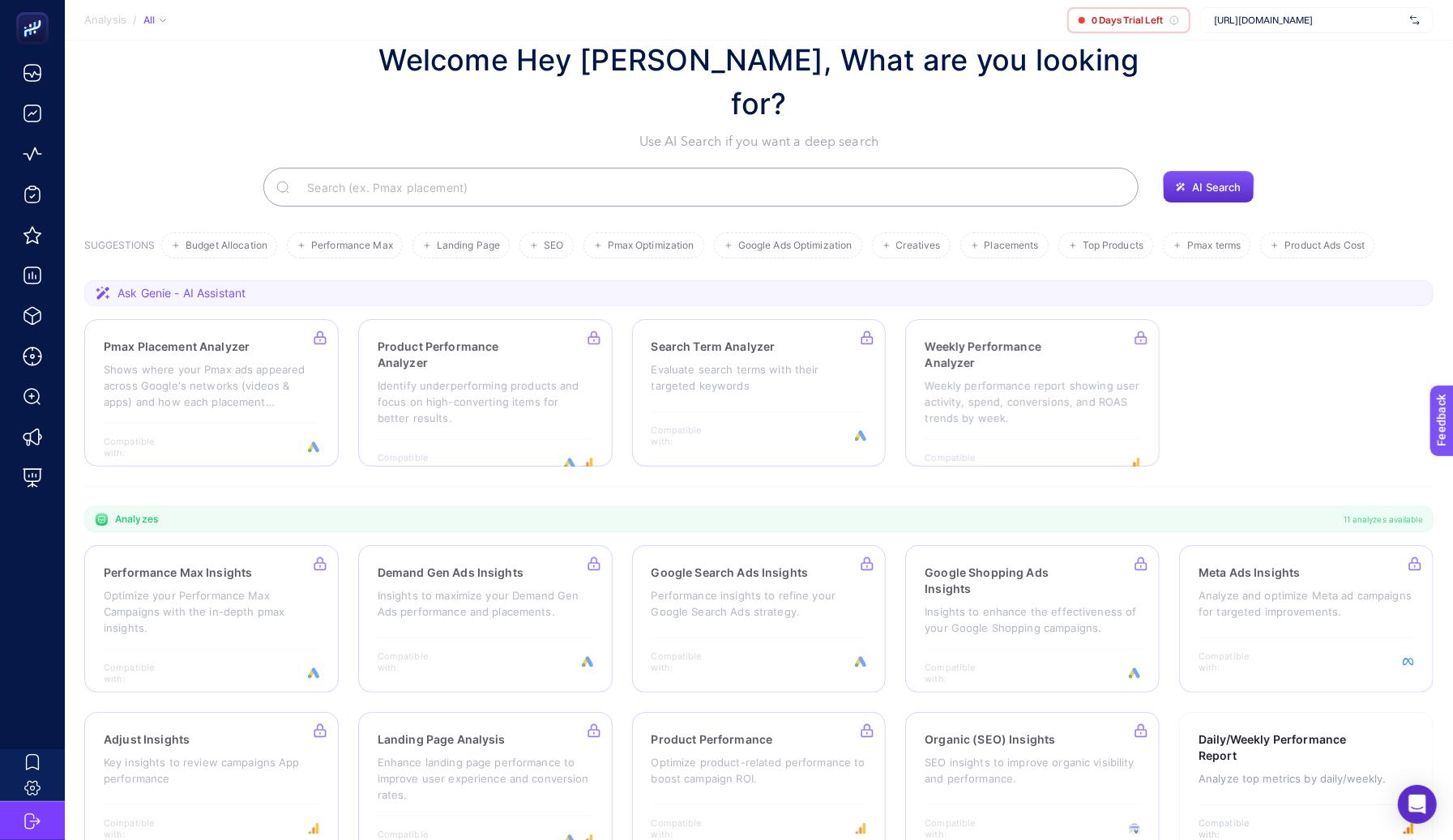
click at [1222, 17] on span "https://www.arcelik.com.tr/" at bounding box center [1308, 20] width 189 height 13
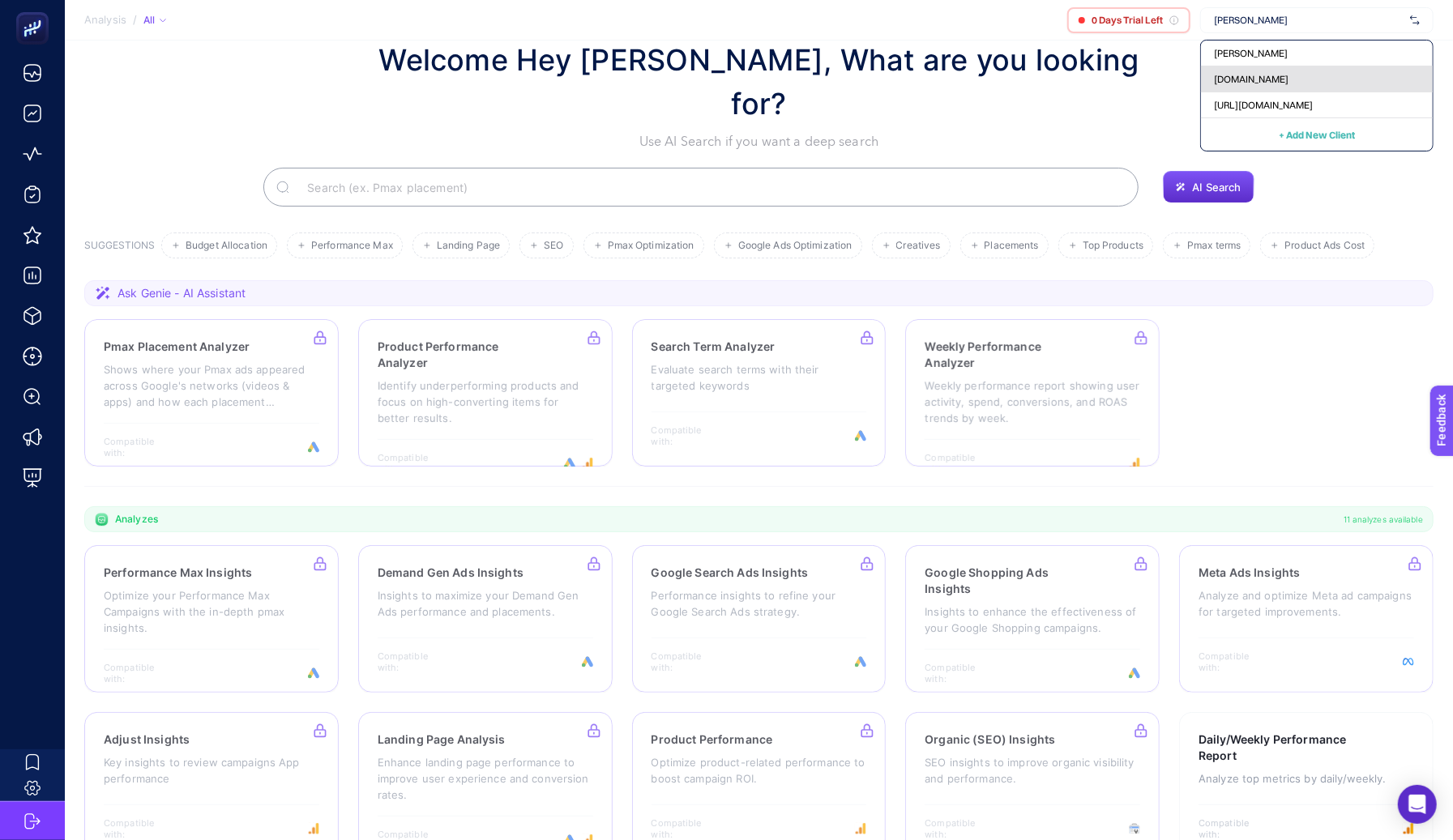
type input "arce"
click at [1233, 82] on span "[DOMAIN_NAME]" at bounding box center [1251, 79] width 75 height 13
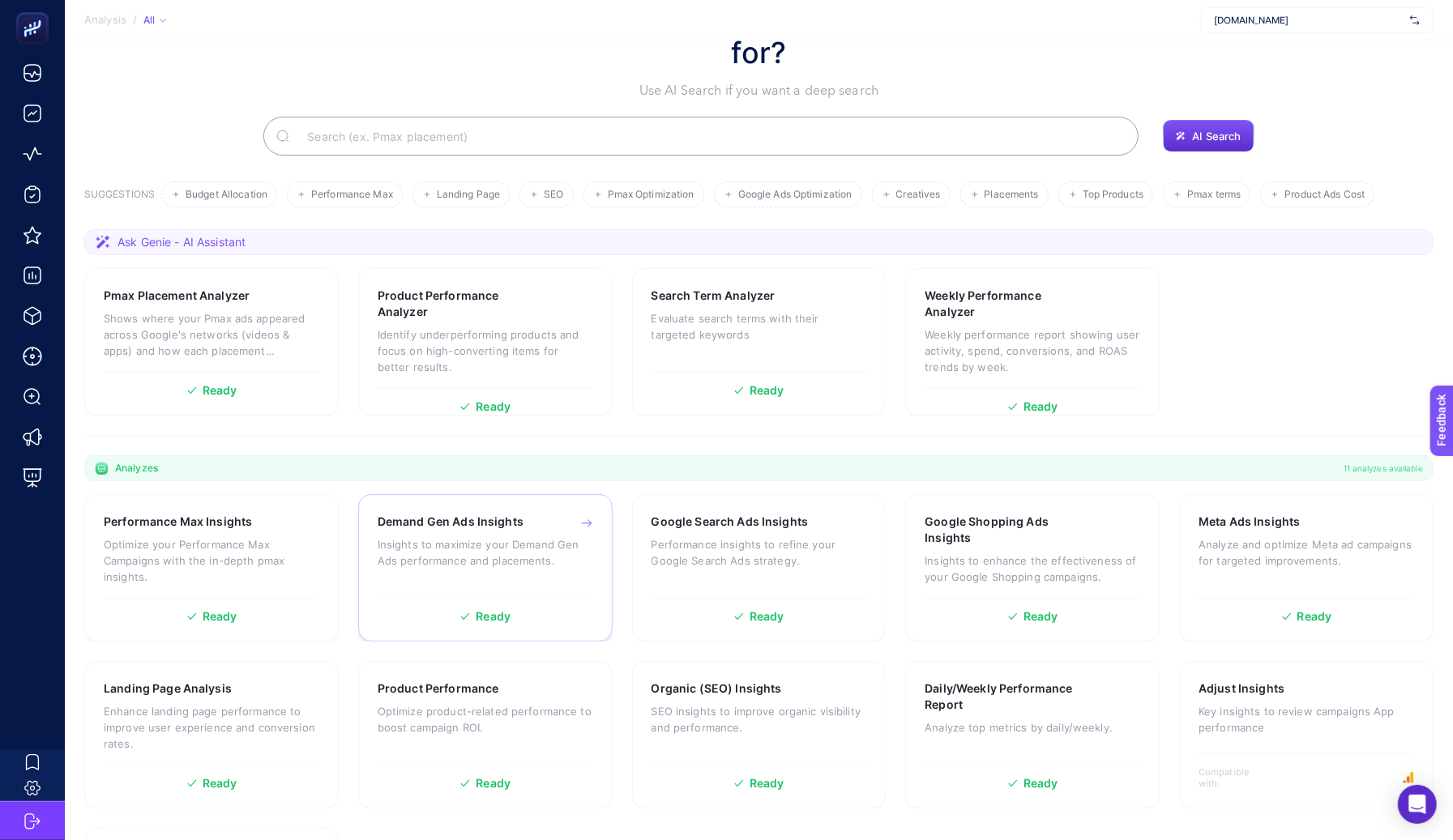
scroll to position [115, 0]
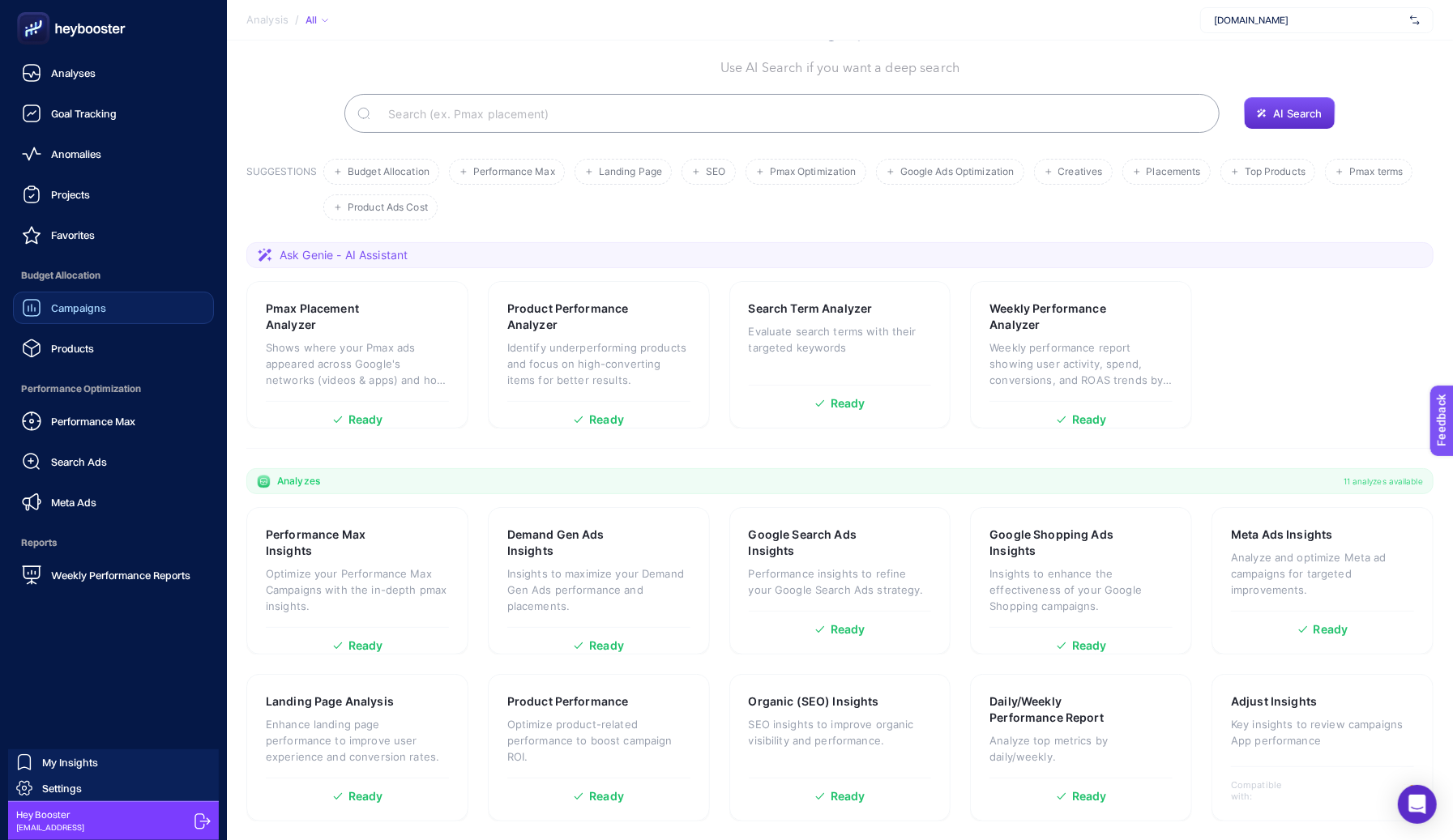
click at [72, 303] on span "Campaigns" at bounding box center [78, 307] width 55 height 13
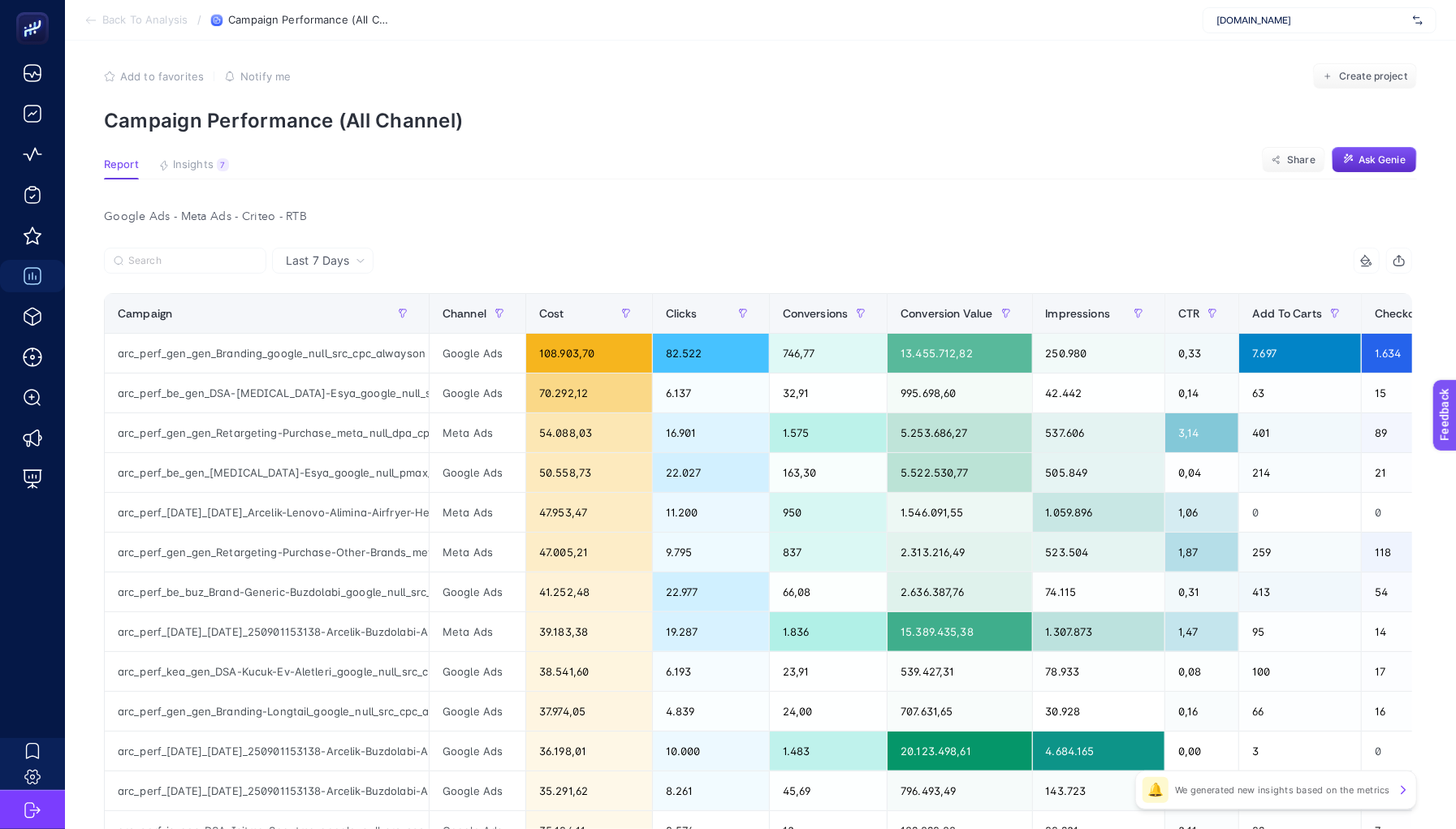
scroll to position [5, 0]
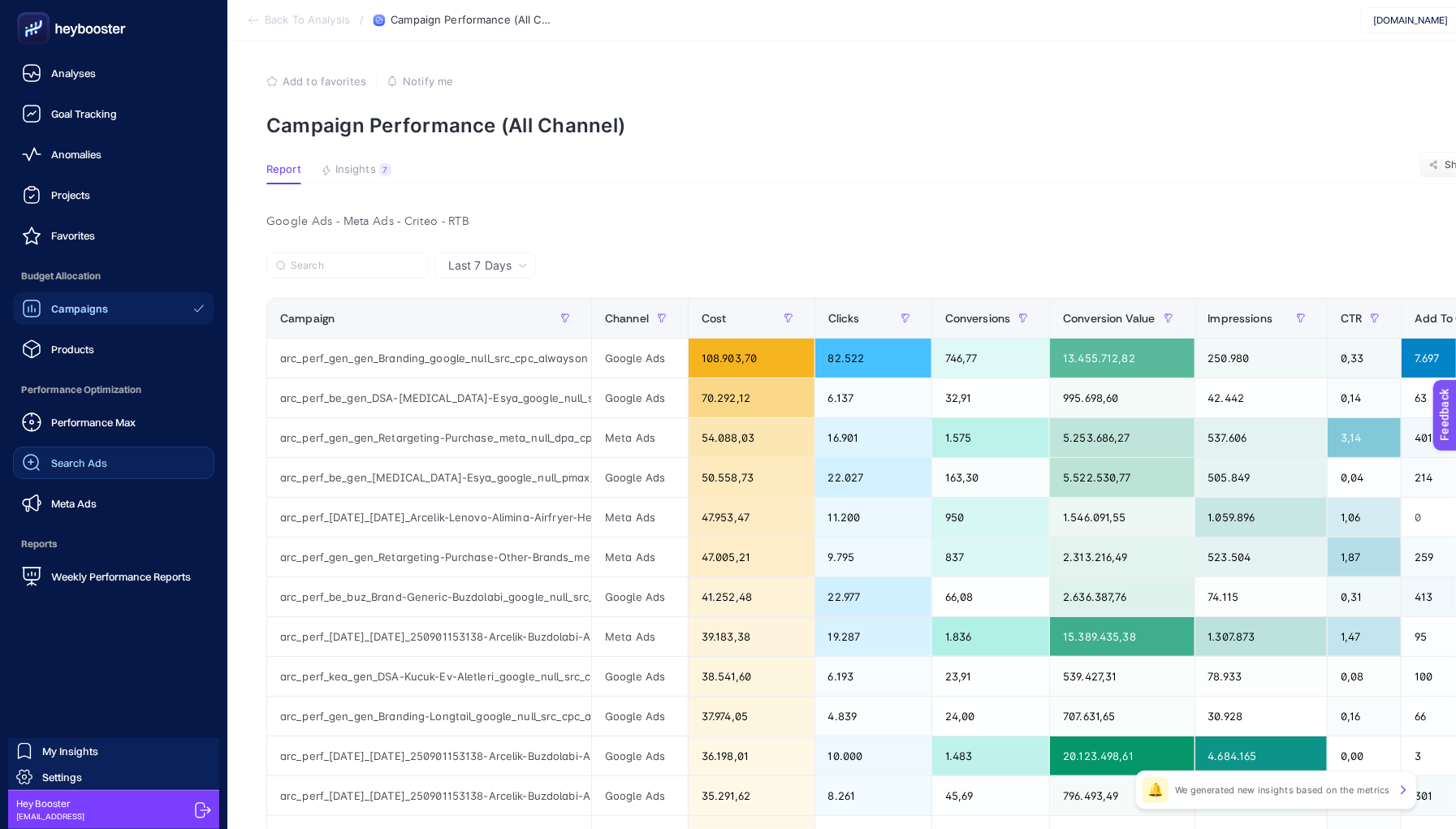
click at [59, 466] on span "Search Ads" at bounding box center [78, 462] width 56 height 13
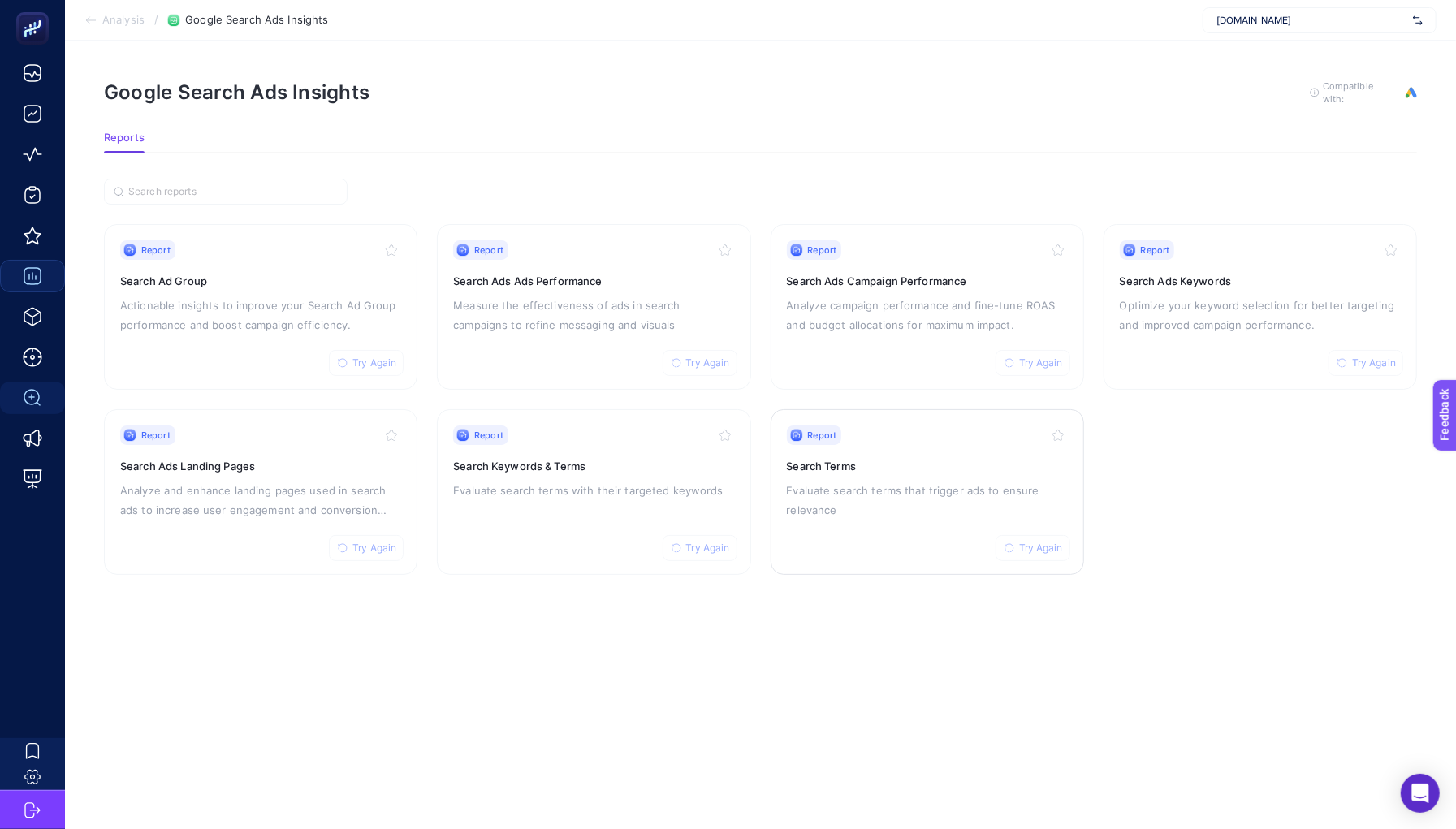
click at [822, 428] on span "Report" at bounding box center [822, 434] width 29 height 13
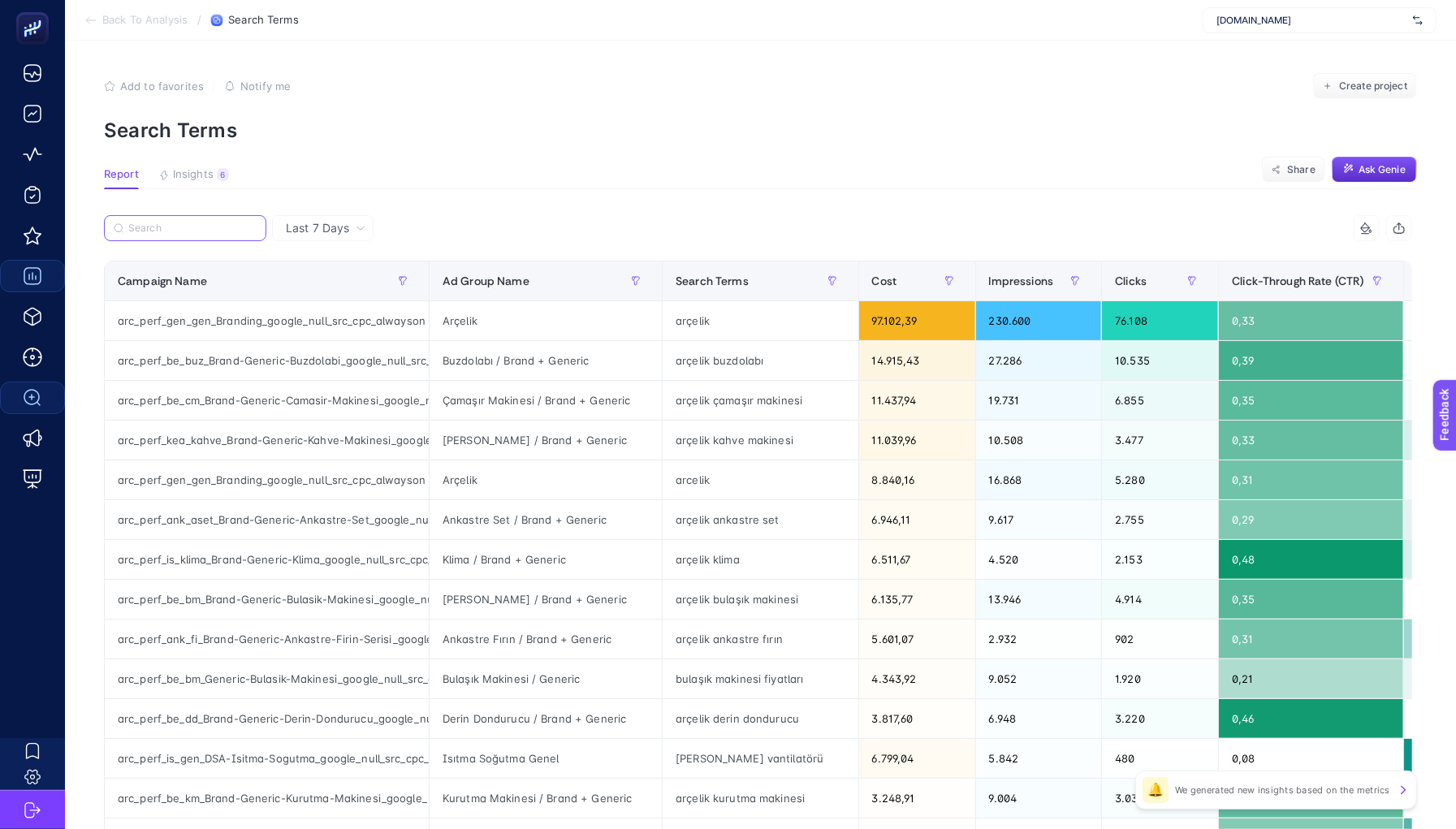
click at [213, 222] on input "Search" at bounding box center [192, 228] width 128 height 12
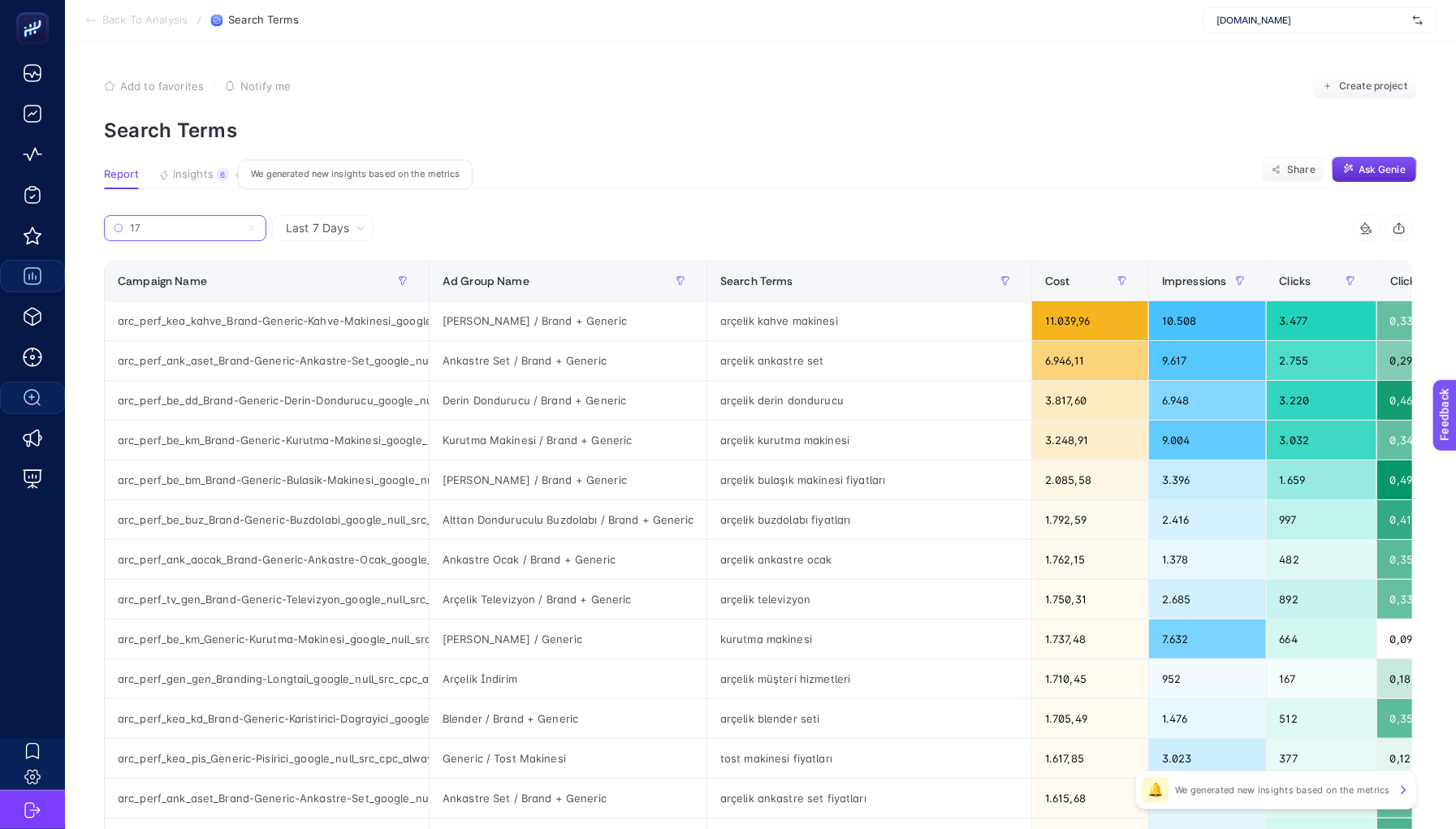
type input "17"
click at [199, 175] on span "Insights" at bounding box center [193, 174] width 41 height 13
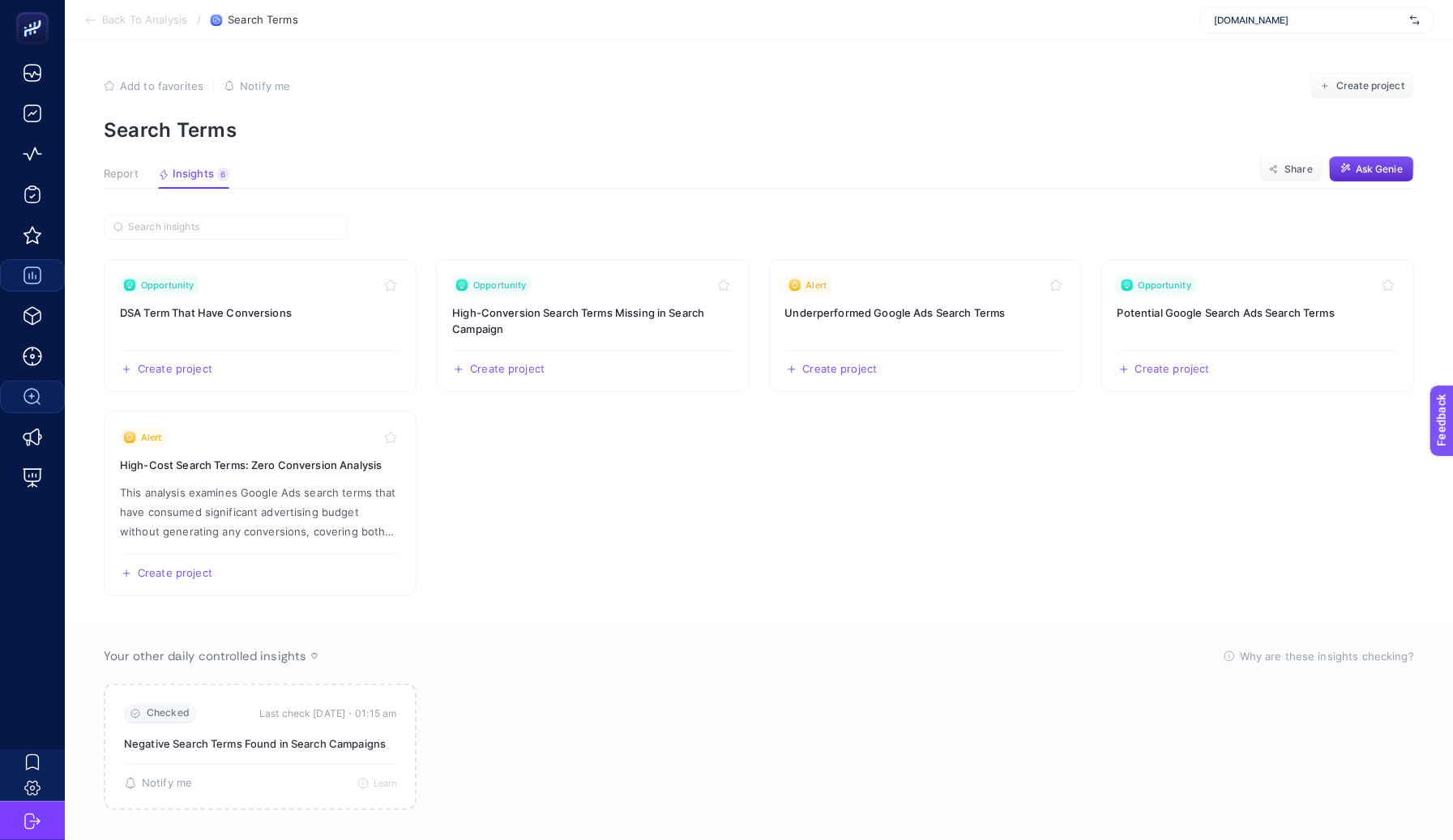
click at [508, 221] on section "Opportunity DSA Term That Have Conversions Create project Share Opportunity Hig…" at bounding box center [759, 519] width 1310 height 609
click at [119, 172] on span "Report" at bounding box center [121, 174] width 35 height 13
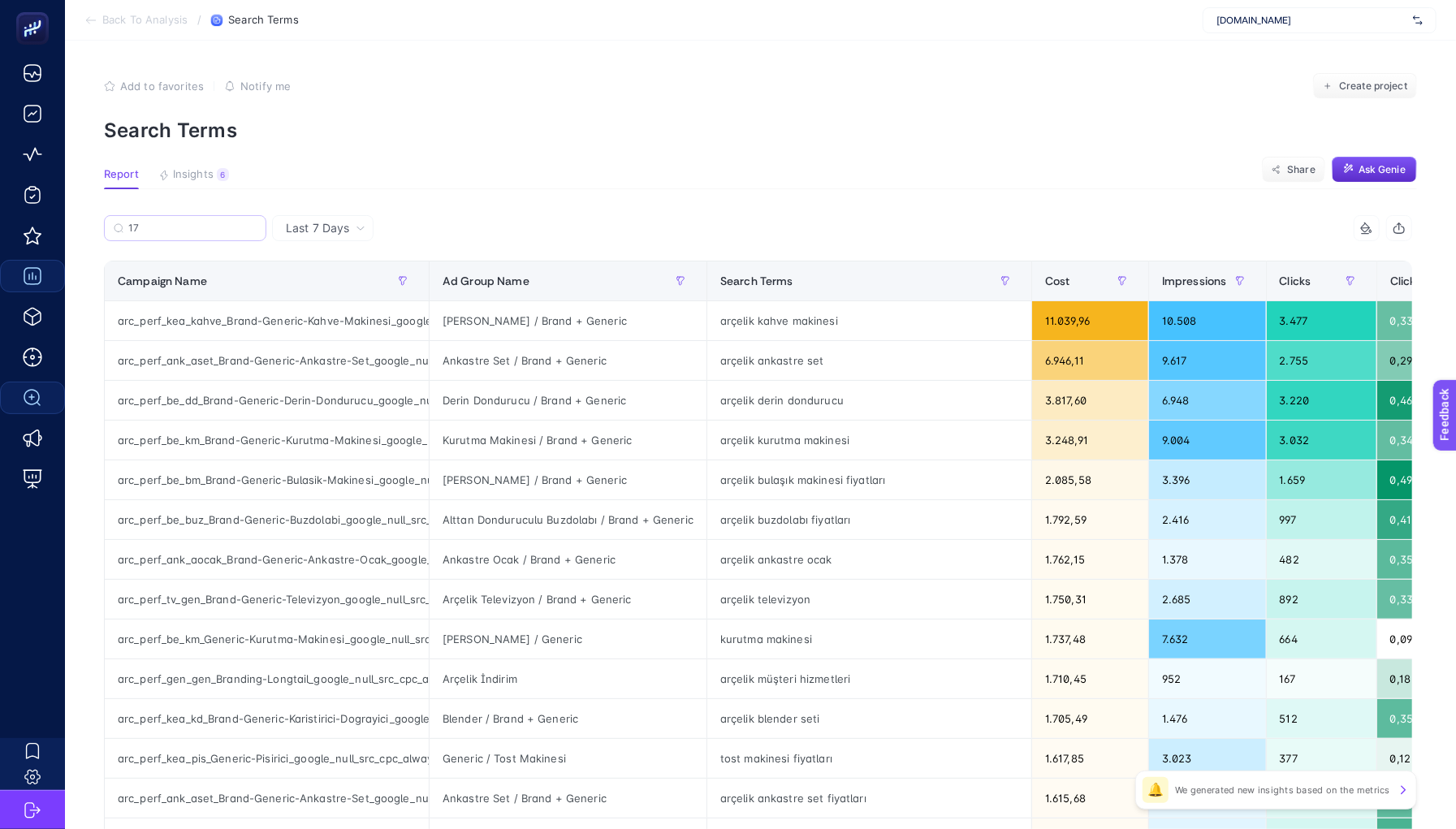
click at [168, 235] on label "17" at bounding box center [185, 228] width 162 height 26
click at [168, 234] on input "17" at bounding box center [192, 228] width 128 height 12
click at [168, 235] on label "17" at bounding box center [185, 228] width 162 height 26
click at [168, 234] on input "17" at bounding box center [185, 228] width 110 height 12
click at [167, 230] on input "17" at bounding box center [185, 228] width 110 height 12
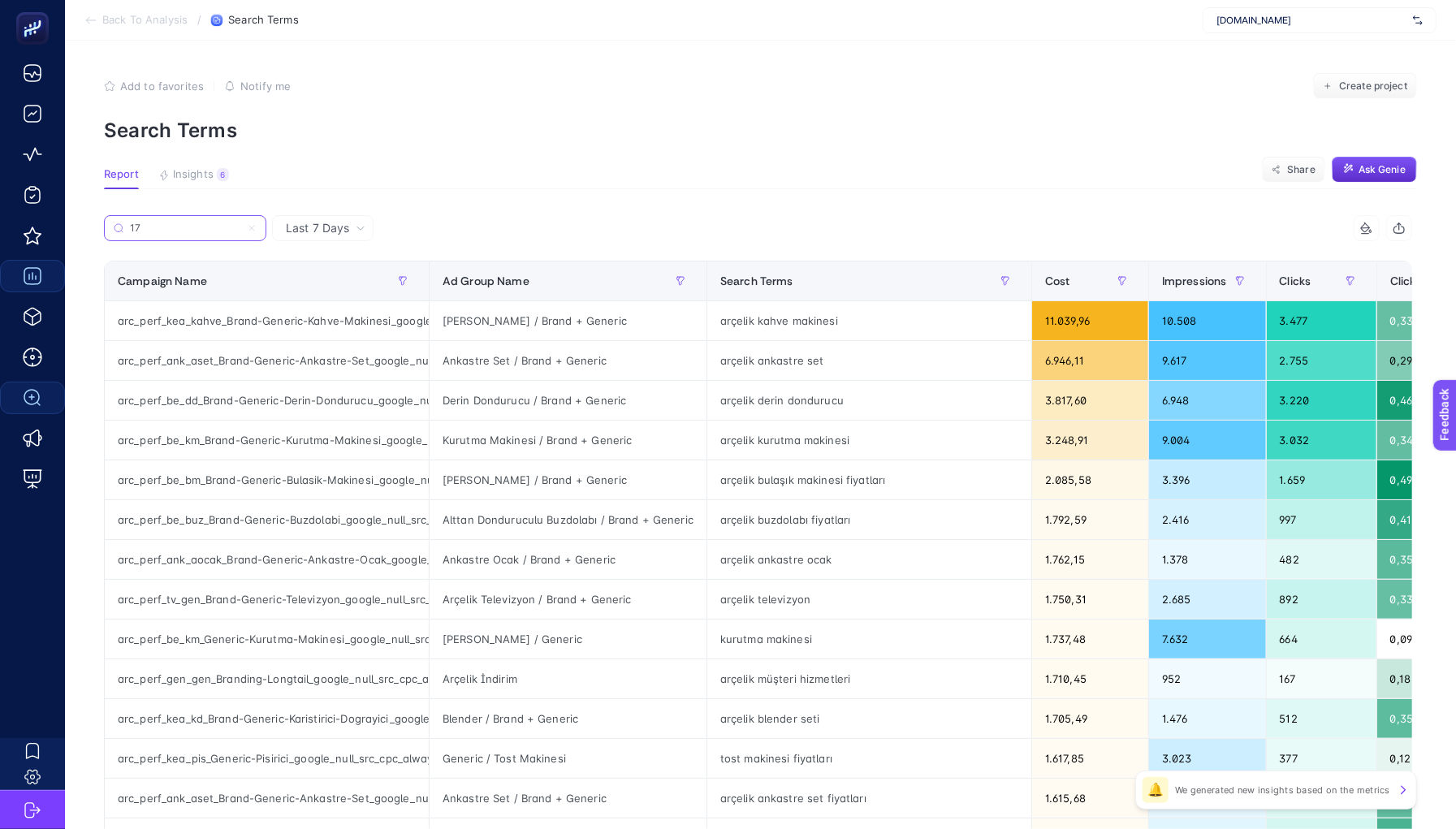
click at [167, 230] on input "17" at bounding box center [185, 228] width 110 height 12
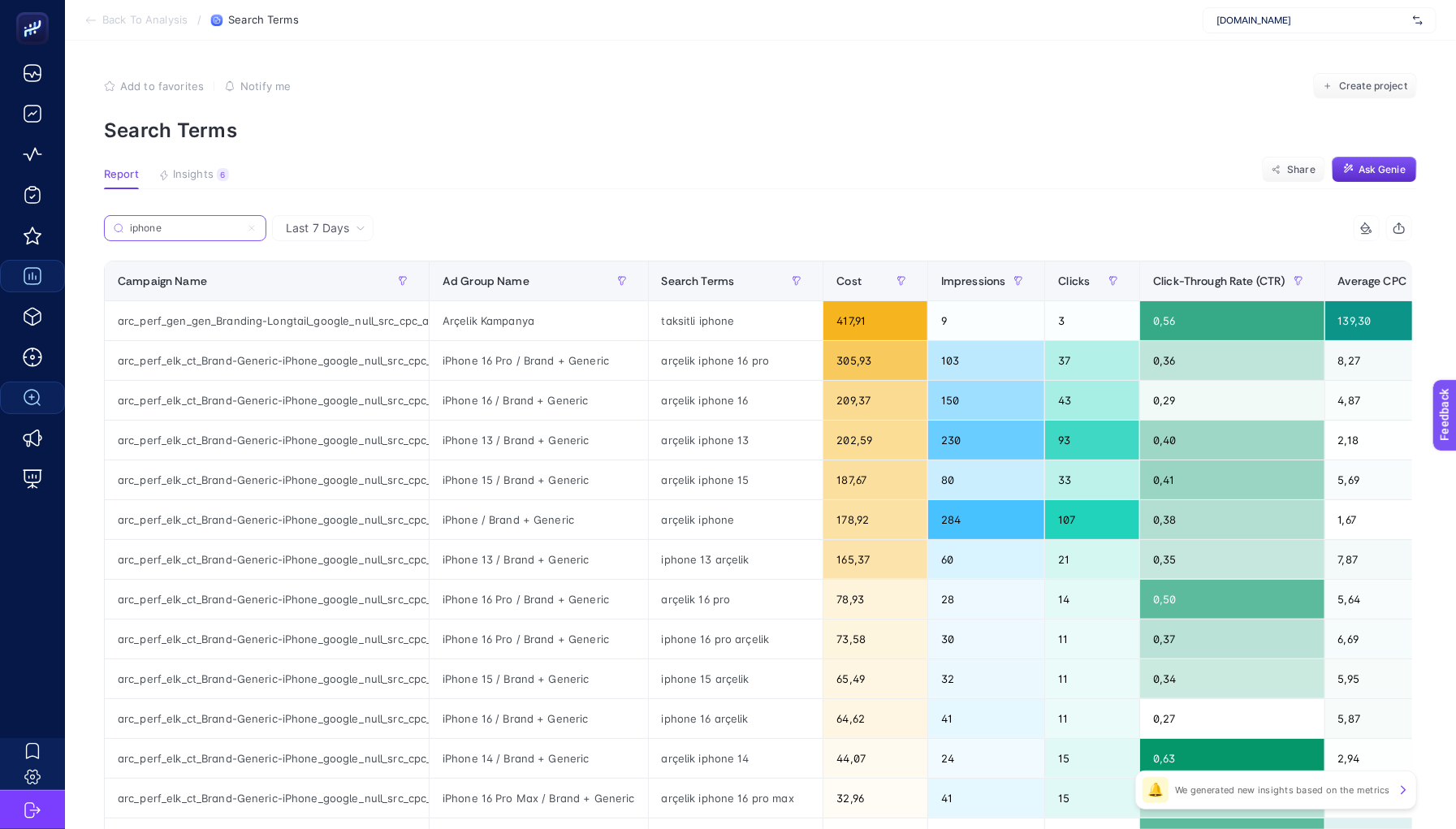
type input "iphone"
click at [739, 278] on div "Search Terms" at bounding box center [736, 281] width 148 height 26
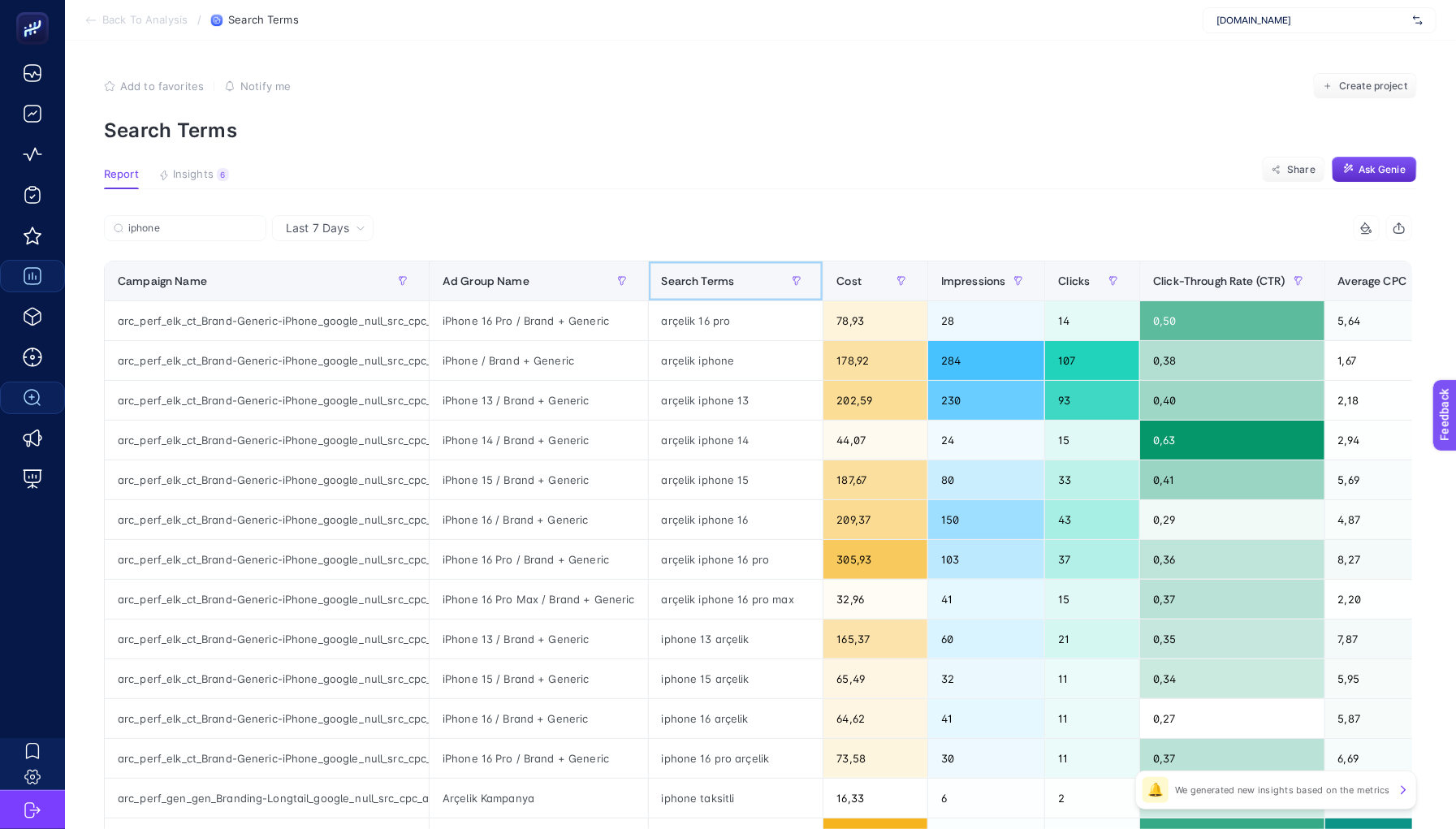
click at [738, 278] on div "Search Terms" at bounding box center [736, 281] width 148 height 26
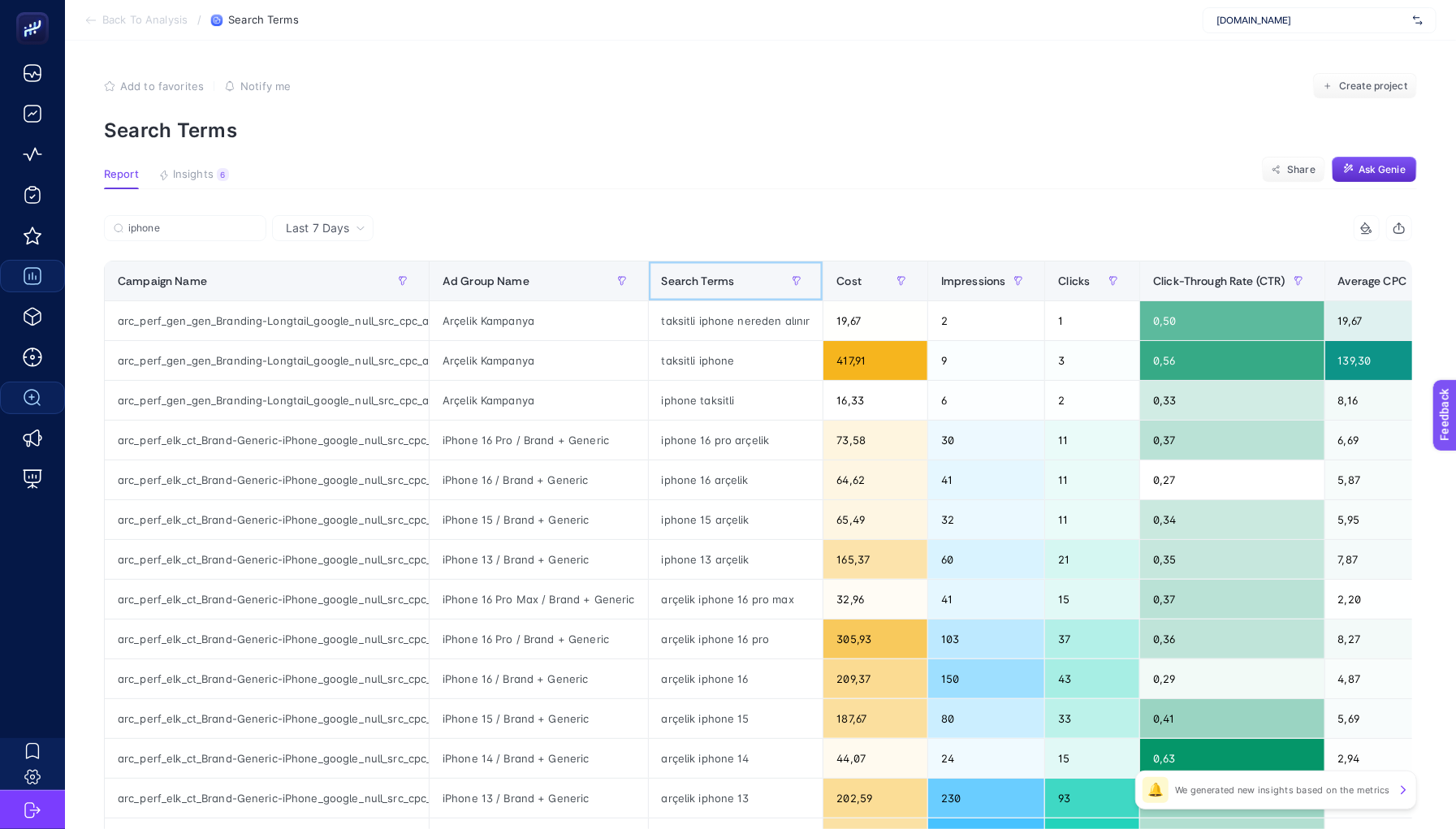
click at [738, 278] on div "Search Terms" at bounding box center [736, 281] width 148 height 26
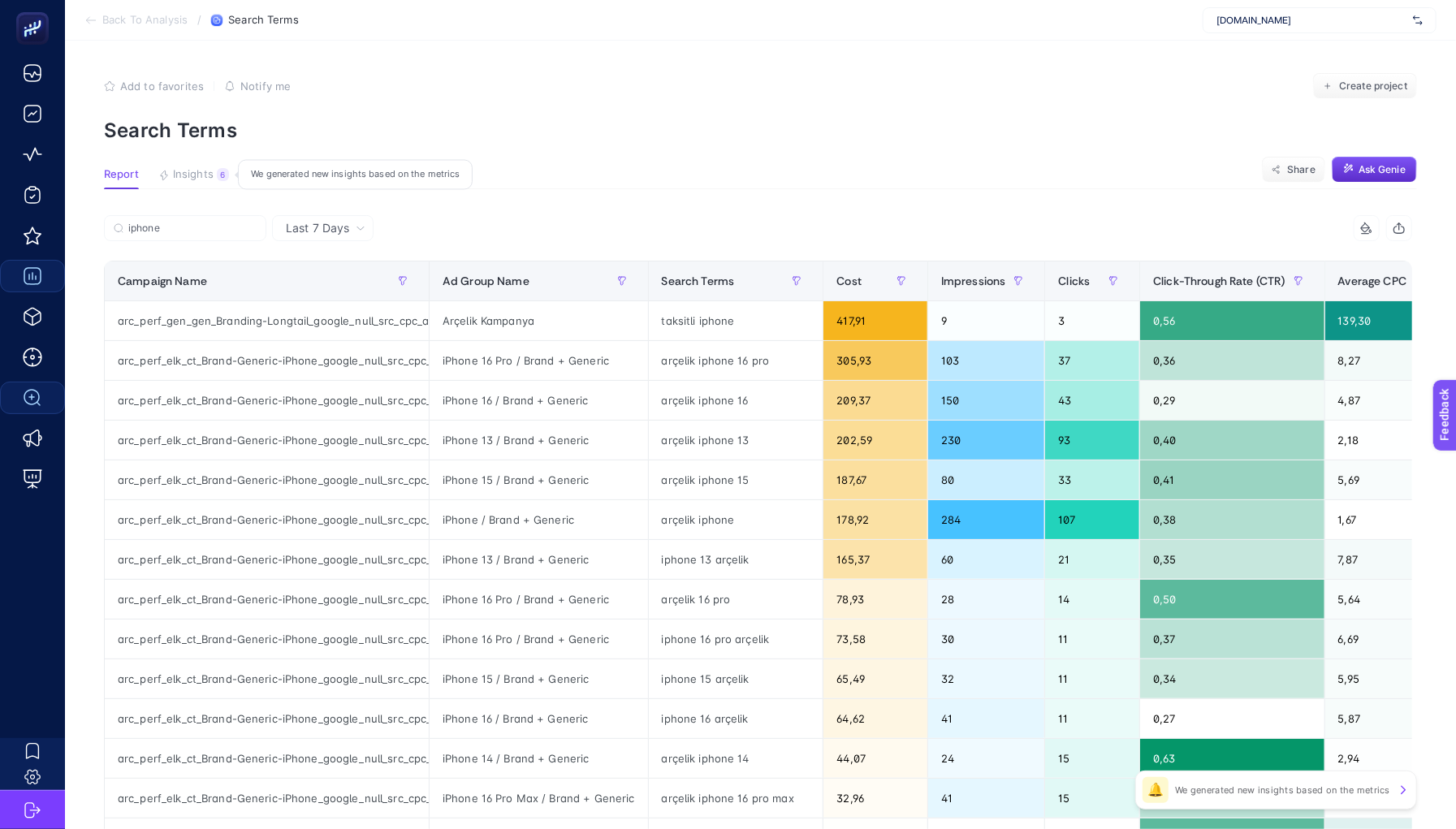
click at [220, 181] on button "Insights 6 We generated new insights based on the metrics" at bounding box center [194, 178] width 71 height 21
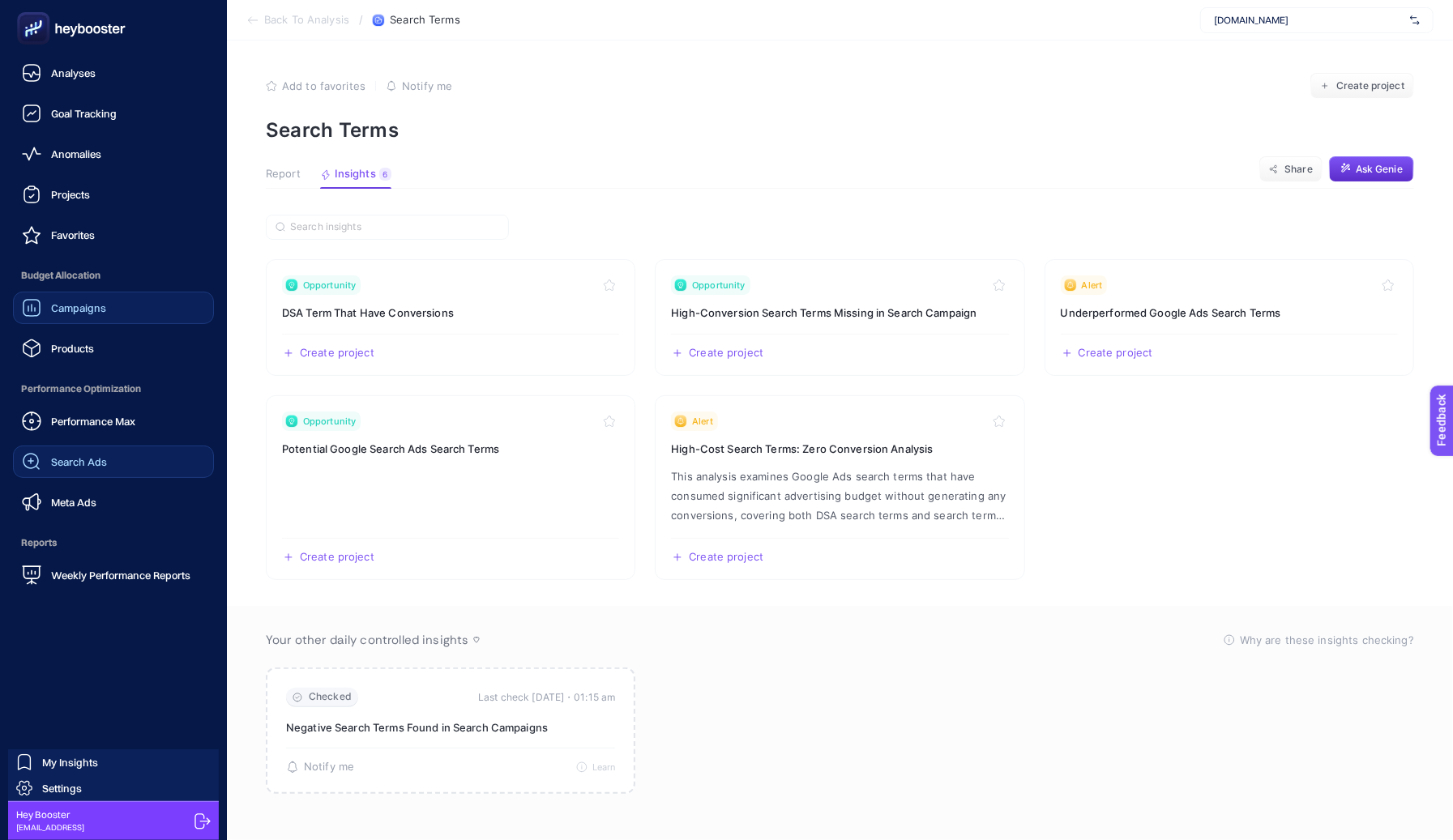
click at [61, 453] on div "Search Ads" at bounding box center [64, 462] width 85 height 20
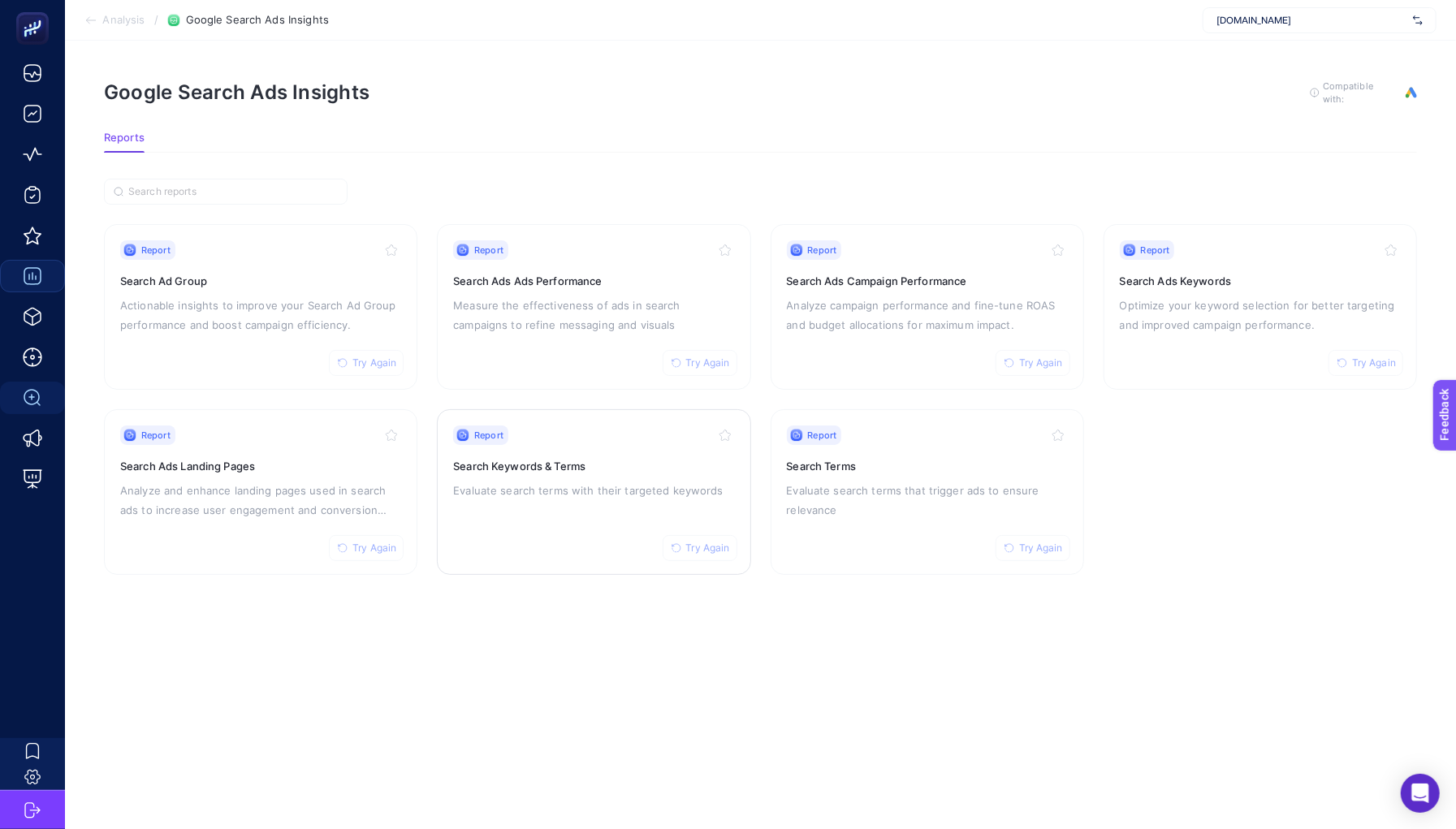
click at [628, 510] on div "Report Try Again Search Keywords & Terms Evaluate search terms with their targe…" at bounding box center [594, 492] width 281 height 133
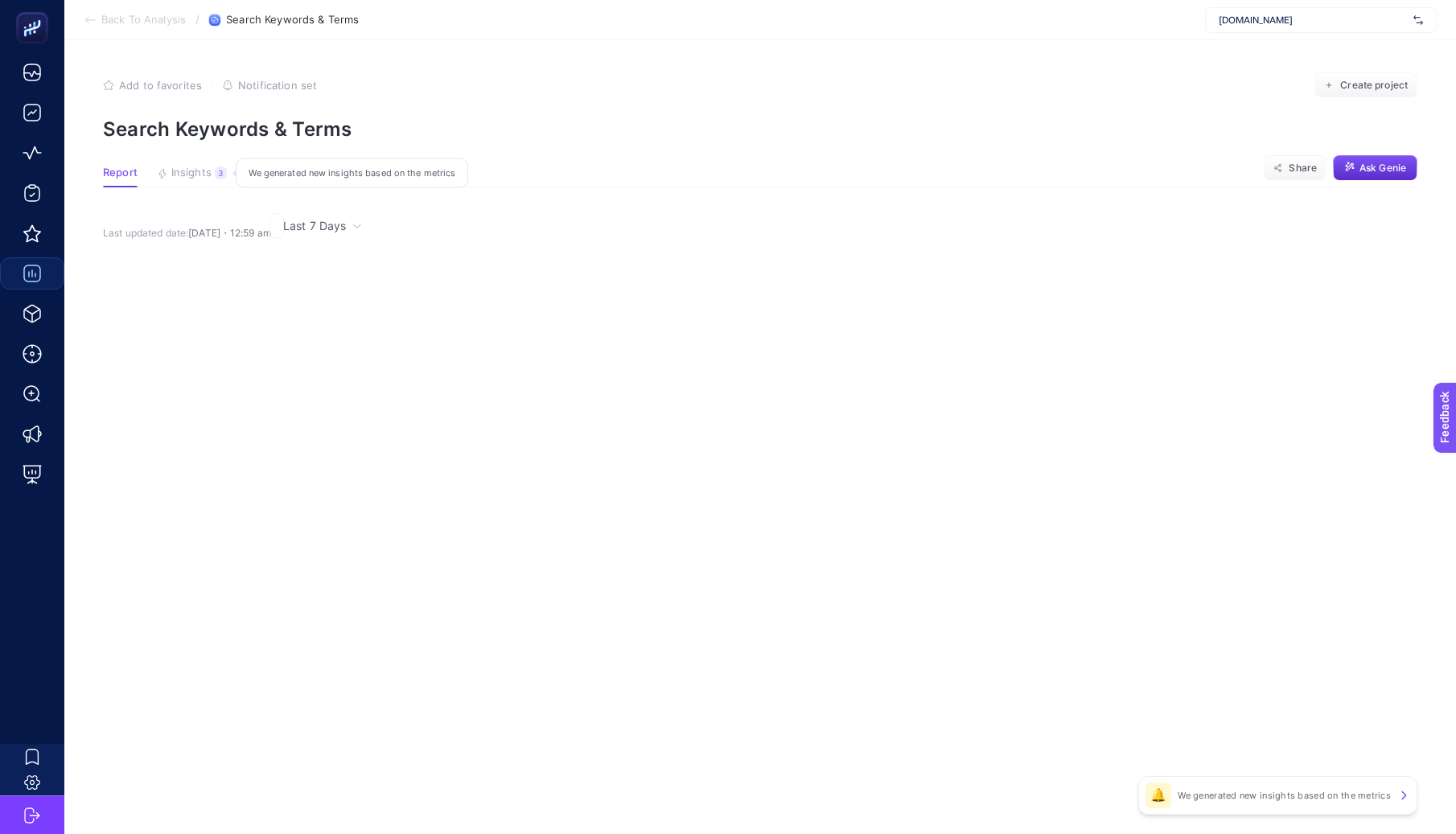
click at [202, 173] on span "Insights" at bounding box center [191, 172] width 40 height 13
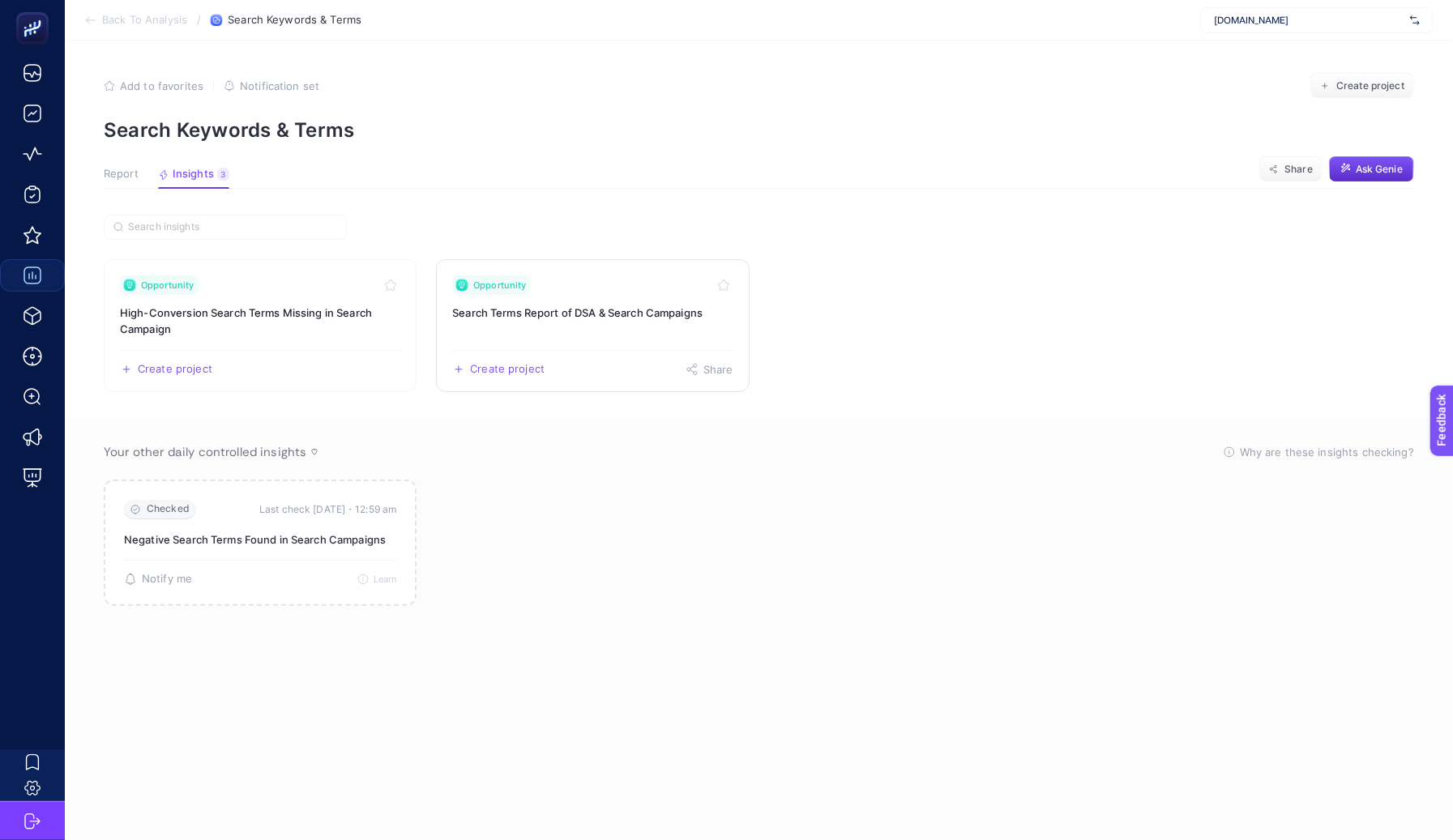
click at [567, 328] on link "Opportunity Search Terms Report of DSA & Search Campaigns Create project Share" at bounding box center [593, 325] width 313 height 132
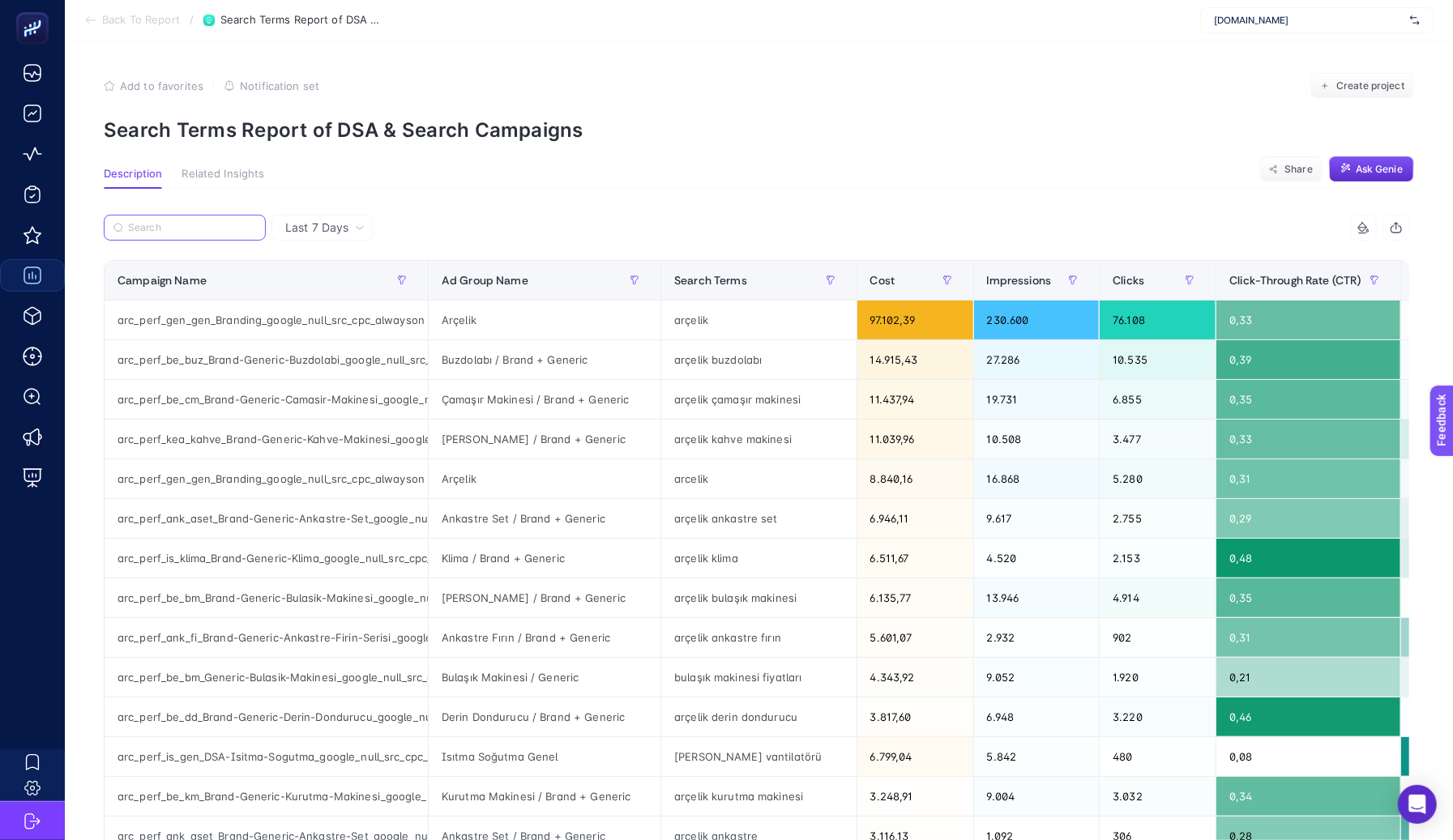
click at [203, 230] on input "Search" at bounding box center [192, 228] width 128 height 12
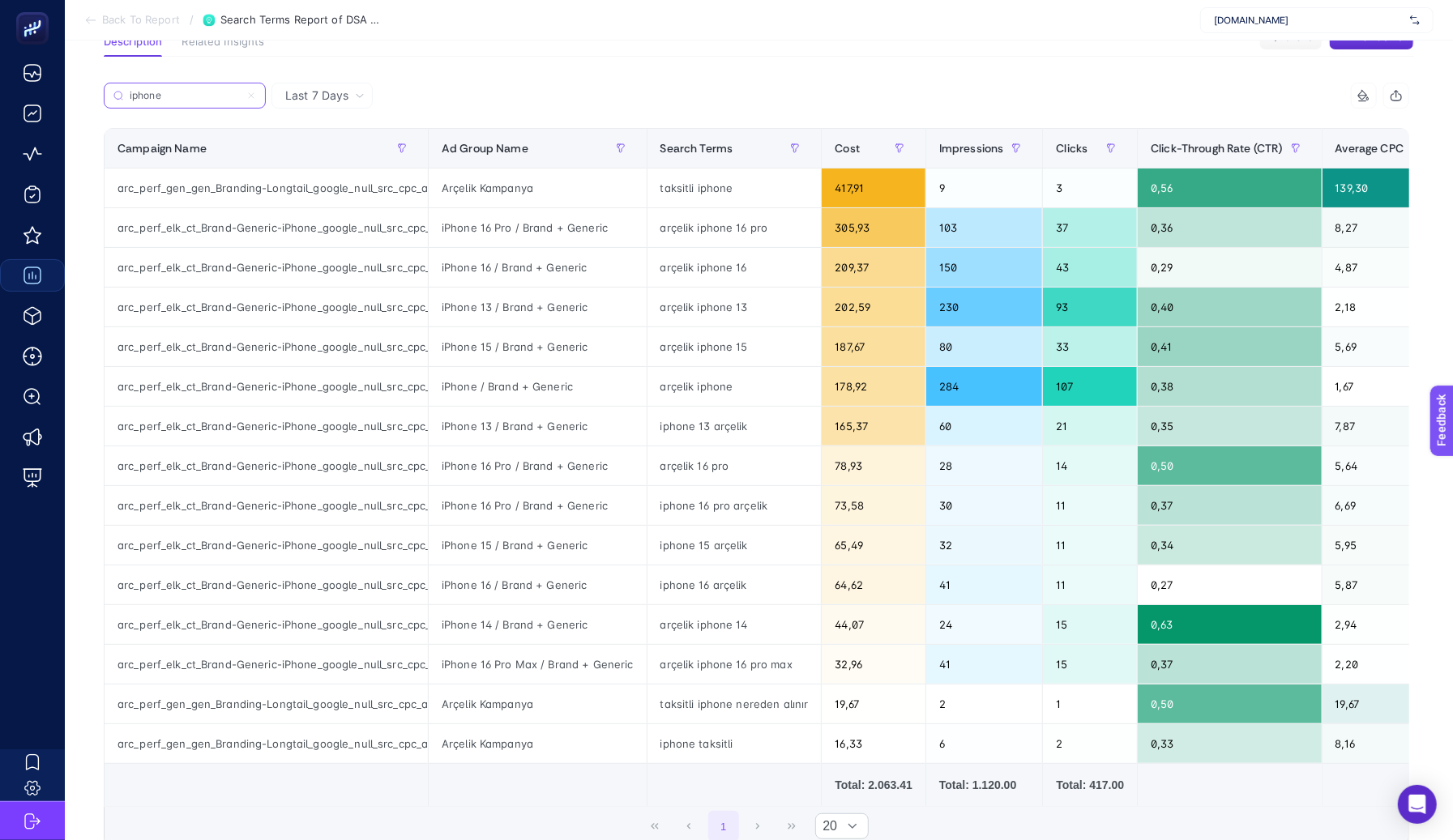
scroll to position [132, 0]
type input "iphone"
click at [1291, 14] on span "[DOMAIN_NAME]" at bounding box center [1308, 20] width 189 height 13
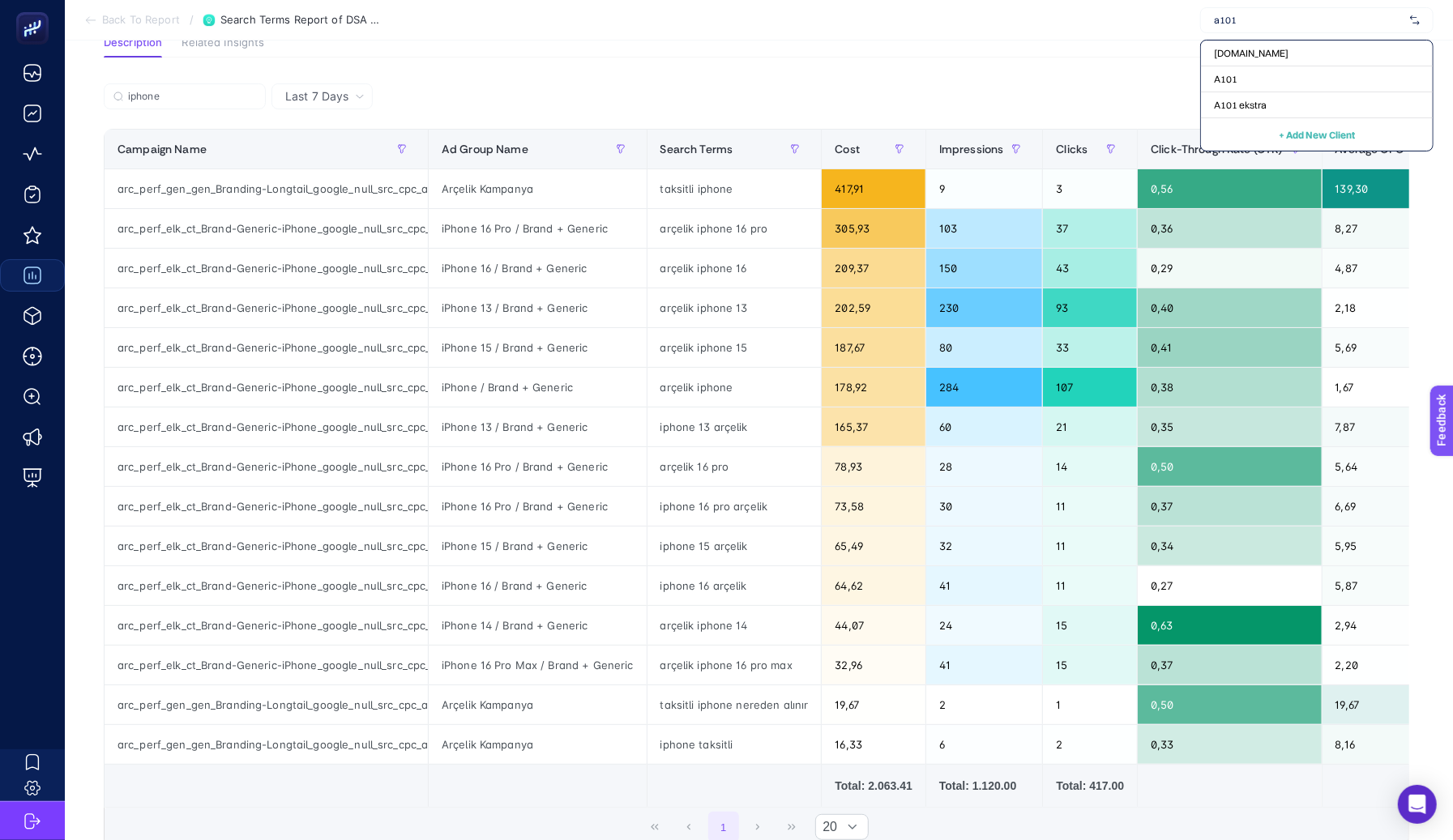
type input "a101"
click at [1265, 120] on div "+ Add New Client" at bounding box center [1316, 135] width 231 height 33
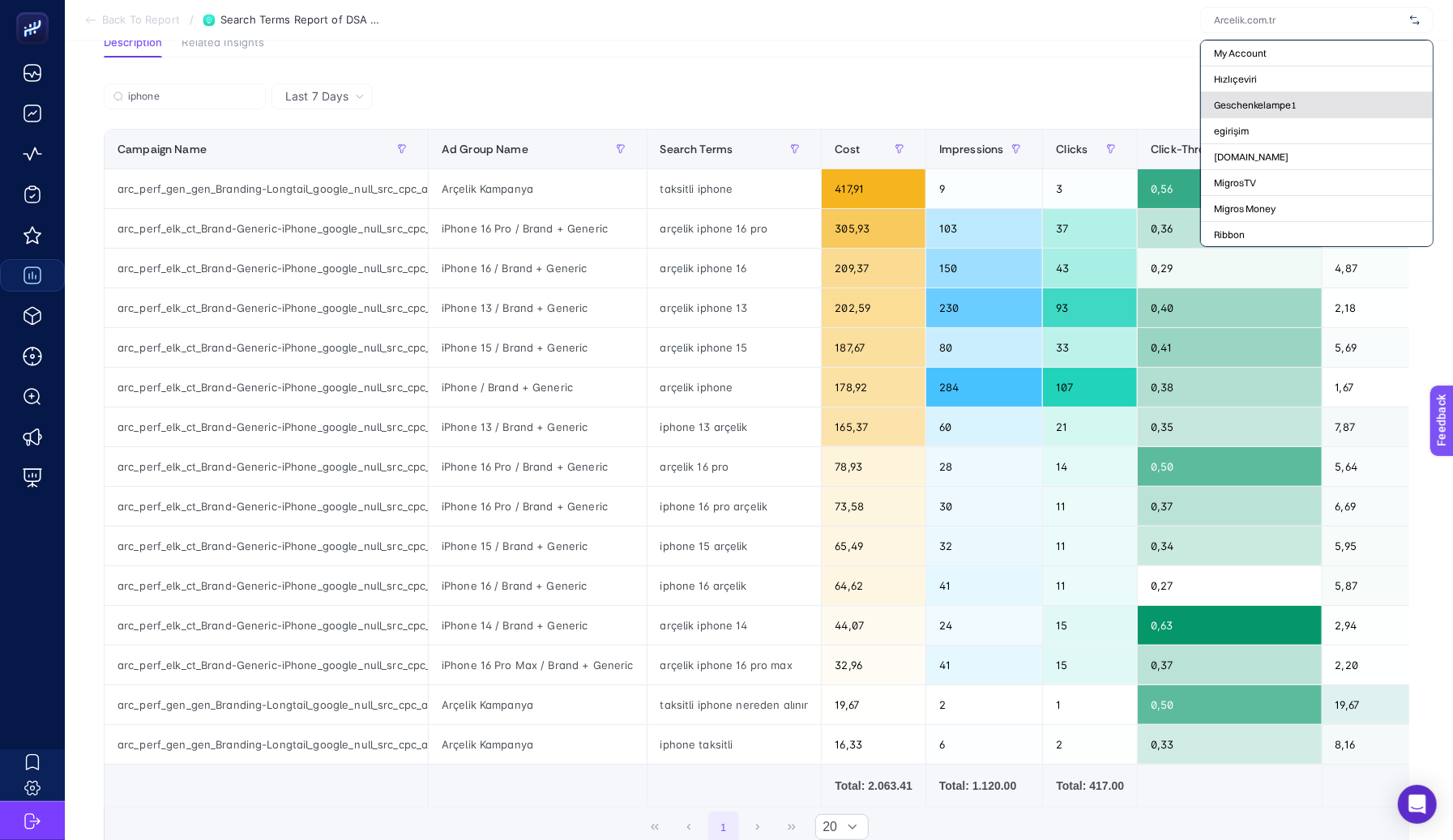
click at [1265, 112] on div "Geschenkelampe1" at bounding box center [1316, 105] width 231 height 26
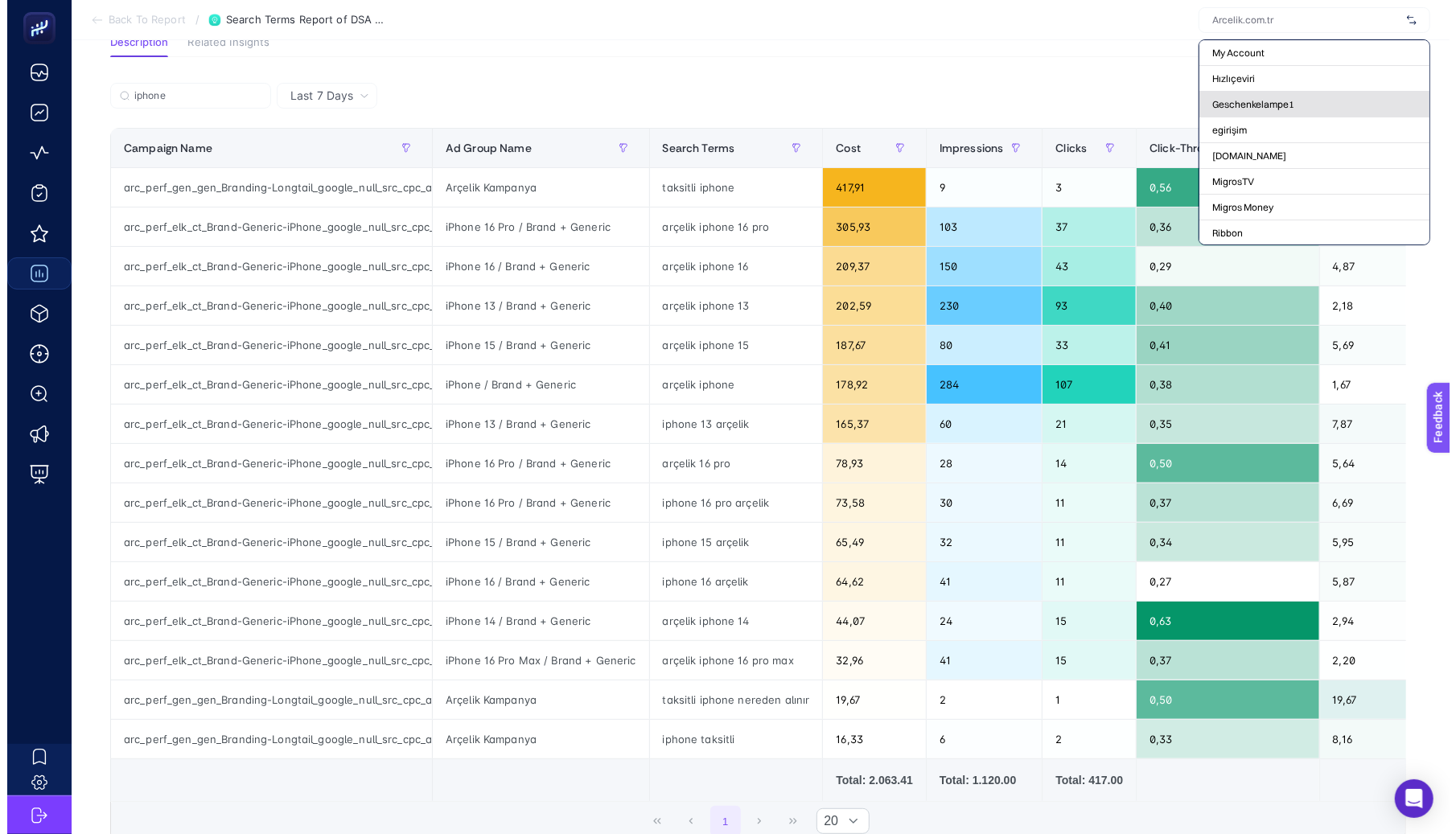
scroll to position [0, 0]
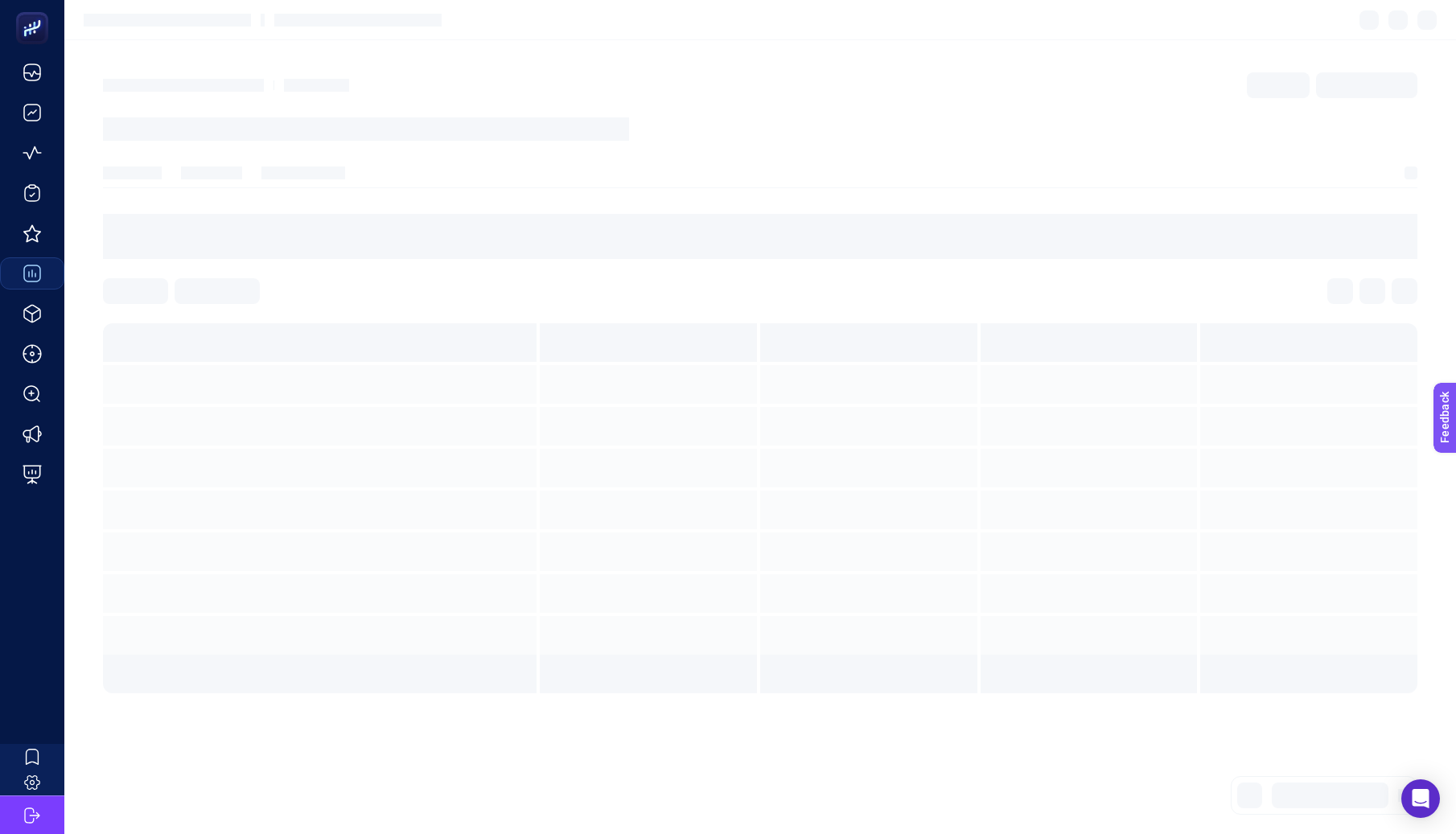
click at [1261, 19] on section at bounding box center [760, 20] width 1392 height 40
click at [1235, 35] on section at bounding box center [760, 20] width 1392 height 40
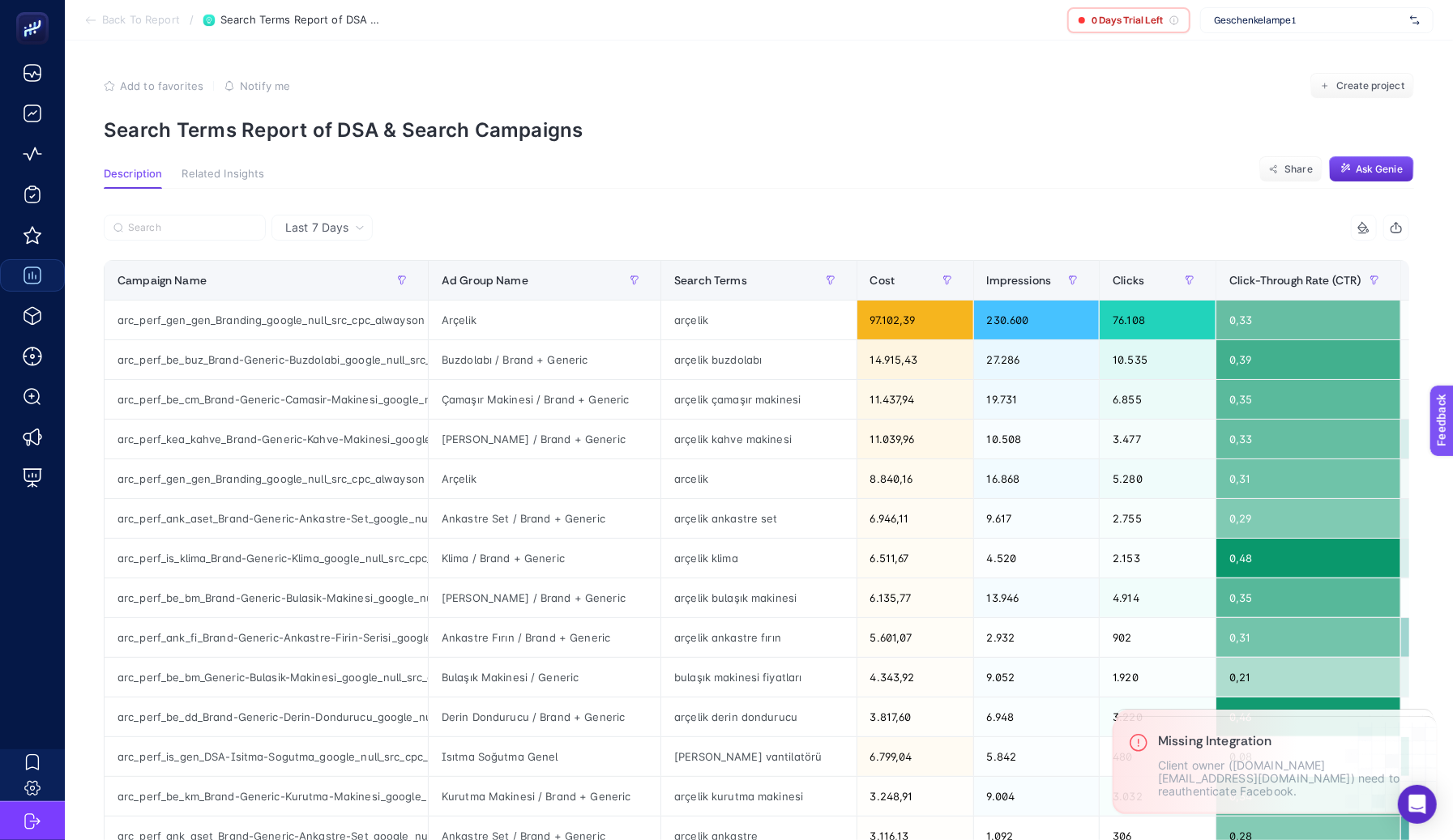
click at [1247, 22] on span "Geschenkelampe1" at bounding box center [1308, 20] width 189 height 13
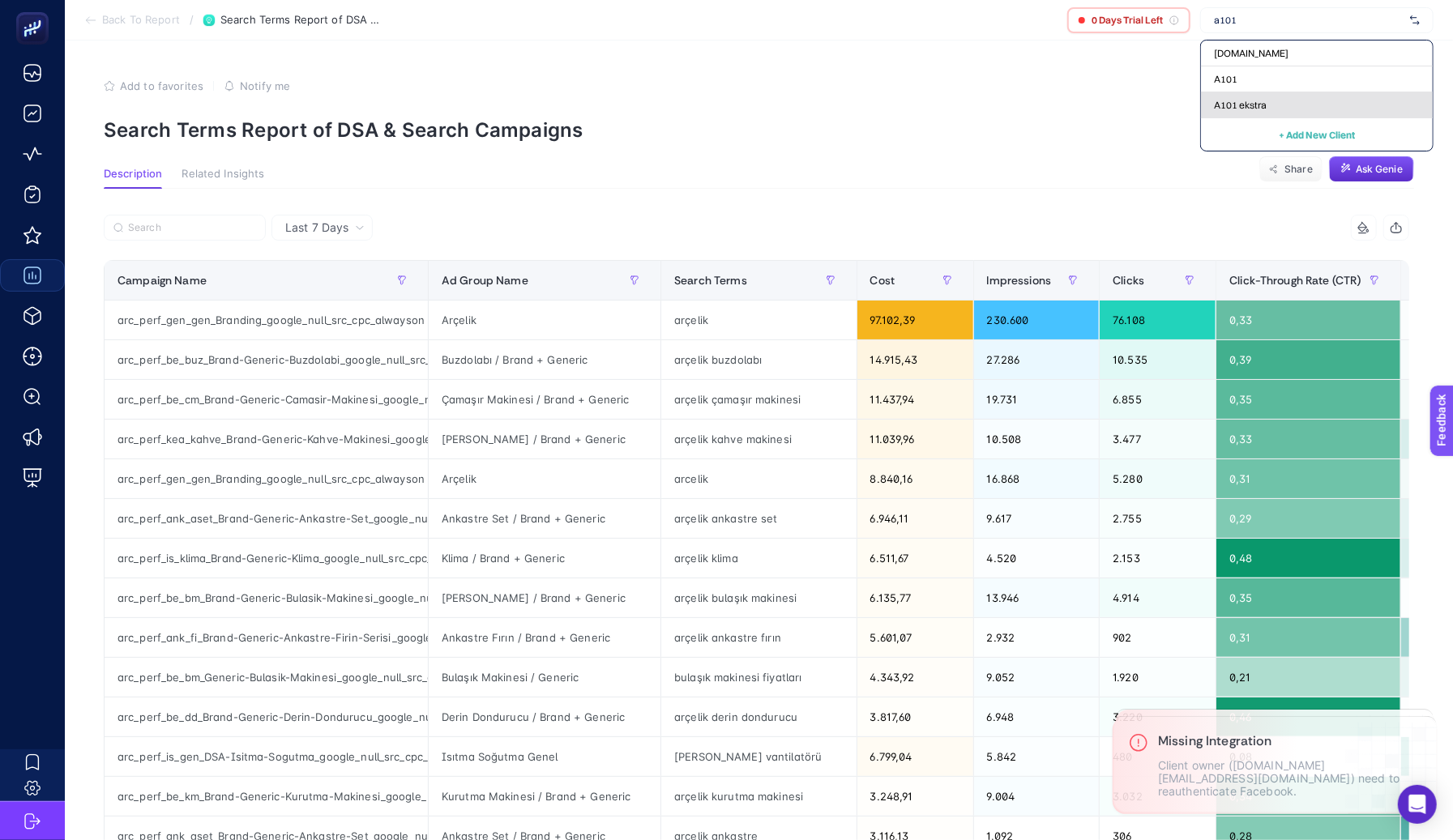
type input "a101"
click at [1253, 97] on div "A101 ekstra" at bounding box center [1316, 105] width 231 height 26
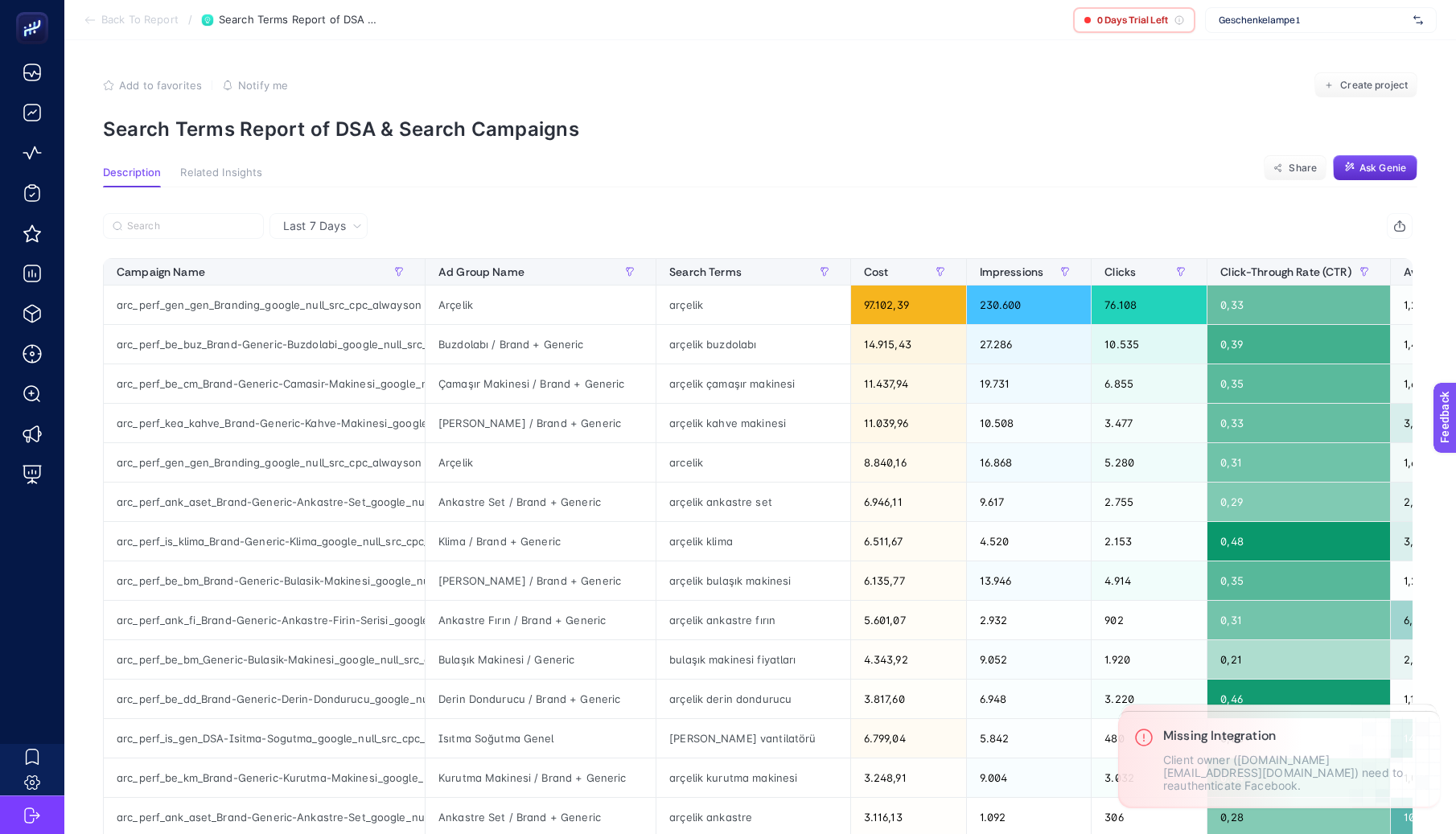
click at [1248, 2] on section "Back To Report / Search Terms Report of DSA & Search Campaigns 0 Days Trial Lef…" at bounding box center [760, 20] width 1392 height 40
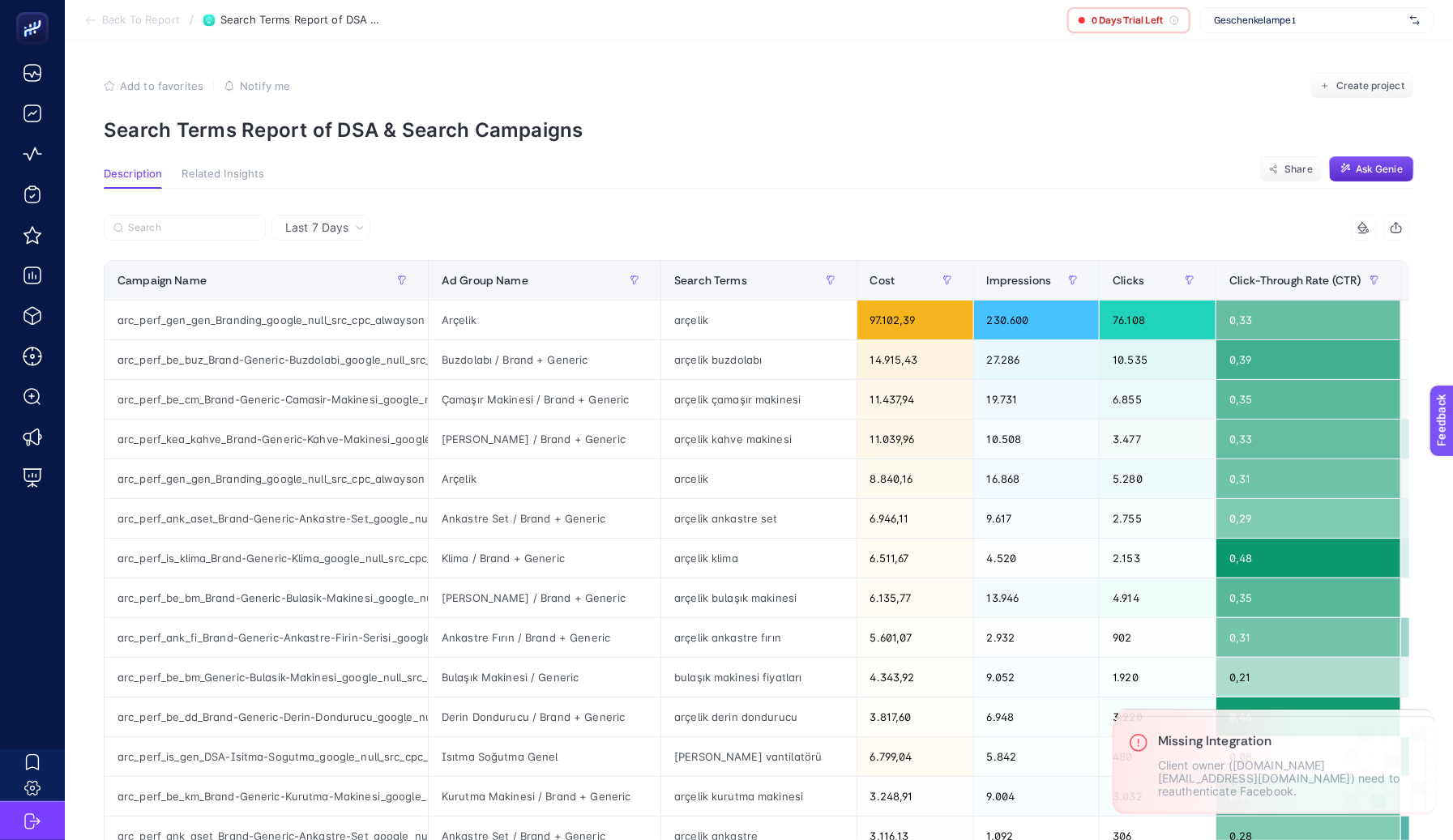
click at [1255, 15] on span "Geschenkelampe1" at bounding box center [1308, 20] width 189 height 13
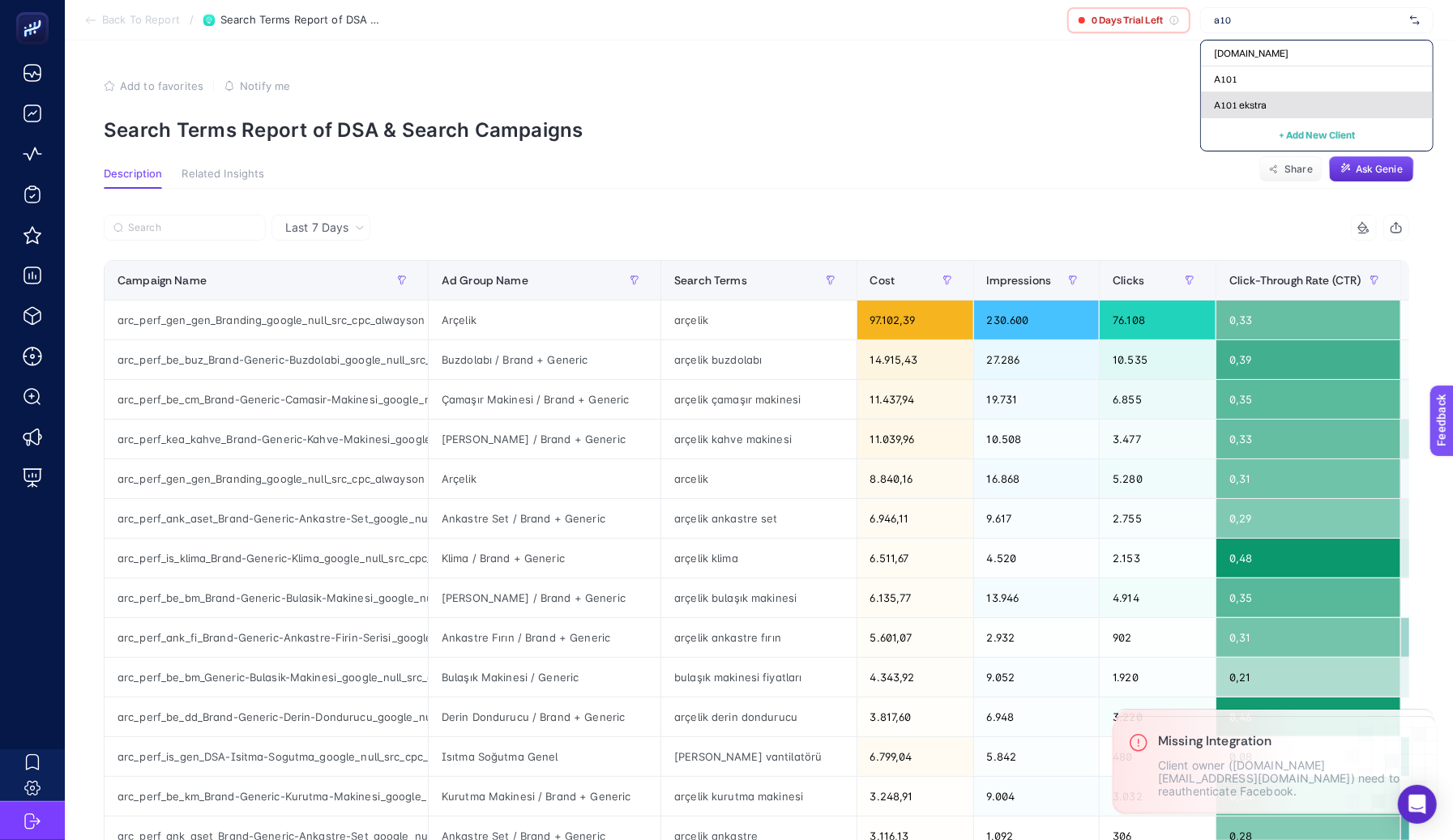
type input "a10"
click at [1243, 113] on div "A101 ekstra" at bounding box center [1316, 105] width 231 height 26
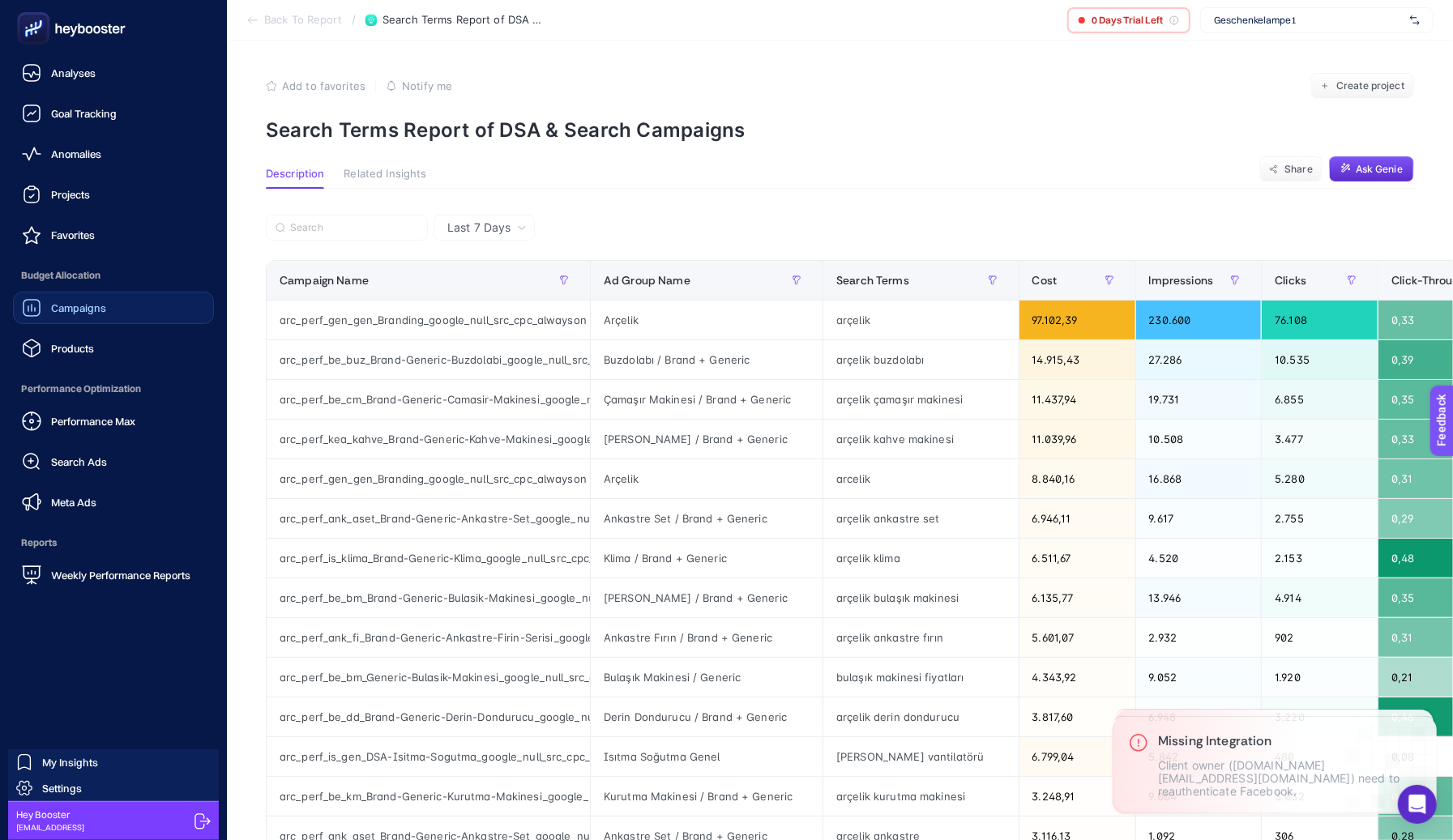
click at [71, 298] on div "Campaigns" at bounding box center [64, 308] width 84 height 20
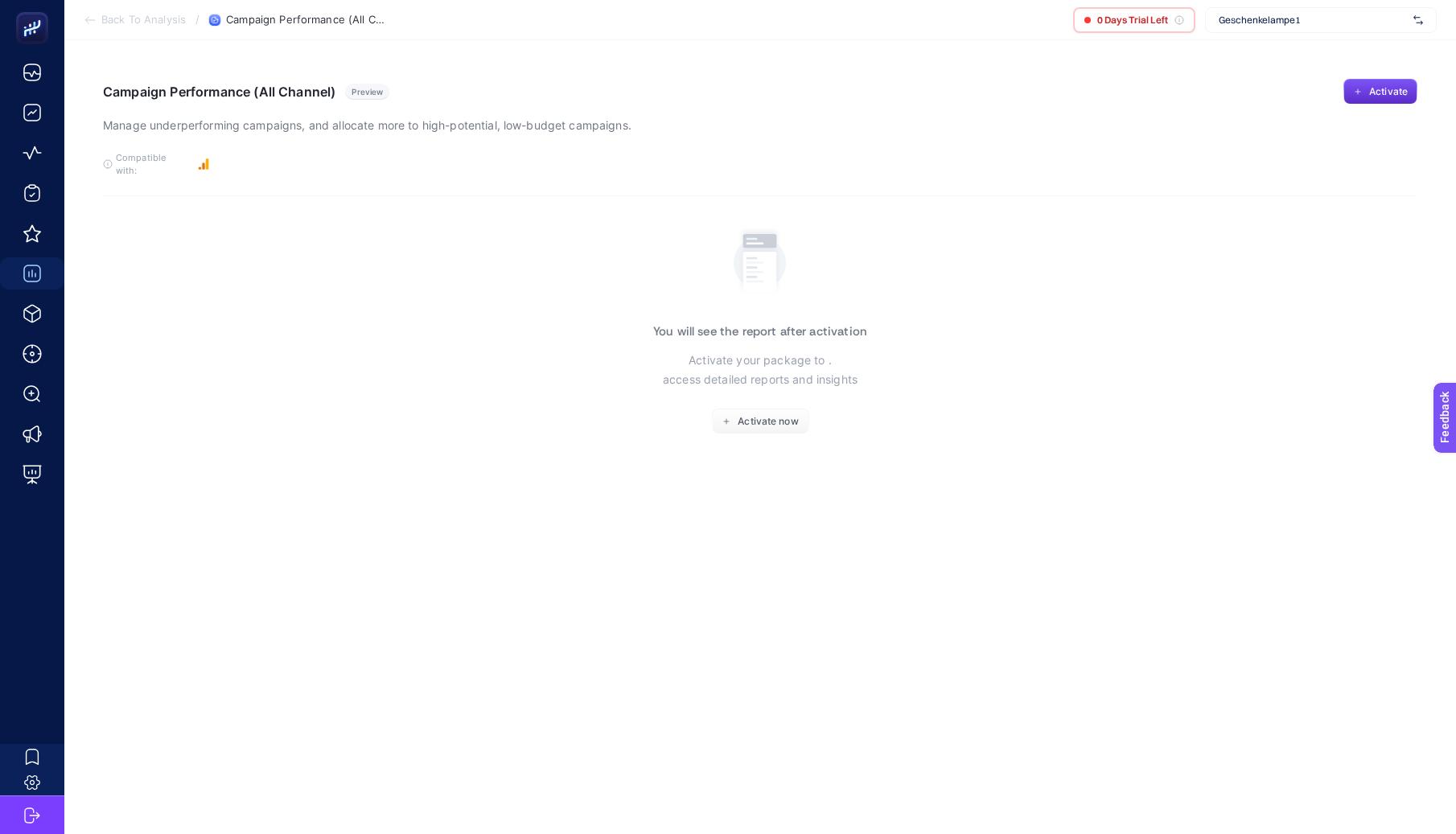
click at [1274, 23] on span "Geschenkelampe1" at bounding box center [1313, 20] width 188 height 13
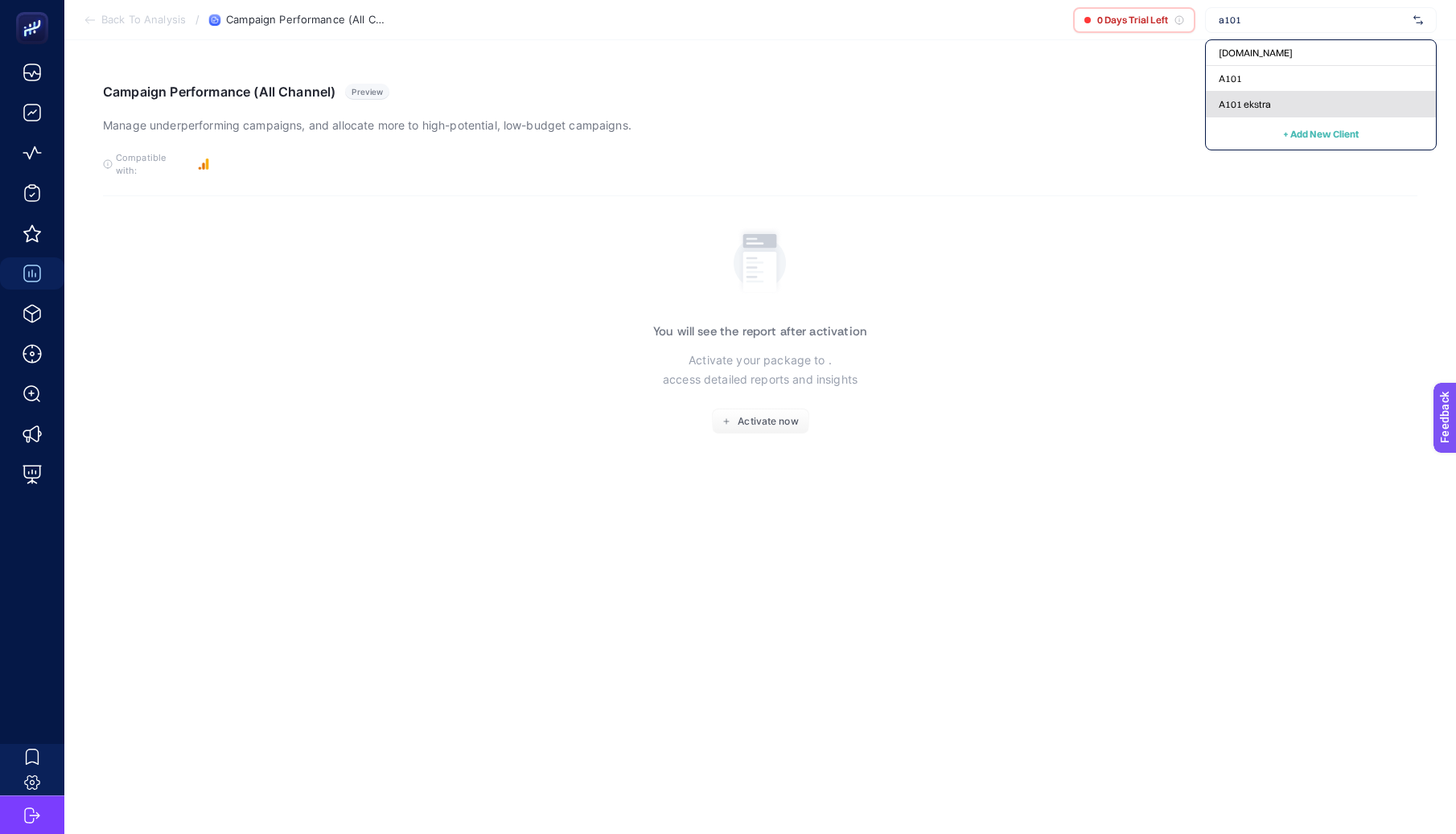
type input "a101"
click at [1239, 102] on span "A101 ekstra" at bounding box center [1244, 104] width 52 height 13
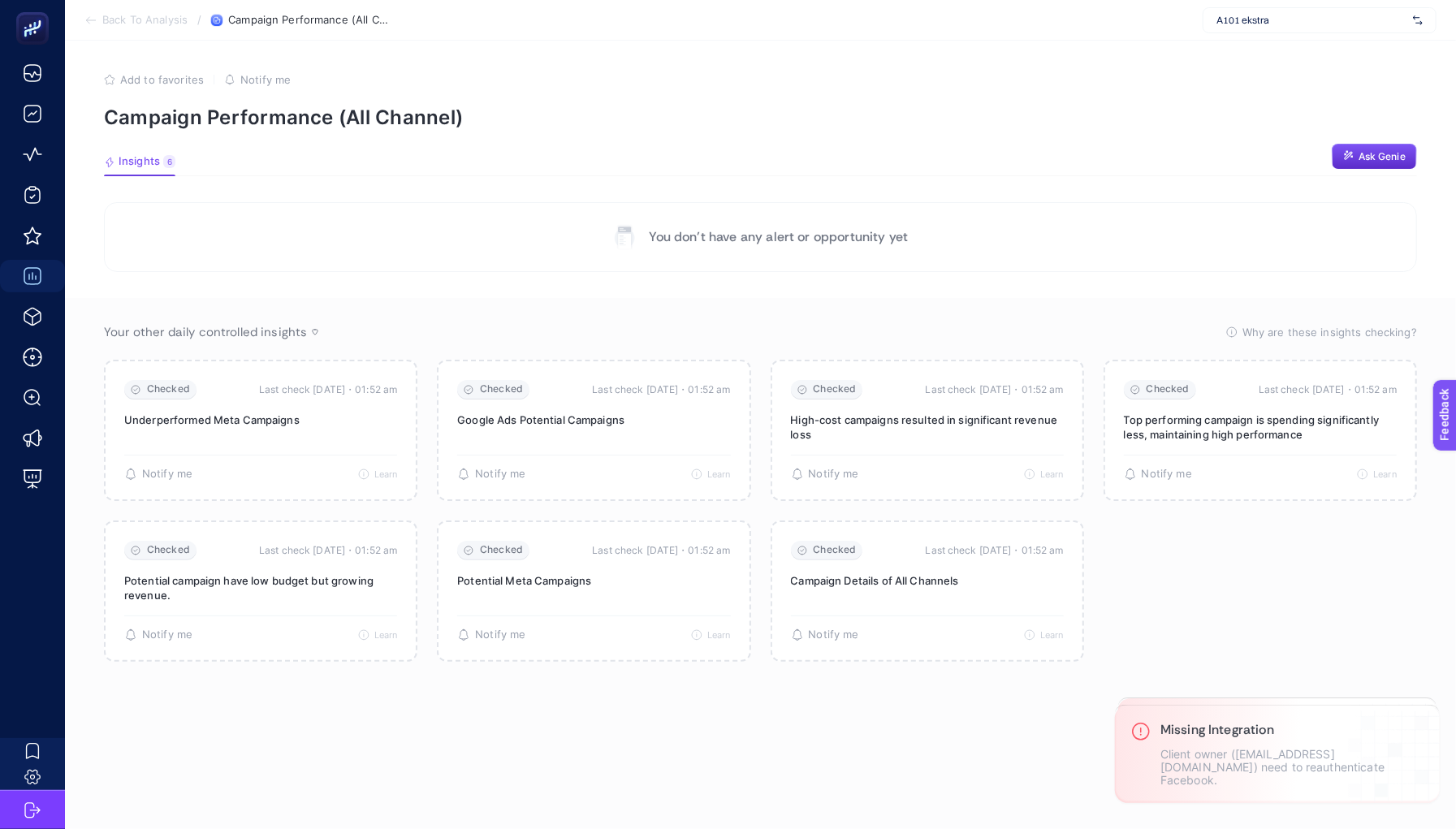
click at [1222, 114] on p "Campaign Performance (All Channel)" at bounding box center [760, 116] width 1313 height 23
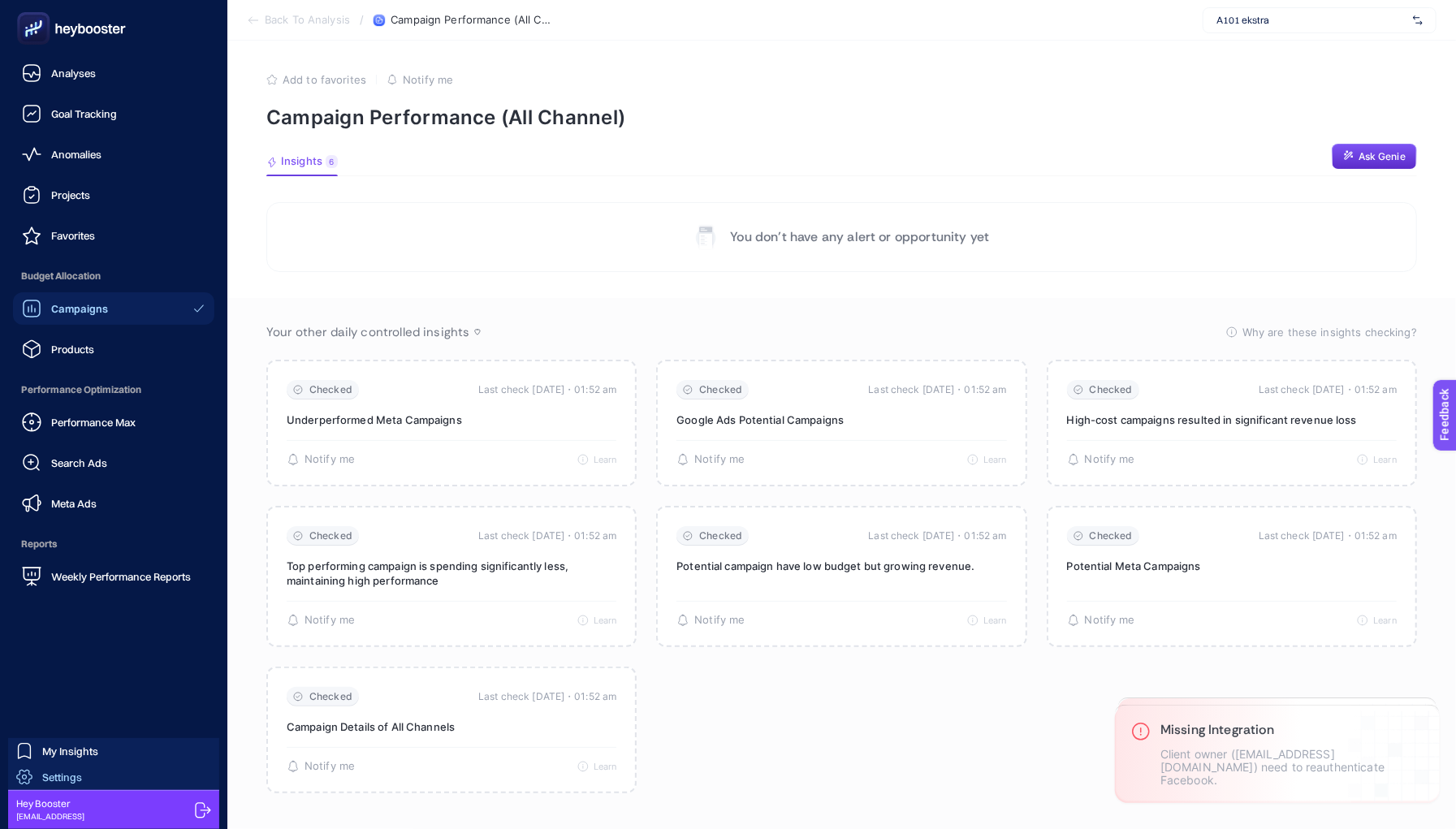
click at [44, 774] on span "Settings" at bounding box center [62, 776] width 40 height 13
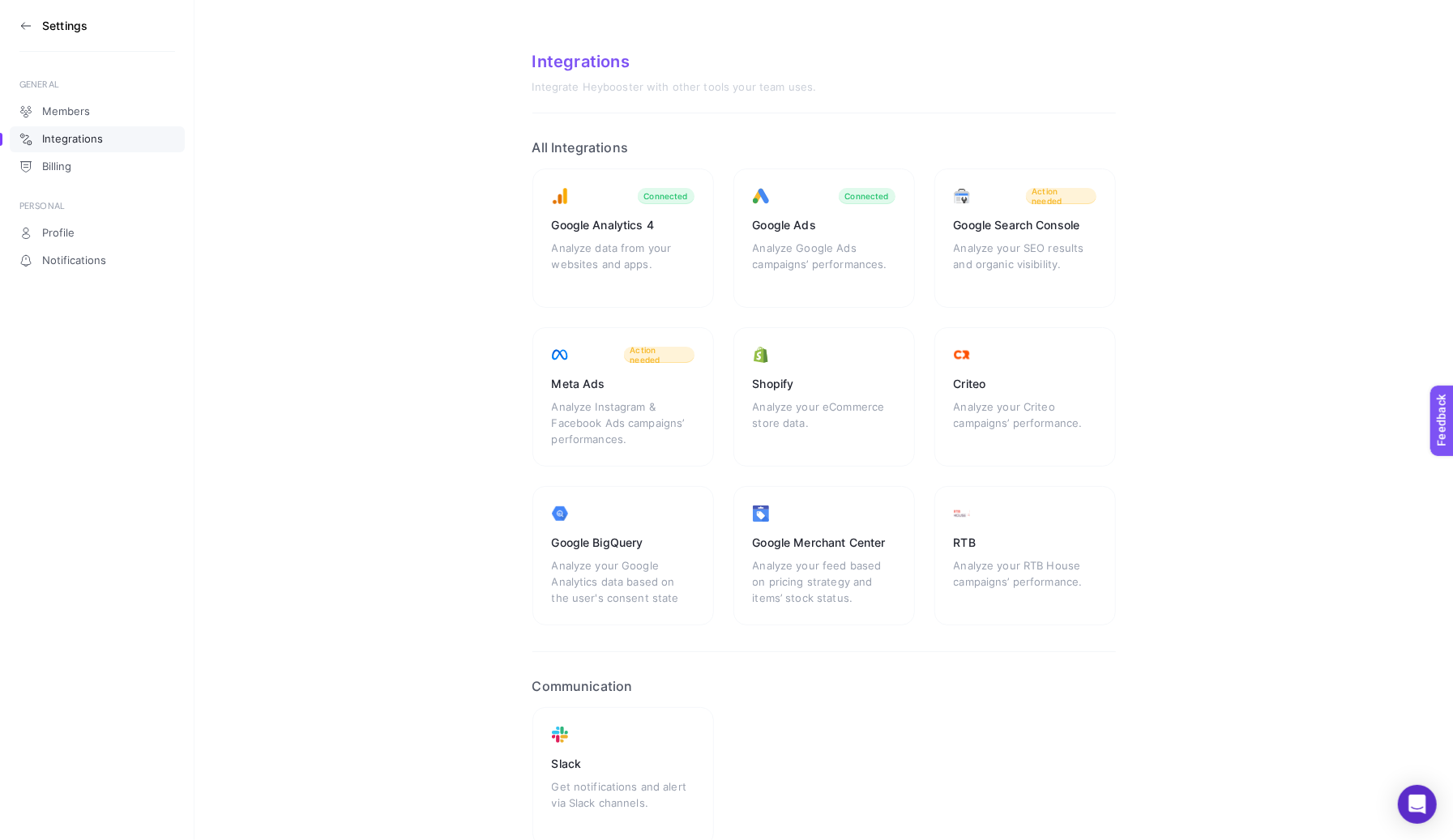
click at [22, 35] on section "Settings" at bounding box center [97, 26] width 156 height 52
click at [24, 31] on icon at bounding box center [26, 26] width 13 height 13
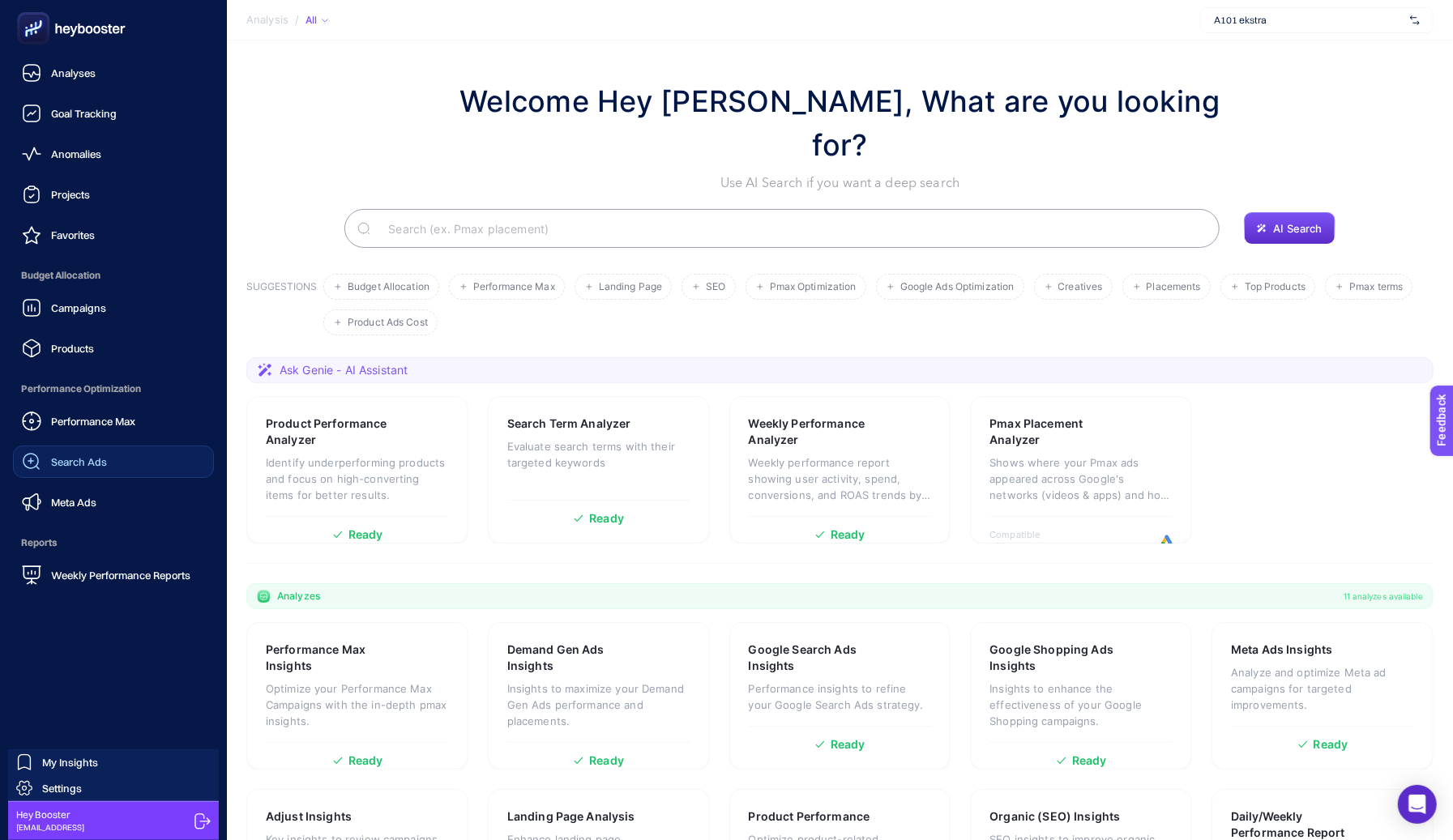
click at [72, 469] on div "Search Ads" at bounding box center [64, 462] width 85 height 20
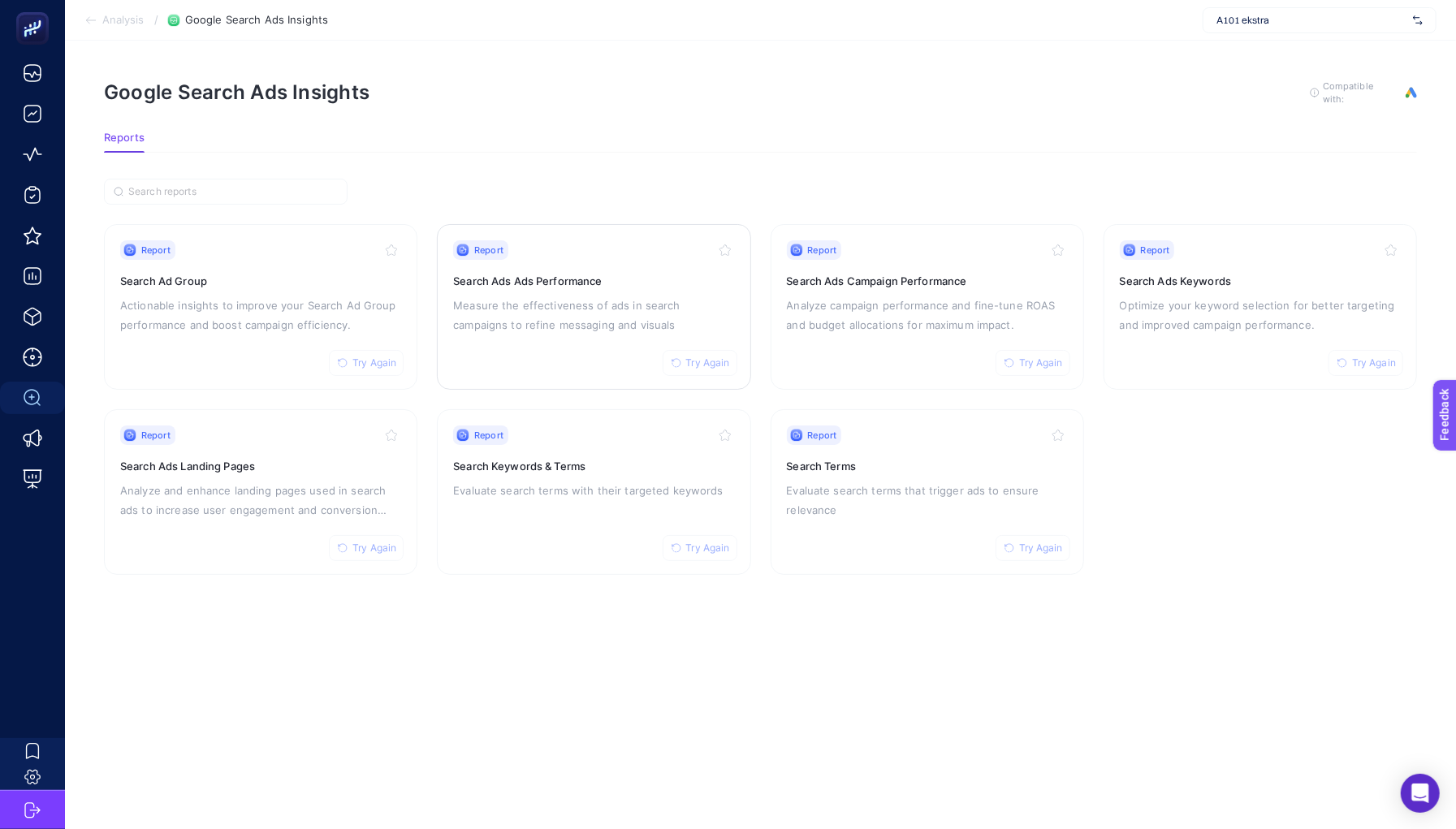
click at [480, 330] on p "Measure the effectiveness of ads in search campaigns to refine messaging and vi…" at bounding box center [594, 315] width 281 height 39
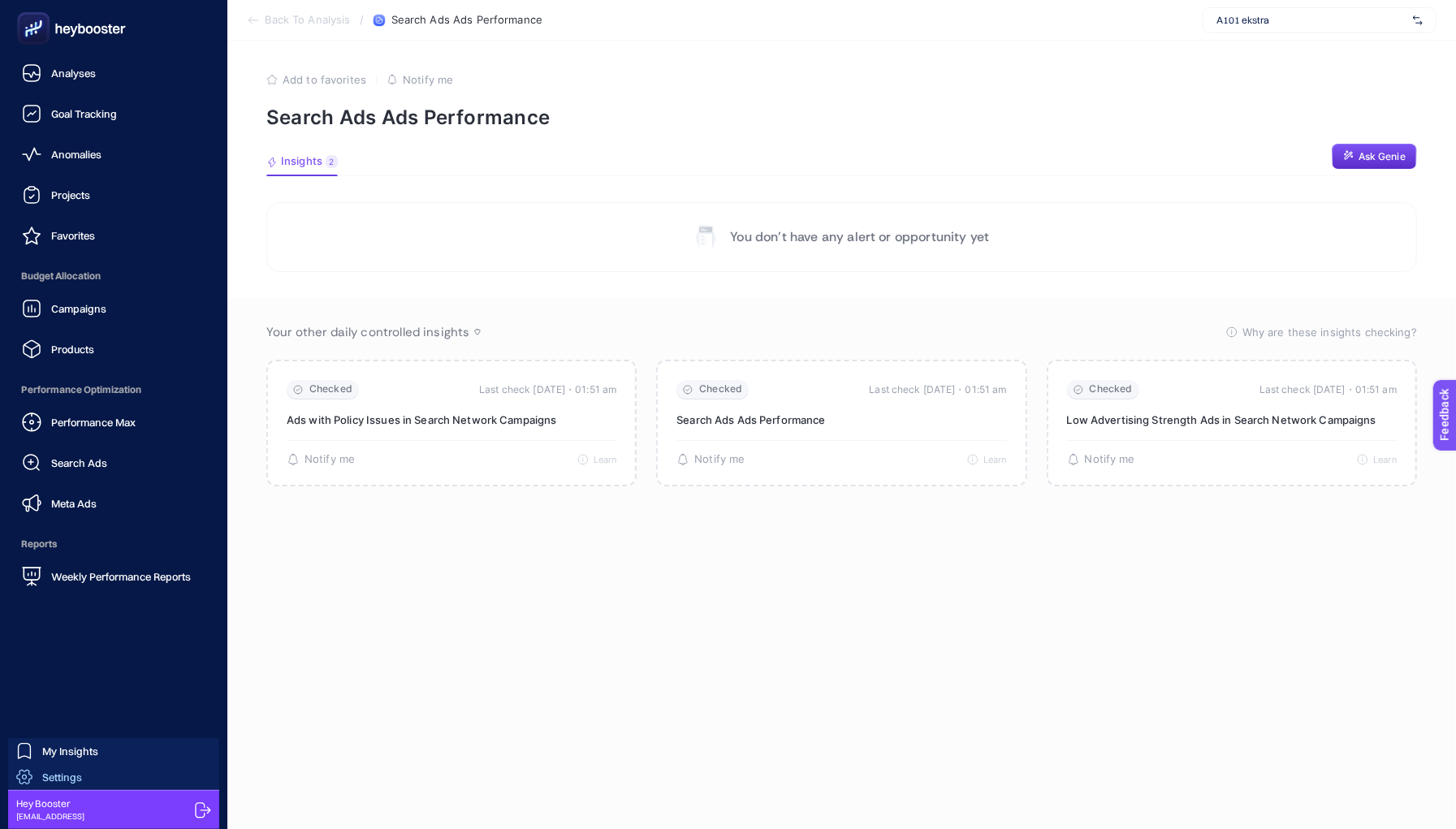
click at [54, 782] on span "Settings" at bounding box center [62, 776] width 40 height 13
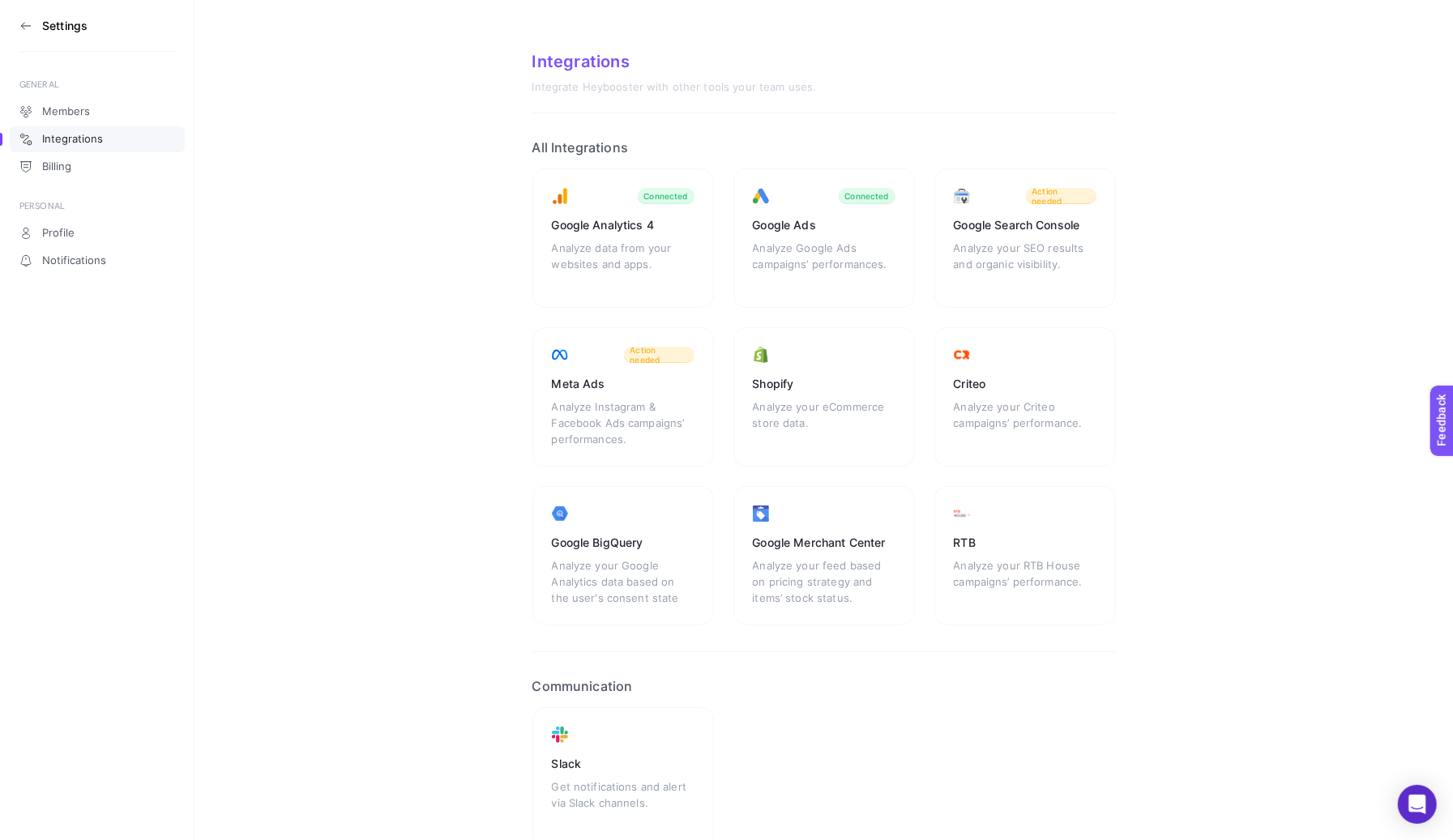
click at [27, 24] on icon at bounding box center [26, 26] width 13 height 13
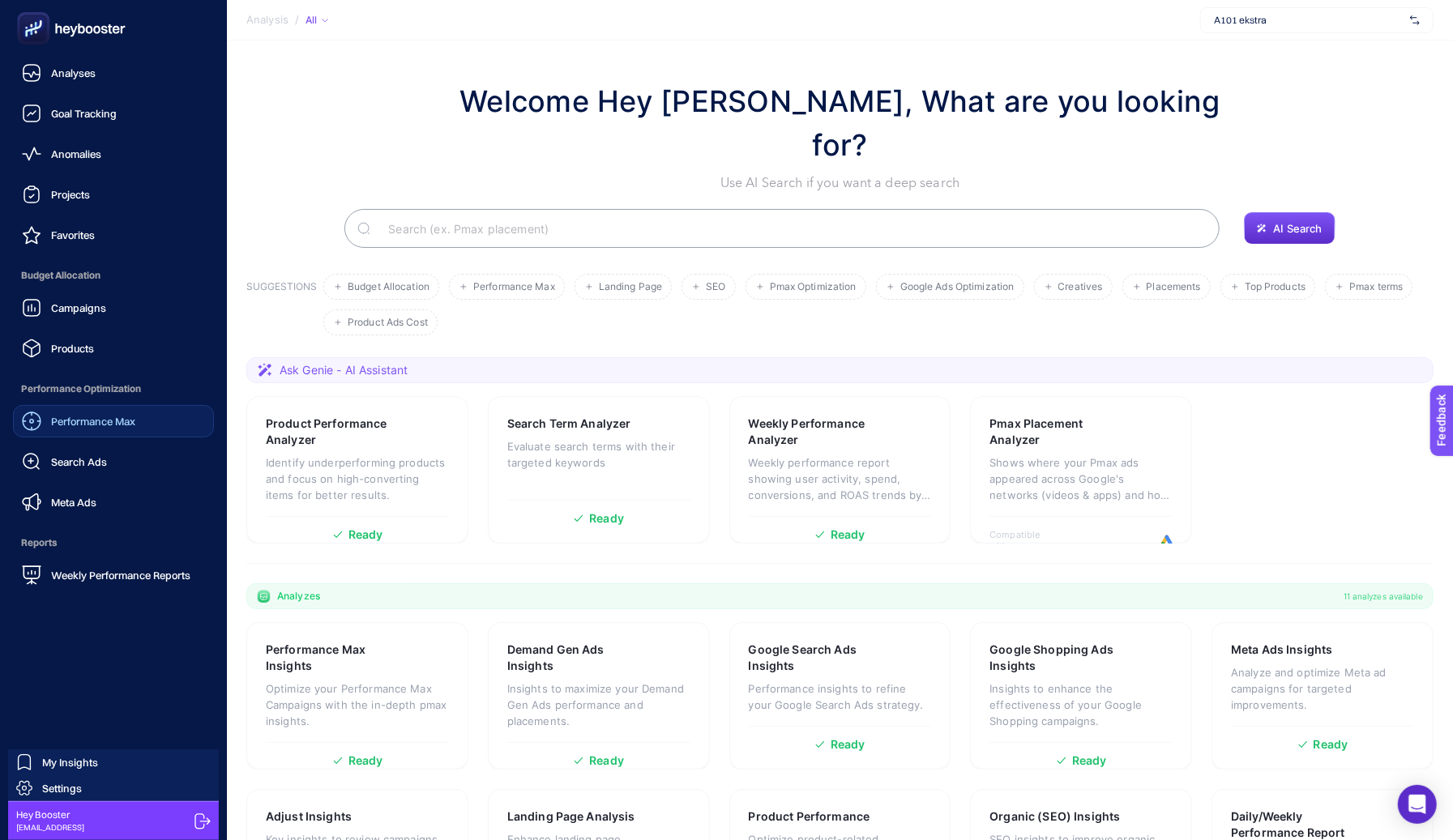
click at [91, 418] on span "Performance Max" at bounding box center [93, 420] width 84 height 13
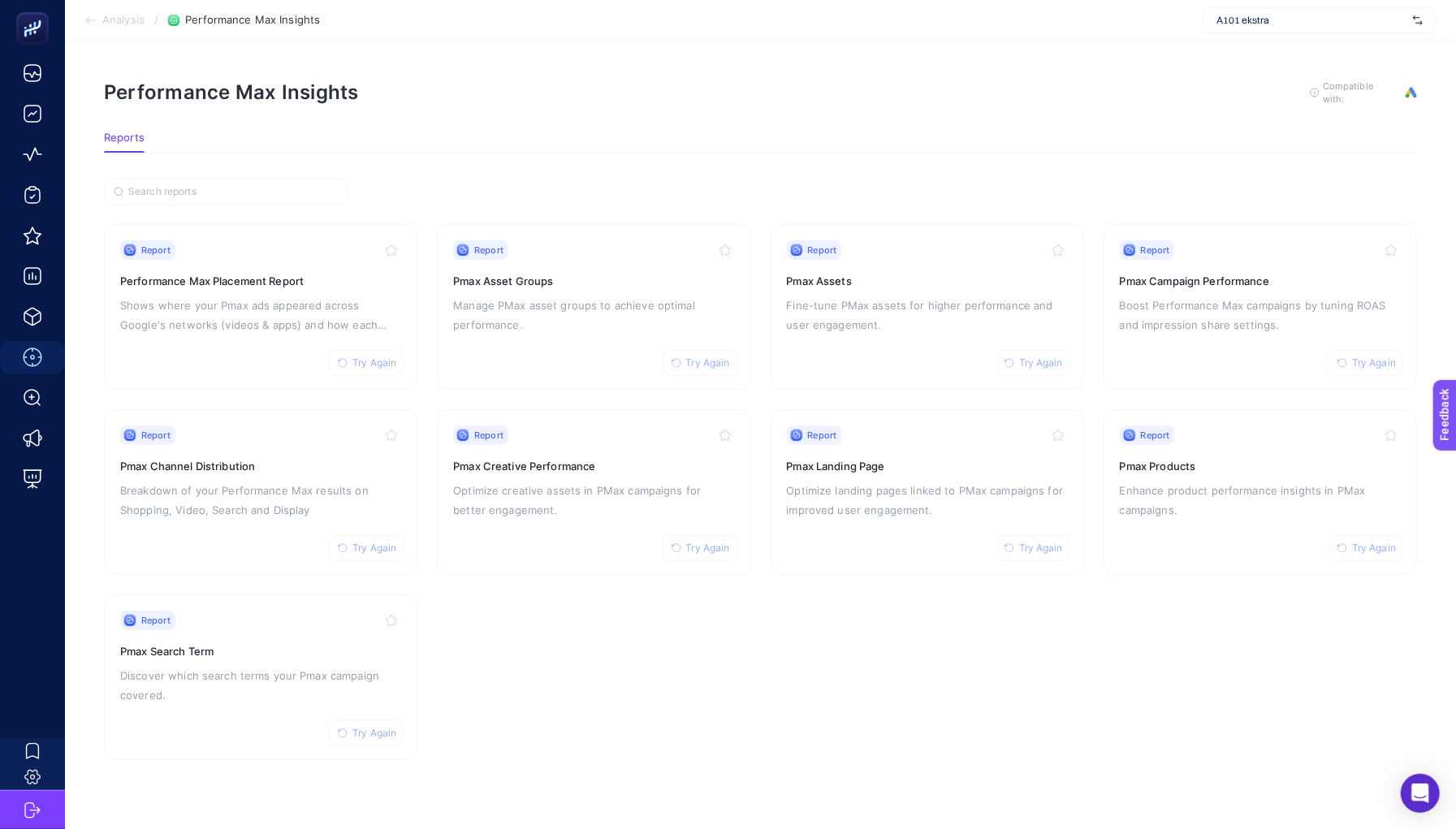
click at [1135, 662] on section "Report Try Again Performance Max Placement Report Shows where your Pmax ads app…" at bounding box center [760, 492] width 1313 height 536
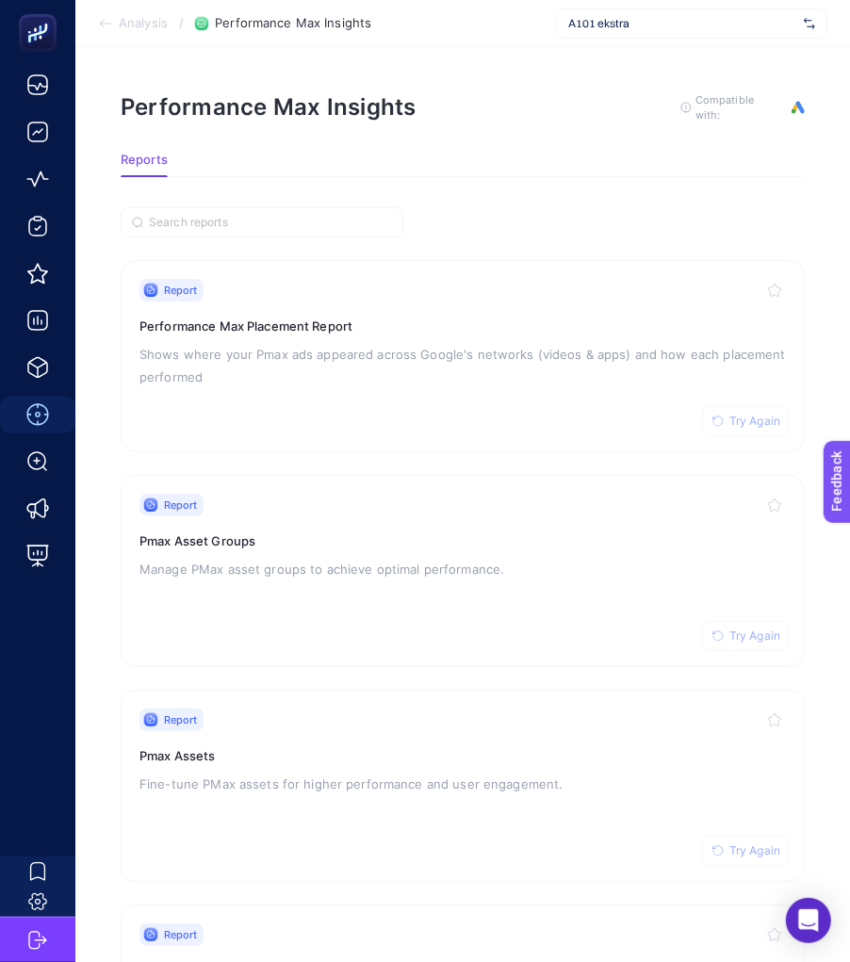
click at [750, 24] on span "A101 ekstra" at bounding box center [682, 23] width 228 height 15
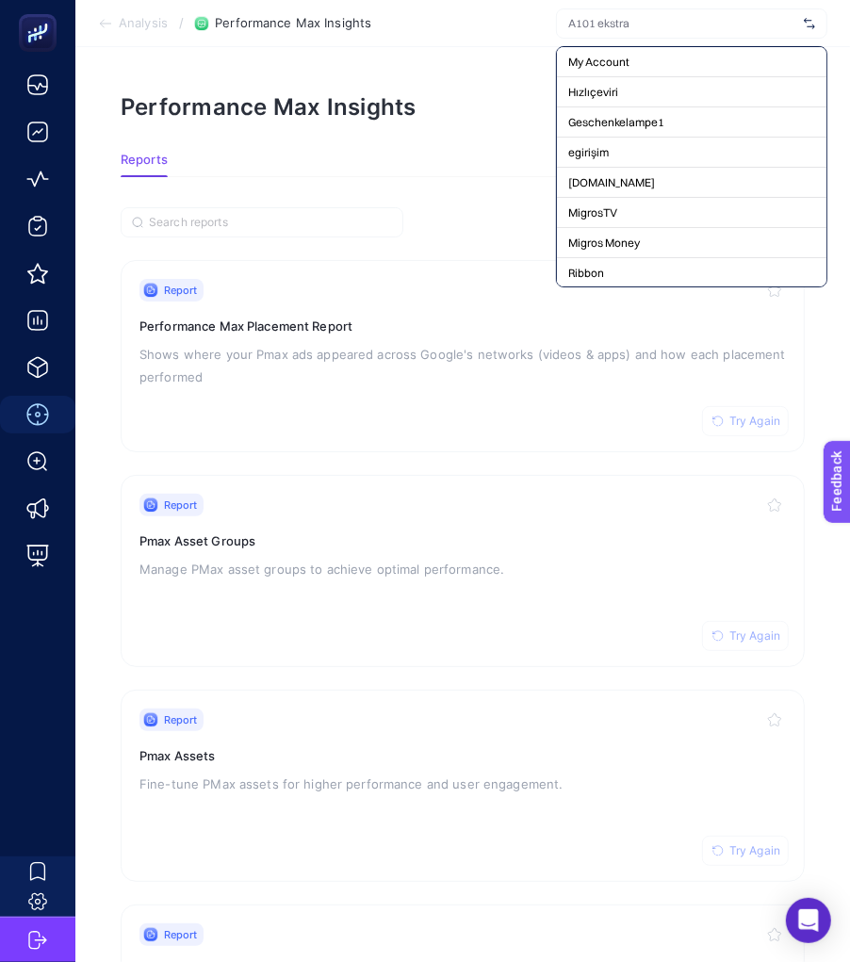
click at [529, 123] on section "Performance Max Insights To get quality results from this analysis, we recommen…" at bounding box center [463, 122] width 684 height 60
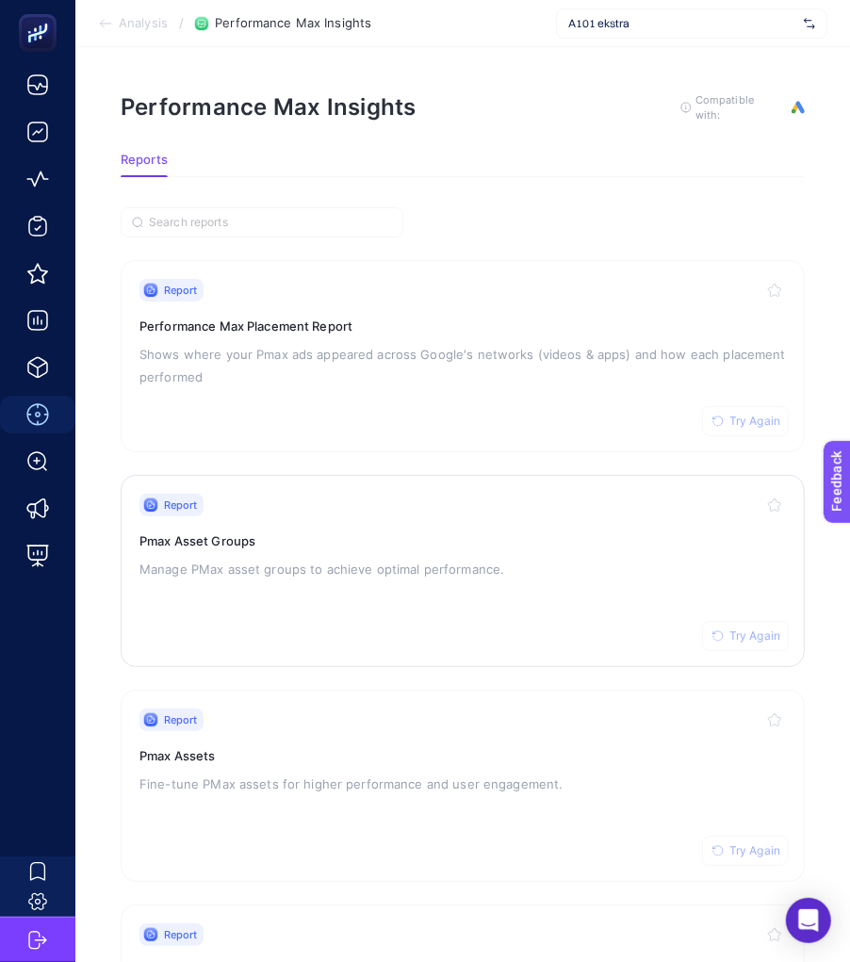
click at [246, 542] on h3 "Pmax Asset Groups" at bounding box center [462, 540] width 646 height 19
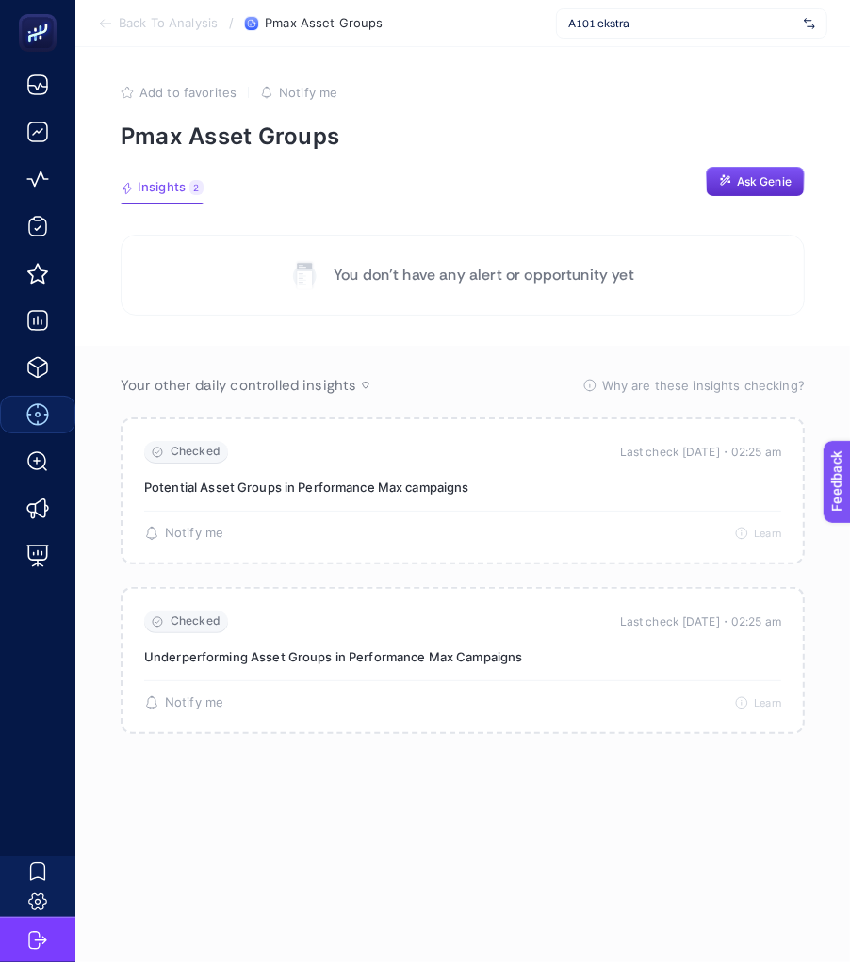
click at [511, 169] on article "Add to favorites false Notify me Pmax Asset Groups Insights 2 We generated new …" at bounding box center [462, 504] width 774 height 915
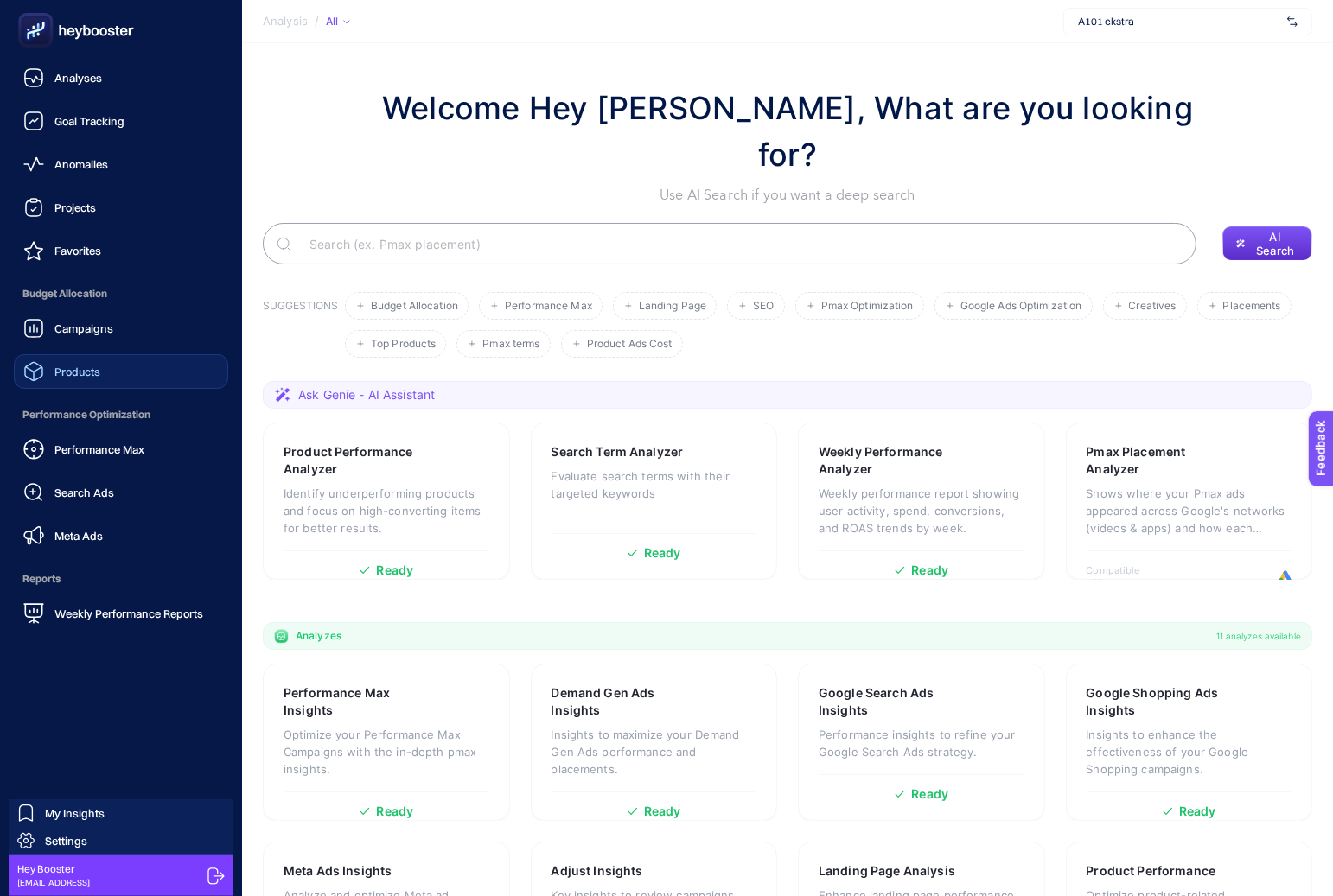
click at [46, 365] on div "Products" at bounding box center [61, 371] width 77 height 21
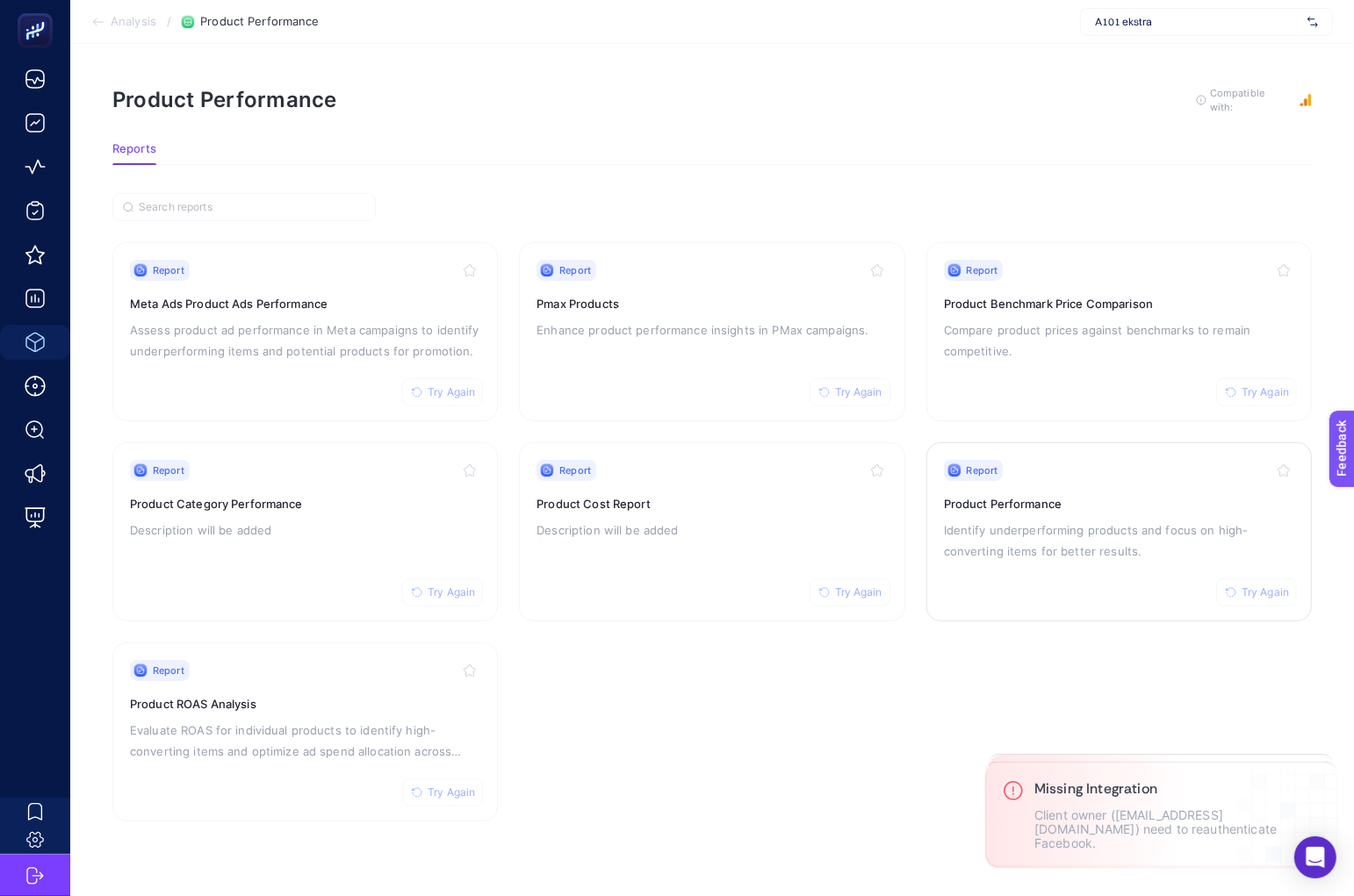
click at [964, 541] on p "Identify underperforming products and focus on high-converting items for better…" at bounding box center [1119, 540] width 350 height 42
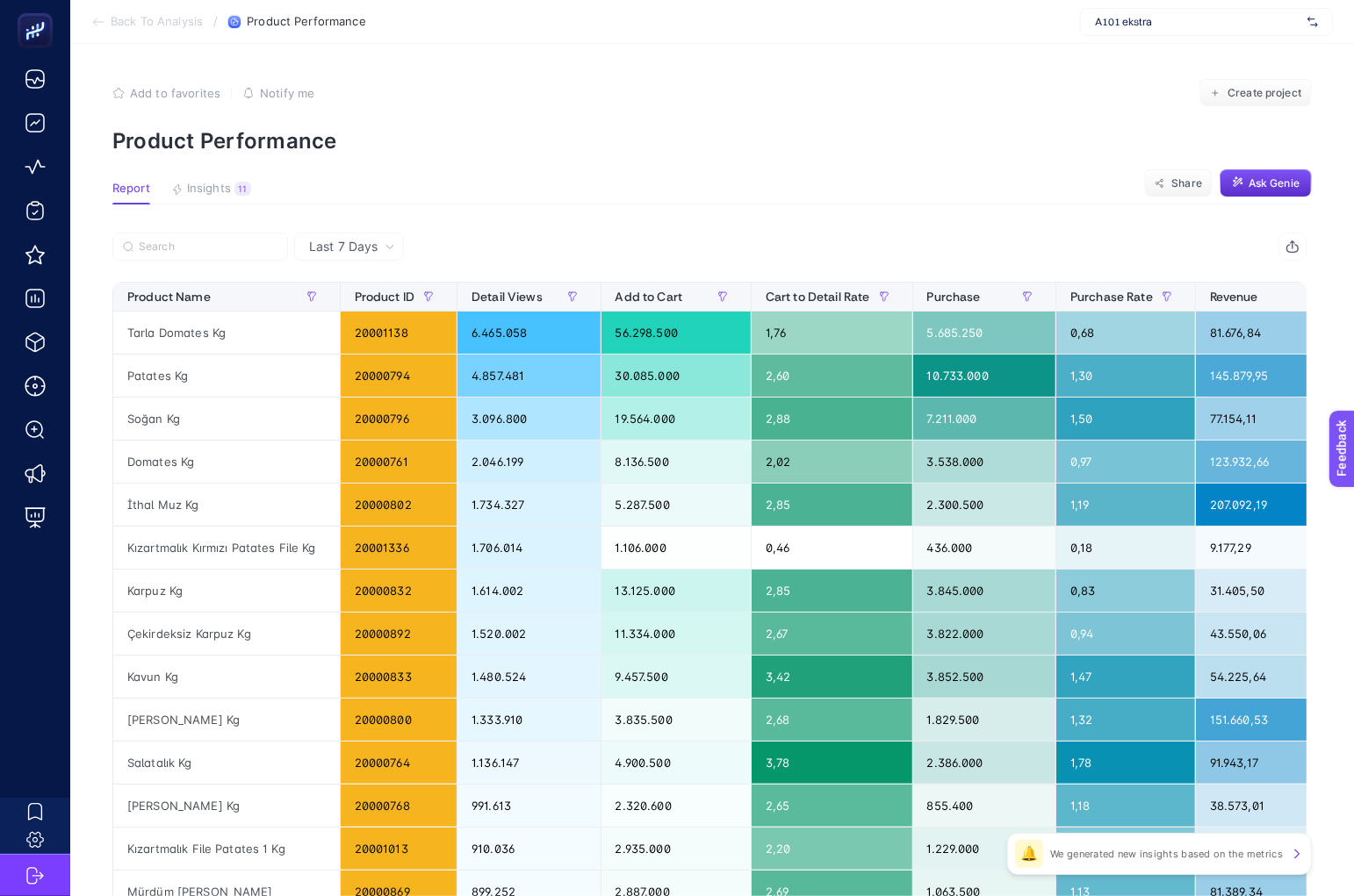
click at [1120, 23] on span "A101 ekstra" at bounding box center [1197, 21] width 205 height 14
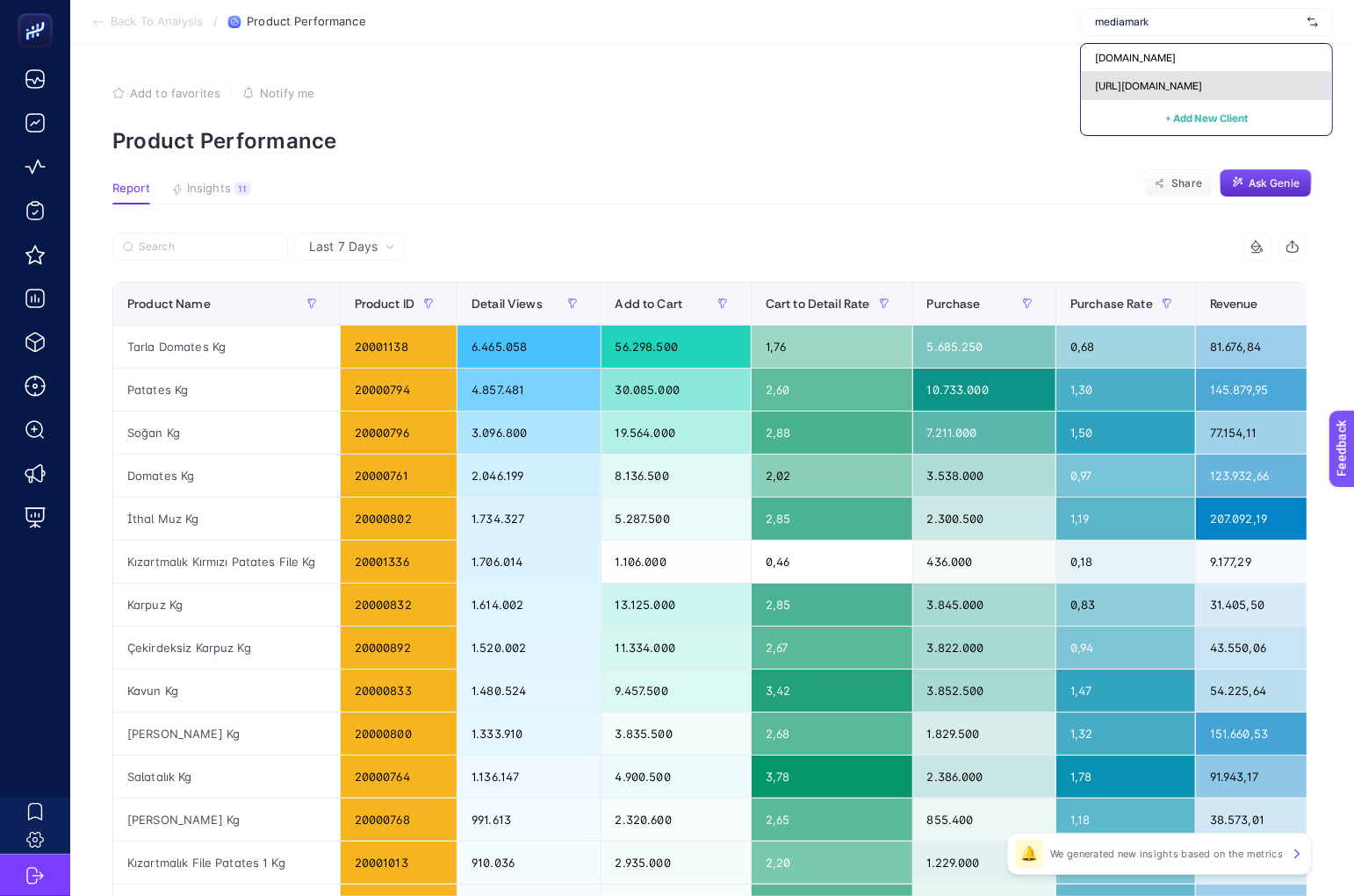
type input "mediamark"
click at [1145, 90] on span "[URL][DOMAIN_NAME]" at bounding box center [1148, 86] width 107 height 14
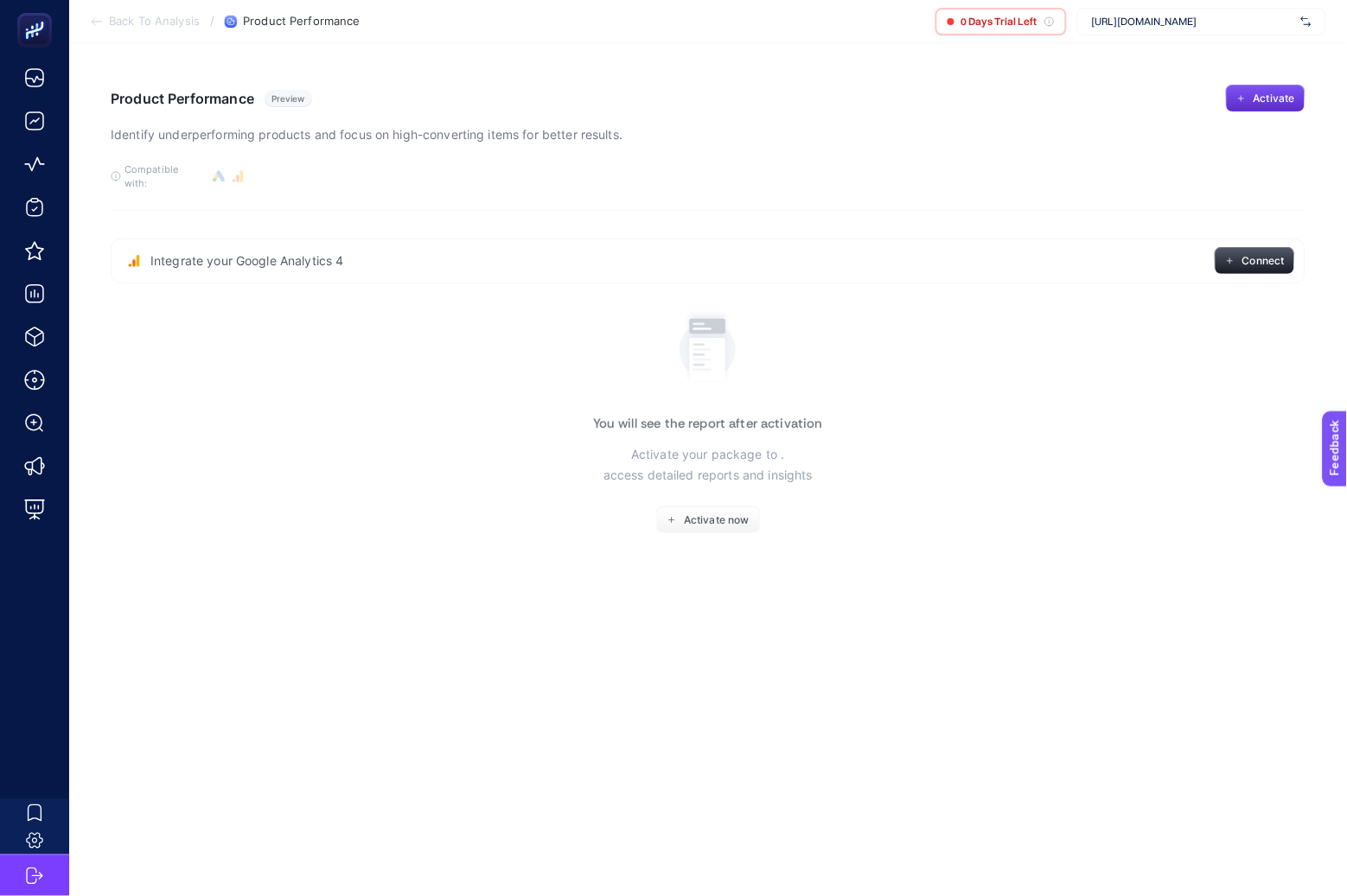
click at [1114, 17] on span "[URL][DOMAIN_NAME]" at bounding box center [1193, 21] width 202 height 14
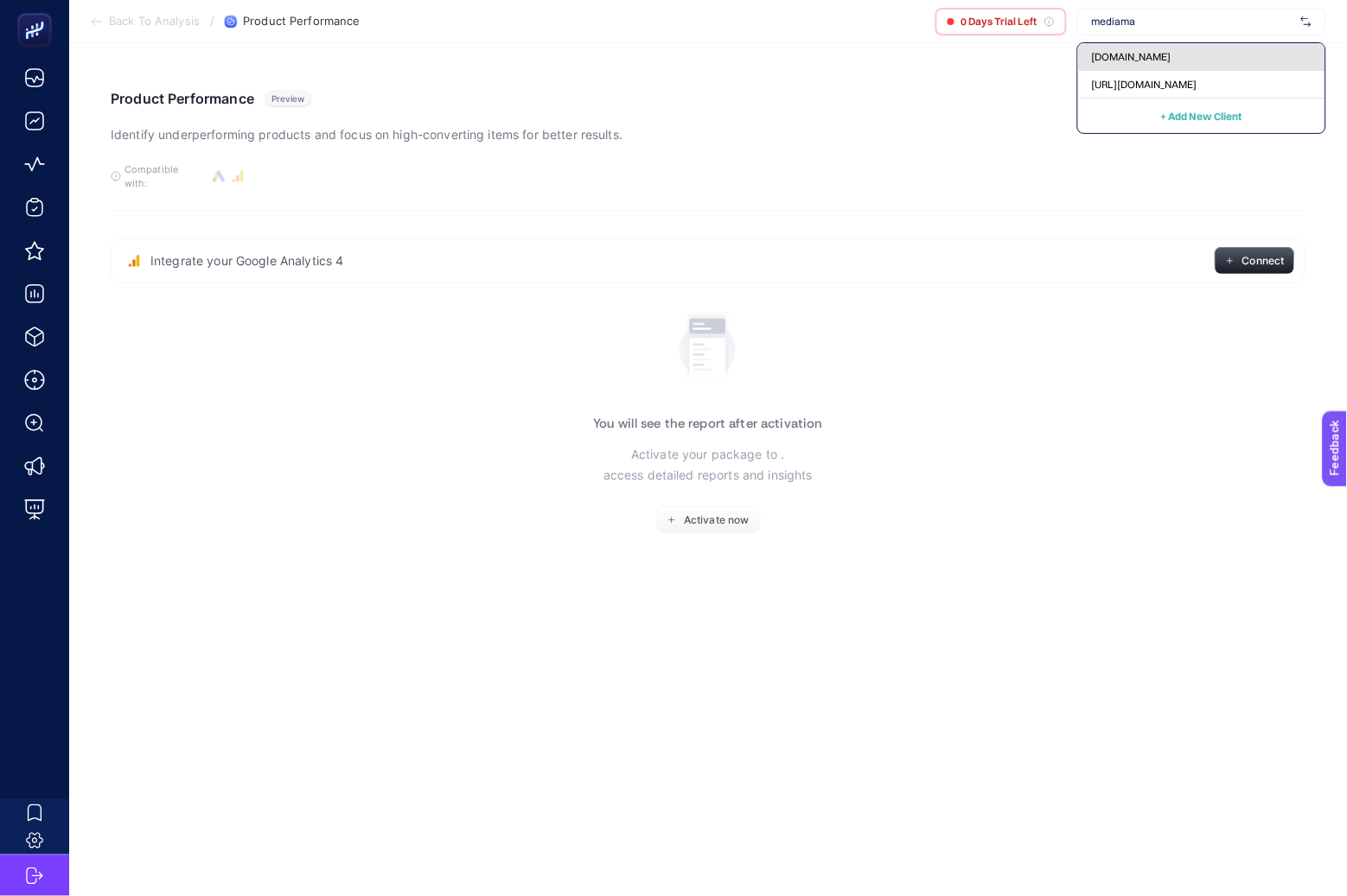
type input "mediama"
click at [1117, 50] on span "[DOMAIN_NAME]" at bounding box center [1131, 57] width 80 height 14
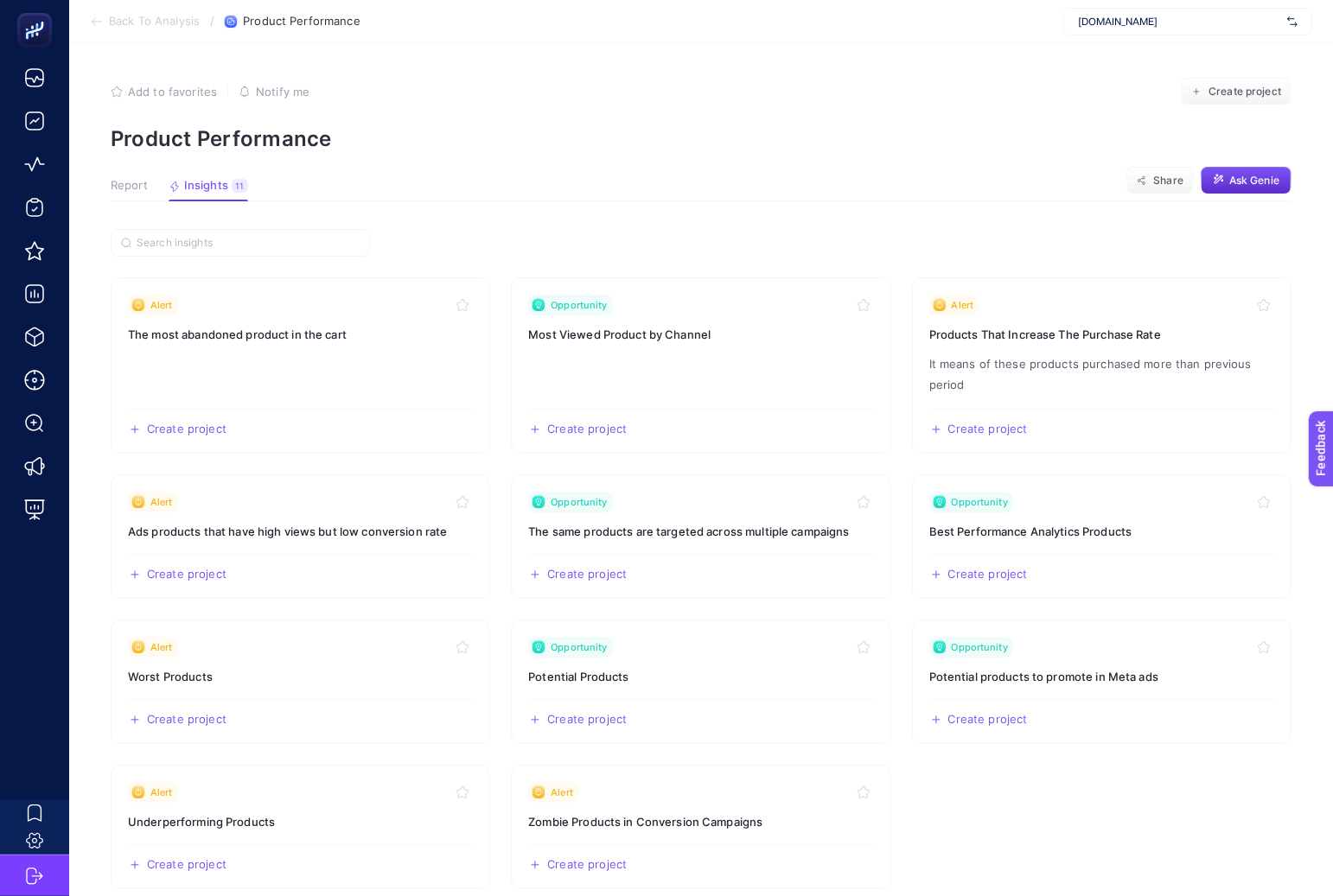
click at [139, 187] on span "Report" at bounding box center [129, 185] width 38 height 14
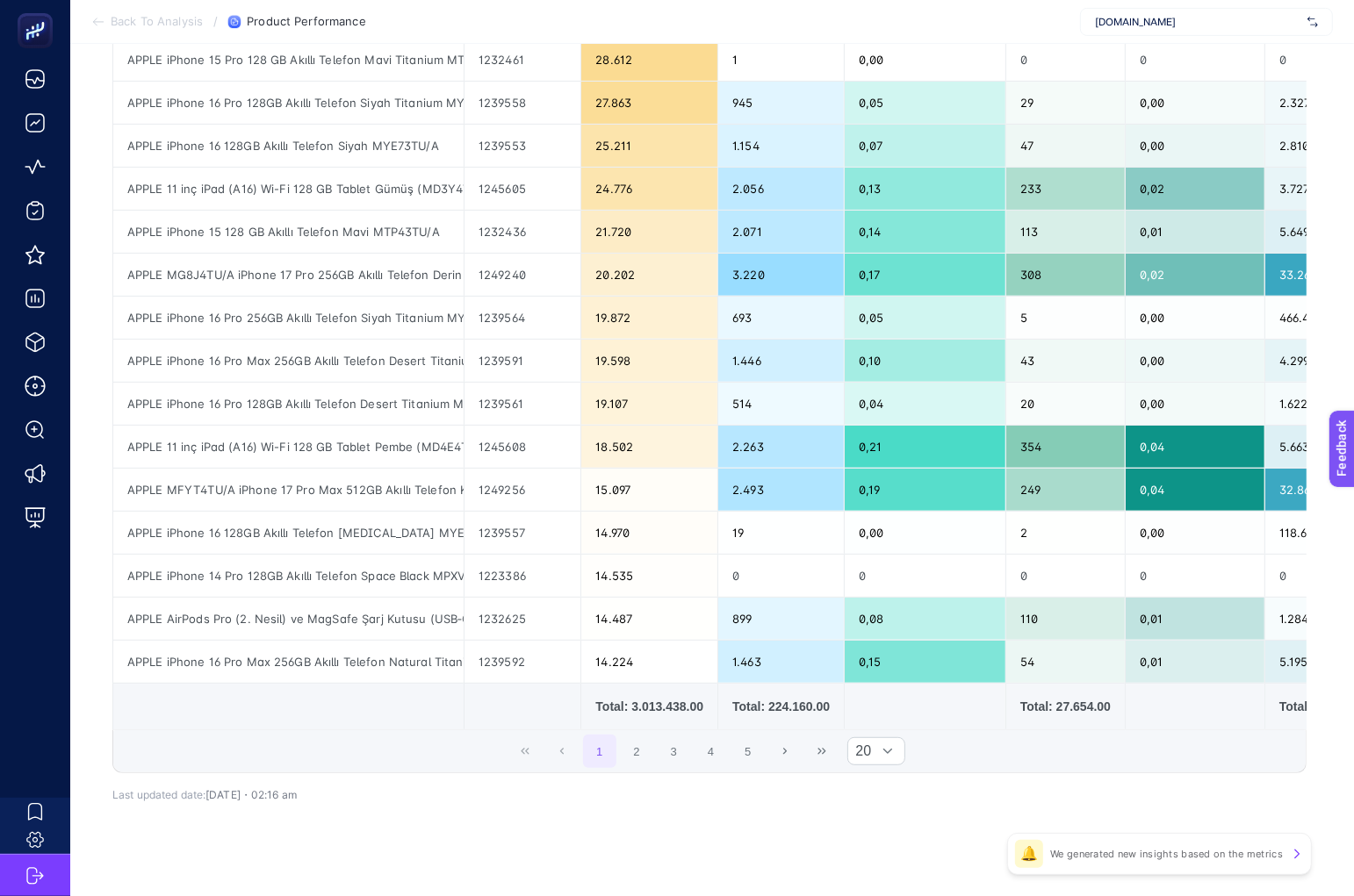
scroll to position [536, 0]
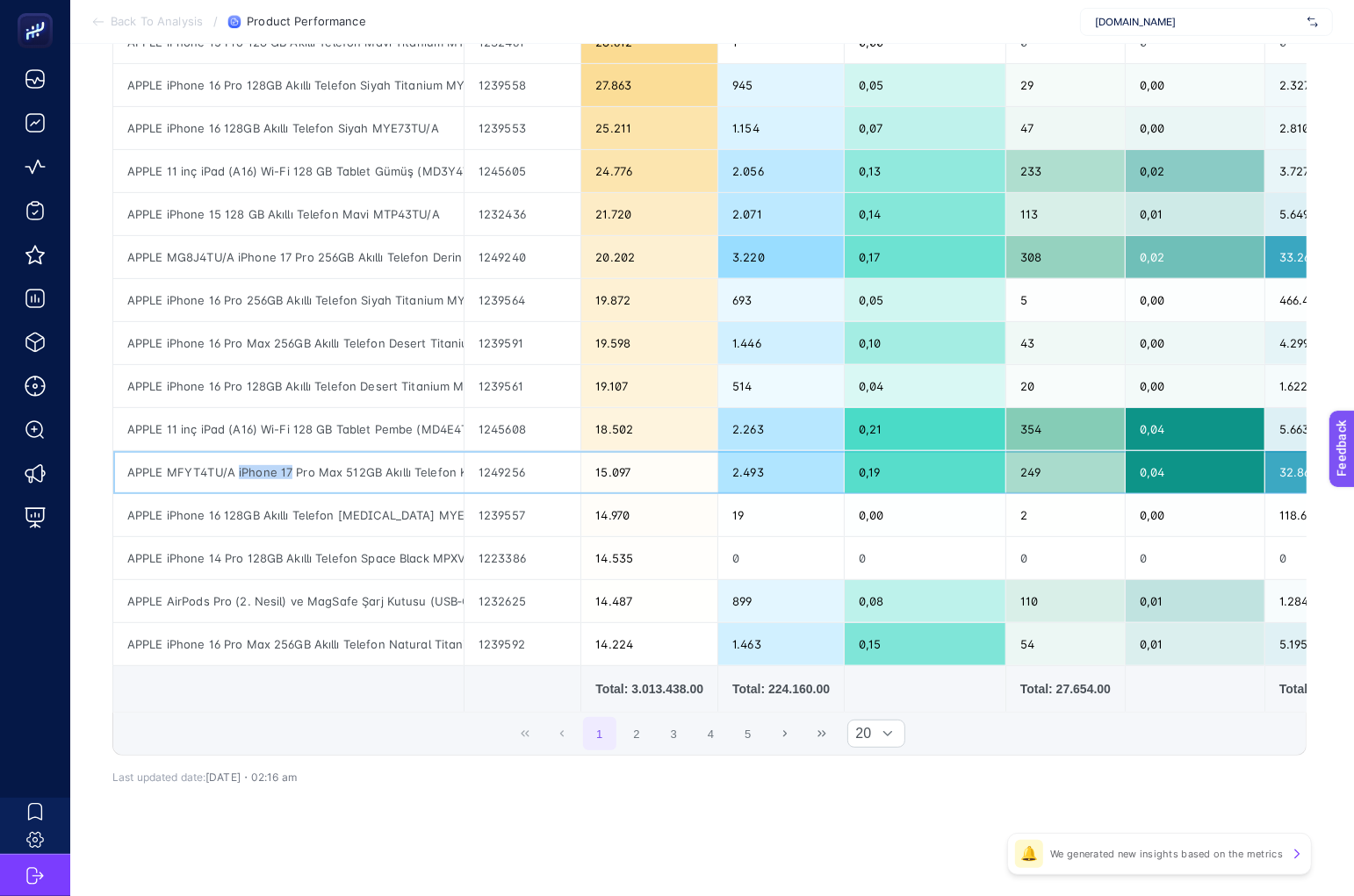
drag, startPoint x: 237, startPoint y: 452, endPoint x: 288, endPoint y: 455, distance: 51.1
click at [288, 455] on div "APPLE MFYT4TU/A iPhone 17 Pro Max 512GB Akıllı Telefon Kozmik Turuncu" at bounding box center [289, 471] width 350 height 42
copy div "iPhone 17"
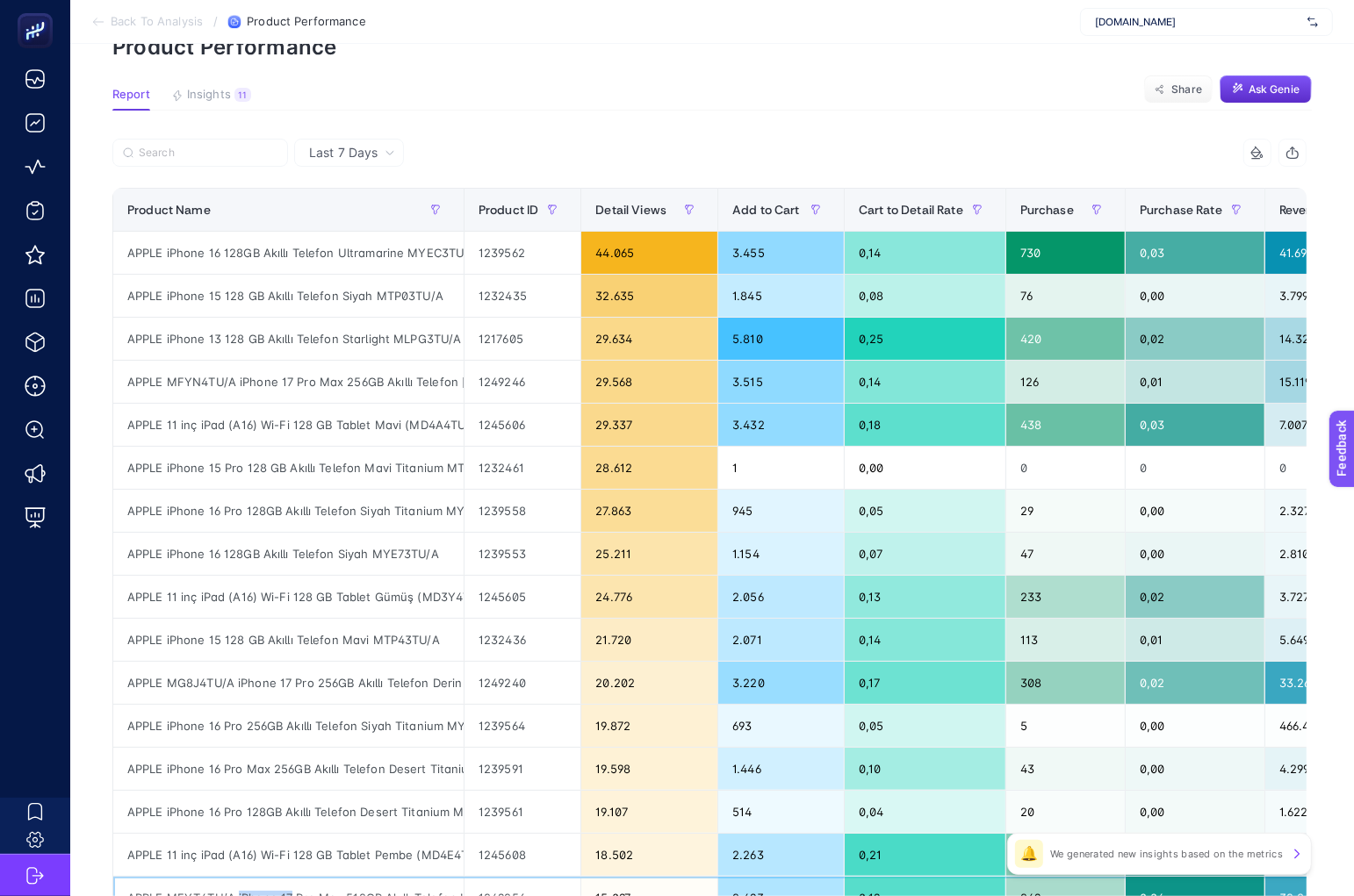
scroll to position [0, 0]
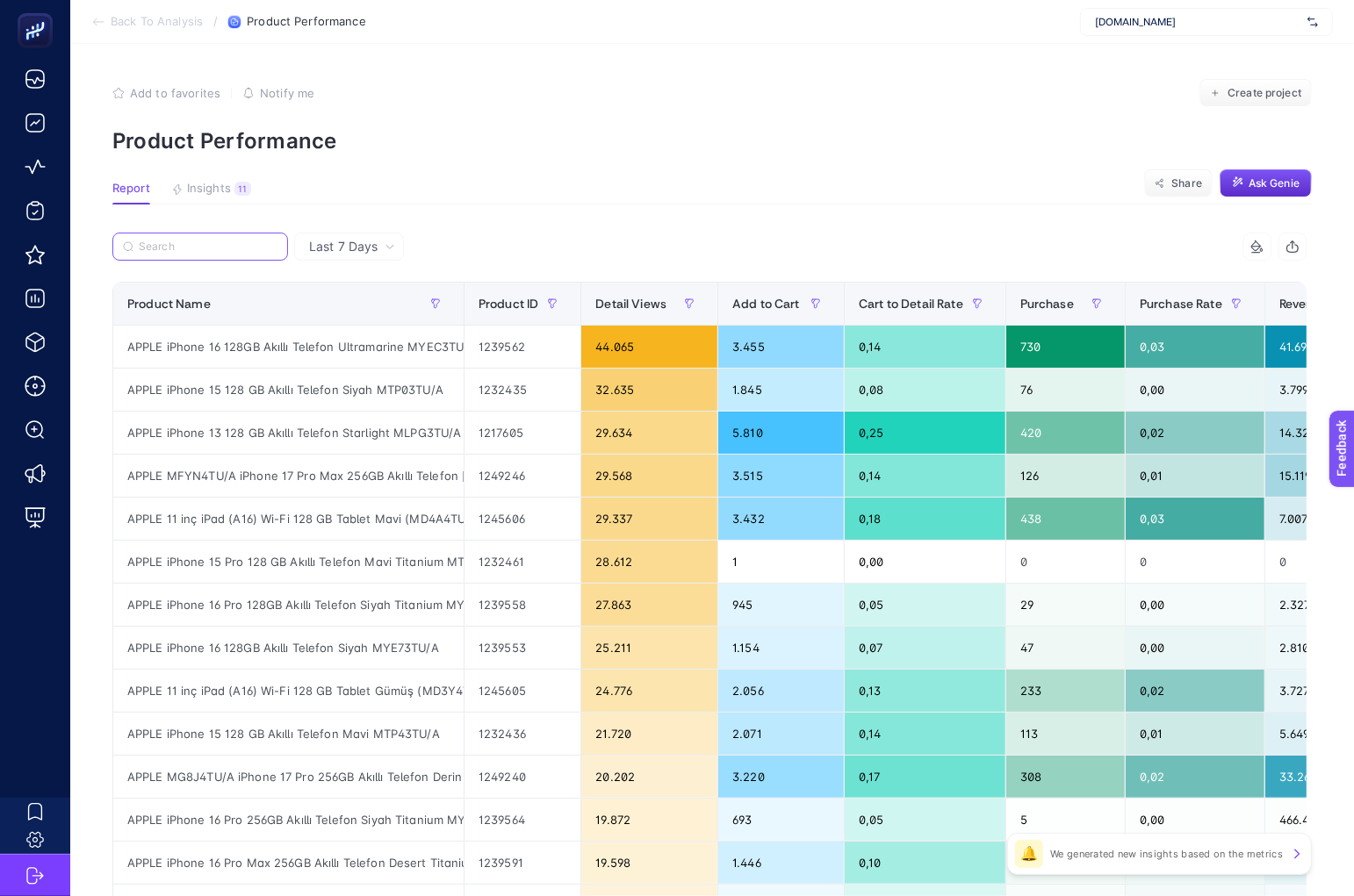
click at [224, 240] on input "Search" at bounding box center [208, 247] width 139 height 13
paste input "iPhone 17"
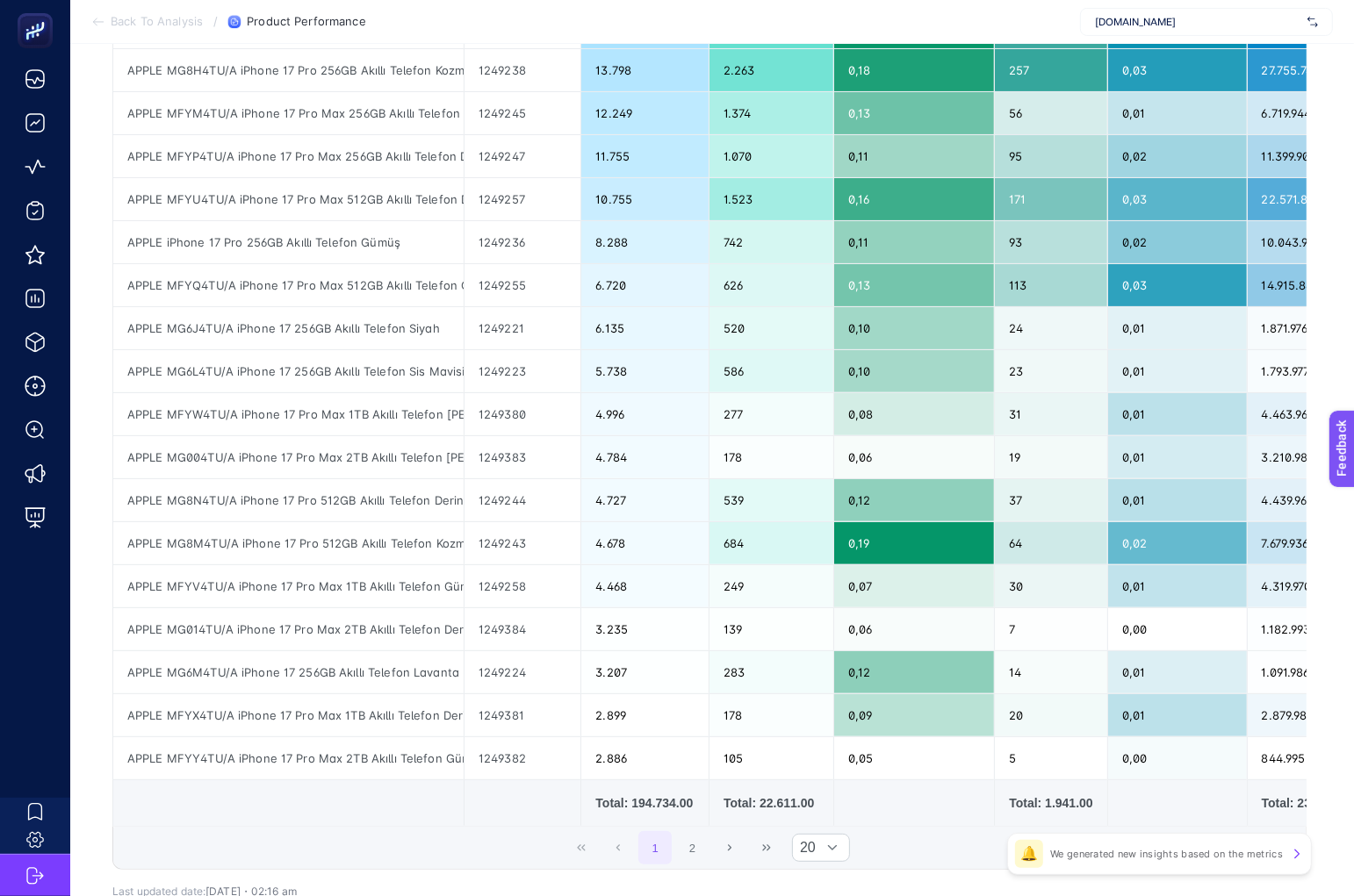
scroll to position [416, 0]
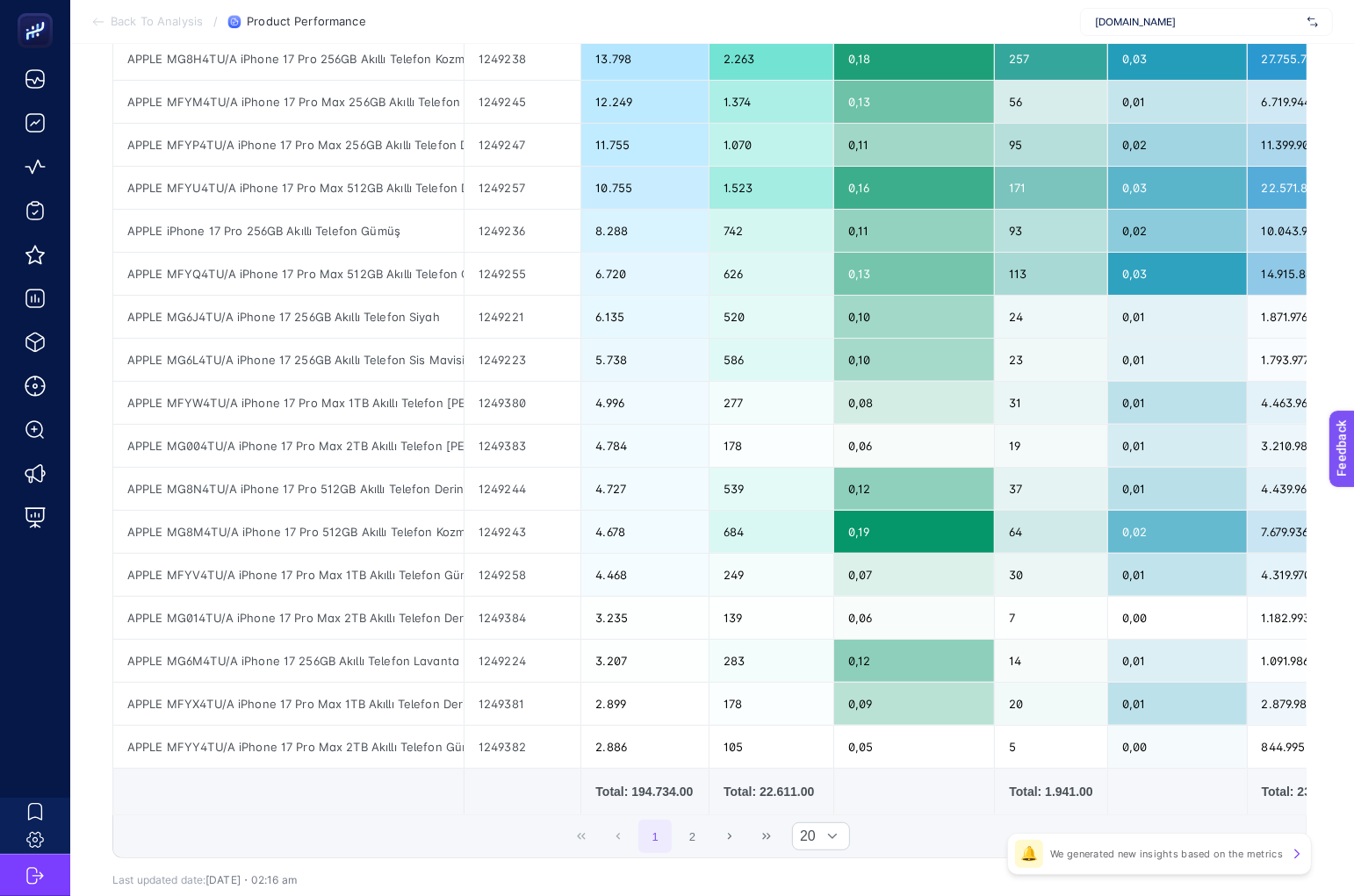
type input "iPhone 17"
drag, startPoint x: 1057, startPoint y: 792, endPoint x: 1115, endPoint y: 796, distance: 58.1
click at [1115, 796] on tr "Total: 194.734.00 Total: 22.611.00 Total: 1.941.00 Total: 232.743.059.01" at bounding box center [868, 792] width 1511 height 47
click at [1092, 794] on div "Total: 1.941.00" at bounding box center [1049, 791] width 83 height 18
drag, startPoint x: 1082, startPoint y: 791, endPoint x: 1051, endPoint y: 790, distance: 31.0
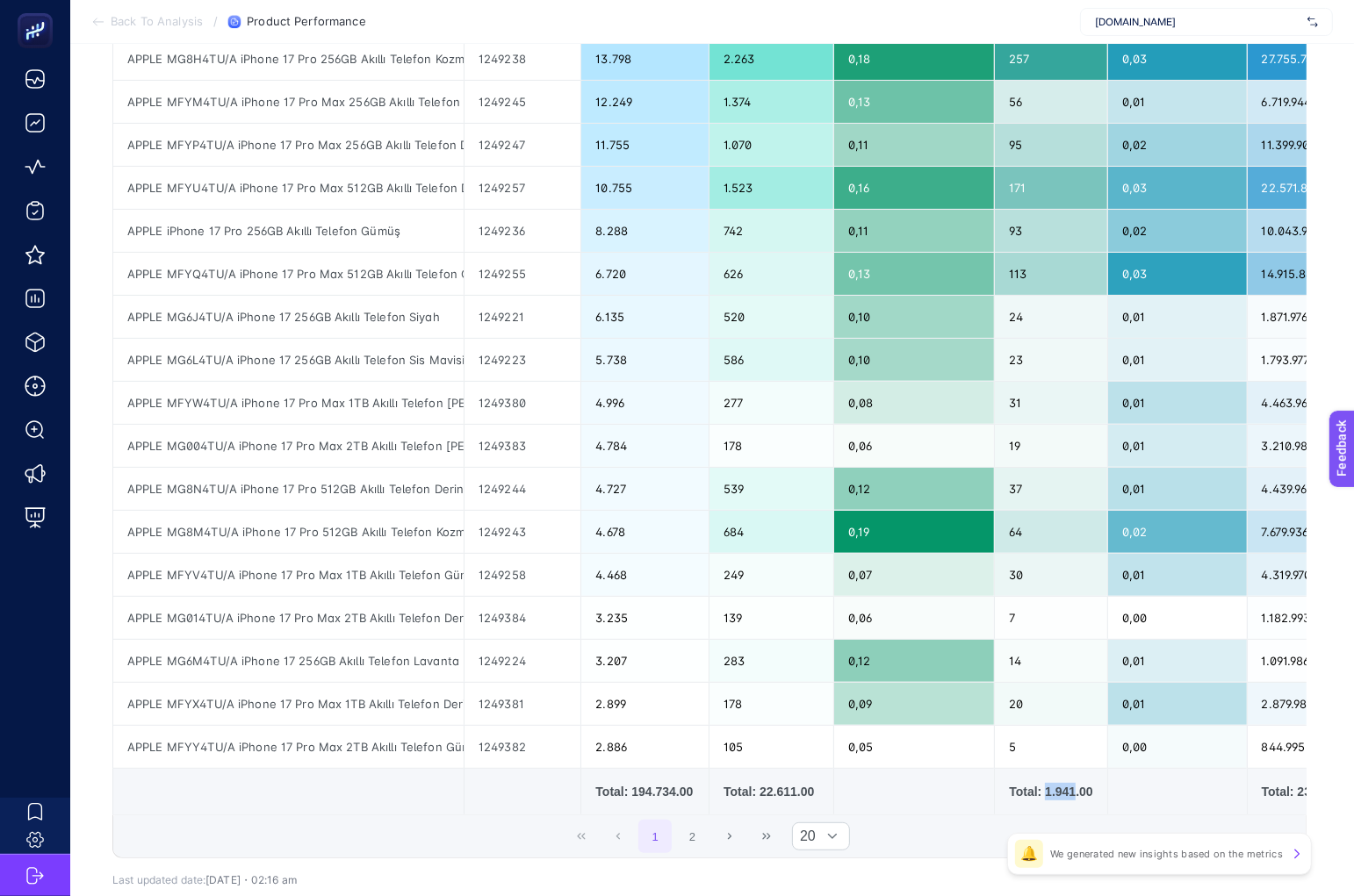
click at [1051, 790] on div "Total: 1.941.00" at bounding box center [1049, 791] width 83 height 18
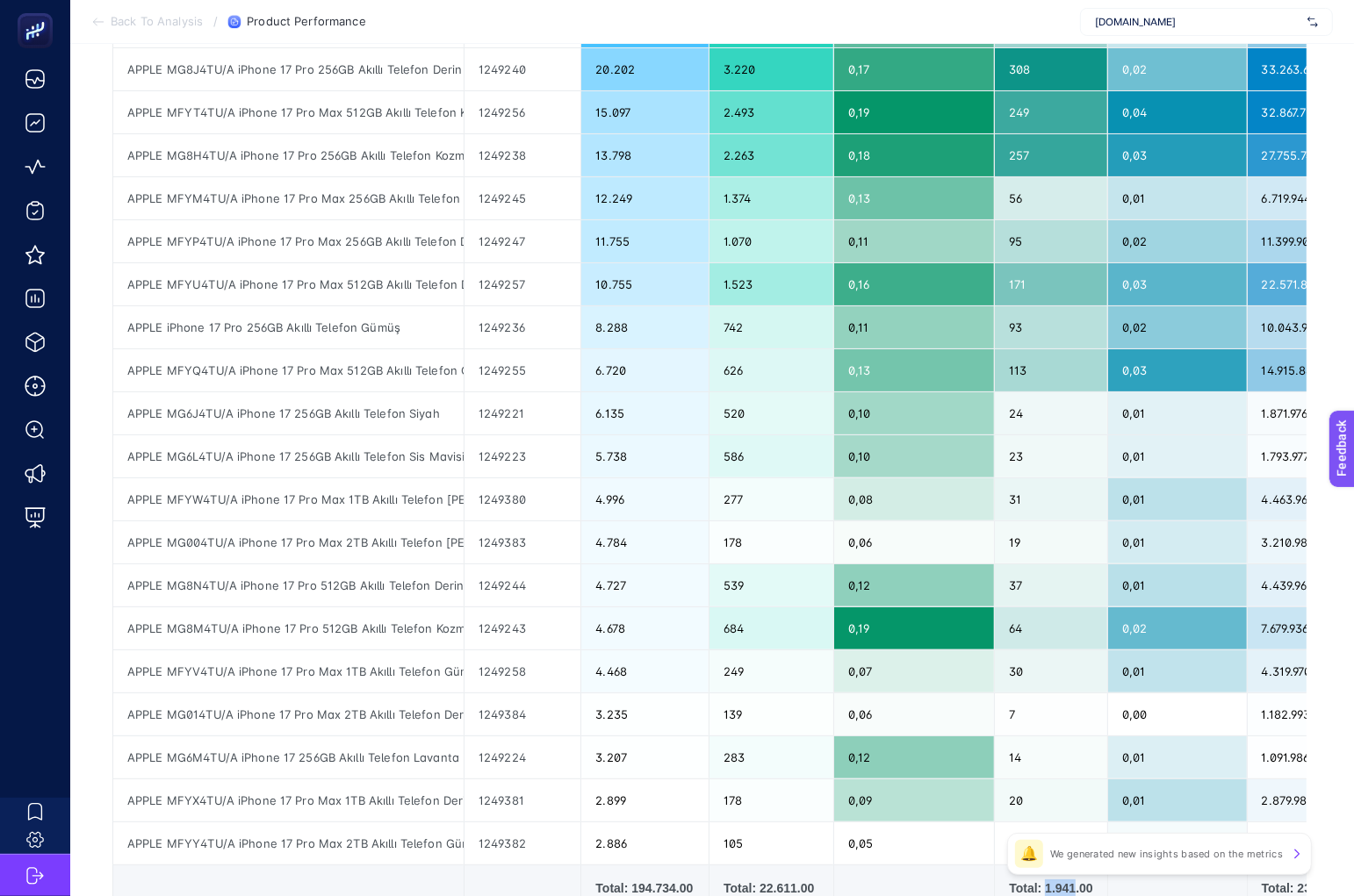
scroll to position [320, 9]
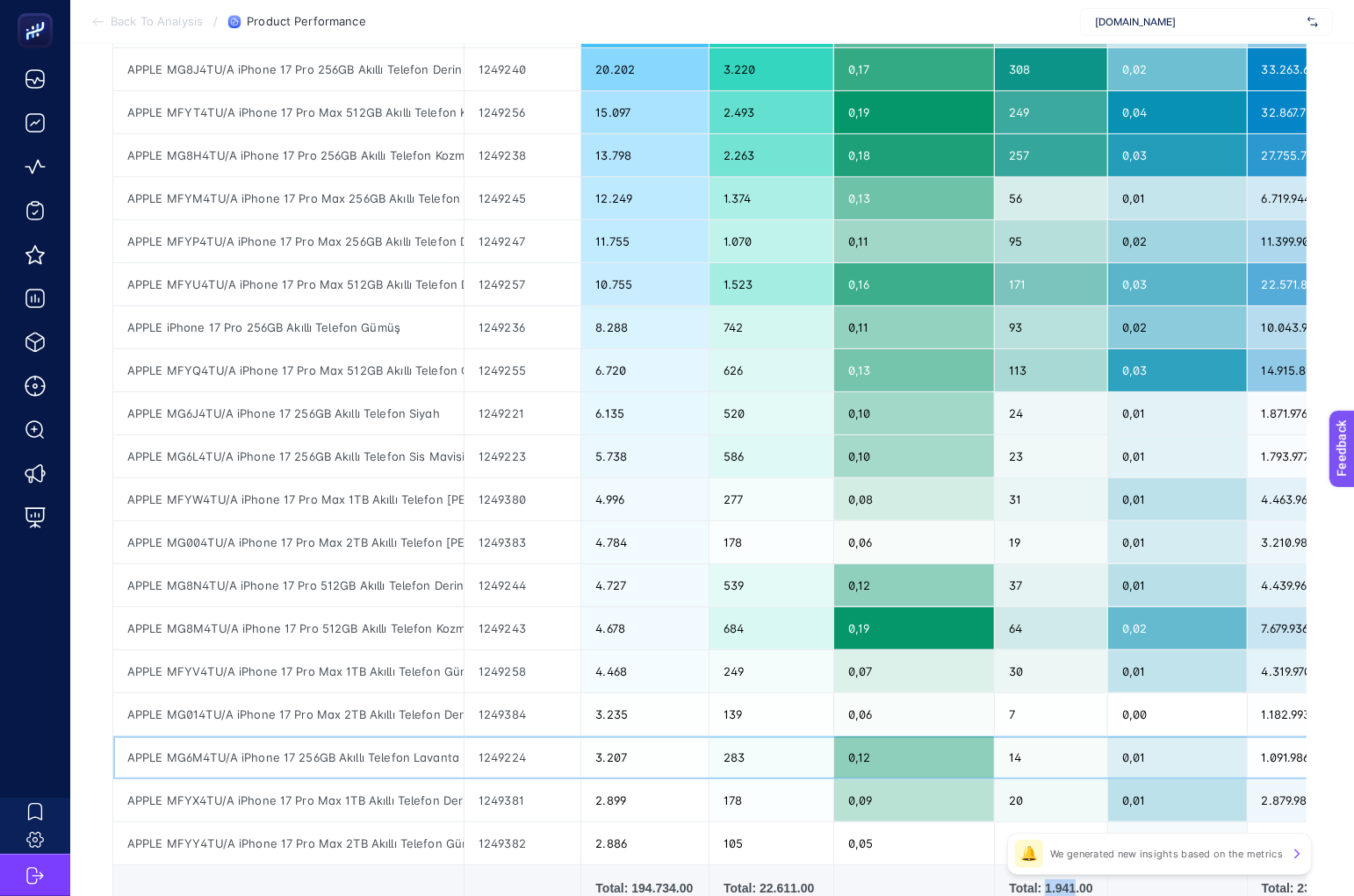
click at [1112, 777] on div "0,01" at bounding box center [1177, 756] width 139 height 42
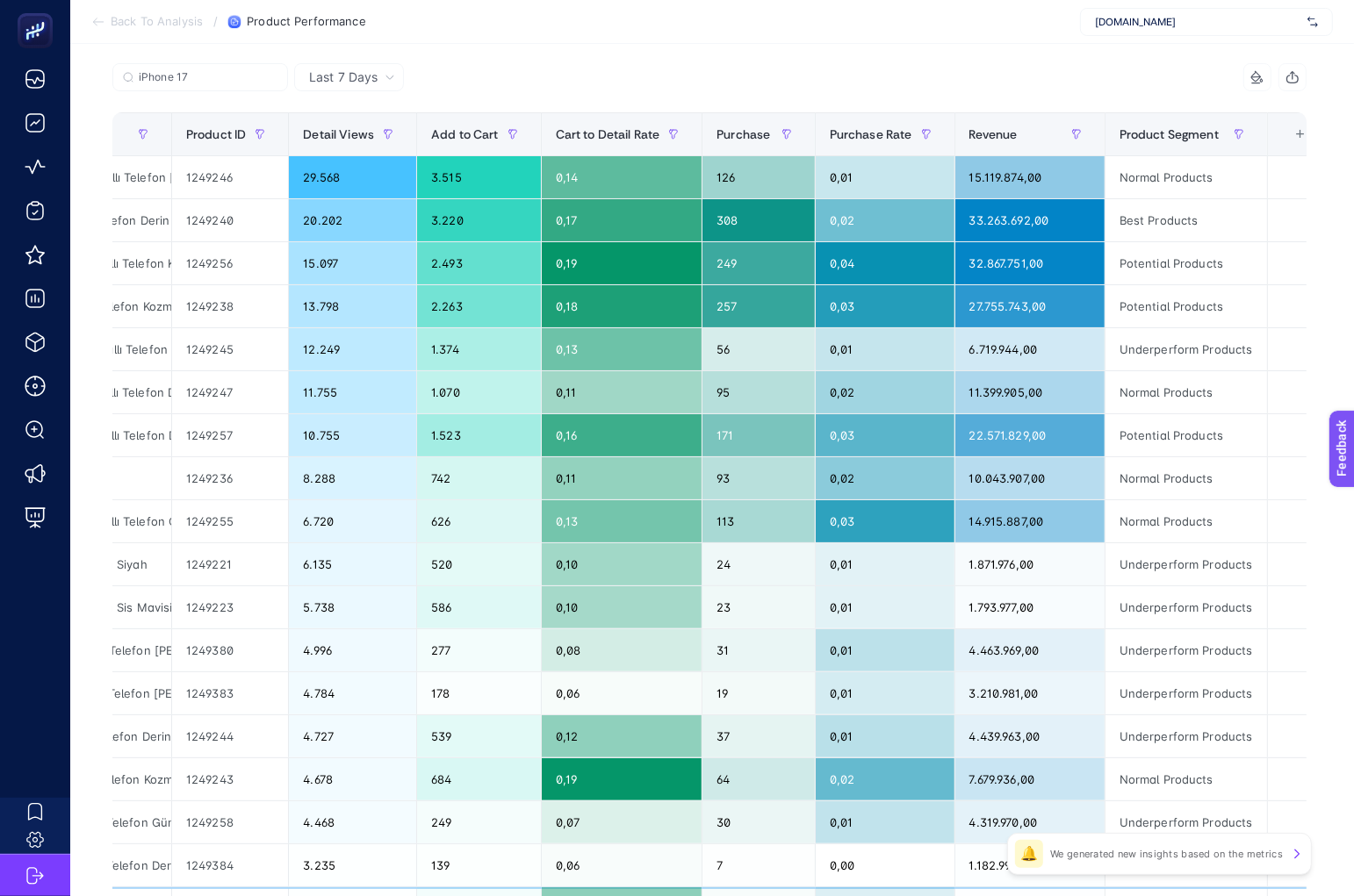
scroll to position [0, 9]
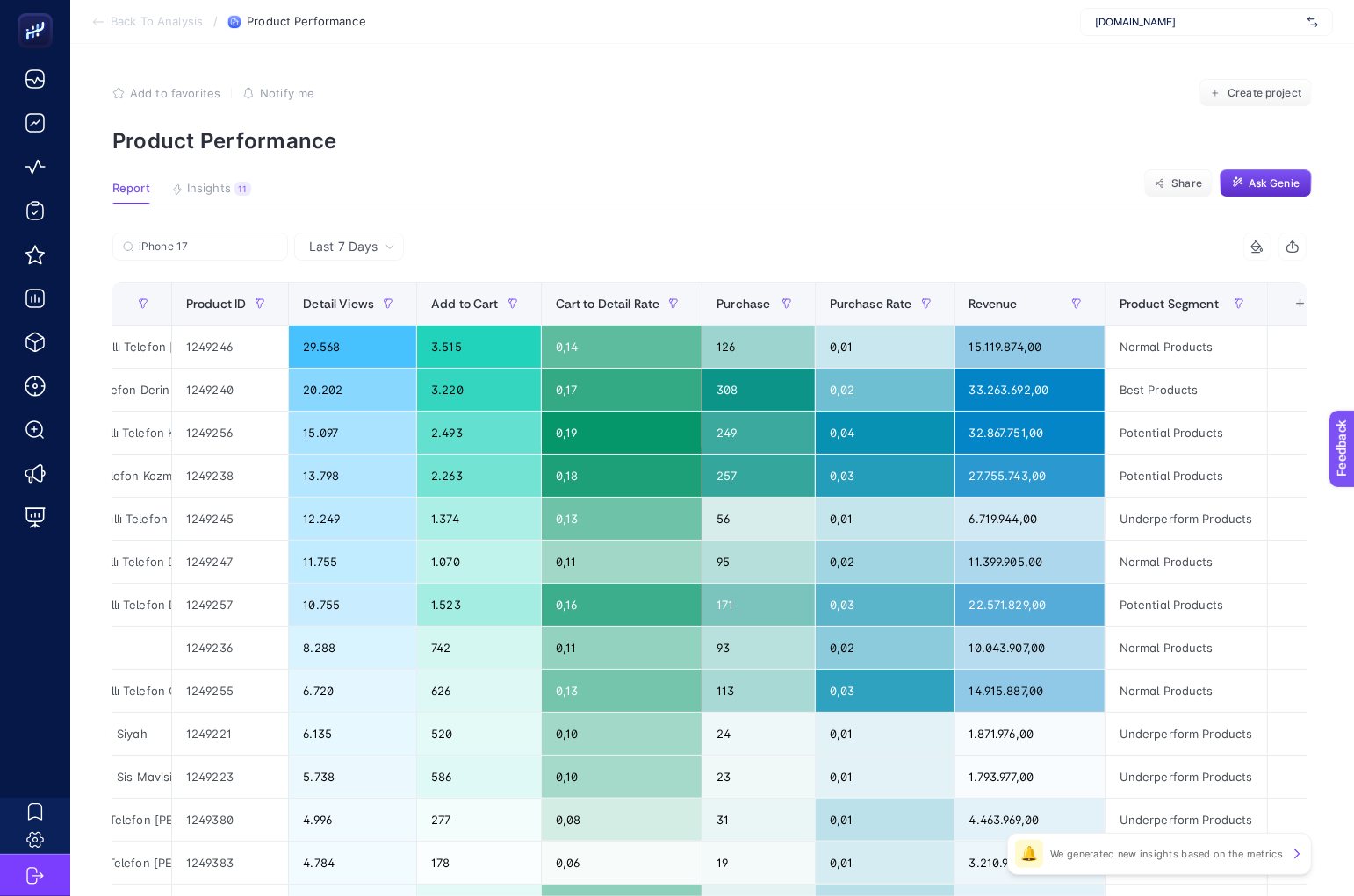
click at [938, 156] on article "Add to favorites false Notify me Create project Product Performance Report Insi…" at bounding box center [711, 729] width 1283 height 1371
click at [185, 196] on button "Insights 11 We generated new insights based on the metrics" at bounding box center [212, 193] width 80 height 22
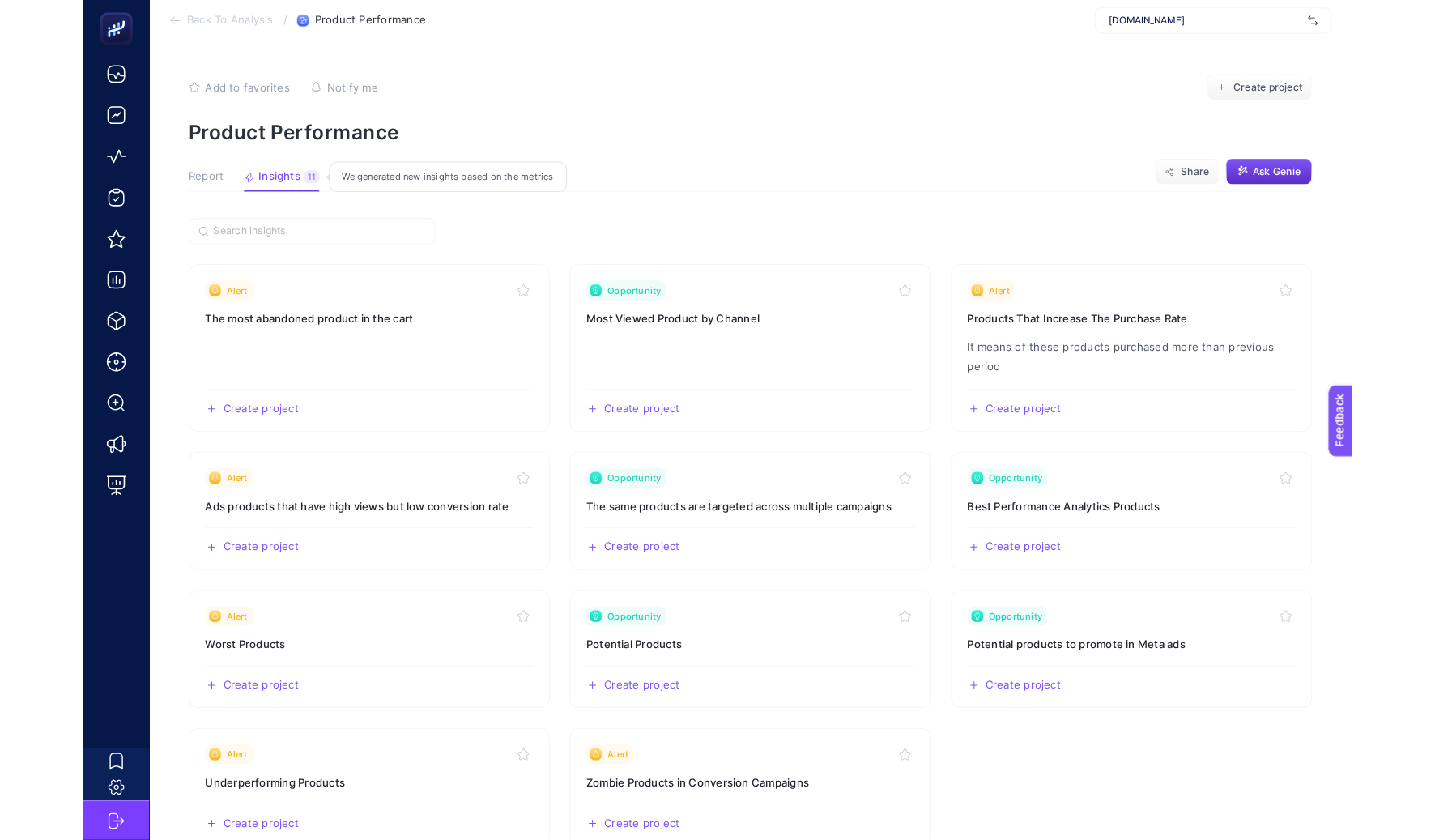
scroll to position [0, 0]
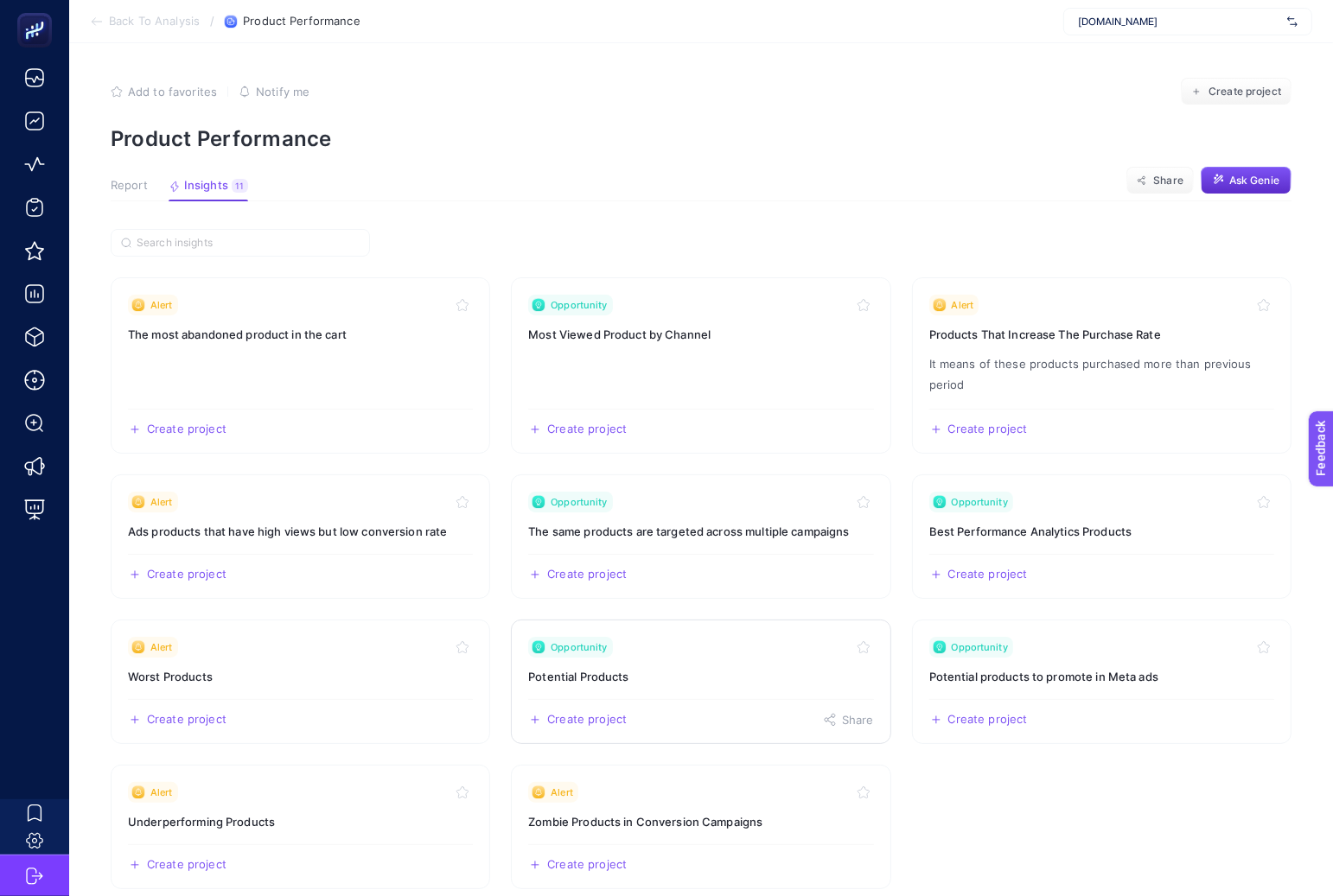
click at [729, 712] on div "Create project Share" at bounding box center [701, 713] width 345 height 28
